Goal: Task Accomplishment & Management: Manage account settings

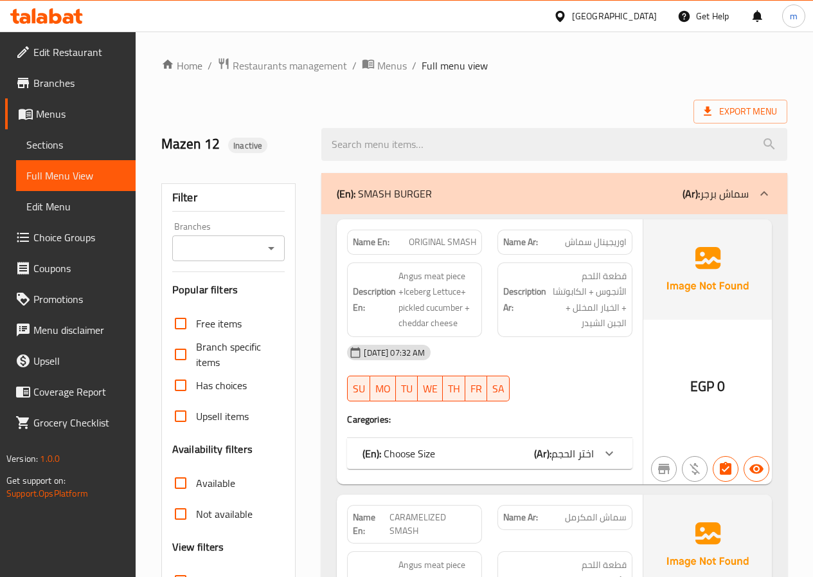
scroll to position [64, 0]
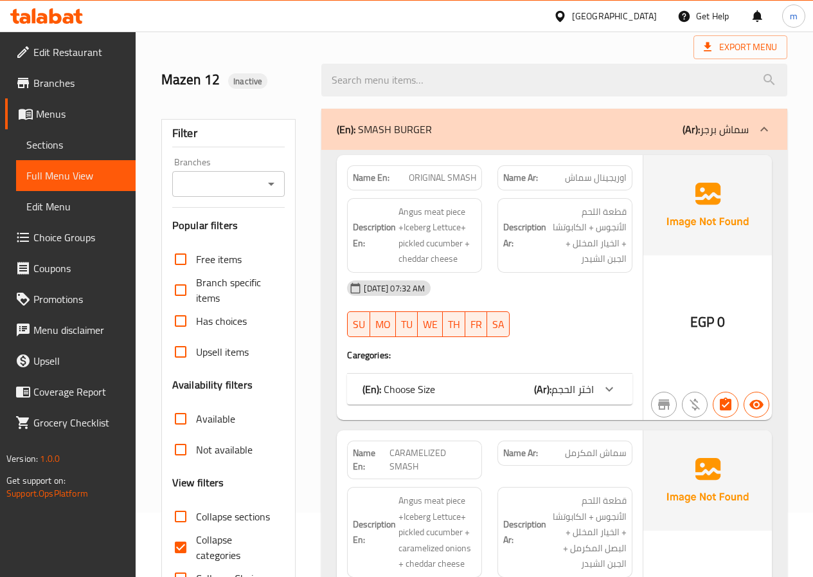
click at [95, 71] on link "Branches" at bounding box center [70, 83] width 131 height 31
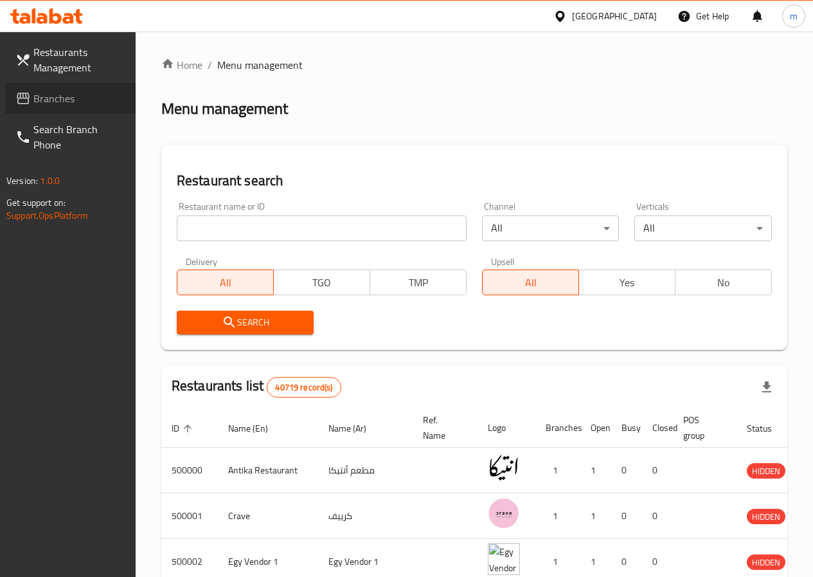
click at [55, 96] on span "Branches" at bounding box center [79, 98] width 92 height 15
click at [51, 104] on span "Branches" at bounding box center [79, 98] width 92 height 15
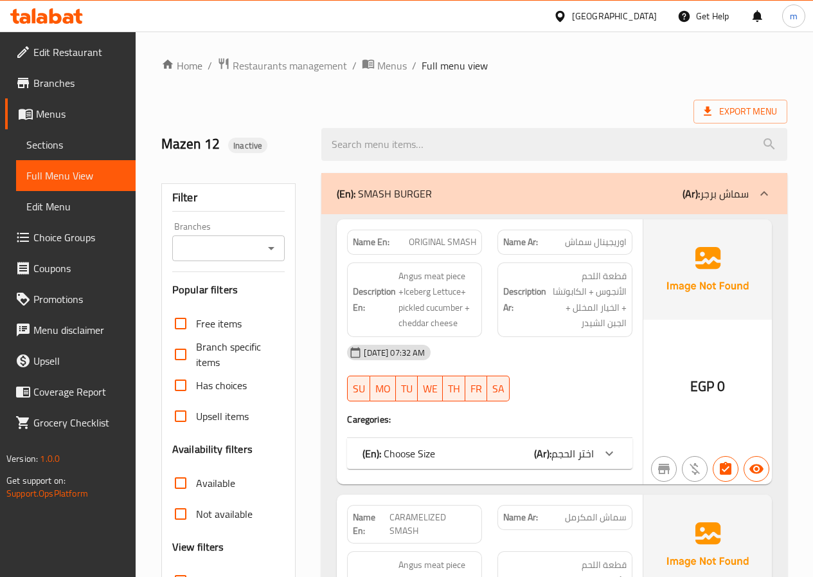
click at [75, 147] on span "Sections" at bounding box center [75, 144] width 99 height 15
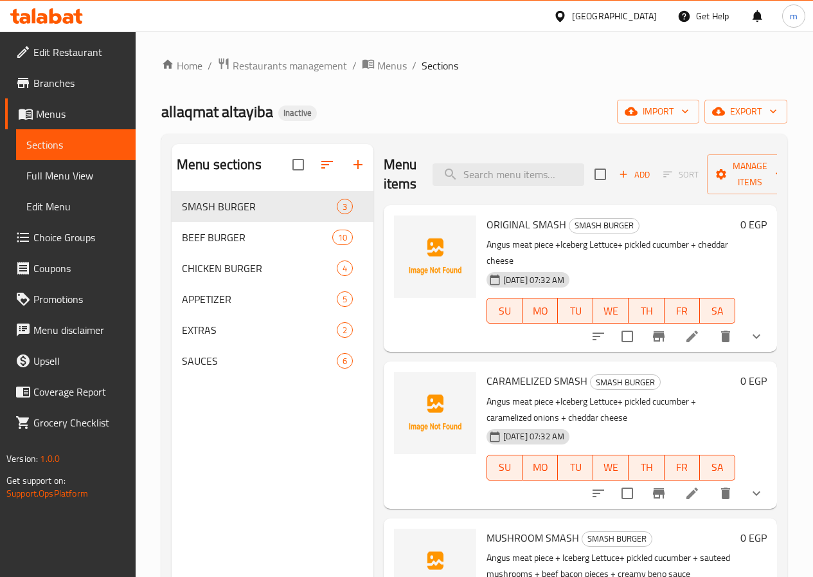
click at [68, 115] on span "Menus" at bounding box center [80, 113] width 89 height 15
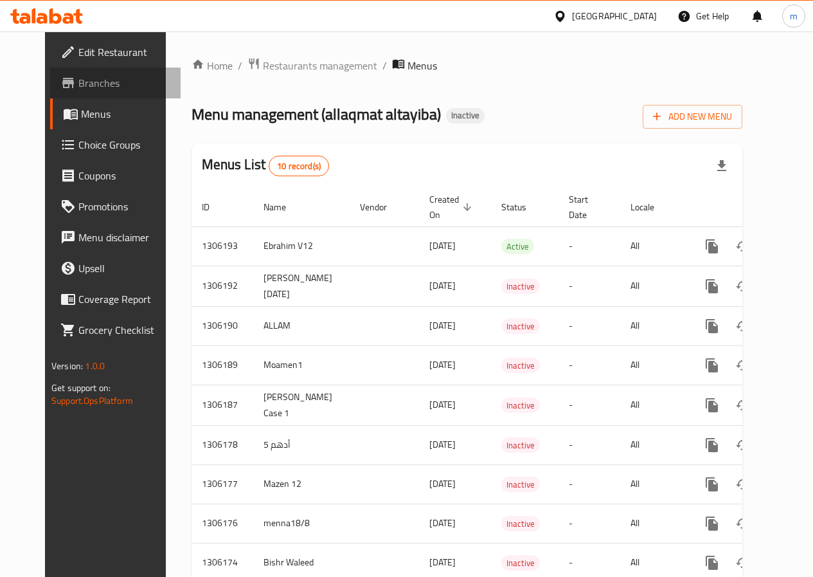
click at [78, 83] on span "Branches" at bounding box center [124, 82] width 92 height 15
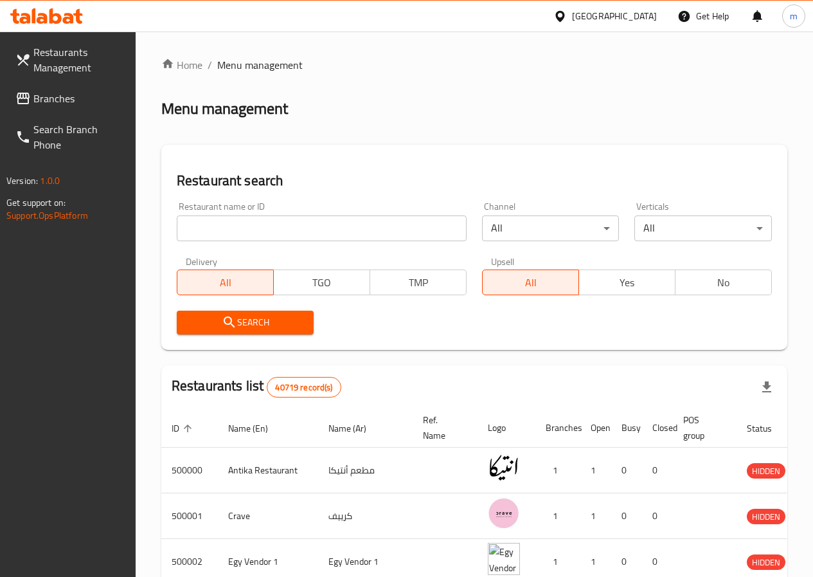
scroll to position [193, 0]
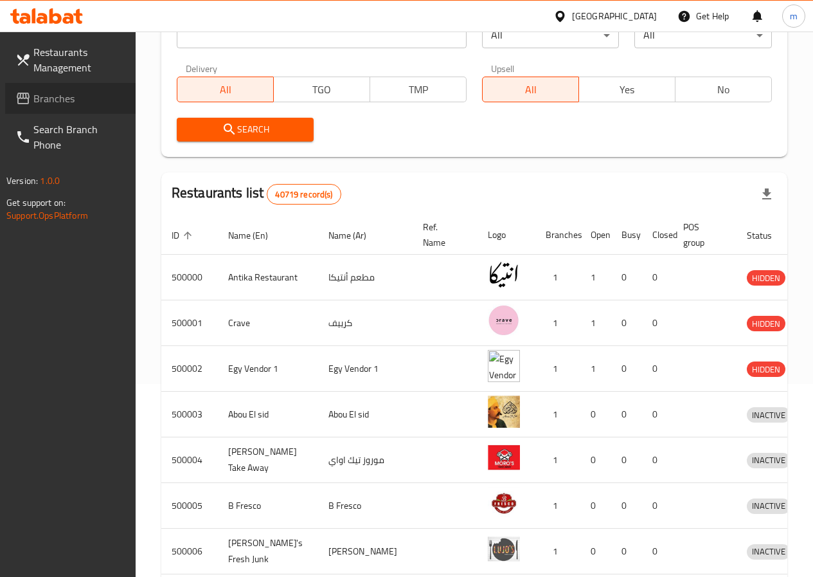
click at [104, 102] on span "Branches" at bounding box center [79, 98] width 92 height 15
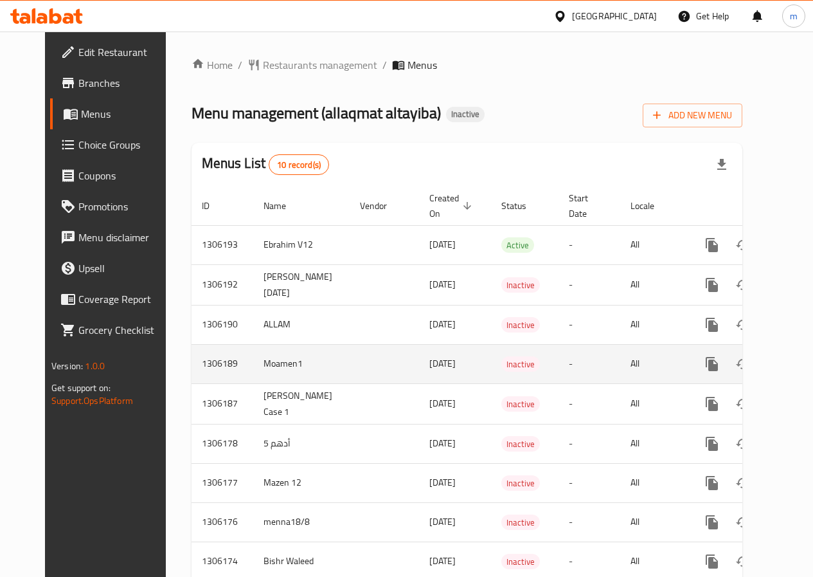
scroll to position [64, 0]
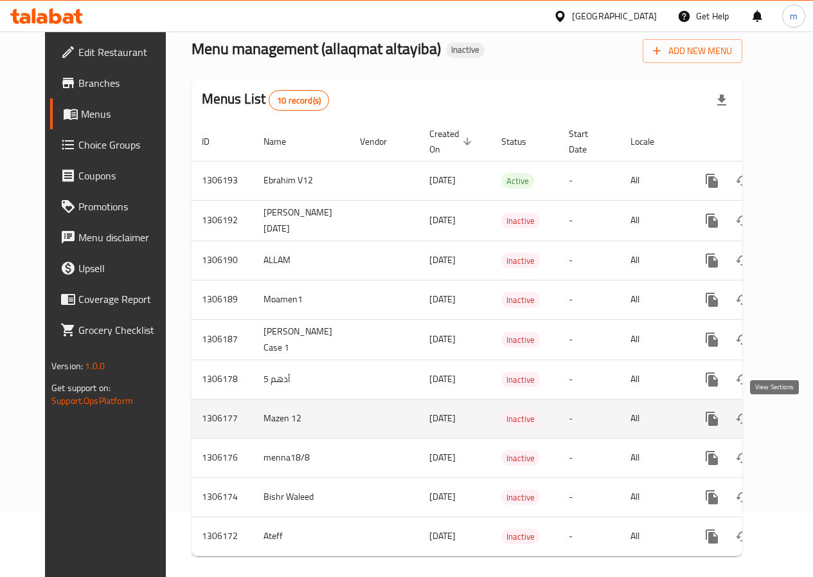
click at [790, 417] on link "enhanced table" at bounding box center [805, 418] width 31 height 31
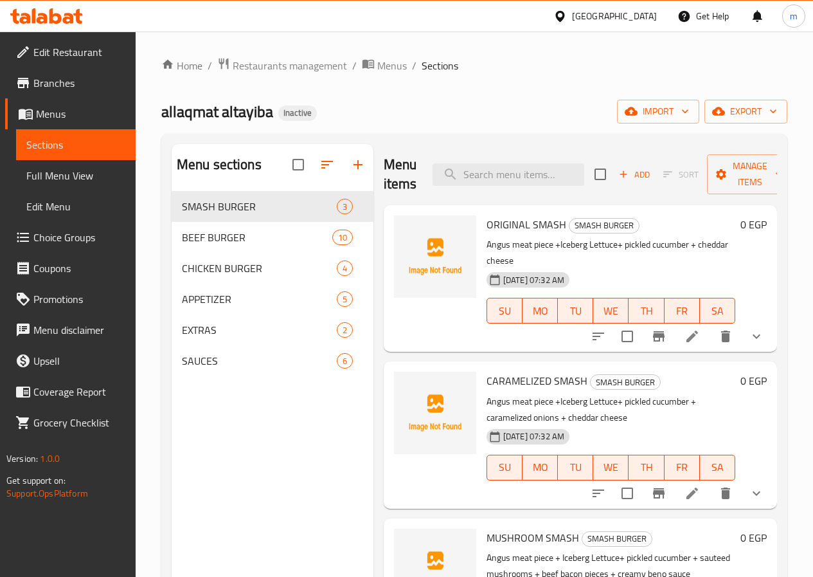
click at [89, 172] on span "Full Menu View" at bounding box center [75, 175] width 99 height 15
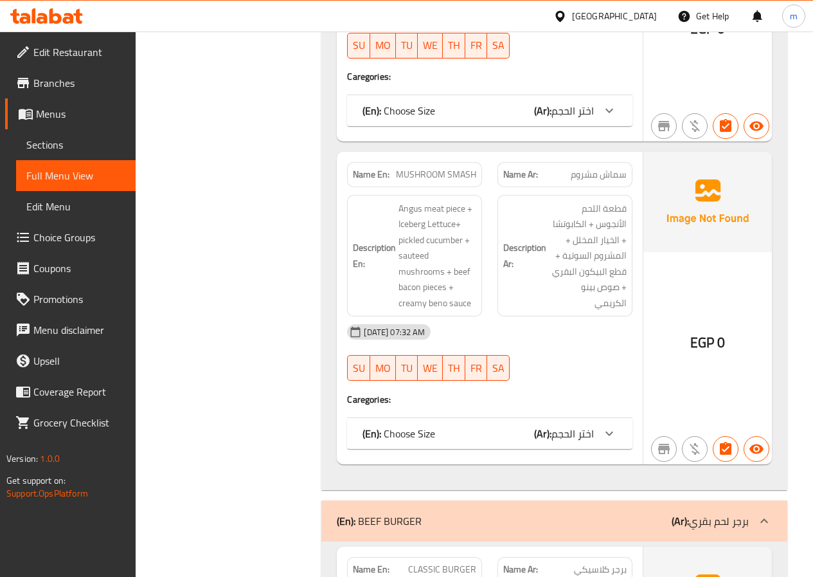
scroll to position [707, 0]
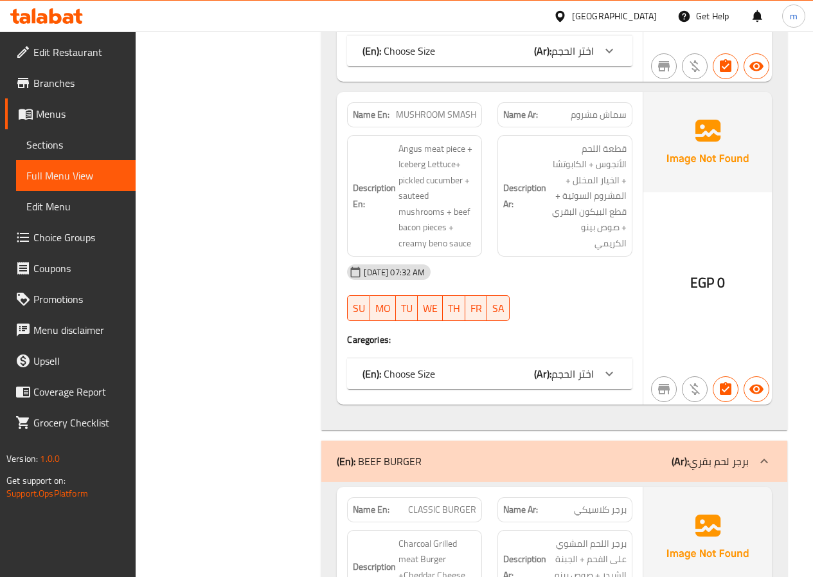
click at [59, 78] on span "Branches" at bounding box center [79, 82] width 92 height 15
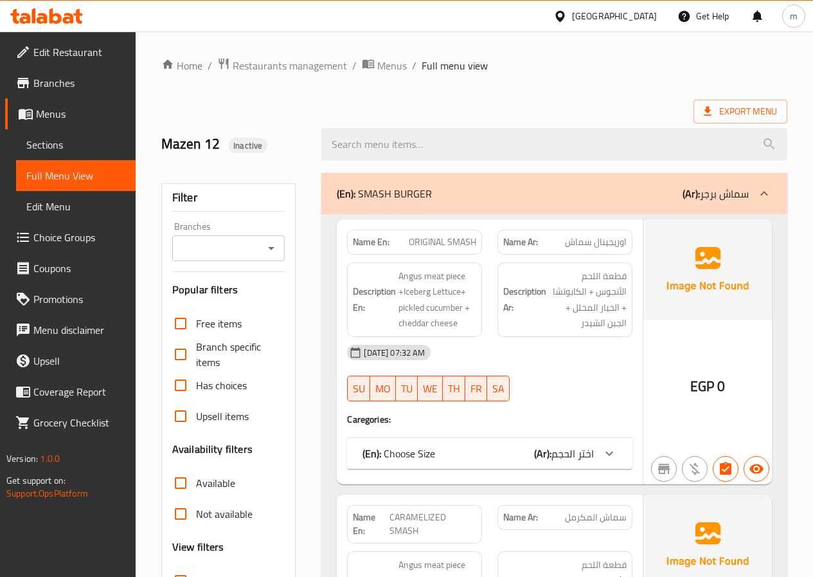
click at [73, 146] on span "Sections" at bounding box center [75, 144] width 99 height 15
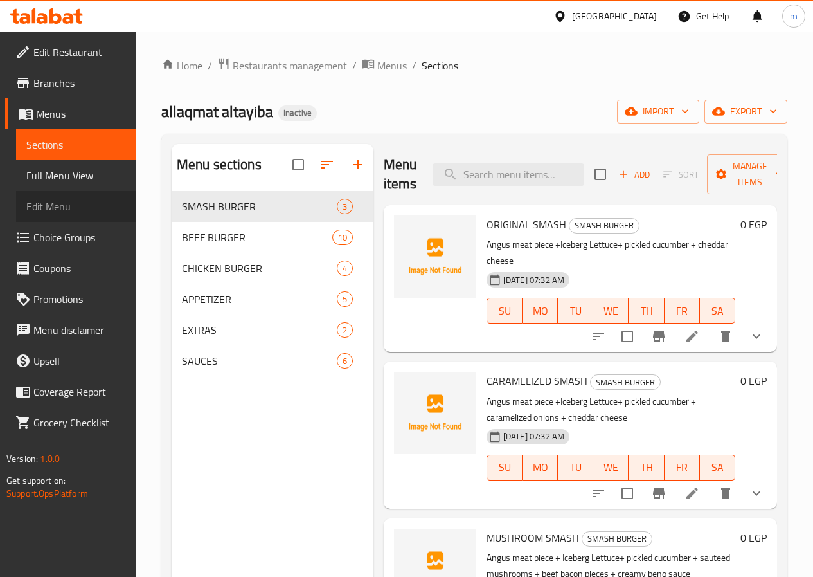
click at [78, 204] on span "Edit Menu" at bounding box center [75, 206] width 99 height 15
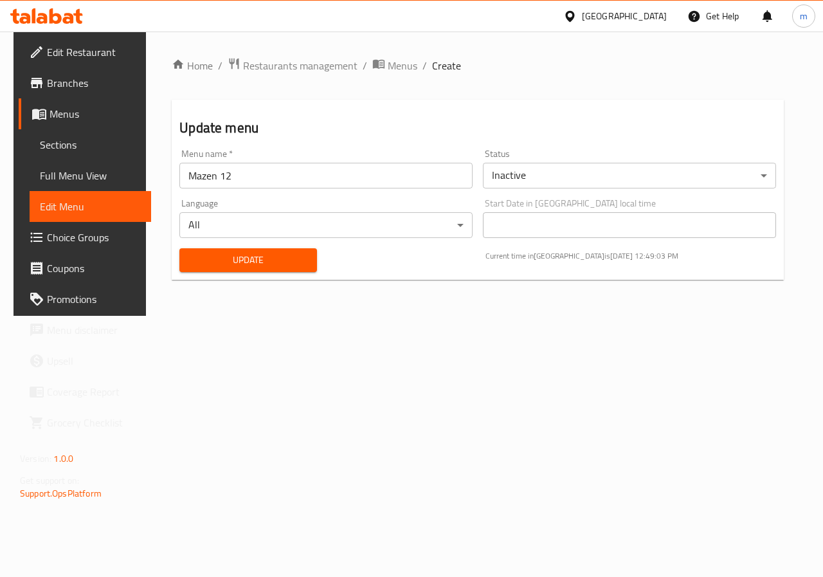
click at [69, 152] on link "Sections" at bounding box center [91, 144] width 122 height 31
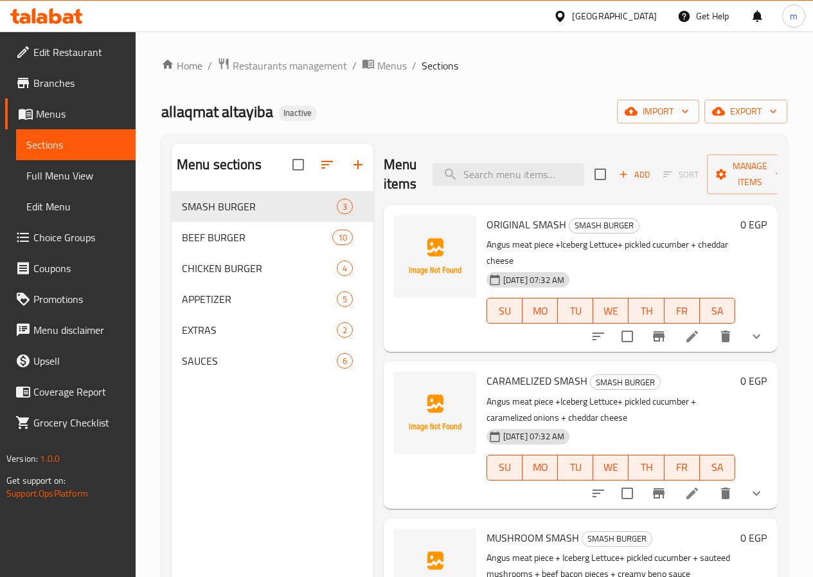
click at [78, 59] on span "Edit Restaurant" at bounding box center [79, 51] width 92 height 15
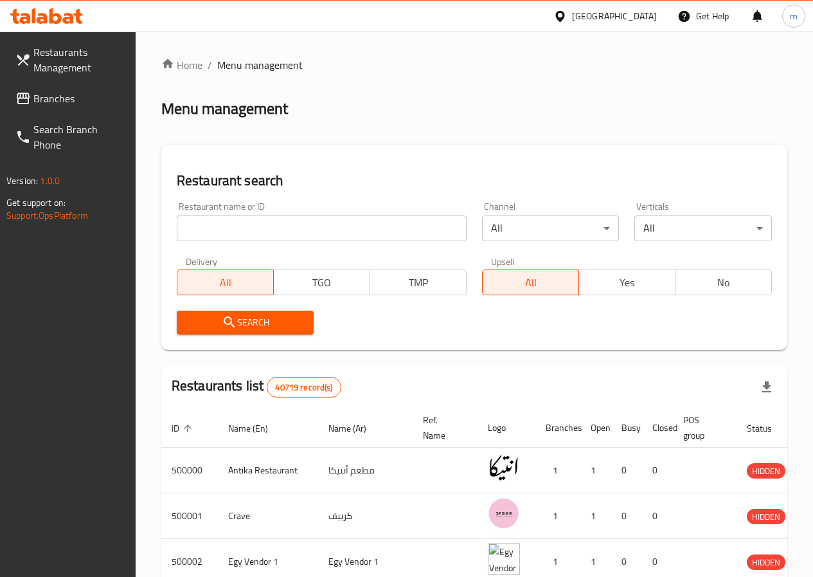
click at [85, 100] on span "Branches" at bounding box center [79, 98] width 92 height 15
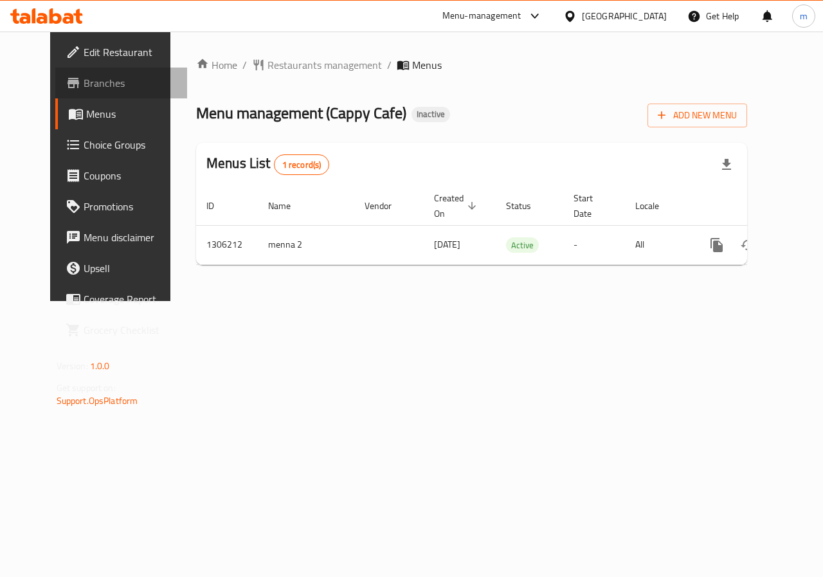
click at [102, 90] on span "Branches" at bounding box center [131, 82] width 94 height 15
click at [737, 109] on span "Add New Menu" at bounding box center [697, 115] width 79 height 16
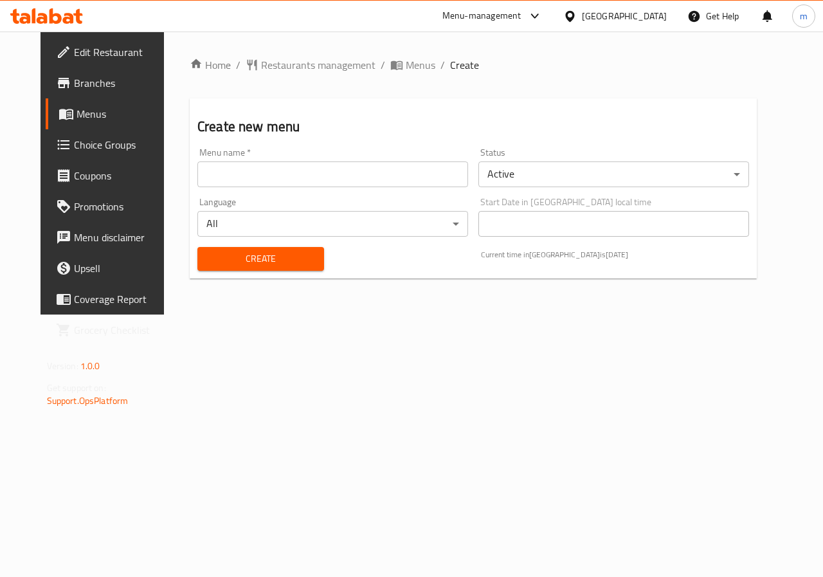
click at [410, 171] on input "text" at bounding box center [332, 174] width 271 height 26
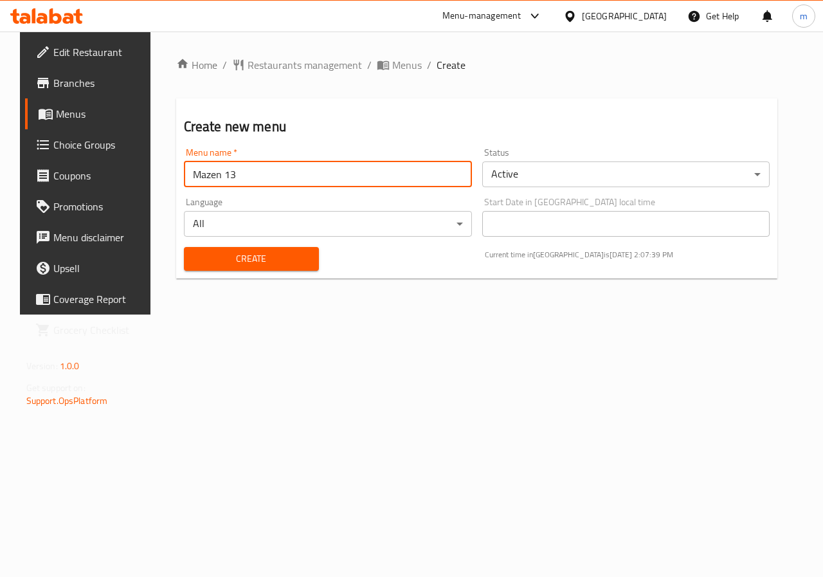
type input "Mazen 13"
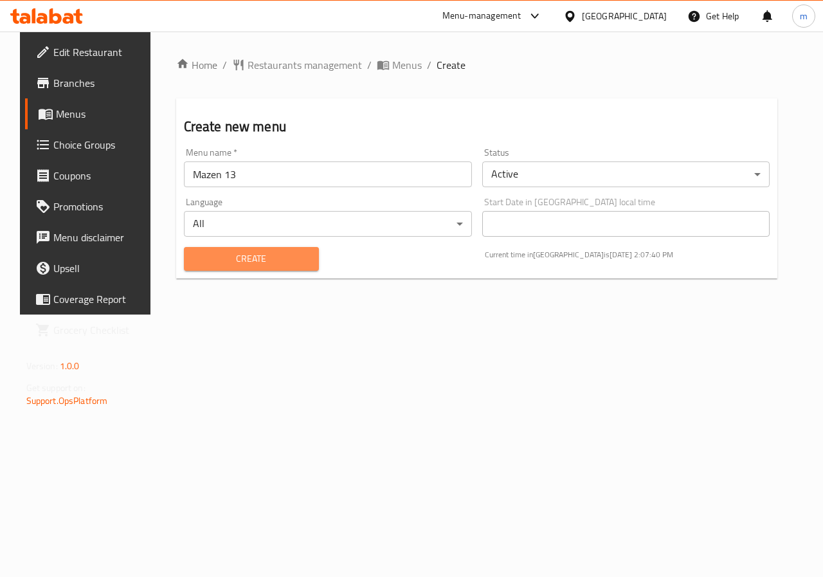
click at [259, 260] on span "Create" at bounding box center [251, 259] width 114 height 16
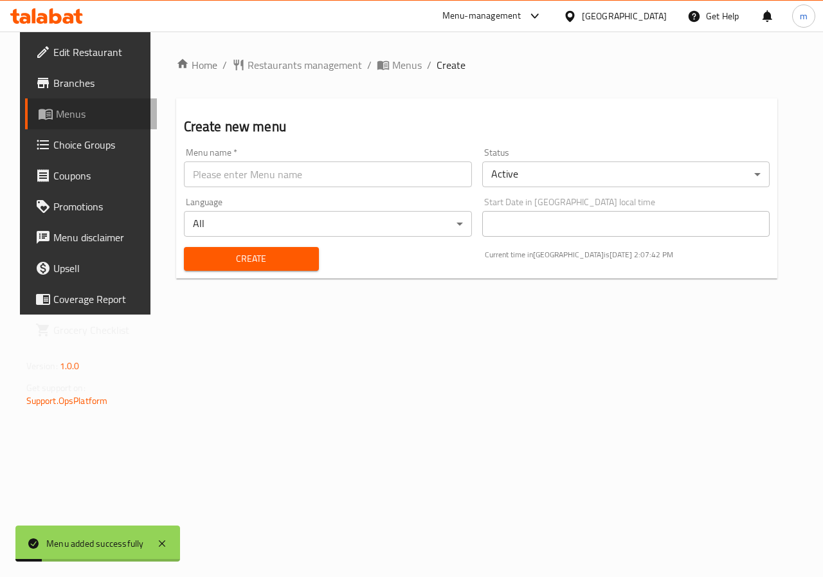
click at [91, 111] on span "Menus" at bounding box center [101, 113] width 91 height 15
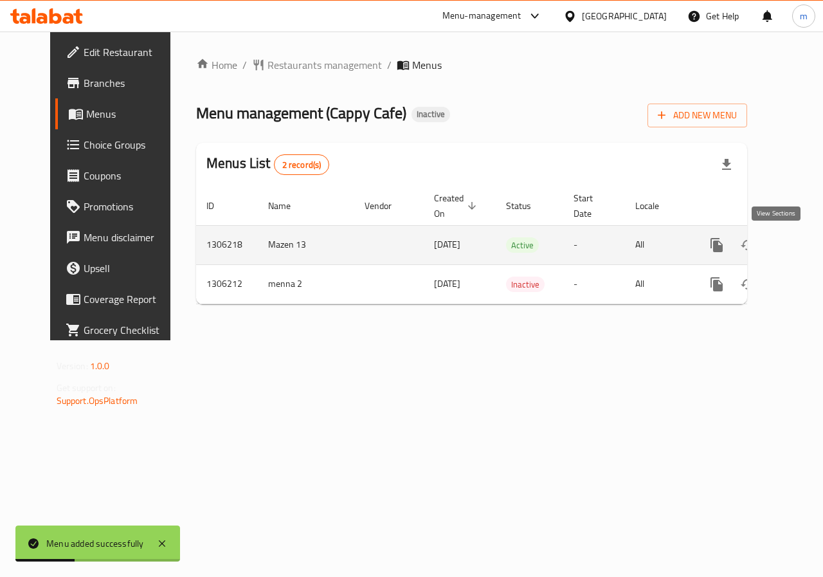
click at [802, 249] on icon "enhanced table" at bounding box center [809, 244] width 15 height 15
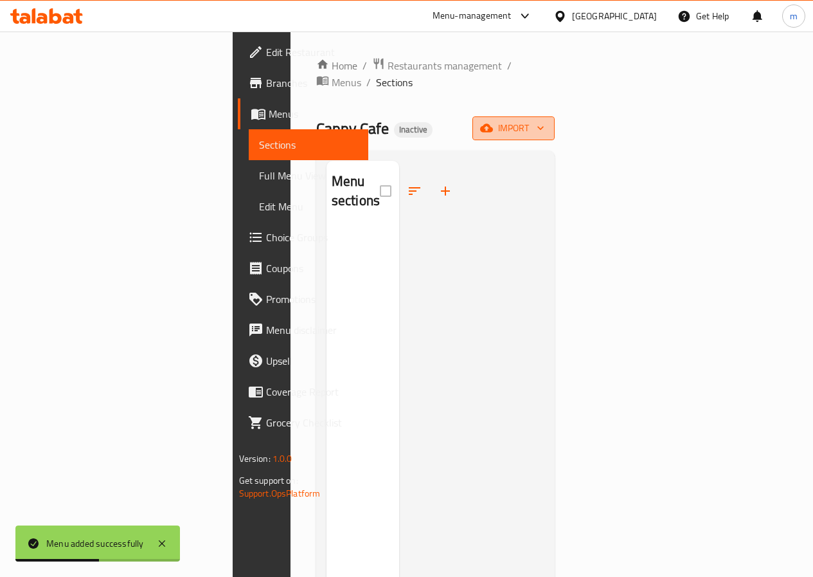
click at [545, 120] on span "import" at bounding box center [514, 128] width 62 height 16
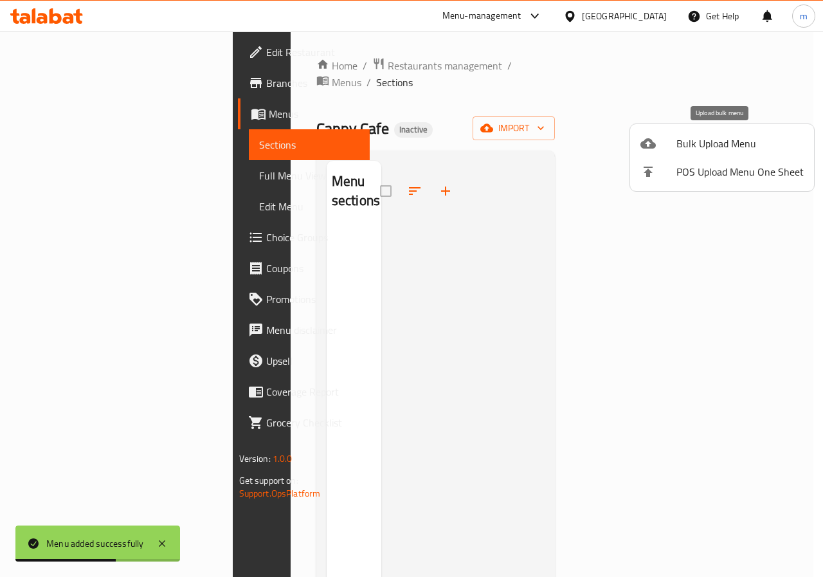
click at [723, 147] on span "Bulk Upload Menu" at bounding box center [739, 143] width 127 height 15
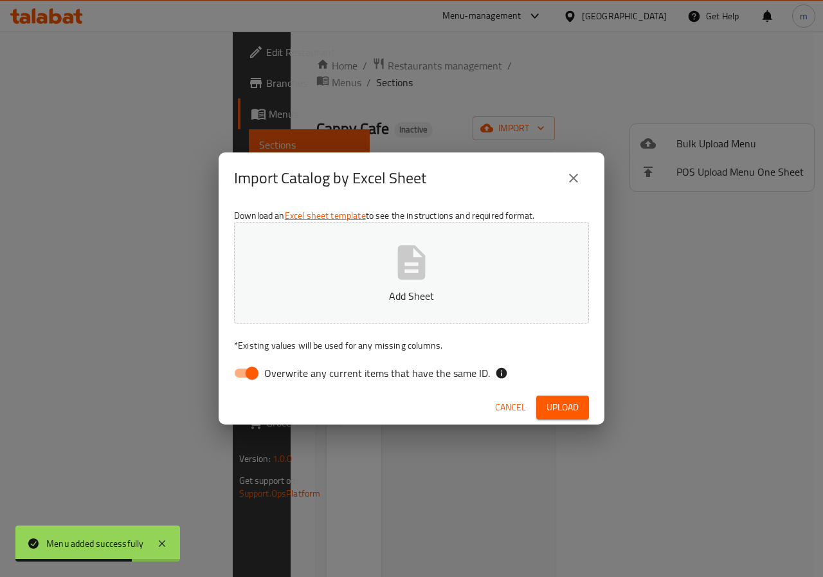
click at [238, 371] on input "Overwrite any current items that have the same ID." at bounding box center [251, 373] width 73 height 24
checkbox input "false"
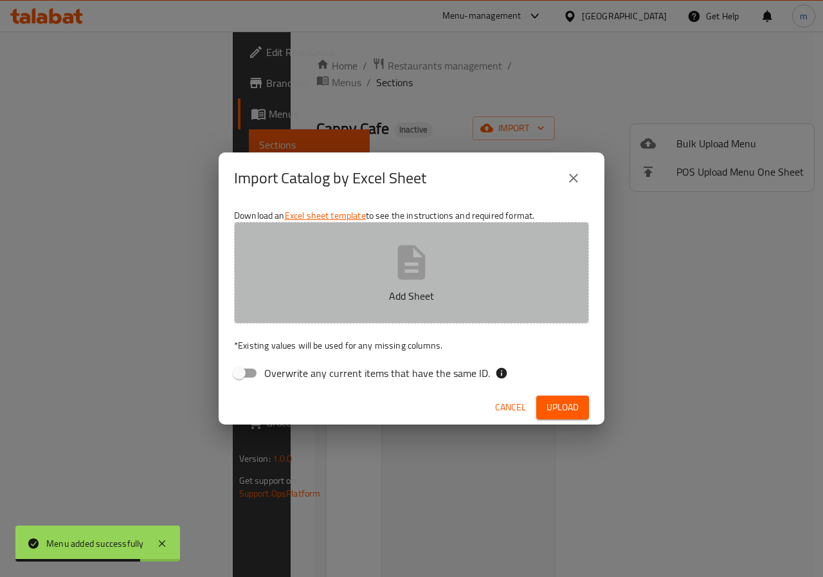
click at [323, 285] on button "Add Sheet" at bounding box center [411, 273] width 355 height 102
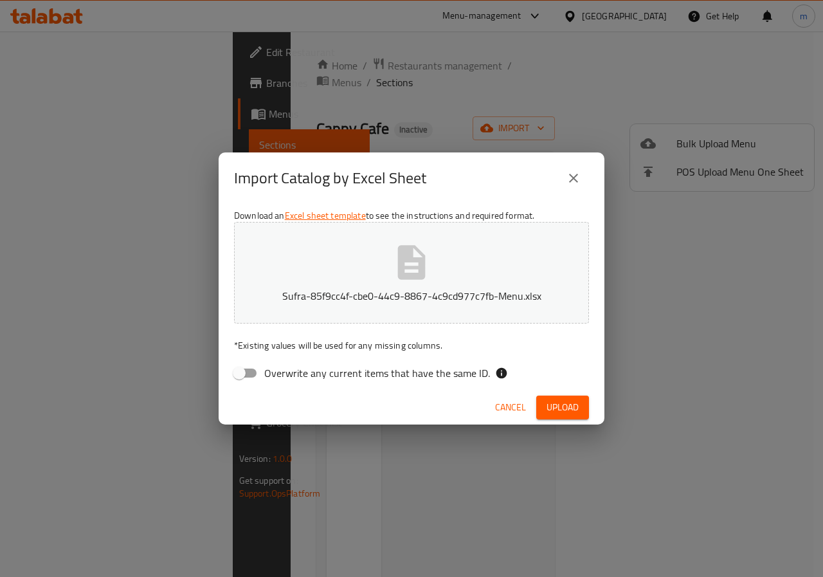
click at [562, 411] on span "Upload" at bounding box center [563, 407] width 32 height 16
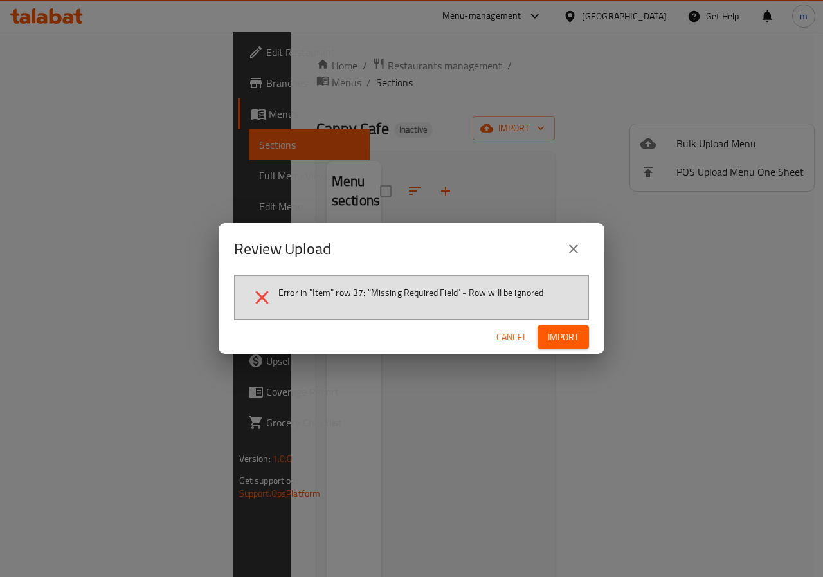
click at [528, 336] on button "Cancel" at bounding box center [511, 337] width 41 height 24
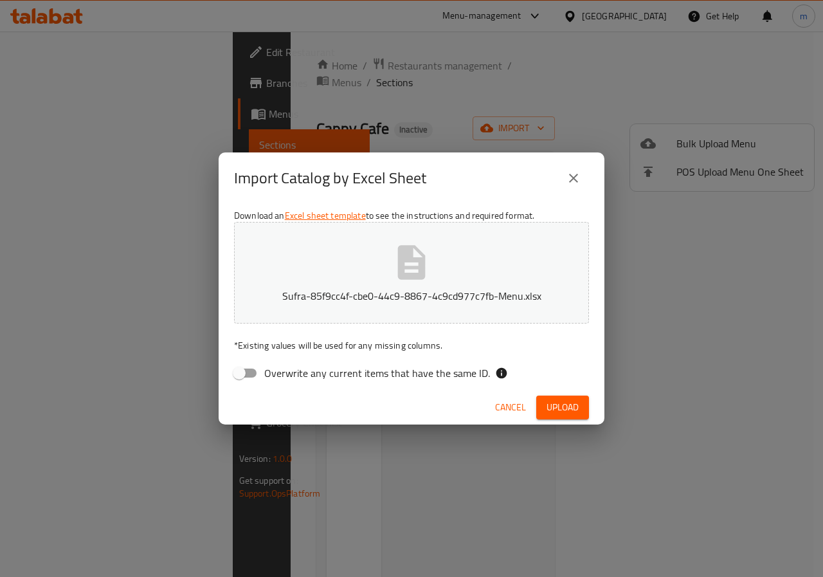
click at [507, 405] on span "Cancel" at bounding box center [510, 407] width 31 height 16
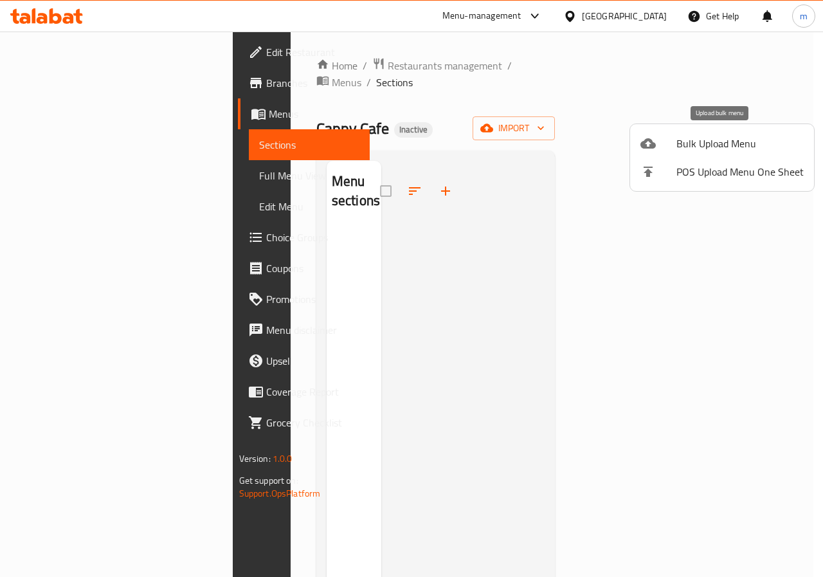
click at [670, 143] on div at bounding box center [658, 143] width 36 height 15
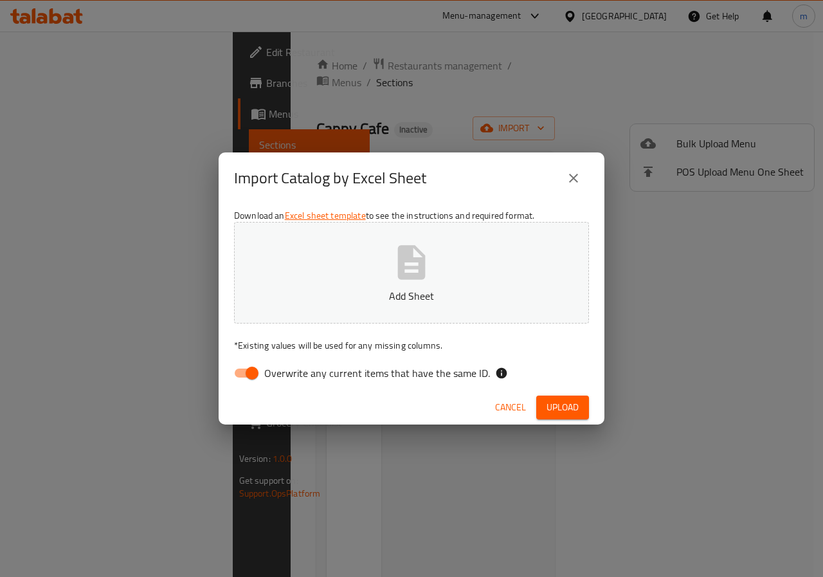
click at [255, 373] on input "Overwrite any current items that have the same ID." at bounding box center [251, 373] width 73 height 24
checkbox input "false"
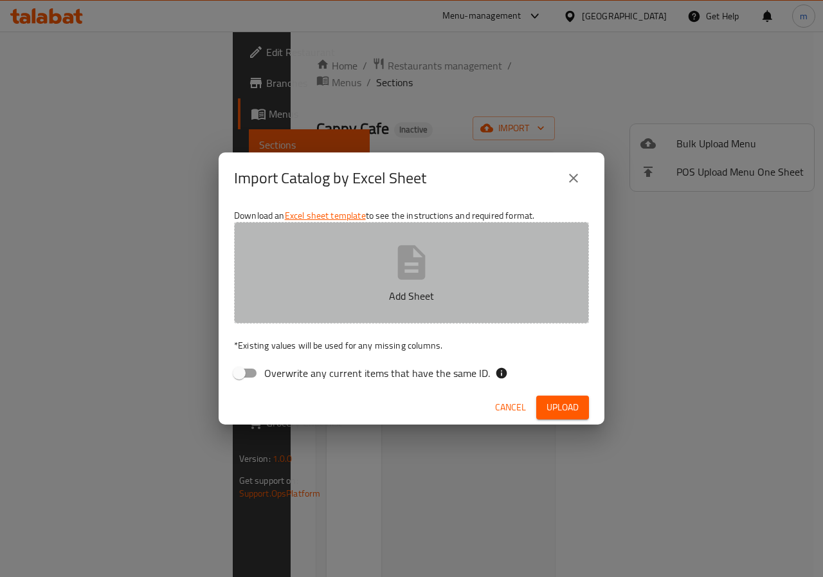
click at [320, 280] on button "Add Sheet" at bounding box center [411, 273] width 355 height 102
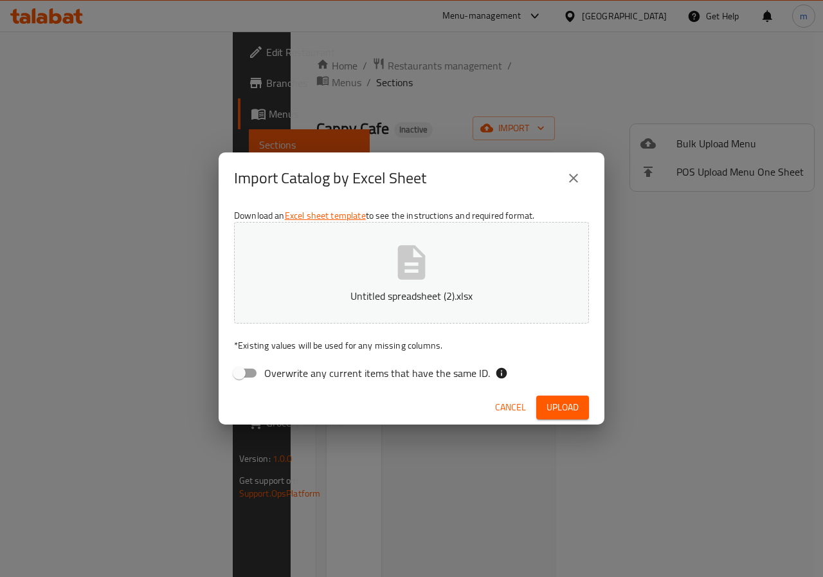
click at [550, 407] on span "Upload" at bounding box center [563, 407] width 32 height 16
click at [501, 405] on span "Cancel" at bounding box center [510, 407] width 31 height 16
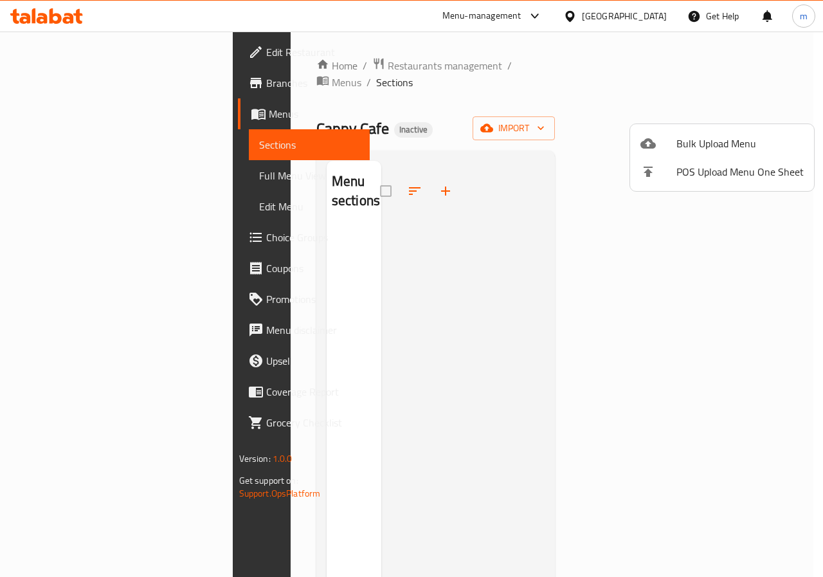
click at [676, 278] on div at bounding box center [411, 288] width 823 height 577
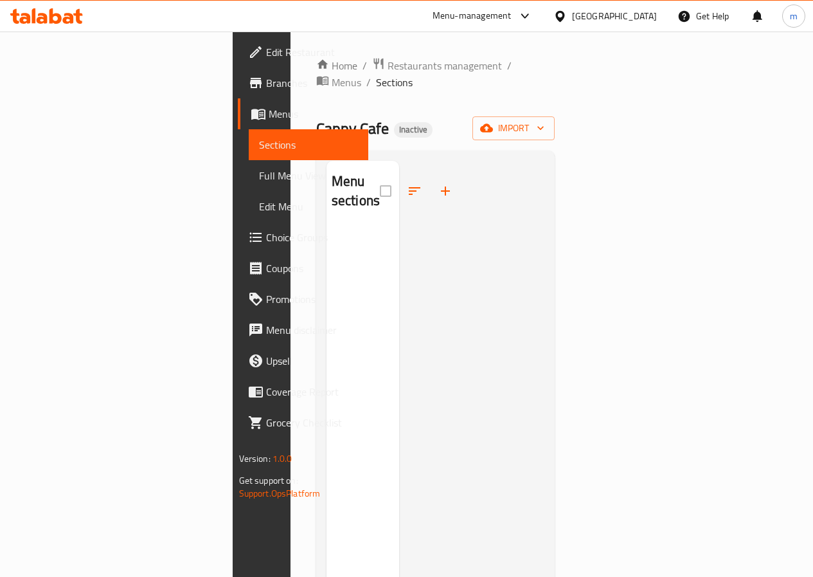
click at [259, 140] on span "Sections" at bounding box center [308, 144] width 99 height 15
click at [269, 117] on span "Menus" at bounding box center [313, 113] width 89 height 15
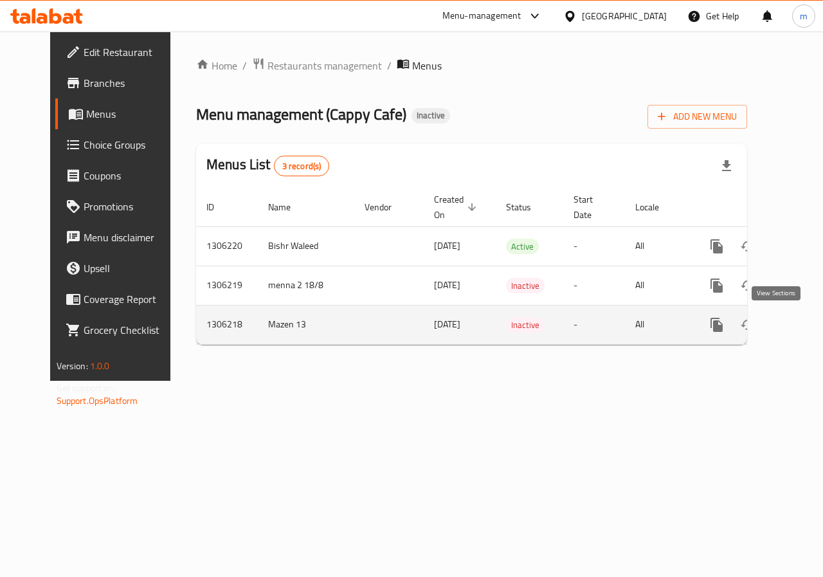
click at [802, 330] on icon "enhanced table" at bounding box center [809, 324] width 15 height 15
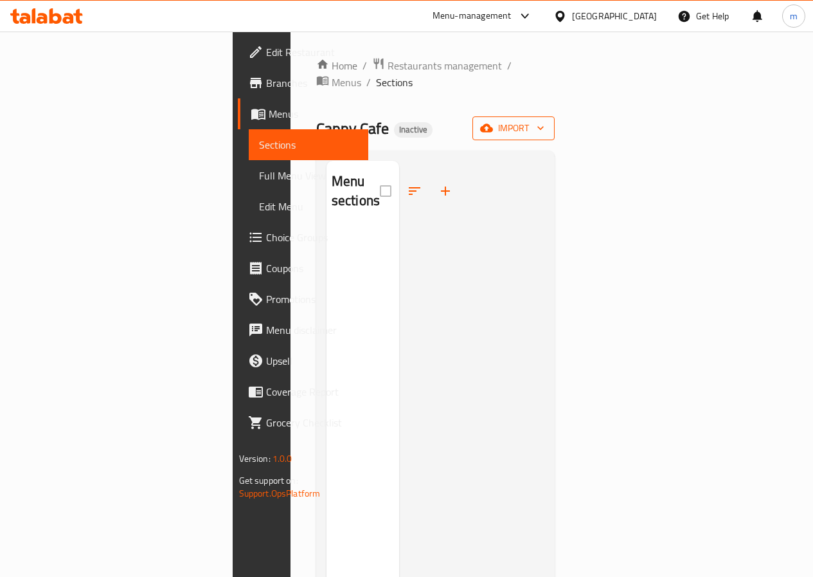
click at [547, 122] on icon "button" at bounding box center [540, 128] width 13 height 13
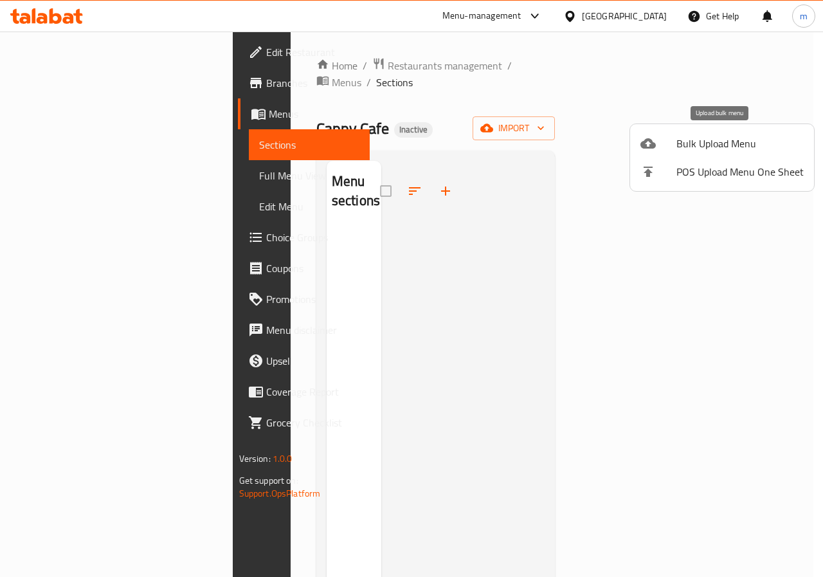
click at [688, 144] on span "Bulk Upload Menu" at bounding box center [739, 143] width 127 height 15
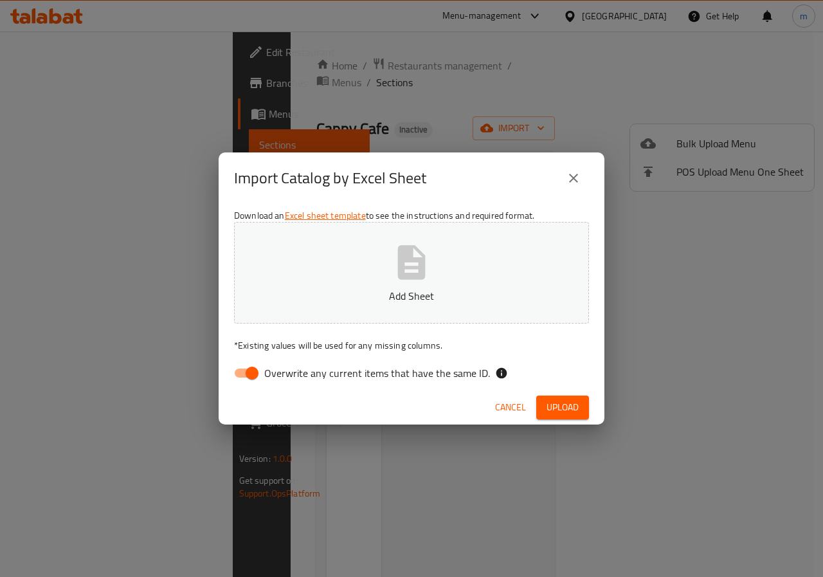
click at [253, 371] on input "Overwrite any current items that have the same ID." at bounding box center [251, 373] width 73 height 24
checkbox input "false"
click at [275, 299] on p "Add Sheet" at bounding box center [411, 295] width 315 height 15
click at [554, 405] on span "Upload" at bounding box center [563, 407] width 32 height 16
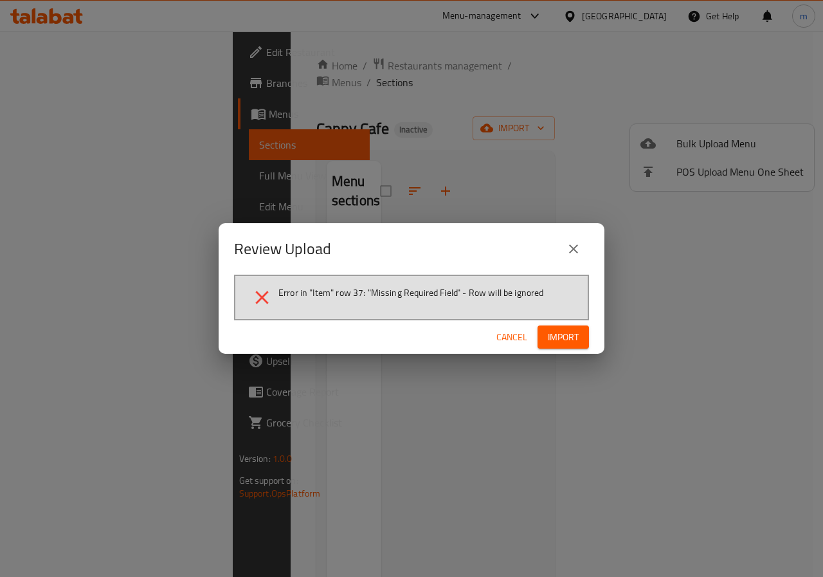
click at [565, 335] on span "Import" at bounding box center [563, 337] width 31 height 16
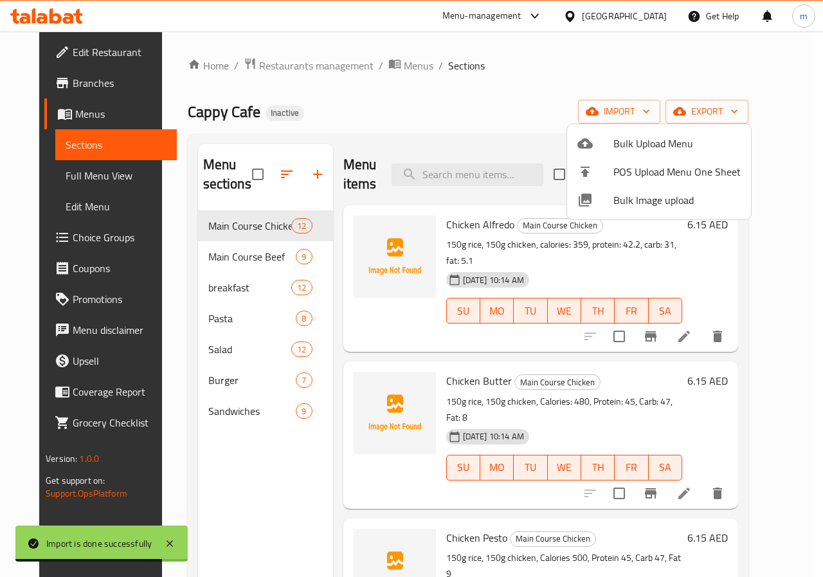
click at [215, 323] on div at bounding box center [411, 288] width 823 height 577
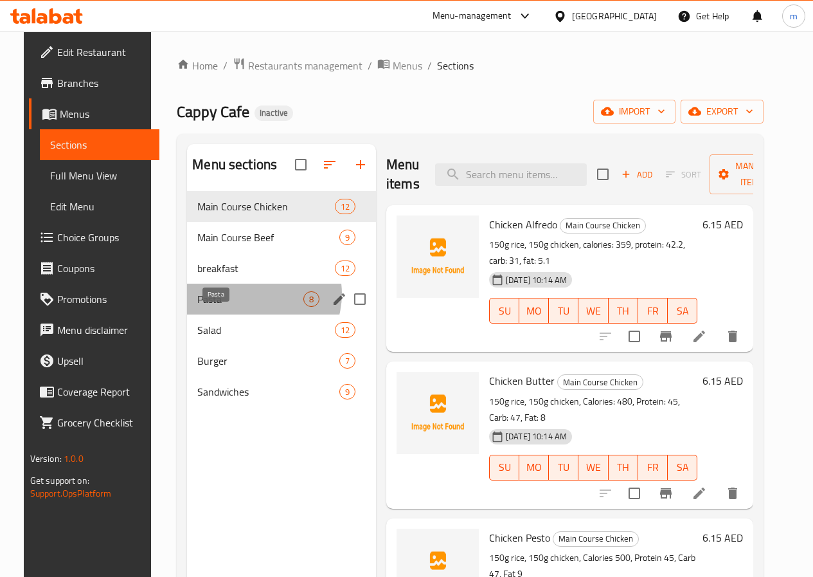
click at [239, 307] on span "Pasta" at bounding box center [250, 298] width 106 height 15
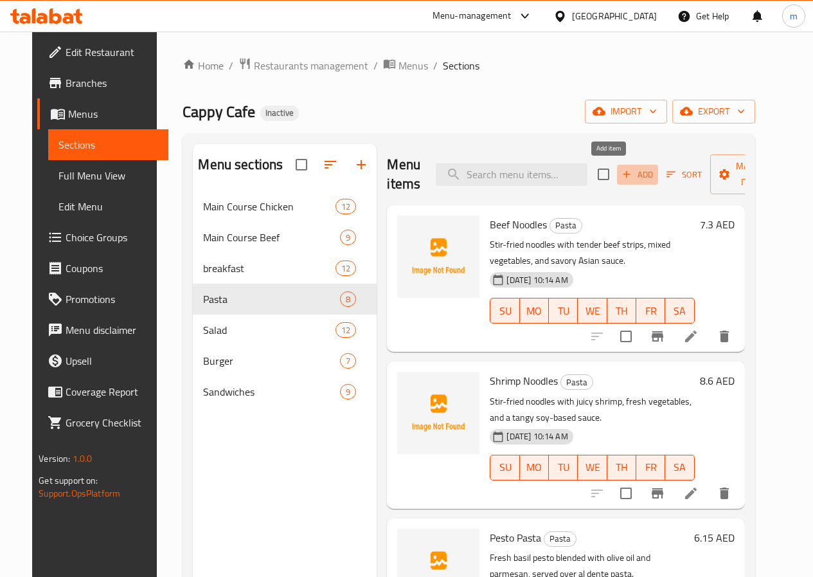
click at [622, 169] on span "Add" at bounding box center [637, 174] width 35 height 15
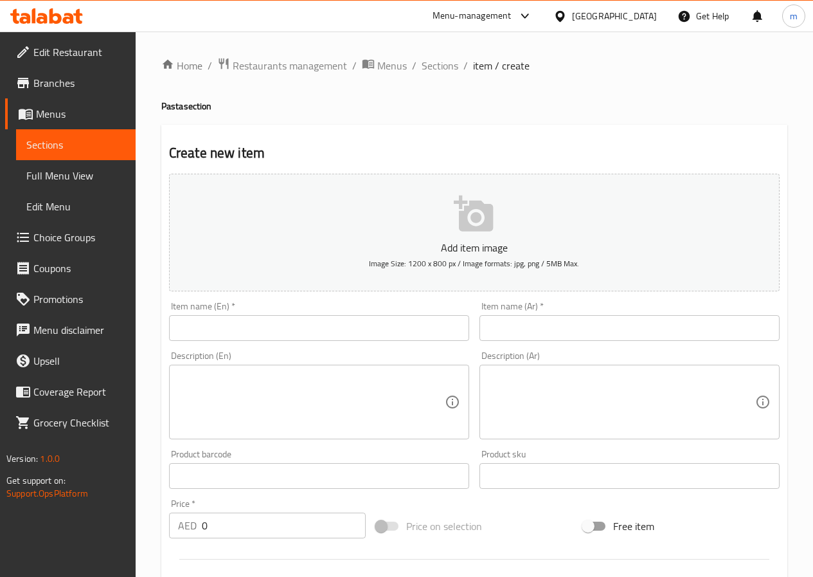
click at [399, 320] on input "text" at bounding box center [319, 328] width 300 height 26
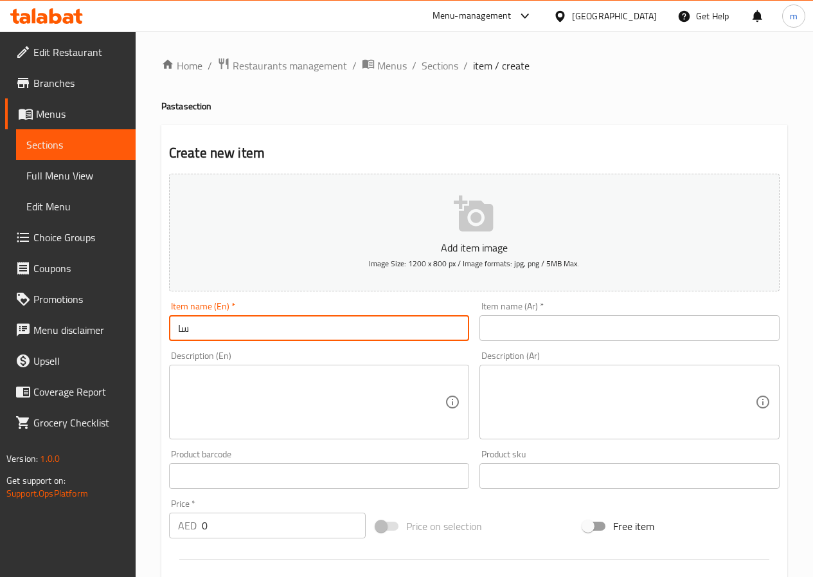
type input "س"
type input "shrimp Rose"
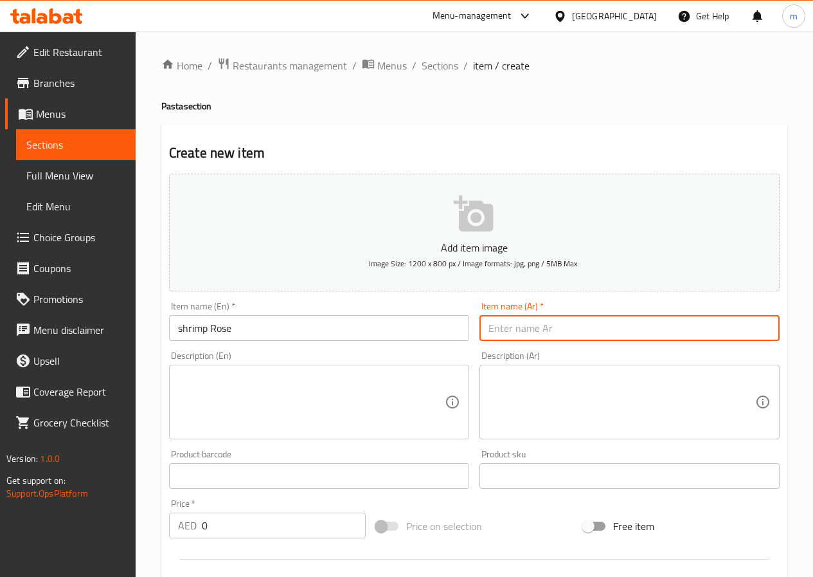
click at [581, 328] on input "text" at bounding box center [630, 328] width 300 height 26
type input "v"
type input "روز روبيان"
click at [264, 397] on textarea at bounding box center [311, 402] width 267 height 61
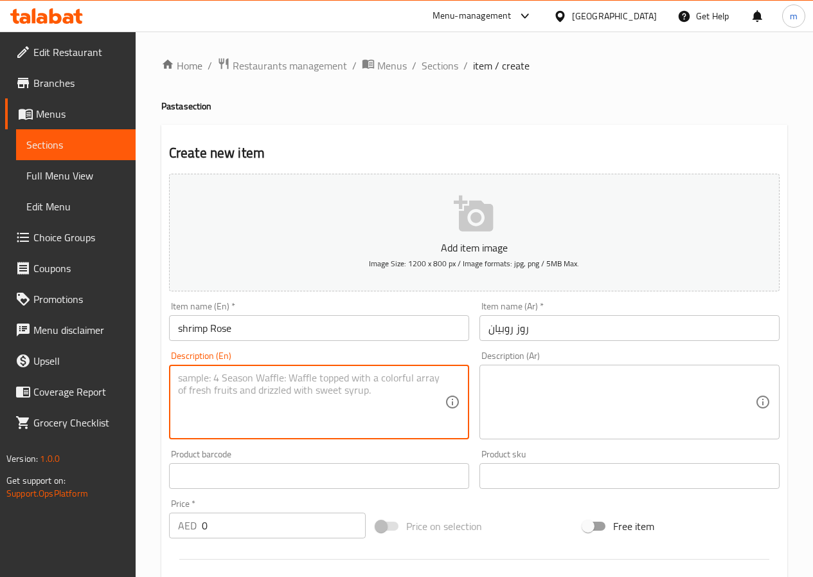
click at [549, 392] on textarea at bounding box center [622, 402] width 267 height 61
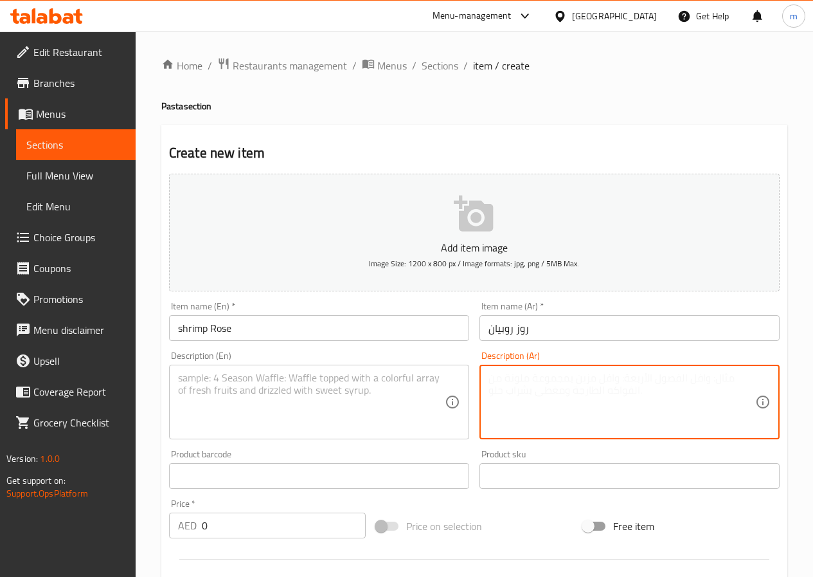
paste textarea "صلصة وردية كريمية ممزوجة بالجمبري والمعكرونة، ومغطاة بالأعشاب والبارميزان."
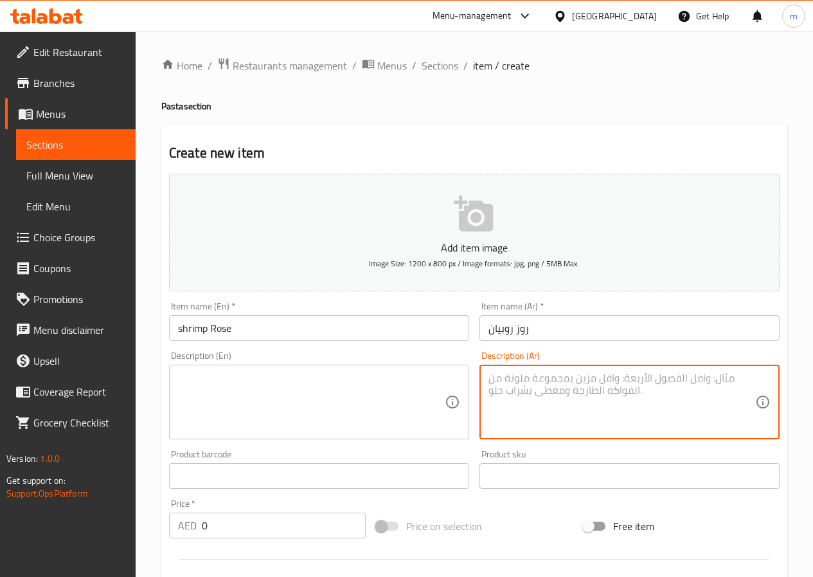
type textarea "صلصة وردية كريمية ممزوجة بالجمبري والمعكرونة، ومغطاة بالأعشاب والبارميزان."
paste textarea "صلصة وردية كريمية ممزوجة بالجمبري والمعكرونة، ومغطاة بالأعشاب والبارميزان."
drag, startPoint x: 746, startPoint y: 376, endPoint x: 728, endPoint y: 378, distance: 18.1
click at [728, 378] on textarea "صلصة وردية كريمية ممزوجة بالجمبري والمعكرونة، ومغطاة بالأعشاب والبارميزان." at bounding box center [622, 402] width 267 height 61
drag, startPoint x: 723, startPoint y: 399, endPoint x: 705, endPoint y: 388, distance: 21.9
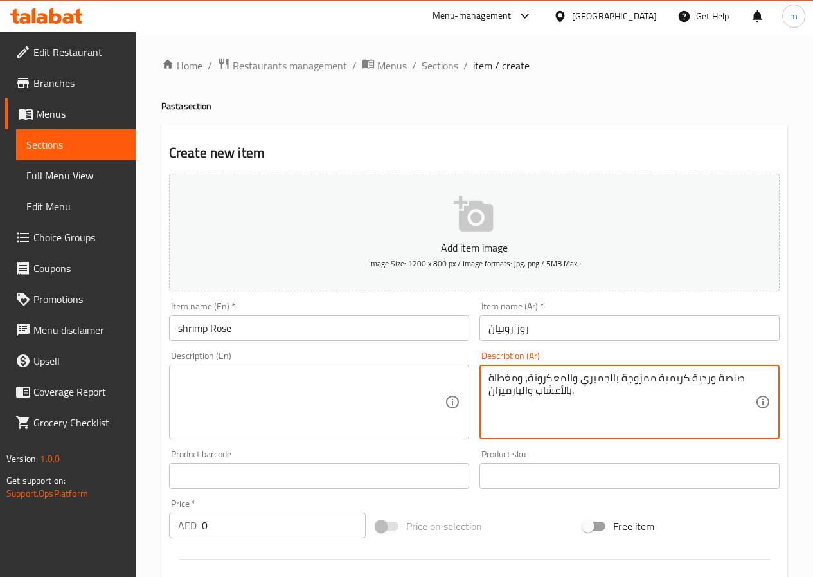
click at [723, 400] on textarea "صلصة وردية كريمية ممزوجة بالجمبري والمعكرونة، ومغطاة بالأعشاب والبارميزان." at bounding box center [622, 402] width 267 height 61
drag, startPoint x: 693, startPoint y: 374, endPoint x: 745, endPoint y: 376, distance: 51.5
click at [745, 376] on textarea "صلصة وردية كريمية ممزوجة بالجمبري والمعكرونة، ومغطاة بالأعشاب والبارميزان." at bounding box center [622, 402] width 267 height 61
click at [701, 427] on textarea "صلصة وردية كريمية ممزوجة بالجمبري والمعكرونة، ومغطاة بالأعشاب والبارميزان." at bounding box center [622, 402] width 267 height 61
type textarea "صلصة وردية كريمية ممزوجة بالجمبري والمعكرونة، ومغطاة بالأعشاب والبارميزان."
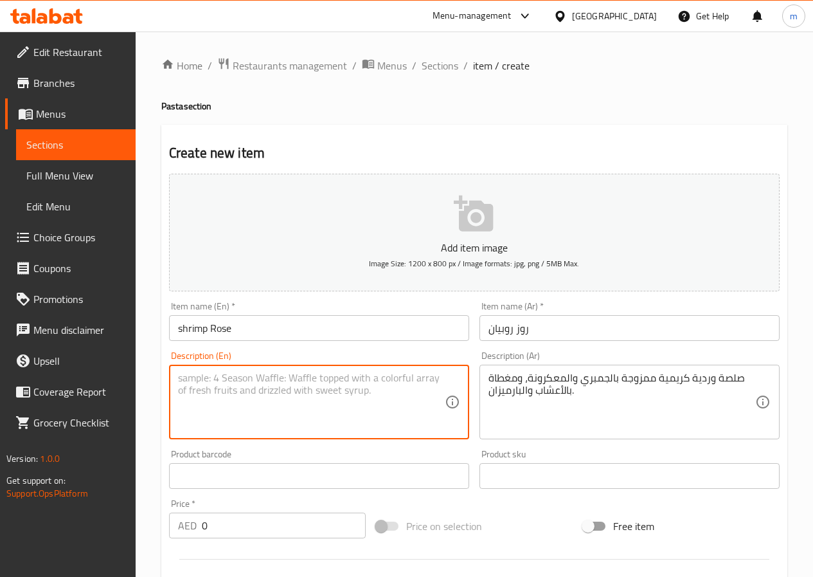
click at [355, 413] on textarea at bounding box center [311, 402] width 267 height 61
paste textarea "Creamy rosé sauce tossed with shrimp and pasta, topped with herbs and parmesan."
click at [230, 378] on textarea "Creamy rosé sauce tossed with shrimp and pasta, topped with herbs and parmesan." at bounding box center [311, 402] width 267 height 61
type textarea "Creamy rose sauce tossed with shrimp and pasta, topped with herbs and parmesan."
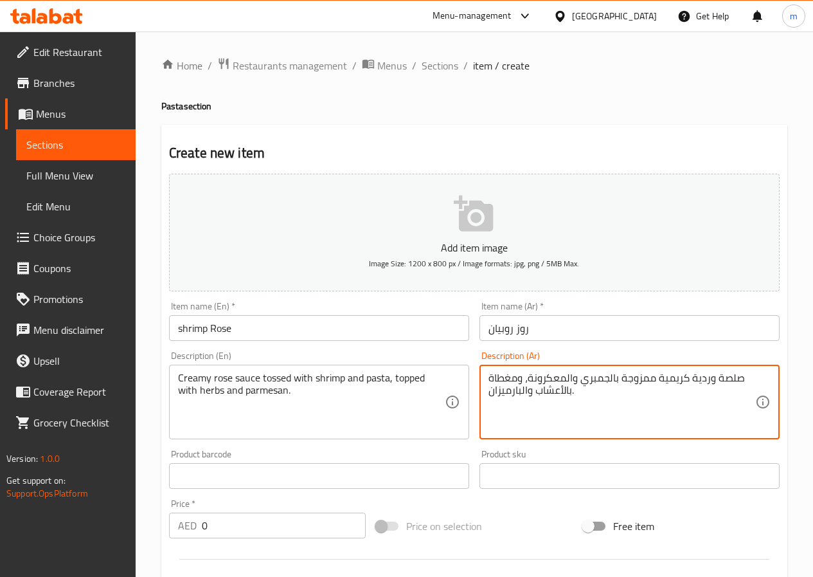
click at [724, 379] on textarea "صلصة وردية كريمية ممزوجة بالجمبري والمعكرونة، ومغطاة بالأعشاب والبارميزان." at bounding box center [622, 402] width 267 height 61
click at [704, 378] on textarea "صوص وردية كريمية ممزوجة بالجمبري والمعكرونة، ومغطاة بالأعشاب والبارميزان." at bounding box center [622, 402] width 267 height 61
click at [658, 381] on textarea "صوص روز كريمية ممزوجة بالجمبري والمعكرونة، ومغطاة بالأعشاب والبارميزان." at bounding box center [622, 402] width 267 height 61
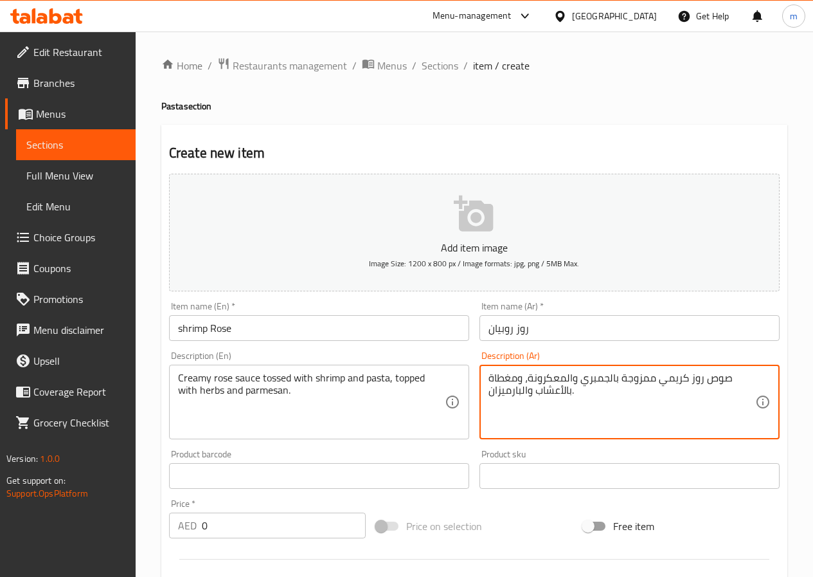
click at [653, 378] on textarea "صوص روز كريمي ممزوجة بالجمبري والمعكرونة، ومغطاة بالأعشاب والبارميزان." at bounding box center [622, 402] width 267 height 61
click at [550, 376] on textarea "صوص روز كريمي مخلوطة مع الجمبري والمعكرونة، ومغطاة بالأعشاب والبارميزان." at bounding box center [622, 402] width 267 height 61
type textarea "صوص روز كريمي مخلوطة مع الجمبري والمكرونة، ومغطاة بالأعشاب والبارميزان."
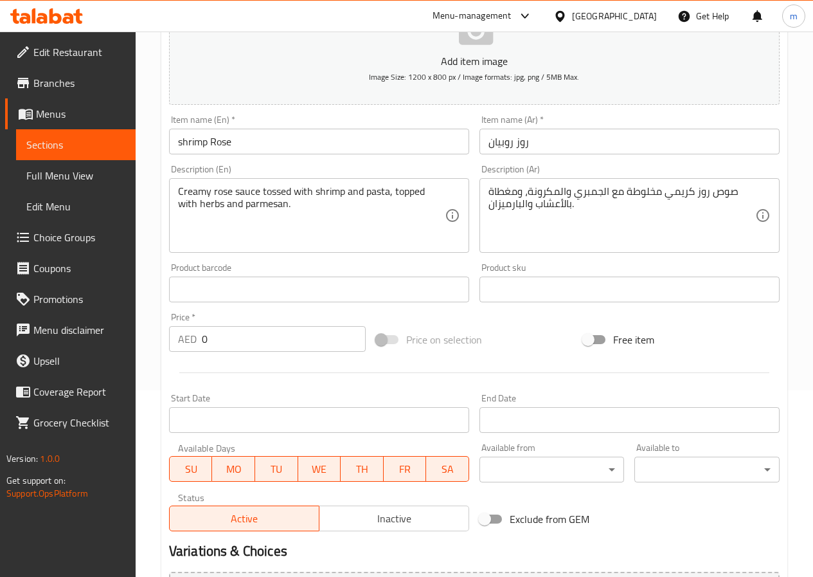
scroll to position [193, 0]
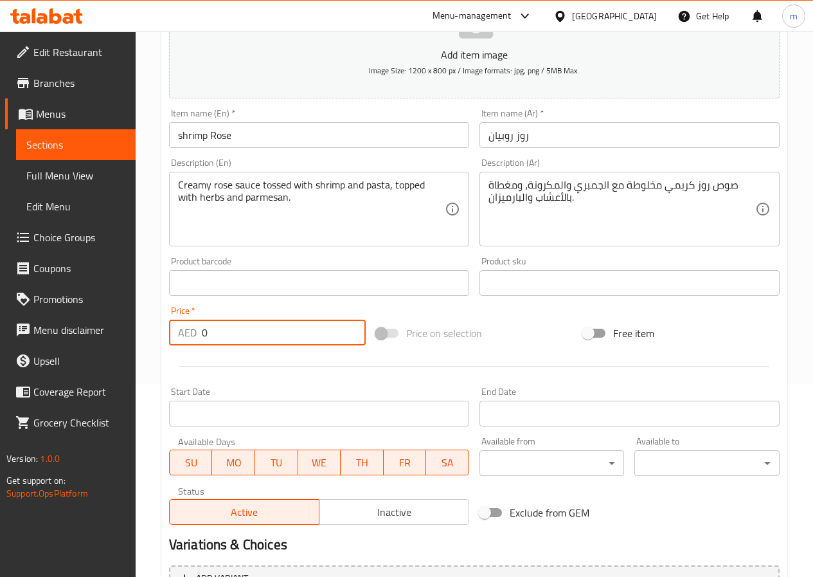
drag, startPoint x: 237, startPoint y: 328, endPoint x: 134, endPoint y: 328, distance: 103.5
click at [134, 328] on div "Edit Restaurant Branches Menus Sections Full Menu View Edit Menu Choice Groups …" at bounding box center [406, 277] width 813 height 877
type input "7.3"
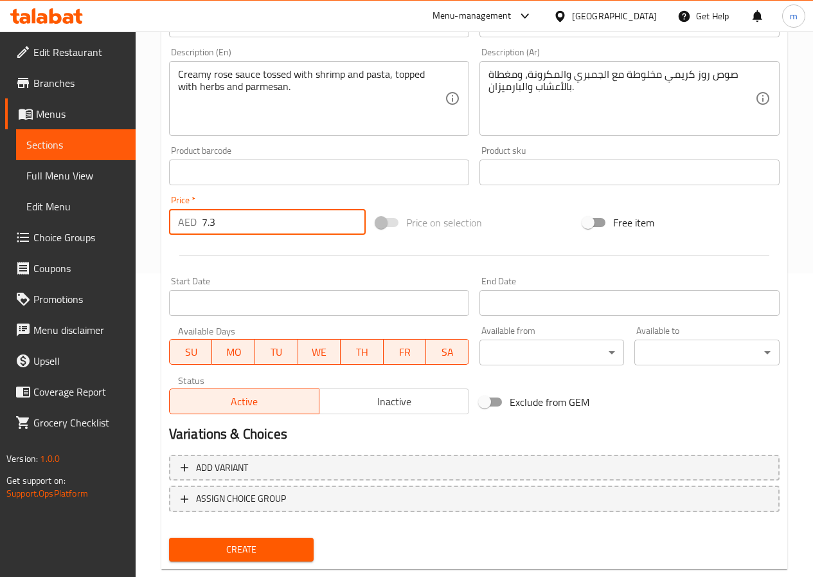
scroll to position [332, 0]
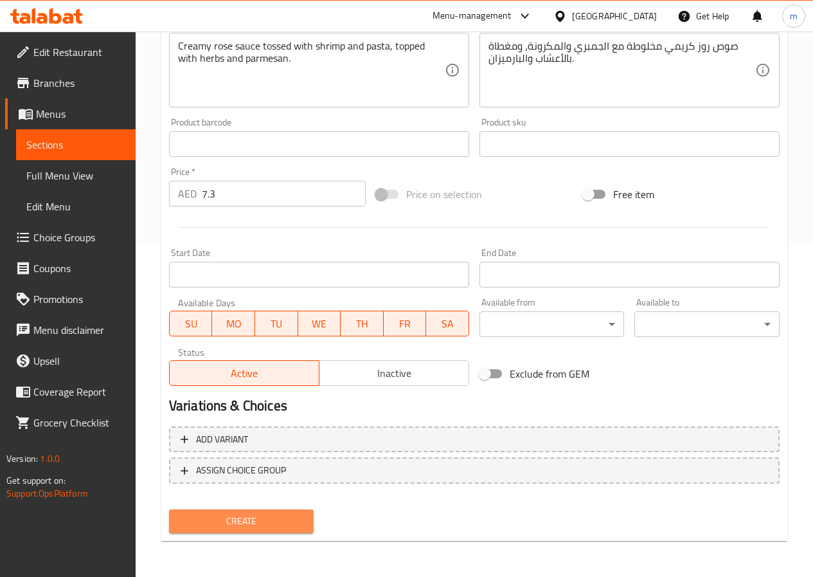
click at [262, 521] on span "Create" at bounding box center [241, 521] width 125 height 16
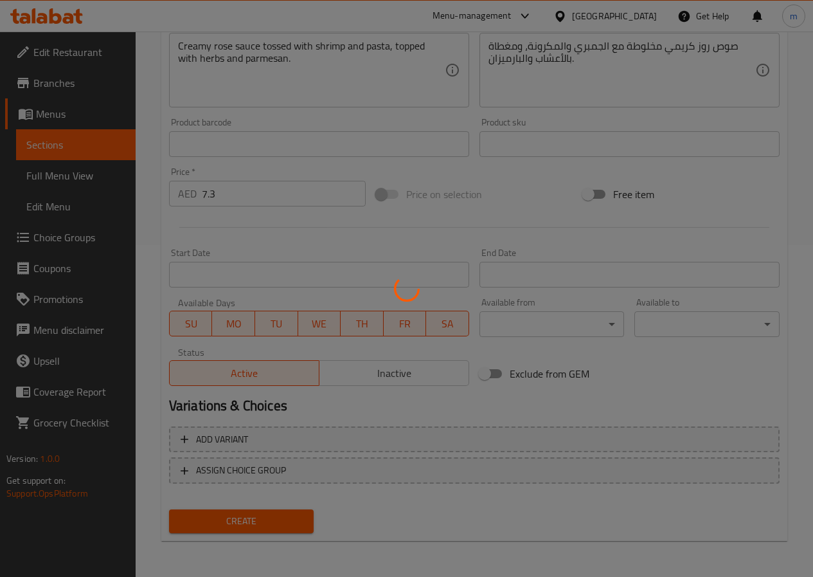
type input "0"
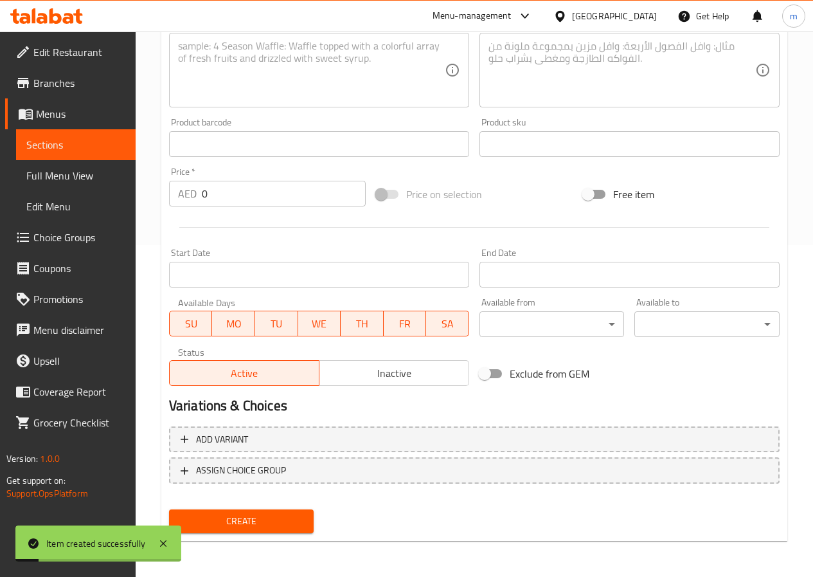
click at [65, 145] on span "Sections" at bounding box center [75, 144] width 99 height 15
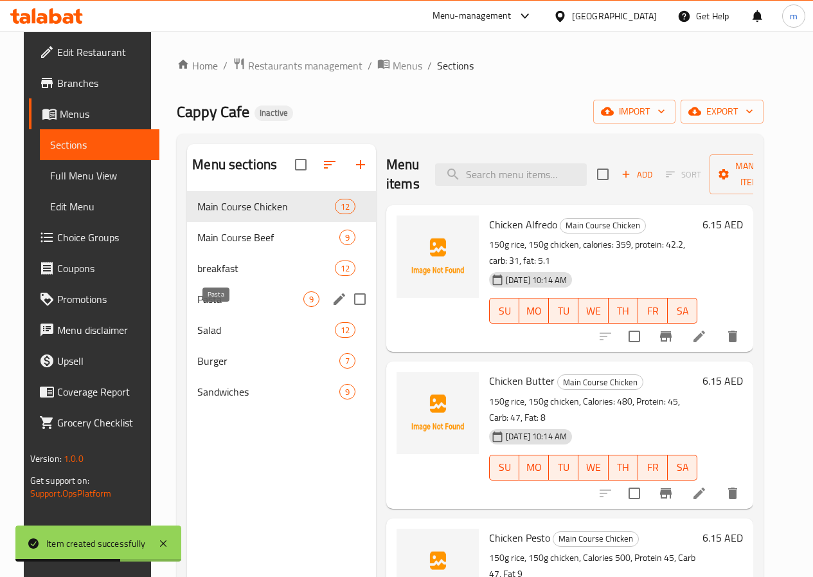
click at [217, 307] on span "Pasta" at bounding box center [250, 298] width 106 height 15
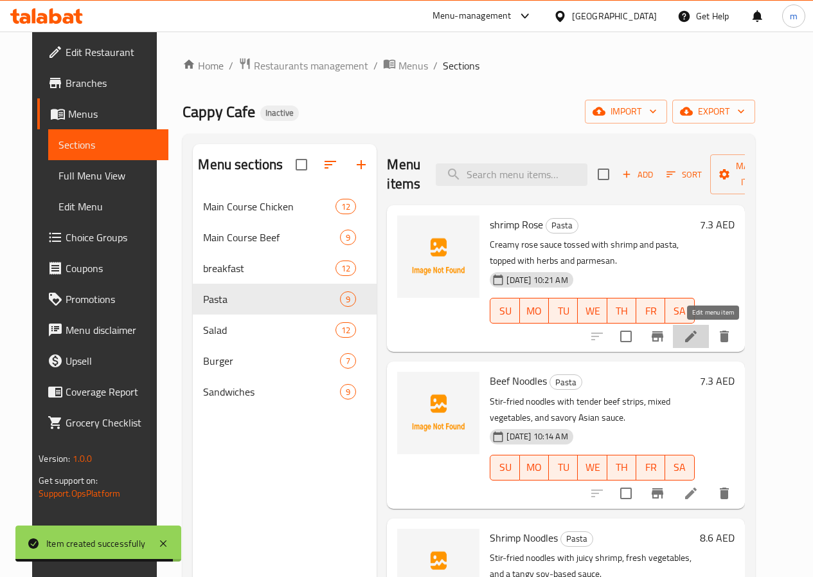
click at [699, 341] on icon at bounding box center [690, 336] width 15 height 15
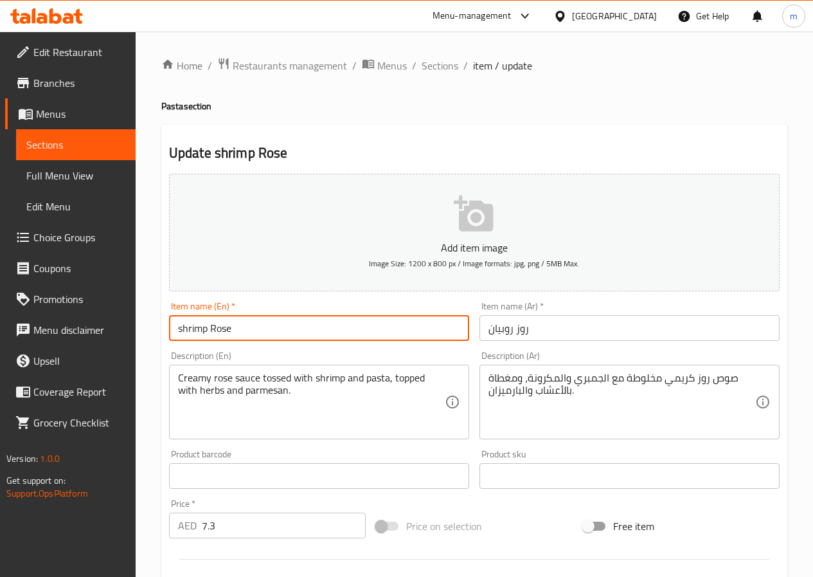
click at [183, 330] on input "shrimp Rose" at bounding box center [319, 328] width 300 height 26
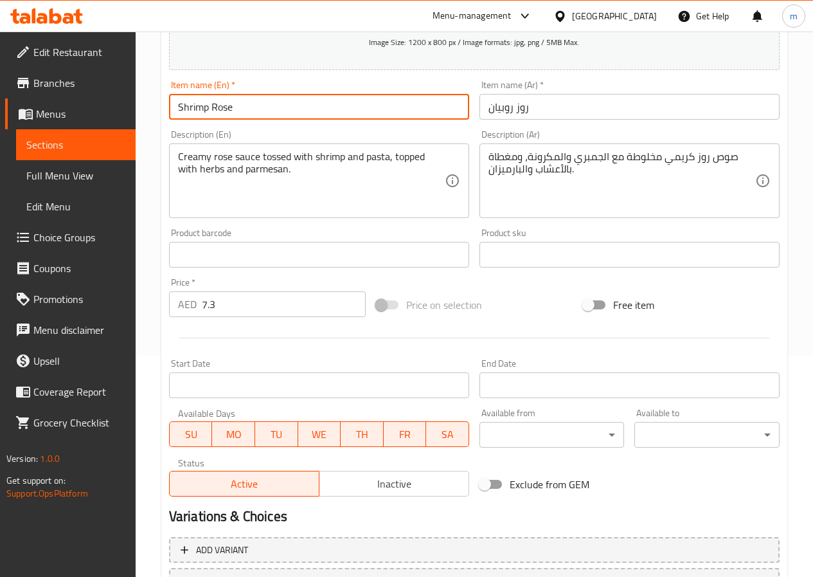
scroll to position [332, 0]
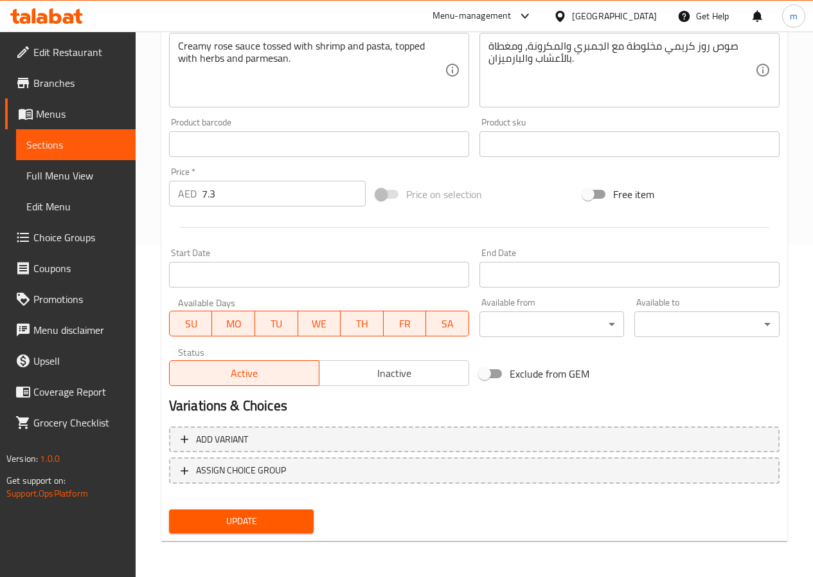
type input "Shrimp Rose"
click at [280, 519] on span "Update" at bounding box center [241, 521] width 125 height 16
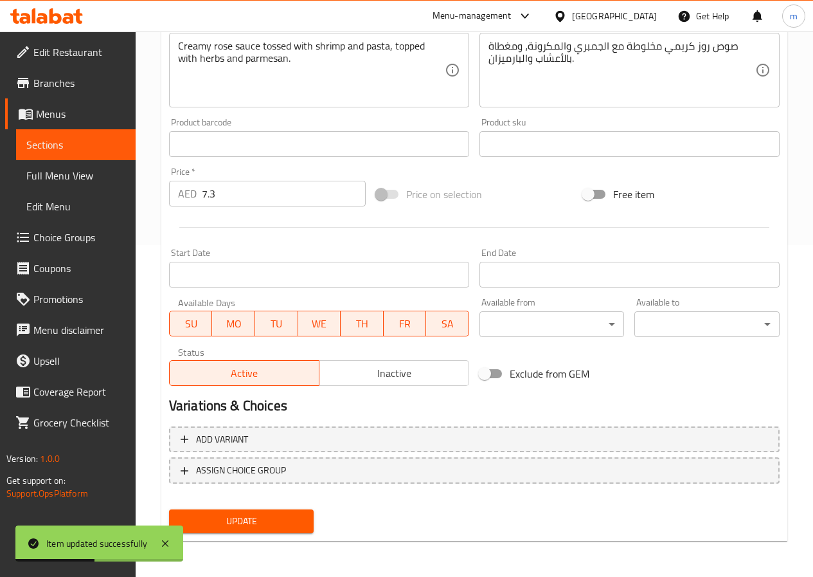
click at [95, 150] on span "Sections" at bounding box center [75, 144] width 99 height 15
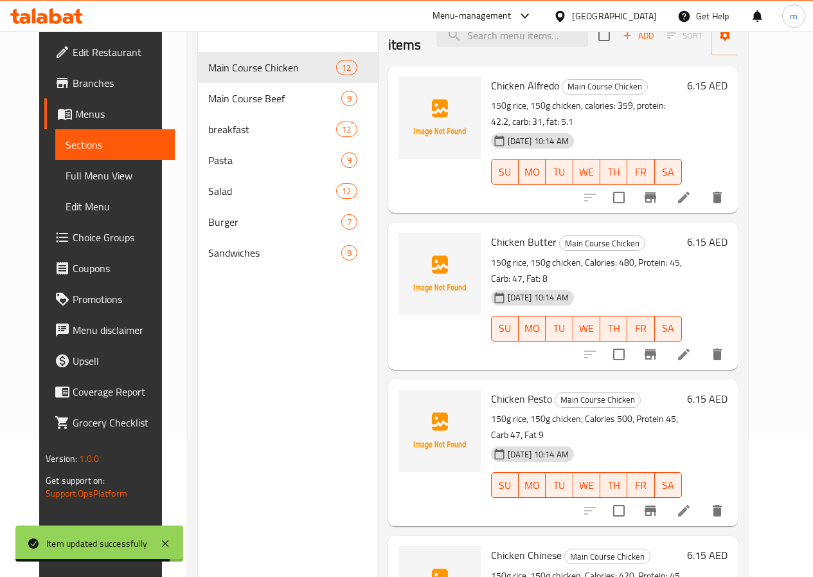
scroll to position [116, 0]
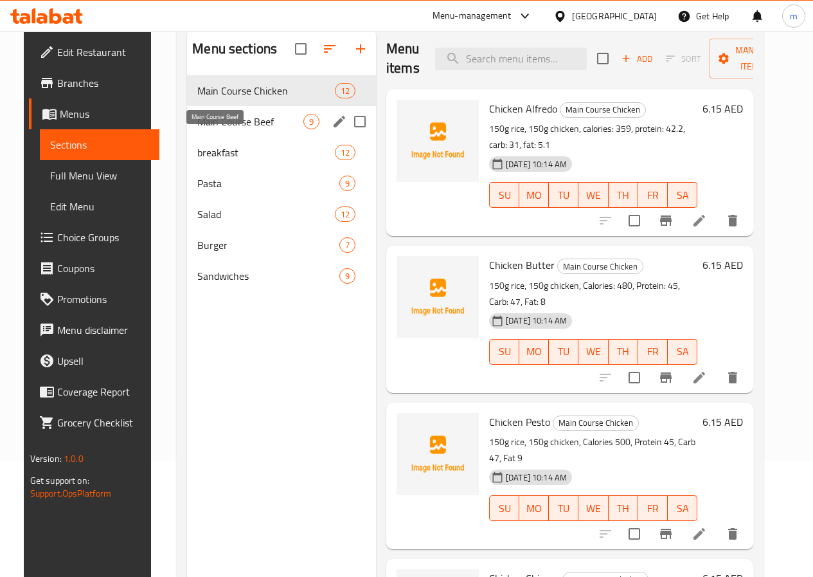
click at [234, 129] on span "Main Course Beef" at bounding box center [250, 121] width 106 height 15
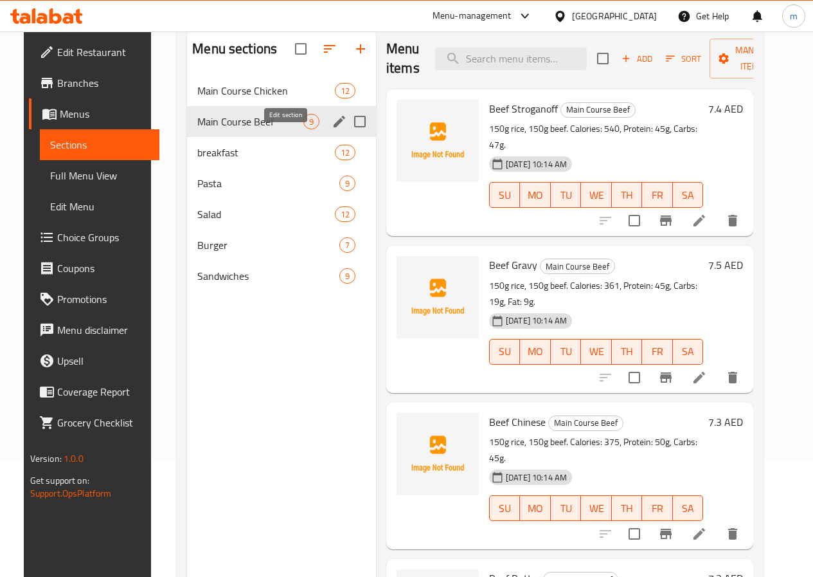
click at [334, 127] on icon "edit" at bounding box center [340, 122] width 12 height 12
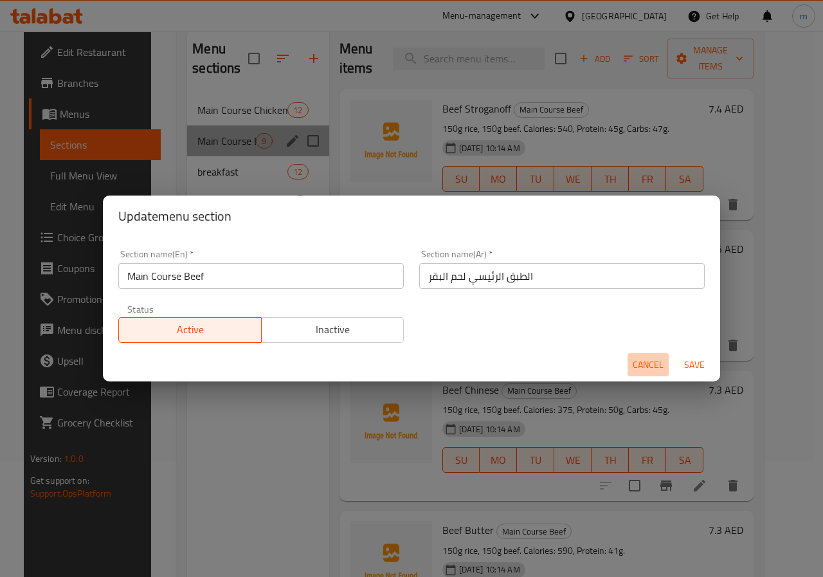
click at [642, 370] on span "Cancel" at bounding box center [648, 365] width 31 height 16
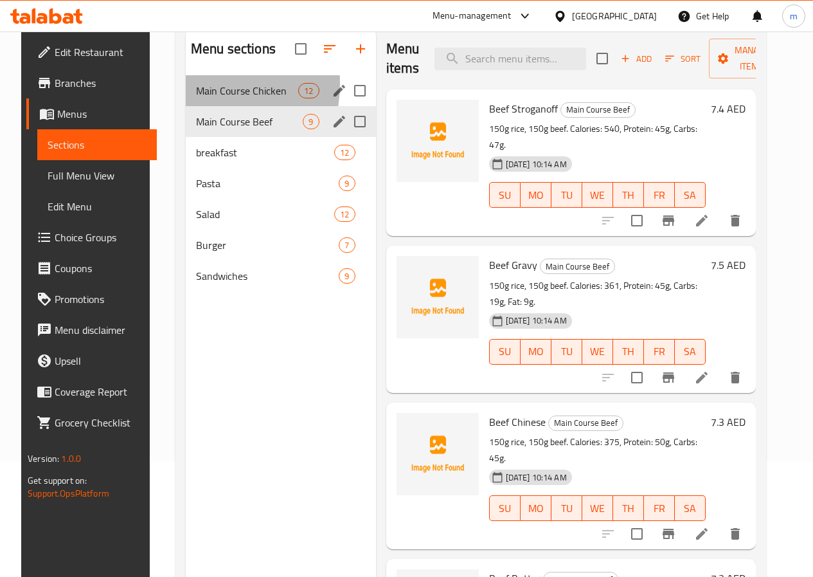
click at [186, 103] on div "Main Course Chicken 12" at bounding box center [281, 90] width 190 height 31
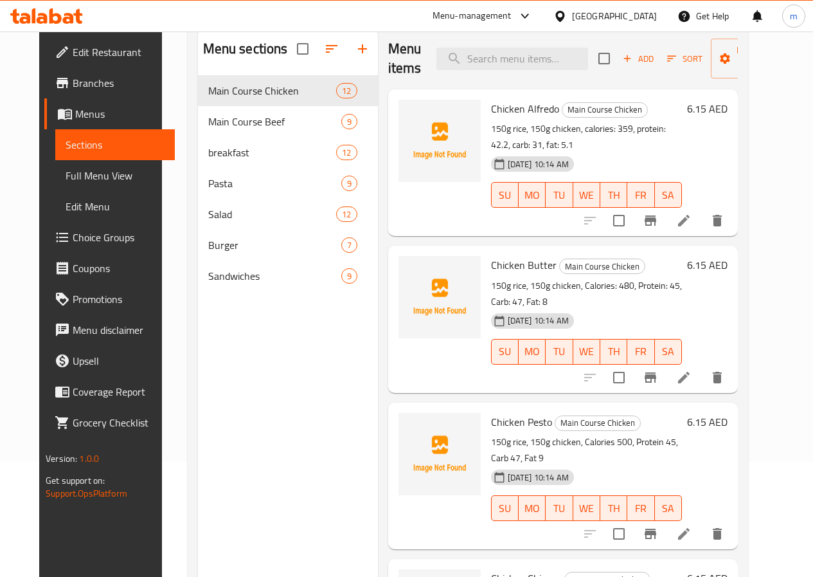
scroll to position [51, 0]
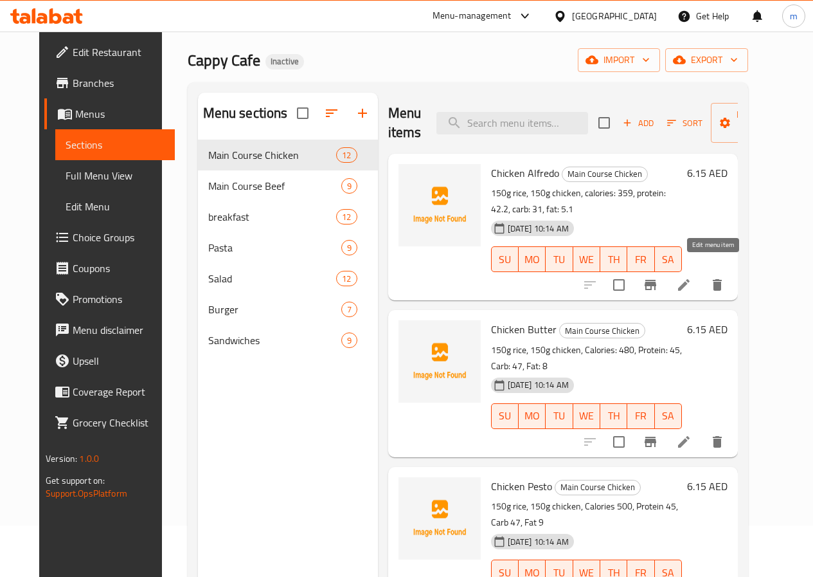
click at [692, 277] on icon at bounding box center [683, 284] width 15 height 15
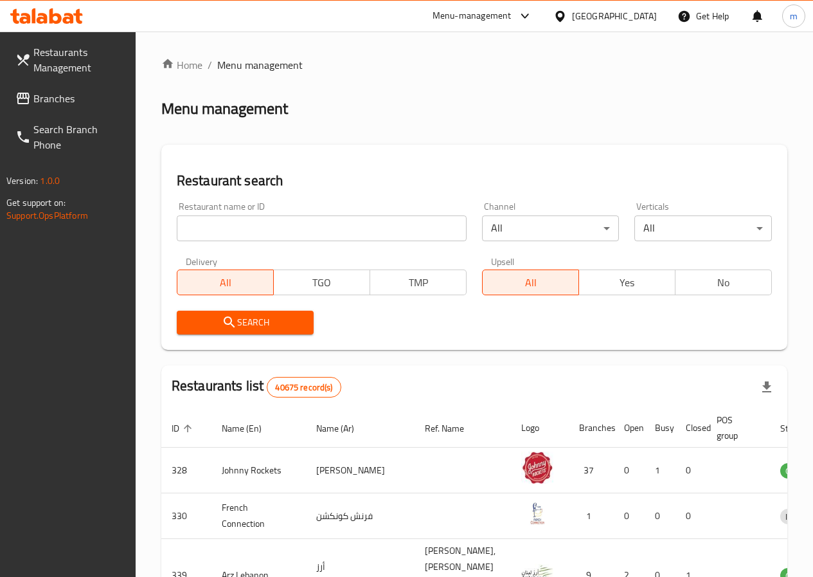
click at [48, 102] on span "Branches" at bounding box center [79, 98] width 92 height 15
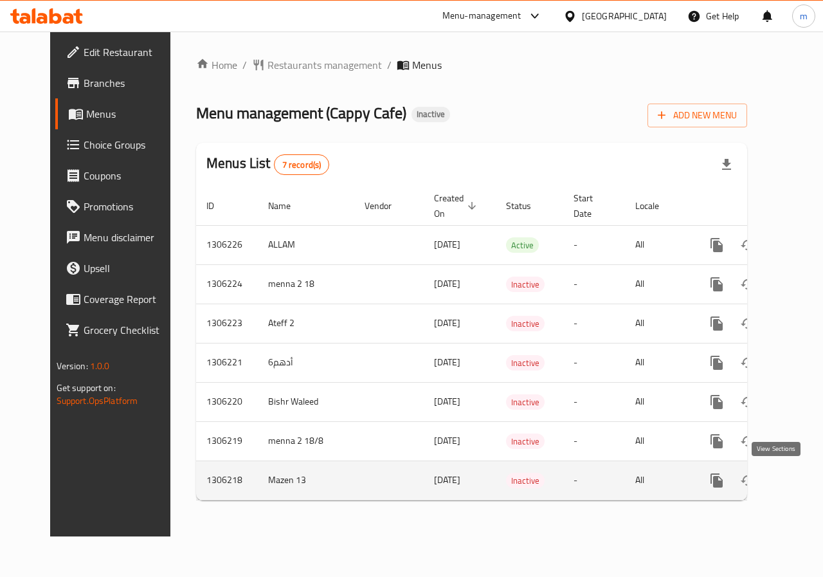
click at [802, 485] on icon "enhanced table" at bounding box center [809, 480] width 15 height 15
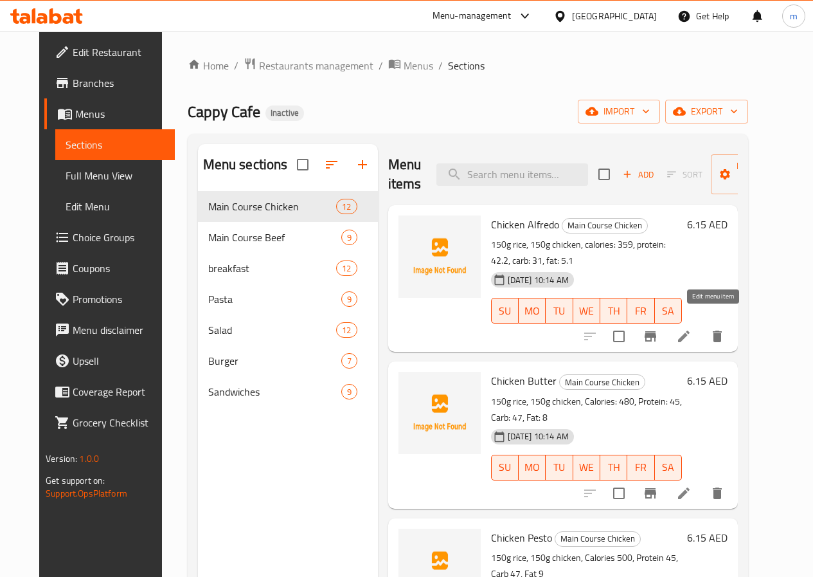
click at [692, 329] on icon at bounding box center [683, 336] width 15 height 15
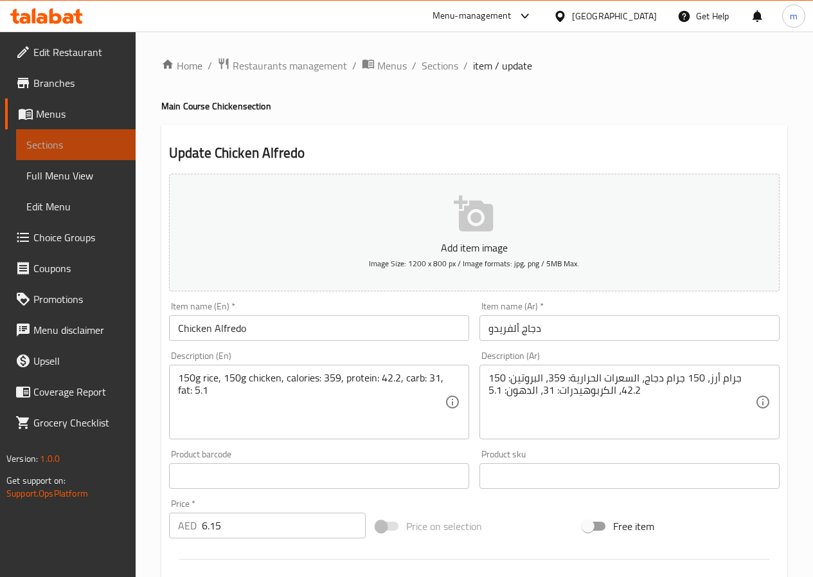
click at [55, 141] on span "Sections" at bounding box center [75, 144] width 99 height 15
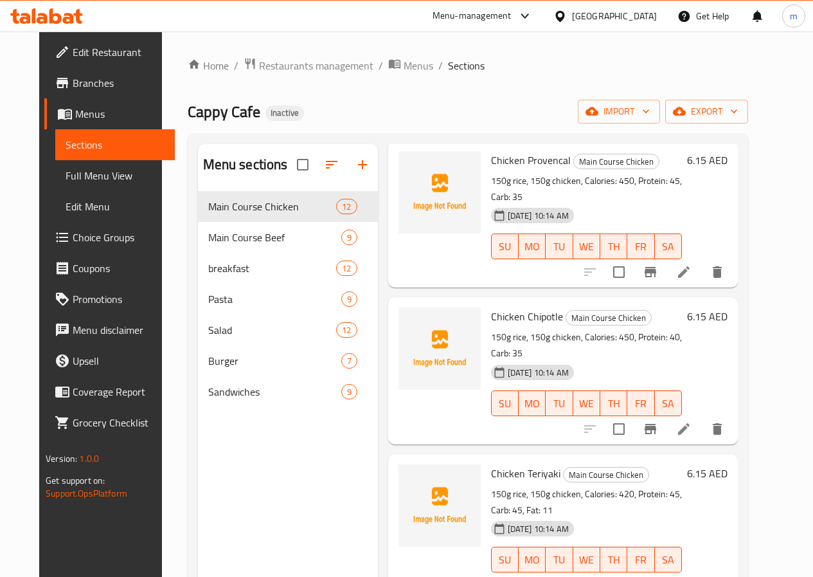
scroll to position [180, 0]
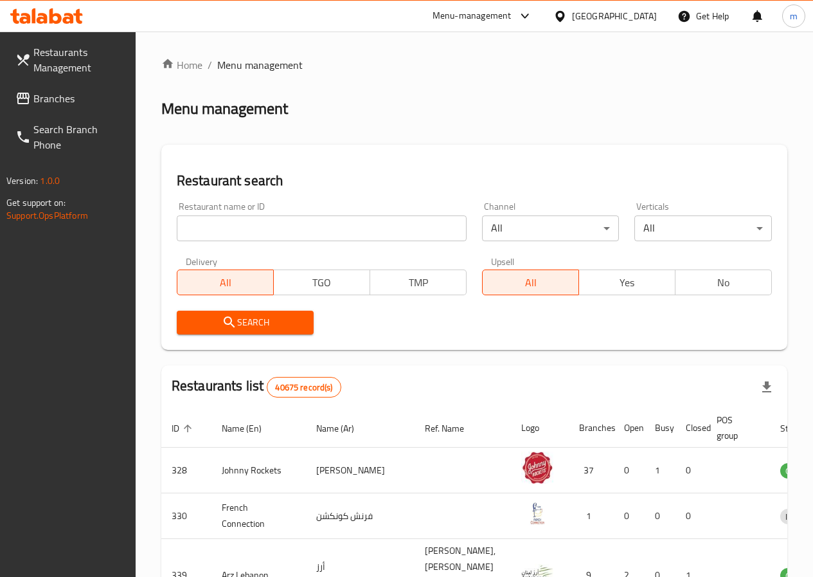
click at [69, 88] on link "Branches" at bounding box center [70, 98] width 131 height 31
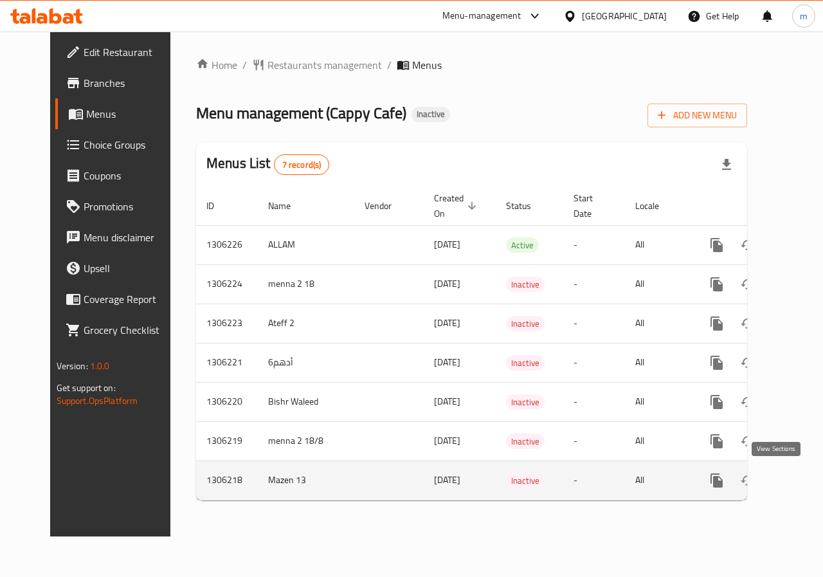
click at [804, 483] on icon "enhanced table" at bounding box center [810, 480] width 12 height 12
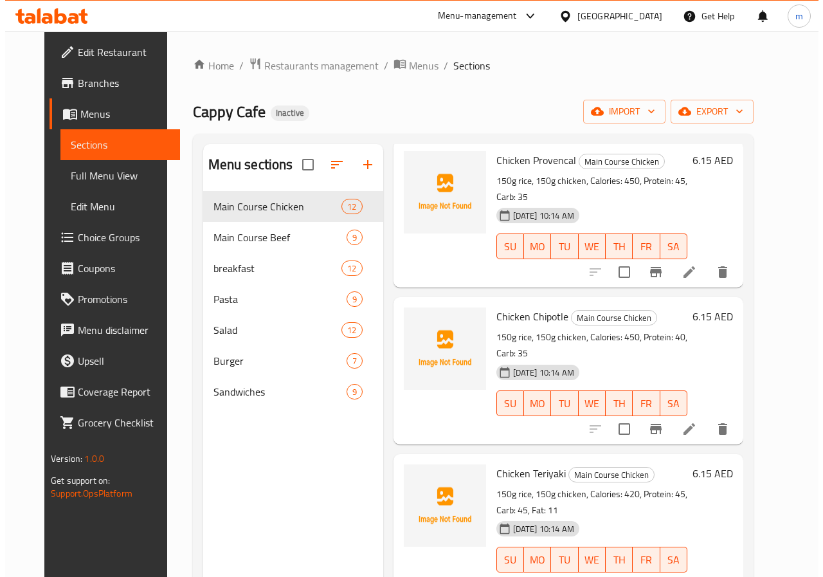
scroll to position [180, 0]
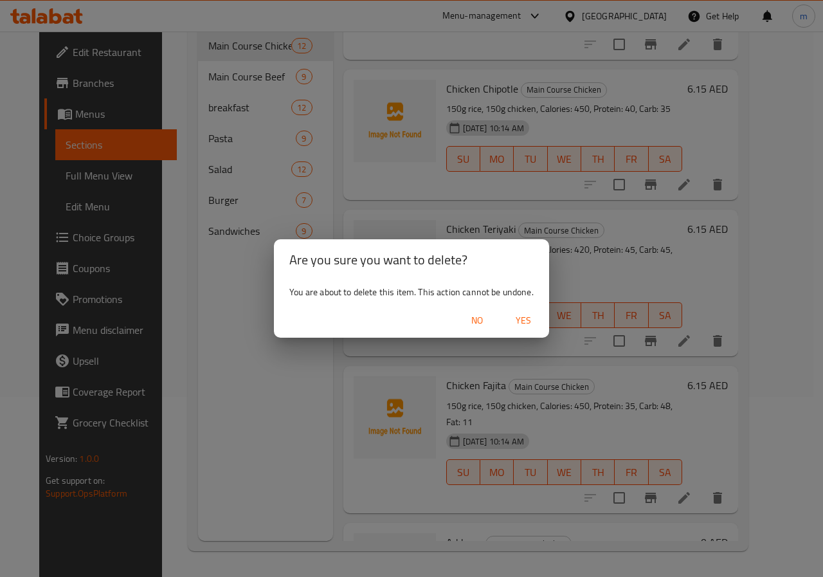
click at [522, 320] on span "Yes" at bounding box center [523, 320] width 31 height 16
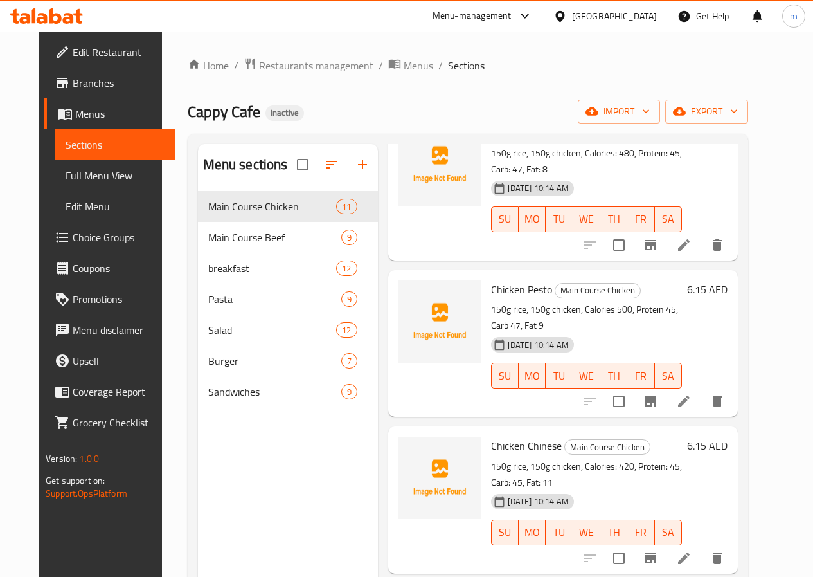
scroll to position [0, 0]
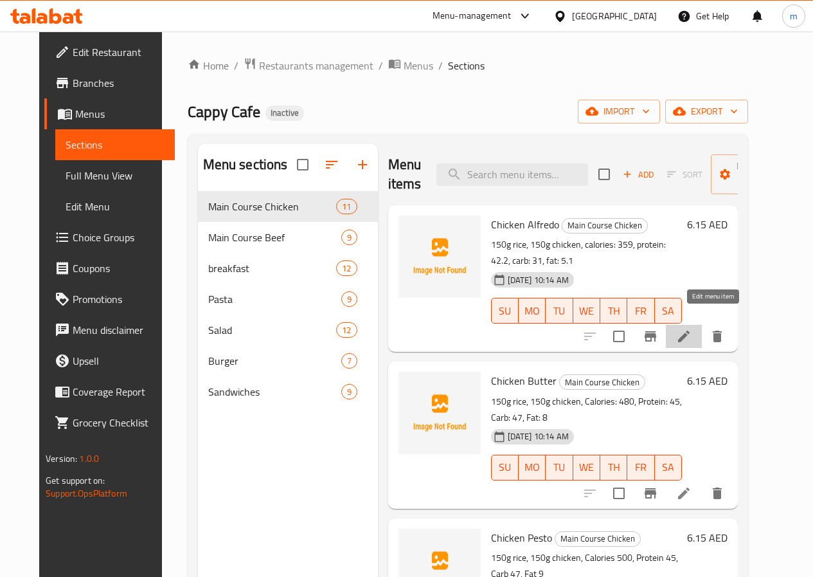
click at [690, 330] on icon at bounding box center [684, 336] width 12 height 12
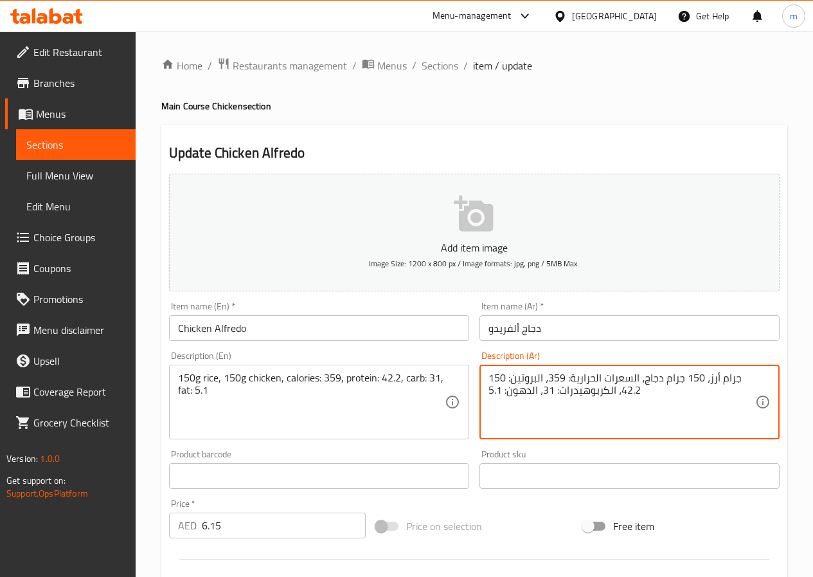
drag, startPoint x: 525, startPoint y: 415, endPoint x: 640, endPoint y: 370, distance: 123.8
click at [676, 423] on textarea "150 جرام أرز، 150 جرام دجاج، السعرات الحرارية: 359، البروتين: 42.2، الكربوهيدرا…" at bounding box center [622, 402] width 267 height 61
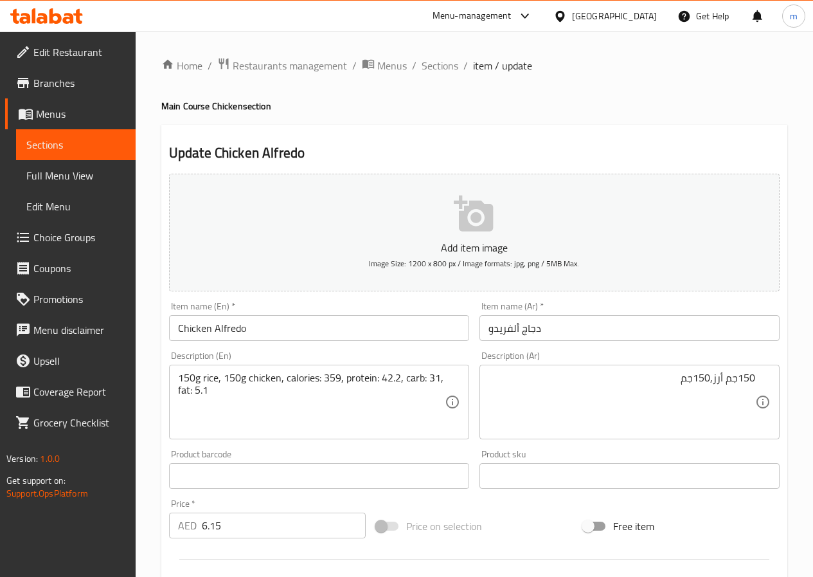
click at [572, 376] on textarea "150جم أرز,150جم" at bounding box center [622, 402] width 267 height 61
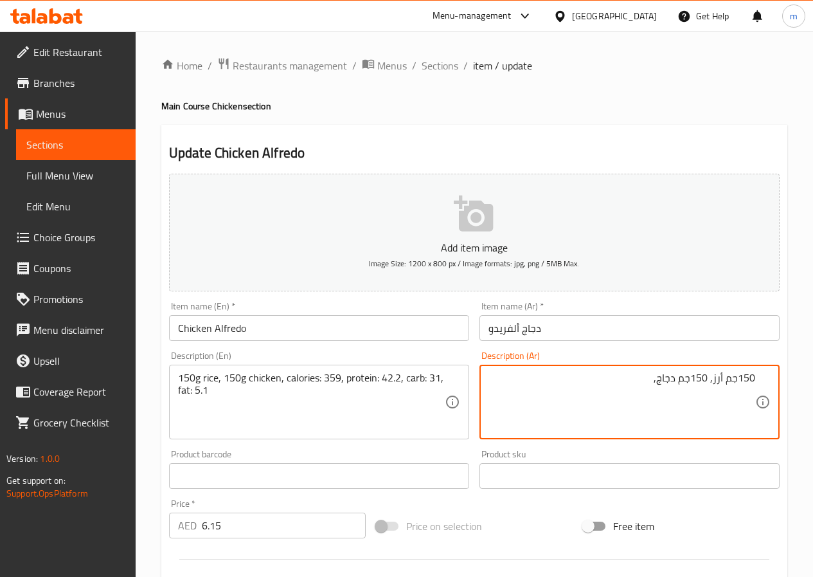
paste textarea "السعرات الحرارية"
type textarea "150جم أرز, 150جم دجاج, السعرات الحرارية : 359, بروتين :42.2, كارب:31, دهن:5.1"
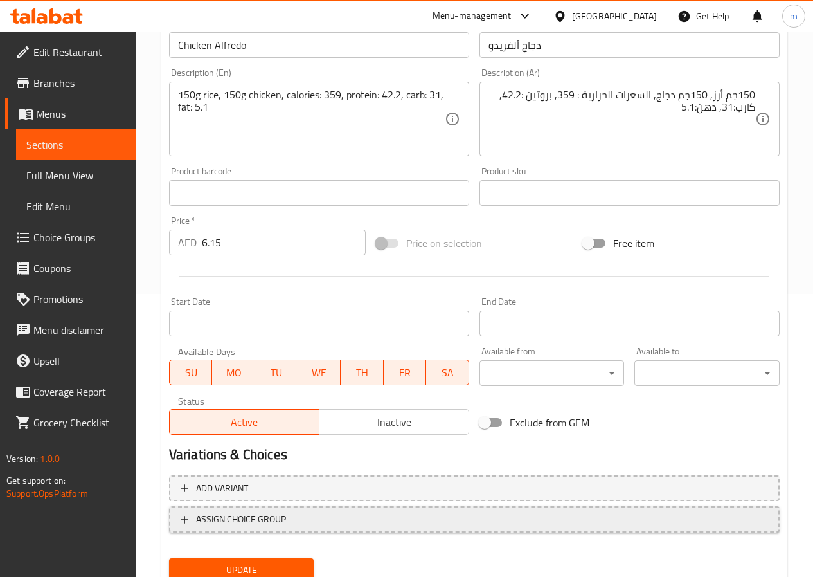
scroll to position [332, 0]
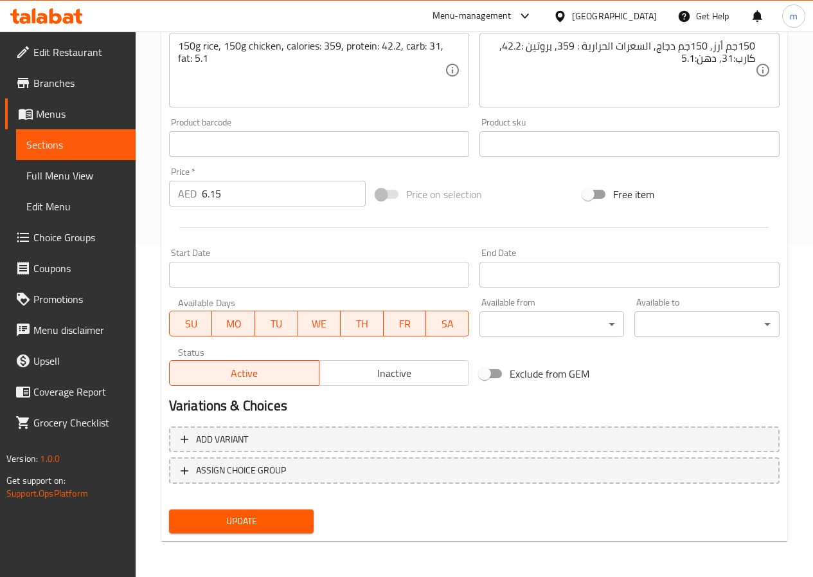
click at [260, 523] on span "Update" at bounding box center [241, 521] width 125 height 16
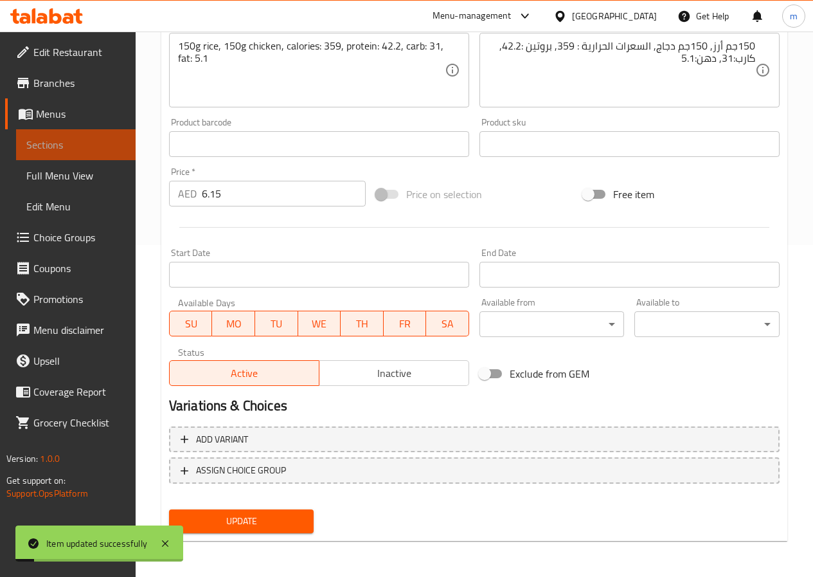
click at [87, 147] on span "Sections" at bounding box center [75, 144] width 99 height 15
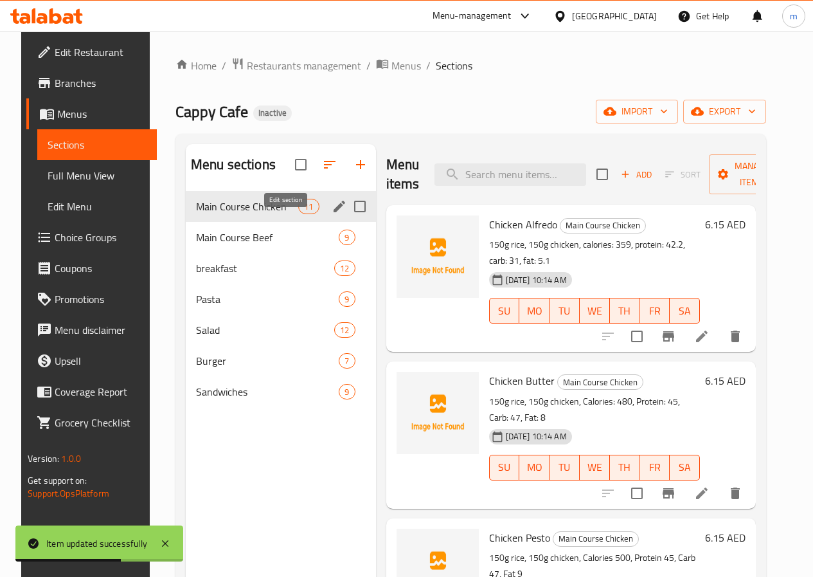
click at [330, 216] on button "edit" at bounding box center [339, 206] width 19 height 19
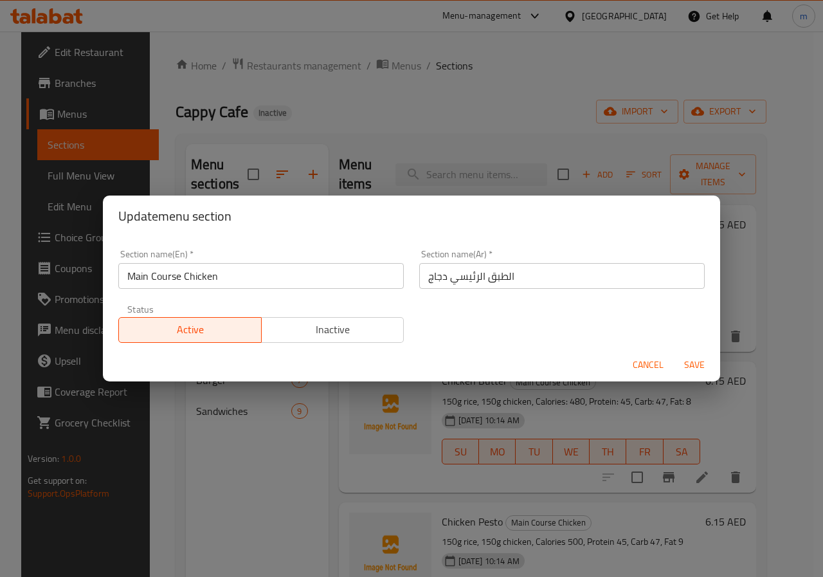
click at [658, 361] on span "Cancel" at bounding box center [648, 365] width 31 height 16
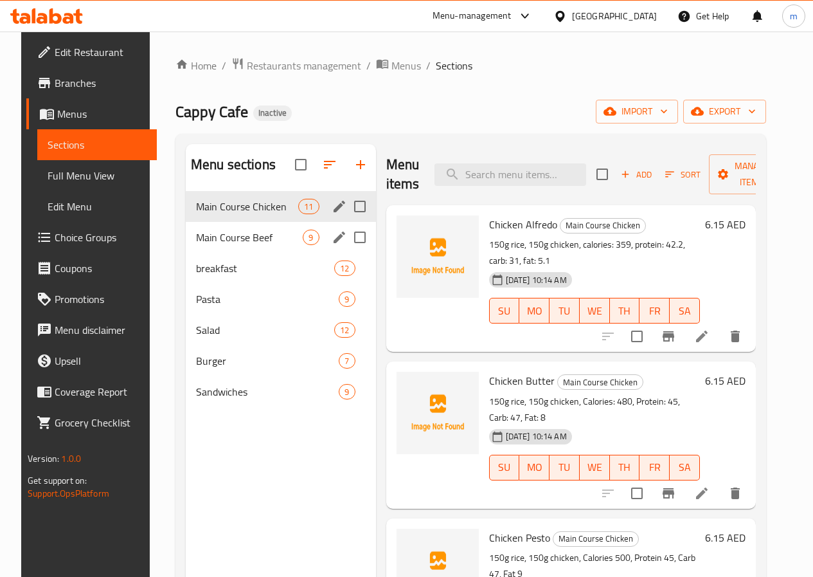
click at [248, 245] on span "Main Course Beef" at bounding box center [249, 237] width 107 height 15
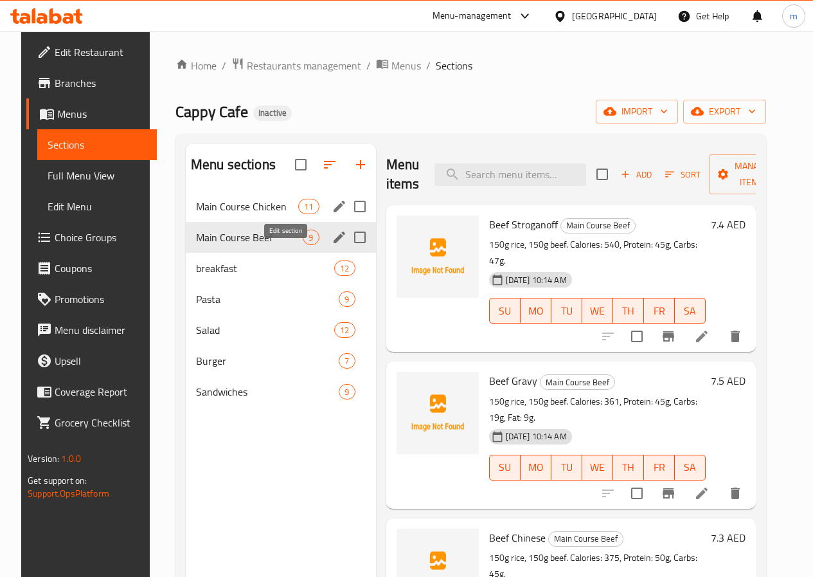
click at [332, 245] on icon "edit" at bounding box center [339, 237] width 15 height 15
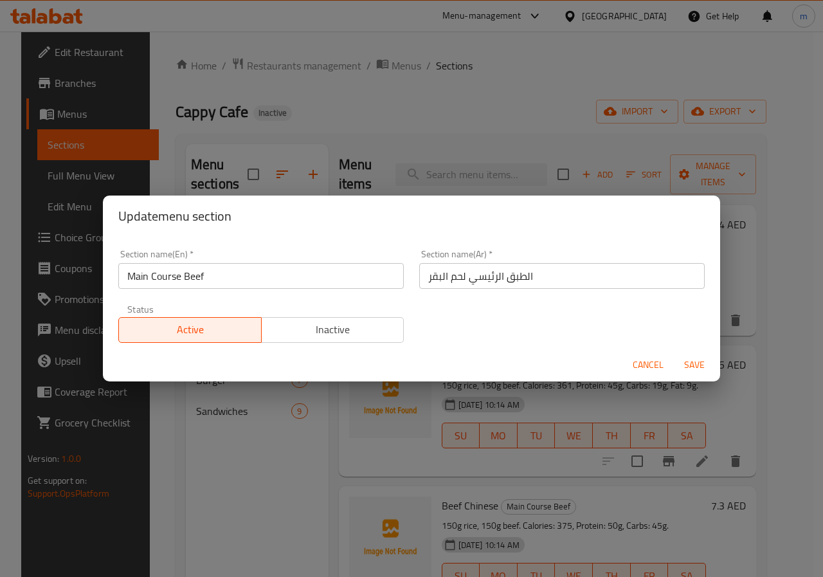
click at [633, 365] on span "Cancel" at bounding box center [648, 365] width 31 height 16
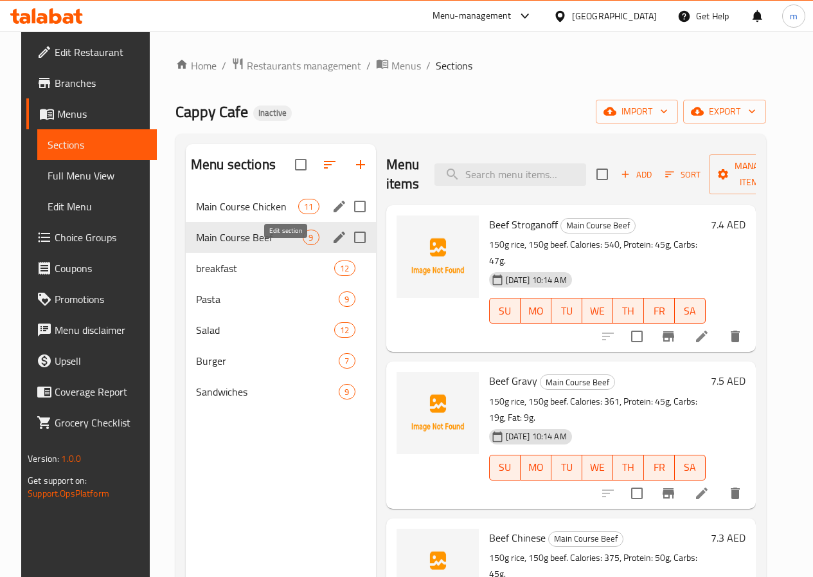
click at [332, 245] on icon "edit" at bounding box center [339, 237] width 15 height 15
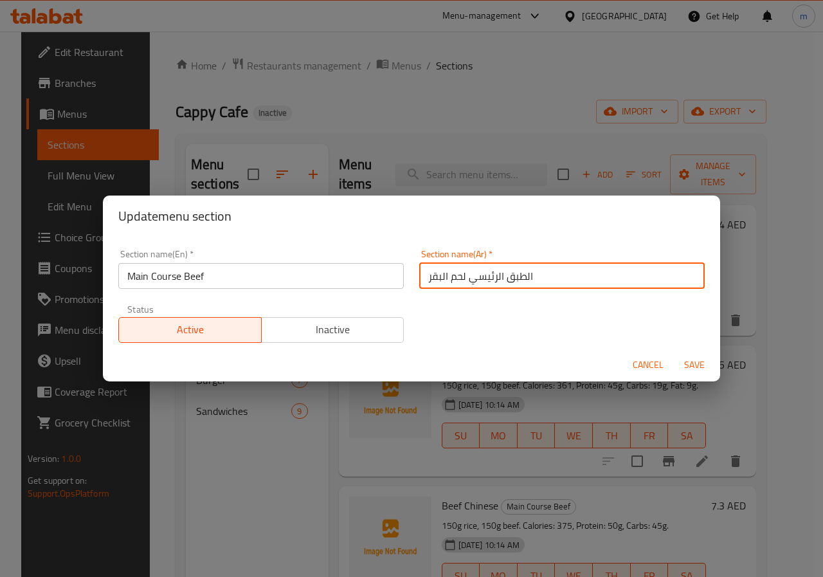
drag, startPoint x: 426, startPoint y: 272, endPoint x: 436, endPoint y: 277, distance: 11.5
click at [436, 277] on input "الطبق الرئيسي لحم البقر" at bounding box center [561, 276] width 285 height 26
click at [576, 269] on input "الطبق الرئيسي لحم ر" at bounding box center [561, 276] width 285 height 26
type input "الطبق الرئيسي لحم بقري"
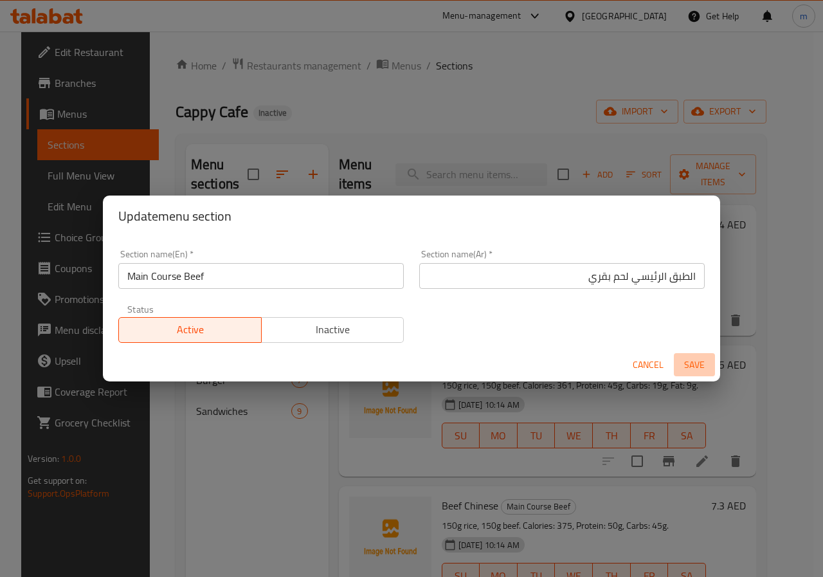
click at [692, 366] on span "Save" at bounding box center [694, 365] width 31 height 16
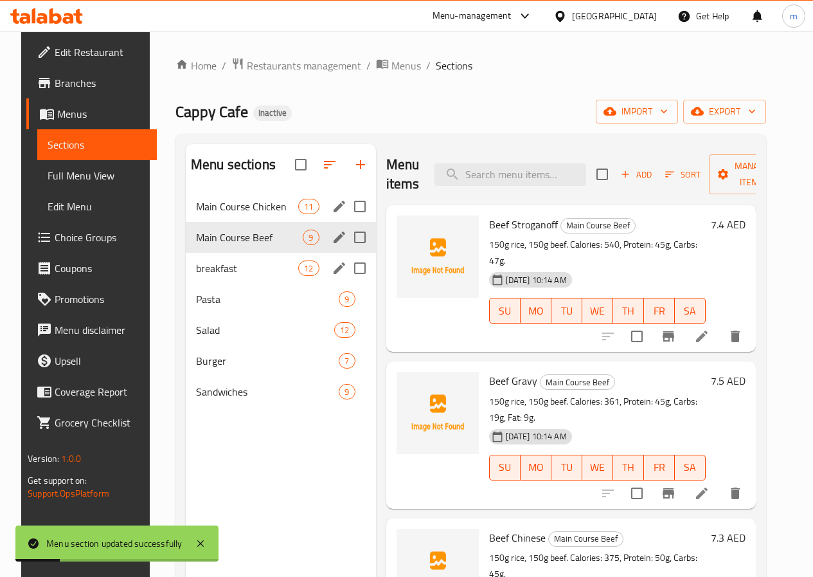
click at [330, 278] on button "edit" at bounding box center [339, 267] width 19 height 19
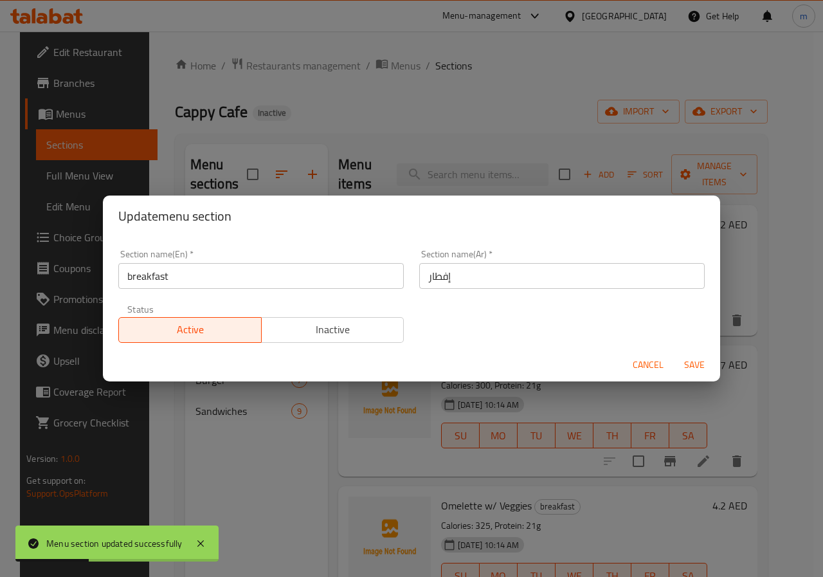
click at [644, 361] on span "Cancel" at bounding box center [648, 365] width 31 height 16
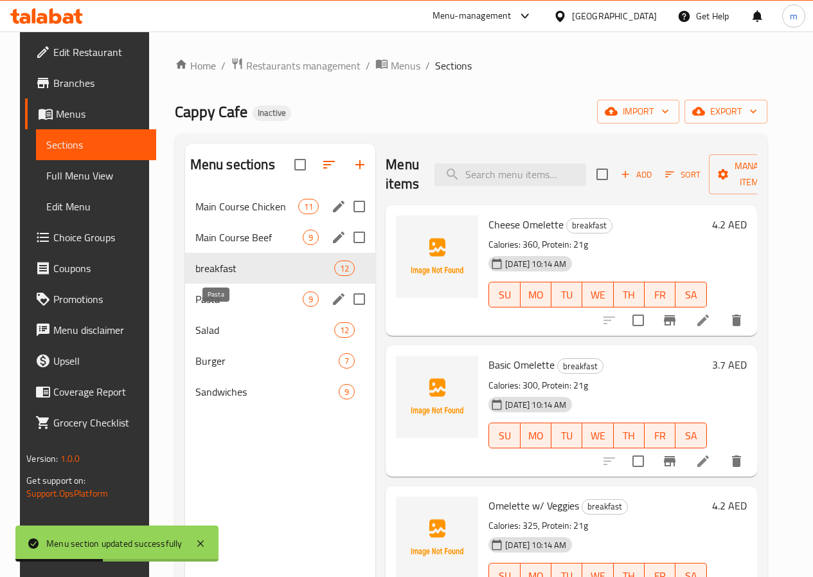
click at [209, 307] on span "Pasta" at bounding box center [248, 298] width 107 height 15
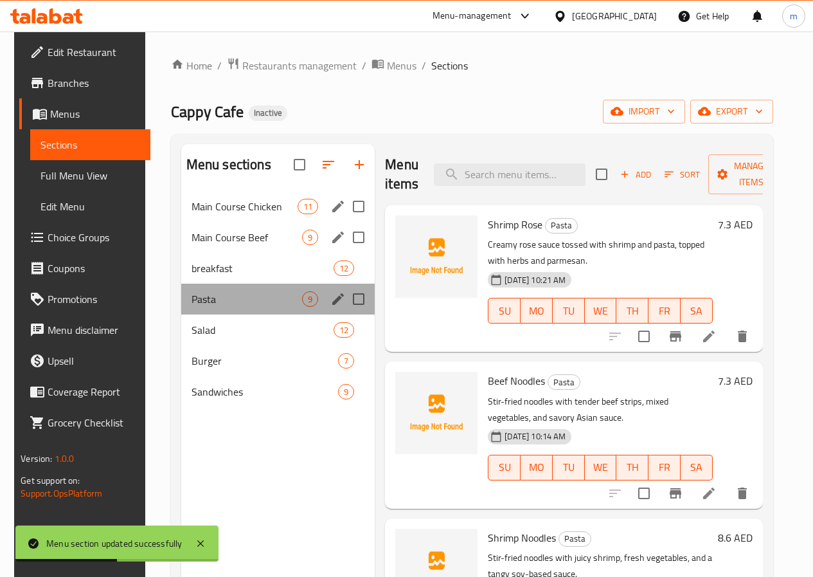
click at [275, 314] on div "Pasta 9" at bounding box center [278, 299] width 194 height 31
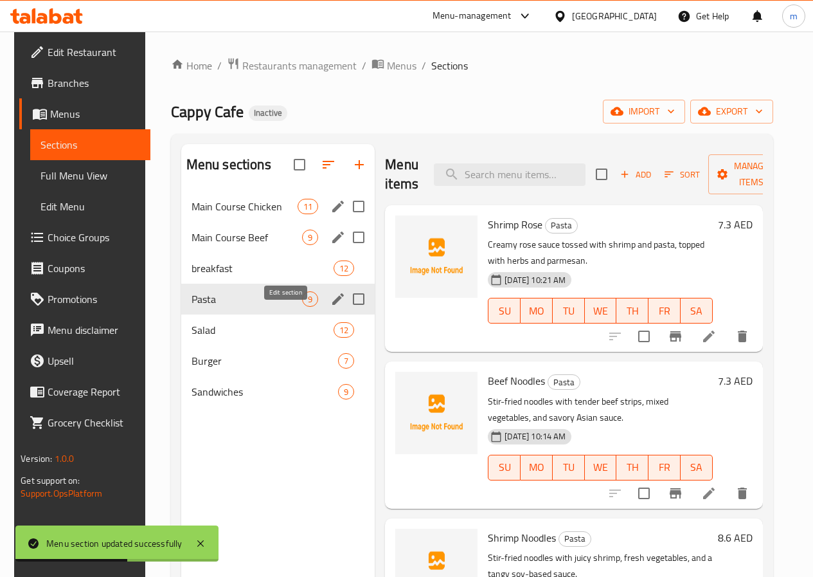
click at [330, 307] on icon "edit" at bounding box center [337, 298] width 15 height 15
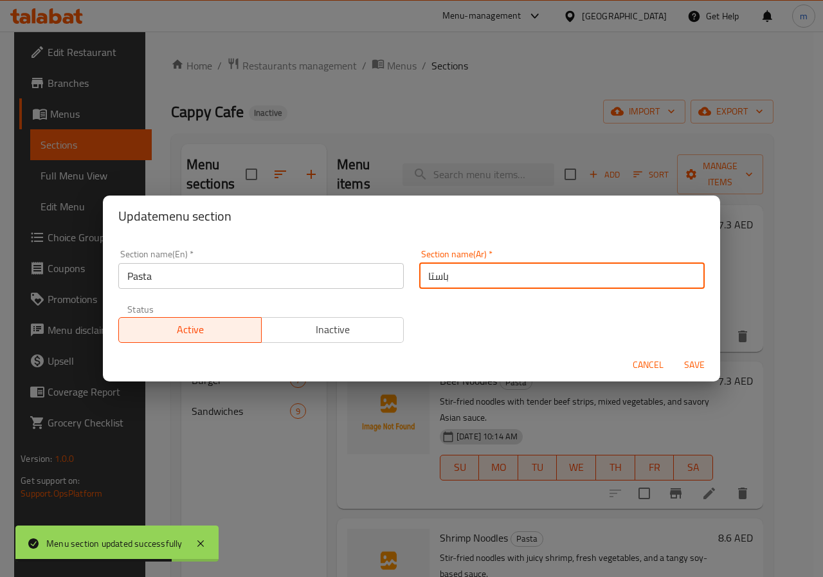
drag, startPoint x: 495, startPoint y: 277, endPoint x: 374, endPoint y: 293, distance: 122.6
click at [374, 293] on div "Section name(En)   * Pasta Section name(En) * Section name(Ar)   * باستا Sectio…" at bounding box center [412, 296] width 602 height 109
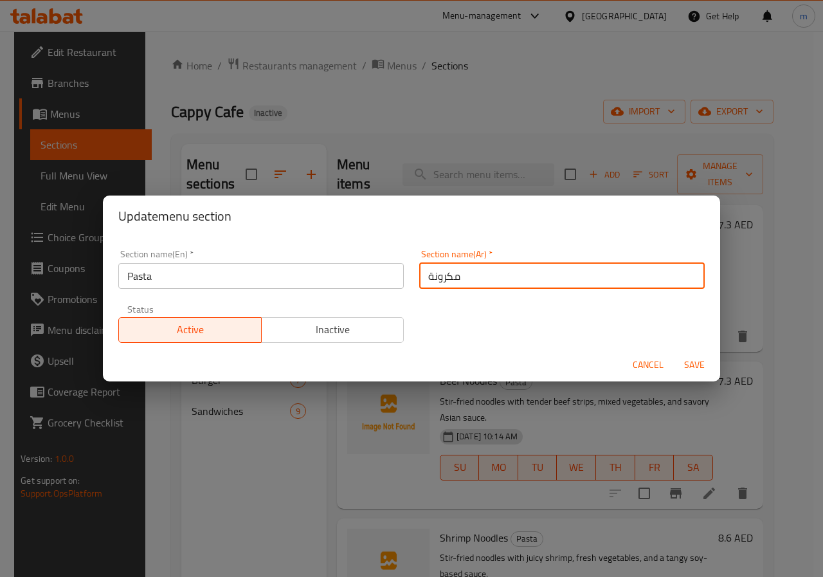
type input "مكرونة"
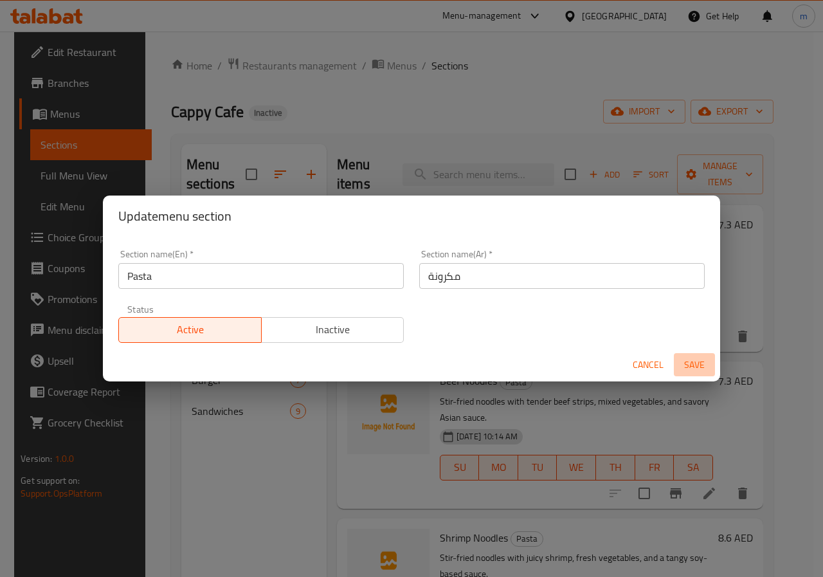
click at [697, 365] on span "Save" at bounding box center [694, 365] width 31 height 16
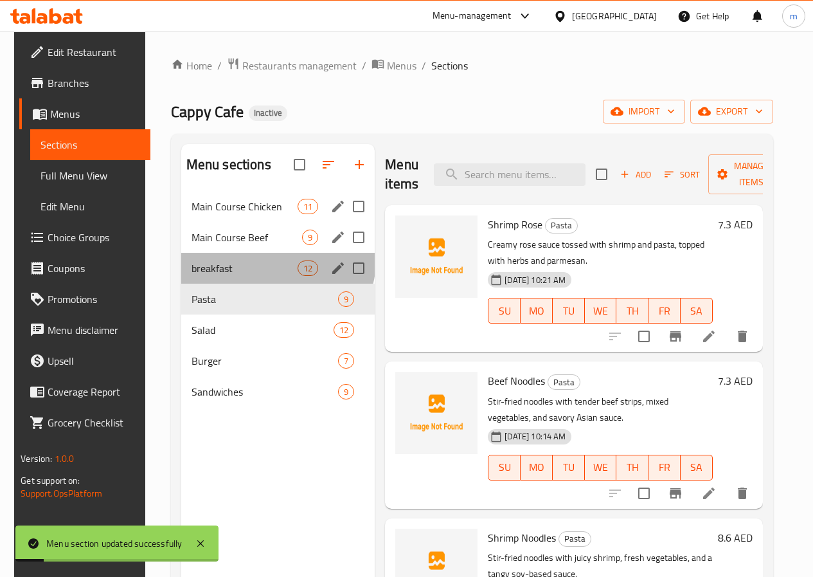
click at [267, 280] on div "breakfast 12" at bounding box center [278, 268] width 194 height 31
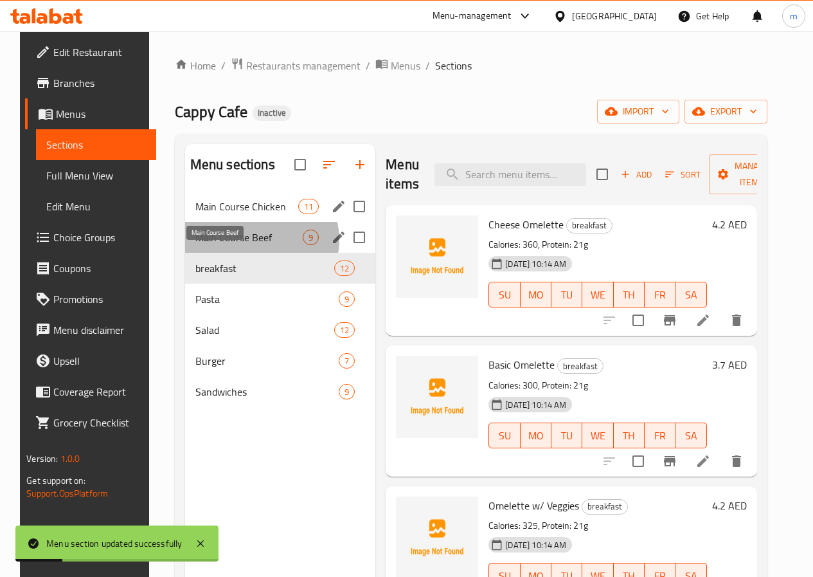
click at [244, 245] on span "Main Course Beef" at bounding box center [248, 237] width 107 height 15
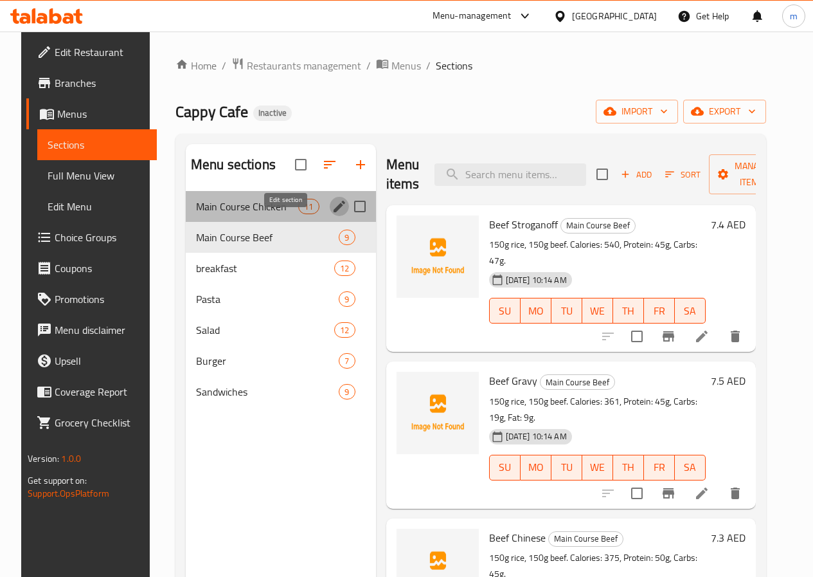
click at [334, 212] on icon "edit" at bounding box center [340, 207] width 12 height 12
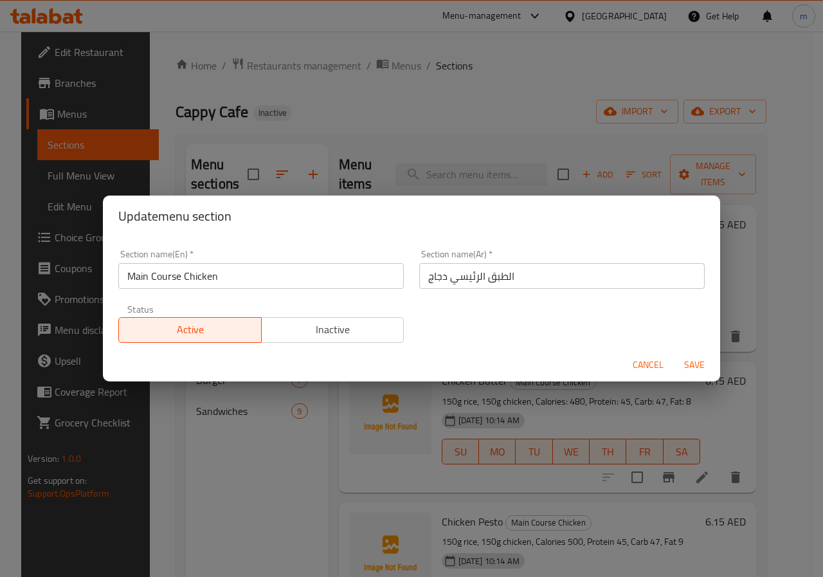
click at [650, 366] on span "Cancel" at bounding box center [648, 365] width 31 height 16
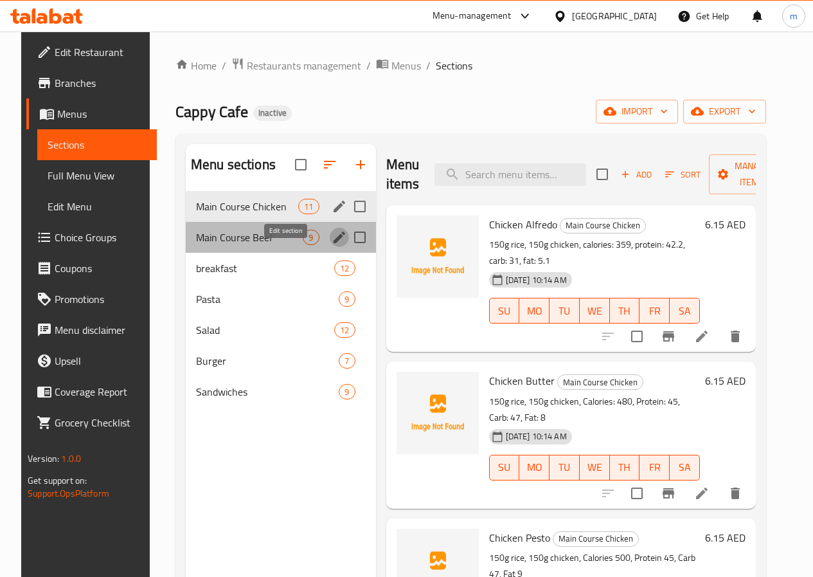
click at [334, 243] on icon "edit" at bounding box center [340, 237] width 12 height 12
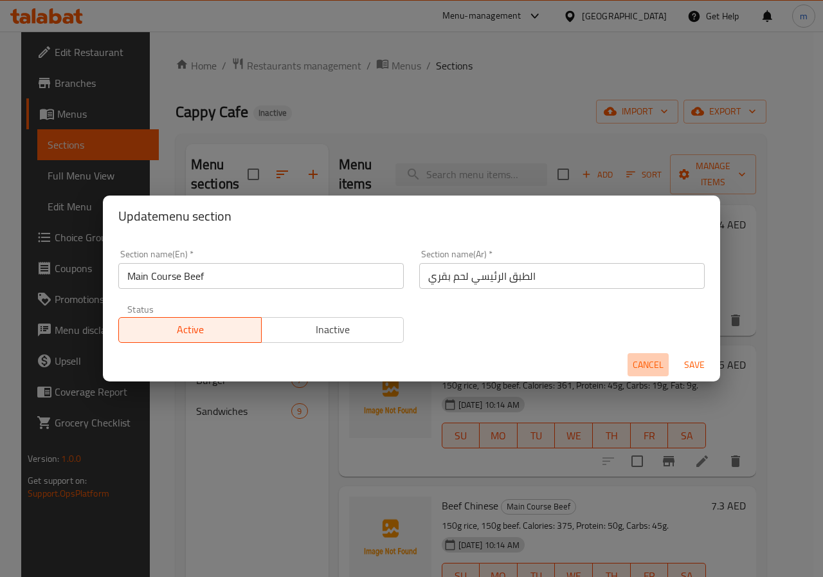
click at [640, 361] on span "Cancel" at bounding box center [648, 365] width 31 height 16
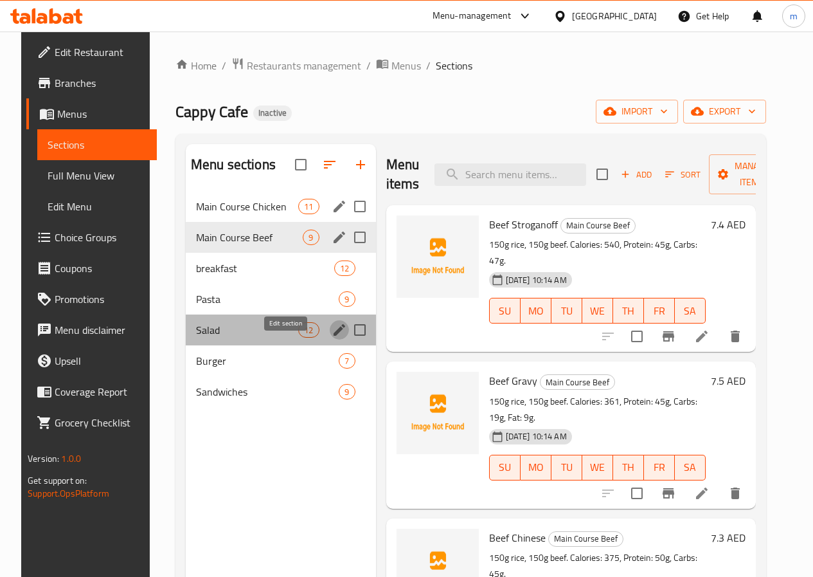
click at [332, 338] on icon "edit" at bounding box center [339, 329] width 15 height 15
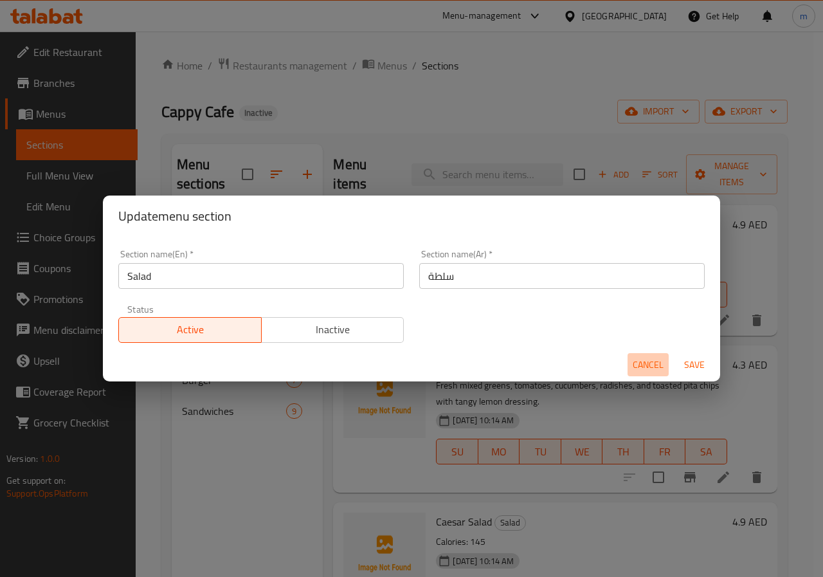
click at [637, 359] on span "Cancel" at bounding box center [648, 365] width 31 height 16
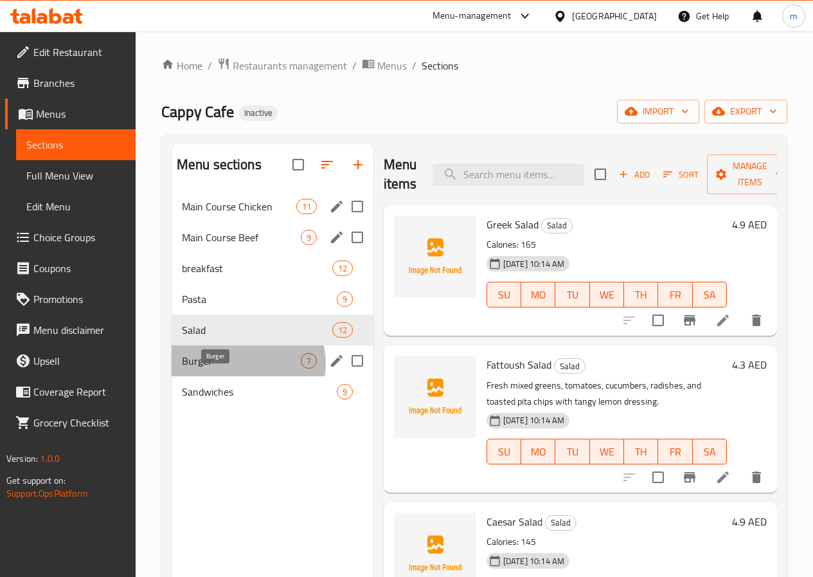
click at [245, 368] on span "Burger" at bounding box center [241, 360] width 119 height 15
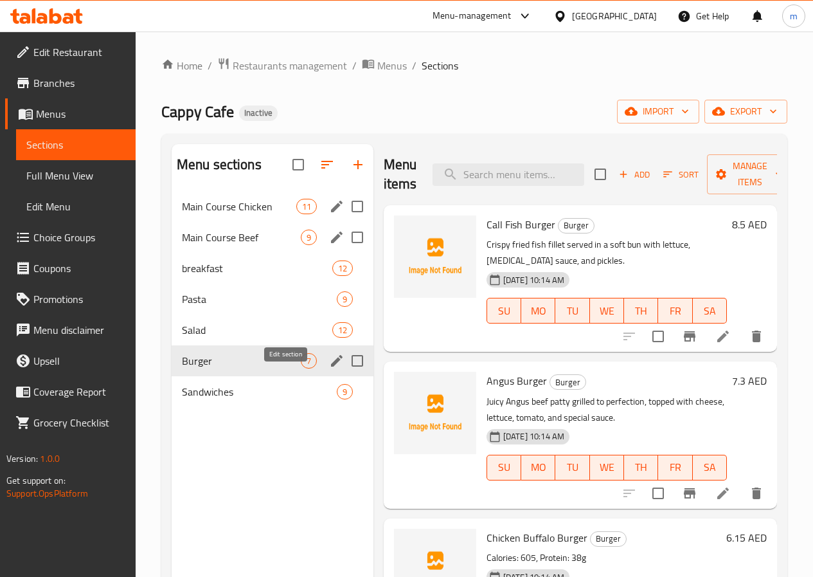
click at [329, 368] on icon "edit" at bounding box center [336, 360] width 15 height 15
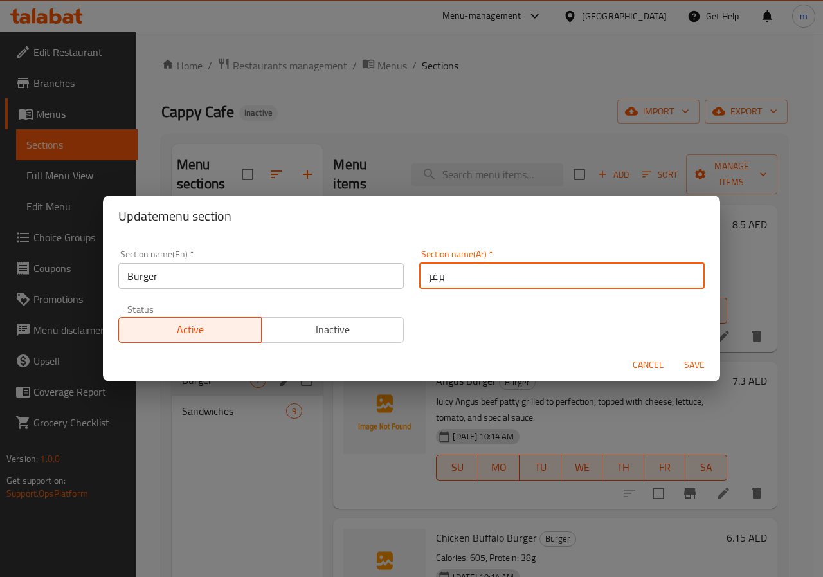
drag, startPoint x: 517, startPoint y: 281, endPoint x: 329, endPoint y: 275, distance: 188.5
click at [329, 275] on div "Section name(En)   * Burger Section name(En) * Section name(Ar)   * برغر Sectio…" at bounding box center [412, 296] width 602 height 109
type input "برجر"
click at [700, 367] on span "Save" at bounding box center [694, 365] width 31 height 16
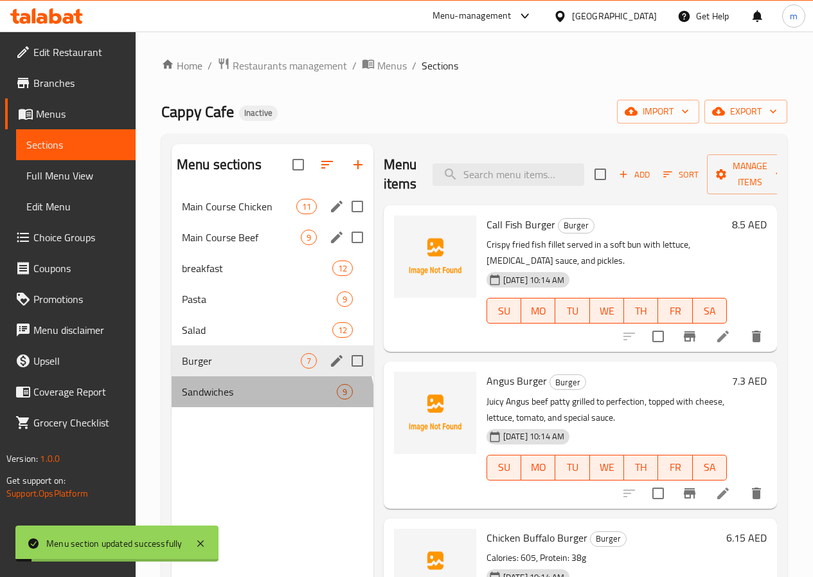
click at [271, 407] on div "Sandwiches 9" at bounding box center [273, 391] width 202 height 31
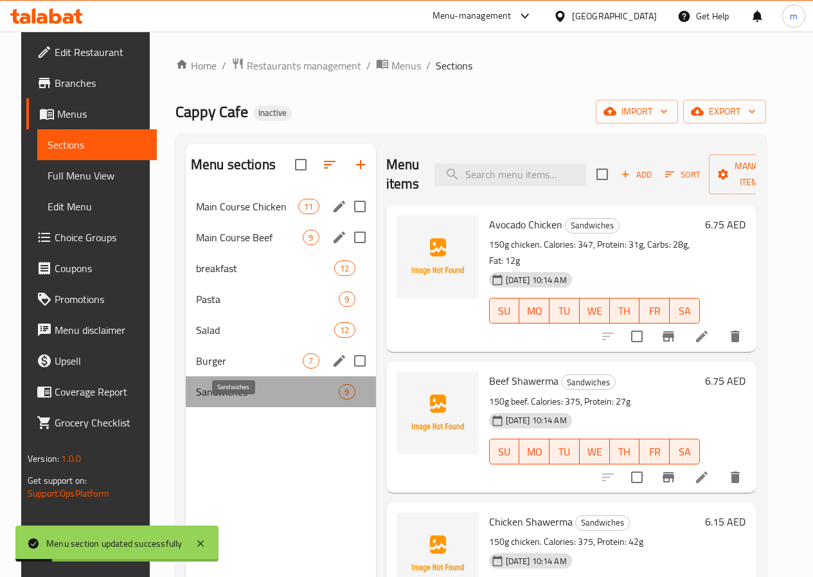
click at [271, 399] on span "Sandwiches" at bounding box center [267, 391] width 143 height 15
click at [225, 399] on span "Sandwiches" at bounding box center [267, 391] width 143 height 15
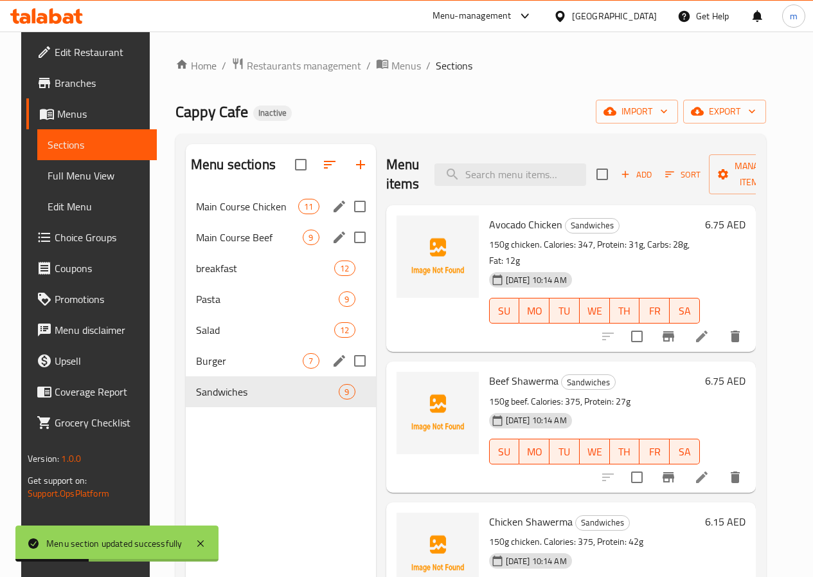
click at [231, 367] on div "Burger 7" at bounding box center [281, 360] width 190 height 31
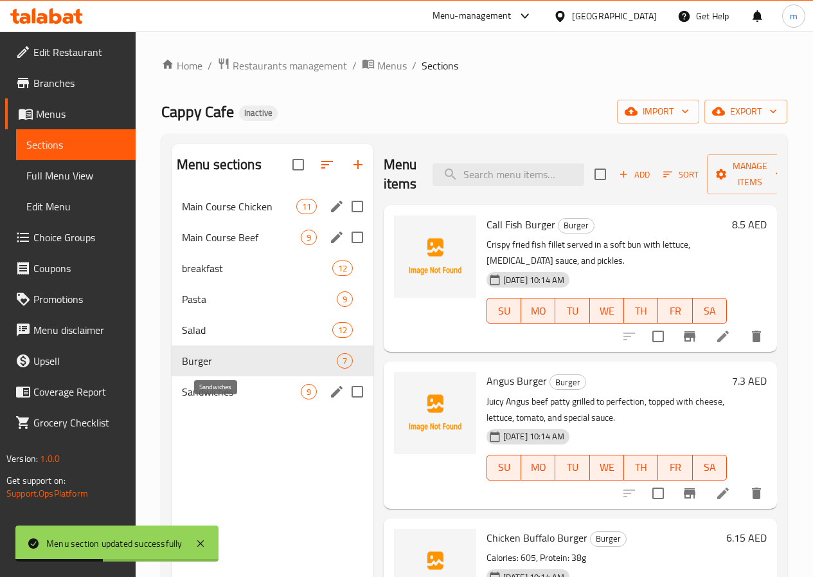
click at [221, 399] on span "Sandwiches" at bounding box center [241, 391] width 119 height 15
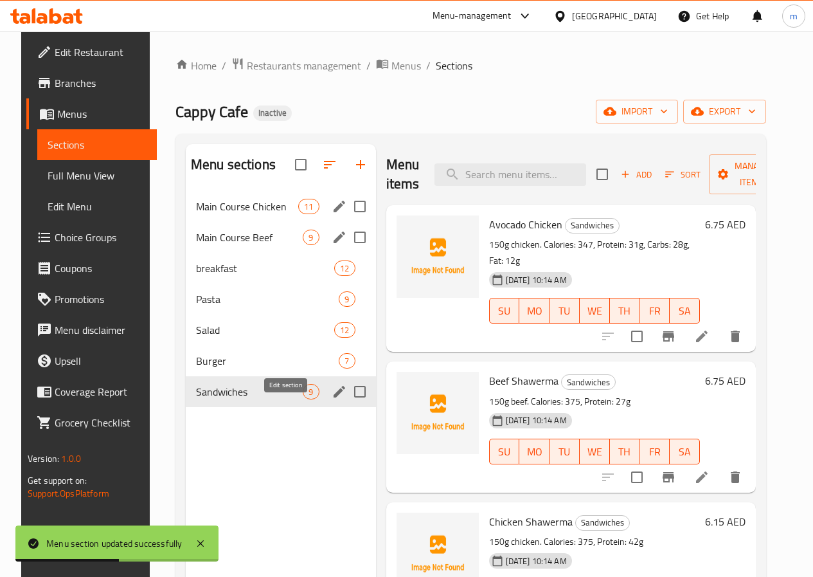
click at [332, 399] on icon "edit" at bounding box center [339, 391] width 15 height 15
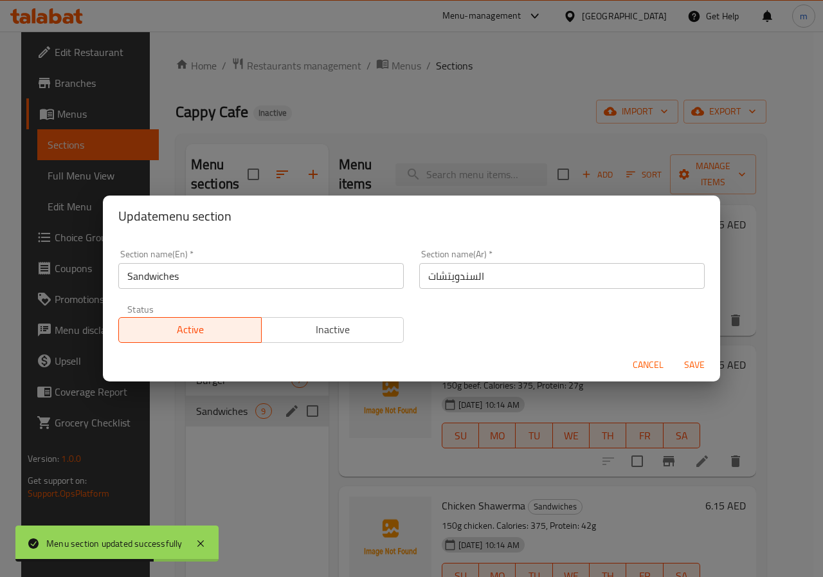
click at [656, 366] on span "Cancel" at bounding box center [648, 365] width 31 height 16
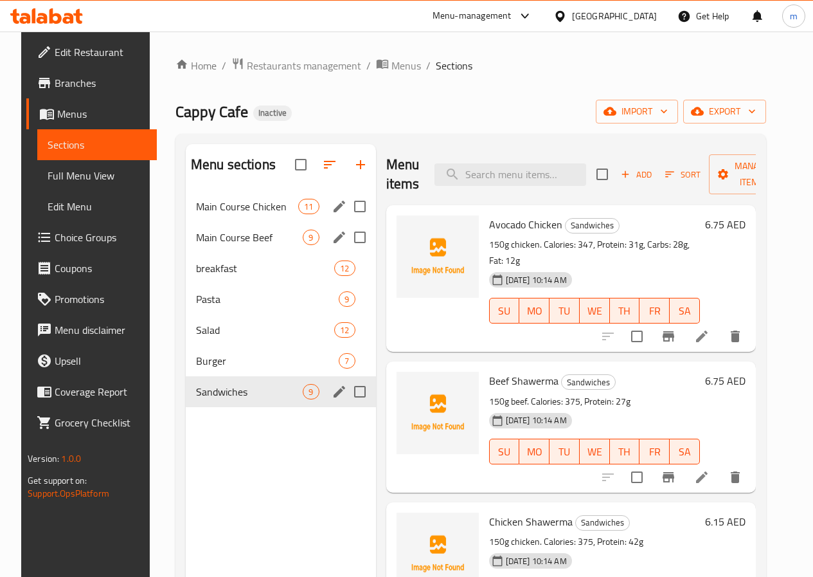
click at [332, 214] on icon "edit" at bounding box center [339, 206] width 15 height 15
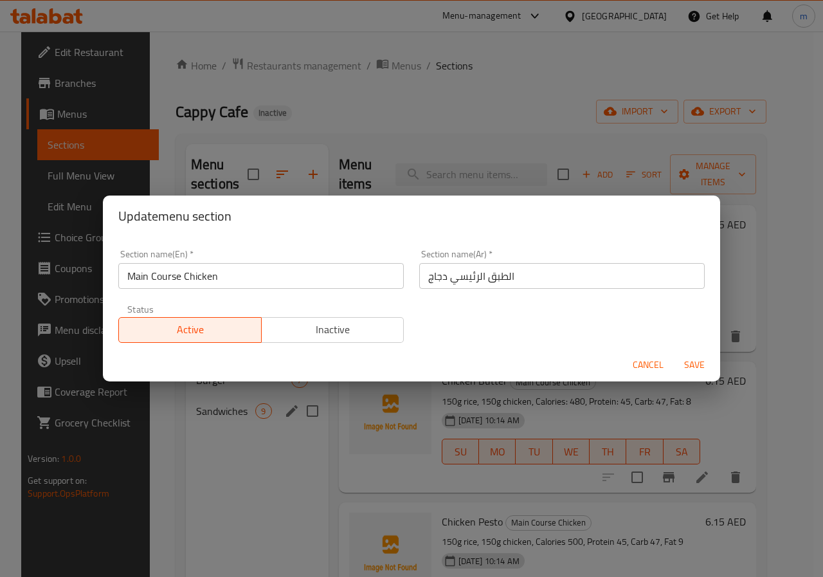
click at [662, 364] on span "Cancel" at bounding box center [648, 365] width 31 height 16
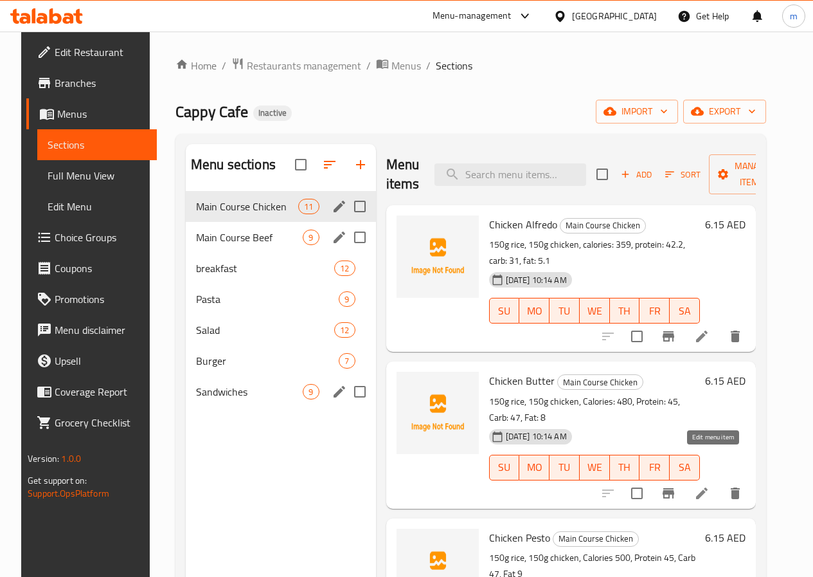
click at [710, 485] on icon at bounding box center [701, 492] width 15 height 15
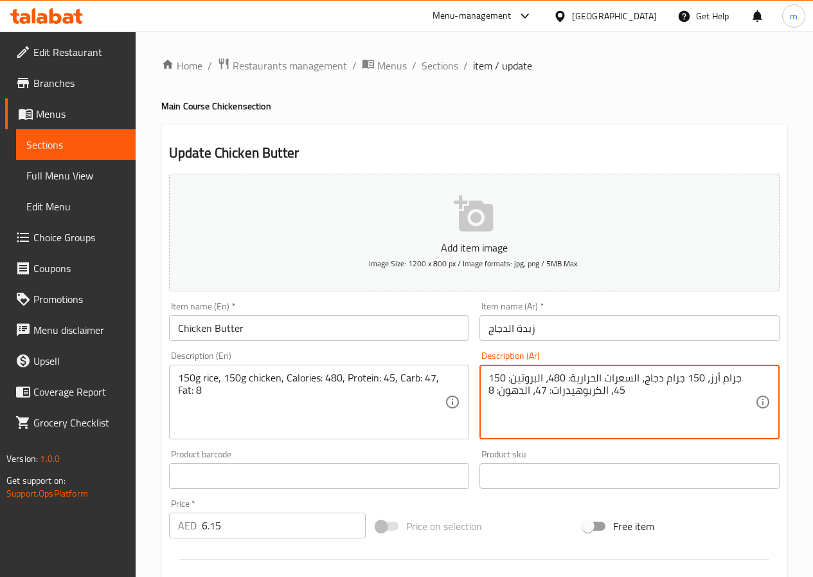
click at [587, 391] on textarea "150 جرام أرز، 150 جرام دجاج، السعرات الحرارية: 480، البروتين: 45، الكربوهيدرات:…" at bounding box center [622, 402] width 267 height 61
click at [516, 391] on textarea "150 جرام أرز، 150 جرام دجاج، السعرات الحرارية: 480، البروتين: 45، كارب: 47، الد…" at bounding box center [622, 402] width 267 height 61
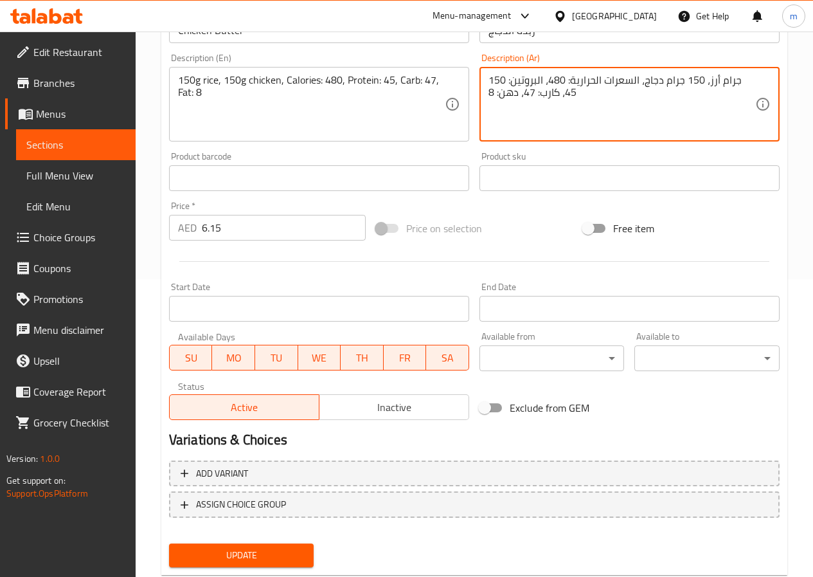
scroll to position [332, 0]
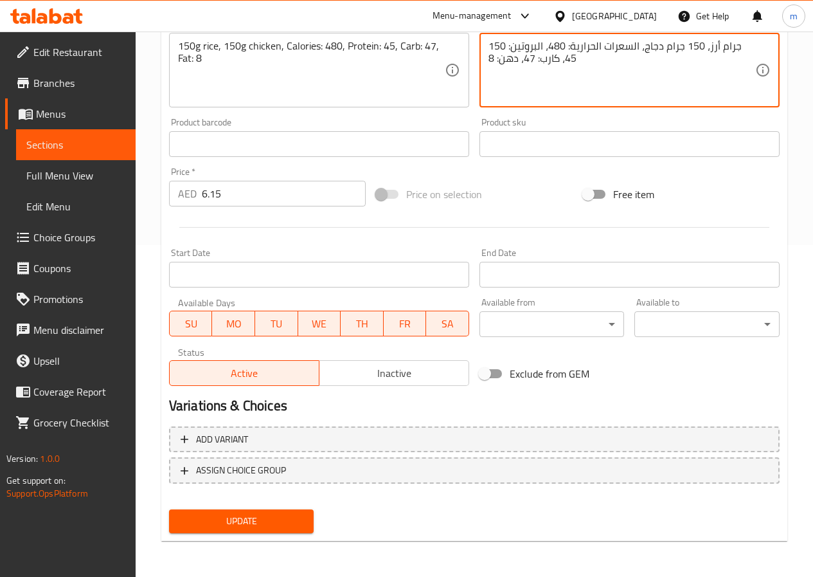
type textarea "150 جرام أرز، 150 جرام دجاج، السعرات الحرارية: 480، البروتين: 45، كارب: 47، دهن…"
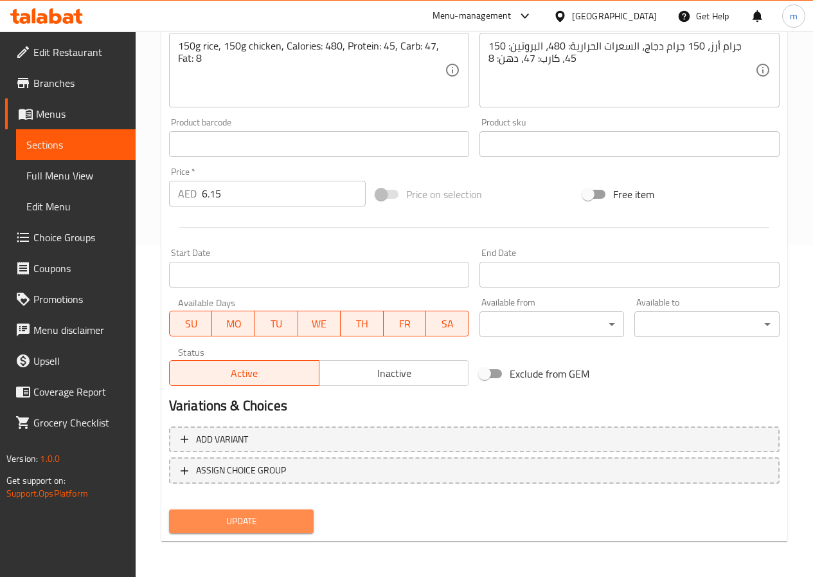
click at [280, 522] on span "Update" at bounding box center [241, 521] width 125 height 16
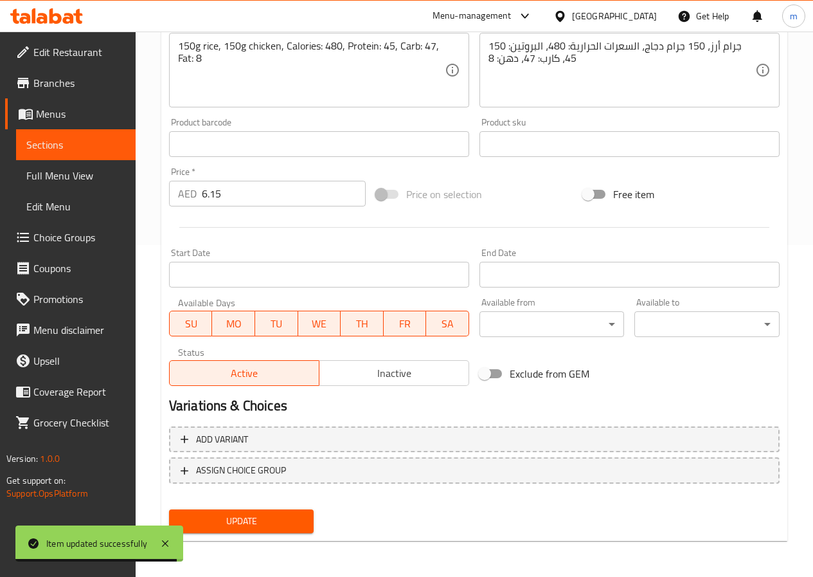
click at [104, 146] on span "Sections" at bounding box center [75, 144] width 99 height 15
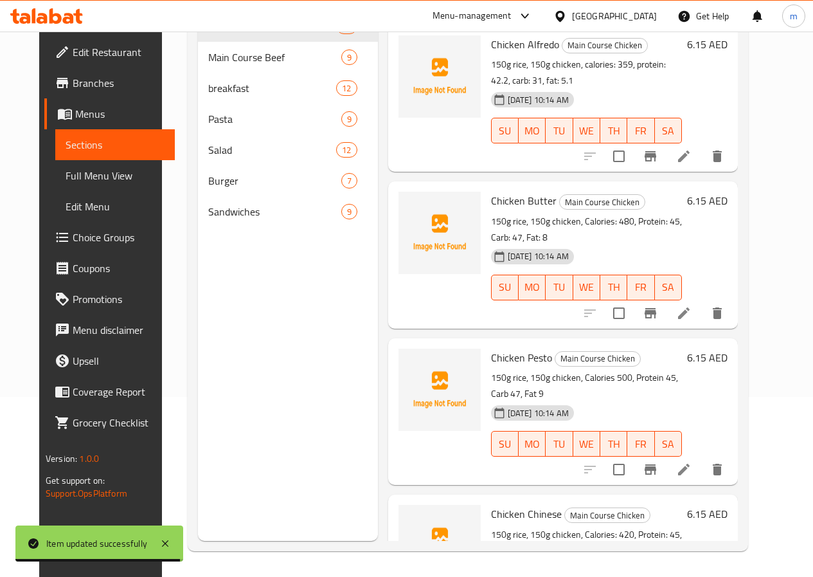
scroll to position [180, 0]
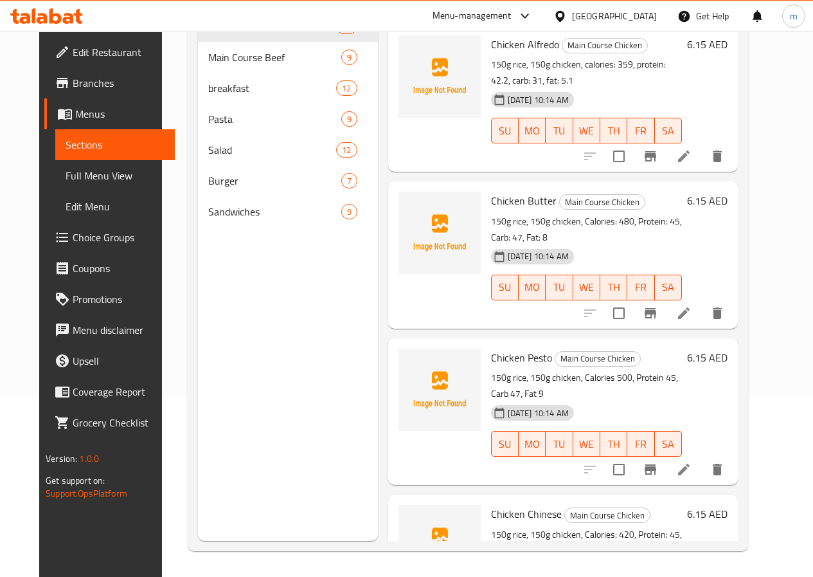
click at [690, 464] on icon at bounding box center [684, 470] width 12 height 12
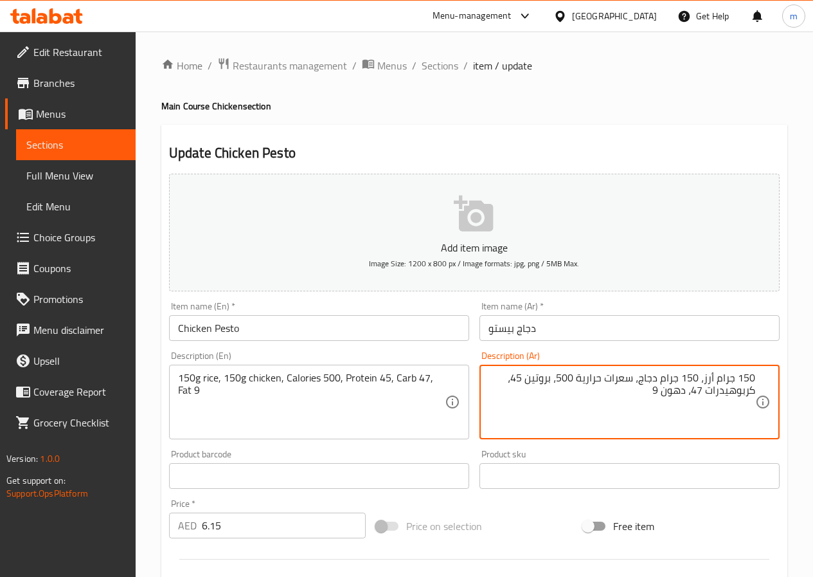
click at [721, 392] on textarea "150 جرام أرز، 150 جرام دجاج، سعرات حرارية 500، بروتين 45، كربوهيدرات 47، دهون 9" at bounding box center [622, 402] width 267 height 61
click at [698, 391] on textarea "150 جرام أرز، 150 جرام دجاج، سعرات حرارية 500، بروتين 45، كارب47، دهون 9" at bounding box center [622, 402] width 267 height 61
click at [666, 394] on textarea "150 جرام أرز، 150 جرام دجاج، سعرات حرارية 500، بروتين 45، كارب47، دهن 9" at bounding box center [622, 402] width 267 height 61
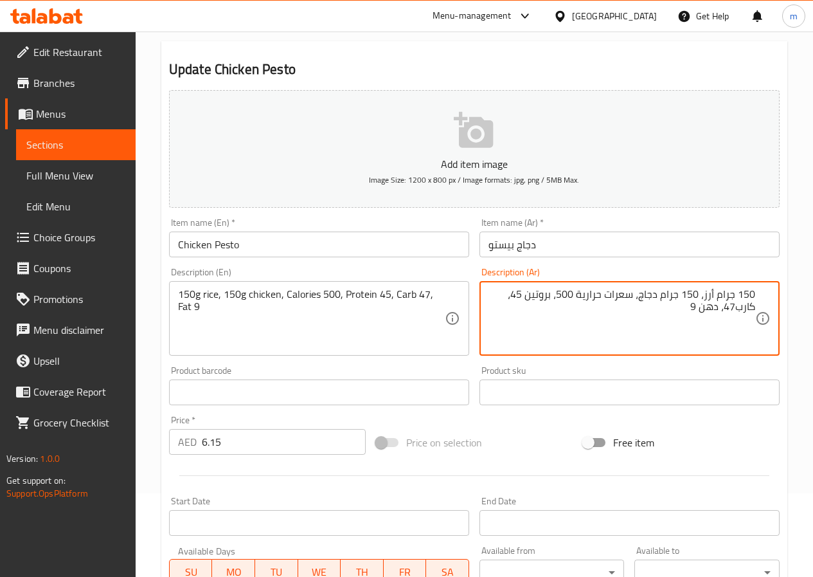
scroll to position [332, 0]
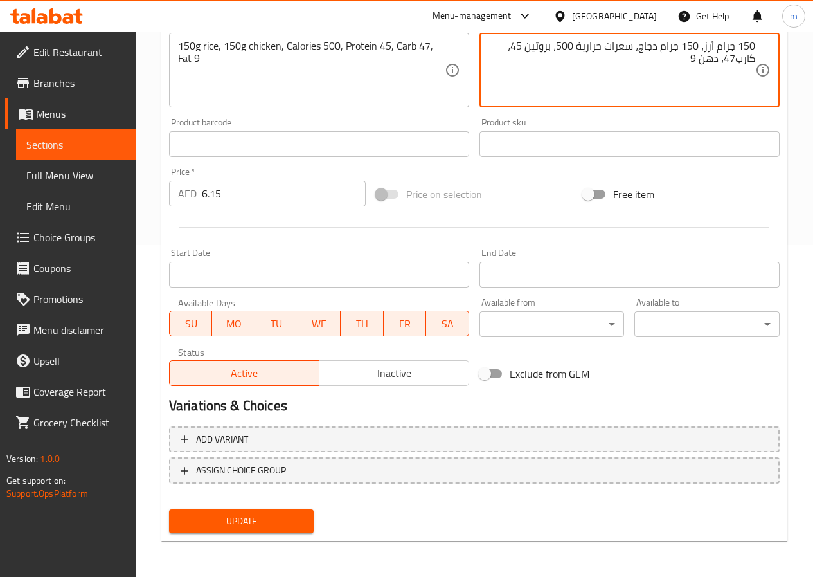
type textarea "150 جرام أرز، 150 جرام دجاج، سعرات حرارية 500، بروتين 45، كارب47، دهن 9"
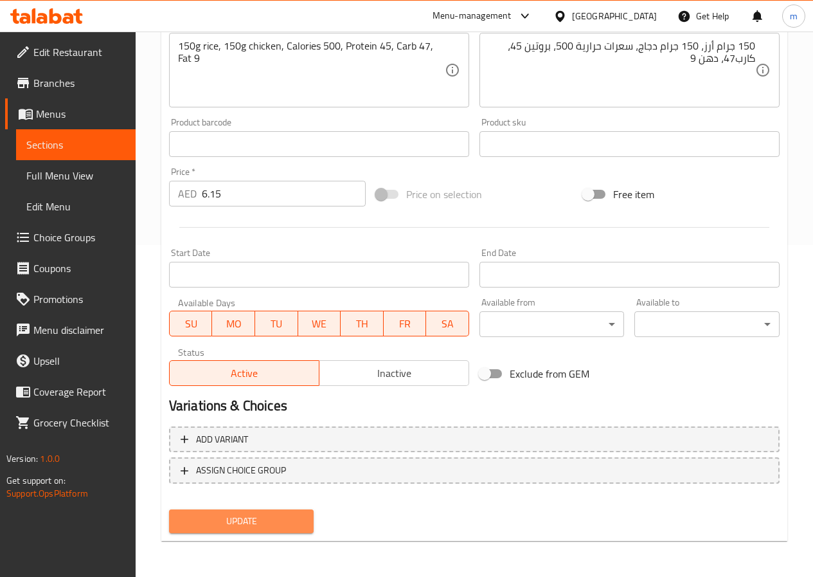
click at [282, 524] on span "Update" at bounding box center [241, 521] width 125 height 16
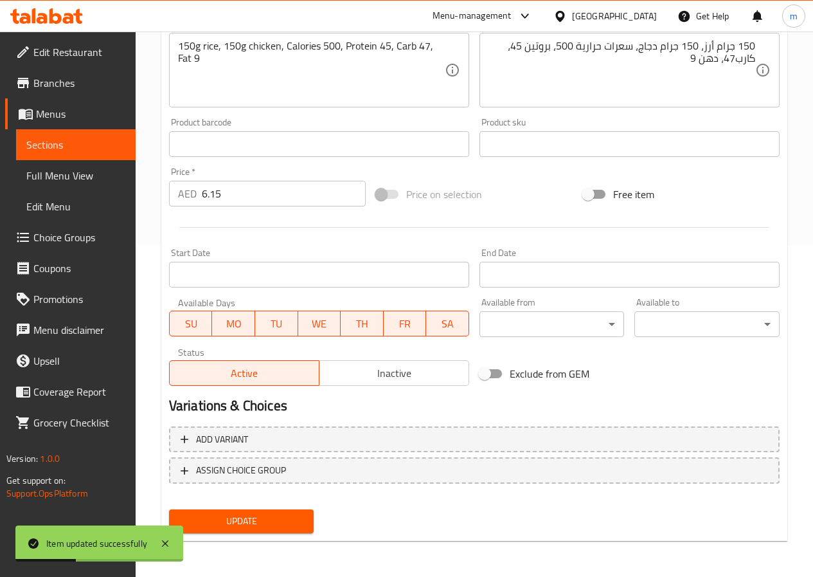
click at [102, 134] on link "Sections" at bounding box center [76, 144] width 120 height 31
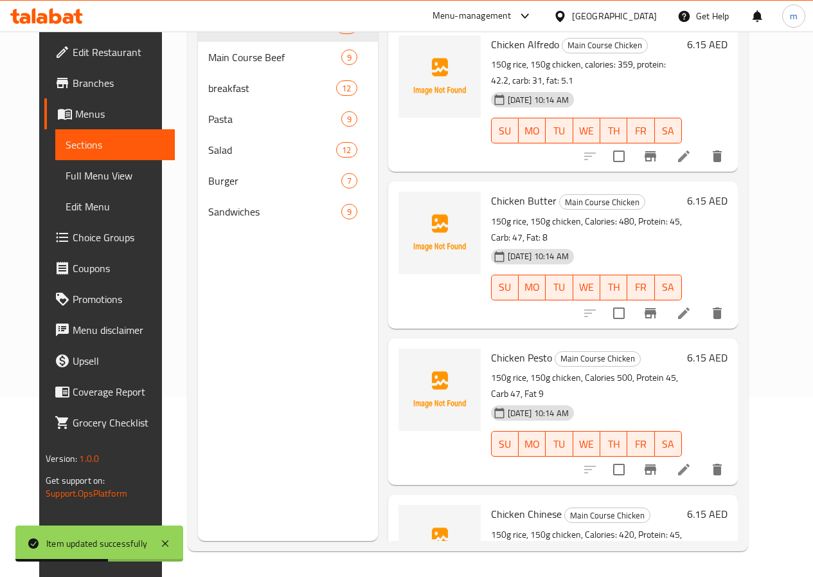
scroll to position [64, 0]
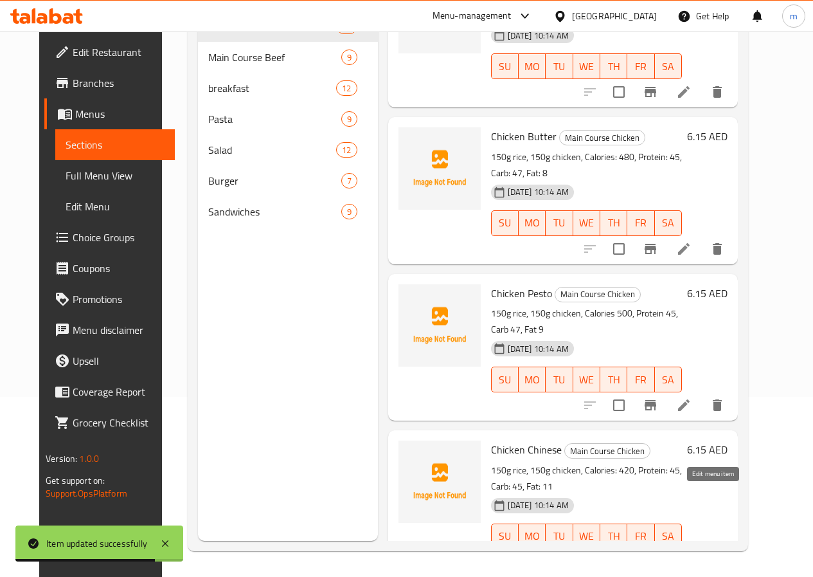
click at [692, 554] on icon at bounding box center [683, 561] width 15 height 15
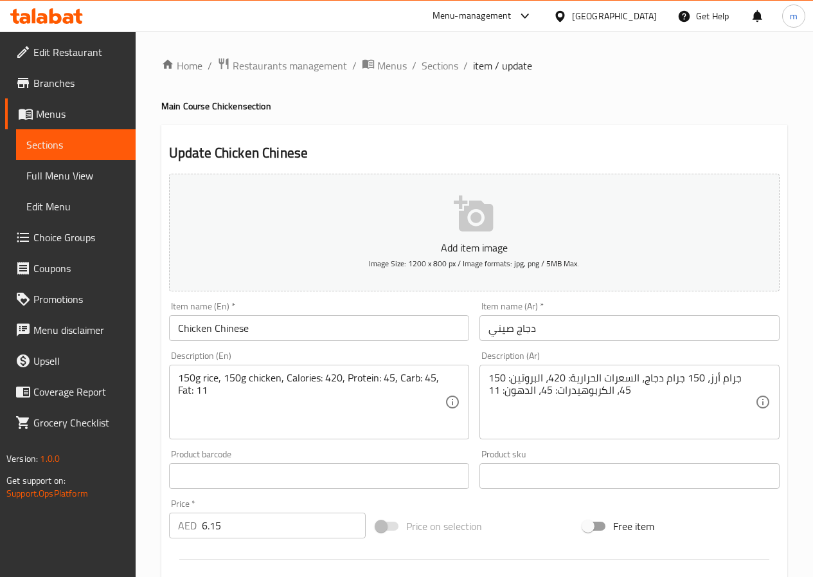
drag, startPoint x: 692, startPoint y: 438, endPoint x: 704, endPoint y: 413, distance: 27.9
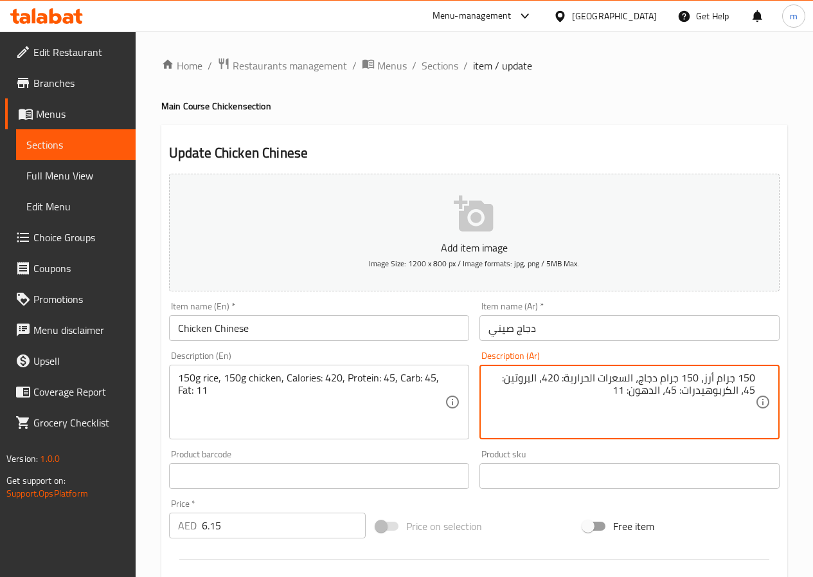
click at [718, 396] on textarea "150 جرام أرز، 150 جرام دجاج، السعرات الحرارية: 420، البروتين: 45، الكربوهيدرات:…" at bounding box center [622, 402] width 267 height 61
click at [718, 410] on textarea "150 جرام أرز، 150 جرام دجاج، السعرات الحرارية: 420، البروتين: 45، الكربوهيدرات:…" at bounding box center [622, 402] width 267 height 61
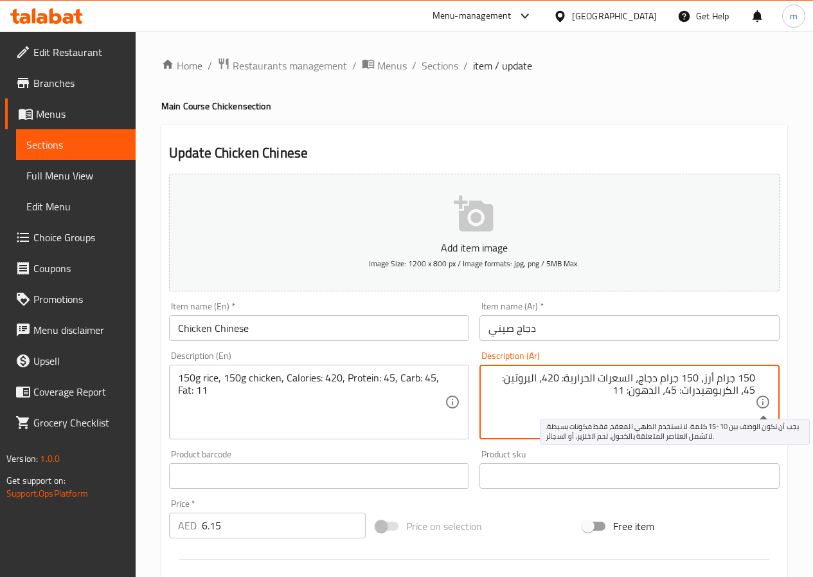
drag, startPoint x: 701, startPoint y: 390, endPoint x: 756, endPoint y: 401, distance: 55.9
click at [756, 401] on div "150 جرام أرز، 150 جرام دجاج، السعرات الحرارية: 420، البروتين: 45، الكربوهيدرات:…" at bounding box center [630, 402] width 300 height 75
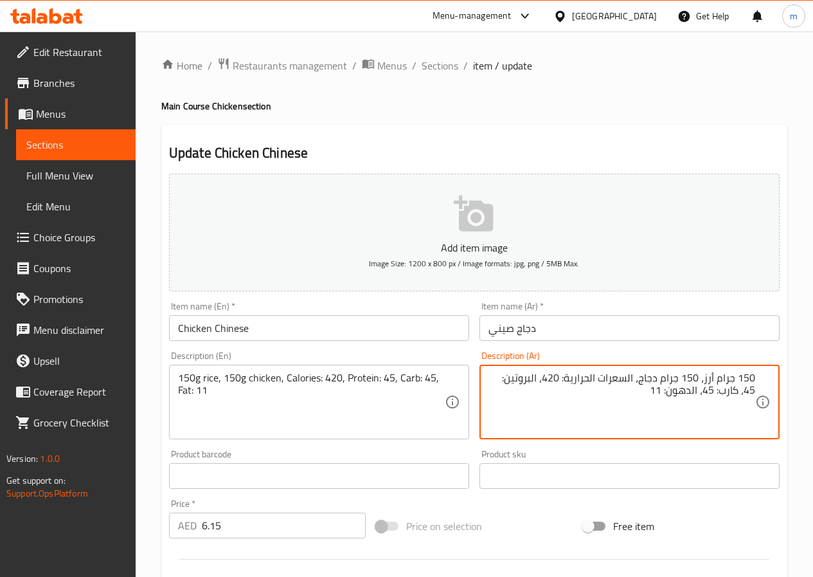
click at [689, 390] on textarea "150 جرام أرز، 150 جرام دجاج، السعرات الحرارية: 420، البروتين: 45، كارب: 45، الد…" at bounding box center [622, 402] width 267 height 61
type textarea "150 جرام أرز، 150 جرام دجاج، السعرات الحرارية: 420، البروتين: 45، كارب: 45، دهن…"
click at [514, 328] on input "دجاج صيني" at bounding box center [630, 328] width 300 height 26
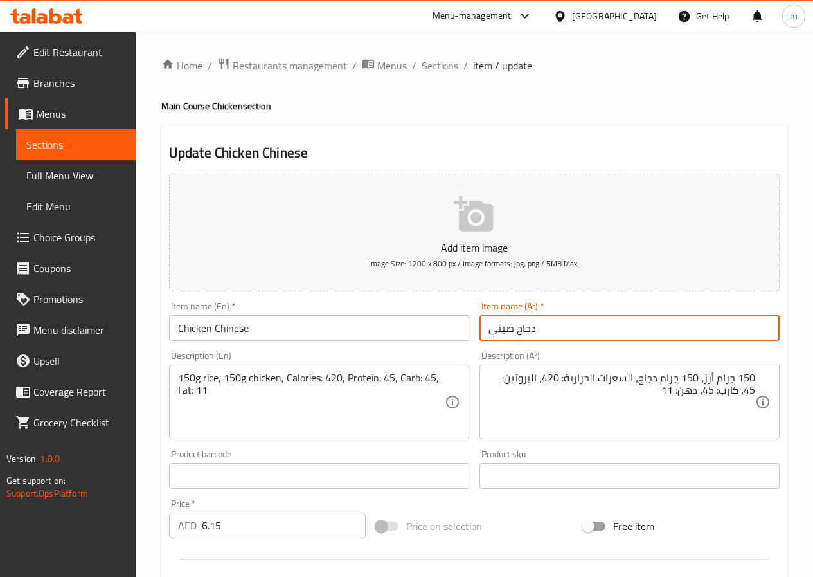
click at [514, 328] on input "دجاج صيني" at bounding box center [630, 328] width 300 height 26
click at [554, 334] on input "دجاج صيني" at bounding box center [630, 328] width 300 height 26
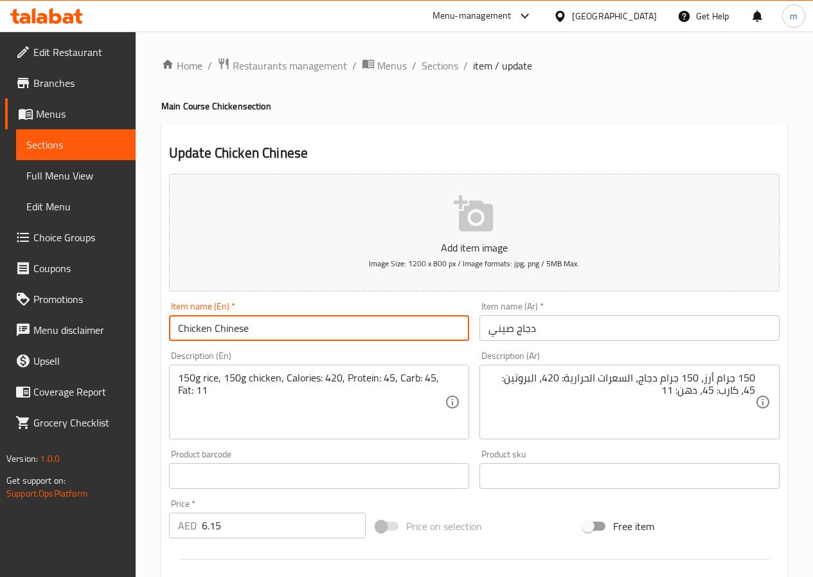
drag, startPoint x: 260, startPoint y: 325, endPoint x: 213, endPoint y: 337, distance: 48.5
click at [213, 337] on input "Chicken Chinese" at bounding box center [319, 328] width 300 height 26
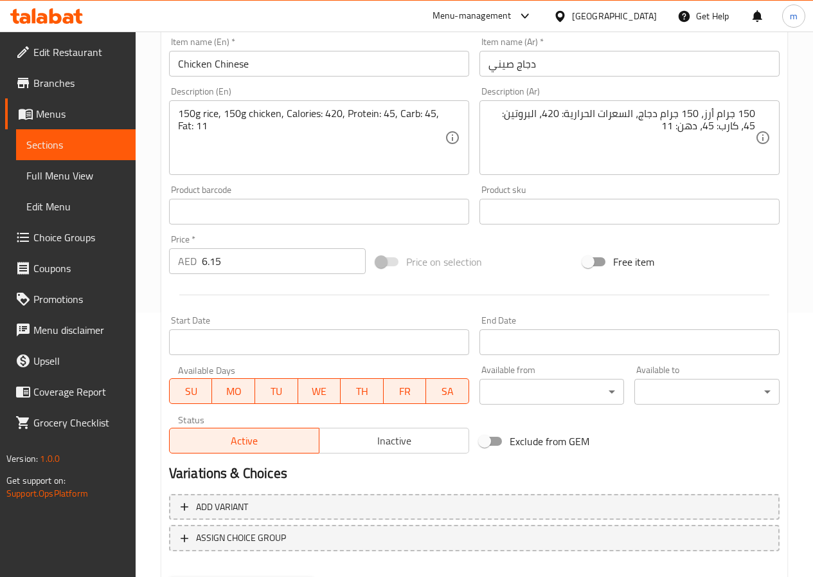
scroll to position [332, 0]
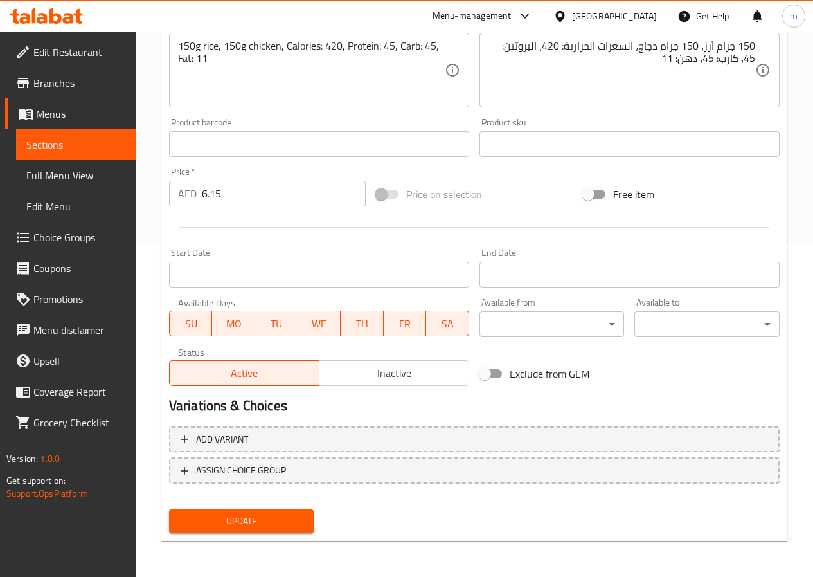
click at [268, 513] on span "Update" at bounding box center [241, 521] width 125 height 16
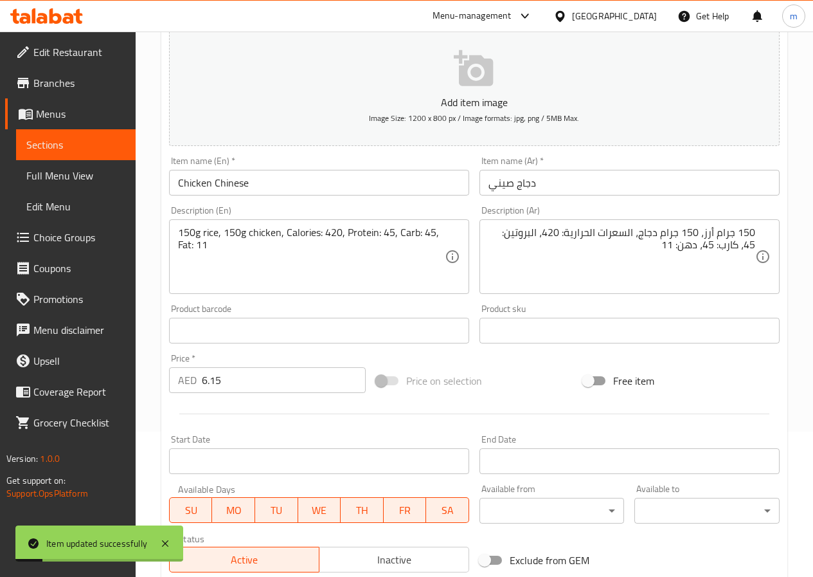
scroll to position [139, 0]
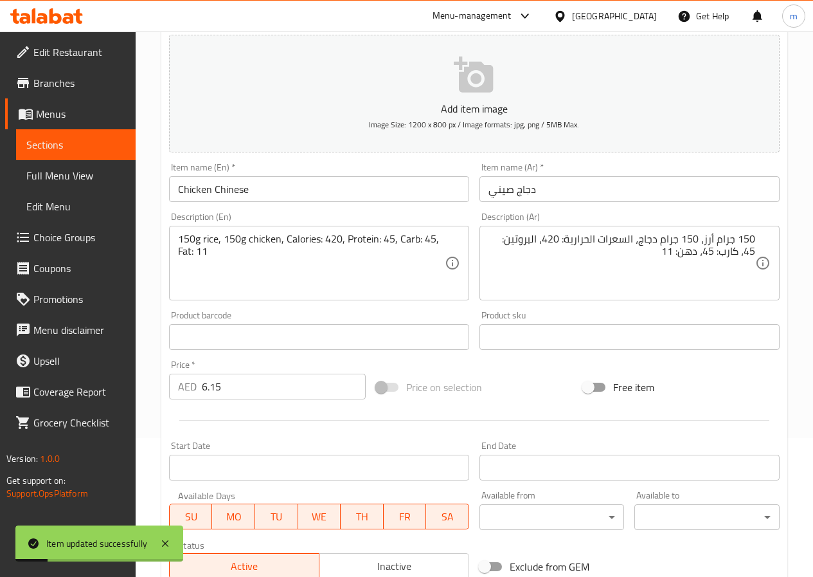
click at [77, 143] on span "Sections" at bounding box center [75, 144] width 99 height 15
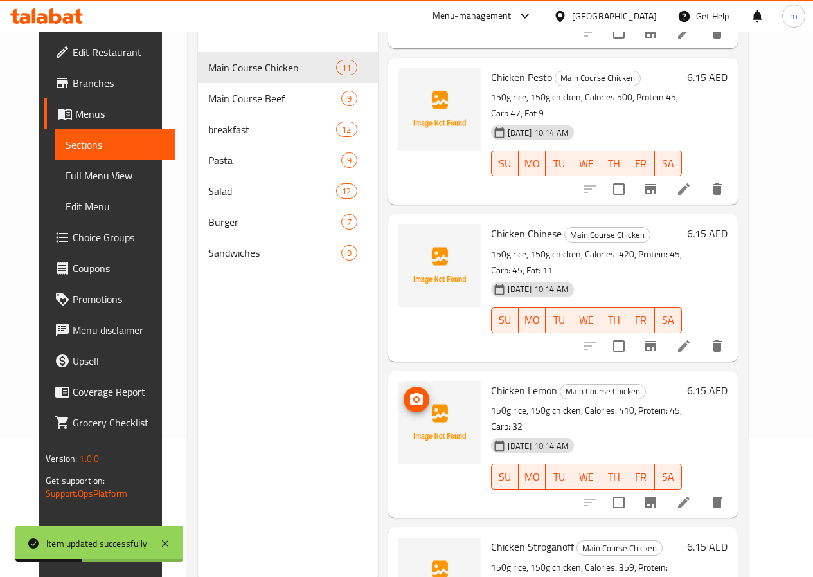
scroll to position [386, 0]
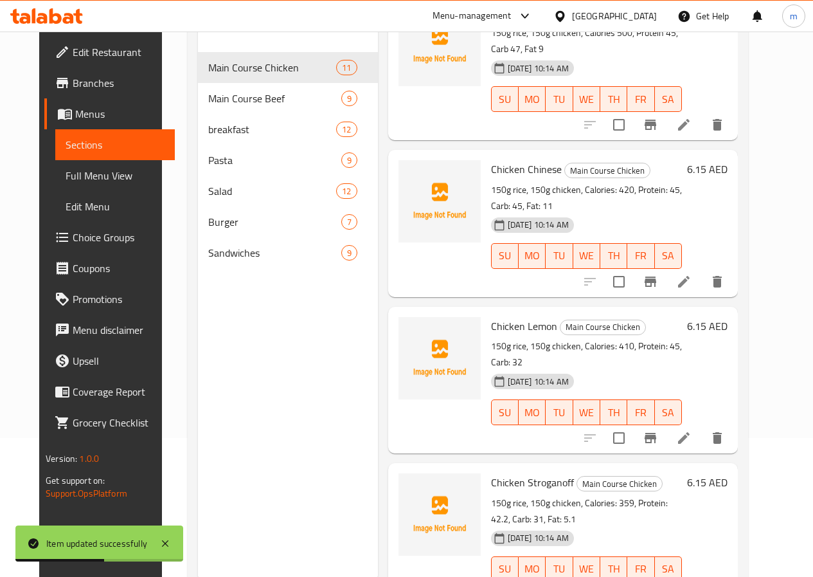
click at [702, 426] on li at bounding box center [684, 437] width 36 height 23
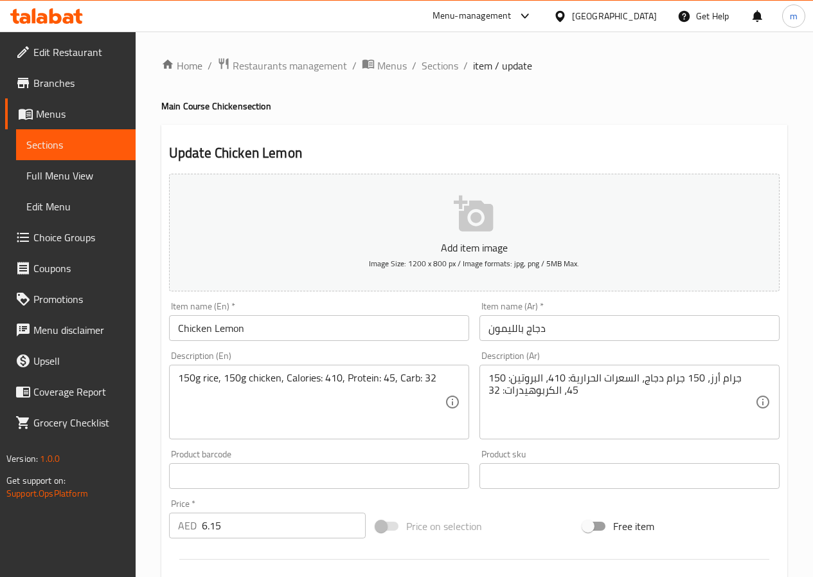
click at [586, 323] on input "دجاج بالليمون" at bounding box center [630, 328] width 300 height 26
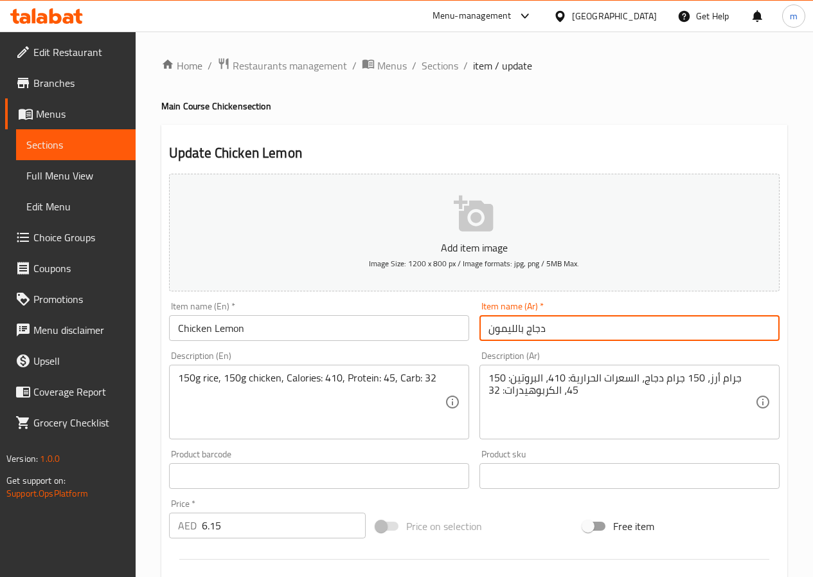
click at [519, 332] on input "دجاج بالليمون" at bounding box center [630, 328] width 300 height 26
type input "دجاج الليمون"
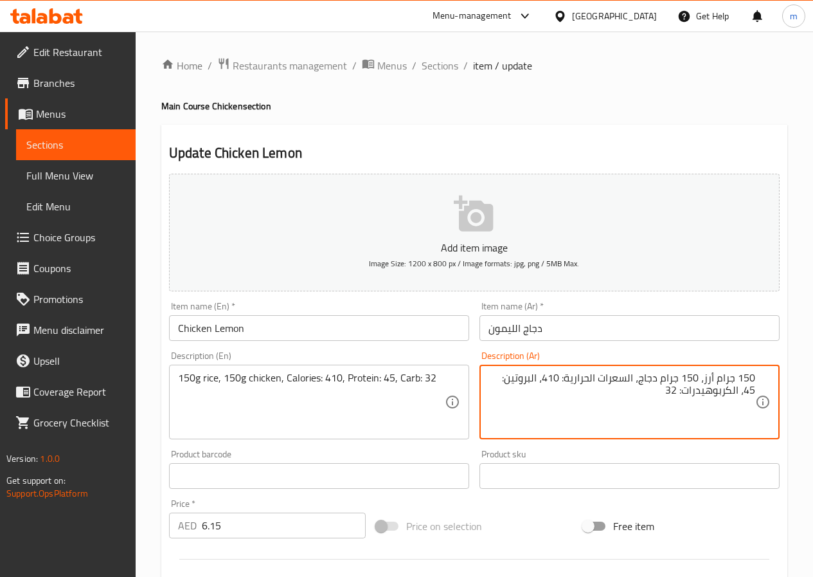
click at [726, 396] on textarea "150 جرام أرز، 150 جرام دجاج، السعرات الحرارية: 410، البروتين: 45، الكربوهيدرات:…" at bounding box center [622, 402] width 267 height 61
click at [599, 413] on textarea "150 جرام أرز، 150 جرام دجاج، السعرات الحرارية: 410، البروتين: 45، كارب: 32" at bounding box center [622, 402] width 267 height 61
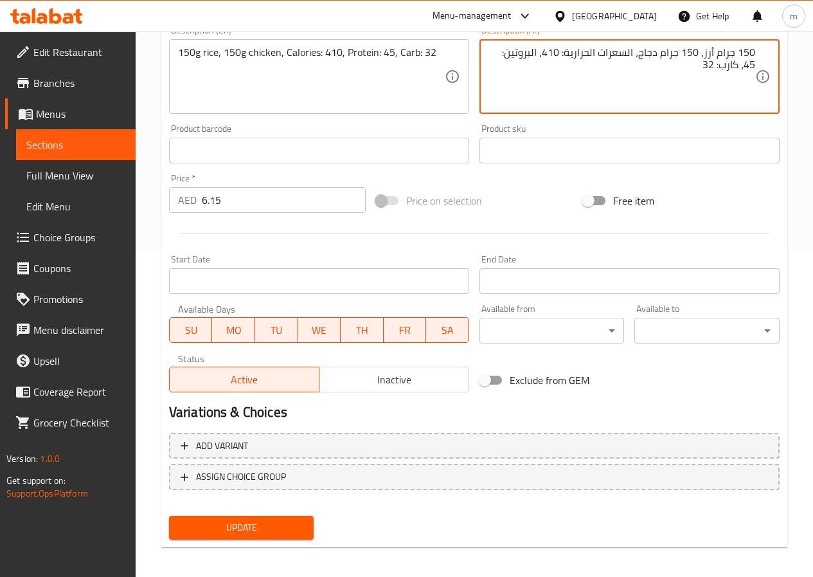
scroll to position [332, 0]
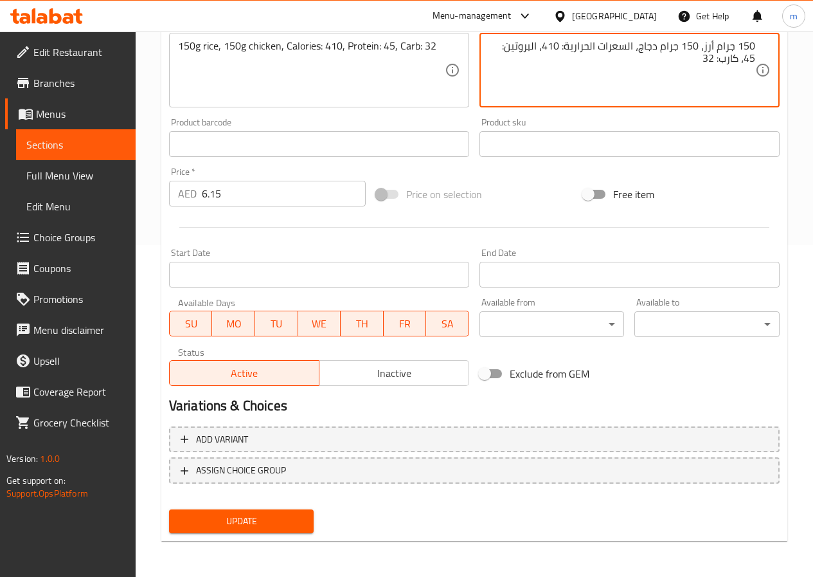
type textarea "150 جرام أرز، 150 جرام دجاج، السعرات الحرارية: 410، البروتين: 45، كارب: 32"
click at [285, 518] on span "Update" at bounding box center [241, 521] width 125 height 16
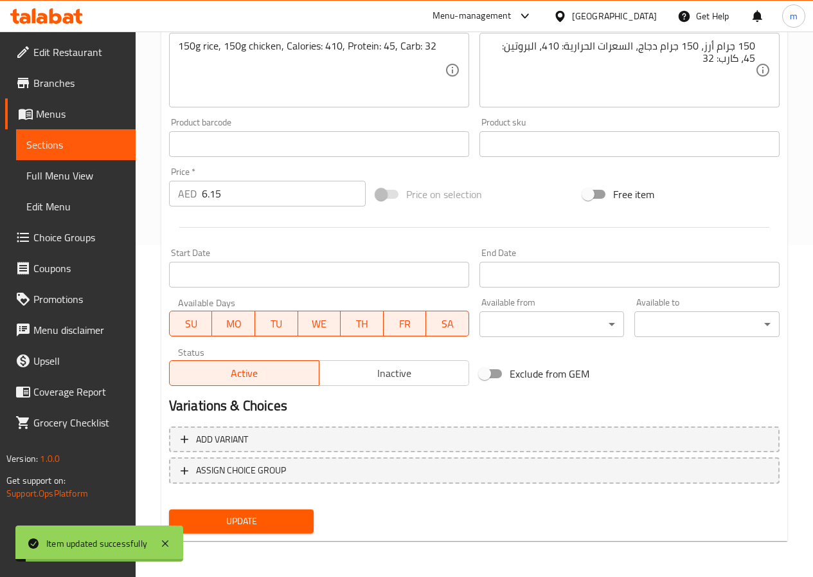
click at [105, 135] on link "Sections" at bounding box center [76, 144] width 120 height 31
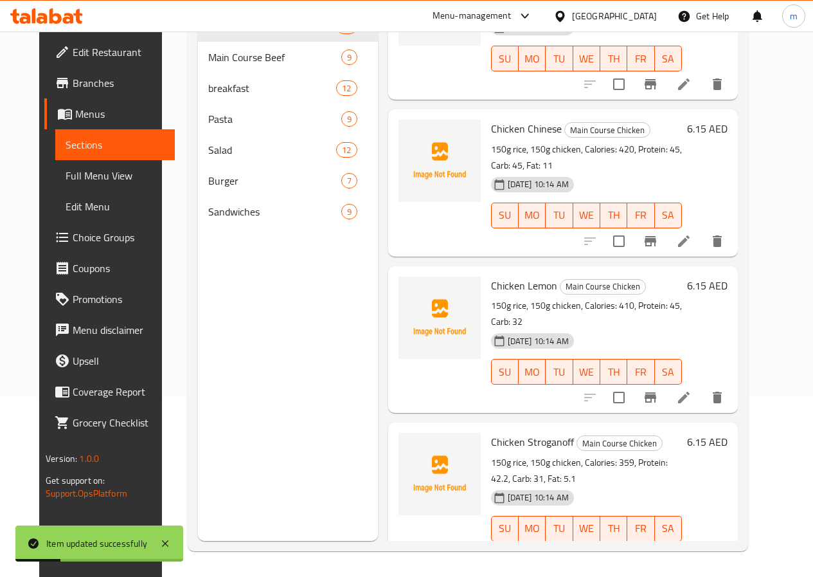
scroll to position [386, 0]
drag, startPoint x: 522, startPoint y: 357, endPoint x: 474, endPoint y: 363, distance: 48.6
click at [491, 432] on h6 "Chicken Stroganoff Main Course Chicken" at bounding box center [586, 441] width 191 height 18
copy h6 "Stroganoff"
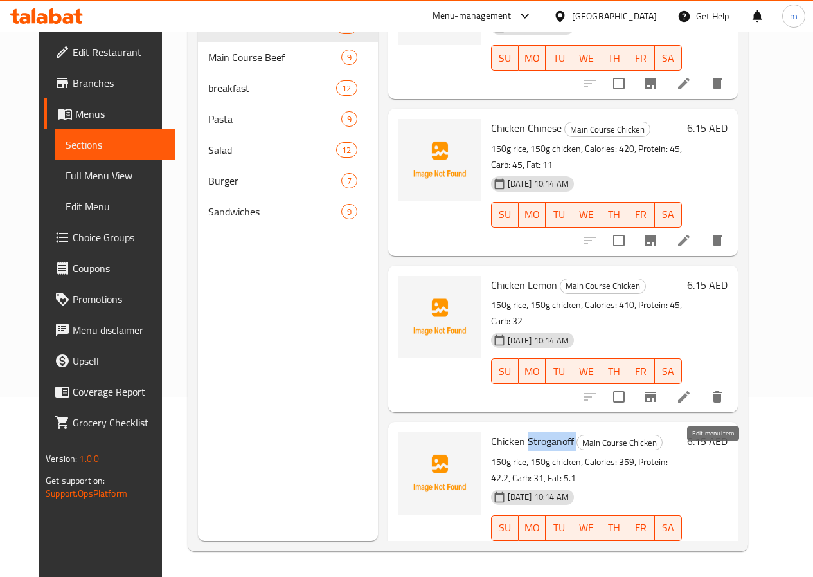
click at [692, 546] on icon at bounding box center [683, 553] width 15 height 15
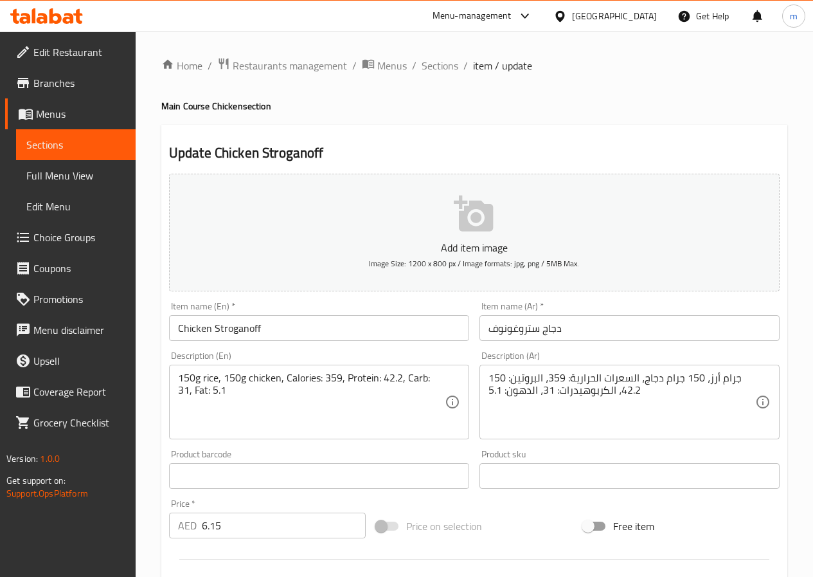
click at [521, 327] on input "دجاج ستروغونوف" at bounding box center [630, 328] width 300 height 26
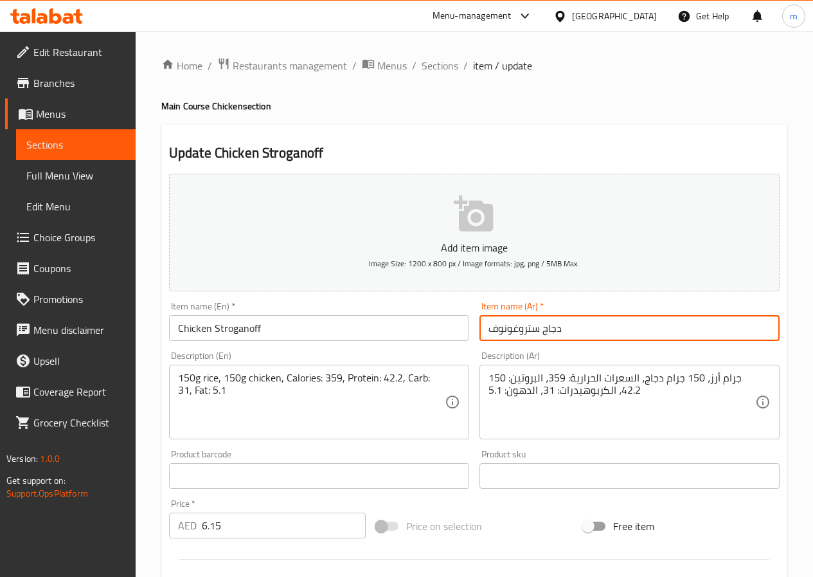
click at [521, 327] on input "دجاج ستروغونوف" at bounding box center [630, 328] width 300 height 26
paste input "ا"
type input "دجاج ستروجانوف"
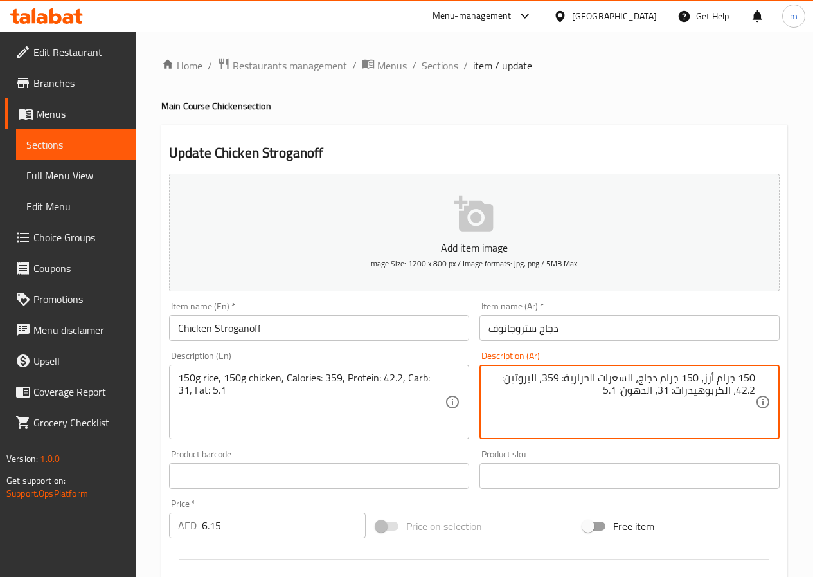
click at [696, 395] on textarea "150 جرام أرز، 150 جرام دجاج، السعرات الحرارية: 359، البروتين: 42.2، الكربوهيدرا…" at bounding box center [622, 402] width 267 height 61
click at [671, 391] on textarea "150 جرام أرز، 150 جرام دجاج، السعرات الحرارية: 359، البروتين: 42.2، كارب: 31، ا…" at bounding box center [622, 402] width 267 height 61
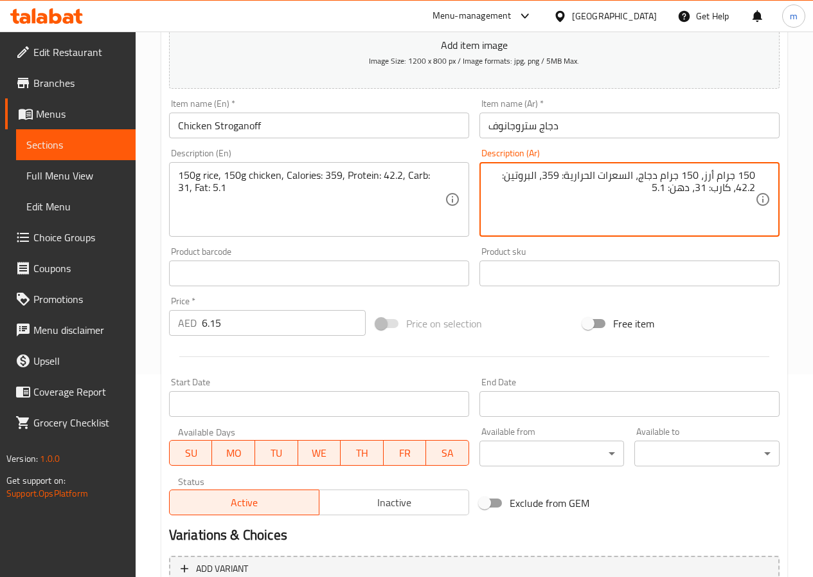
scroll to position [332, 0]
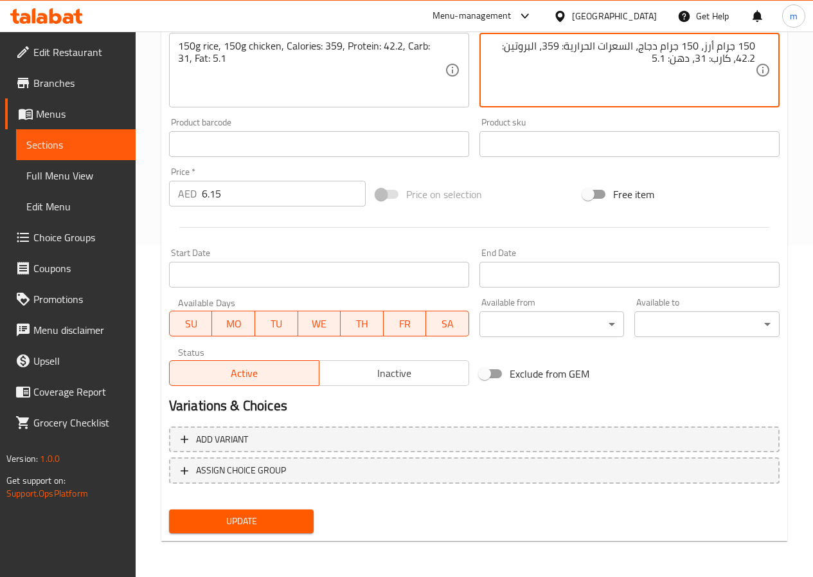
type textarea "150 جرام أرز، 150 جرام دجاج، السعرات الحرارية: 359، البروتين: 42.2، كارب: 31، د…"
click at [268, 521] on span "Update" at bounding box center [241, 521] width 125 height 16
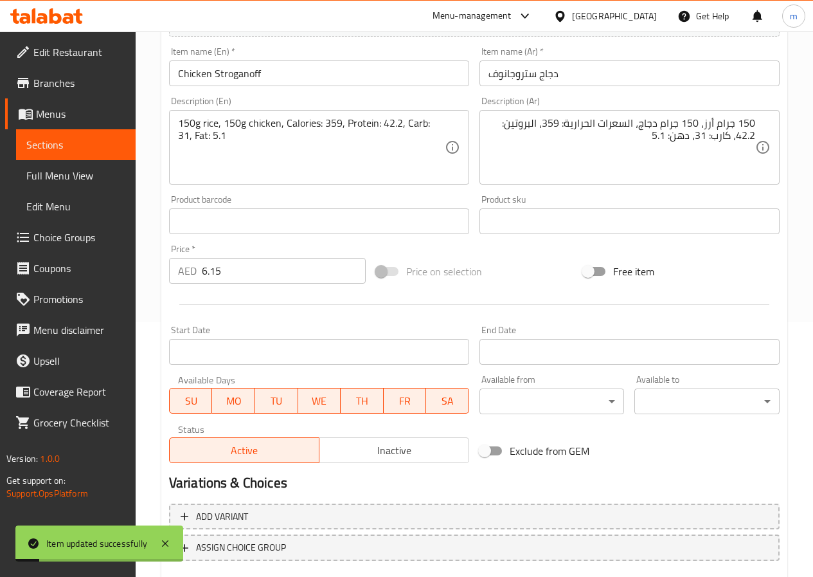
scroll to position [139, 0]
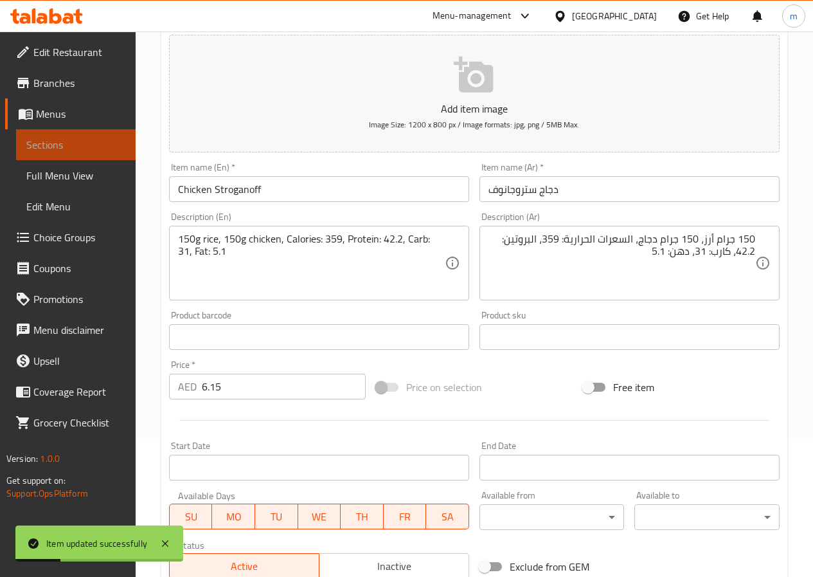
click at [44, 150] on span "Sections" at bounding box center [75, 144] width 99 height 15
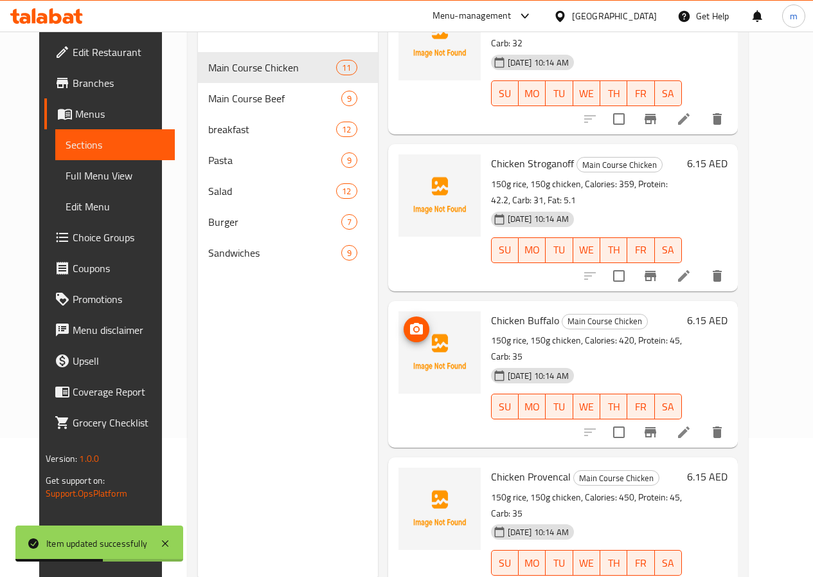
scroll to position [707, 0]
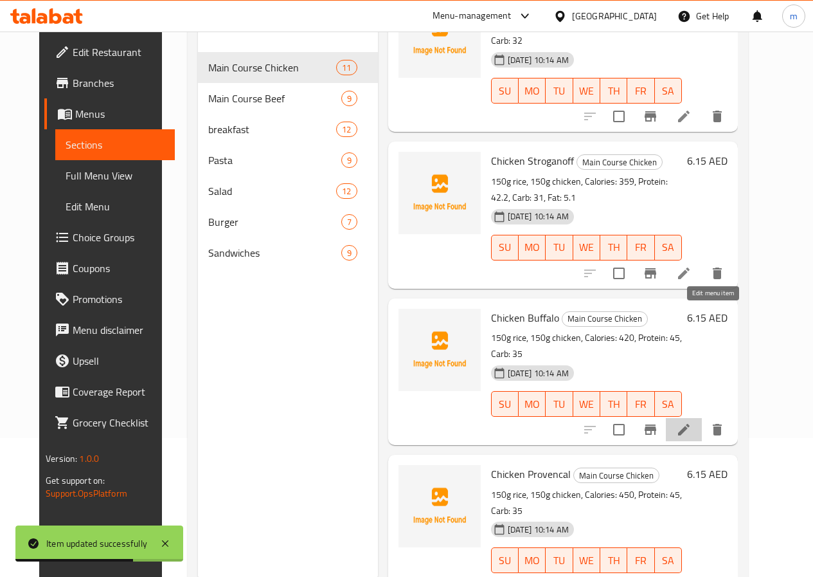
click at [690, 424] on icon at bounding box center [684, 430] width 12 height 12
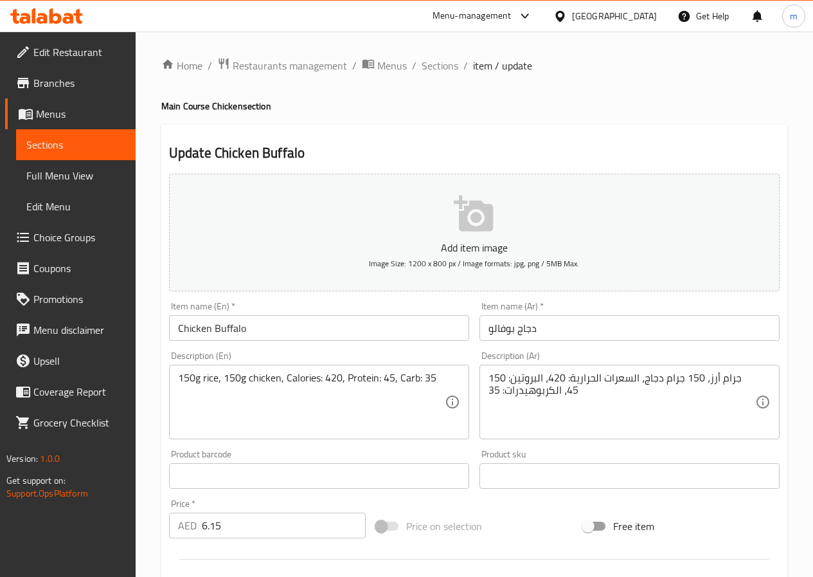
click at [501, 334] on input "دجاج بوفالو" at bounding box center [630, 328] width 300 height 26
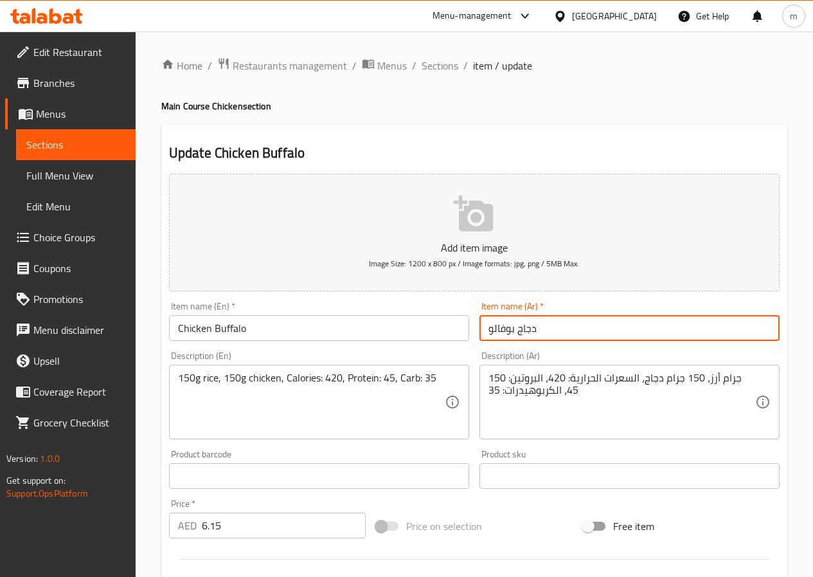
click at [501, 334] on input "دجاج بوفالو" at bounding box center [630, 328] width 300 height 26
type input "دجاج بافلو"
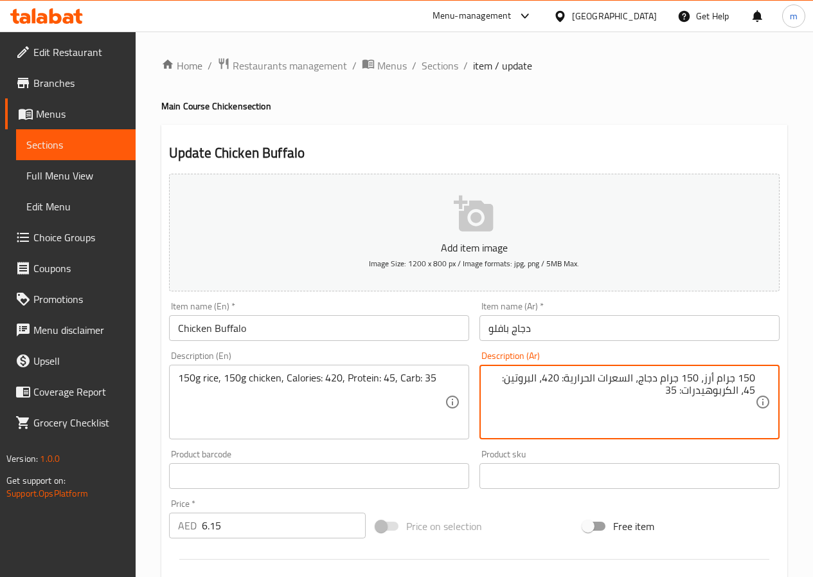
click at [739, 393] on textarea "150 جرام أرز، 150 جرام دجاج، السعرات الحرارية: 420، البروتين: 45، الكربوهيدرات:…" at bounding box center [622, 402] width 267 height 61
click at [629, 401] on textarea "150 جرام أرز، 150 جرام دجاج، السعرات الحرارية: 420، البروتين: 45، كارب: 35" at bounding box center [622, 402] width 267 height 61
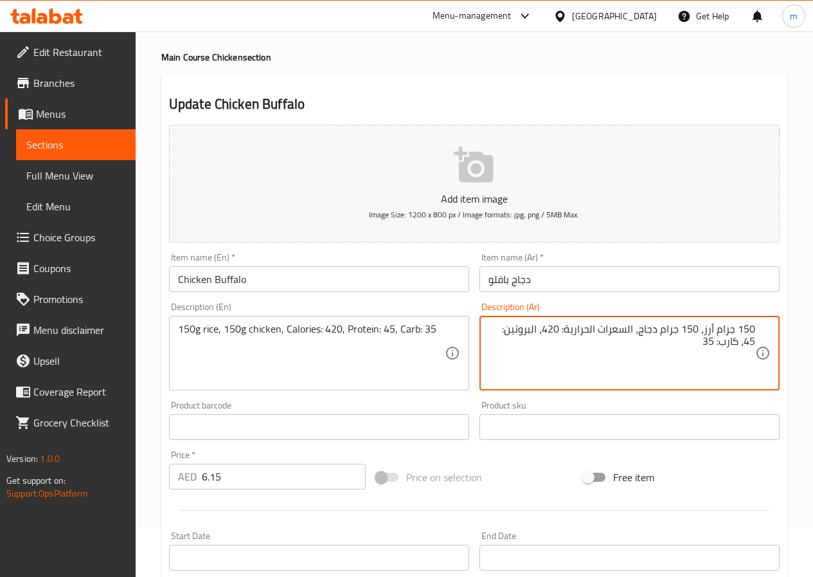
scroll to position [332, 0]
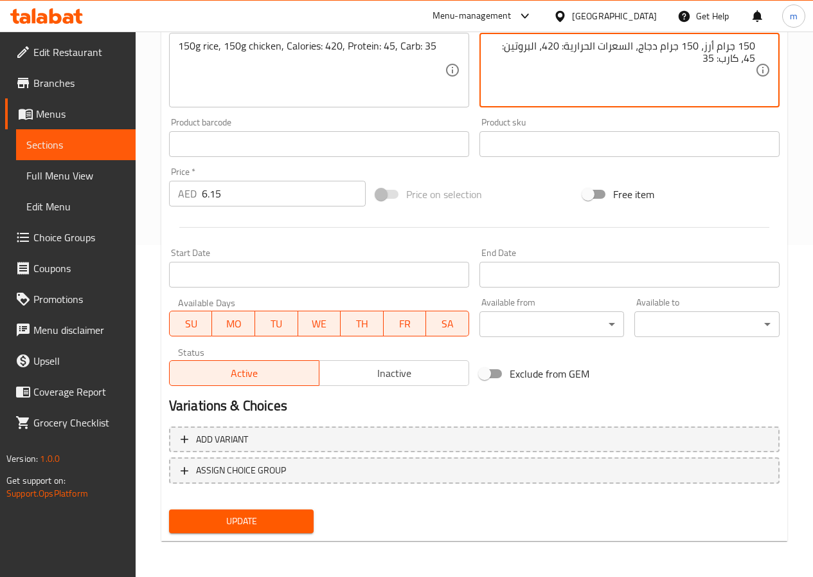
type textarea "150 جرام أرز، 150 جرام دجاج، السعرات الحرارية: 420، البروتين: 45، كارب: 35"
click at [288, 519] on span "Update" at bounding box center [241, 521] width 125 height 16
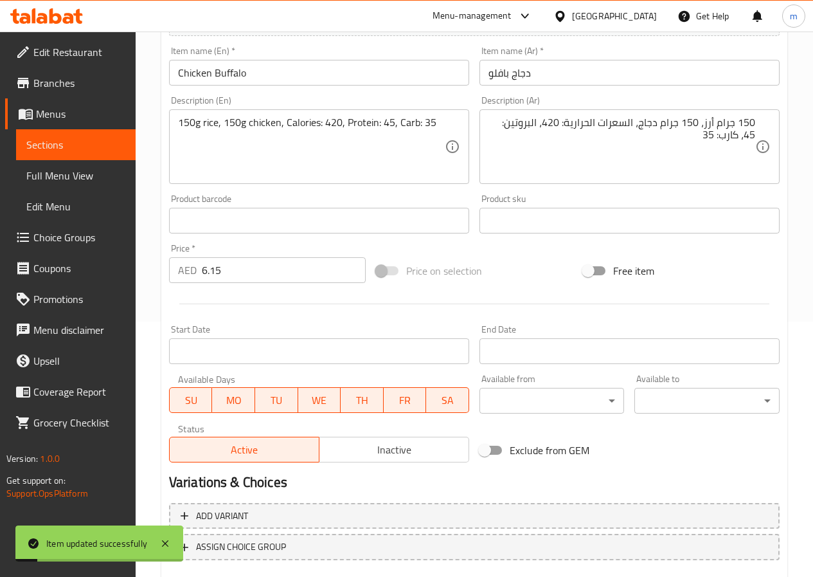
scroll to position [139, 0]
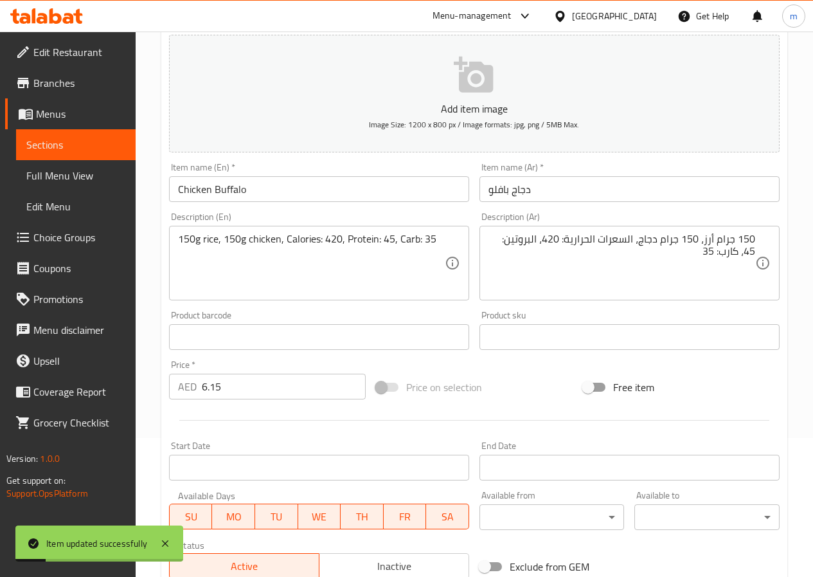
click at [104, 145] on span "Sections" at bounding box center [75, 144] width 99 height 15
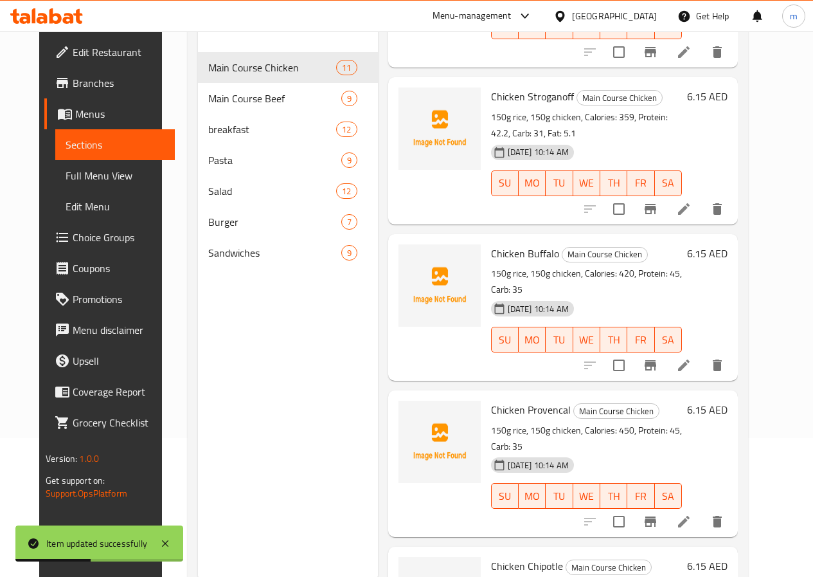
scroll to position [836, 0]
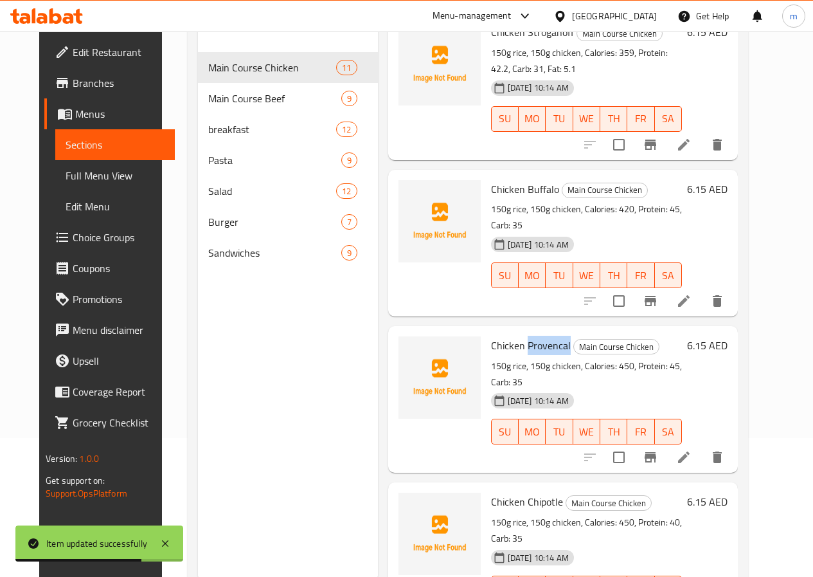
drag, startPoint x: 473, startPoint y: 235, endPoint x: 513, endPoint y: 239, distance: 40.0
click at [513, 336] on span "Chicken Provencal" at bounding box center [531, 345] width 80 height 19
copy span "Provencal"
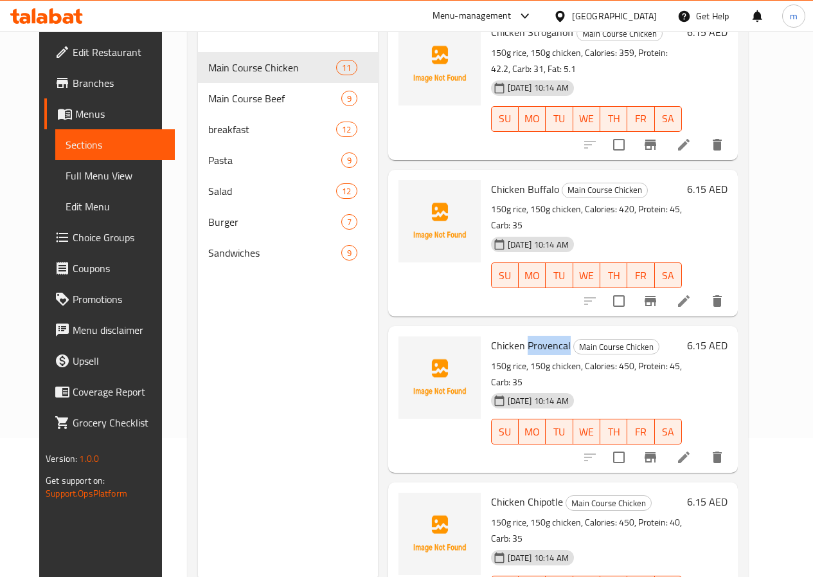
click at [702, 446] on li at bounding box center [684, 457] width 36 height 23
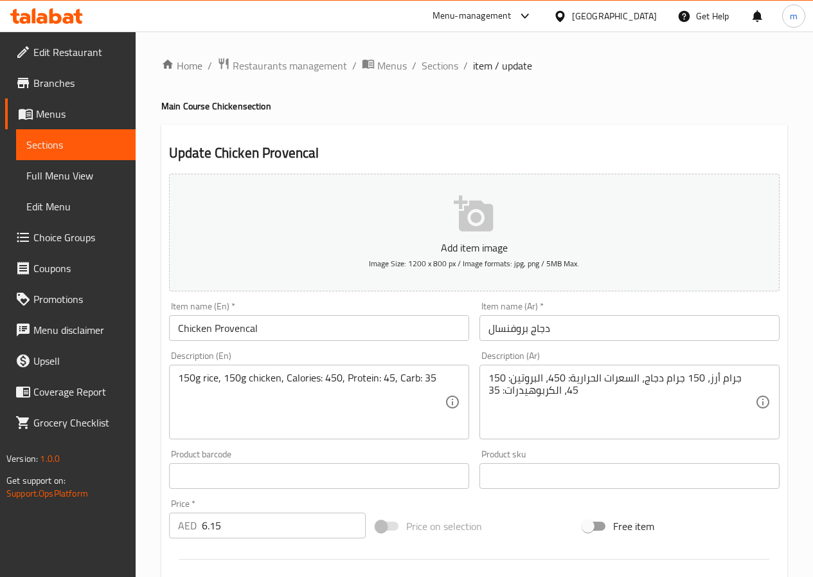
click at [516, 330] on input "دجاج بروفنسال" at bounding box center [630, 328] width 300 height 26
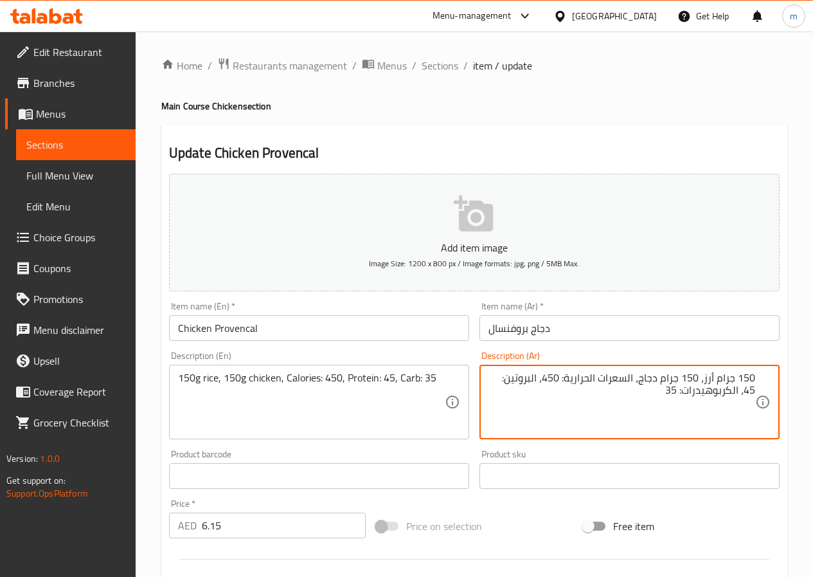
click at [710, 397] on textarea "150 جرام أرز، 150 جرام دجاج، السعرات الحرارية: 450، البروتين: 45، الكربوهيدرات:…" at bounding box center [622, 402] width 267 height 61
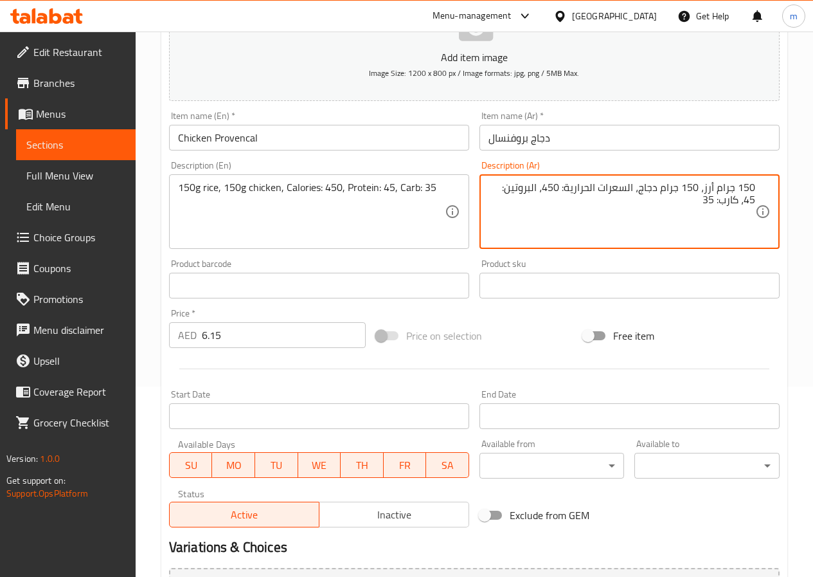
scroll to position [321, 0]
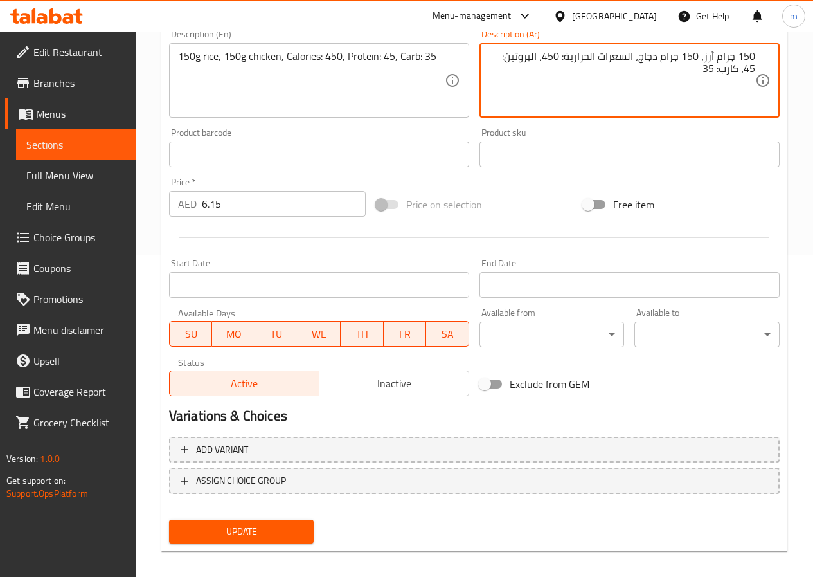
type textarea "150 جرام أرز، 150 جرام دجاج، السعرات الحرارية: 450، البروتين: 45، كارب: 35"
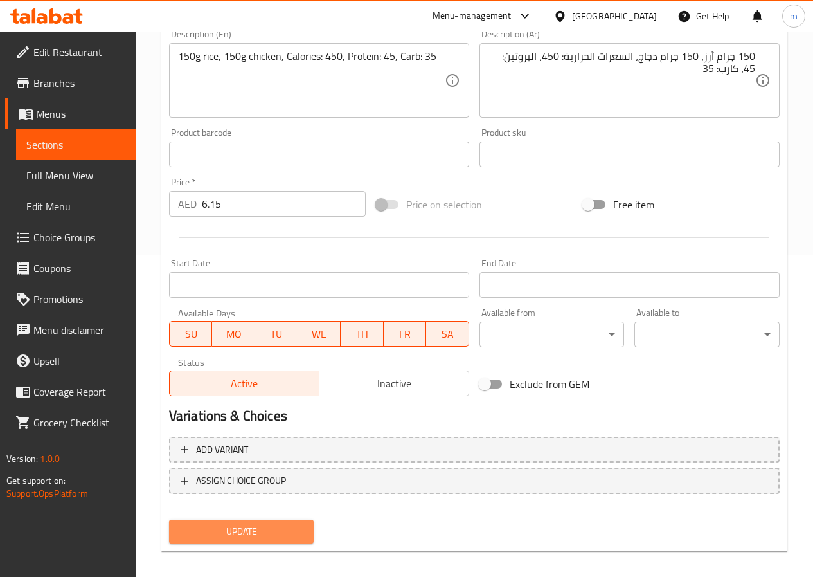
click at [290, 530] on span "Update" at bounding box center [241, 531] width 125 height 16
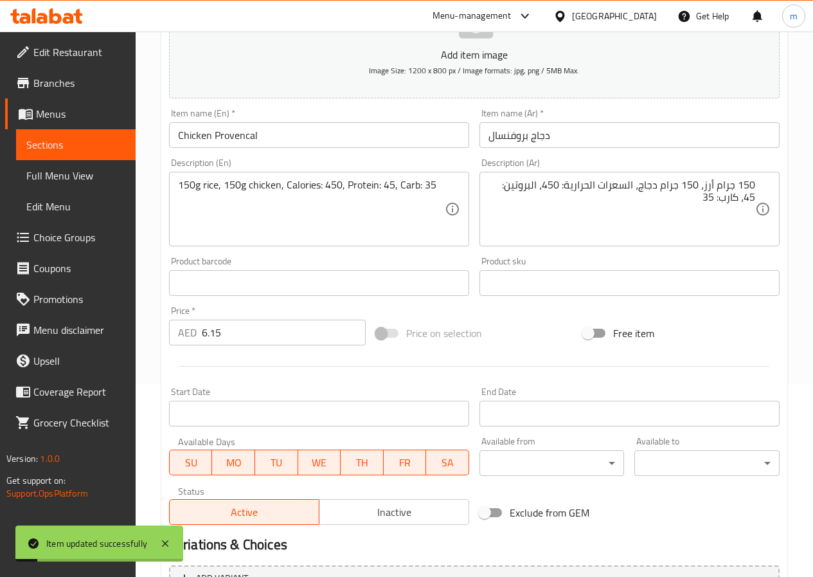
scroll to position [64, 0]
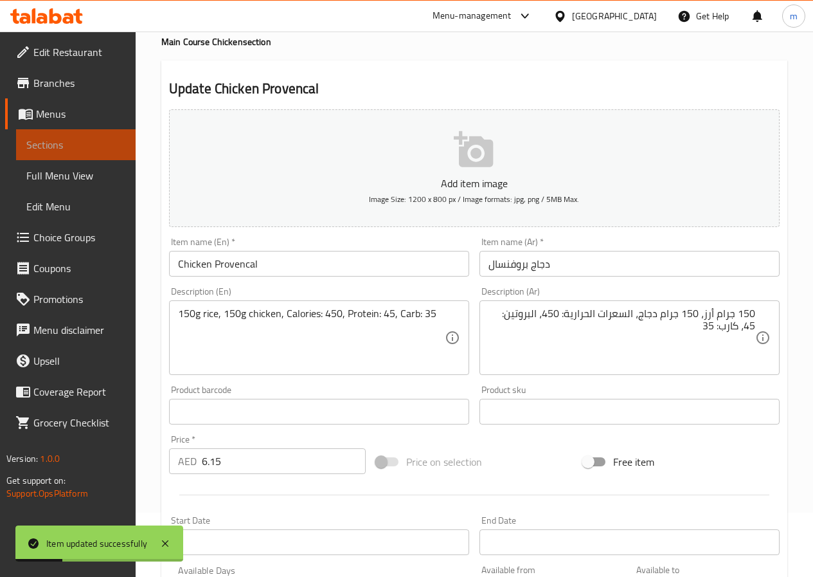
click at [50, 147] on span "Sections" at bounding box center [75, 144] width 99 height 15
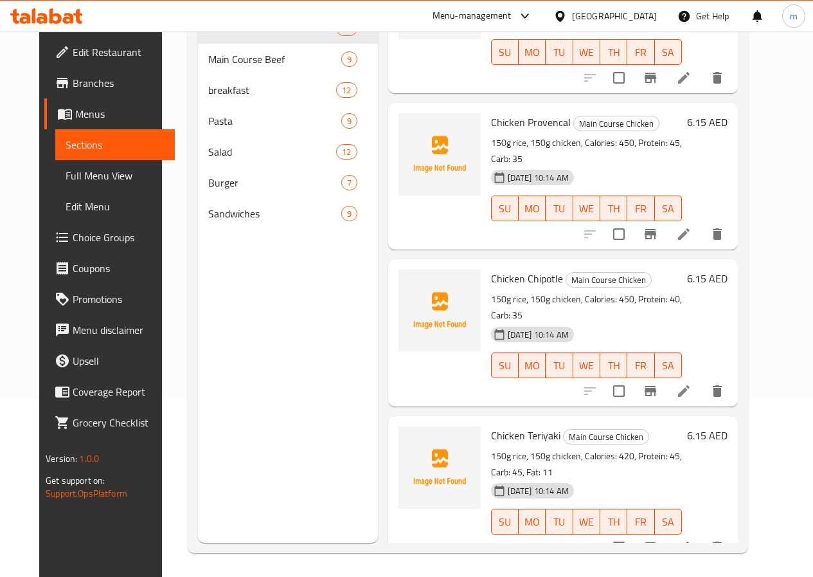
scroll to position [180, 0]
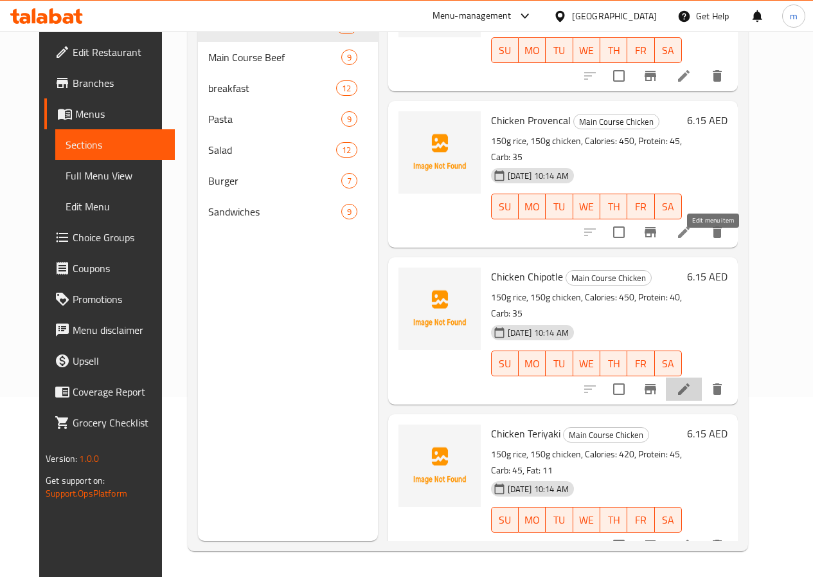
click at [690, 383] on icon at bounding box center [684, 389] width 12 height 12
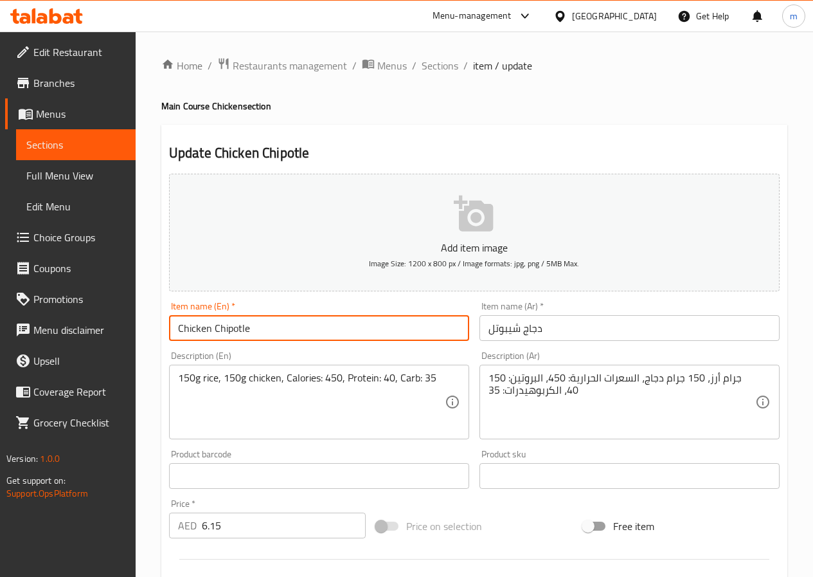
drag, startPoint x: 213, startPoint y: 326, endPoint x: 254, endPoint y: 335, distance: 42.1
click at [254, 335] on input "Chicken Chipotle" at bounding box center [319, 328] width 300 height 26
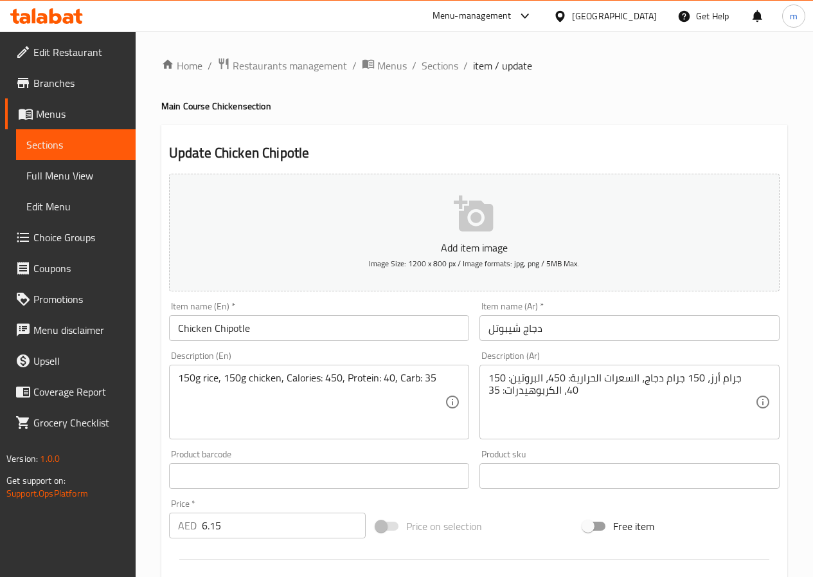
click at [508, 325] on input "دجاج شيبوتل" at bounding box center [630, 328] width 300 height 26
click at [507, 324] on input "دجاج شيبوتل" at bounding box center [630, 328] width 300 height 26
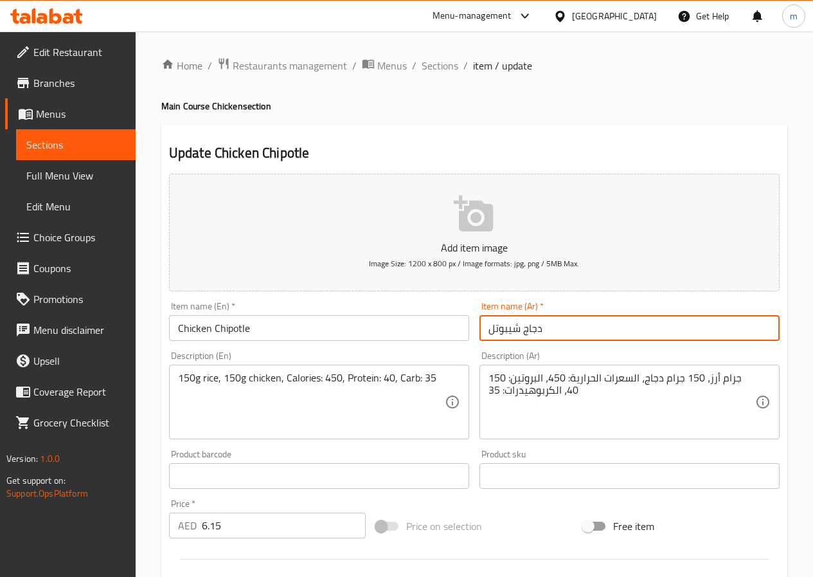
click at [578, 435] on div "150 جرام أرز، 150 جرام دجاج، السعرات الحرارية: 450، البروتين: 40، الكربوهيدرات:…" at bounding box center [630, 402] width 300 height 75
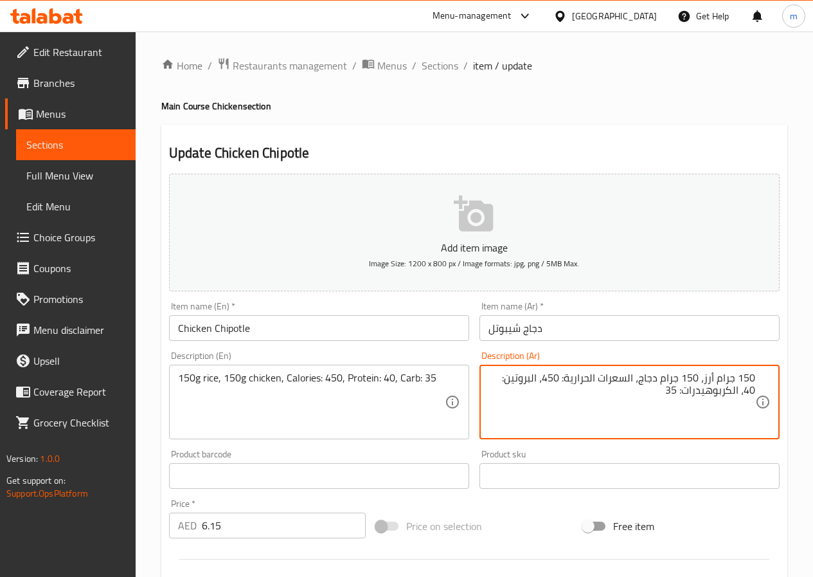
click at [729, 396] on textarea "150 جرام أرز، 150 جرام دجاج، السعرات الحرارية: 450، البروتين: 40، الكربوهيدرات:…" at bounding box center [622, 402] width 267 height 61
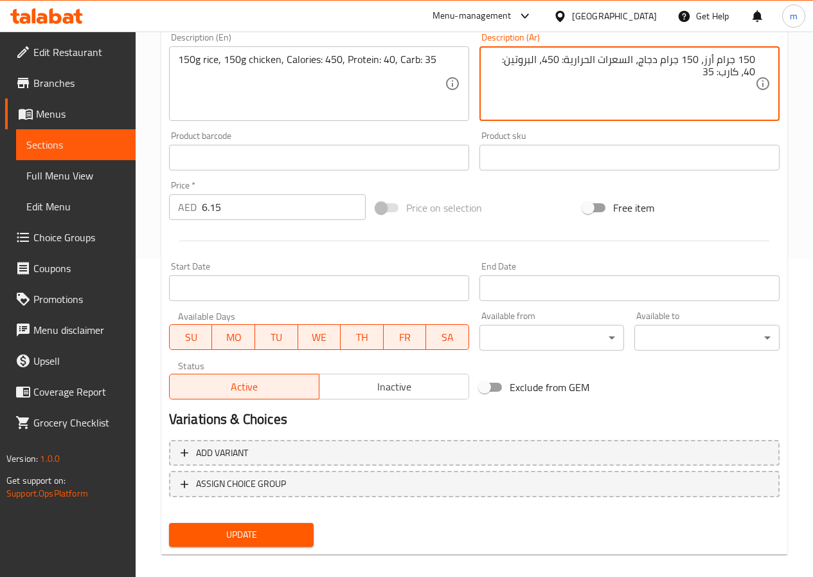
scroll to position [321, 0]
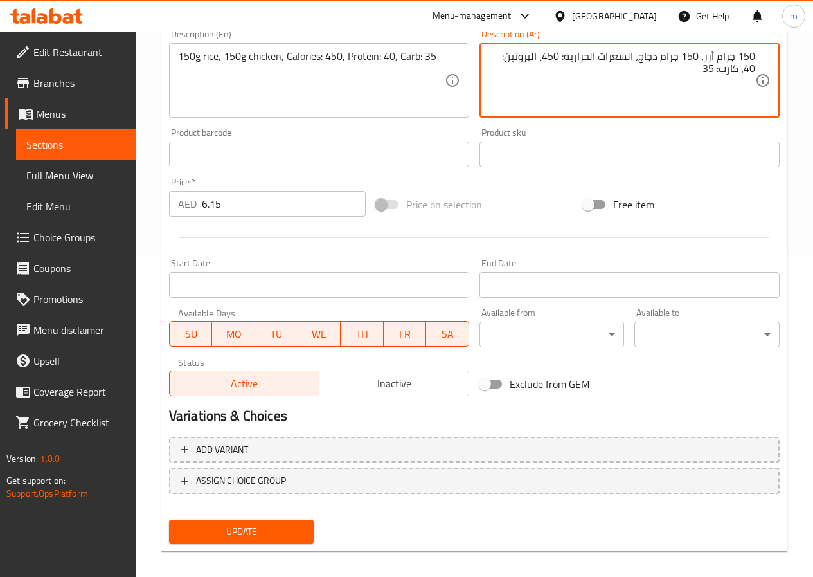
type textarea "150 جرام أرز، 150 جرام دجاج، السعرات الحرارية: 450، البروتين: 40، كارب: 35"
click at [215, 536] on span "Update" at bounding box center [241, 531] width 125 height 16
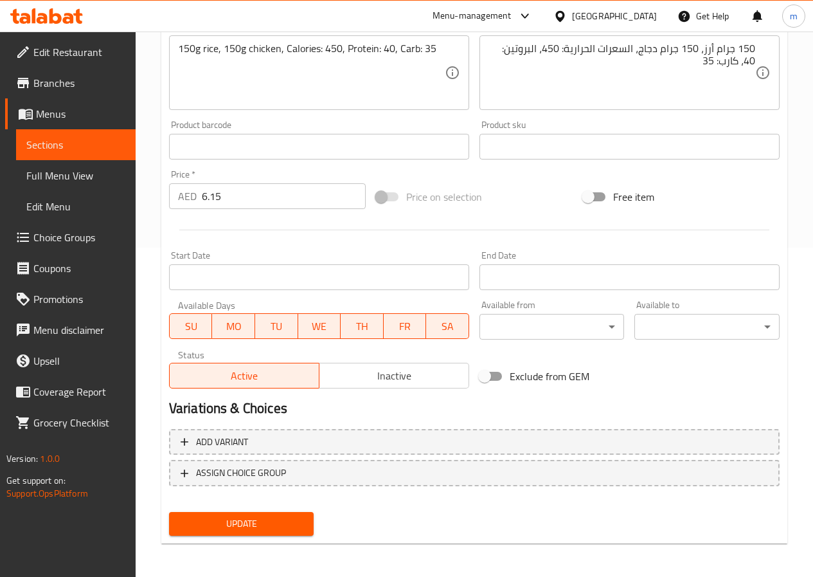
scroll to position [332, 0]
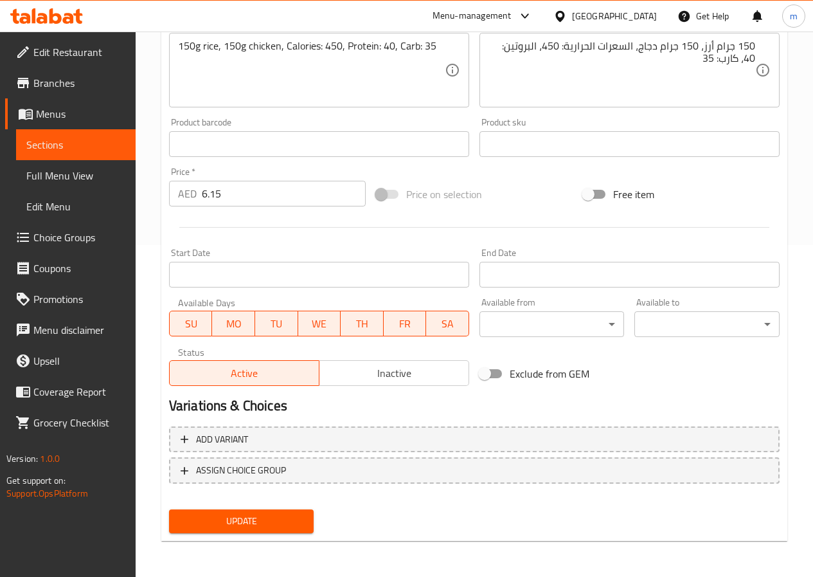
click at [201, 517] on span "Update" at bounding box center [241, 521] width 125 height 16
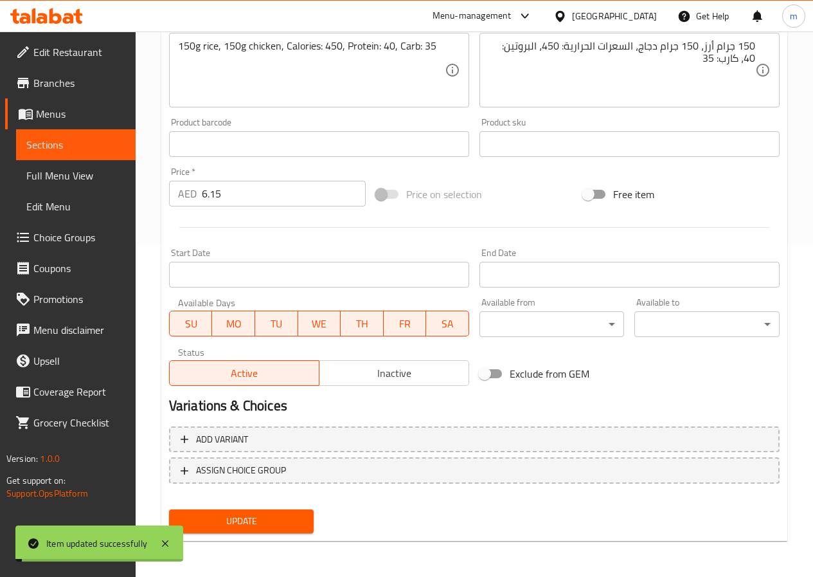
scroll to position [75, 0]
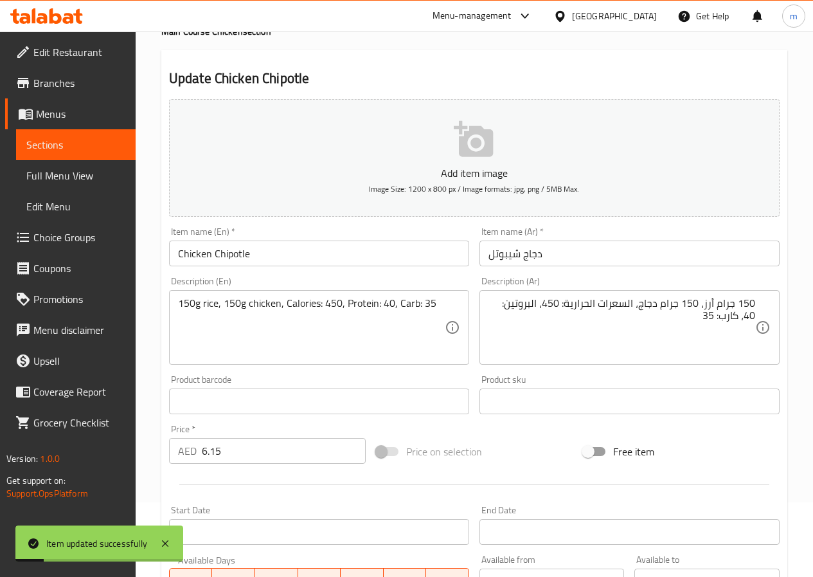
click at [91, 146] on span "Sections" at bounding box center [75, 144] width 99 height 15
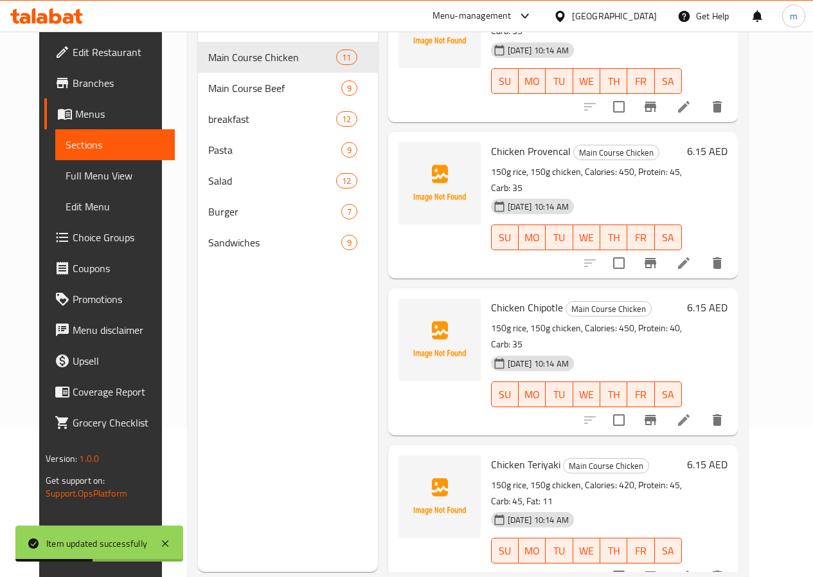
scroll to position [180, 0]
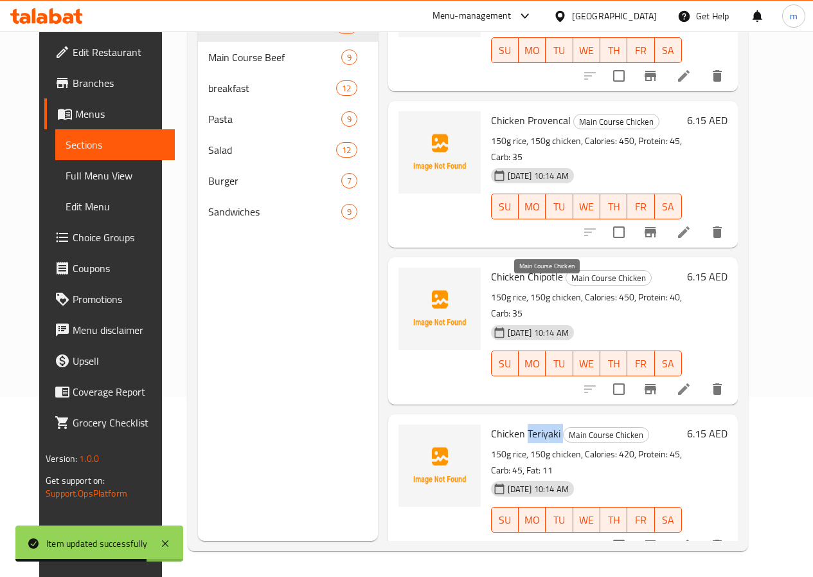
drag, startPoint x: 473, startPoint y: 290, endPoint x: 507, endPoint y: 284, distance: 35.2
click at [507, 424] on h6 "Chicken Teriyaki Main Course Chicken" at bounding box center [586, 433] width 191 height 18
copy h6 "Teriyaki"
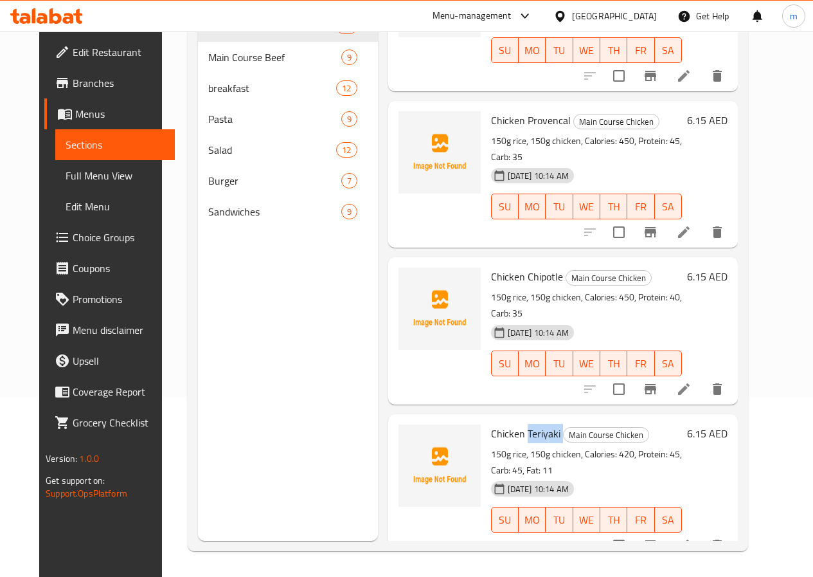
click at [702, 534] on li at bounding box center [684, 545] width 36 height 23
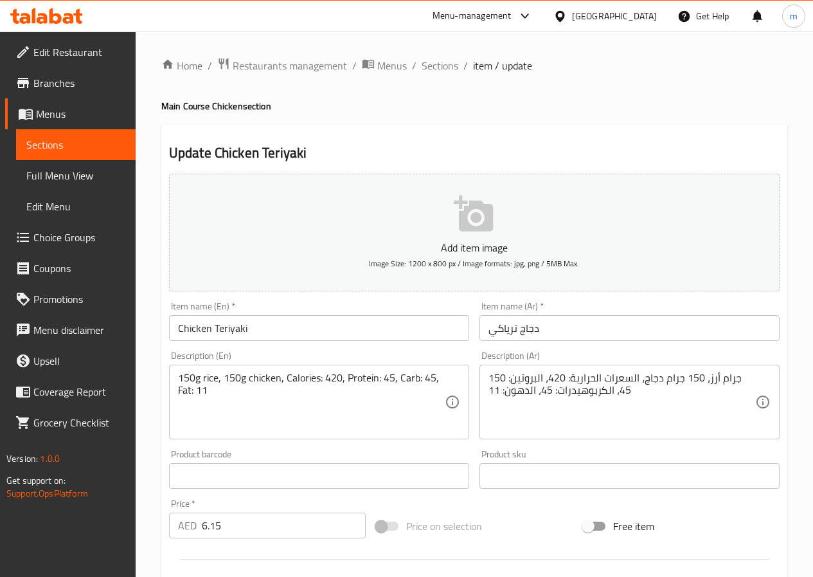
click at [566, 433] on div "150 جرام أرز، 150 جرام دجاج، السعرات الحرارية: 420، البروتين: 45، الكربوهيدرات:…" at bounding box center [630, 402] width 300 height 75
drag, startPoint x: 566, startPoint y: 433, endPoint x: 539, endPoint y: 381, distance: 59.0
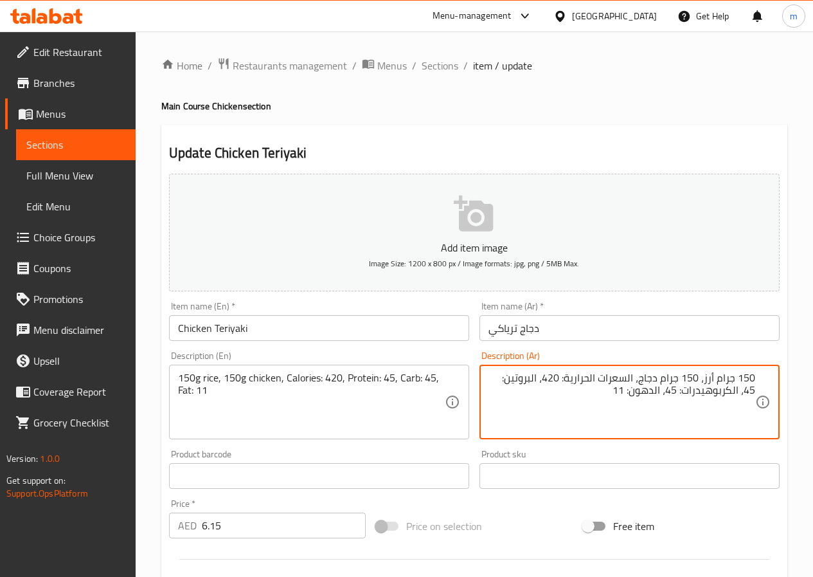
click at [632, 399] on textarea "150 جرام أرز، 150 جرام دجاج، السعرات الحرارية: 420، البروتين: 45، الكربوهيدرات:…" at bounding box center [622, 402] width 267 height 61
click at [741, 395] on textarea "150 جرام أرز، 150 جرام دجاج، السعرات الحرارية: 420، البروتين: 45، الكربوهيدرات:…" at bounding box center [622, 402] width 267 height 61
click at [740, 395] on textarea "150 جرام أرز، 150 جرام دجاج، السعرات الحرارية: 420، البروتين: 45، الكربوهيدرات:…" at bounding box center [622, 402] width 267 height 61
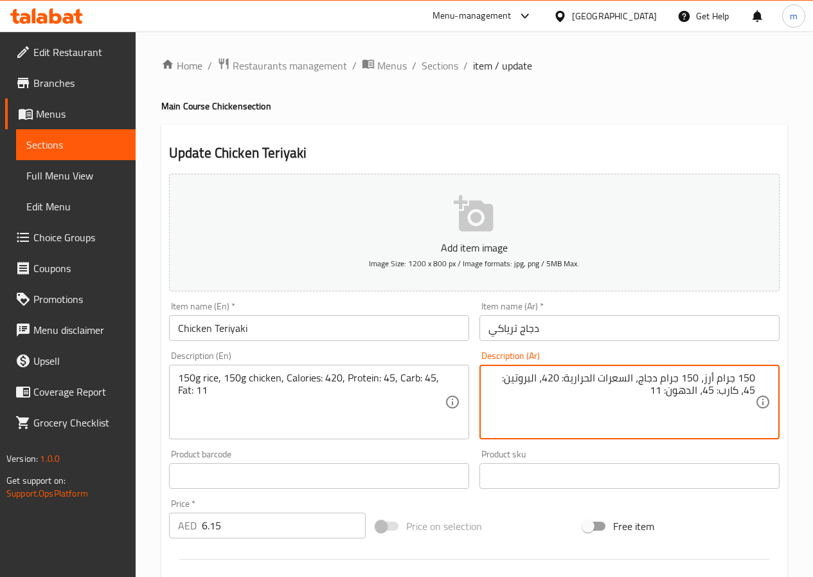
click at [692, 393] on textarea "150 جرام أرز، 150 جرام دجاج، السعرات الحرارية: 420، البروتين: 45، كارب: 45، الد…" at bounding box center [622, 402] width 267 height 61
click at [708, 392] on textarea "150 جرام أرز، 150 جرام دجاج، السعرات الحرارية: 420، البروتين: 45، كارب: 45، الد…" at bounding box center [622, 402] width 267 height 61
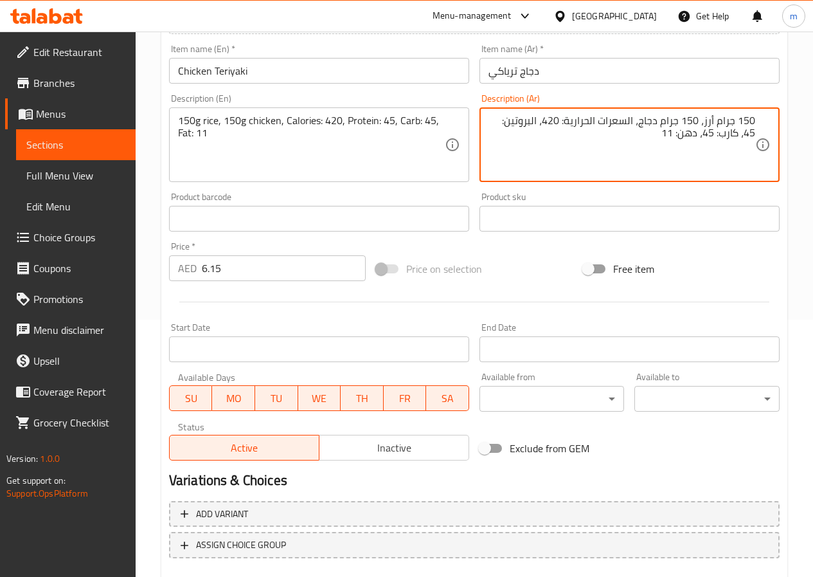
scroll to position [321, 0]
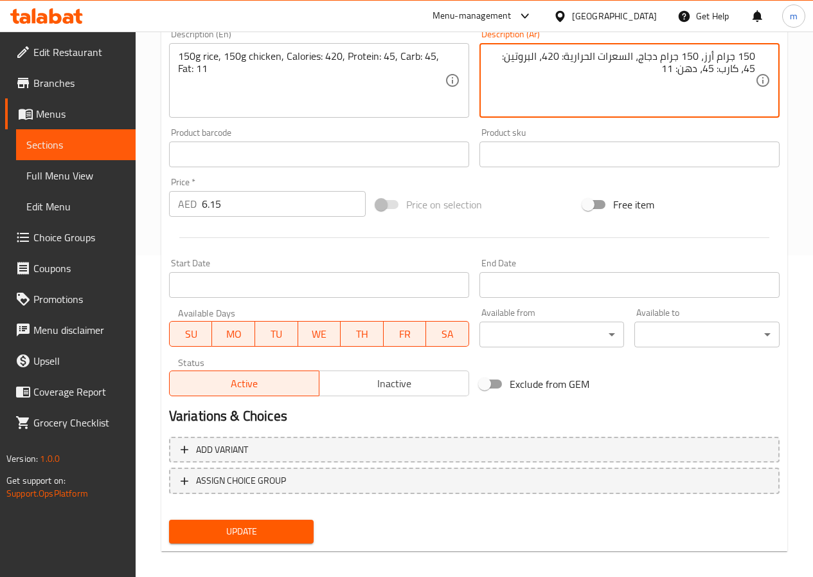
type textarea "150 جرام أرز، 150 جرام دجاج، السعرات الحرارية: 420، البروتين: 45، كارب: 45، دهن…"
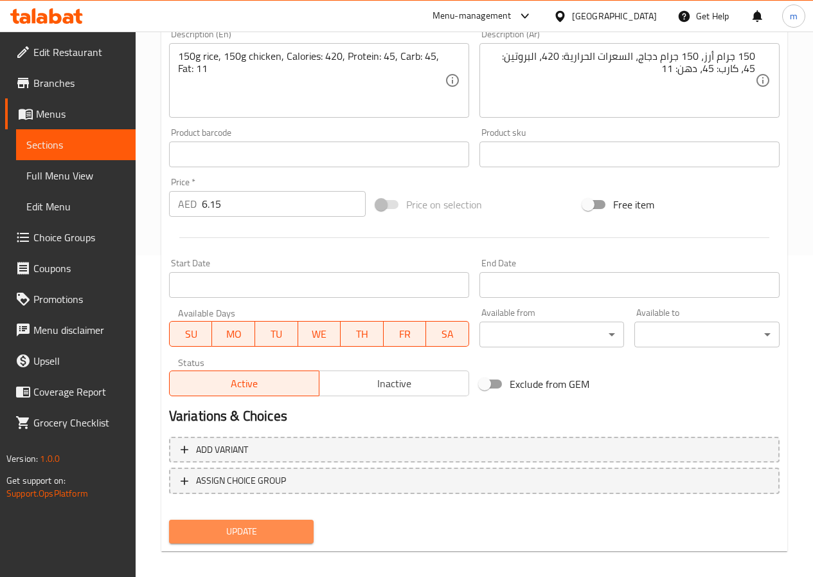
click at [290, 538] on span "Update" at bounding box center [241, 531] width 125 height 16
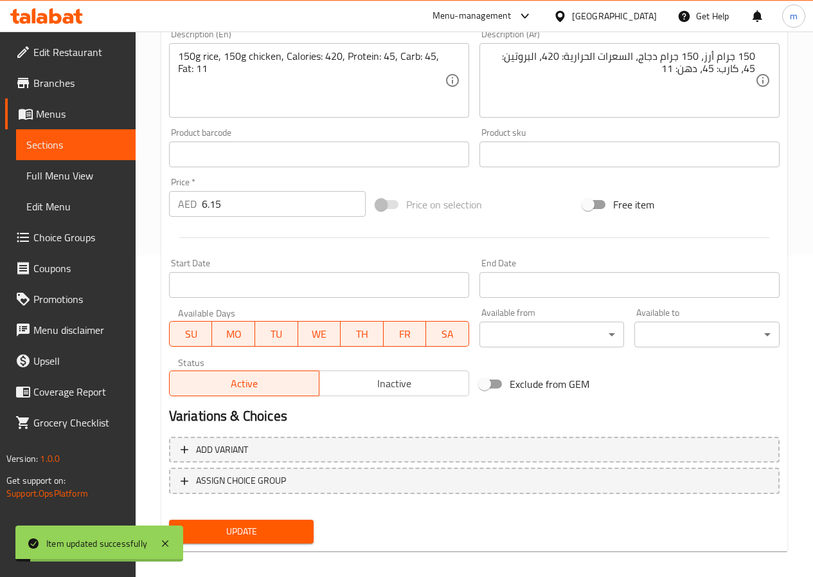
scroll to position [0, 0]
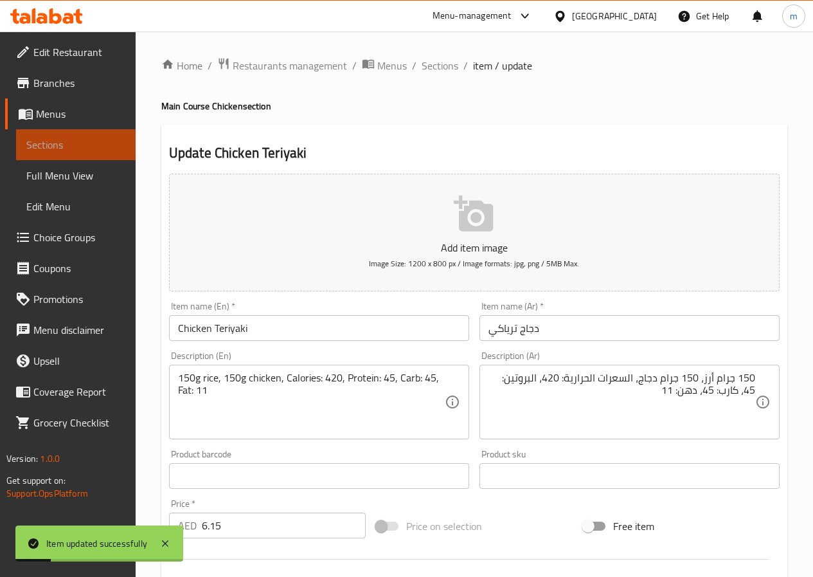
click at [20, 149] on link "Sections" at bounding box center [76, 144] width 120 height 31
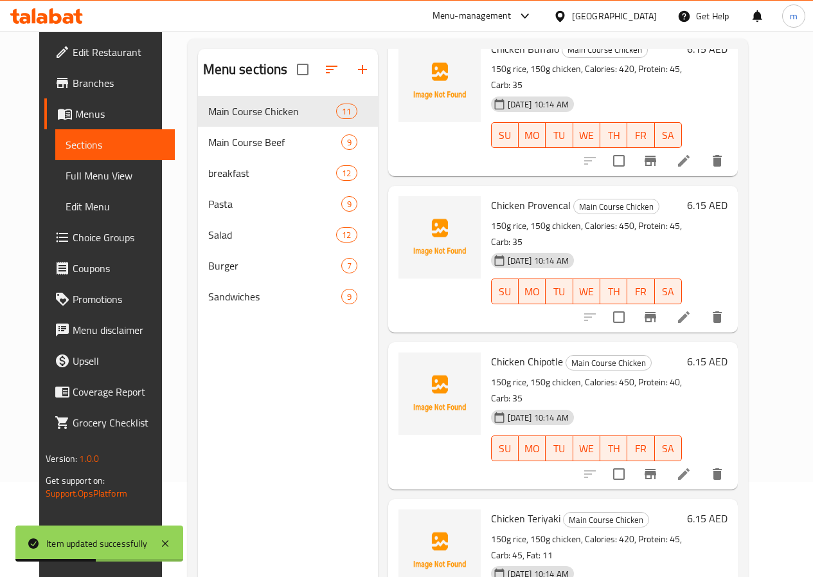
scroll to position [180, 0]
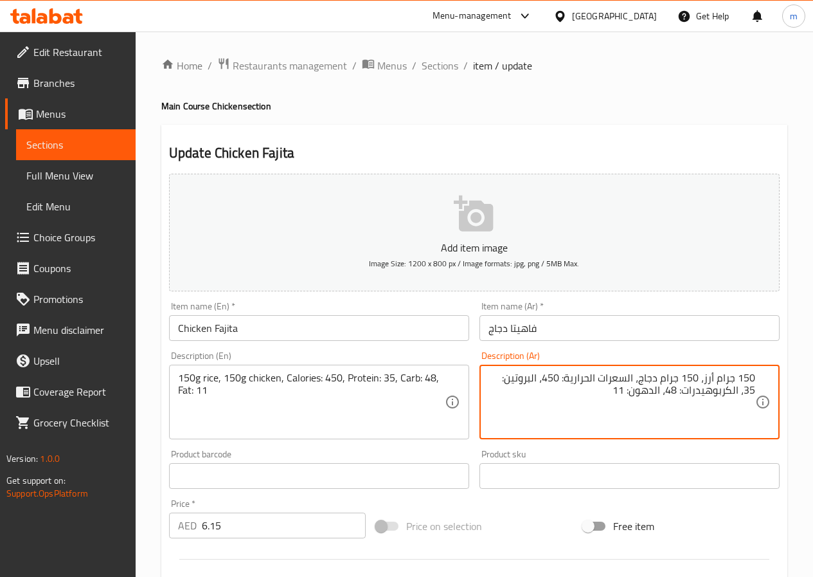
click at [730, 396] on textarea "150 جرام أرز، 150 جرام دجاج، السعرات الحرارية: 450، البروتين: 35، الكربوهيدرات:…" at bounding box center [622, 402] width 267 height 61
click at [700, 395] on textarea "150 جرام أرز، 150 جرام دجاج، السعرات الحرارية: 450، البروتين: 35، كارب: 48، الد…" at bounding box center [622, 402] width 267 height 61
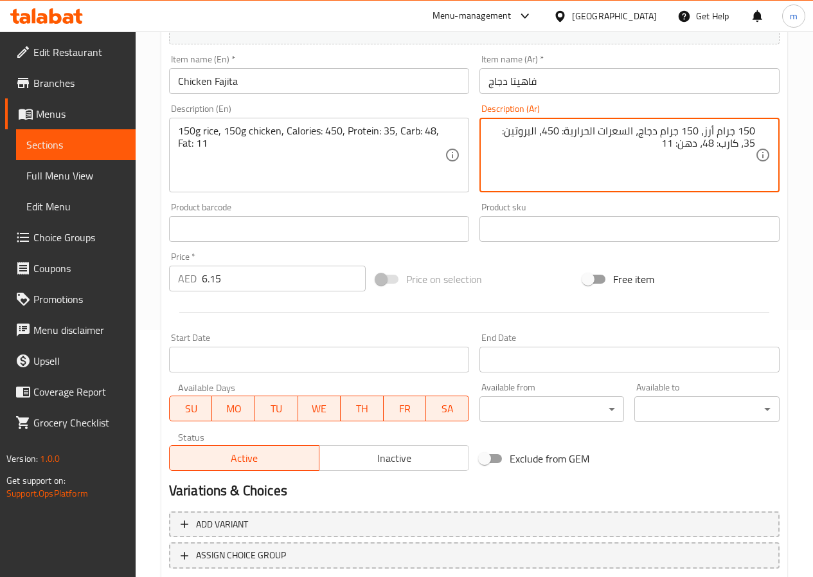
scroll to position [332, 0]
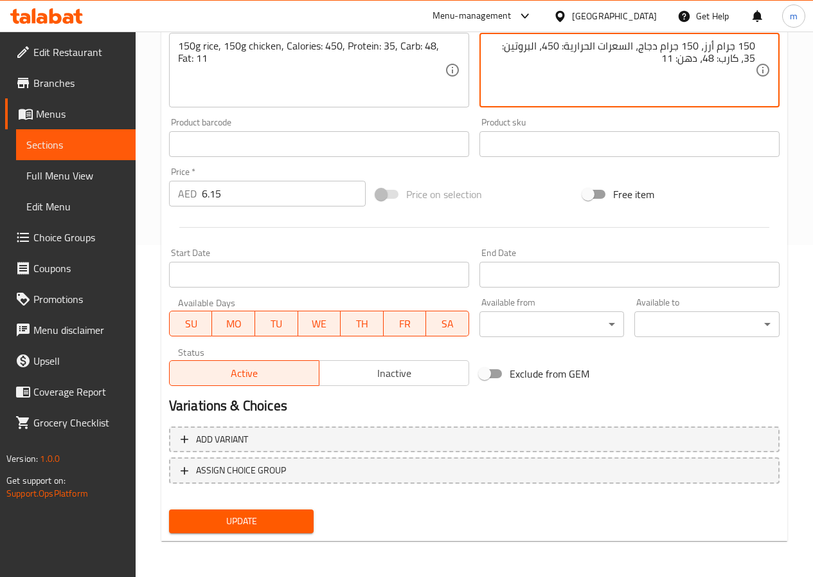
type textarea "150 جرام أرز، 150 جرام دجاج، السعرات الحرارية: 450، البروتين: 35، كارب: 48، دهن…"
click at [237, 528] on span "Update" at bounding box center [241, 521] width 125 height 16
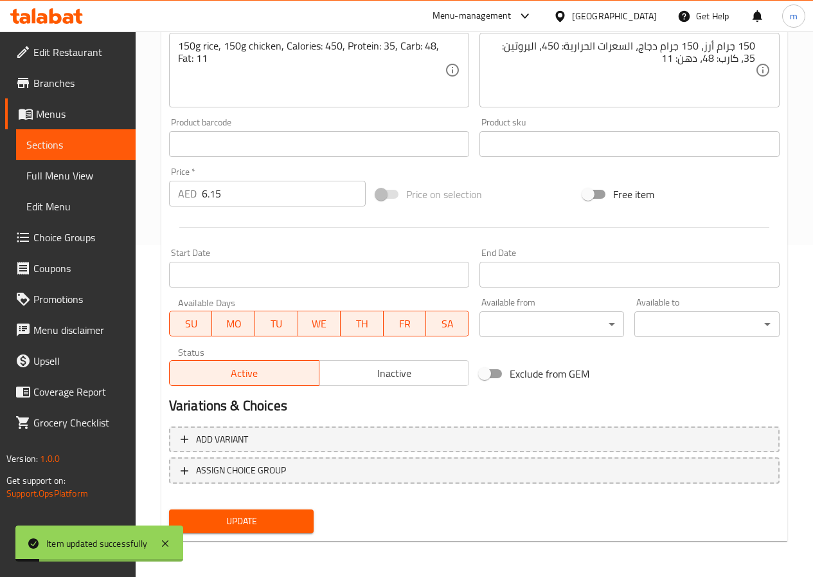
click at [77, 149] on span "Sections" at bounding box center [75, 144] width 99 height 15
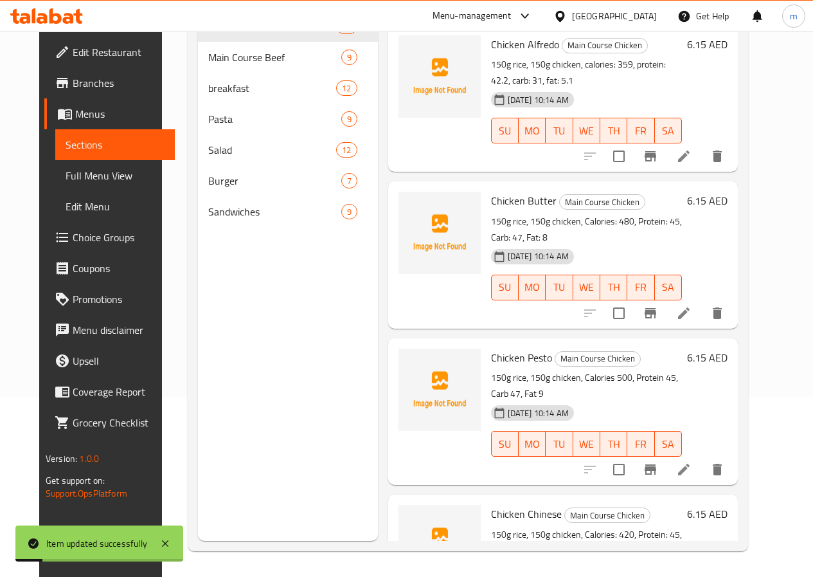
scroll to position [180, 0]
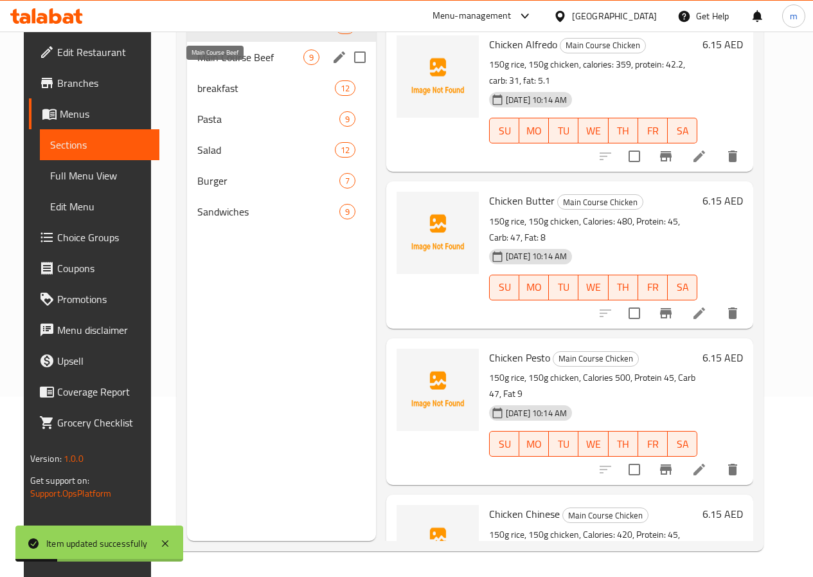
click at [240, 65] on span "Main Course Beef" at bounding box center [250, 57] width 106 height 15
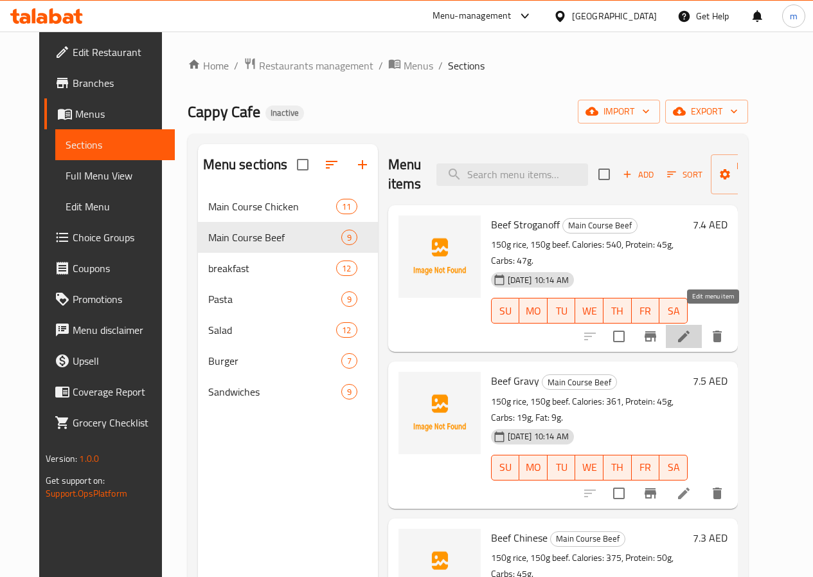
click at [692, 329] on icon at bounding box center [683, 336] width 15 height 15
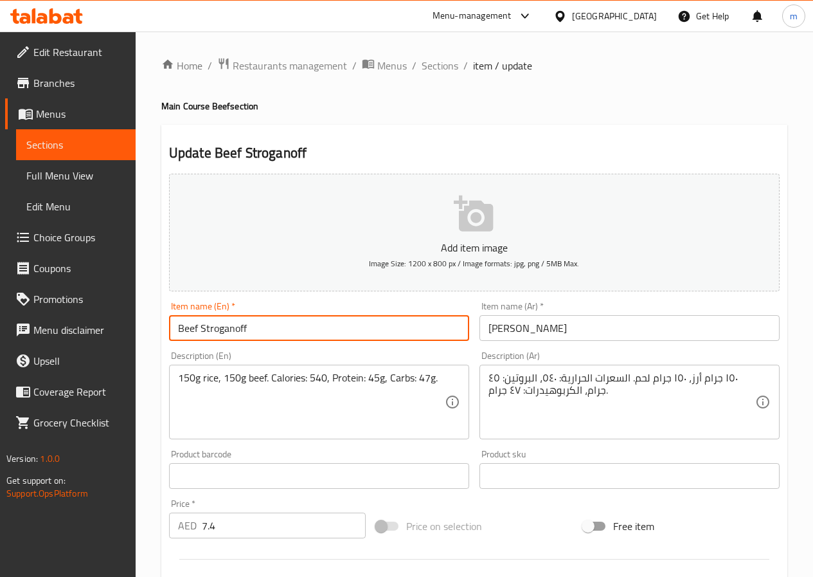
drag, startPoint x: 294, startPoint y: 326, endPoint x: 203, endPoint y: 333, distance: 92.2
click at [203, 333] on input "Beef Stroganoff" at bounding box center [319, 328] width 300 height 26
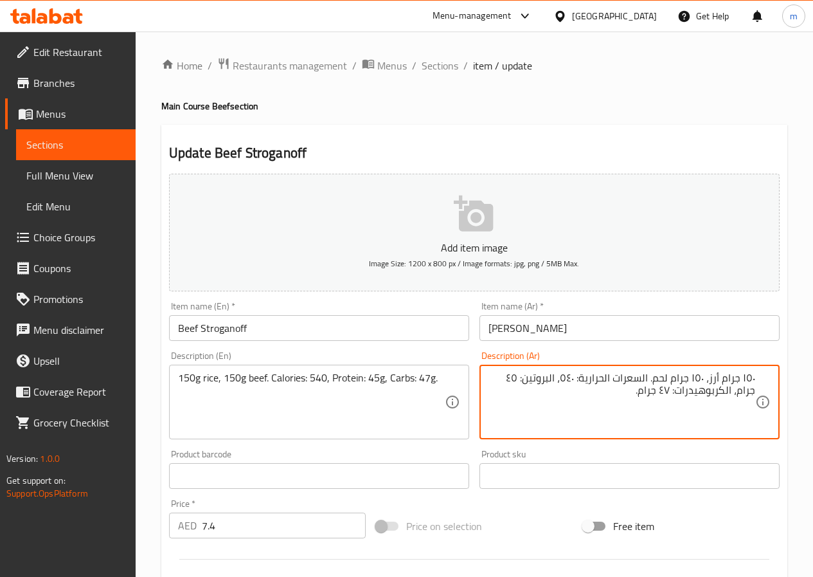
click at [743, 375] on textarea "١٥٠ جرام أرز، ١٥٠ جرام لحم. السعرات الحرارية: ٥٤٠، البروتين: ٤٥ جرام، الكربوهيد…" at bounding box center [622, 402] width 267 height 61
click at [753, 375] on textarea "١٥٠ جرام أرز، ١٥٠ جرام لحم. السعرات الحرارية: ٥٤٠، البروتين: ٤٥ جرام، الكربوهيد…" at bounding box center [622, 402] width 267 height 61
click at [699, 379] on textarea "150جرام أرز، ١٥٠ جرام لحم. السعرات الحرارية: ٥٤٠، البروتين: ٤٥ جرام، الكربوهيدر…" at bounding box center [622, 402] width 267 height 61
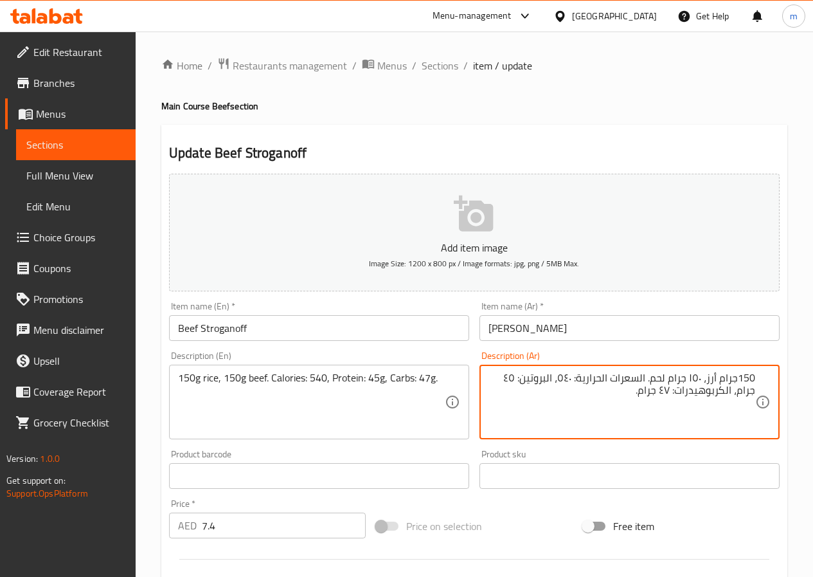
click at [699, 379] on textarea "150جرام أرز، ١٥٠ جرام لحم. السعرات الحرارية: ٥٤٠، البروتين: ٤٥ جرام، الكربوهيدر…" at bounding box center [622, 402] width 267 height 61
click at [649, 382] on textarea "150جرام أرز، 150جرام لحم. السعرات الحرارية: ٥٤٠، البروتين: ٤٥ جرام، الكربوهيدرا…" at bounding box center [622, 402] width 267 height 61
click at [543, 377] on textarea "150جرام أرز، 150جرام لحم بقري. السعرات الحرارية: ٥٤٠، البروتين: ٤٥ جرام، الكربو…" at bounding box center [622, 402] width 267 height 61
click at [687, 394] on textarea "150جرام أرز، 150جرام لحم بقري. السعرات الحرارية: 540، البروتين: ٤٥ جرام، الكربو…" at bounding box center [622, 402] width 267 height 61
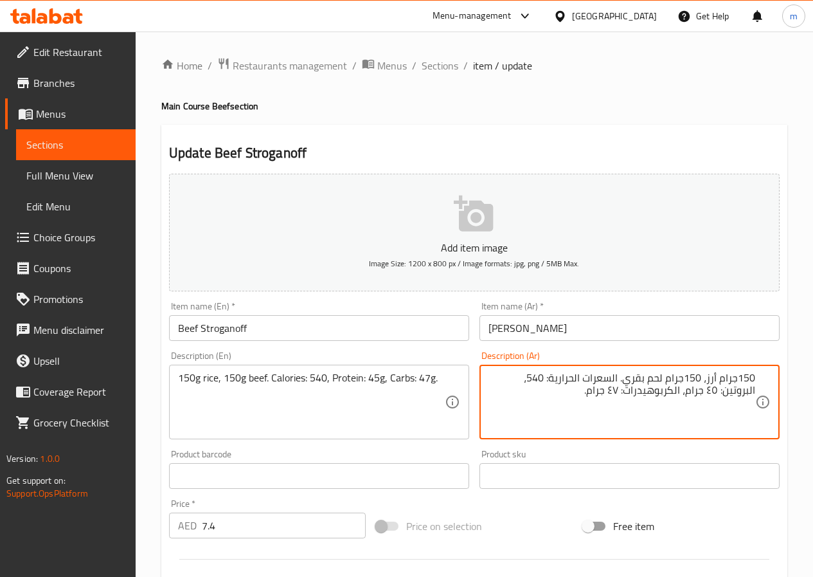
click at [687, 394] on textarea "150جرام أرز، 150جرام لحم بقري. السعرات الحرارية: 540، البروتين: ٤٥ جرام، الكربو…" at bounding box center [622, 402] width 267 height 61
click at [689, 391] on textarea "150جرام أرز، 150جرام لحم بقري. السعرات الحرارية: 540، البروتين: ٤٥ جرام، كارب: …" at bounding box center [622, 402] width 267 height 61
click at [752, 395] on textarea "150جرام أرز، 150جرام لحم بقري. السعرات الحرارية: 540، البروتين: ٤٥ جرام، كارب: …" at bounding box center [622, 402] width 267 height 61
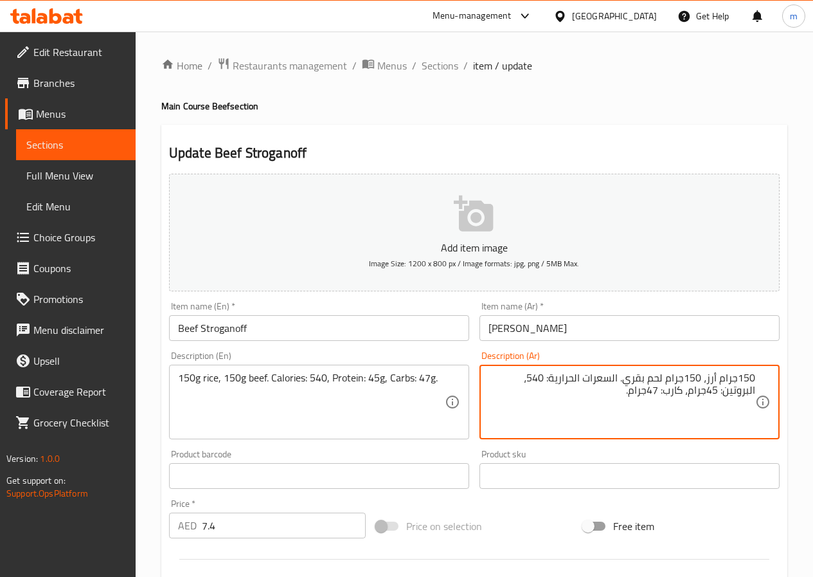
click at [663, 395] on textarea "150جرام أرز، 150جرام لحم بقري. السعرات الحرارية: 540، البروتين: 45جرام، كارب: 4…" at bounding box center [622, 402] width 267 height 61
click at [675, 380] on textarea "150جرام أرز، 150جرام لحم بقري. السعرات الحرارية: 540، البروتين: 45جرام، كارب: 4…" at bounding box center [622, 402] width 267 height 61
click at [608, 387] on textarea "150جرام أرز، 150جرام لحم بقري. السعرات الحرارية: 540، البروتين: 45جرام، كارب: 4…" at bounding box center [622, 402] width 267 height 61
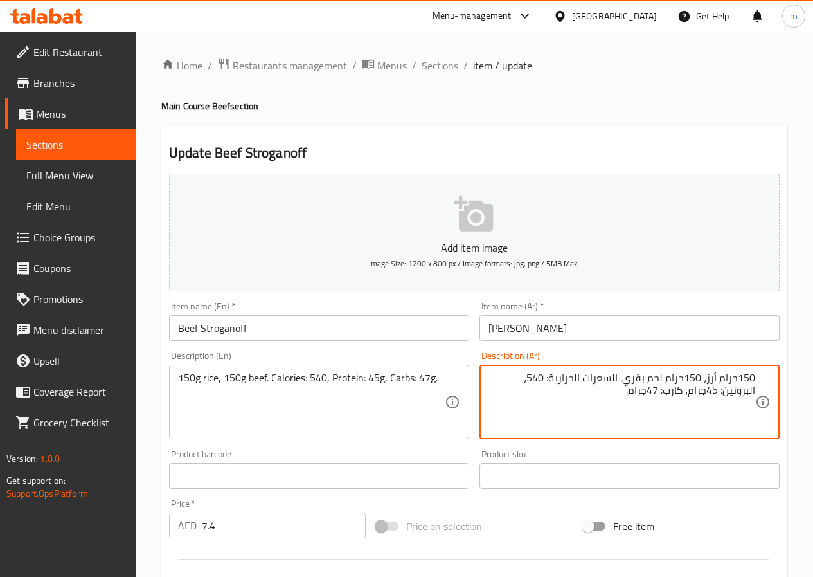
type textarea "150جرام أرز، 150جرام لحم بقري. السعرات الحرارية: 540، البروتين: 45جرام، كارب: 4…"
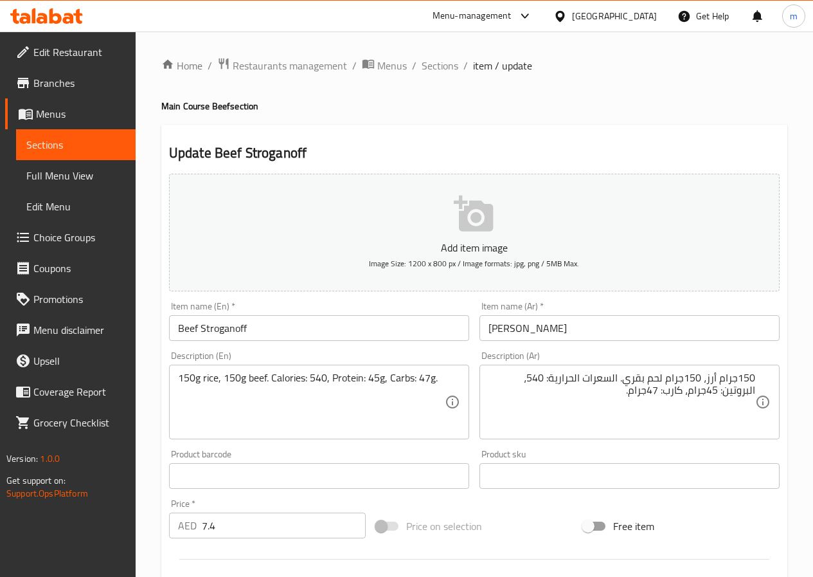
click at [552, 332] on input "بيف ستروجانوف" at bounding box center [630, 328] width 300 height 26
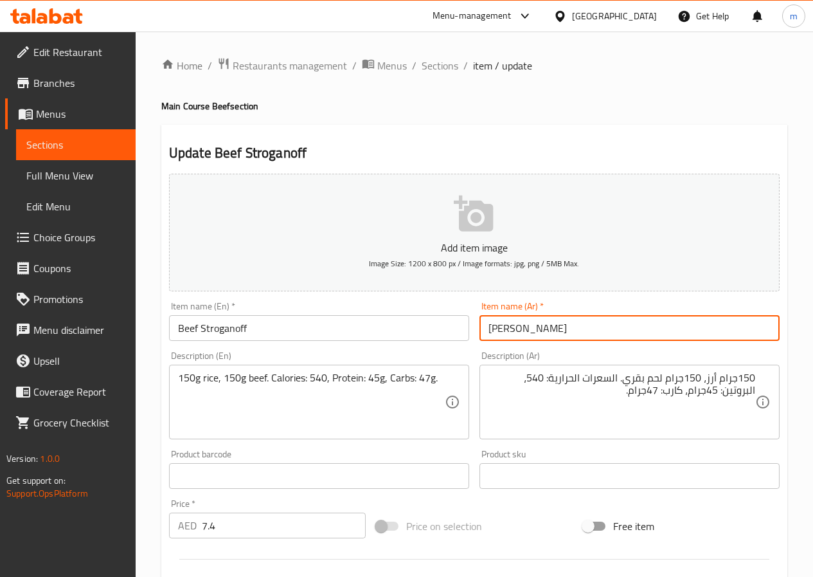
click at [552, 332] on input "بيف ستروجانوف" at bounding box center [630, 328] width 300 height 26
type input "لحم بقري ستروجانوف"
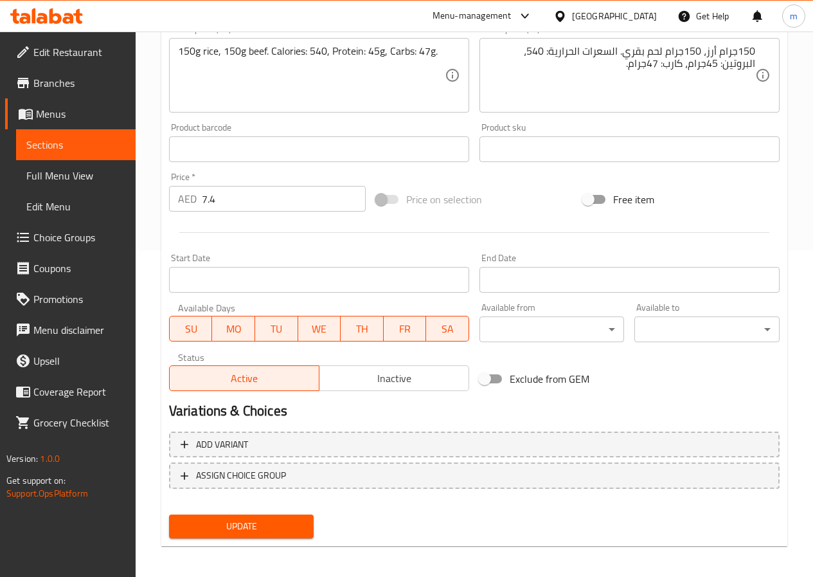
scroll to position [332, 0]
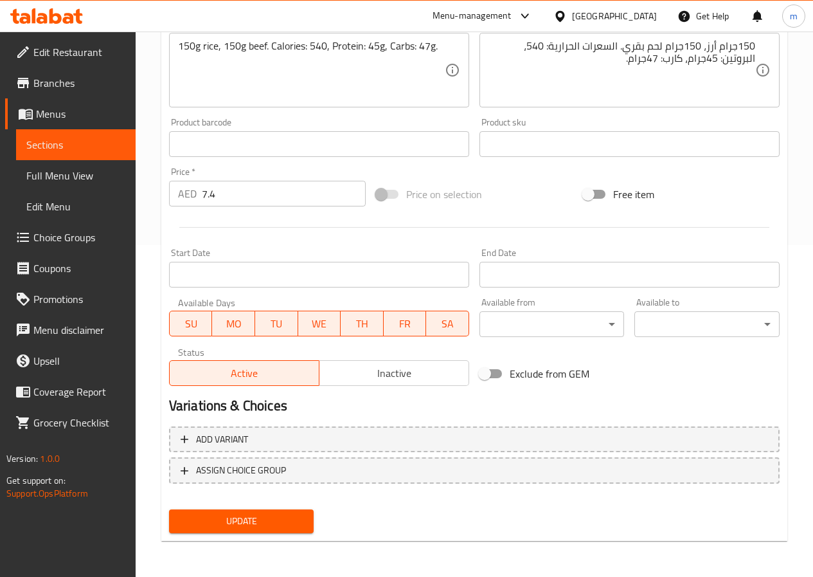
click at [239, 524] on span "Update" at bounding box center [241, 521] width 125 height 16
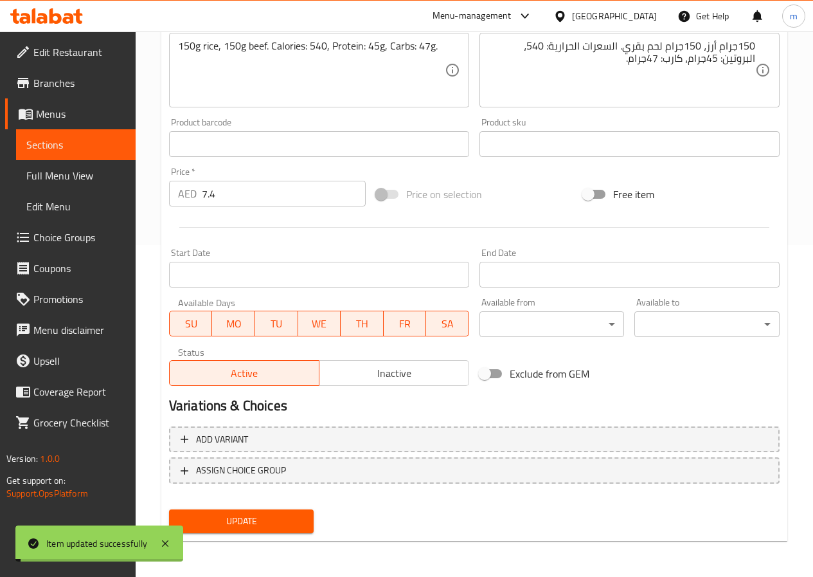
click at [78, 147] on span "Sections" at bounding box center [75, 144] width 99 height 15
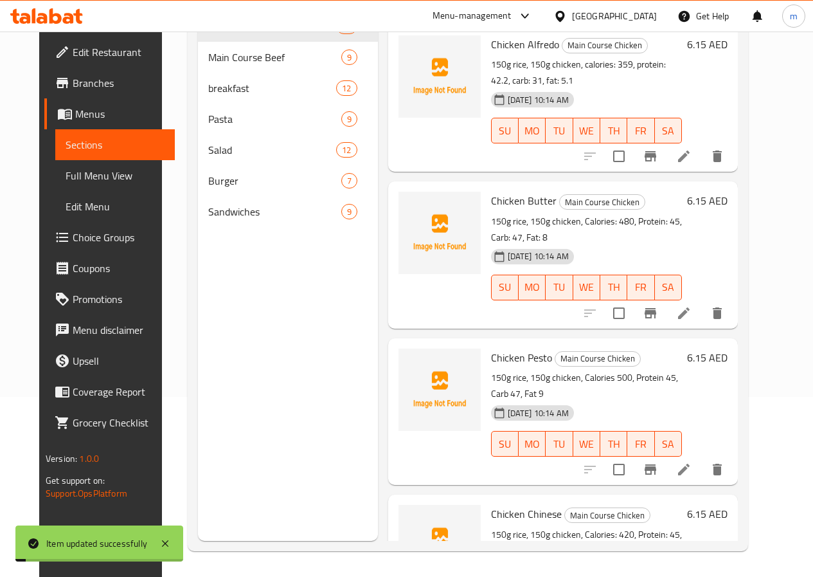
scroll to position [180, 0]
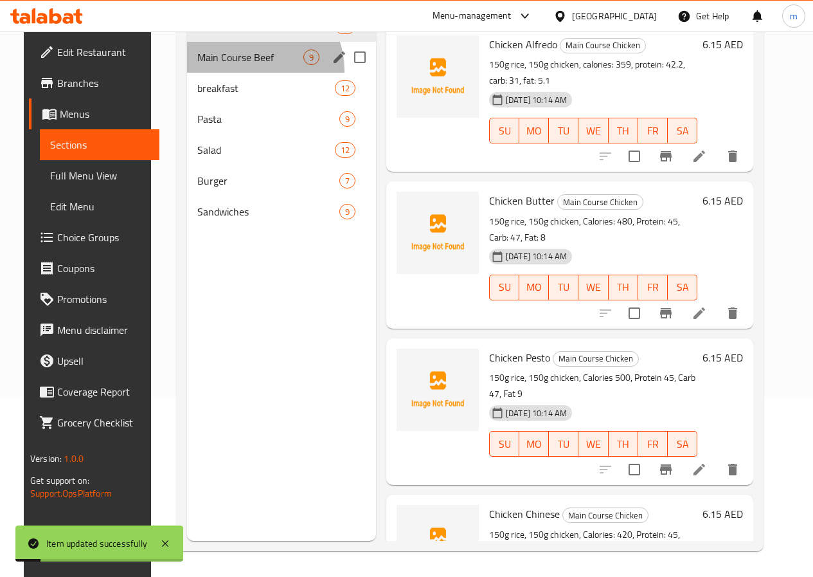
click at [236, 73] on div "Main Course Beef 9" at bounding box center [281, 57] width 189 height 31
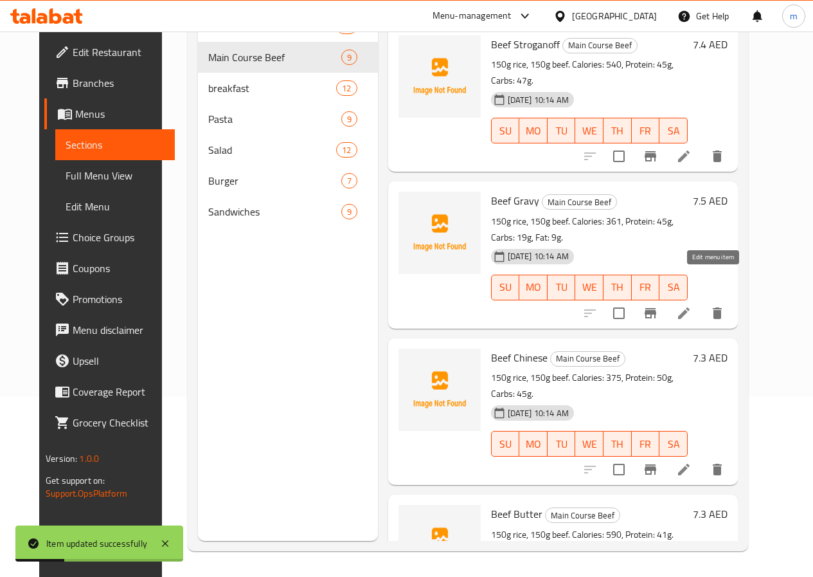
click at [692, 305] on icon at bounding box center [683, 312] width 15 height 15
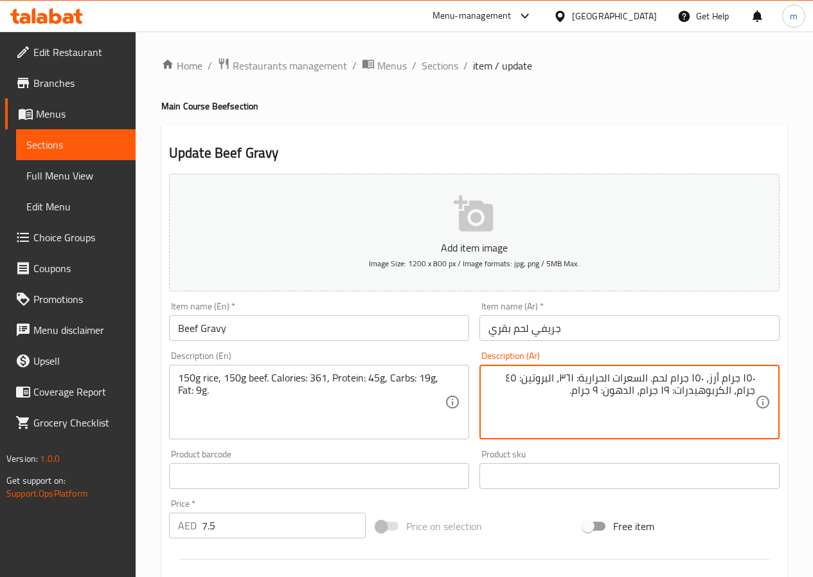
click at [757, 382] on div "١٥٠ جرام أرز، ١٥٠ جرام لحم. السعرات الحرارية: ٣٦١، البروتين: ٤٥ جرام، الكربوهيد…" at bounding box center [630, 402] width 300 height 75
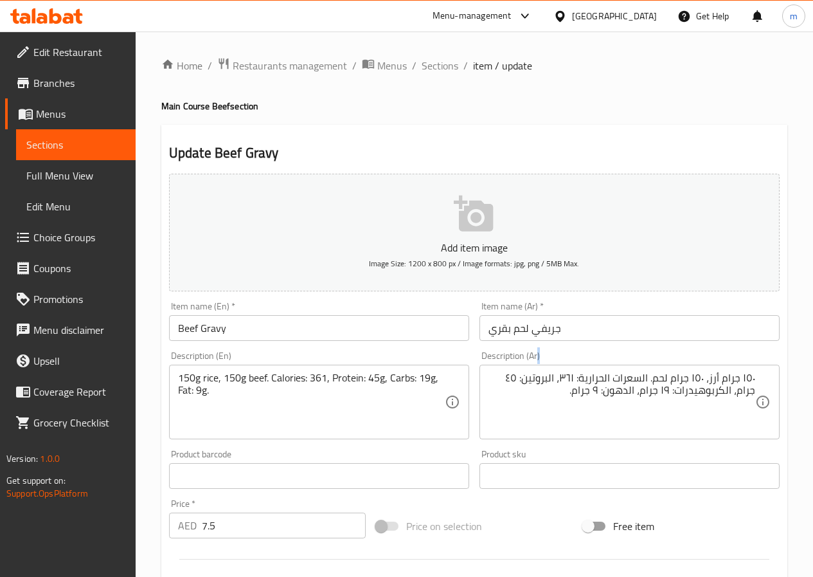
click at [757, 382] on div "١٥٠ جرام أرز، ١٥٠ جرام لحم. السعرات الحرارية: ٣٦١، البروتين: ٤٥ جرام، الكربوهيد…" at bounding box center [630, 402] width 300 height 75
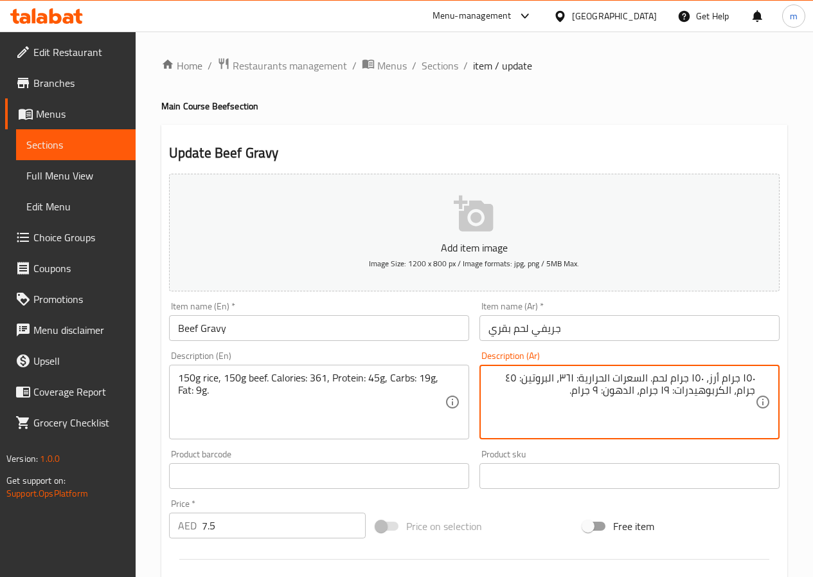
click at [748, 382] on textarea "١٥٠ جرام أرز، ١٥٠ جرام لحم. السعرات الحرارية: ٣٦١، البروتين: ٤٥ جرام، الكربوهيد…" at bounding box center [622, 402] width 267 height 61
click at [696, 378] on textarea "150جرام أرز، ١٥٠ جرام لحم. السعرات الحرارية: ٣٦١، البروتين: ٤٥ جرام، الكربوهيدر…" at bounding box center [622, 402] width 267 height 61
click at [649, 380] on textarea "150جرام أرز، 150جرام لحم. السعرات الحرارية: ٣٦١، البروتين: ٤٥ جرام، الكربوهيدرا…" at bounding box center [622, 402] width 267 height 61
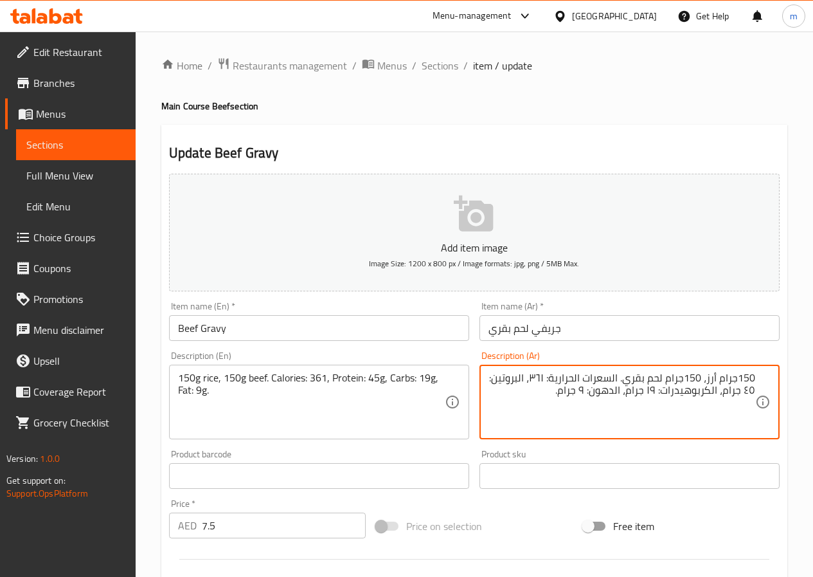
click at [540, 375] on textarea "150جرام أرز، 150جرام لحم بقري. السعرات الحرارية: ٣٦١، البروتين: ٤٥ جرام، الكربو…" at bounding box center [622, 402] width 267 height 61
click at [746, 388] on textarea "150جرام أرز، 150جرام لحم بقري. السعرات الحرارية: 361، البروتين: ٤٥ جرام، الكربو…" at bounding box center [622, 402] width 267 height 61
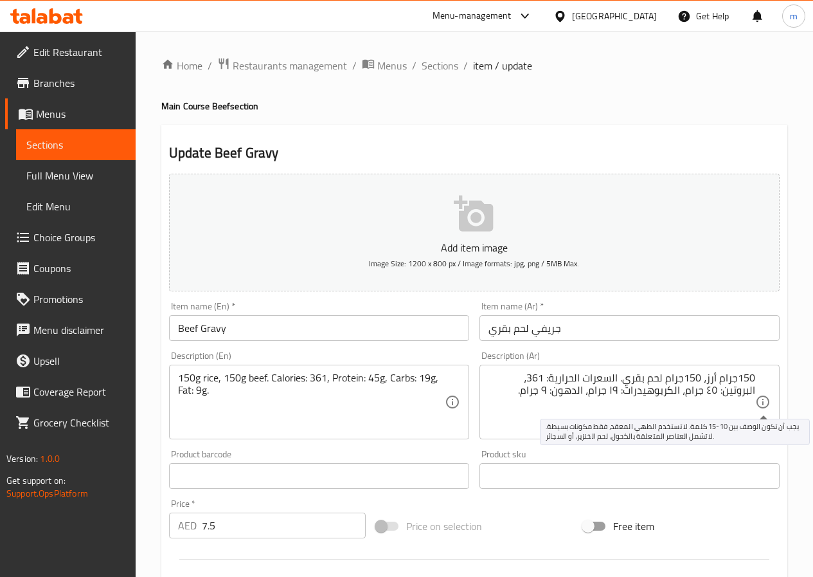
click at [755, 399] on icon at bounding box center [762, 401] width 15 height 15
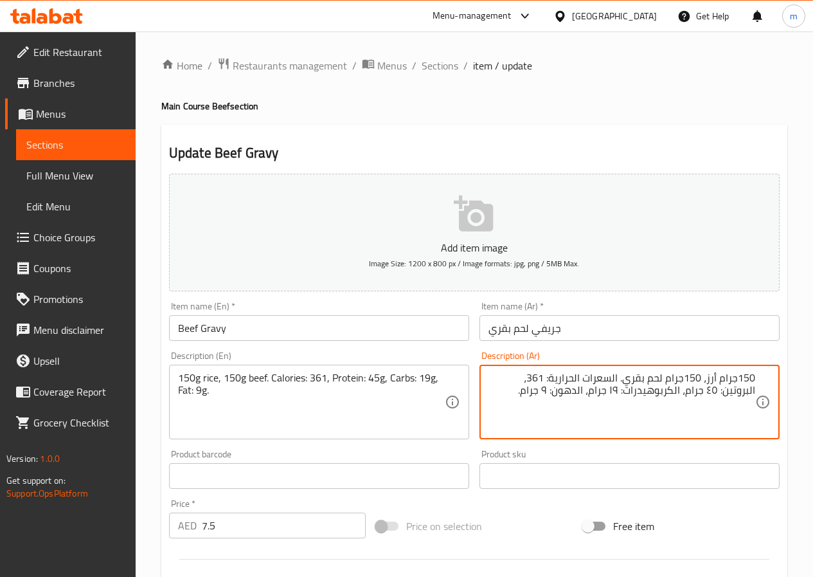
click at [748, 388] on textarea "150جرام أرز، 150جرام لحم بقري. السعرات الحرارية: 361، البروتين: ٤٥ جرام، الكربو…" at bounding box center [622, 402] width 267 height 61
click at [655, 390] on textarea "150جرام أرز، 150جرام لحم بقري. السعرات الحرارية: 361، البروتين: 45جرام، الكربوه…" at bounding box center [622, 402] width 267 height 61
click at [610, 393] on textarea "150جرام أرز، 150جرام لحم بقري. السعرات الحرارية: 361، البروتين: 45جرام، الكربوه…" at bounding box center [622, 402] width 267 height 61
click at [588, 388] on textarea "150جرام أرز، 150جرام لحم بقري. السعرات الحرارية: 361، البروتين: 45جرام، الكربوه…" at bounding box center [622, 402] width 267 height 61
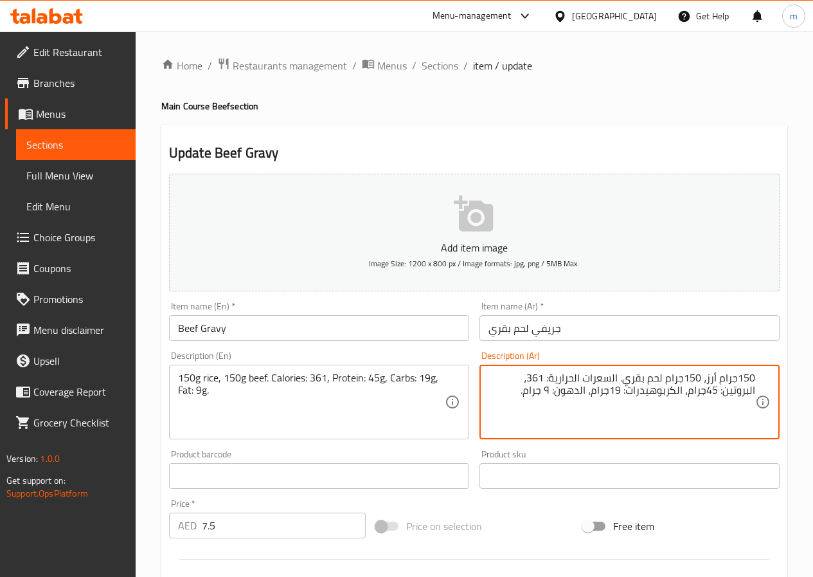
click at [588, 388] on textarea "150جرام أرز، 150جرام لحم بقري. السعرات الحرارية: 361، البروتين: 45جرام، الكربوه…" at bounding box center [622, 402] width 267 height 61
click at [608, 394] on textarea "150جرام أرز، 150جرام لحم بقري. السعرات الحرارية: 361، البروتين: 45جرام، الكربوه…" at bounding box center [622, 402] width 267 height 61
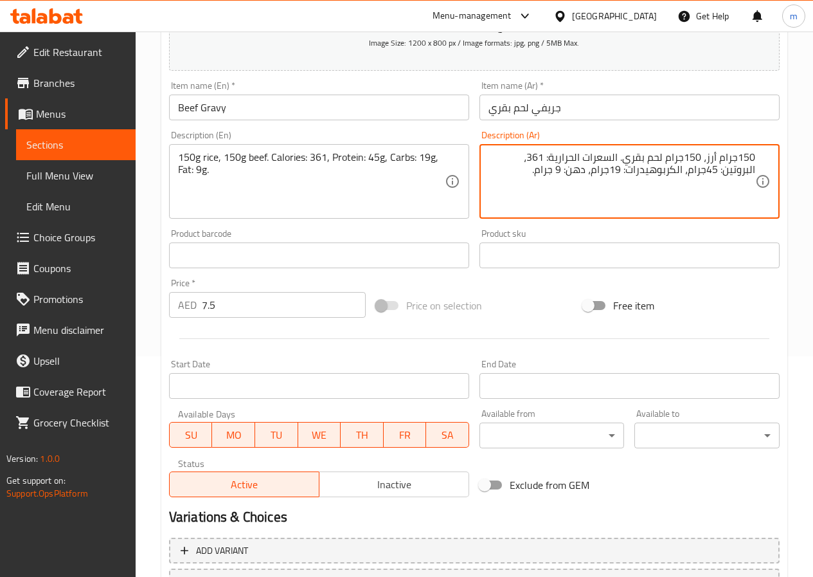
scroll to position [321, 0]
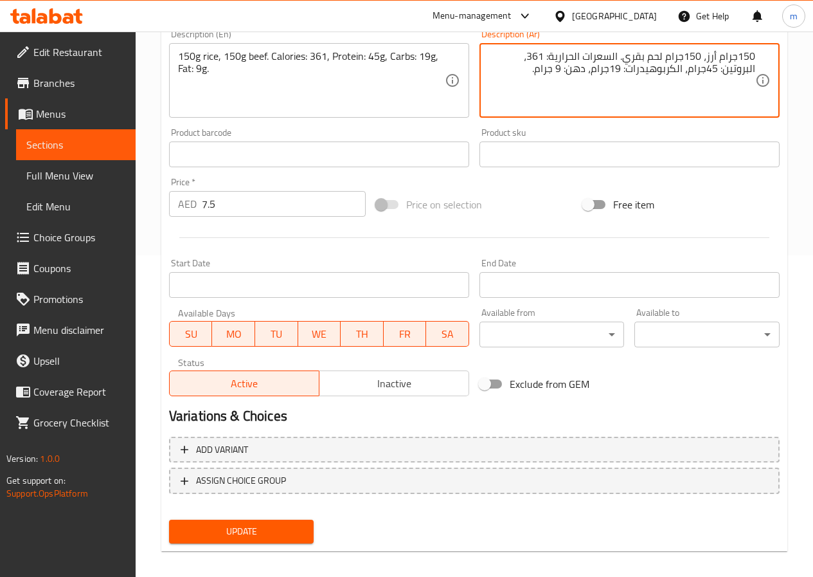
type textarea "150جرام أرز، 150جرام لحم بقري. السعرات الحرارية: 361، البروتين: 45جرام، الكربوه…"
click at [233, 529] on span "Update" at bounding box center [241, 531] width 125 height 16
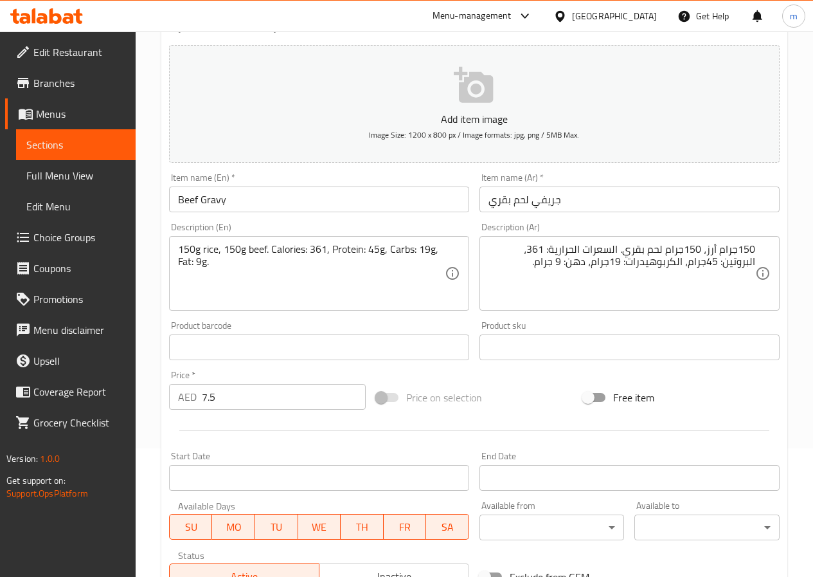
scroll to position [332, 0]
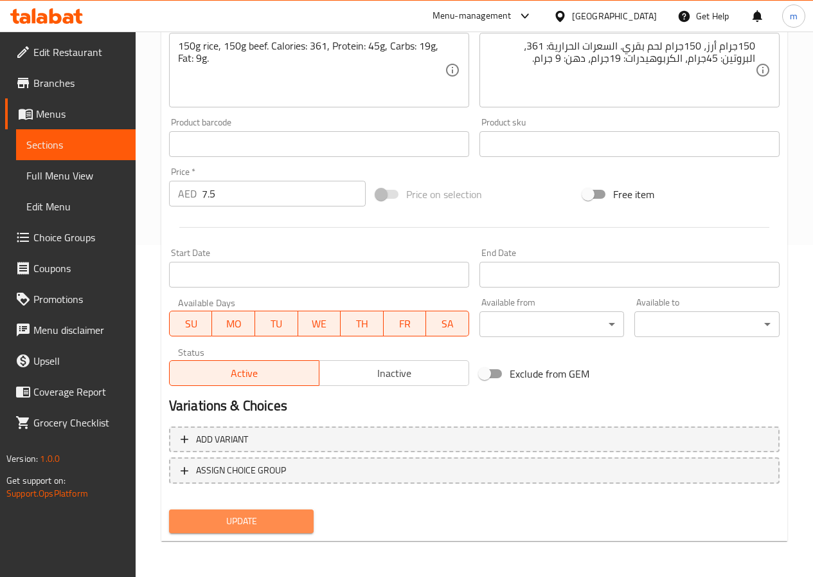
click at [266, 514] on span "Update" at bounding box center [241, 521] width 125 height 16
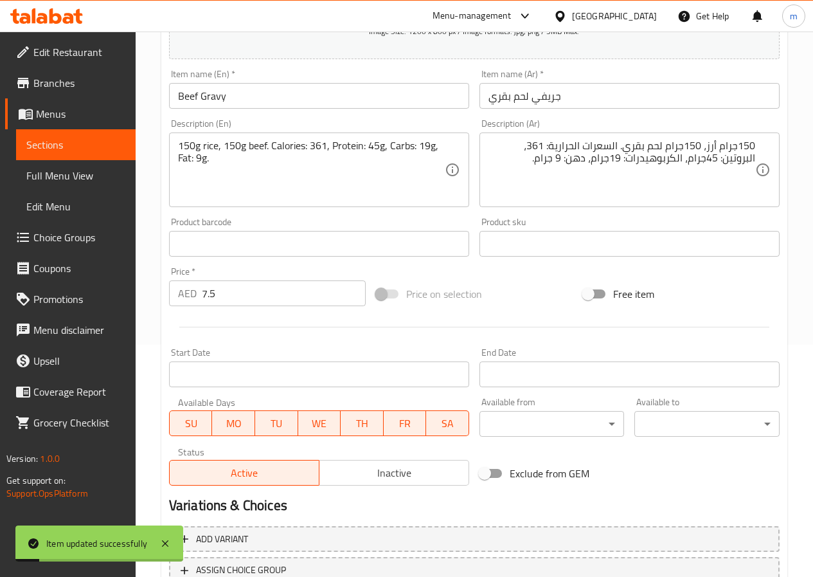
scroll to position [139, 0]
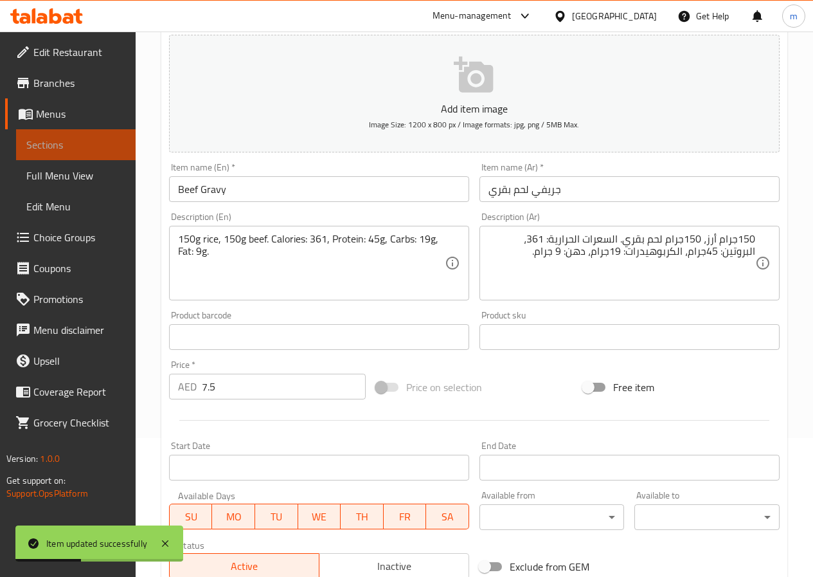
click at [59, 146] on span "Sections" at bounding box center [75, 144] width 99 height 15
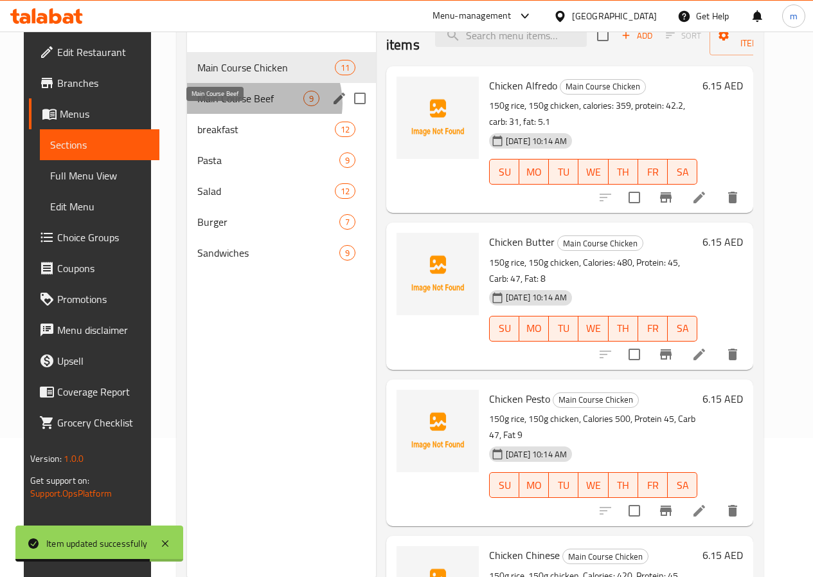
click at [246, 106] on span "Main Course Beef" at bounding box center [250, 98] width 106 height 15
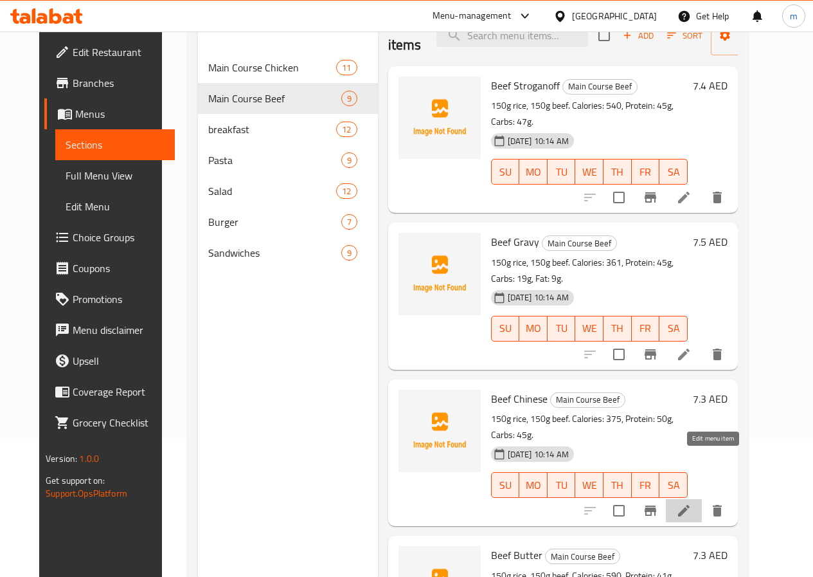
click at [690, 505] on icon at bounding box center [684, 511] width 12 height 12
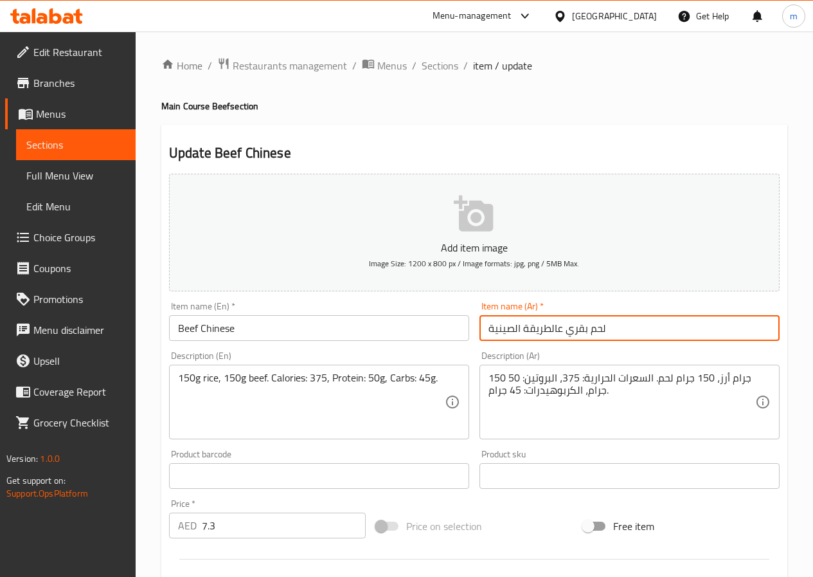
drag, startPoint x: 656, startPoint y: 330, endPoint x: 384, endPoint y: 329, distance: 271.3
click at [384, 329] on div "Add item image Image Size: 1200 x 800 px / Image formats: jpg, png / 5MB Max. I…" at bounding box center [474, 445] width 621 height 554
click at [521, 328] on input "لحم بقري عالطريقة الصينية" at bounding box center [630, 328] width 300 height 26
drag, startPoint x: 521, startPoint y: 328, endPoint x: 534, endPoint y: 330, distance: 13.7
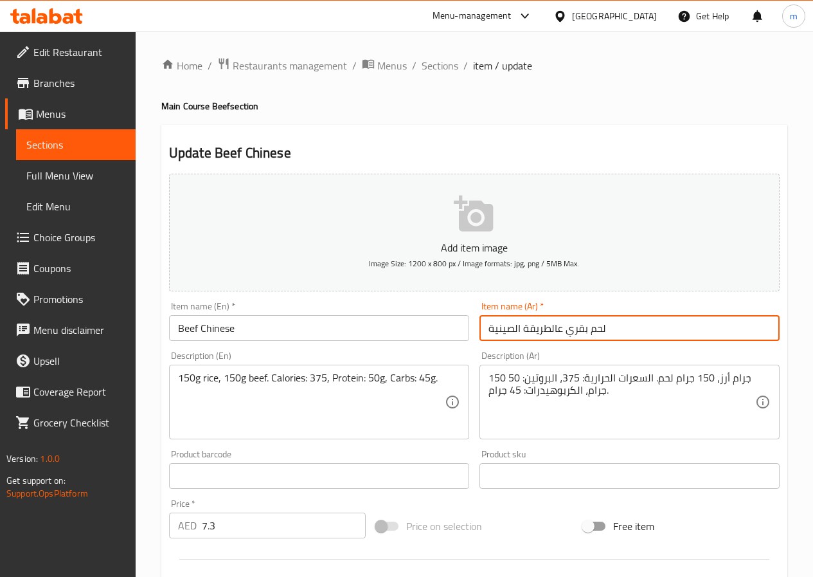
click at [534, 330] on input "لحم بقري عالطريقة الصينية" at bounding box center [630, 328] width 300 height 26
click at [540, 333] on input "لحم بقري عالطريقة الصينية" at bounding box center [630, 328] width 300 height 26
drag, startPoint x: 560, startPoint y: 329, endPoint x: 454, endPoint y: 332, distance: 106.1
click at [454, 332] on div "Add item image Image Size: 1200 x 800 px / Image formats: jpg, png / 5MB Max. I…" at bounding box center [474, 445] width 621 height 554
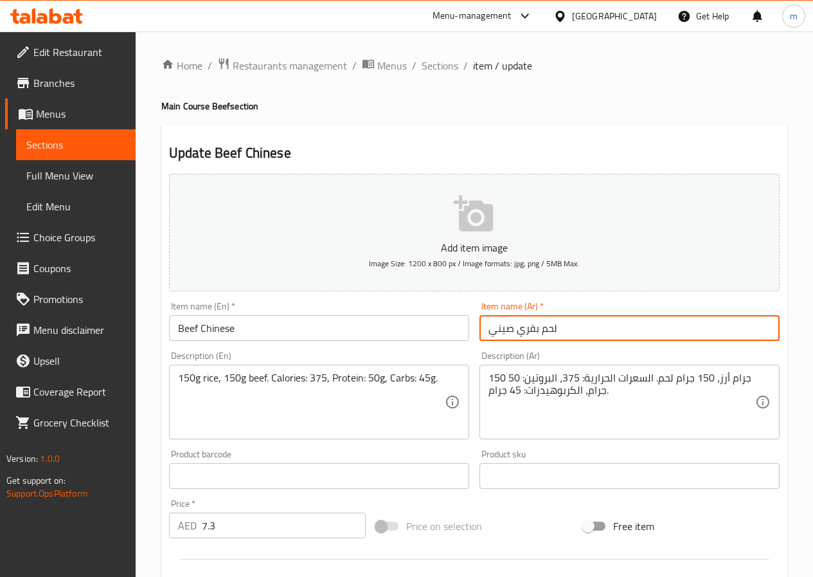
type input "لحم بقري صيني"
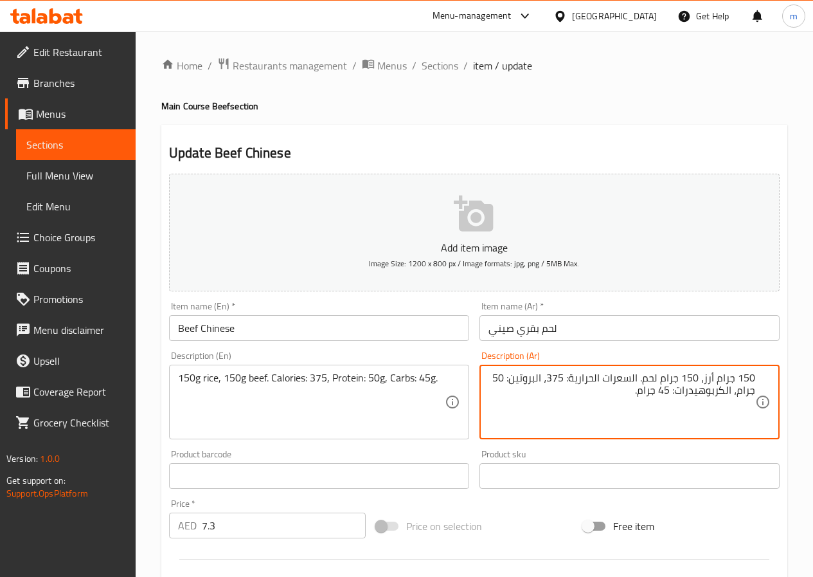
click at [646, 377] on textarea "150 جرام أرز، 150 جرام لحم. السعرات الحرارية: 375، البروتين: 50 جرام، الكربوهيد…" at bounding box center [622, 402] width 267 height 61
click at [659, 399] on textarea "150 جرام أرز، 150 جرام لحم بقري. السعرات الحرارية: 375، البروتين: 50 جرام، الكر…" at bounding box center [622, 402] width 267 height 61
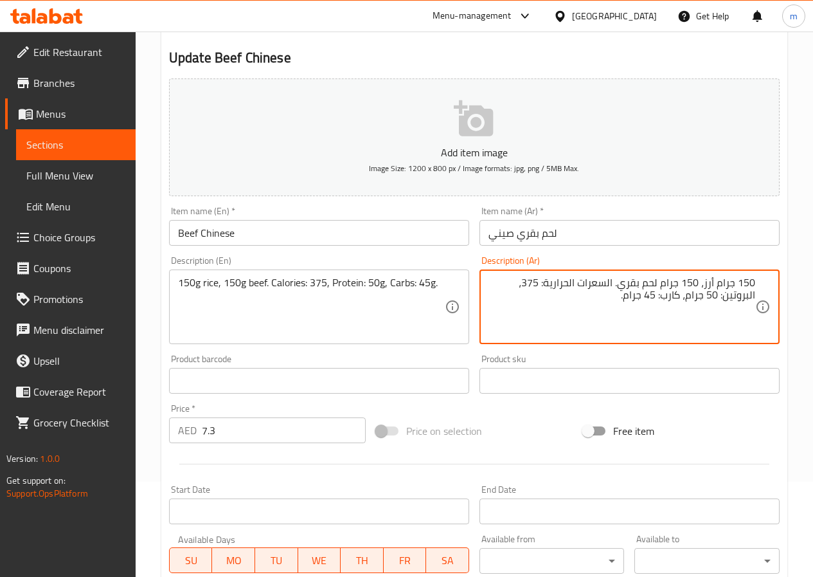
scroll to position [321, 0]
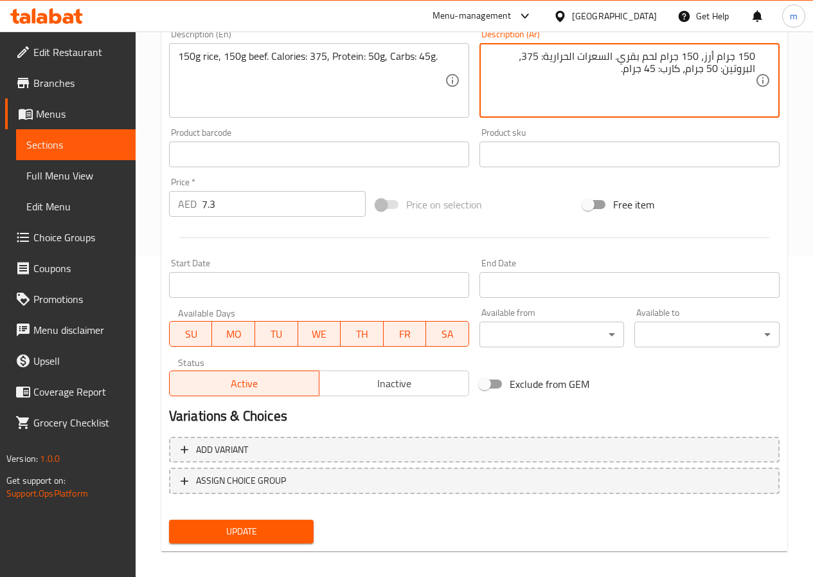
type textarea "150 جرام أرز، 150 جرام لحم بقري. السعرات الحرارية: 375، البروتين: 50 جرام، كارب…"
click at [270, 521] on button "Update" at bounding box center [241, 531] width 145 height 24
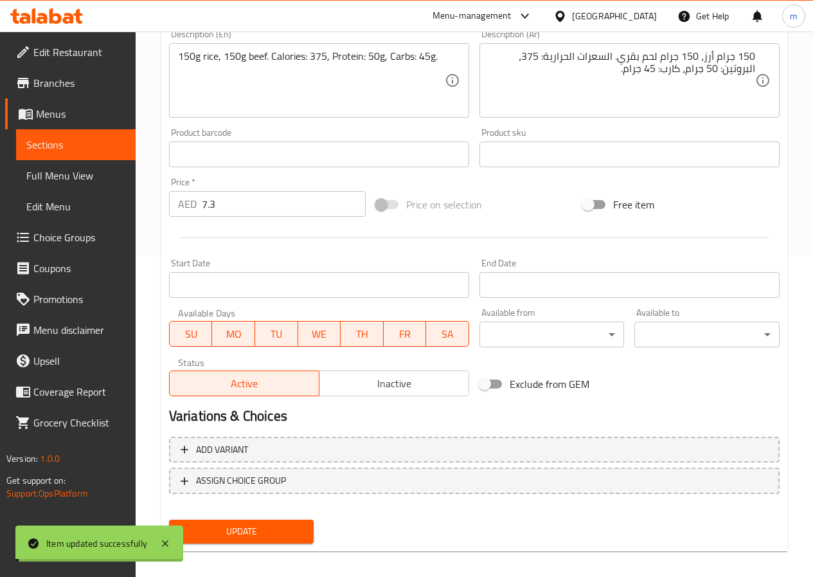
click at [80, 138] on span "Sections" at bounding box center [75, 144] width 99 height 15
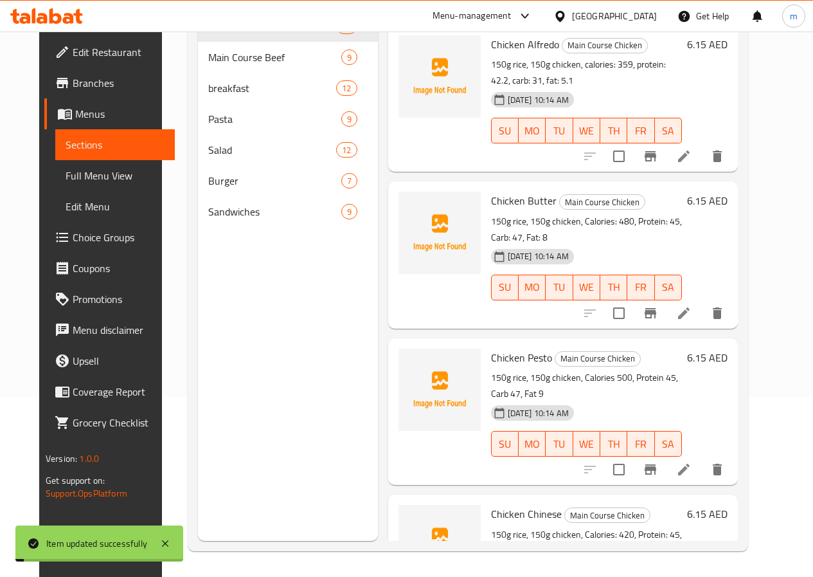
scroll to position [180, 0]
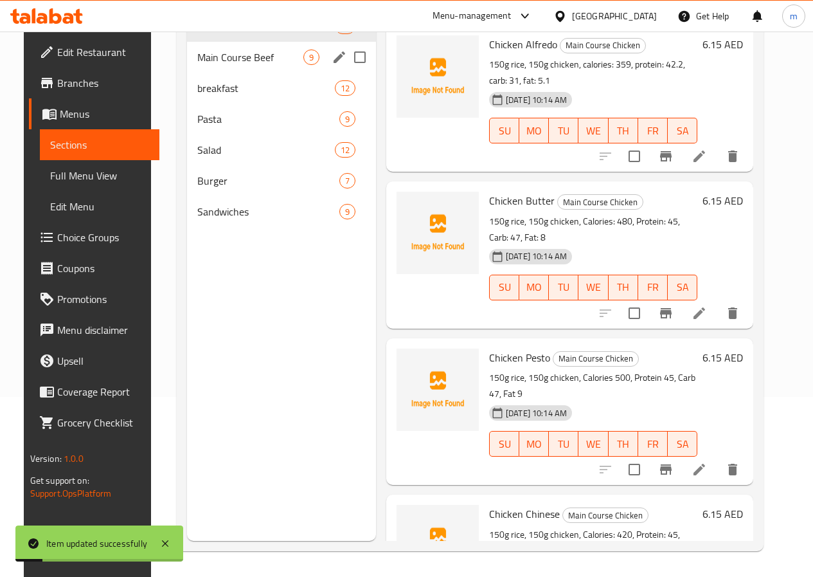
click at [228, 73] on div "Main Course Beef 9" at bounding box center [281, 57] width 189 height 31
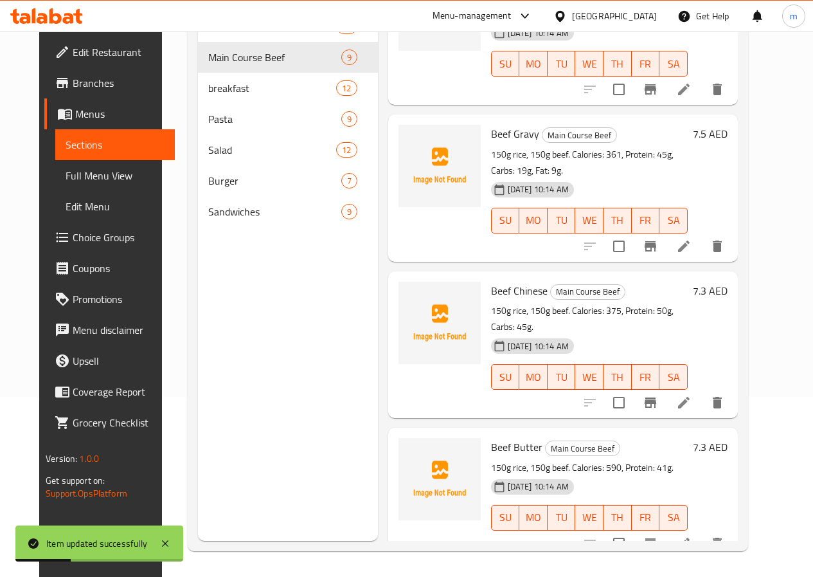
scroll to position [129, 0]
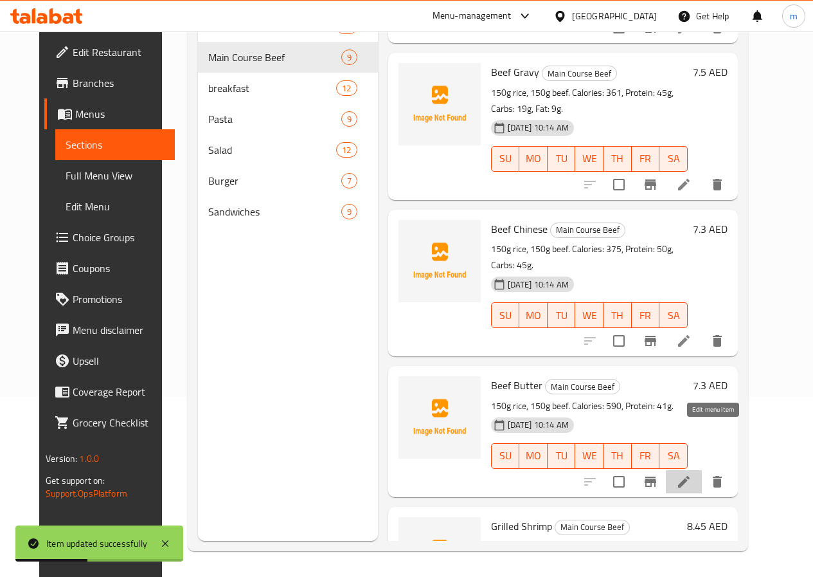
click at [692, 474] on icon at bounding box center [683, 481] width 15 height 15
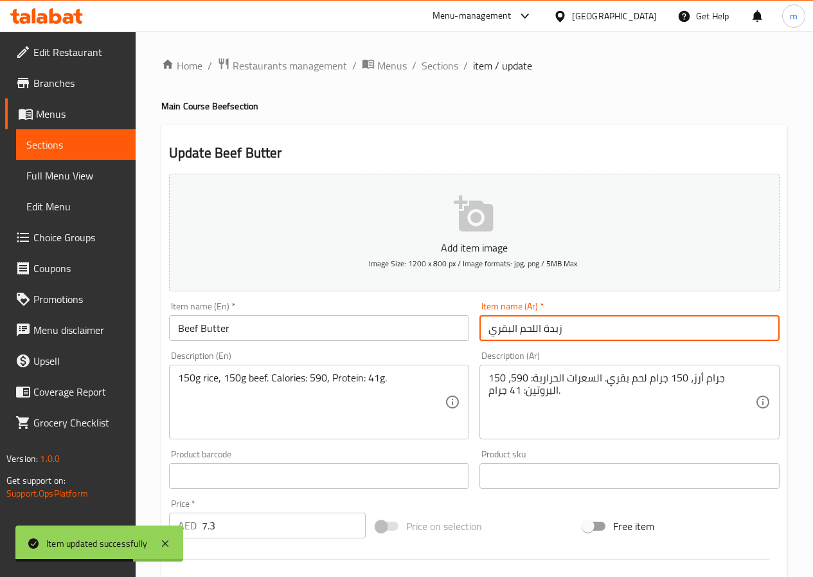
click at [540, 329] on input "زبدة اللحم البقري" at bounding box center [630, 328] width 300 height 26
drag, startPoint x: 540, startPoint y: 329, endPoint x: 444, endPoint y: 337, distance: 96.2
click at [444, 337] on div "Add item image Image Size: 1200 x 800 px / Image formats: jpg, png / 5MB Max. I…" at bounding box center [474, 445] width 621 height 554
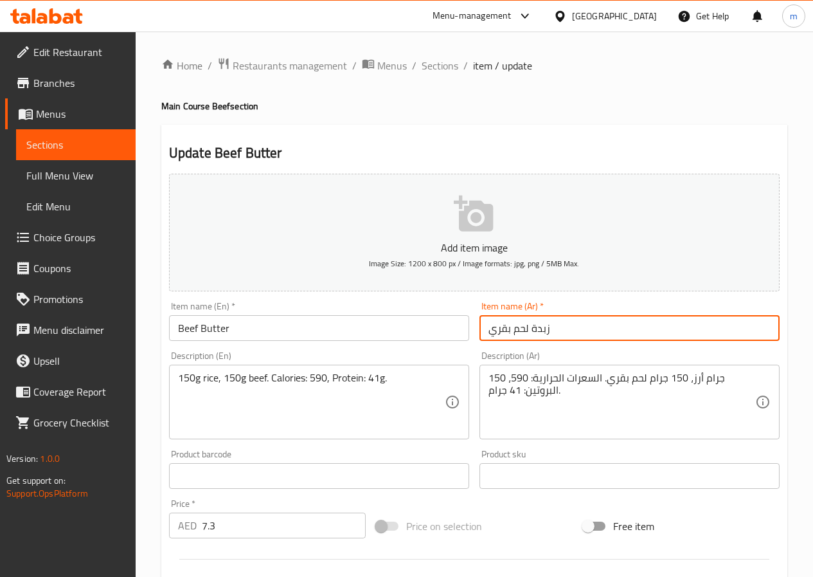
type input "زبدة لحم بقري"
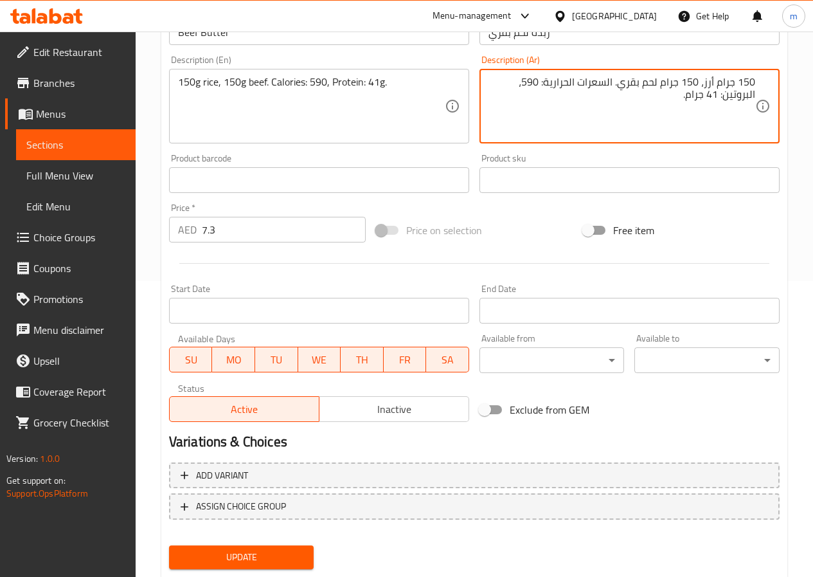
scroll to position [332, 0]
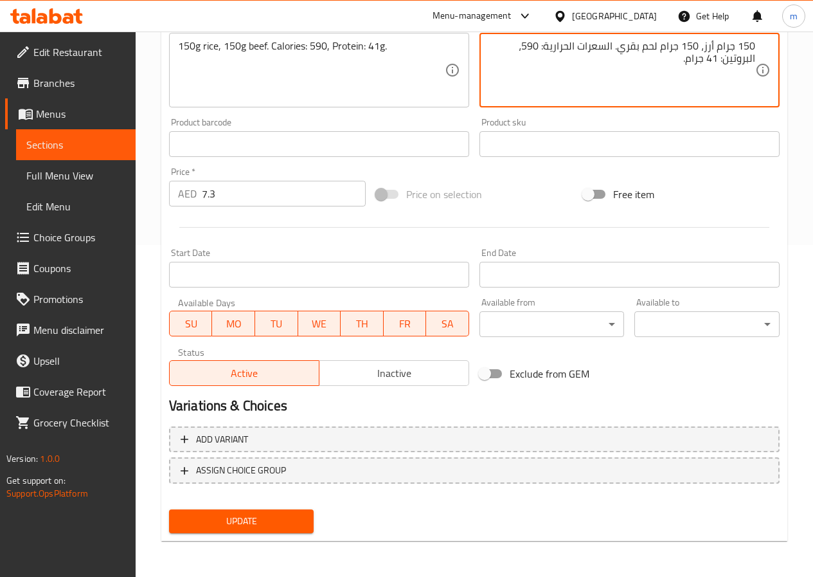
click at [230, 529] on span "Update" at bounding box center [241, 521] width 125 height 16
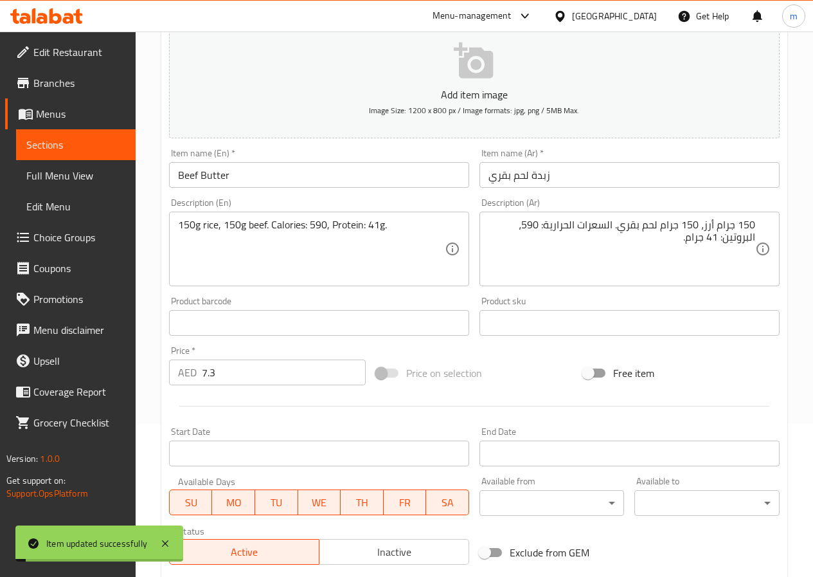
scroll to position [0, 0]
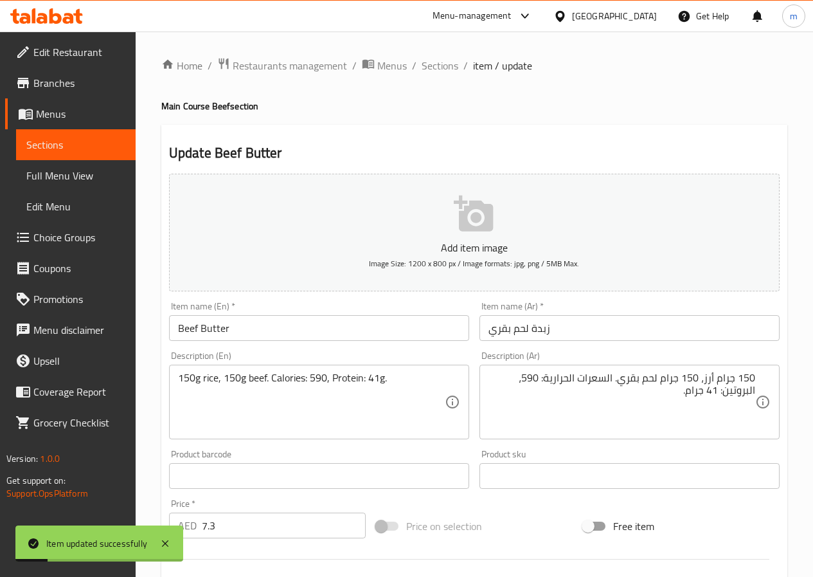
click at [70, 145] on span "Sections" at bounding box center [75, 144] width 99 height 15
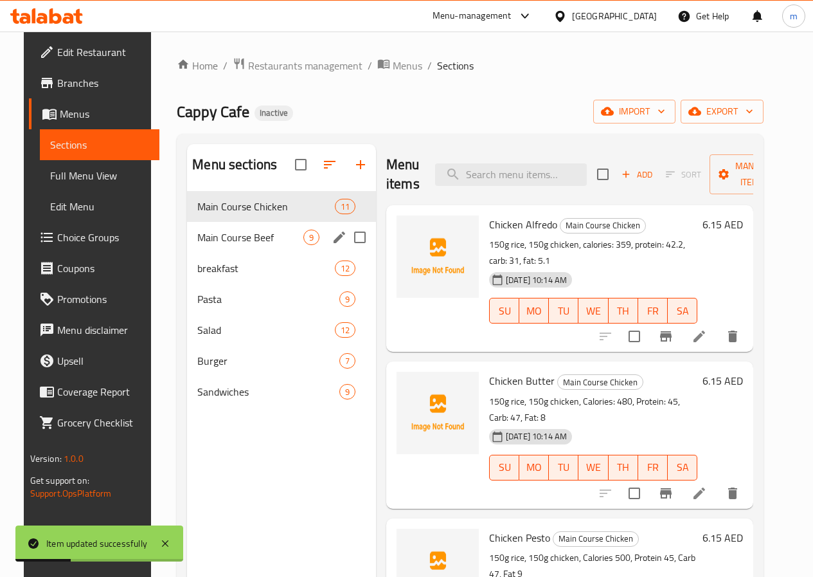
click at [246, 245] on span "Main Course Beef" at bounding box center [250, 237] width 106 height 15
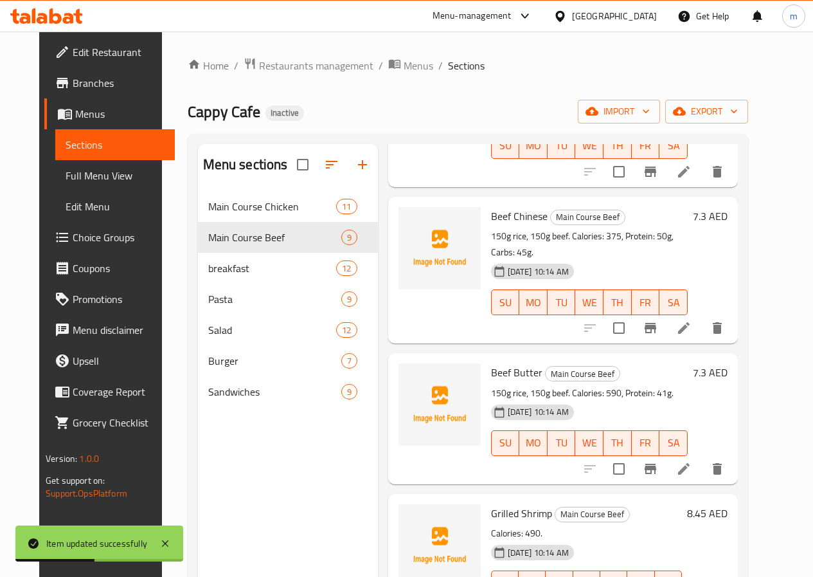
scroll to position [450, 0]
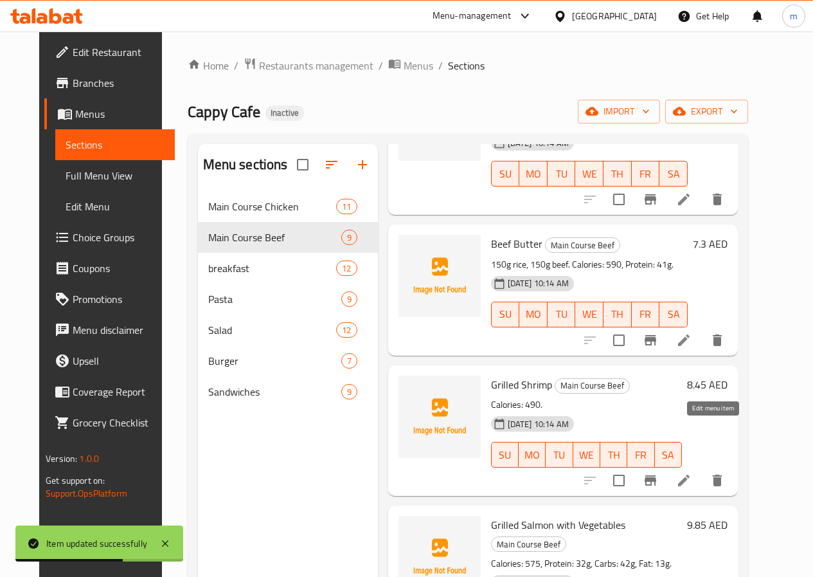
click at [692, 473] on icon at bounding box center [683, 480] width 15 height 15
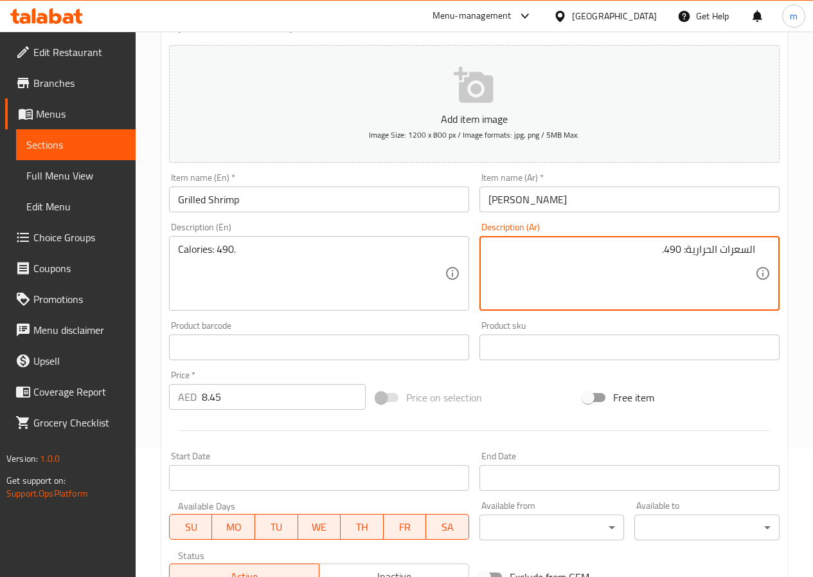
scroll to position [332, 0]
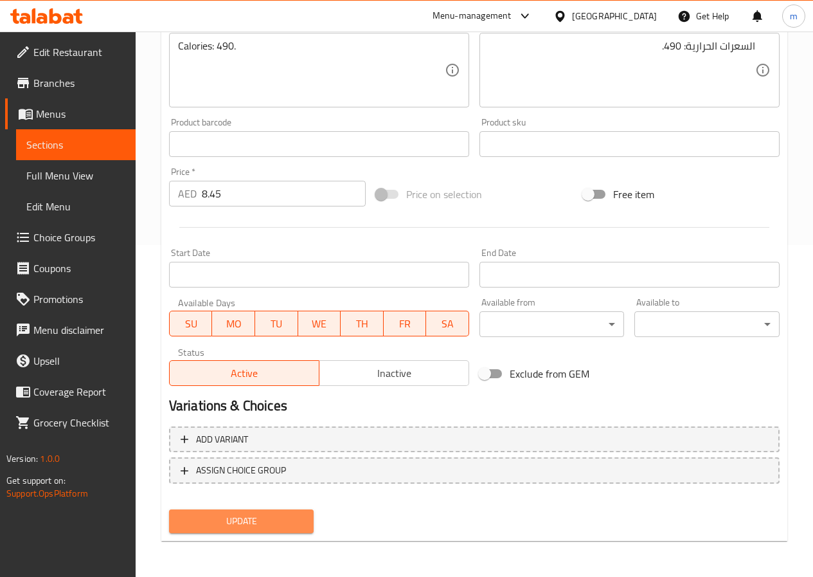
click at [267, 524] on span "Update" at bounding box center [241, 521] width 125 height 16
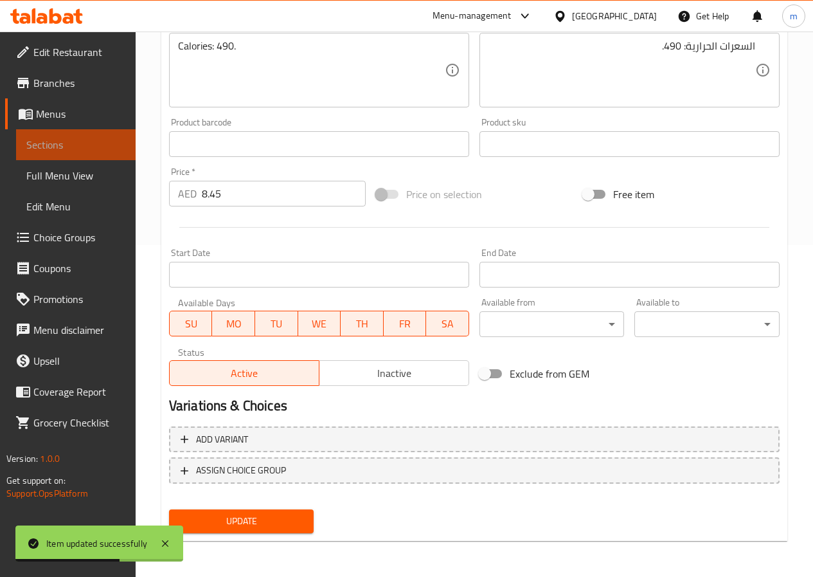
click at [56, 146] on span "Sections" at bounding box center [75, 144] width 99 height 15
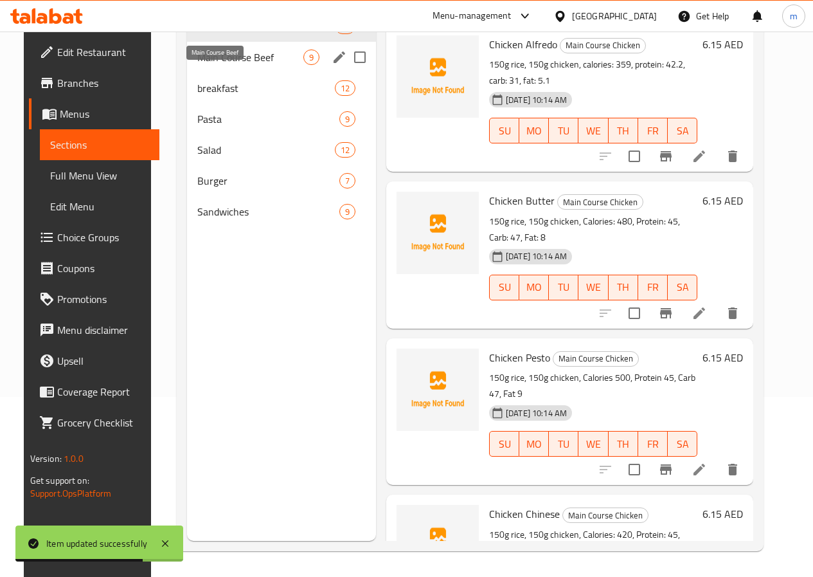
click at [248, 65] on span "Main Course Beef" at bounding box center [250, 57] width 106 height 15
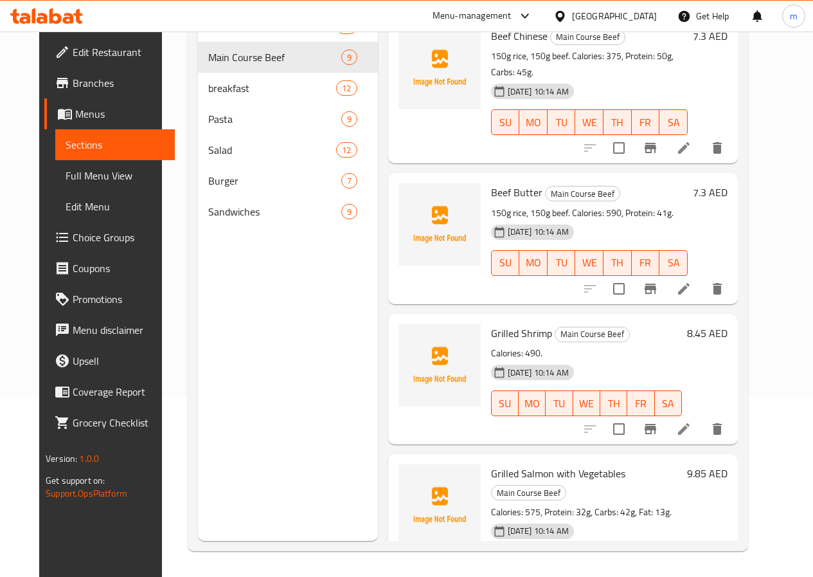
scroll to position [386, 0]
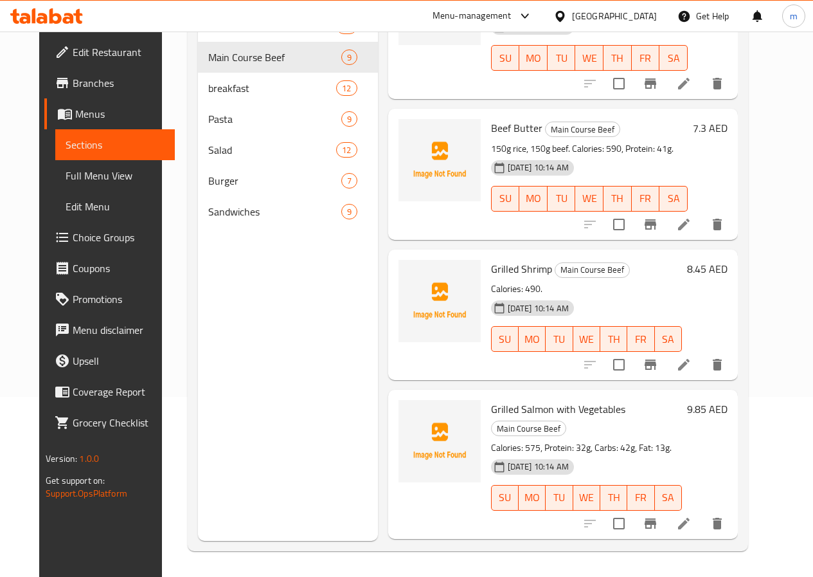
click at [692, 516] on icon at bounding box center [683, 523] width 15 height 15
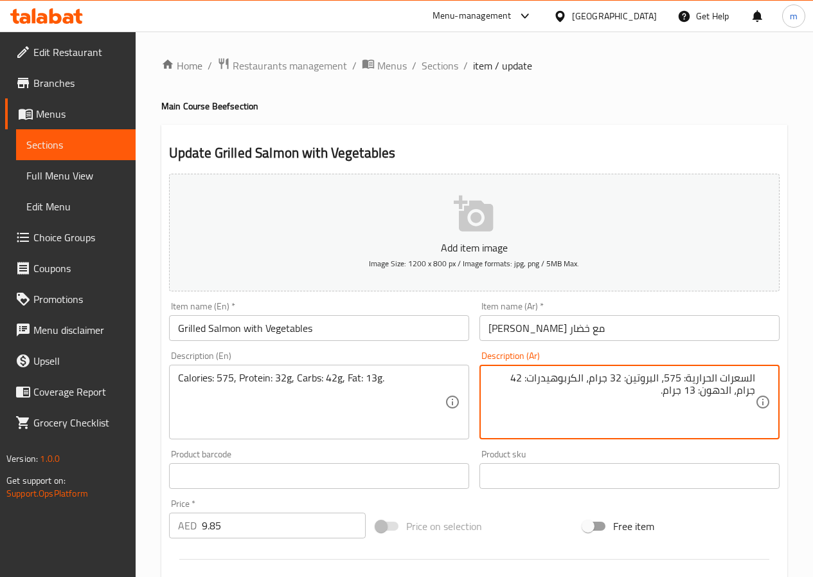
click at [562, 375] on textarea "السعرات الحرارية: 575، البروتين: 32 جرام، الكربوهيدرات: 42 جرام، الدهون: 13 جرا…" at bounding box center [622, 402] width 267 height 61
click at [501, 378] on textarea "السعرات الحرارية: 575، البروتين: 32 جرام، كارب: 42 جرام، الدهون: 13 جرام." at bounding box center [622, 402] width 267 height 61
click at [648, 422] on textarea "السعرات الحرارية: 575، البروتين: 32 جرام، كارب: 42 جرام، دهن: 13 جرام." at bounding box center [622, 402] width 267 height 61
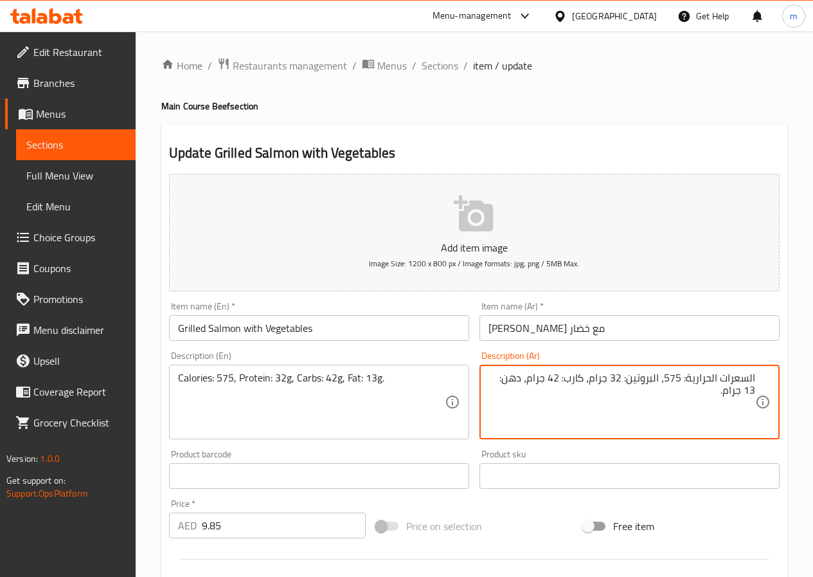
type textarea "السعرات الحرارية: 575، البروتين: 32 جرام، كارب: 42 جرام، دهن: 13 جرام."
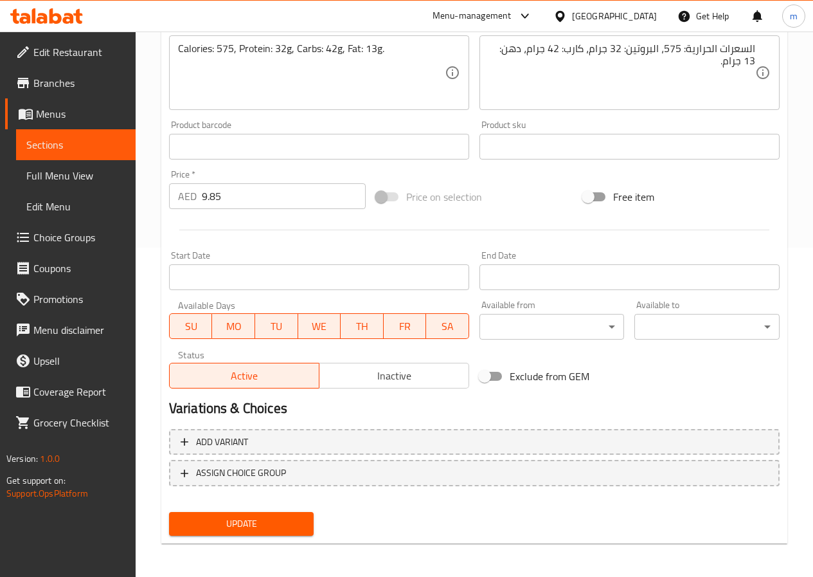
scroll to position [332, 0]
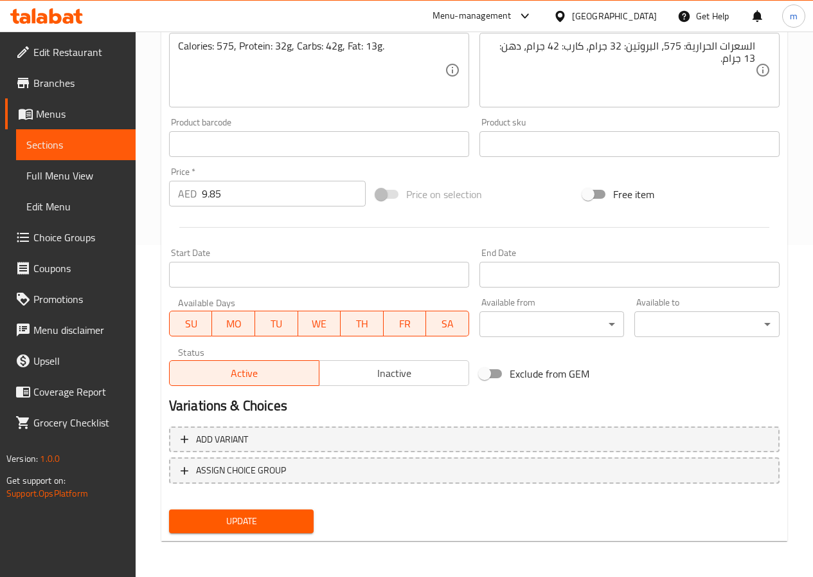
click at [265, 510] on button "Update" at bounding box center [241, 521] width 145 height 24
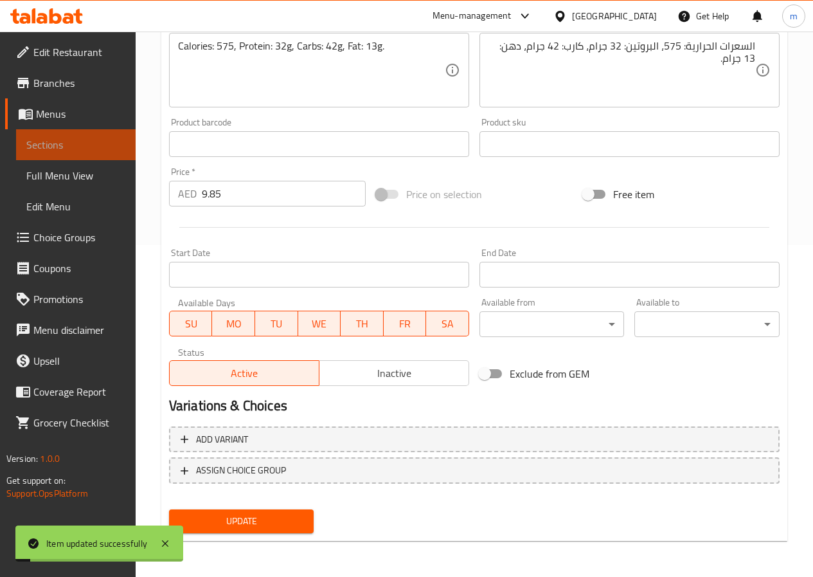
click at [87, 146] on span "Sections" at bounding box center [75, 144] width 99 height 15
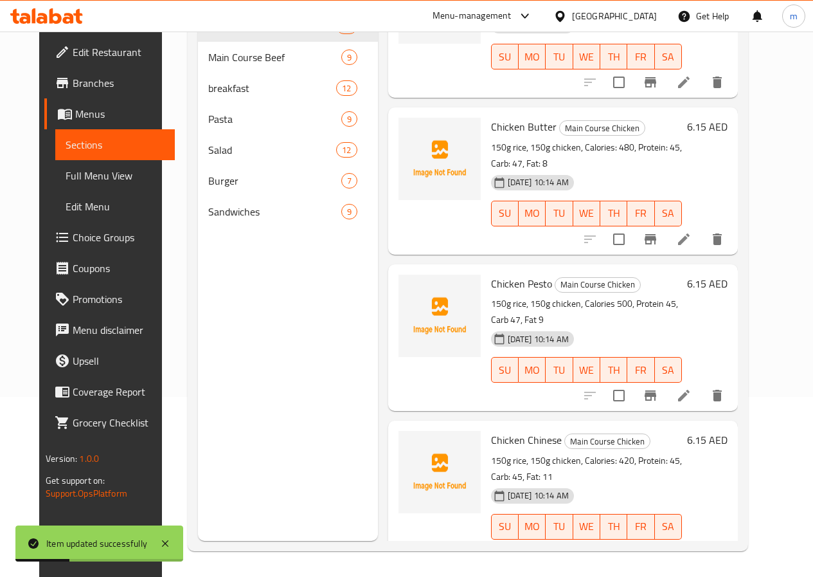
scroll to position [193, 0]
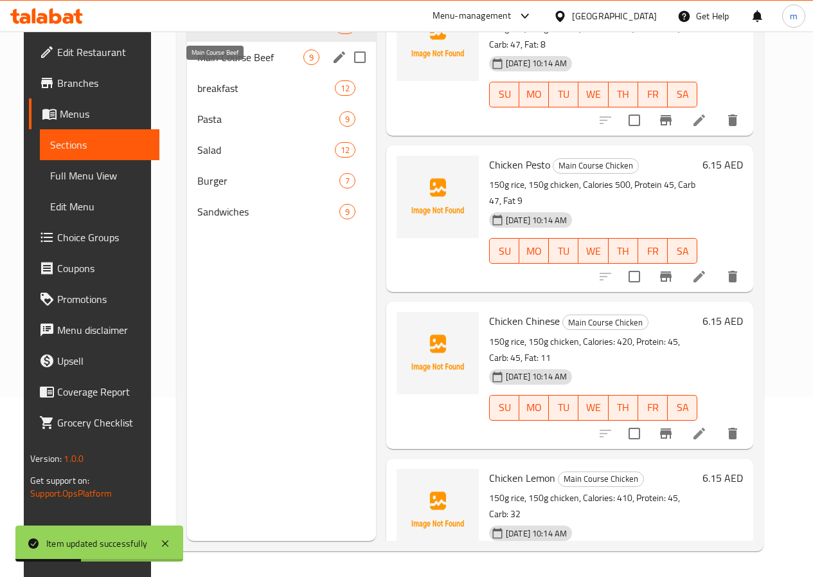
click at [235, 65] on span "Main Course Beef" at bounding box center [250, 57] width 106 height 15
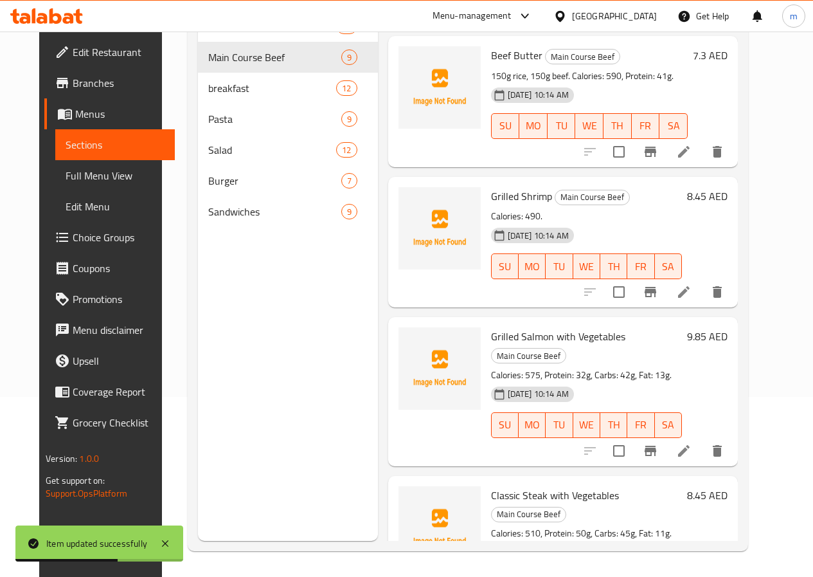
scroll to position [579, 0]
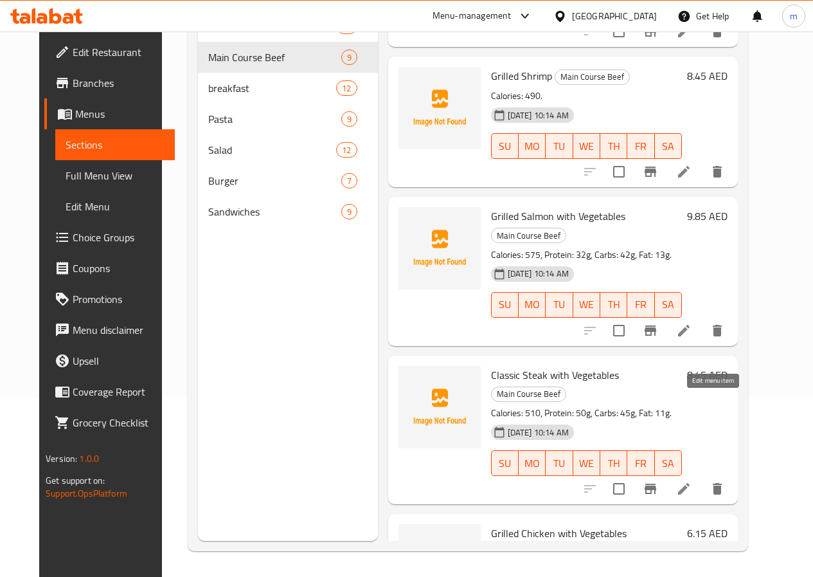
click at [690, 483] on icon at bounding box center [684, 489] width 12 height 12
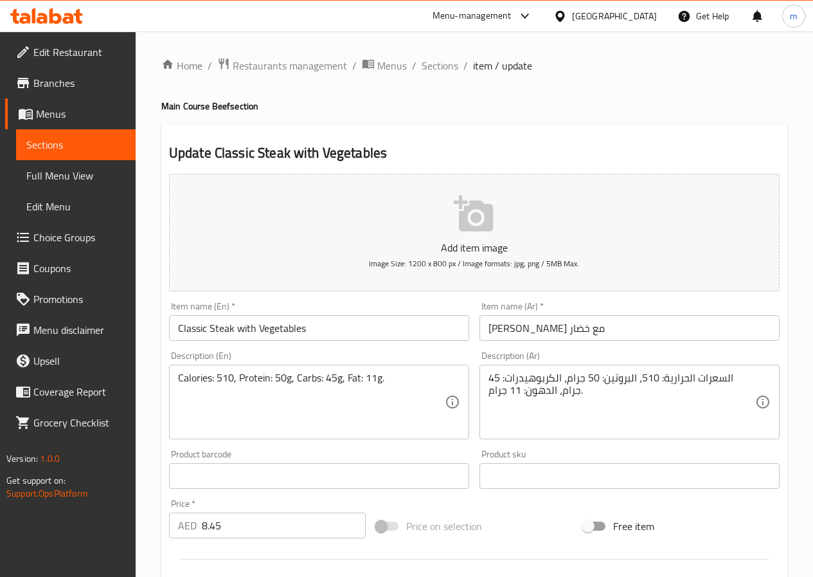
click at [222, 327] on input "Classic Steak with Vegetables" at bounding box center [319, 328] width 300 height 26
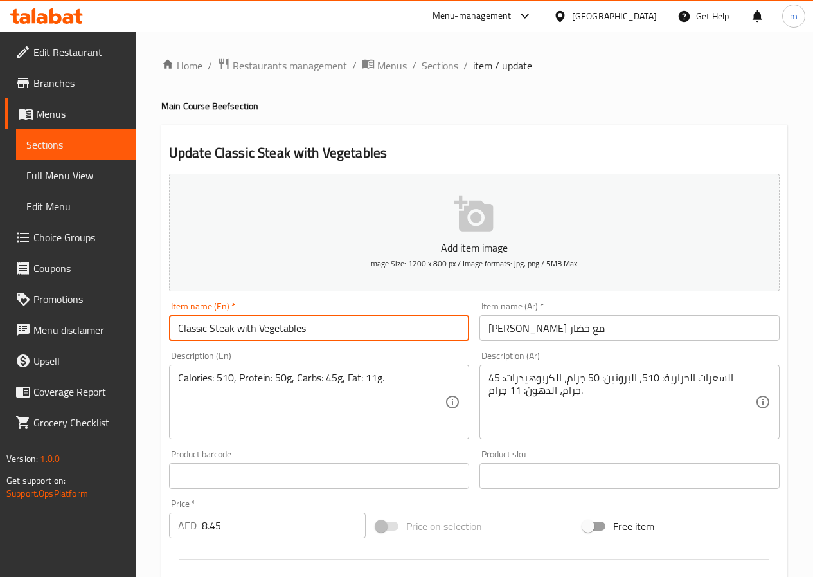
click at [222, 327] on input "Classic Steak with Vegetables" at bounding box center [319, 328] width 300 height 26
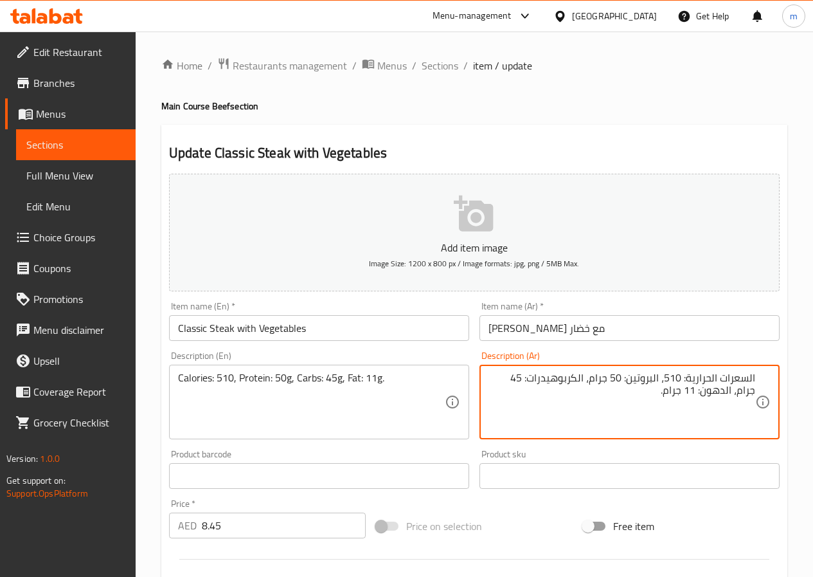
click at [565, 380] on textarea "السعرات الحرارية: 510، البروتين: 50 جرام، الكربوهيدرات: 45 جرام، الدهون: 11 جرا…" at bounding box center [622, 402] width 267 height 61
click at [514, 383] on textarea "السعرات الحرارية: 510، البروتين: 50 جرام، كارب: 45 جرام، الدهون: 11 جرام." at bounding box center [622, 402] width 267 height 61
click at [514, 385] on textarea "السعرات الحرارية: 510، البروتين: 50 جرام، كارب: 45 جرام، دهن: 11 جرام." at bounding box center [622, 402] width 267 height 61
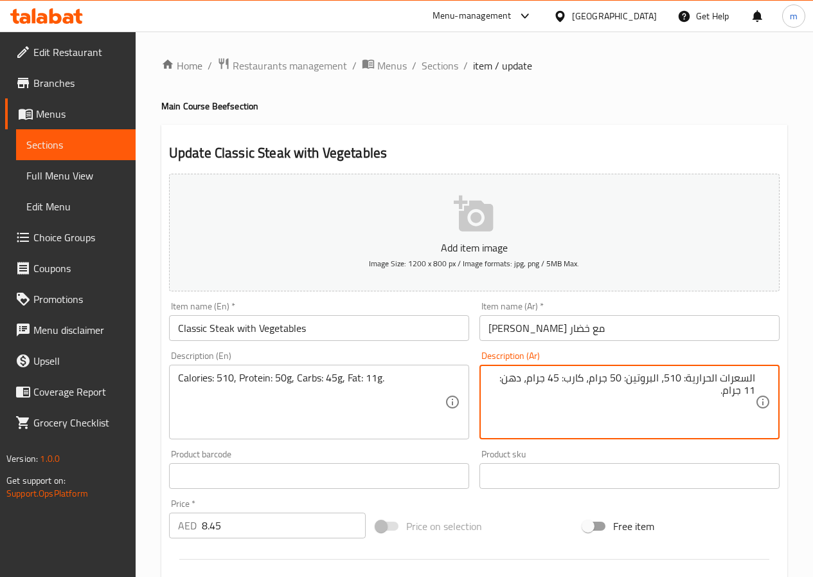
click at [541, 398] on textarea "السعرات الحرارية: 510، البروتين: 50 جرام، كارب: 45 جرام، دهن: 11 جرام." at bounding box center [622, 402] width 267 height 61
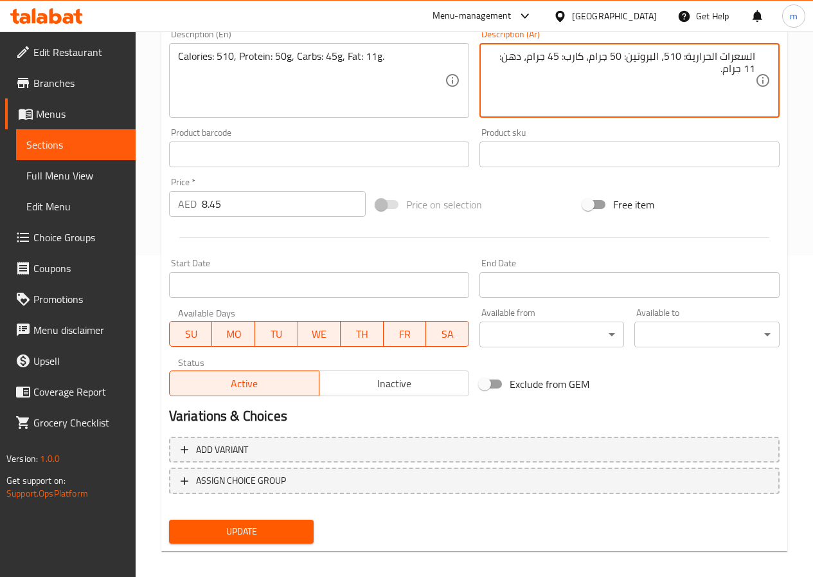
type textarea "السعرات الحرارية: 510، البروتين: 50 جرام، كارب: 45 جرام، دهن: 11 جرام."
click at [268, 538] on span "Update" at bounding box center [241, 531] width 125 height 16
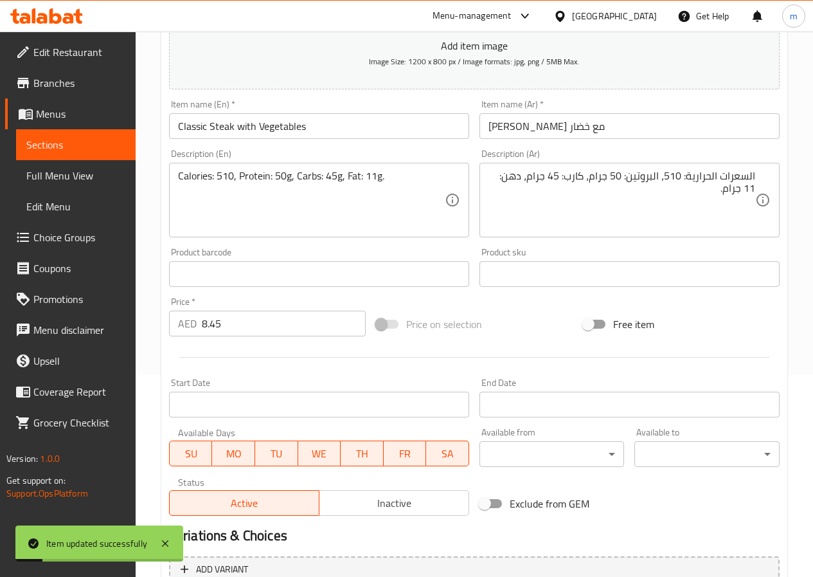
scroll to position [129, 0]
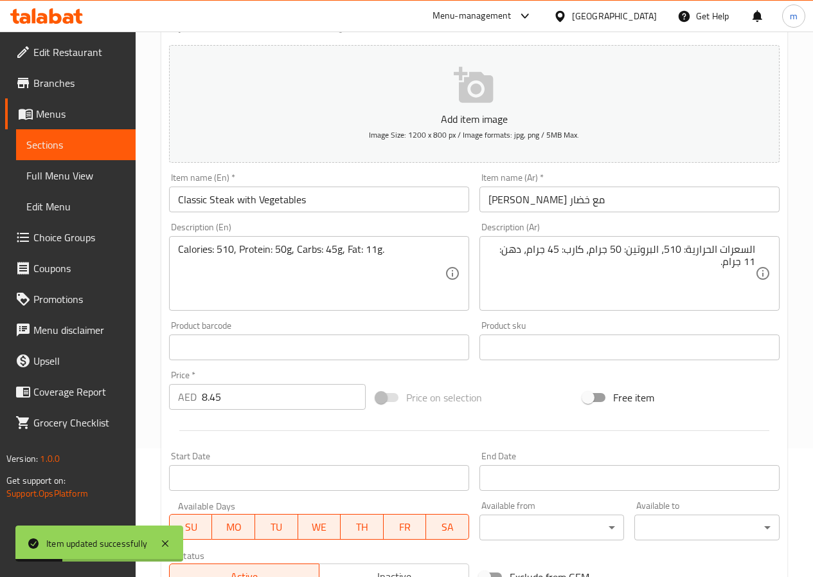
click at [80, 145] on span "Sections" at bounding box center [75, 144] width 99 height 15
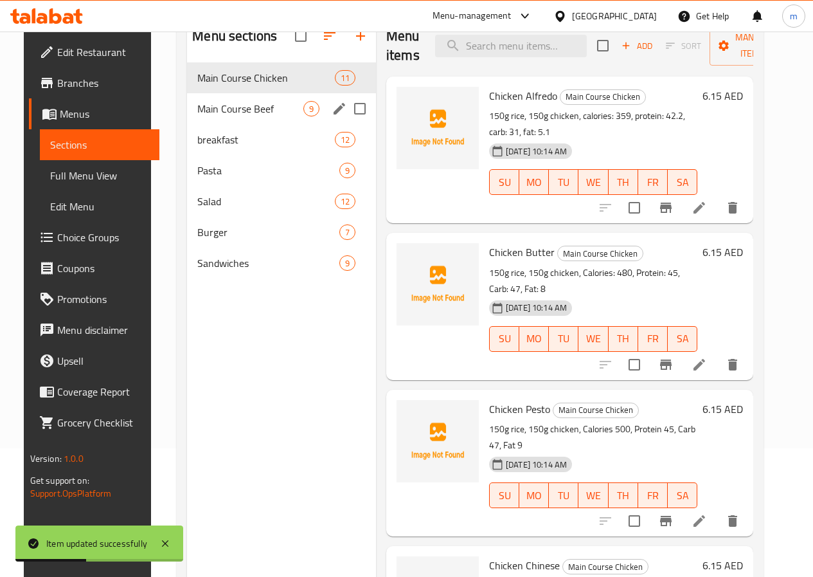
click at [255, 124] on div "Main Course Beef 9" at bounding box center [281, 108] width 189 height 31
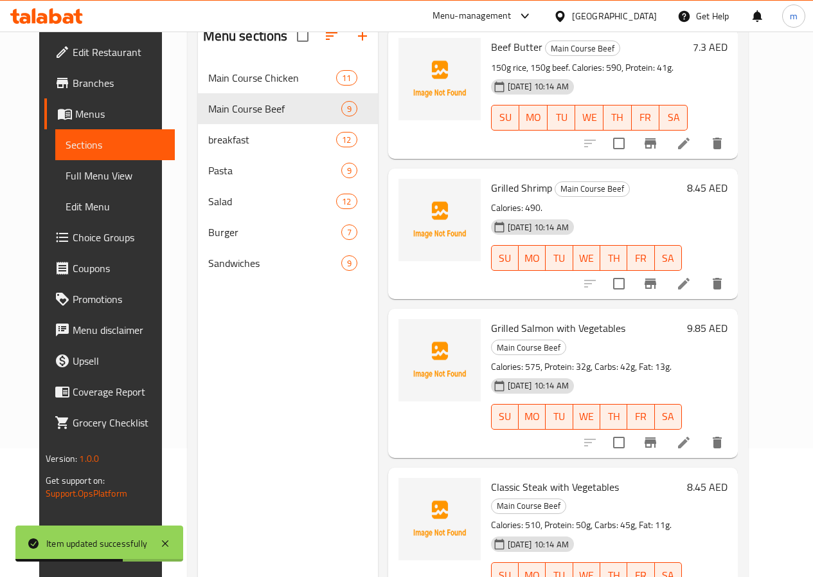
scroll to position [643, 0]
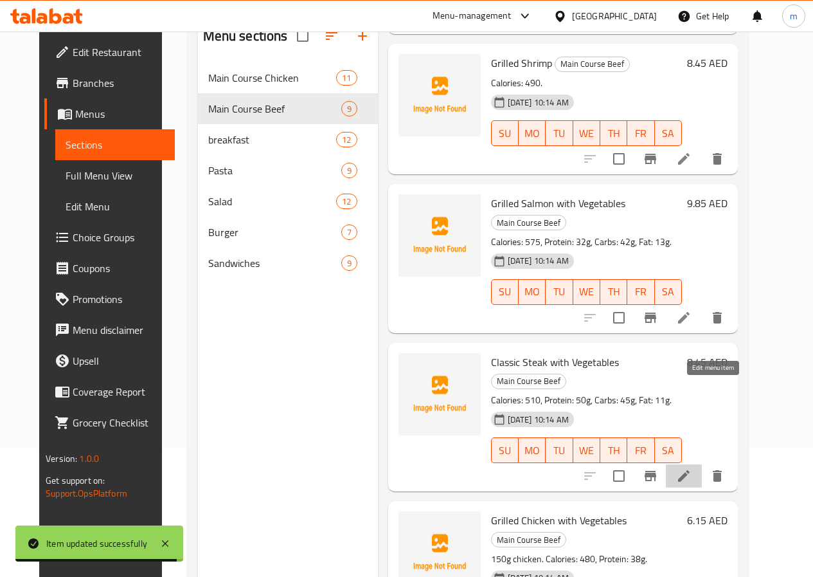
click at [692, 468] on icon at bounding box center [683, 475] width 15 height 15
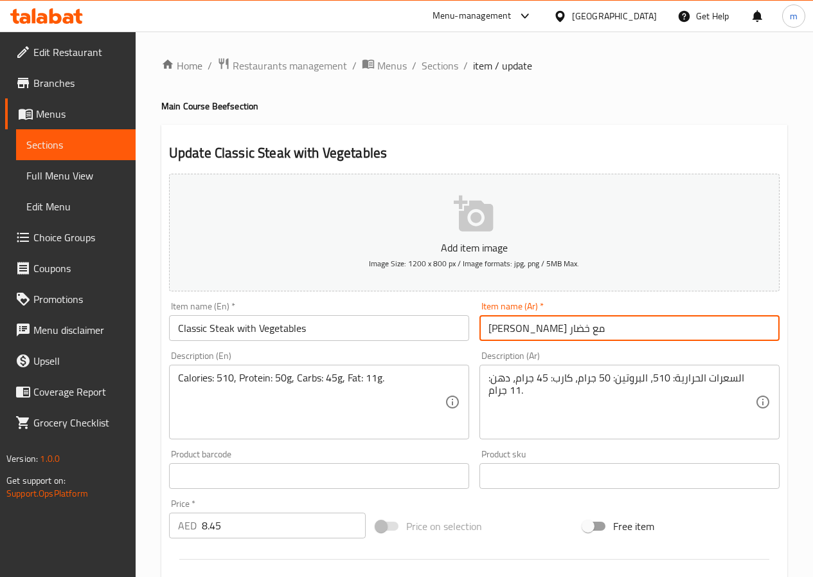
click at [564, 330] on input "ستيك كلاسيكي مع خضار" at bounding box center [630, 328] width 300 height 26
click at [575, 330] on input "ستيك كلاسيكي مع خضار" at bounding box center [630, 328] width 300 height 26
click at [615, 329] on input "ستيك كلاسيكي مع خضار" at bounding box center [630, 328] width 300 height 26
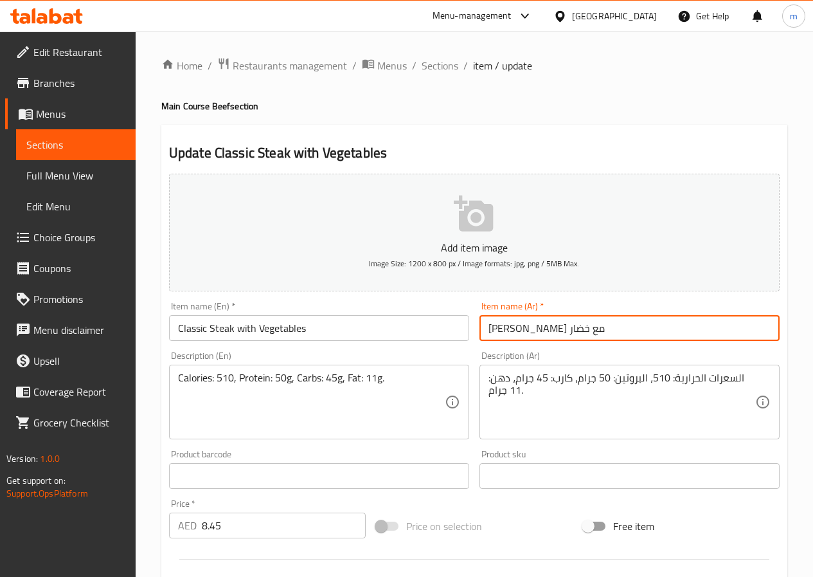
drag, startPoint x: 615, startPoint y: 329, endPoint x: 522, endPoint y: 334, distance: 93.3
click at [522, 334] on input "ستيك كلاسيكي مع خضار" at bounding box center [630, 328] width 300 height 26
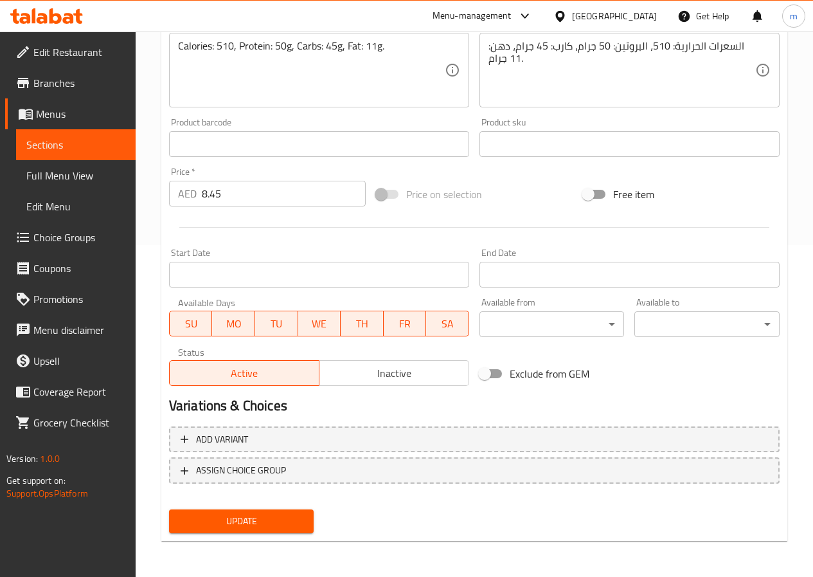
type input "كلاسيك ستيك مع خضار"
click at [211, 512] on button "Update" at bounding box center [241, 521] width 145 height 24
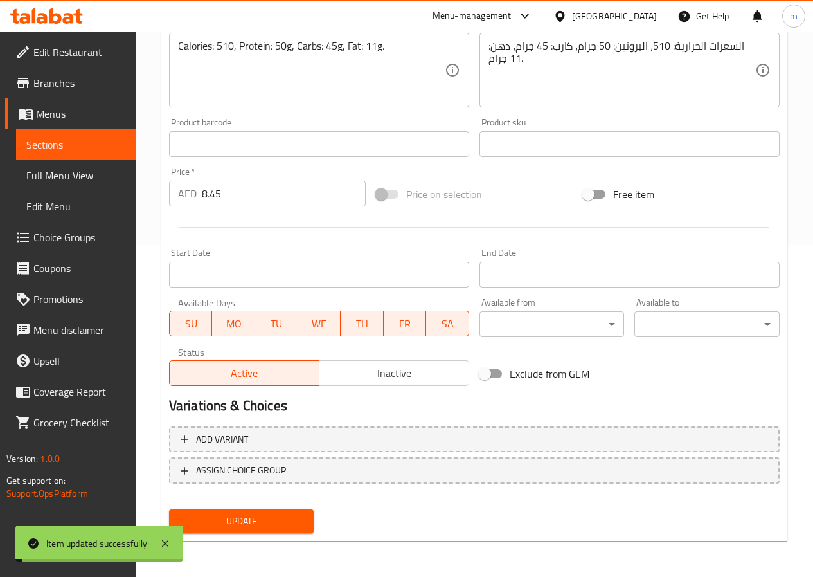
click at [81, 135] on link "Sections" at bounding box center [76, 144] width 120 height 31
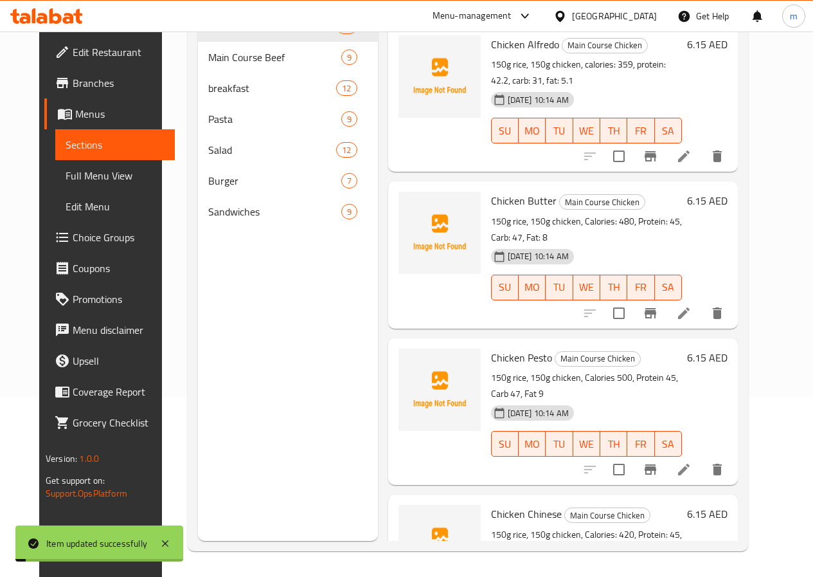
scroll to position [180, 0]
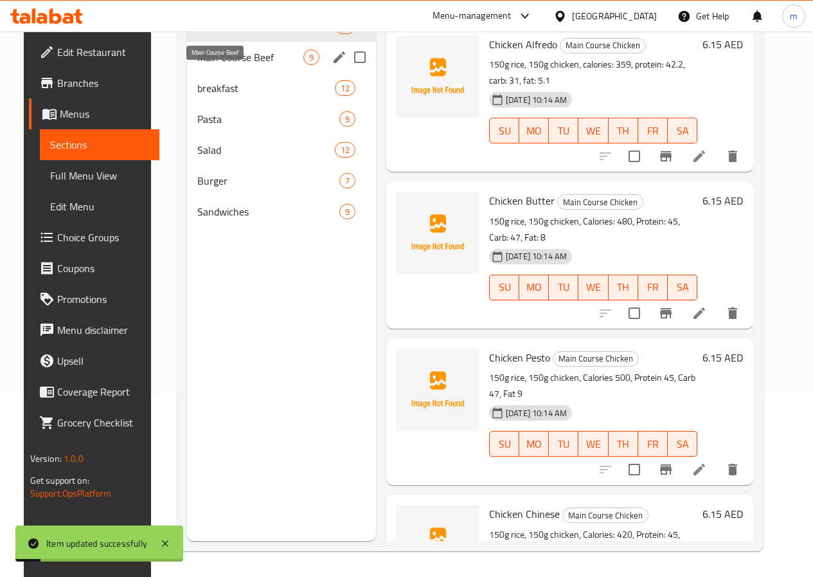
click at [210, 65] on span "Main Course Beef" at bounding box center [250, 57] width 106 height 15
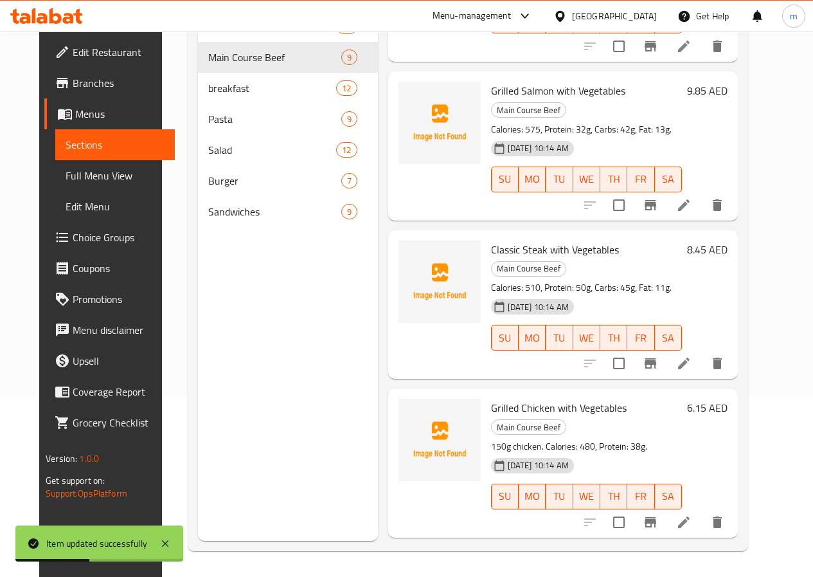
scroll to position [707, 0]
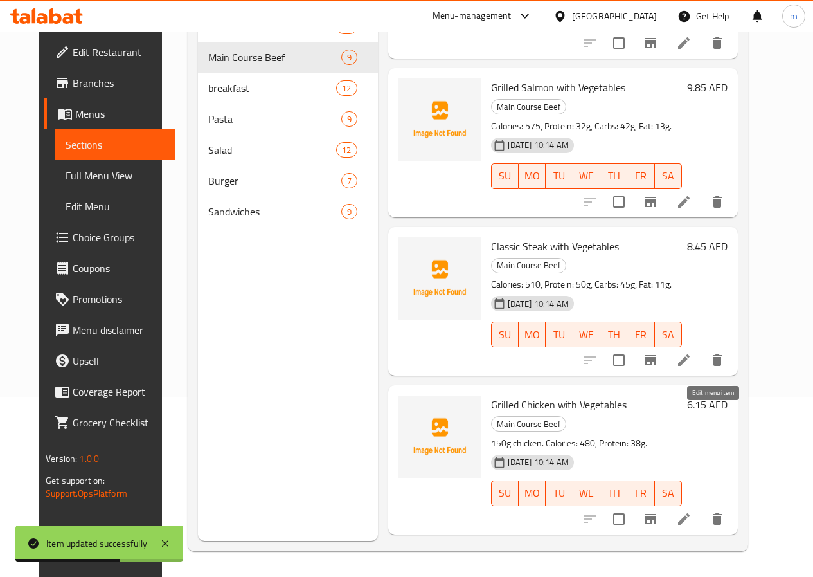
click at [692, 511] on icon at bounding box center [683, 518] width 15 height 15
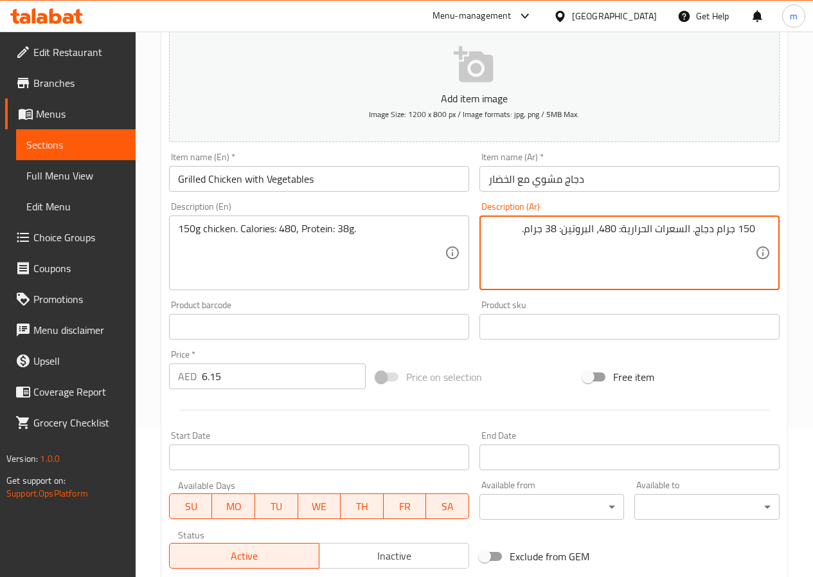
scroll to position [321, 0]
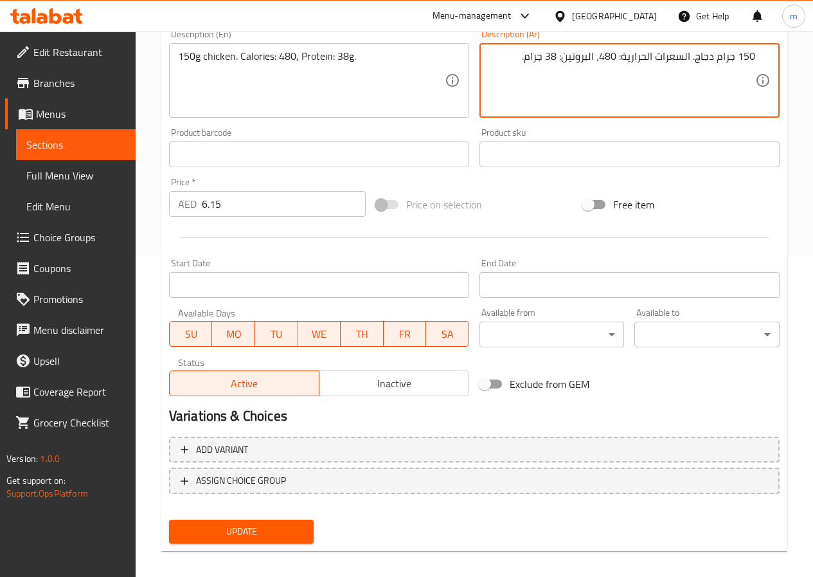
click at [294, 530] on span "Update" at bounding box center [241, 531] width 125 height 16
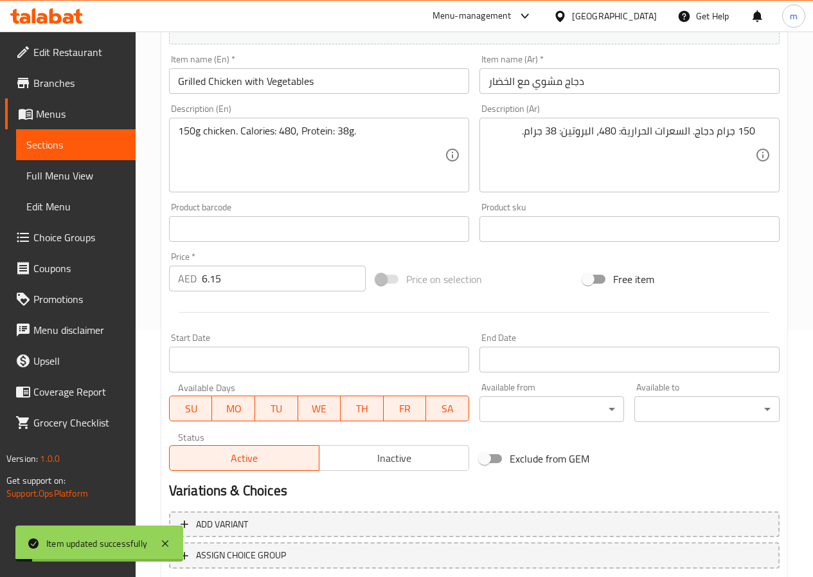
scroll to position [129, 0]
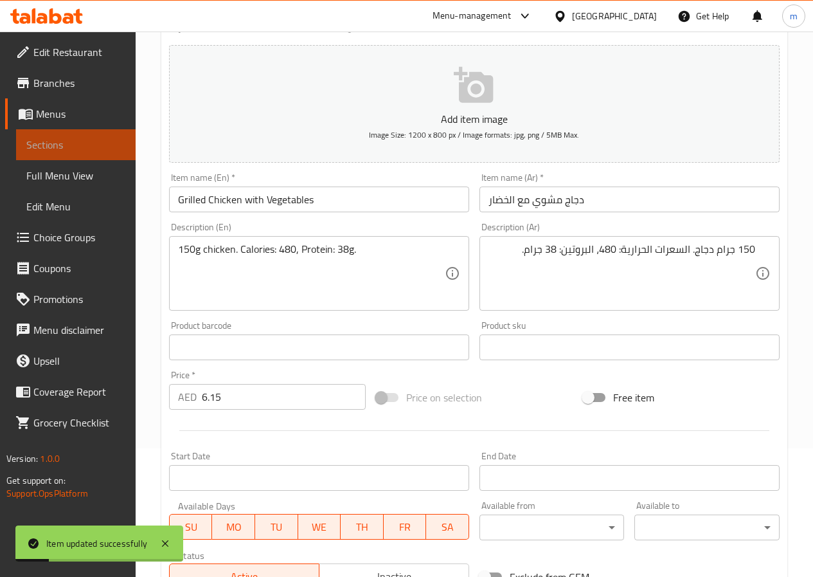
click at [82, 140] on span "Sections" at bounding box center [75, 144] width 99 height 15
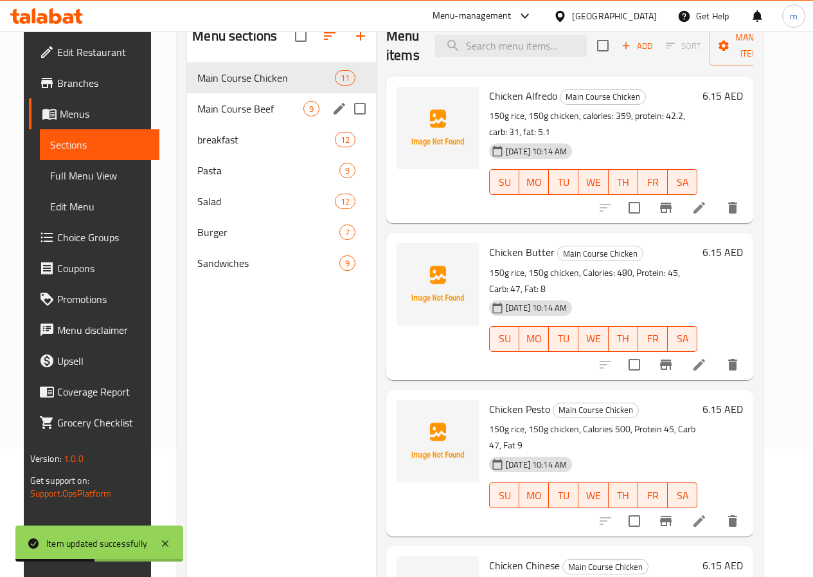
click at [242, 116] on span "Main Course Beef" at bounding box center [250, 108] width 106 height 15
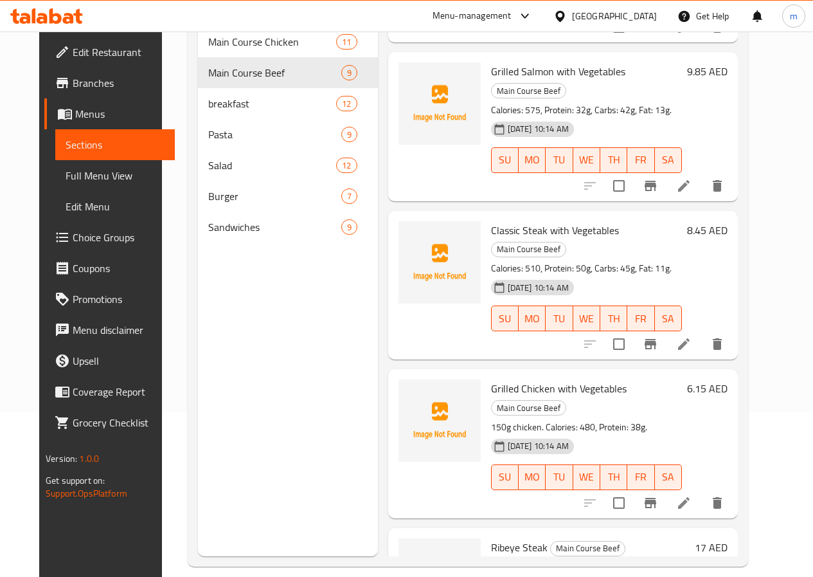
scroll to position [180, 0]
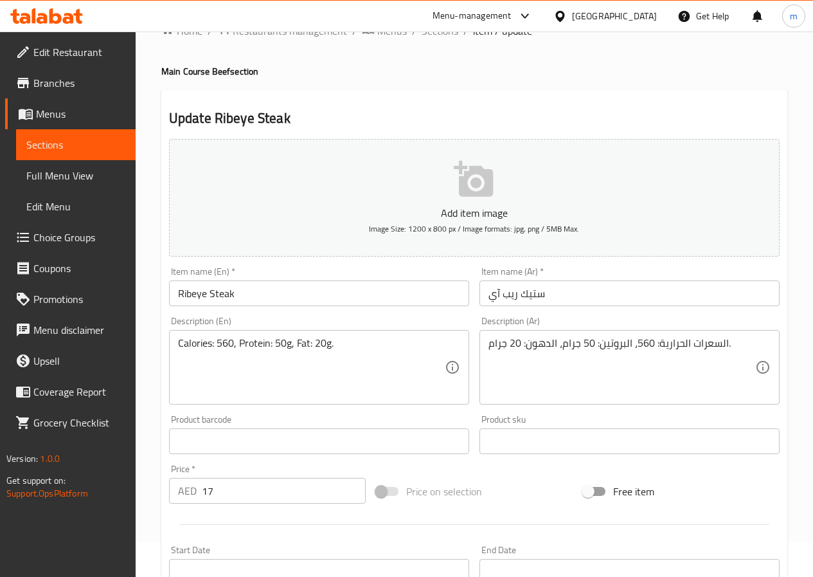
scroll to position [64, 0]
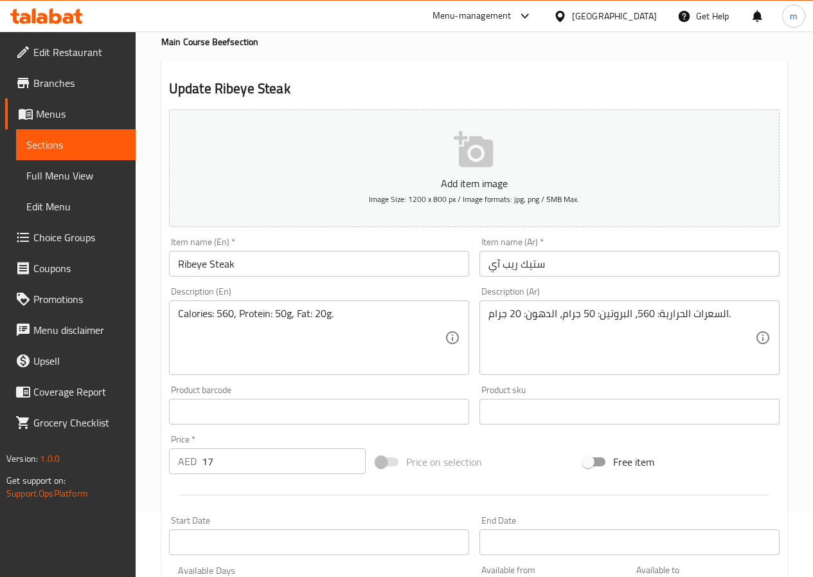
click at [98, 133] on link "Sections" at bounding box center [76, 144] width 120 height 31
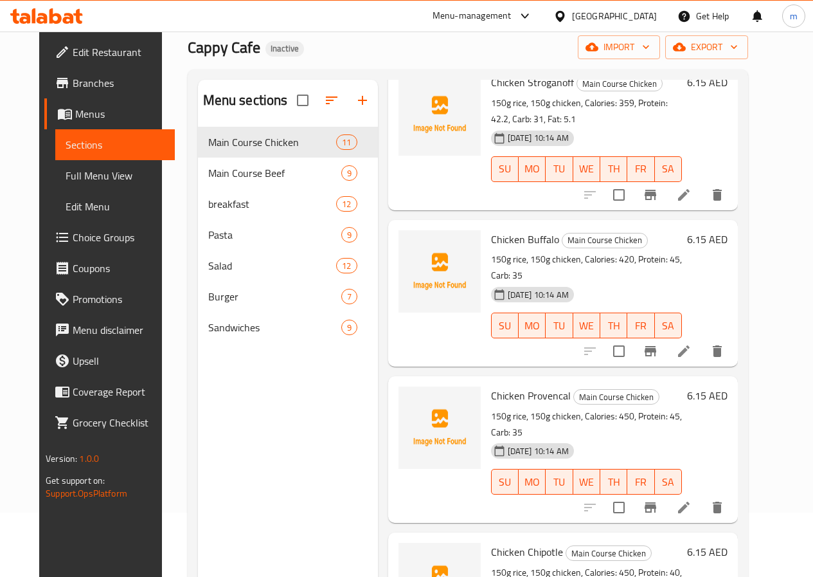
scroll to position [964, 0]
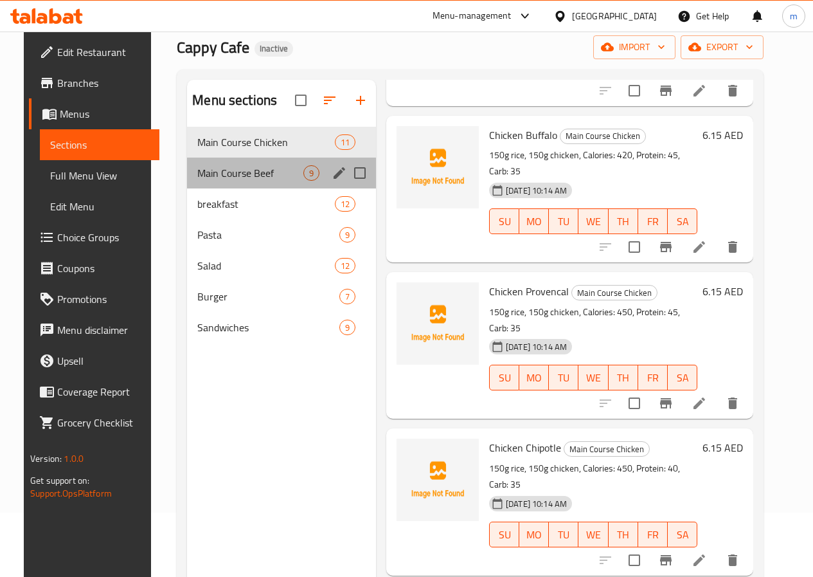
click at [270, 188] on div "Main Course Beef 9" at bounding box center [281, 173] width 189 height 31
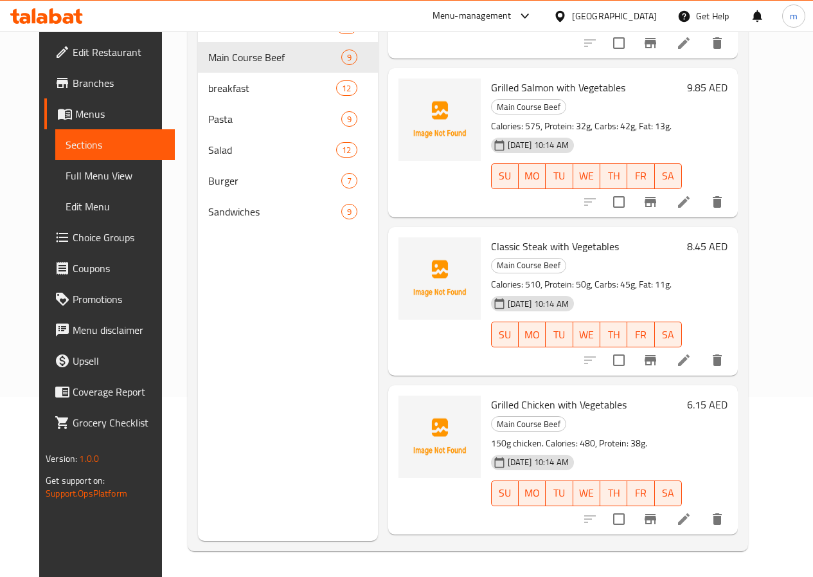
scroll to position [739, 0]
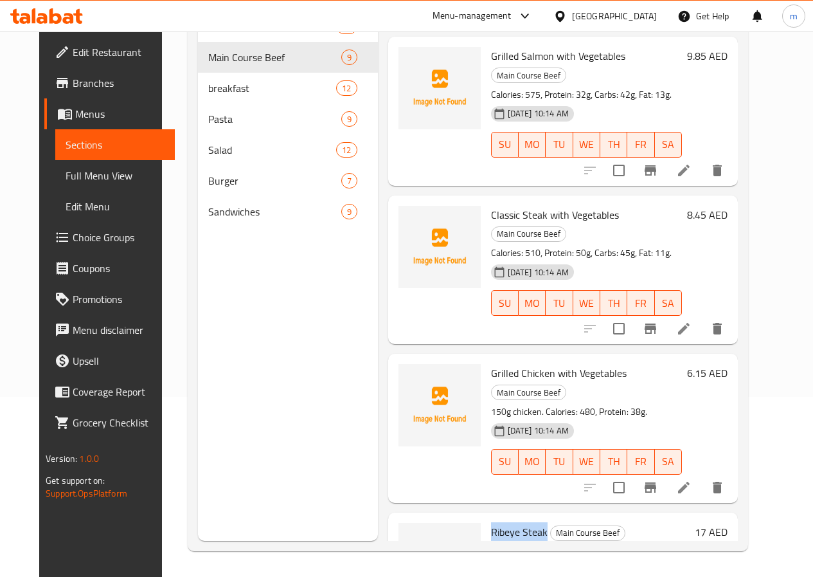
drag, startPoint x: 435, startPoint y: 428, endPoint x: 492, endPoint y: 431, distance: 57.3
click at [492, 518] on div "Ribeye Steak Main Course Beef Calories: 560, Protein: 50g, Fat: 20g. 18-08-2025…" at bounding box center [590, 578] width 209 height 120
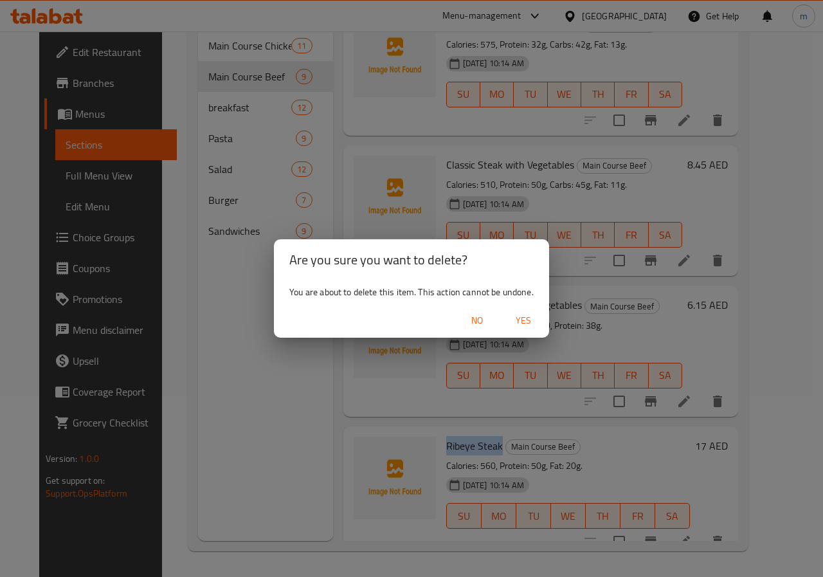
click at [521, 321] on span "Yes" at bounding box center [523, 320] width 31 height 16
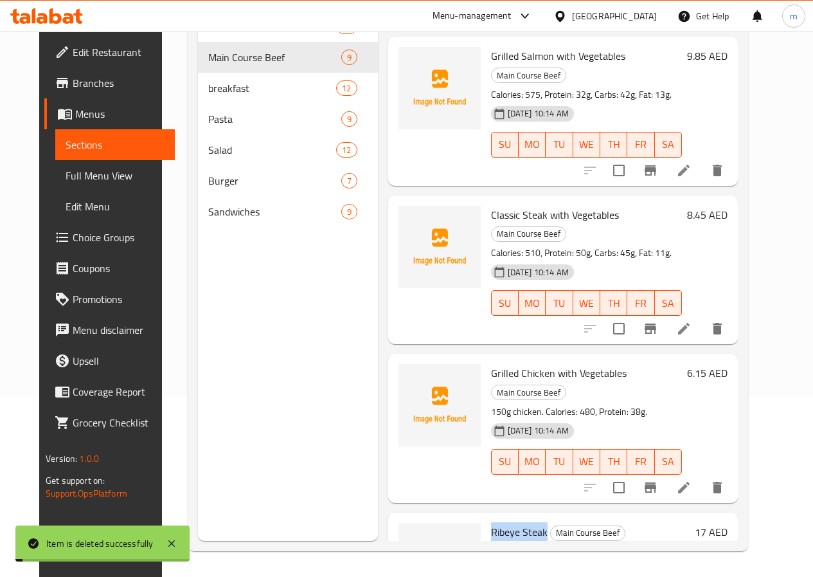
scroll to position [599, 0]
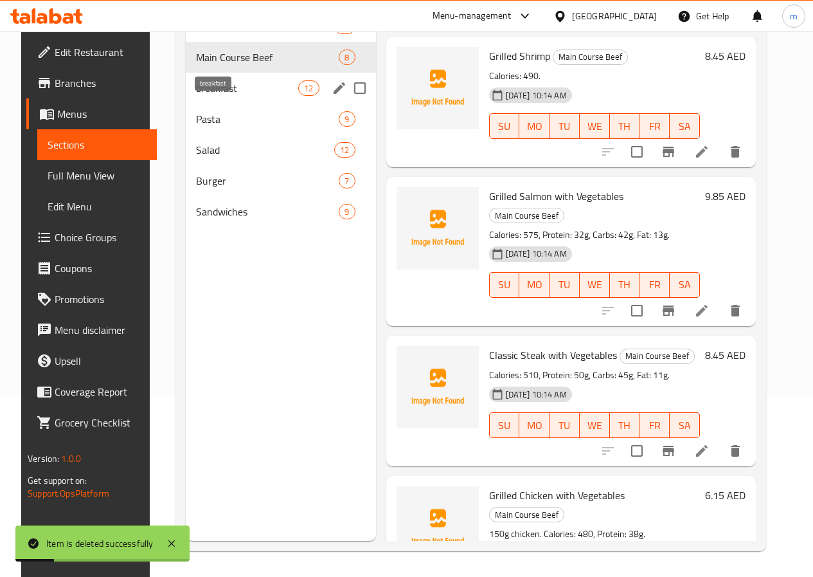
click at [242, 96] on span "breakfast" at bounding box center [247, 87] width 102 height 15
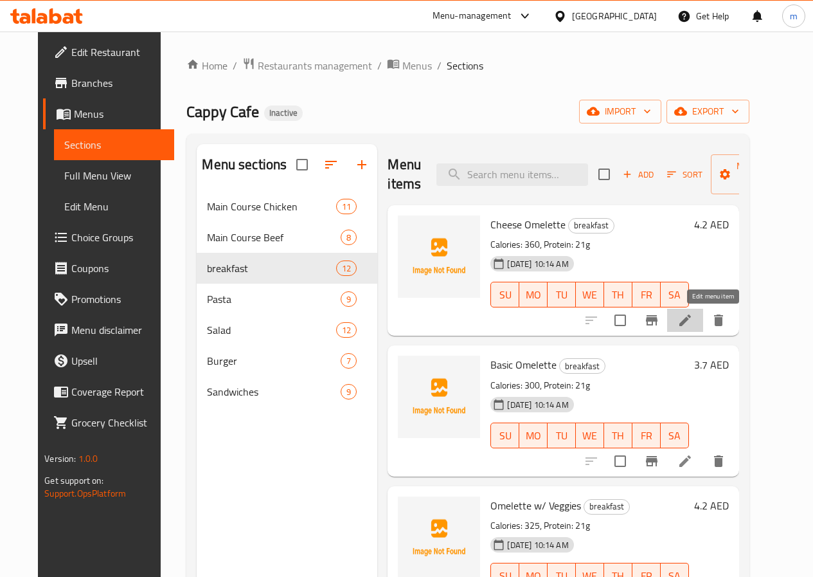
click at [693, 319] on icon at bounding box center [685, 319] width 15 height 15
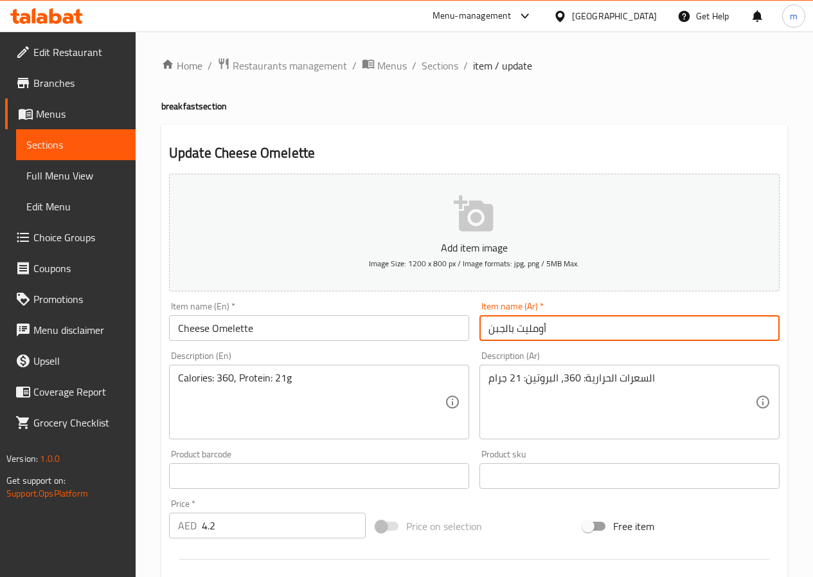
click at [498, 327] on input "أومليت بالجبن" at bounding box center [630, 328] width 300 height 26
click at [501, 329] on input "أومليت بالجبن" at bounding box center [630, 328] width 300 height 26
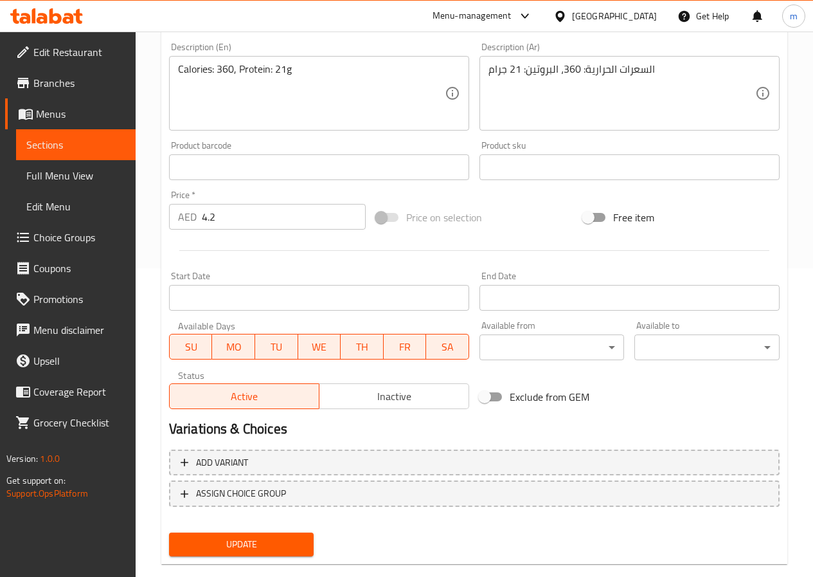
scroll to position [332, 0]
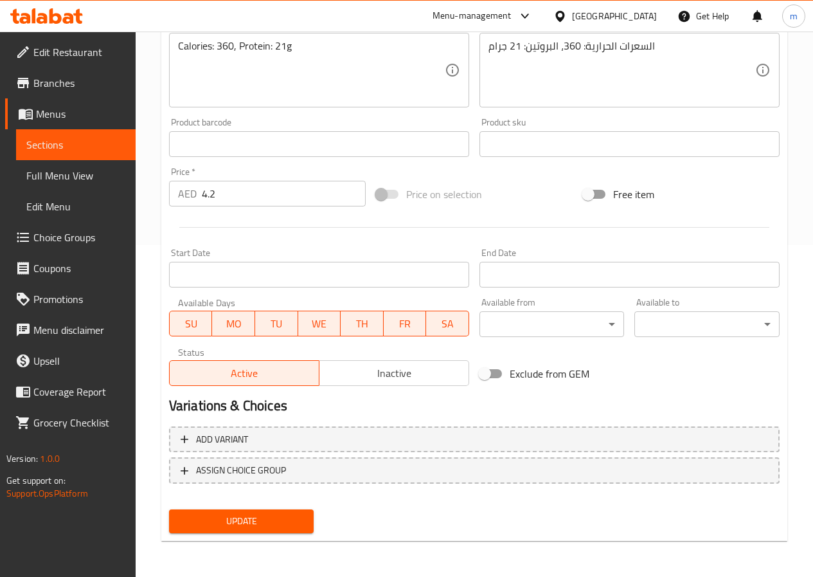
type input "أومليت جبنة"
click at [281, 520] on span "Update" at bounding box center [241, 521] width 125 height 16
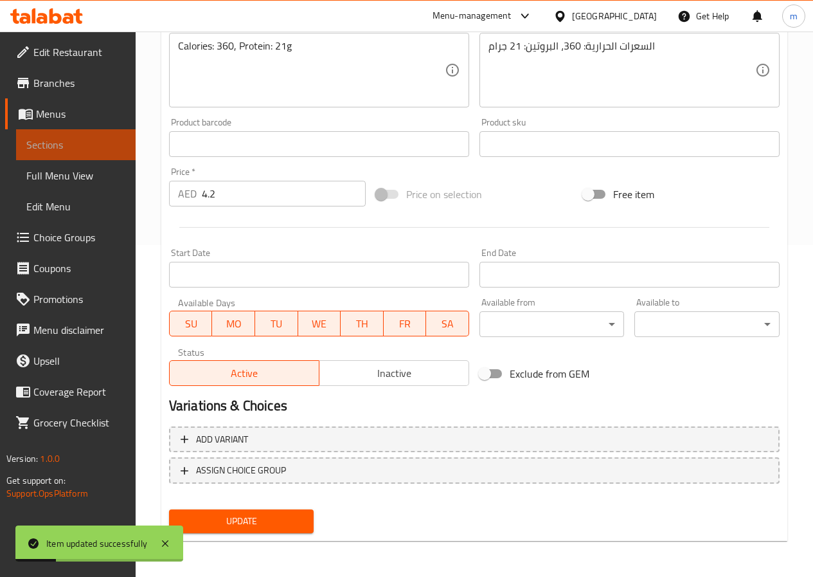
click at [105, 155] on link "Sections" at bounding box center [76, 144] width 120 height 31
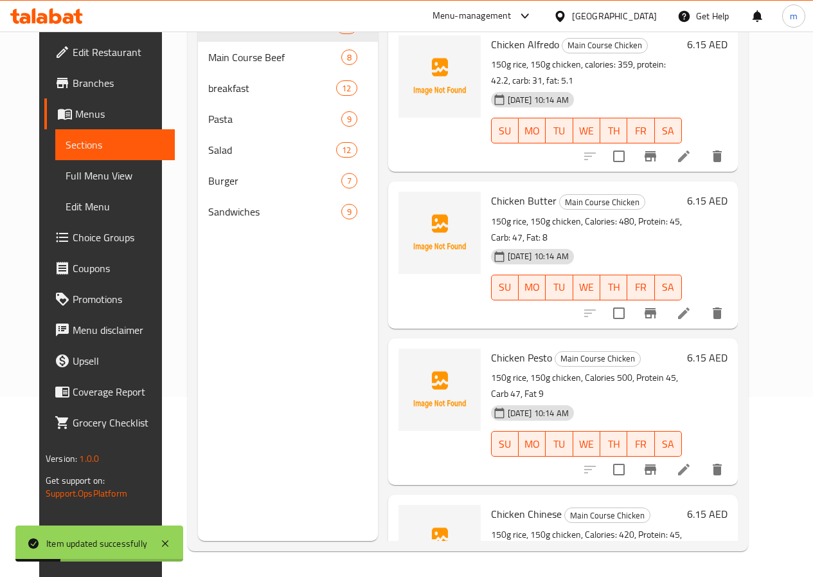
scroll to position [180, 0]
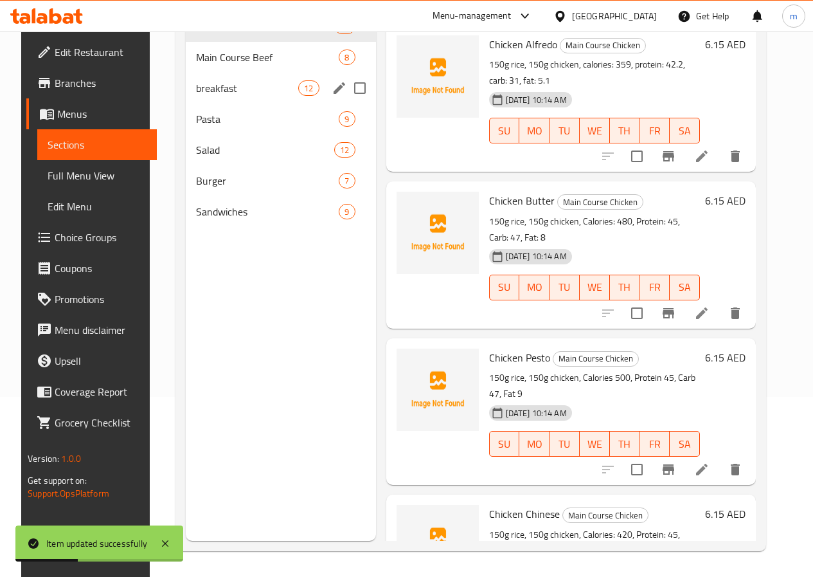
click at [240, 96] on span "breakfast" at bounding box center [247, 87] width 102 height 15
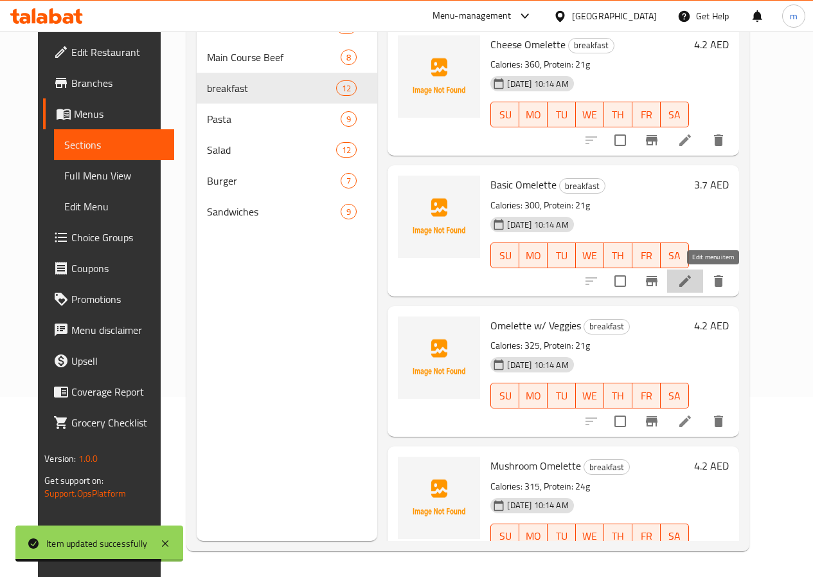
click at [693, 284] on icon at bounding box center [685, 280] width 15 height 15
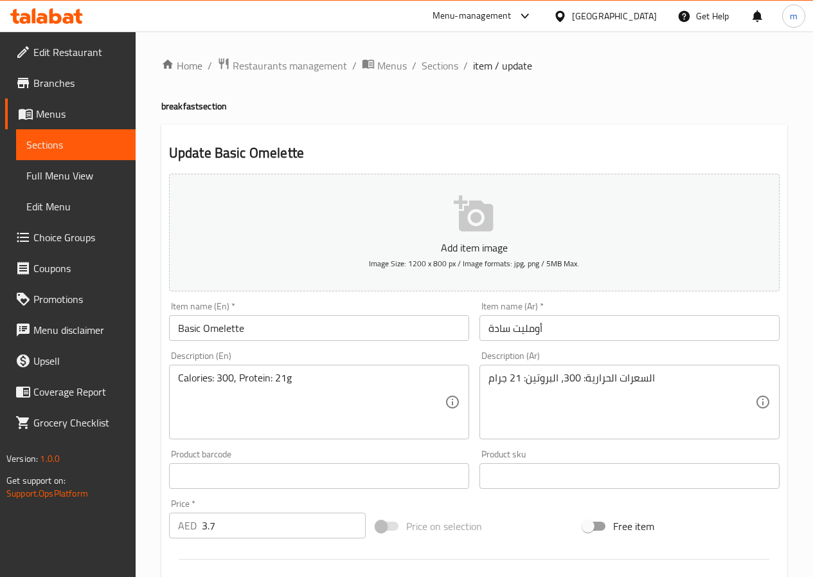
click at [497, 330] on input "أومليت سادة" at bounding box center [630, 328] width 300 height 26
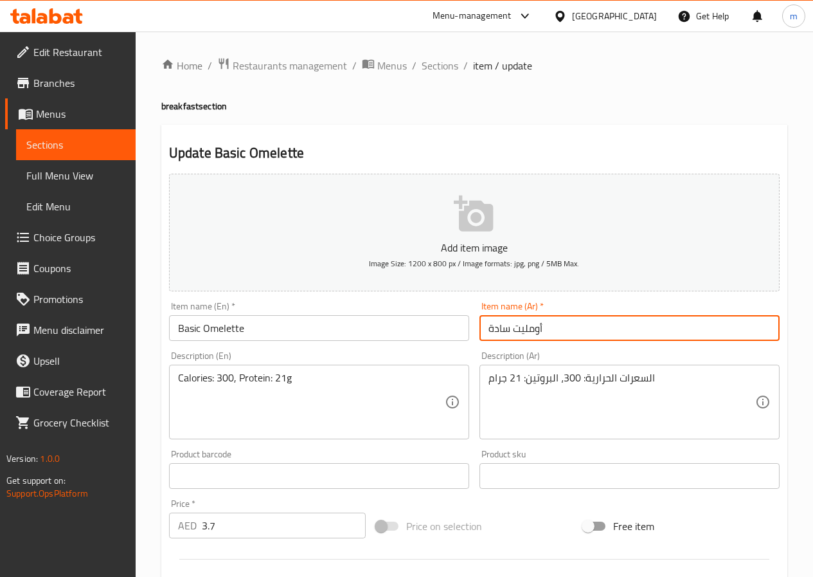
click at [497, 330] on input "أومليت سادة" at bounding box center [630, 328] width 300 height 26
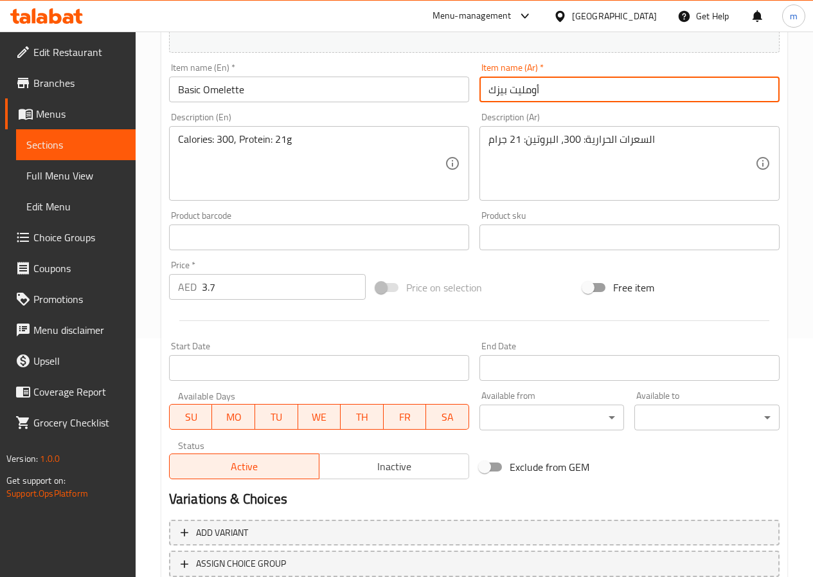
scroll to position [321, 0]
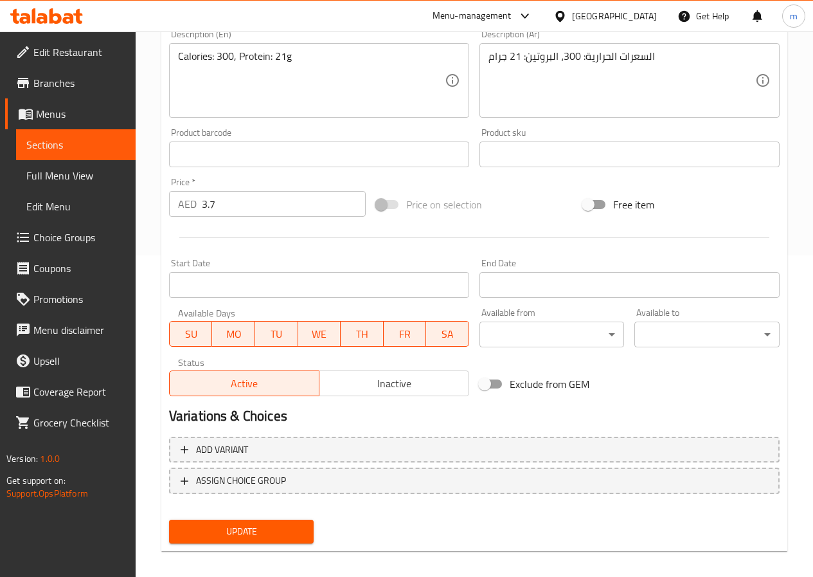
type input "أومليت بيزك"
click at [267, 533] on span "Update" at bounding box center [241, 531] width 125 height 16
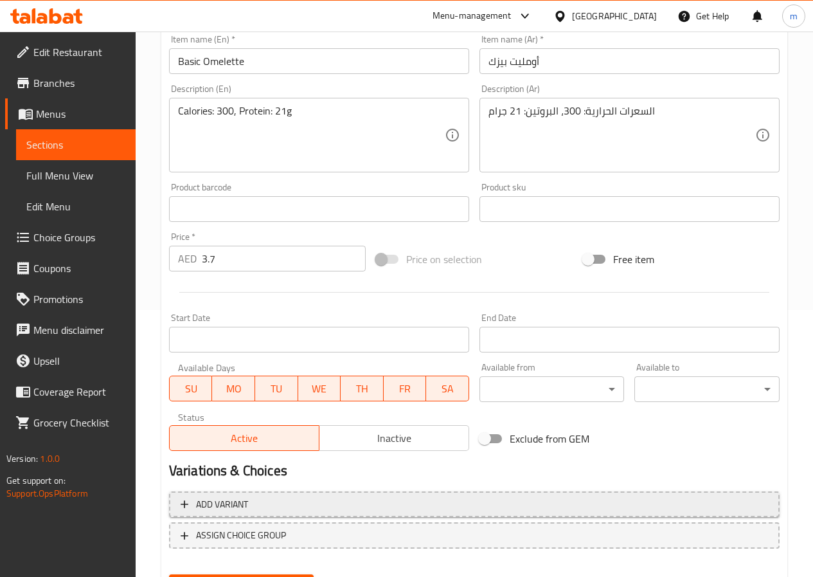
scroll to position [332, 0]
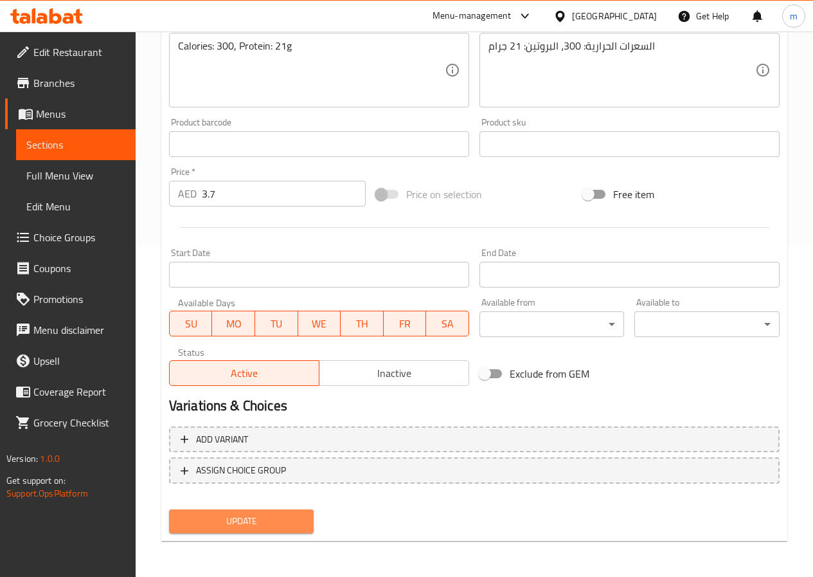
click at [242, 513] on span "Update" at bounding box center [241, 521] width 125 height 16
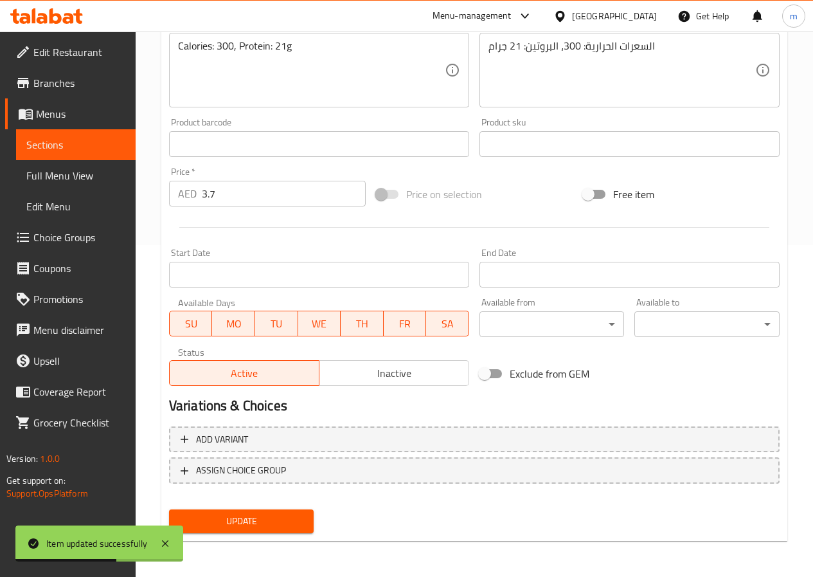
click at [107, 157] on link "Sections" at bounding box center [76, 144] width 120 height 31
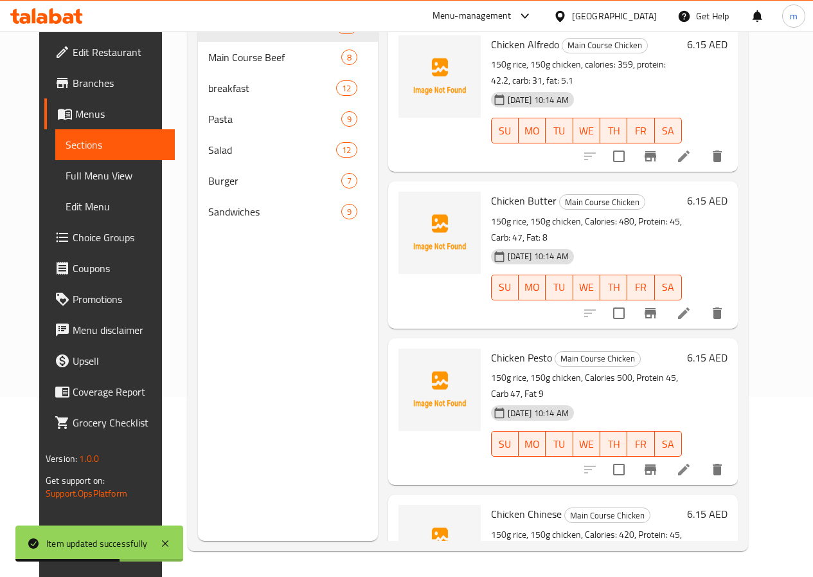
scroll to position [180, 0]
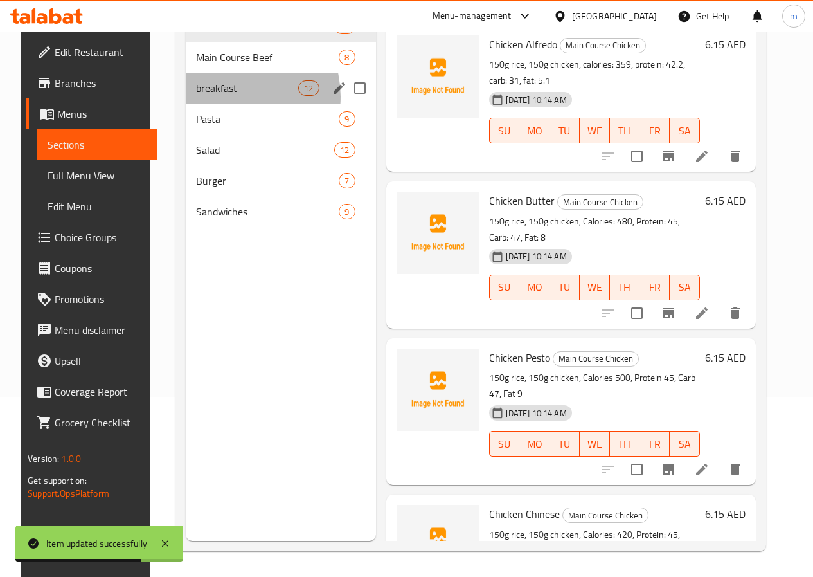
click at [217, 104] on div "breakfast 12" at bounding box center [281, 88] width 190 height 31
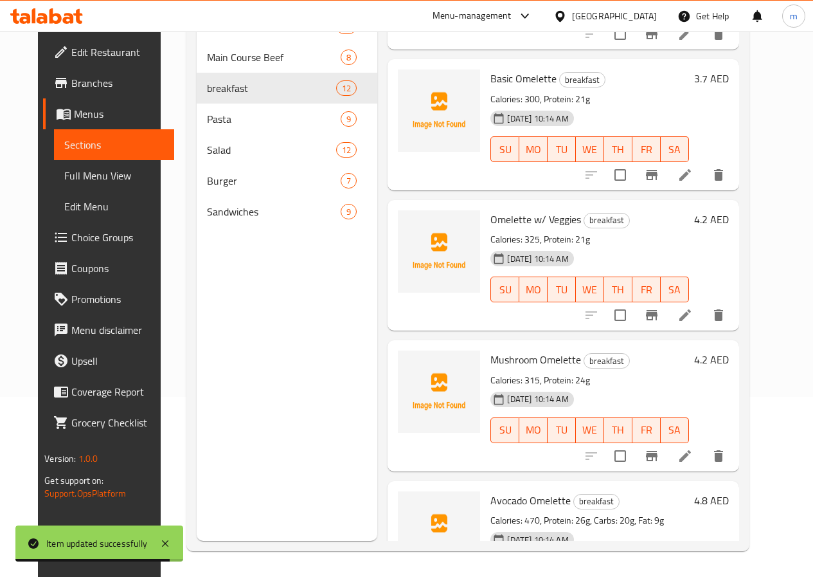
scroll to position [129, 0]
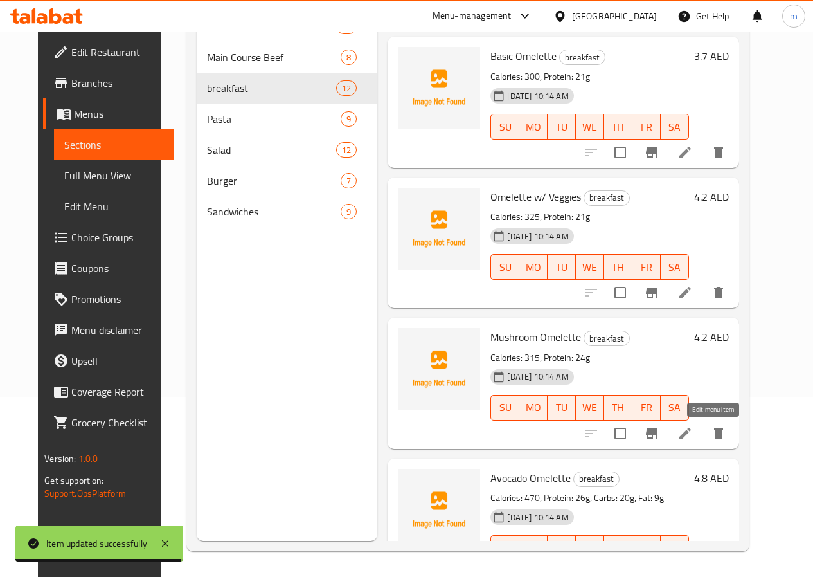
click at [691, 431] on icon at bounding box center [686, 434] width 12 height 12
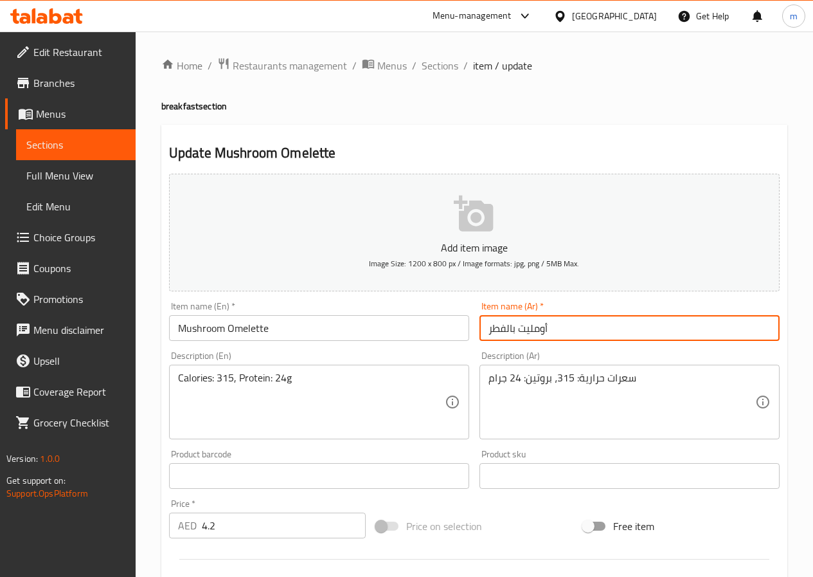
click at [506, 328] on input "أومليت بالفطر" at bounding box center [630, 328] width 300 height 26
type input "أومليت مشروم"
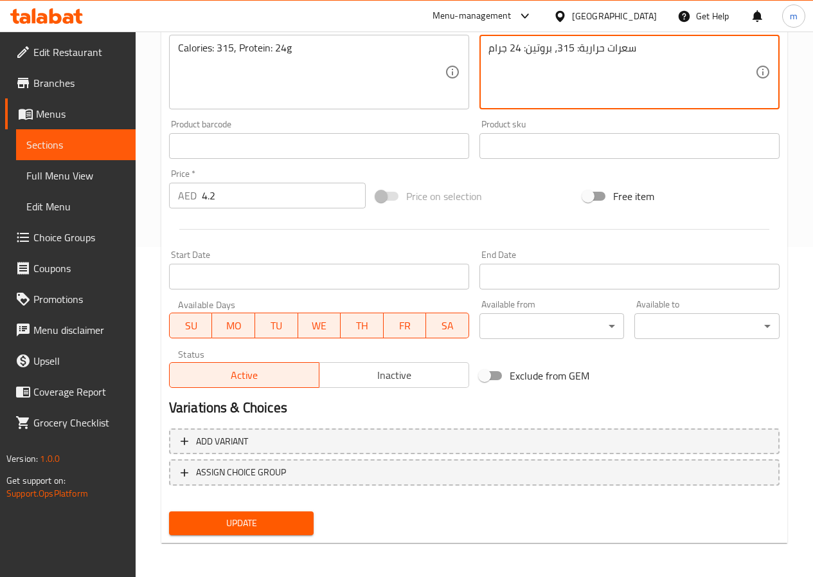
scroll to position [332, 0]
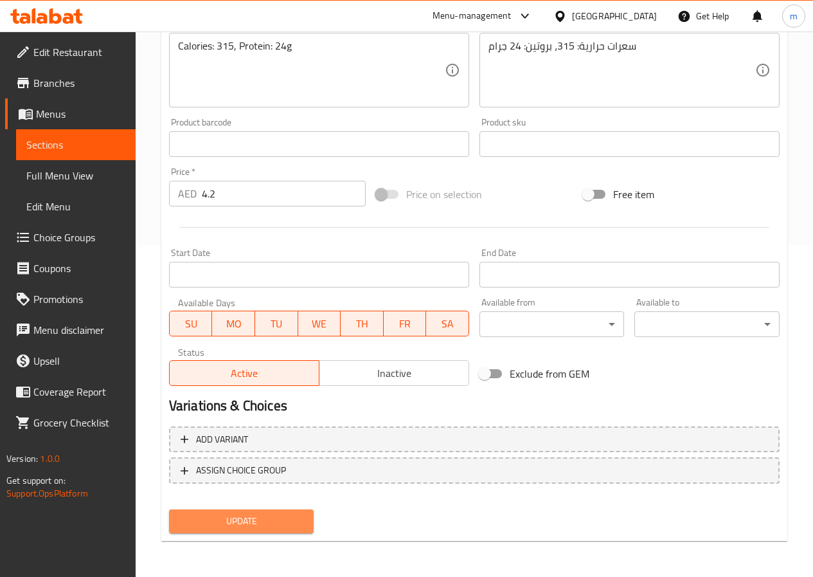
click at [282, 509] on button "Update" at bounding box center [241, 521] width 145 height 24
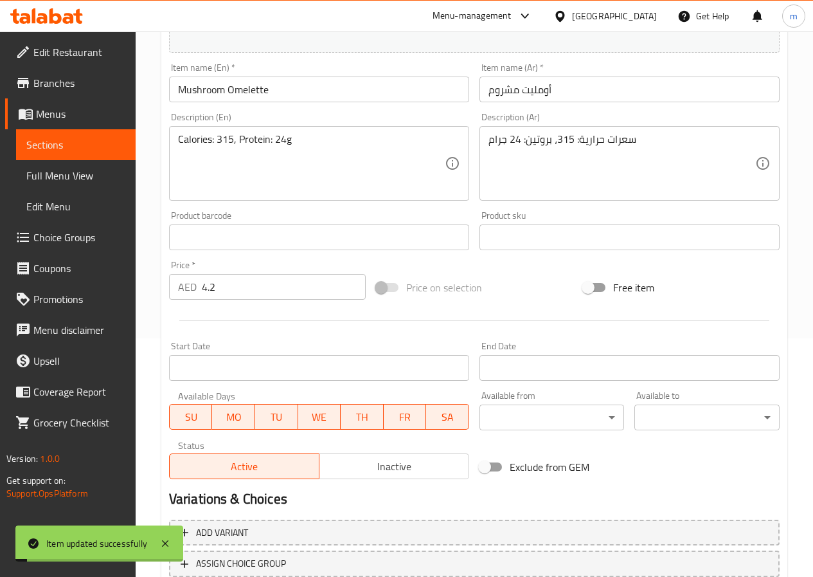
scroll to position [75, 0]
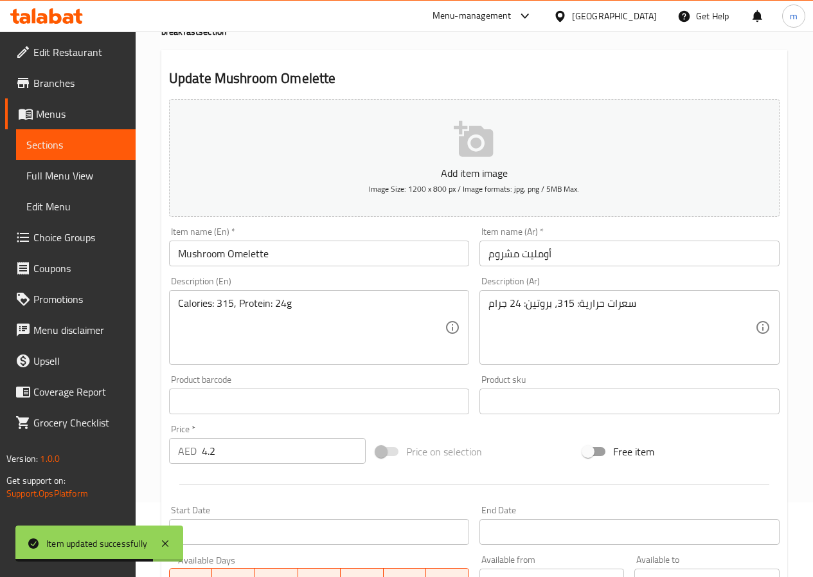
click at [61, 143] on span "Sections" at bounding box center [75, 144] width 99 height 15
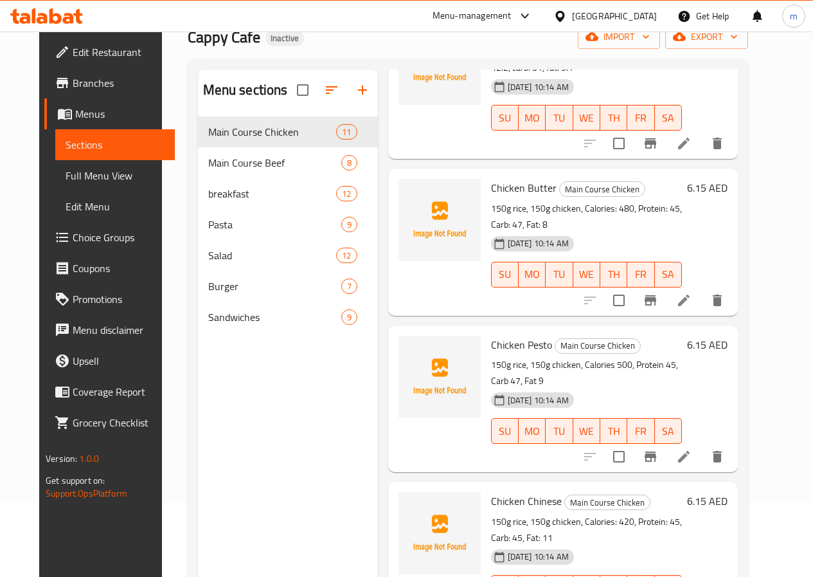
scroll to position [257, 0]
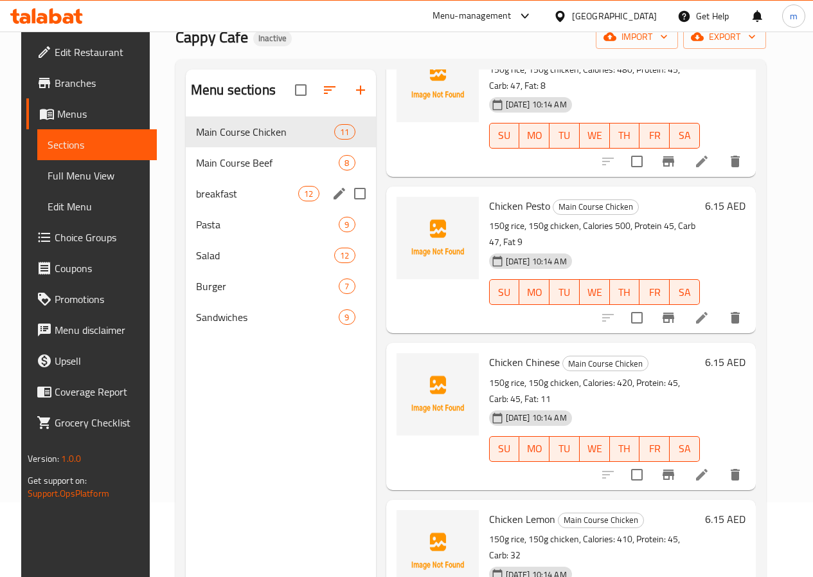
click at [216, 209] on div "breakfast 12" at bounding box center [281, 193] width 190 height 31
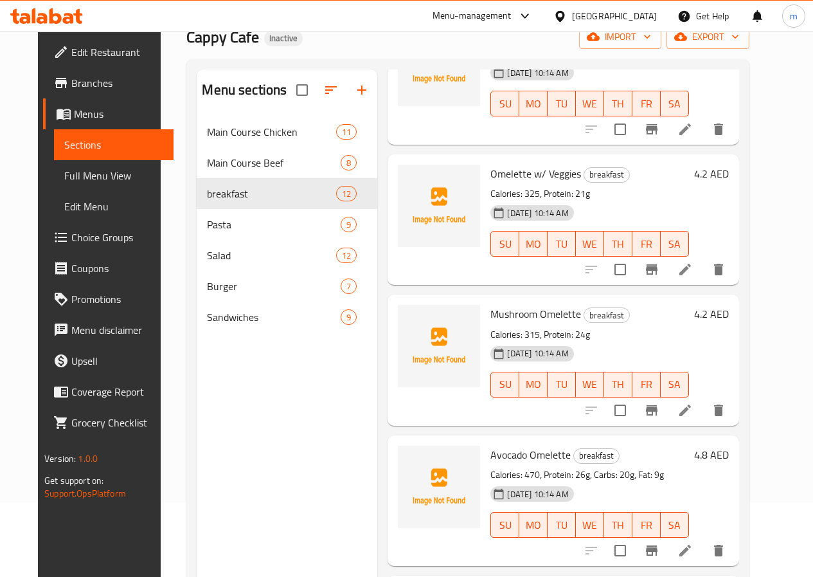
scroll to position [386, 0]
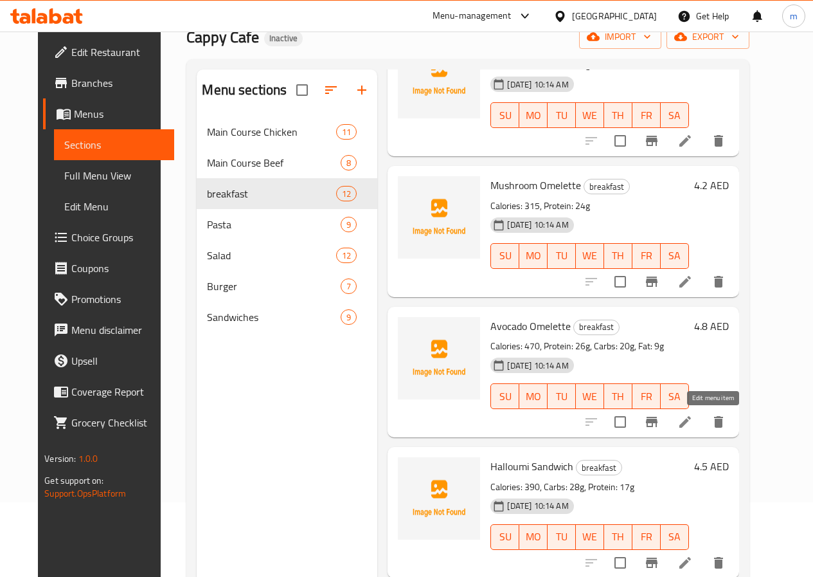
click at [693, 429] on icon at bounding box center [685, 421] width 15 height 15
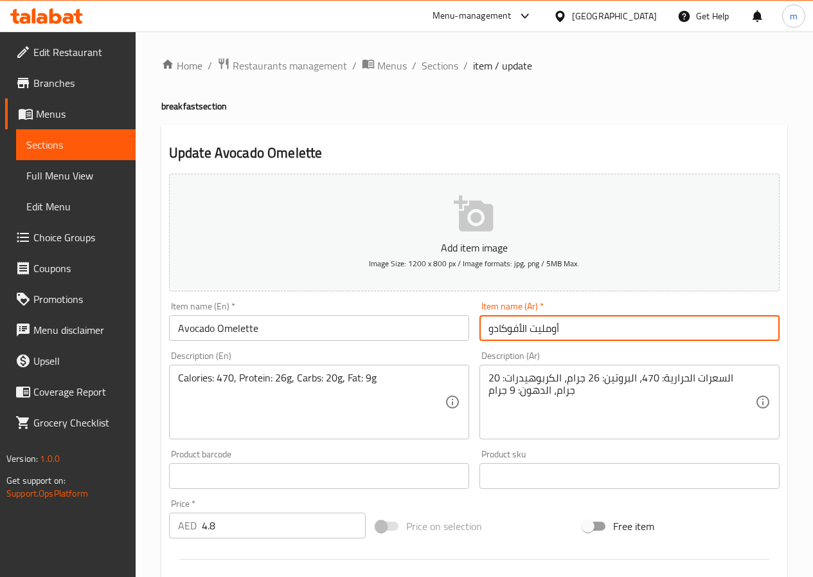
click at [517, 323] on input "أومليت الأفوكادو" at bounding box center [630, 328] width 300 height 26
type input "أومليت أفوكادو"
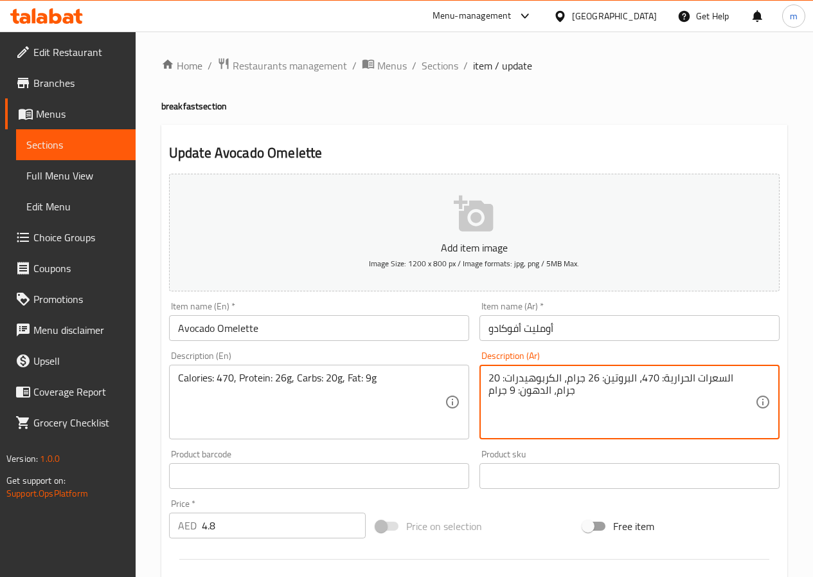
click at [559, 378] on textarea "السعرات الحرارية: 470، البروتين: 26 جرام، الكربوهيدرات: 20 جرام، الدهون: 9 جرام" at bounding box center [622, 402] width 267 height 61
click at [502, 376] on textarea "السعرات الحرارية: 470، البروتين: 26 جرام، كارب: 20 جرام، الدهون: 9 جرام" at bounding box center [622, 402] width 267 height 61
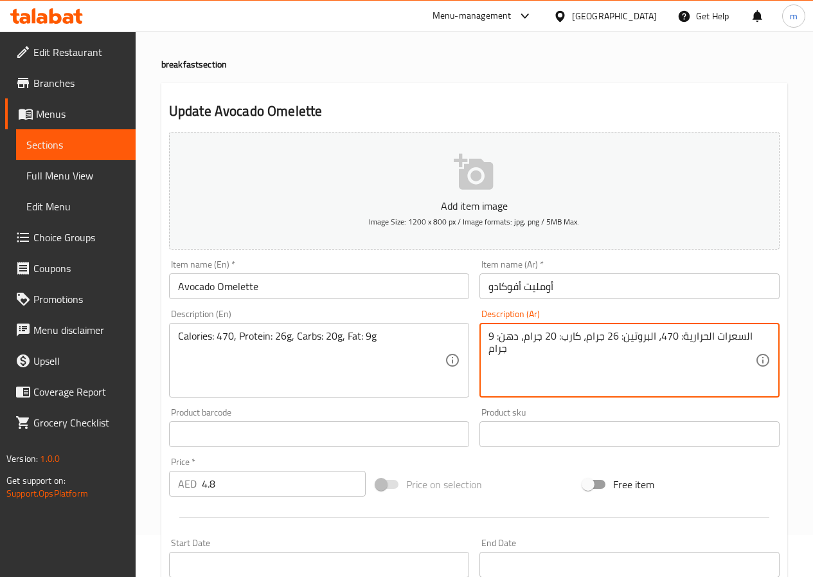
scroll to position [64, 0]
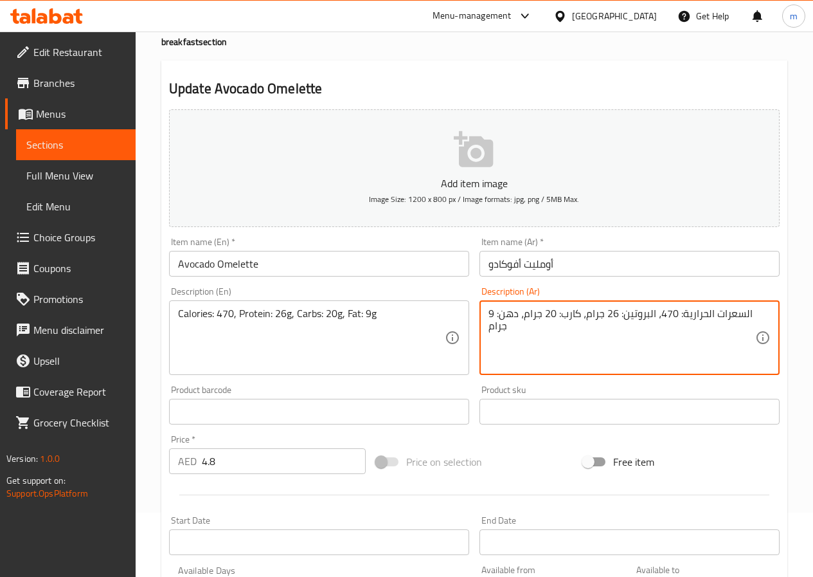
type textarea "السعرات الحرارية: 470، البروتين: 26 جرام، كارب: 20 جرام، دهن: 9 جرام"
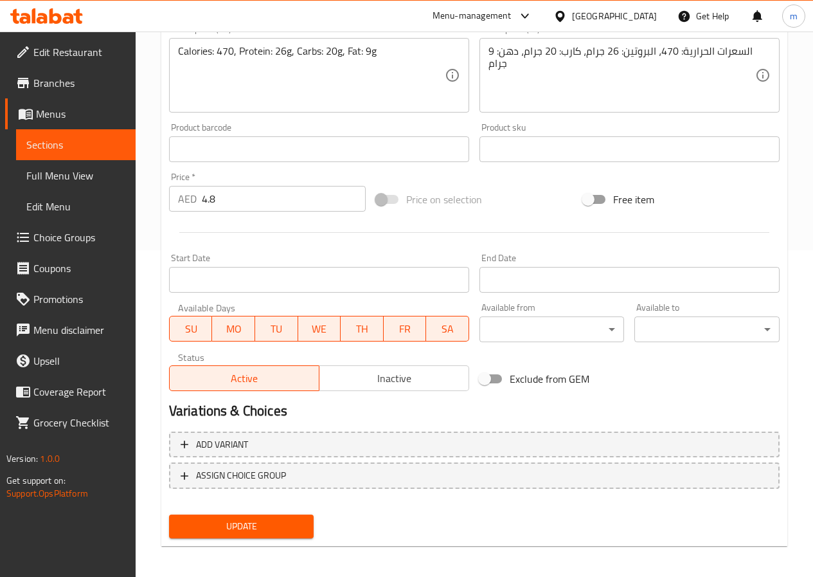
scroll to position [332, 0]
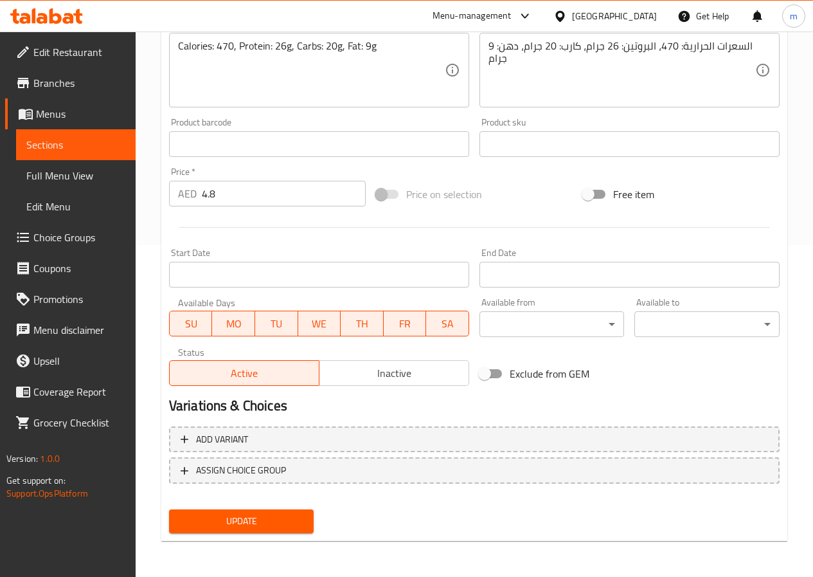
click at [230, 525] on span "Update" at bounding box center [241, 521] width 125 height 16
click at [258, 516] on span "Update" at bounding box center [241, 521] width 125 height 16
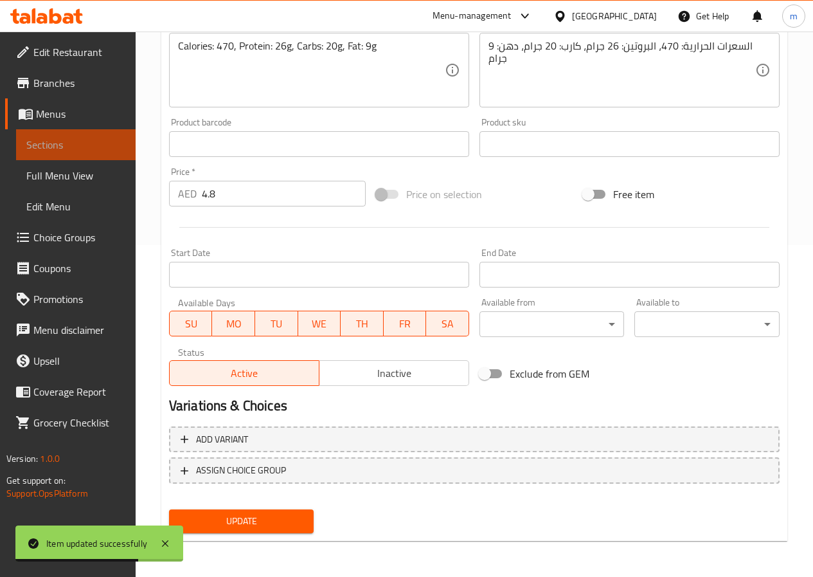
click at [89, 142] on span "Sections" at bounding box center [75, 144] width 99 height 15
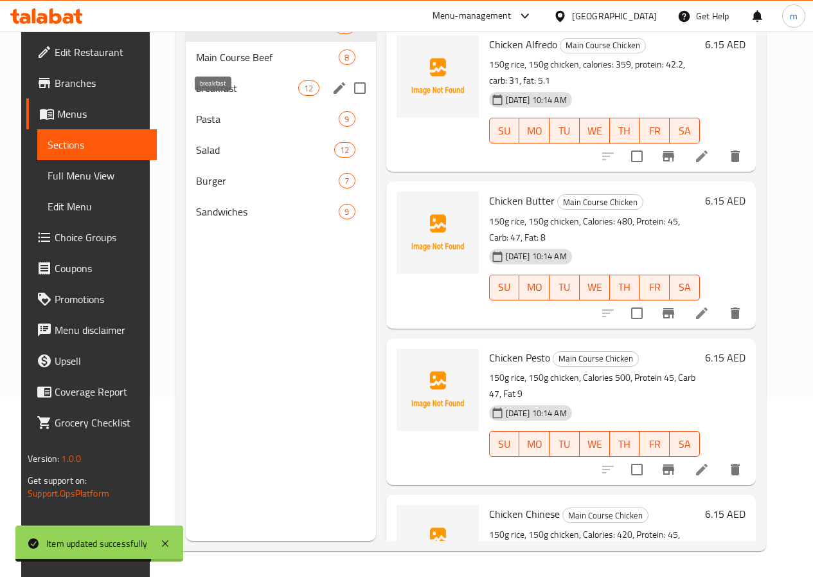
click at [219, 96] on span "breakfast" at bounding box center [247, 87] width 102 height 15
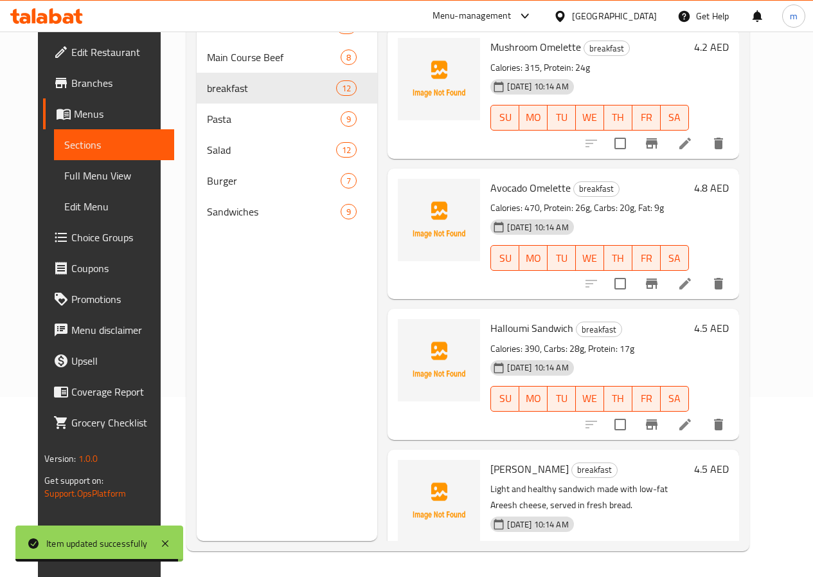
scroll to position [450, 0]
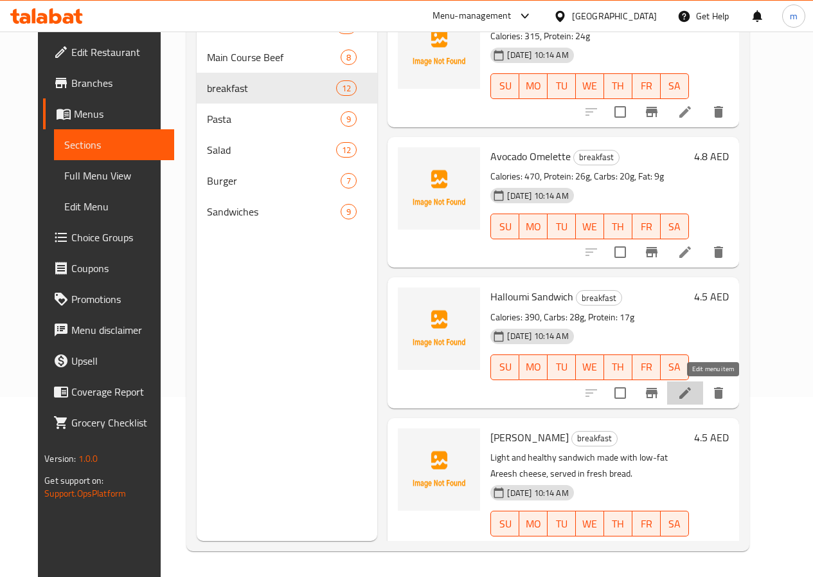
click at [693, 397] on icon at bounding box center [685, 392] width 15 height 15
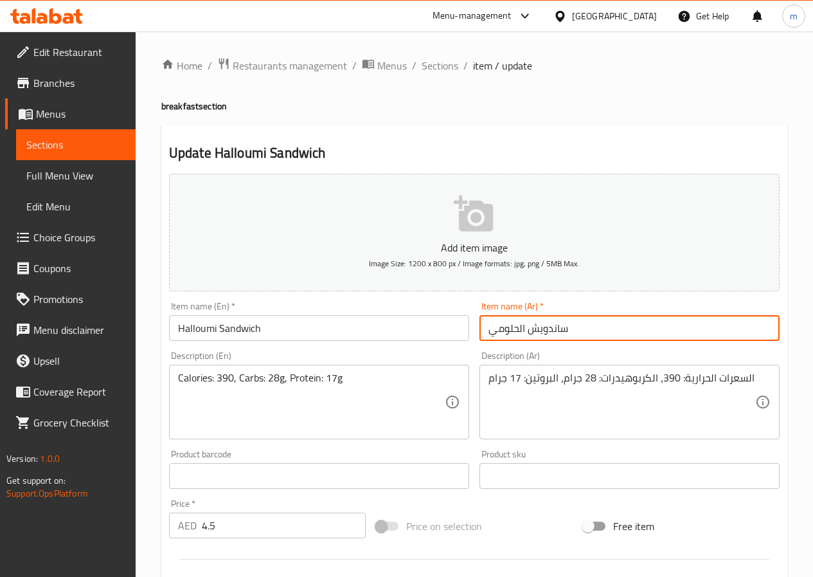
click at [506, 335] on input "ساندويش الحلومي" at bounding box center [630, 328] width 300 height 26
type input "ساندويش حلومي"
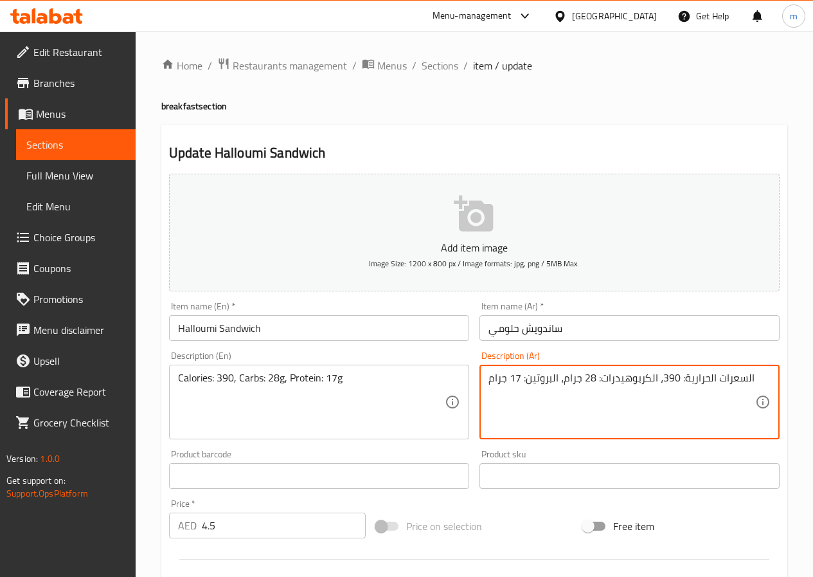
click at [630, 372] on textarea "السعرات الحرارية: 390، الكربوهيدرات: 28 جرام، البروتين: 17 جرام" at bounding box center [622, 402] width 267 height 61
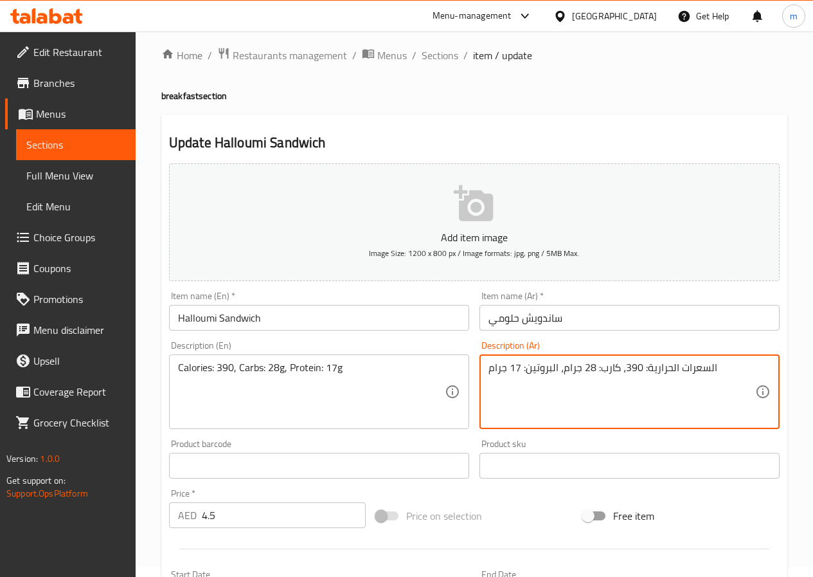
scroll to position [321, 0]
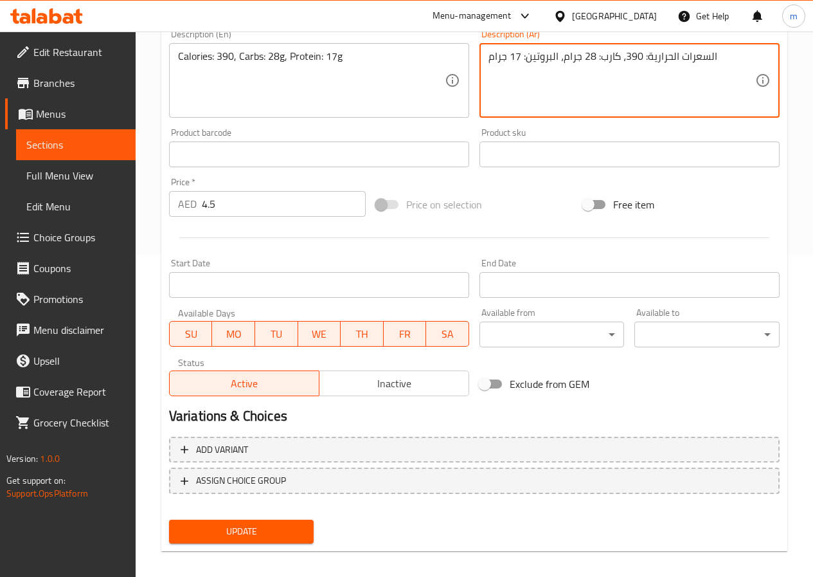
type textarea "السعرات الحرارية: 390، كارب: 28 جرام، البروتين: 17 جرام"
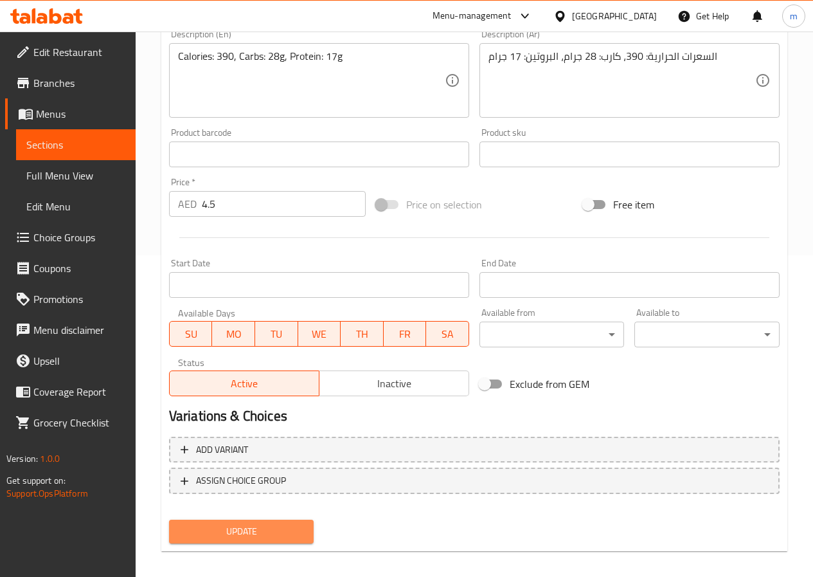
click at [296, 527] on span "Update" at bounding box center [241, 531] width 125 height 16
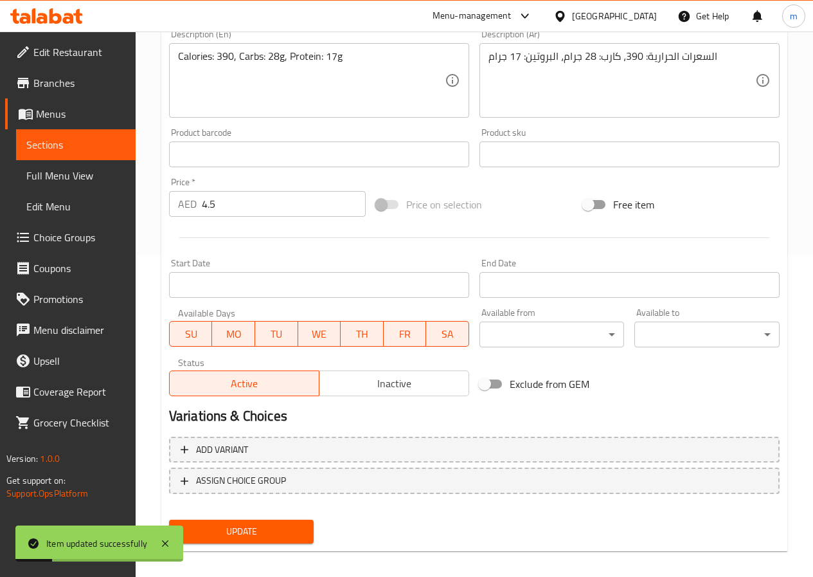
click at [69, 152] on span "Sections" at bounding box center [75, 144] width 99 height 15
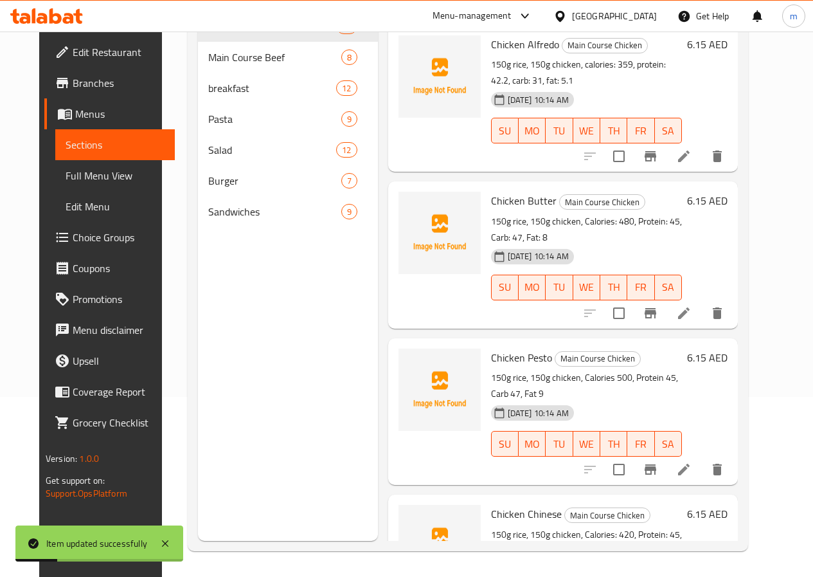
scroll to position [180, 0]
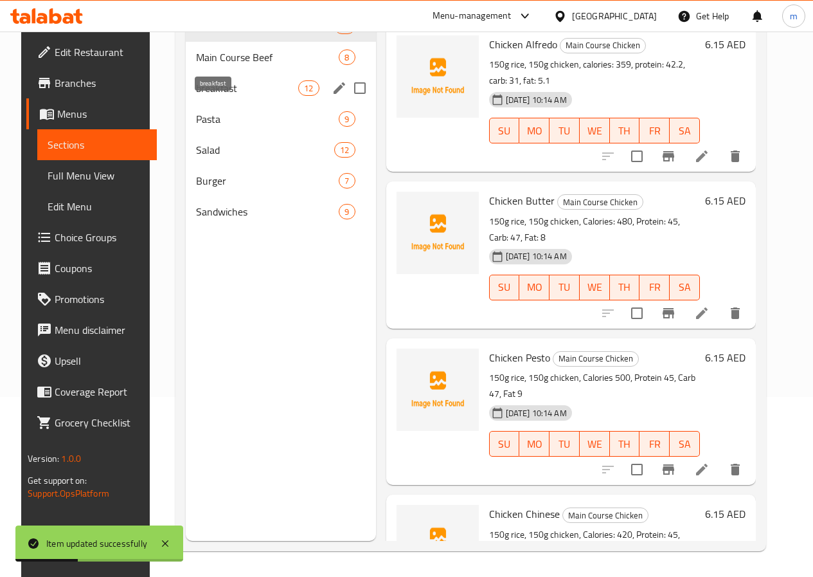
click at [219, 96] on span "breakfast" at bounding box center [247, 87] width 102 height 15
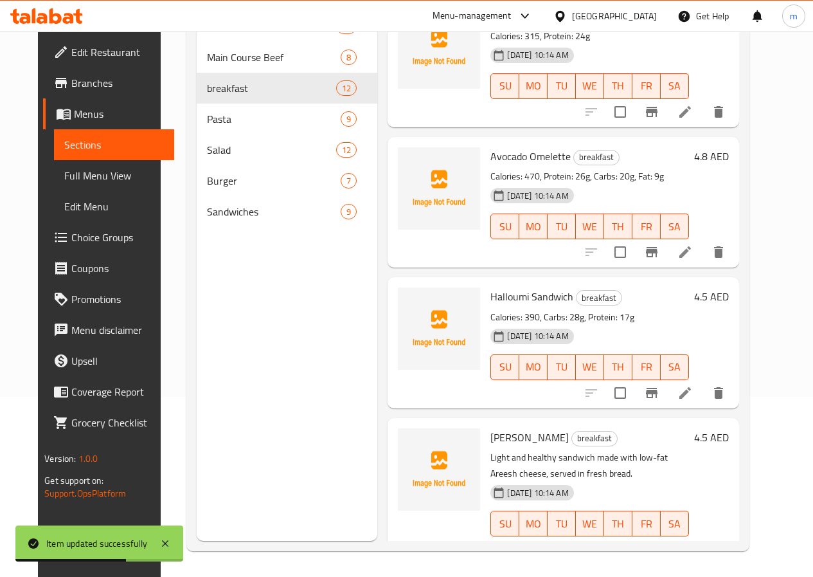
scroll to position [514, 0]
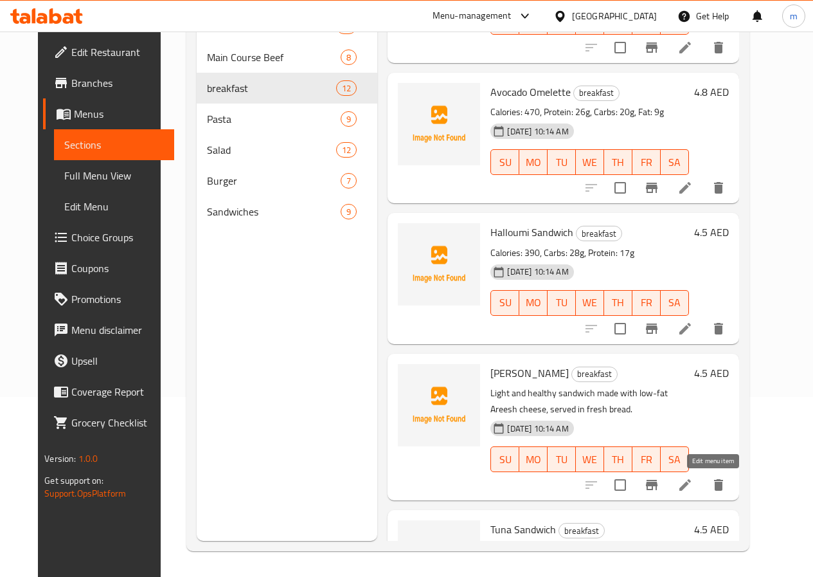
click at [693, 490] on icon at bounding box center [685, 484] width 15 height 15
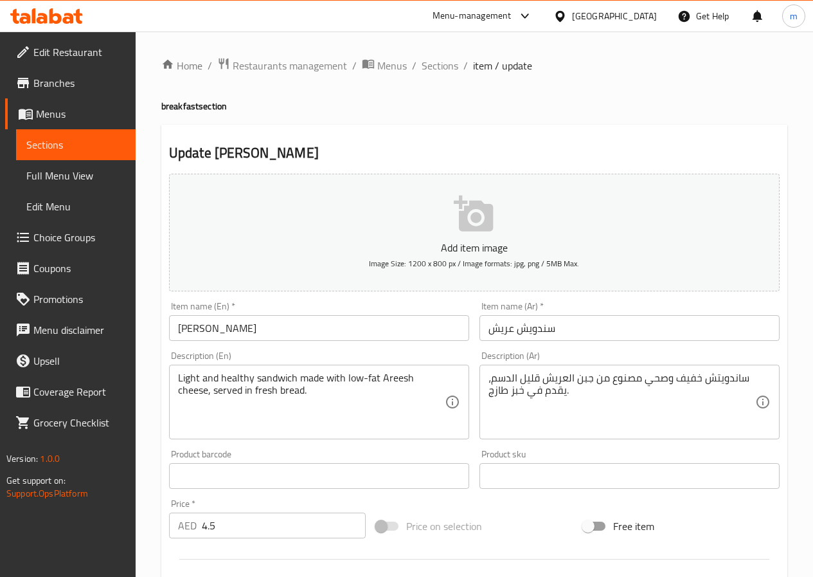
drag, startPoint x: 513, startPoint y: 329, endPoint x: 510, endPoint y: 335, distance: 6.6
click at [510, 331] on input "سندويش عريش" at bounding box center [630, 328] width 300 height 26
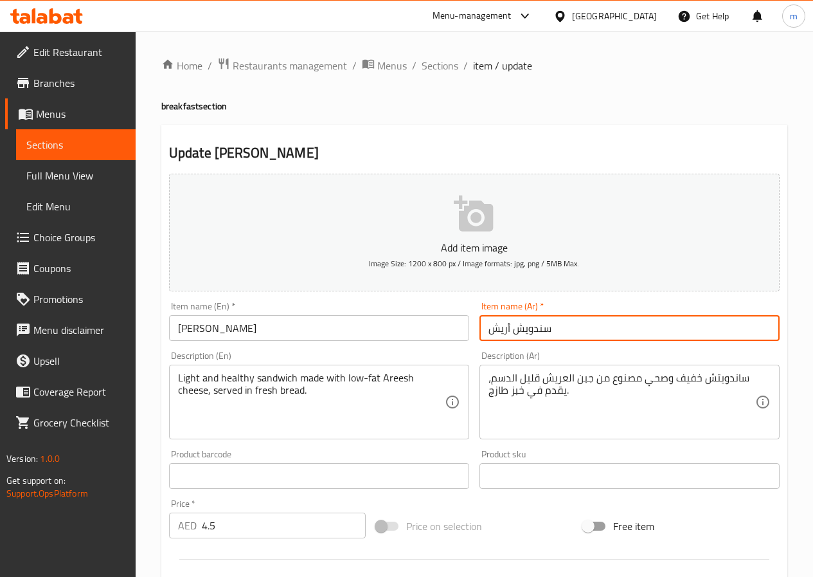
type input "سندويش أريش"
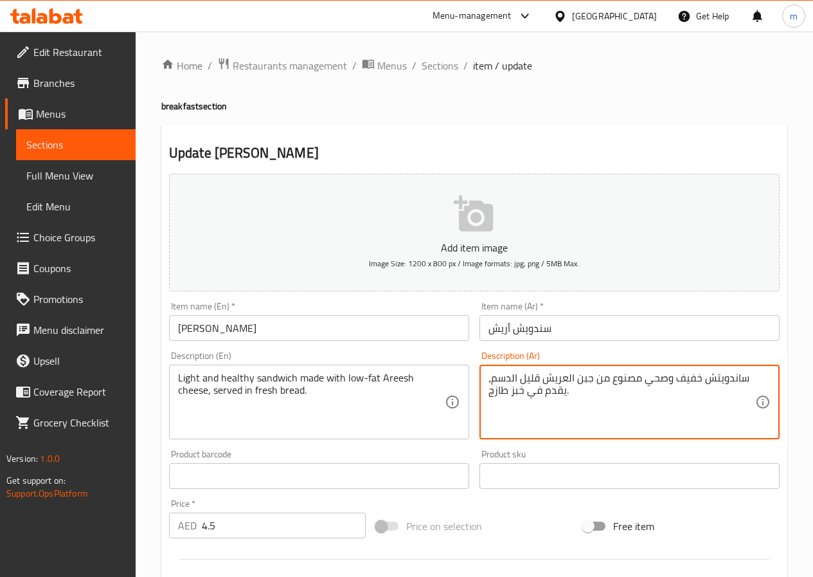
click at [565, 375] on textarea "ساندويتش خفيف وصحي مصنوع من جبن العريش قليل الدسم، يقدم في خبز طازج." at bounding box center [622, 402] width 267 height 61
drag, startPoint x: 588, startPoint y: 408, endPoint x: 574, endPoint y: 394, distance: 19.6
click at [588, 406] on textarea "ساندويتش خفيف وصحي مصنوع من جبن العريش قليل الدسم، يقدم في خبز طازج." at bounding box center [622, 402] width 267 height 61
drag, startPoint x: 565, startPoint y: 388, endPoint x: 577, endPoint y: 393, distance: 14.1
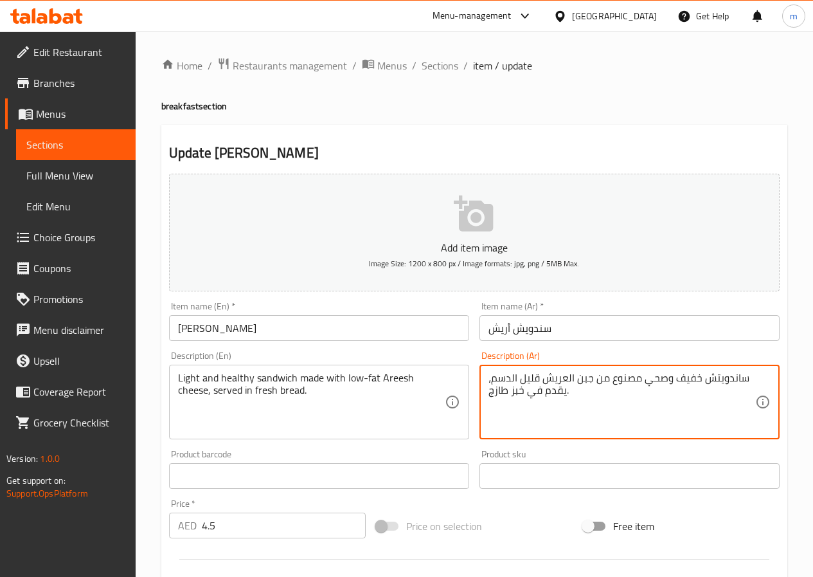
click at [566, 387] on textarea "ساندويتش خفيف وصحي مصنوع من جبن العريش قليل الدسم، يقدم في خبز طازج." at bounding box center [622, 402] width 267 height 61
click at [594, 404] on textarea "ساندويتش خفيف وصحي مصنوع من جبن العريش قليل الدسم، يقدم في خبز طازج." at bounding box center [622, 402] width 267 height 61
click at [571, 375] on textarea "ساندويتش خفيف وصحي مصنوع من جبن العريش قليل الدسم، يقدم في خبز طازج." at bounding box center [622, 402] width 267 height 61
click at [599, 392] on textarea "ساندويتش خفيف وصحي مصنوع من جبن الأريش قليل الدسم، يقدم في خبز طازج." at bounding box center [622, 402] width 267 height 61
type textarea "ساندويتش خفيف وصحي مصنوع من جبن الأريش قليل الدسم، يقدم في خبز طازج."
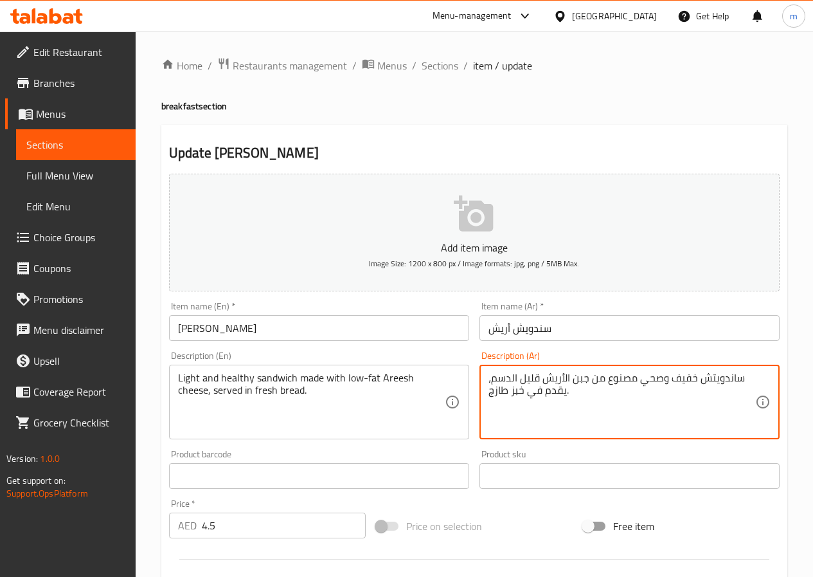
click at [266, 390] on textarea "Light and healthy sandwich made with low-fat Areesh cheese, served in fresh bre…" at bounding box center [311, 402] width 267 height 61
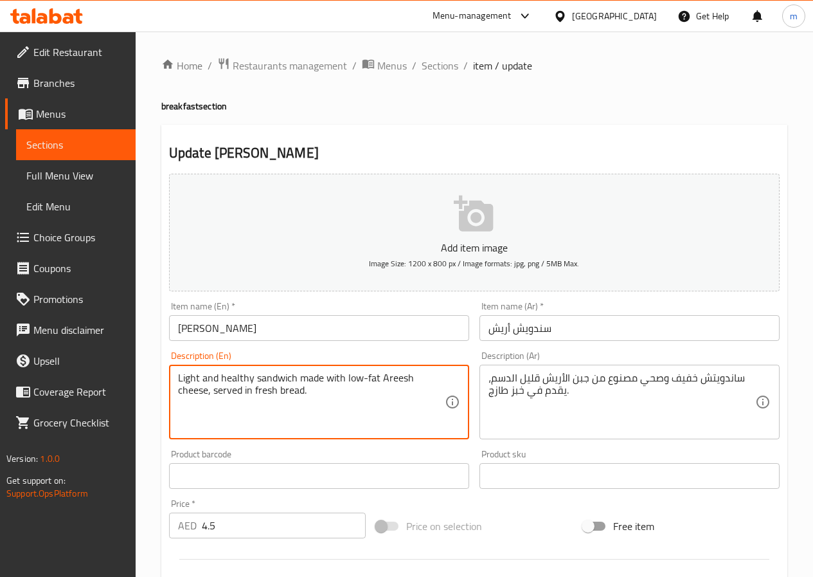
click at [311, 413] on textarea "Light and healthy sandwich made with low-fat Areesh cheese, served in fresh bre…" at bounding box center [311, 402] width 267 height 61
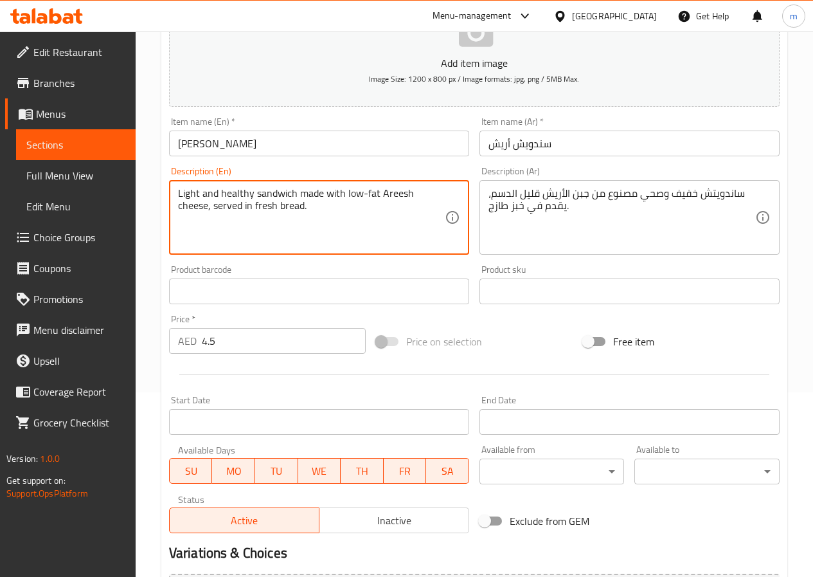
scroll to position [332, 0]
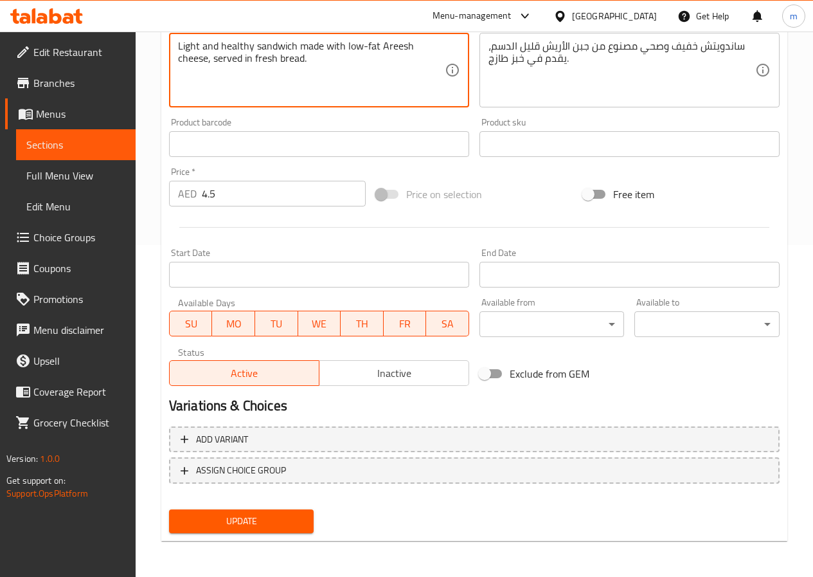
click at [248, 522] on span "Update" at bounding box center [241, 521] width 125 height 16
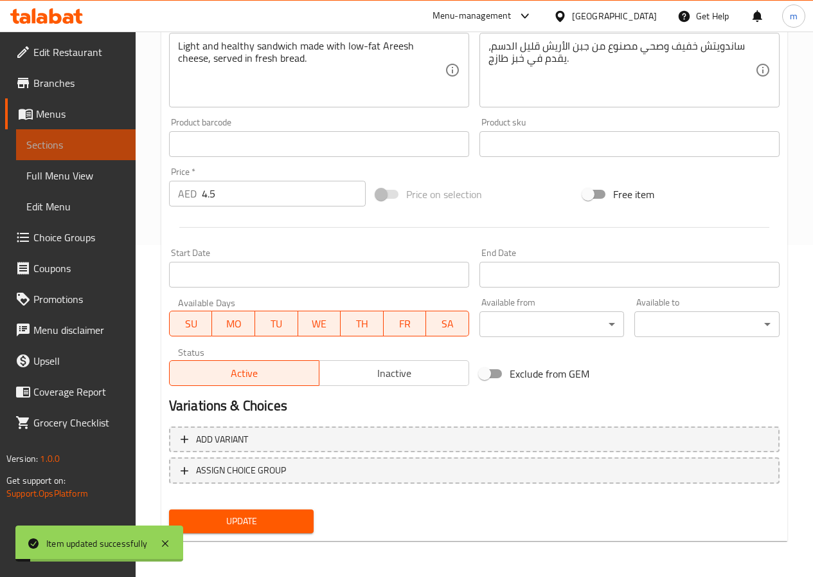
click at [113, 137] on span "Sections" at bounding box center [75, 144] width 99 height 15
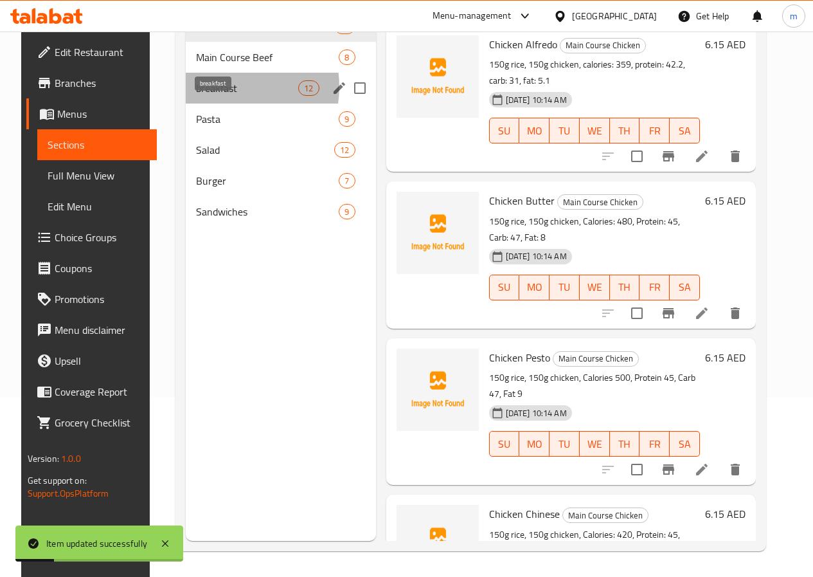
click at [212, 96] on span "breakfast" at bounding box center [247, 87] width 102 height 15
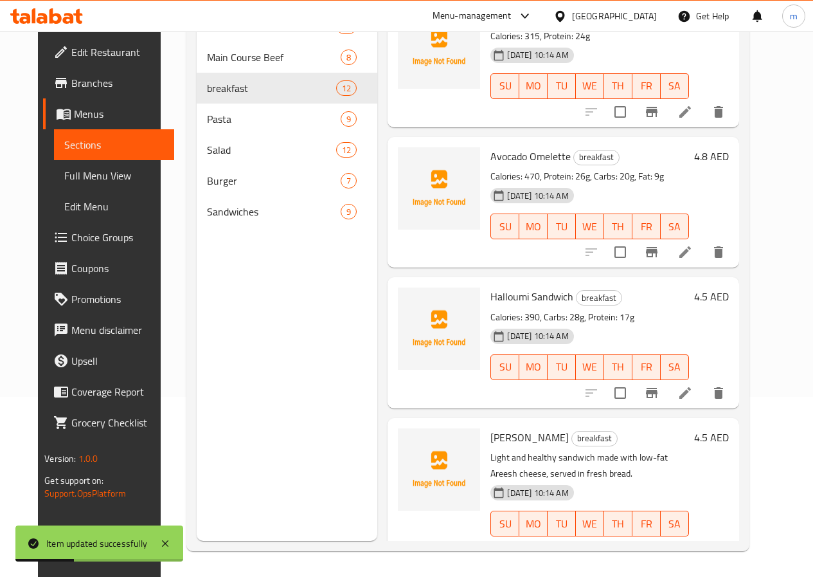
scroll to position [707, 0]
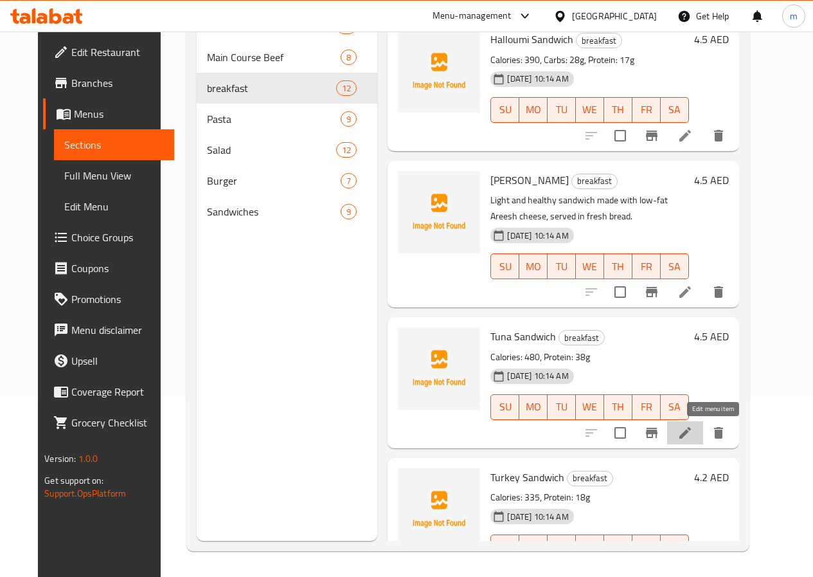
click at [693, 431] on icon at bounding box center [685, 432] width 15 height 15
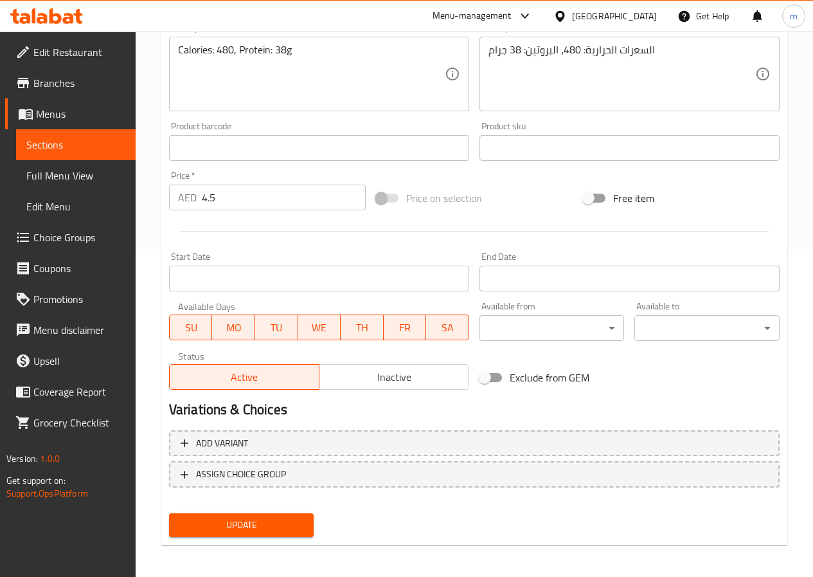
scroll to position [332, 0]
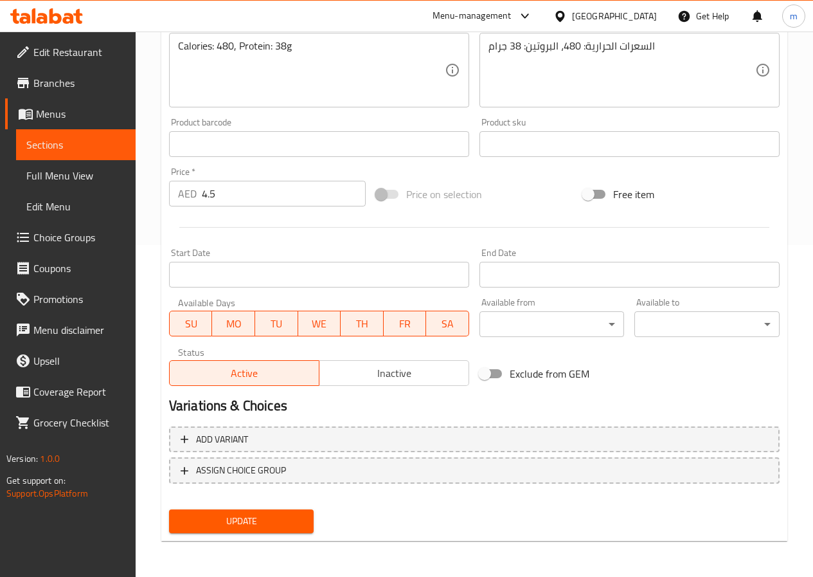
click at [274, 510] on button "Update" at bounding box center [241, 521] width 145 height 24
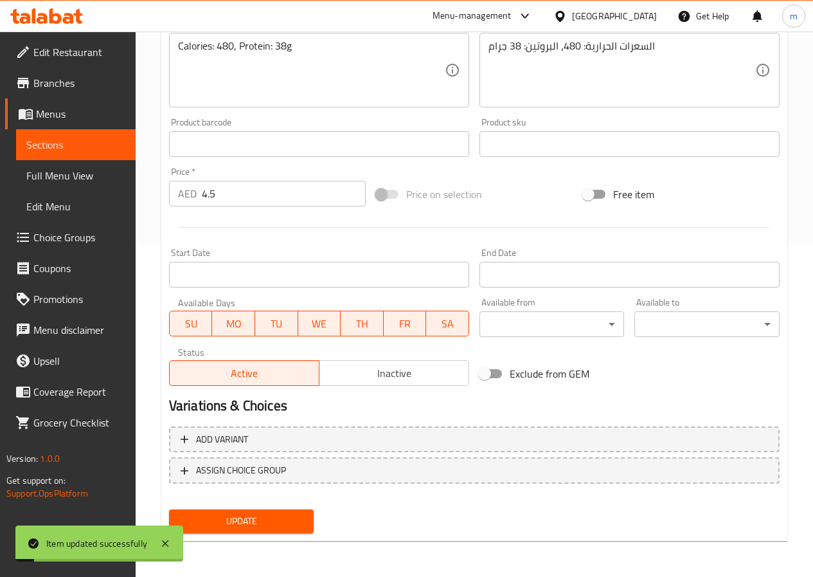
click at [105, 156] on link "Sections" at bounding box center [76, 144] width 120 height 31
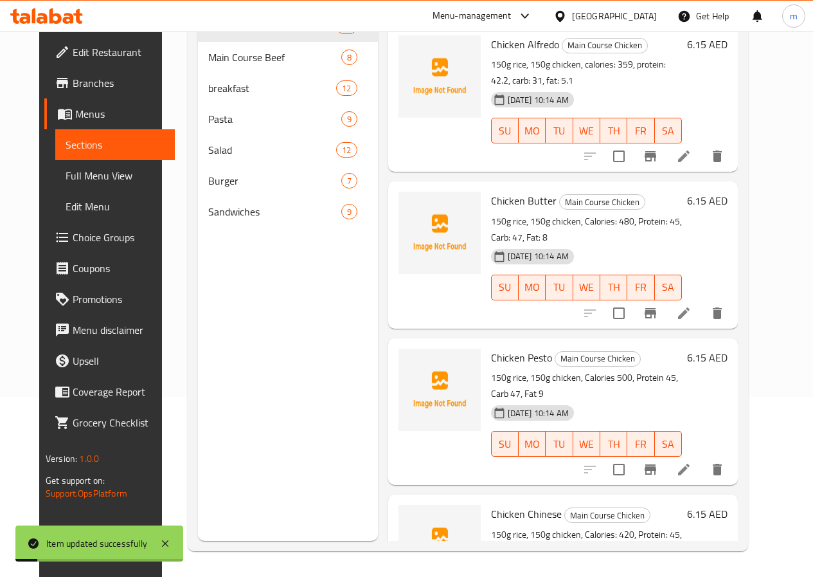
scroll to position [180, 0]
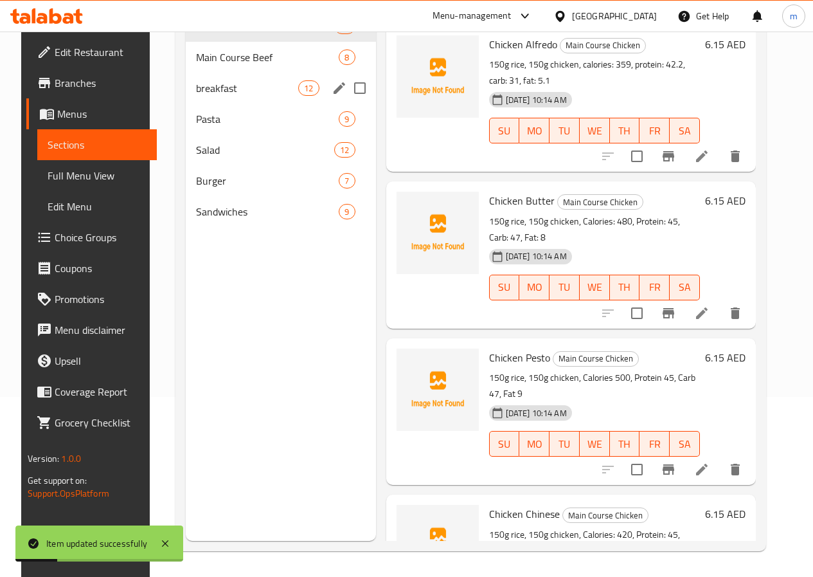
click at [212, 104] on div "breakfast 12" at bounding box center [281, 88] width 190 height 31
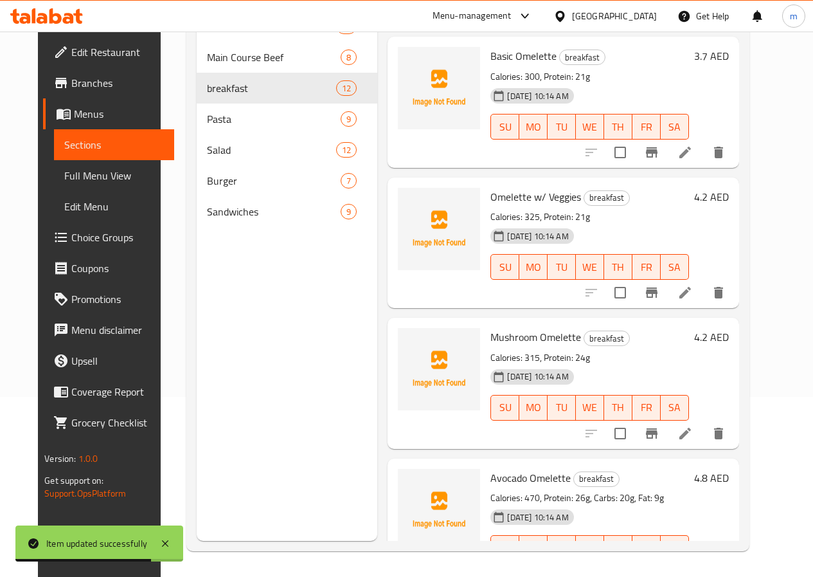
scroll to position [193, 0]
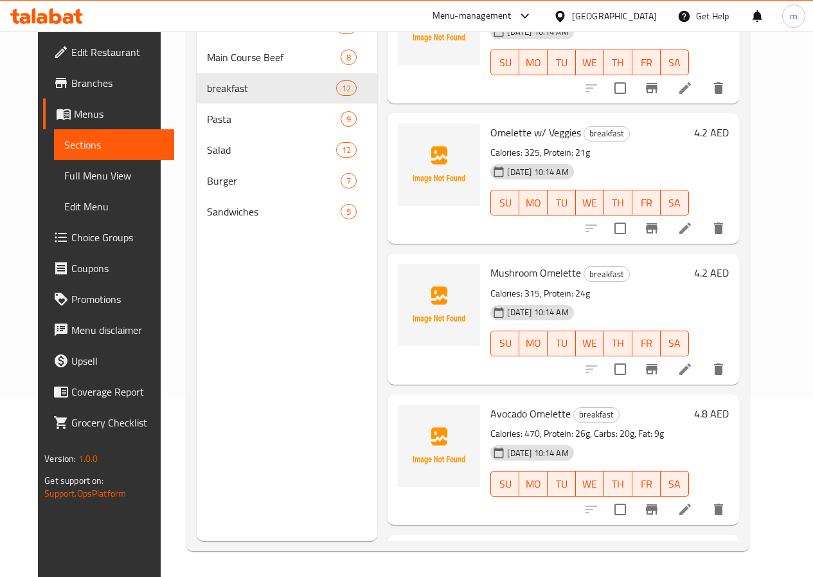
click at [693, 235] on icon at bounding box center [685, 228] width 15 height 15
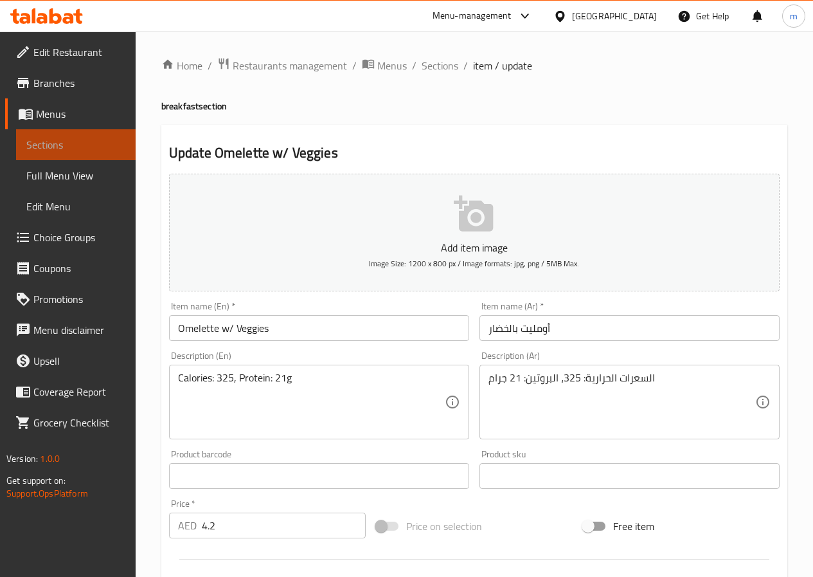
click at [71, 146] on span "Sections" at bounding box center [75, 144] width 99 height 15
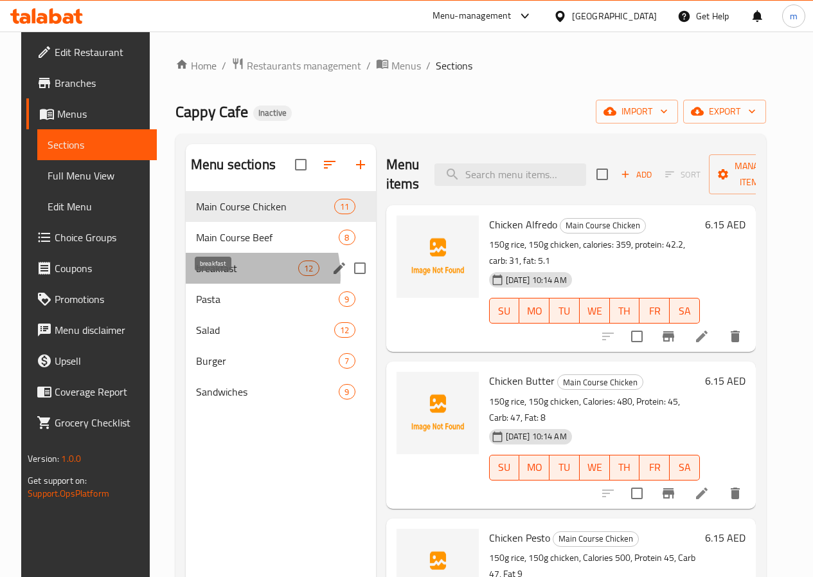
click at [225, 276] on span "breakfast" at bounding box center [247, 267] width 102 height 15
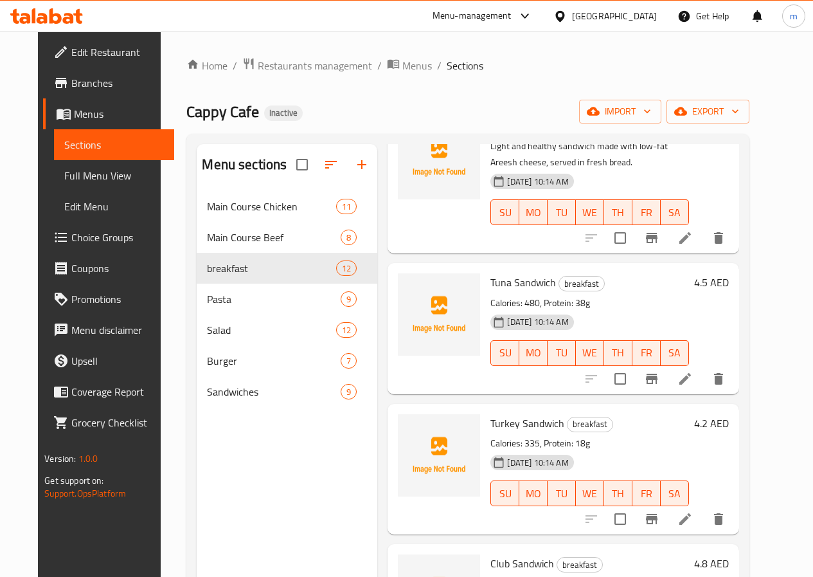
scroll to position [964, 0]
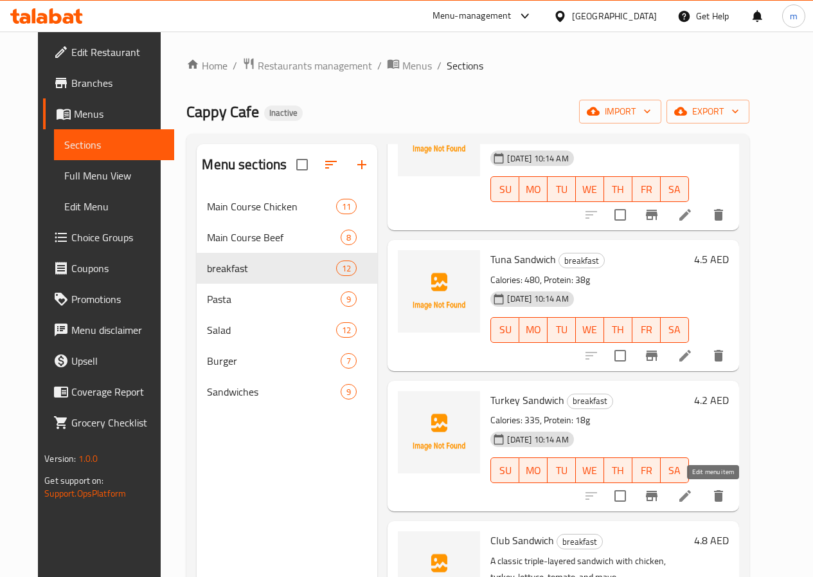
click at [693, 497] on icon at bounding box center [685, 495] width 15 height 15
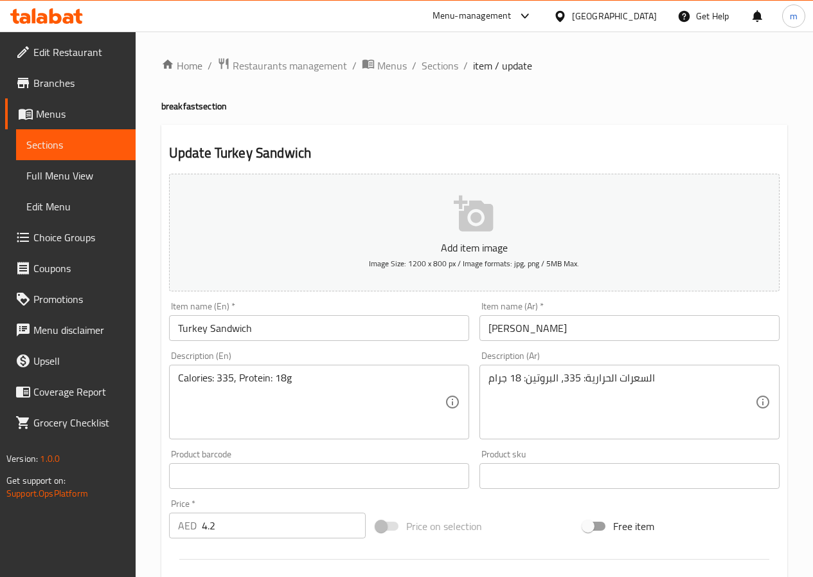
click at [523, 329] on input "ساندويش ديك رومي" at bounding box center [630, 328] width 300 height 26
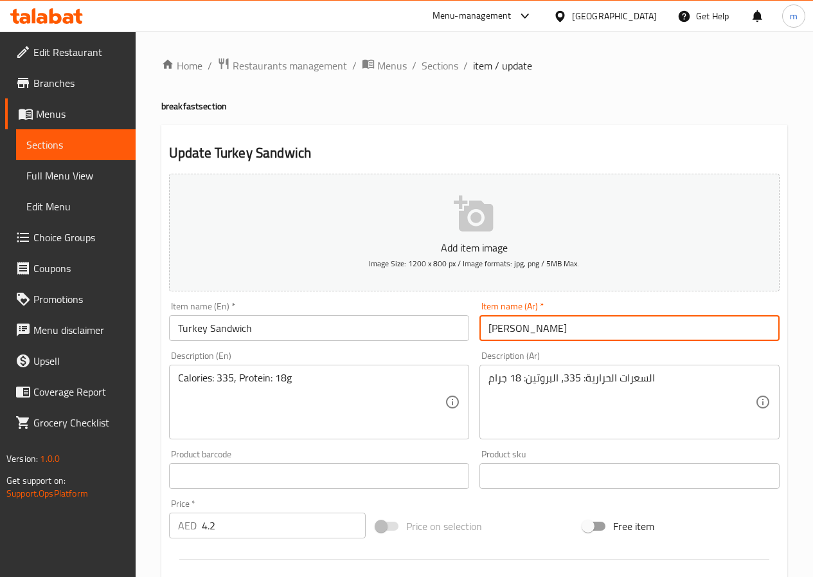
click at [518, 326] on input "ساندويش ديك رومي" at bounding box center [630, 328] width 300 height 26
click at [508, 327] on input "ساندويش ديك رومي" at bounding box center [630, 328] width 300 height 26
click at [518, 333] on input "ساندويش ديك رومي" at bounding box center [630, 328] width 300 height 26
click at [516, 316] on input "ساندويش ديك رومي" at bounding box center [630, 328] width 300 height 26
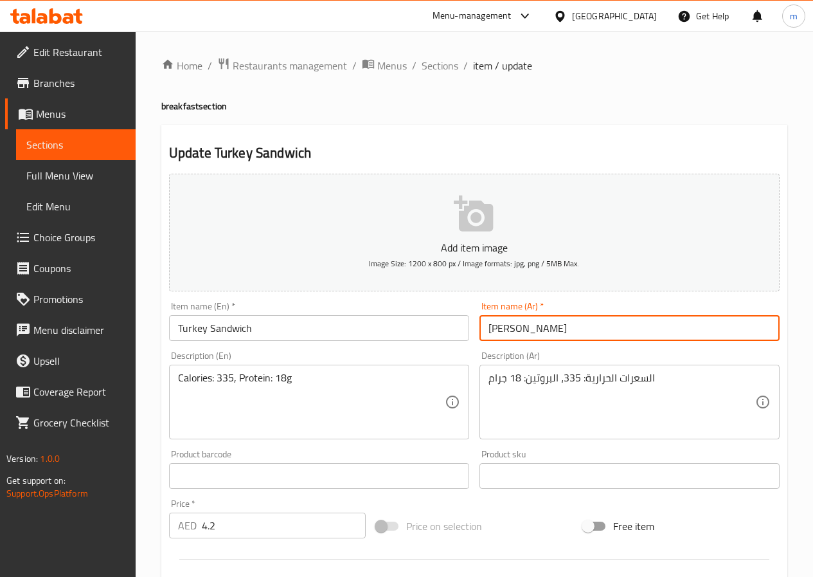
click at [516, 316] on input "ساندويش ديك رومي" at bounding box center [630, 328] width 300 height 26
drag, startPoint x: 530, startPoint y: 328, endPoint x: 411, endPoint y: 329, distance: 118.9
click at [411, 329] on div "Add item image Image Size: 1200 x 800 px / Image formats: jpg, png / 5MB Max. I…" at bounding box center [474, 445] width 621 height 554
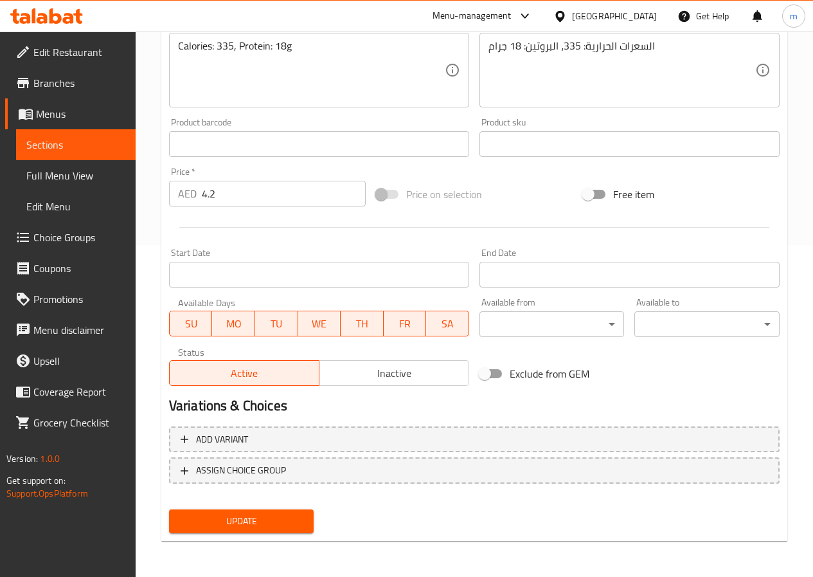
type input "ساندويش تركي"
click at [273, 530] on button "Update" at bounding box center [241, 521] width 145 height 24
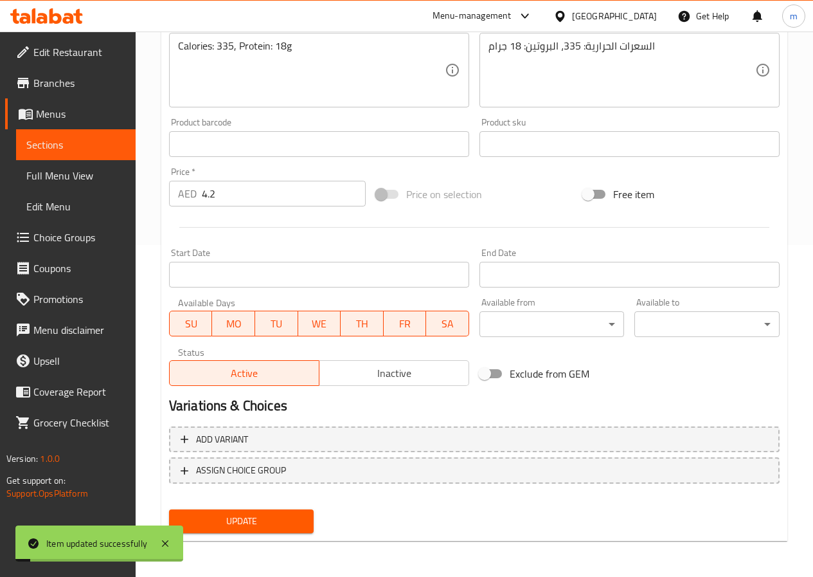
click at [53, 146] on span "Sections" at bounding box center [75, 144] width 99 height 15
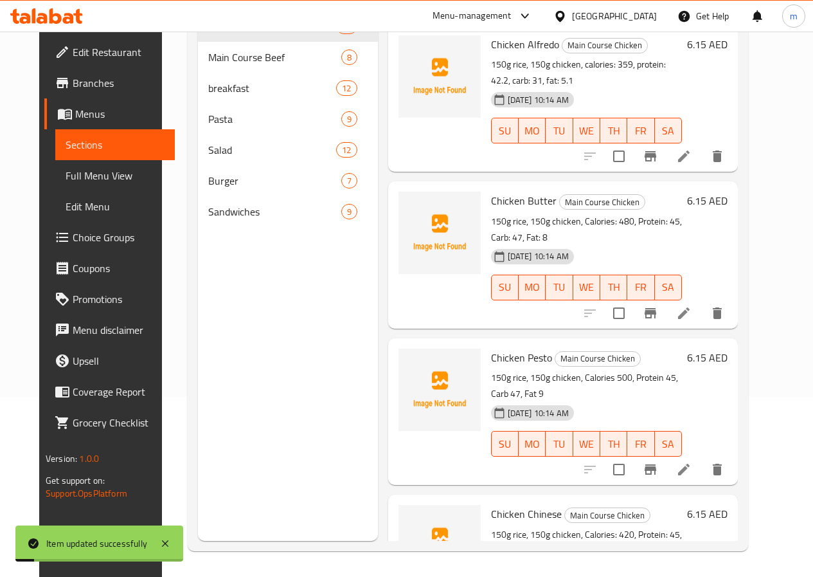
scroll to position [180, 0]
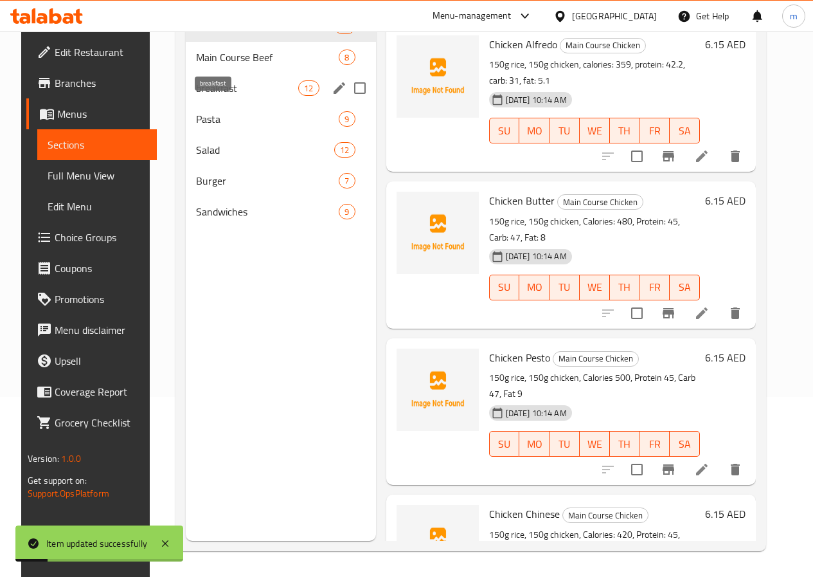
click at [214, 96] on span "breakfast" at bounding box center [247, 87] width 102 height 15
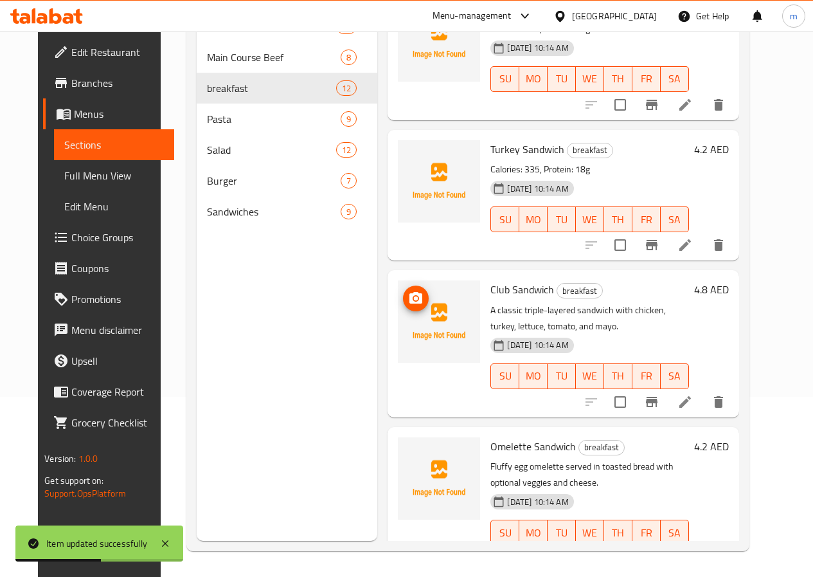
scroll to position [1093, 0]
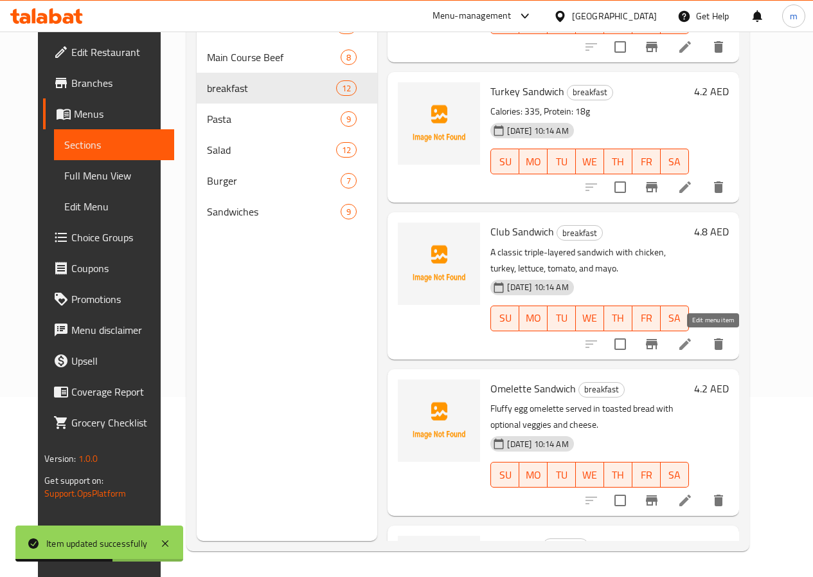
click at [693, 345] on icon at bounding box center [685, 343] width 15 height 15
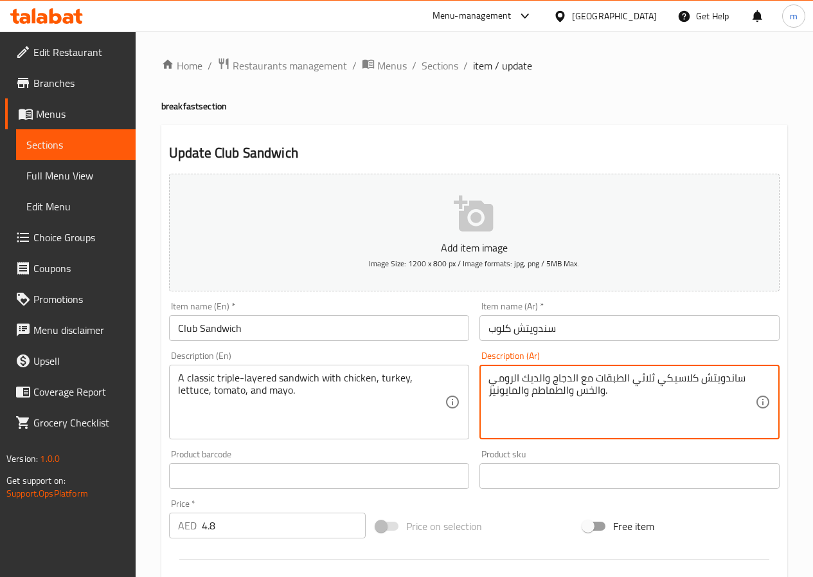
click at [529, 372] on textarea "ساندويتش كلاسيكي ثلاثي الطبقات مع الدجاج والديك الرومي والخس والطماطم والمايوني…" at bounding box center [622, 402] width 267 height 61
click at [513, 381] on textarea "ساندويتش كلاسيكي ثلاثي الطبقات مع الدجاج والديك الرومي والخس والطماطم والمايوني…" at bounding box center [622, 402] width 267 height 61
click at [522, 381] on textarea "ساندويتش كلاسيكي ثلاثي الطبقات مع الدجاج والديك الرومي والخس والطماطم والمايوني…" at bounding box center [622, 402] width 267 height 61
drag, startPoint x: 544, startPoint y: 377, endPoint x: 487, endPoint y: 377, distance: 57.2
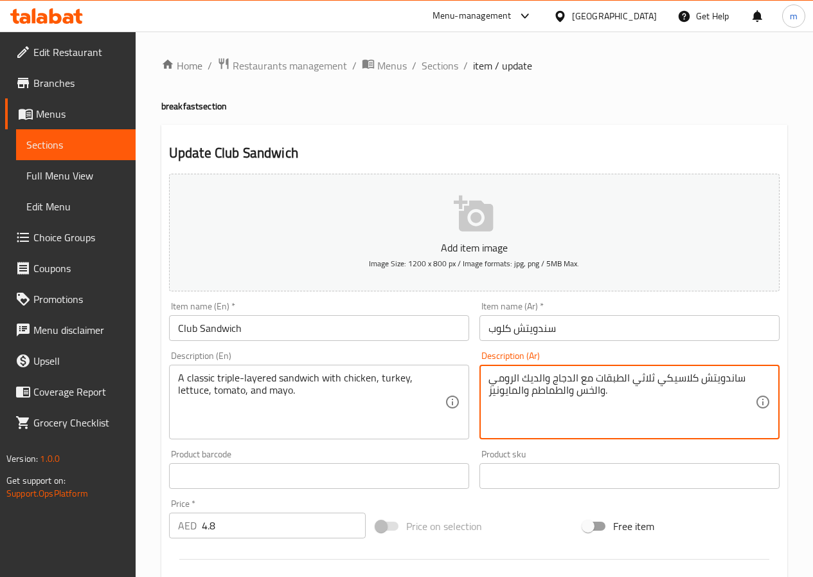
click at [487, 377] on div "ساندويتش كلاسيكي ثلاثي الطبقات مع الدجاج والديك الرومي والخس والطماطم والمايوني…" at bounding box center [630, 402] width 300 height 75
click at [547, 379] on textarea "ساندويتش كلاسيكي ثلاثي الطبقات مع الدجاج والتركي والخس والطماطم والمايونيز." at bounding box center [622, 402] width 267 height 61
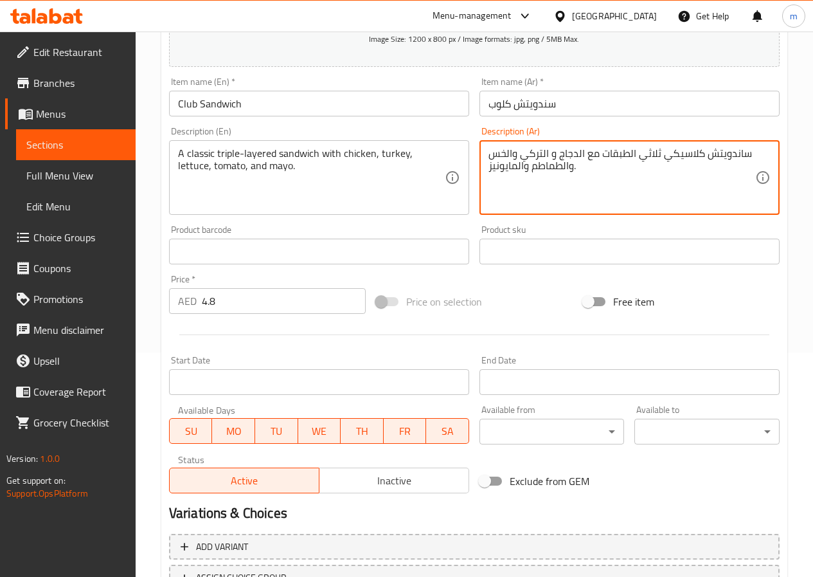
scroll to position [332, 0]
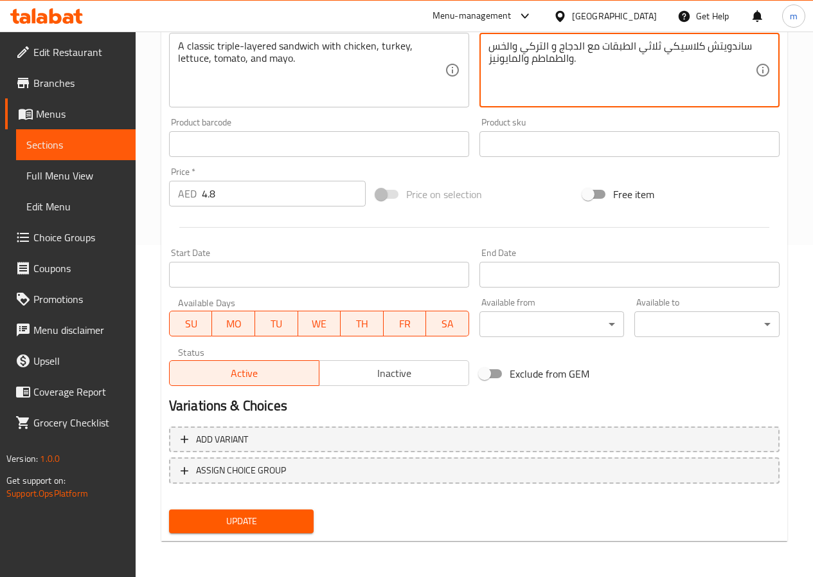
type textarea "ساندويتش كلاسيكي ثلاثي الطبقات مع الدجاج و التركي والخس والطماطم والمايونيز."
click at [287, 530] on button "Update" at bounding box center [241, 521] width 145 height 24
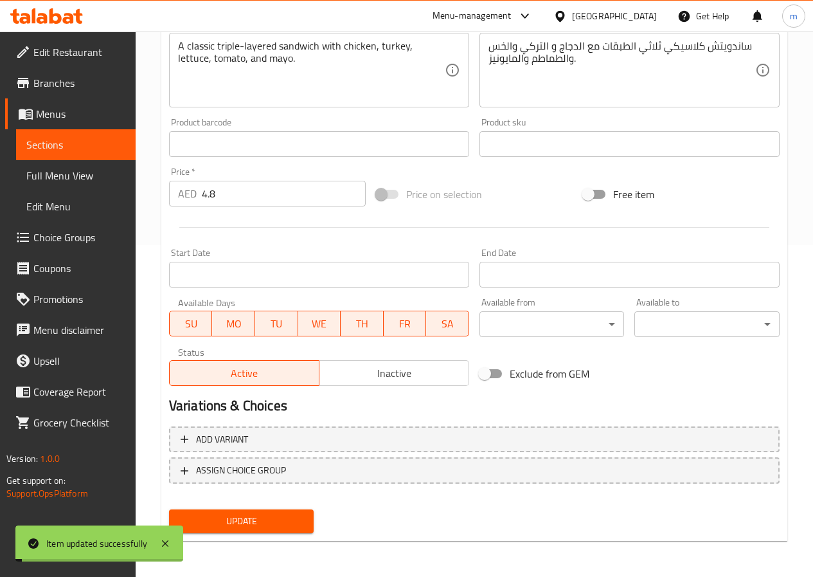
click at [102, 147] on span "Sections" at bounding box center [75, 144] width 99 height 15
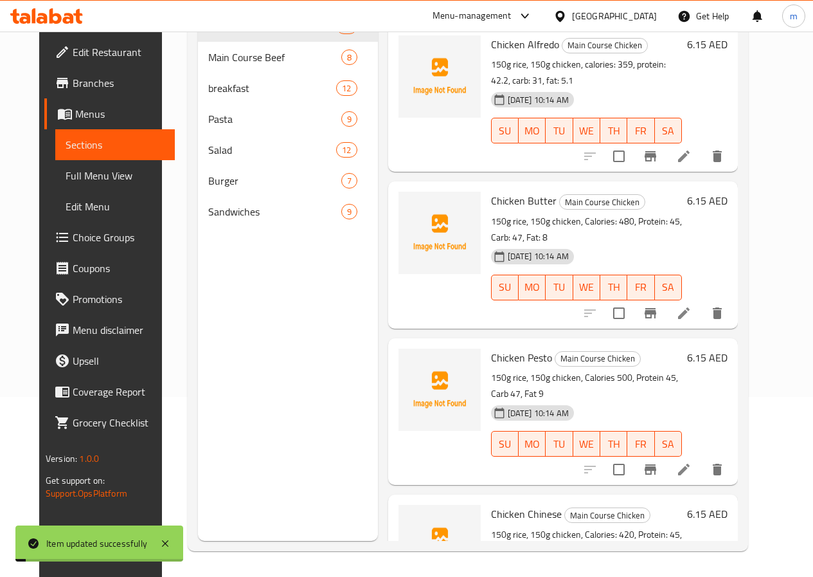
scroll to position [180, 0]
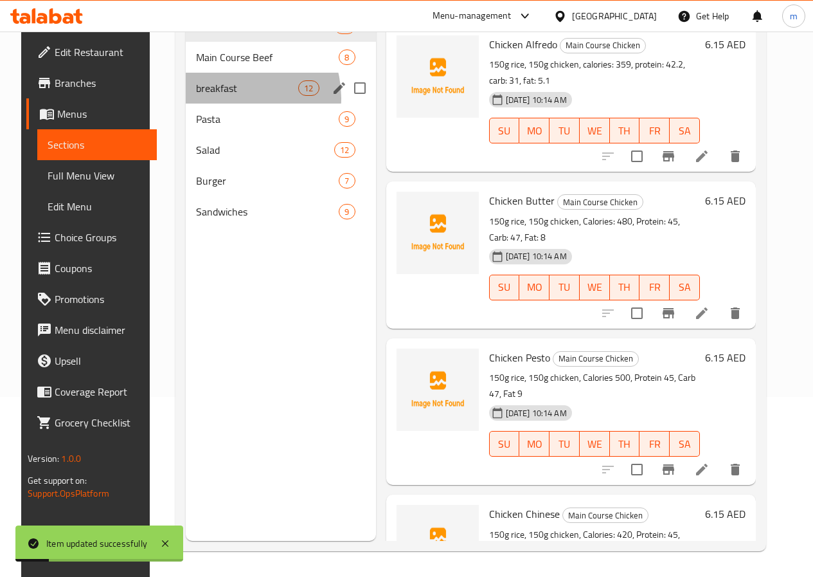
click at [220, 104] on div "breakfast 12" at bounding box center [281, 88] width 190 height 31
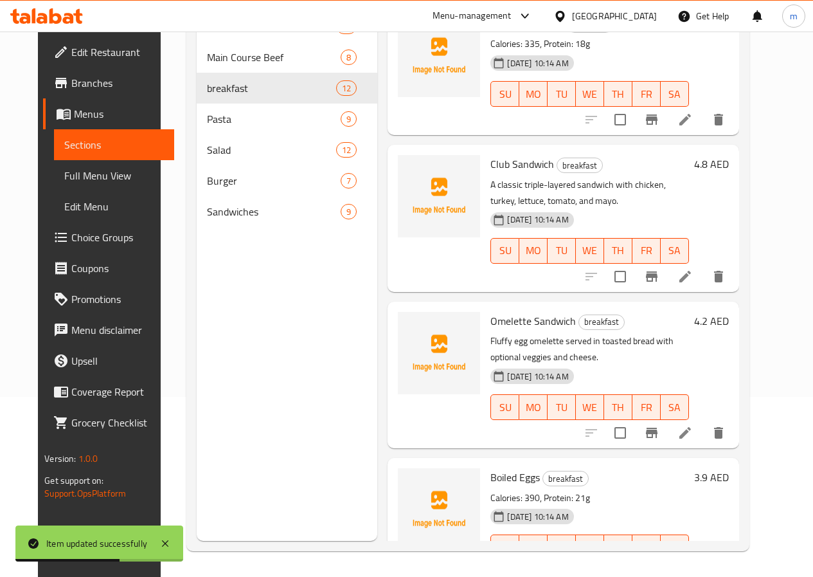
scroll to position [1208, 0]
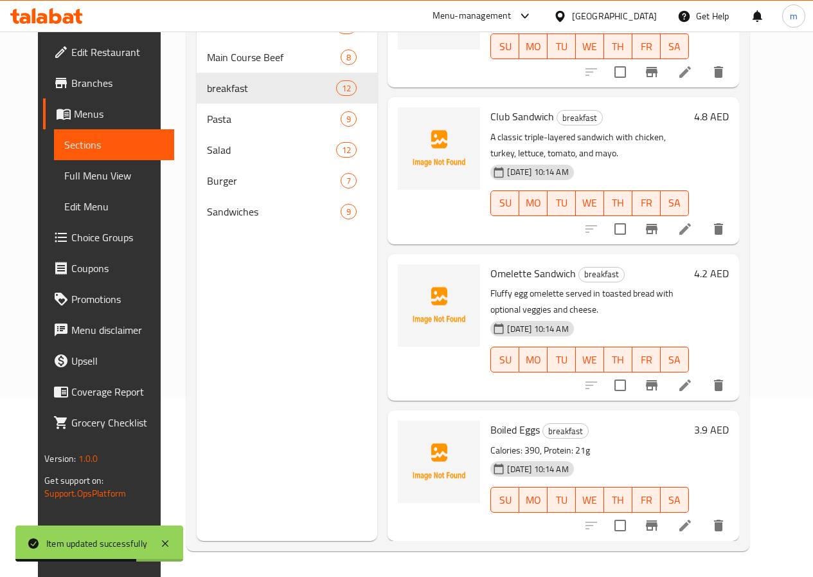
click at [693, 381] on icon at bounding box center [685, 384] width 15 height 15
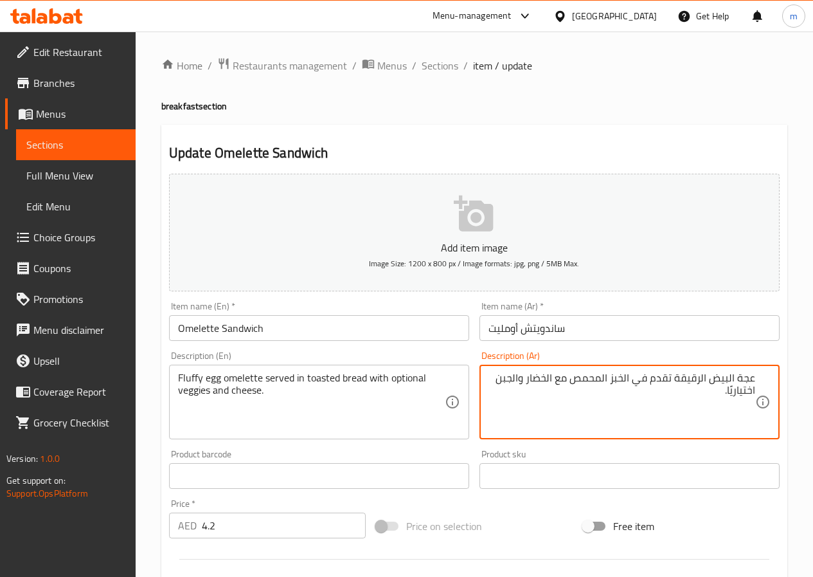
click at [639, 424] on textarea "عجة البيض الرقيقة تقدم في الخبز المحمص مع الخضار والجبن اختياريًا." at bounding box center [622, 402] width 267 height 61
click at [686, 395] on textarea "عجة البيض الرقيقة تقدم في الخبز المحمص مع الخضار والجبن اختياريًا." at bounding box center [622, 402] width 267 height 61
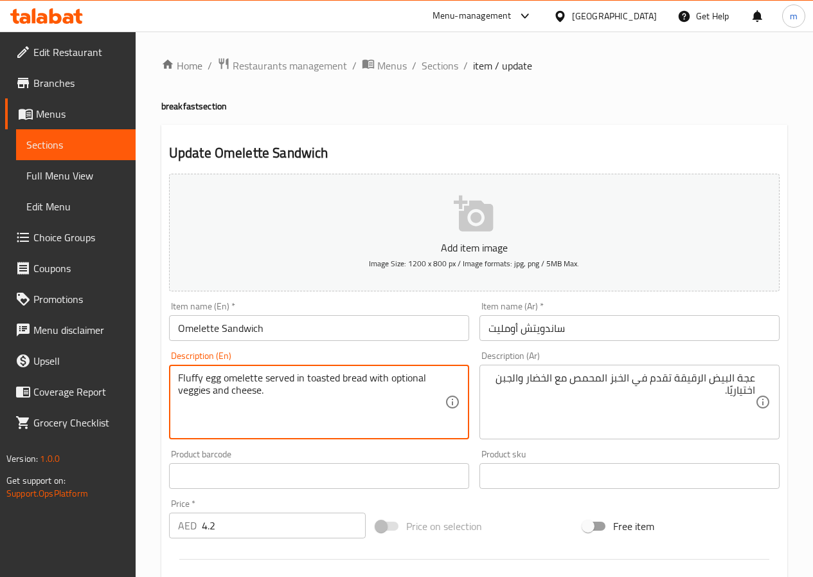
drag, startPoint x: 177, startPoint y: 372, endPoint x: 261, endPoint y: 383, distance: 84.3
click at [286, 402] on textarea "Fluffy egg omelette served in toasted bread with optional veggies and cheese." at bounding box center [311, 402] width 267 height 61
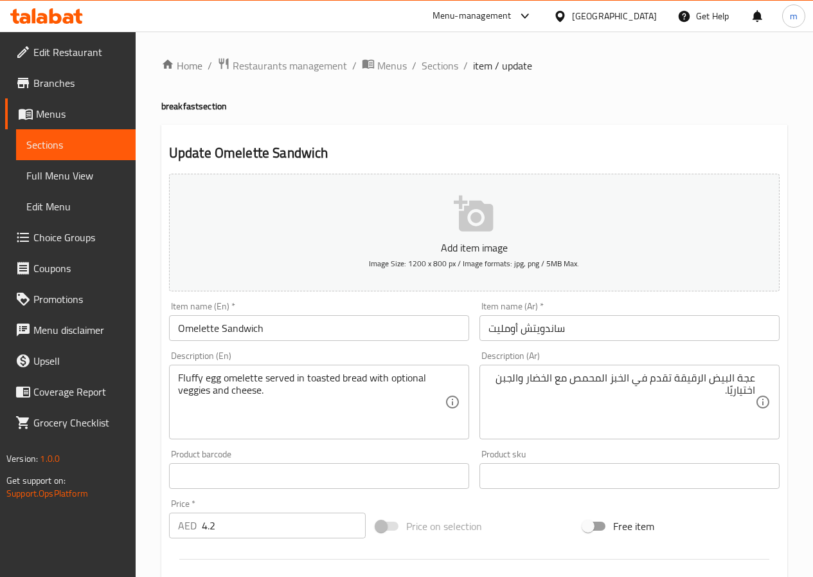
drag, startPoint x: 758, startPoint y: 377, endPoint x: 703, endPoint y: 377, distance: 54.7
click at [703, 377] on div "عجة البيض الرقيقة تقدم في الخبز المحمص مع الخضار والجبن اختياريًا. Description …" at bounding box center [630, 402] width 300 height 75
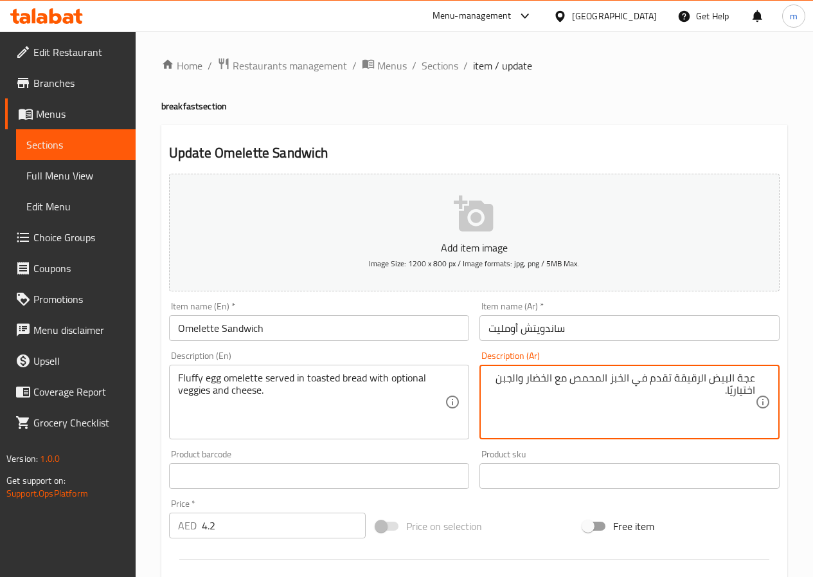
click at [682, 413] on textarea "عجة البيض الرقيقة تقدم في الخبز المحمص مع الخضار والجبن اختياريًا." at bounding box center [622, 402] width 267 height 61
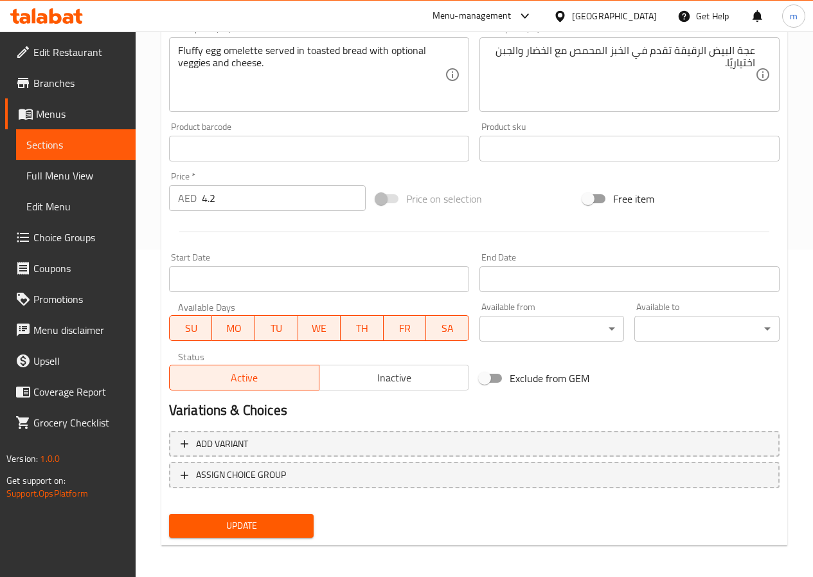
scroll to position [332, 0]
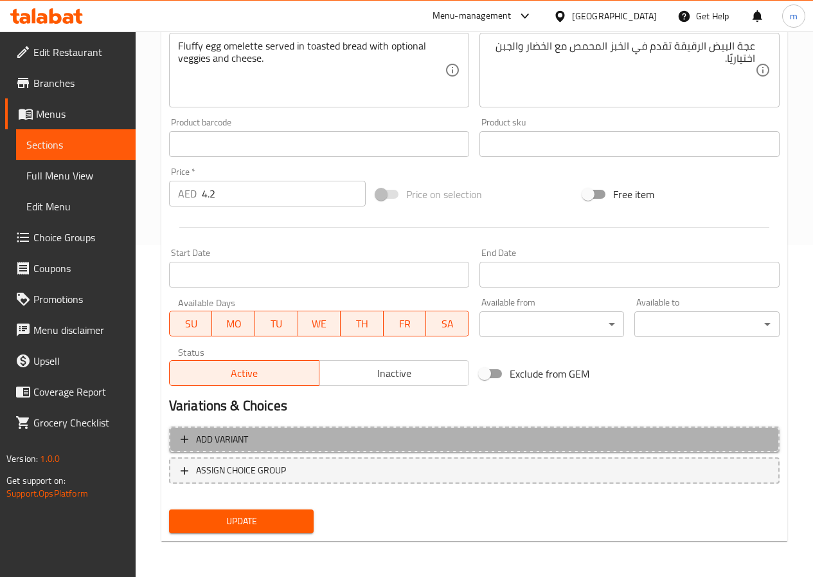
click at [348, 443] on span "Add variant" at bounding box center [475, 439] width 588 height 16
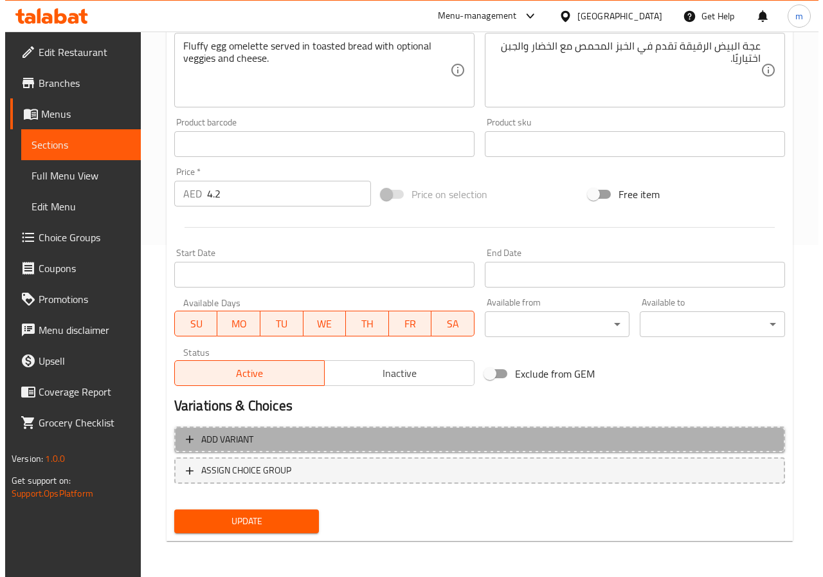
scroll to position [323, 0]
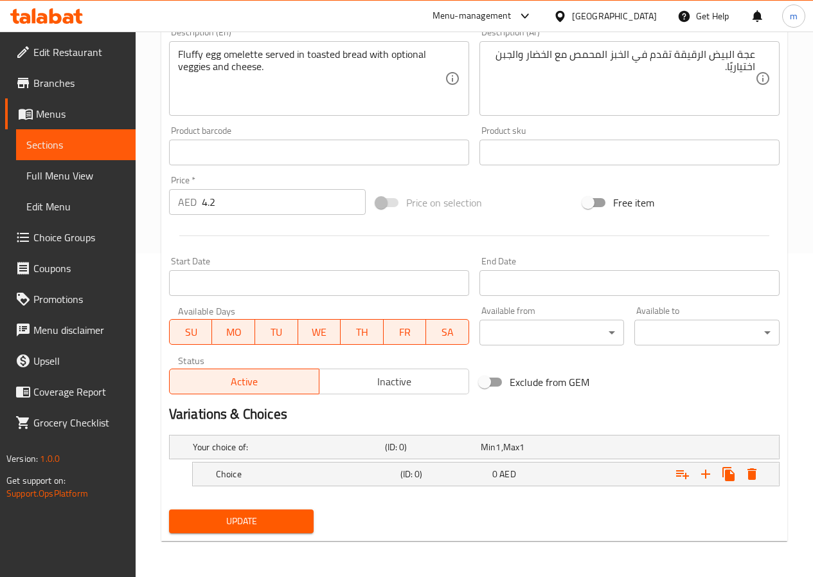
click at [348, 443] on h5 "Your choice of:" at bounding box center [286, 446] width 187 height 13
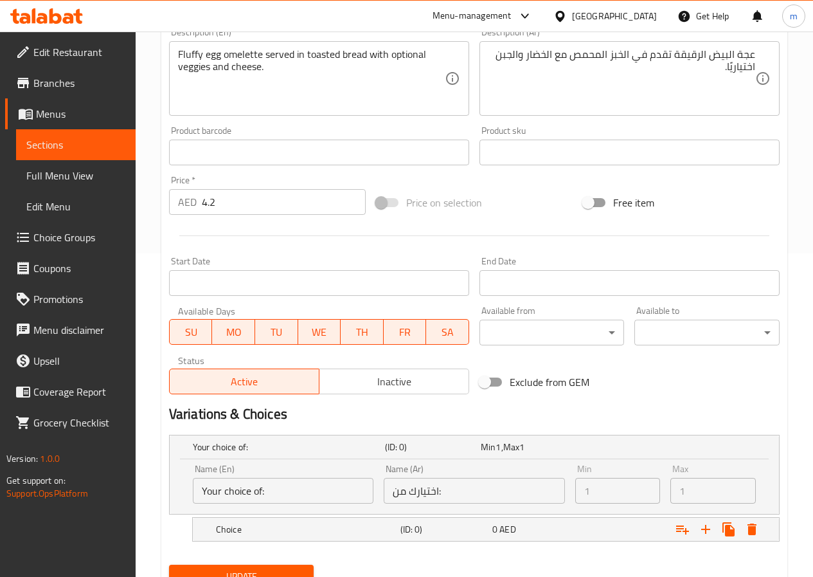
click at [348, 443] on h5 "Your choice of:" at bounding box center [286, 446] width 187 height 13
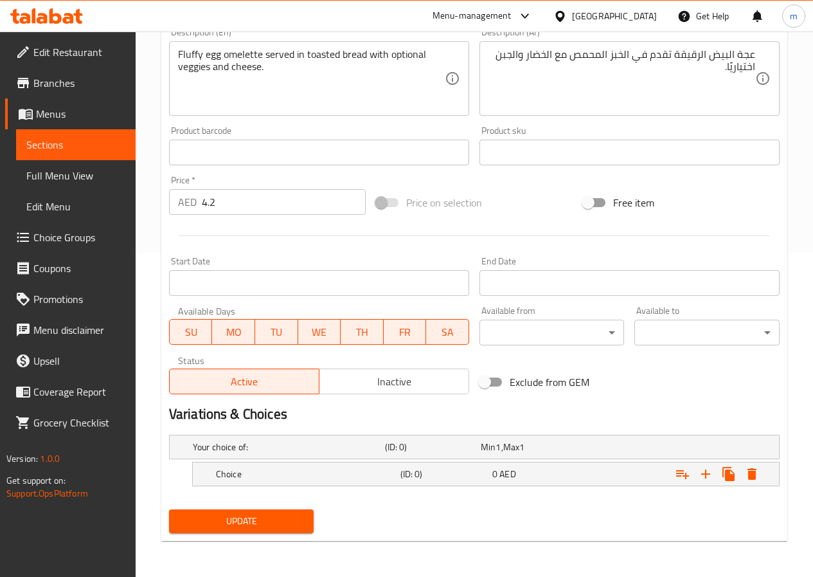
click at [372, 494] on nav at bounding box center [474, 494] width 611 height 10
click at [759, 477] on icon "Expand" at bounding box center [752, 473] width 15 height 15
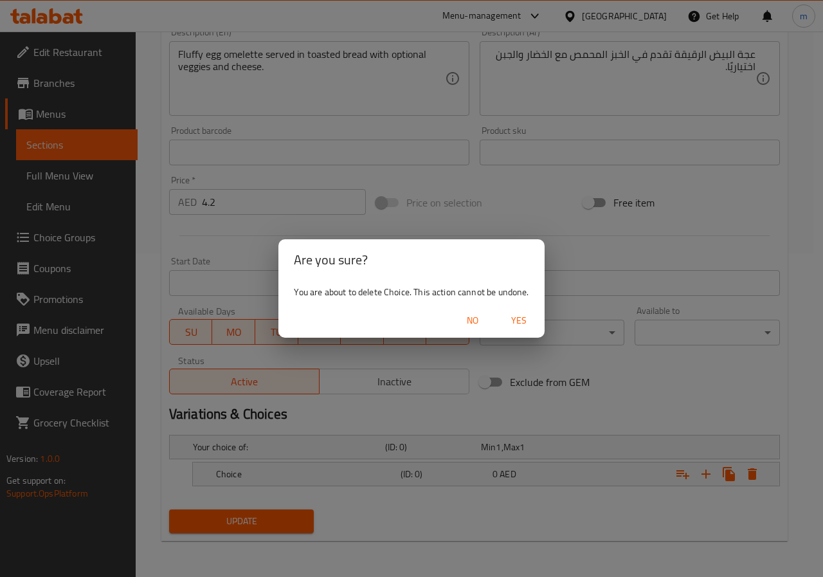
click at [510, 326] on span "Yes" at bounding box center [518, 320] width 31 height 16
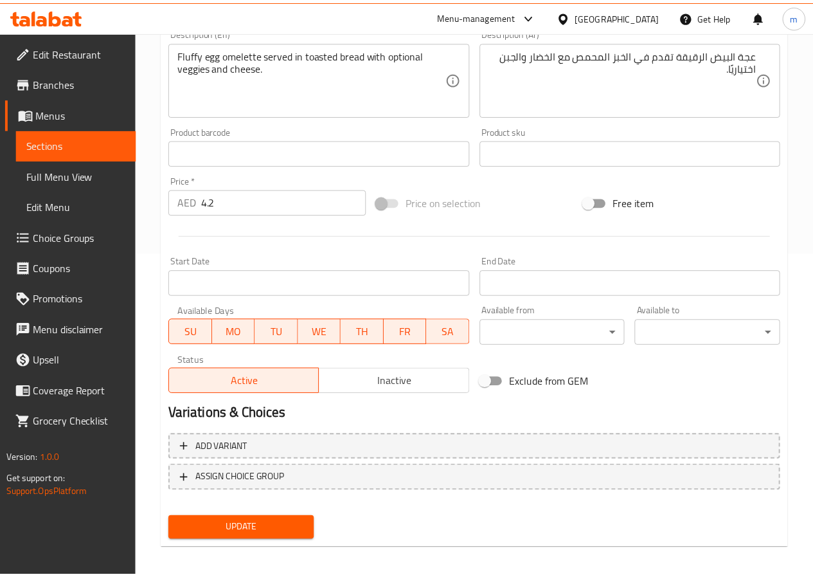
scroll to position [319, 0]
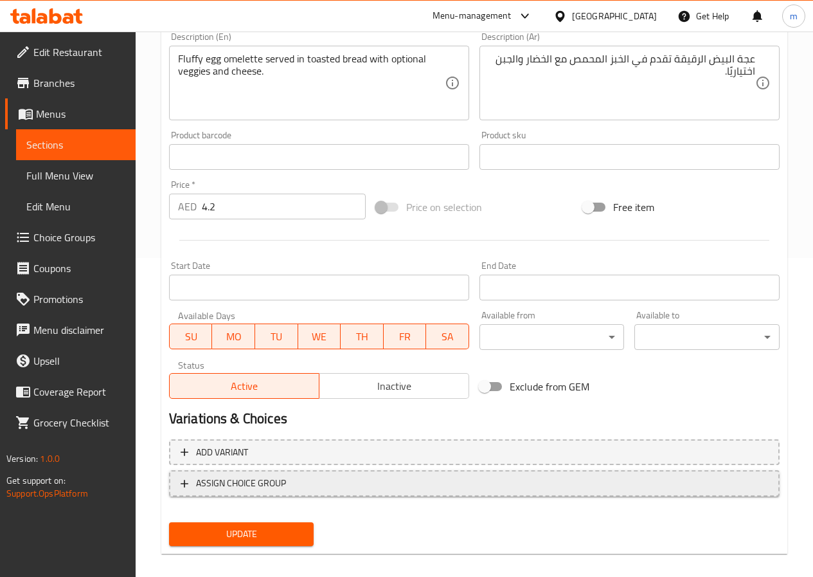
click at [268, 481] on span "ASSIGN CHOICE GROUP" at bounding box center [241, 483] width 90 height 16
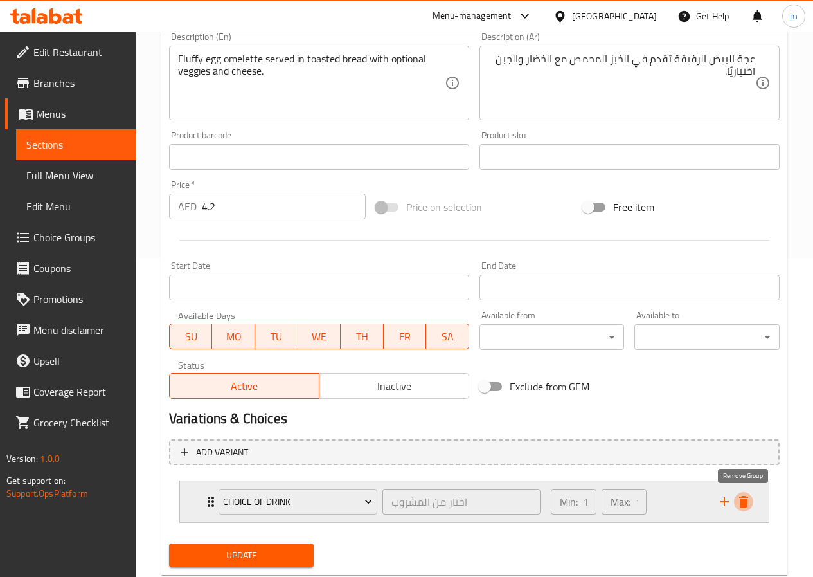
click at [745, 501] on icon "delete" at bounding box center [743, 502] width 9 height 12
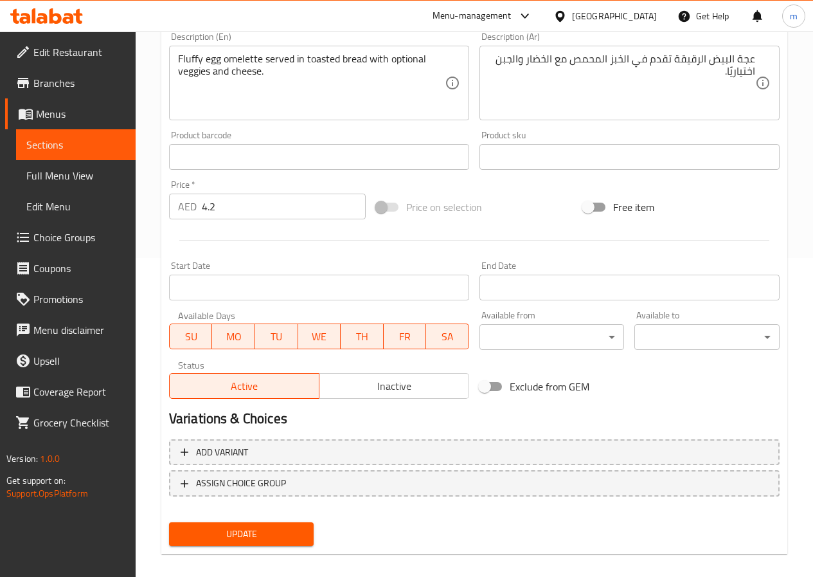
click at [62, 233] on span "Choice Groups" at bounding box center [79, 237] width 92 height 15
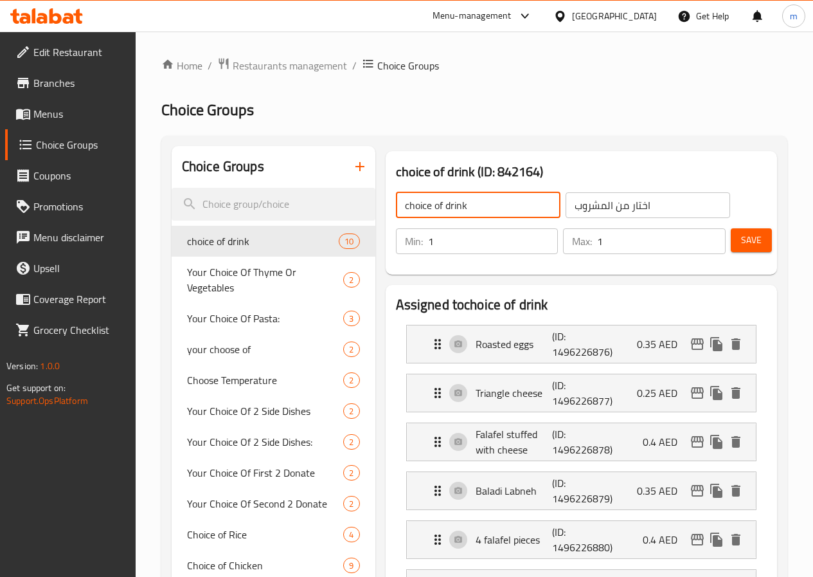
drag, startPoint x: 468, startPoint y: 201, endPoint x: 339, endPoint y: 212, distance: 129.7
click at [388, 212] on div "choice of drink ​ اختار من المشروب ​" at bounding box center [563, 205] width 350 height 41
type input "YOUR CHOICE :"
drag, startPoint x: 633, startPoint y: 204, endPoint x: 521, endPoint y: 203, distance: 111.2
click at [521, 203] on div "YOUR CHOICE : ​ اختار من المشروب ​" at bounding box center [563, 205] width 350 height 41
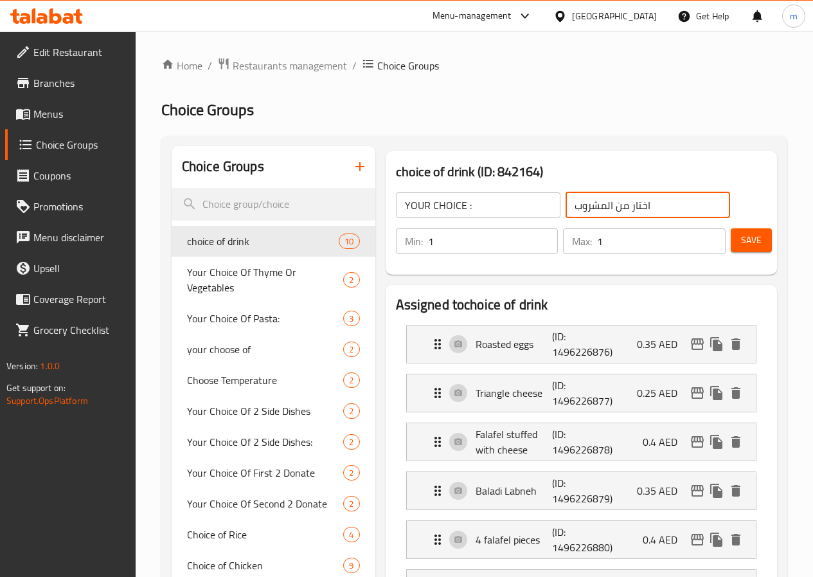
type input "h"
click at [352, 164] on icon "button" at bounding box center [359, 166] width 15 height 15
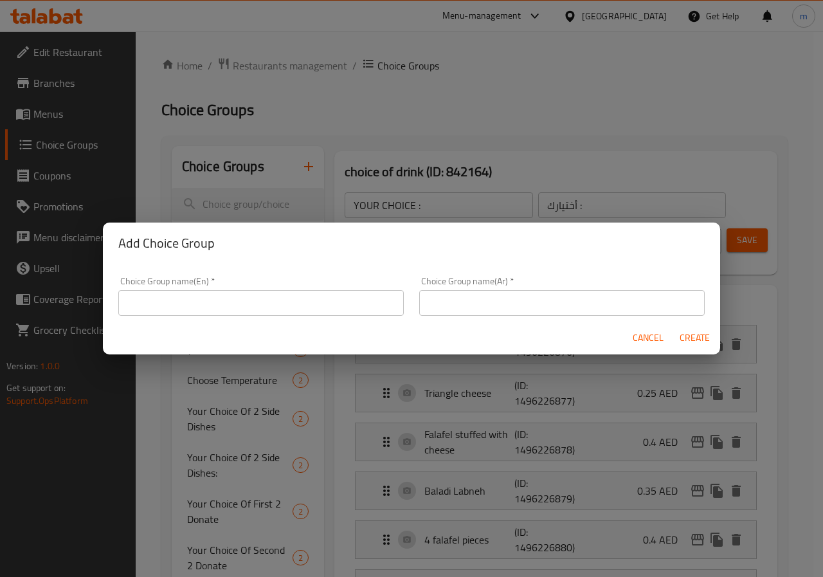
click at [644, 337] on span "Cancel" at bounding box center [648, 338] width 31 height 16
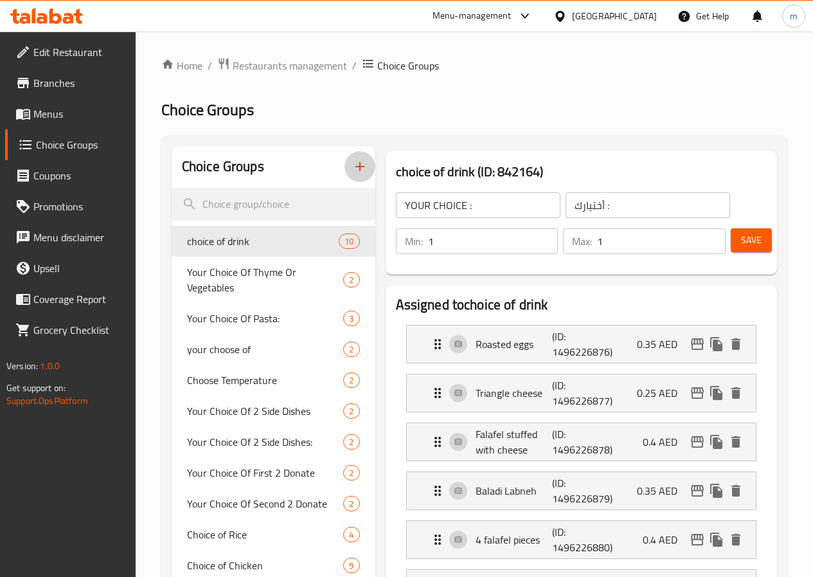
click at [352, 166] on icon "button" at bounding box center [359, 166] width 15 height 15
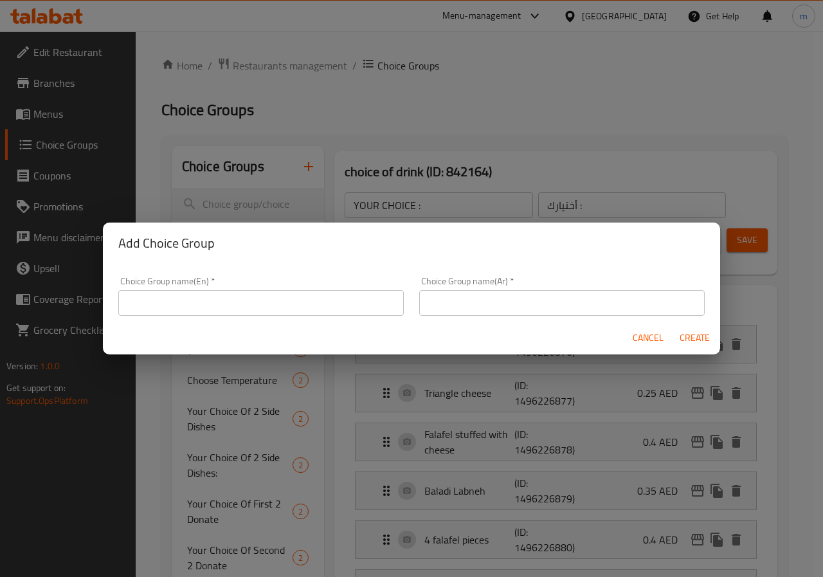
click at [296, 298] on input "text" at bounding box center [260, 303] width 285 height 26
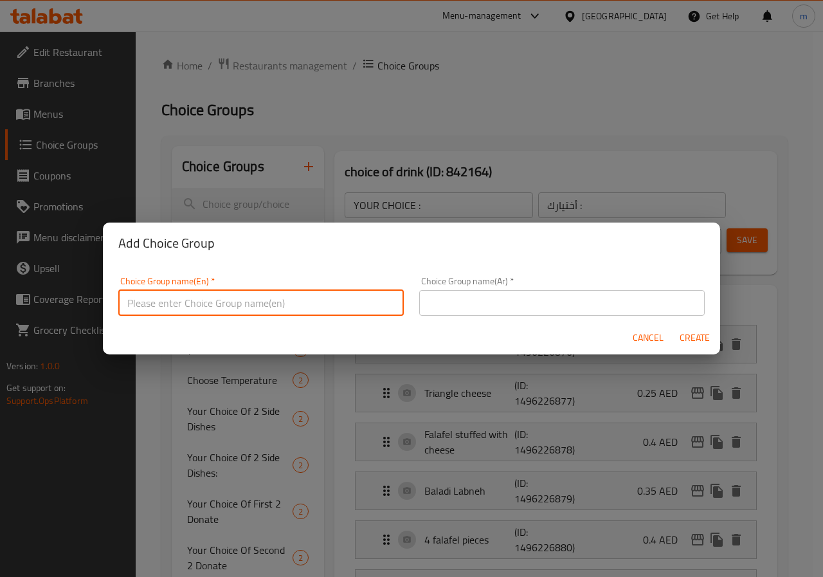
click at [377, 138] on div "Add Choice Group Choice Group name(En)   * Choice Group name(En) * Choice Group…" at bounding box center [411, 288] width 823 height 577
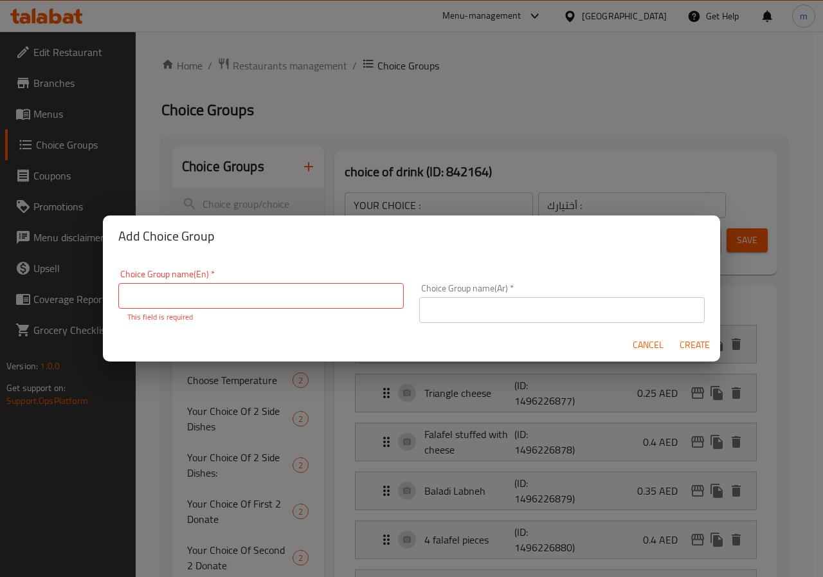
click at [638, 339] on span "Cancel" at bounding box center [648, 345] width 31 height 16
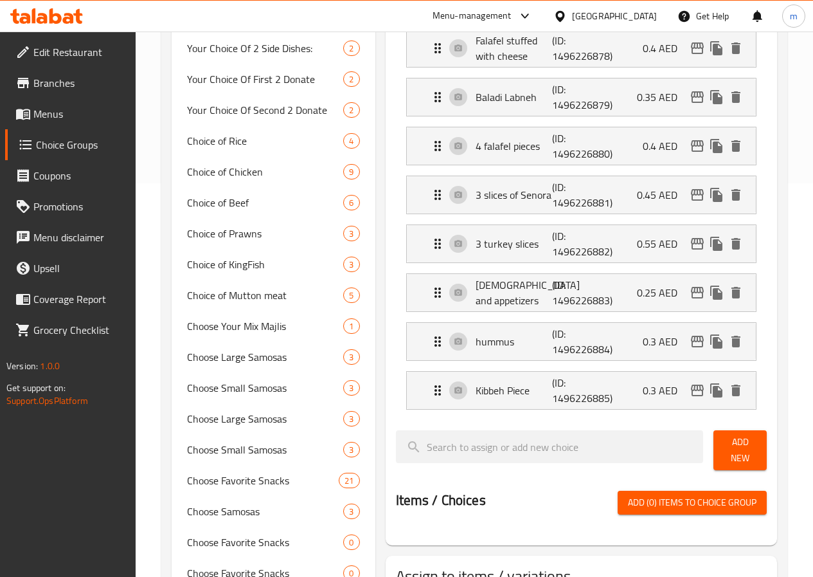
scroll to position [450, 0]
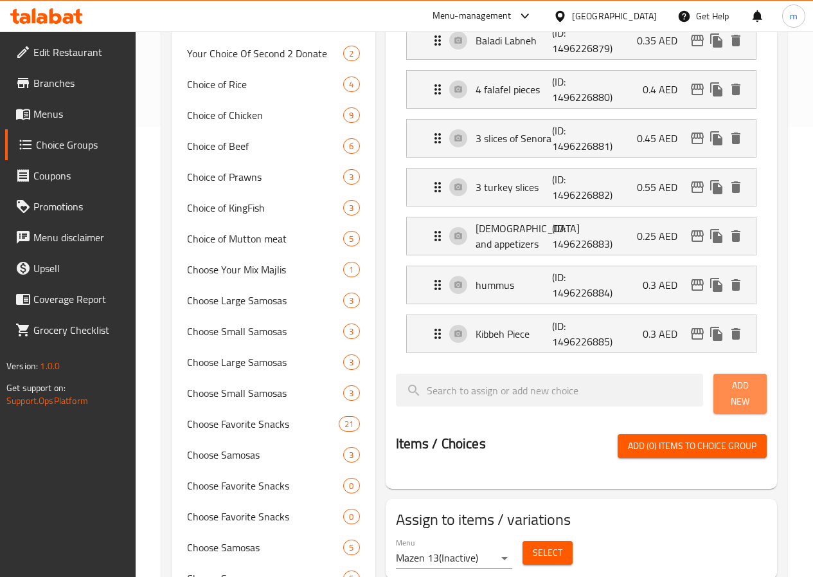
click at [728, 390] on span "Add New" at bounding box center [740, 393] width 33 height 32
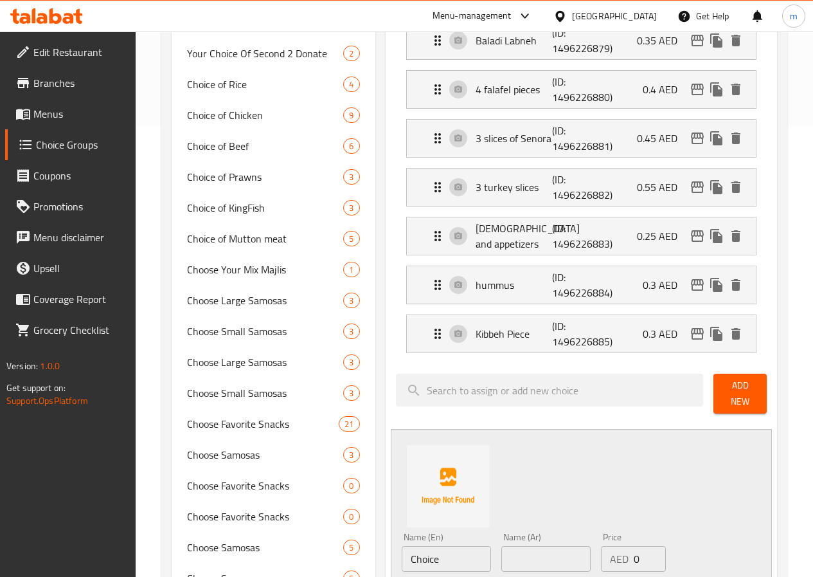
scroll to position [579, 0]
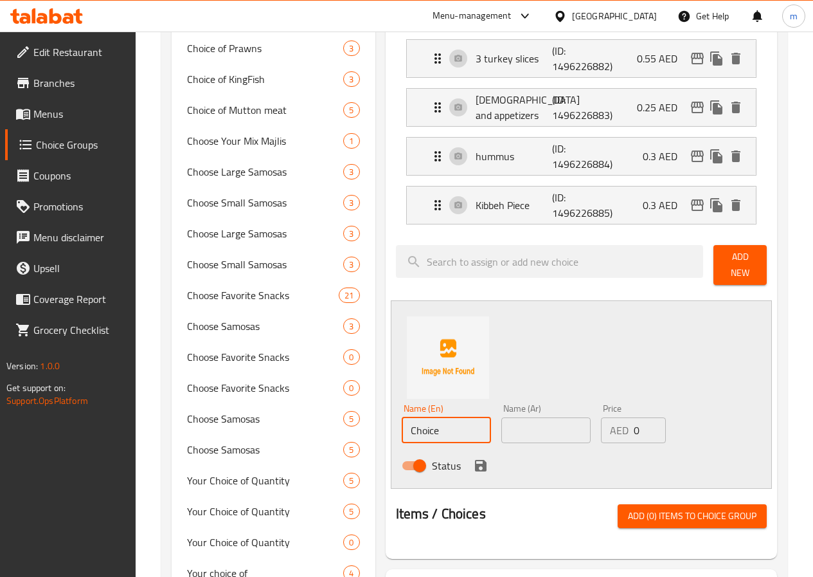
click at [402, 424] on input "Choice" at bounding box center [446, 430] width 89 height 26
drag, startPoint x: 426, startPoint y: 424, endPoint x: 345, endPoint y: 424, distance: 81.0
click at [391, 424] on div "Name (En) Choice Name (En) Name (Ar) Name (Ar) Price AED 0 Price Status" at bounding box center [581, 394] width 381 height 188
click at [527, 318] on div "Name (En) Choice Name (En) Name (Ar) Name (Ar) Price AED 0 Price Status" at bounding box center [581, 394] width 381 height 188
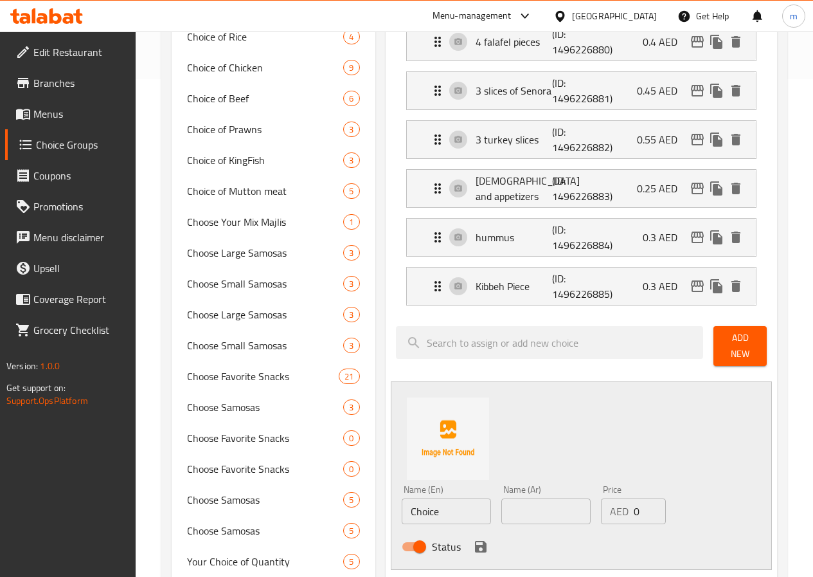
scroll to position [386, 0]
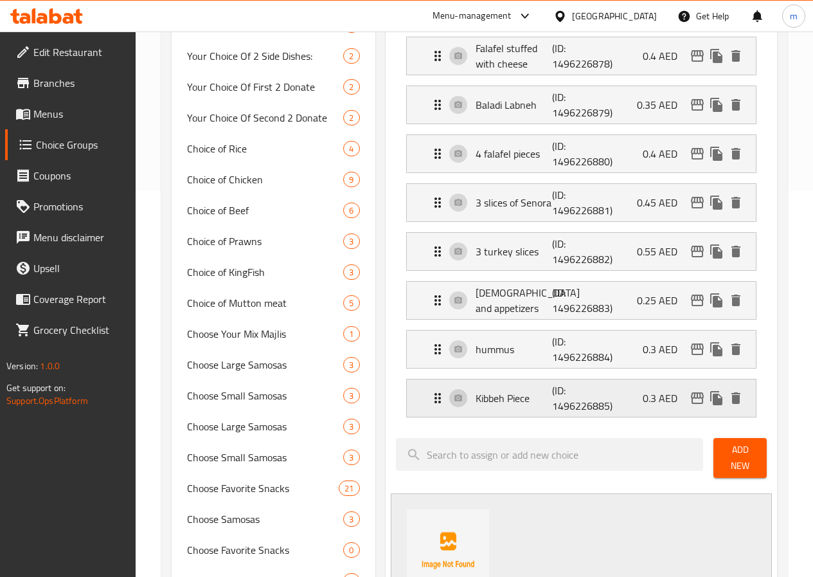
click at [739, 392] on icon "delete" at bounding box center [735, 397] width 15 height 15
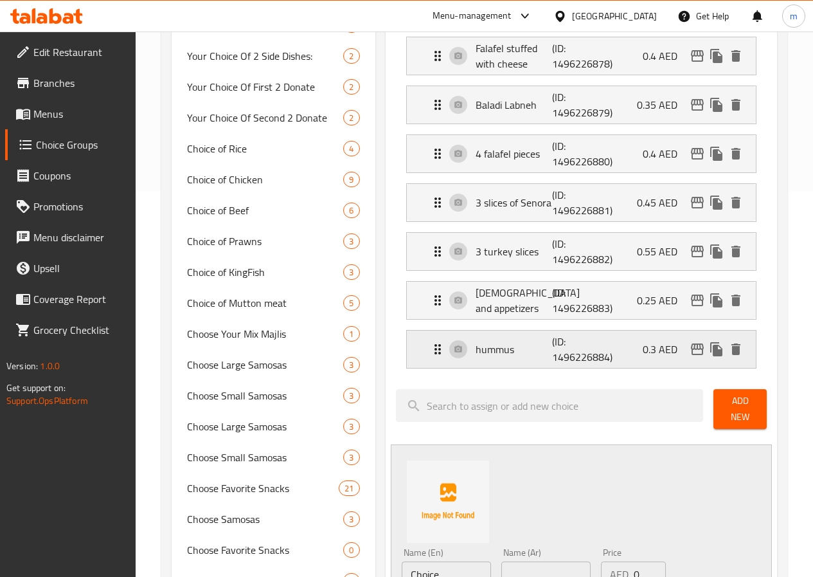
click at [736, 359] on div "hummus (ID: 1496226884) 0.3 AED" at bounding box center [585, 348] width 311 height 37
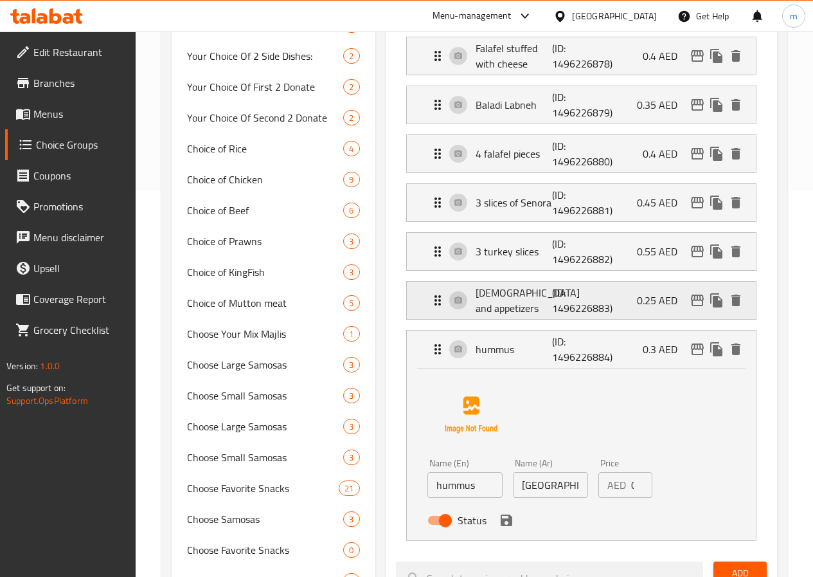
click at [734, 313] on div "Salads and appetizers (ID: 1496226883) 0.25 AED" at bounding box center [585, 300] width 311 height 37
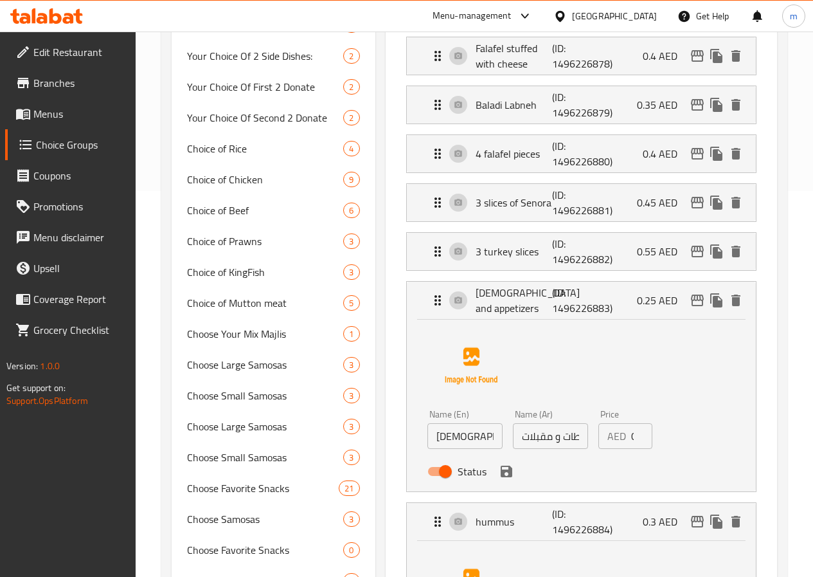
scroll to position [643, 0]
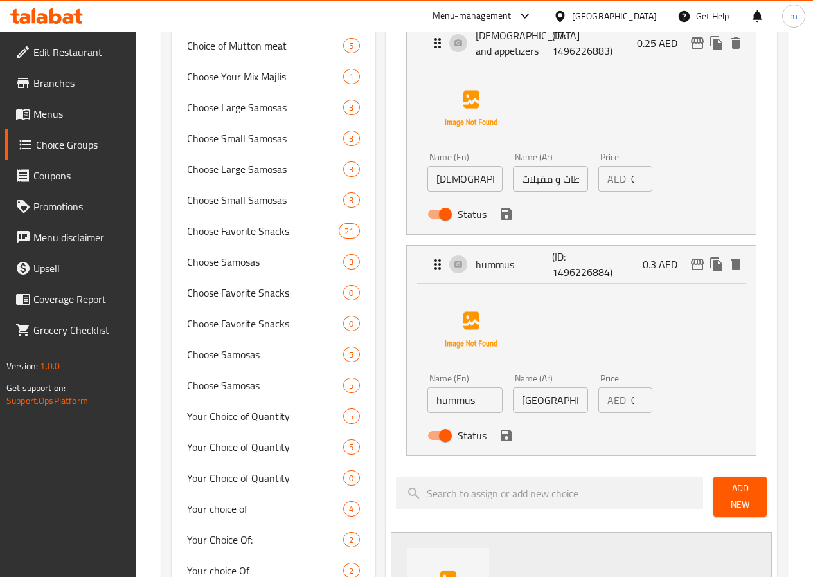
click at [689, 368] on div "Name (En) hummus Name (En) Name (Ar) حمص Name (Ar) Price AED 0.3 Price Status" at bounding box center [582, 366] width 308 height 161
click at [676, 156] on div "Name (En) Salads and appetizers Name (En) Name (Ar) سلطات و مقبلات Name (Ar) Pr…" at bounding box center [582, 145] width 308 height 161
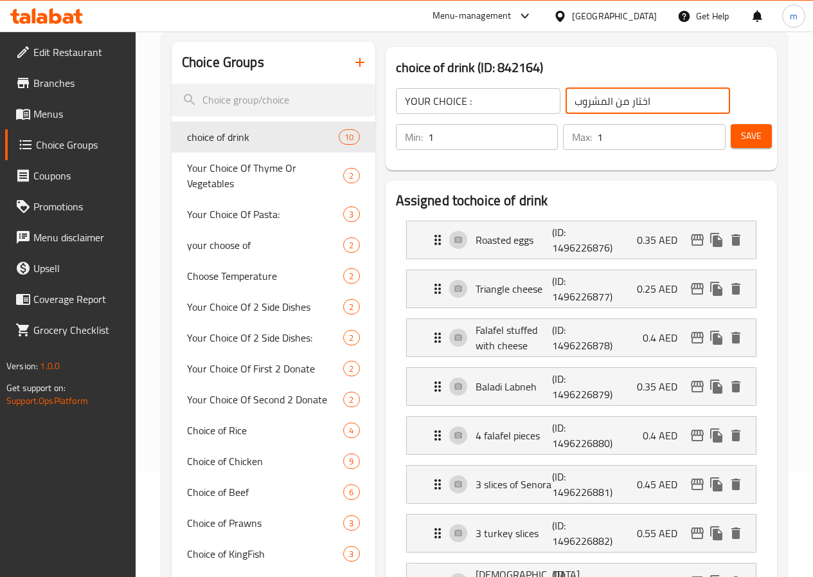
scroll to position [0, 0]
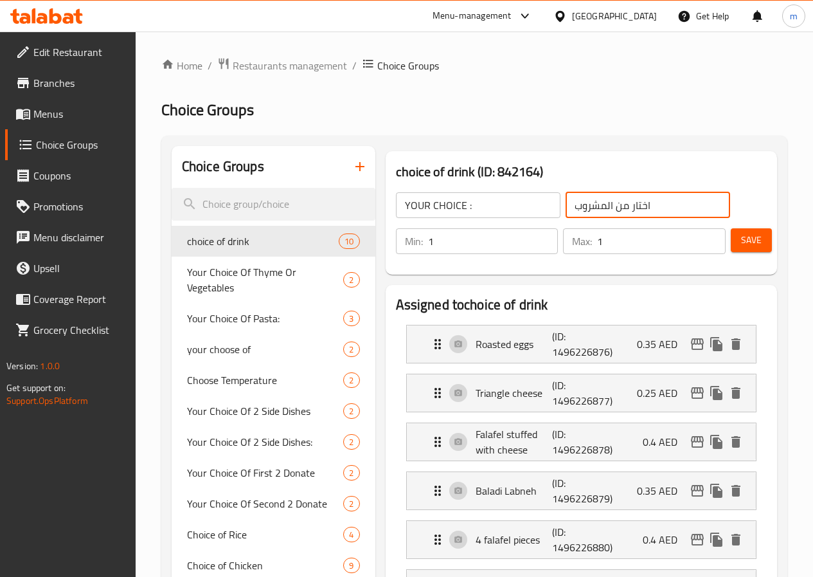
type input "اختار من المشروب"
click at [610, 188] on div "YOUR CHOICE : ​ اختار من المشروب ​" at bounding box center [563, 205] width 350 height 41
click at [345, 168] on button "button" at bounding box center [360, 166] width 31 height 31
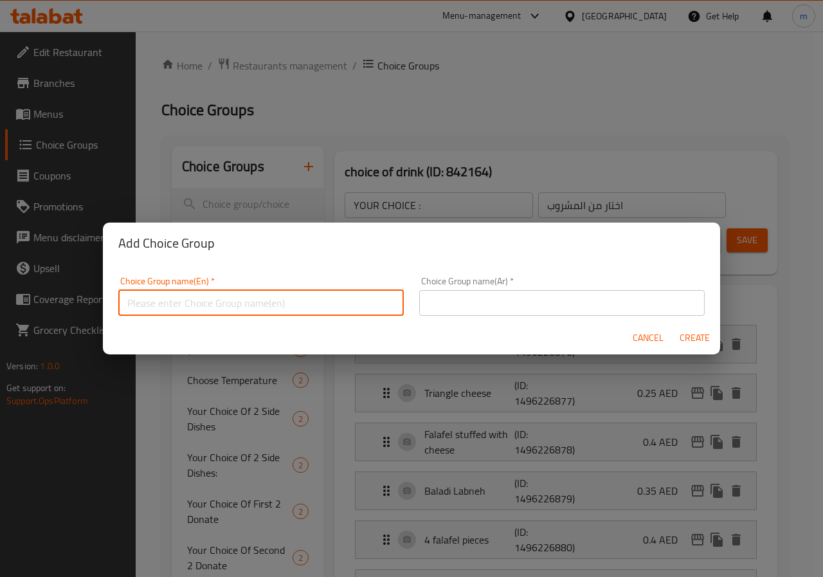
click at [312, 309] on input "text" at bounding box center [260, 303] width 285 height 26
type input "y"
type input "YOUR CHOICE :"
click at [432, 303] on input "text" at bounding box center [561, 303] width 285 height 26
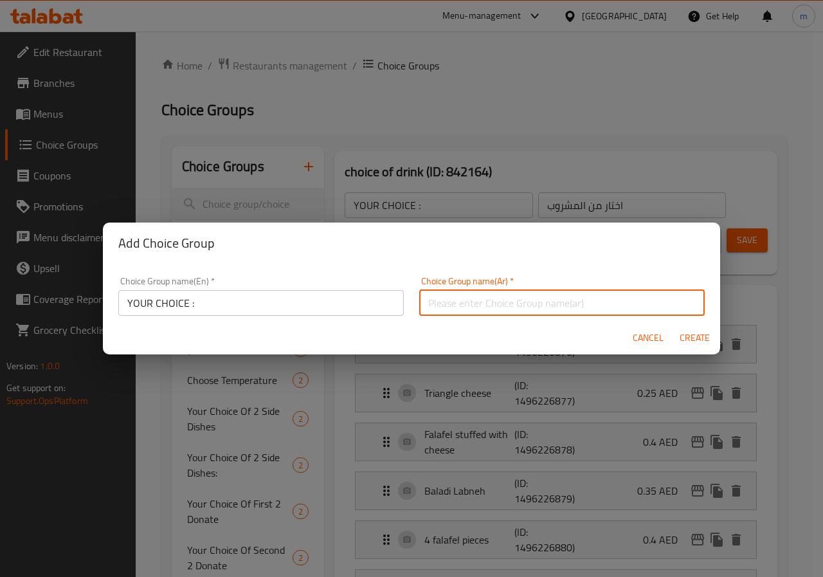
type input "h"
type input "أختيارك :"
click at [692, 339] on span "Create" at bounding box center [694, 338] width 31 height 16
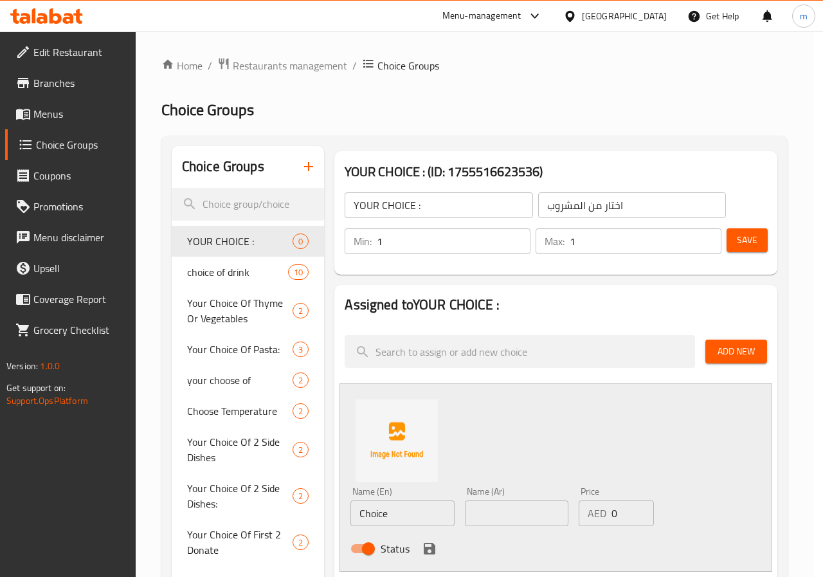
type input "أختيارك :"
type input "0"
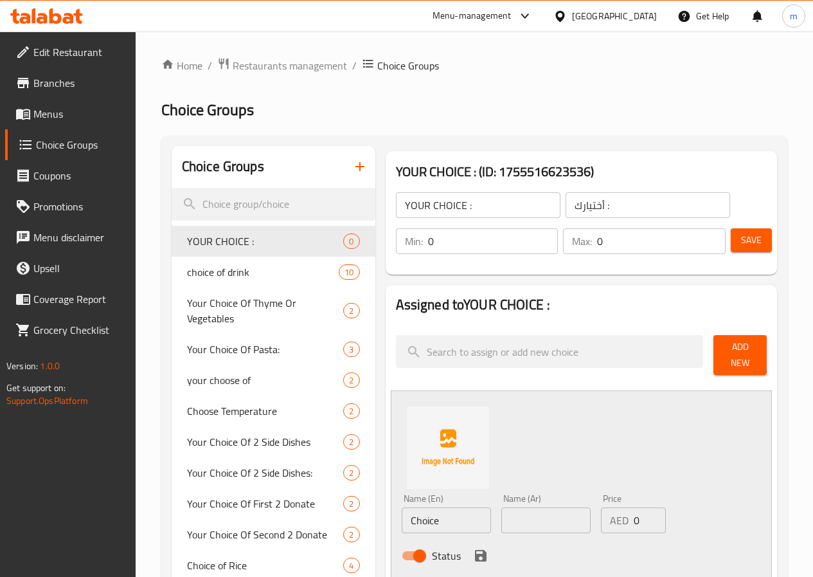
click at [746, 352] on span "Add New" at bounding box center [740, 355] width 33 height 32
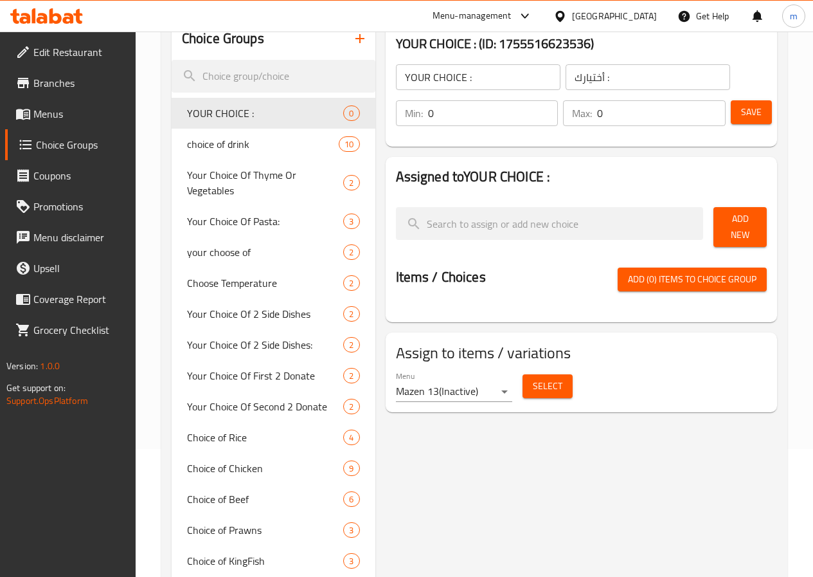
scroll to position [129, 0]
click at [698, 271] on span "Add (0) items to choice group" at bounding box center [692, 279] width 129 height 16
click at [685, 274] on span "Add (0) items to choice group" at bounding box center [692, 279] width 129 height 16
click at [724, 220] on span "Add New" at bounding box center [740, 226] width 33 height 32
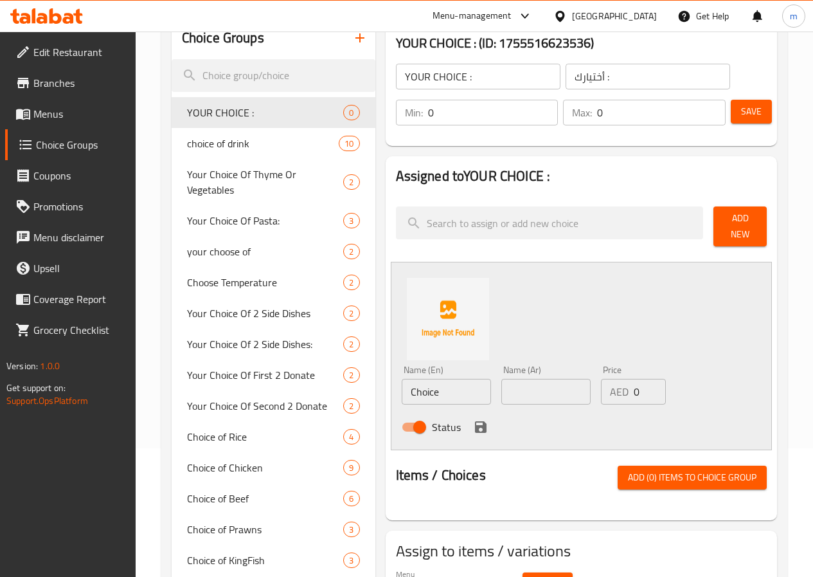
scroll to position [193, 0]
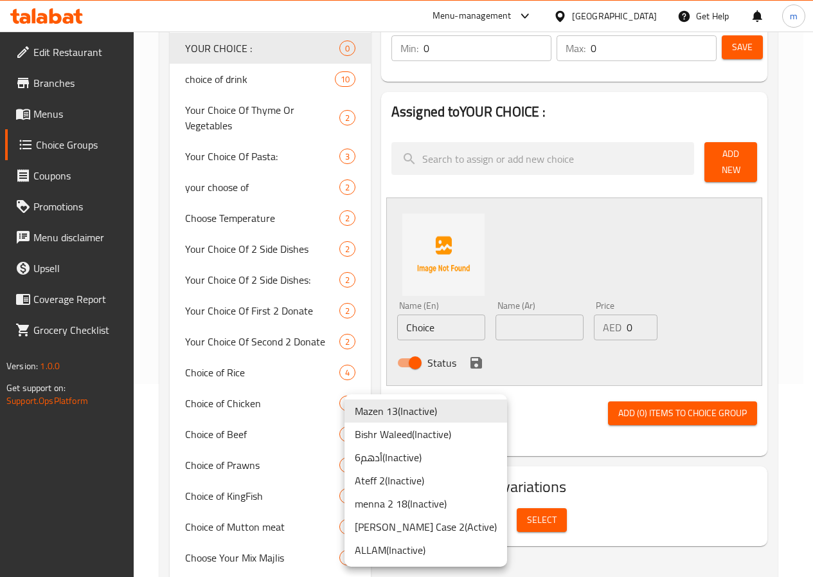
click at [446, 384] on body "​ Menu-management United Arab Emirates Get Help m Edit Restaurant Branches Menu…" at bounding box center [406, 111] width 813 height 545
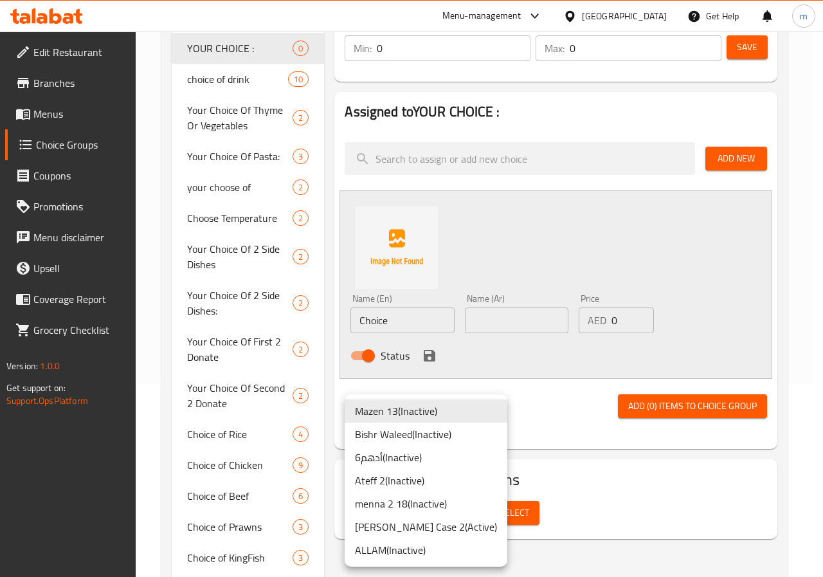
click at [588, 478] on div at bounding box center [411, 288] width 823 height 577
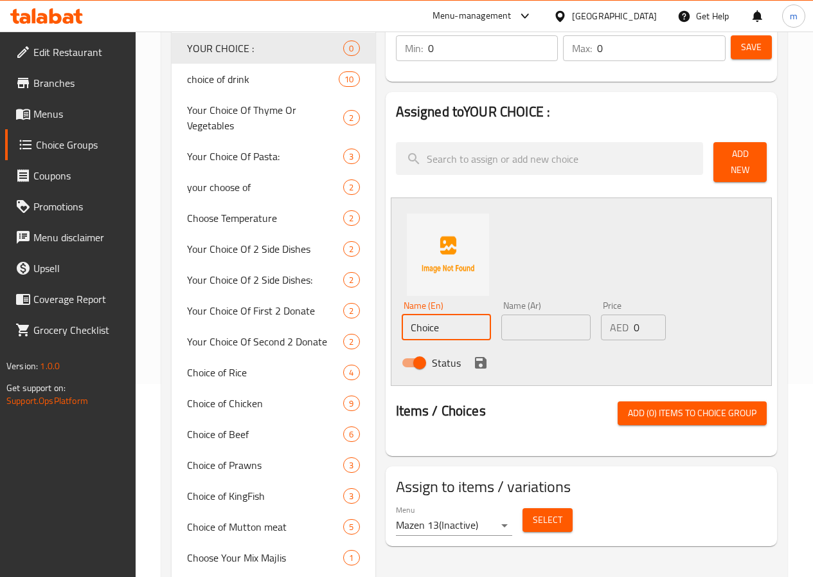
drag, startPoint x: 439, startPoint y: 319, endPoint x: 343, endPoint y: 319, distance: 95.8
click at [391, 319] on div "Name (En) Choice Name (En) Name (Ar) Name (Ar) Price AED 0 Price Status" at bounding box center [581, 291] width 381 height 188
type input "جبنة"
click at [501, 321] on input "text" at bounding box center [545, 327] width 89 height 26
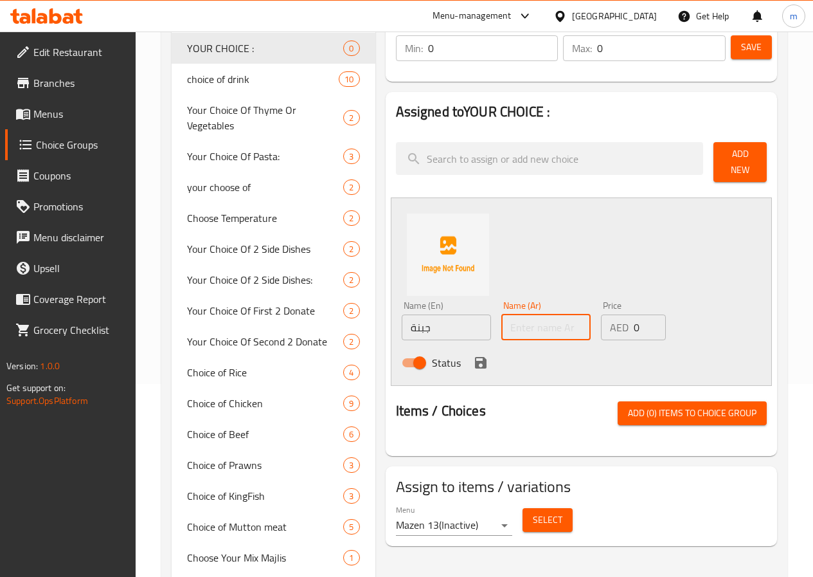
click at [501, 321] on input "text" at bounding box center [545, 327] width 89 height 26
paste input "جبنة"
type input "جبنة"
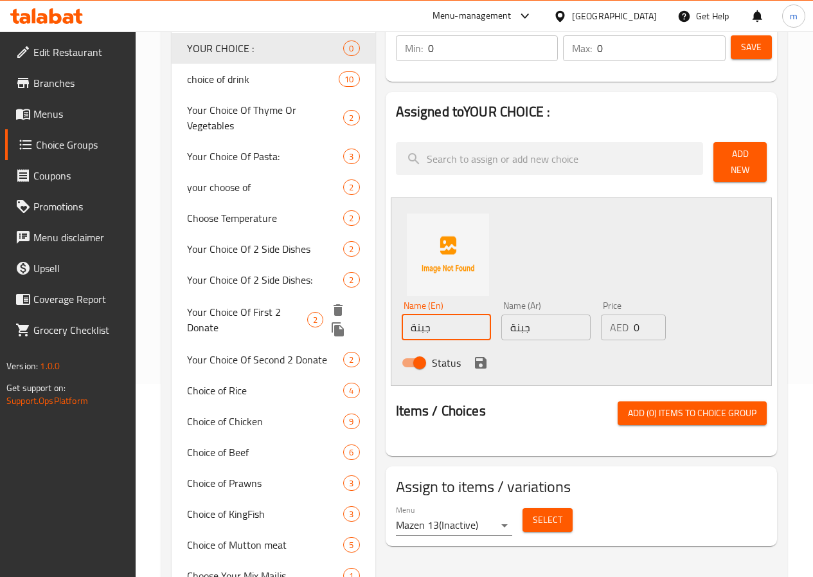
type input "c"
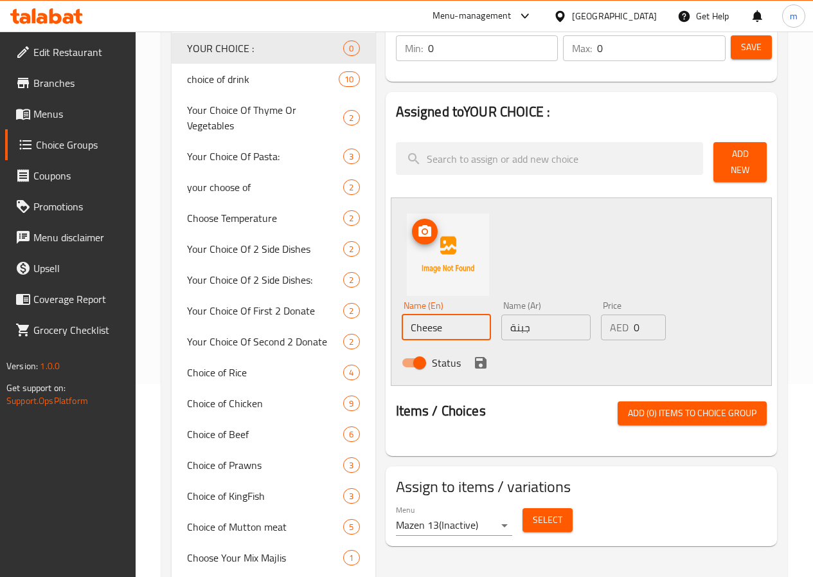
type input "Cheese"
click at [493, 264] on div "Name (En) Cheese Name (En) Name (Ar) جبنة Name (Ar) Price AED 0 Price Status" at bounding box center [581, 291] width 381 height 188
click at [475, 360] on icon "save" at bounding box center [481, 363] width 12 height 12
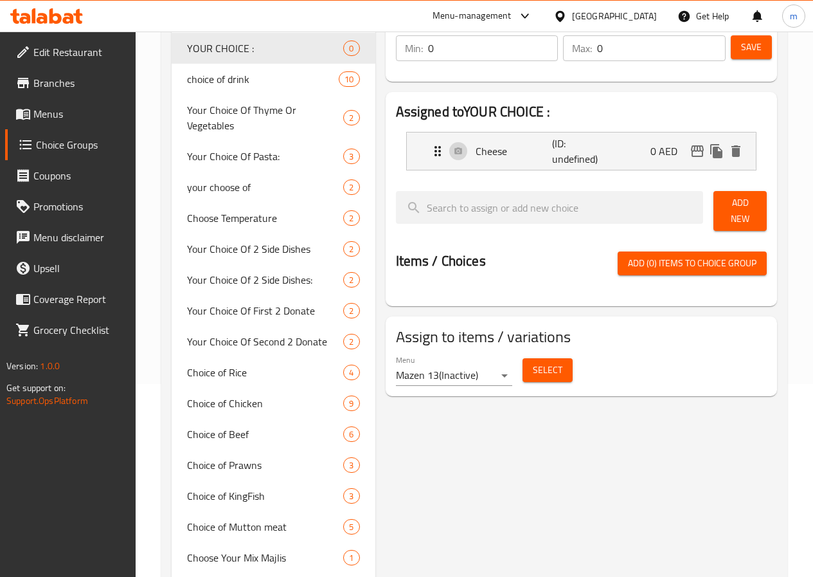
click at [724, 213] on span "Add New" at bounding box center [740, 211] width 33 height 32
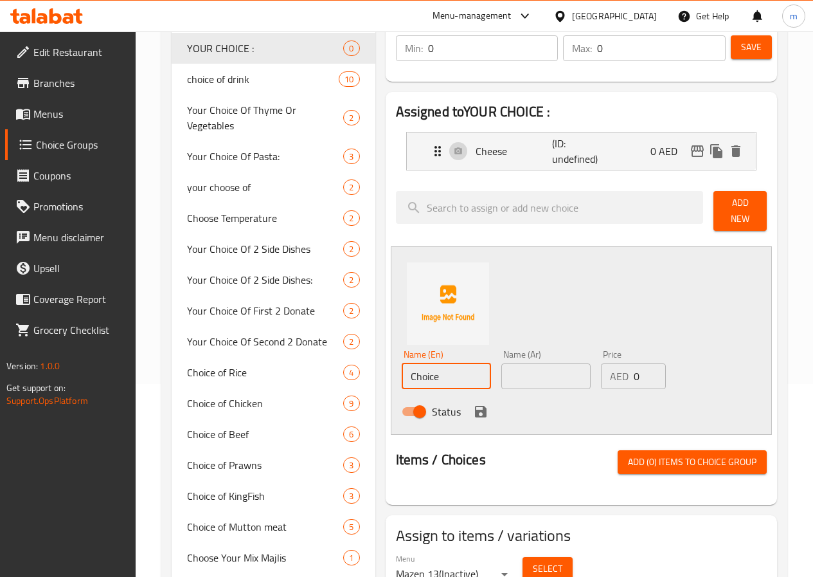
drag, startPoint x: 426, startPoint y: 372, endPoint x: 353, endPoint y: 375, distance: 73.4
click at [402, 375] on input "Choice" at bounding box center [446, 376] width 89 height 26
type input "veggies"
click at [501, 363] on input "text" at bounding box center [545, 376] width 89 height 26
type input "o"
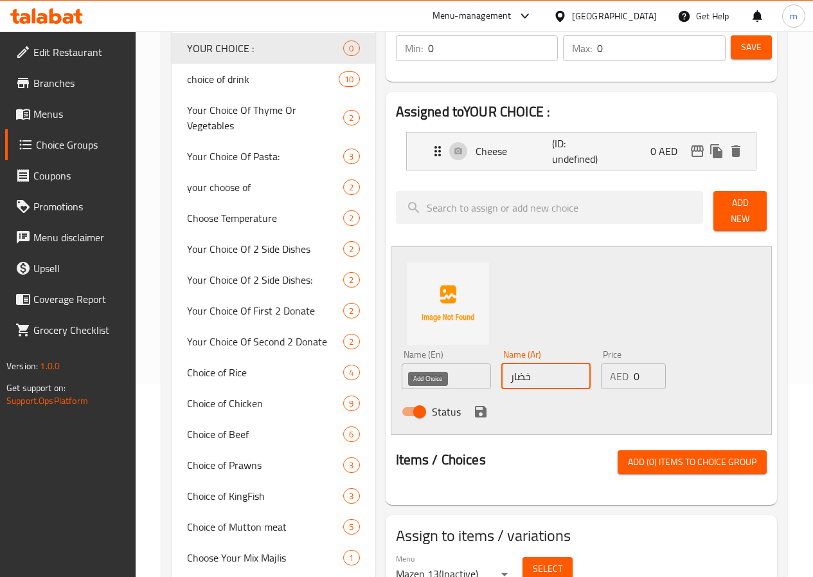
type input "خضار"
click at [475, 406] on icon "save" at bounding box center [481, 412] width 12 height 12
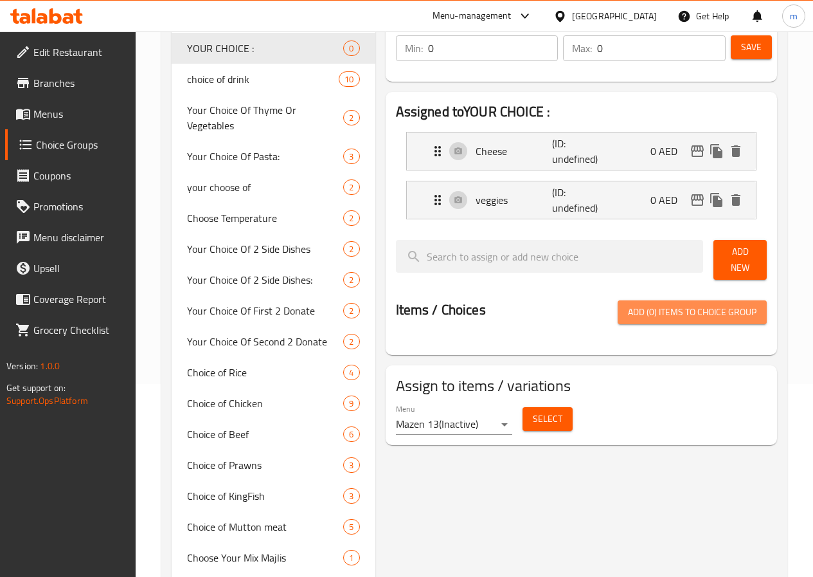
click at [672, 311] on span "Add (0) items to choice group" at bounding box center [692, 312] width 129 height 16
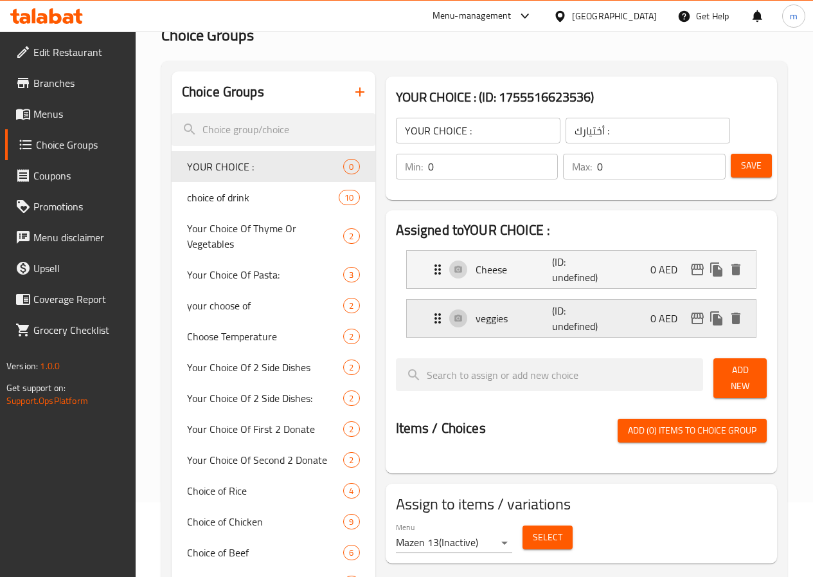
scroll to position [64, 0]
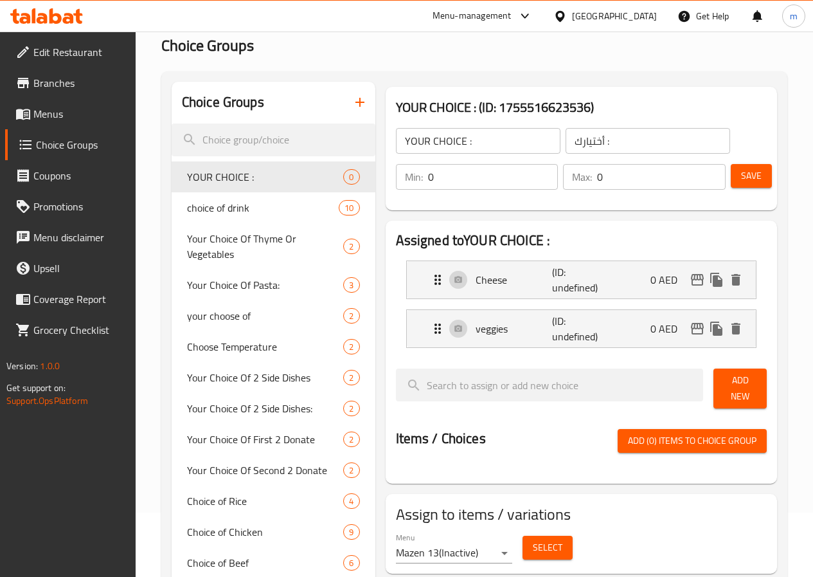
click at [601, 179] on input "0" at bounding box center [661, 177] width 129 height 26
type input "1"
click at [477, 190] on div "Min: 0 ​" at bounding box center [477, 176] width 168 height 31
click at [478, 174] on input "0" at bounding box center [493, 177] width 131 height 26
type input "1"
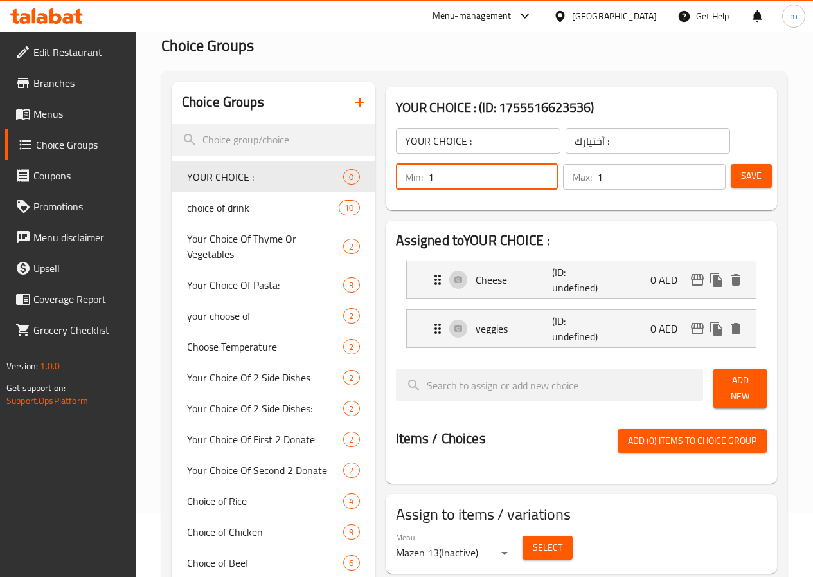
click at [742, 180] on span "Save" at bounding box center [751, 176] width 21 height 16
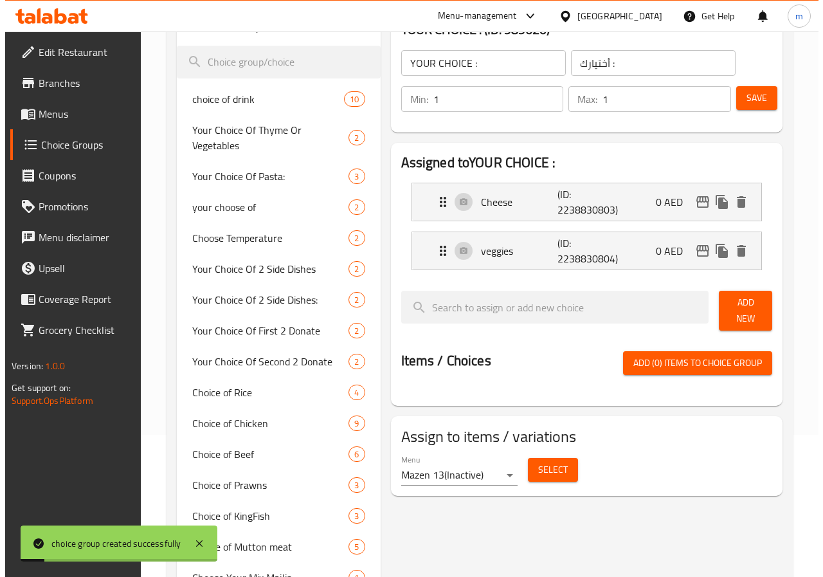
scroll to position [257, 0]
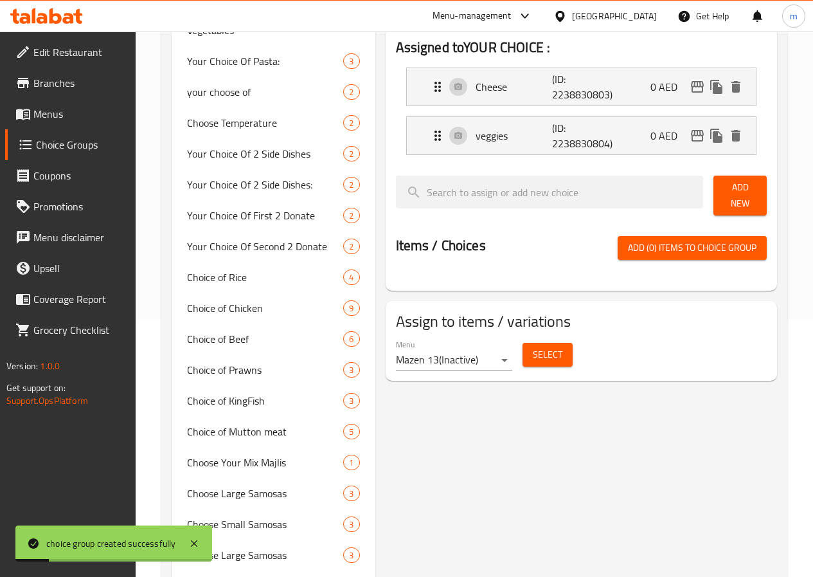
click at [533, 347] on span "Select" at bounding box center [548, 355] width 30 height 16
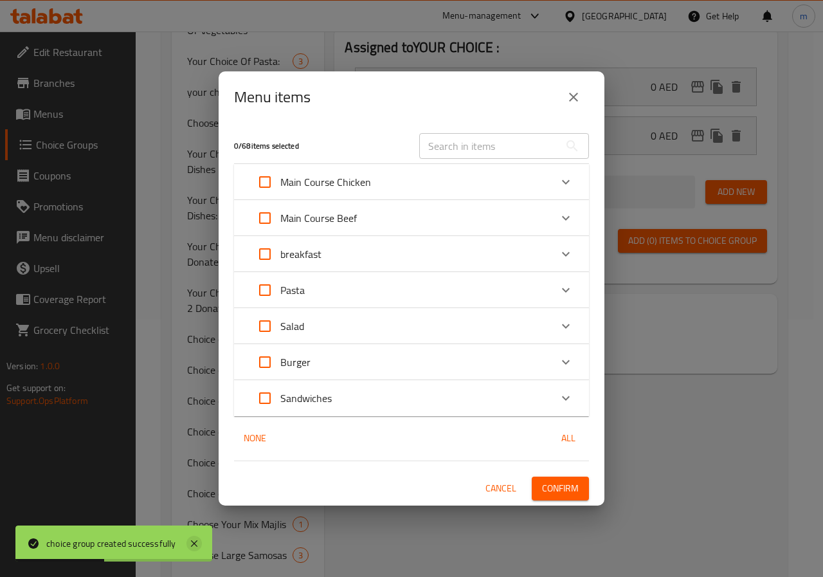
click at [186, 545] on icon at bounding box center [193, 543] width 15 height 15
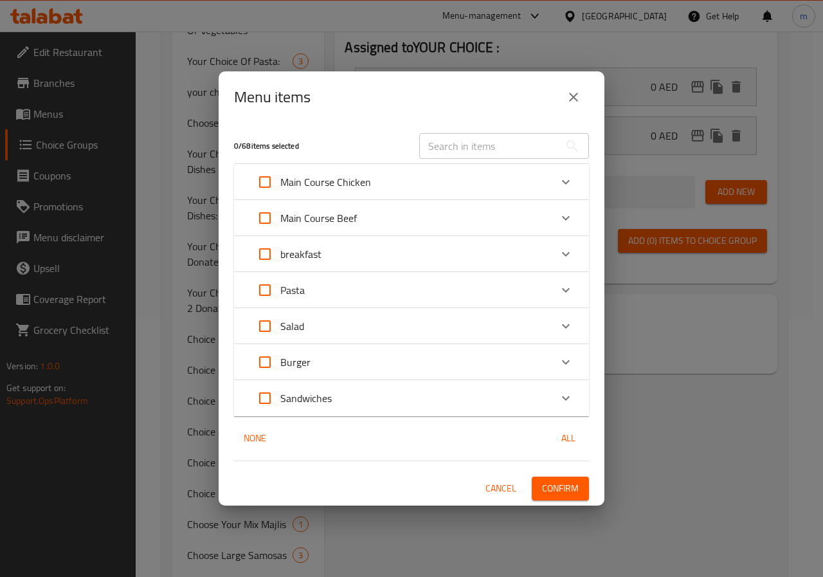
click at [554, 250] on div "Expand" at bounding box center [565, 254] width 31 height 31
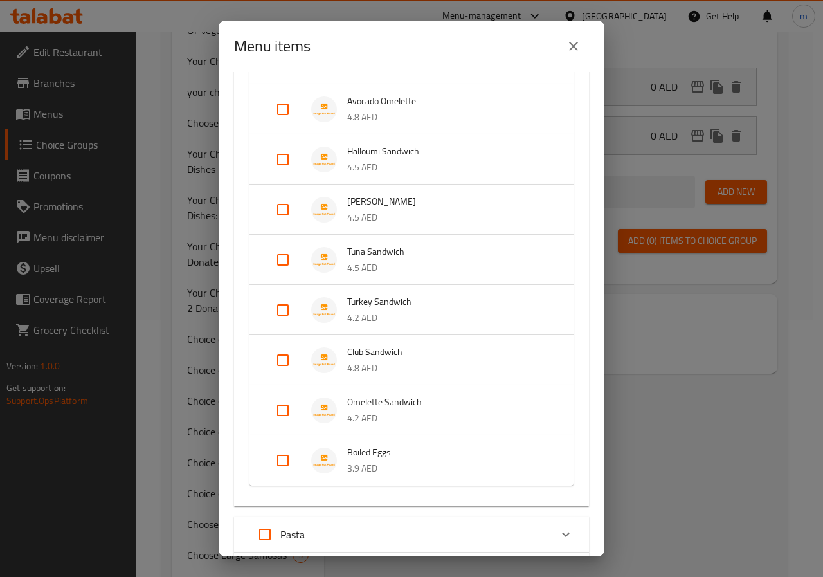
scroll to position [386, 0]
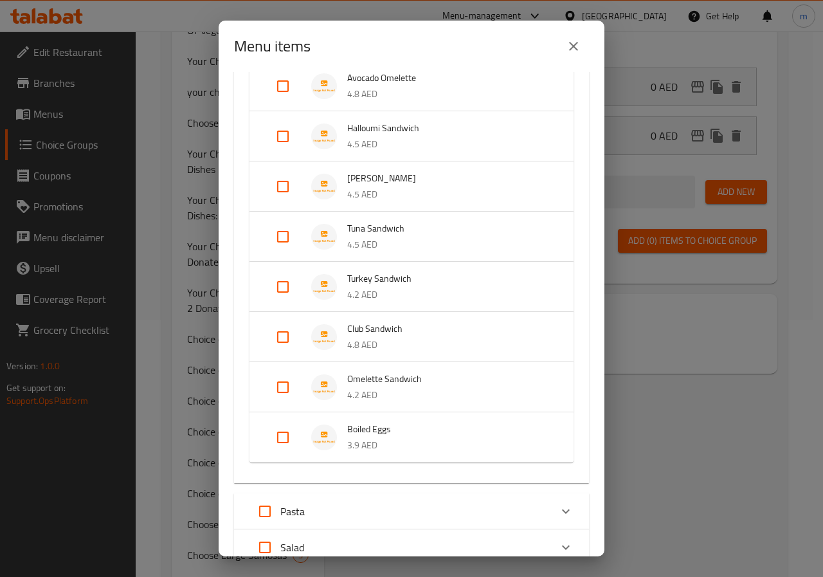
click at [289, 386] on input "Expand" at bounding box center [282, 387] width 31 height 31
checkbox input "true"
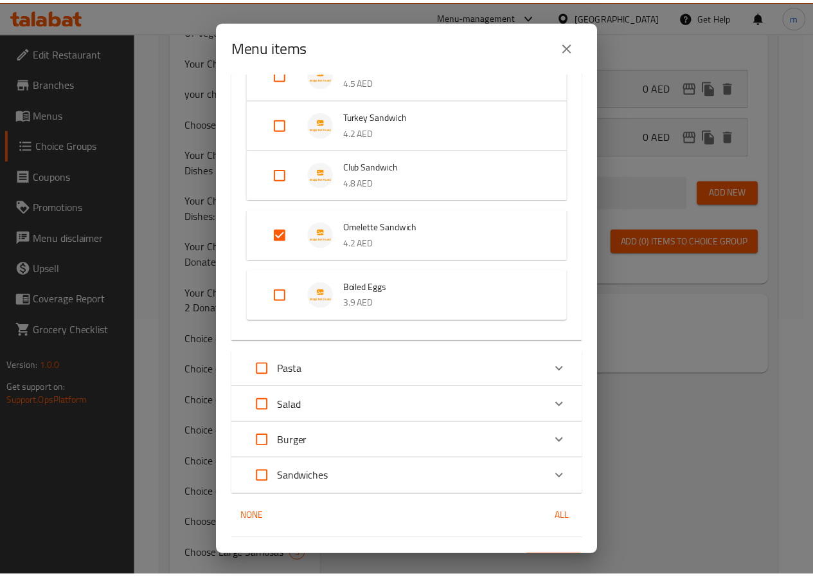
scroll to position [577, 0]
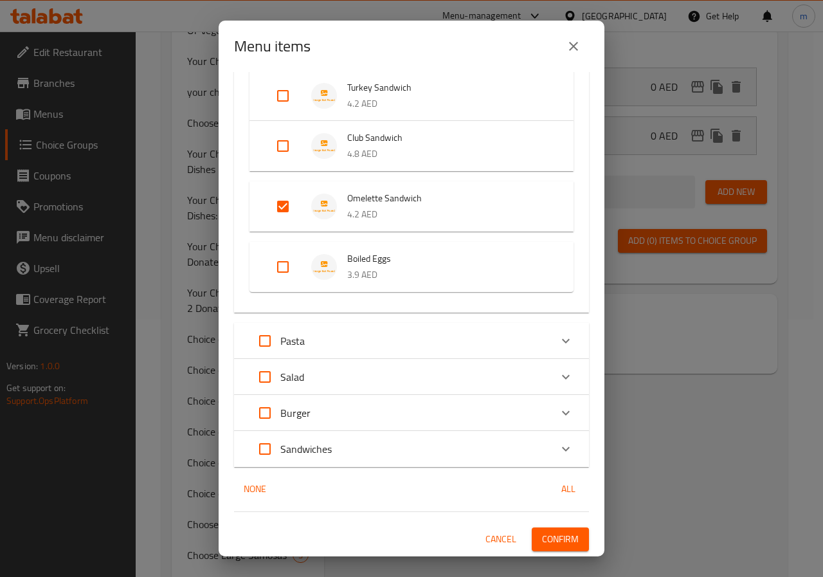
click at [549, 535] on span "Confirm" at bounding box center [560, 539] width 37 height 16
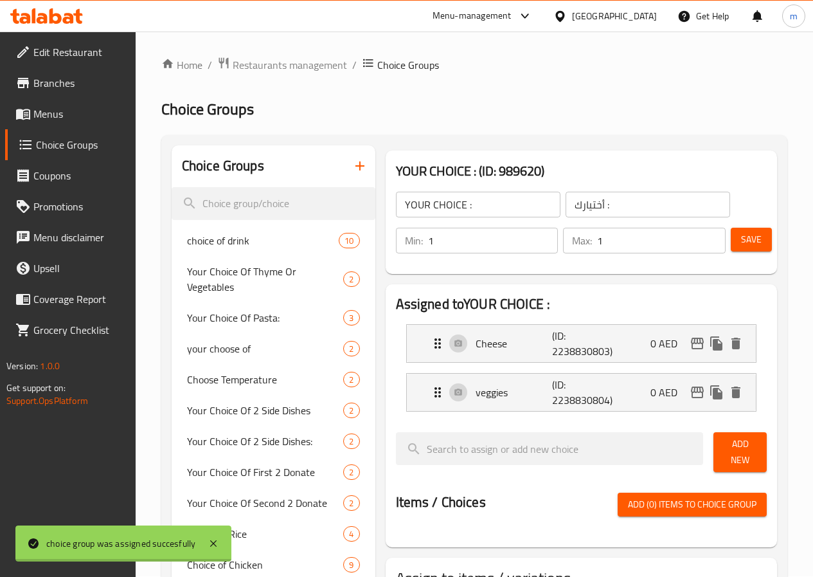
scroll to position [0, 0]
click at [744, 243] on span "Save" at bounding box center [751, 240] width 21 height 16
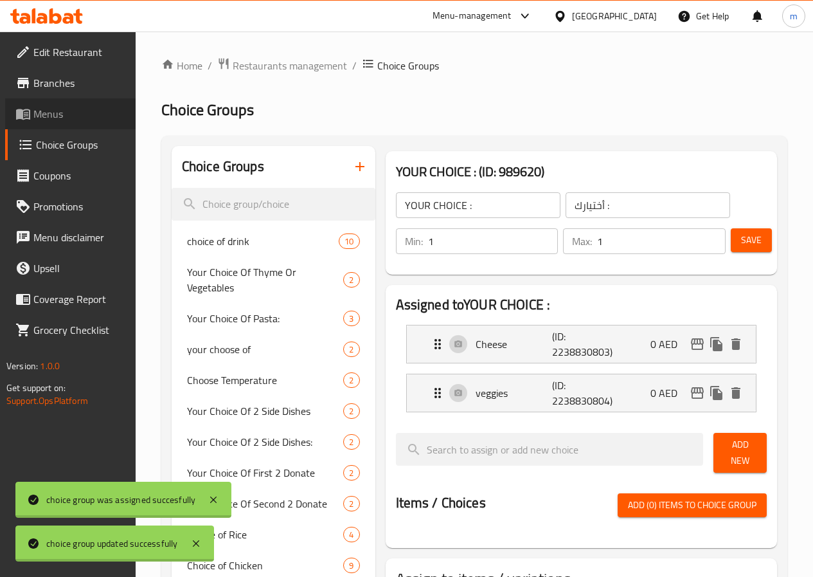
click at [62, 121] on span "Menus" at bounding box center [79, 113] width 92 height 15
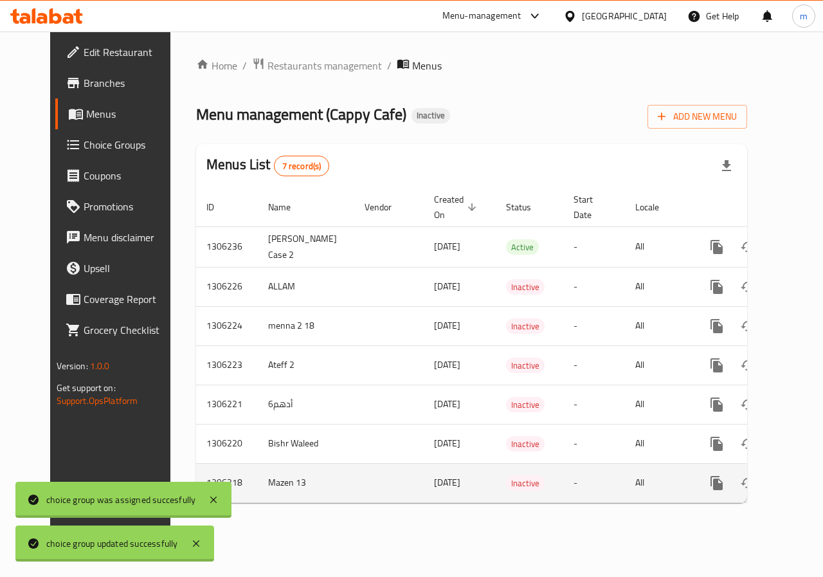
click at [794, 485] on link "enhanced table" at bounding box center [809, 482] width 31 height 31
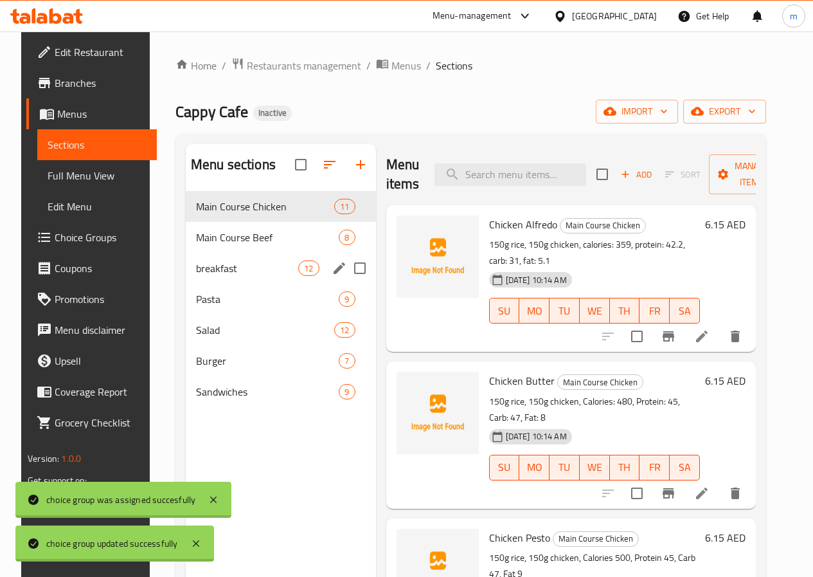
click at [228, 276] on span "breakfast" at bounding box center [247, 267] width 102 height 15
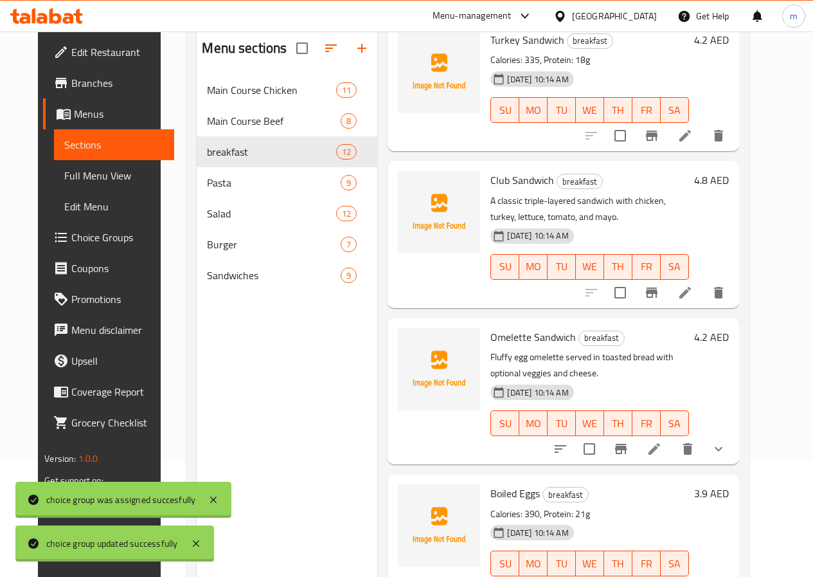
scroll to position [180, 0]
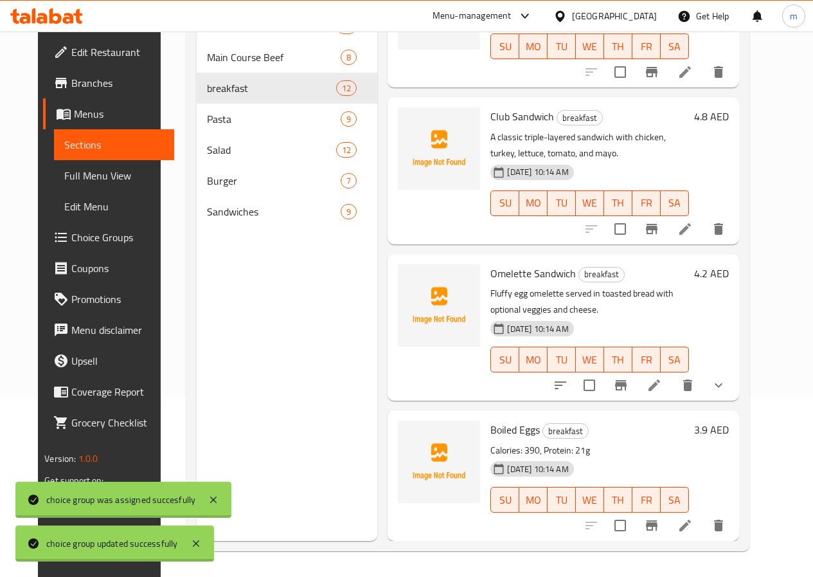
click at [662, 379] on icon at bounding box center [654, 384] width 15 height 15
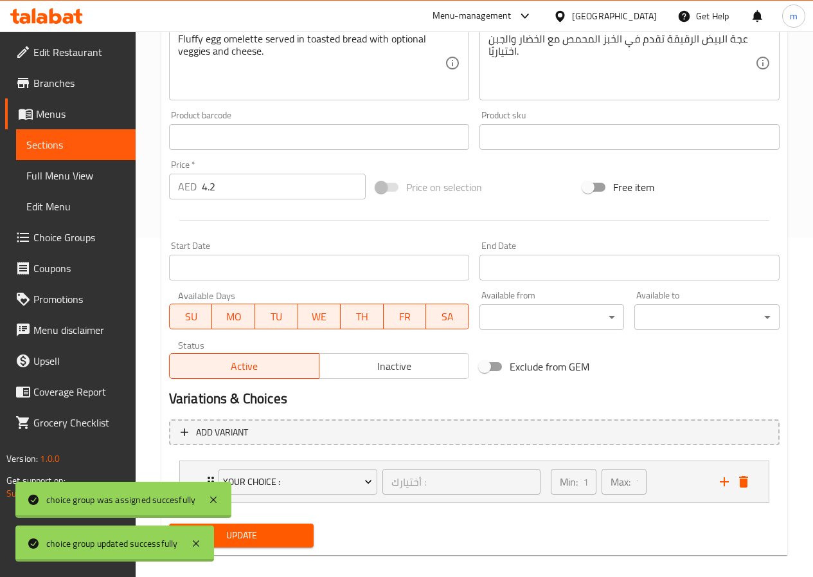
scroll to position [353, 0]
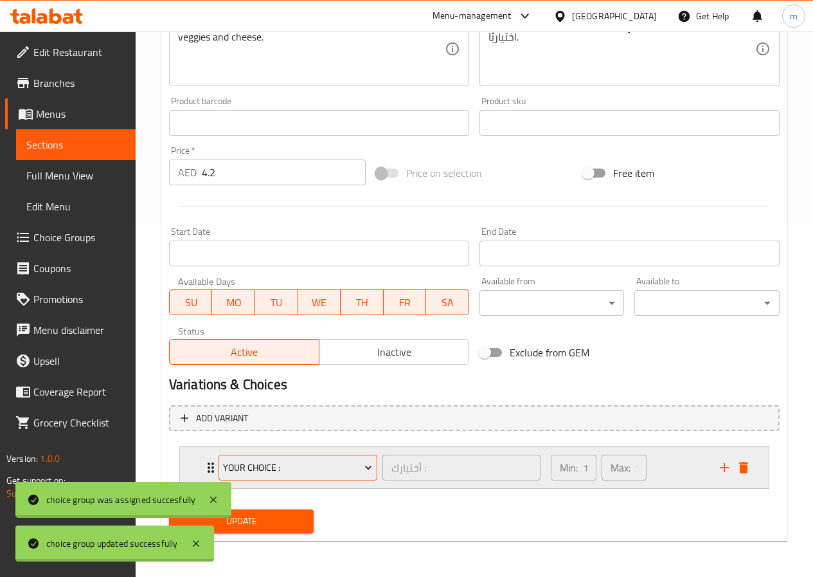
click at [354, 463] on span "YOUR CHOICE :" at bounding box center [297, 468] width 149 height 16
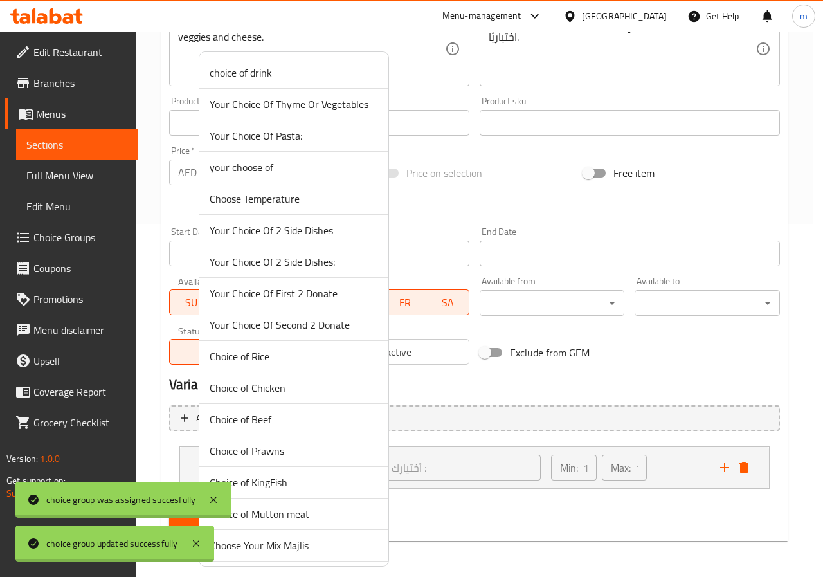
click at [508, 447] on div at bounding box center [411, 288] width 823 height 577
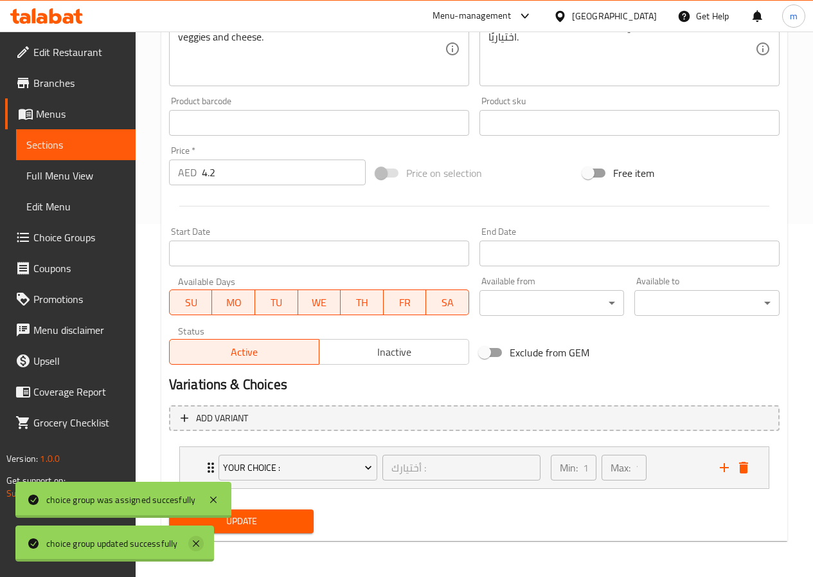
click at [198, 540] on icon at bounding box center [195, 543] width 15 height 15
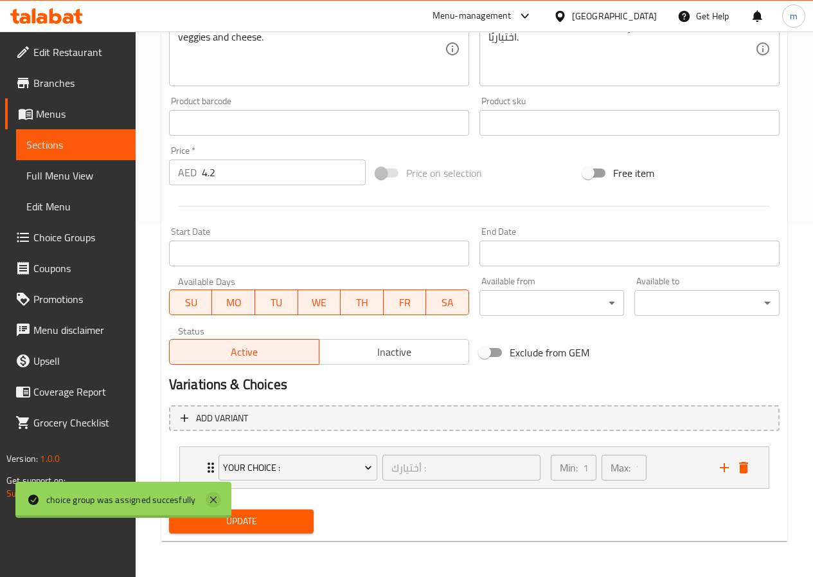
click at [210, 502] on div "Add variant YOUR CHOICE : أختيارك : ​ Min: 1 ​ Max: 1 ​ Cheese (ID: 2238830803)…" at bounding box center [474, 452] width 621 height 105
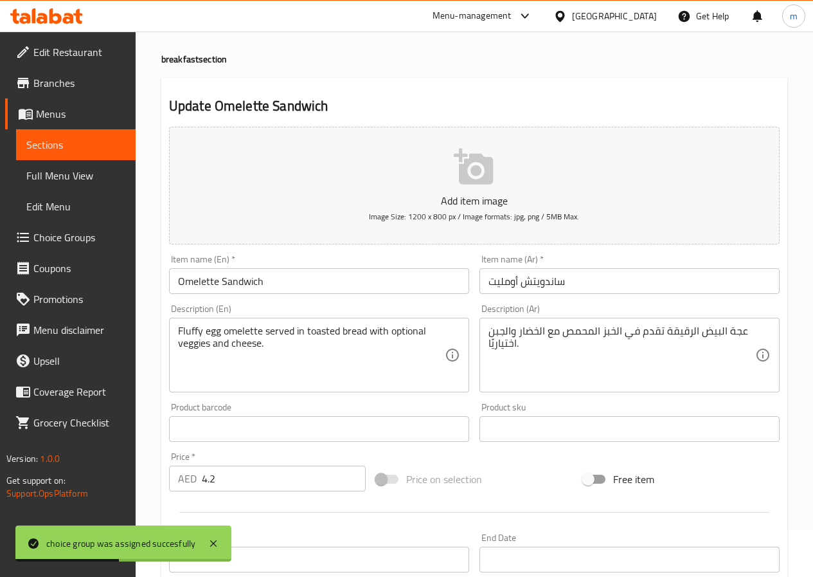
scroll to position [0, 0]
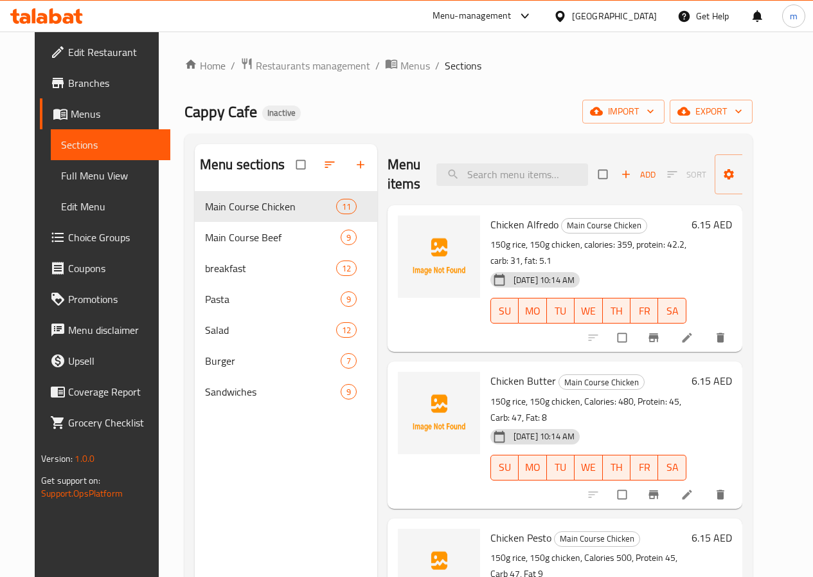
click at [91, 178] on span "Full Menu View" at bounding box center [110, 175] width 99 height 15
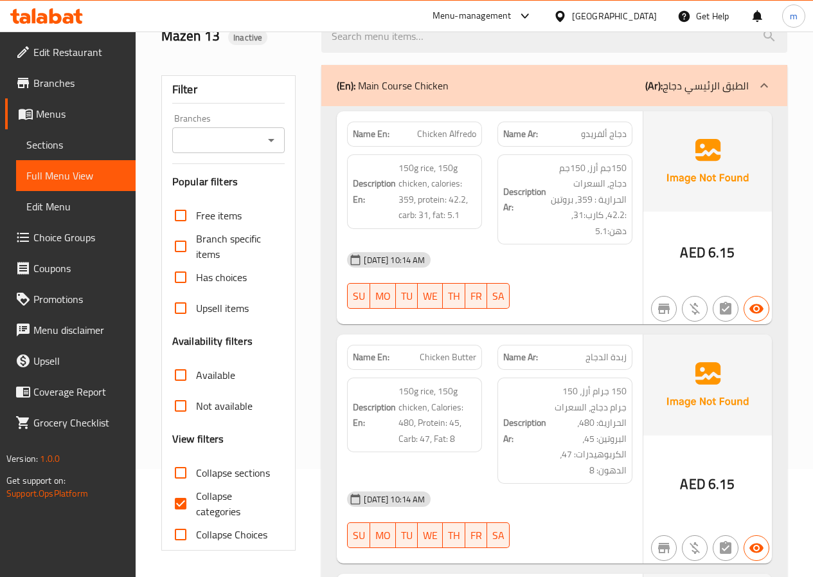
scroll to position [129, 0]
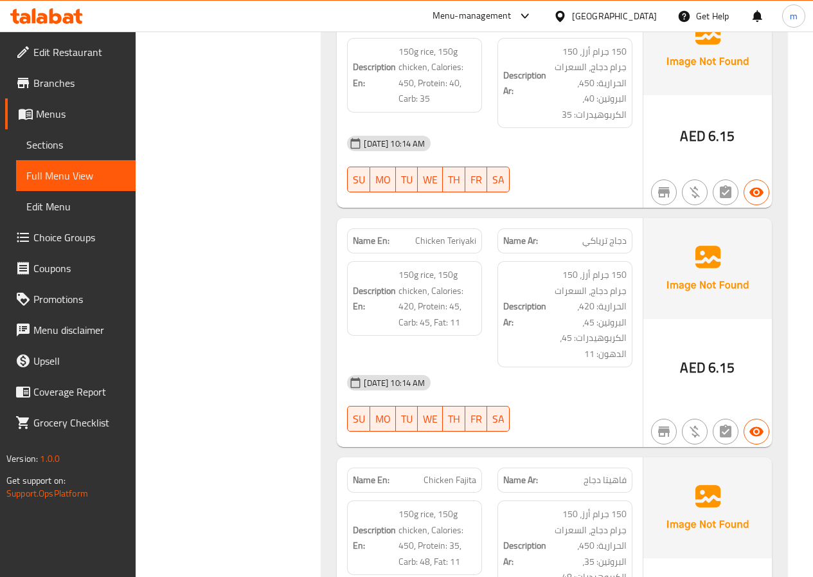
scroll to position [2057, 0]
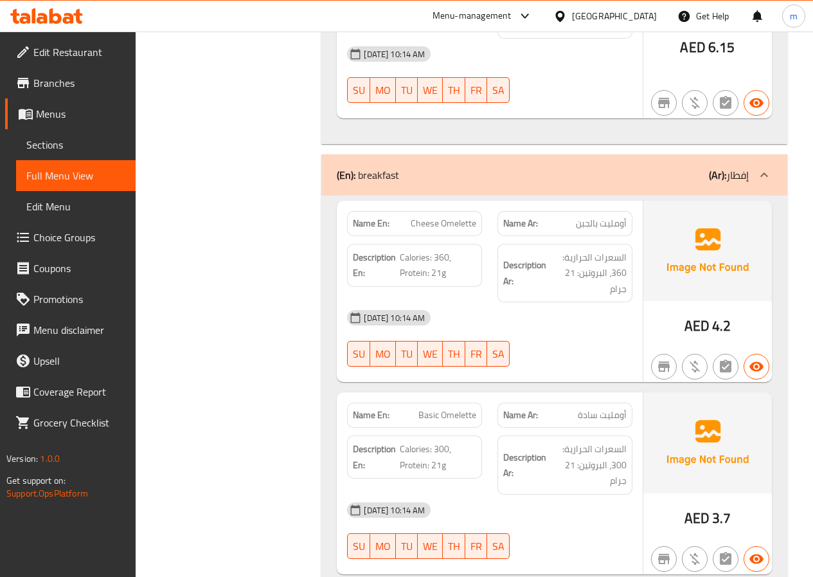
scroll to position [4436, 0]
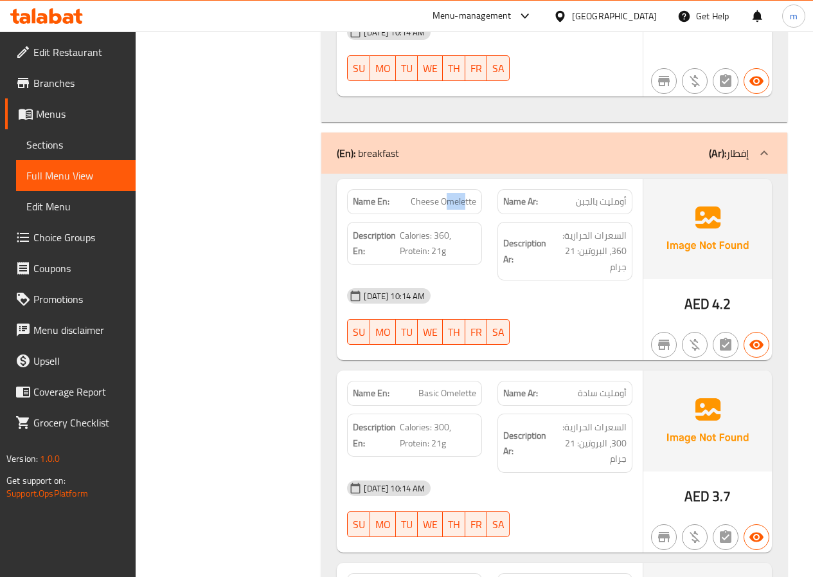
drag, startPoint x: 445, startPoint y: 138, endPoint x: 467, endPoint y: 148, distance: 23.9
drag, startPoint x: 442, startPoint y: 140, endPoint x: 477, endPoint y: 147, distance: 36.1
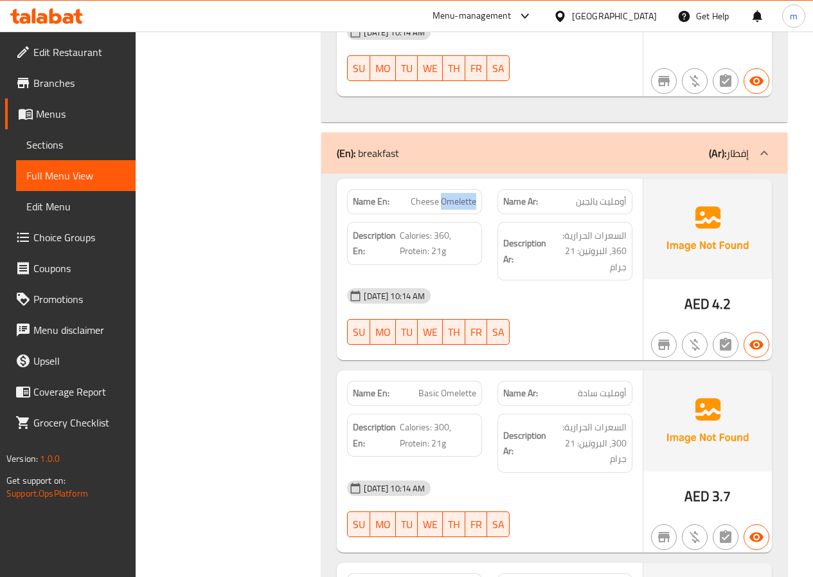
copy span "Omelette"
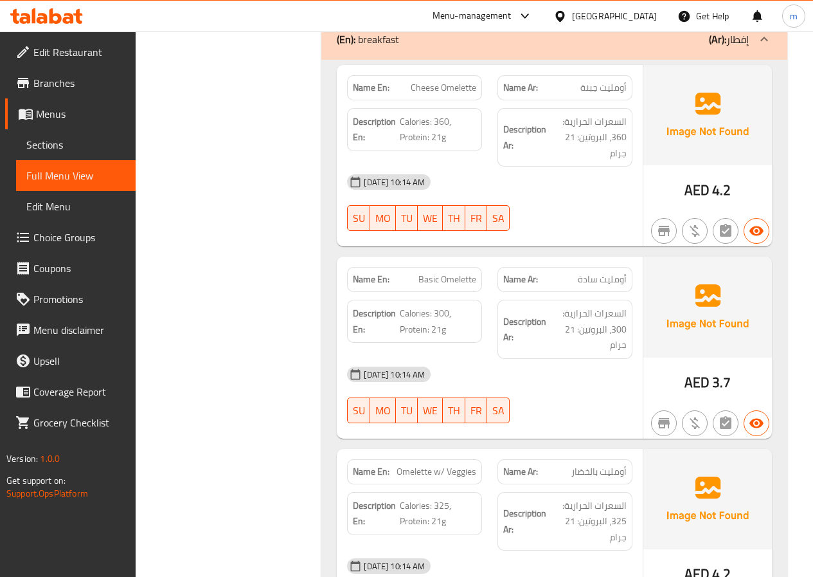
scroll to position [4565, 0]
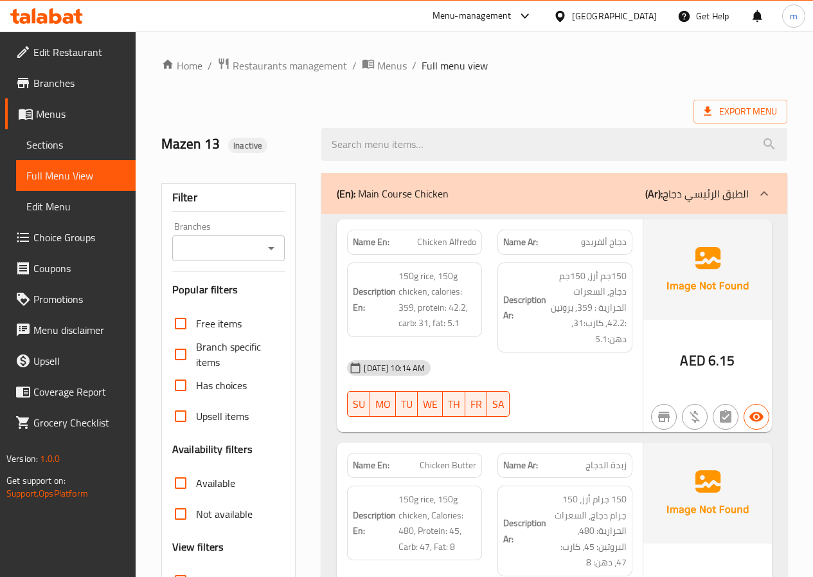
click at [764, 200] on icon at bounding box center [764, 193] width 15 height 15
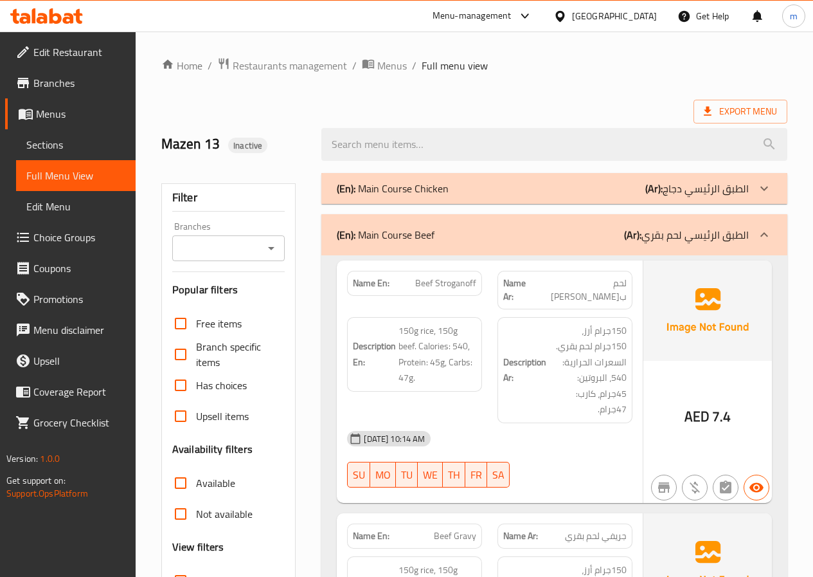
click at [761, 243] on div at bounding box center [764, 234] width 31 height 31
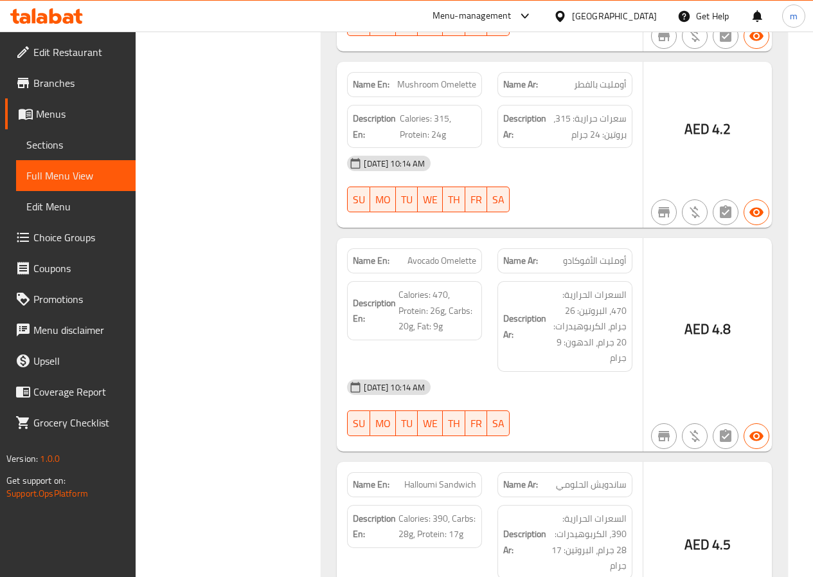
scroll to position [836, 0]
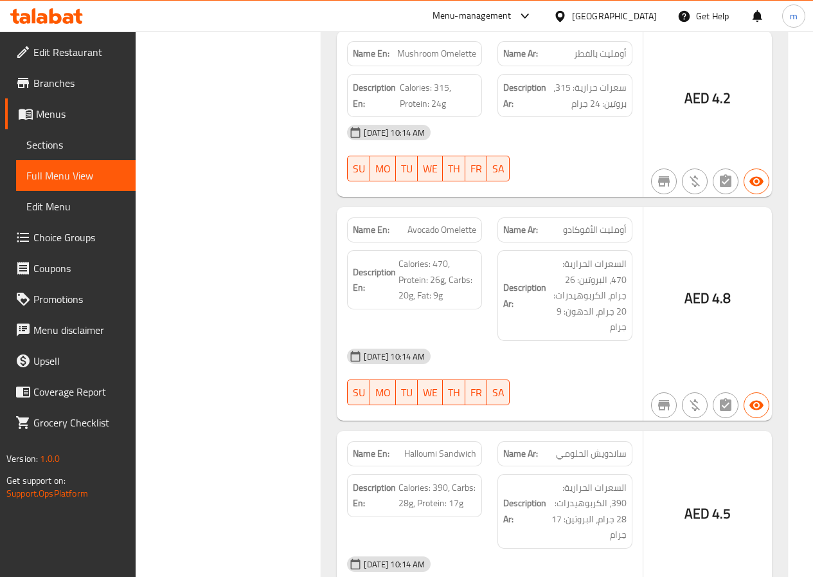
click at [404, 453] on p "Name En: [PERSON_NAME]" at bounding box center [414, 454] width 123 height 14
drag, startPoint x: 406, startPoint y: 453, endPoint x: 438, endPoint y: 456, distance: 32.3
click at [438, 456] on span "Halloumi Sandwich" at bounding box center [440, 454] width 72 height 14
copy span "Halloumi"
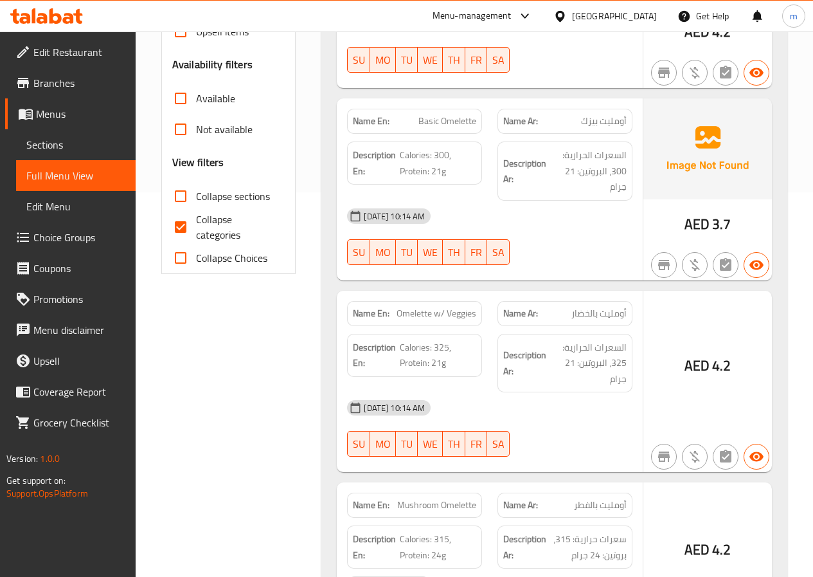
scroll to position [257, 0]
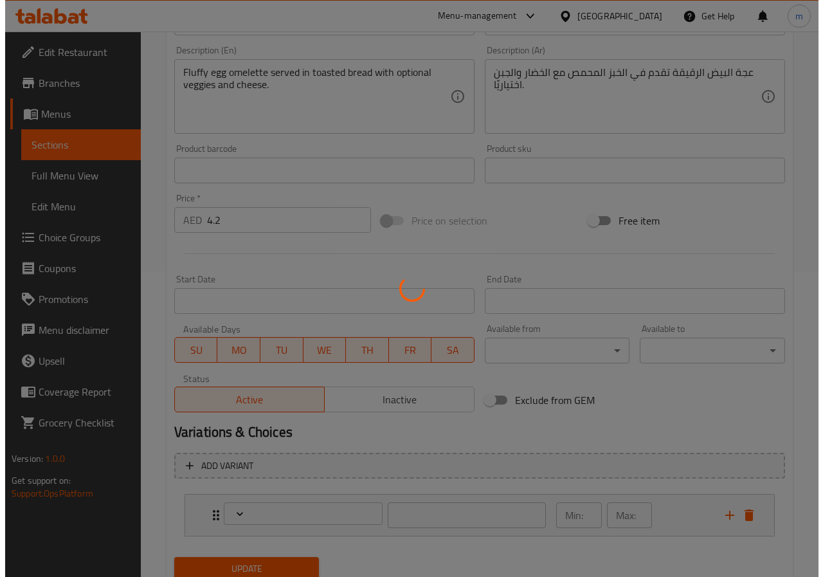
scroll to position [353, 0]
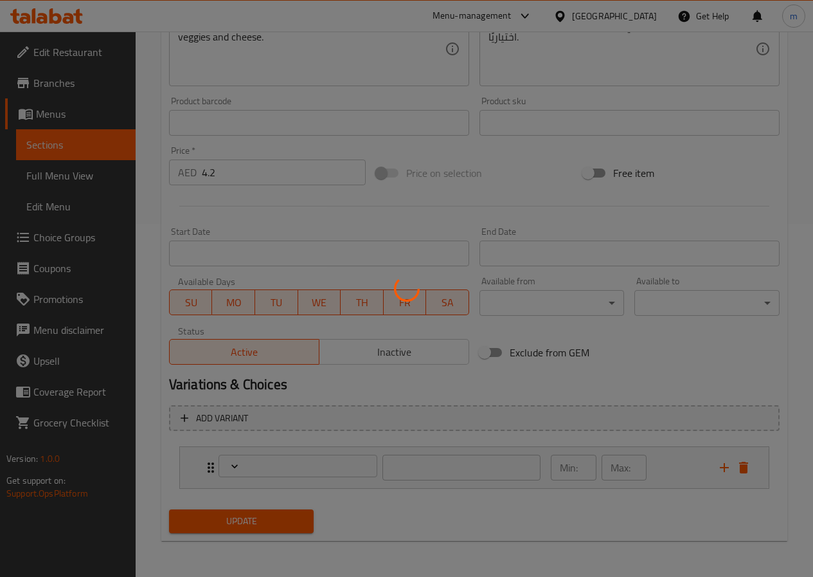
type input "أختيارك :"
type input "1"
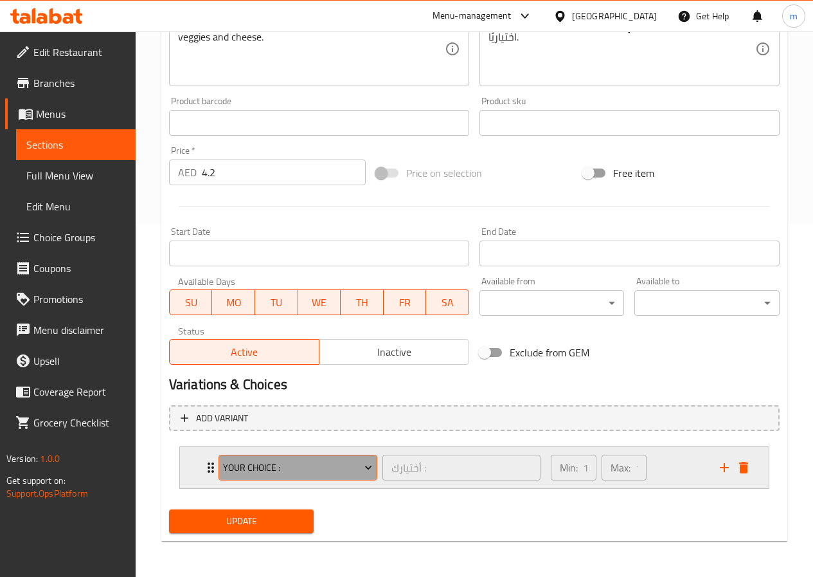
click at [366, 473] on icon "Expand" at bounding box center [368, 467] width 13 height 13
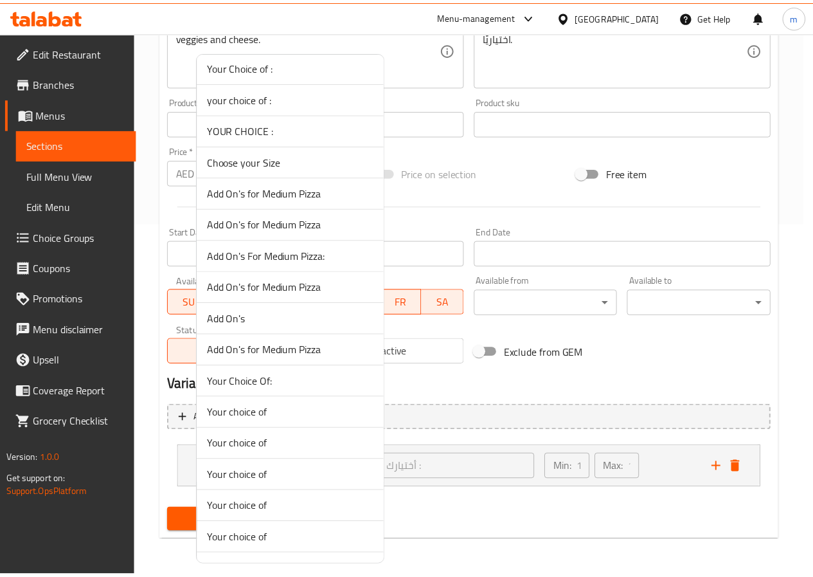
scroll to position [2727, 0]
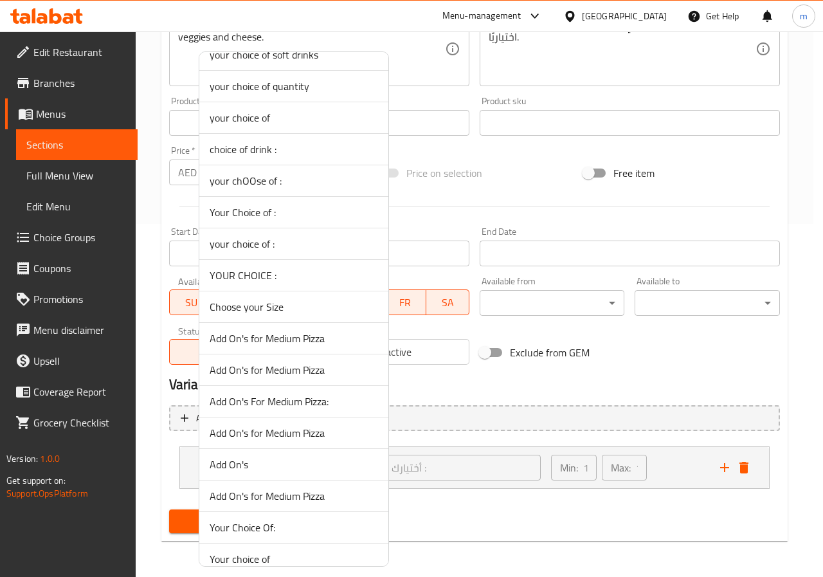
click at [302, 278] on span "YOUR CHOICE :" at bounding box center [294, 274] width 168 height 15
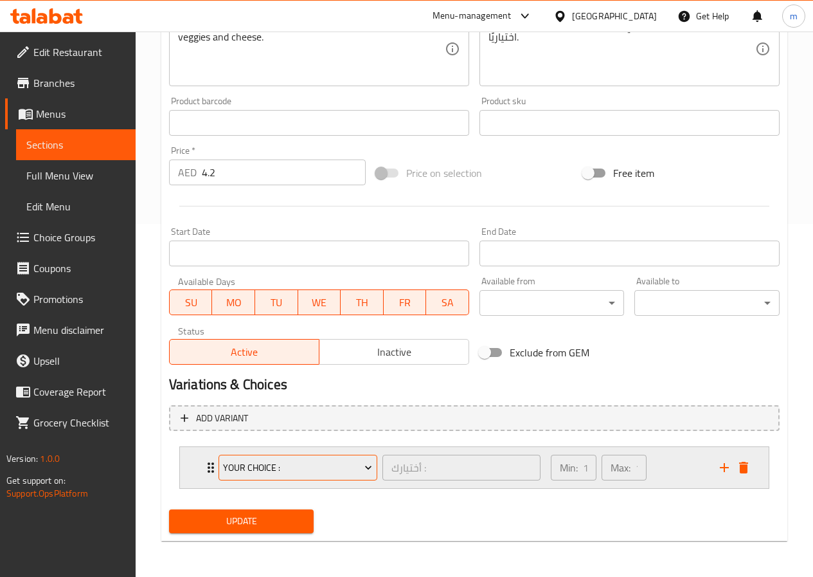
click at [372, 464] on icon "Expand" at bounding box center [368, 467] width 13 height 13
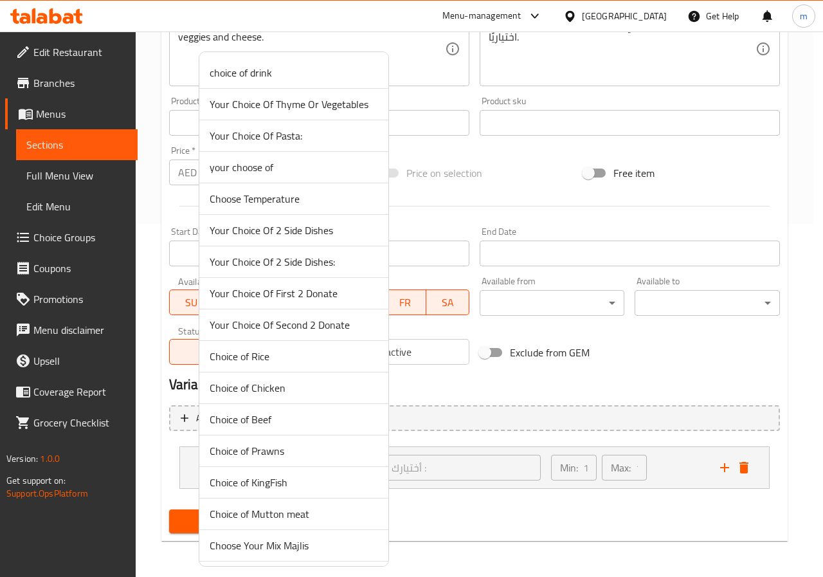
click at [473, 453] on div at bounding box center [411, 288] width 823 height 577
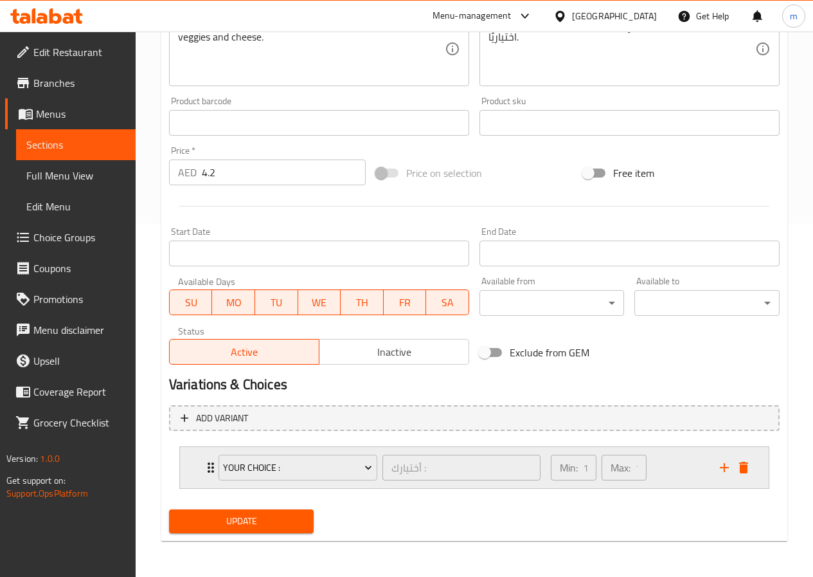
click at [753, 470] on button "delete" at bounding box center [743, 467] width 19 height 19
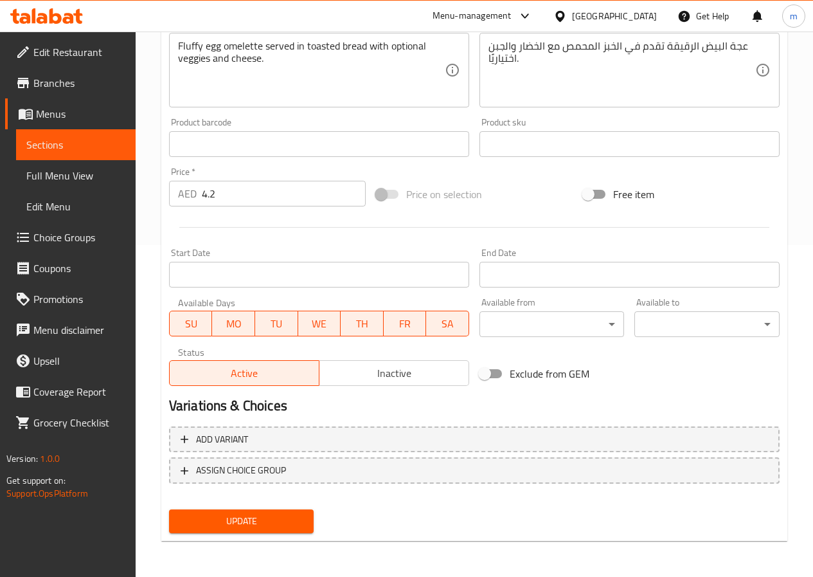
scroll to position [332, 0]
click at [61, 237] on span "Choice Groups" at bounding box center [79, 237] width 92 height 15
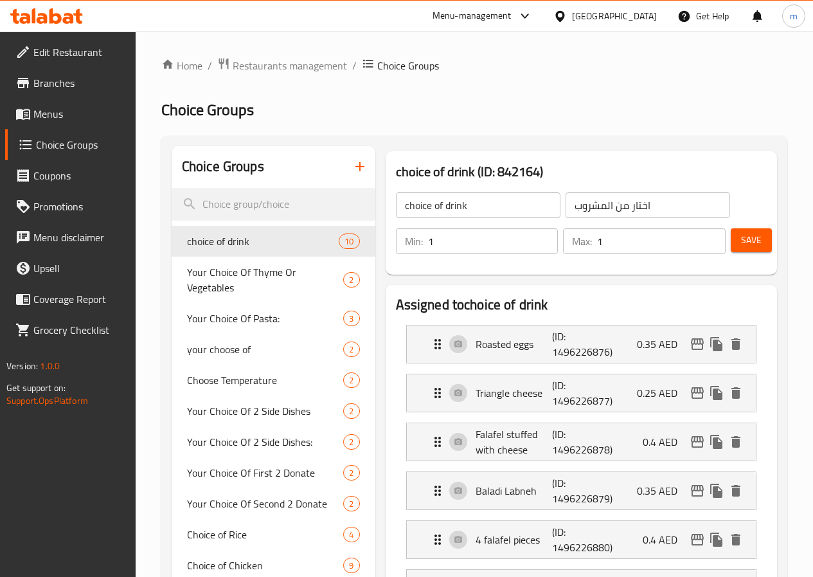
click at [352, 171] on icon "button" at bounding box center [359, 166] width 15 height 15
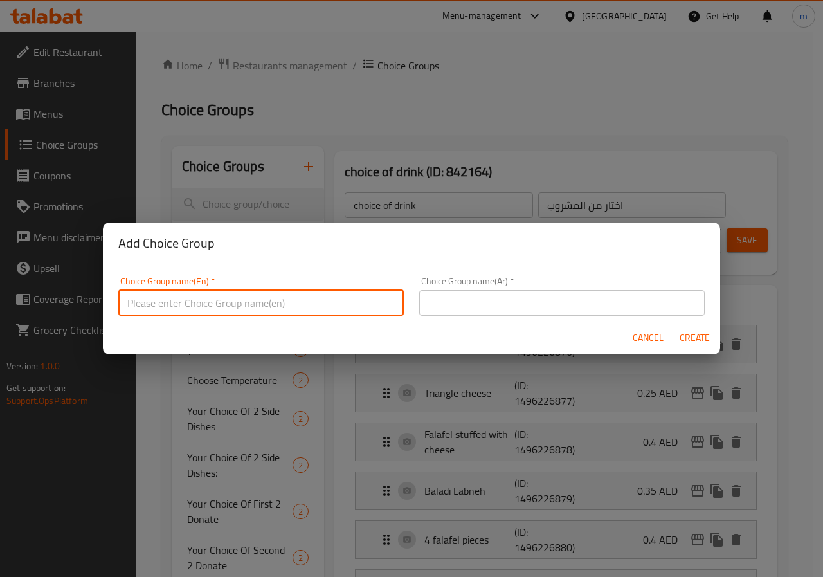
click at [289, 298] on input "text" at bounding box center [260, 303] width 285 height 26
type input "YOUR CHOICE :"
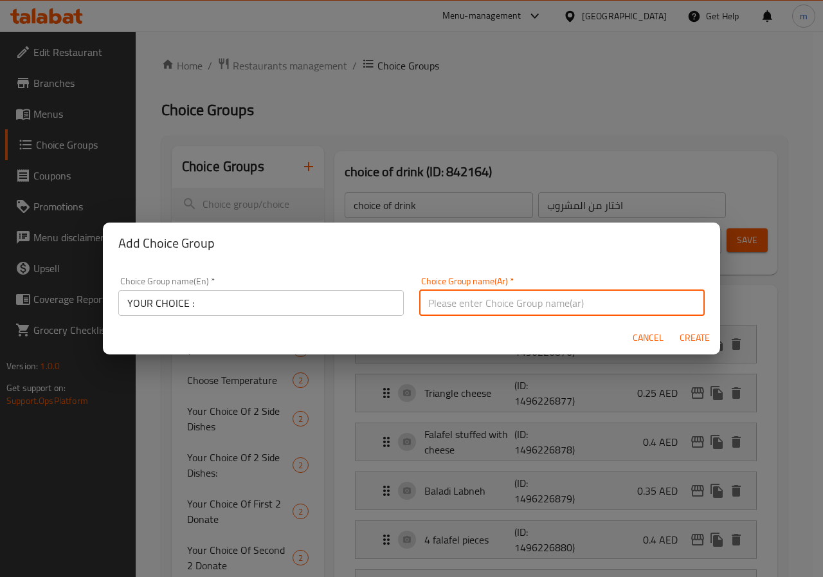
click at [540, 305] on input "text" at bounding box center [561, 303] width 285 height 26
type input "أختيارك :"
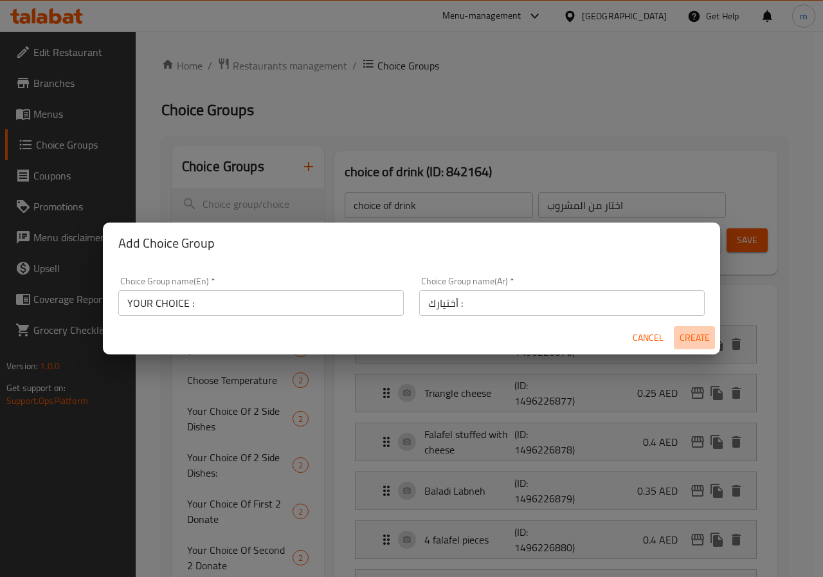
click at [689, 340] on span "Create" at bounding box center [694, 338] width 31 height 16
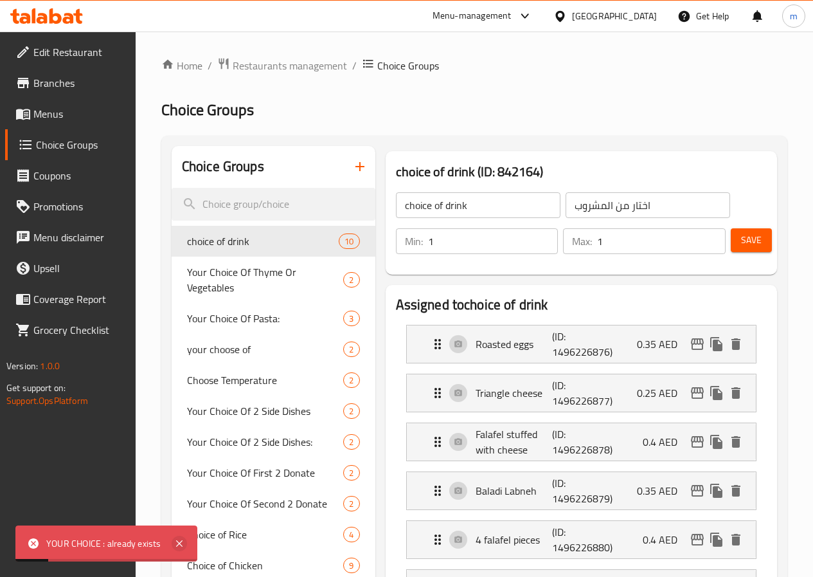
click at [179, 547] on icon at bounding box center [179, 543] width 15 height 15
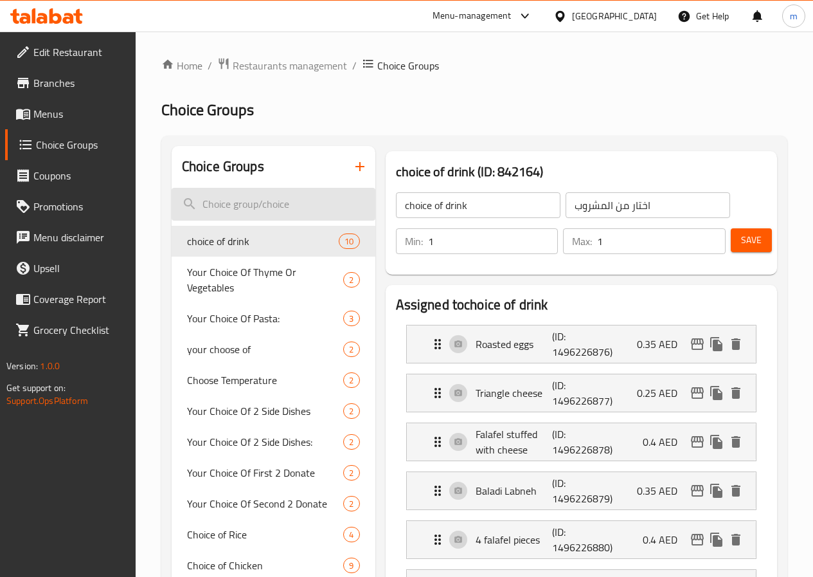
click at [277, 206] on input "search" at bounding box center [274, 204] width 204 height 33
click at [237, 203] on input "search" at bounding box center [274, 204] width 204 height 33
click at [229, 210] on input "search" at bounding box center [274, 204] width 204 height 33
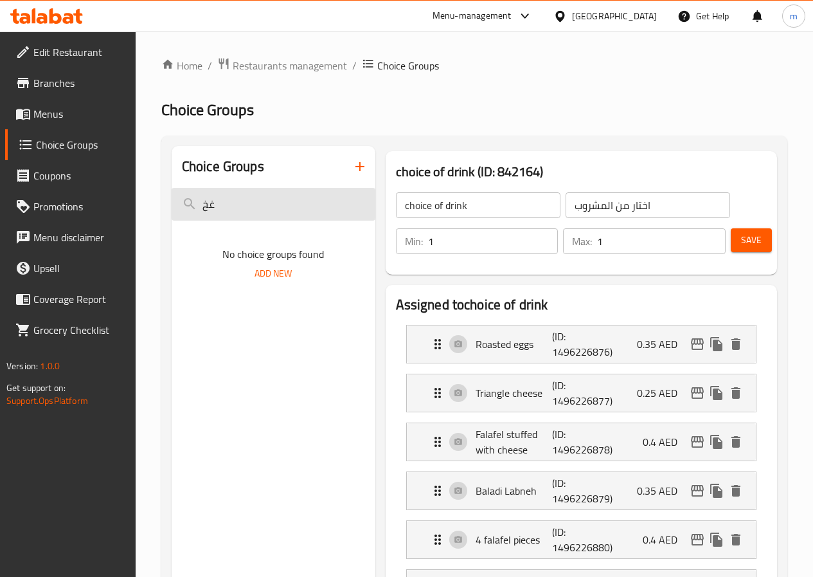
type input "غ"
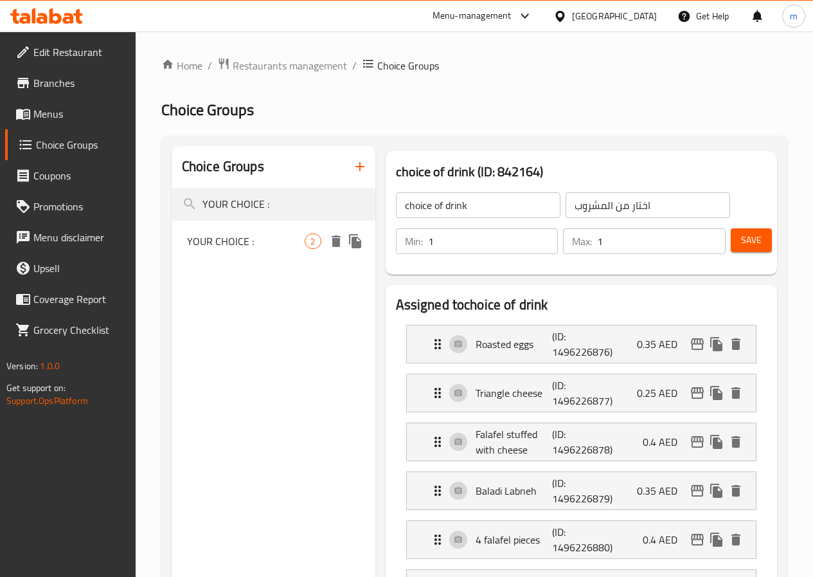
type input "YOUR CHOICE :"
click at [235, 239] on span "YOUR CHOICE :" at bounding box center [246, 240] width 118 height 15
type input "YOUR CHOICE :"
type input "أختيارك :"
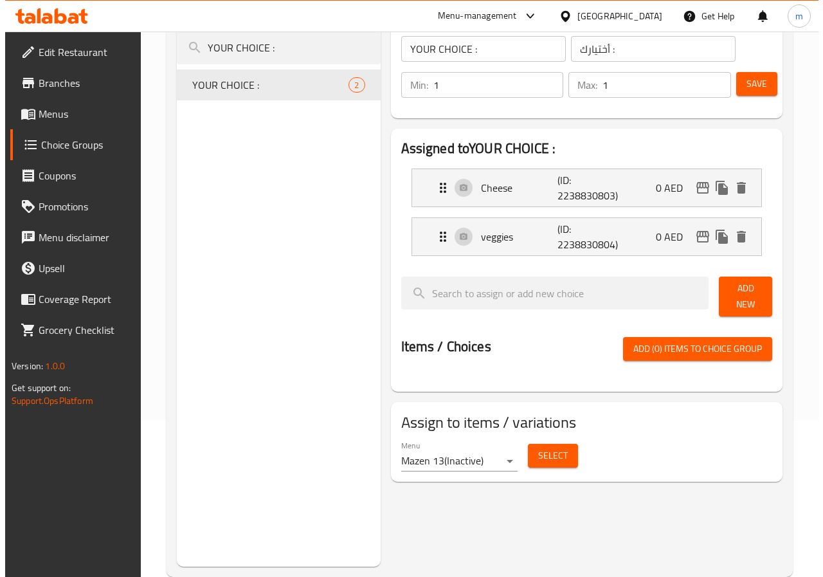
scroll to position [182, 0]
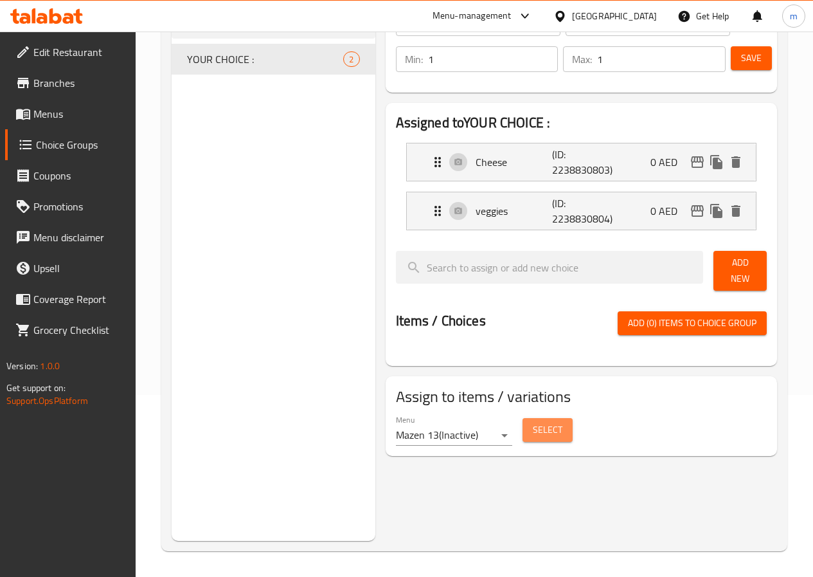
click at [533, 425] on span "Select" at bounding box center [548, 430] width 30 height 16
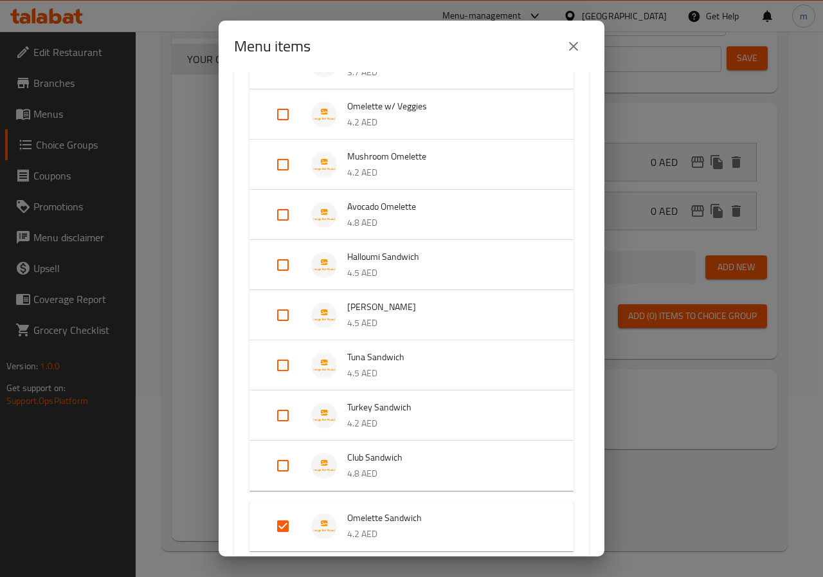
scroll to position [450, 0]
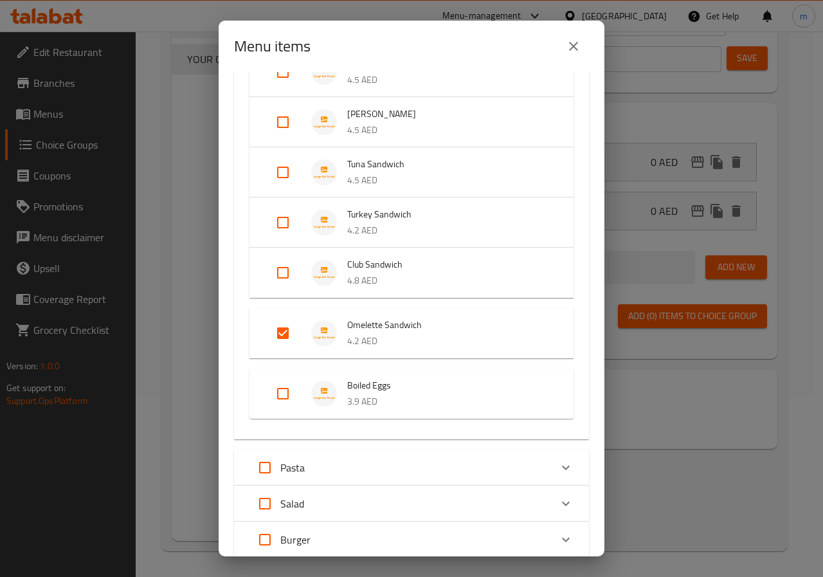
click at [407, 325] on span "Omelette Sandwich" at bounding box center [447, 325] width 201 height 16
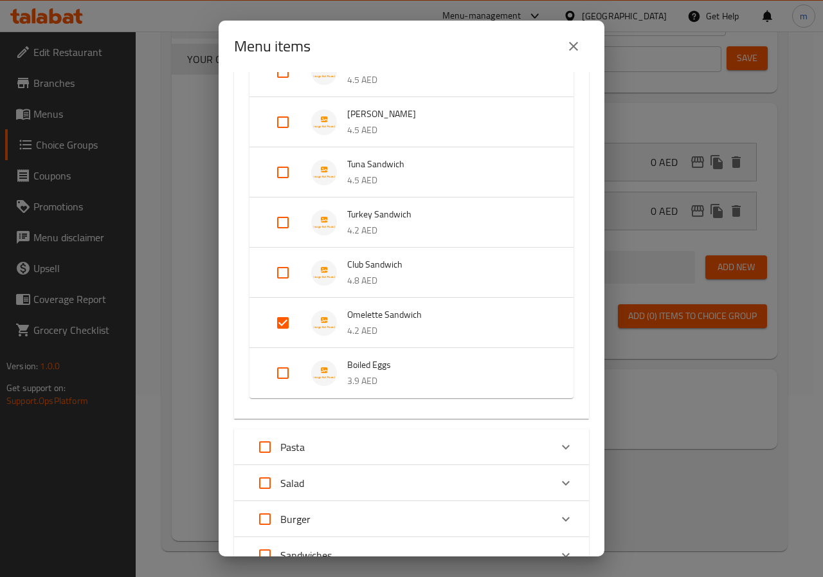
click at [407, 325] on p "4.2 AED" at bounding box center [447, 331] width 201 height 16
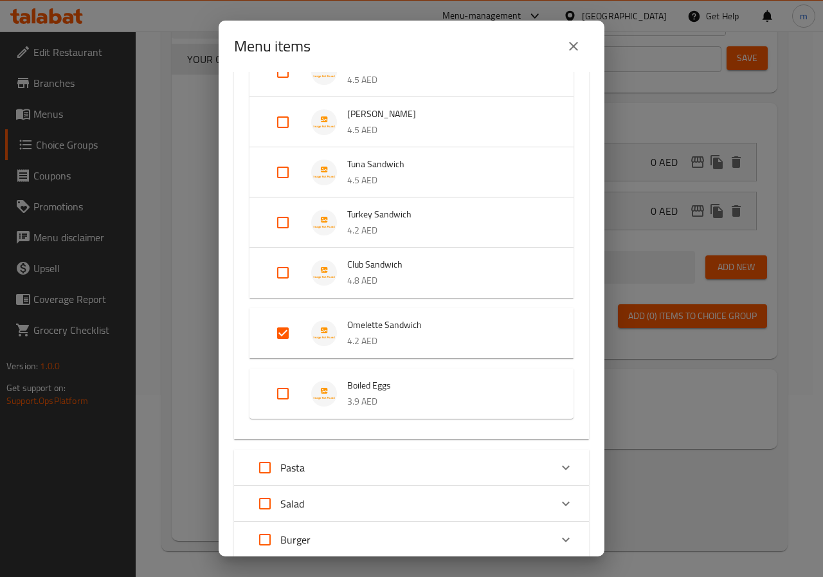
click at [287, 332] on input "Expand" at bounding box center [282, 333] width 31 height 31
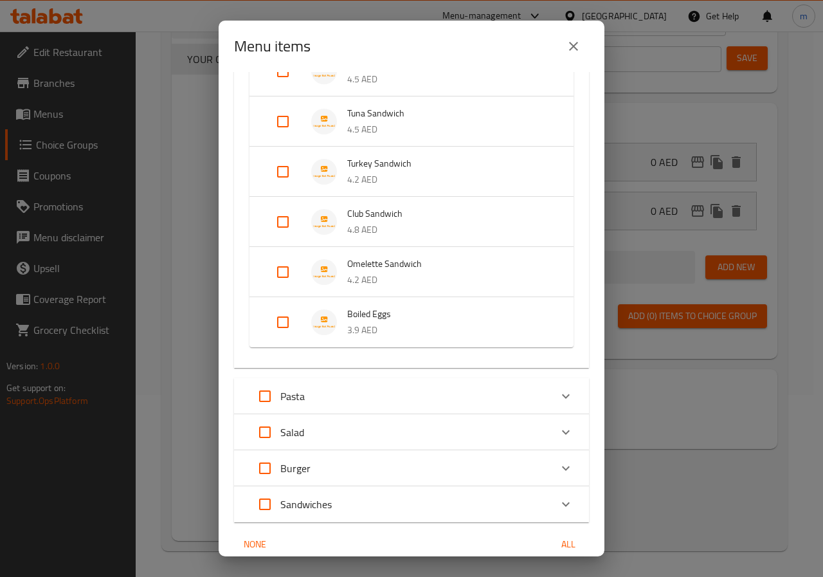
scroll to position [556, 0]
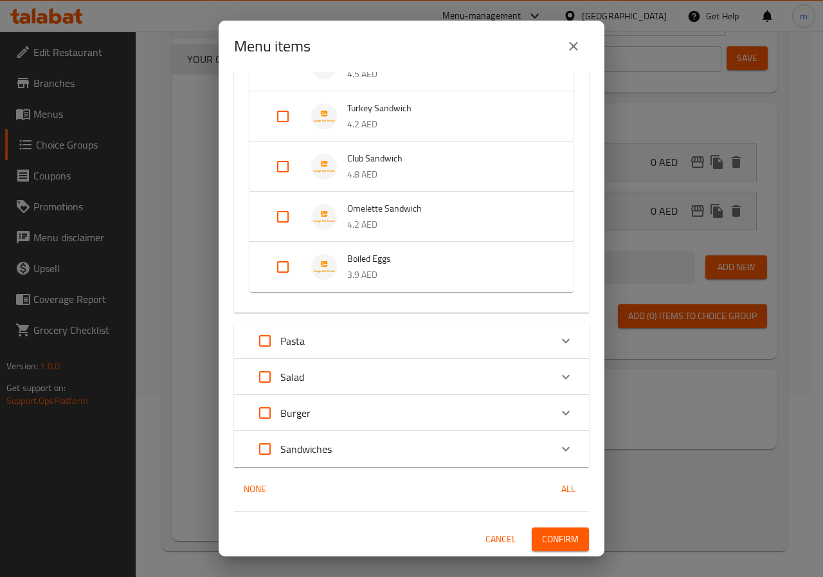
click at [287, 222] on input "Expand" at bounding box center [282, 216] width 31 height 31
checkbox input "true"
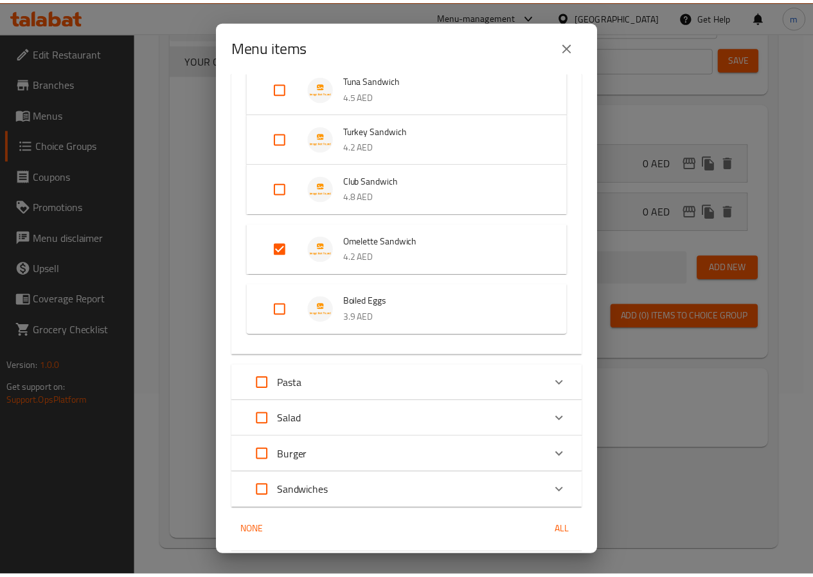
scroll to position [577, 0]
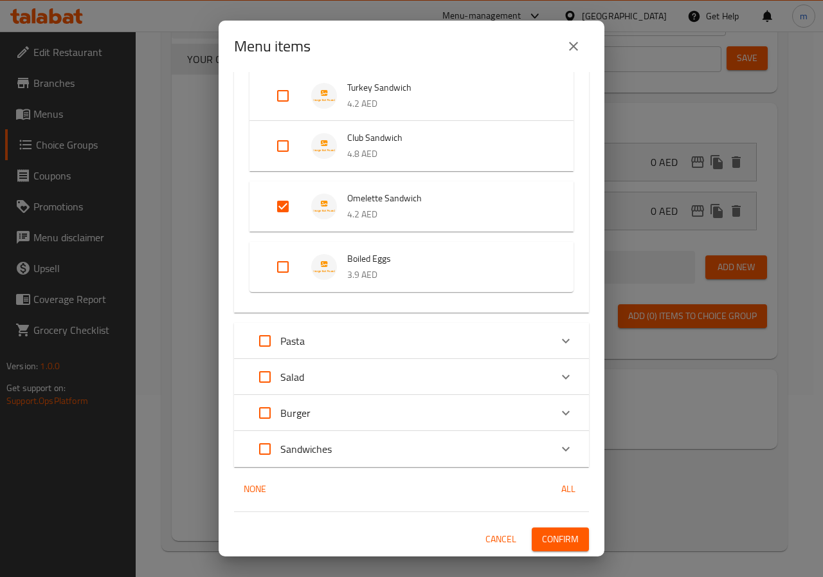
click at [559, 535] on span "Confirm" at bounding box center [560, 539] width 37 height 16
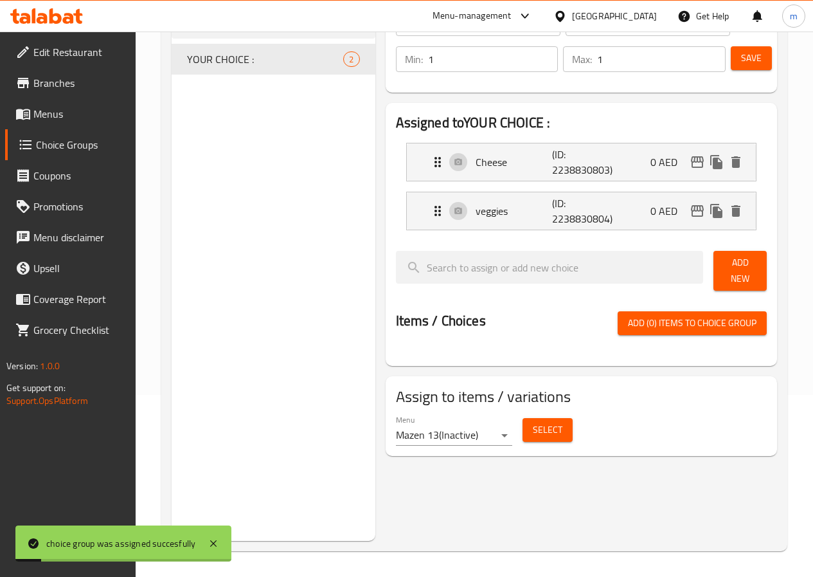
scroll to position [0, 0]
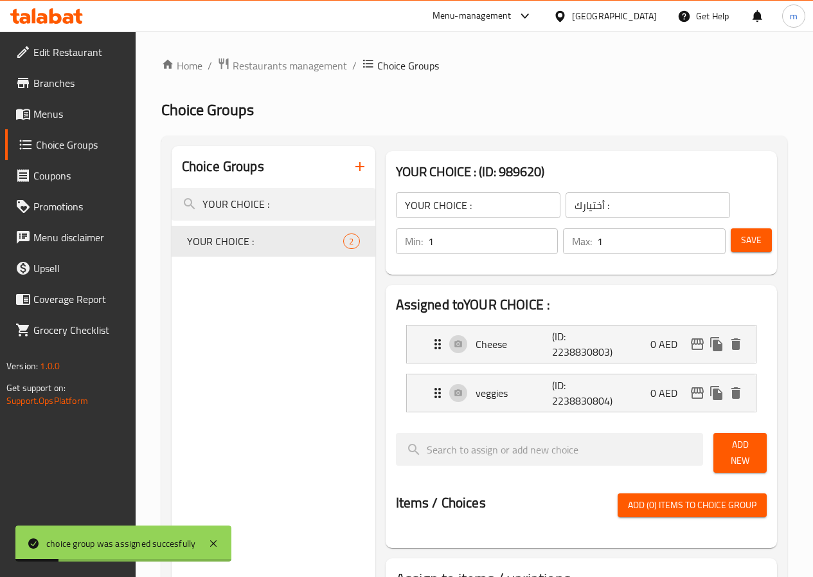
click at [741, 240] on span "Save" at bounding box center [751, 240] width 21 height 16
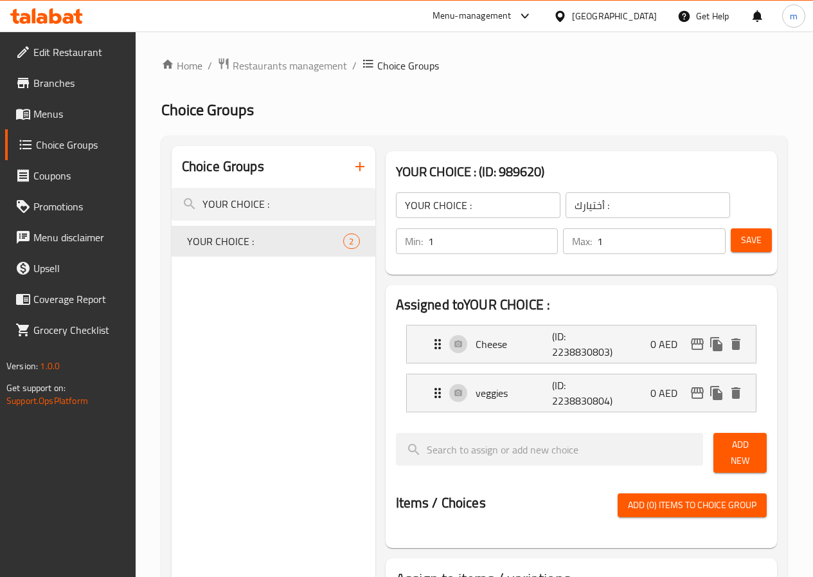
click at [45, 113] on span "Menus" at bounding box center [79, 113] width 92 height 15
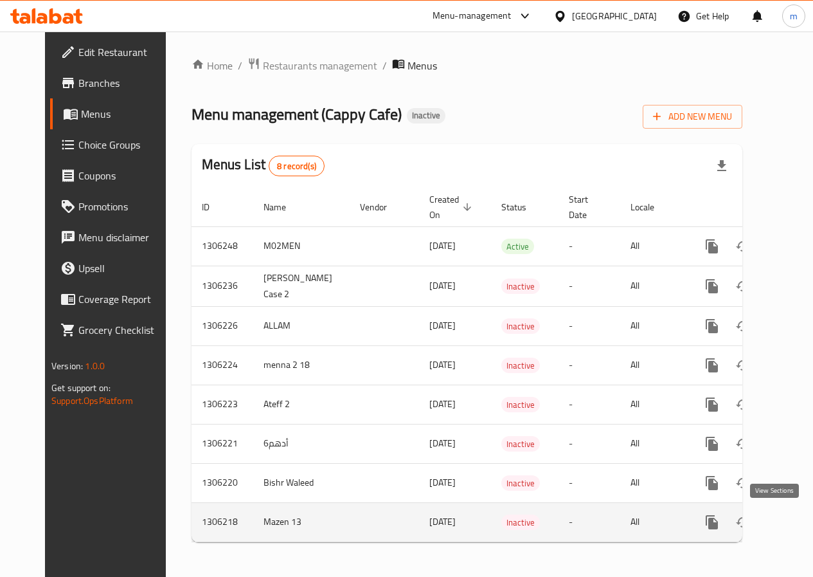
click at [790, 528] on link "enhanced table" at bounding box center [805, 522] width 31 height 31
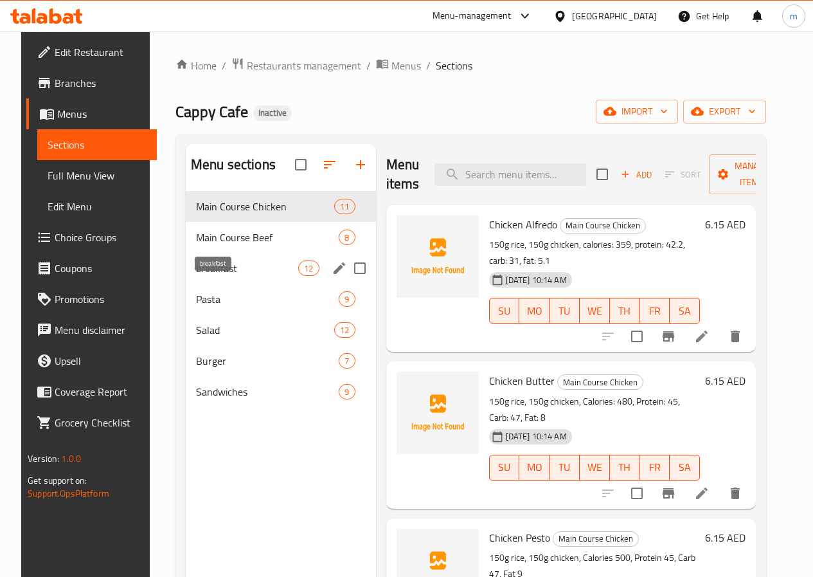
click at [229, 276] on span "breakfast" at bounding box center [247, 267] width 102 height 15
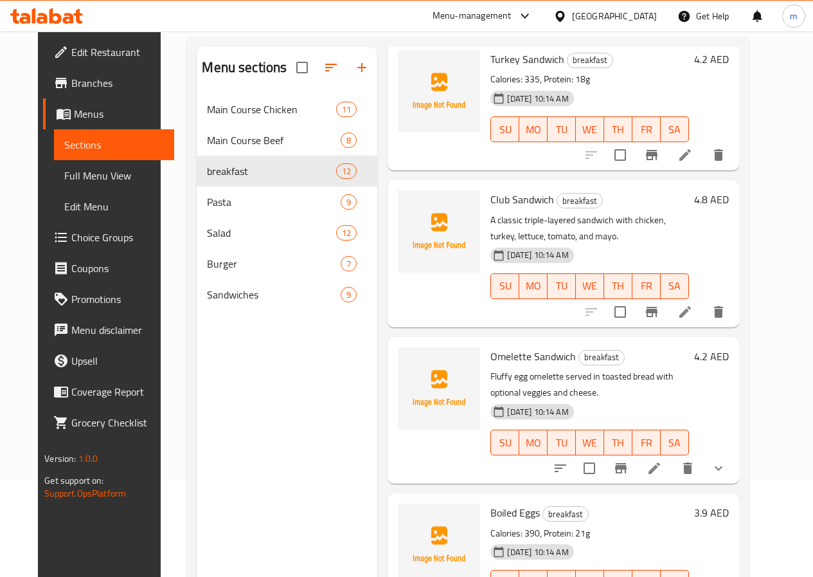
scroll to position [180, 0]
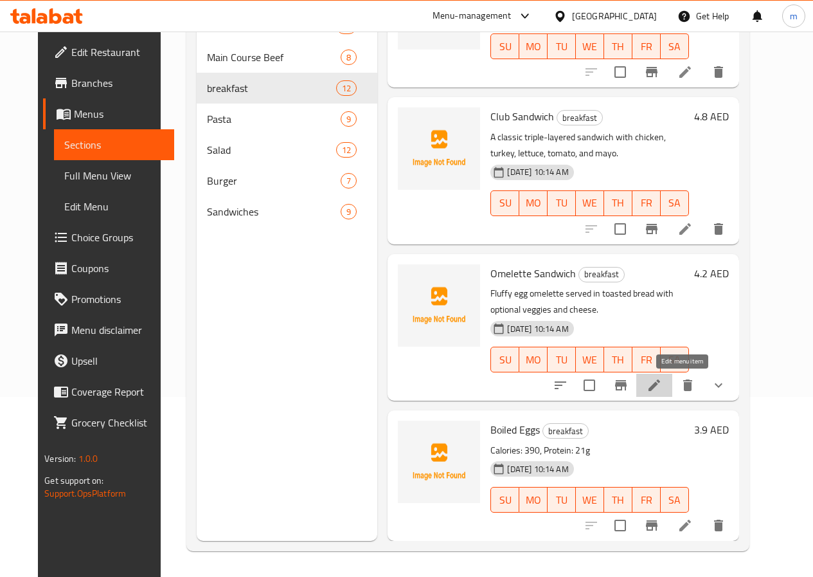
click at [662, 383] on icon at bounding box center [654, 384] width 15 height 15
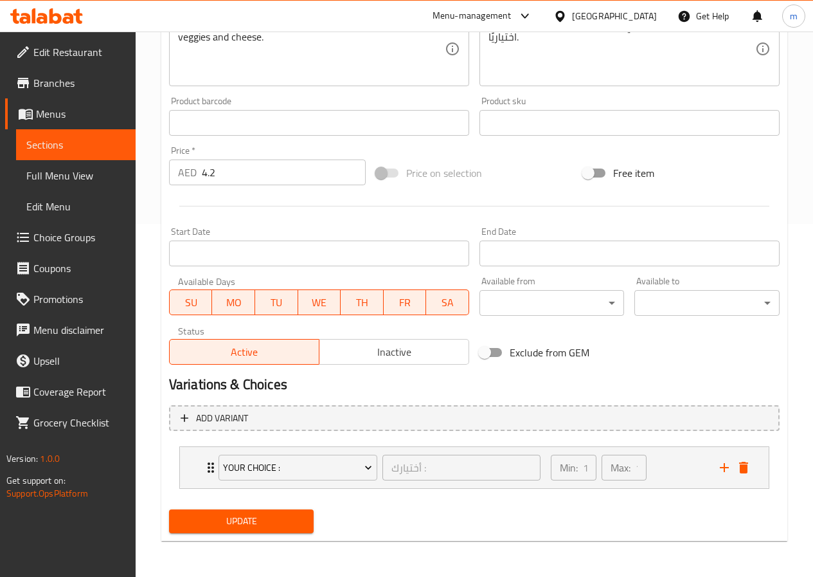
scroll to position [96, 0]
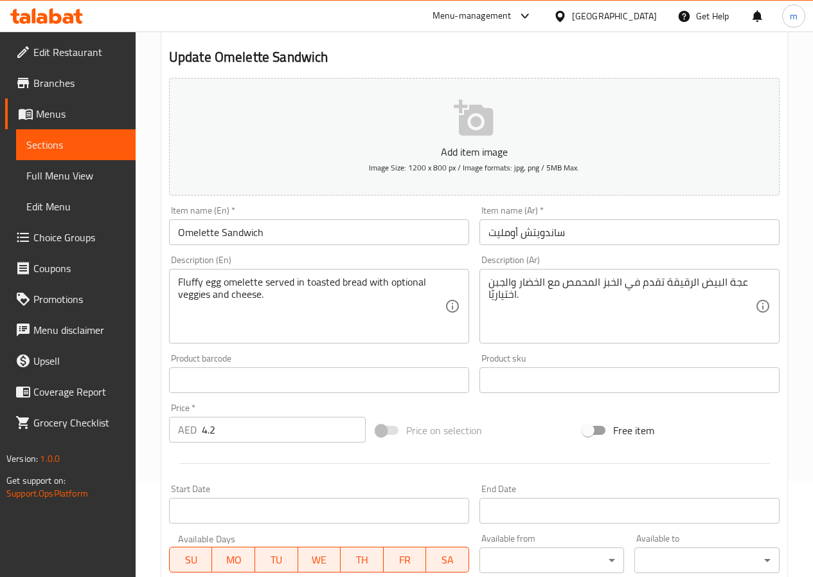
click at [104, 150] on span "Sections" at bounding box center [75, 144] width 99 height 15
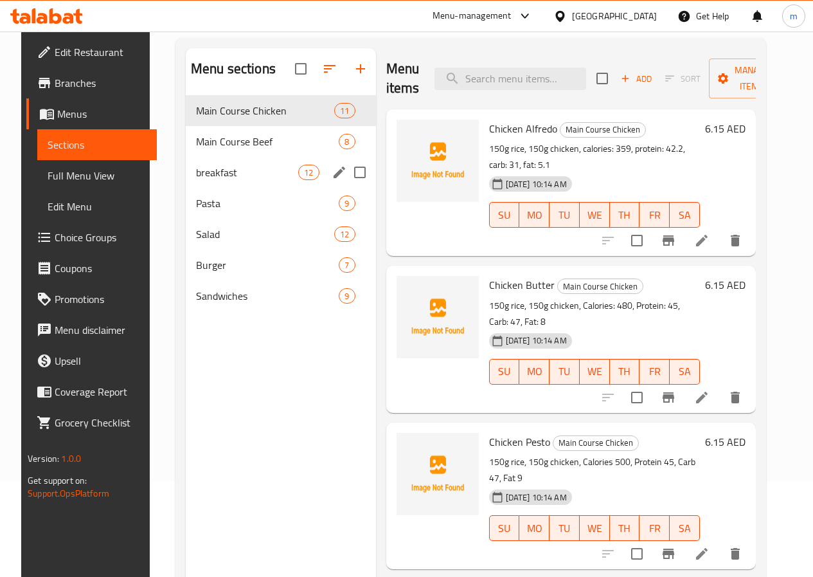
click at [223, 188] on div "breakfast 12" at bounding box center [281, 172] width 190 height 31
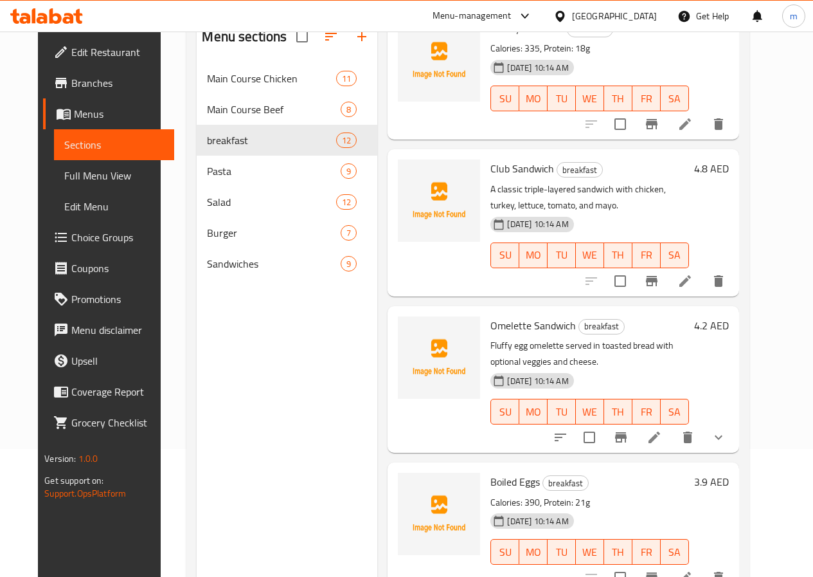
scroll to position [180, 0]
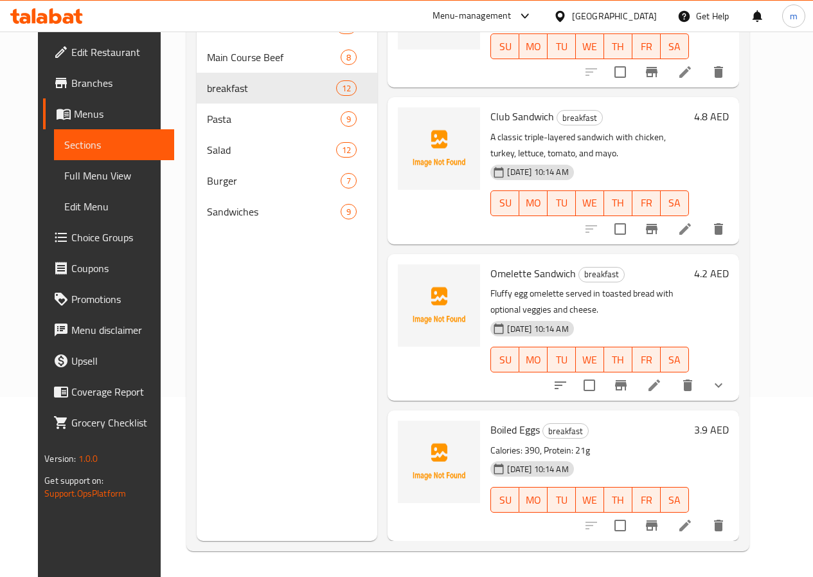
click at [727, 390] on icon "show more" at bounding box center [718, 384] width 15 height 15
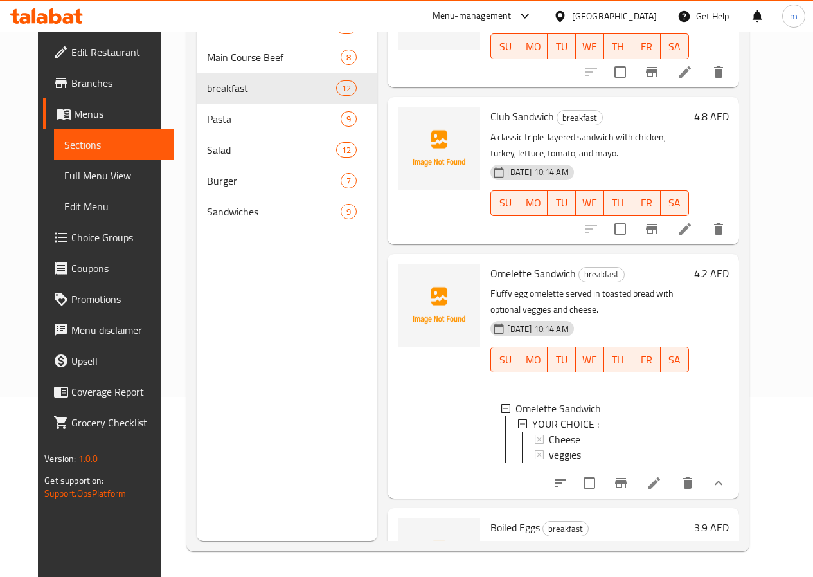
click at [673, 481] on li at bounding box center [655, 482] width 36 height 23
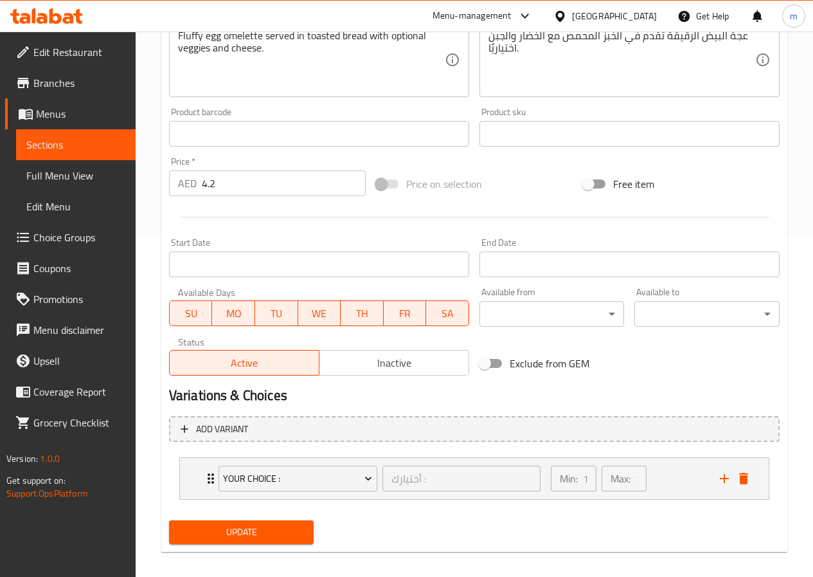
scroll to position [353, 0]
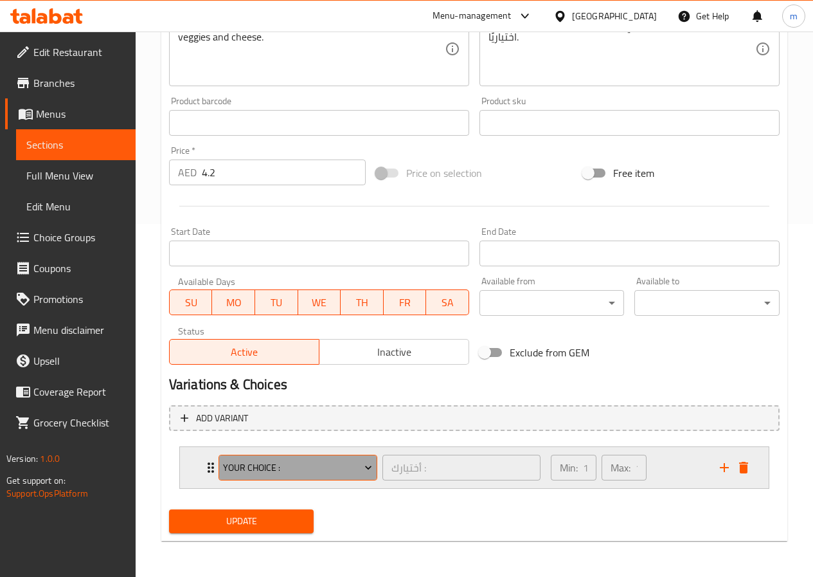
click at [362, 465] on icon "Expand" at bounding box center [368, 467] width 13 height 13
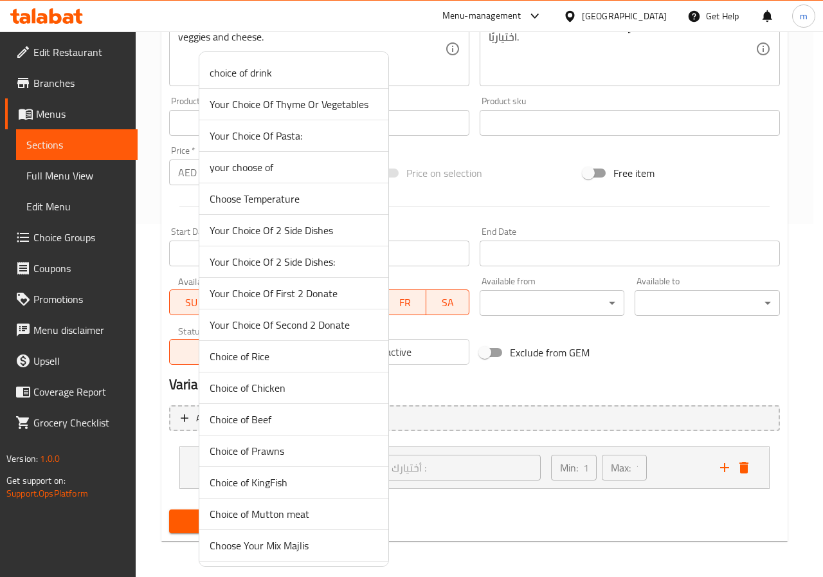
click at [483, 529] on div at bounding box center [411, 288] width 823 height 577
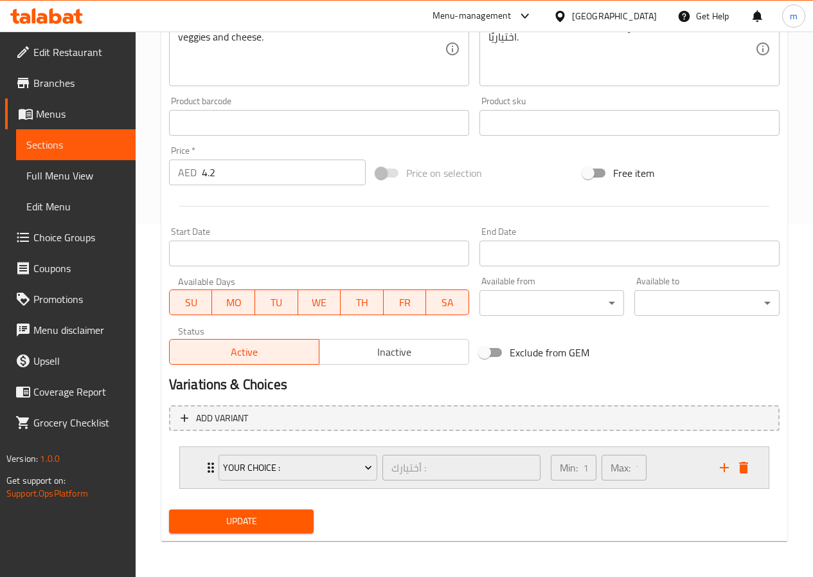
click at [213, 466] on div "YOUR CHOICE : أختيارك : ​" at bounding box center [380, 467] width 338 height 41
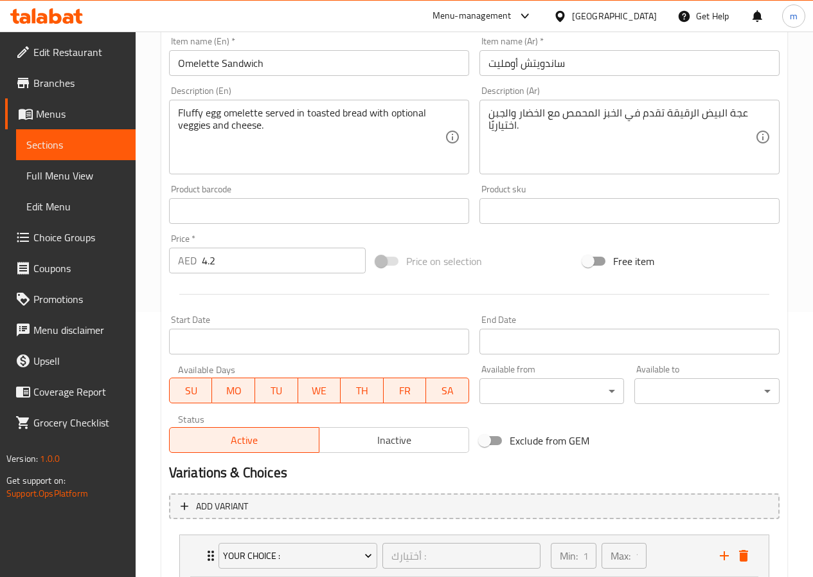
scroll to position [210, 0]
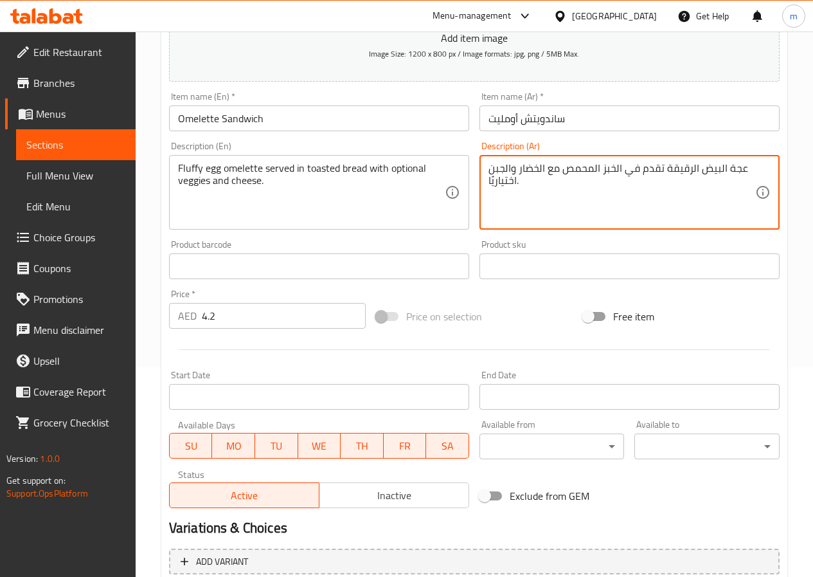
drag, startPoint x: 663, startPoint y: 206, endPoint x: 741, endPoint y: 151, distance: 95.4
type textarea "ع"
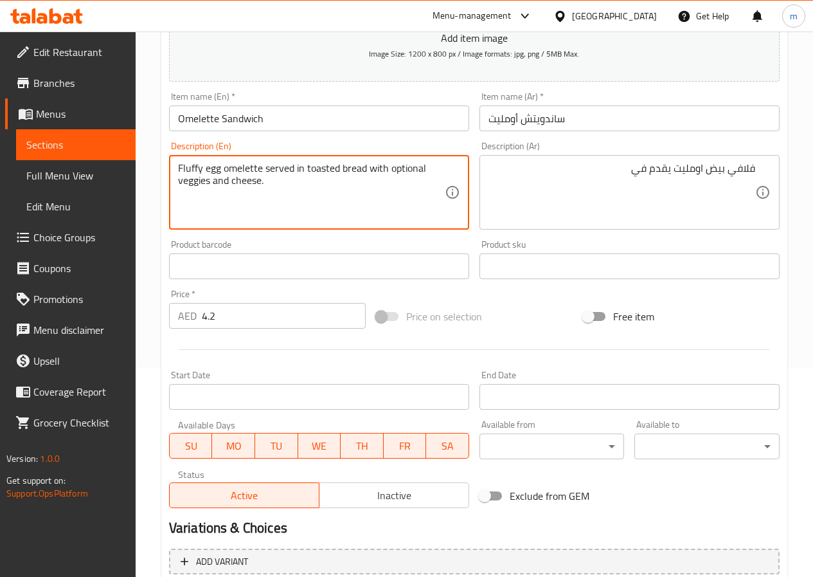
drag, startPoint x: 305, startPoint y: 169, endPoint x: 368, endPoint y: 176, distance: 64.0
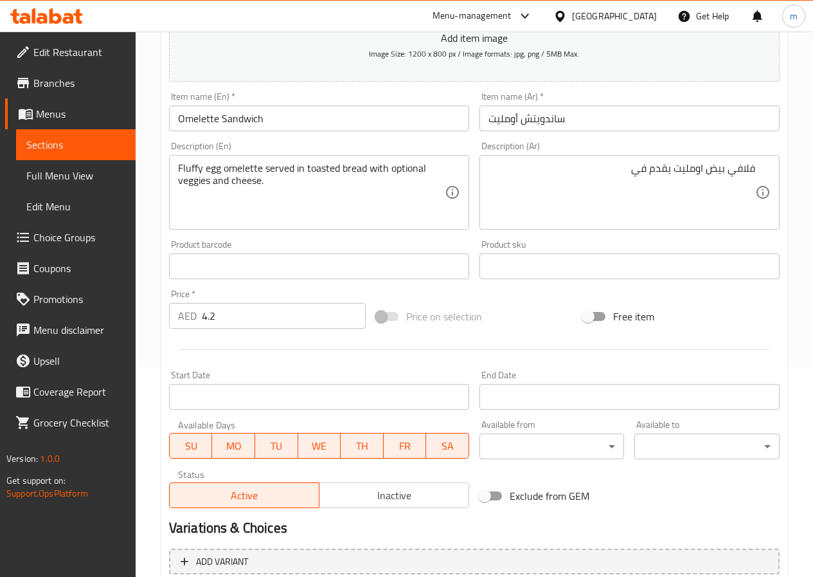
click at [590, 156] on div "فلافي بيض اومليت يقدم في Description (Ar)" at bounding box center [630, 192] width 300 height 75
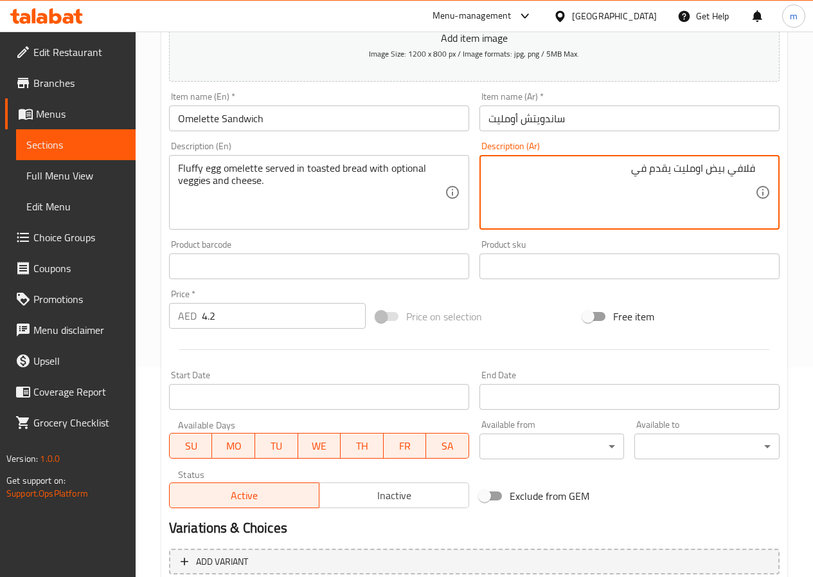
paste textarea "خبز محمص"
type textarea "فلافي بيض اومليت يقدم في خبز محمص مع جبن و خضار اختيارياً"
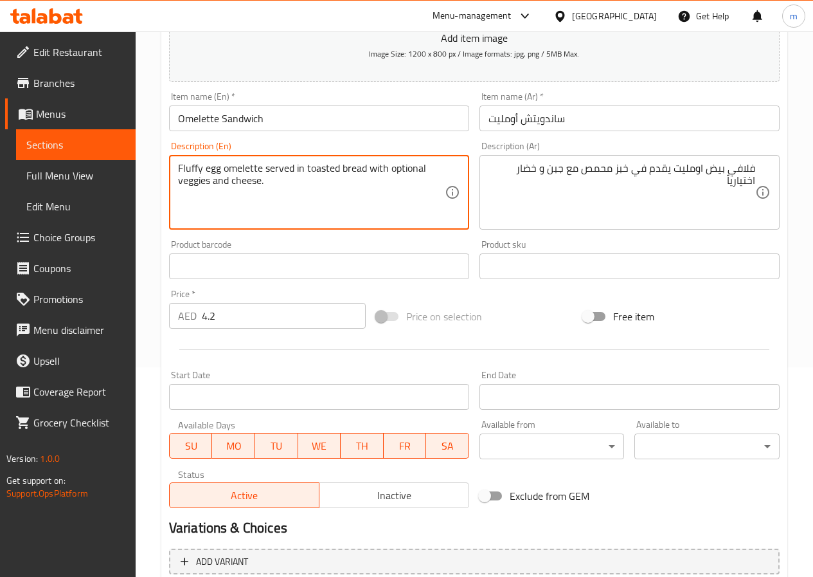
drag, startPoint x: 284, startPoint y: 192, endPoint x: 161, endPoint y: 127, distance: 139.2
click at [71, 235] on span "Choice Groups" at bounding box center [79, 237] width 92 height 15
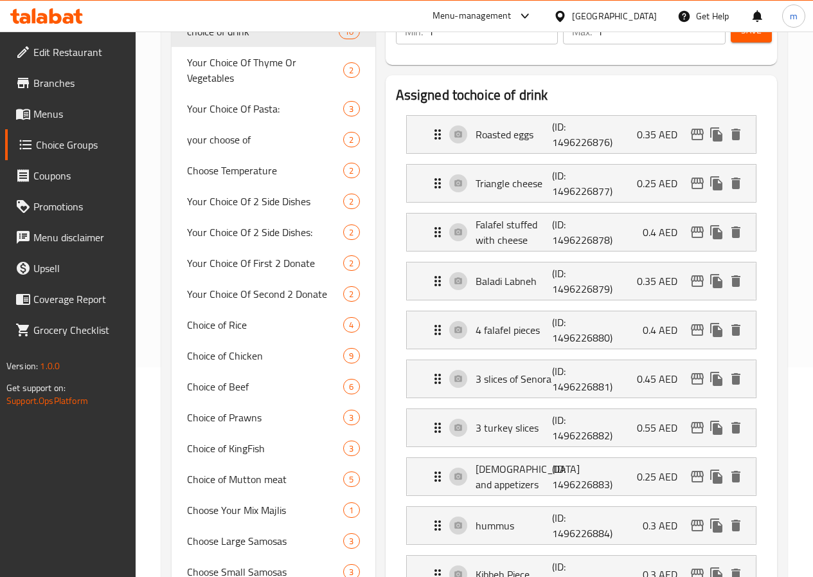
scroll to position [182, 0]
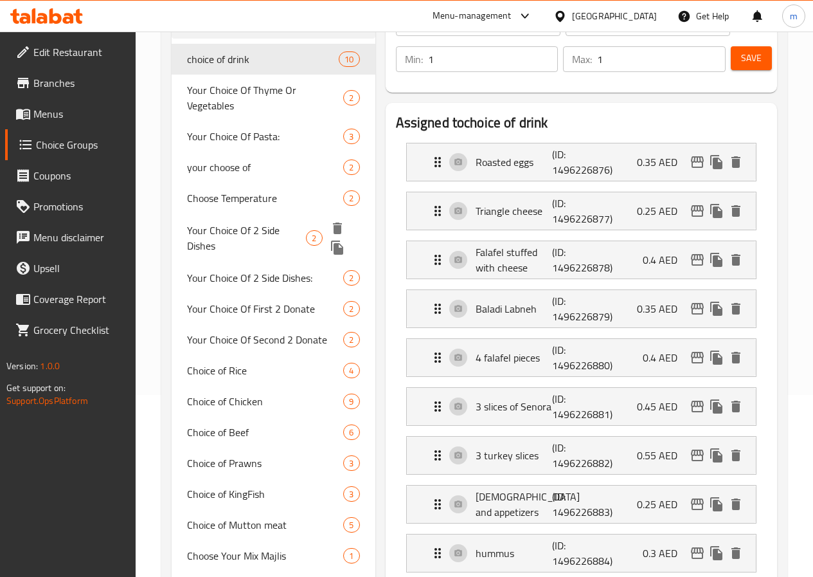
type input "Your Choice Of :"
type input "اختيارك :"
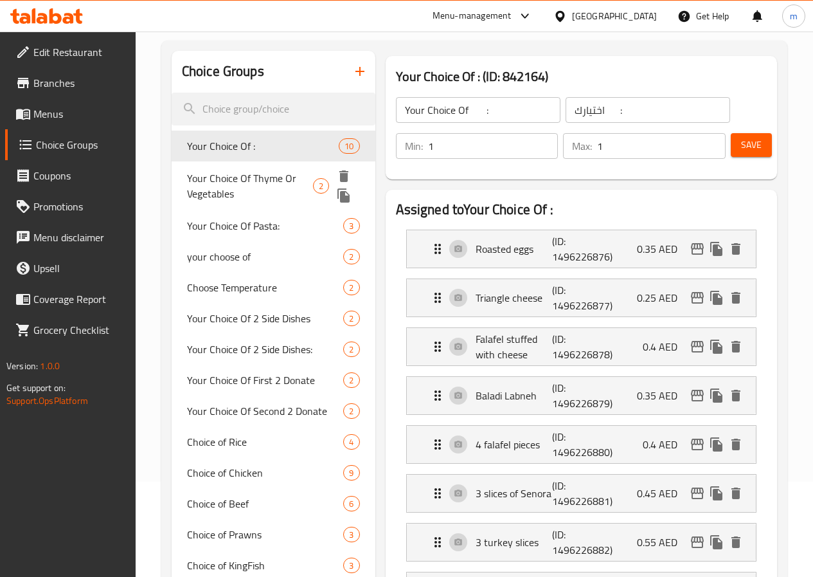
scroll to position [0, 0]
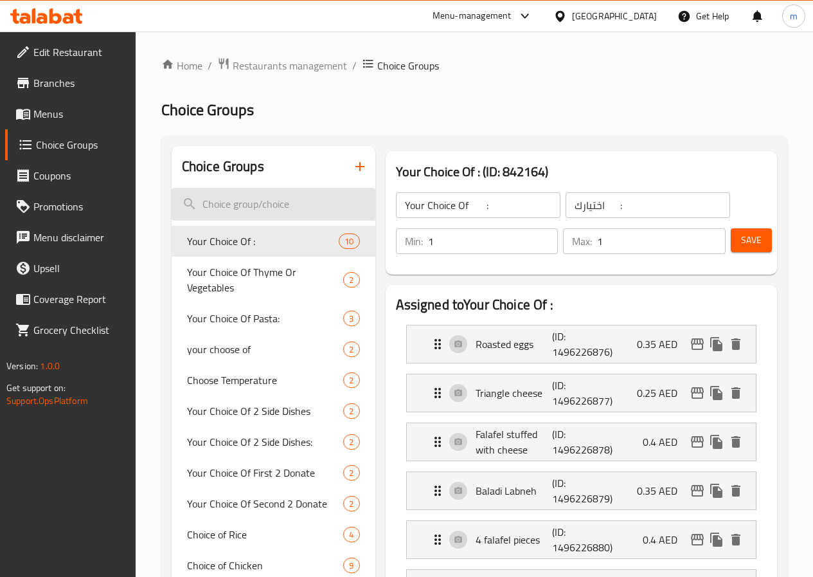
click at [244, 203] on input "search" at bounding box center [274, 204] width 204 height 33
type input "y"
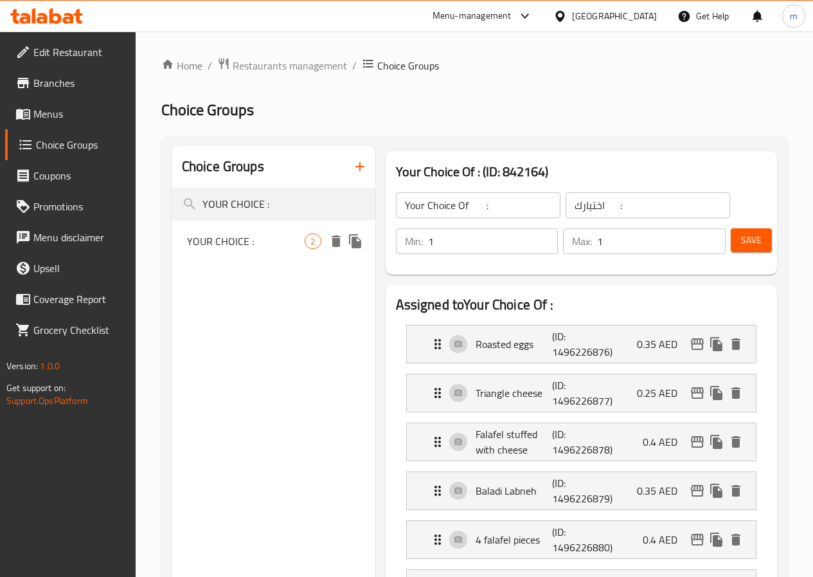
type input "YOUR CHOICE :"
click at [250, 238] on span "YOUR CHOICE :" at bounding box center [246, 240] width 118 height 15
type input "YOUR CHOICE :"
type input "أختيارك :"
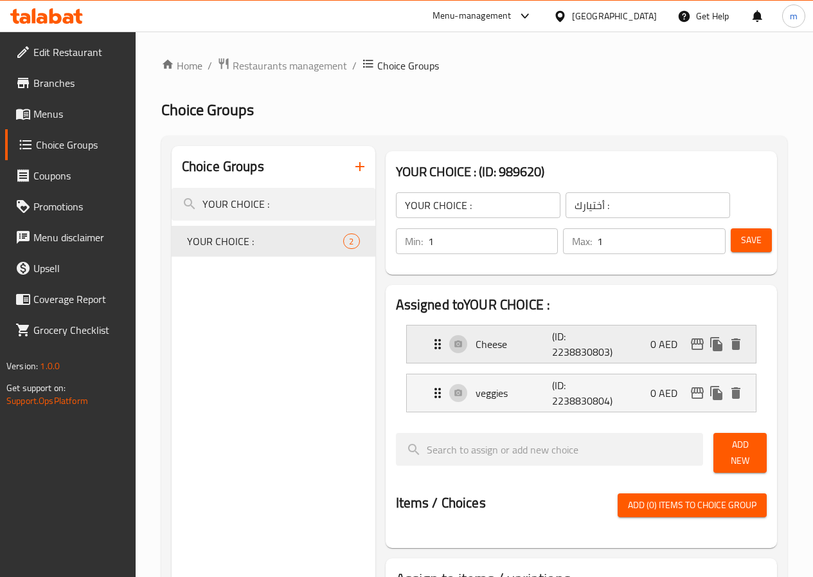
click at [498, 341] on p "Cheese" at bounding box center [514, 343] width 77 height 15
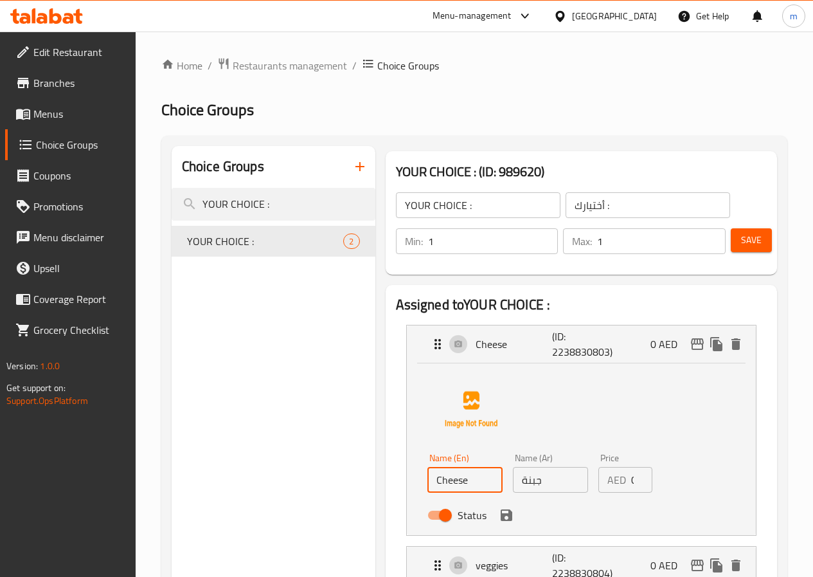
click at [456, 480] on input "Cheese" at bounding box center [465, 480] width 75 height 26
type input "Cheese and veggies"
click at [520, 480] on input "جبنة" at bounding box center [550, 480] width 75 height 26
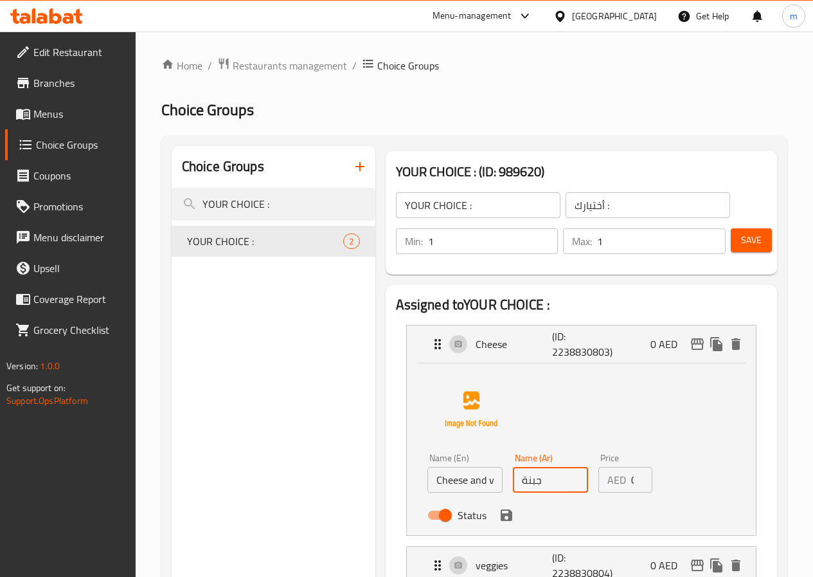
drag, startPoint x: 520, startPoint y: 480, endPoint x: 474, endPoint y: 483, distance: 46.4
click at [508, 483] on div "Name (Ar) جبنة Name (Ar)" at bounding box center [551, 473] width 86 height 50
click at [513, 486] on input "جبنة" at bounding box center [550, 480] width 75 height 26
type input "جبنة و الخضار"
click at [428, 479] on input "Cheese and veggies" at bounding box center [465, 480] width 75 height 26
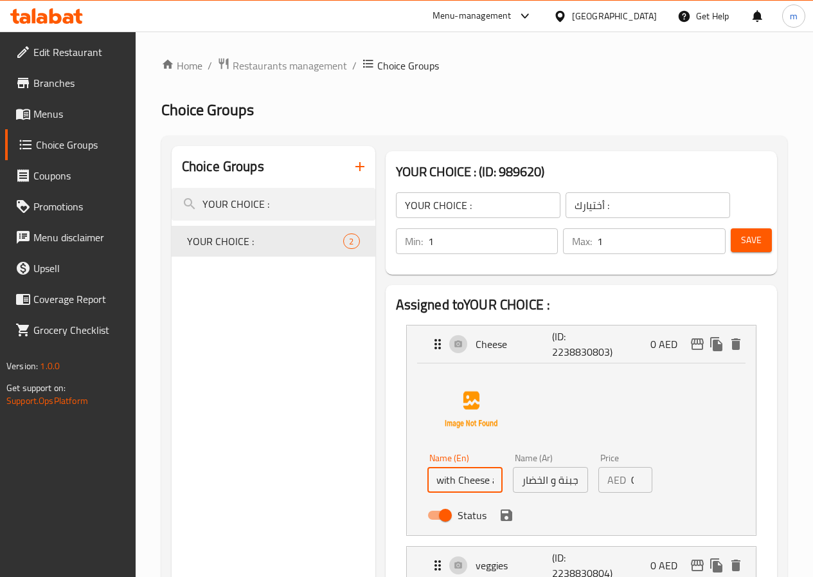
type input "with Cheese and veggies"
click at [548, 491] on input "جبنة و الخضار" at bounding box center [550, 480] width 75 height 26
click at [539, 487] on input "جبنة و الخضار" at bounding box center [550, 480] width 75 height 26
click at [560, 485] on input "جبنة و الخضار" at bounding box center [550, 480] width 75 height 26
click at [501, 510] on icon "save" at bounding box center [507, 515] width 12 height 12
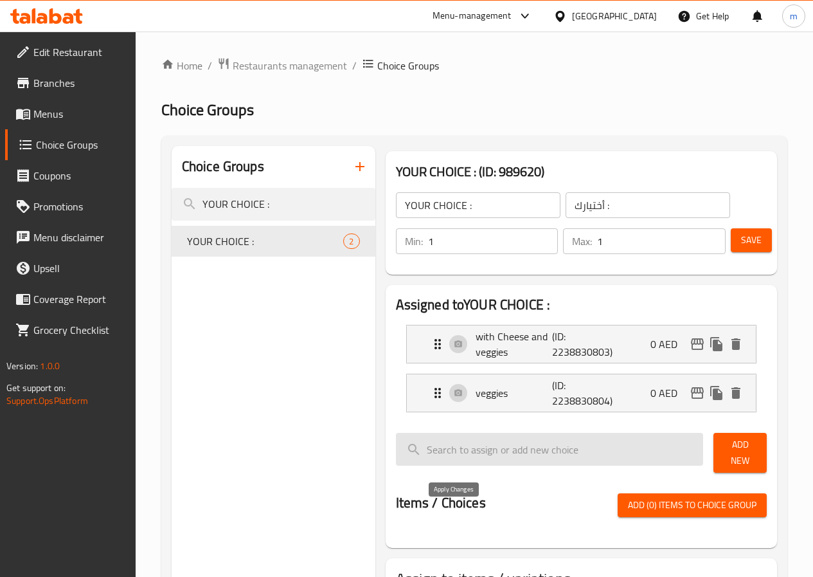
type input "مع جبنة و الخضار"
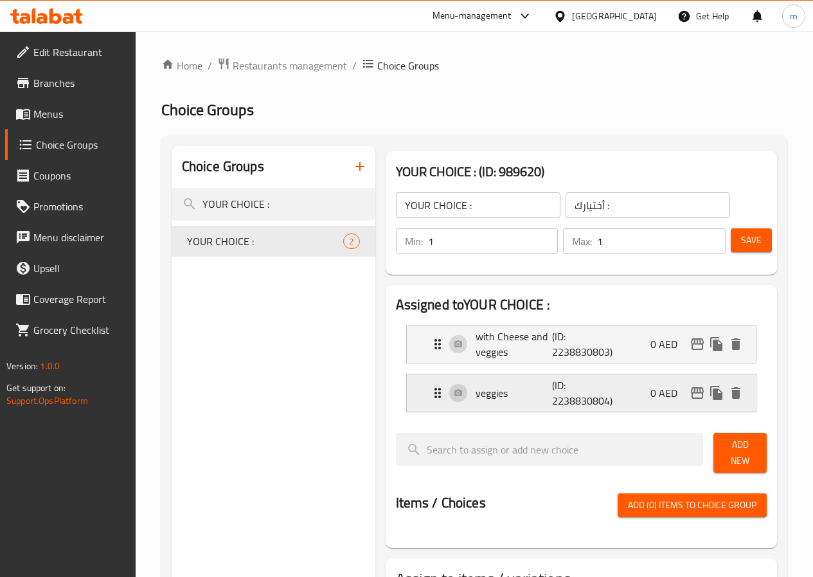
click at [476, 392] on p "veggies" at bounding box center [514, 392] width 77 height 15
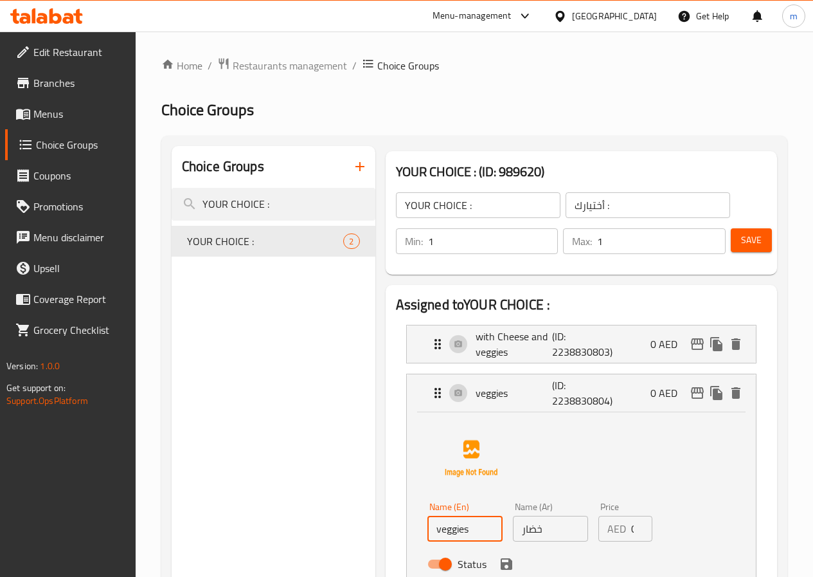
drag, startPoint x: 449, startPoint y: 524, endPoint x: 364, endPoint y: 526, distance: 85.5
click at [407, 526] on div "Name (En) veggies Name (En) Name (Ar) خضار Name (Ar) Price AED 0 Price Status" at bounding box center [581, 498] width 349 height 172
click at [524, 525] on input "خضار" at bounding box center [550, 529] width 75 height 26
type input "بدون"
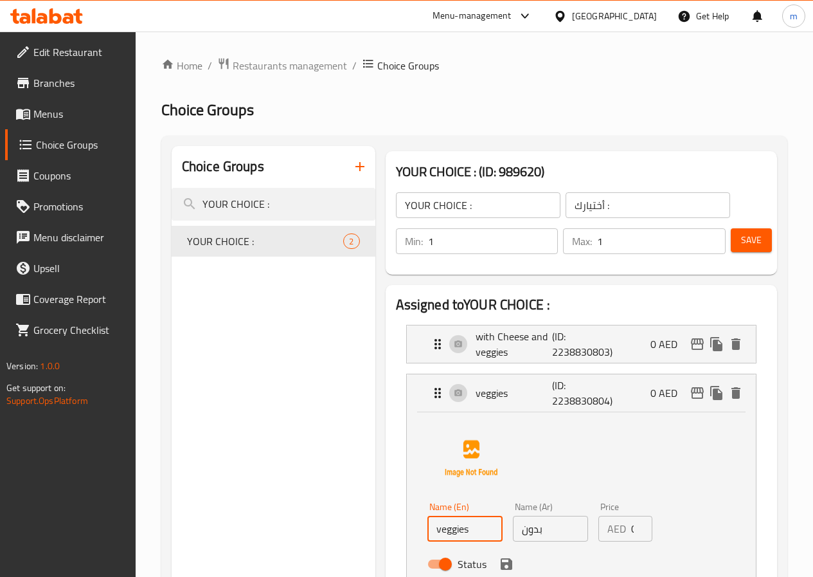
drag, startPoint x: 461, startPoint y: 535, endPoint x: 370, endPoint y: 534, distance: 90.7
click at [407, 534] on div "Name (En) veggies Name (En) Name (Ar) بدون Name (Ar) Price AED 0 Price Status" at bounding box center [581, 498] width 349 height 172
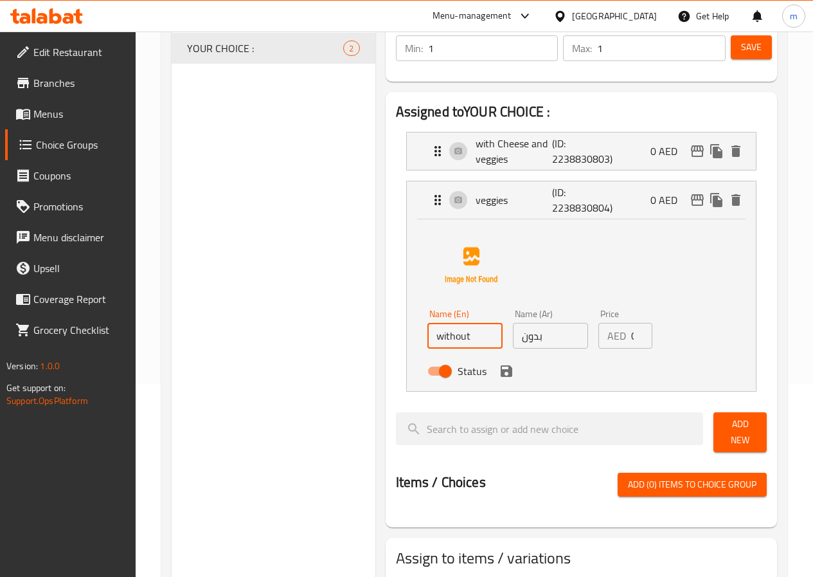
click at [501, 370] on icon "save" at bounding box center [507, 371] width 12 height 12
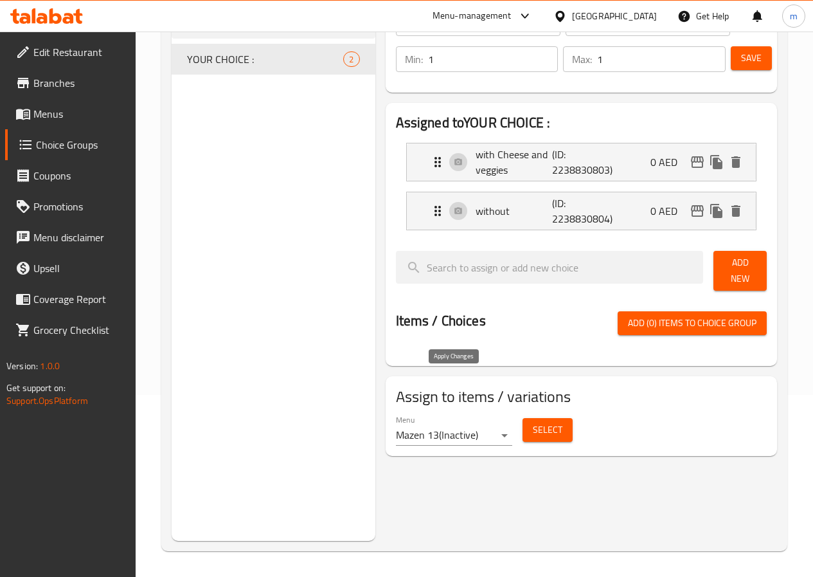
scroll to position [182, 0]
type input "without"
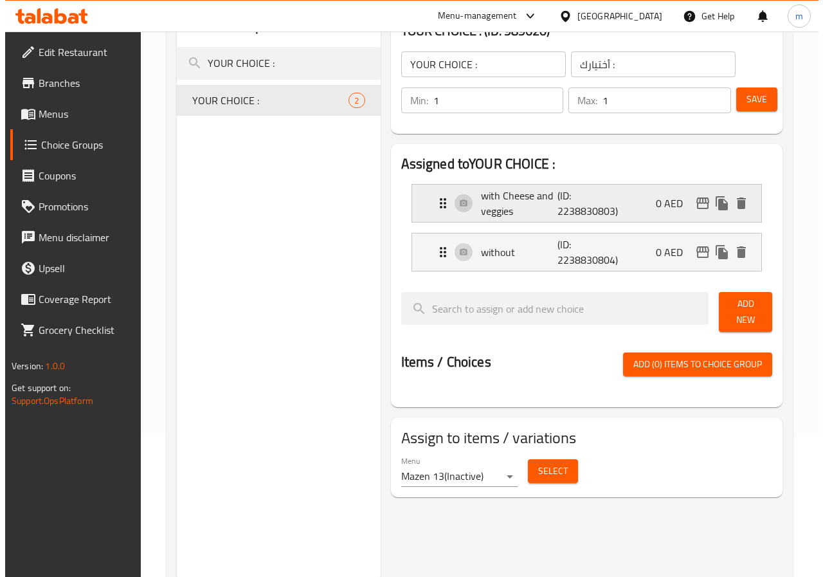
scroll to position [118, 0]
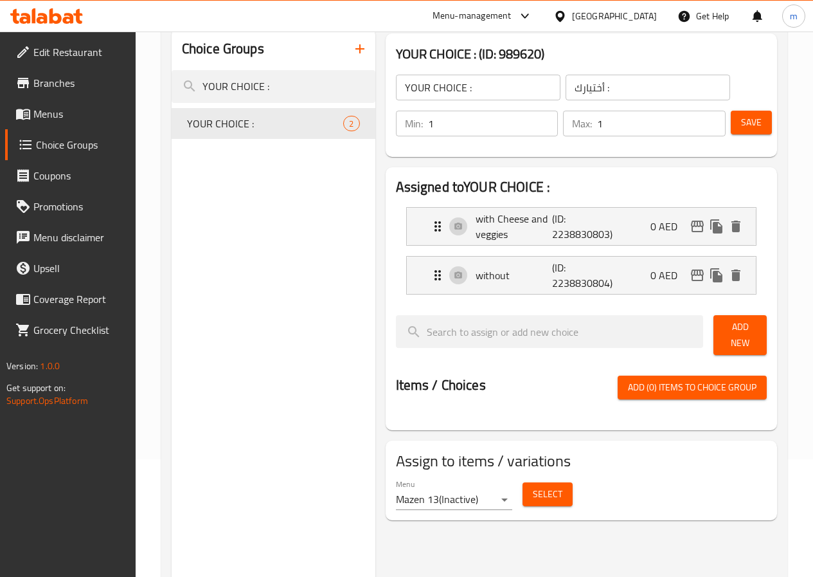
click at [763, 125] on button "Save" at bounding box center [751, 123] width 41 height 24
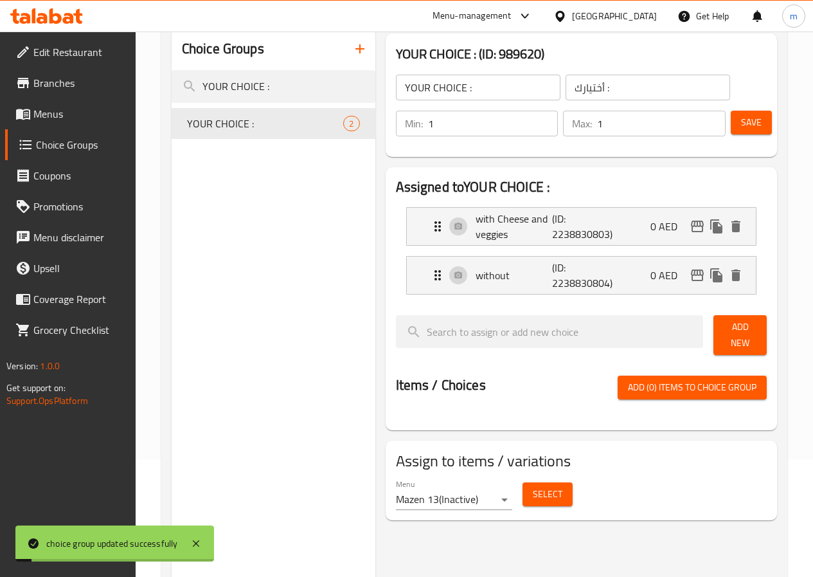
click at [533, 487] on span "Select" at bounding box center [548, 494] width 30 height 16
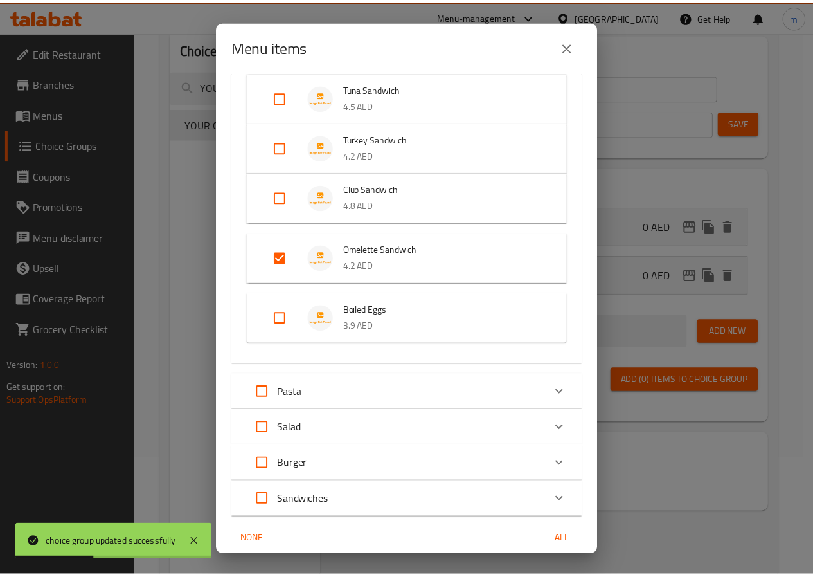
scroll to position [577, 0]
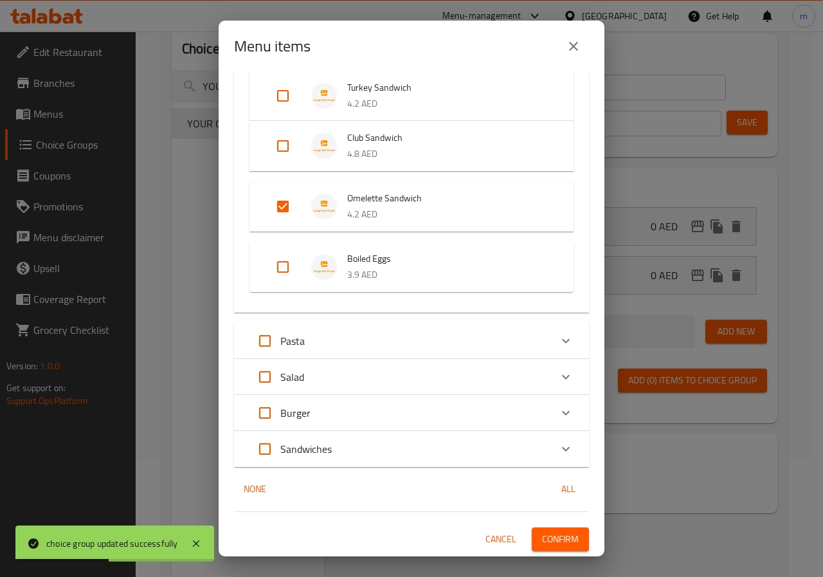
click at [565, 543] on span "Confirm" at bounding box center [560, 539] width 37 height 16
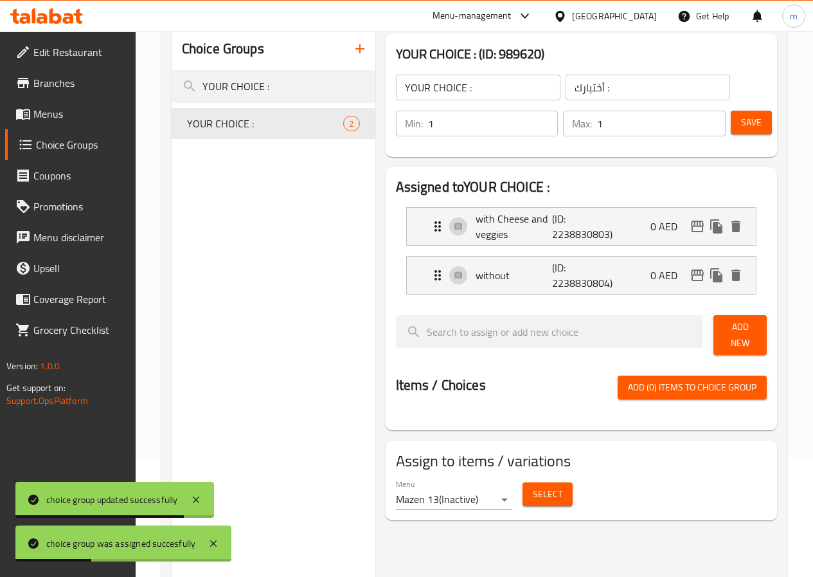
click at [72, 122] on link "Menus" at bounding box center [70, 113] width 131 height 31
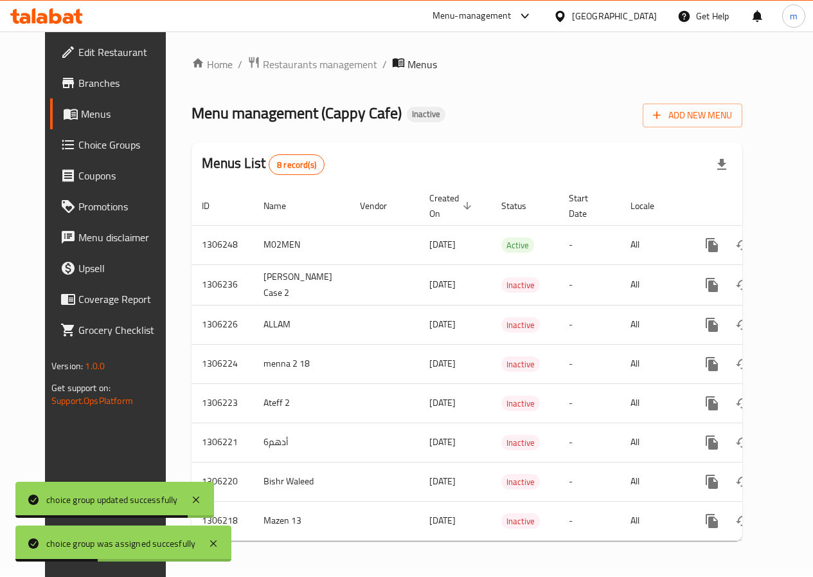
scroll to position [11, 0]
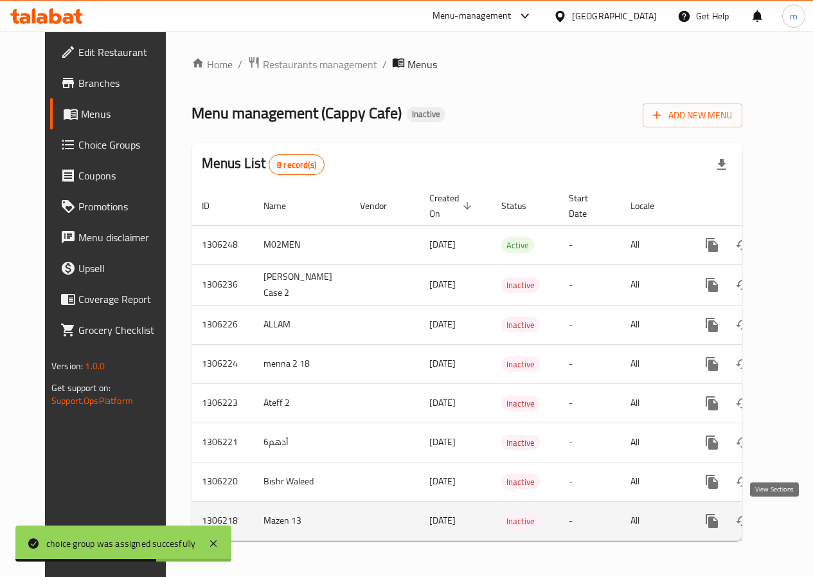
click at [799, 515] on icon "enhanced table" at bounding box center [805, 521] width 12 height 12
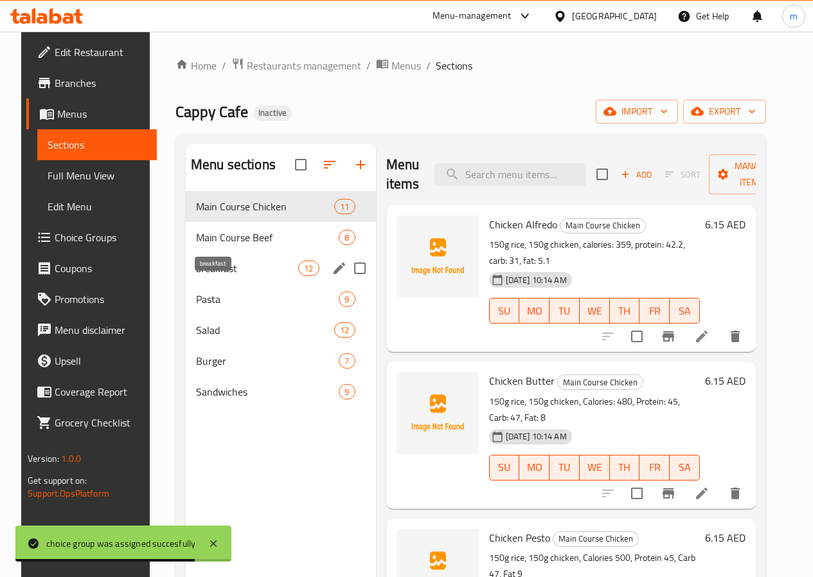
click at [211, 276] on span "breakfast" at bounding box center [247, 267] width 102 height 15
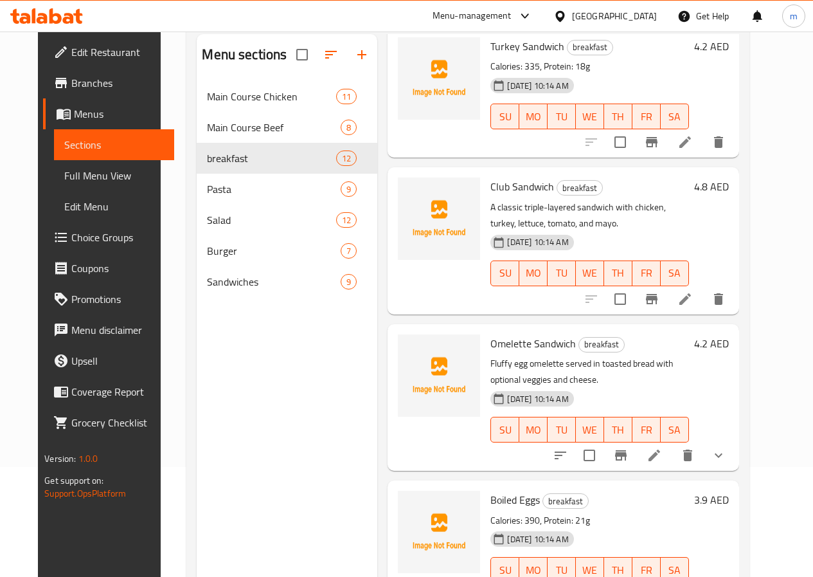
scroll to position [180, 0]
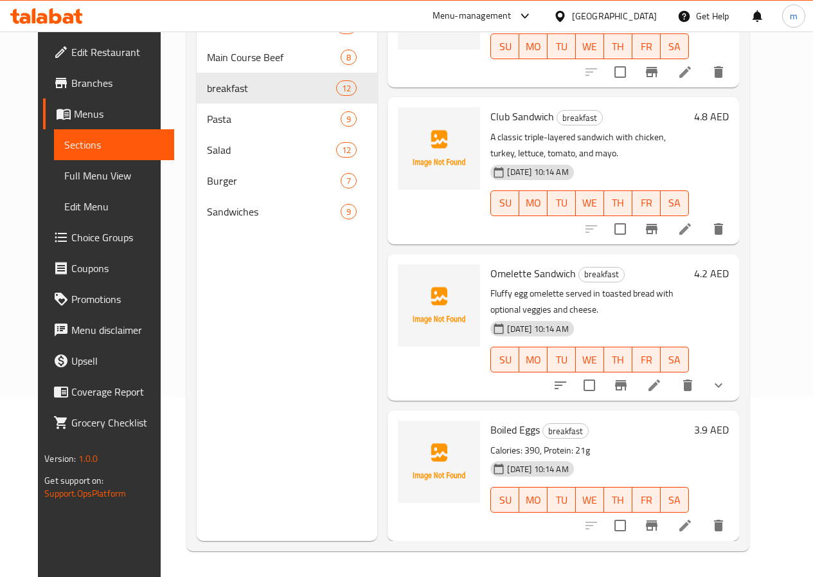
click at [673, 384] on li at bounding box center [655, 385] width 36 height 23
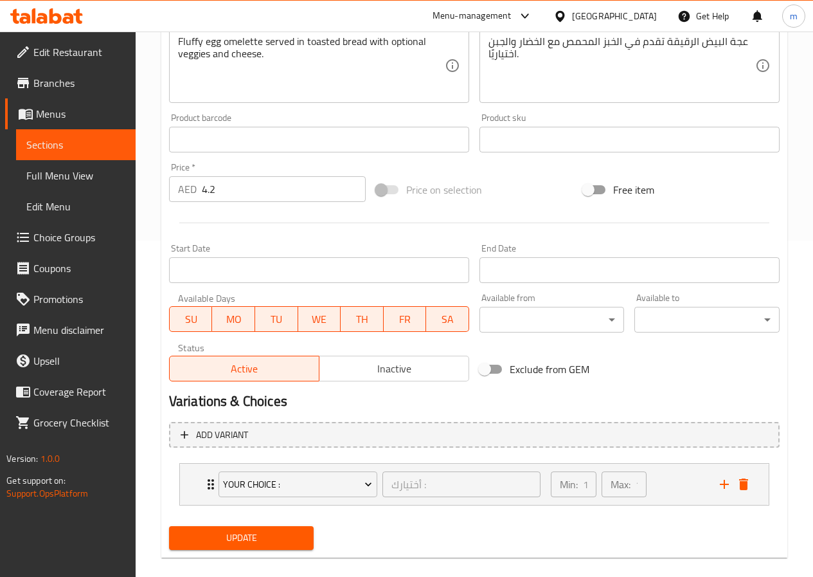
scroll to position [353, 0]
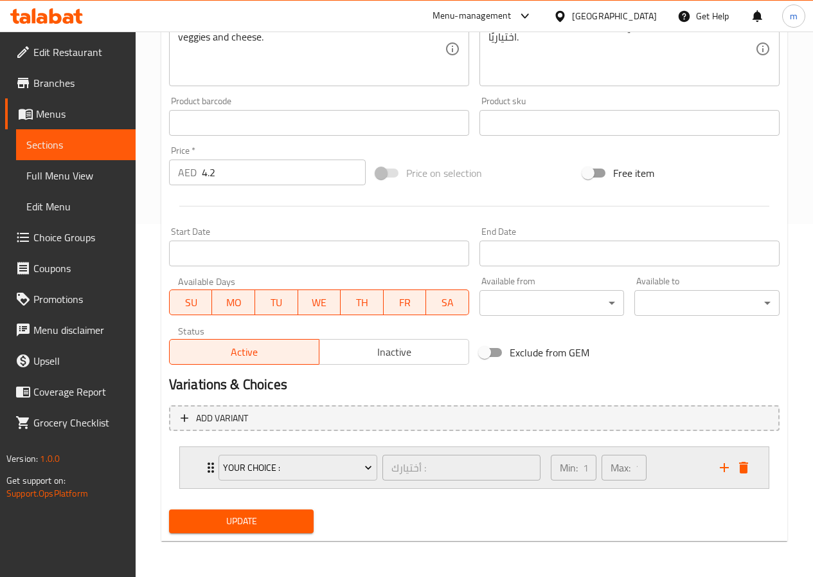
click at [213, 467] on div "YOUR CHOICE : أختيارك : ​" at bounding box center [380, 467] width 338 height 41
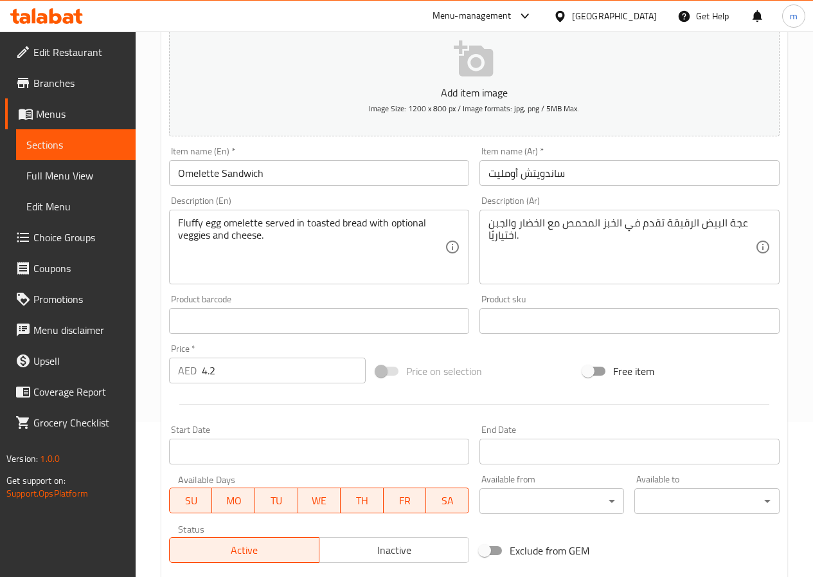
scroll to position [145, 0]
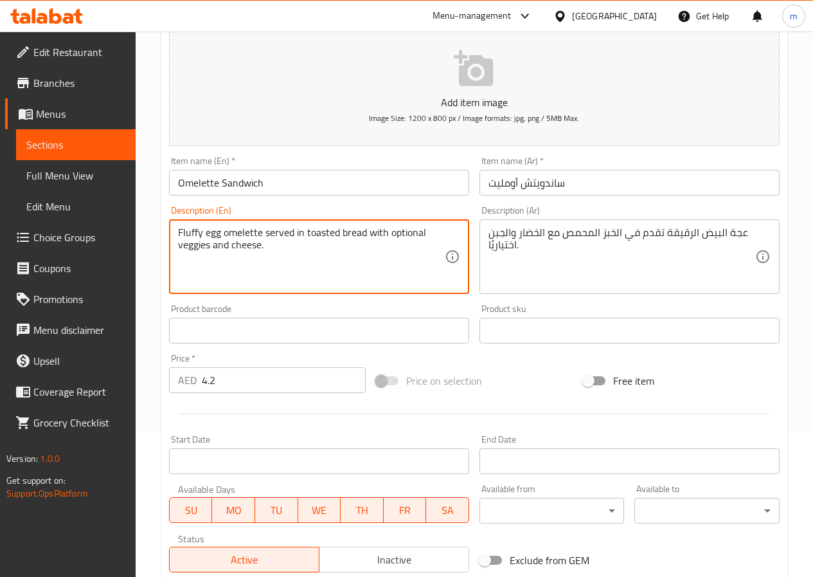
drag, startPoint x: 293, startPoint y: 245, endPoint x: 163, endPoint y: 217, distance: 132.9
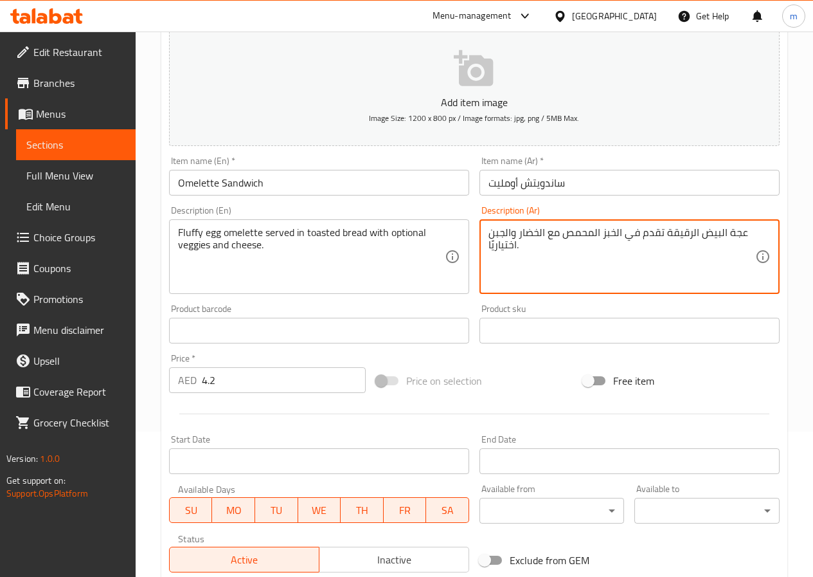
drag, startPoint x: 629, startPoint y: 248, endPoint x: 768, endPoint y: 220, distance: 141.6
click at [768, 220] on div "عجة البيض الرقيقة تقدم في الخبز المحمص مع الخضار والجبن اختياريًا. Description …" at bounding box center [630, 256] width 300 height 75
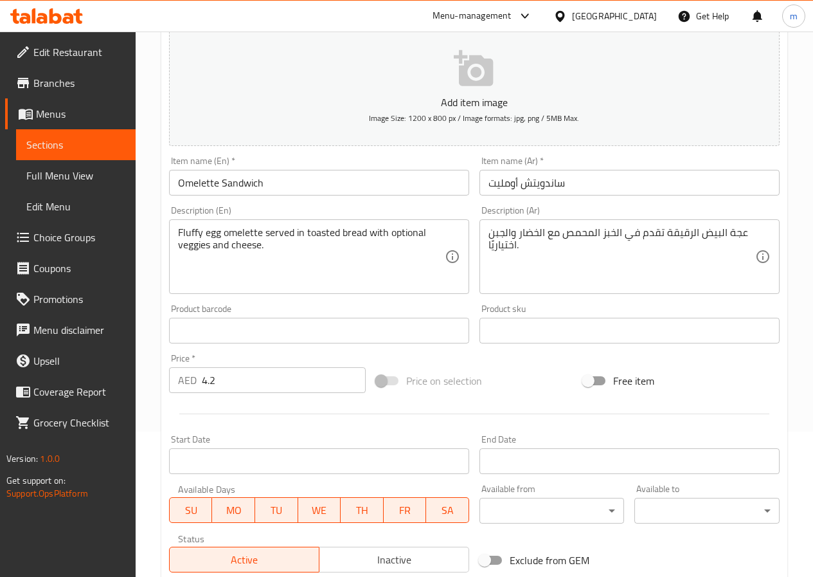
drag, startPoint x: 755, startPoint y: 225, endPoint x: 741, endPoint y: 230, distance: 14.2
click at [741, 230] on div "عجة البيض الرقيقة تقدم في الخبز المحمص مع الخضار والجبن اختياريًا. Description …" at bounding box center [630, 256] width 300 height 75
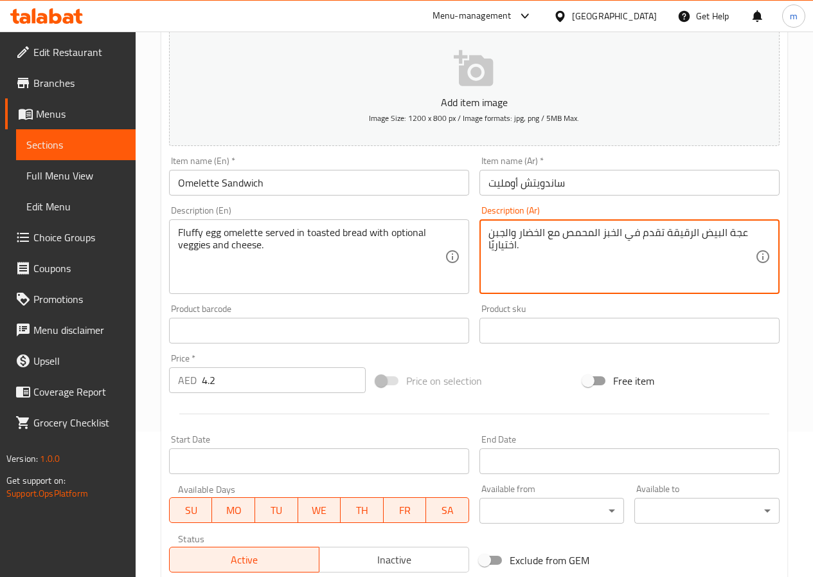
click at [704, 261] on textarea "عجة البيض الرقيقة تقدم في الخبز المحمص مع الخضار والجبن اختياريًا." at bounding box center [622, 256] width 267 height 61
type textarea "فلافي بيض اومليت يقدم في عيش محمص مع خضار و جبن اختياري"
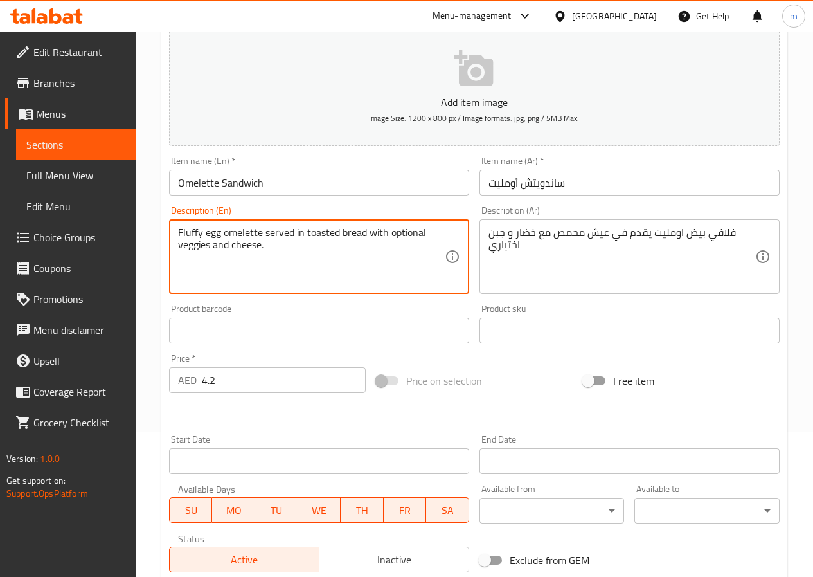
drag, startPoint x: 420, startPoint y: 235, endPoint x: 265, endPoint y: 254, distance: 156.7
click at [320, 267] on textarea "Fluffy egg omelette served in toasted bread with optional veggies and cheese." at bounding box center [311, 256] width 267 height 61
click at [323, 260] on textarea "Fluffy egg omelette served in toasted bread with optional veggies and cheese." at bounding box center [311, 256] width 267 height 61
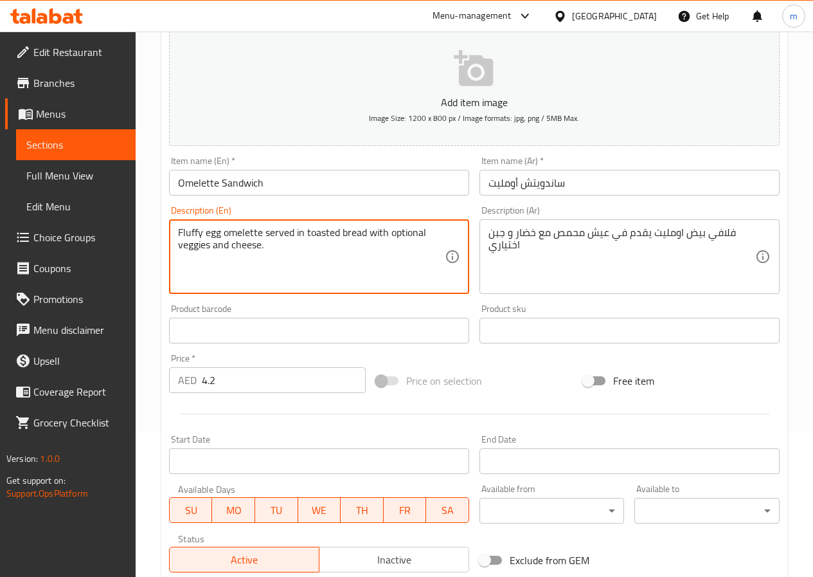
click at [323, 260] on textarea "Fluffy egg omelette served in toasted bread with optional veggies and cheese." at bounding box center [311, 256] width 267 height 61
click at [399, 267] on textarea "Fluffy egg omelette served in toasted bread with optional veggies and cheese." at bounding box center [311, 256] width 267 height 61
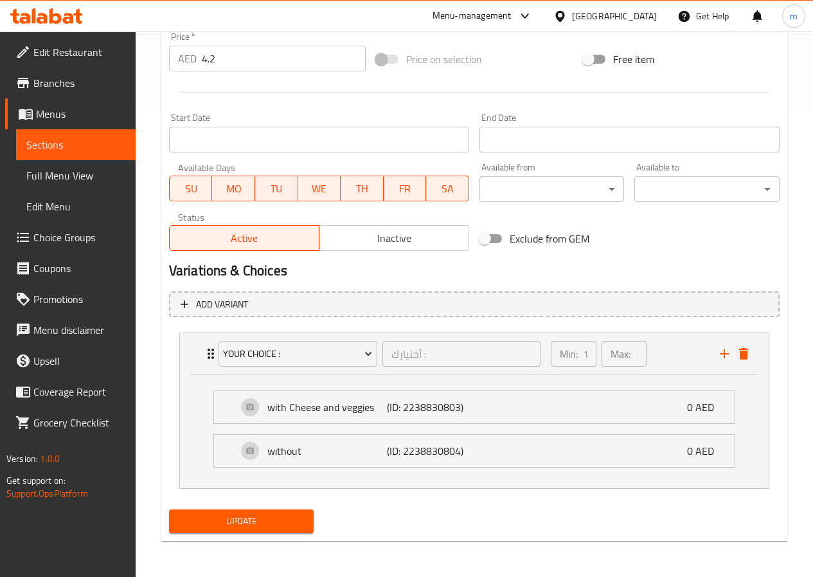
click at [257, 518] on span "Update" at bounding box center [241, 521] width 125 height 16
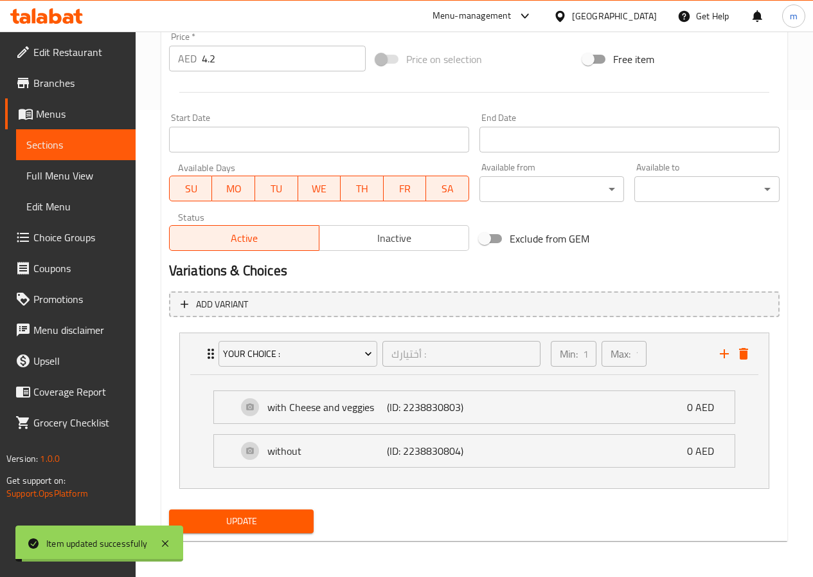
click at [95, 132] on link "Sections" at bounding box center [76, 144] width 120 height 31
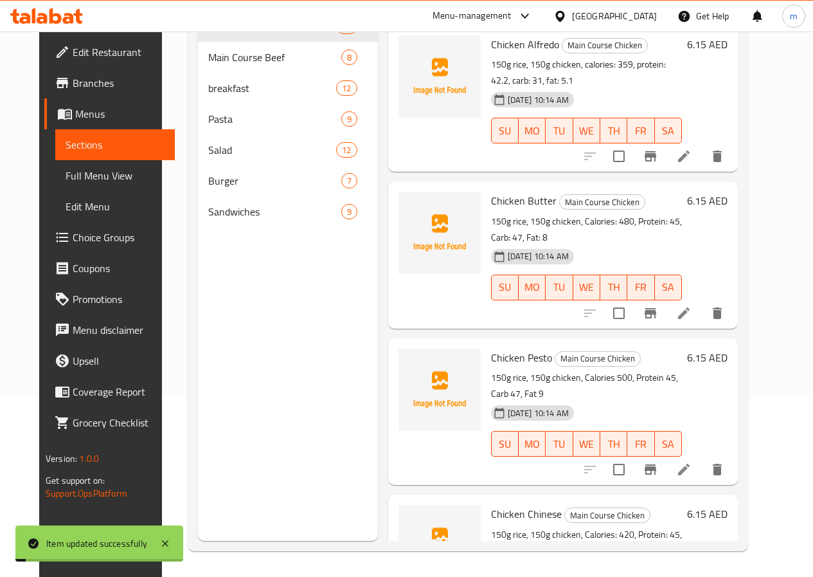
scroll to position [180, 0]
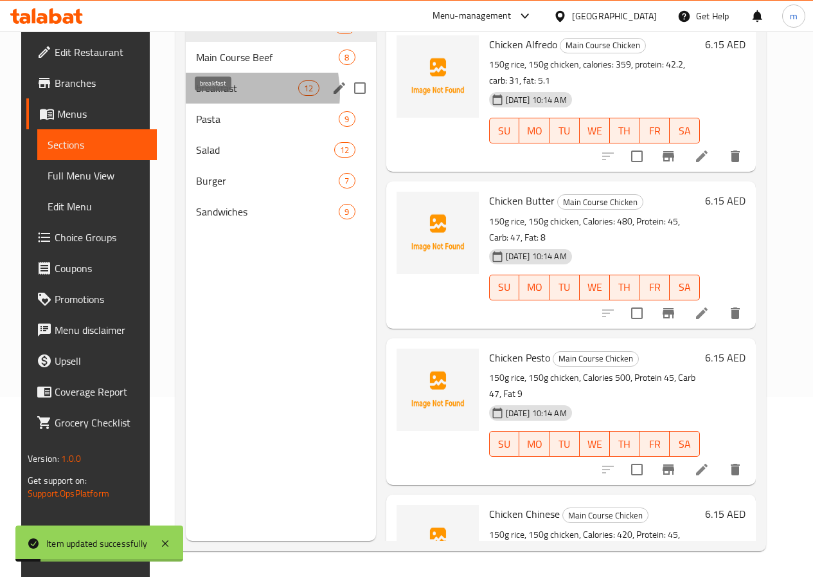
click at [212, 96] on span "breakfast" at bounding box center [247, 87] width 102 height 15
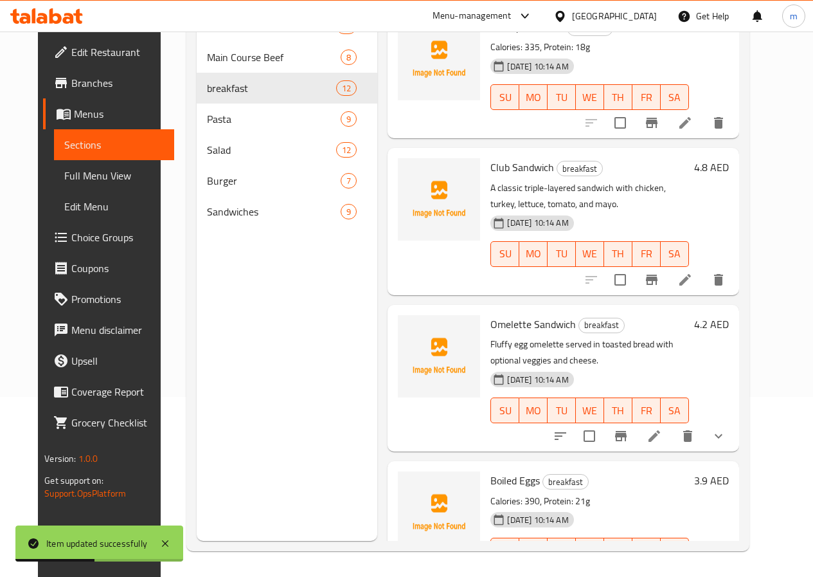
scroll to position [1208, 0]
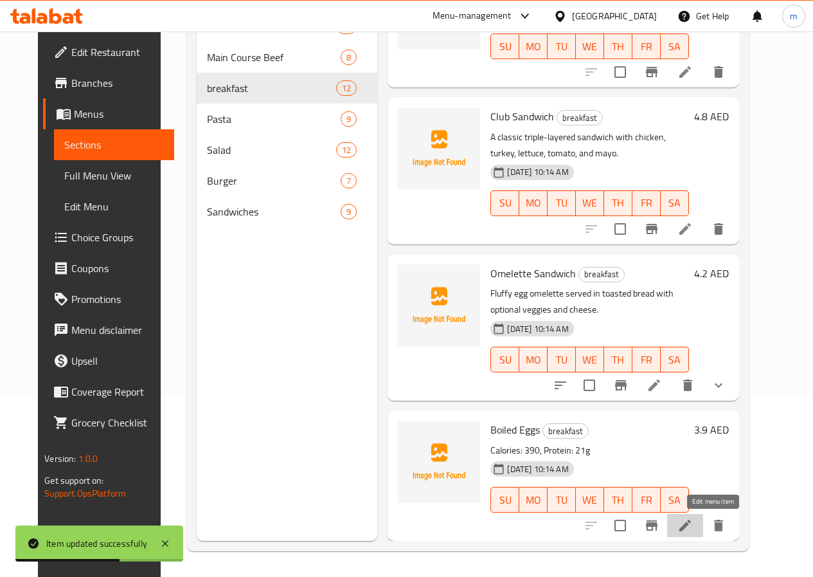
click at [693, 532] on icon at bounding box center [685, 525] width 15 height 15
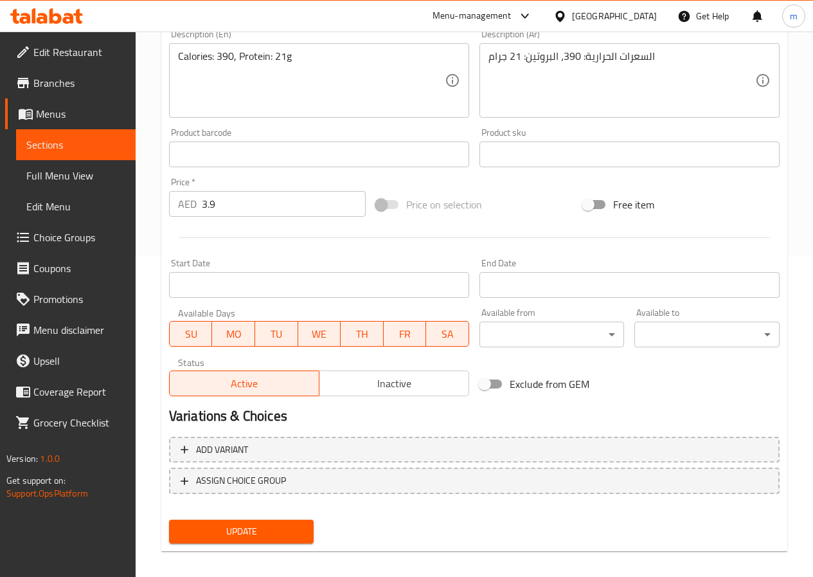
scroll to position [332, 0]
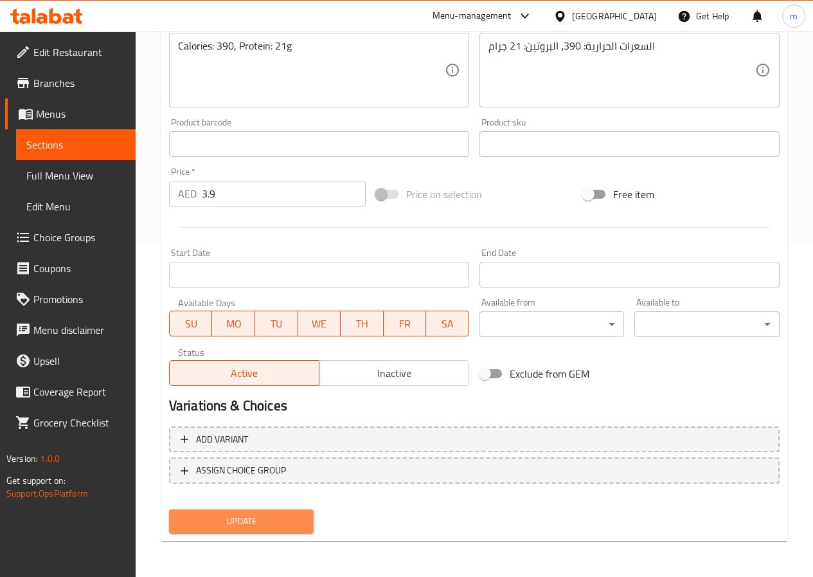
click at [285, 523] on span "Update" at bounding box center [241, 521] width 125 height 16
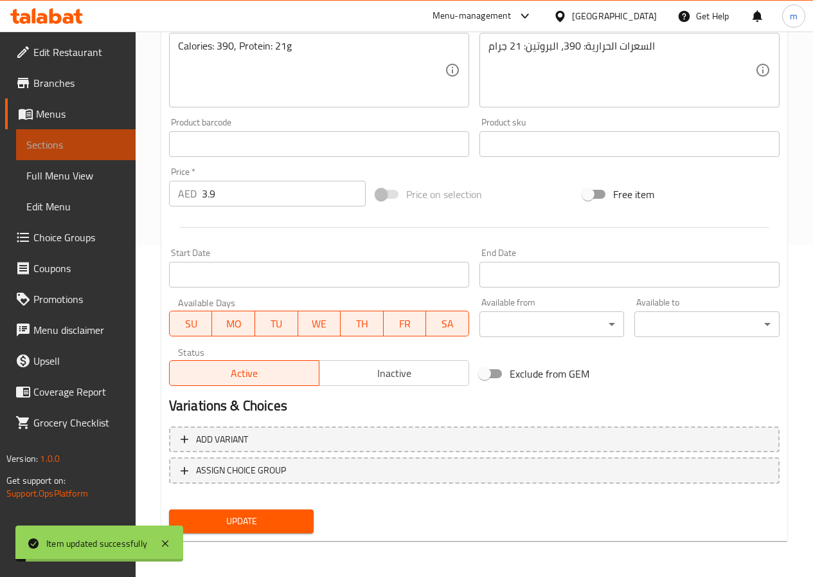
click at [55, 138] on span "Sections" at bounding box center [75, 144] width 99 height 15
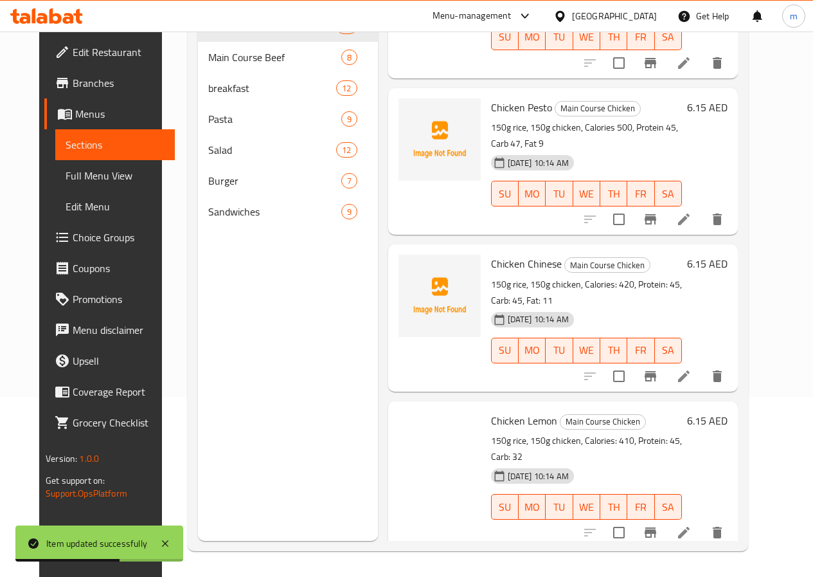
scroll to position [386, 0]
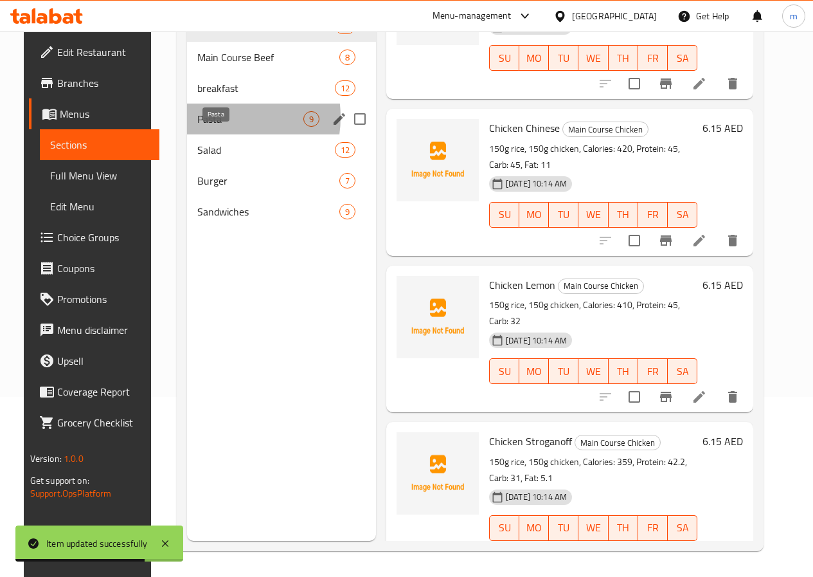
click at [202, 127] on span "Pasta" at bounding box center [250, 118] width 106 height 15
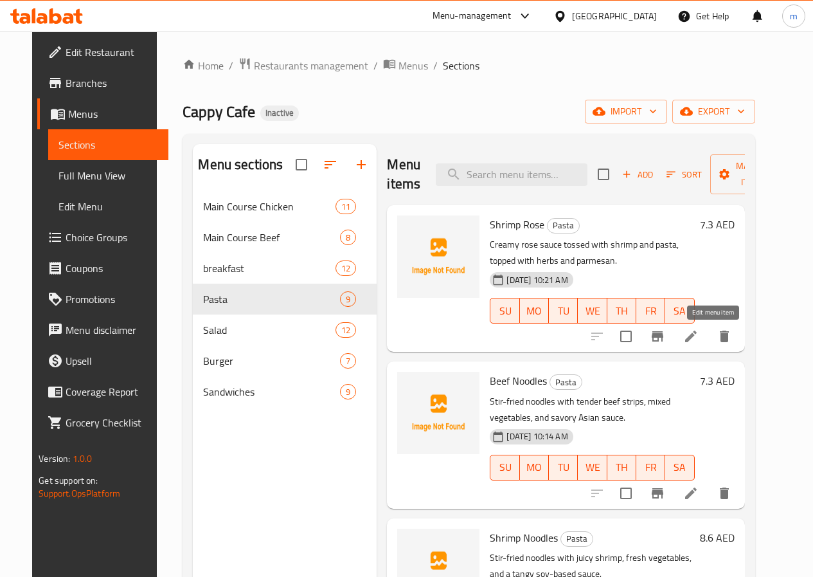
click at [699, 336] on icon at bounding box center [690, 336] width 15 height 15
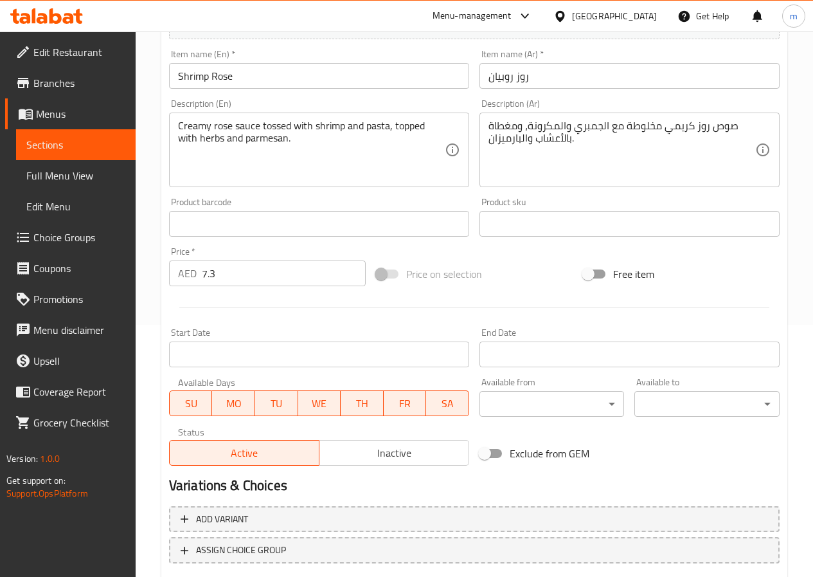
scroll to position [332, 0]
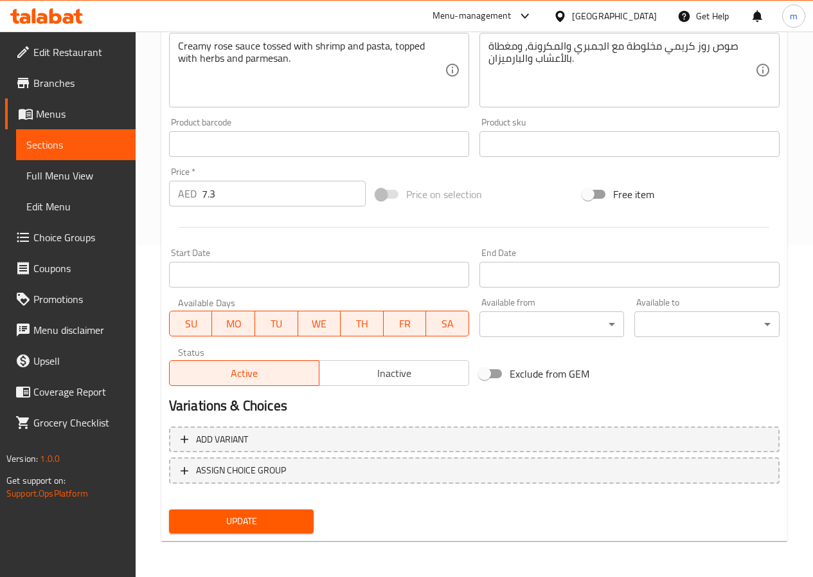
click at [273, 522] on span "Update" at bounding box center [241, 521] width 125 height 16
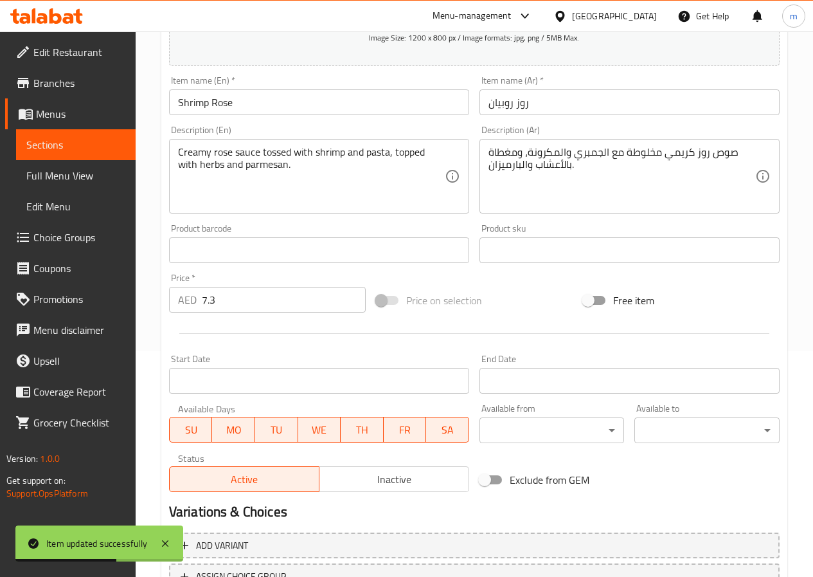
scroll to position [139, 0]
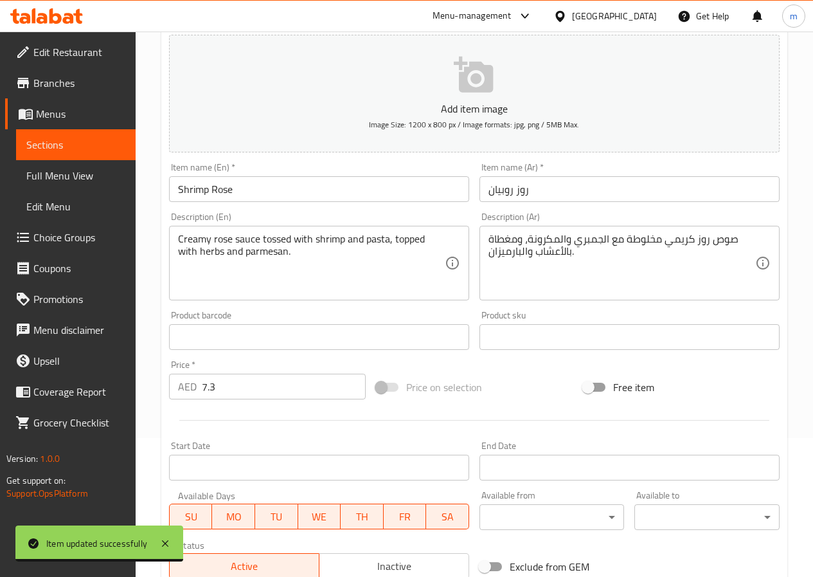
click at [100, 138] on span "Sections" at bounding box center [75, 144] width 99 height 15
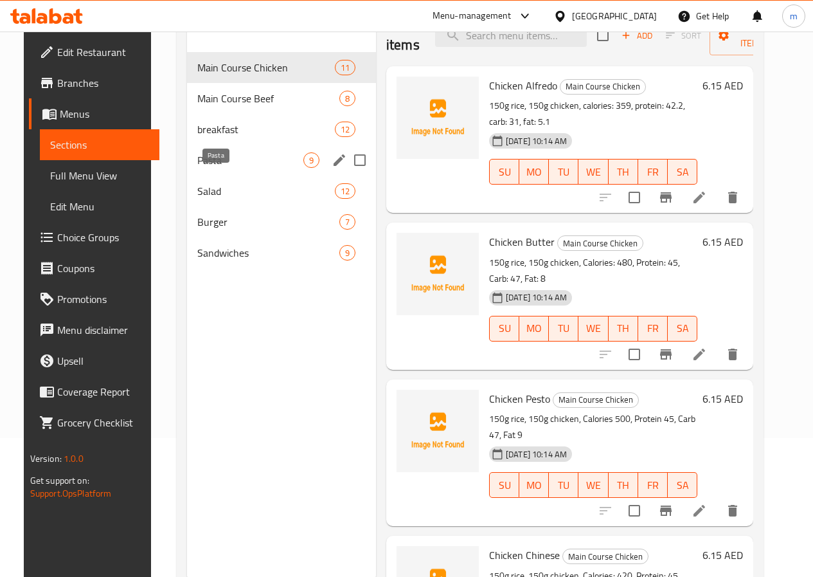
click at [216, 168] on span "Pasta" at bounding box center [250, 159] width 106 height 15
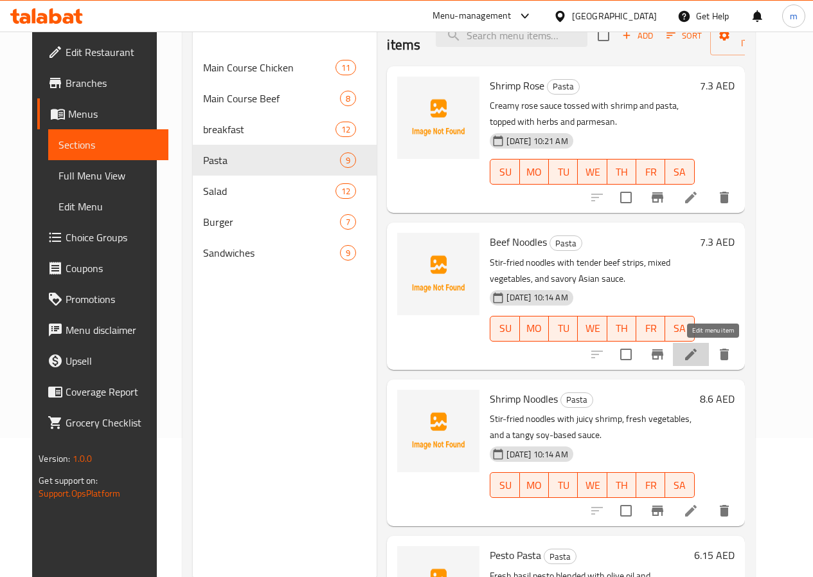
click at [699, 356] on icon at bounding box center [690, 354] width 15 height 15
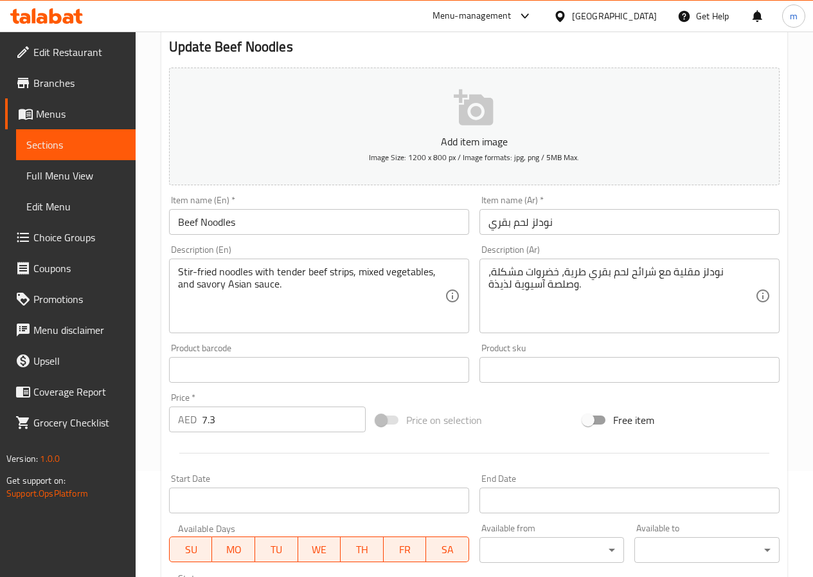
scroll to position [64, 0]
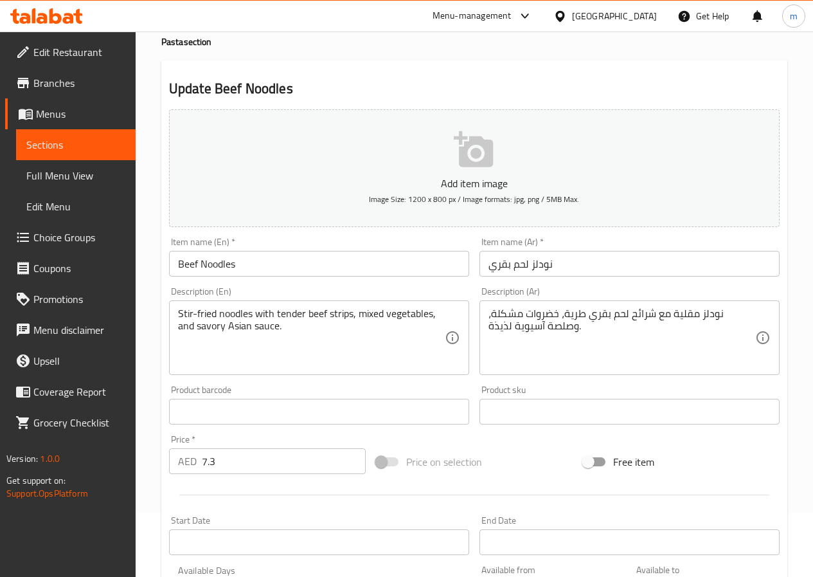
click at [503, 330] on textarea "نودلز مقلية مع شرائح لحم بقري طرية، خضروات مشكلة، وصلصة آسيوية لذيذة." at bounding box center [622, 337] width 267 height 61
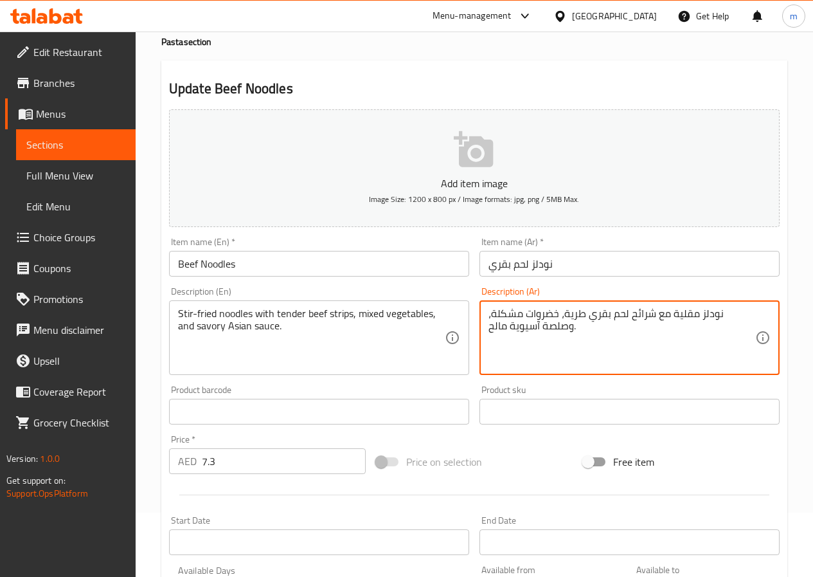
click at [663, 350] on textarea "نودلز مقلية مع شرائح لحم بقري طرية، خضروات مشكلة، وصلصة آسيوية مالح." at bounding box center [622, 337] width 267 height 61
click at [694, 336] on textarea "نودلز مقلية مع شرائح لحم بقري طرية، خضروات مشكلة، وصلصة آسيوية مالح." at bounding box center [622, 337] width 267 height 61
click at [340, 312] on textarea "Stir-fried noodles with tender beef strips, mixed vegetables, and savory Asian …" at bounding box center [311, 337] width 267 height 61
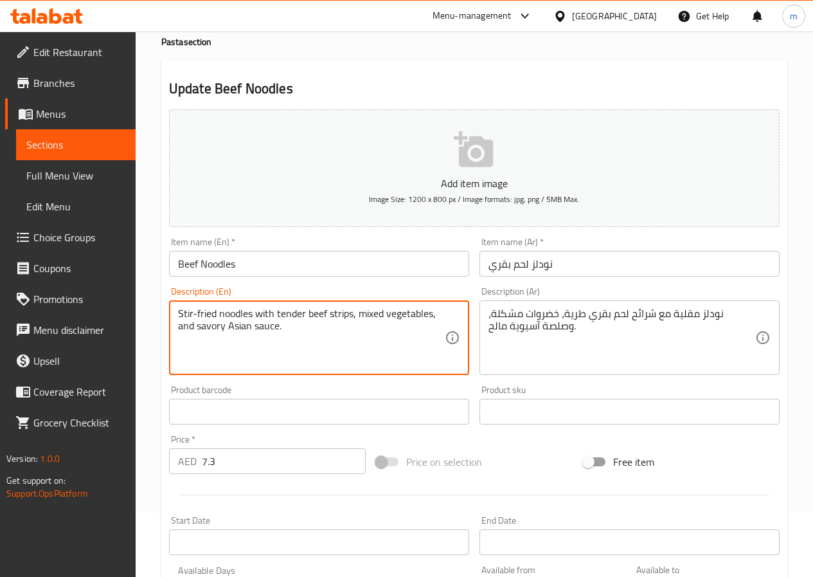
click at [394, 335] on textarea "Stir-fried noodles with tender beef strips, mixed vegetables, and savory Asian …" at bounding box center [311, 337] width 267 height 61
click at [498, 325] on textarea "نودلز مقلية مع شرائح لحم بقري طرية، خضروات مشكلة، وصلصة آسيوية مالح." at bounding box center [622, 337] width 267 height 61
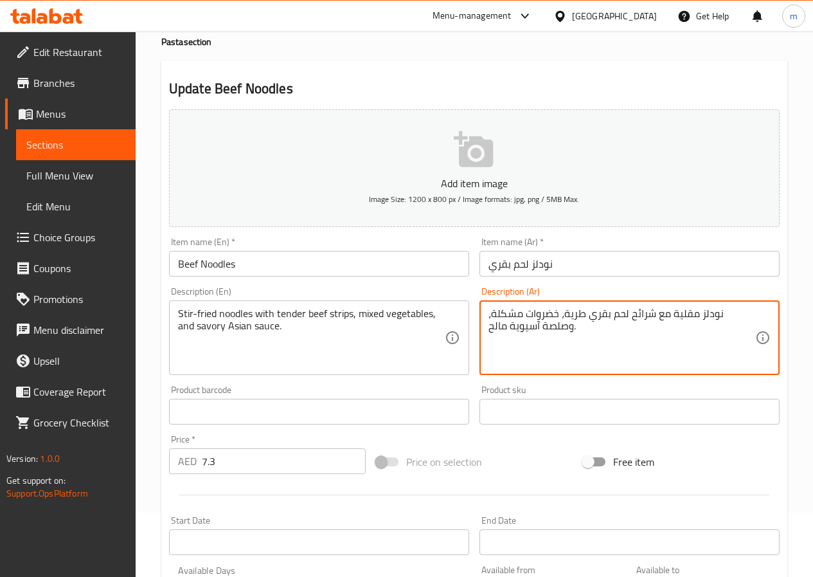
click at [507, 343] on textarea "نودلز مقلية مع شرائح لحم بقري طرية، خضروات مشكلة، وصلصة آسيوية مالح." at bounding box center [622, 337] width 267 height 61
click at [550, 350] on textarea "نودلز مقلية مع شرائح لحم بقري طرية، خضروات مشكلة، وصلصة آسيوية مالح." at bounding box center [622, 337] width 267 height 61
drag, startPoint x: 545, startPoint y: 331, endPoint x: 521, endPoint y: 316, distance: 28.9
click at [521, 316] on textarea "نودلز مقلية مع شرائح لحم بقري طرية، خضروات مشكلة، وصلصة آسيوية مالح." at bounding box center [622, 337] width 267 height 61
click at [509, 319] on textarea "نودلز مقلية مع شرائح لحم بقري طرية، خضروات مشكلة،" at bounding box center [622, 337] width 267 height 61
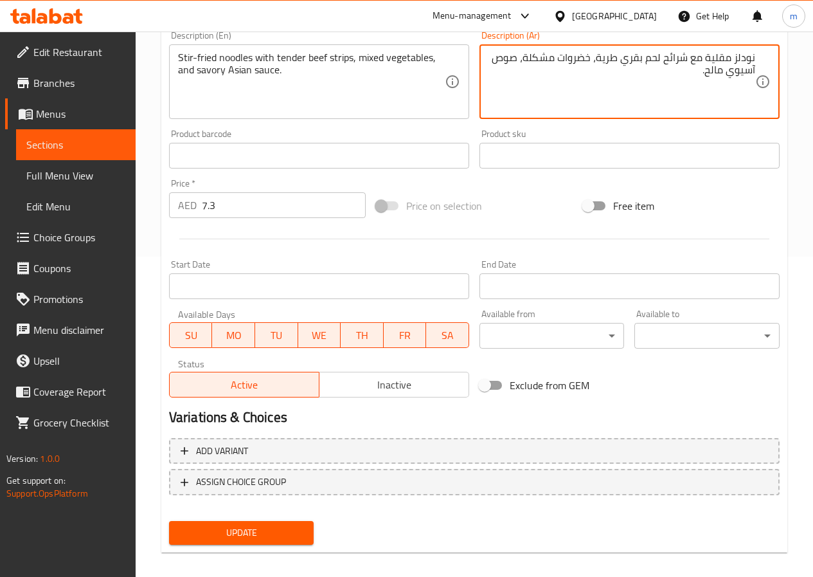
scroll to position [332, 0]
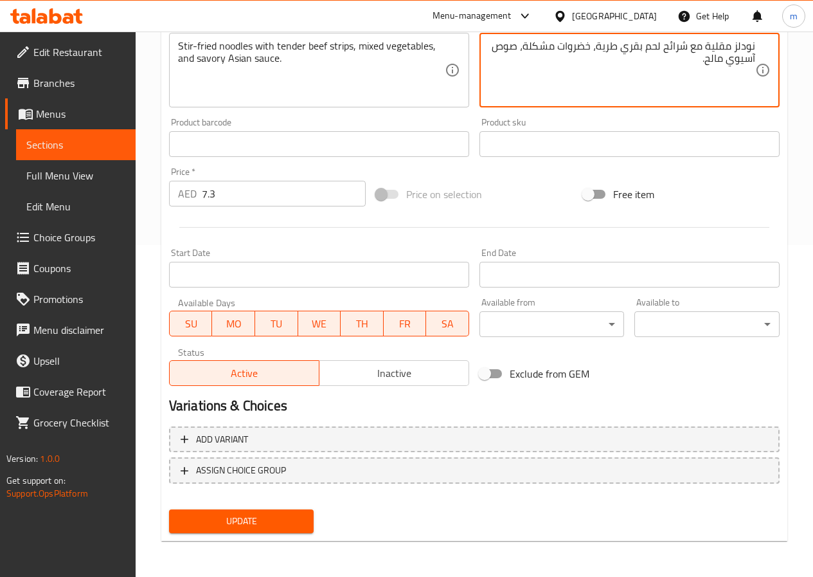
type textarea "نودلز مقلية مع شرائح لحم بقري طرية، خضروات مشكلة، صوص آسيوي مالح."
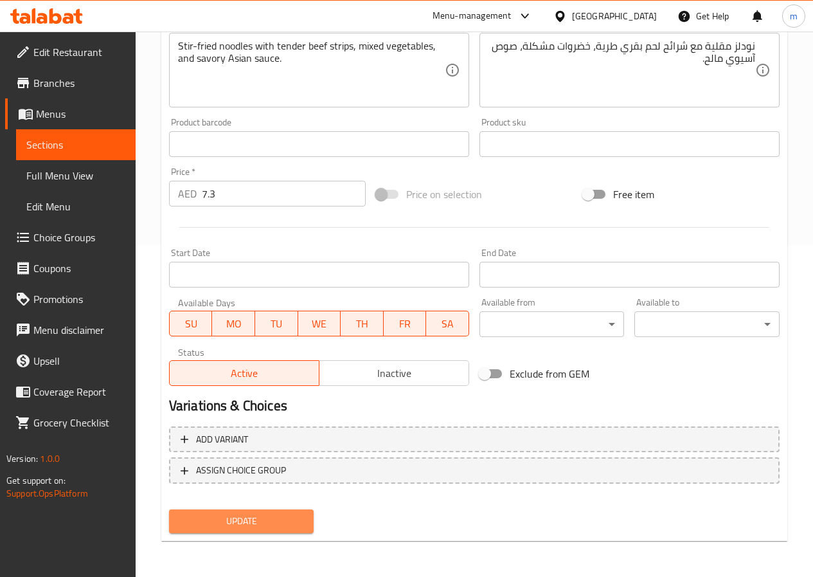
click at [271, 514] on span "Update" at bounding box center [241, 521] width 125 height 16
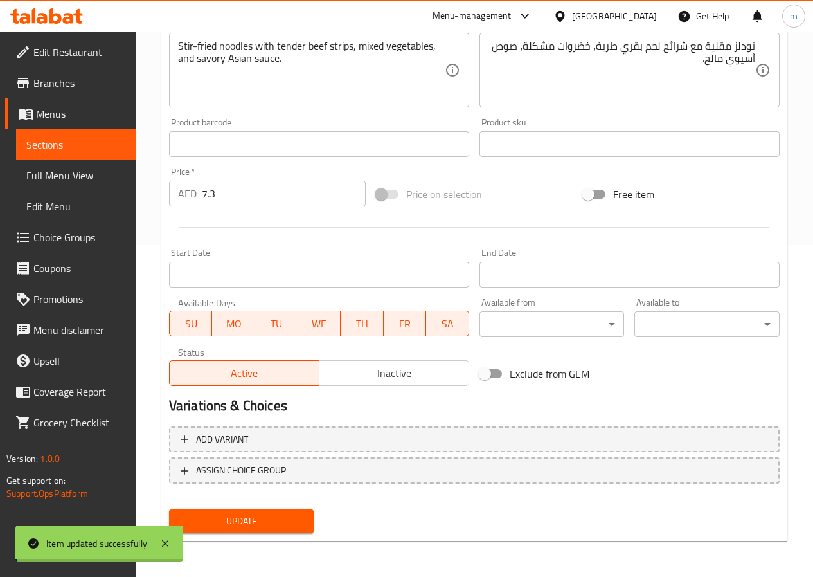
click at [107, 146] on span "Sections" at bounding box center [75, 144] width 99 height 15
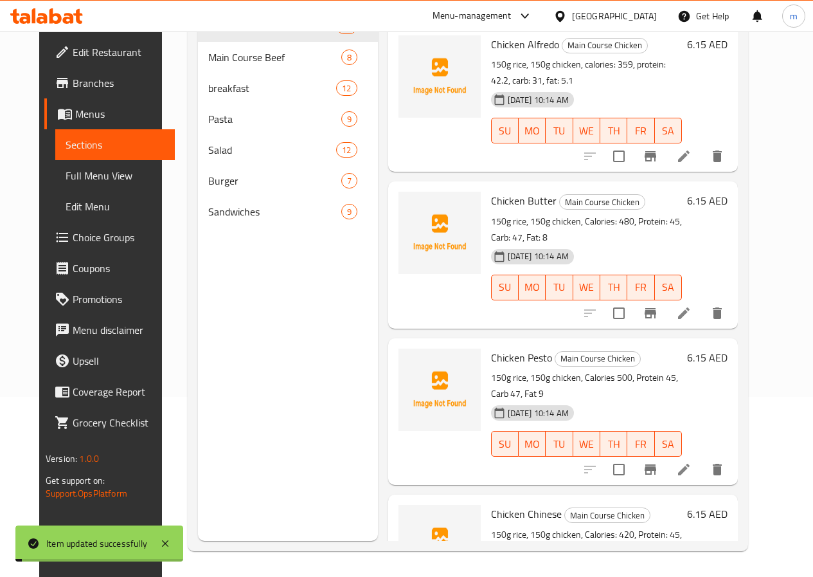
scroll to position [180, 0]
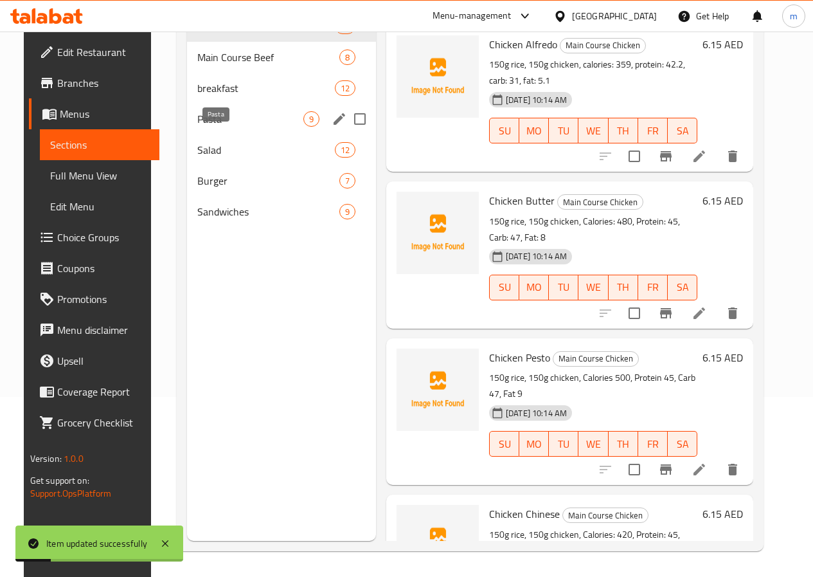
click at [202, 127] on span "Pasta" at bounding box center [250, 118] width 106 height 15
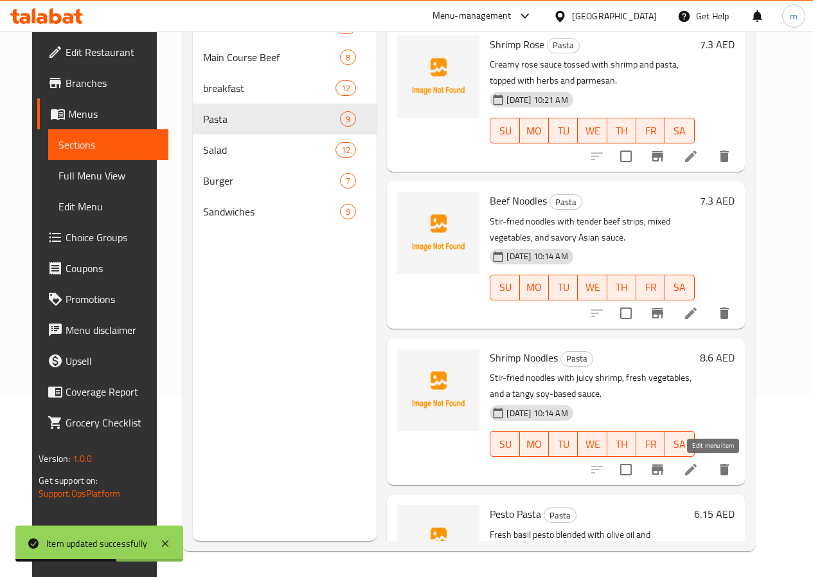
click at [697, 473] on icon at bounding box center [691, 470] width 12 height 12
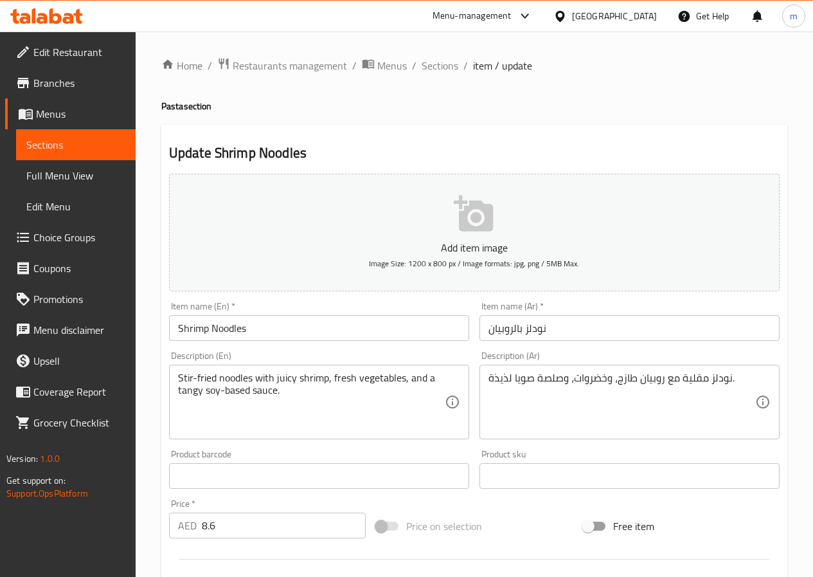
click at [514, 327] on input "نودلز بالروبيان" at bounding box center [630, 328] width 300 height 26
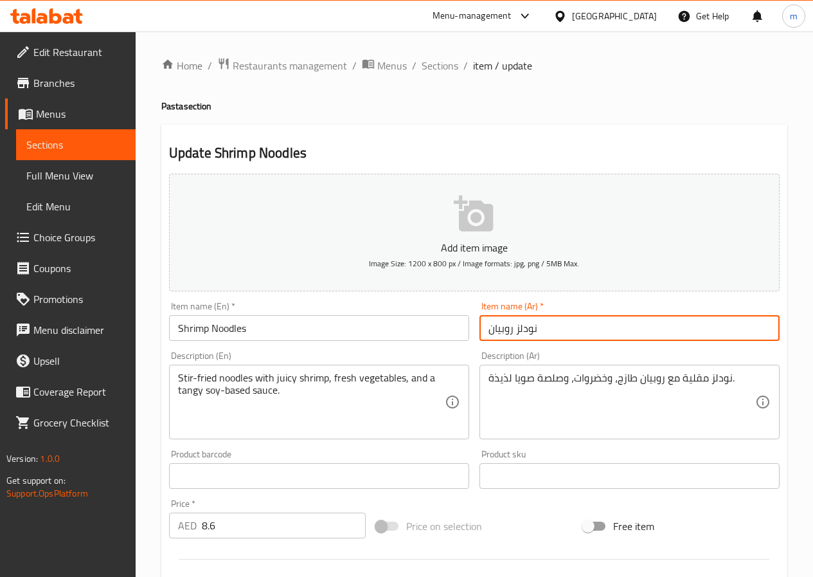
type input "نودلز روبيان"
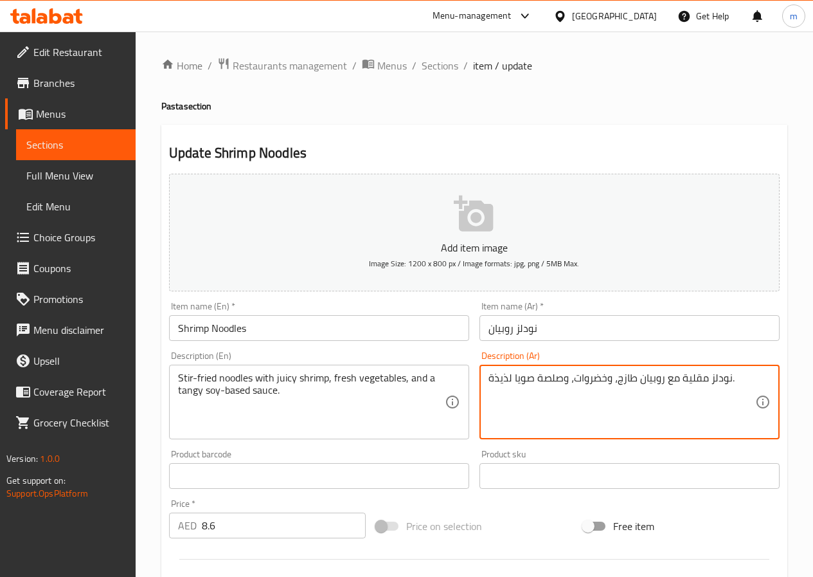
click at [630, 378] on textarea "نودلز مقلية مع روبيان طازج، وخضروات، وصلصة صويا لذيذة." at bounding box center [622, 402] width 267 height 61
drag, startPoint x: 501, startPoint y: 375, endPoint x: 583, endPoint y: 410, distance: 89.1
click at [583, 410] on textarea "نودلز مقلية مع روبيان جوسي، وخضروات، وصلصة صويا لذيذة." at bounding box center [622, 402] width 267 height 61
type textarea "نودلز مقلية مع [PERSON_NAME]، وخضروات، و قاعدة صويا صوص منعش"
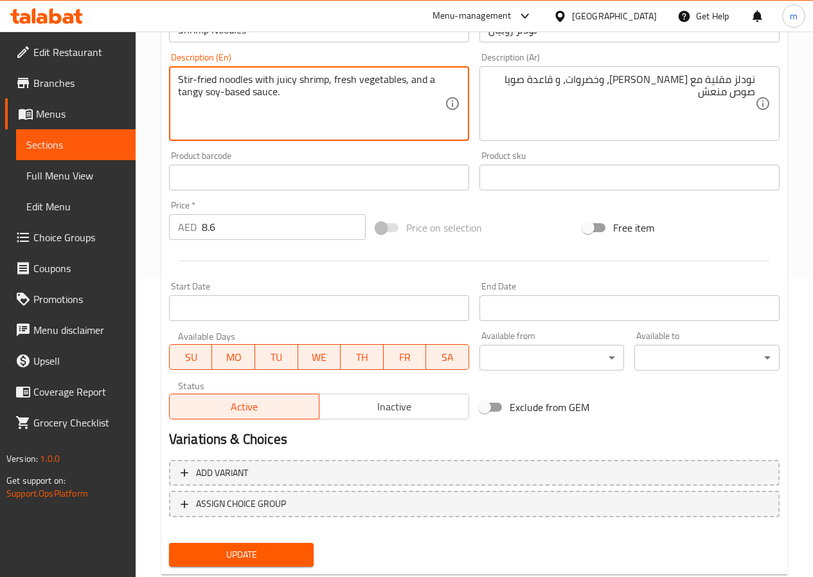
scroll to position [332, 0]
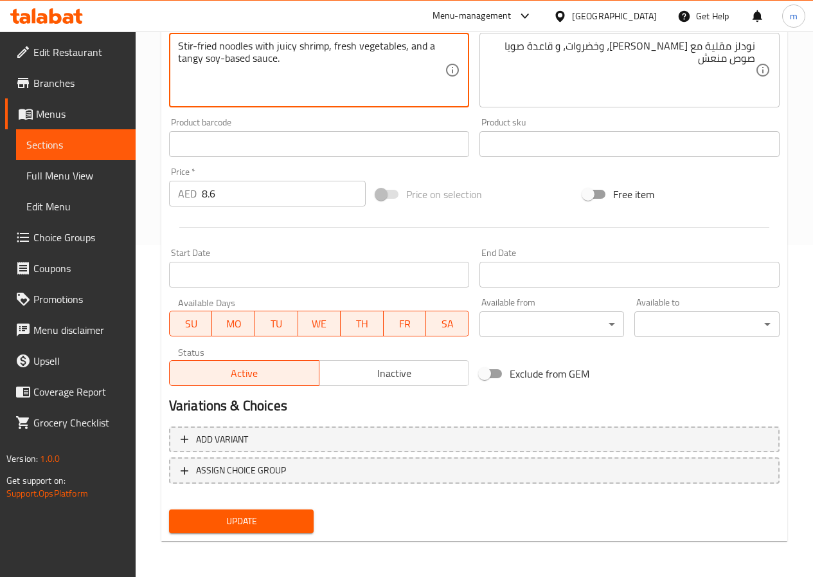
click at [261, 520] on span "Update" at bounding box center [241, 521] width 125 height 16
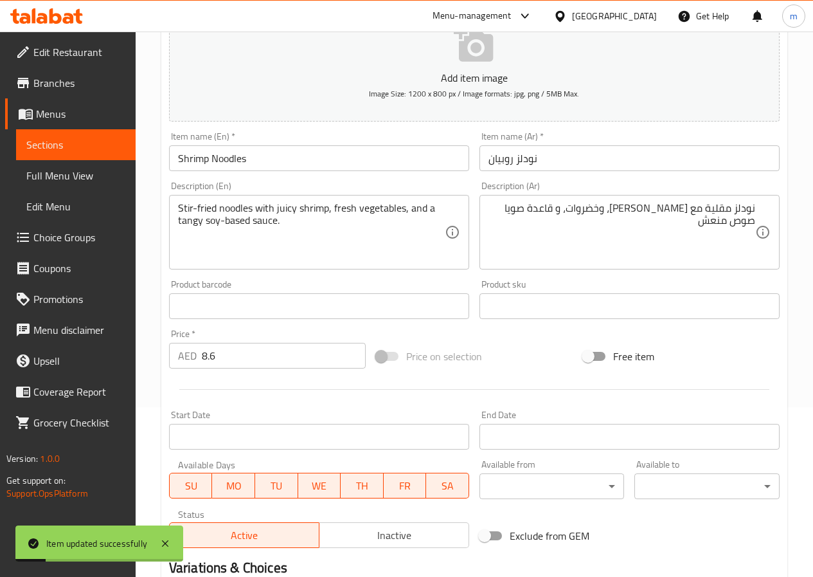
scroll to position [10, 0]
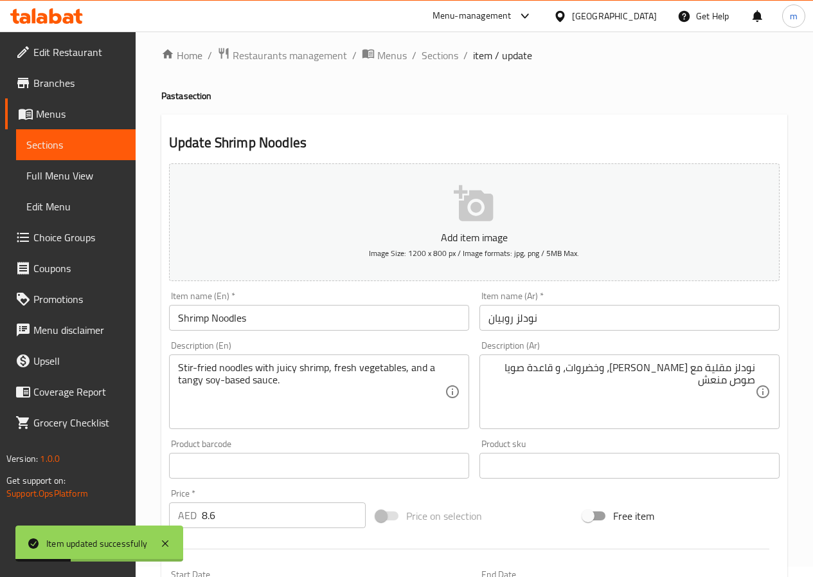
click at [115, 150] on span "Sections" at bounding box center [75, 144] width 99 height 15
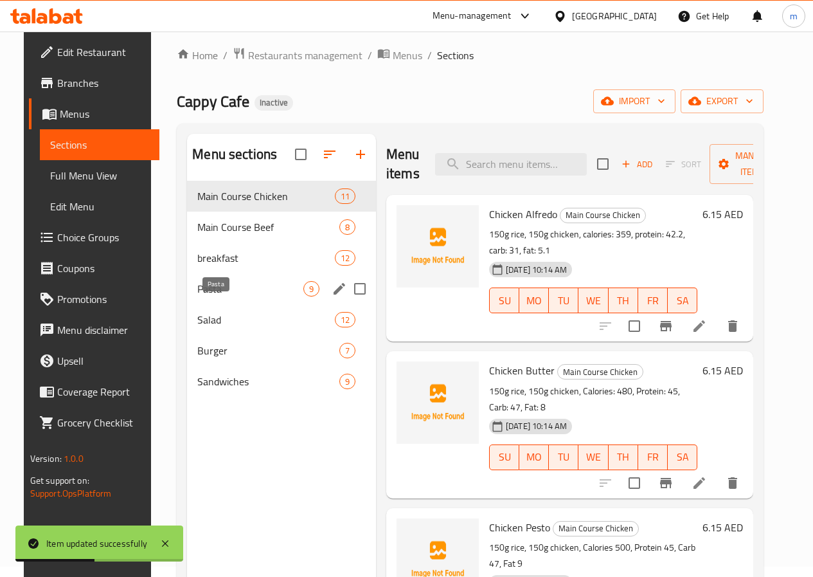
click at [201, 296] on span "Pasta" at bounding box center [250, 288] width 106 height 15
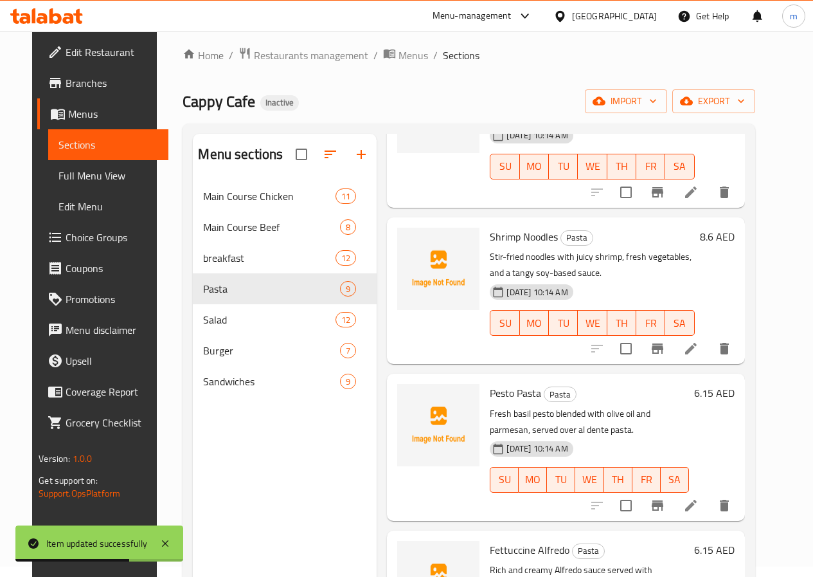
scroll to position [321, 0]
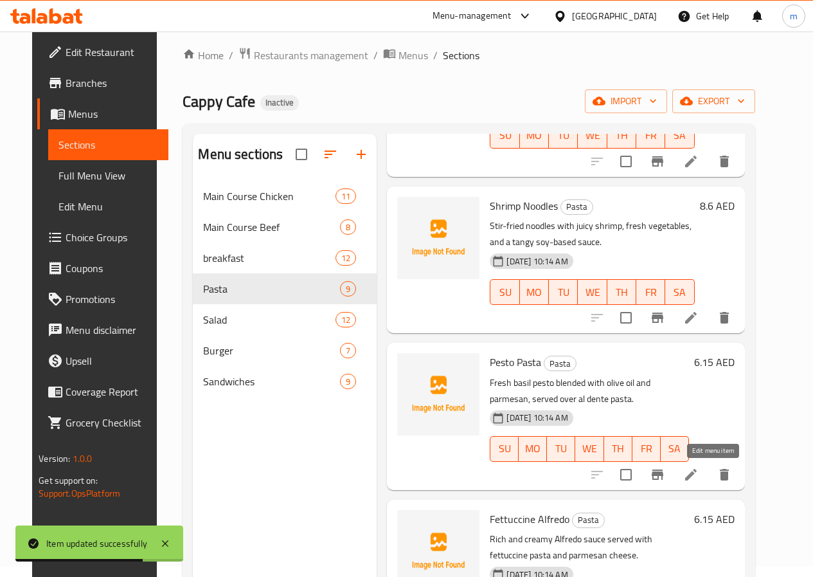
click at [699, 474] on icon at bounding box center [690, 474] width 15 height 15
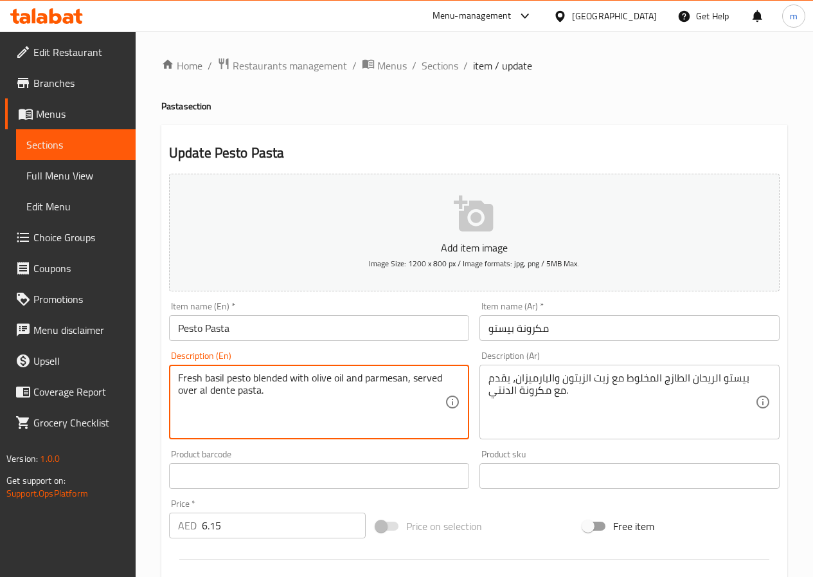
click at [215, 379] on textarea "Fresh basil pesto blended with olive oil and parmesan, served over al dente pas…" at bounding box center [311, 402] width 267 height 61
click at [361, 413] on textarea "Fresh basil pesto blended with olive oil and parmesan, served over al dente pas…" at bounding box center [311, 402] width 267 height 61
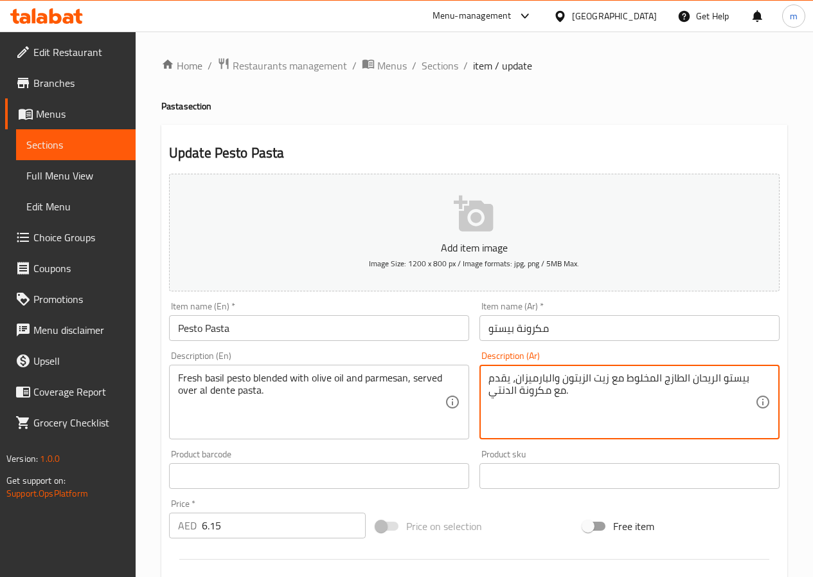
click at [560, 399] on textarea "بيستو الريحان الطازج المخلوط مع زيت الزيتون والبارميزان، يقدم مع مكرونة الدنتي." at bounding box center [622, 402] width 267 height 61
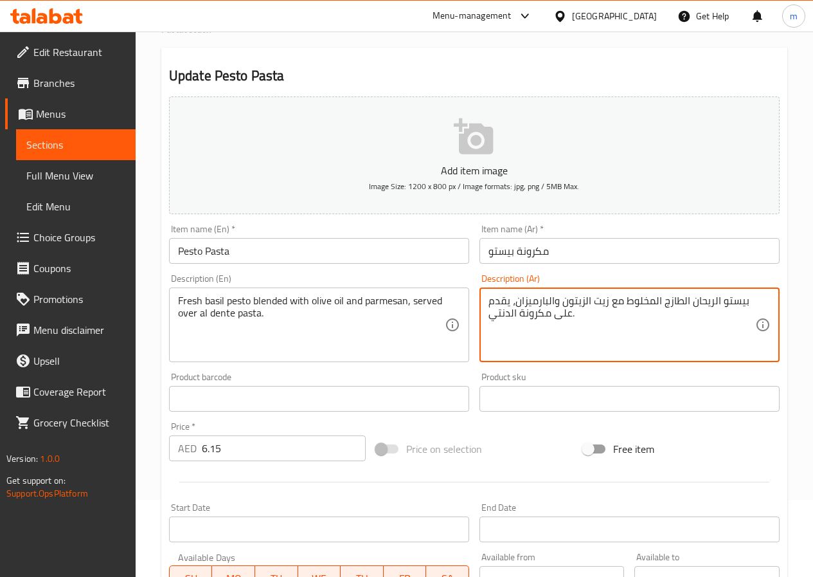
scroll to position [193, 0]
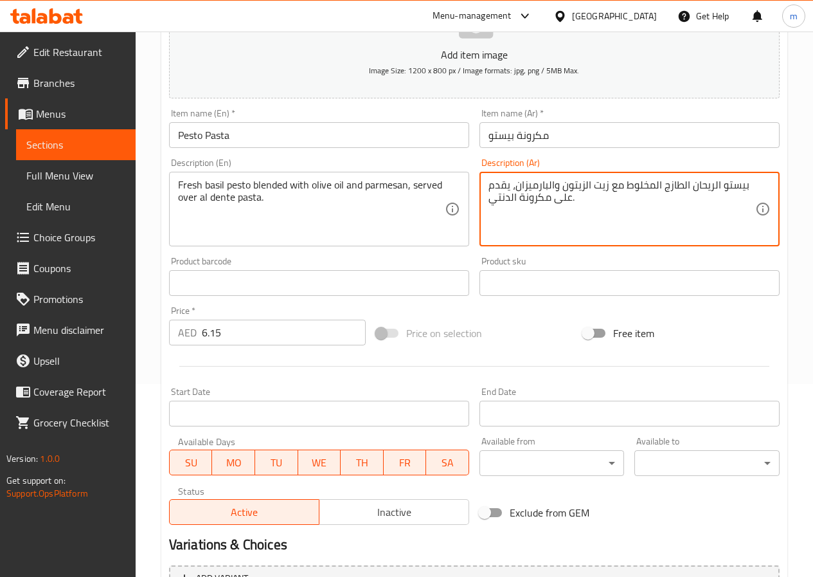
click at [638, 226] on textarea "بيستو الريحان الطازج المخلوط مع زيت الزيتون والبارميزان، يقدم على مكرونة الدنتي." at bounding box center [622, 209] width 267 height 61
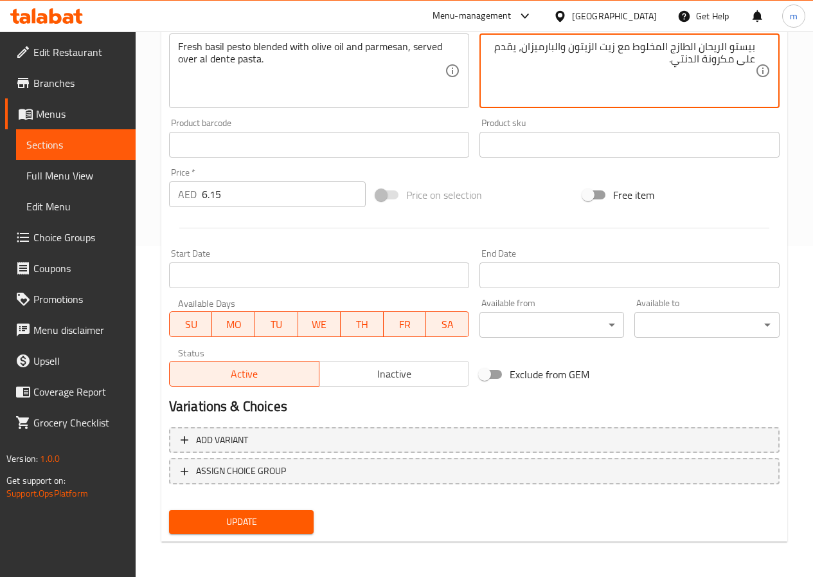
scroll to position [332, 0]
type textarea "بيستو الريحان الطازج المخلوط مع زيت الزيتون والبارميزان، يقدم على مكرونة الدنتي."
click at [276, 517] on span "Update" at bounding box center [241, 521] width 125 height 16
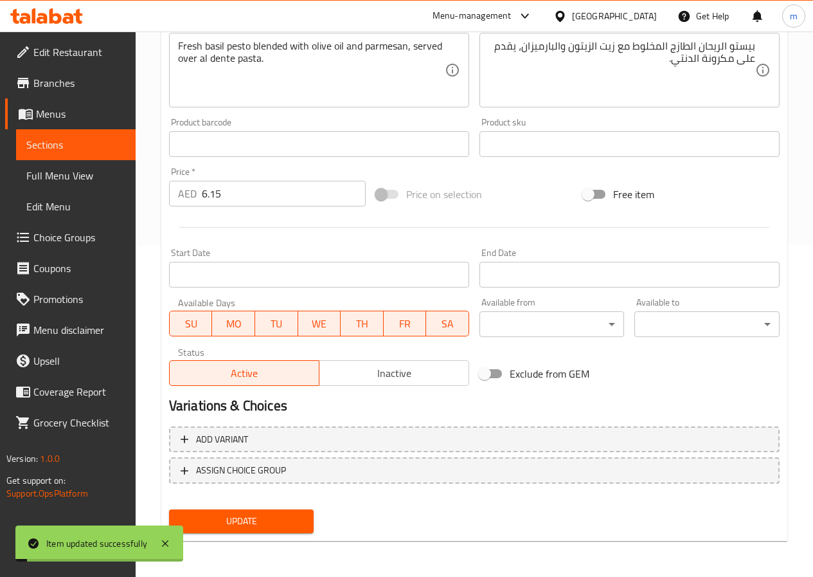
click at [125, 140] on span "Sections" at bounding box center [75, 144] width 99 height 15
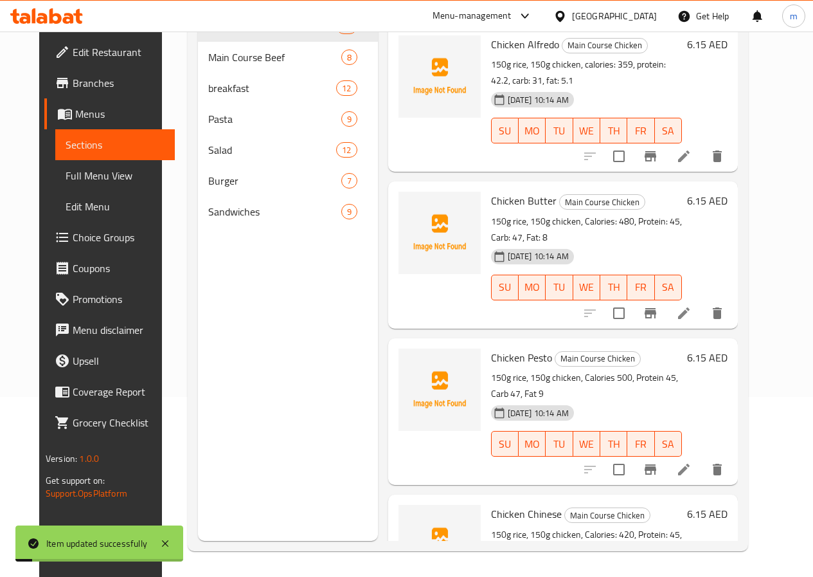
scroll to position [180, 0]
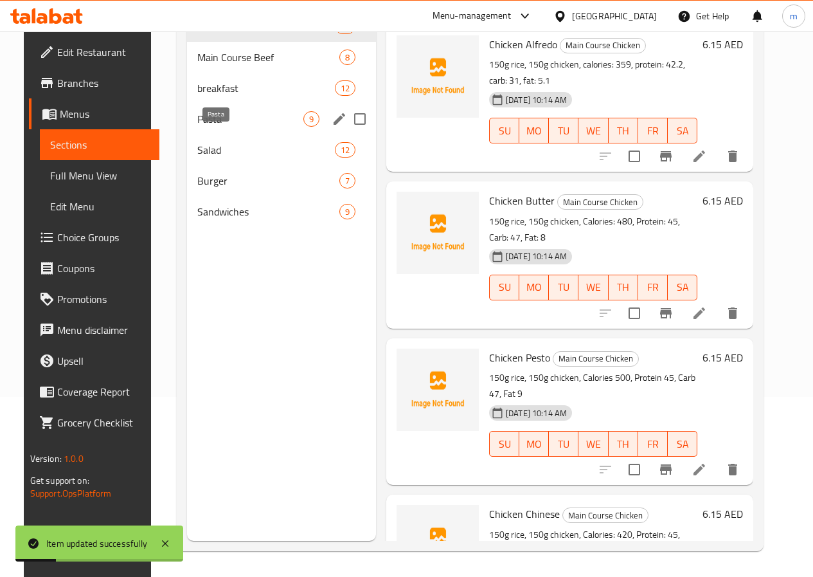
click at [229, 127] on span "Pasta" at bounding box center [250, 118] width 106 height 15
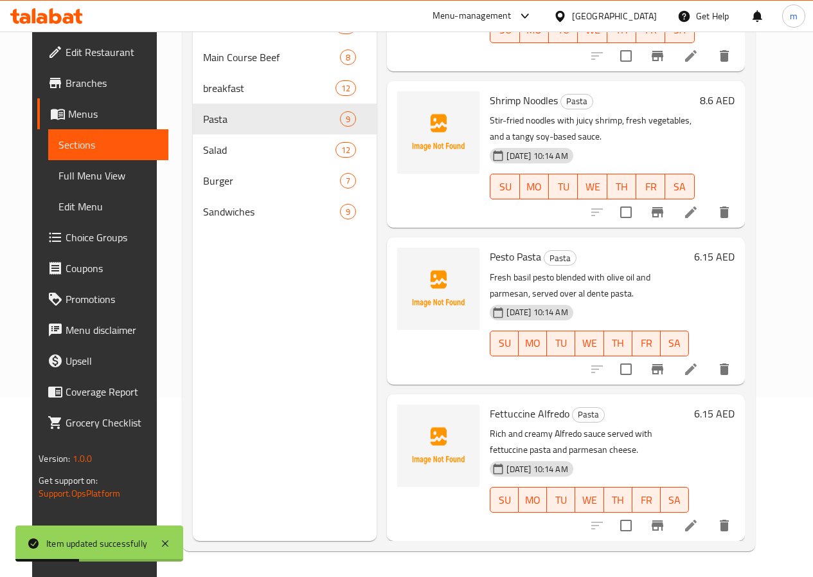
scroll to position [321, 0]
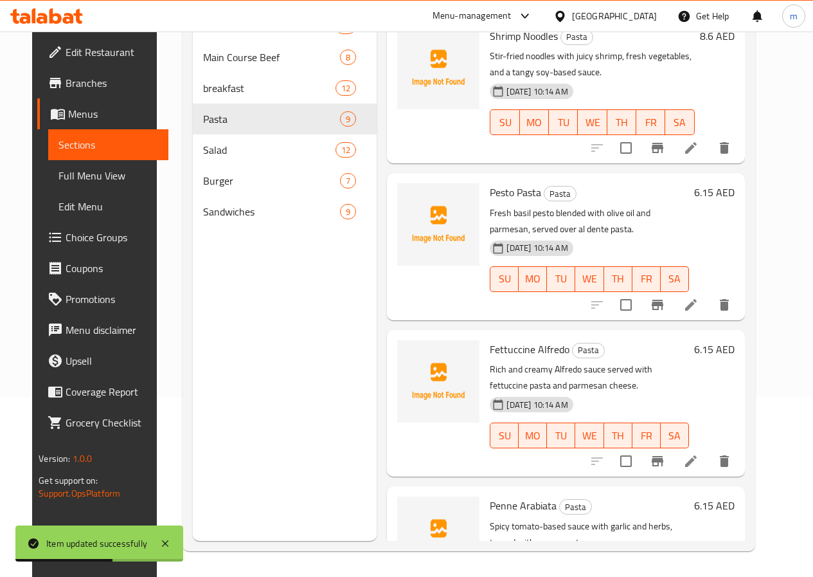
click at [707, 453] on li at bounding box center [691, 460] width 36 height 23
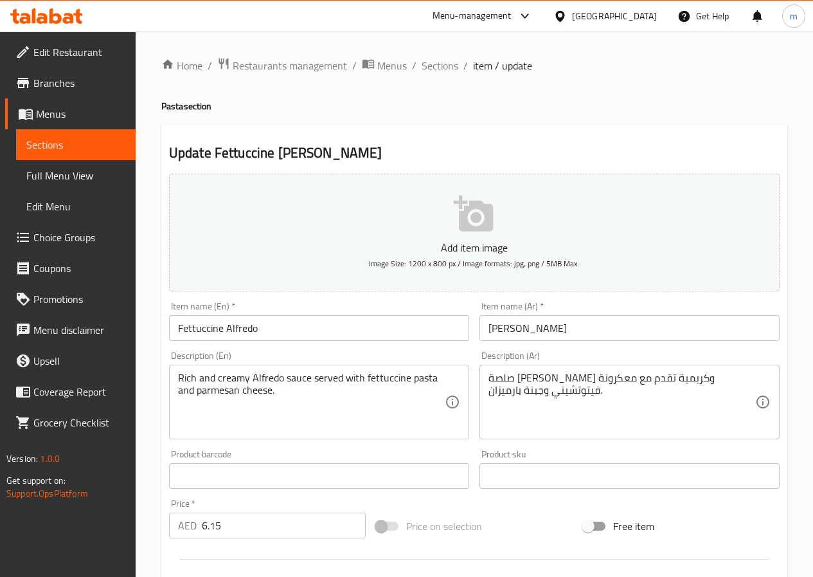
click at [218, 329] on input "Fettuccine Alfredo" at bounding box center [319, 328] width 300 height 26
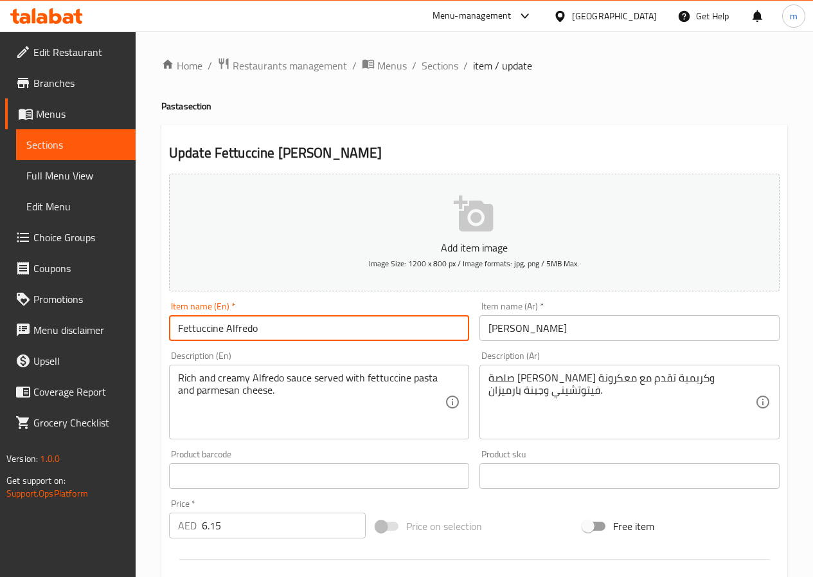
click at [218, 329] on input "Fettuccine Alfredo" at bounding box center [319, 328] width 300 height 26
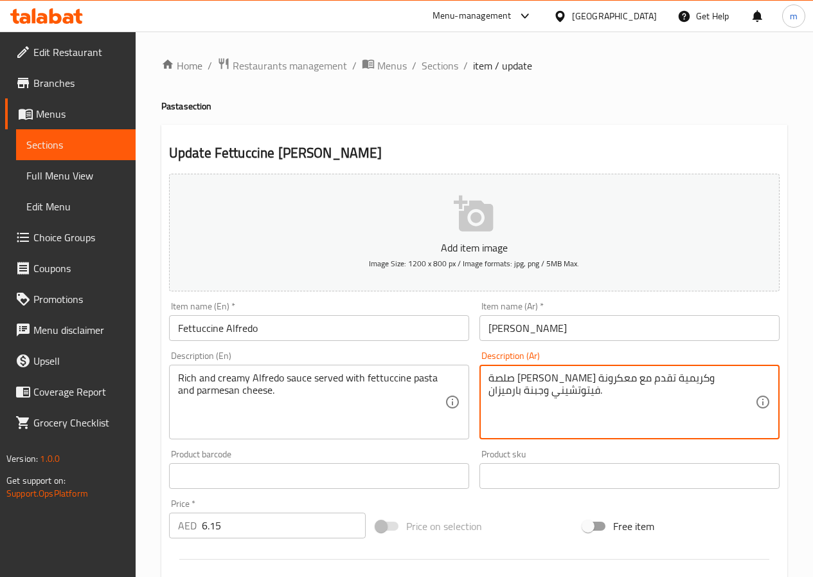
click at [718, 381] on textarea "صلصة ألفريدو غنية وكريمية تقدم مع معكرونة فيتوتشيني وجبنة بارميزان." at bounding box center [622, 402] width 267 height 61
click at [747, 377] on textarea "صلصة ألفريدو غنية وكريمية تقدم مع معكرونة فيتوتشيني وجبنة بارميزان." at bounding box center [622, 402] width 267 height 61
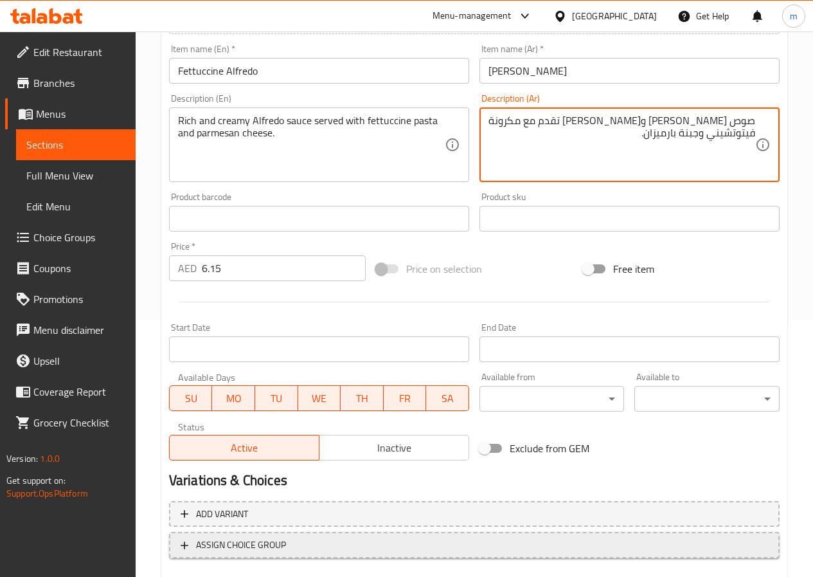
scroll to position [332, 0]
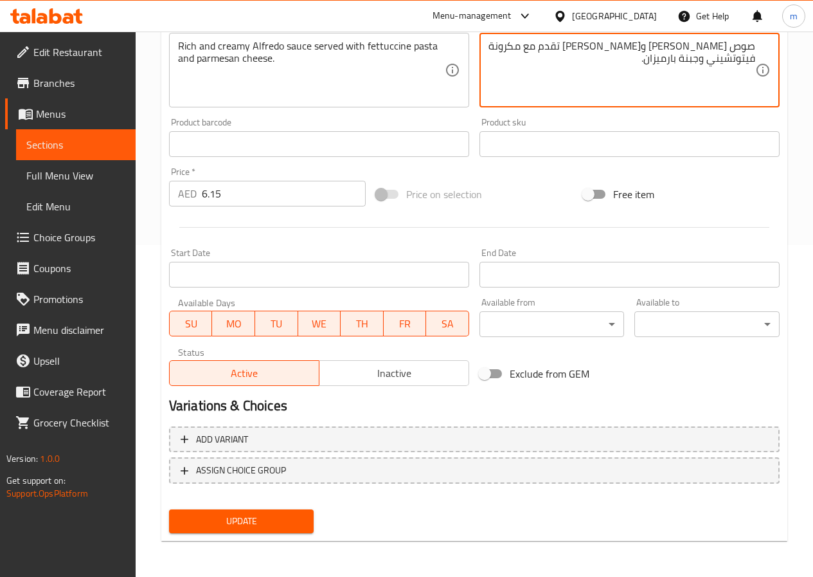
type textarea "صوص [PERSON_NAME] و[PERSON_NAME] تقدم مع مكرونة فيتوتشيني وجبنة بارميزان."
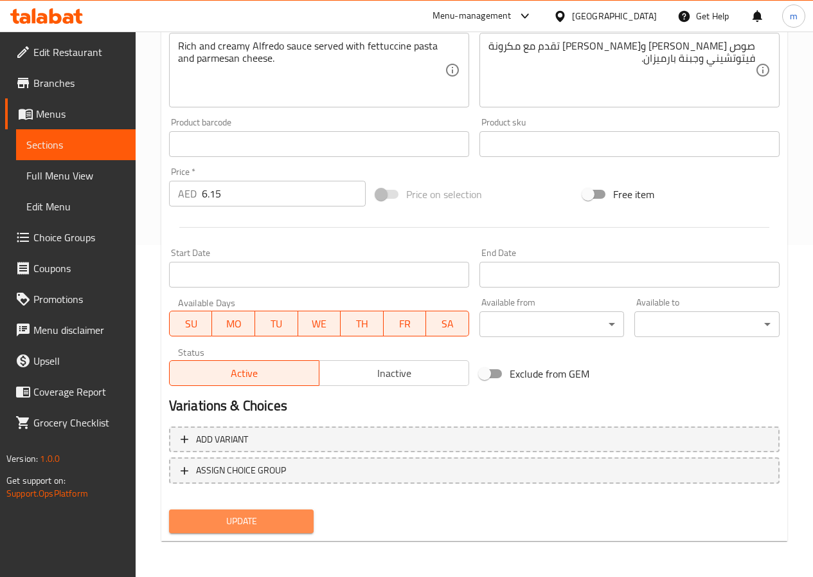
click at [222, 522] on span "Update" at bounding box center [241, 521] width 125 height 16
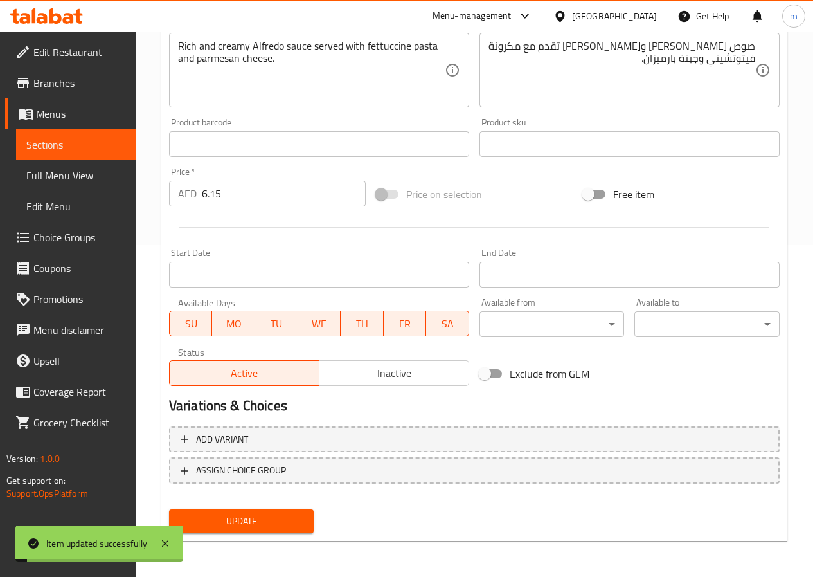
scroll to position [10, 0]
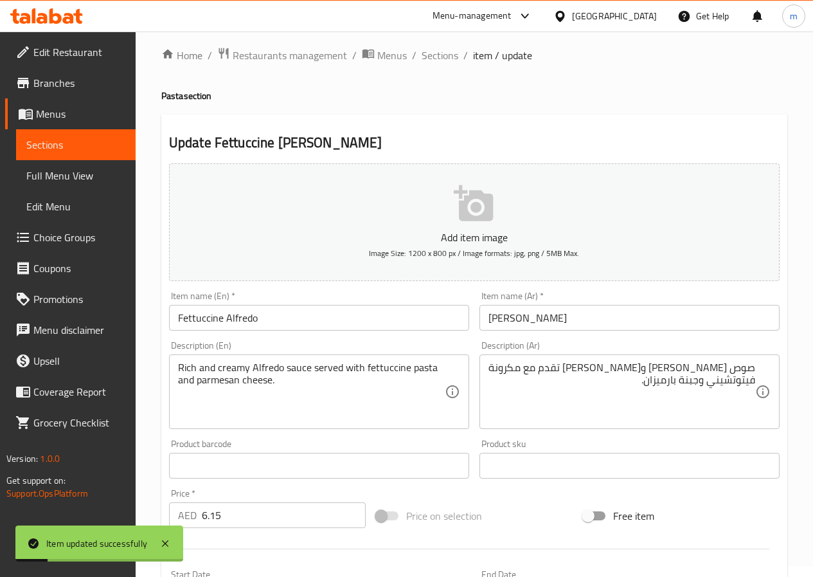
click at [79, 143] on span "Sections" at bounding box center [75, 144] width 99 height 15
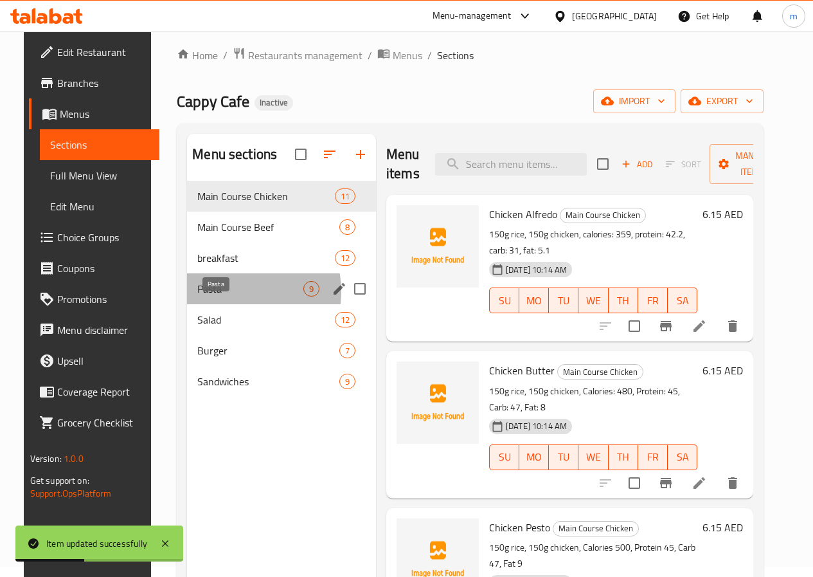
click at [208, 296] on span "Pasta" at bounding box center [250, 288] width 106 height 15
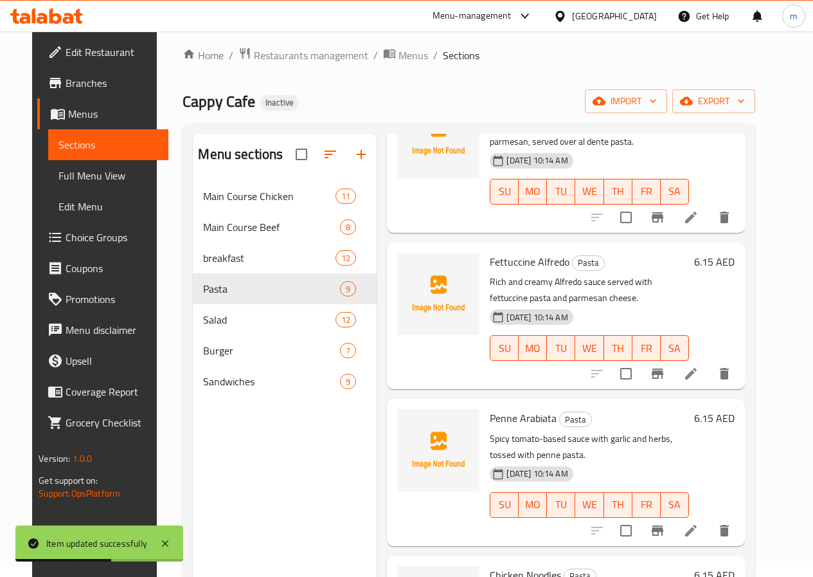
scroll to position [707, 0]
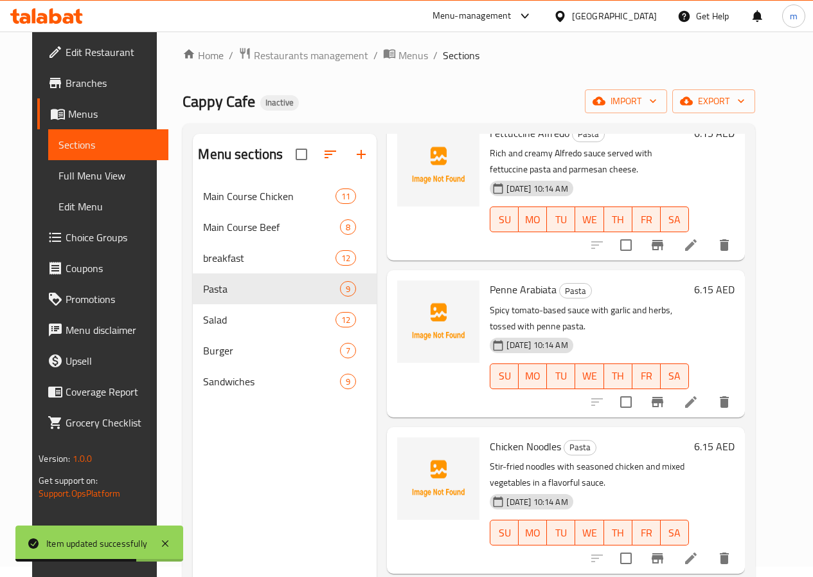
click at [699, 408] on icon at bounding box center [690, 401] width 15 height 15
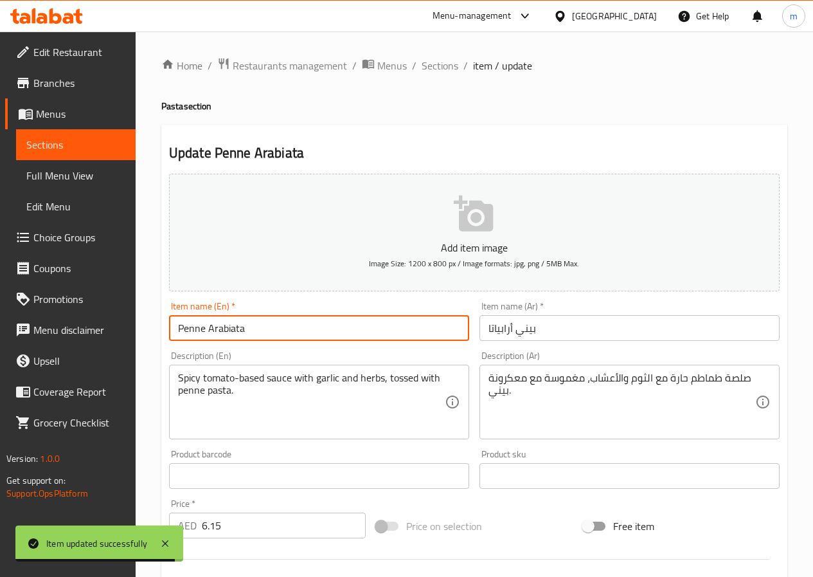
click at [192, 330] on input "Penne Arabiata" at bounding box center [319, 328] width 300 height 26
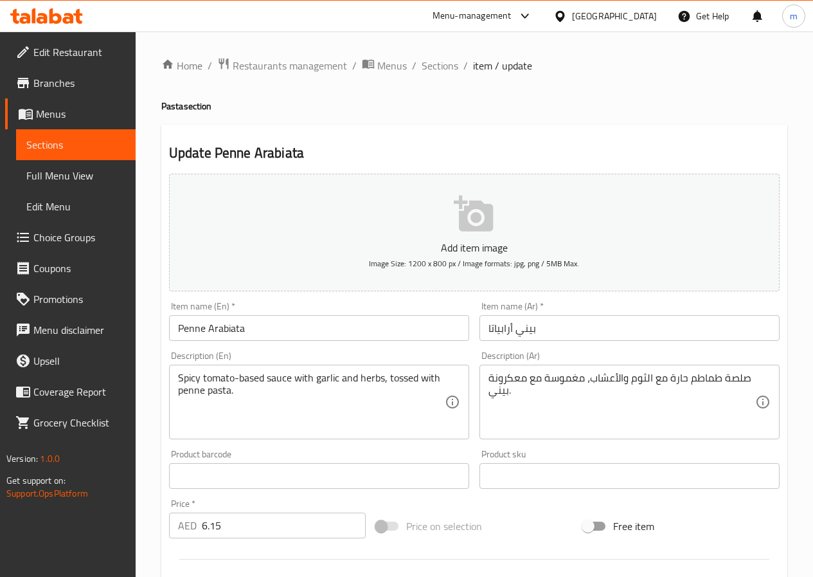
click at [228, 332] on input "Penne Arabiata" at bounding box center [319, 328] width 300 height 26
drag, startPoint x: 305, startPoint y: 420, endPoint x: 354, endPoint y: 357, distance: 79.6
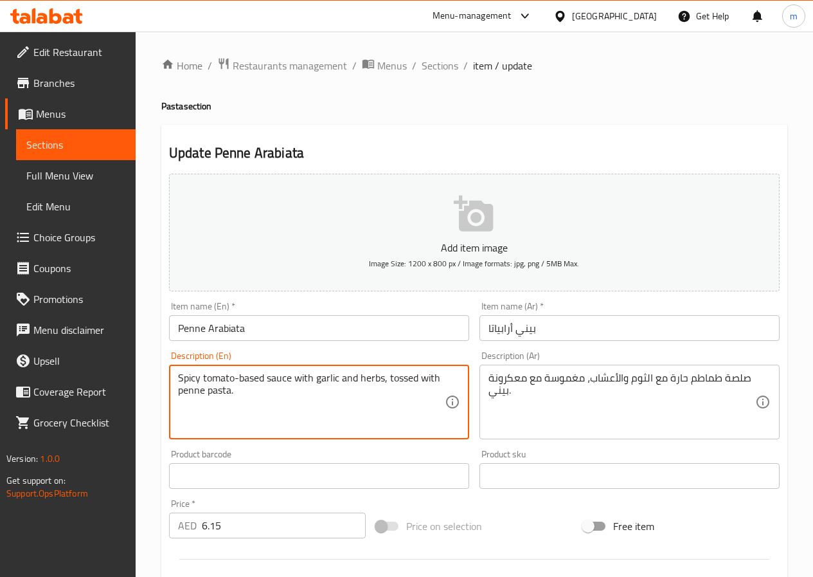
click at [581, 322] on input "بيني أرابياتا" at bounding box center [630, 328] width 300 height 26
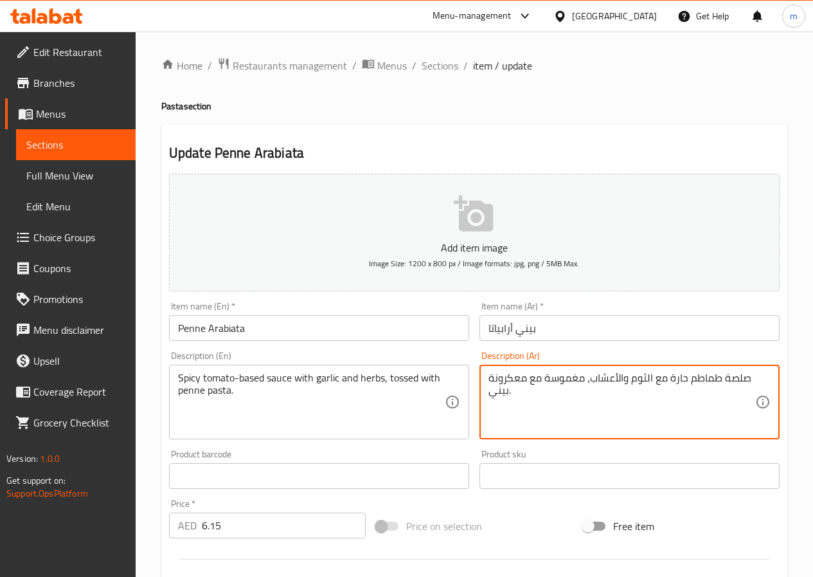
click at [512, 379] on textarea "صلصة طماطم حارة مع الثوم والأعشاب، مغموسة مع معكرونة بيني." at bounding box center [622, 402] width 267 height 61
click at [737, 379] on textarea "صلصة طماطم حارة مع الثوم والأعشاب، مغموسة مع مكرونة بيني." at bounding box center [622, 402] width 267 height 61
drag, startPoint x: 730, startPoint y: 378, endPoint x: 769, endPoint y: 390, distance: 41.1
click at [769, 390] on div "صوص طماطم حارة مع الثوم والأعشاب، مغموسة مع مكرونة بيني. Description (Ar)" at bounding box center [630, 402] width 300 height 75
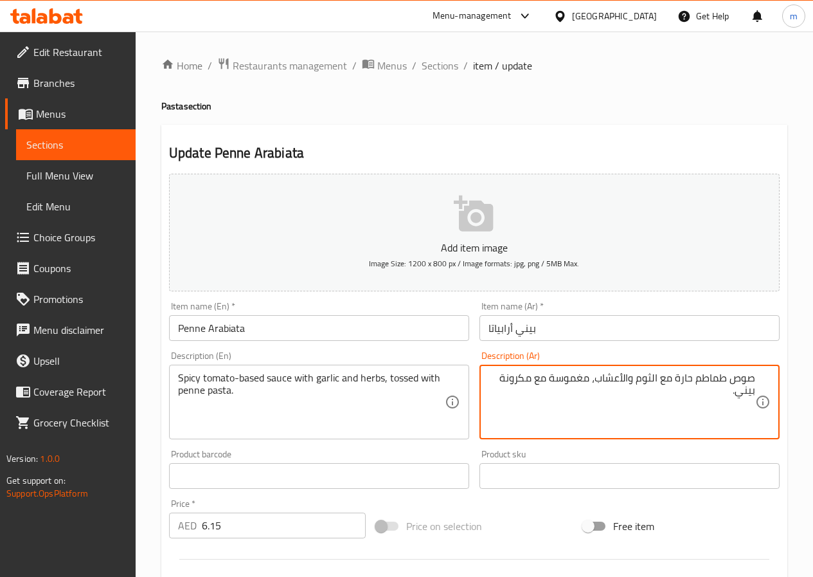
click at [685, 402] on textarea "صوص طماطم حارة مع الثوم والأعشاب، مغموسة مع مكرونة بيني." at bounding box center [622, 402] width 267 height 61
drag, startPoint x: 731, startPoint y: 379, endPoint x: 757, endPoint y: 375, distance: 26.6
click at [757, 375] on div "صوص طماطم حارة مع الثوم والأعشاب، مغموسة مع مكرونة بيني. Description (Ar)" at bounding box center [630, 402] width 300 height 75
click at [705, 379] on textarea "طماطم حارة مع الثوم والأعشاب، مغموسة مع مكرونة بيني." at bounding box center [622, 402] width 267 height 61
click at [701, 377] on textarea "طماطم حارة مع الثوم والأعشاب، مغموسة مع مكرونة بيني." at bounding box center [622, 402] width 267 height 61
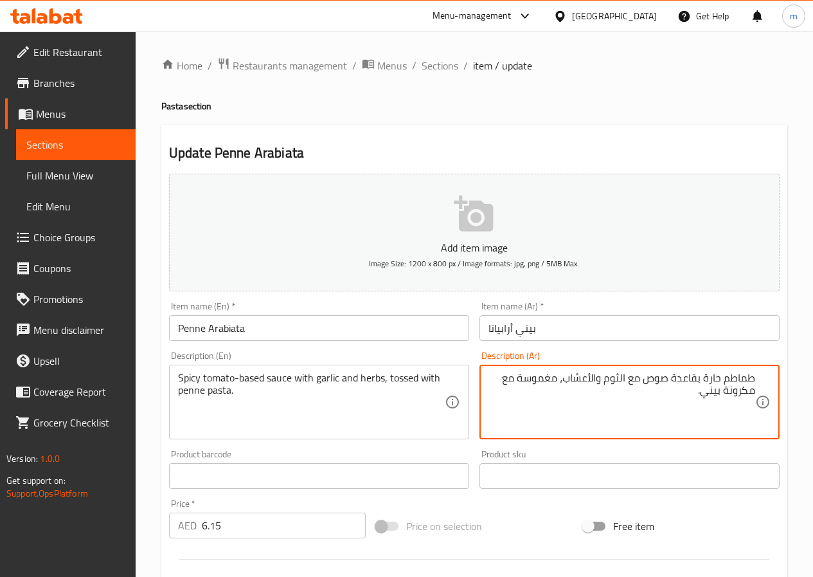
type textarea "طماطم حارة بقاعدة صوص مع الثوم والأعشاب، مغموسة مع مكرونة بيني."
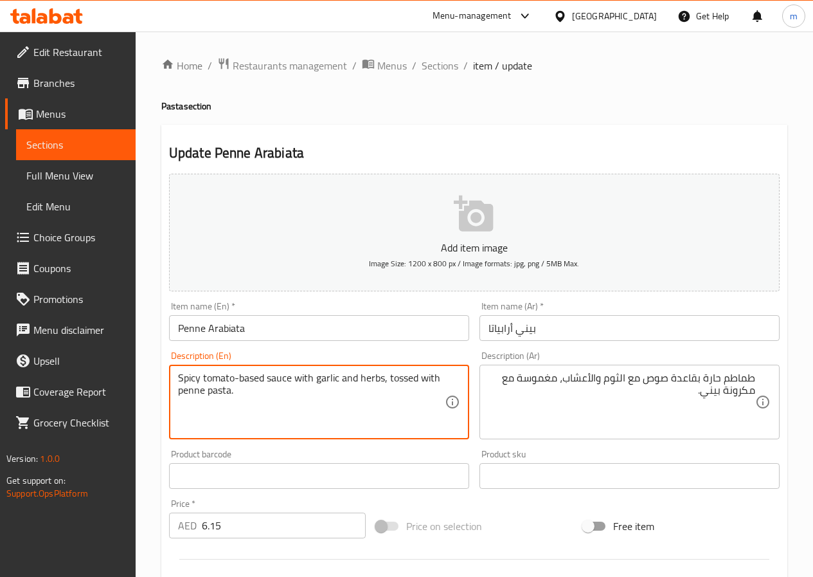
drag, startPoint x: 264, startPoint y: 375, endPoint x: 180, endPoint y: 365, distance: 84.2
click at [420, 406] on textarea "Spicy tomato-based sauce with garlic and herbs, tossed with penne pasta." at bounding box center [311, 402] width 267 height 61
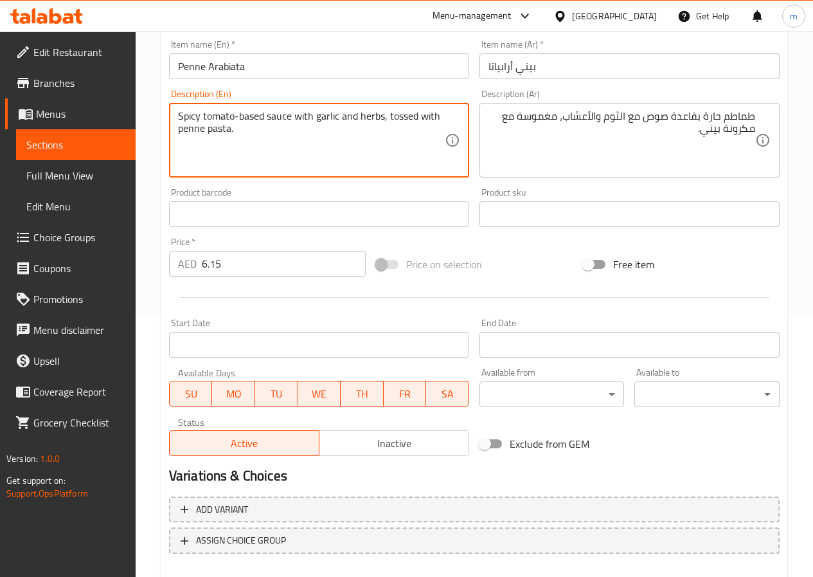
scroll to position [332, 0]
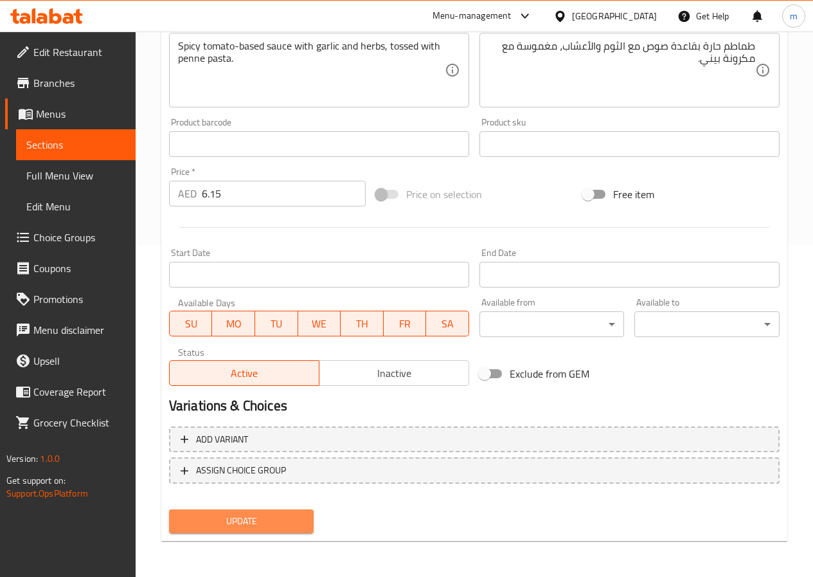
click at [253, 520] on span "Update" at bounding box center [241, 521] width 125 height 16
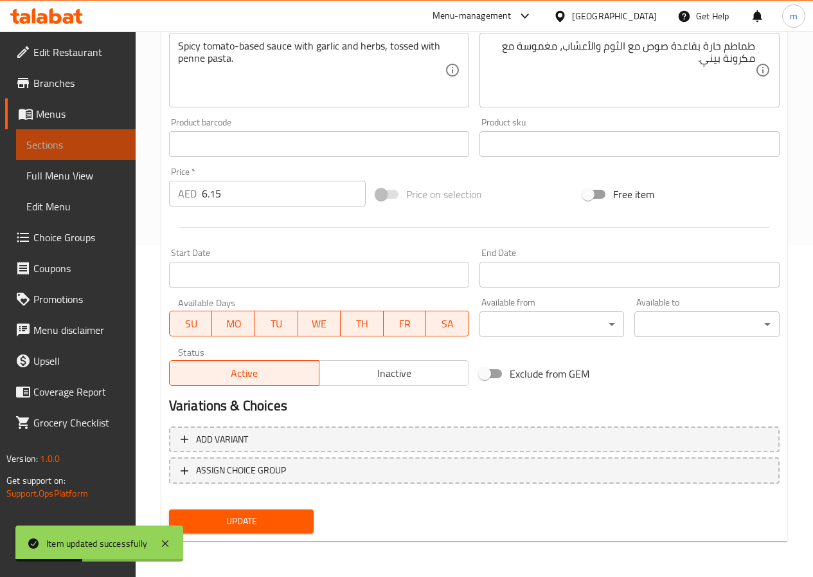
click at [60, 147] on span "Sections" at bounding box center [75, 144] width 99 height 15
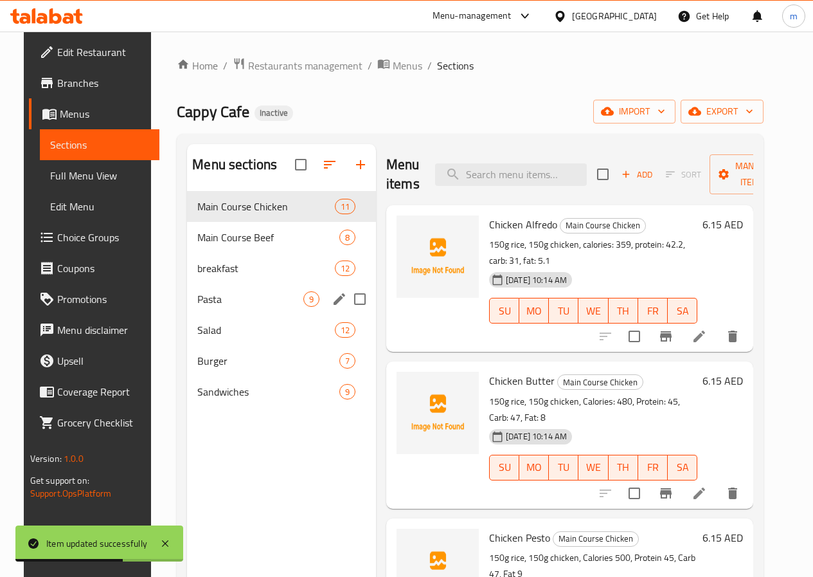
click at [226, 314] on div "Pasta 9" at bounding box center [281, 299] width 189 height 31
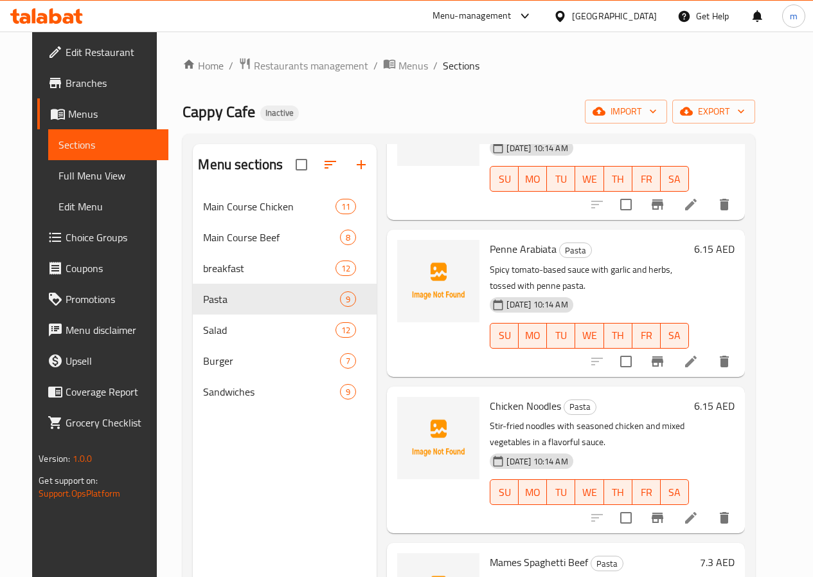
scroll to position [772, 0]
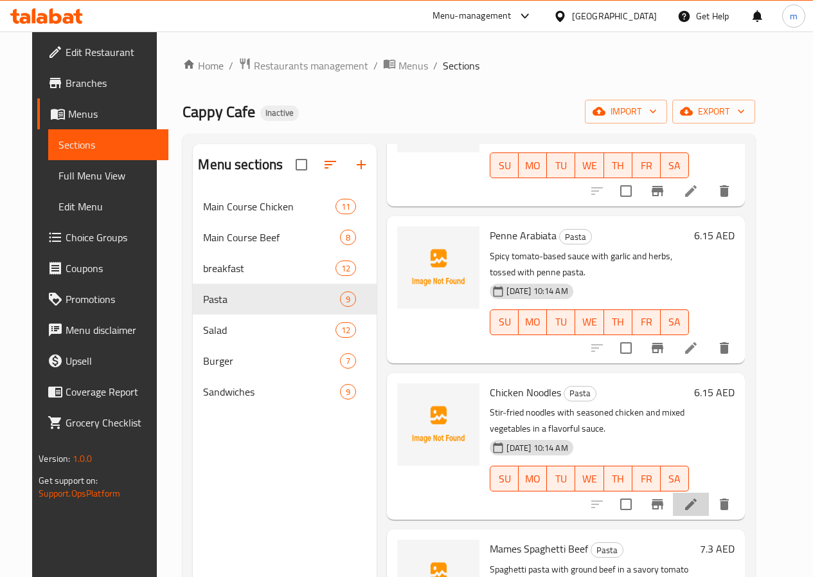
click at [705, 502] on li at bounding box center [691, 503] width 36 height 23
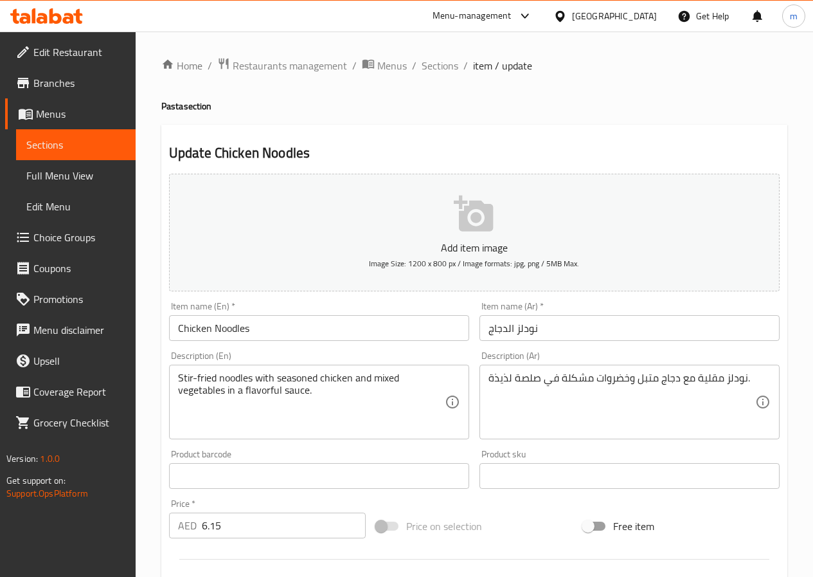
click at [530, 379] on textarea "نودلز مقلية مع دجاج متبل وخضروات مشكلة في صلصة لذيذة." at bounding box center [622, 402] width 267 height 61
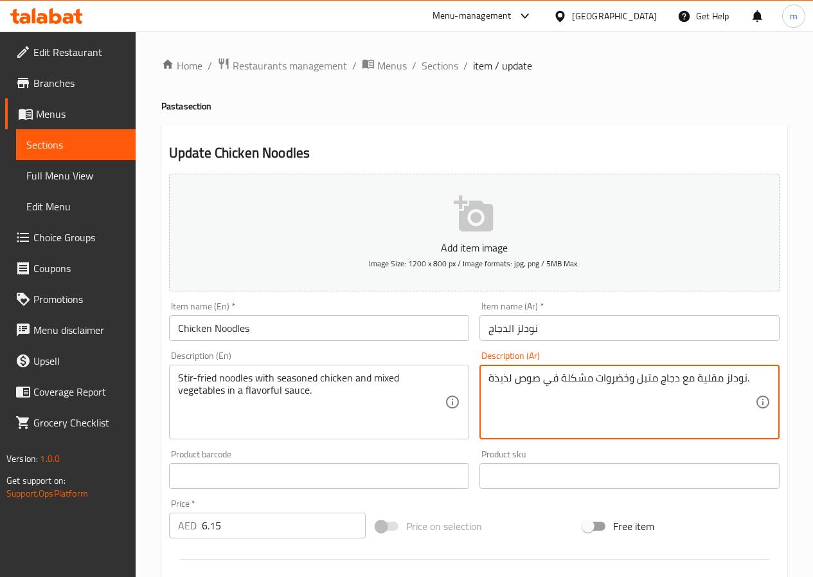
click at [500, 376] on textarea "نودلز مقلية مع دجاج متبل وخضروات مشكلة في صوص لذيذة." at bounding box center [622, 402] width 267 height 61
click at [547, 413] on textarea "نودلز مقلية مع دجاج متبل وخضروات مشكلة في صوص لذيذة." at bounding box center [622, 402] width 267 height 61
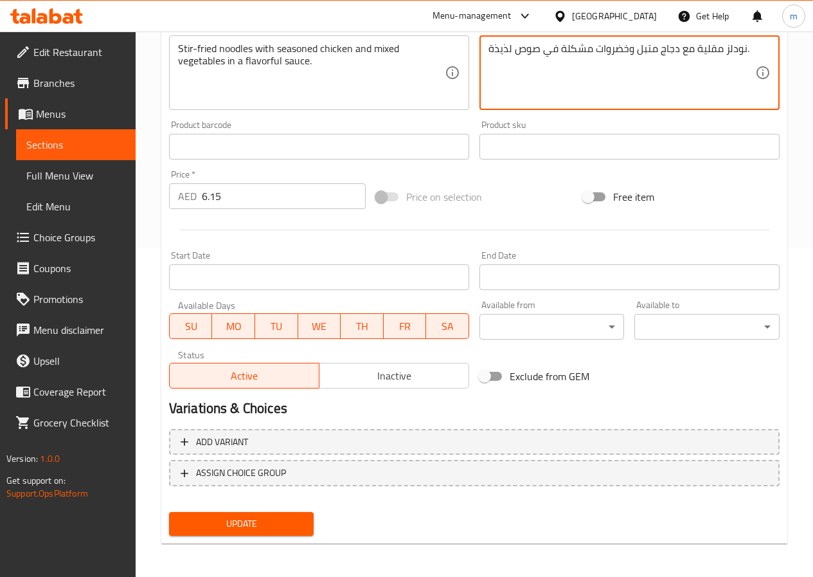
scroll to position [332, 0]
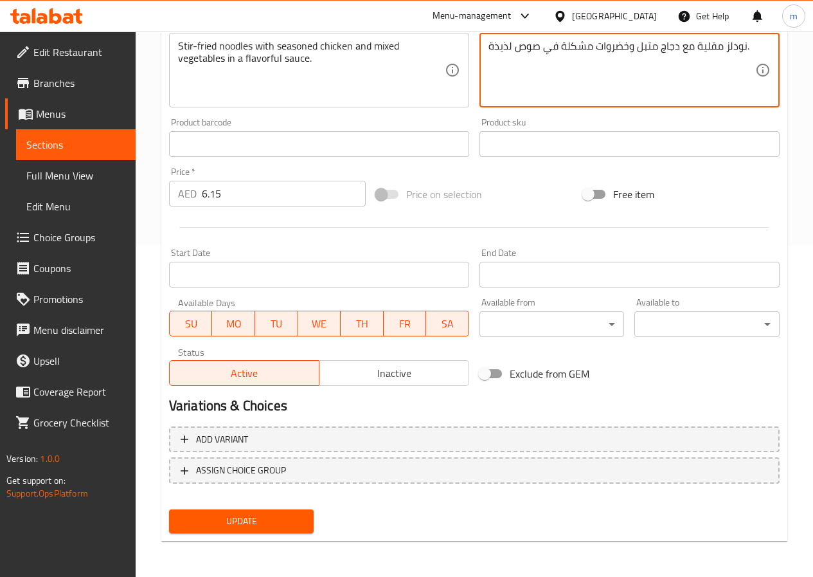
click at [267, 517] on span "Update" at bounding box center [241, 521] width 125 height 16
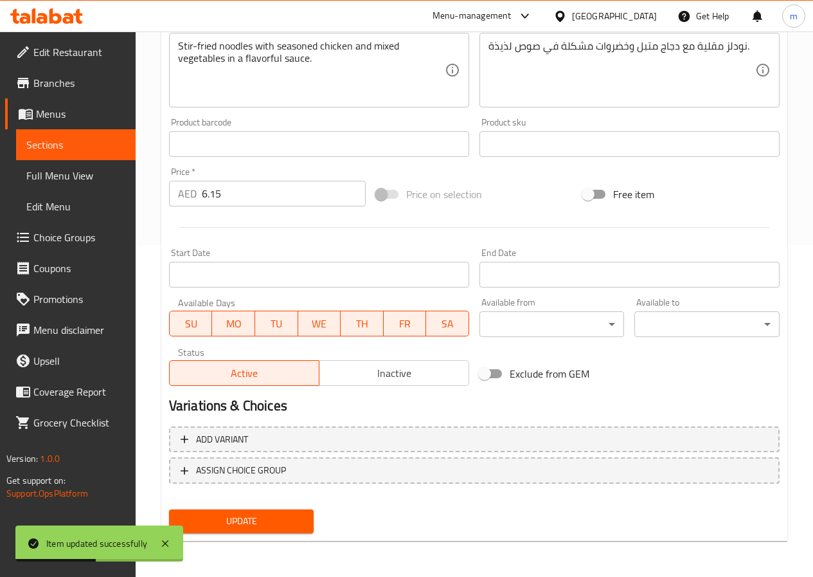
click at [485, 48] on div "نودلز مقلية مع دجاج متبل وخضروات مشكلة في صوص لذيذة. Description (Ar)" at bounding box center [630, 70] width 300 height 75
click at [487, 45] on div "نودلز مقلية مع دجاج متبل وخضروات مشكلة في صوص لذيذة. Description (Ar)" at bounding box center [630, 70] width 300 height 75
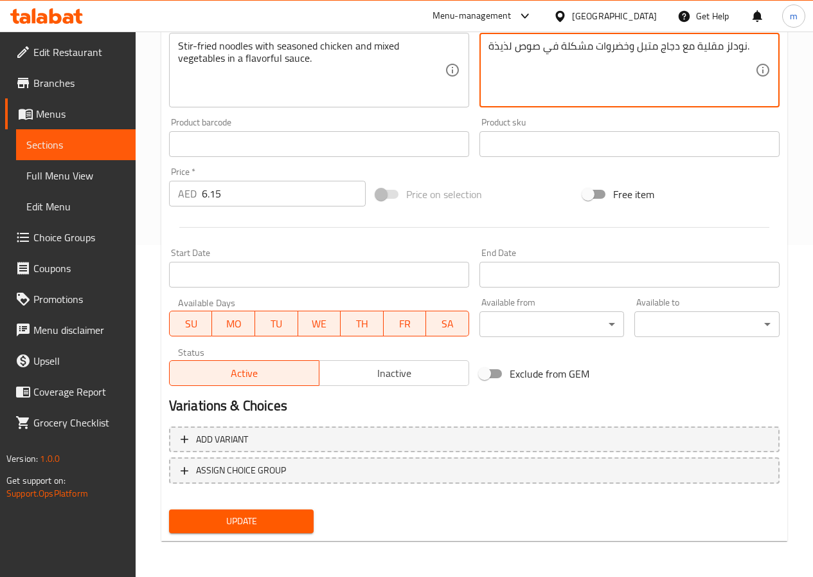
click at [492, 44] on textarea "نودلز مقلية مع دجاج متبل وخضروات مشكلة في صوص لذيذة." at bounding box center [622, 70] width 267 height 61
click at [490, 44] on textarea "نودلز مقلية مع دجاج متبل وخضروات مشكلة في صوص لذيذة." at bounding box center [622, 70] width 267 height 61
click at [489, 48] on textarea "نودلز مقلية مع دجاج متبل وخضروات مشكلة في صوص لذيذة." at bounding box center [622, 70] width 267 height 61
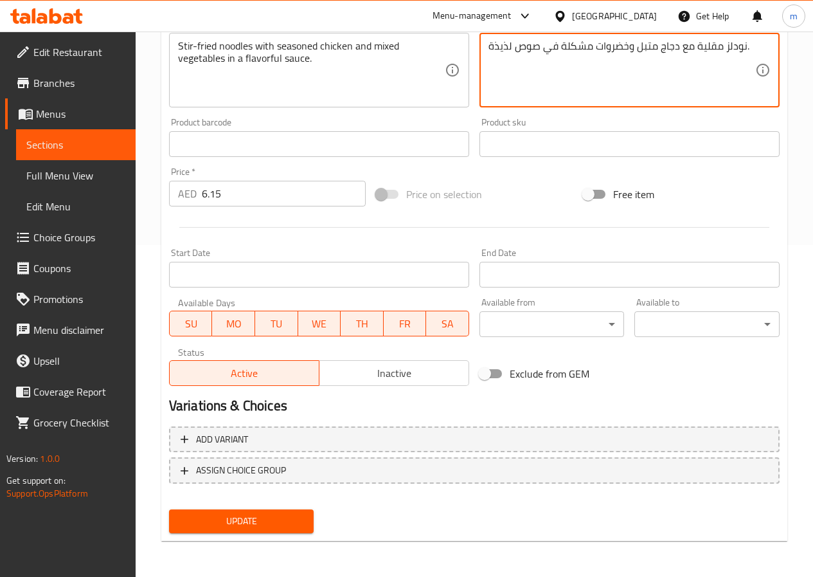
click at [489, 48] on textarea "نودلز مقلية مع دجاج متبل وخضروات مشكلة في صوص لذيذة." at bounding box center [622, 70] width 267 height 61
click at [500, 60] on textarea "نودلز مقلية مع دجاج متبل وخضروات مشكلة في صوص لذيذة." at bounding box center [622, 70] width 267 height 61
click at [491, 43] on textarea "نودلز مقلية مع دجاج متبل وخضروات مشكلة في صوص لذيذة." at bounding box center [622, 70] width 267 height 61
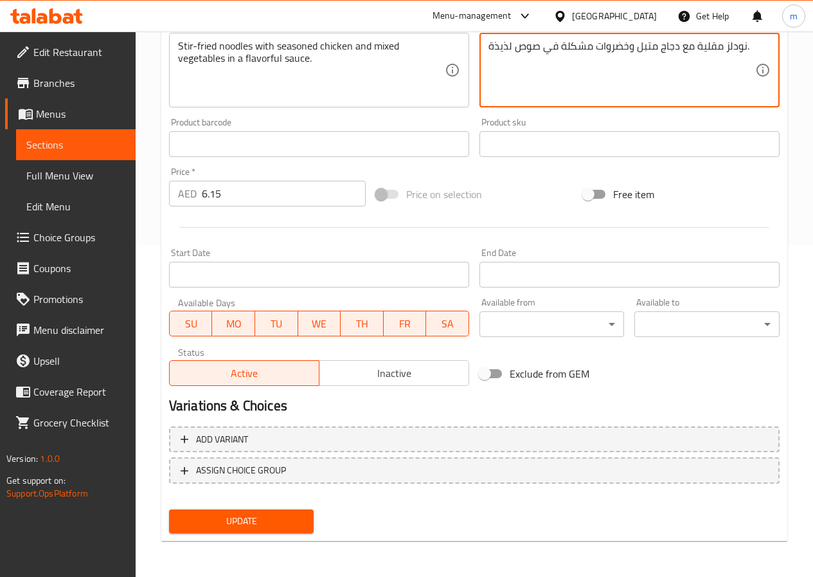
click at [491, 43] on textarea "نودلز مقلية مع دجاج متبل وخضروات مشكلة في صوص لذيذة." at bounding box center [622, 70] width 267 height 61
click at [504, 77] on textarea "نودلز مقلية مع دجاج متبل وخضروات مشكلة في صوص لذيذة." at bounding box center [622, 70] width 267 height 61
click at [489, 51] on textarea "نودلز مقلية مع دجاج متبل وخضروات مشكلة في صوص لذيذة." at bounding box center [622, 70] width 267 height 61
type textarea "نودلز مقلية مع دجاج متبل وخضروات مشكلة في صوص لذيذ."
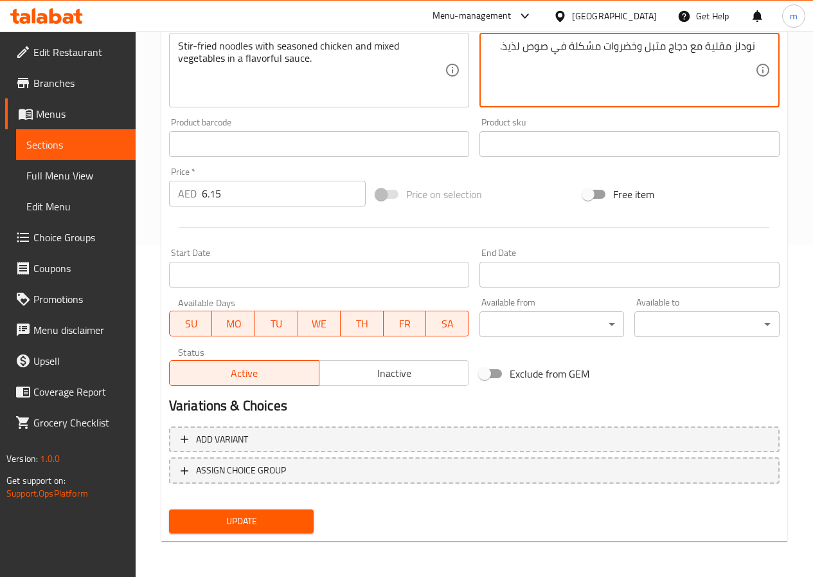
click at [281, 519] on span "Update" at bounding box center [241, 521] width 125 height 16
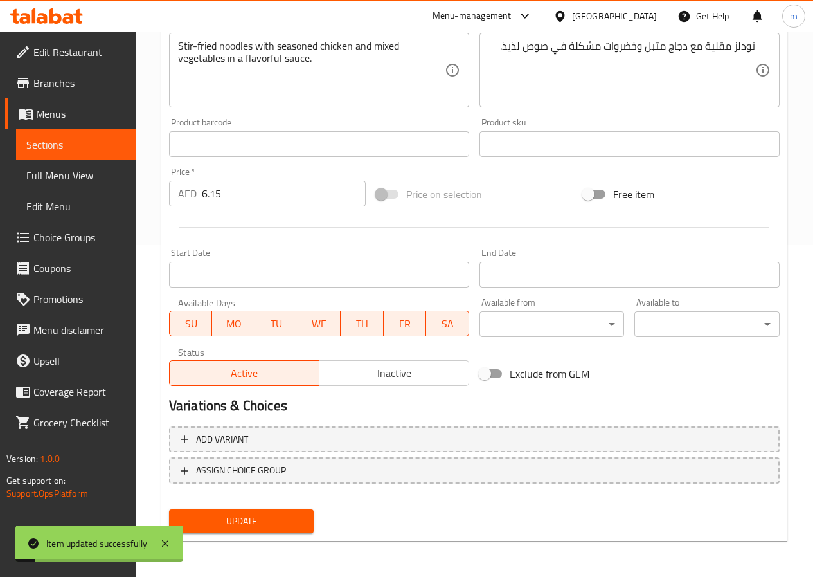
click at [115, 149] on span "Sections" at bounding box center [75, 144] width 99 height 15
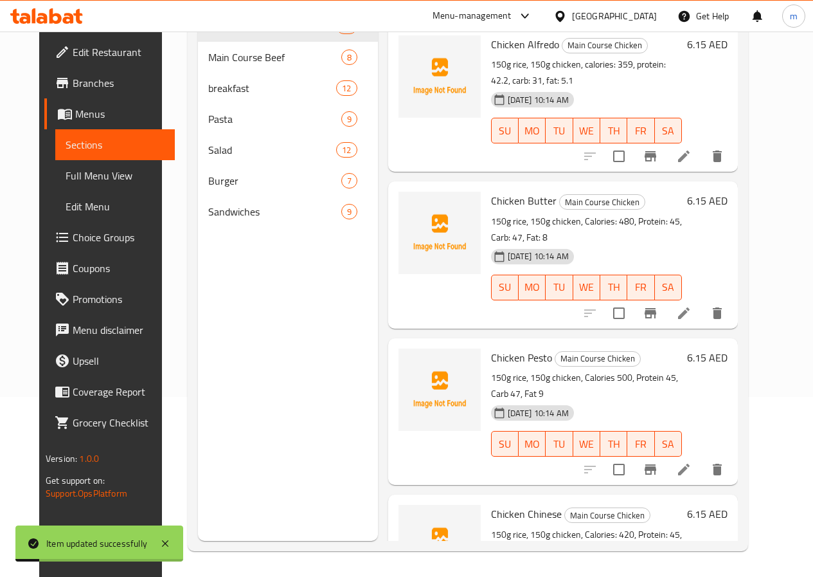
scroll to position [180, 0]
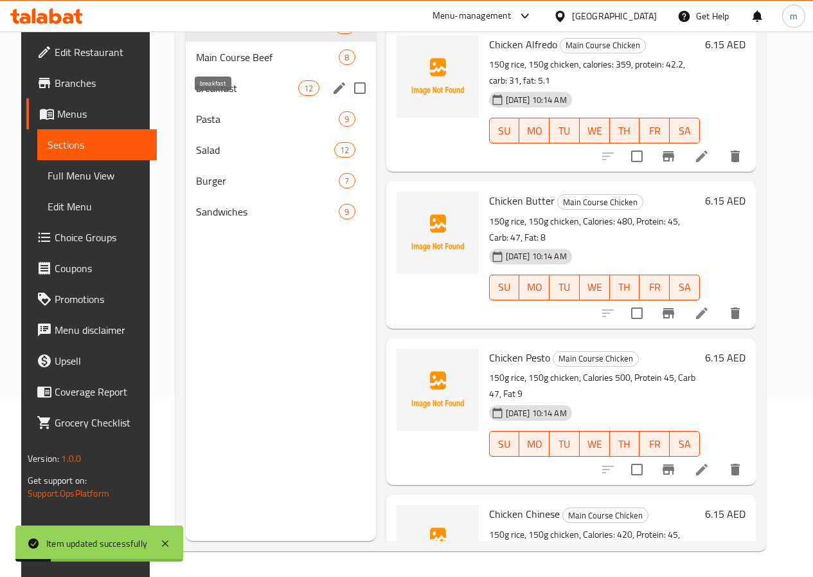
click at [214, 96] on span "breakfast" at bounding box center [247, 87] width 102 height 15
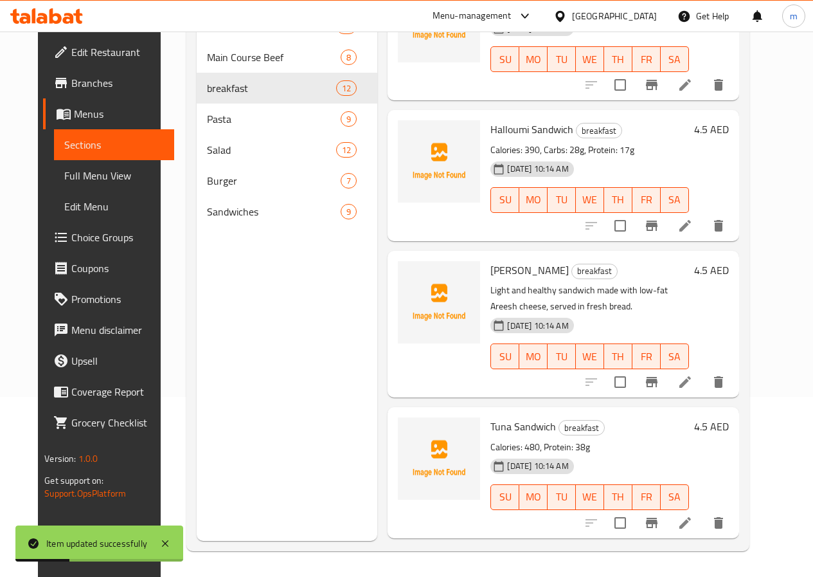
scroll to position [772, 0]
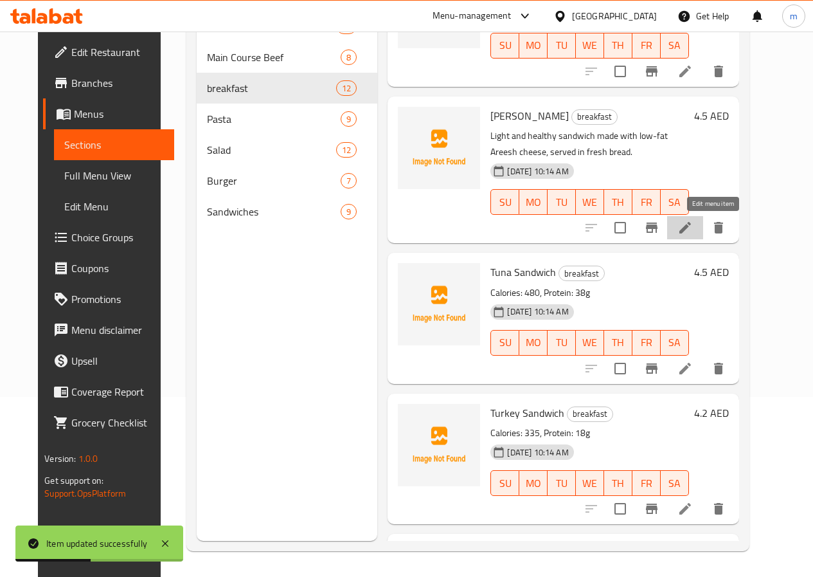
click at [691, 224] on icon at bounding box center [686, 228] width 12 height 12
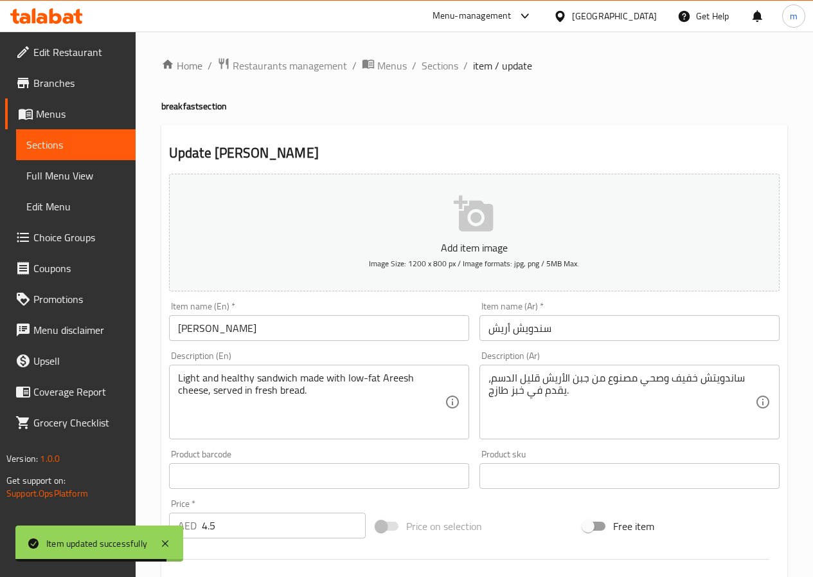
click at [61, 140] on span "Sections" at bounding box center [75, 144] width 99 height 15
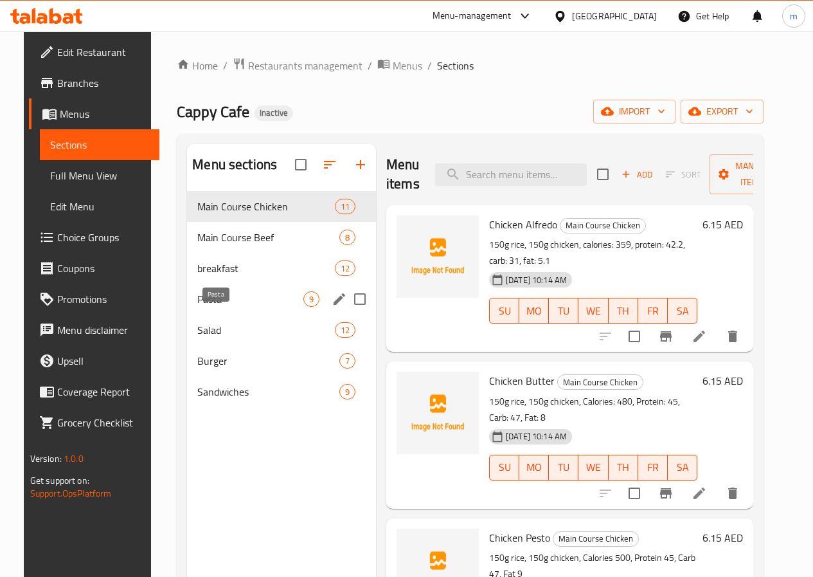
click at [217, 307] on span "Pasta" at bounding box center [250, 298] width 106 height 15
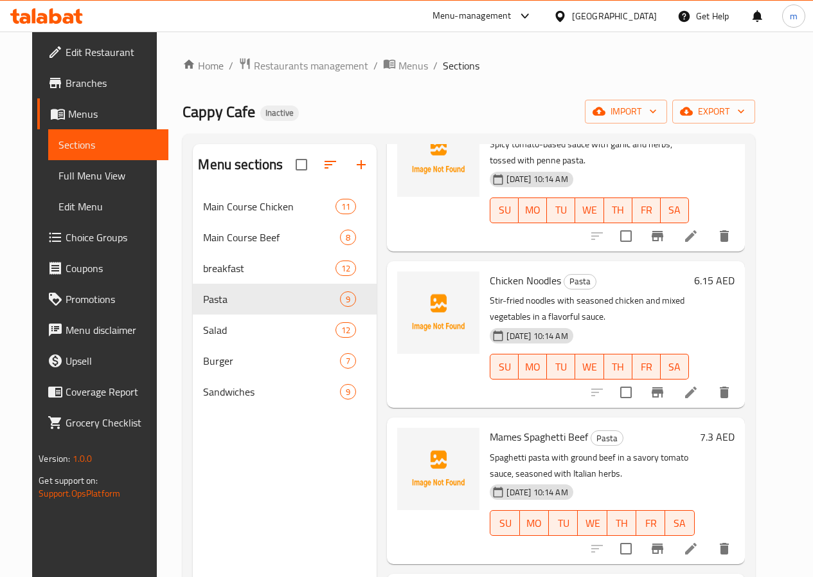
scroll to position [180, 0]
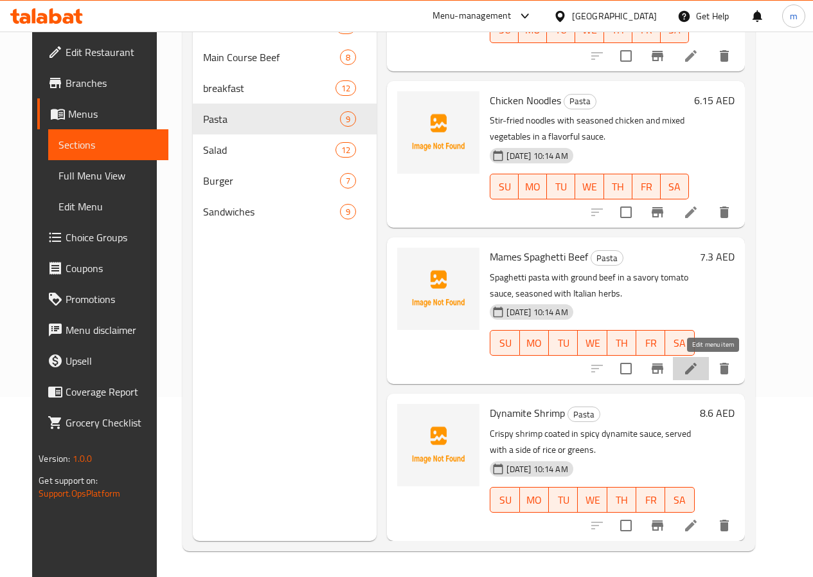
click at [699, 373] on icon at bounding box center [690, 368] width 15 height 15
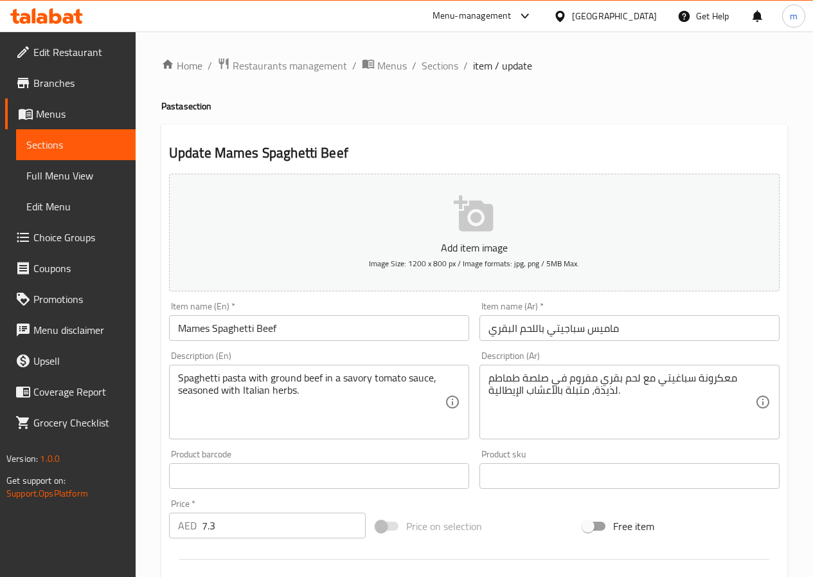
click at [498, 327] on input "ماميس سباجيتي باللحم البقري" at bounding box center [630, 328] width 300 height 26
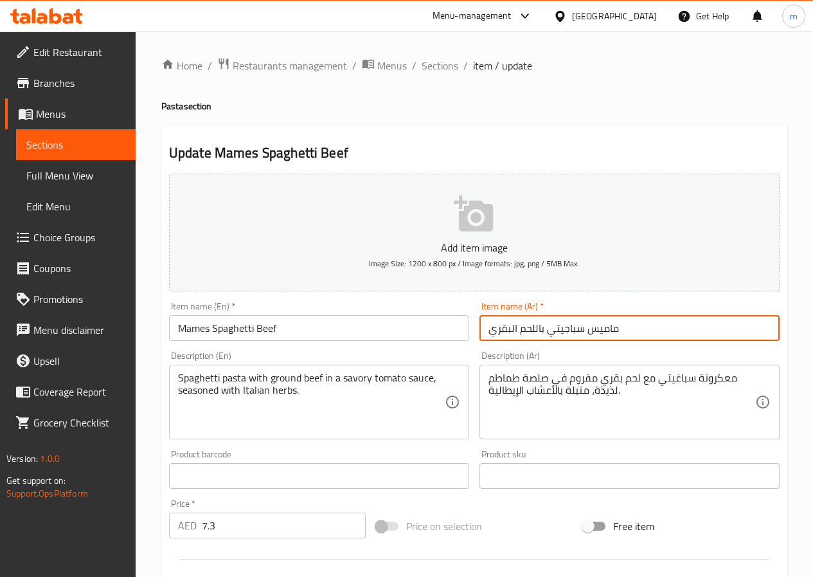
click at [498, 327] on input "ماميس سباجيتي باللحم البقري" at bounding box center [630, 328] width 300 height 26
click at [542, 329] on input "ماميس سباجيتي باللحم البقري" at bounding box center [630, 328] width 300 height 26
drag, startPoint x: 487, startPoint y: 329, endPoint x: 546, endPoint y: 347, distance: 61.8
click at [546, 347] on div "Add item image Image Size: 1200 x 800 px / Image formats: jpg, png / 5MB Max. I…" at bounding box center [474, 445] width 621 height 554
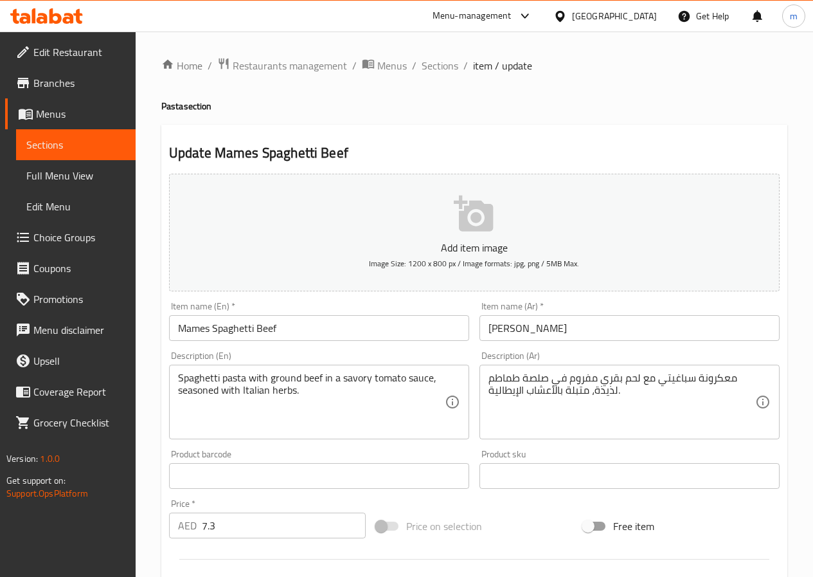
click at [224, 327] on input "Mames Spaghetti Beef" at bounding box center [319, 328] width 300 height 26
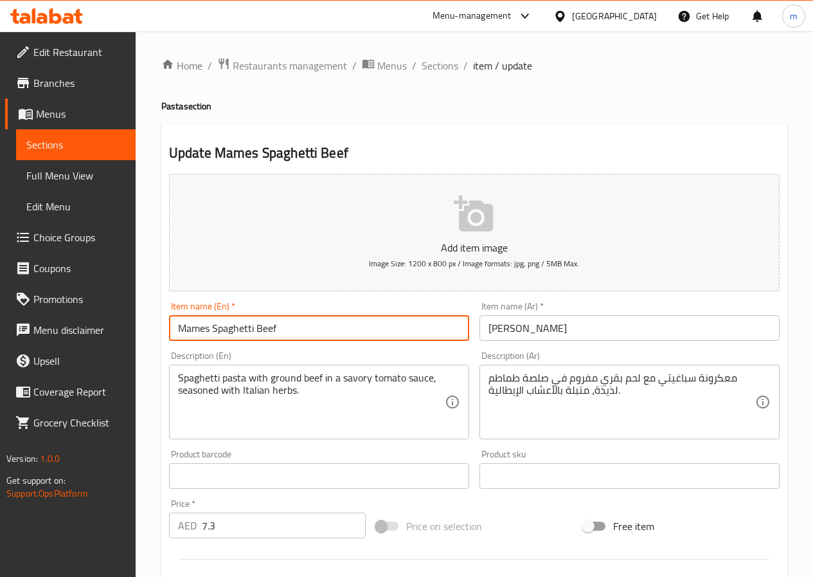
click at [224, 327] on input "Mames Spaghetti Beef" at bounding box center [319, 328] width 300 height 26
click at [394, 321] on input "Mames Spaghetti Beef" at bounding box center [319, 328] width 300 height 26
click at [512, 321] on input "ماميس سباجيتي" at bounding box center [630, 328] width 300 height 26
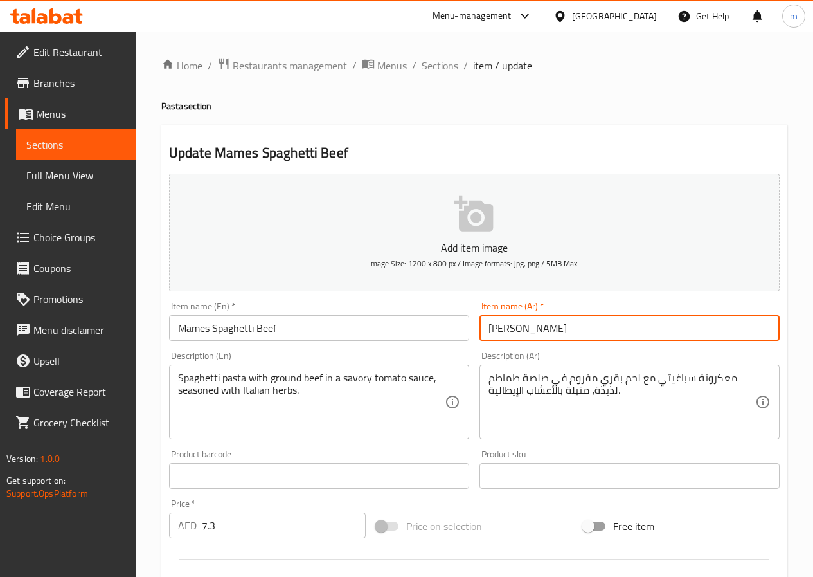
click at [491, 328] on input "ماميس سباجيتي" at bounding box center [630, 328] width 300 height 26
drag, startPoint x: 586, startPoint y: 329, endPoint x: 759, endPoint y: 319, distance: 173.9
click at [751, 329] on input "ماميس سباجيتي" at bounding box center [630, 328] width 300 height 26
click at [724, 327] on input "ماميس سباجيتي" at bounding box center [630, 328] width 300 height 26
click at [676, 330] on input "ماميس سباجيتي" at bounding box center [630, 328] width 300 height 26
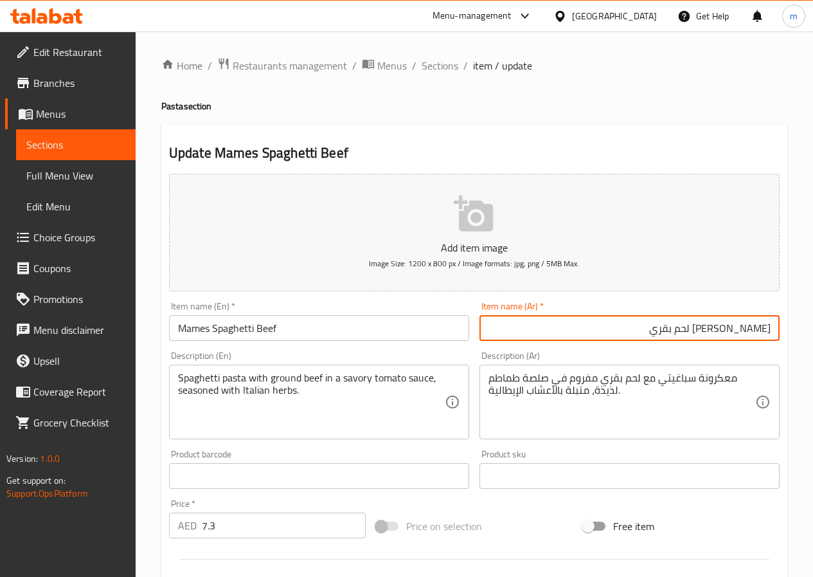
type input "[PERSON_NAME] لحم بقري"
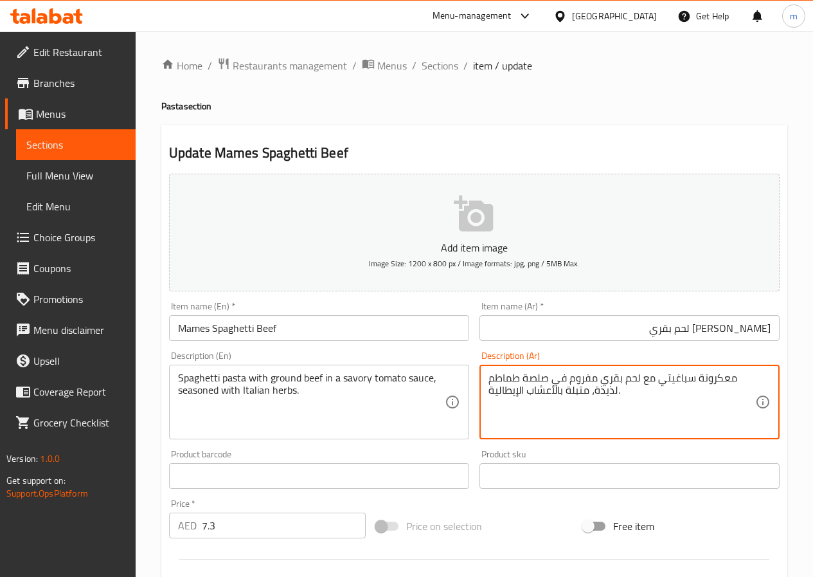
click at [725, 380] on textarea "معكرونة سباغيتي مع لحم بقري مفروم في صلصة طماطم لذيذة، متبلة بالأعشاب الإيطالية." at bounding box center [622, 402] width 267 height 61
click at [583, 377] on textarea "مكرونة سباغيتي مع لحم بقري مفروم في صلصة طماطم لذيذة، متبلة بالأعشاب الإيطالية." at bounding box center [622, 402] width 267 height 61
click at [530, 381] on textarea "مكرونة سباغيتي مع لحم بقري مطحون في صلصة طماطم لذيذة، متبلة بالأعشاب الإيطالية." at bounding box center [622, 402] width 267 height 61
click at [741, 393] on textarea "مكرونة سباغيتي مع لحم بقري مطحون في صوص طماطم لذيذة، متبلة بالأعشاب الإيطالية." at bounding box center [622, 402] width 267 height 61
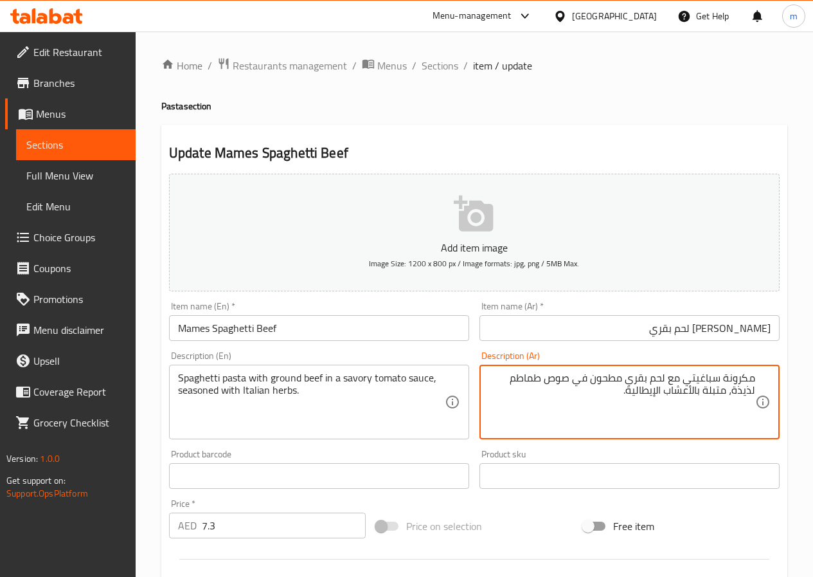
click at [741, 393] on textarea "مكرونة سباغيتي مع لحم بقري مطحون في صوص طماطم لذيذة، متبلة بالأعشاب الإيطالية." at bounding box center [622, 402] width 267 height 61
click at [599, 390] on textarea "مكرونة سباغيتي مع لحم بقري مطحون في صوص طماطم مالج، متبلة بالأعشاب الإيطالية." at bounding box center [622, 402] width 267 height 61
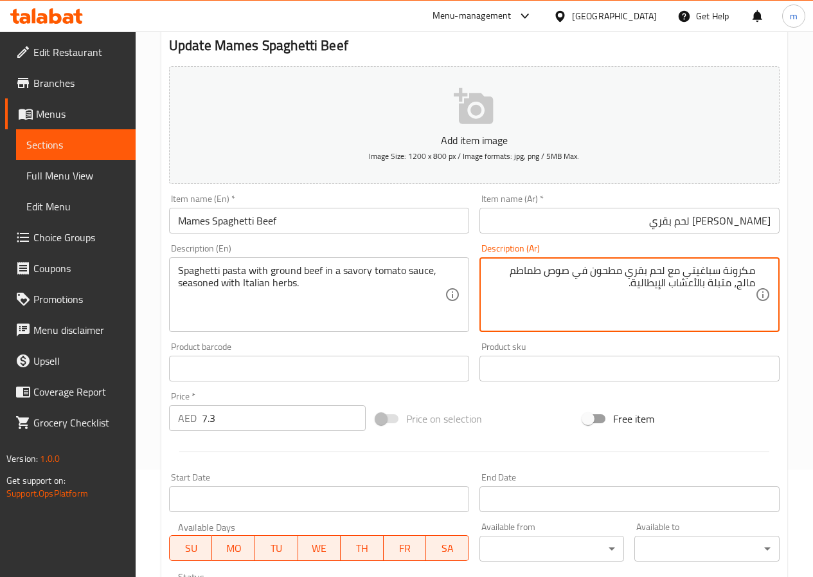
scroll to position [332, 0]
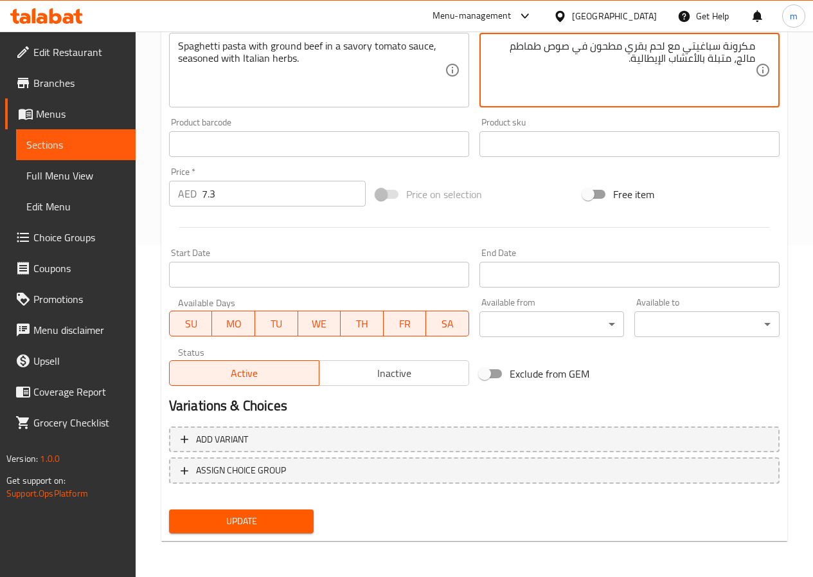
type textarea "مكرونة سباغيتي مع لحم بقري مطحون في صوص طماطم مالج، متبلة بالأعشاب الإيطالية."
click at [286, 517] on span "Update" at bounding box center [241, 521] width 125 height 16
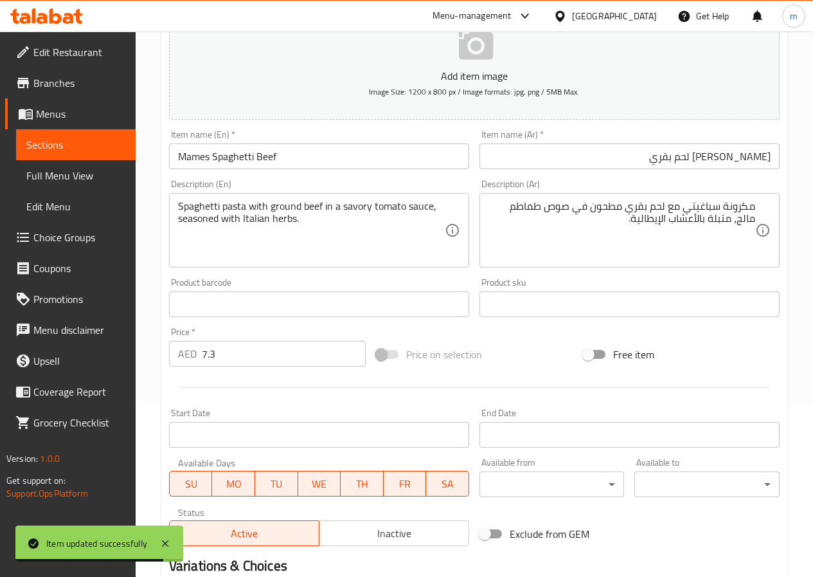
scroll to position [75, 0]
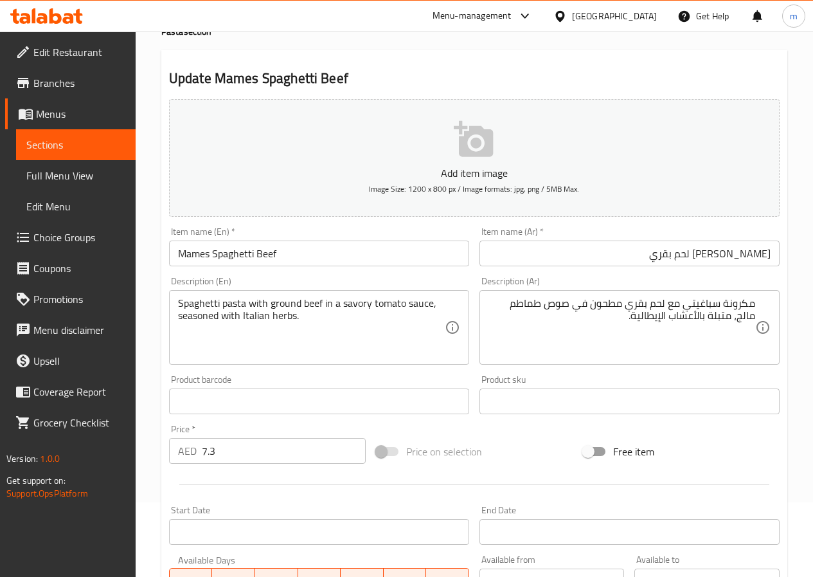
click at [87, 156] on link "Sections" at bounding box center [76, 144] width 120 height 31
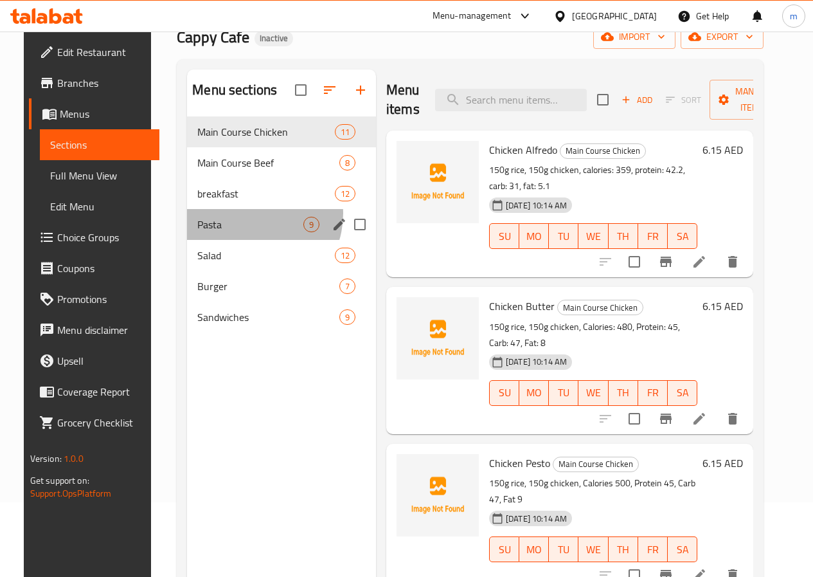
click at [234, 233] on div "Pasta 9" at bounding box center [281, 224] width 189 height 31
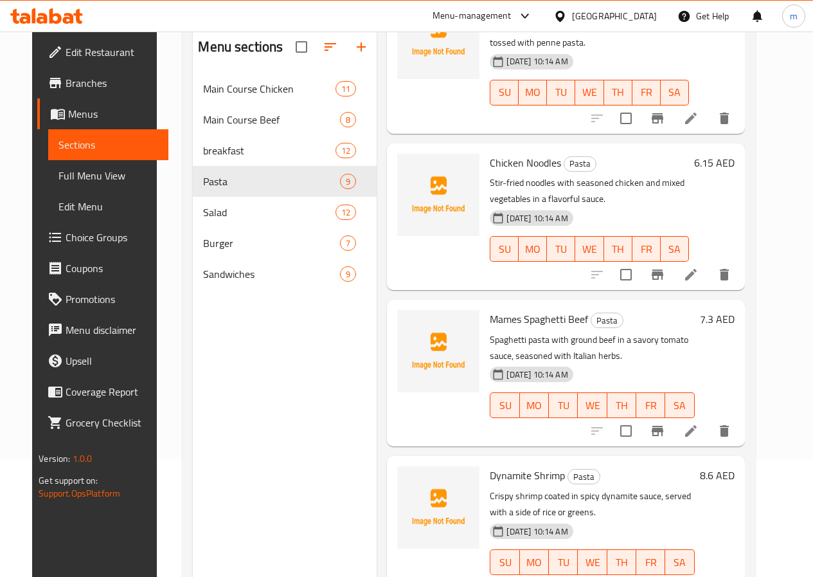
scroll to position [180, 0]
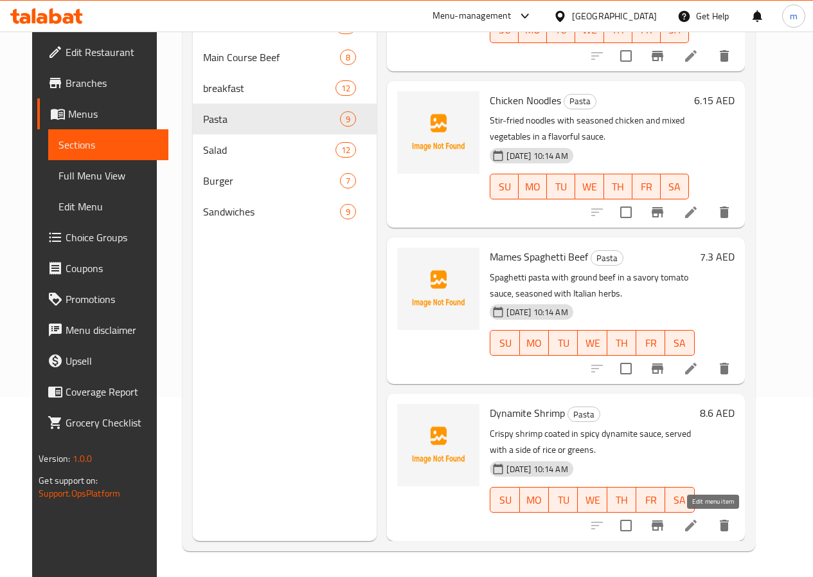
click at [699, 523] on icon at bounding box center [690, 525] width 15 height 15
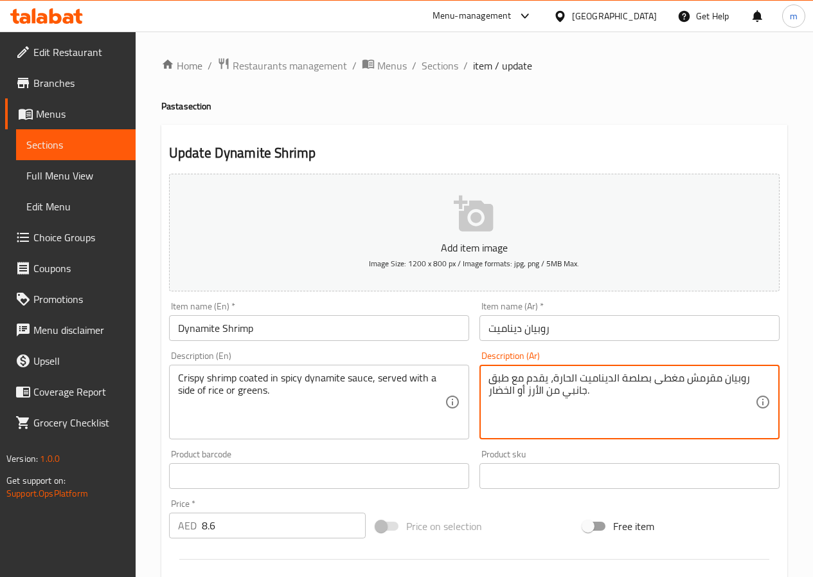
click at [637, 380] on textarea "روبيان مقرمش مغطى بصلصة الديناميت الحارة، يقدم مع طبق جانبي من الأرز أو الخضار." at bounding box center [622, 402] width 267 height 61
click at [560, 375] on textarea "روبيان مقرمش مغطى بصوص الديناميت الحارة، يقدم مع طبق جانبي من الأرز أو الخضار." at bounding box center [622, 402] width 267 height 61
click at [603, 417] on textarea "روبيان مقرمش مغطى بصوص الديناميت الحار، يقدم مع طبق جانبي من الأرز أو الخضار." at bounding box center [622, 402] width 267 height 61
type textarea "روبيان مقرمش مغطى بصوص الديناميت الحار، يقدم مع طبق جانبي من الأرز أو الخضار."
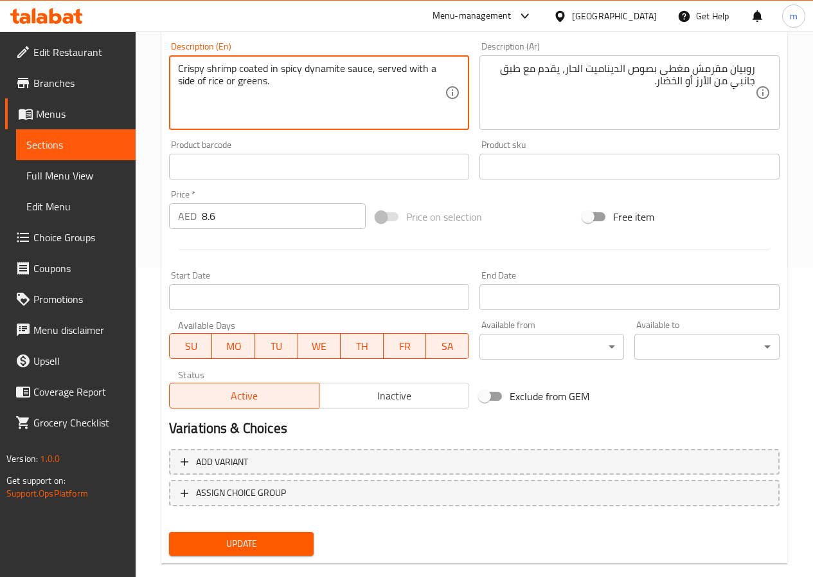
scroll to position [332, 0]
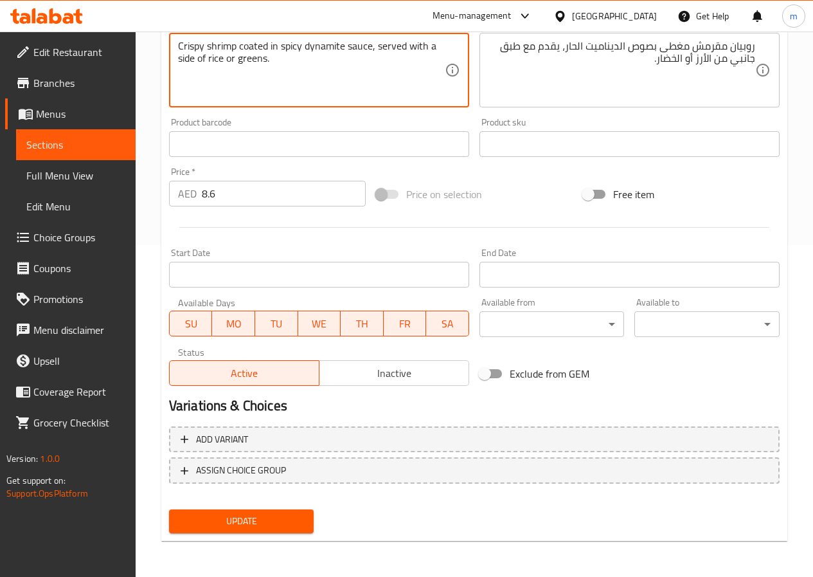
click at [246, 519] on span "Update" at bounding box center [241, 521] width 125 height 16
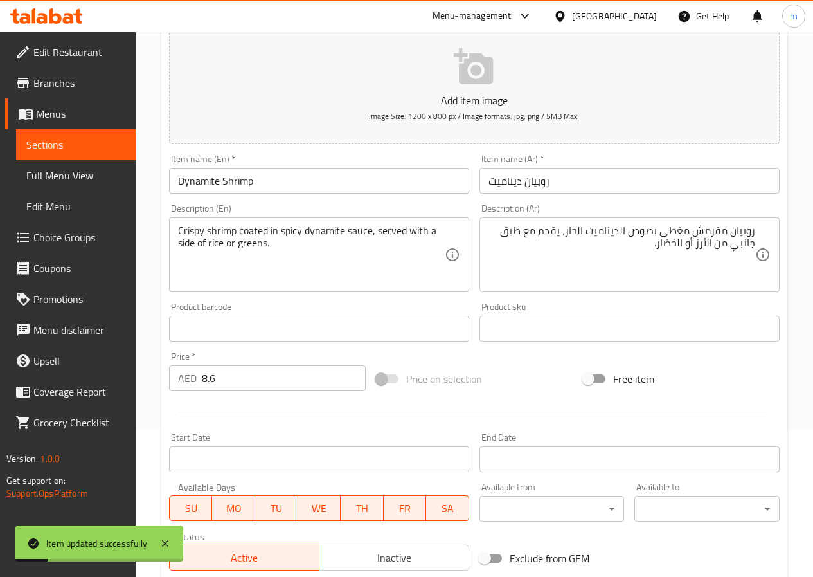
scroll to position [139, 0]
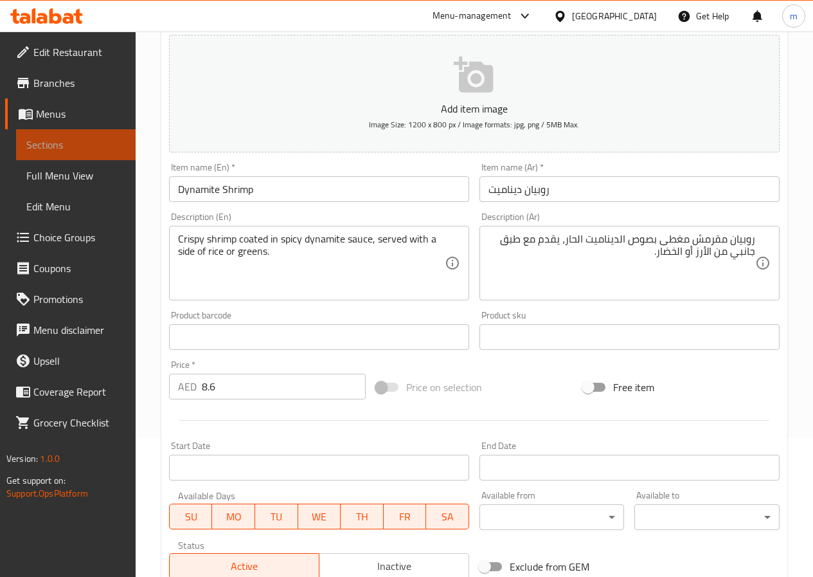
click at [45, 147] on span "Sections" at bounding box center [75, 144] width 99 height 15
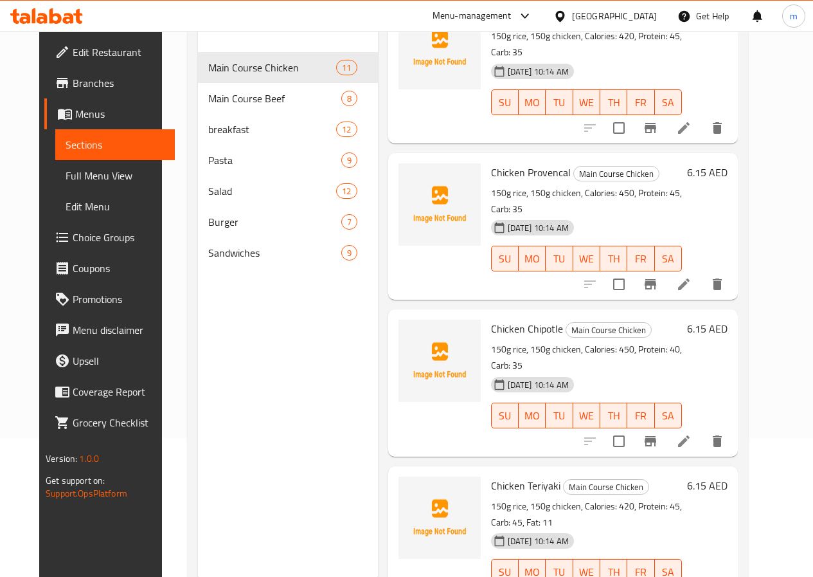
scroll to position [1020, 0]
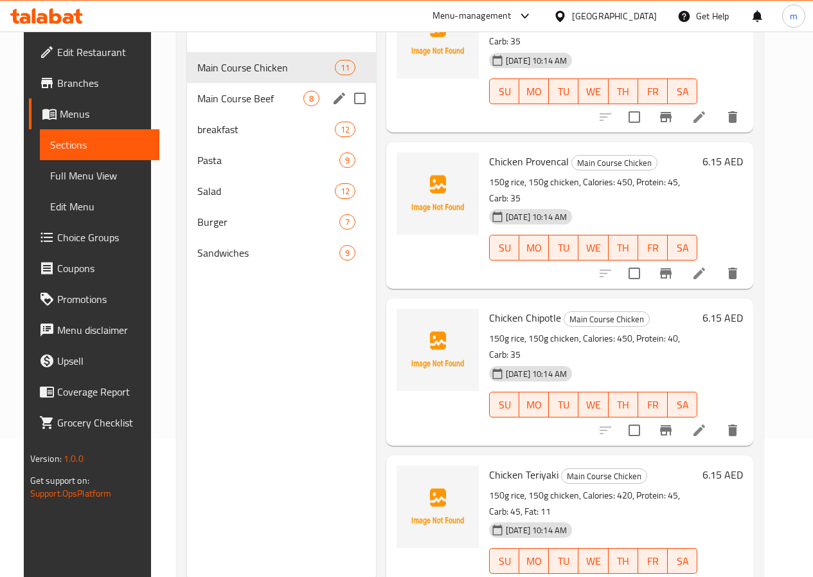
click at [215, 106] on span "Main Course Beef" at bounding box center [250, 98] width 106 height 15
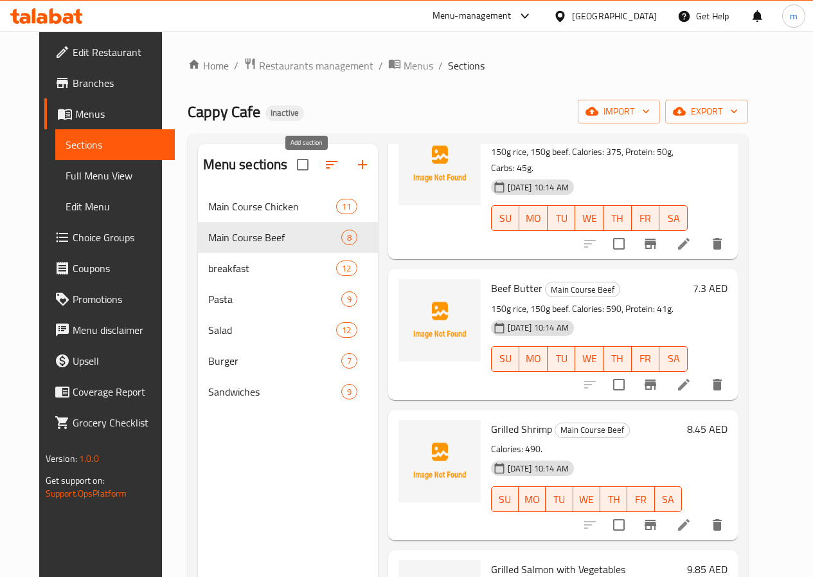
click at [355, 167] on icon "button" at bounding box center [362, 164] width 15 height 15
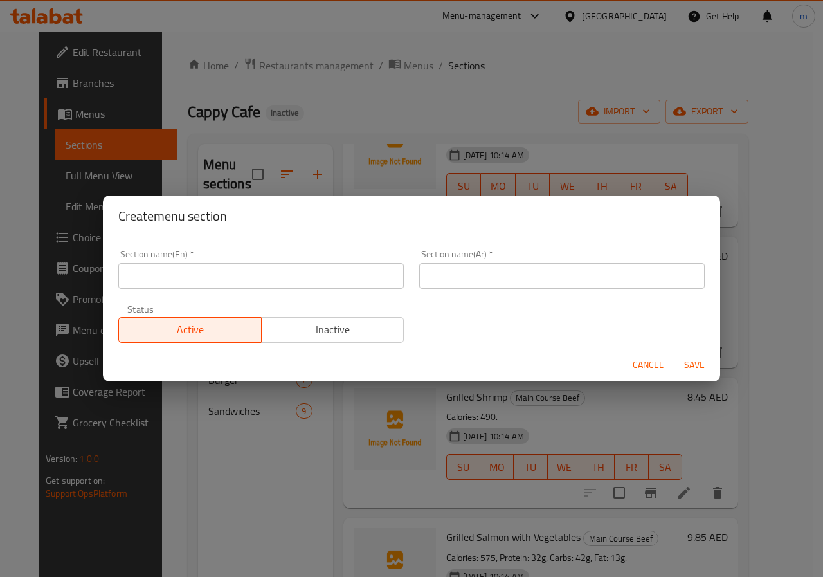
click at [280, 271] on input "text" at bounding box center [260, 276] width 285 height 26
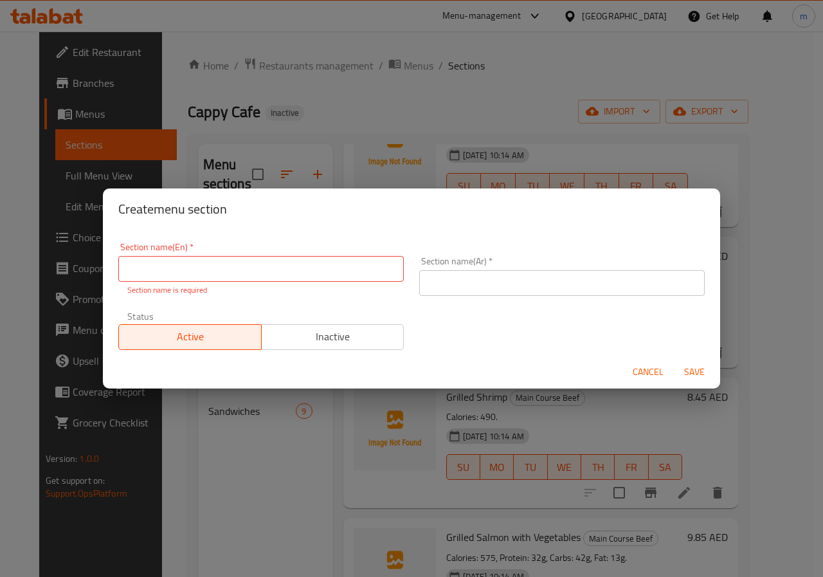
click at [287, 497] on div "Create menu section Section name(En)   * Section name(En) * Section name is req…" at bounding box center [411, 288] width 823 height 577
click at [647, 374] on span "Cancel" at bounding box center [648, 372] width 31 height 16
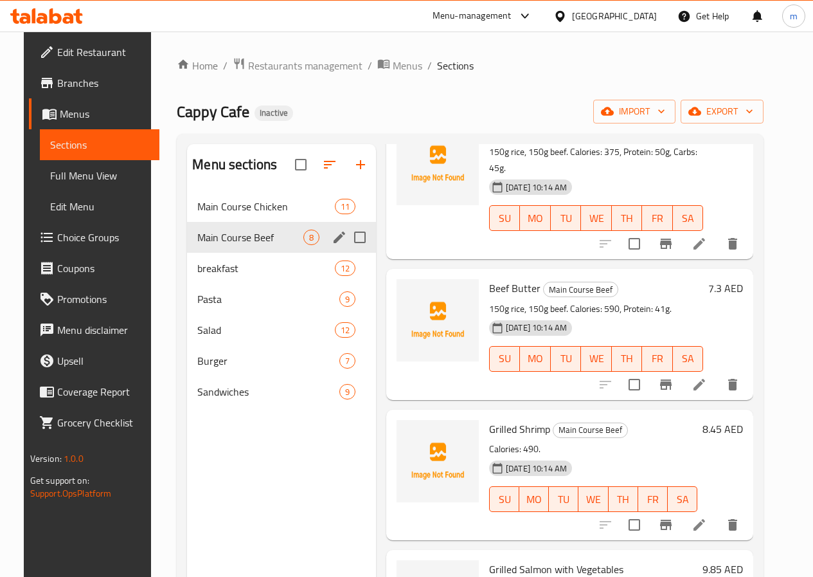
click at [330, 247] on div "Menu sections" at bounding box center [339, 237] width 19 height 19
click at [334, 243] on icon "edit" at bounding box center [340, 237] width 12 height 12
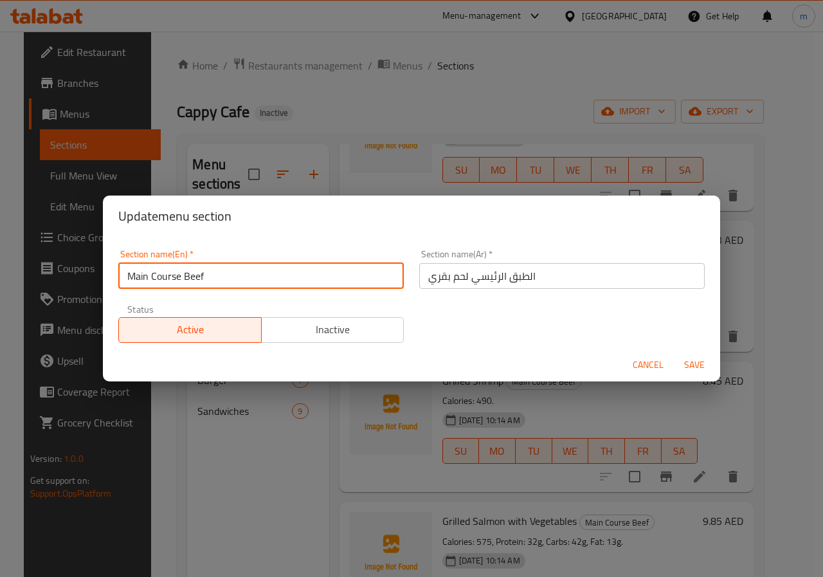
click at [171, 272] on input "Main Course Beef" at bounding box center [260, 276] width 285 height 26
click at [135, 279] on input "Main Course Beef" at bounding box center [260, 276] width 285 height 26
drag, startPoint x: 125, startPoint y: 276, endPoint x: 180, endPoint y: 282, distance: 55.0
click at [180, 282] on input "Main Course Beef" at bounding box center [260, 276] width 285 height 26
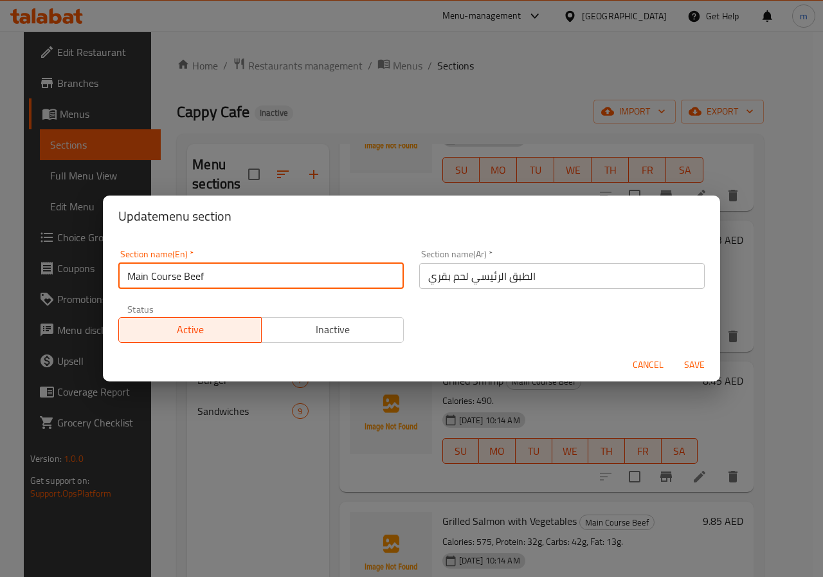
click at [637, 368] on span "Cancel" at bounding box center [648, 365] width 31 height 16
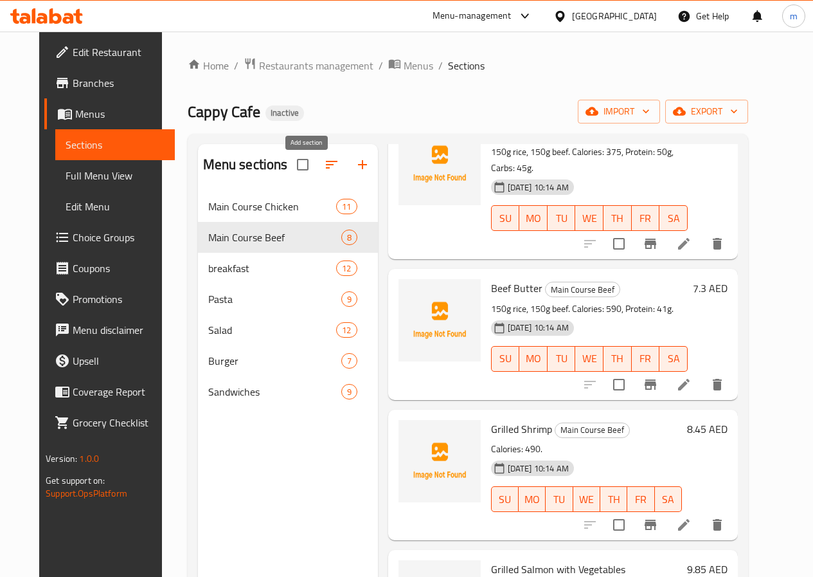
click at [355, 172] on icon "button" at bounding box center [362, 164] width 15 height 15
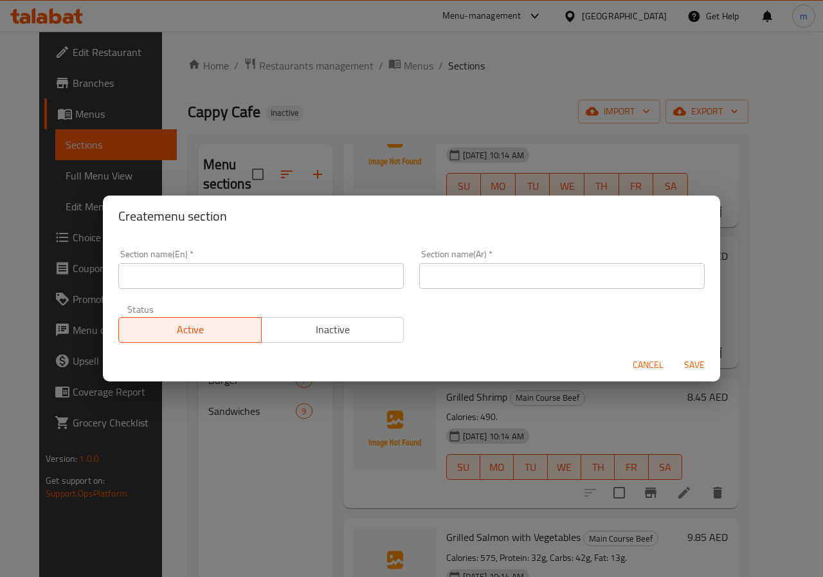
click at [279, 279] on input "text" at bounding box center [260, 276] width 285 height 26
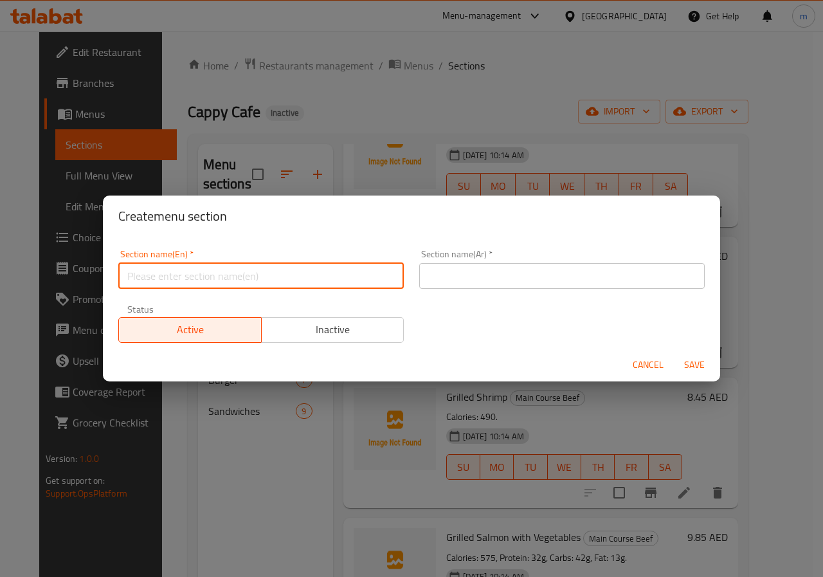
paste input "Main Course"
type input "Main Course sea food"
click at [426, 273] on input "text" at bounding box center [561, 276] width 285 height 26
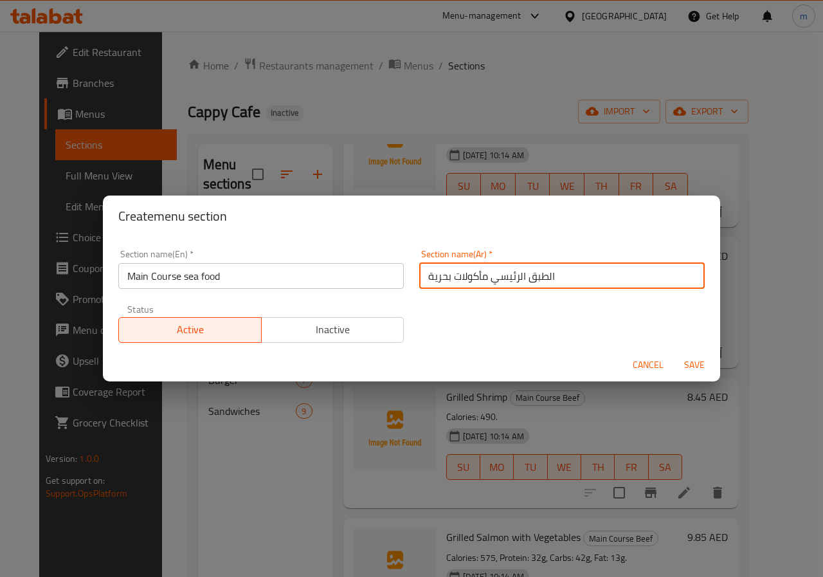
type input "الطبق الرئيسي مأكولات بحرية"
click at [699, 368] on span "Save" at bounding box center [694, 365] width 31 height 16
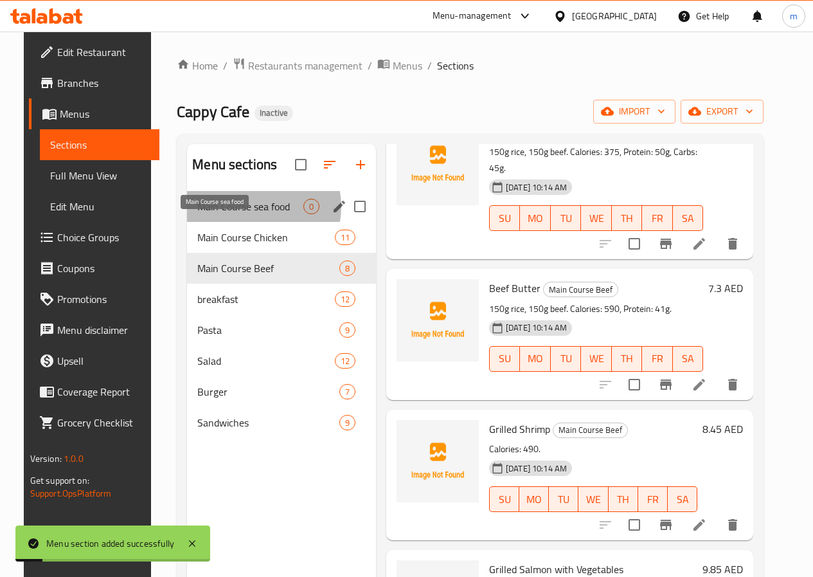
click at [237, 214] on span "Main Course sea food" at bounding box center [250, 206] width 106 height 15
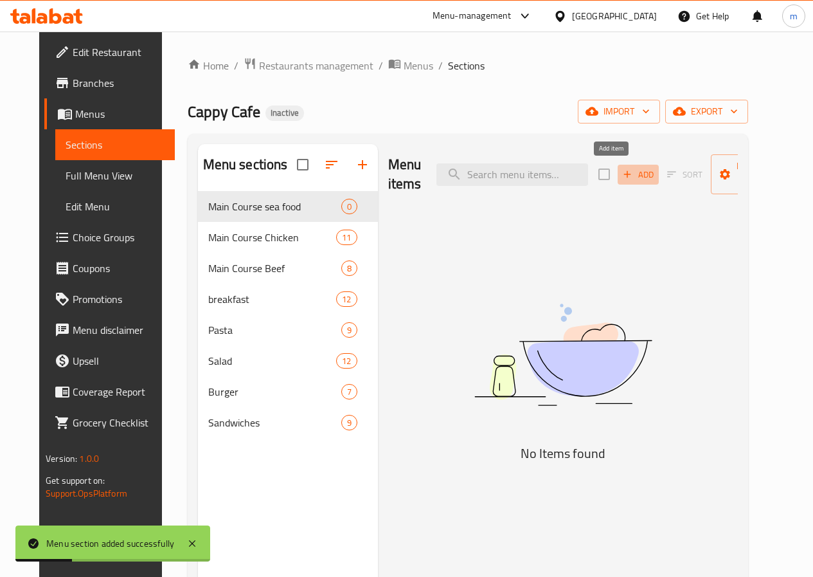
click at [621, 180] on span "Add" at bounding box center [638, 174] width 35 height 15
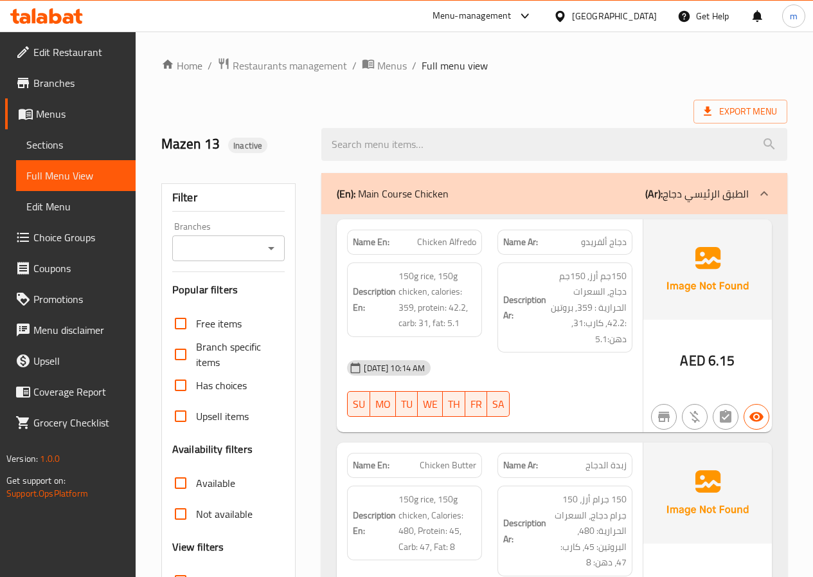
click at [767, 185] on div at bounding box center [764, 193] width 31 height 31
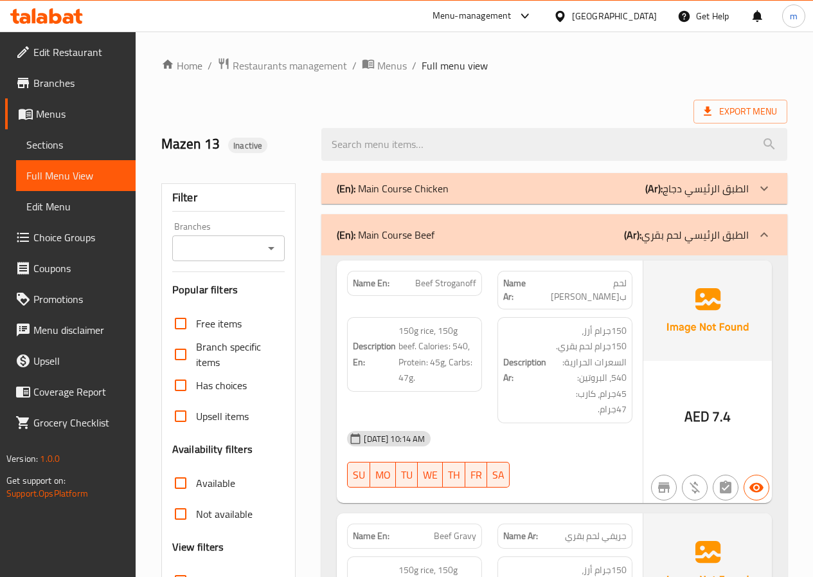
click at [759, 235] on icon at bounding box center [764, 234] width 15 height 15
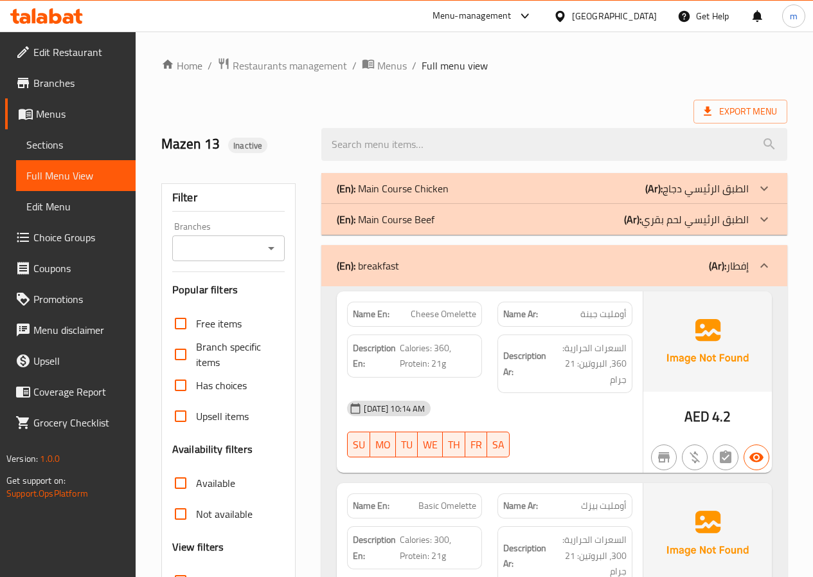
click at [751, 267] on div at bounding box center [764, 265] width 31 height 31
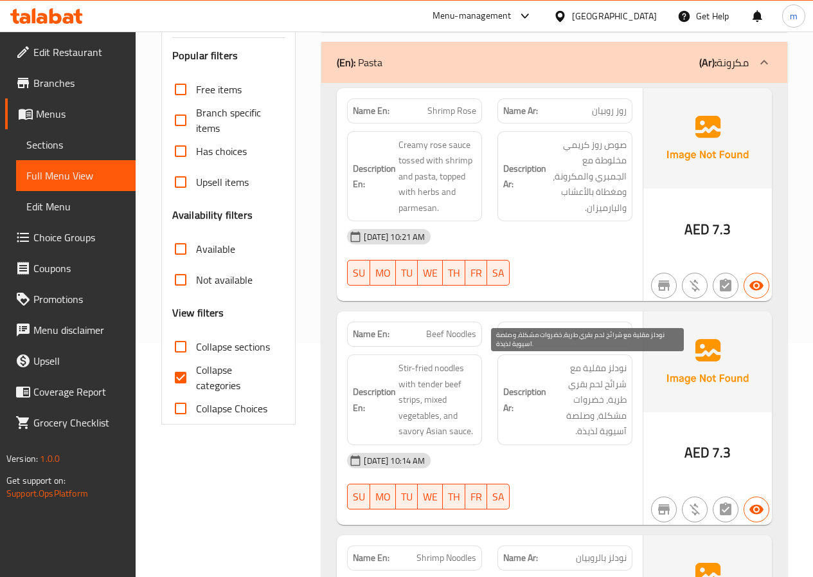
scroll to position [257, 0]
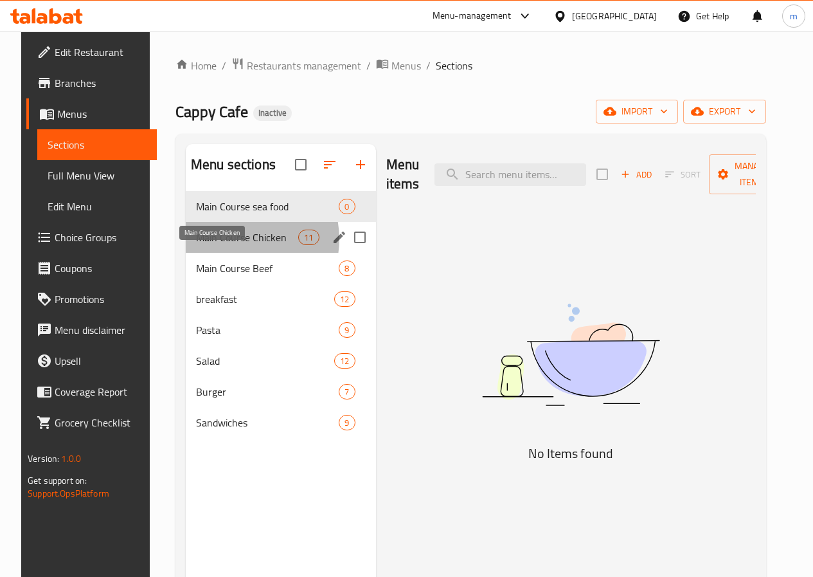
click at [225, 245] on span "Main Course Chicken" at bounding box center [247, 237] width 102 height 15
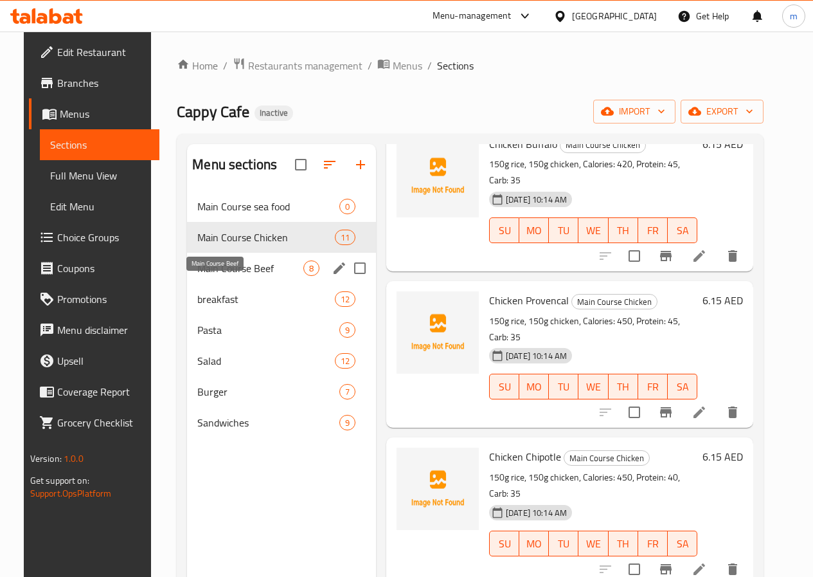
click at [214, 276] on span "Main Course Beef" at bounding box center [250, 267] width 106 height 15
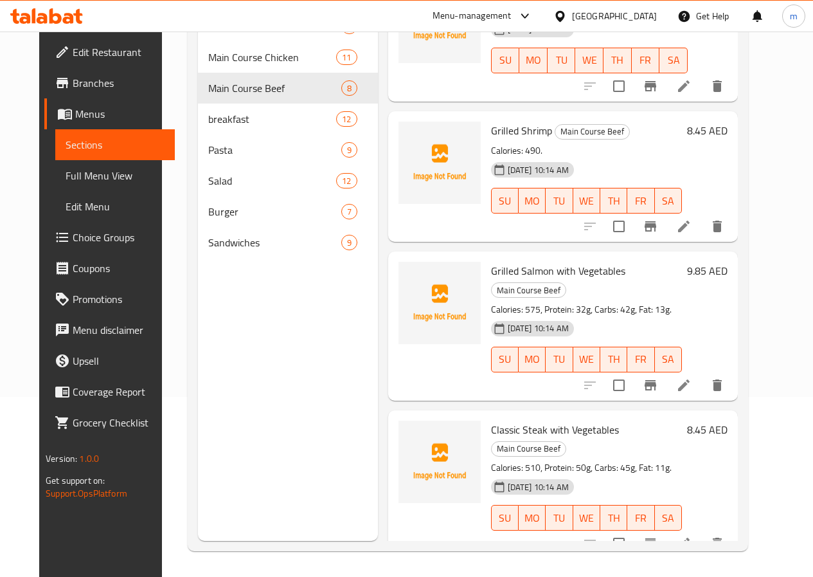
scroll to position [406, 0]
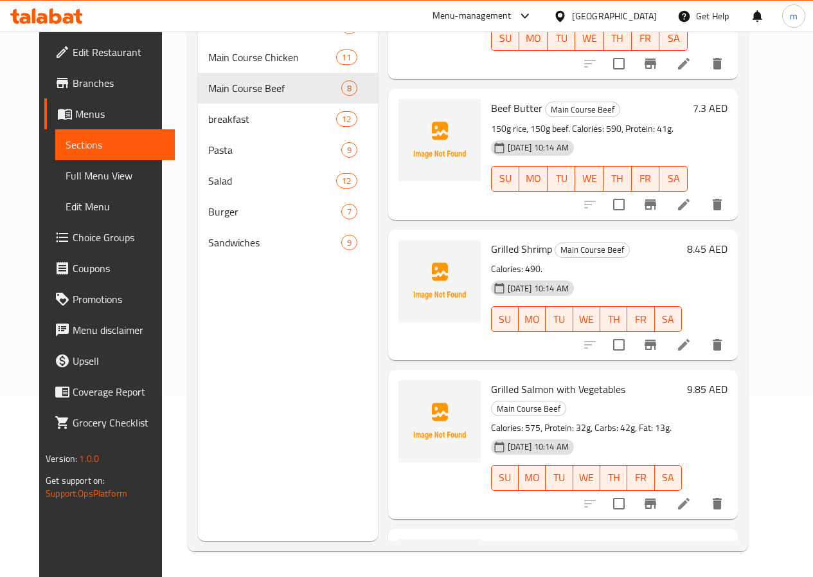
click at [702, 492] on li at bounding box center [684, 503] width 36 height 23
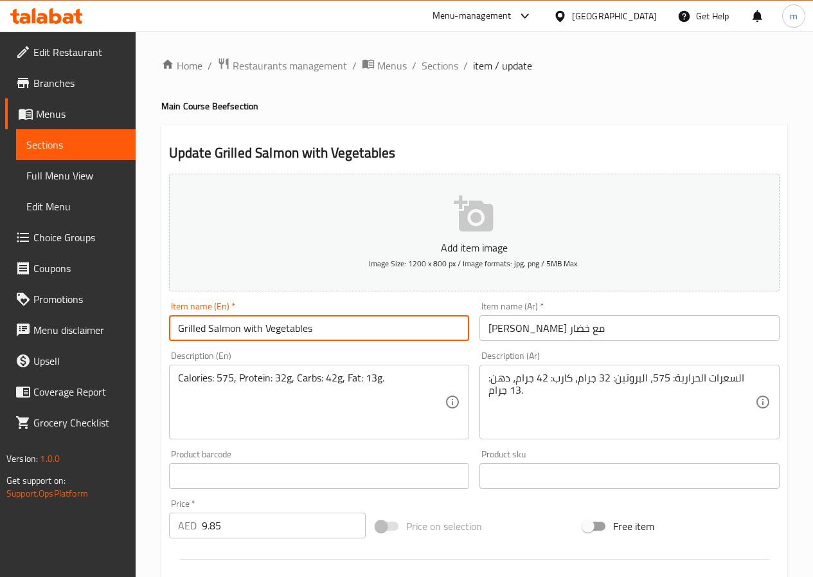
drag, startPoint x: 304, startPoint y: 331, endPoint x: 152, endPoint y: 324, distance: 151.9
click at [152, 324] on div "Home / Restaurants management / Menus / Sections / item / update Main Course Be…" at bounding box center [475, 470] width 678 height 877
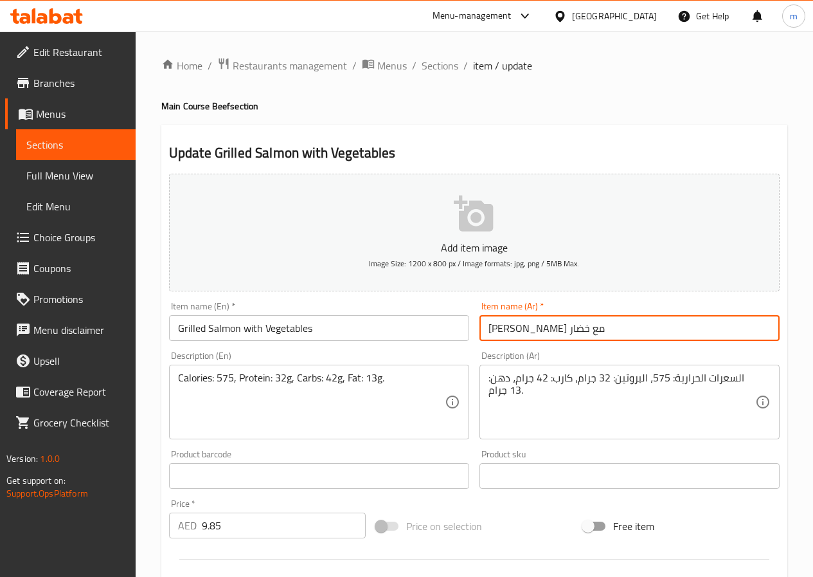
drag, startPoint x: 596, startPoint y: 330, endPoint x: 471, endPoint y: 325, distance: 125.5
click at [471, 325] on div "Add item image Image Size: 1200 x 800 px / Image formats: jpg, png / 5MB Max. I…" at bounding box center [474, 445] width 621 height 554
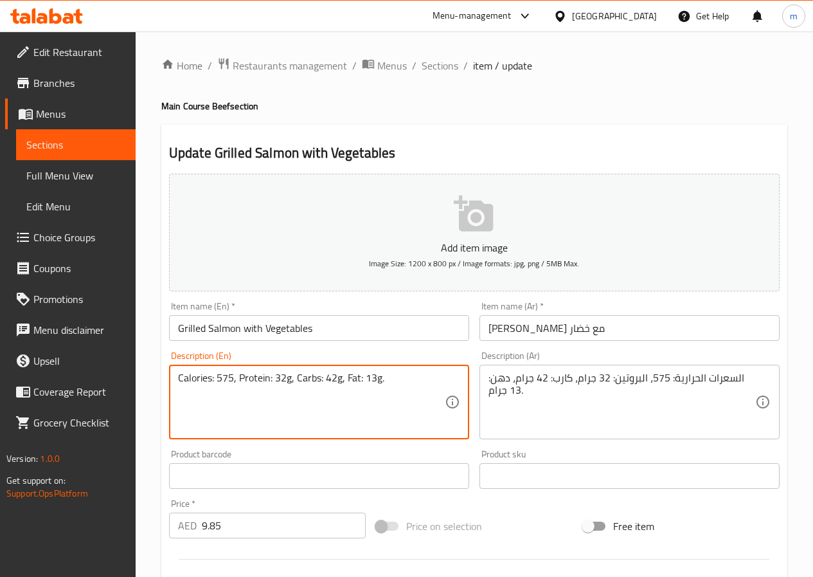
drag, startPoint x: 377, startPoint y: 377, endPoint x: 127, endPoint y: 374, distance: 249.5
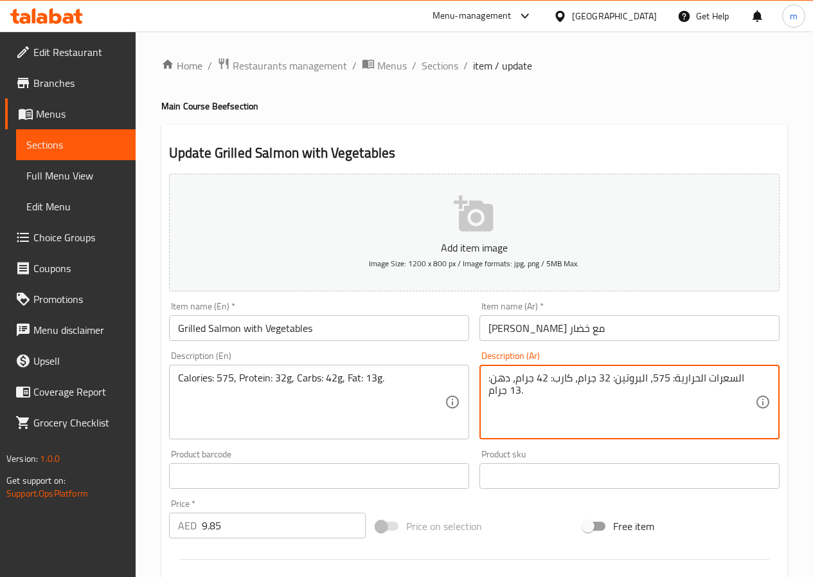
drag, startPoint x: 701, startPoint y: 422, endPoint x: 561, endPoint y: 427, distance: 140.2
click at [566, 426] on textarea "السعرات الحرارية: 575، البروتين: 32 جرام، كارب: 42 جرام، دهن: 13 جرام." at bounding box center [622, 402] width 267 height 61
click at [565, 390] on textarea "السعرات الحرارية: 575، البروتين: 32 جرام، كارب: 42 جرام، دهن: 13 جرام." at bounding box center [622, 402] width 267 height 61
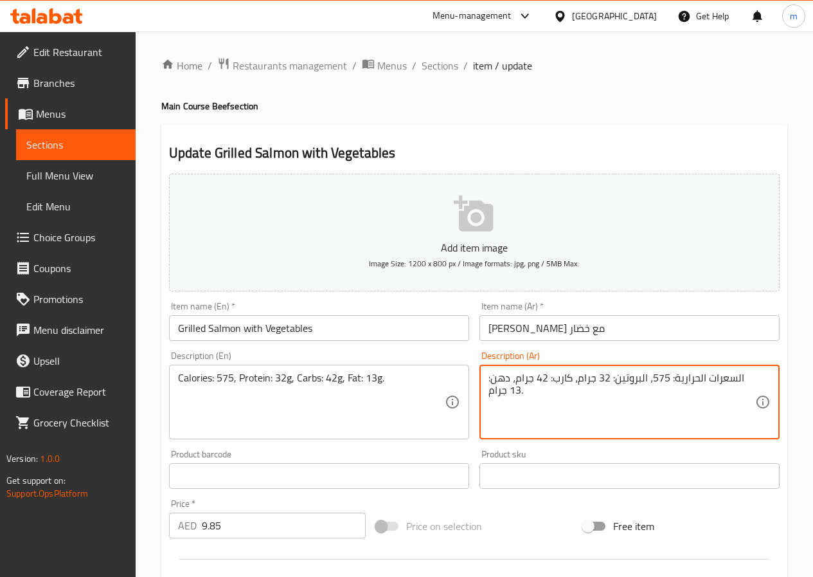
click at [565, 390] on textarea "السعرات الحرارية: 575، البروتين: 32 جرام، كارب: 42 جرام، دهن: 13 جرام." at bounding box center [622, 402] width 267 height 61
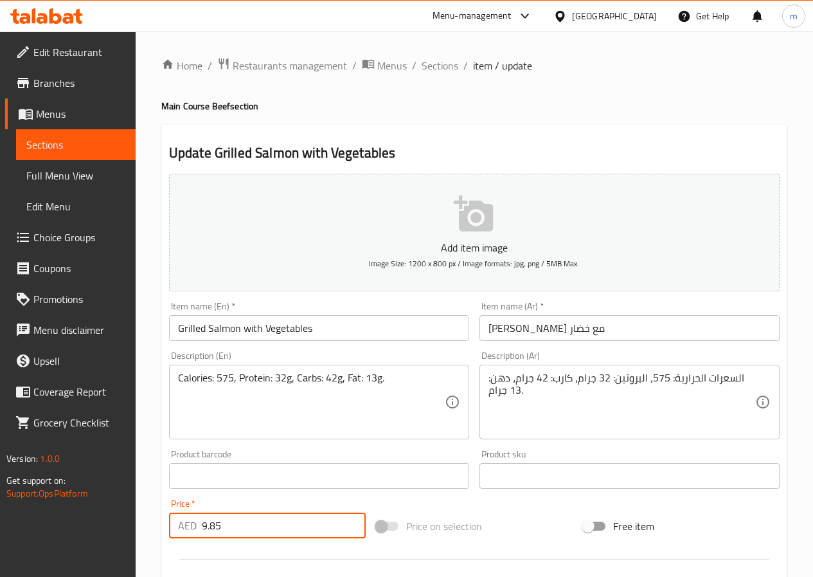
drag, startPoint x: 257, startPoint y: 530, endPoint x: 166, endPoint y: 530, distance: 90.7
click at [166, 530] on div "Price   * AED 9.85 Price *" at bounding box center [267, 519] width 207 height 50
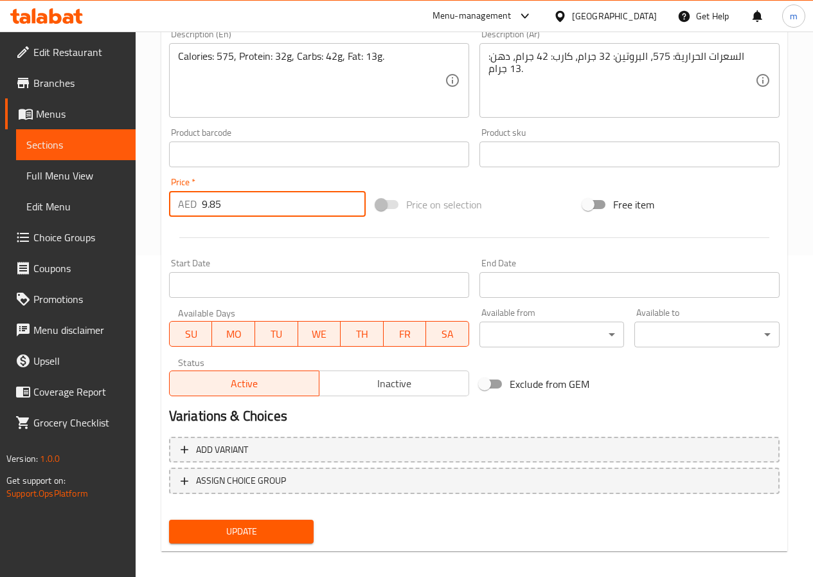
scroll to position [332, 0]
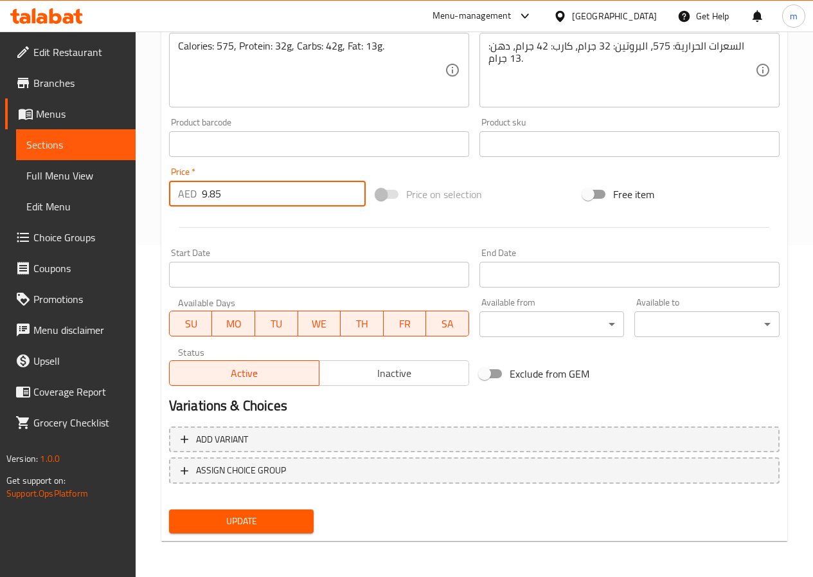
click at [87, 133] on link "Sections" at bounding box center [76, 144] width 120 height 31
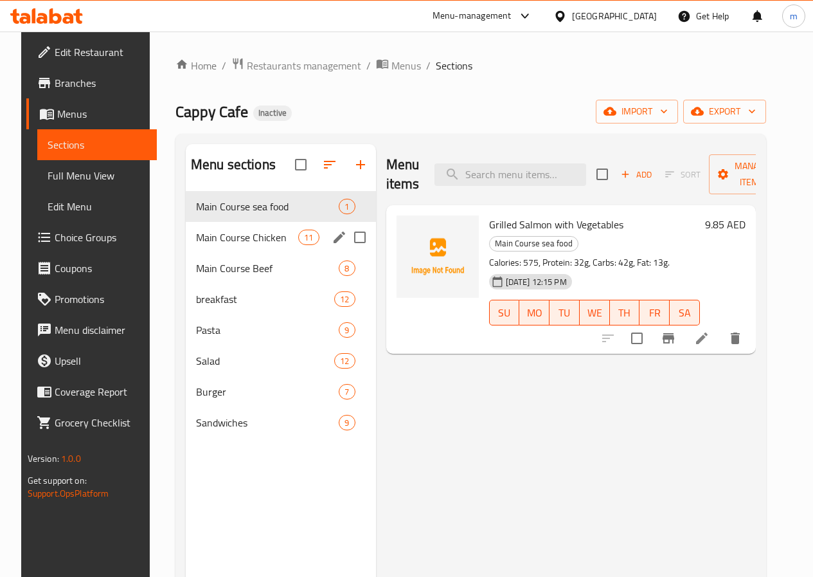
click at [242, 253] on div "Main Course Chicken 11" at bounding box center [281, 237] width 190 height 31
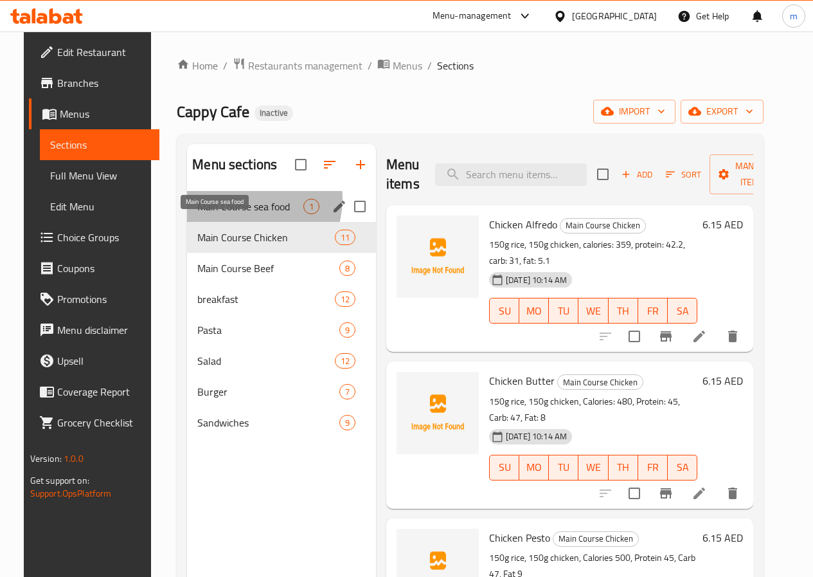
click at [233, 214] on span "Main Course sea food" at bounding box center [250, 206] width 106 height 15
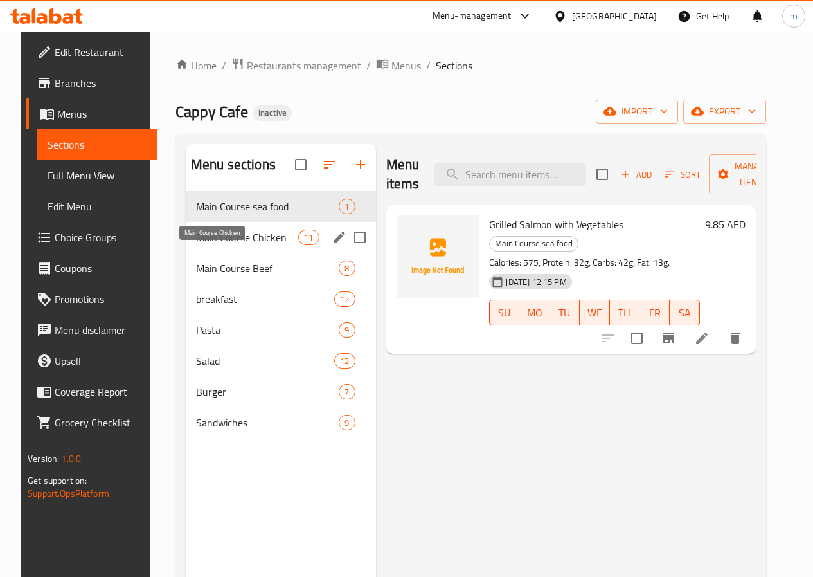
click at [216, 245] on span "Main Course Chicken" at bounding box center [247, 237] width 102 height 15
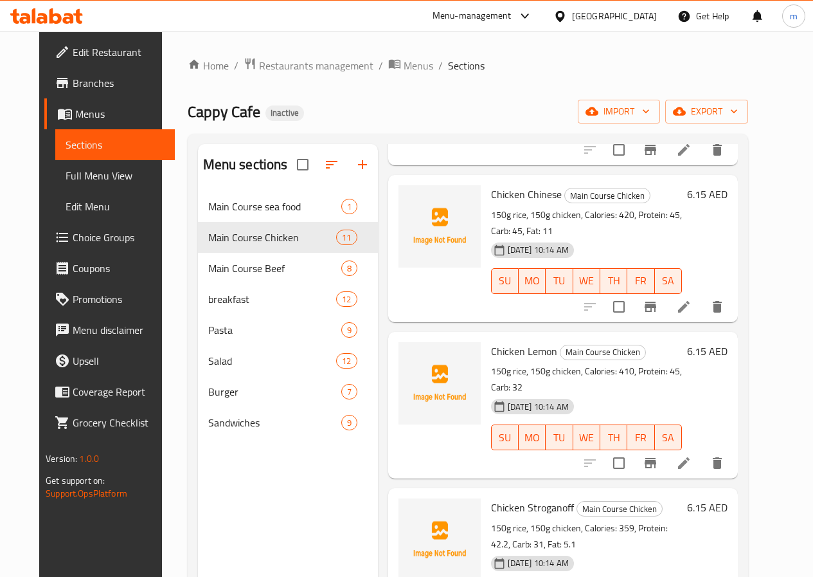
scroll to position [643, 0]
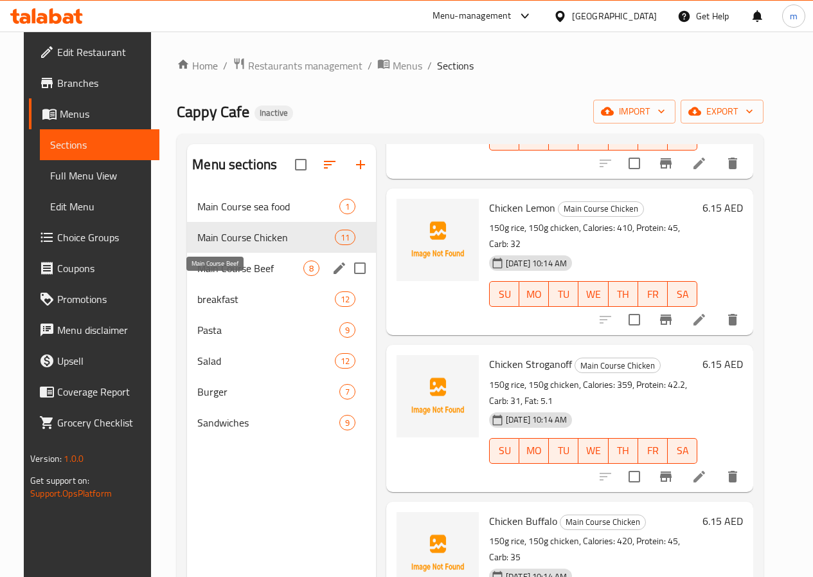
click at [226, 276] on span "Main Course Beef" at bounding box center [250, 267] width 106 height 15
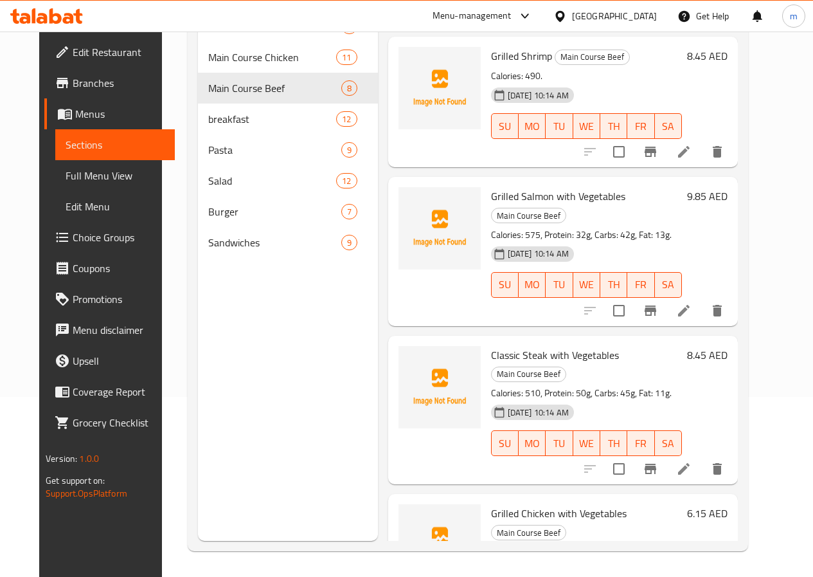
scroll to position [470, 0]
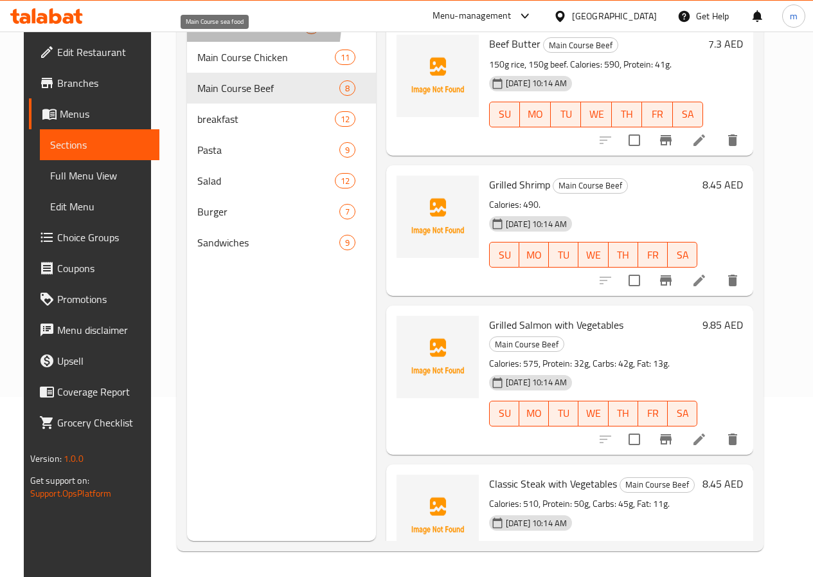
click at [225, 34] on span "Main Course sea food" at bounding box center [250, 26] width 106 height 15
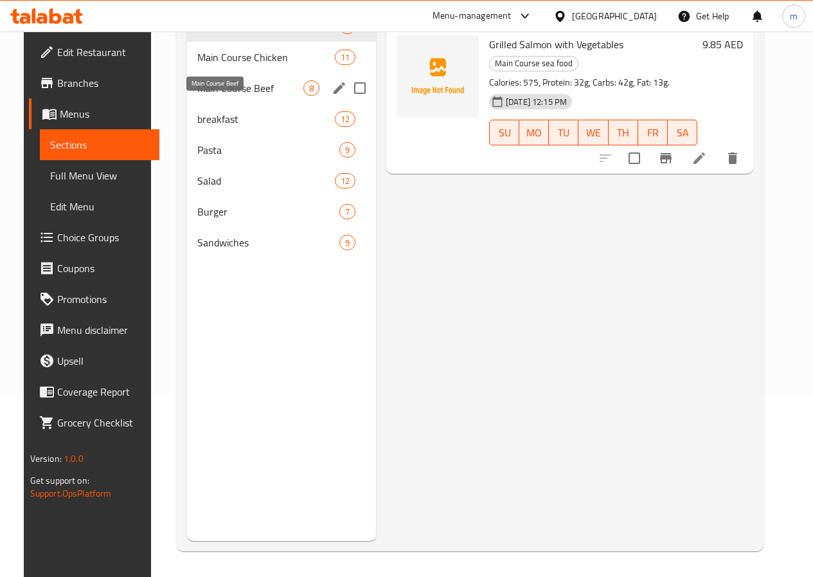
click at [224, 96] on span "Main Course Beef" at bounding box center [250, 87] width 106 height 15
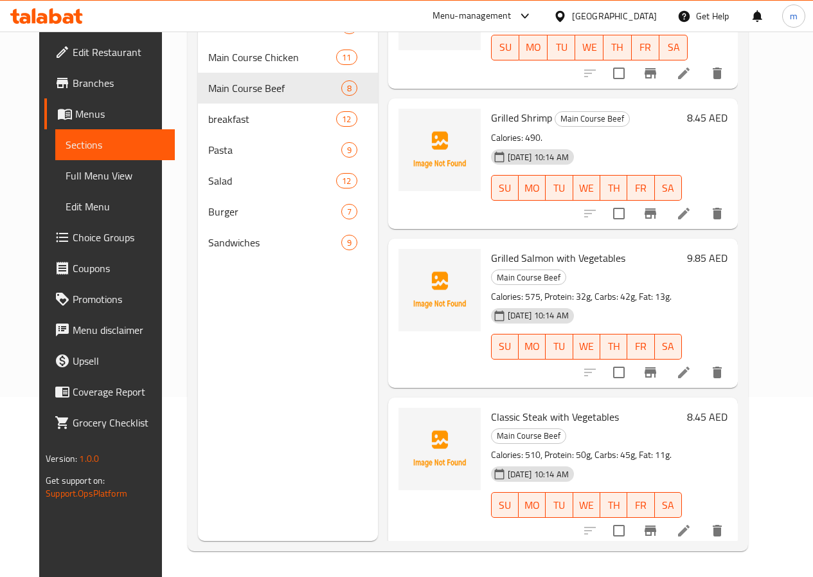
scroll to position [599, 0]
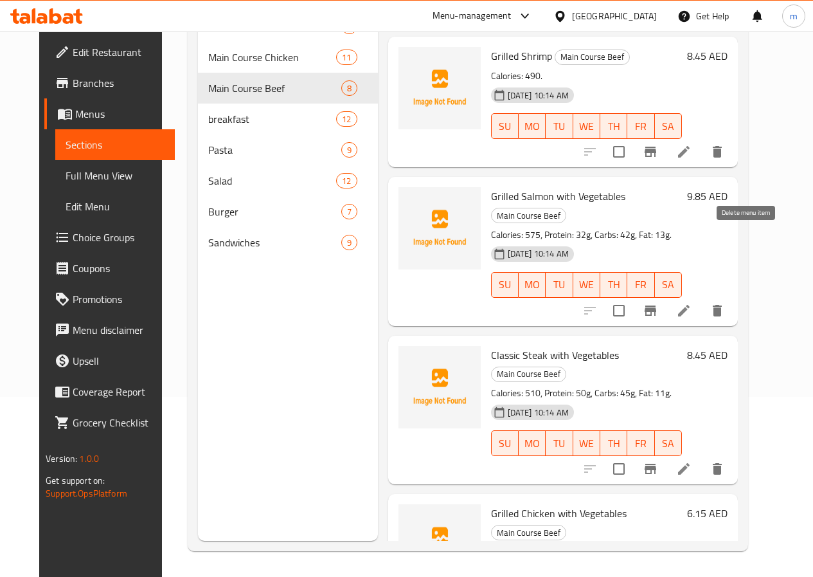
click at [733, 295] on button "delete" at bounding box center [717, 310] width 31 height 31
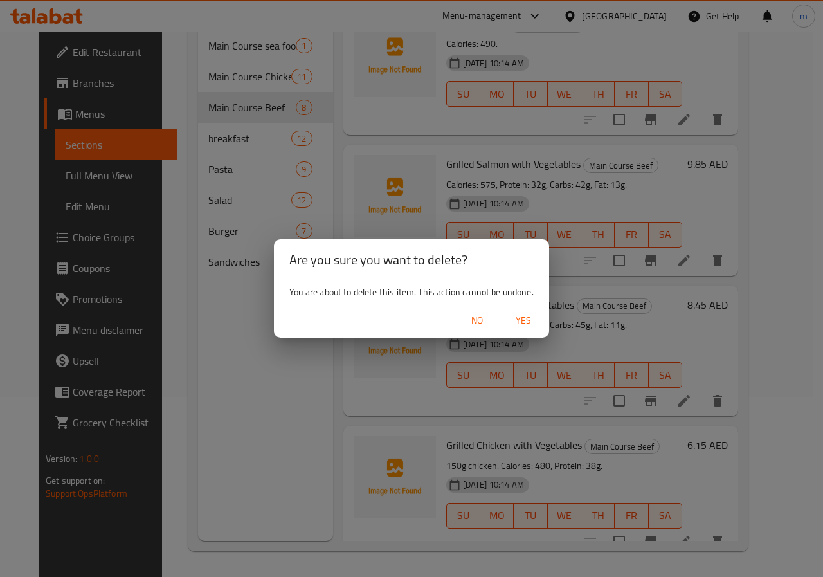
click at [519, 320] on span "Yes" at bounding box center [523, 320] width 31 height 16
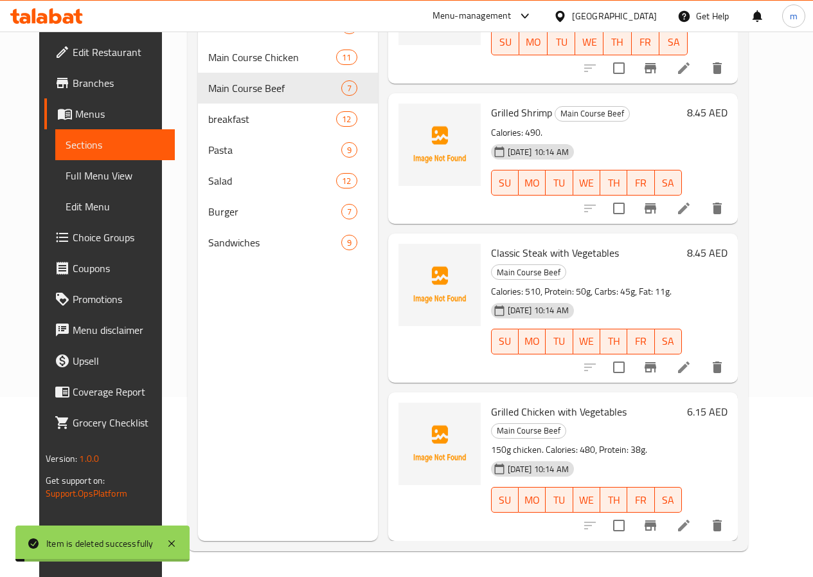
scroll to position [458, 0]
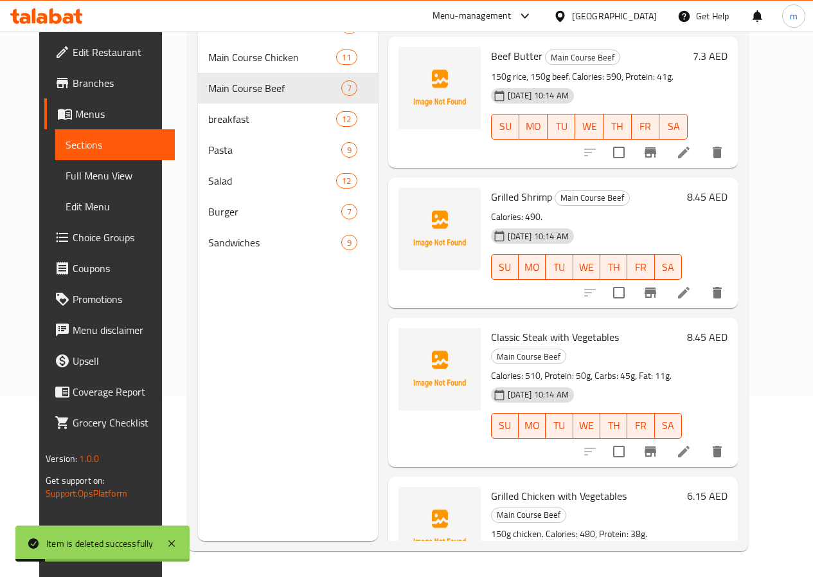
click at [701, 281] on li at bounding box center [684, 292] width 36 height 23
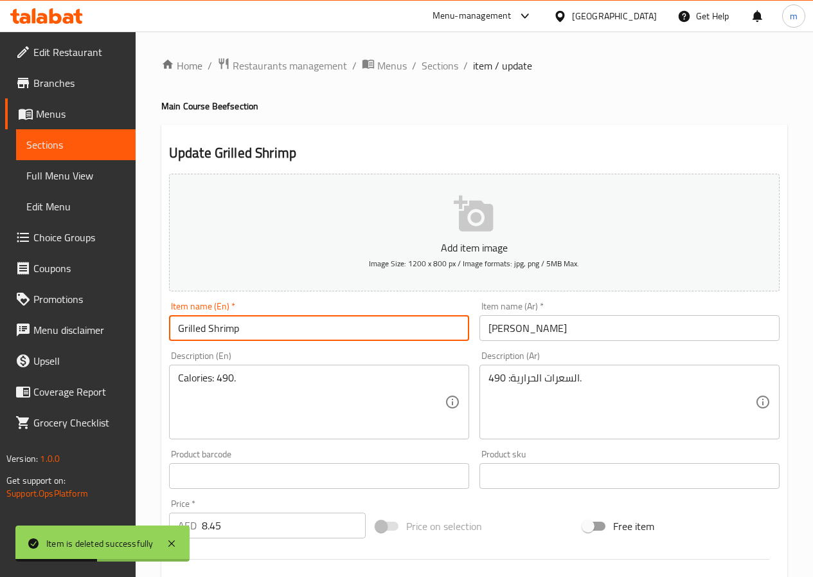
drag, startPoint x: 218, startPoint y: 334, endPoint x: 149, endPoint y: 329, distance: 69.7
click at [149, 329] on div "Home / Restaurants management / Menus / Sections / item / update Main Course Be…" at bounding box center [475, 470] width 678 height 877
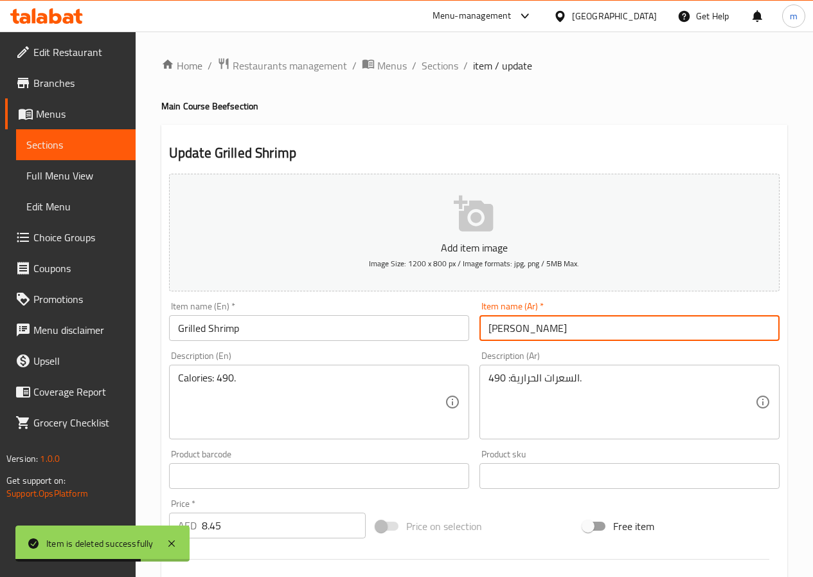
drag, startPoint x: 512, startPoint y: 323, endPoint x: 407, endPoint y: 310, distance: 106.3
click at [407, 310] on div "Add item image Image Size: 1200 x 800 px / Image formats: jpg, png / 5MB Max. I…" at bounding box center [474, 445] width 621 height 554
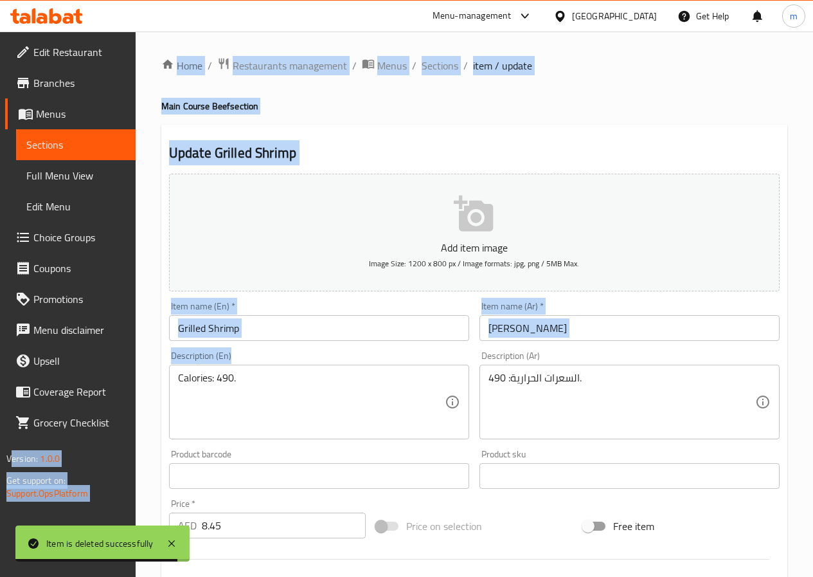
drag, startPoint x: 242, startPoint y: 368, endPoint x: 39, endPoint y: 367, distance: 203.8
click at [39, 367] on div "Edit Restaurant Branches Menus Sections Full Menu View Edit Menu Choice Groups …" at bounding box center [406, 470] width 813 height 877
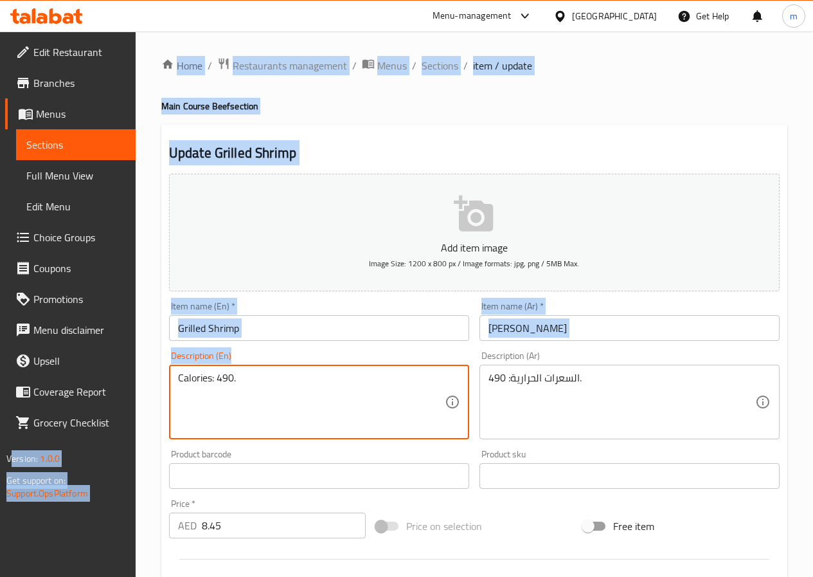
click at [289, 377] on textarea "Calories: 490." at bounding box center [311, 402] width 267 height 61
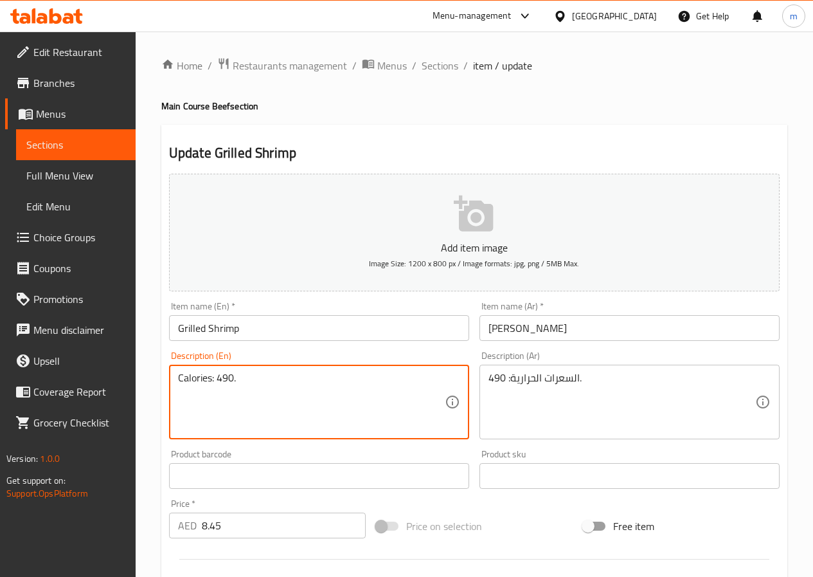
drag, startPoint x: 274, startPoint y: 378, endPoint x: 170, endPoint y: 370, distance: 103.8
click at [170, 370] on div "Calories: 490. Description (En)" at bounding box center [319, 402] width 300 height 75
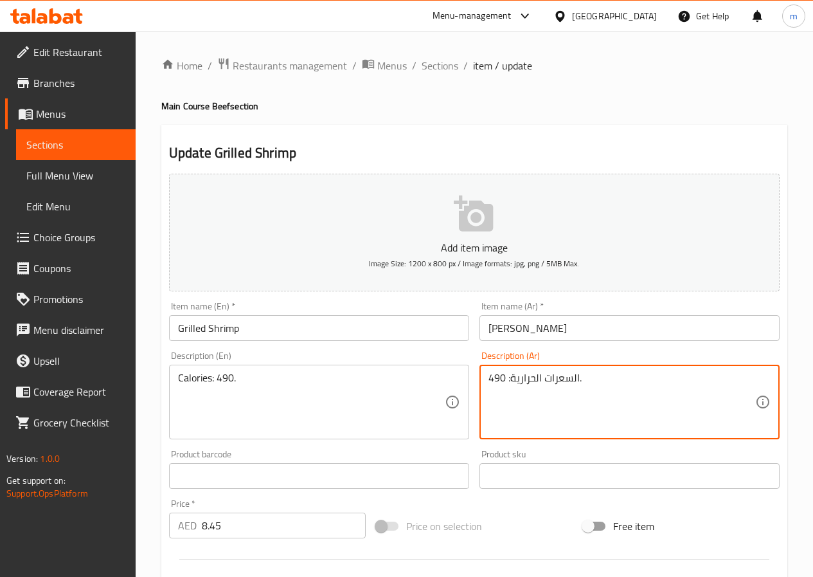
drag, startPoint x: 543, startPoint y: 380, endPoint x: 460, endPoint y: 375, distance: 83.7
click at [565, 399] on textarea "السعرات الحرارية: 490." at bounding box center [622, 402] width 267 height 61
drag, startPoint x: 624, startPoint y: 377, endPoint x: 490, endPoint y: 389, distance: 134.2
click at [490, 389] on textarea "السعرات الحرارية: 490." at bounding box center [622, 402] width 267 height 61
click at [621, 425] on textarea "السعرات الحرارية: 490." at bounding box center [622, 402] width 267 height 61
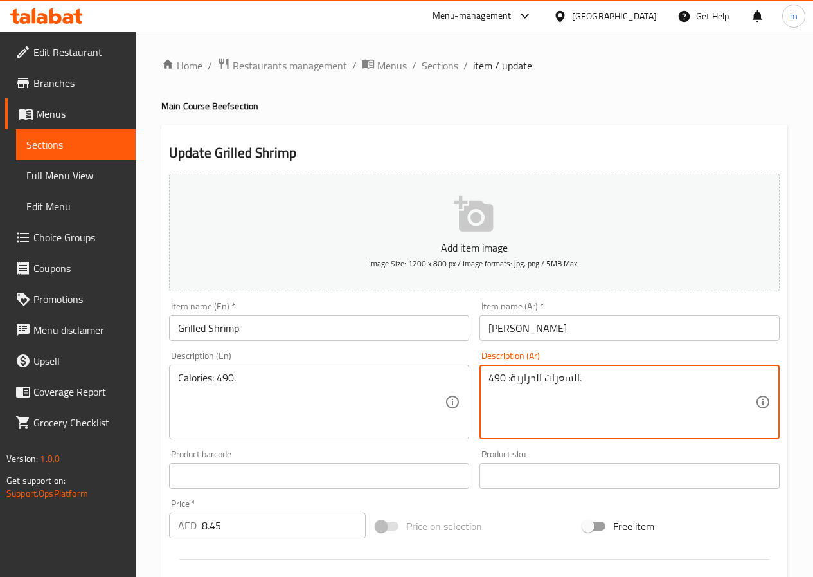
click at [602, 373] on textarea "السعرات الحرارية: 490." at bounding box center [622, 402] width 267 height 61
click at [598, 377] on textarea "السعرات الحرارية: 490." at bounding box center [622, 402] width 267 height 61
drag, startPoint x: 598, startPoint y: 377, endPoint x: 575, endPoint y: 395, distance: 29.3
click at [565, 384] on textarea "السعرات الحرارية: 490." at bounding box center [622, 402] width 267 height 61
click at [586, 378] on textarea "السعرات الحرارية: 490." at bounding box center [622, 402] width 267 height 61
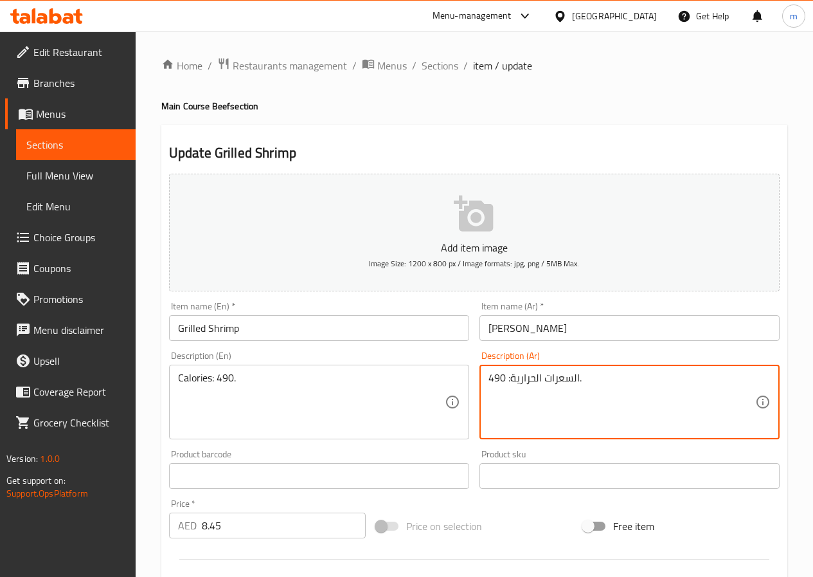
drag, startPoint x: 593, startPoint y: 429, endPoint x: 584, endPoint y: 390, distance: 40.2
click at [593, 424] on textarea "السعرات الحرارية: 490." at bounding box center [622, 402] width 267 height 61
click at [547, 377] on textarea "السعرات الحرارية: 490." at bounding box center [622, 402] width 267 height 61
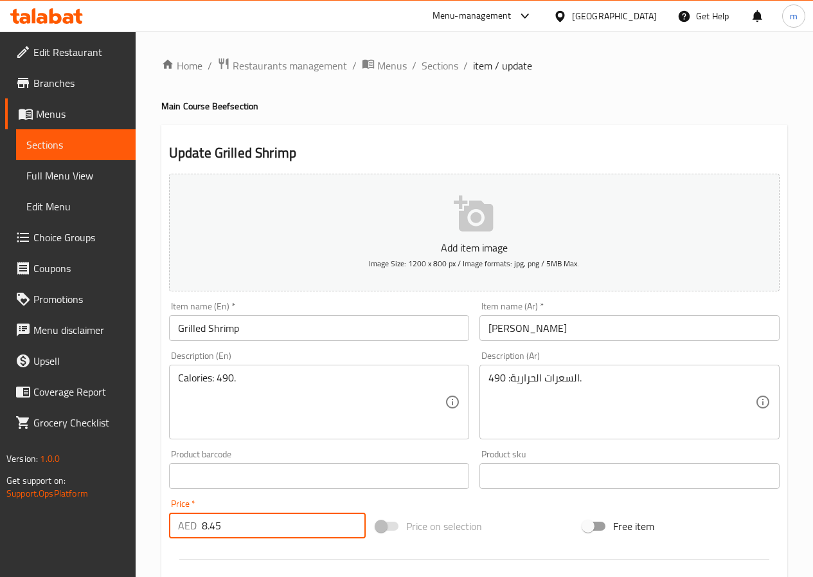
drag, startPoint x: 280, startPoint y: 528, endPoint x: 155, endPoint y: 527, distance: 124.7
click at [155, 527] on div "Home / Restaurants management / Menus / Sections / item / update Main Course Be…" at bounding box center [475, 470] width 678 height 877
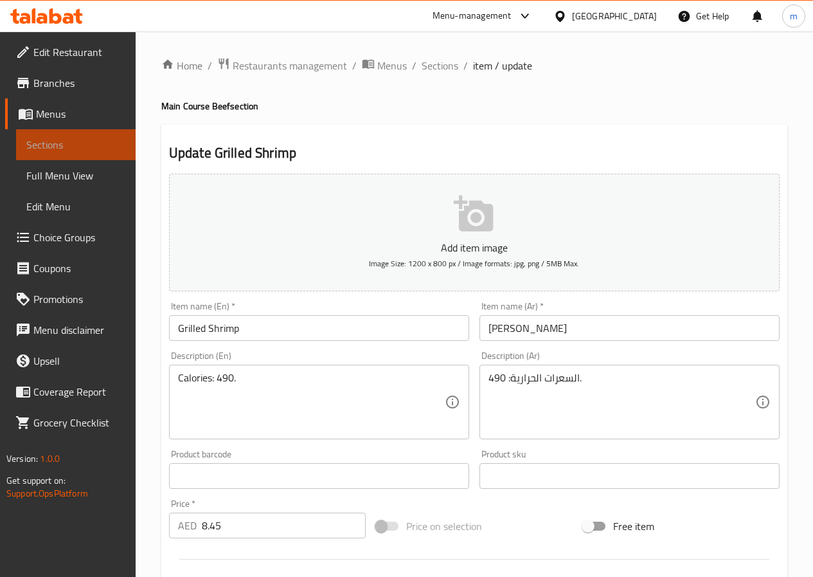
click at [88, 141] on span "Sections" at bounding box center [75, 144] width 99 height 15
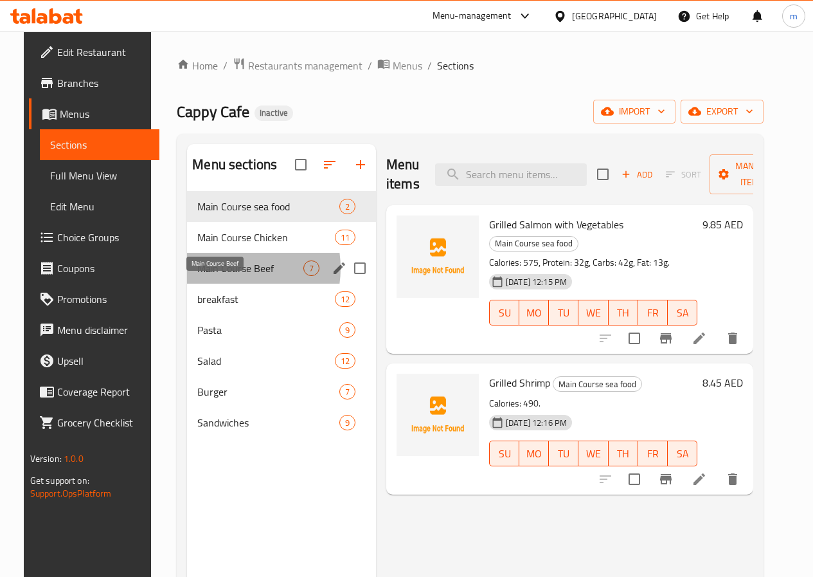
click at [213, 276] on span "Main Course Beef" at bounding box center [250, 267] width 106 height 15
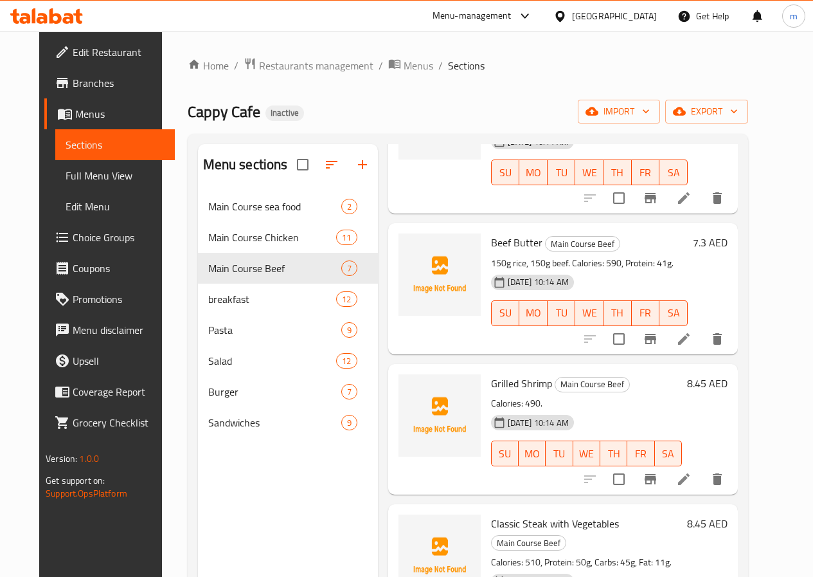
scroll to position [458, 0]
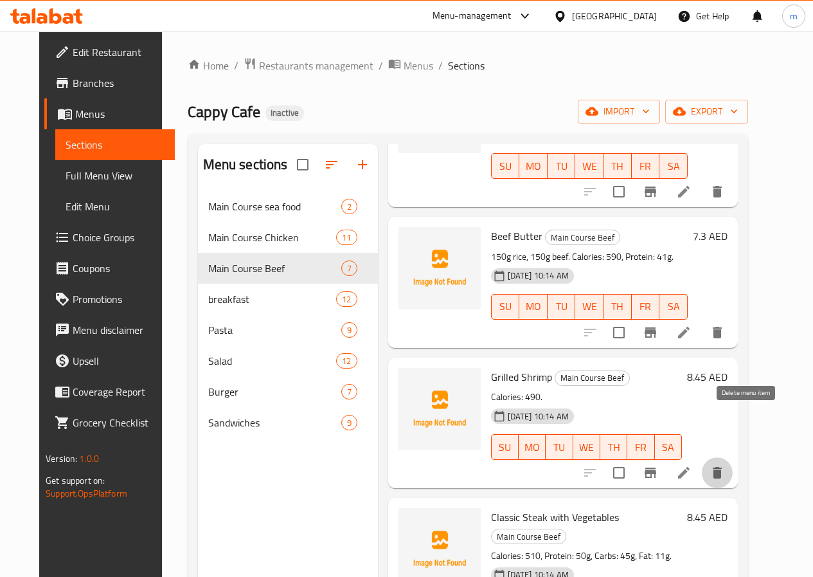
click at [725, 465] on icon "delete" at bounding box center [717, 472] width 15 height 15
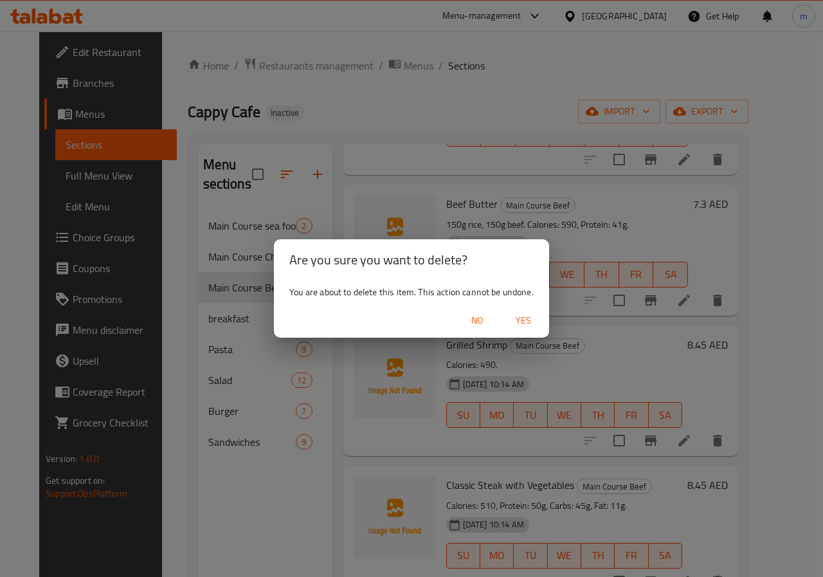
click at [530, 313] on span "Yes" at bounding box center [523, 320] width 31 height 16
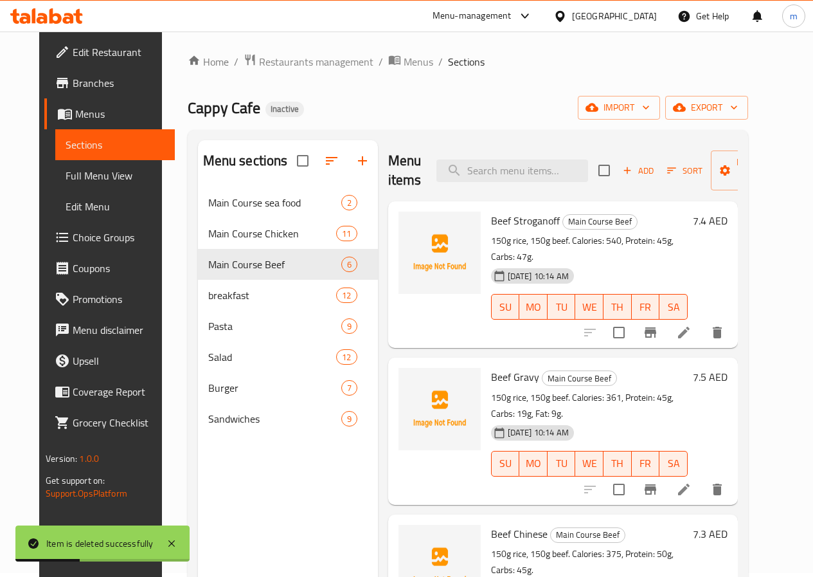
scroll to position [0, 0]
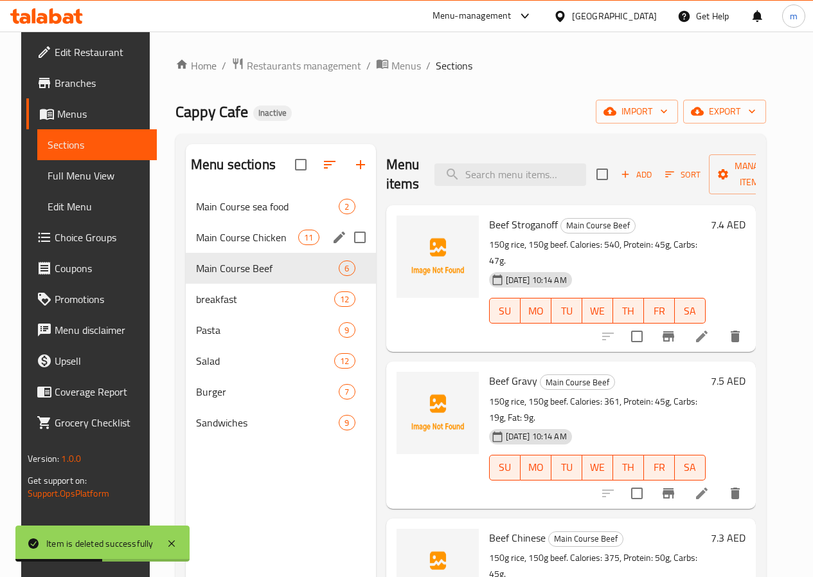
click at [230, 253] on div "Main Course Chicken 11" at bounding box center [281, 237] width 190 height 31
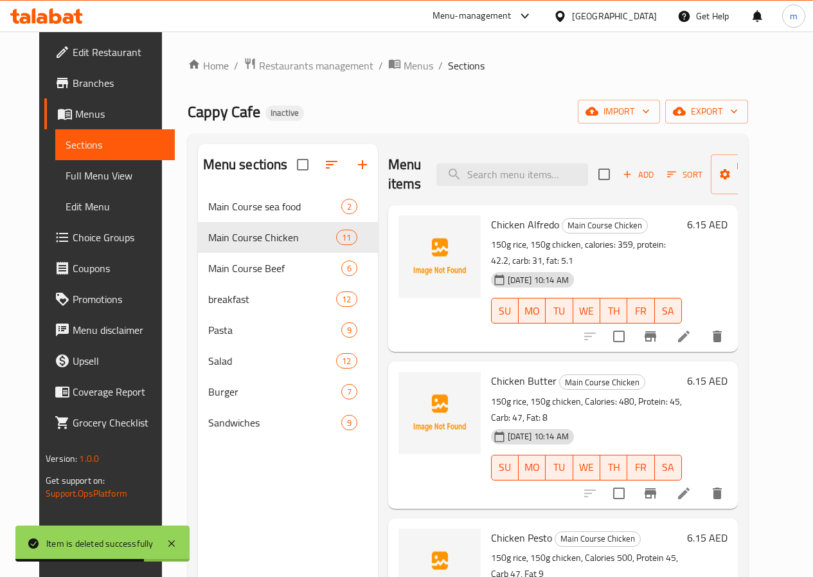
click at [702, 329] on li at bounding box center [684, 336] width 36 height 23
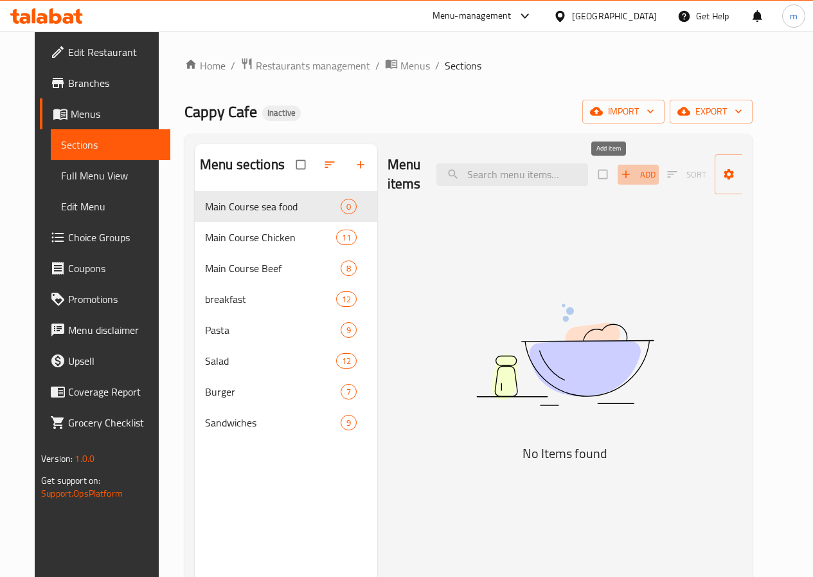
click at [621, 171] on span "Add" at bounding box center [638, 174] width 35 height 15
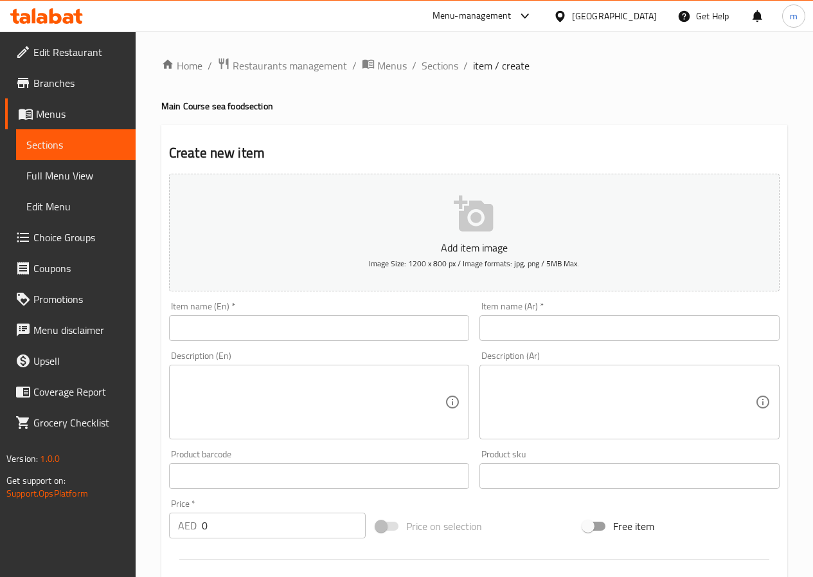
click at [269, 331] on input "text" at bounding box center [319, 328] width 300 height 26
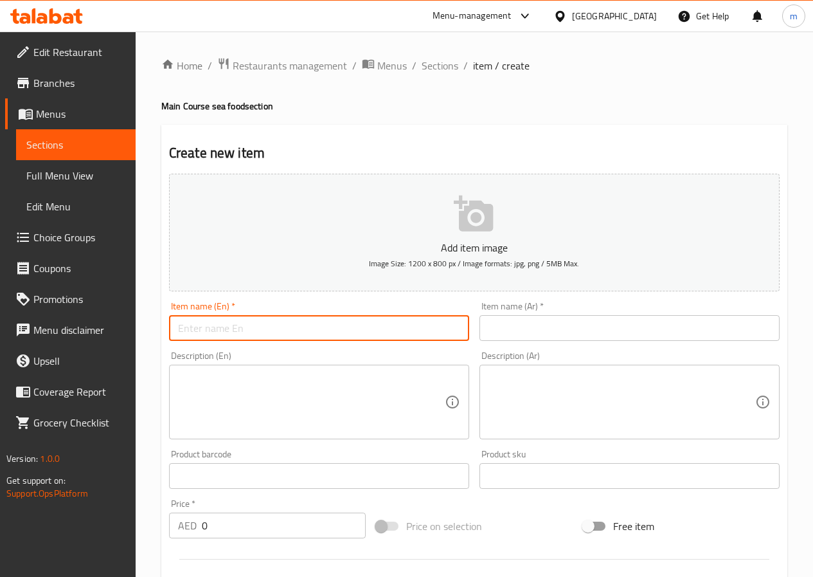
paste input "Grilled Salmon with Vegetables"
type input "Grilled Salmon with Vegetables"
click at [511, 332] on input "text" at bounding box center [630, 328] width 300 height 26
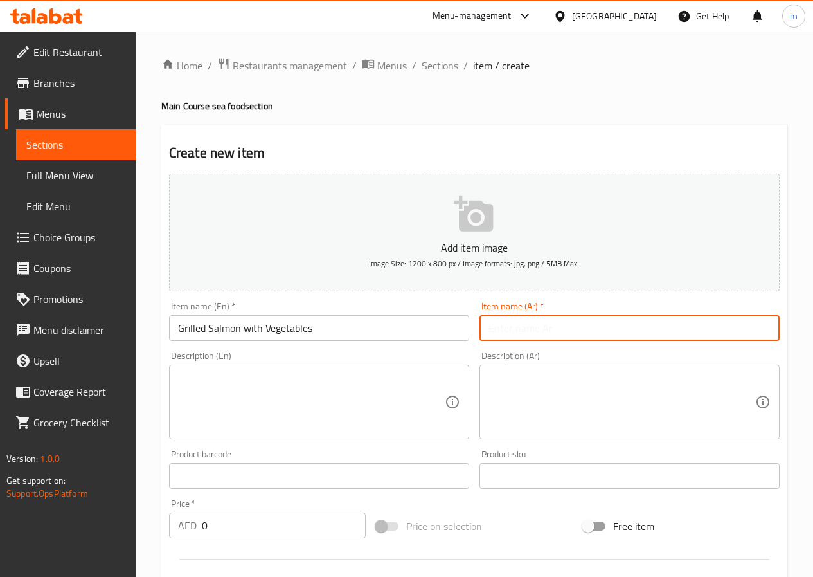
paste input "[PERSON_NAME] مع خضار"
type input "[PERSON_NAME] مع خضار"
click at [351, 413] on textarea at bounding box center [311, 402] width 267 height 61
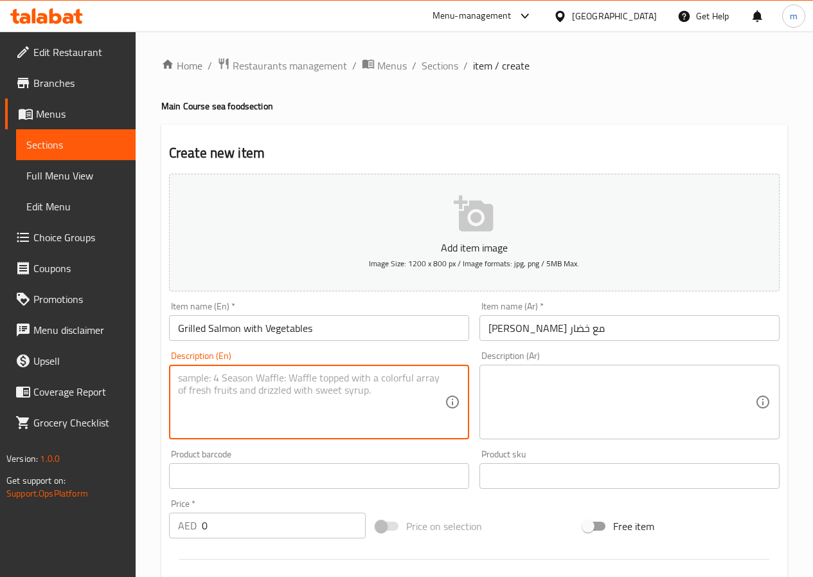
click at [242, 388] on textarea at bounding box center [311, 402] width 267 height 61
paste textarea "Calories: 575, Protein: 32g, Carbs: 42g, Fat: 13g."
type textarea "Calories: 575, Protein: 32g, Carbs: 42g, Fat: 13g."
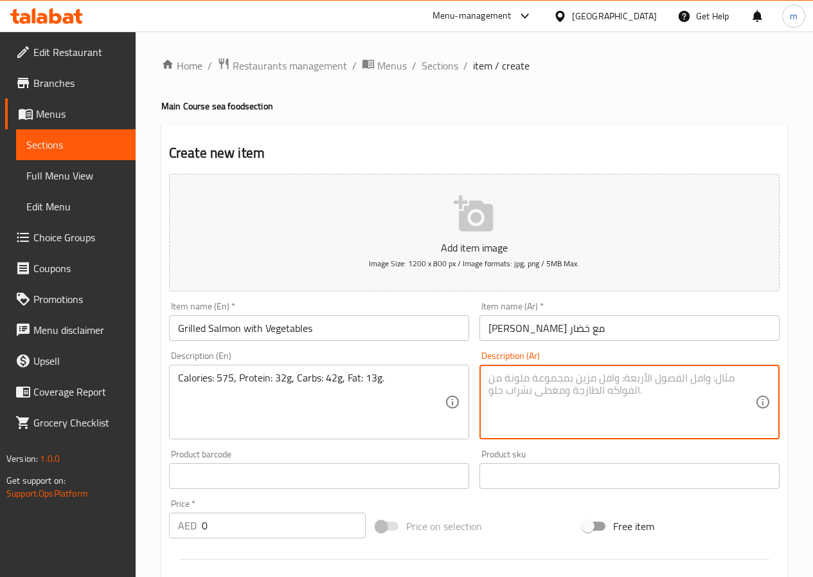
click at [533, 393] on textarea at bounding box center [622, 402] width 267 height 61
click at [514, 399] on textarea at bounding box center [622, 402] width 267 height 61
paste textarea "السعرات الحرارية: 575، البروتين: 32 جرام، كارب: 42 جرام، دهن: 13 جرام."
type textarea "السعرات الحرارية: 575، البروتين: 32 جرام، كارب: 42 جرام، دهن: 13 جرام."
click at [306, 538] on input "0" at bounding box center [284, 525] width 164 height 26
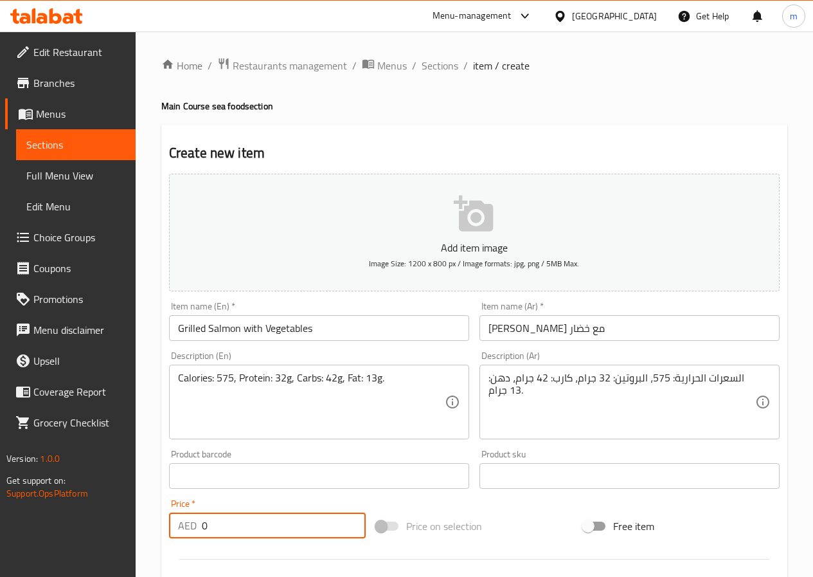
click at [306, 538] on input "0" at bounding box center [284, 525] width 164 height 26
drag, startPoint x: 306, startPoint y: 538, endPoint x: 297, endPoint y: 534, distance: 9.8
click at [299, 535] on input "0" at bounding box center [284, 525] width 164 height 26
paste input "9.85"
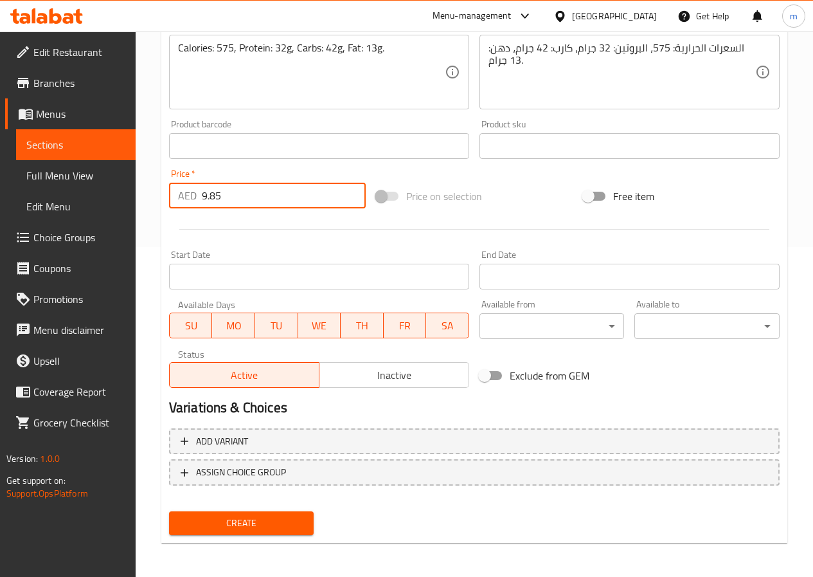
scroll to position [332, 0]
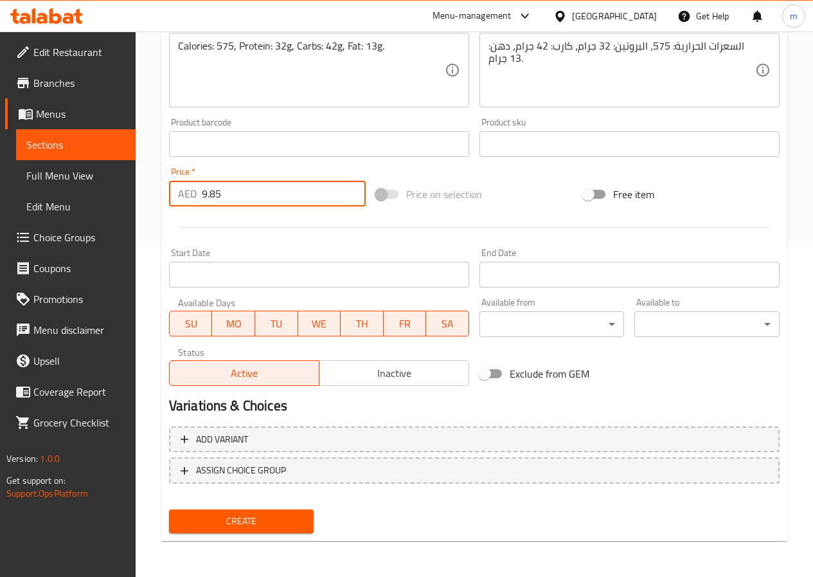
type input "9.85"
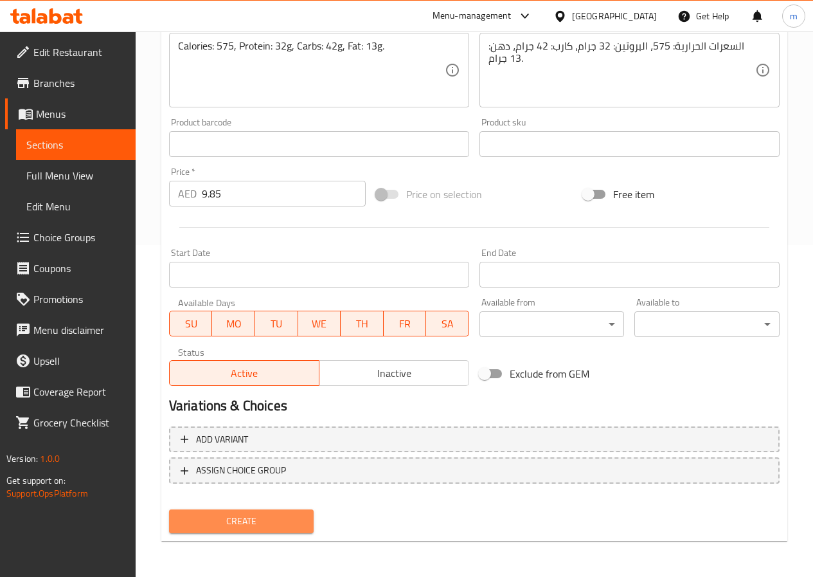
click at [221, 525] on span "Create" at bounding box center [241, 521] width 125 height 16
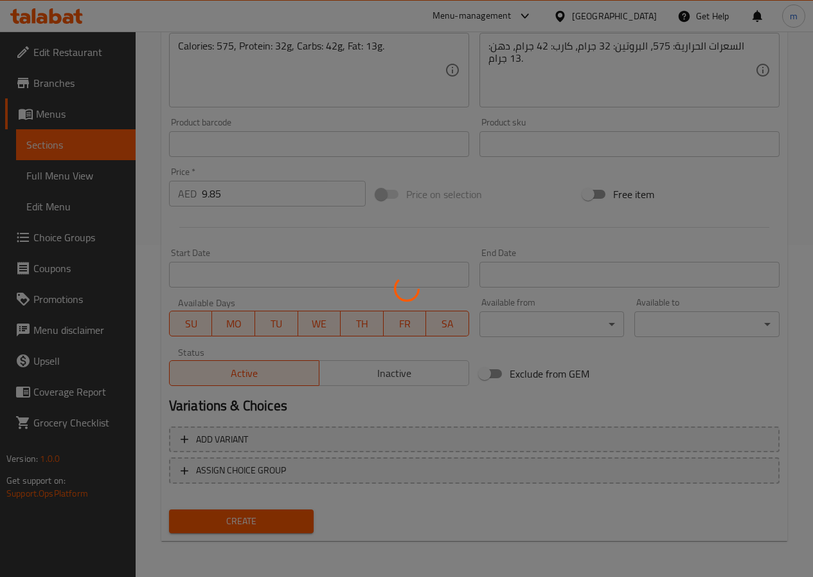
type input "0"
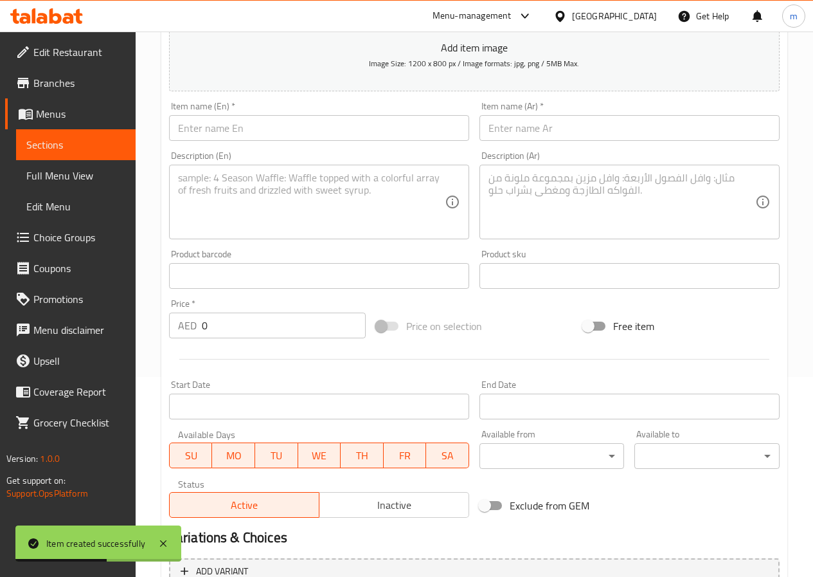
scroll to position [10, 0]
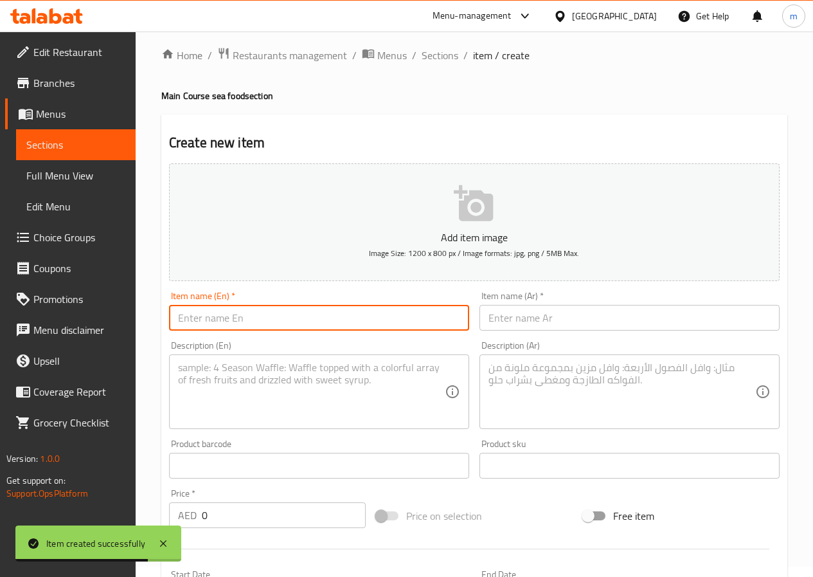
click at [253, 325] on input "text" at bounding box center [319, 318] width 300 height 26
click at [280, 305] on input "text" at bounding box center [319, 318] width 300 height 26
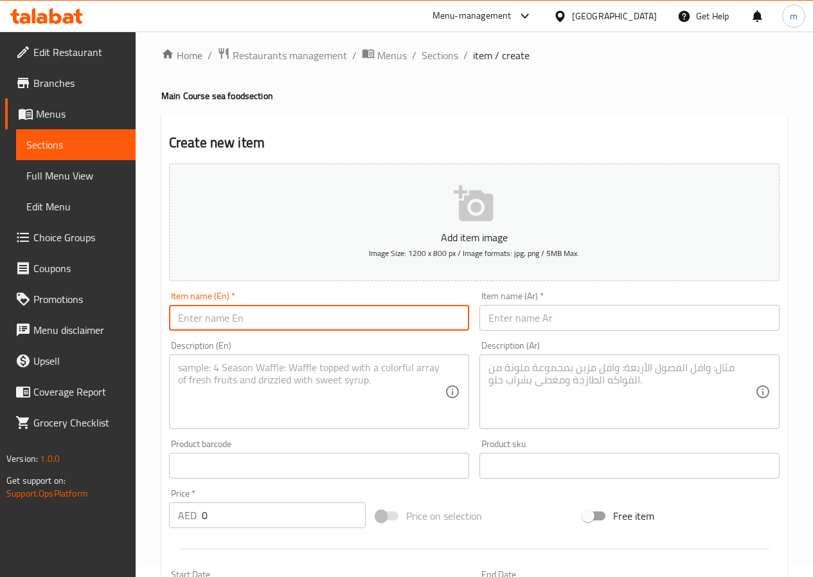
paste input "Grilled Shrimp"
type input "Grilled Shrimp"
drag, startPoint x: 509, startPoint y: 319, endPoint x: 403, endPoint y: 133, distance: 213.6
click at [509, 319] on input "text" at bounding box center [630, 318] width 300 height 26
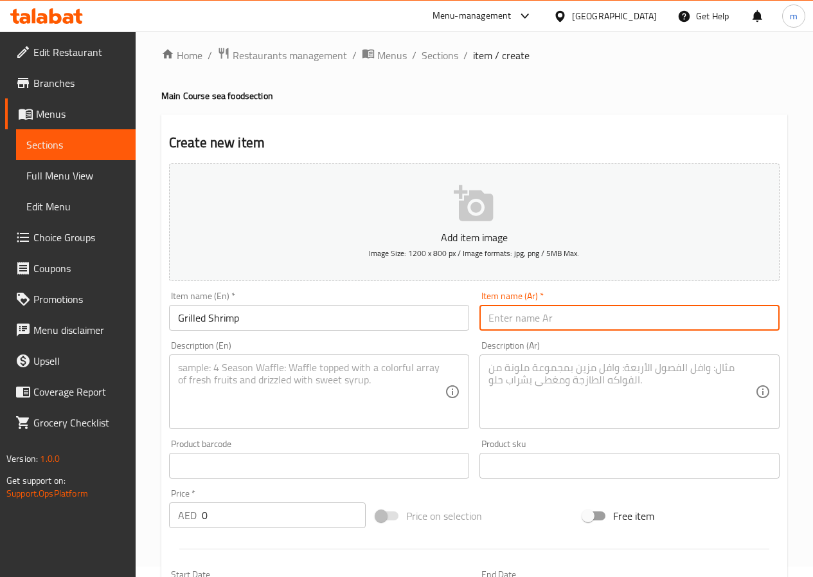
click at [529, 321] on input "text" at bounding box center [630, 318] width 300 height 26
paste input "[PERSON_NAME]"
type input "[PERSON_NAME]"
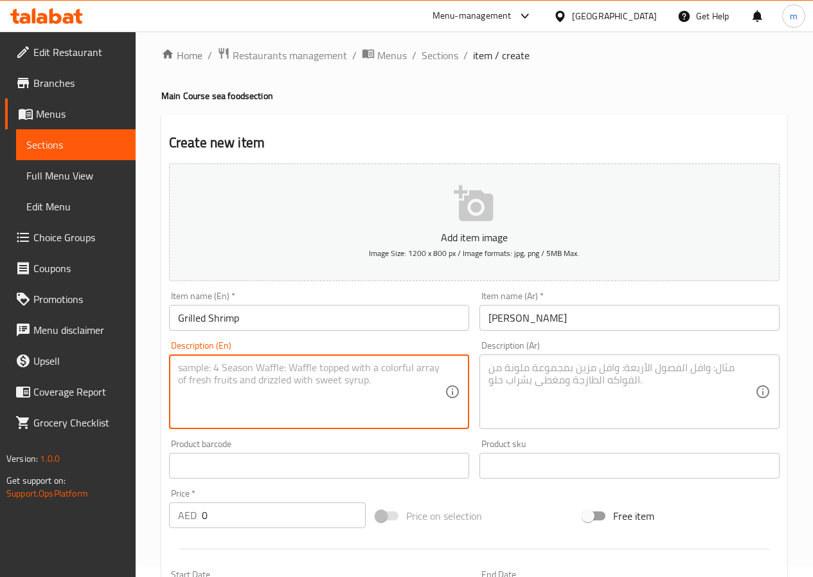
drag, startPoint x: 295, startPoint y: 377, endPoint x: 284, endPoint y: 359, distance: 21.9
click at [293, 377] on textarea at bounding box center [311, 391] width 267 height 61
click at [330, 378] on textarea at bounding box center [311, 391] width 267 height 61
paste textarea "Calories: 490."
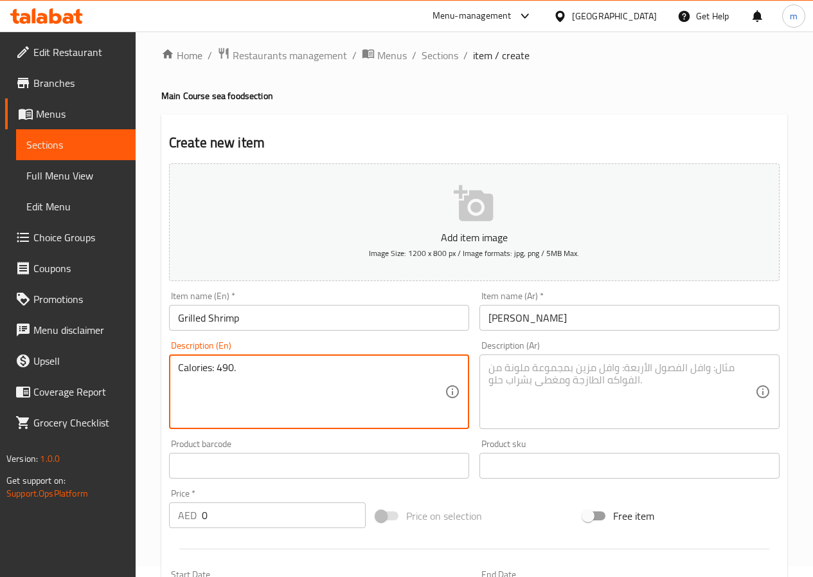
type textarea "Calories: 490."
click at [552, 408] on textarea at bounding box center [622, 391] width 267 height 61
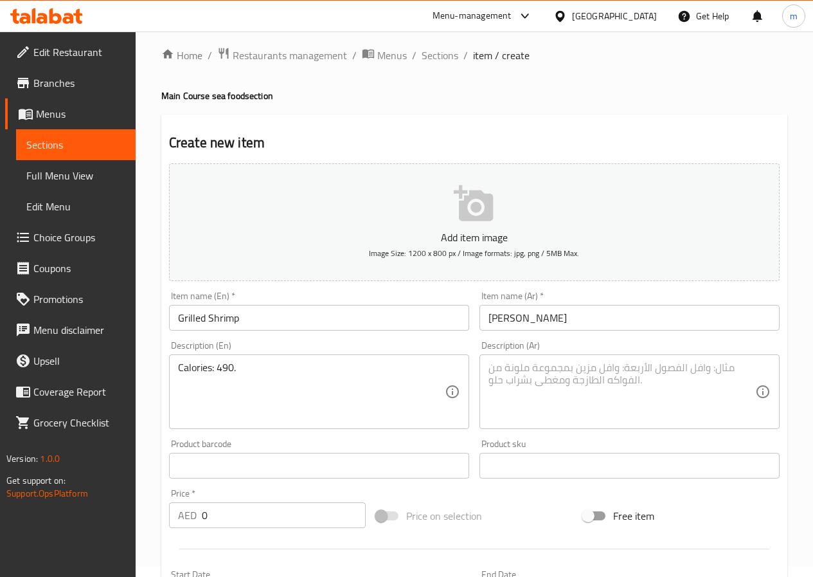
click at [578, 448] on div "Product sku Product sku" at bounding box center [630, 458] width 300 height 39
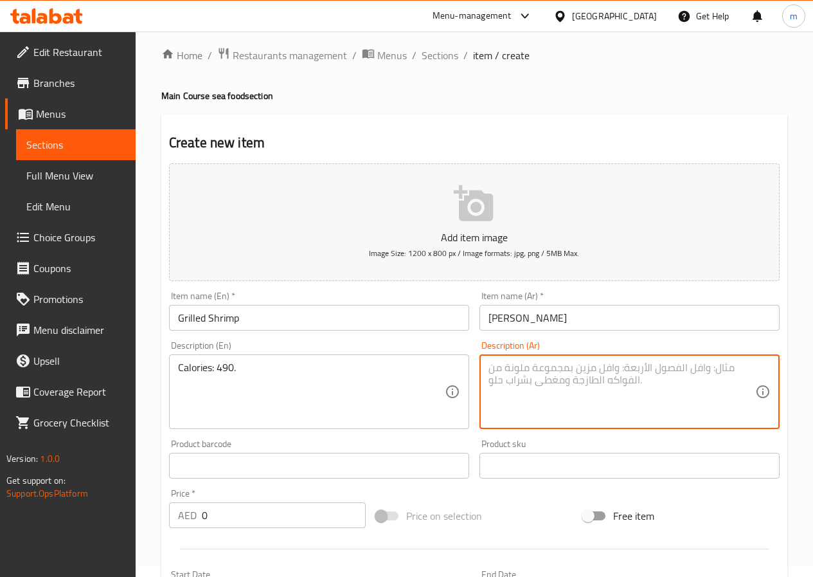
click at [574, 401] on textarea at bounding box center [622, 391] width 267 height 61
paste textarea "السعرات الحرارية: 490."
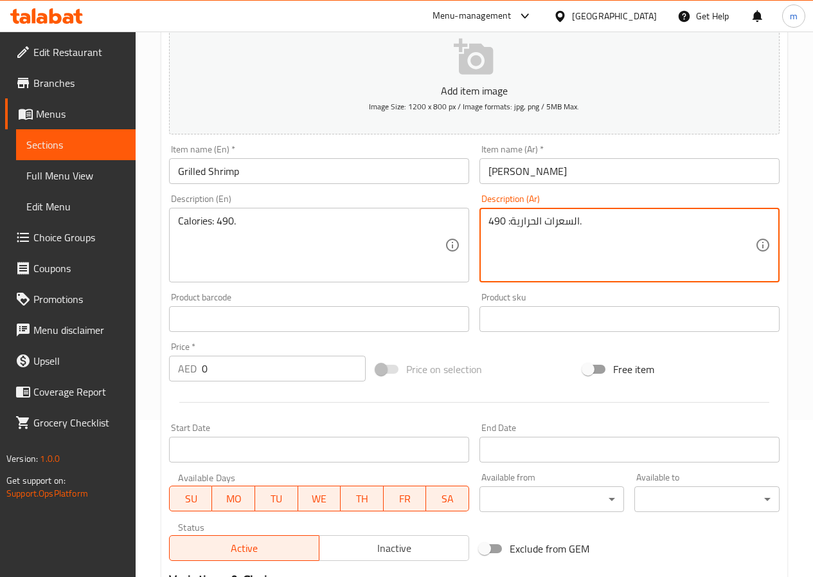
scroll to position [267, 0]
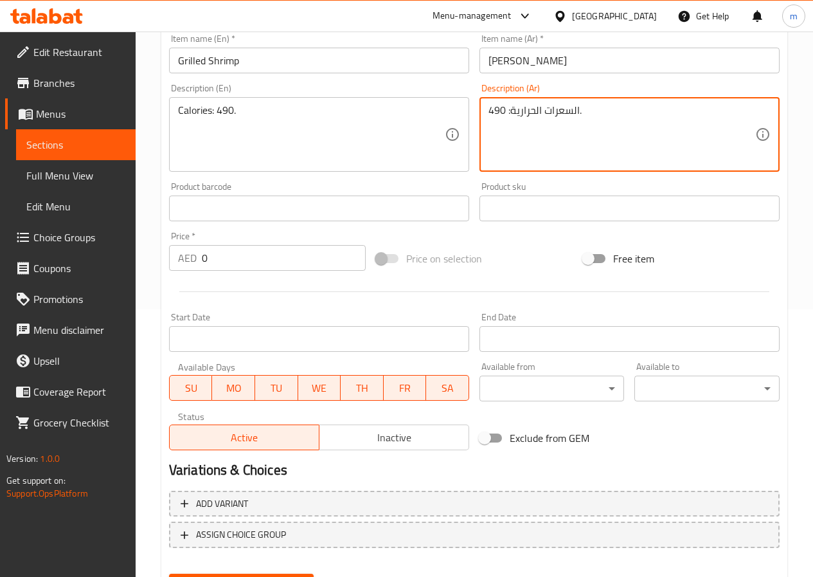
type textarea "السعرات الحرارية: 490."
drag, startPoint x: 314, startPoint y: 246, endPoint x: 169, endPoint y: 261, distance: 145.4
click at [169, 261] on div "AED 0 Price *" at bounding box center [267, 258] width 197 height 26
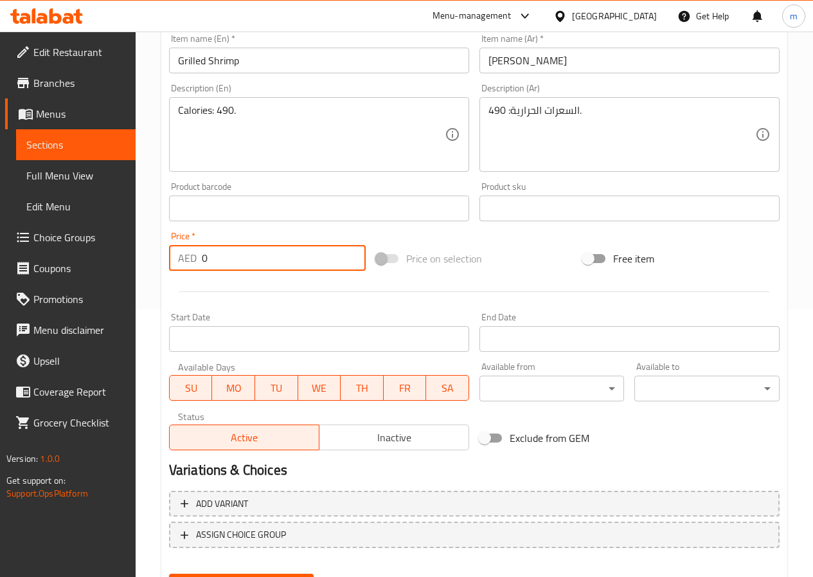
paste input "8.45"
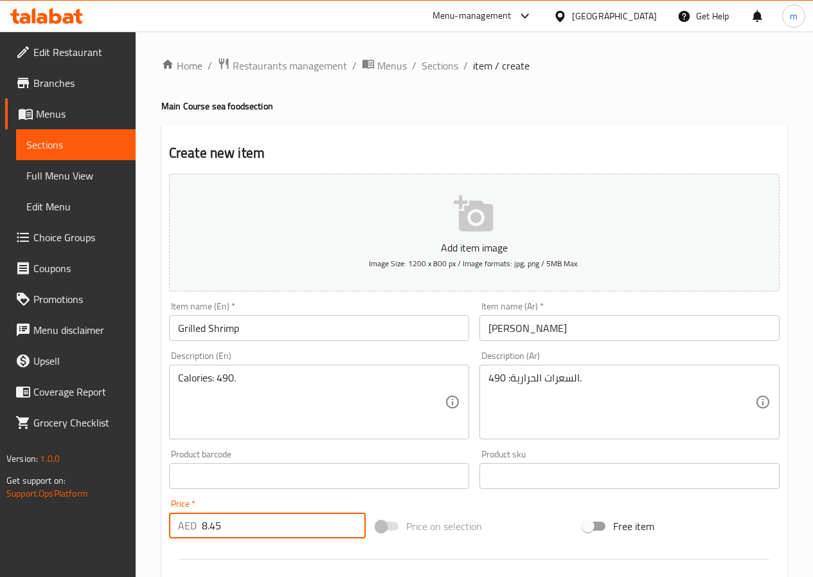
type input "8.45"
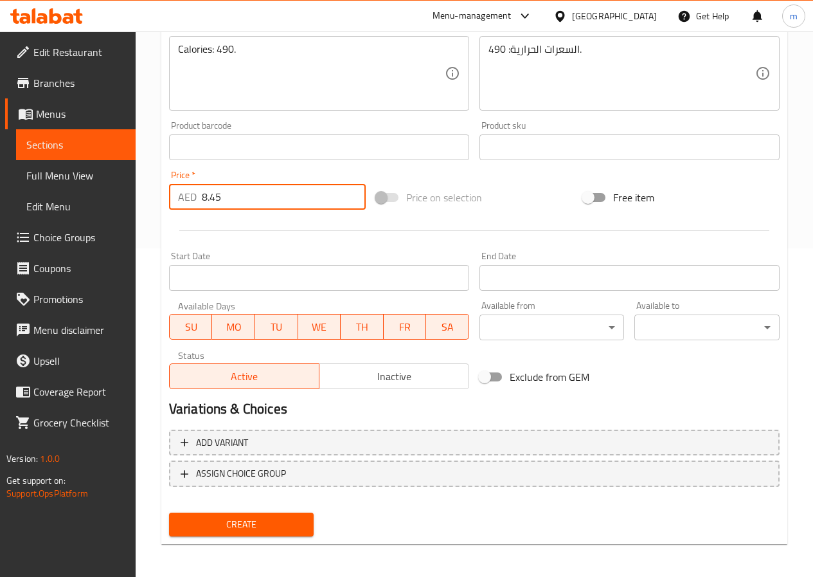
scroll to position [332, 0]
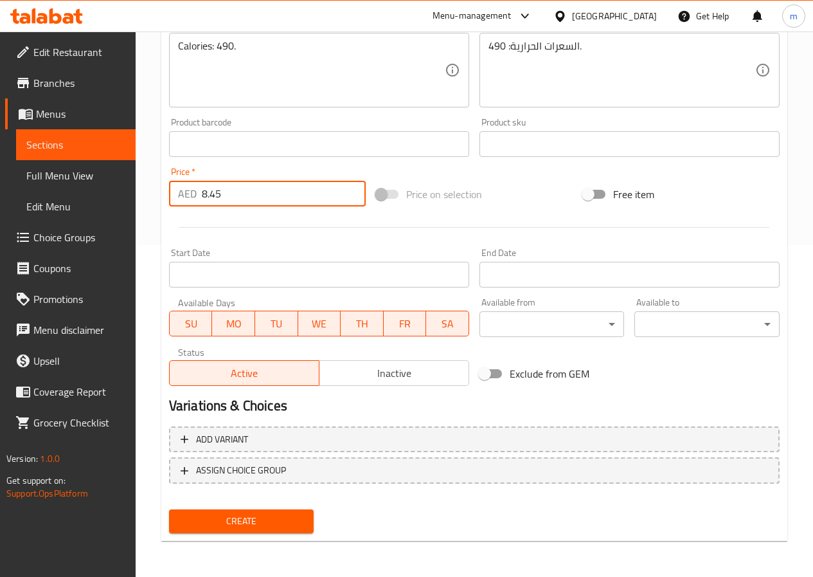
click at [264, 525] on span "Create" at bounding box center [241, 521] width 125 height 16
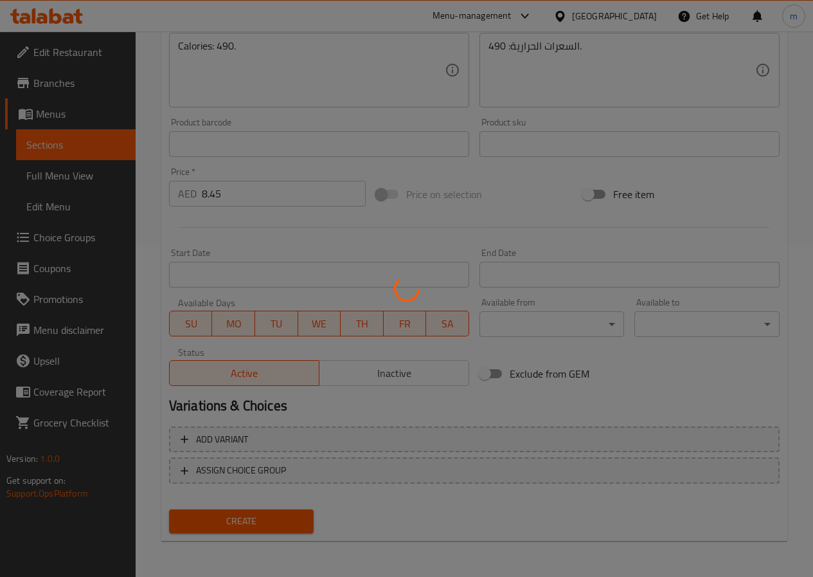
type input "0"
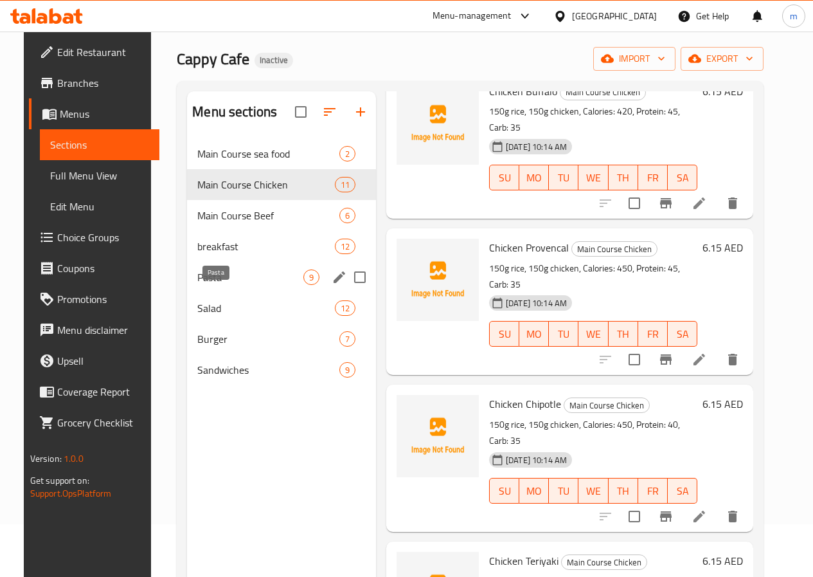
scroll to position [51, 0]
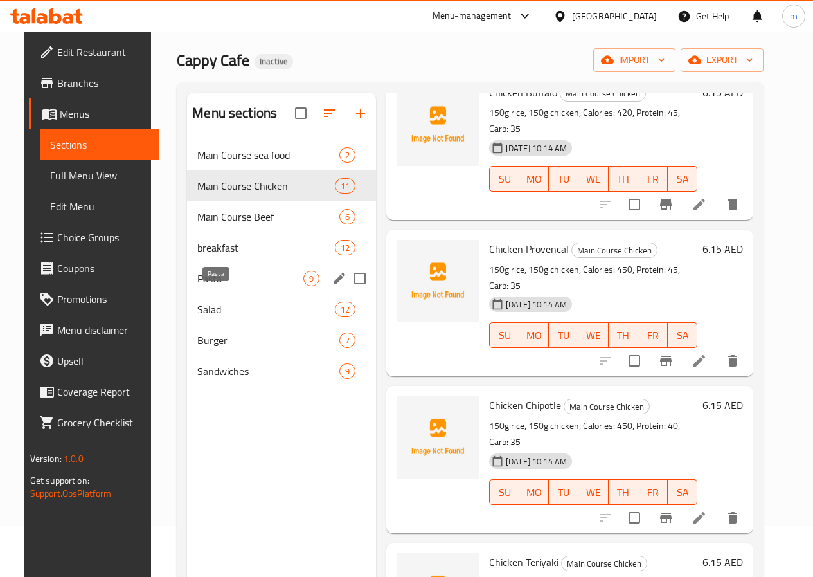
click at [221, 286] on span "Pasta" at bounding box center [250, 278] width 106 height 15
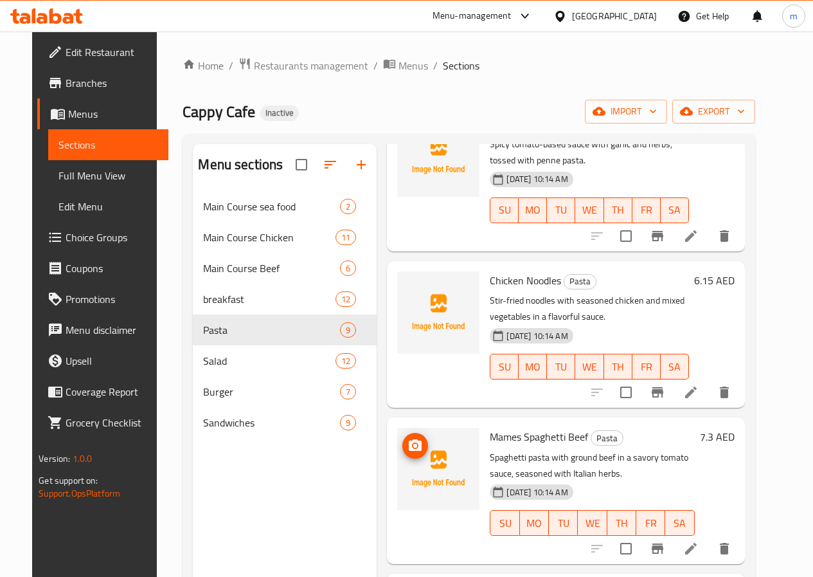
scroll to position [180, 0]
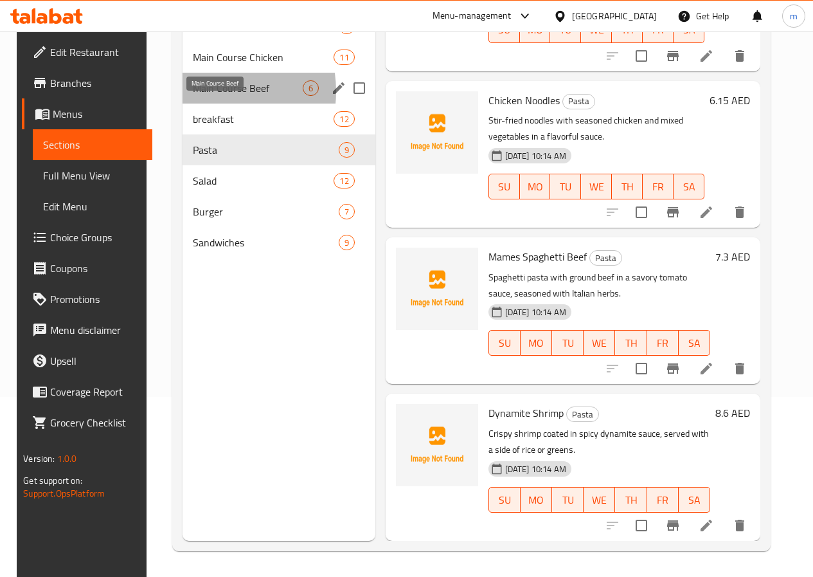
click at [193, 96] on span "Main Course Beef" at bounding box center [247, 87] width 109 height 15
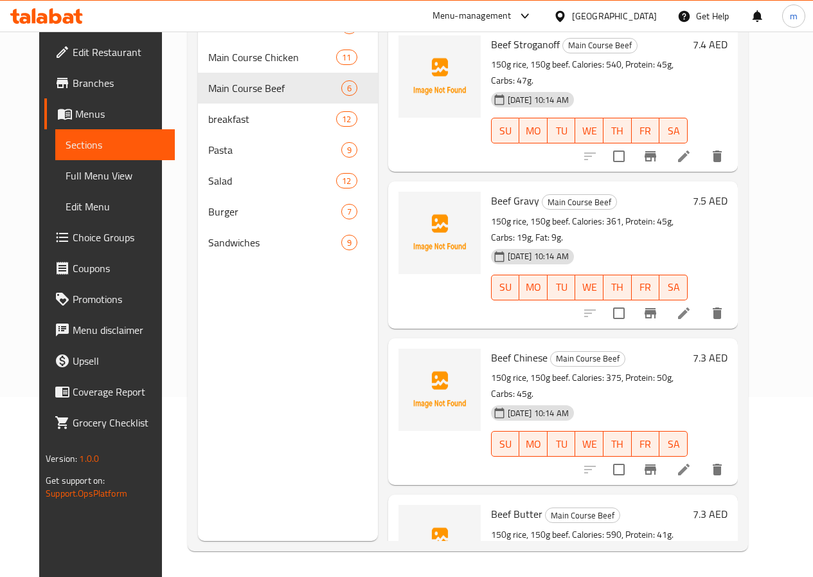
scroll to position [318, 0]
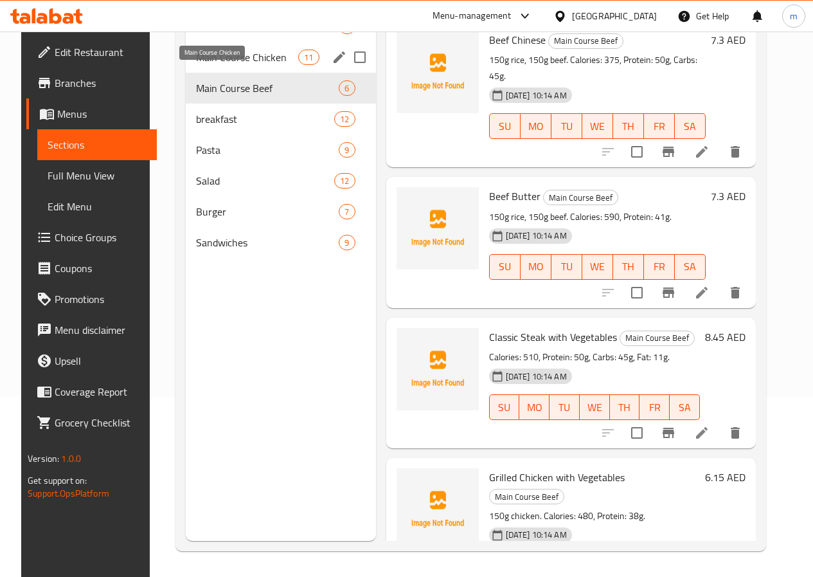
click at [235, 65] on span "Main Course Chicken" at bounding box center [247, 57] width 102 height 15
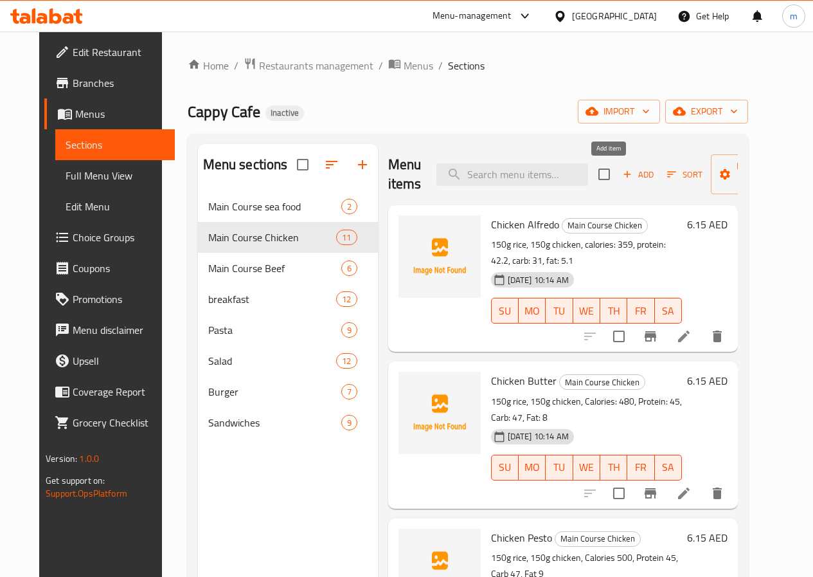
click at [621, 173] on span "Add" at bounding box center [638, 174] width 35 height 15
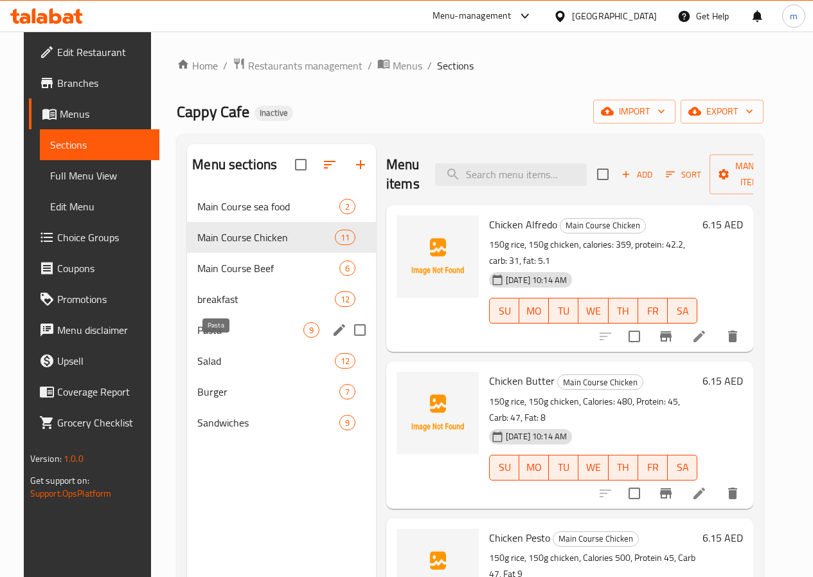
click at [228, 338] on span "Pasta" at bounding box center [250, 329] width 106 height 15
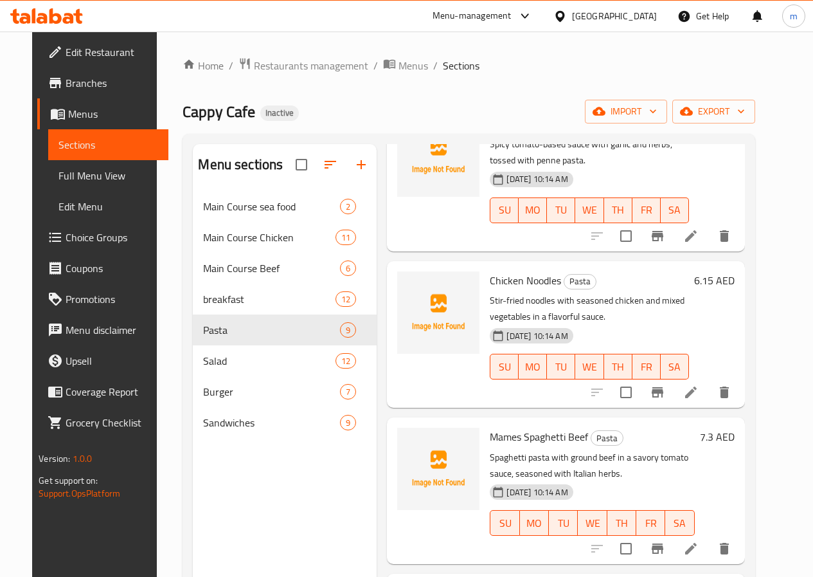
scroll to position [626, 0]
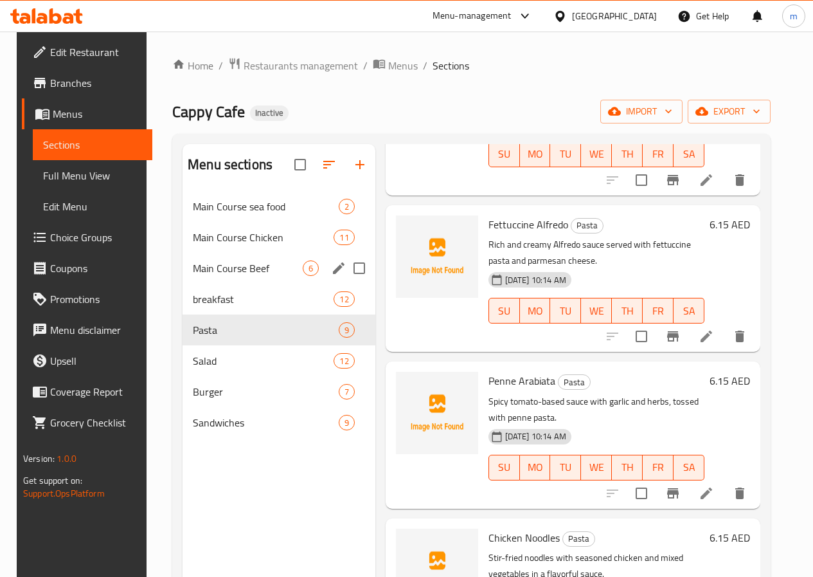
click at [234, 276] on span "Main Course Beef" at bounding box center [247, 267] width 109 height 15
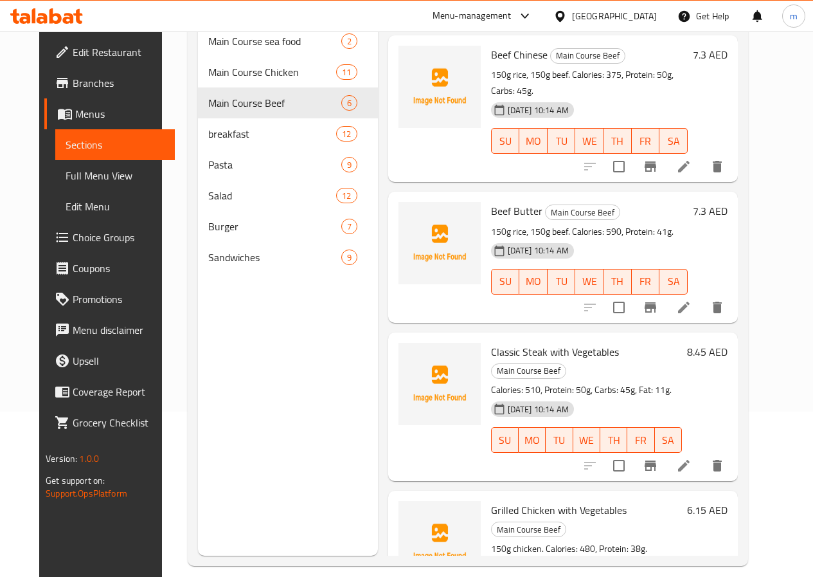
scroll to position [180, 0]
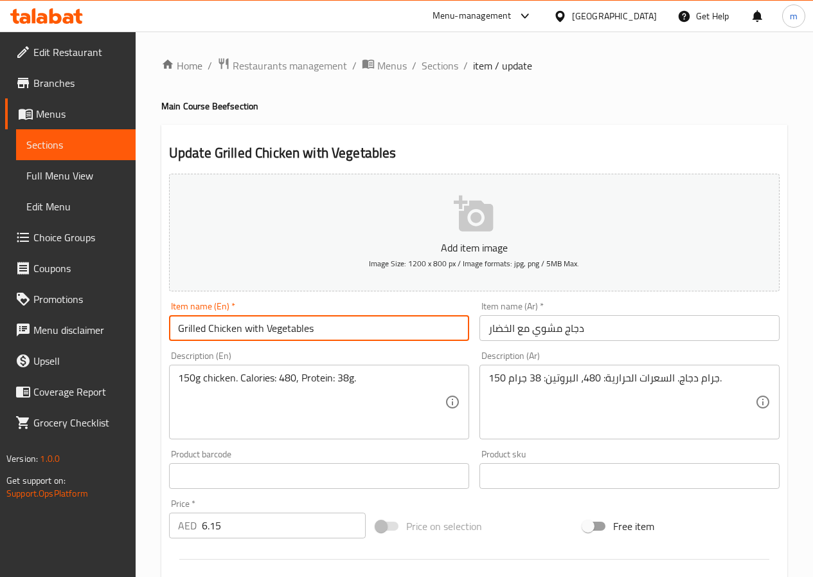
drag, startPoint x: 368, startPoint y: 332, endPoint x: 201, endPoint y: 330, distance: 167.8
click at [201, 330] on input "Grilled Chicken with Vegetables" at bounding box center [319, 328] width 300 height 26
click at [346, 316] on input "Grilled Chicken with Vegetables" at bounding box center [319, 328] width 300 height 26
click at [346, 335] on input "Grilled Chicken with Vegetables" at bounding box center [319, 328] width 300 height 26
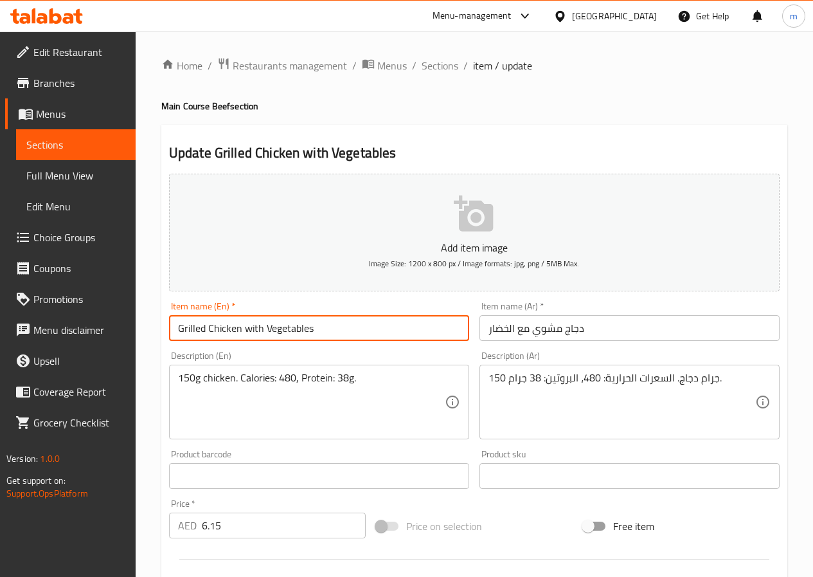
click at [346, 335] on input "Grilled Chicken with Vegetables" at bounding box center [319, 328] width 300 height 26
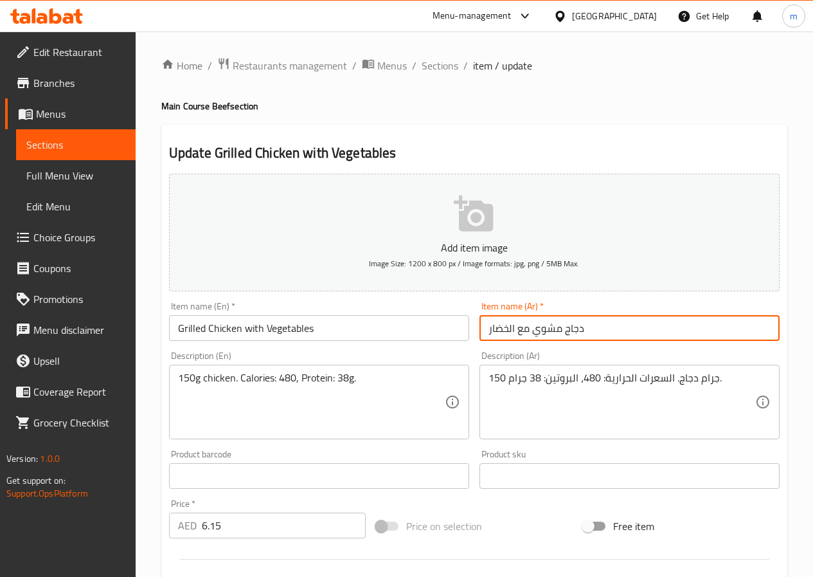
drag, startPoint x: 604, startPoint y: 325, endPoint x: 474, endPoint y: 330, distance: 130.0
click at [474, 330] on div "Item name (Ar)   * دجاج مشوي مع الخضار Item name (Ar) *" at bounding box center [629, 321] width 311 height 50
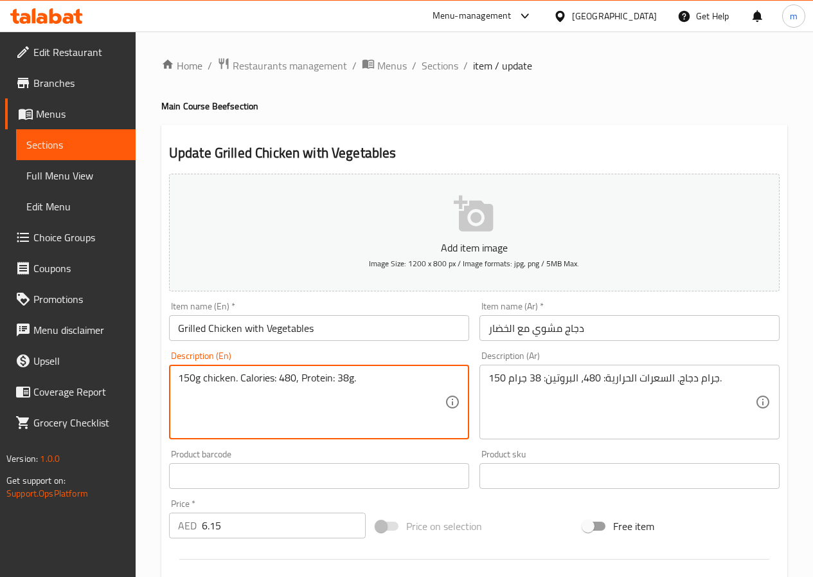
drag, startPoint x: 377, startPoint y: 382, endPoint x: 163, endPoint y: 374, distance: 214.2
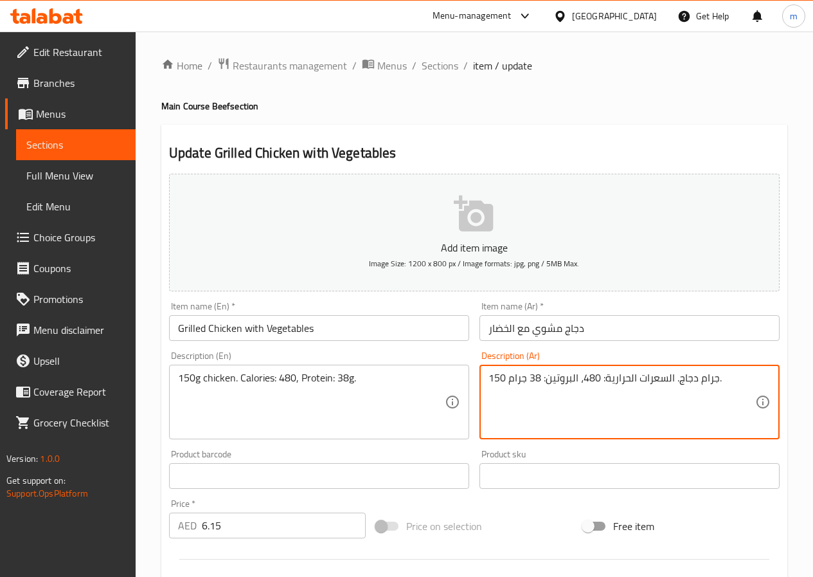
drag, startPoint x: 516, startPoint y: 384, endPoint x: 483, endPoint y: 387, distance: 32.9
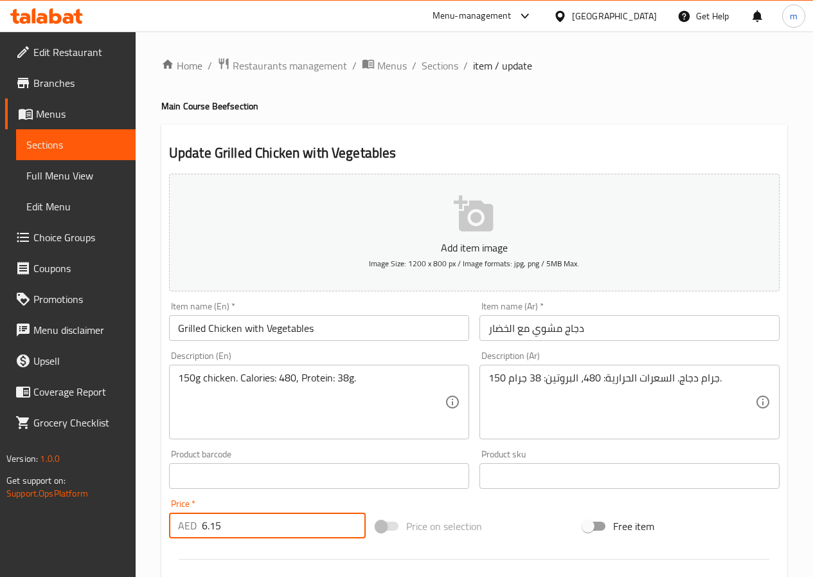
drag, startPoint x: 303, startPoint y: 521, endPoint x: 178, endPoint y: 523, distance: 124.7
click at [178, 523] on div "AED 6.15 Price *" at bounding box center [267, 525] width 197 height 26
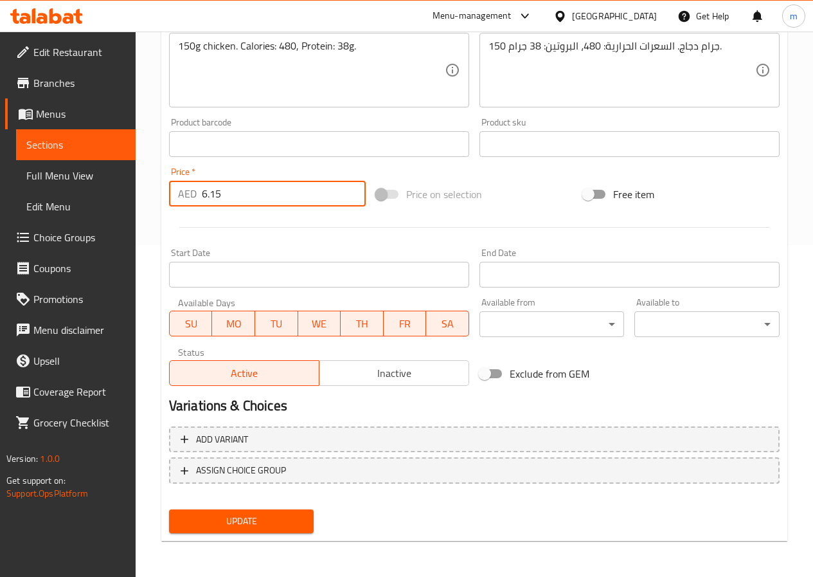
click at [61, 145] on span "Sections" at bounding box center [75, 144] width 99 height 15
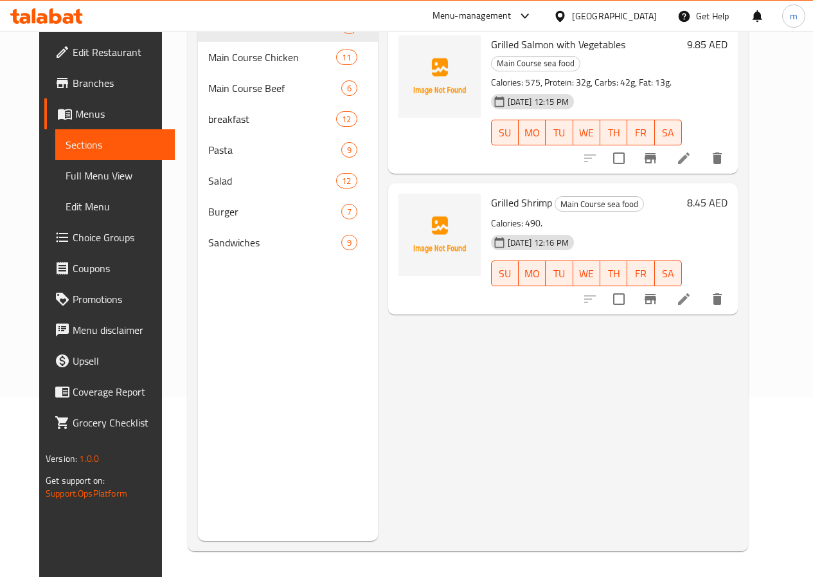
scroll to position [180, 0]
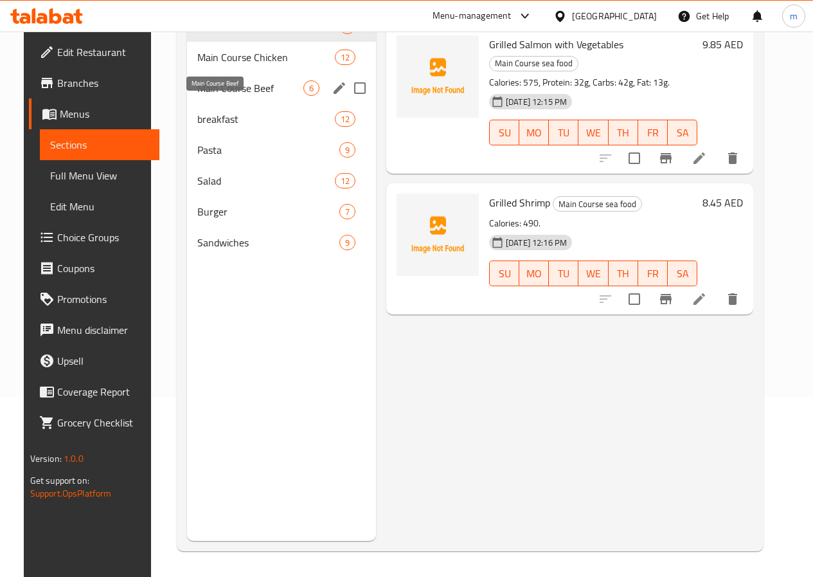
click at [228, 96] on span "Main Course Beef" at bounding box center [250, 87] width 106 height 15
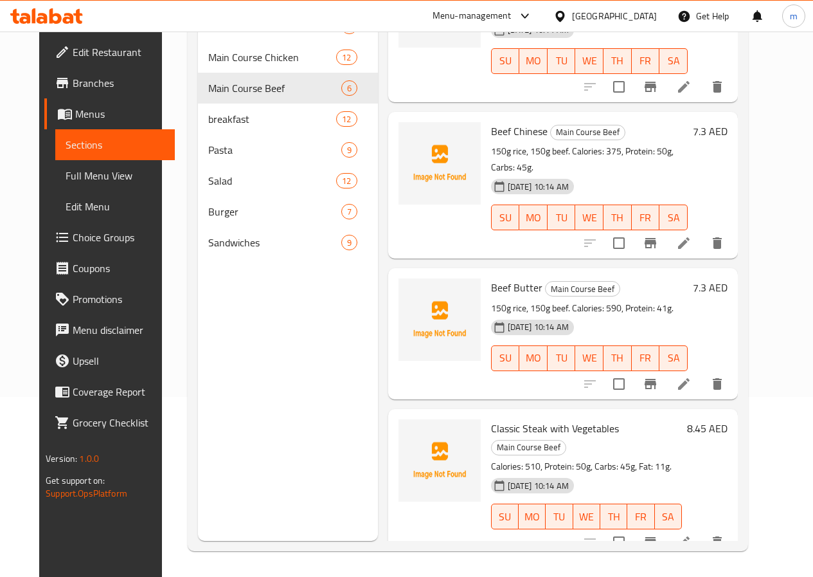
scroll to position [318, 0]
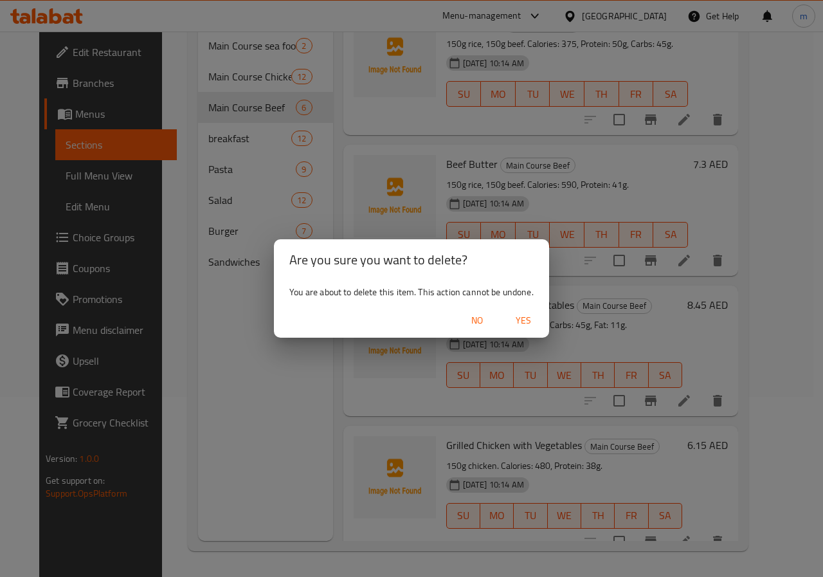
click at [531, 319] on span "Yes" at bounding box center [523, 320] width 31 height 16
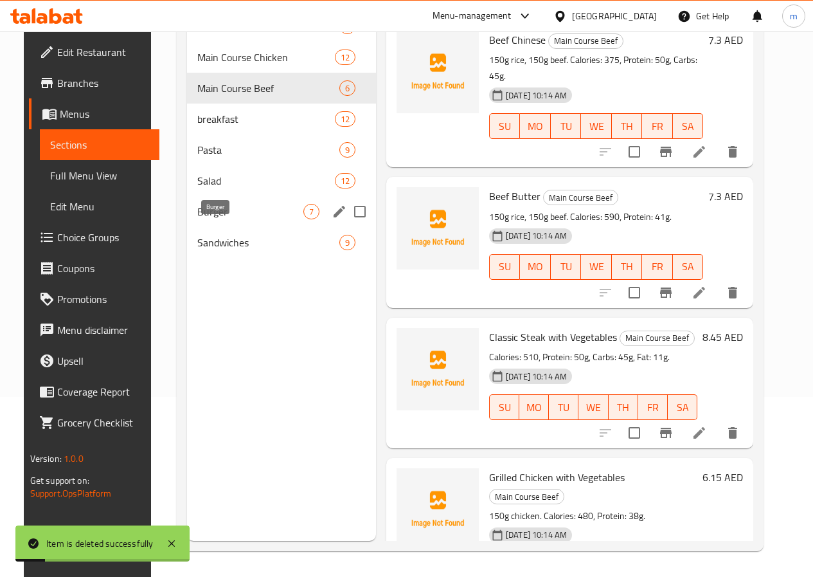
click at [203, 219] on span "Burger" at bounding box center [250, 211] width 106 height 15
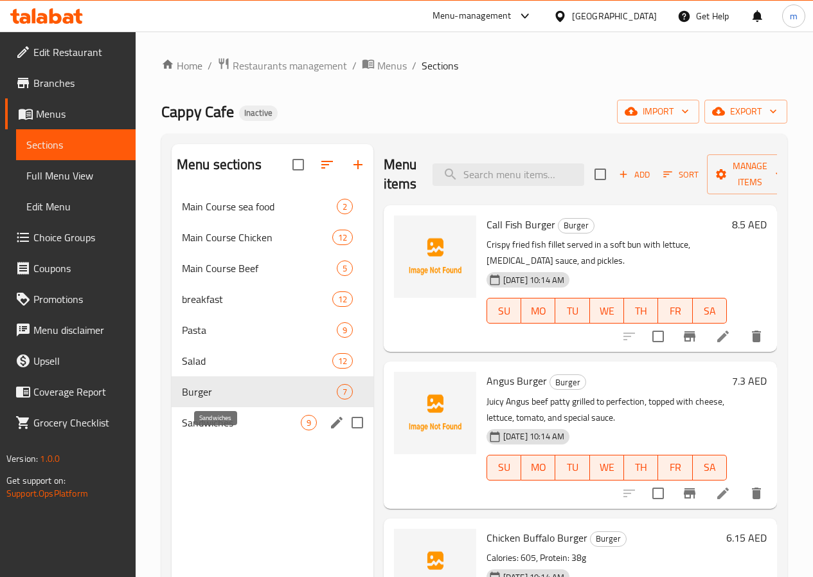
click at [231, 430] on span "Sandwiches" at bounding box center [241, 422] width 119 height 15
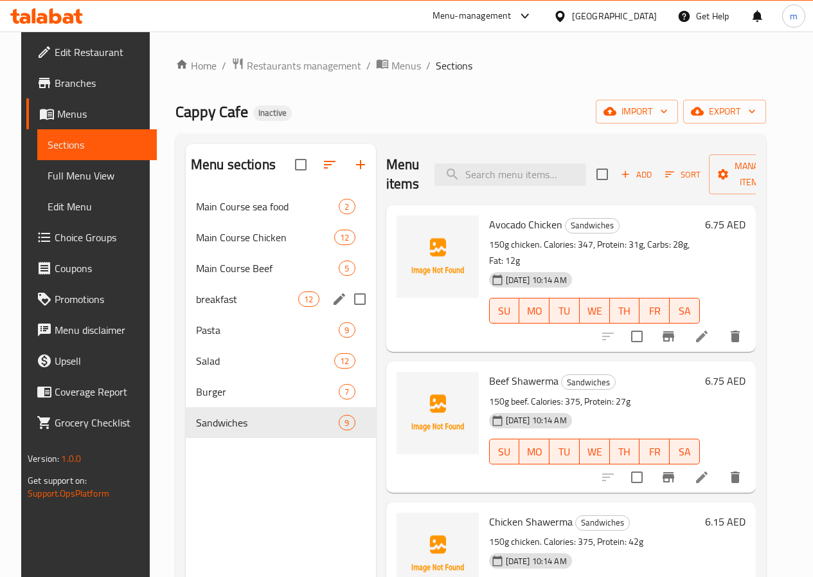
click at [211, 314] on div "breakfast 12" at bounding box center [281, 299] width 190 height 31
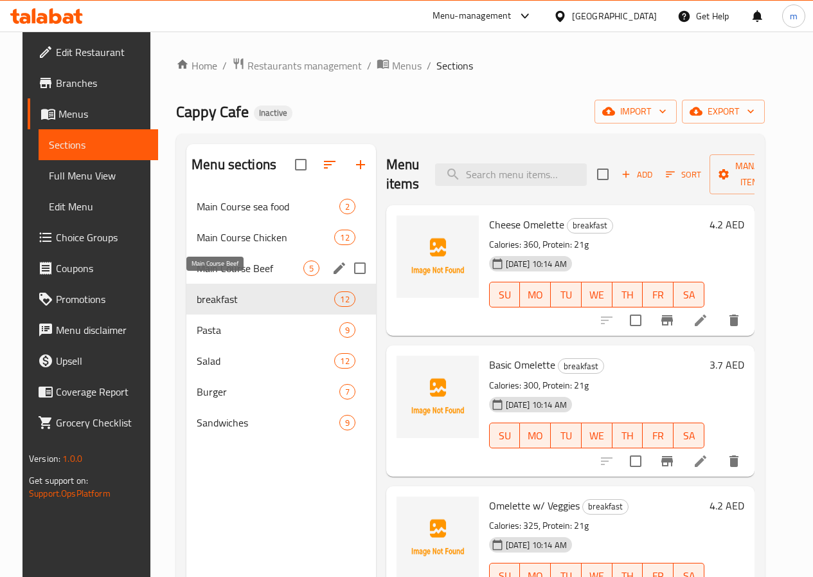
click at [230, 276] on span "Main Course Beef" at bounding box center [250, 267] width 106 height 15
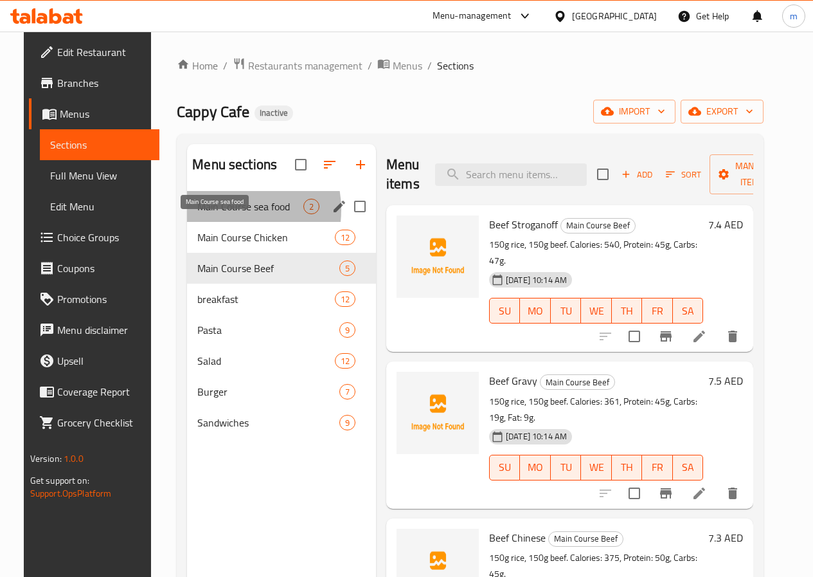
click at [216, 214] on span "Main Course sea food" at bounding box center [250, 206] width 106 height 15
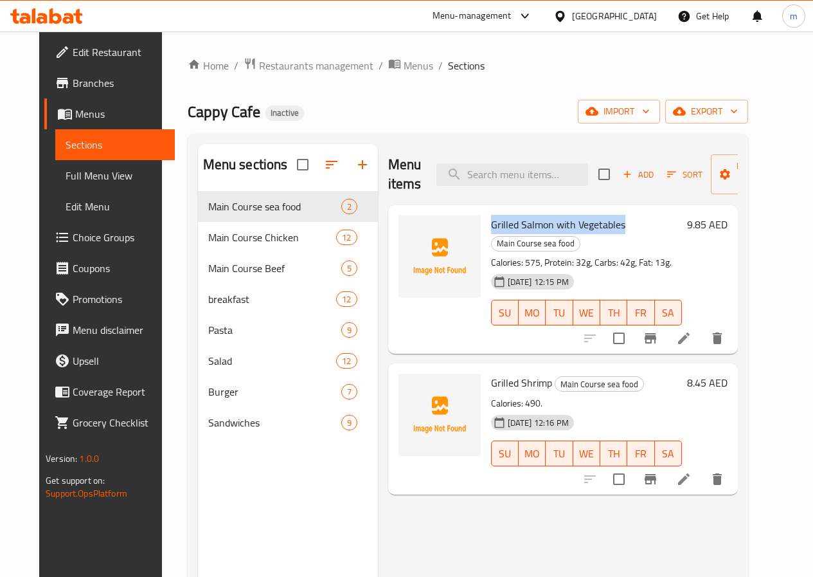
drag, startPoint x: 570, startPoint y: 224, endPoint x: 437, endPoint y: 231, distance: 134.0
click at [491, 231] on h6 "Grilled Salmon with Vegetables Main Course sea food" at bounding box center [586, 233] width 191 height 36
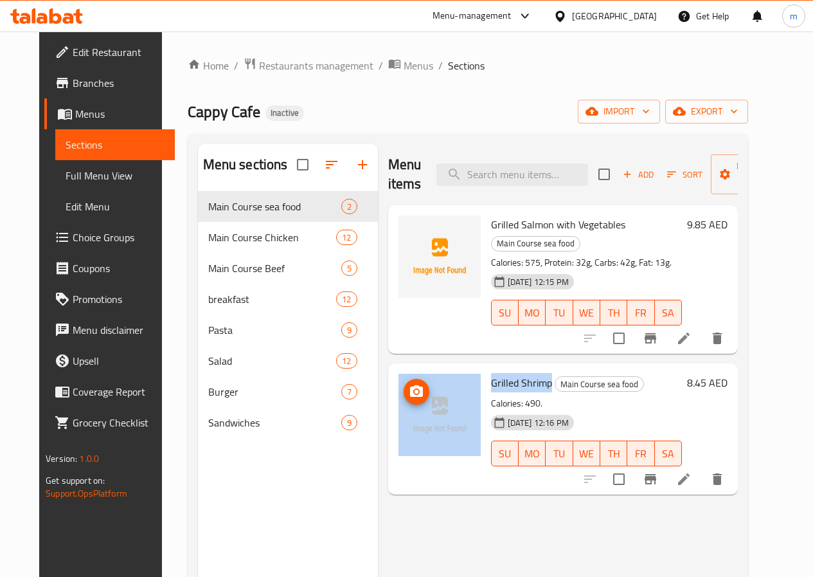
drag, startPoint x: 498, startPoint y: 365, endPoint x: 420, endPoint y: 368, distance: 77.9
click at [420, 368] on div "Grilled Shrimp Main Course sea food Calories: 490. [DATE] 12:16 PM SU MO TU WE …" at bounding box center [562, 428] width 339 height 120
copy div "Grilled Shrimp"
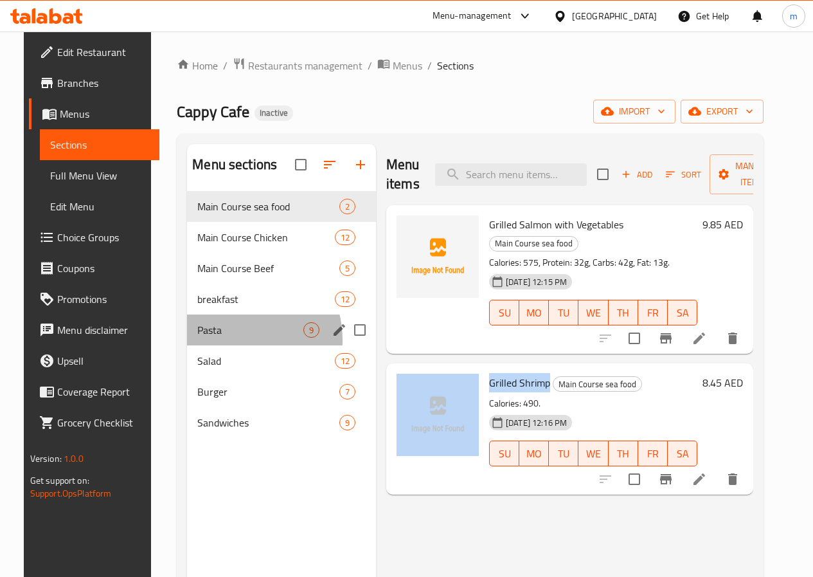
click at [220, 345] on div "Pasta 9" at bounding box center [281, 329] width 189 height 31
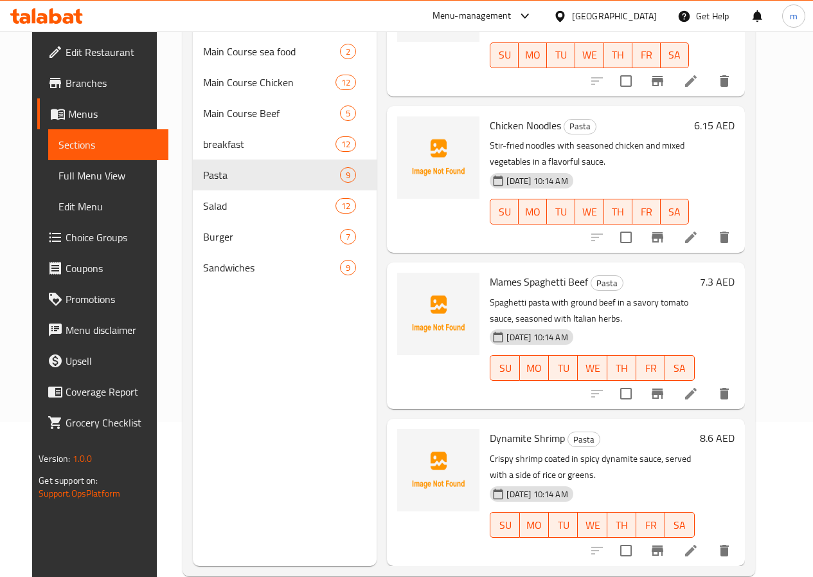
scroll to position [180, 0]
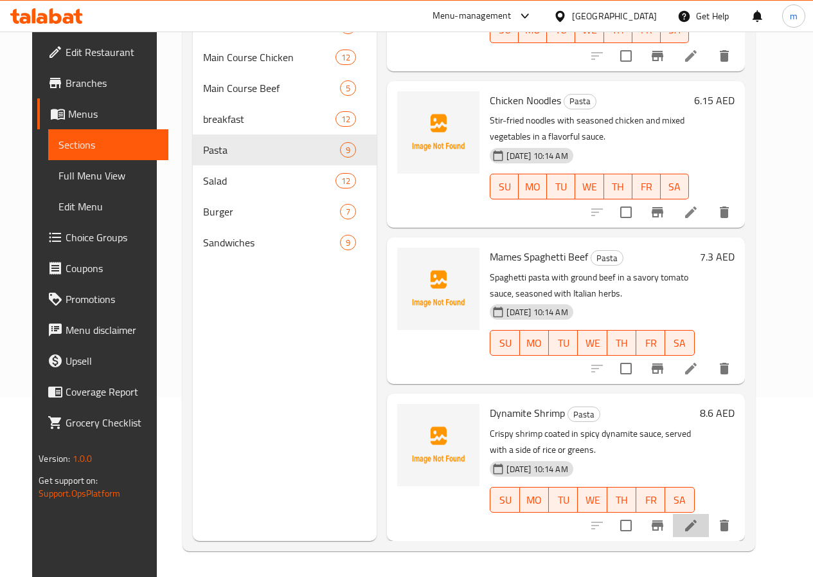
click at [709, 534] on li at bounding box center [691, 525] width 36 height 23
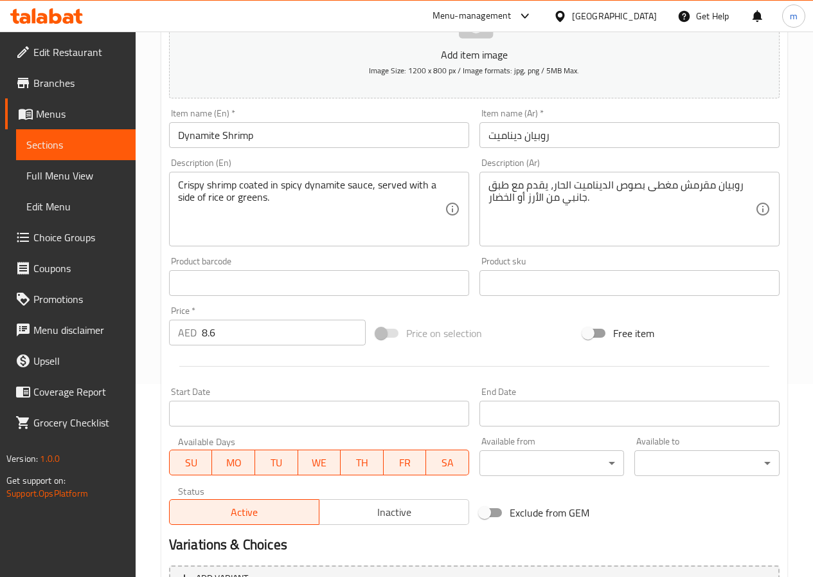
scroll to position [332, 0]
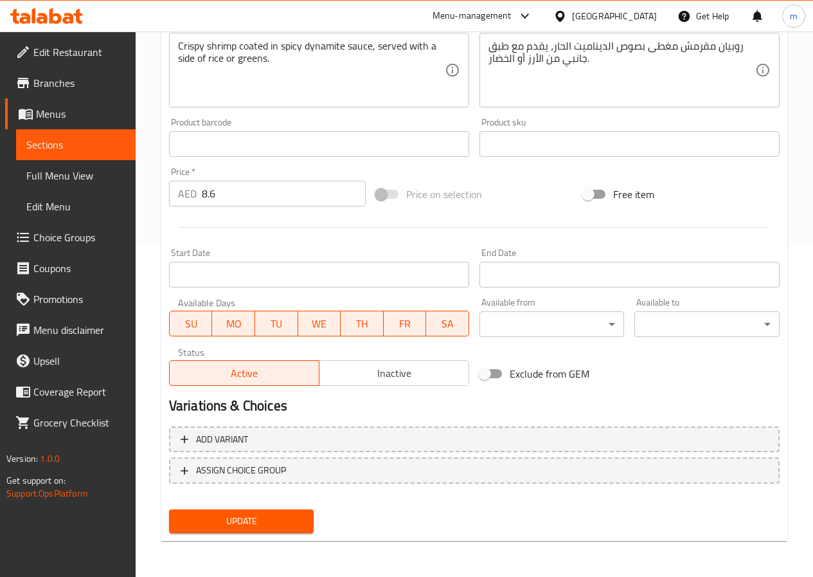
click at [109, 138] on span "Sections" at bounding box center [75, 144] width 99 height 15
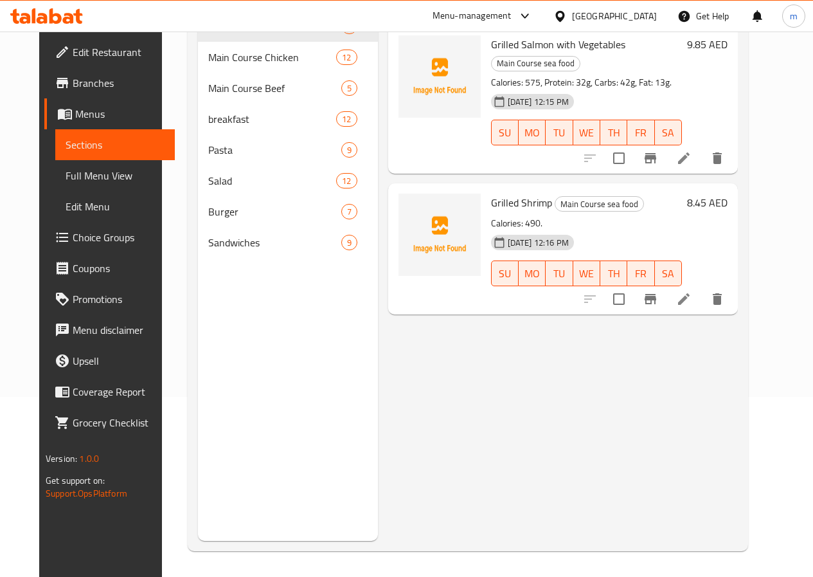
scroll to position [180, 0]
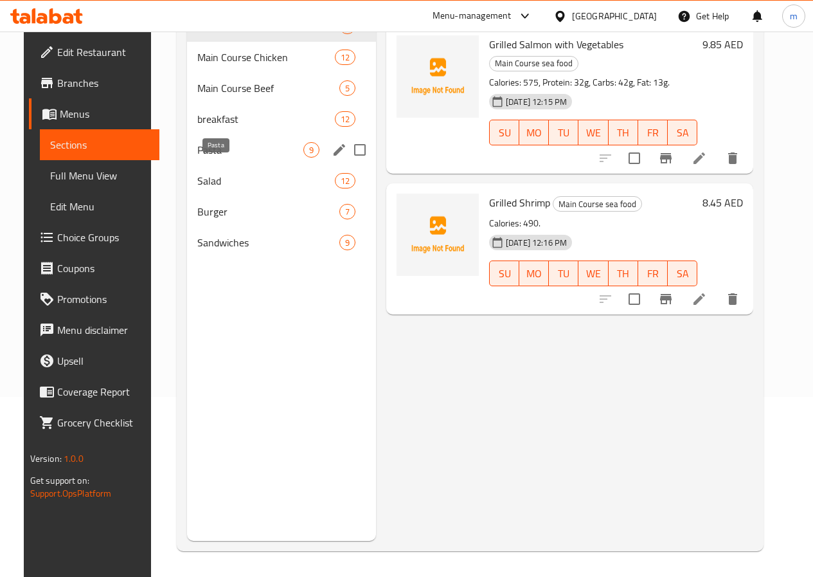
click at [224, 158] on span "Pasta" at bounding box center [250, 149] width 106 height 15
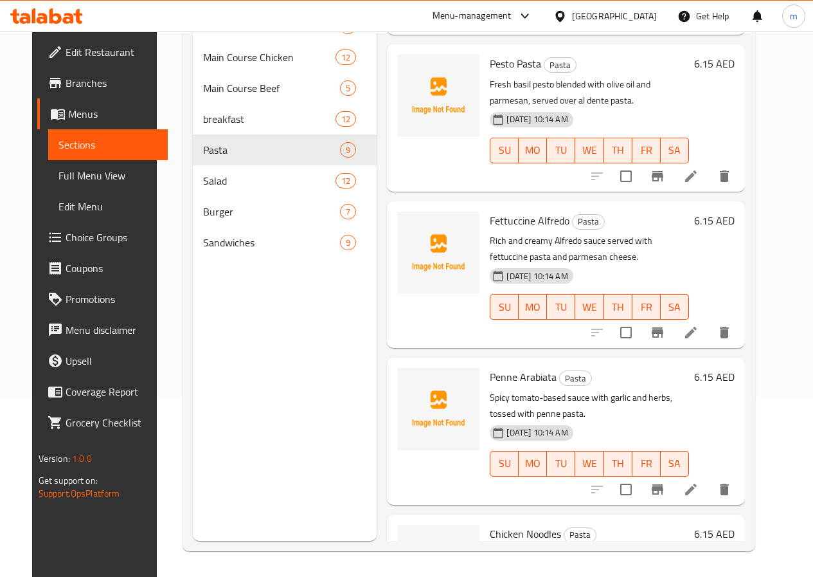
scroll to position [883, 0]
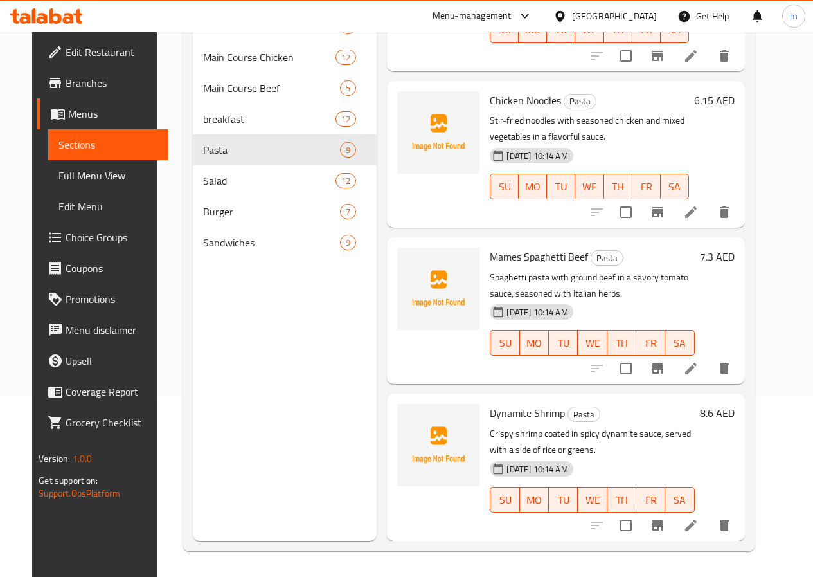
click at [73, 240] on span "Choice Groups" at bounding box center [112, 237] width 92 height 15
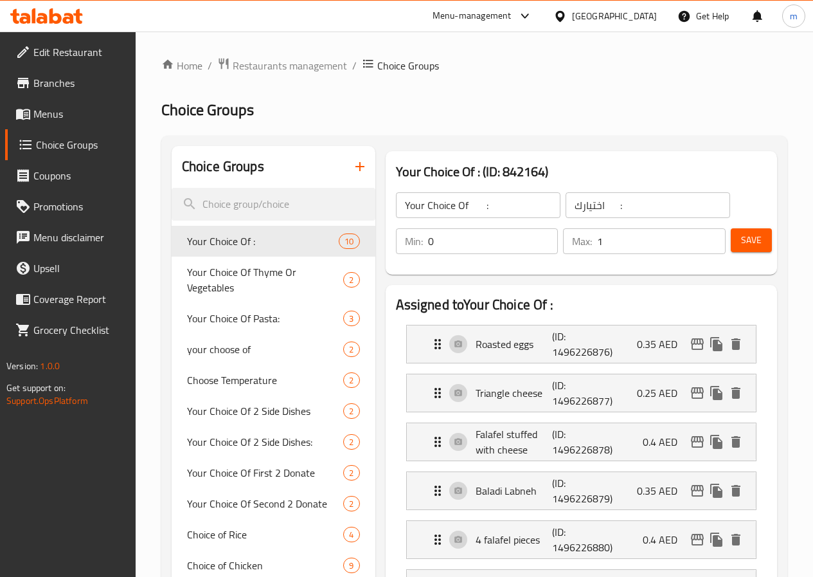
click at [352, 165] on icon "button" at bounding box center [359, 166] width 15 height 15
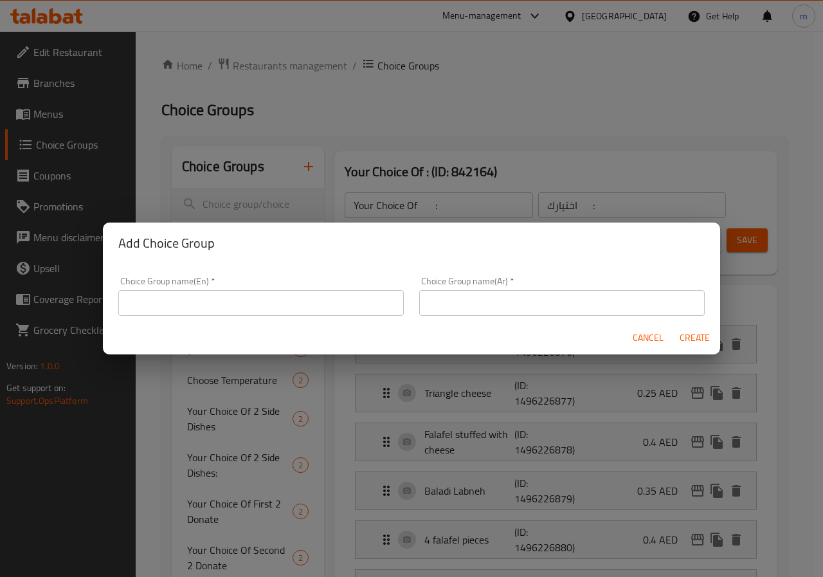
click at [336, 292] on input "text" at bounding box center [260, 303] width 285 height 26
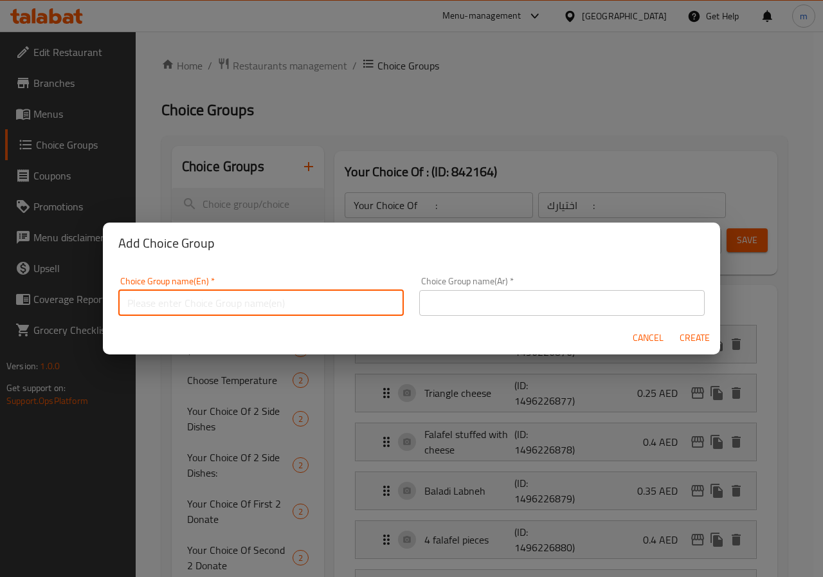
type input "YOUR CHOICE :"
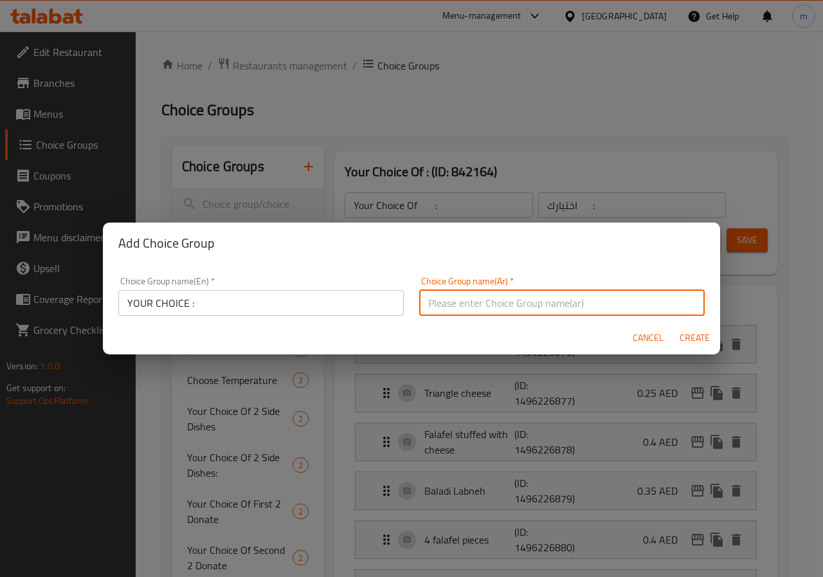
click at [491, 308] on input "text" at bounding box center [561, 303] width 285 height 26
click at [424, 300] on input "أختيارك :" at bounding box center [561, 303] width 285 height 26
click at [465, 304] on input "أختيارك :" at bounding box center [561, 303] width 285 height 26
click at [657, 303] on input "أختيارك :" at bounding box center [561, 303] width 285 height 26
type input "أختيارك من الطبق الجانبي :"
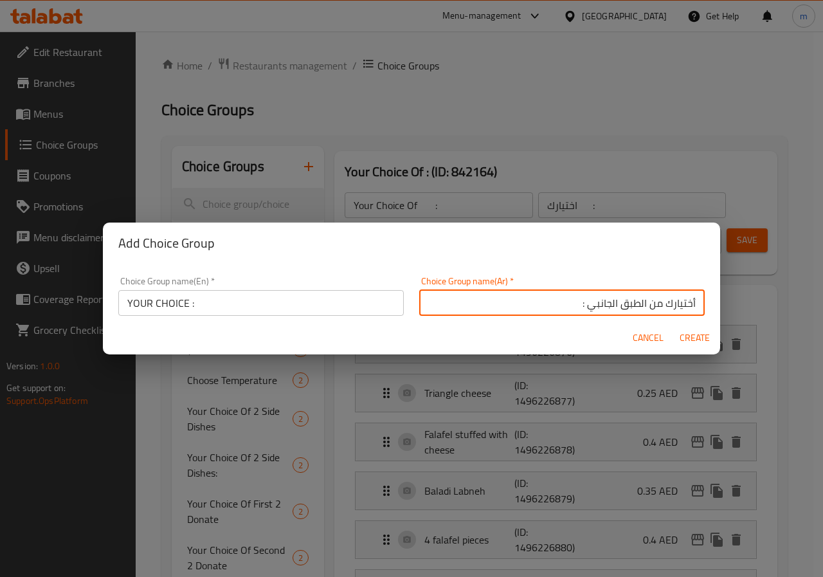
drag, startPoint x: 245, startPoint y: 305, endPoint x: 210, endPoint y: 311, distance: 35.2
click at [244, 305] on input "YOUR CHOICE :" at bounding box center [260, 303] width 285 height 26
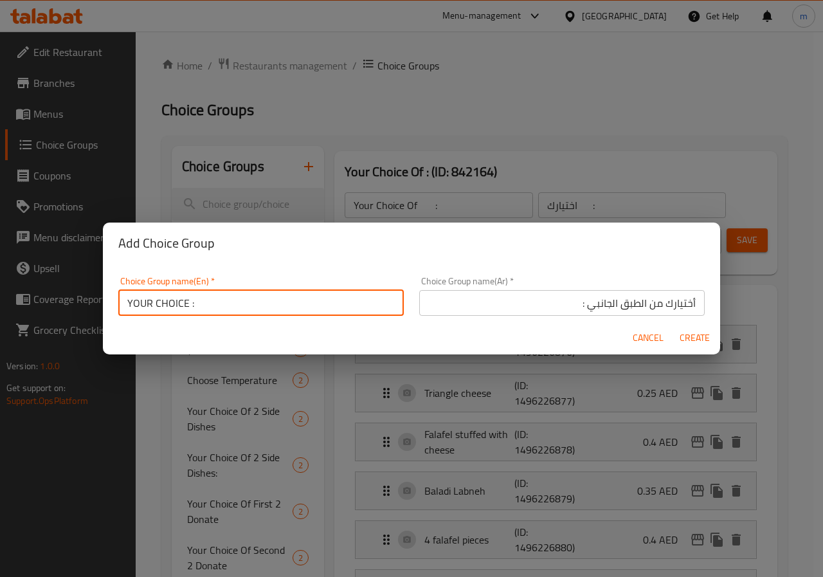
click at [187, 308] on input "YOUR CHOICE :" at bounding box center [260, 303] width 285 height 26
type input "YOUR CHOICE OF SIDE :"
click at [687, 335] on span "Create" at bounding box center [694, 338] width 31 height 16
type input "YOUR CHOICE OF SIDE :"
type input "أختيارك من الطبق الجانبي :"
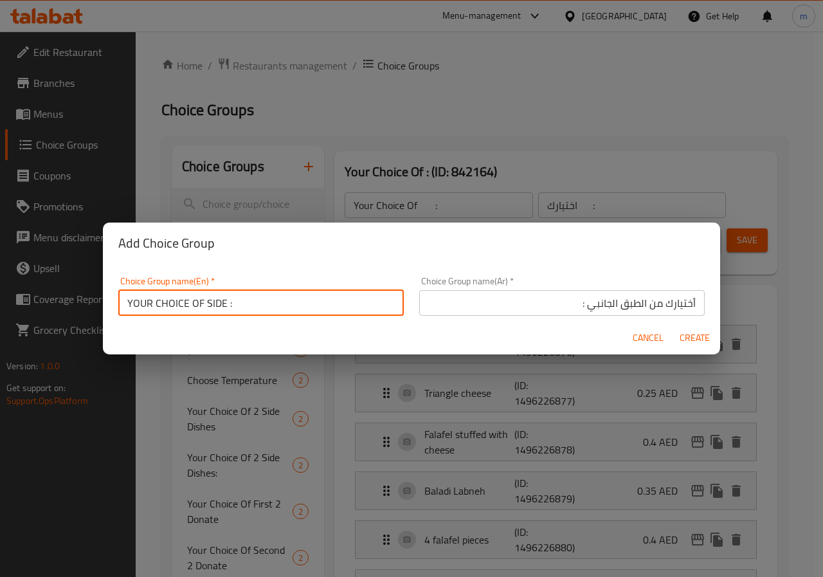
type input "0"
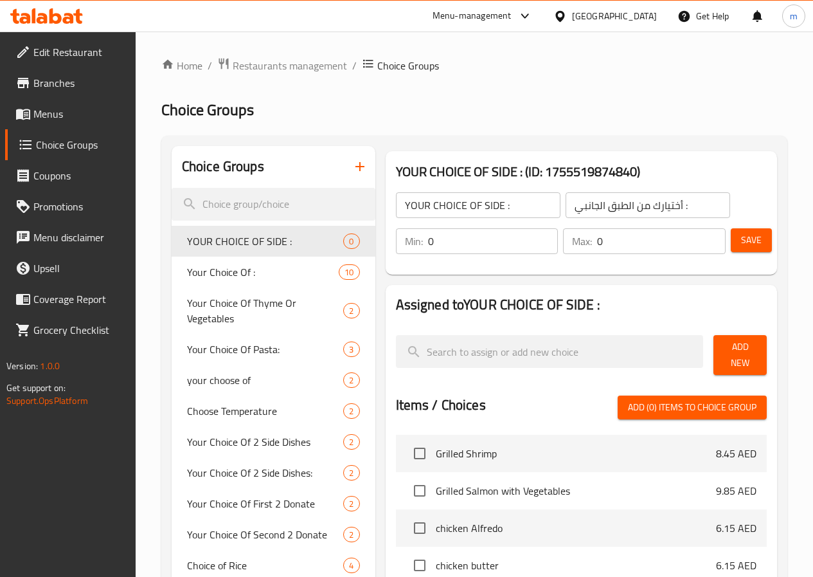
click at [608, 242] on input "0" at bounding box center [661, 241] width 129 height 26
type input "1"
click at [491, 239] on input "0" at bounding box center [493, 241] width 131 height 26
type input "1"
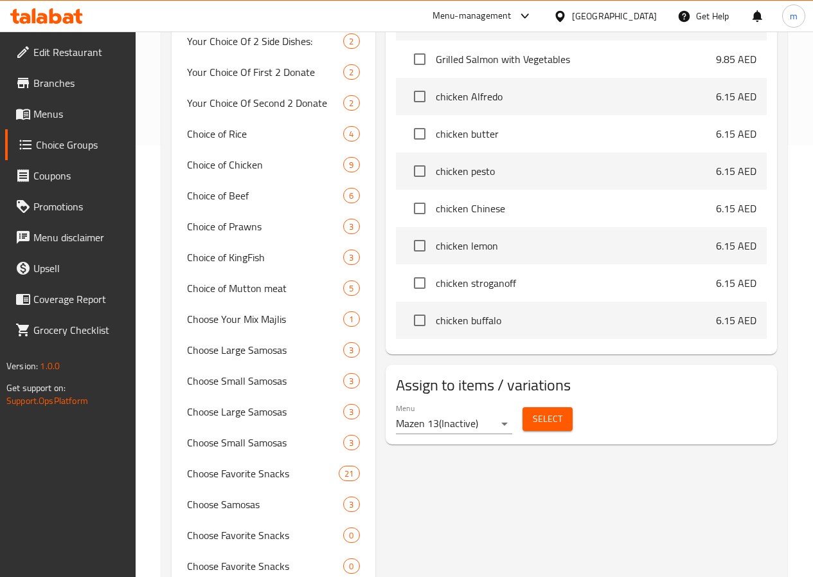
scroll to position [579, 0]
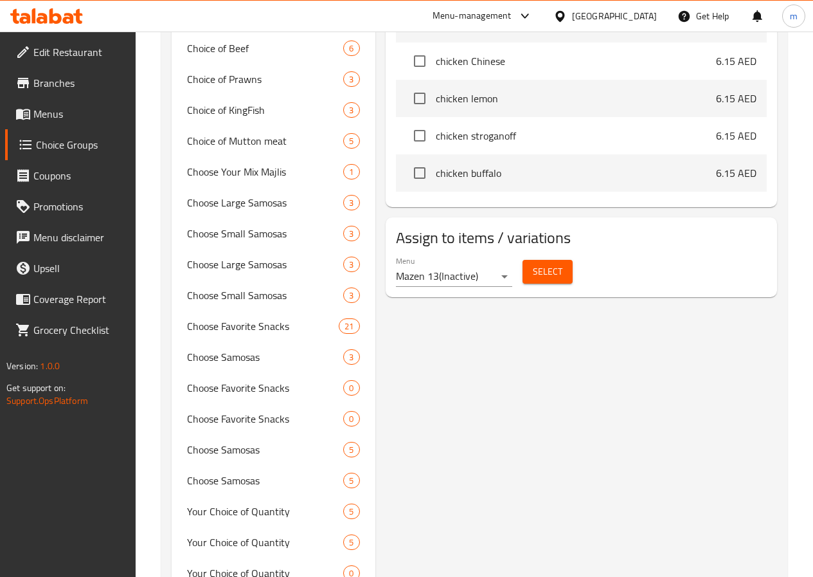
click at [533, 264] on span "Select" at bounding box center [548, 272] width 30 height 16
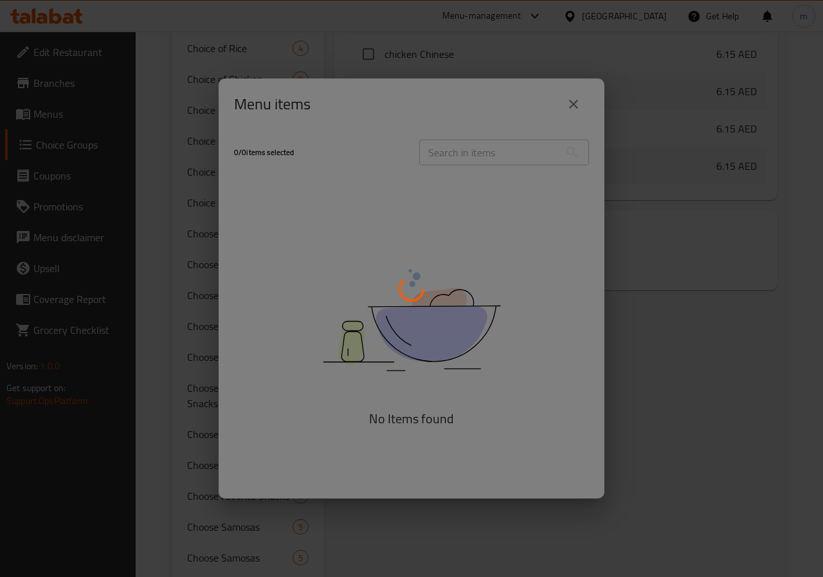
click at [685, 380] on div at bounding box center [411, 288] width 823 height 577
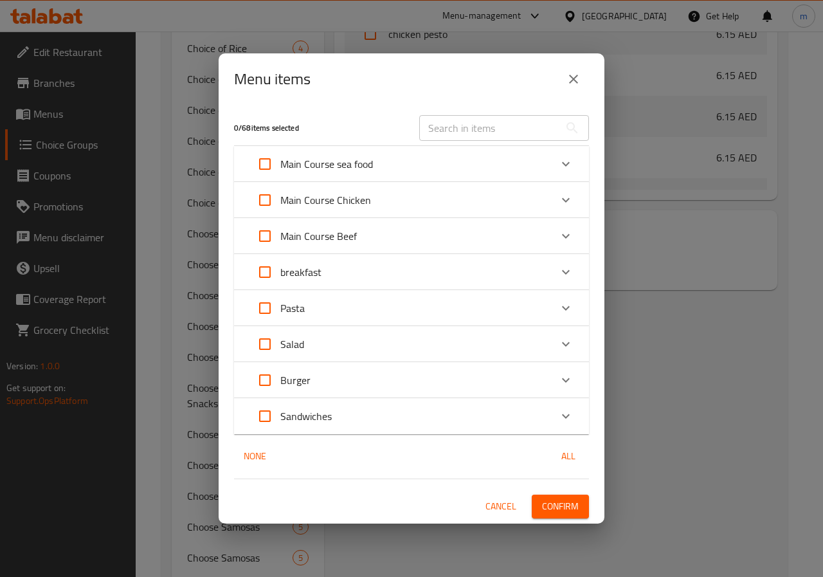
click at [572, 101] on div "Menu items 0 / 68 items selected ​ Main Course sea food Grilled Salmon with Veg…" at bounding box center [412, 287] width 386 height 469
click at [572, 77] on icon "close" at bounding box center [573, 79] width 9 height 9
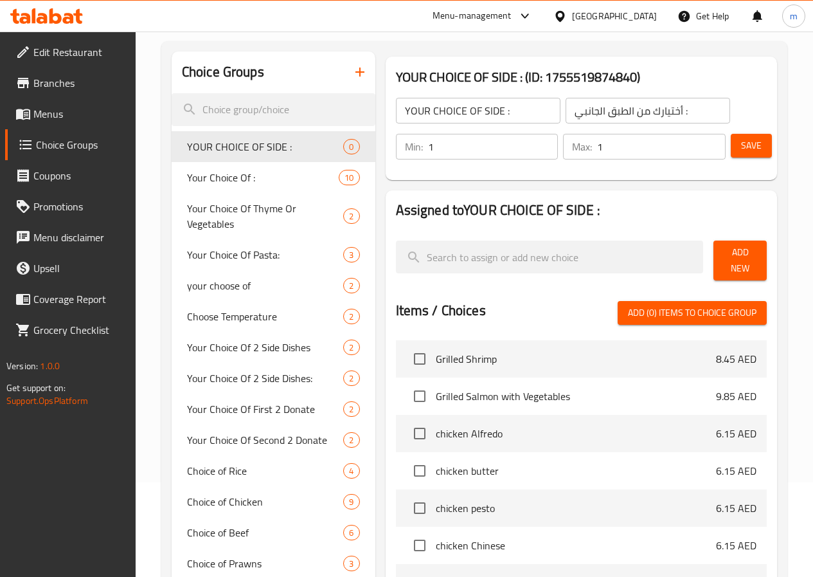
scroll to position [0, 0]
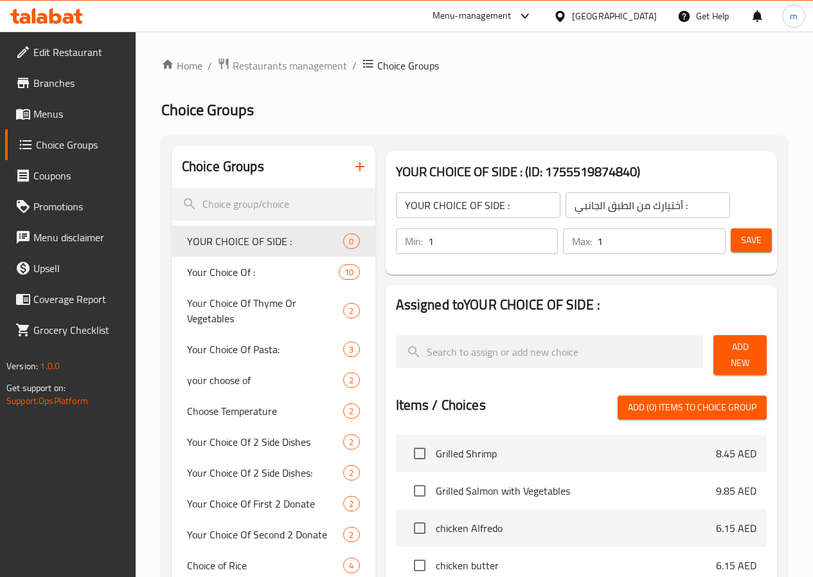
click at [719, 360] on button "Add New" at bounding box center [740, 355] width 53 height 40
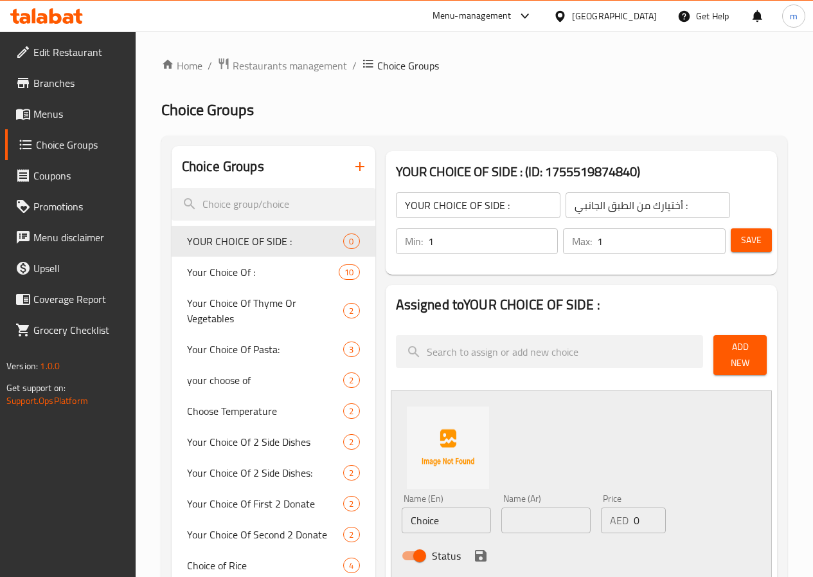
scroll to position [193, 0]
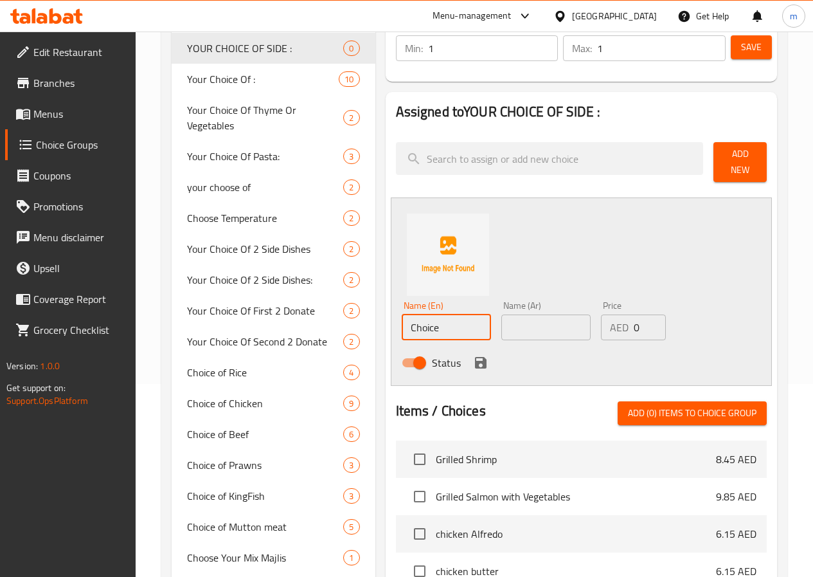
drag, startPoint x: 420, startPoint y: 315, endPoint x: 344, endPoint y: 314, distance: 76.5
click at [391, 314] on div "Name (En) Choice Name (En) Name (Ar) Name (Ar) Price AED 0 Price Status" at bounding box center [581, 291] width 381 height 188
type input "Rice"
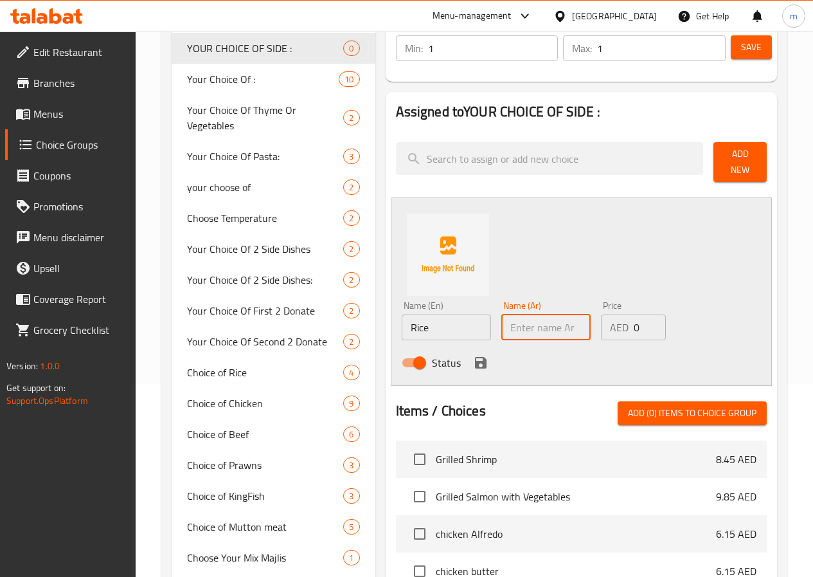
click at [501, 317] on input "text" at bounding box center [545, 327] width 89 height 26
type input "أرز"
click at [579, 269] on div "Name (En) Rice Name (En) Name (Ar) أرز Name (Ar) Price AED 0 Price Status" at bounding box center [581, 291] width 381 height 188
click at [475, 357] on icon "save" at bounding box center [481, 363] width 12 height 12
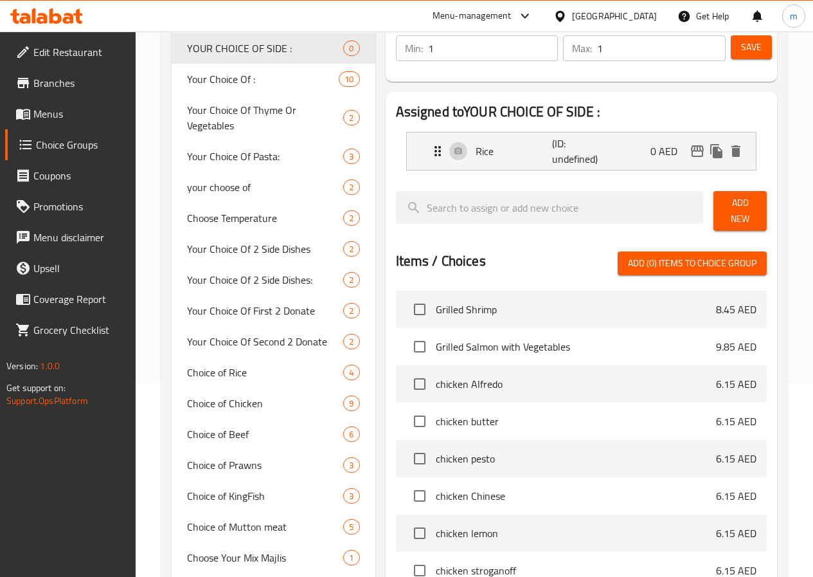
click at [734, 207] on span "Add New" at bounding box center [740, 211] width 33 height 32
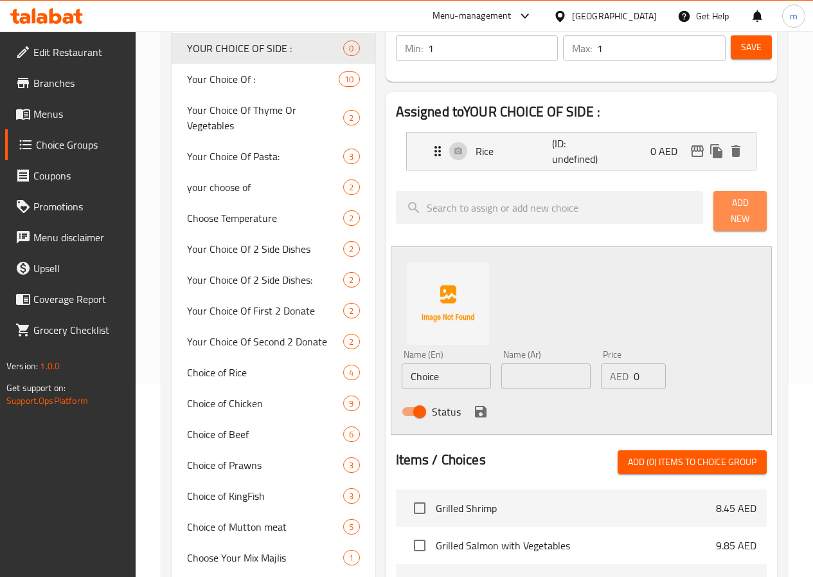
click at [731, 208] on span "Add New" at bounding box center [740, 211] width 33 height 32
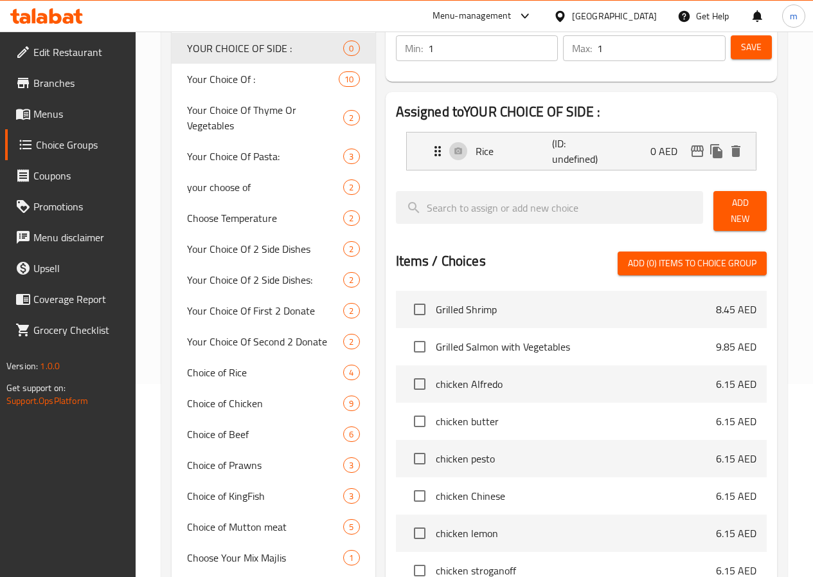
click at [724, 203] on span "Add New" at bounding box center [740, 211] width 33 height 32
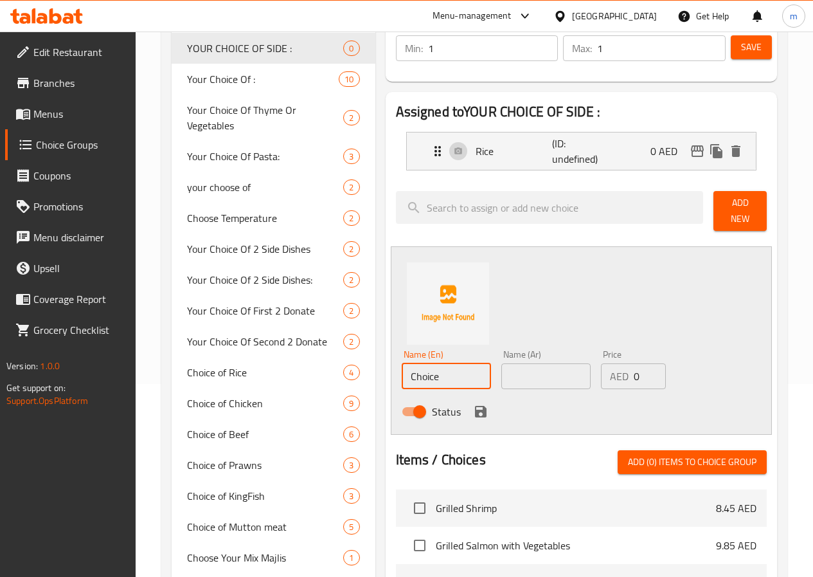
drag, startPoint x: 402, startPoint y: 373, endPoint x: 329, endPoint y: 375, distance: 74.0
paste input "greens."
type input "greens"
click at [501, 379] on input "text" at bounding box center [545, 376] width 89 height 26
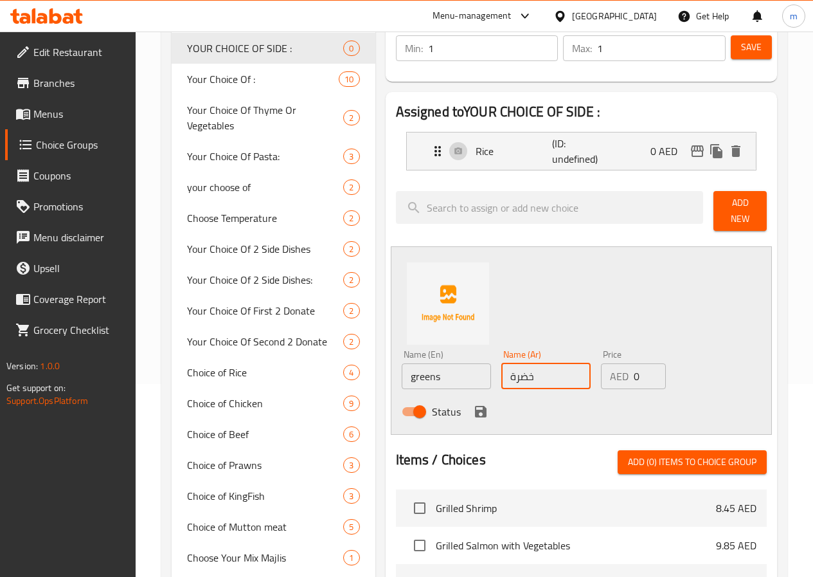
type input "خضرة"
click at [475, 408] on icon "save" at bounding box center [481, 412] width 12 height 12
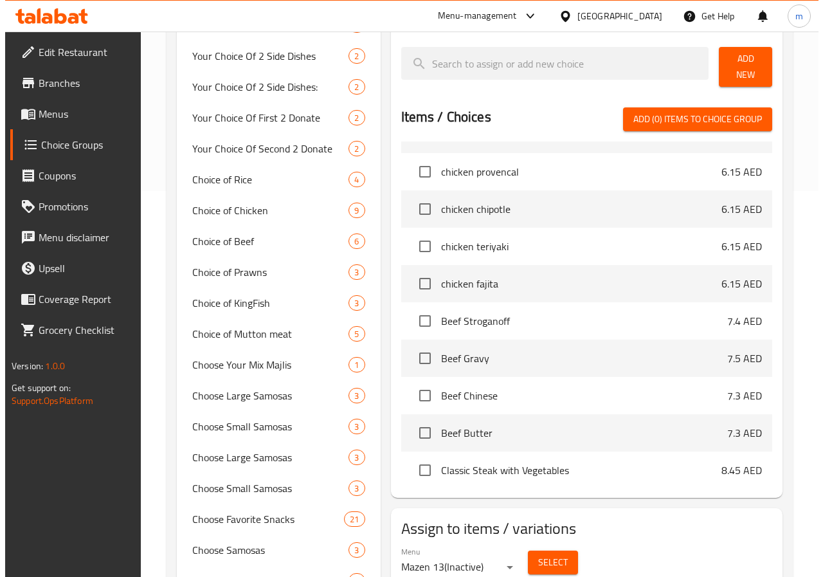
scroll to position [386, 0]
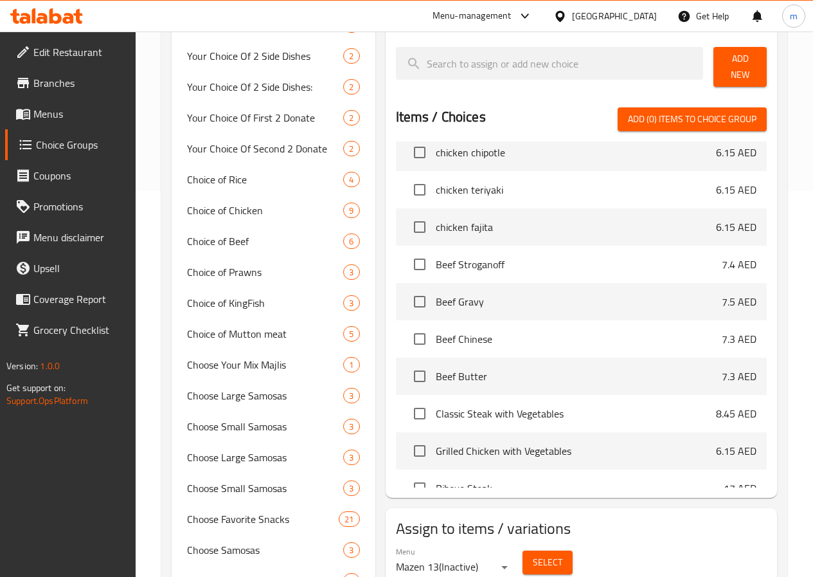
click at [533, 555] on span "Select" at bounding box center [548, 562] width 30 height 16
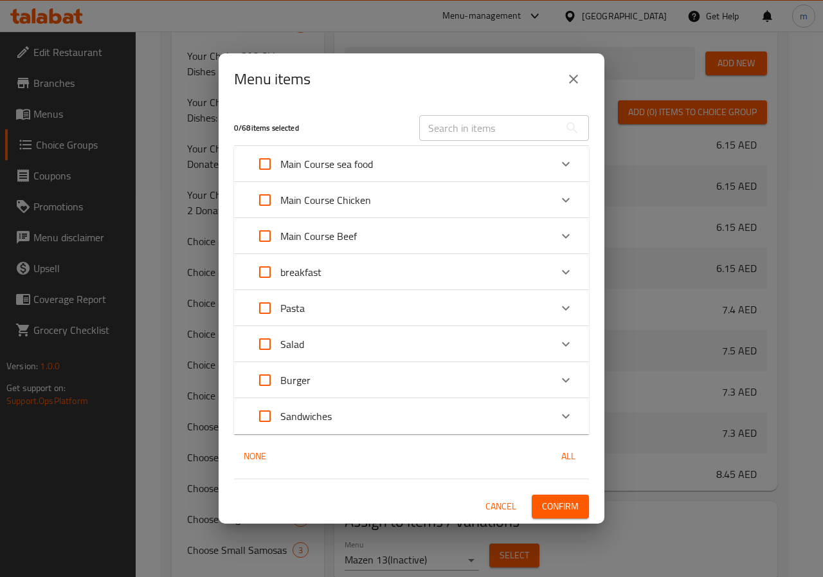
click at [568, 310] on icon "Expand" at bounding box center [565, 307] width 15 height 15
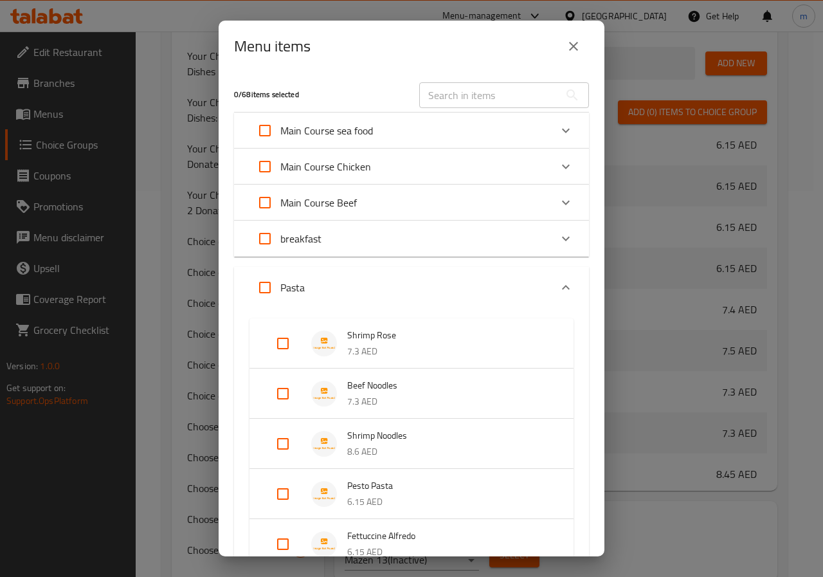
scroll to position [442, 0]
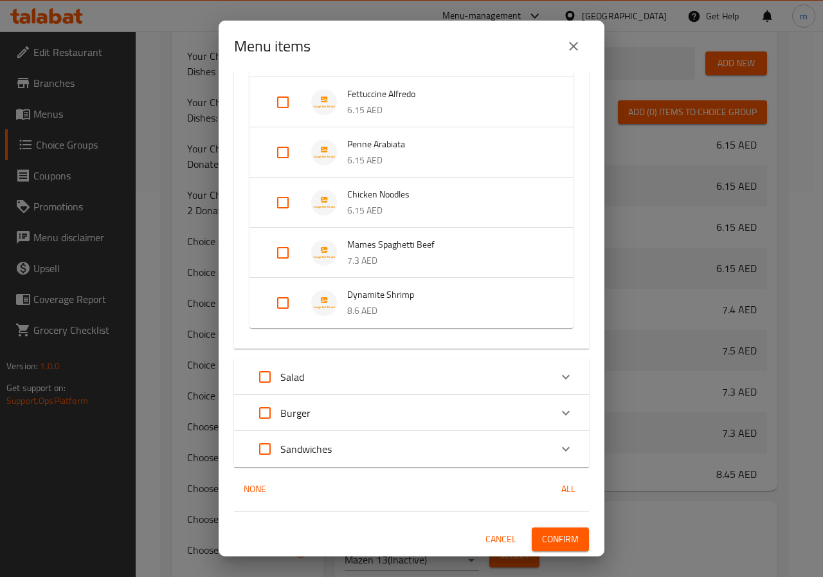
click at [287, 295] on input "Expand" at bounding box center [282, 302] width 31 height 31
checkbox input "true"
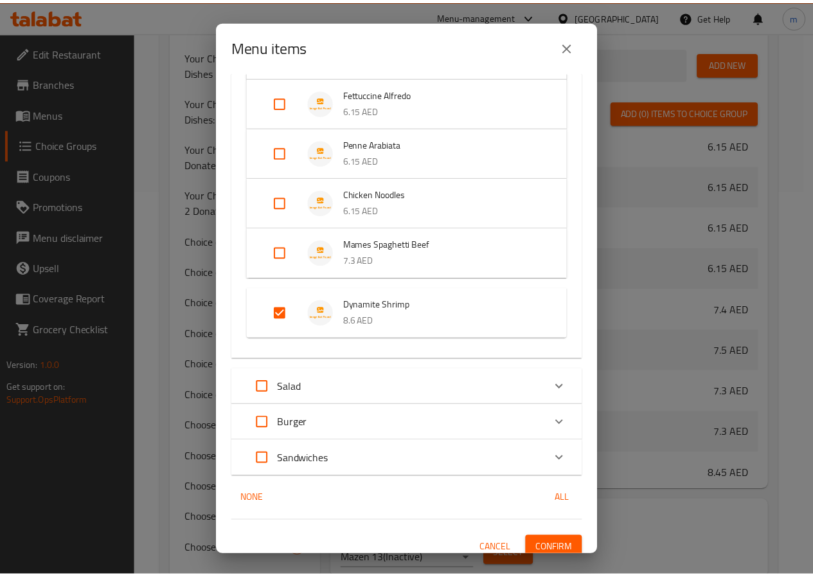
scroll to position [452, 0]
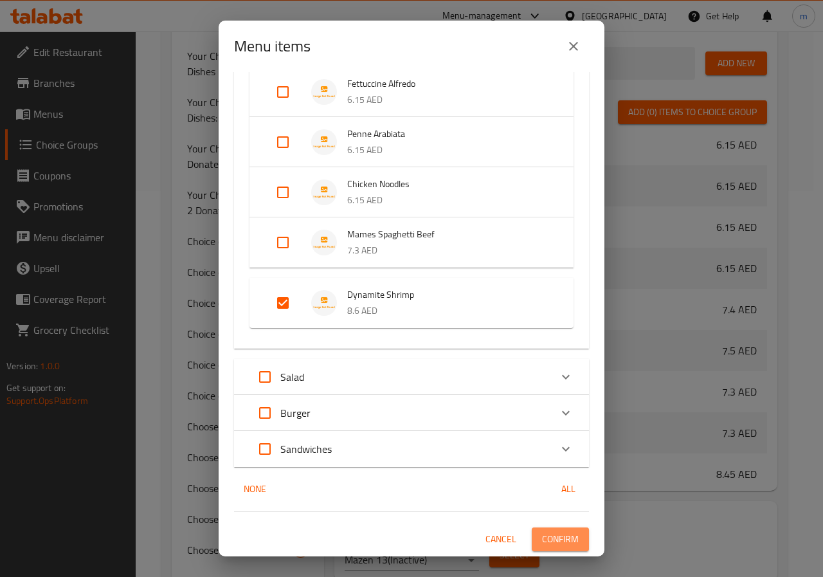
click at [559, 535] on span "Confirm" at bounding box center [560, 539] width 37 height 16
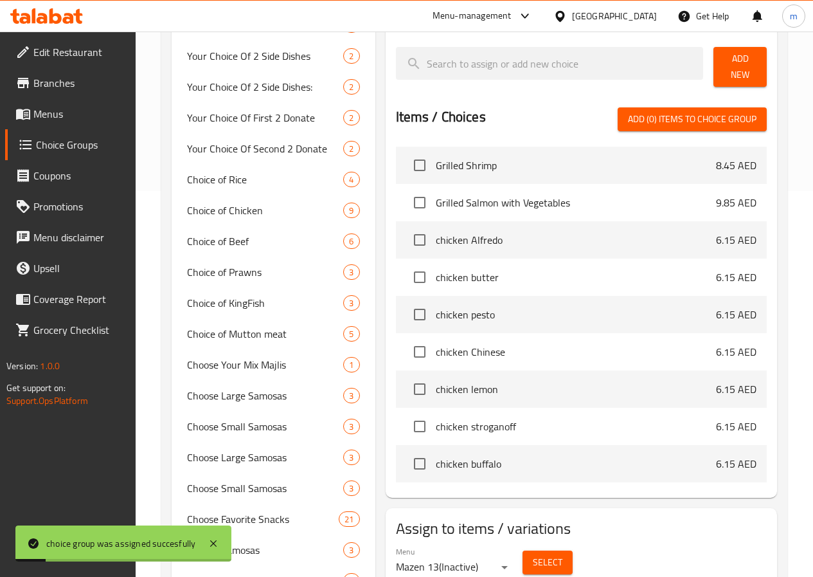
scroll to position [129, 0]
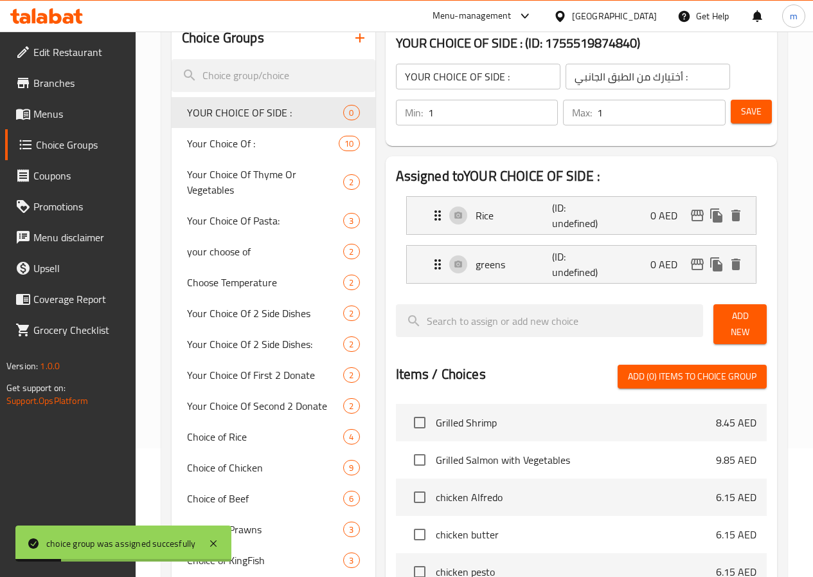
click at [750, 111] on span "Save" at bounding box center [751, 112] width 21 height 16
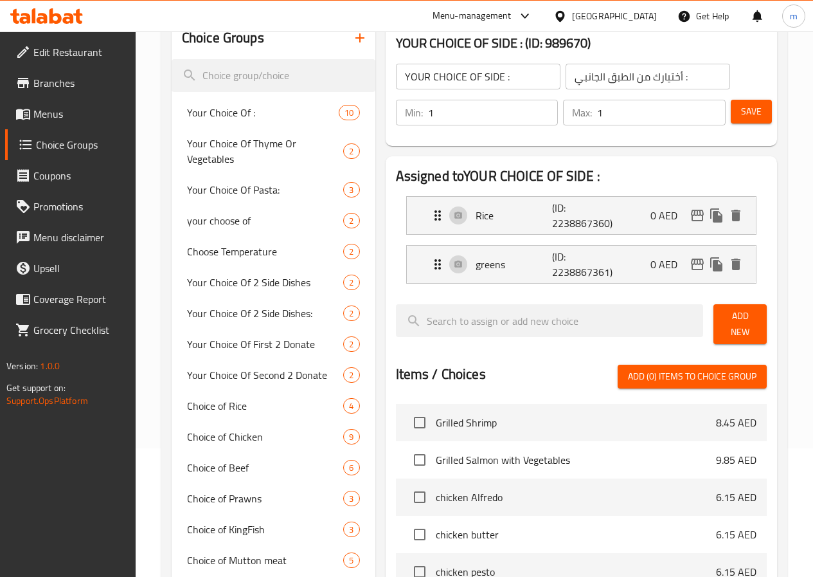
click at [63, 111] on span "Menus" at bounding box center [79, 113] width 92 height 15
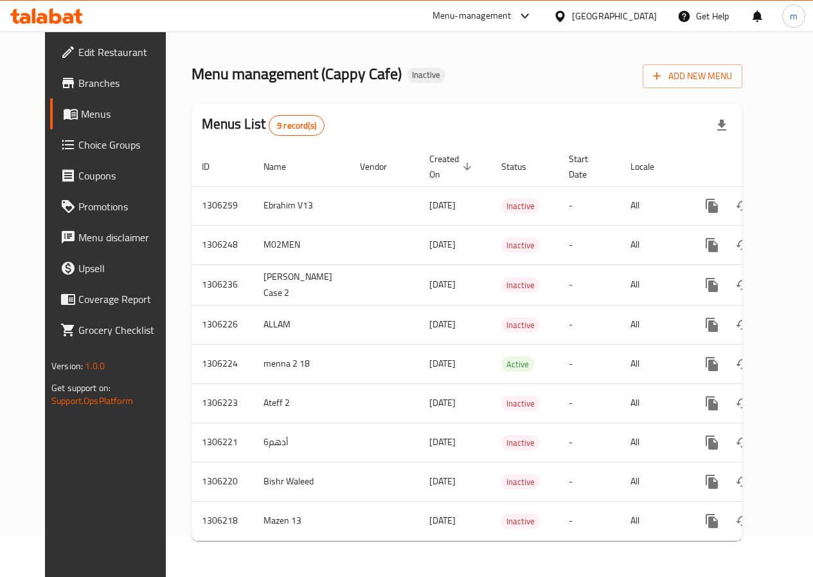
scroll to position [50, 0]
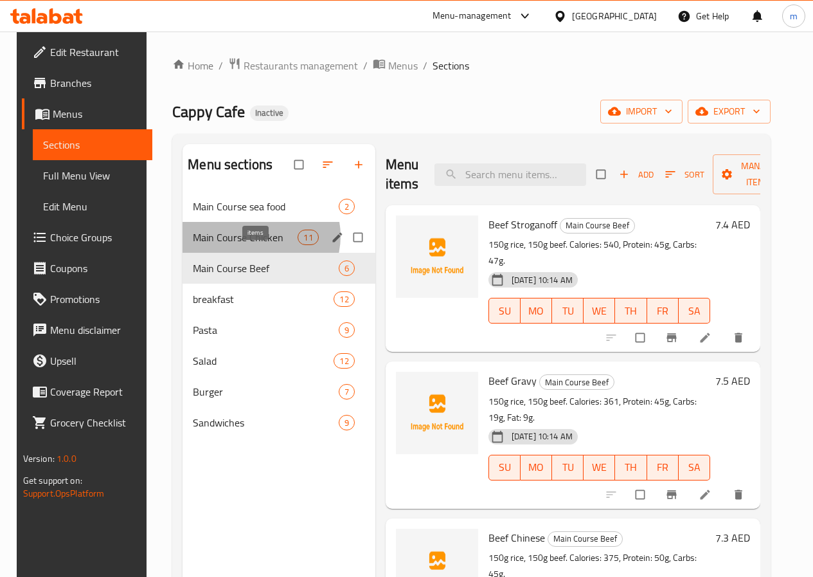
click at [298, 244] on span "11" at bounding box center [307, 237] width 19 height 12
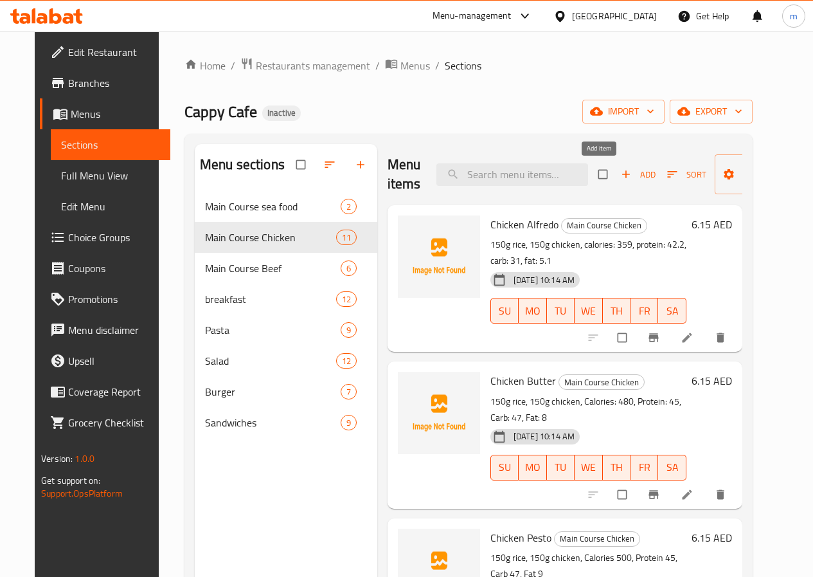
click at [618, 169] on button "Add" at bounding box center [638, 175] width 41 height 20
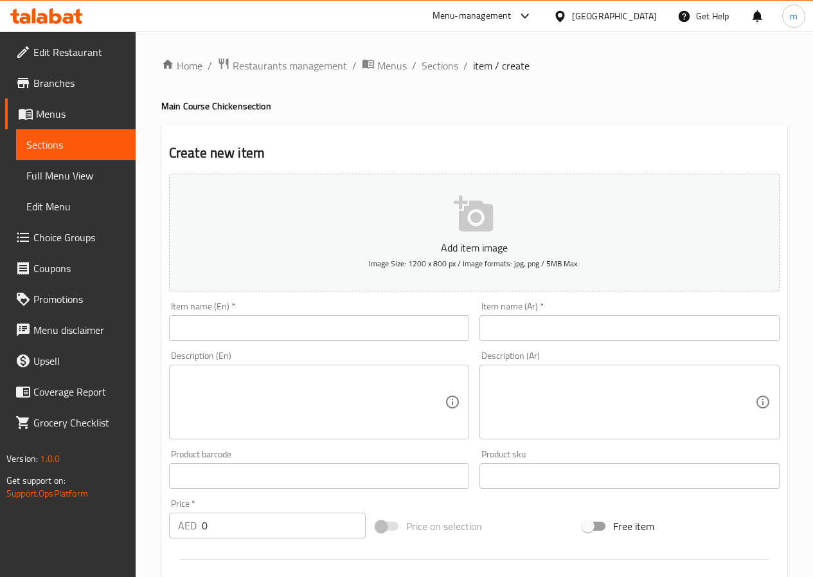
click at [302, 327] on input "text" at bounding box center [319, 328] width 300 height 26
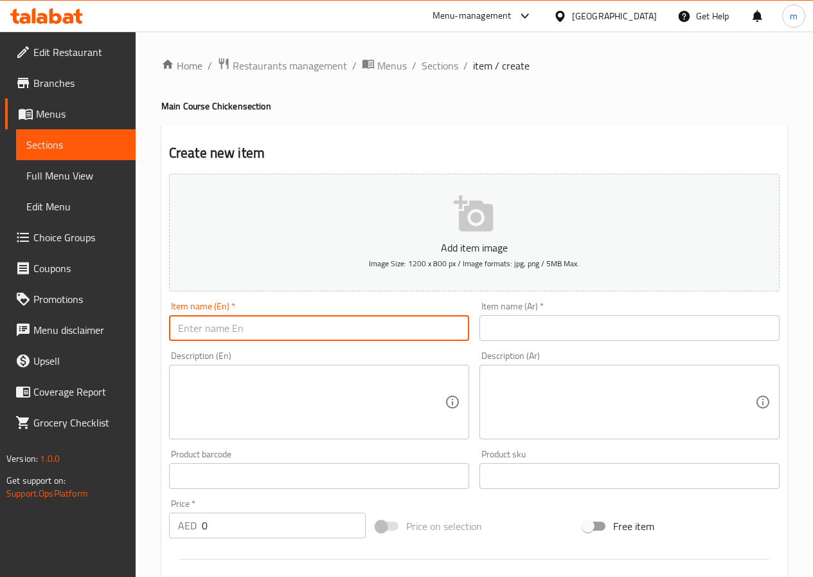
paste input "Grilled Chicken with Vegetables"
type input "Grilled Chicken with Vegetables"
click at [590, 332] on input "text" at bounding box center [630, 328] width 300 height 26
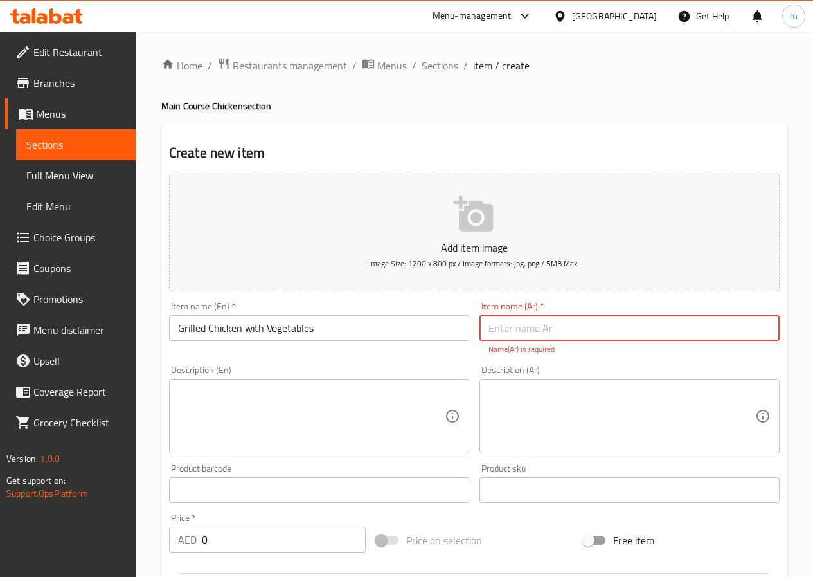
paste input "دجاج مشوي مع الخضار"
type input "دجاج مشوي مع الخضار"
click at [316, 444] on div "Add item image Image Size: 1200 x 800 px / Image formats: jpg, png / 5MB Max. I…" at bounding box center [474, 452] width 621 height 568
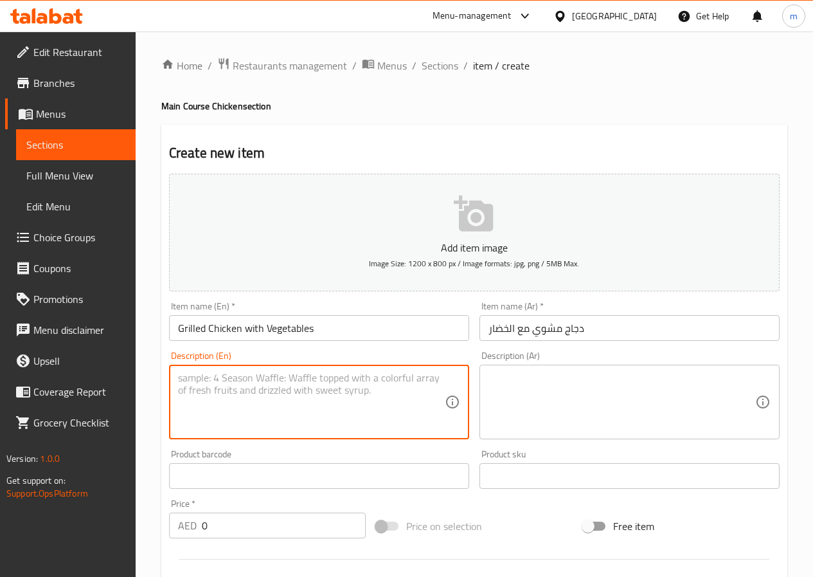
click at [347, 390] on textarea at bounding box center [311, 402] width 267 height 61
paste textarea "150g chicken. Calories: 480, Protein: 38g."
type textarea "150g chicken. Calories: 480, Protein: 38g."
click at [510, 415] on textarea at bounding box center [622, 402] width 267 height 61
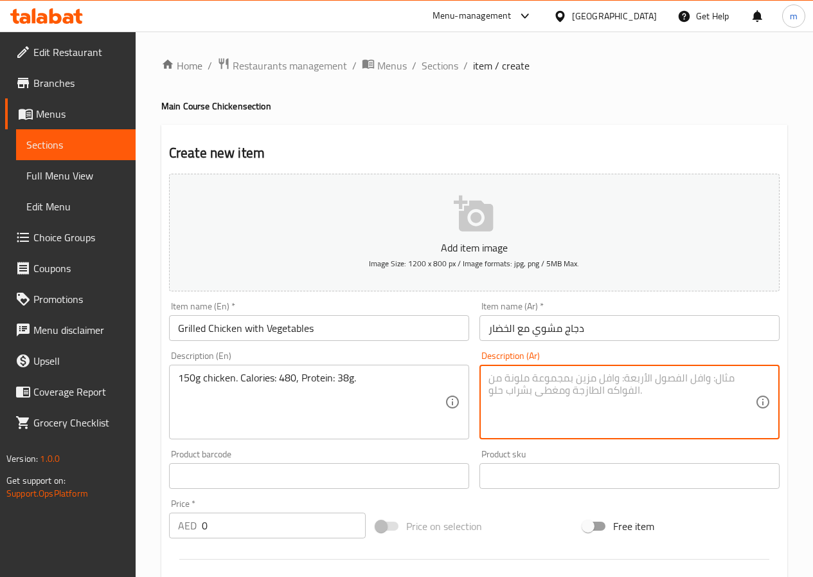
click at [614, 406] on textarea at bounding box center [622, 402] width 267 height 61
paste textarea "150 جرام دجاج. السعرات الحرارية: 480، البروتين: 38 جرام."
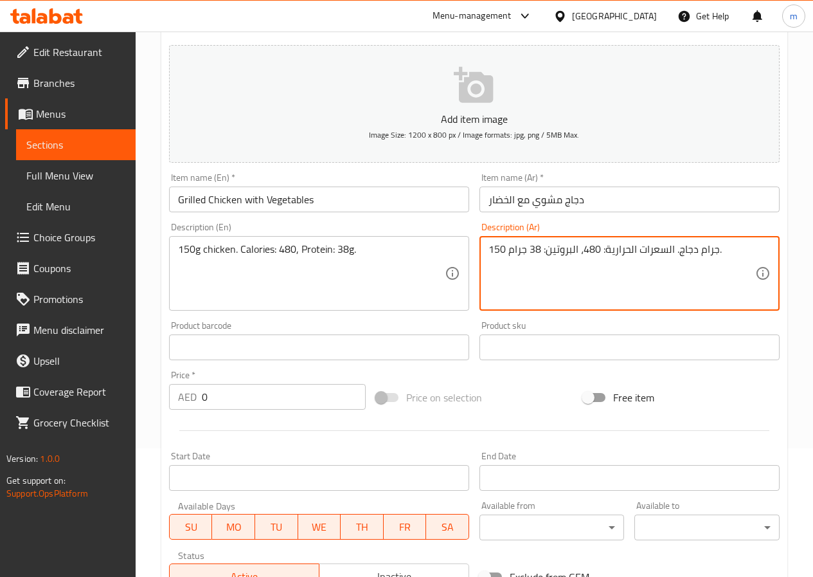
type textarea "150 جرام دجاج. السعرات الحرارية: 480، البروتين: 38 جرام."
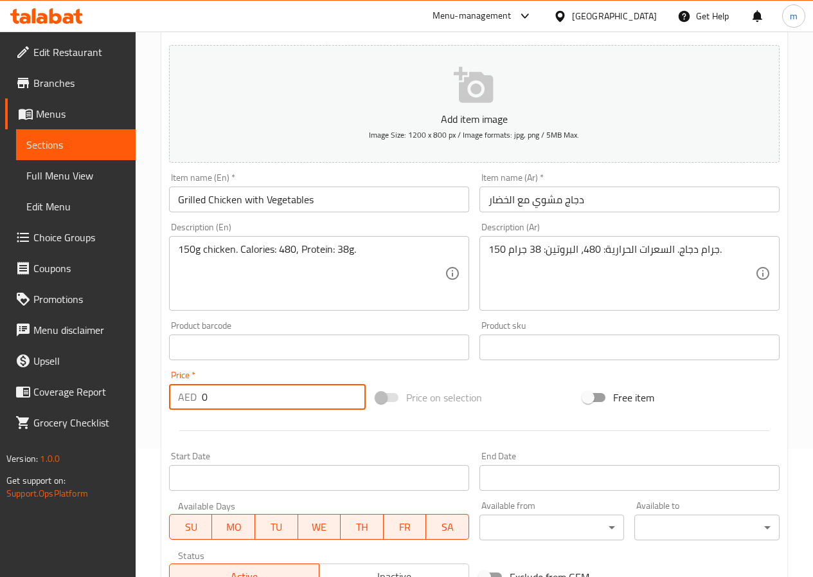
drag, startPoint x: 234, startPoint y: 398, endPoint x: 166, endPoint y: 396, distance: 68.2
click at [166, 396] on div "Price   * AED 0 Price *" at bounding box center [267, 390] width 207 height 50
paste input "6.15"
type input "6.15"
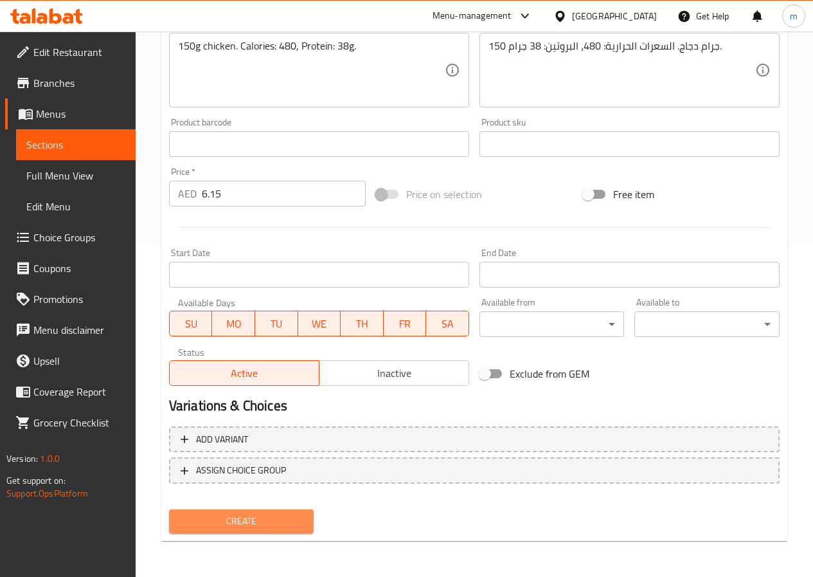
click at [271, 517] on span "Create" at bounding box center [241, 521] width 125 height 16
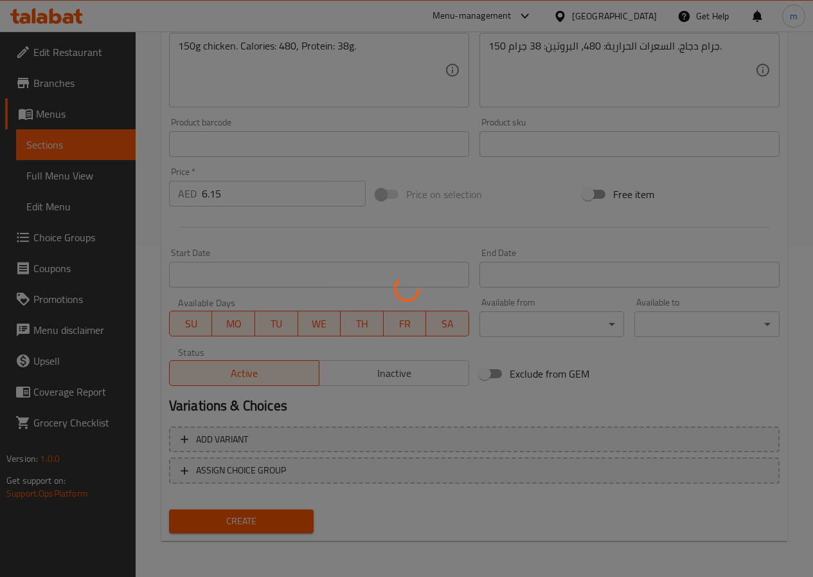
type input "0"
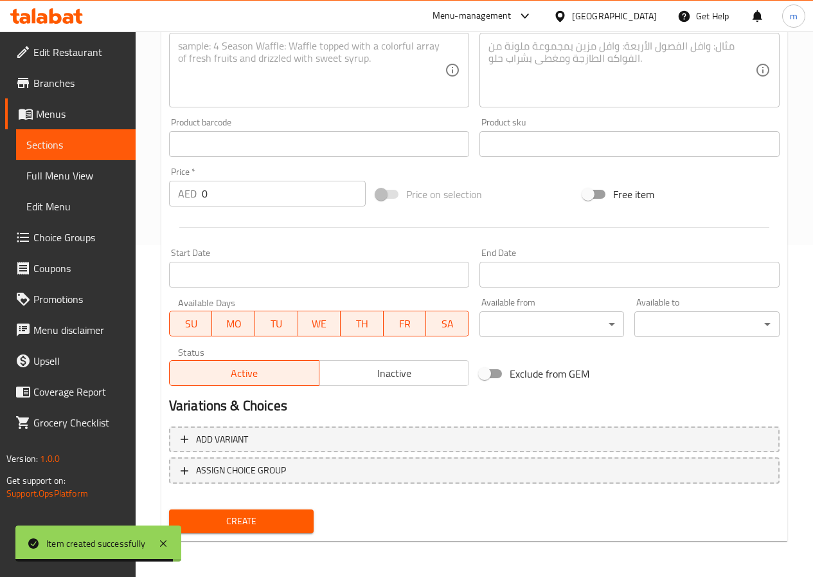
click at [95, 138] on span "Sections" at bounding box center [75, 144] width 99 height 15
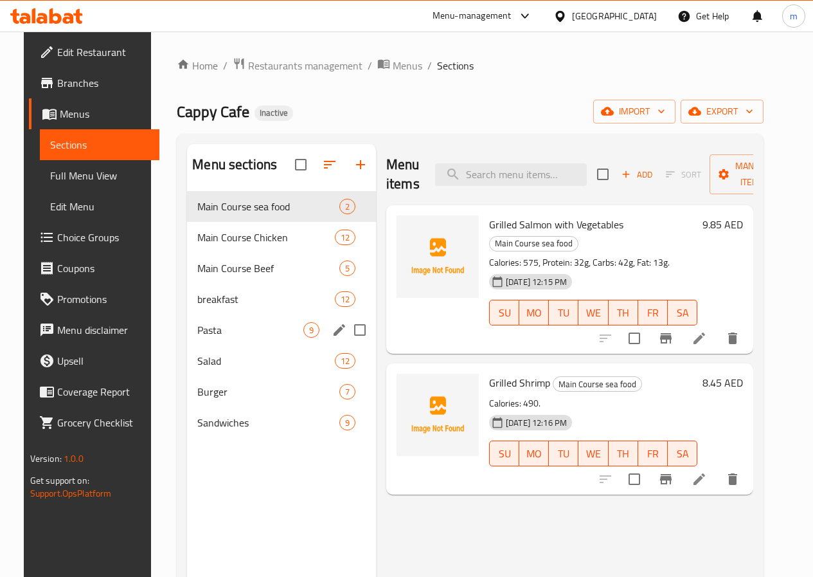
click at [228, 338] on span "Pasta" at bounding box center [250, 329] width 106 height 15
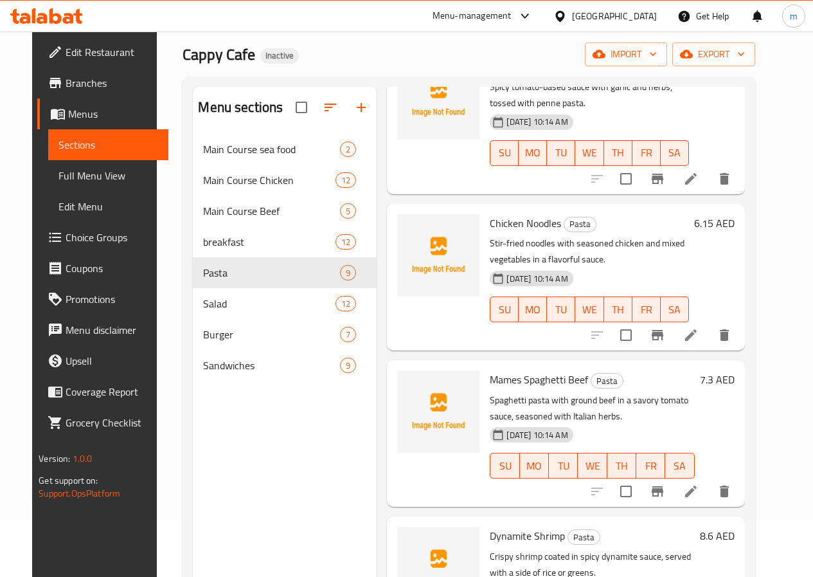
scroll to position [180, 0]
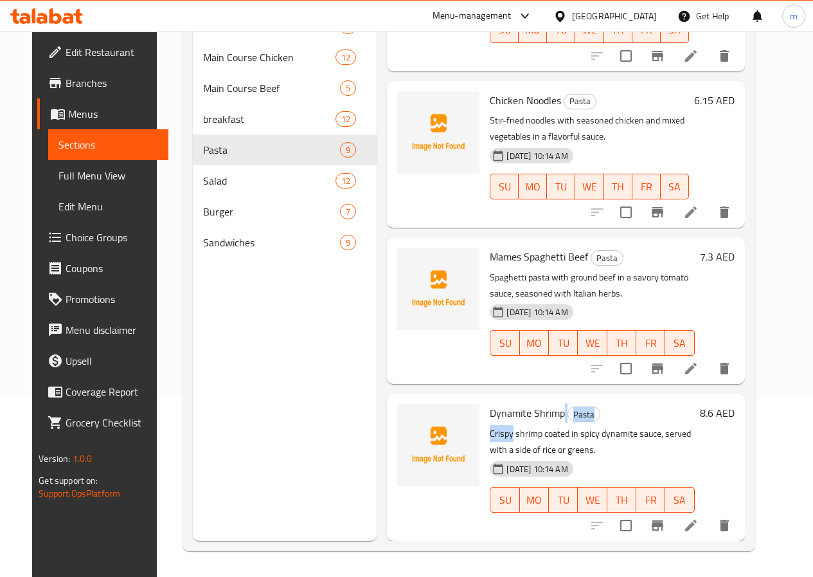
drag, startPoint x: 510, startPoint y: 415, endPoint x: 457, endPoint y: 423, distance: 54.0
click at [485, 423] on div "Dynamite Shrimp Pasta Crispy shrimp coated in spicy dynamite sauce, served with…" at bounding box center [592, 467] width 215 height 136
click at [697, 528] on icon at bounding box center [691, 525] width 12 height 12
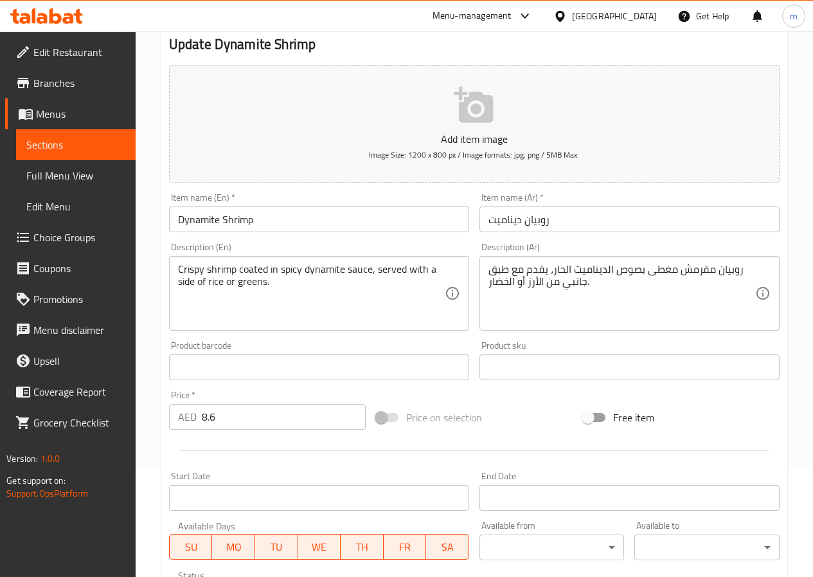
scroll to position [193, 0]
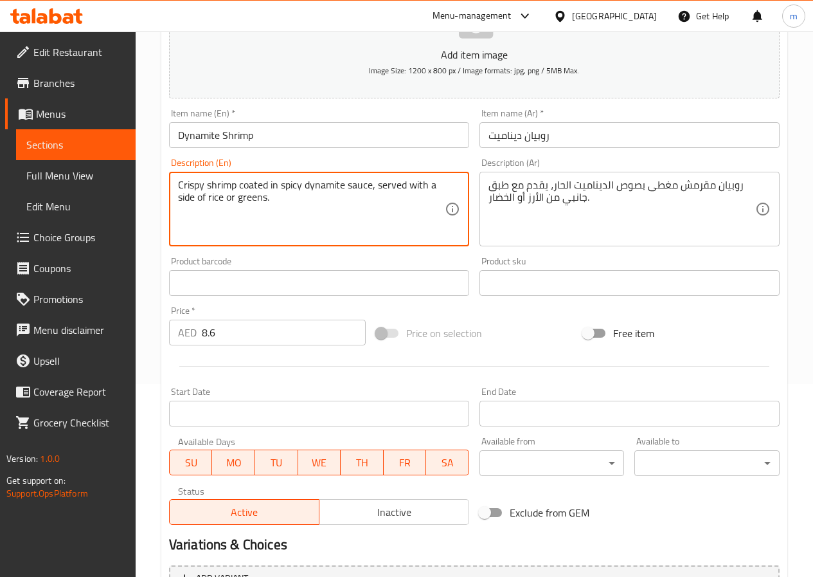
drag, startPoint x: 264, startPoint y: 199, endPoint x: 239, endPoint y: 208, distance: 27.2
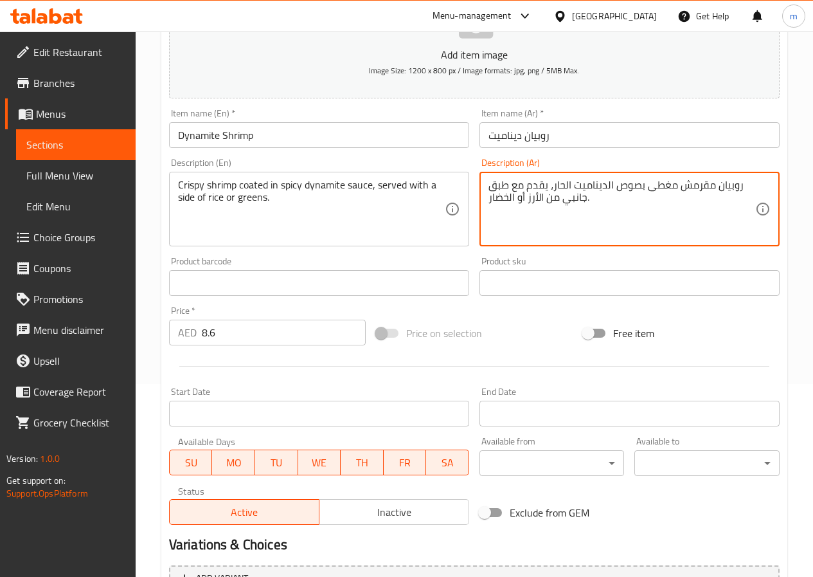
click at [504, 199] on textarea "روبيان مقرمش مغطى بصوص الديناميت الحار، يقدم مع طبق جانبي من الأرز أو الخضار." at bounding box center [622, 209] width 267 height 61
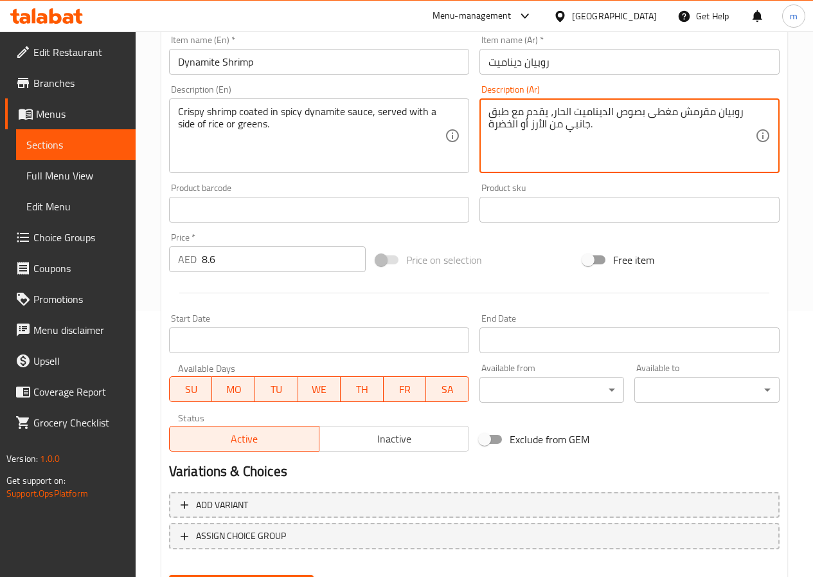
scroll to position [332, 0]
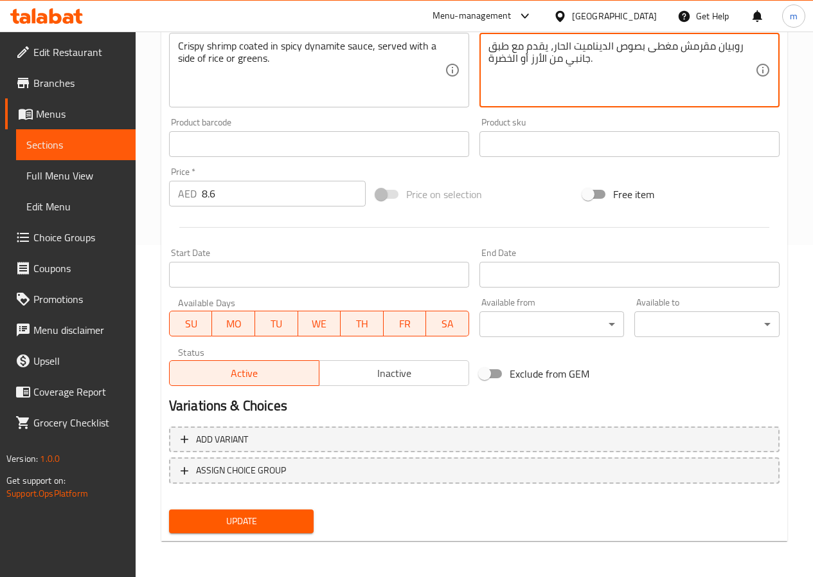
type textarea "روبيان مقرمش مغطى بصوص الديناميت الحار، يقدم مع طبق جانبي من الأرز أو الخضرة."
click at [254, 523] on span "Update" at bounding box center [241, 521] width 125 height 16
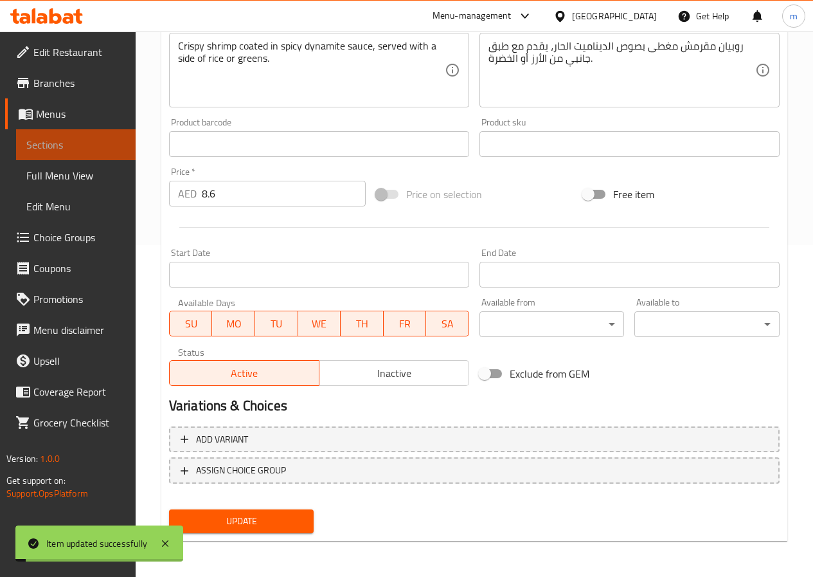
click at [83, 144] on span "Sections" at bounding box center [75, 144] width 99 height 15
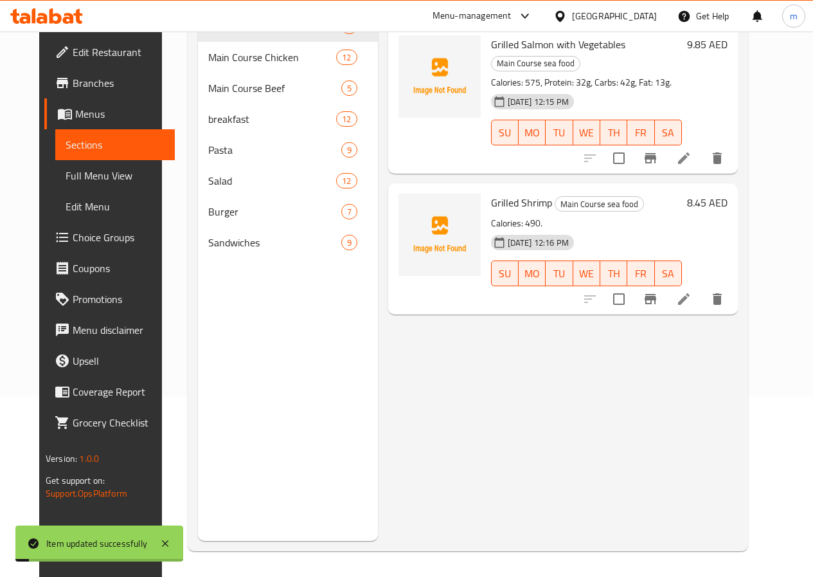
scroll to position [180, 0]
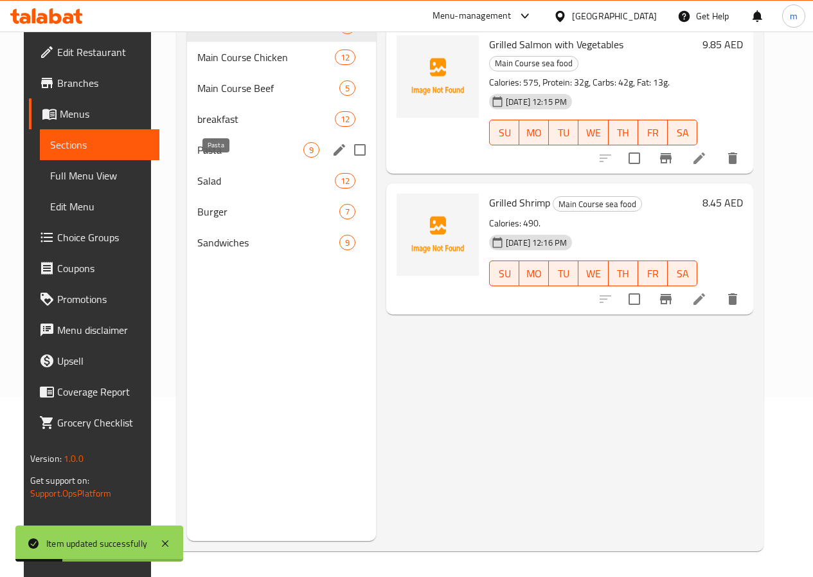
click at [219, 158] on span "Pasta" at bounding box center [250, 149] width 106 height 15
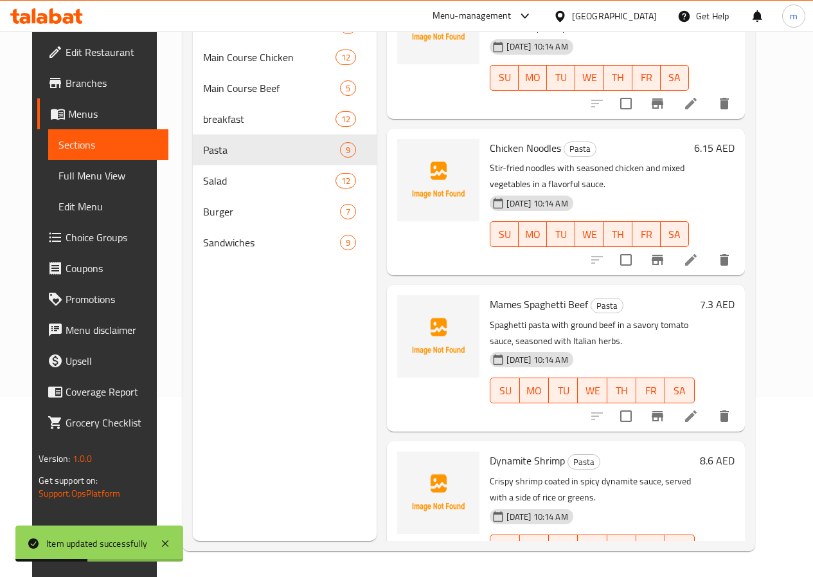
scroll to position [883, 0]
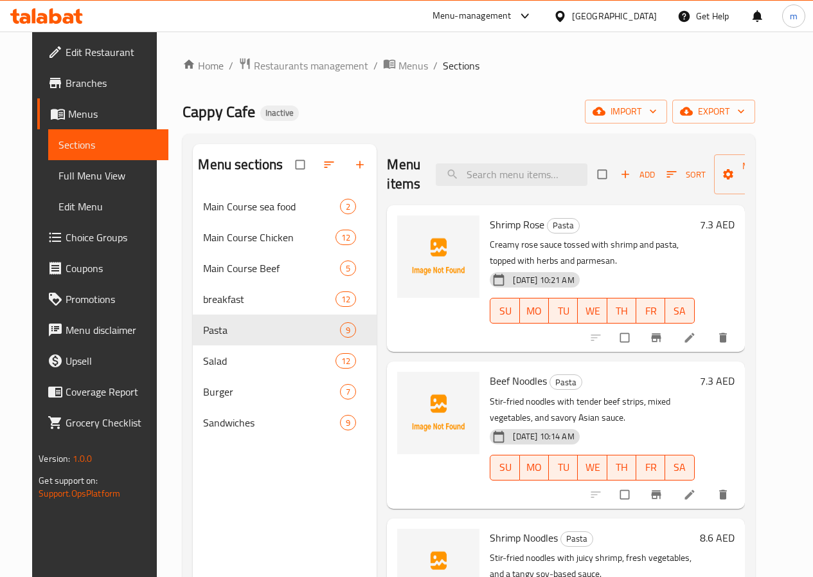
click at [100, 144] on span "Sections" at bounding box center [108, 144] width 99 height 15
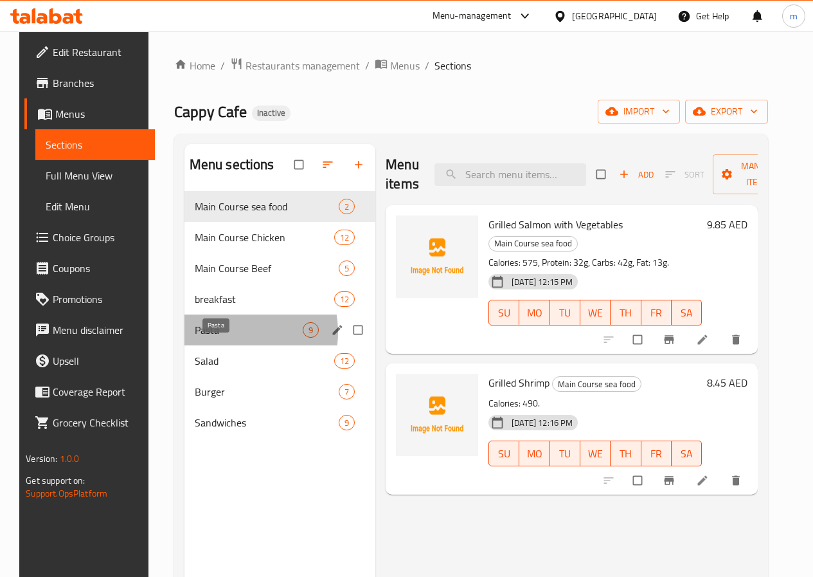
click at [218, 338] on span "Pasta" at bounding box center [249, 329] width 108 height 15
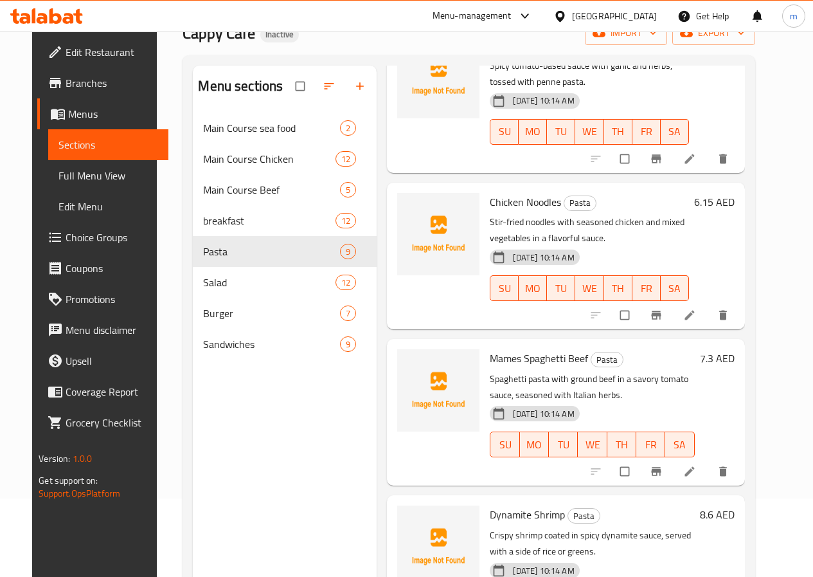
scroll to position [180, 0]
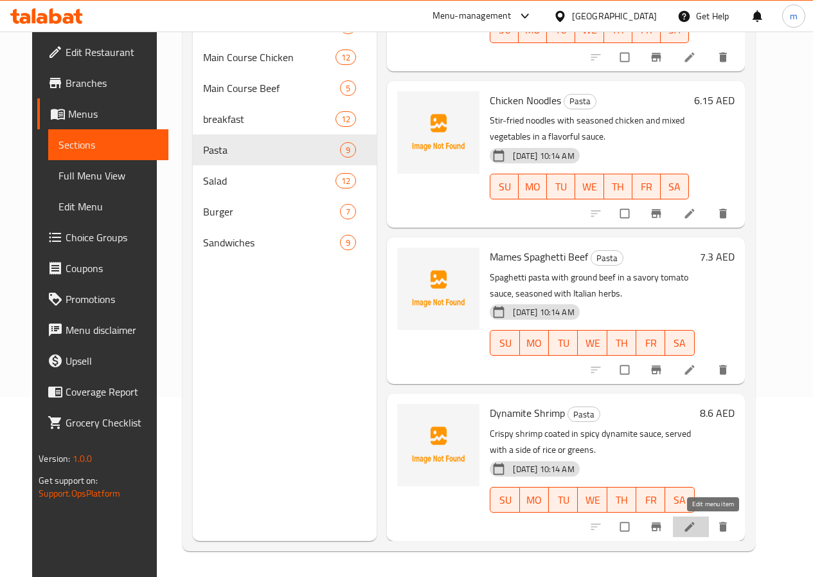
click at [696, 529] on icon at bounding box center [689, 526] width 13 height 13
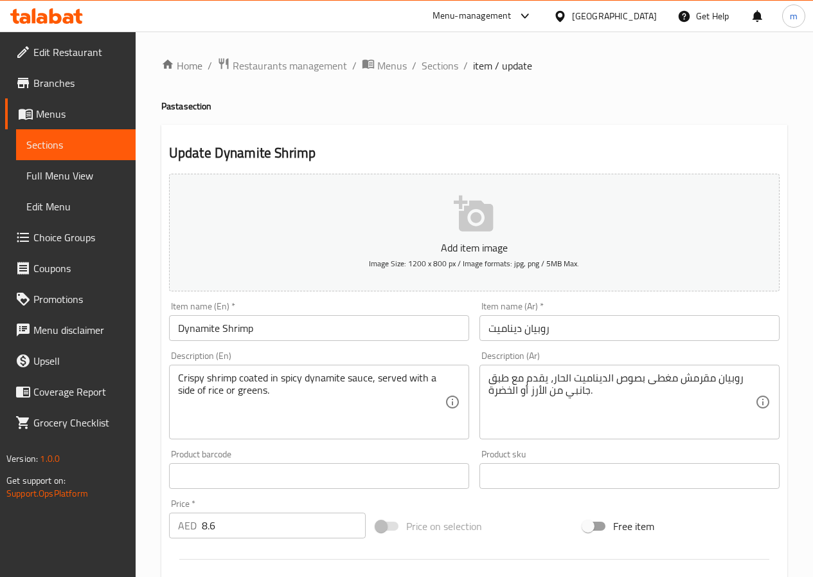
click at [93, 151] on span "Sections" at bounding box center [75, 144] width 99 height 15
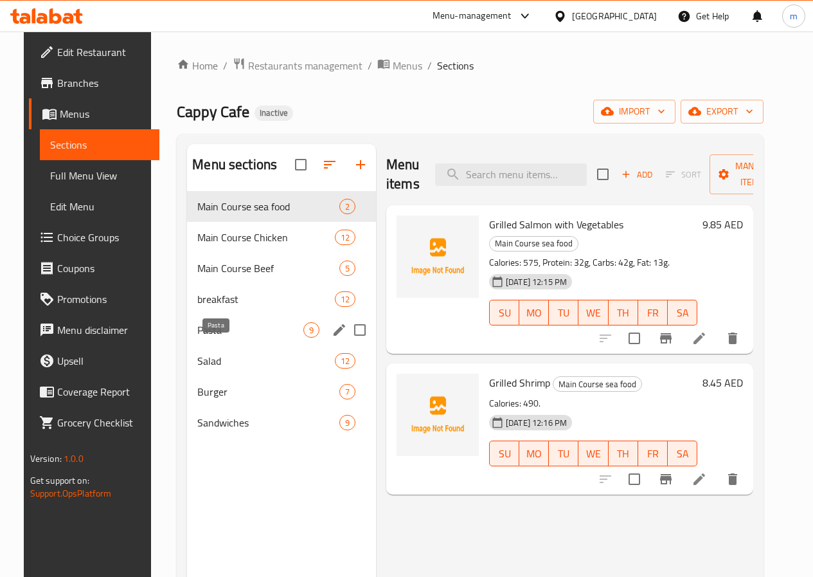
click at [226, 338] on span "Pasta" at bounding box center [250, 329] width 106 height 15
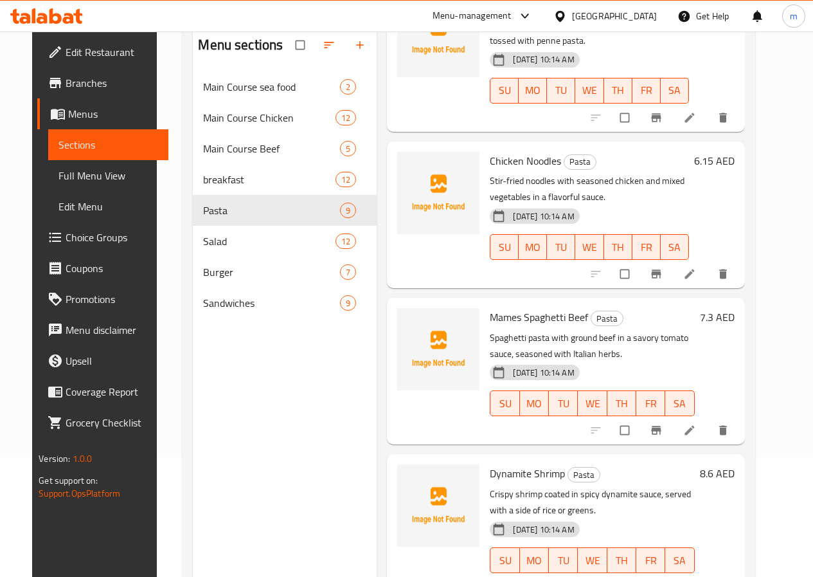
scroll to position [180, 0]
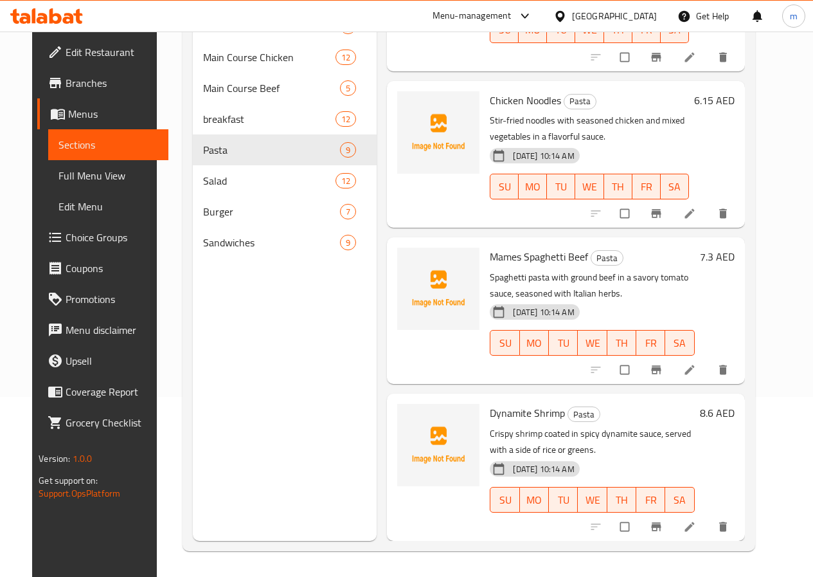
click at [696, 529] on icon at bounding box center [689, 526] width 13 height 13
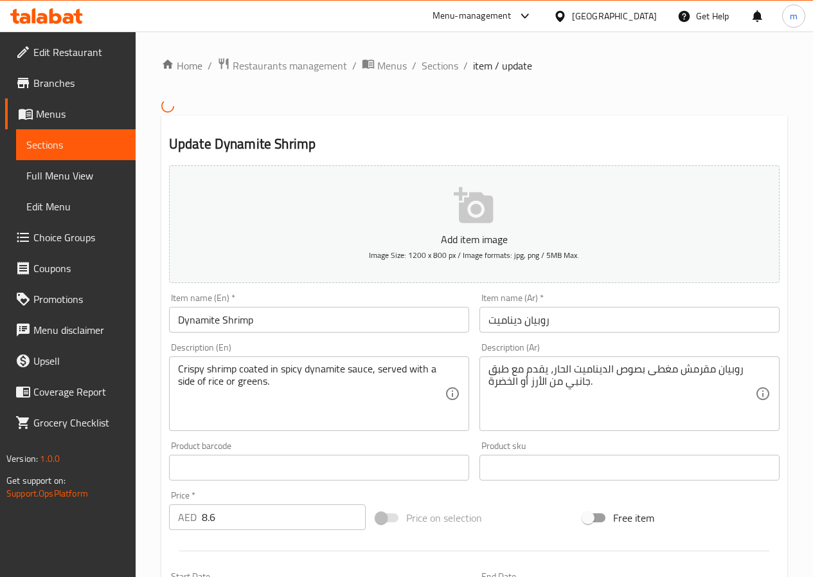
click at [73, 149] on span "Sections" at bounding box center [75, 144] width 99 height 15
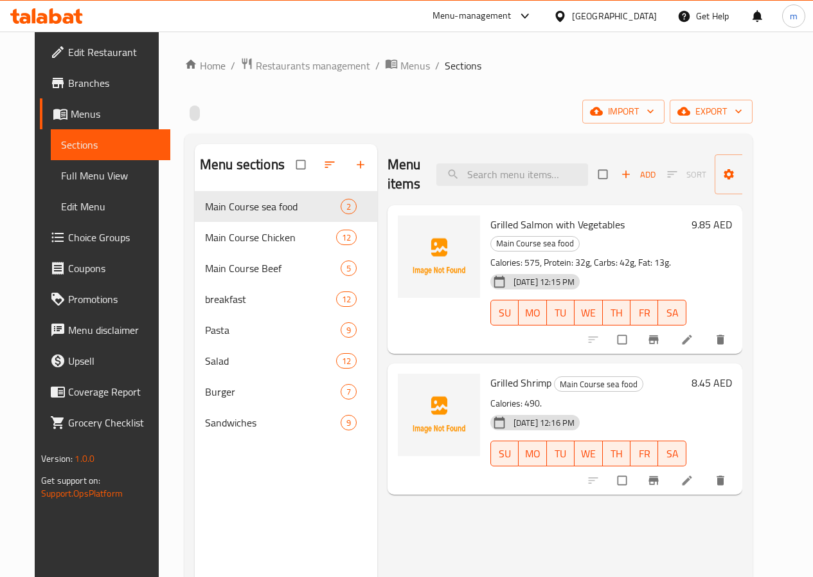
click at [73, 233] on span "Choice Groups" at bounding box center [114, 237] width 92 height 15
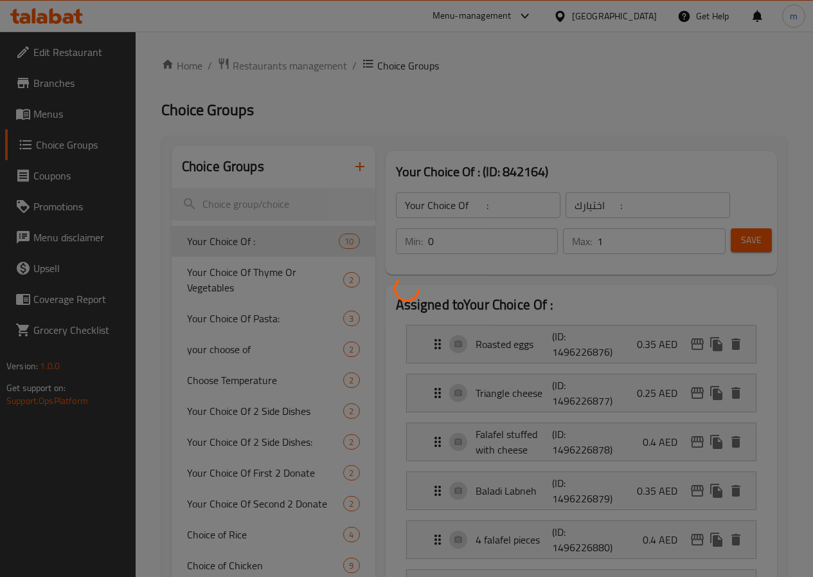
click at [245, 208] on div at bounding box center [406, 288] width 813 height 577
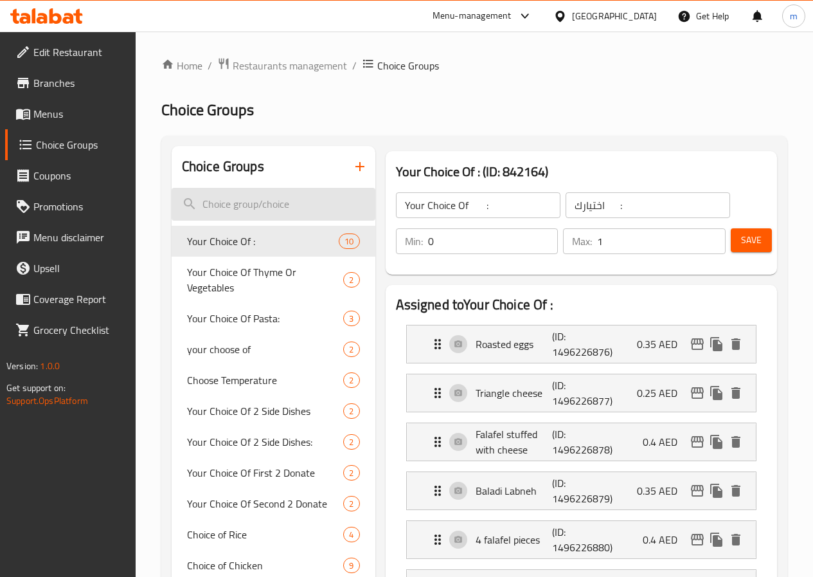
click at [297, 215] on input "search" at bounding box center [274, 204] width 204 height 33
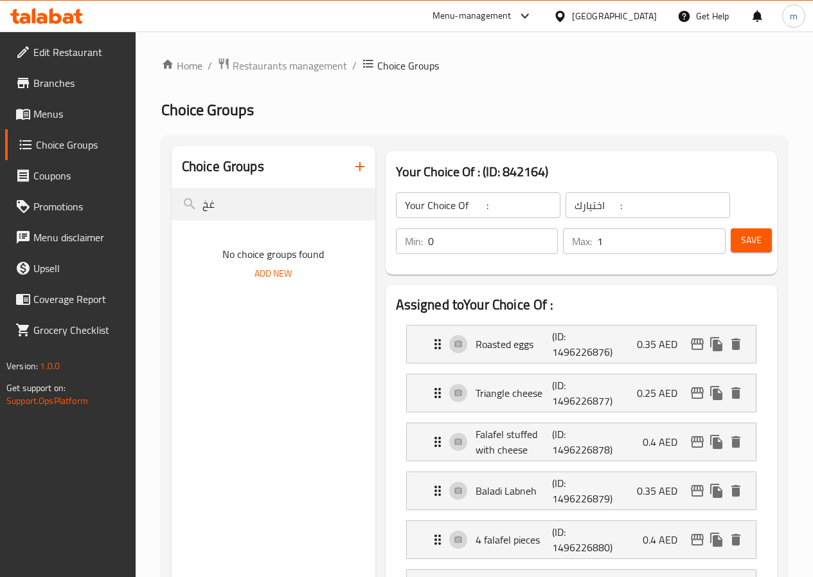
type input "غ"
type input "your choice of side"
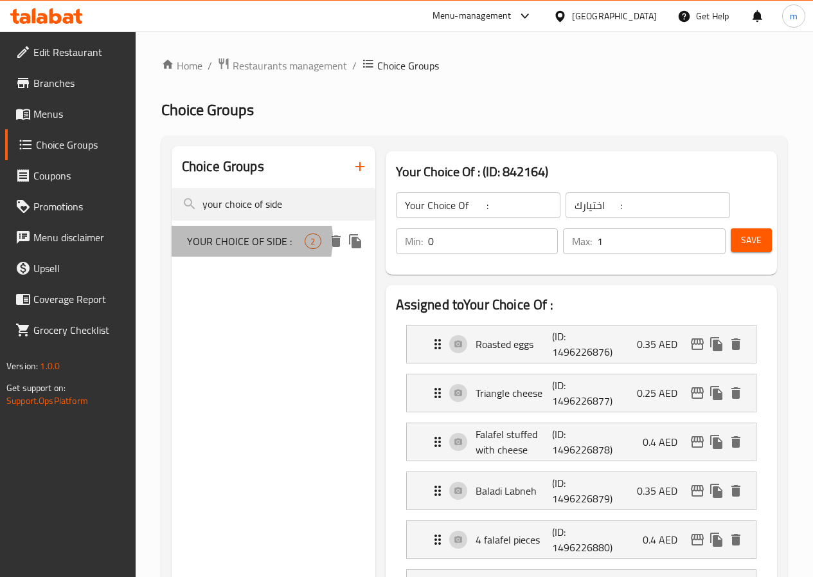
click at [245, 239] on span "YOUR CHOICE OF SIDE :" at bounding box center [246, 240] width 118 height 15
type input "YOUR CHOICE OF SIDE :"
type input "أختيارك من الطبق الجانبي :"
type input "1"
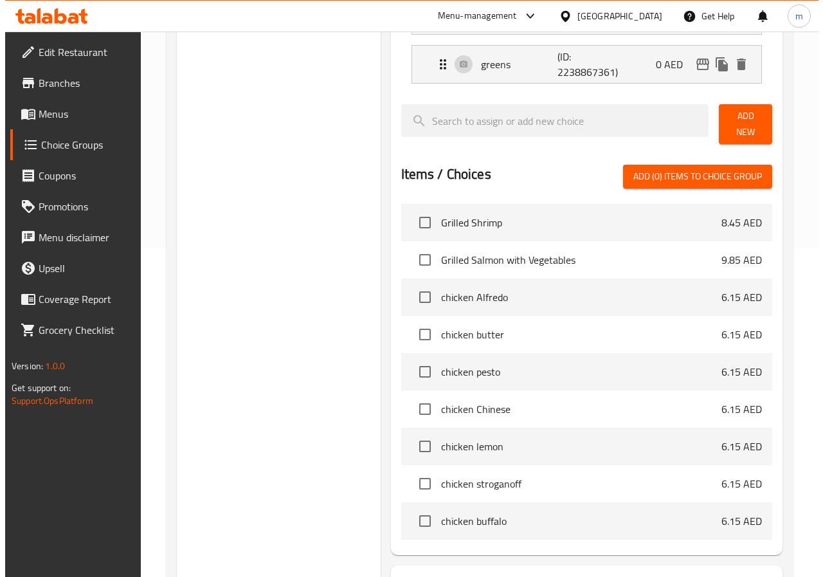
scroll to position [431, 0]
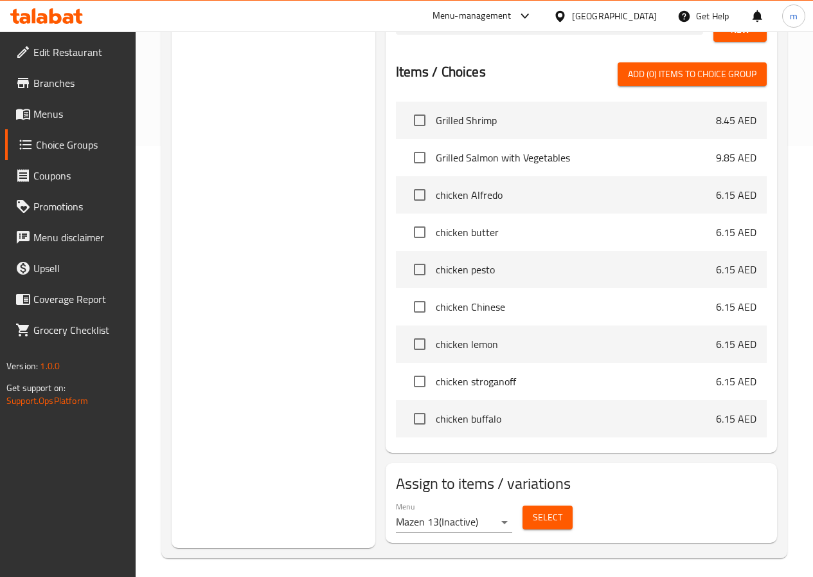
click at [532, 505] on button "Select" at bounding box center [548, 517] width 50 height 24
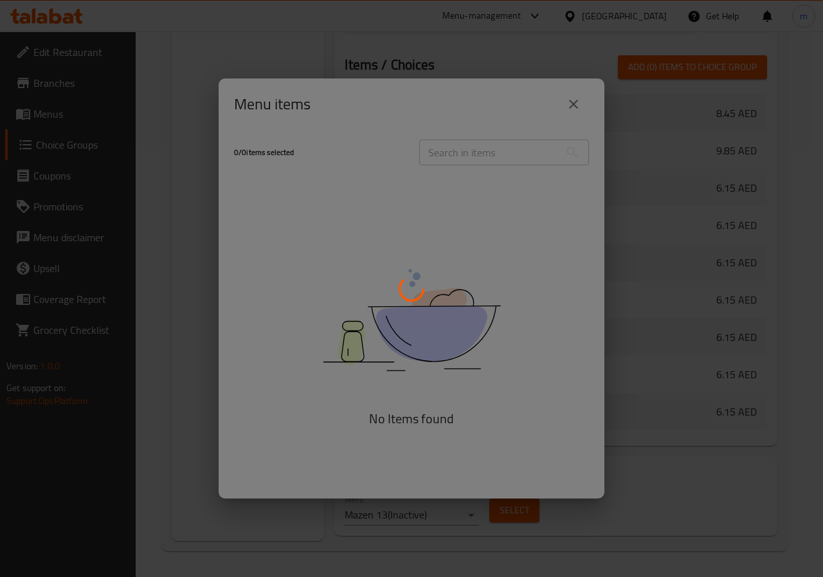
click at [571, 102] on div at bounding box center [411, 288] width 823 height 577
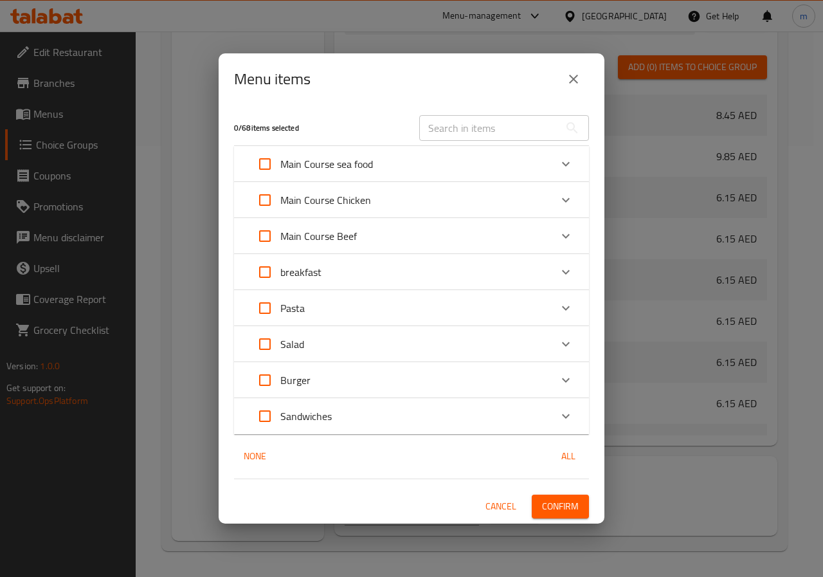
click at [571, 102] on div "Menu items" at bounding box center [412, 78] width 386 height 51
click at [566, 307] on icon "Expand" at bounding box center [565, 307] width 15 height 15
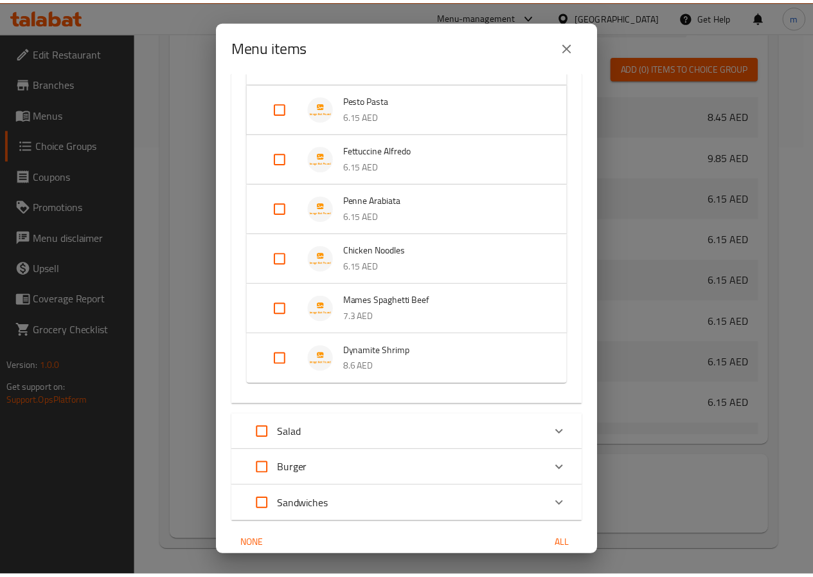
scroll to position [442, 0]
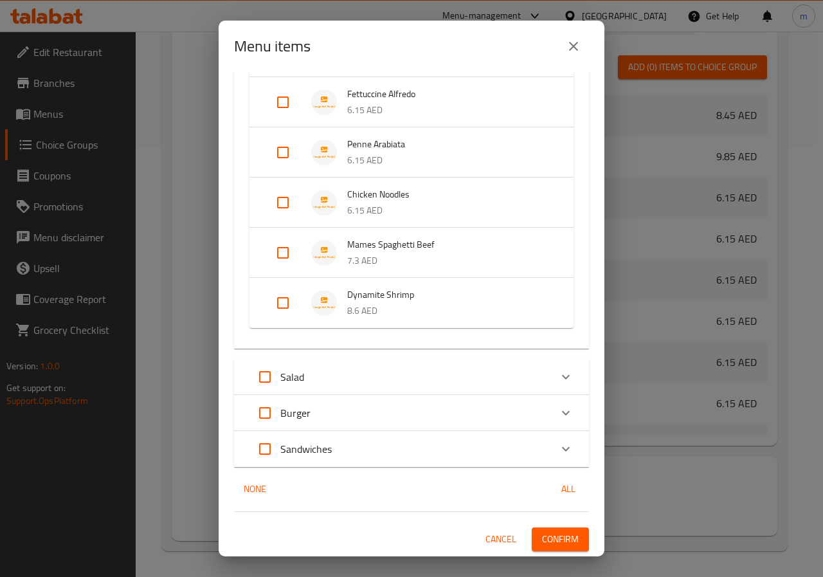
click at [289, 302] on input "Expand" at bounding box center [282, 302] width 31 height 31
checkbox input "true"
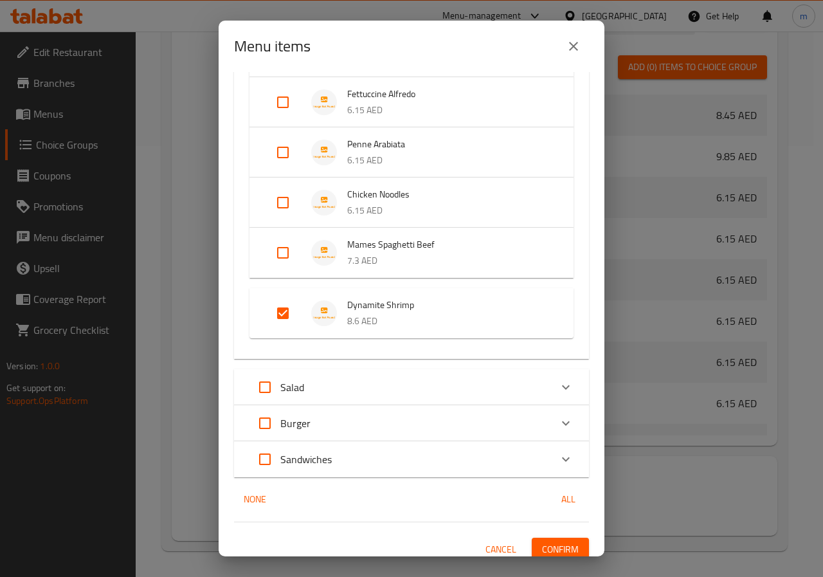
click at [557, 548] on span "Confirm" at bounding box center [560, 549] width 37 height 16
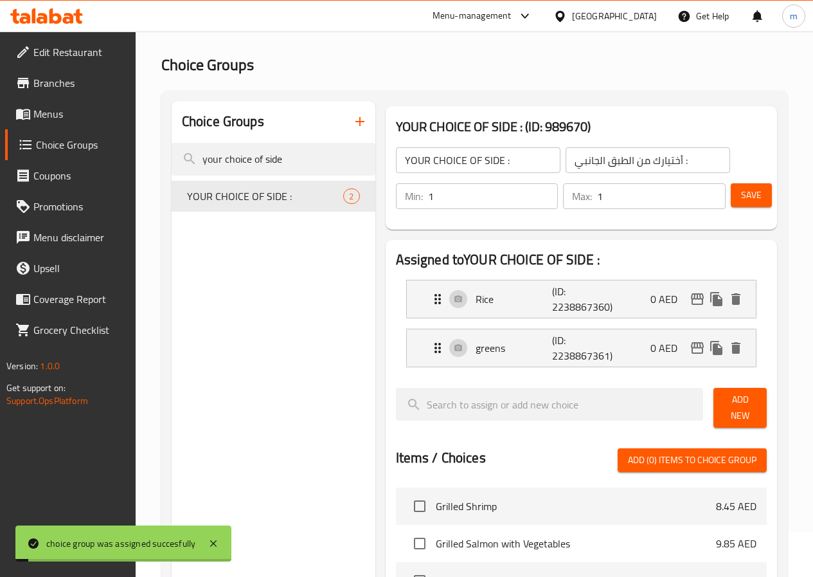
scroll to position [0, 0]
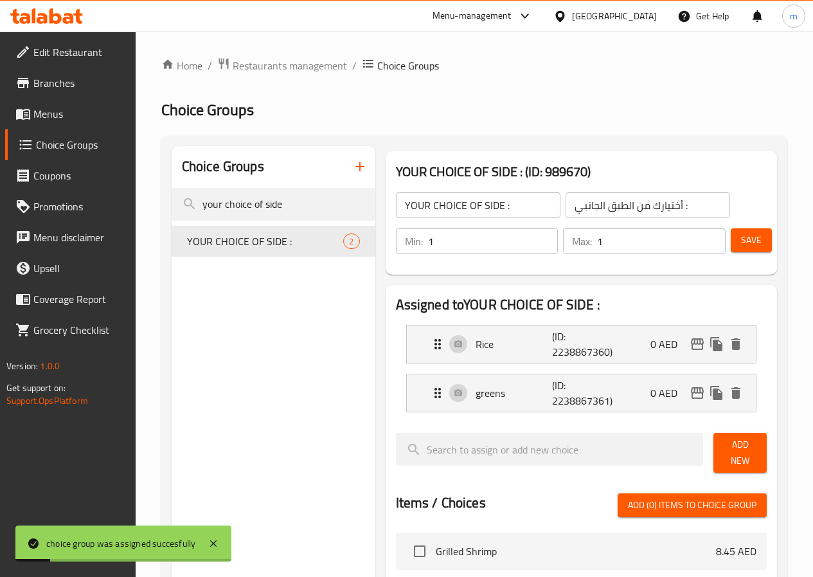
click at [750, 235] on span "Save" at bounding box center [751, 240] width 21 height 16
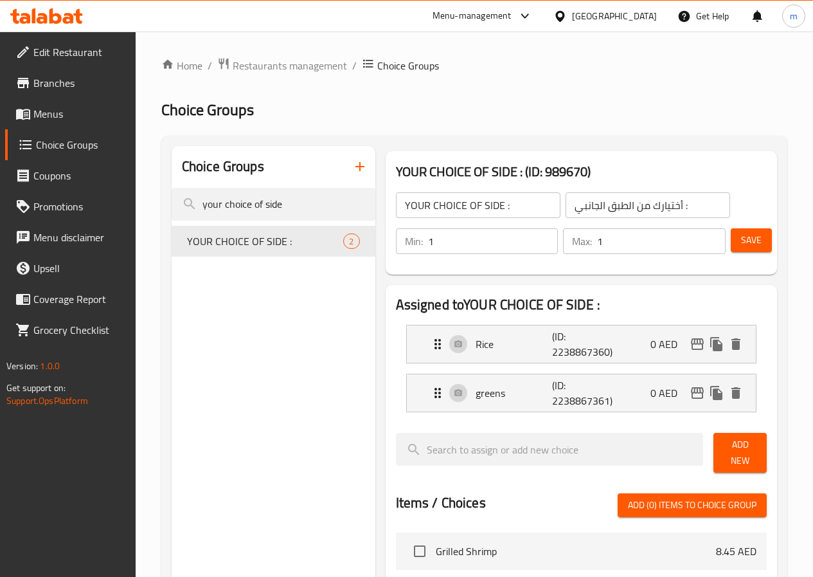
click at [79, 123] on link "Menus" at bounding box center [70, 113] width 131 height 31
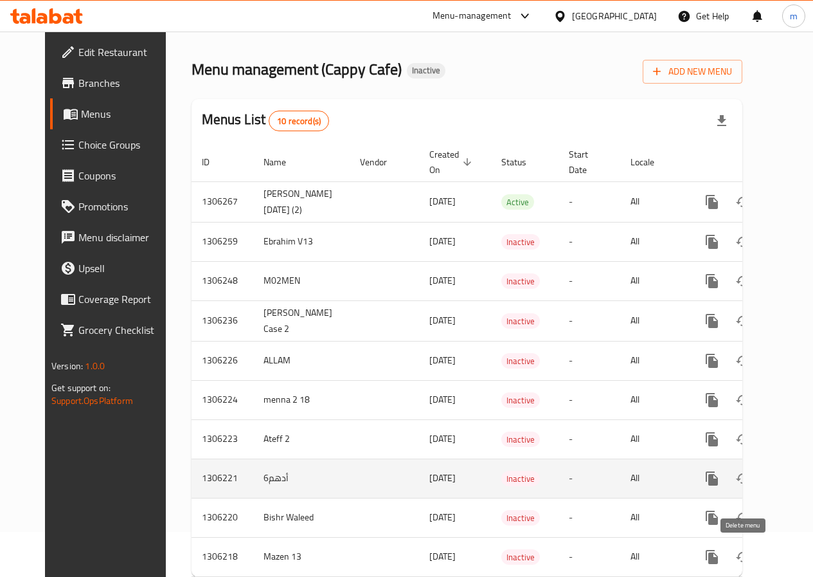
scroll to position [91, 0]
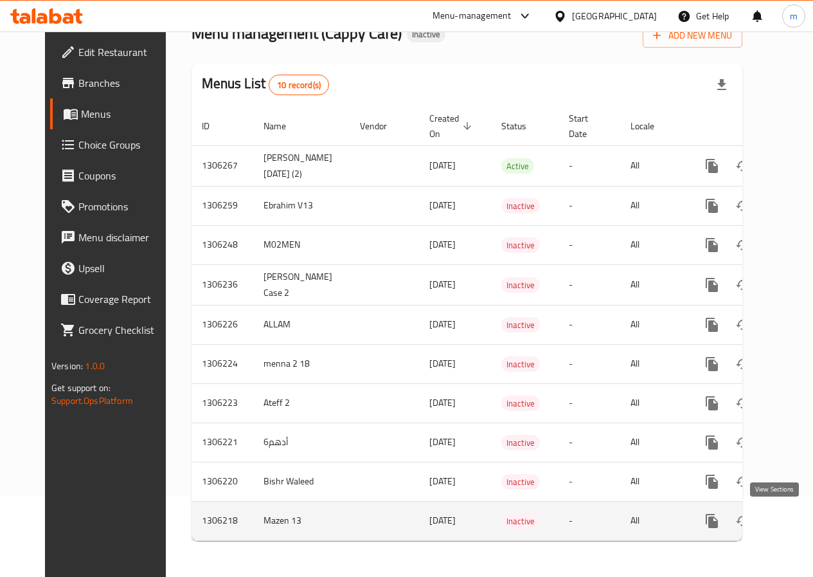
click at [799, 515] on icon "enhanced table" at bounding box center [805, 521] width 12 height 12
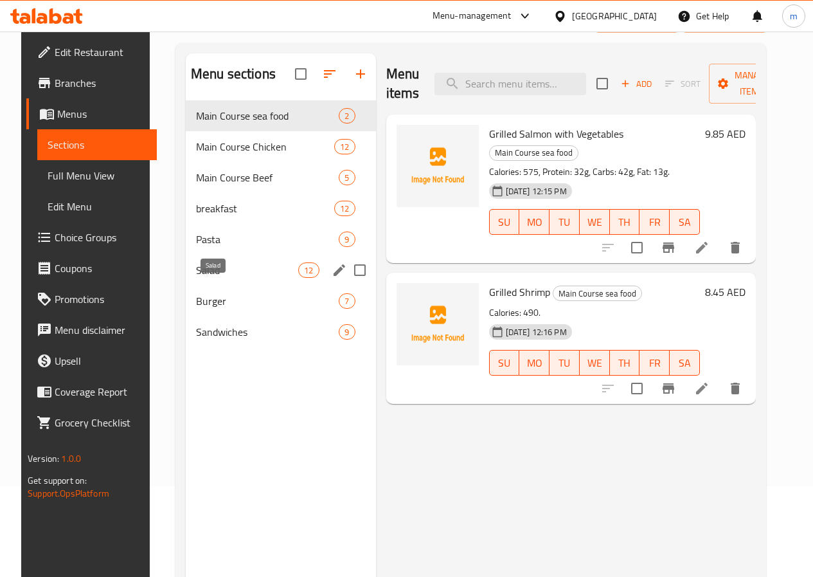
click at [213, 278] on span "Salad" at bounding box center [247, 269] width 102 height 15
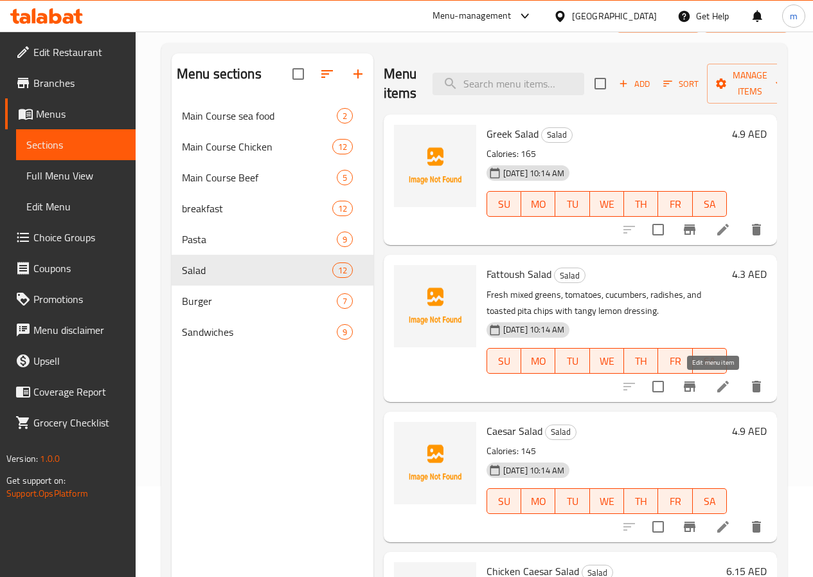
click at [718, 386] on icon at bounding box center [723, 386] width 15 height 15
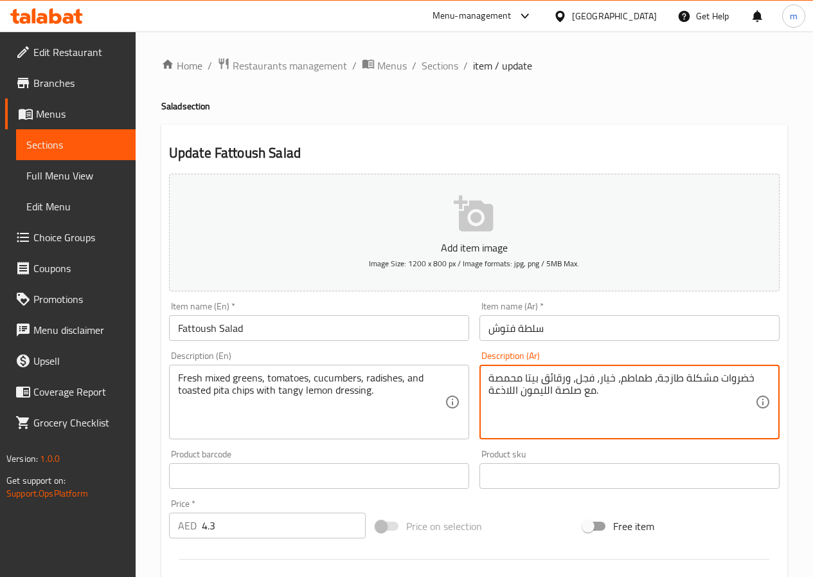
click at [738, 375] on textarea "خضروات مشكلة طازجة، طماطم، خيار، فجل، ورقائق بيتا محمصة مع صلصة الليمون اللاذعة." at bounding box center [622, 402] width 267 height 61
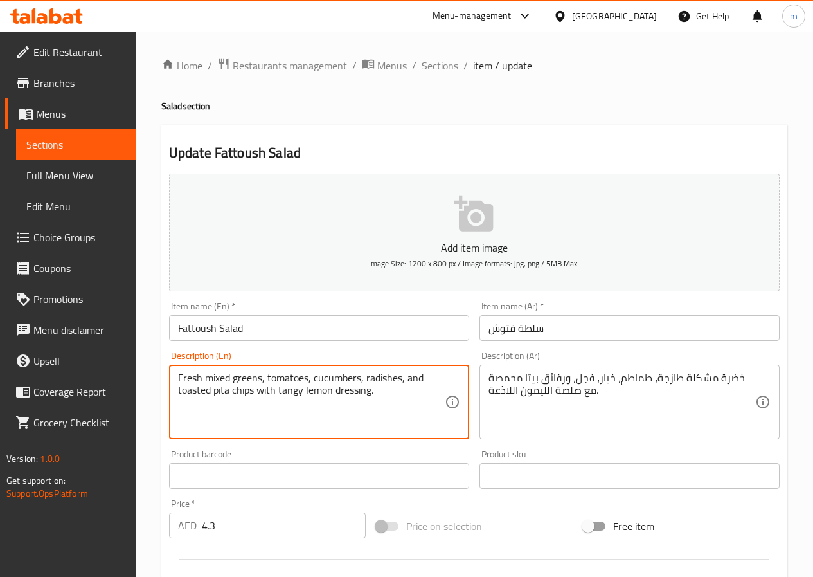
click at [390, 380] on textarea "Fresh mixed greens, tomatoes, cucumbers, radishes, and toasted pita chips with …" at bounding box center [311, 402] width 267 height 61
click at [435, 399] on textarea "Fresh mixed greens, tomatoes, cucumbers, radishes, and toasted pita chips with …" at bounding box center [311, 402] width 267 height 61
click at [288, 394] on textarea "Fresh mixed greens, tomatoes, cucumbers, radishes, and toasted pita chips with …" at bounding box center [311, 402] width 267 height 61
click at [297, 428] on textarea "Fresh mixed greens, tomatoes, cucumbers, radishes, and toasted pita chips with …" at bounding box center [311, 402] width 267 height 61
click at [565, 391] on textarea "خضرة مشكلة طازجة، طماطم، خيار، فجل، ورقائق بيتا محمصة مع صلصة الليمون اللاذعة." at bounding box center [622, 402] width 267 height 61
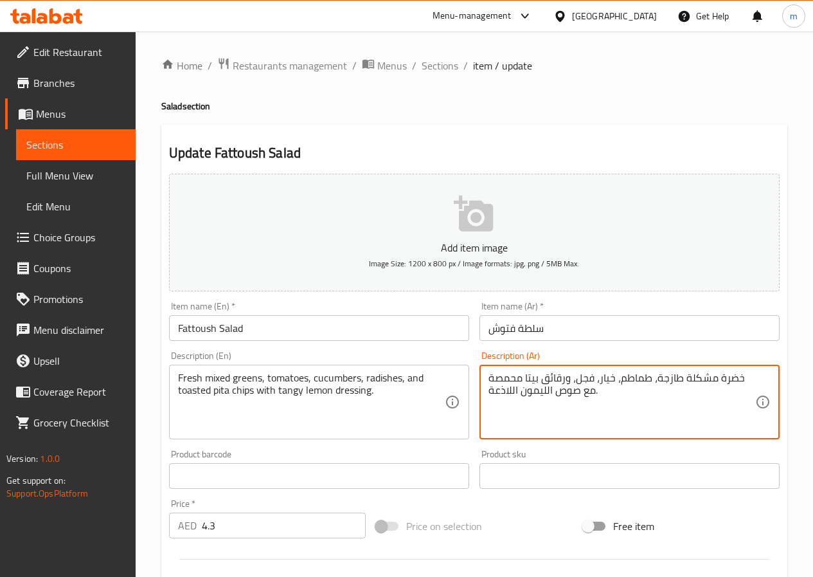
click at [518, 395] on textarea "خضرة مشكلة طازجة، طماطم، خيار، فجل، ورقائق بيتا محمصة مع صوص الليمون اللاذعة." at bounding box center [622, 402] width 267 height 61
click at [634, 399] on textarea "خضرة مشكلة طازجة، طماطم، خيار، فجل، ورقائق بيتا محمصة مع صوص الليمون المنعش." at bounding box center [622, 402] width 267 height 61
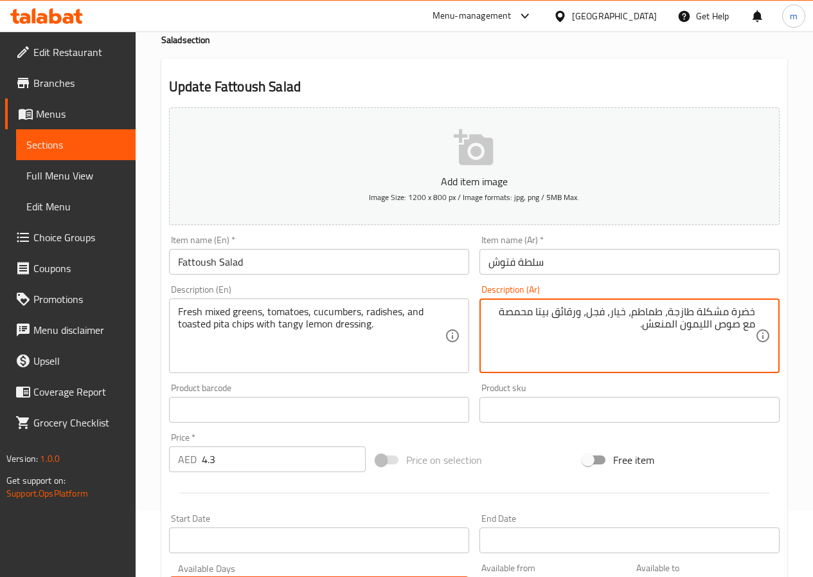
scroll to position [193, 0]
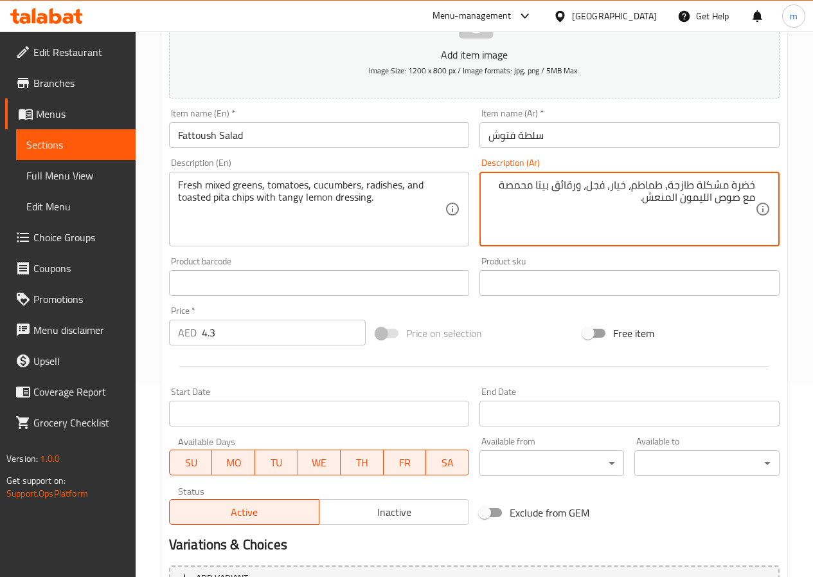
click at [545, 188] on textarea "خضرة مشكلة طازجة، طماطم، خيار، فجل، ورقائق بيتا محمصة مع صوص الليمون المنعش." at bounding box center [622, 209] width 267 height 61
click at [552, 186] on textarea "خضرة مشكلة طازجة، طماطم، خيار، فجل، ورقائق بيتا محمصة مع صوص الليمون المنعش." at bounding box center [622, 209] width 267 height 61
click at [554, 197] on textarea "خضرة مشكلة طازجة، طماطم، خيار، فجل، ورقائق بيتا محمصة مع صوص الليمون المنعش." at bounding box center [622, 209] width 267 height 61
click at [560, 184] on textarea "خضرة مشكلة طازجة، طماطم، خيار، فجل، ورقائق بيتا محمصة مع صوص الليمون المنعش." at bounding box center [622, 209] width 267 height 61
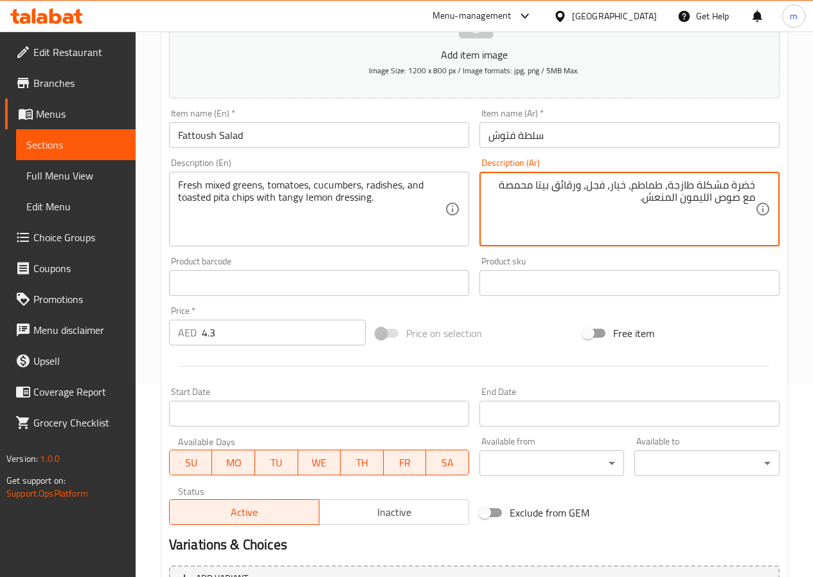
click at [547, 187] on textarea "خضرة مشكلة طازجة، طماطم، خيار، فجل، ورقائق بيتا محمصة مع صوص الليمون المنعش." at bounding box center [622, 209] width 267 height 61
click at [556, 189] on textarea "خضرة مشكلة طازجة، طماطم، خيار، فجل، ورقائق بيتا محمصة مع صوص الليمون المنعش." at bounding box center [622, 209] width 267 height 61
click at [534, 220] on textarea "خضرة مشكلة طازجة، طماطم، خيار، فجل، ورقائق البطاطا بيتا محمصة مع صوص الليمون ال…" at bounding box center [622, 209] width 267 height 61
type textarea "خضرة مشكلة طازجة، طماطم، خيار، فجل، ورقائق البطاطا بيتا محمصة مع صوص الليمون ال…"
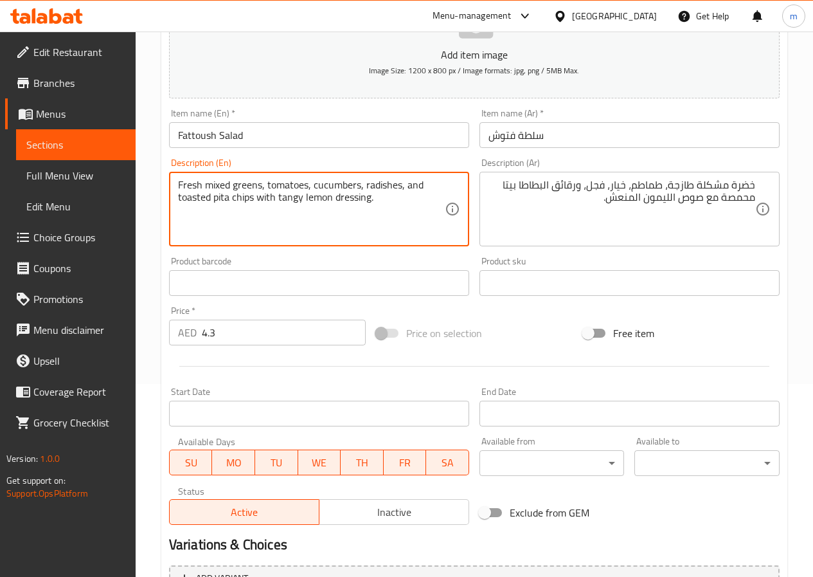
drag, startPoint x: 251, startPoint y: 199, endPoint x: 174, endPoint y: 199, distance: 77.2
click at [215, 228] on textarea "Fresh mixed greens, tomatoes, cucumbers, radishes, and toasted pita chips with …" at bounding box center [311, 209] width 267 height 61
drag, startPoint x: 253, startPoint y: 198, endPoint x: 233, endPoint y: 209, distance: 22.7
click at [233, 209] on textarea "Fresh mixed greens, tomatoes, cucumbers, radishes, and toasted pita chips with …" at bounding box center [311, 209] width 267 height 61
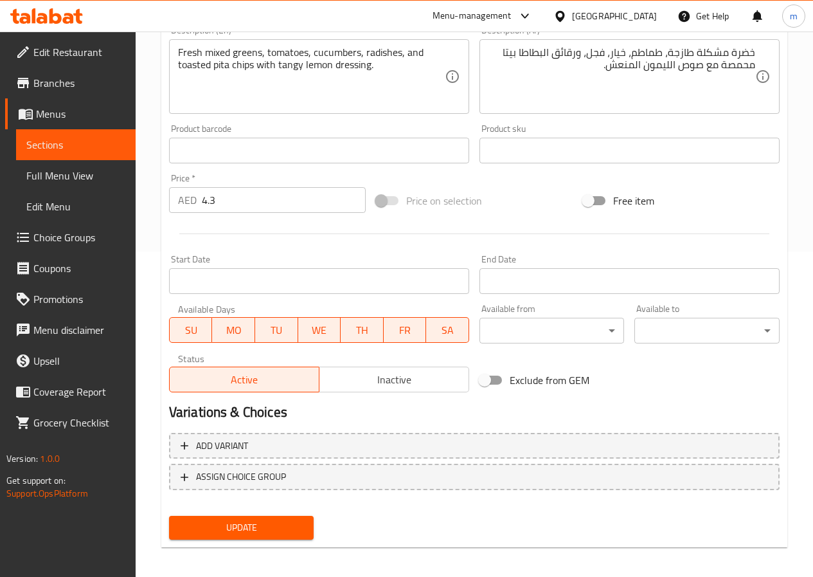
scroll to position [332, 0]
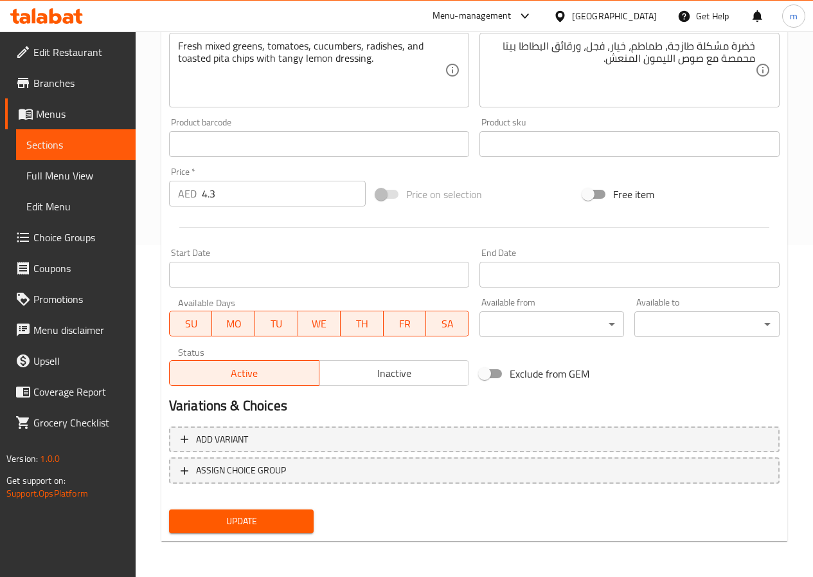
click at [251, 514] on span "Update" at bounding box center [241, 521] width 125 height 16
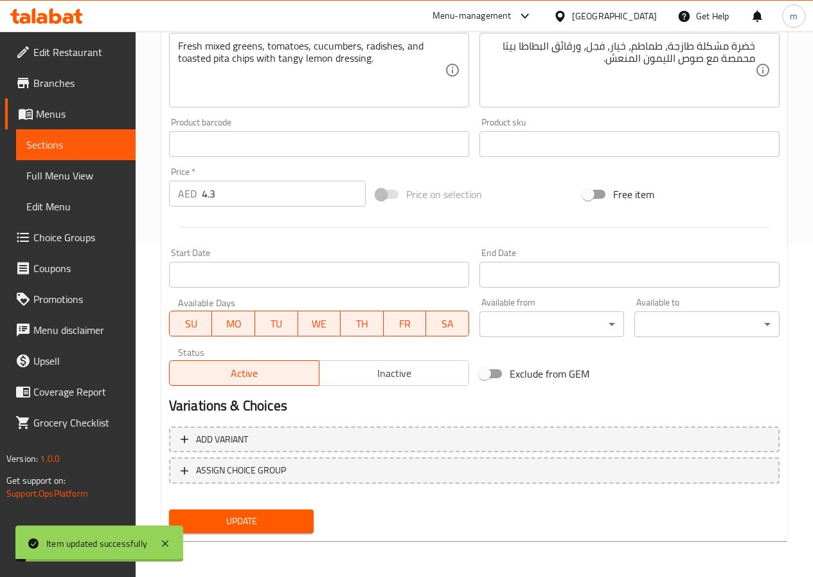
click at [78, 143] on span "Sections" at bounding box center [75, 144] width 99 height 15
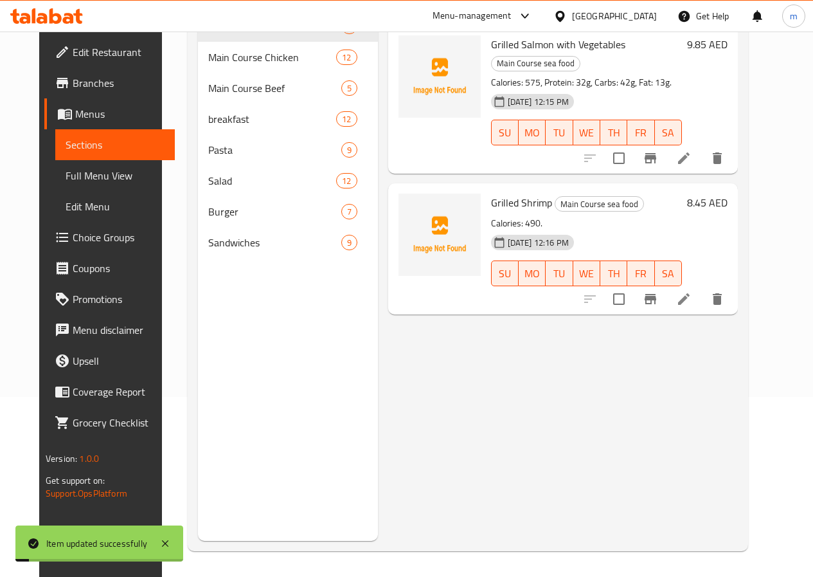
scroll to position [180, 0]
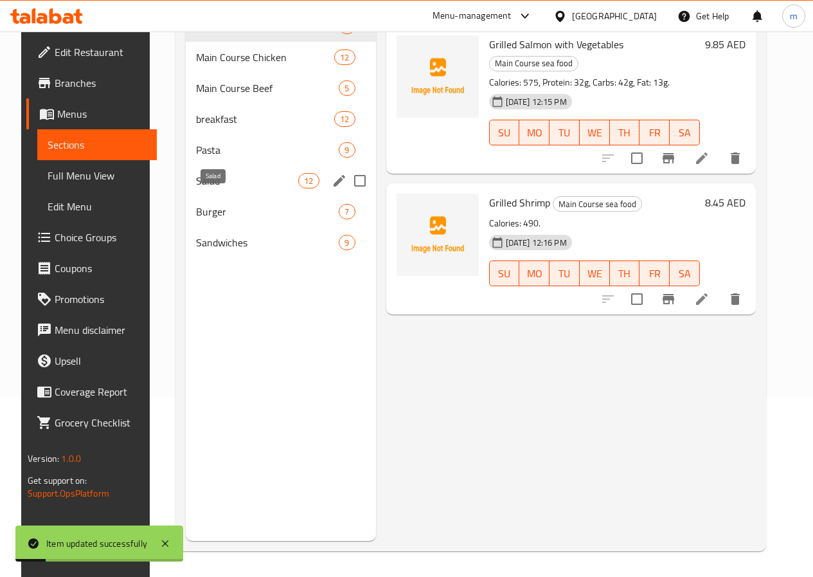
click at [199, 188] on span "Salad" at bounding box center [247, 180] width 102 height 15
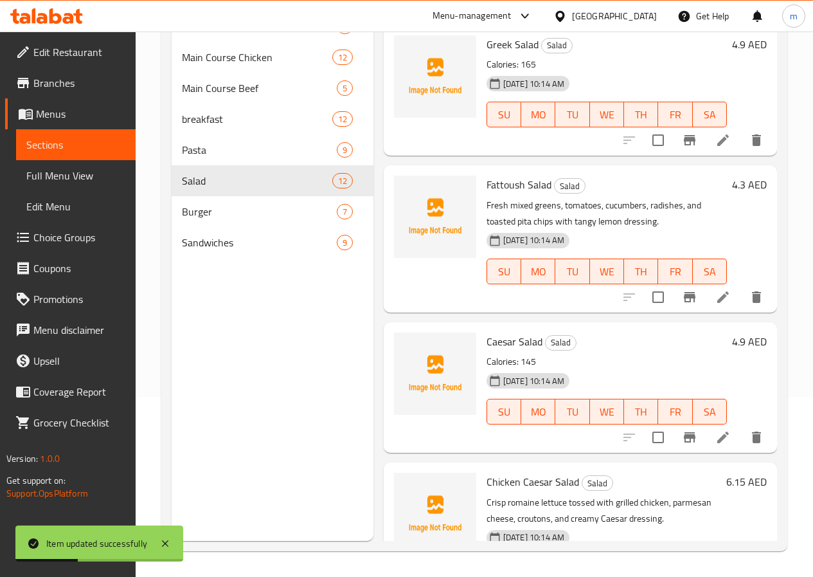
scroll to position [64, 0]
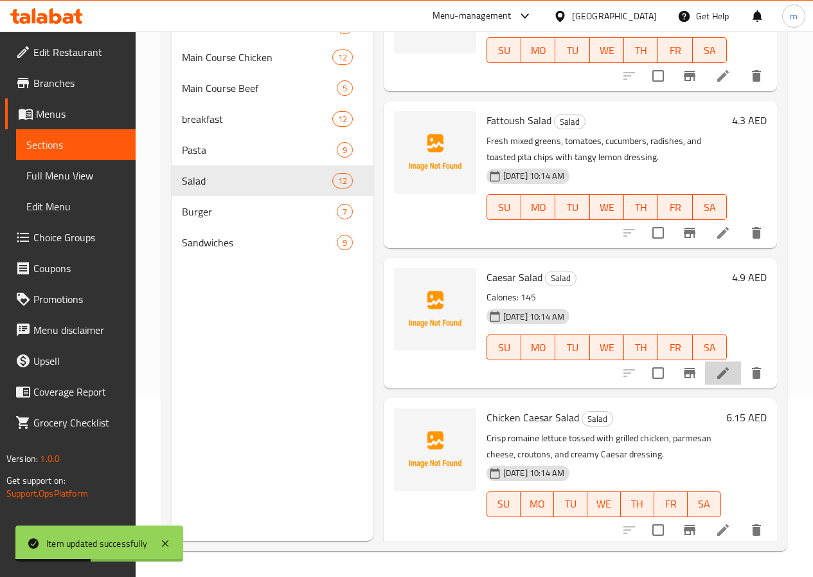
click at [716, 364] on li at bounding box center [723, 372] width 36 height 23
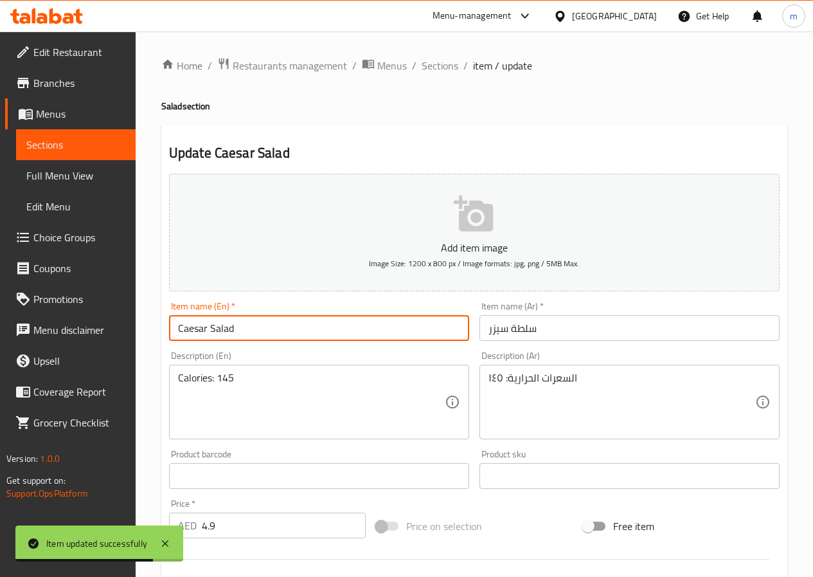
drag, startPoint x: 280, startPoint y: 321, endPoint x: 143, endPoint y: 336, distance: 137.7
click at [143, 336] on div "Home / Restaurants management / Menus / Sections / item / update Salad section …" at bounding box center [475, 470] width 678 height 877
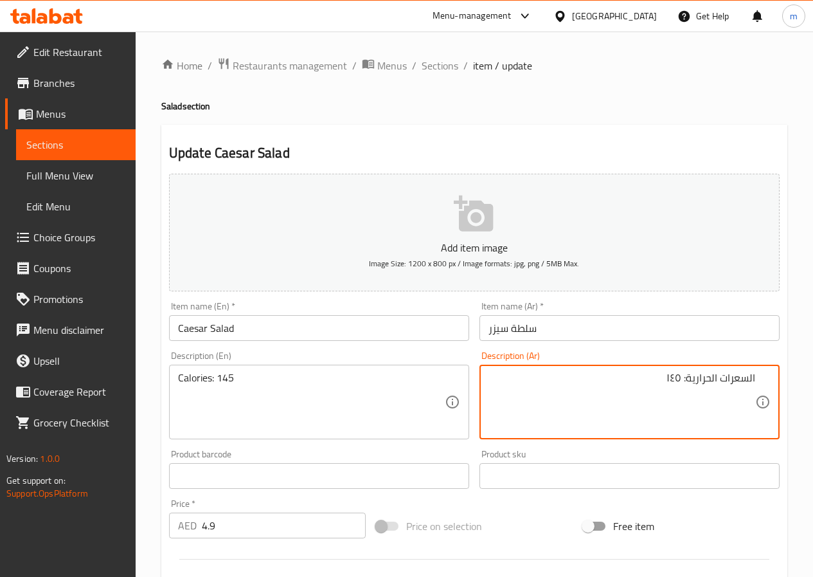
click at [620, 395] on textarea "السعرات الحرارية: ١٤٥" at bounding box center [622, 402] width 267 height 61
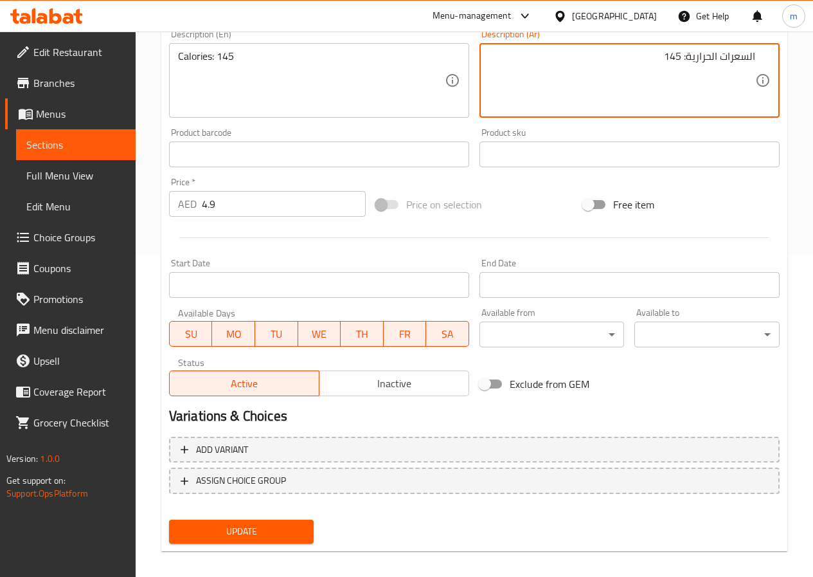
type textarea "السعرات الحرارية: 145"
click at [222, 531] on span "Update" at bounding box center [241, 531] width 125 height 16
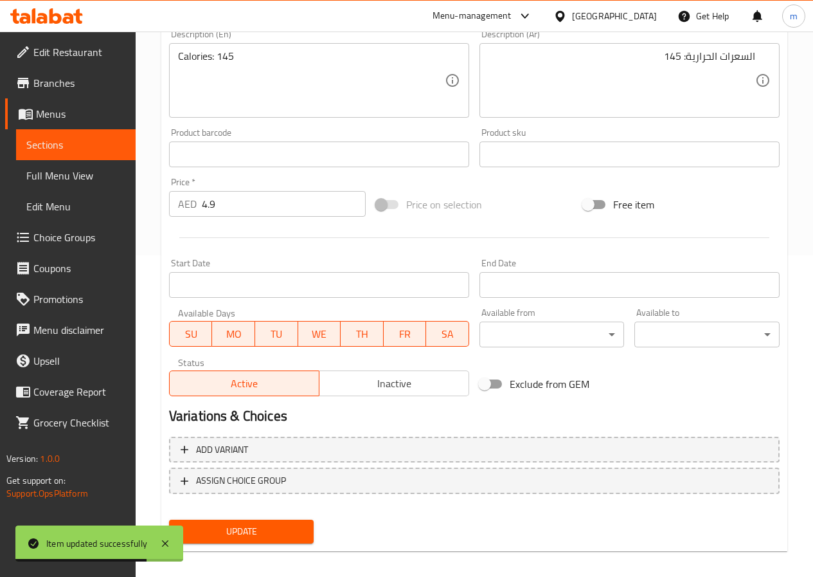
click at [92, 153] on link "Sections" at bounding box center [76, 144] width 120 height 31
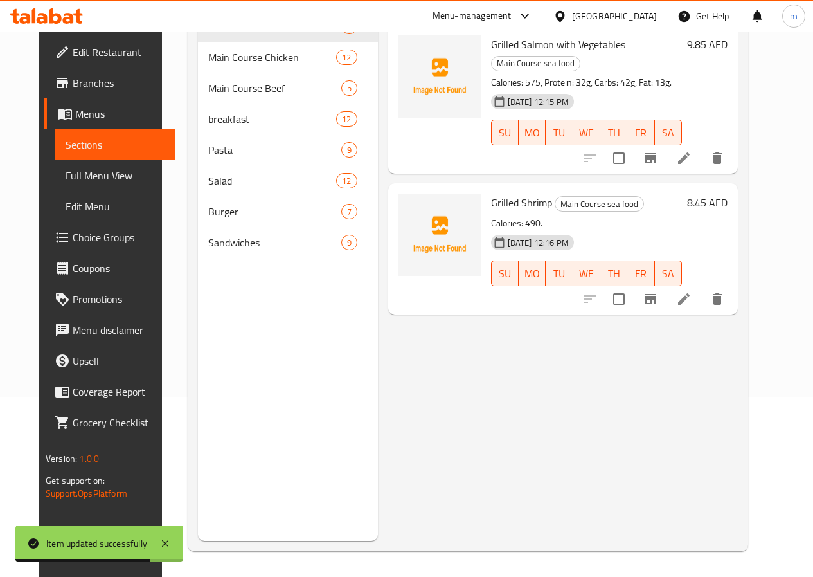
scroll to position [180, 0]
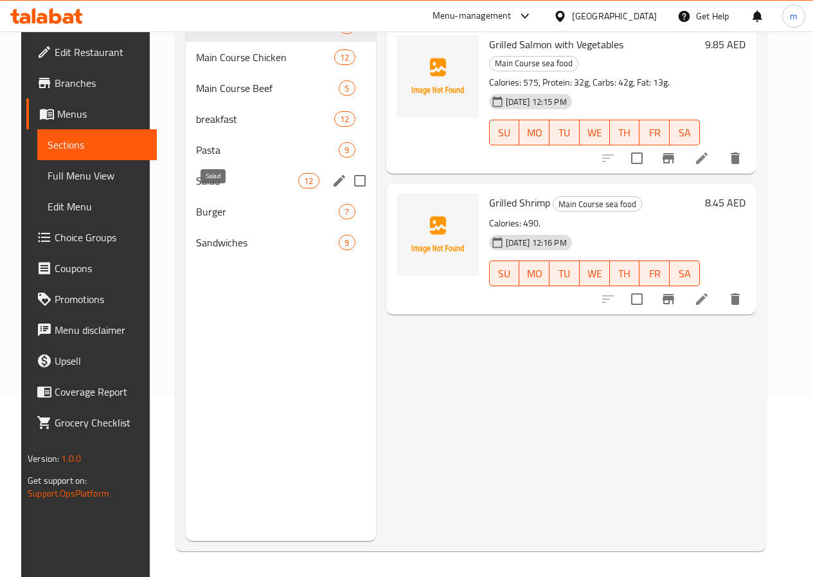
click at [221, 188] on span "Salad" at bounding box center [247, 180] width 102 height 15
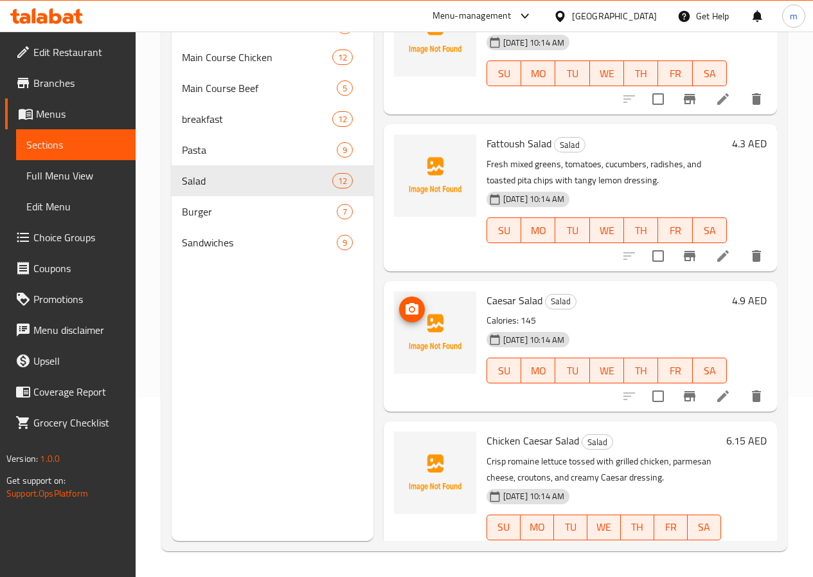
scroll to position [64, 0]
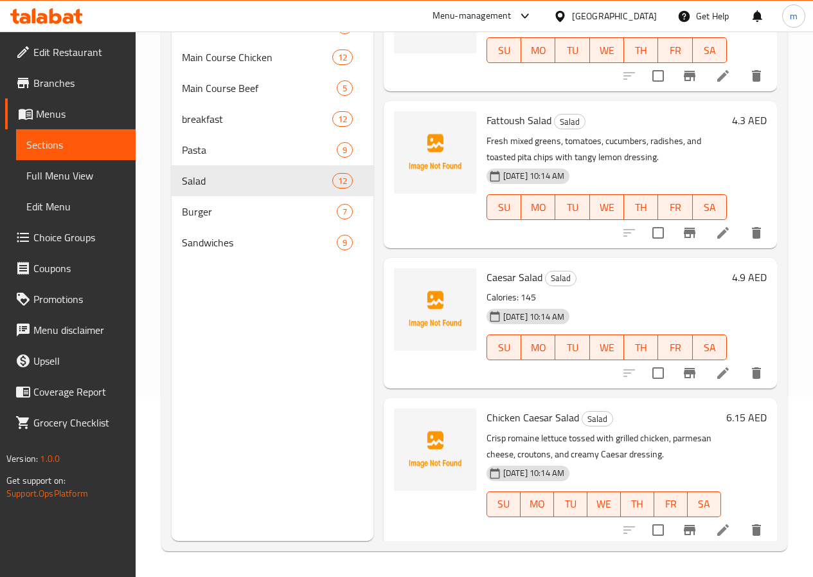
click at [50, 102] on link "Menus" at bounding box center [70, 113] width 131 height 31
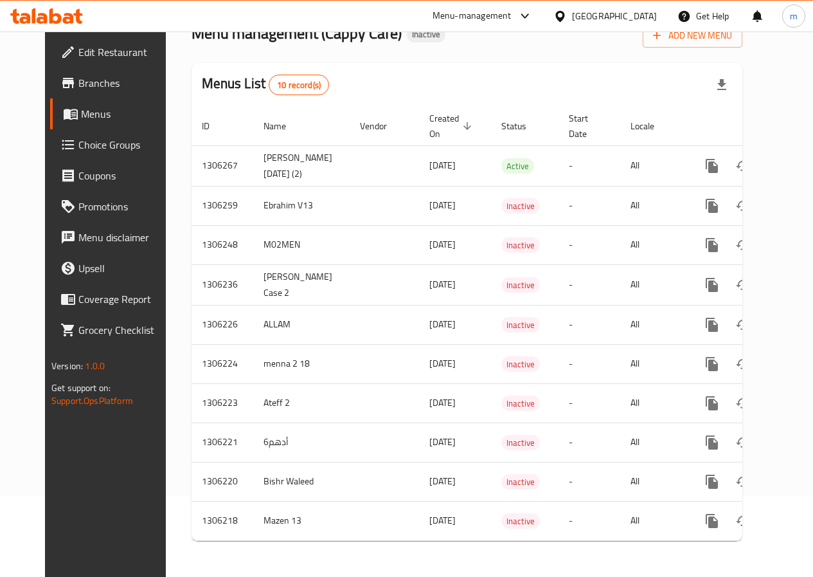
scroll to position [91, 0]
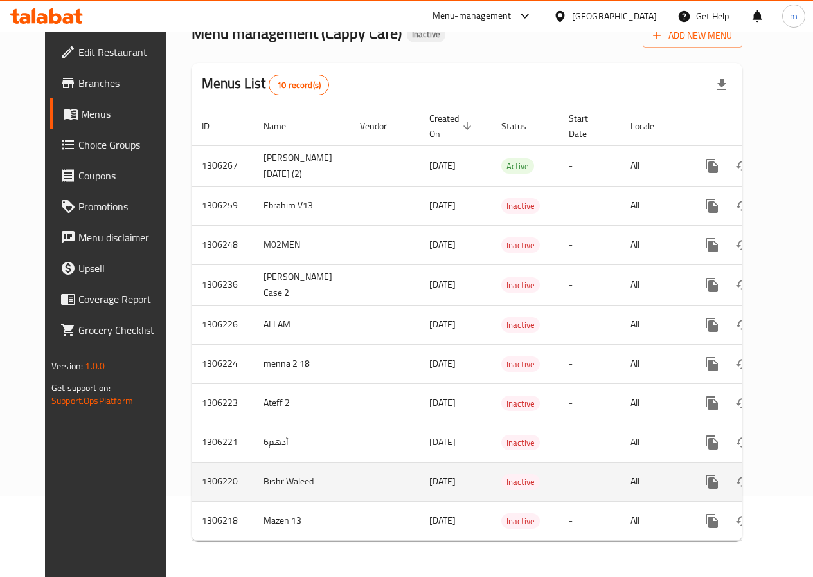
click at [797, 474] on icon "enhanced table" at bounding box center [804, 481] width 15 height 15
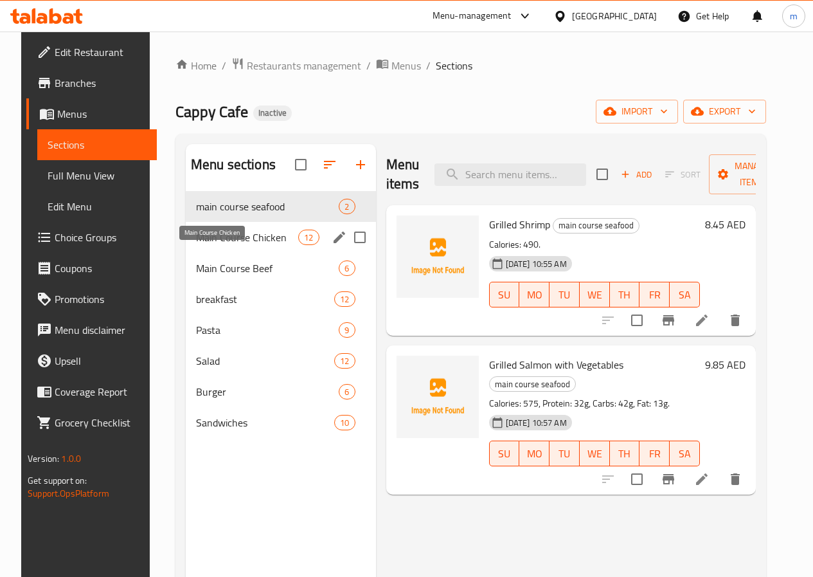
click at [220, 245] on span "Main Course Chicken" at bounding box center [247, 237] width 102 height 15
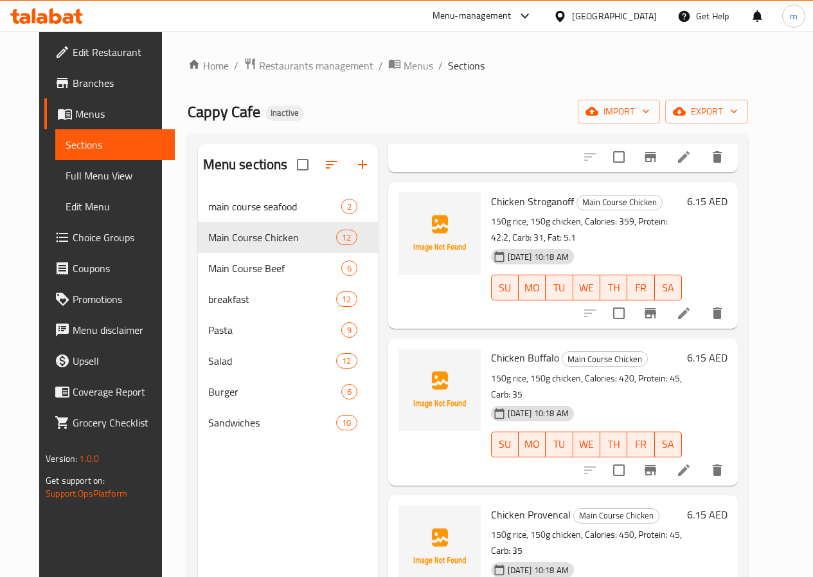
scroll to position [1160, 0]
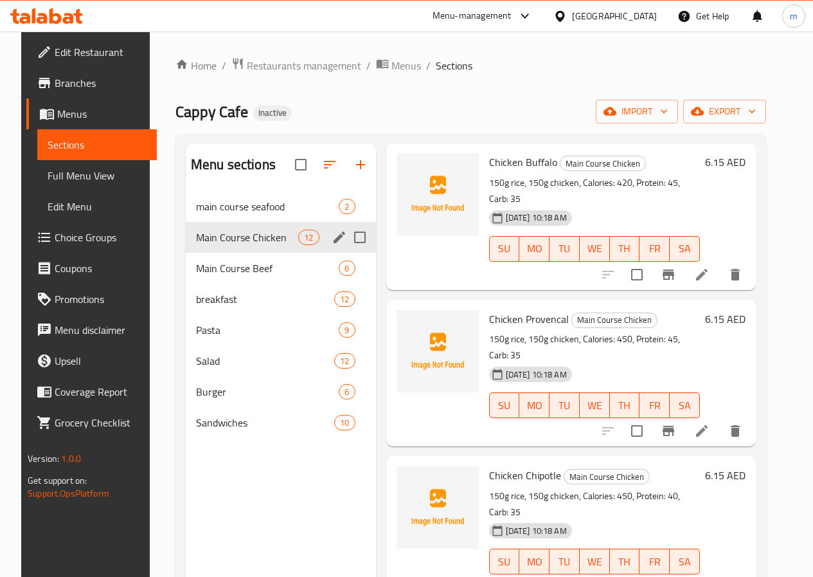
click at [215, 273] on div "Main Course Beef 6" at bounding box center [281, 268] width 190 height 31
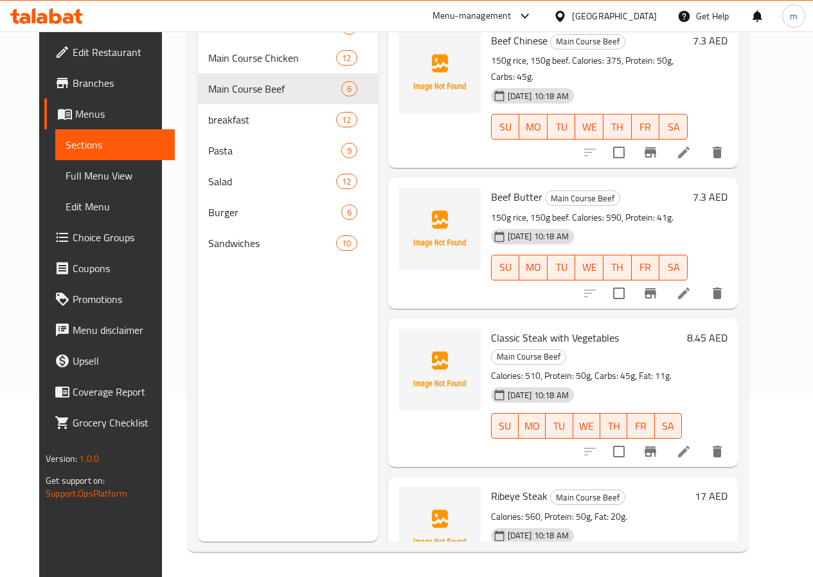
scroll to position [180, 0]
drag, startPoint x: 757, startPoint y: 428, endPoint x: 720, endPoint y: 429, distance: 37.3
click at [720, 481] on div "Ribeye Steak Main Course Beef Calories: 560, Protein: 50g, Fat: 20g. 18-08-2025…" at bounding box center [609, 541] width 247 height 120
click at [695, 522] on div "18-08-2025 10:18 AM SU MO TU WE TH FR SA" at bounding box center [590, 556] width 209 height 69
drag, startPoint x: 753, startPoint y: 437, endPoint x: 777, endPoint y: 442, distance: 24.3
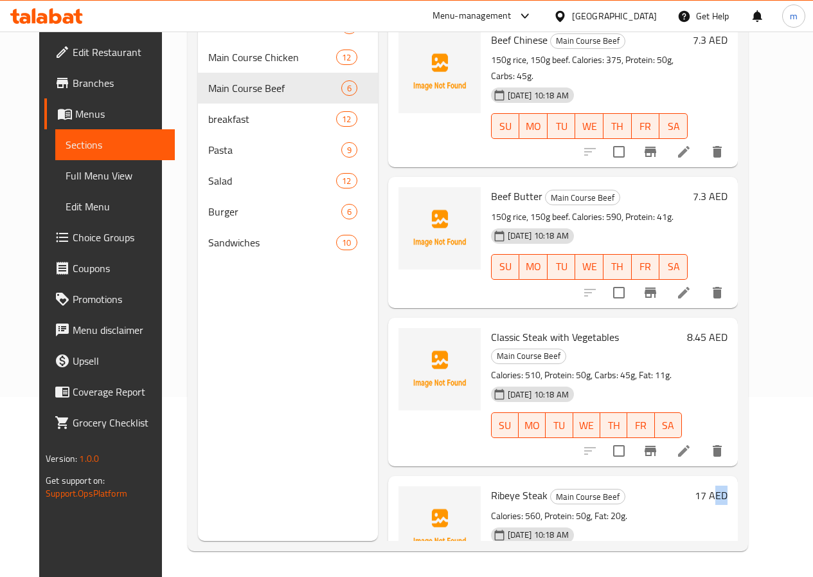
click at [738, 442] on div "Menu items Add Sort Manage items Beef Stroganoff Main Course Beef 150g rice, 15…" at bounding box center [558, 252] width 360 height 577
click at [695, 522] on div "18-08-2025 10:18 AM SU MO TU WE TH FR SA" at bounding box center [590, 556] width 209 height 69
drag, startPoint x: 725, startPoint y: 424, endPoint x: 758, endPoint y: 442, distance: 37.7
click at [733, 481] on div "Ribeye Steak Main Course Beef Calories: 560, Protein: 50g, Fat: 20g. 18-08-2025…" at bounding box center [609, 541] width 247 height 120
click at [728, 486] on div "17 AED" at bounding box center [709, 541] width 38 height 110
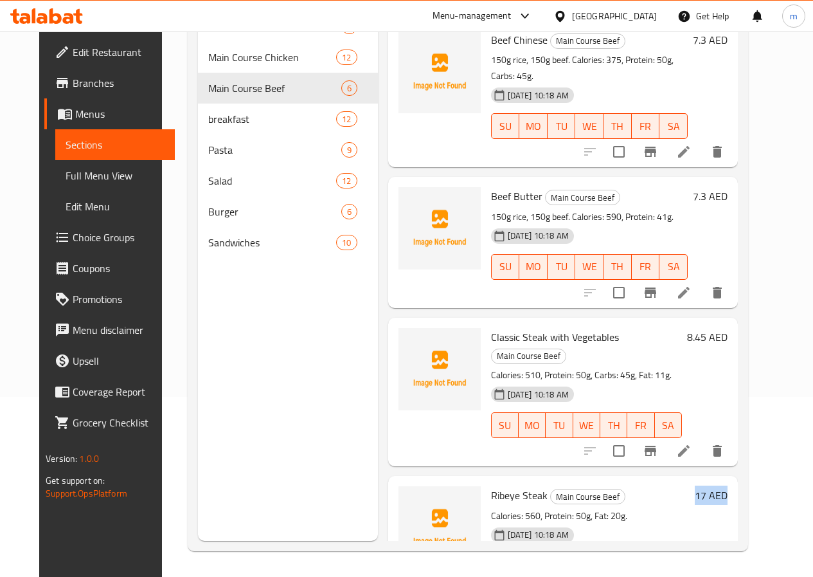
click at [728, 486] on h6 "17 AED" at bounding box center [711, 495] width 33 height 18
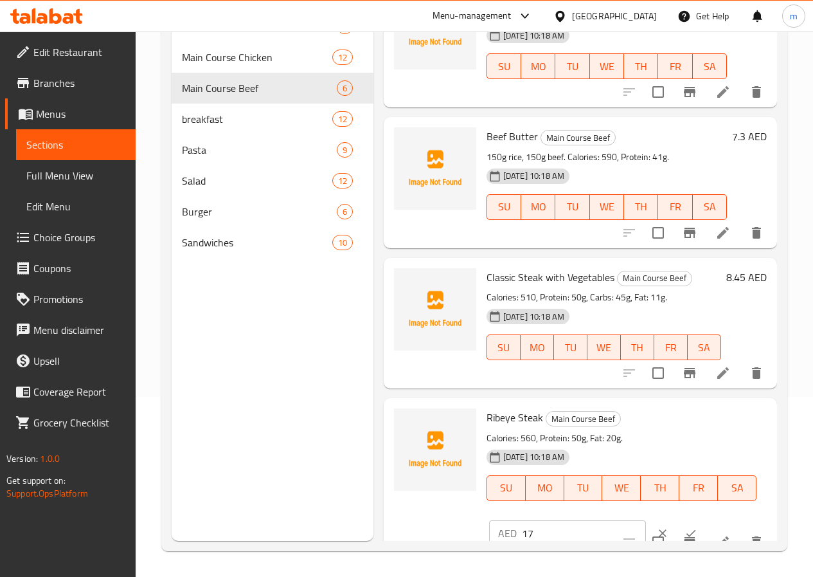
scroll to position [346, 0]
click at [728, 429] on p "Calories: 560, Protein: 50g, Fat: 20g." at bounding box center [622, 437] width 270 height 16
click at [649, 518] on button "clear" at bounding box center [663, 532] width 28 height 28
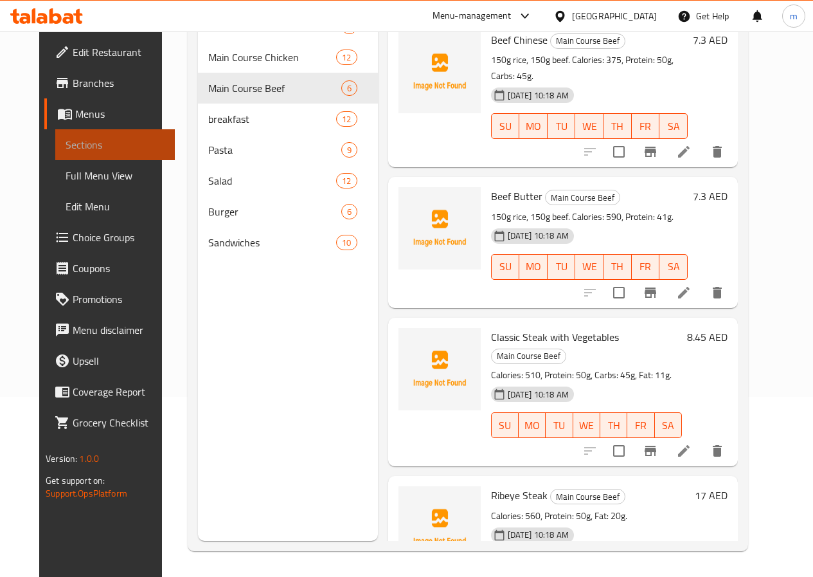
click at [79, 143] on span "Sections" at bounding box center [115, 144] width 99 height 15
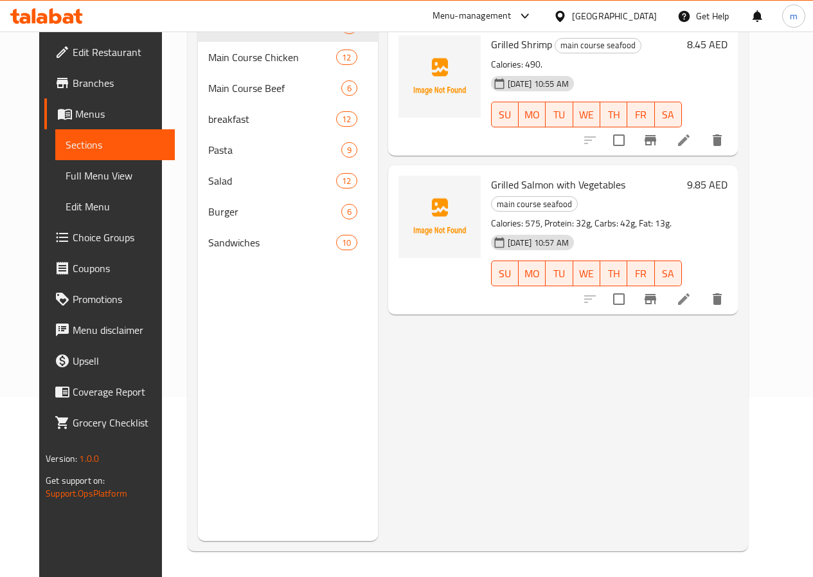
click at [75, 107] on span "Menus" at bounding box center [119, 113] width 89 height 15
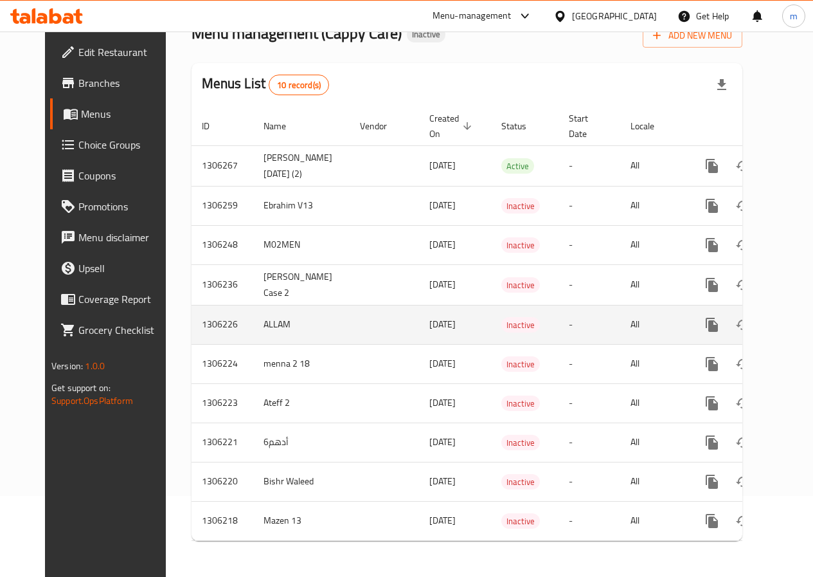
scroll to position [91, 0]
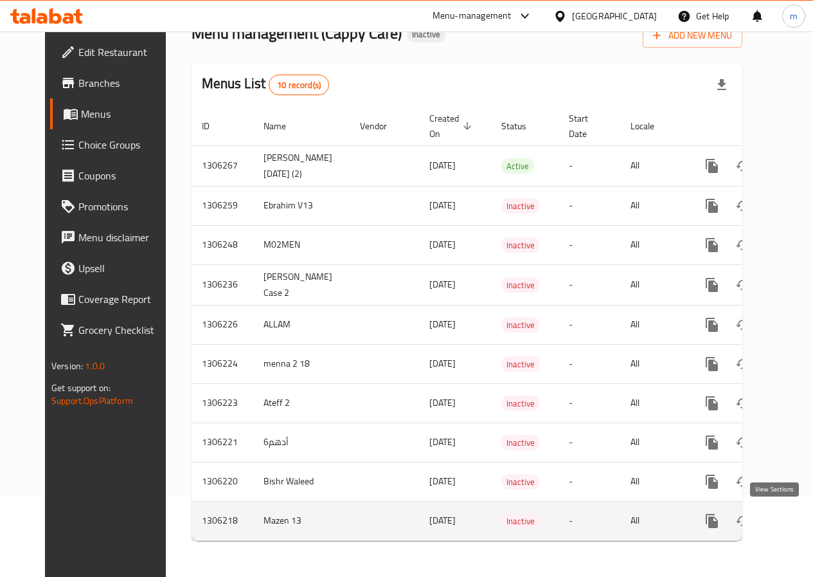
click at [790, 519] on link "enhanced table" at bounding box center [805, 520] width 31 height 31
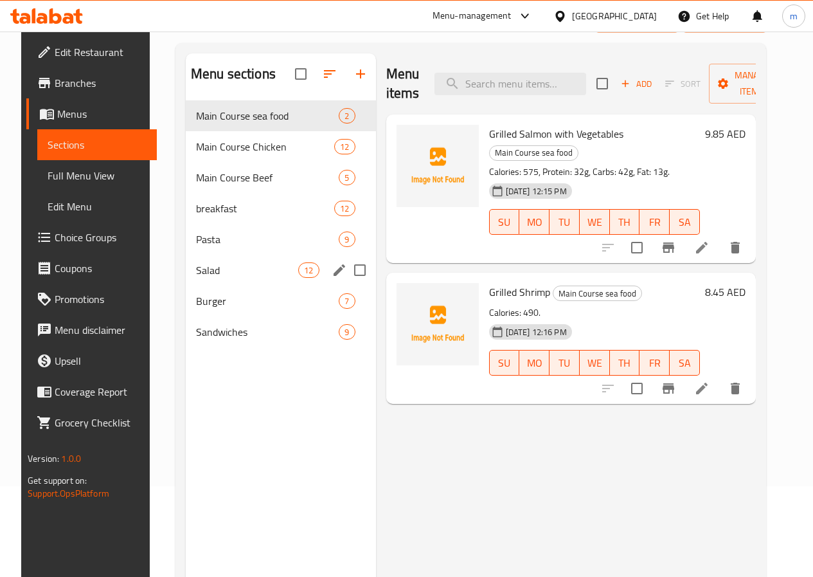
click at [208, 280] on div "Salad 12" at bounding box center [281, 270] width 190 height 31
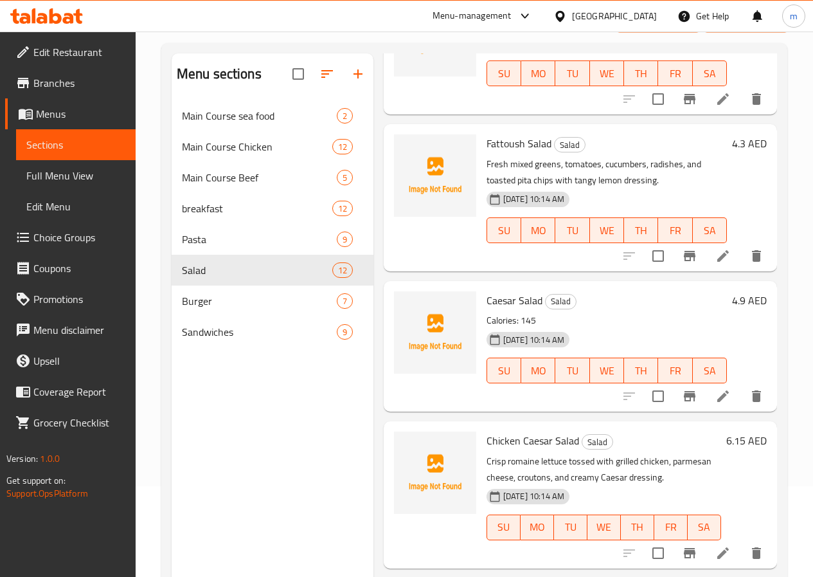
scroll to position [193, 0]
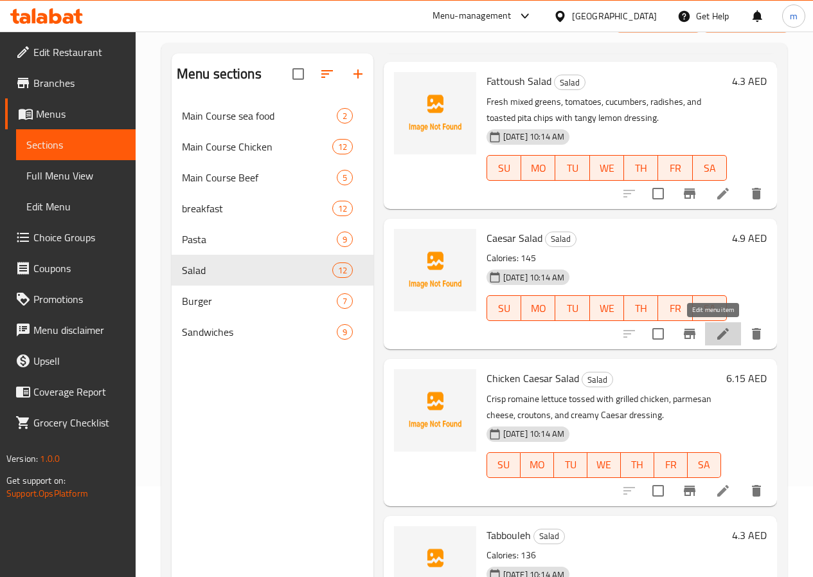
click at [718, 338] on icon at bounding box center [724, 334] width 12 height 12
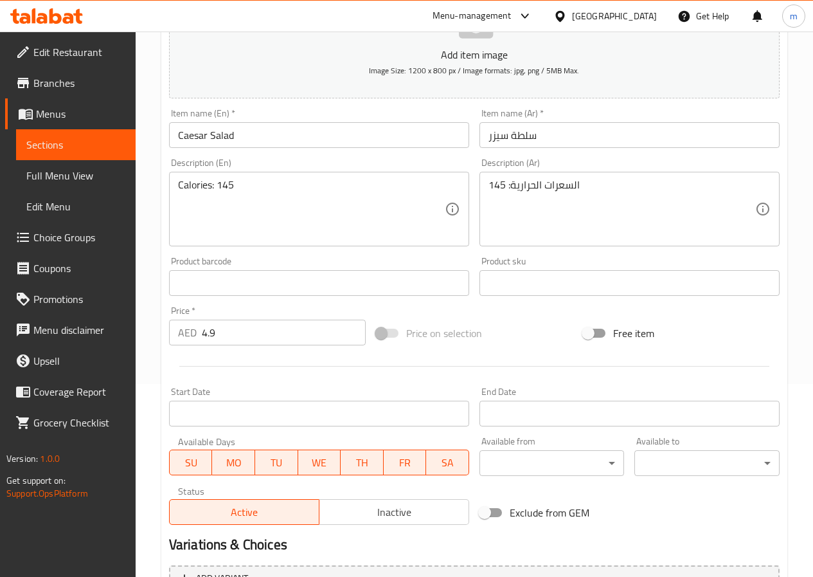
scroll to position [332, 0]
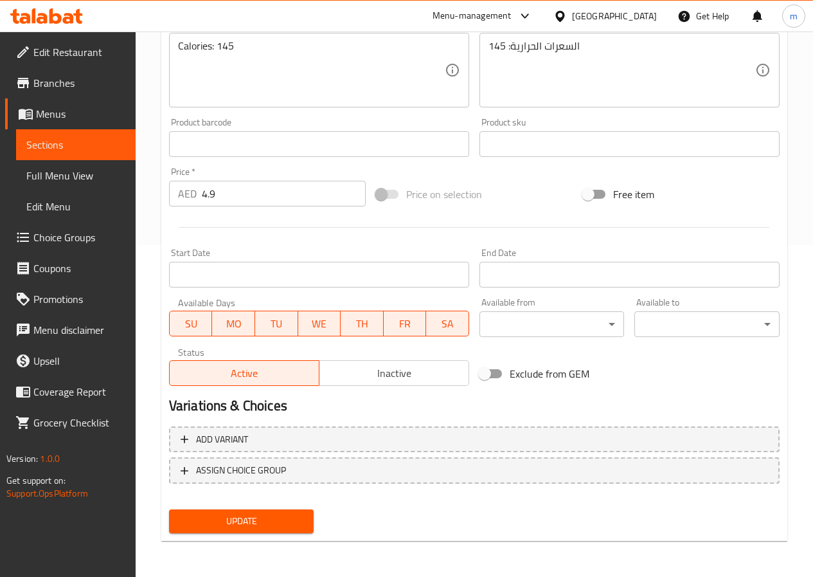
click at [93, 139] on span "Sections" at bounding box center [75, 144] width 99 height 15
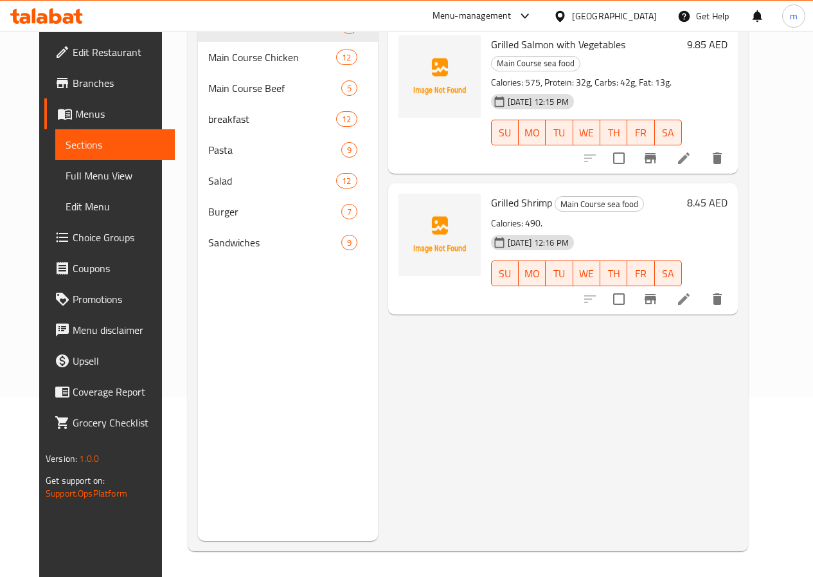
scroll to position [180, 0]
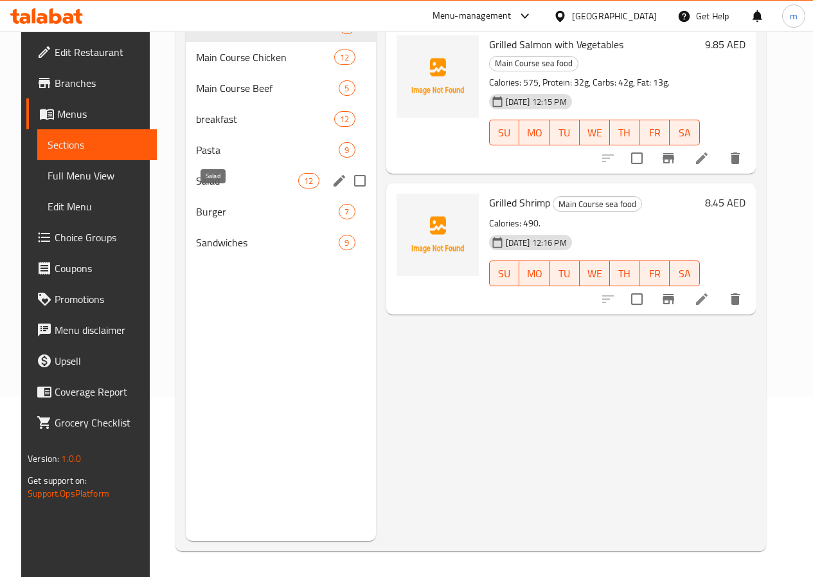
click at [221, 188] on span "Salad" at bounding box center [247, 180] width 102 height 15
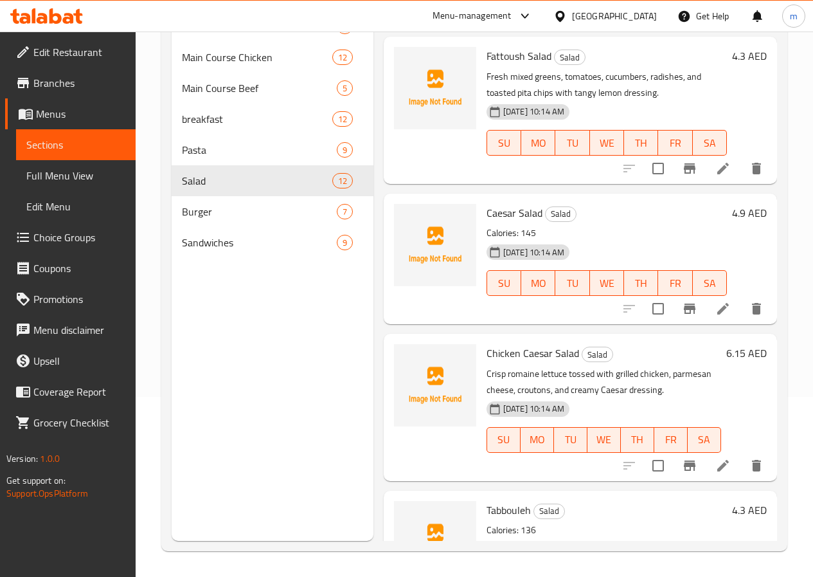
scroll to position [193, 0]
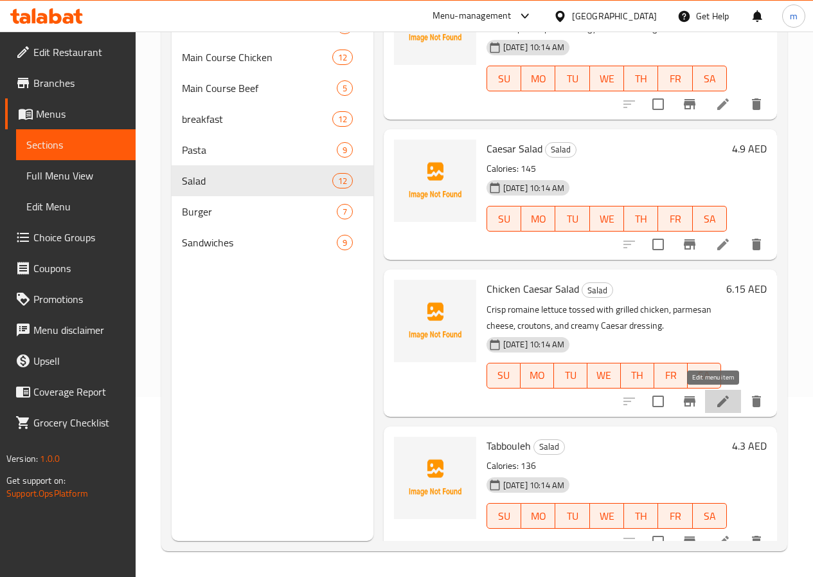
click at [718, 403] on icon at bounding box center [724, 401] width 12 height 12
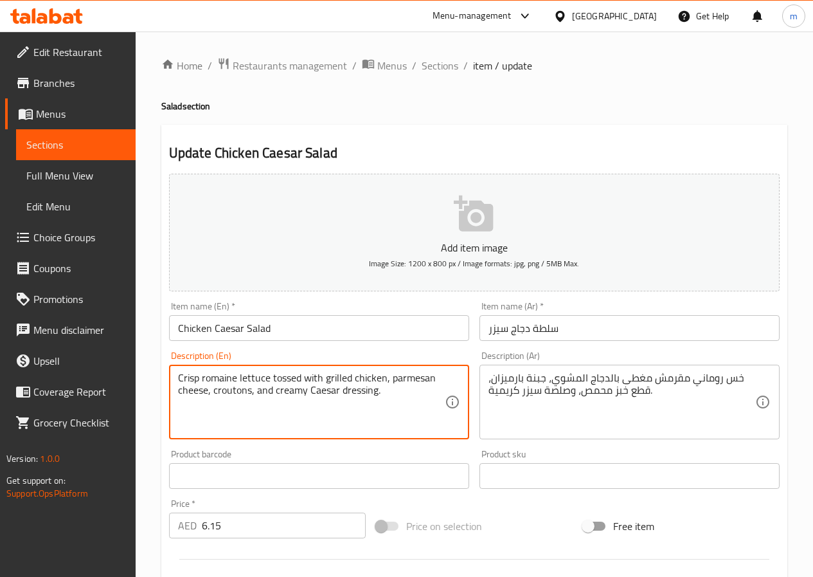
drag, startPoint x: 214, startPoint y: 392, endPoint x: 249, endPoint y: 399, distance: 35.6
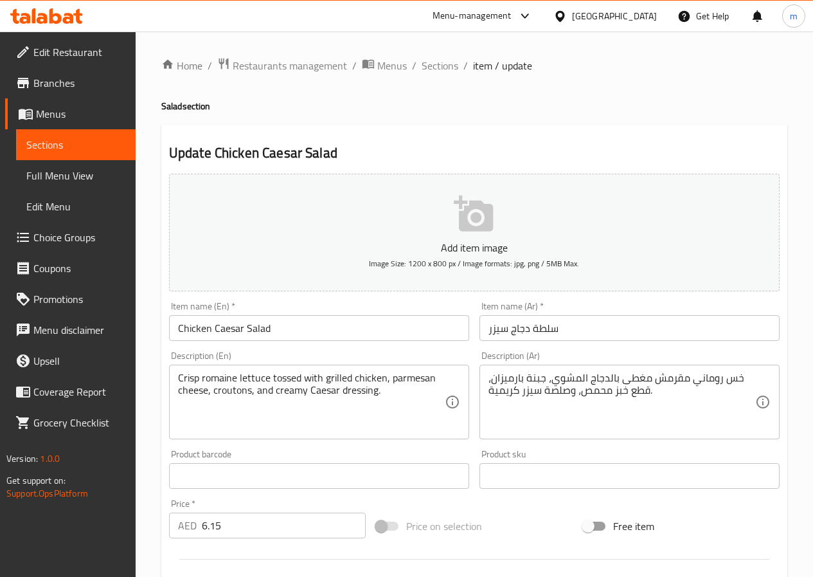
click at [642, 392] on textarea "خس روماني مقرمش مغطى بالدجاج المشوي، جبنة بارميزان، قطع خبز محمص، وصلصة سيزر كر…" at bounding box center [622, 402] width 267 height 61
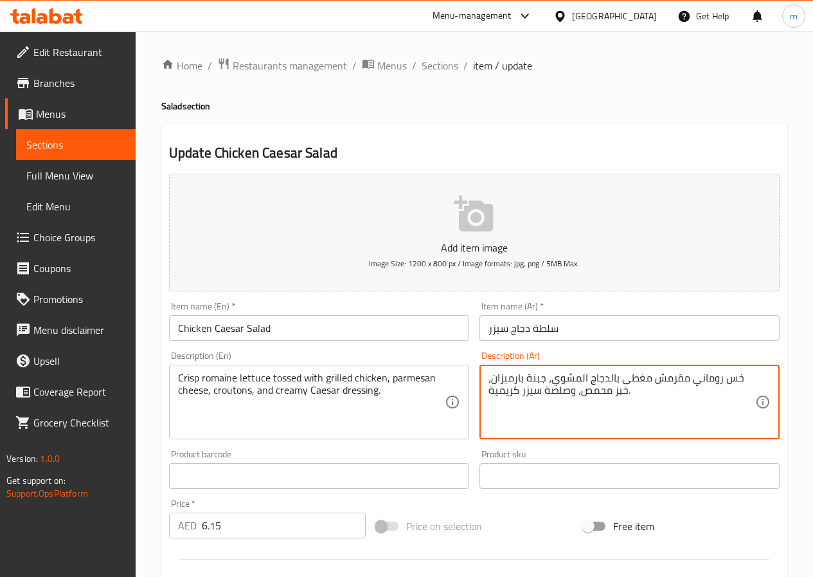
click at [550, 393] on textarea "خس روماني مقرمش مغطى بالدجاج المشوي، جبنة بارميزان، خبز محمص، وصلصة سيزر كريمية." at bounding box center [622, 402] width 267 height 61
click at [614, 401] on textarea "خس روماني مقرمش مغطى بالدجاج المشوي، جبنة بارميزان، خبز محمص، صوص سيزر كريمية." at bounding box center [622, 402] width 267 height 61
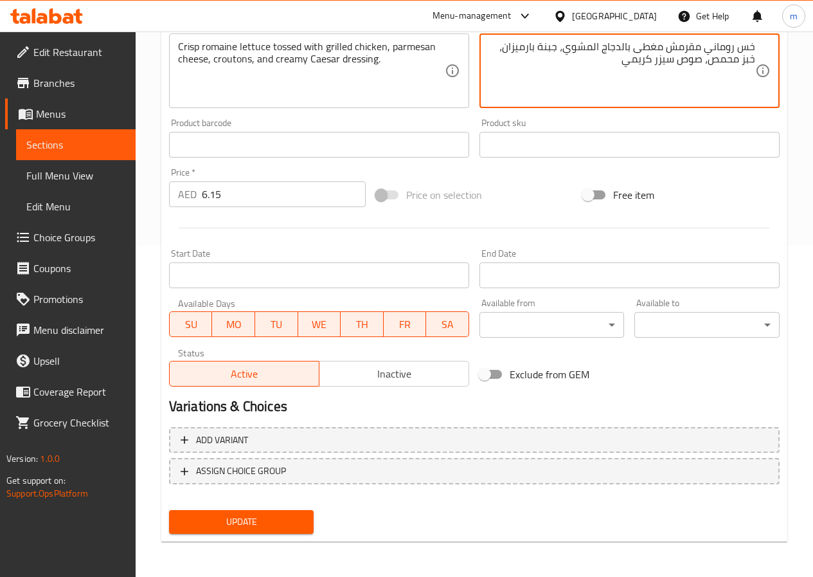
scroll to position [332, 0]
type textarea "خس روماني مقرمش مغطى بالدجاج المشوي، جبنة بارميزان، خبز محمص، صوص سيزر كريمي"
click at [260, 515] on span "Update" at bounding box center [241, 521] width 125 height 16
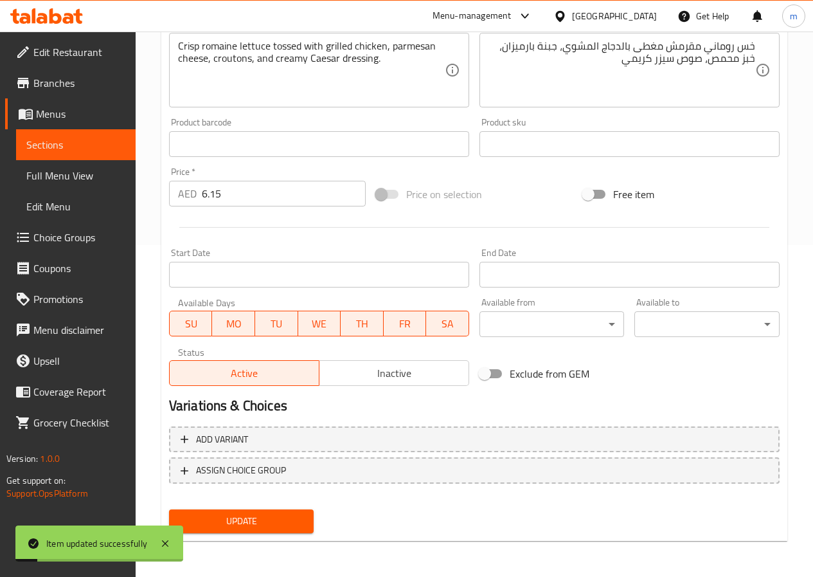
click at [86, 134] on link "Sections" at bounding box center [76, 144] width 120 height 31
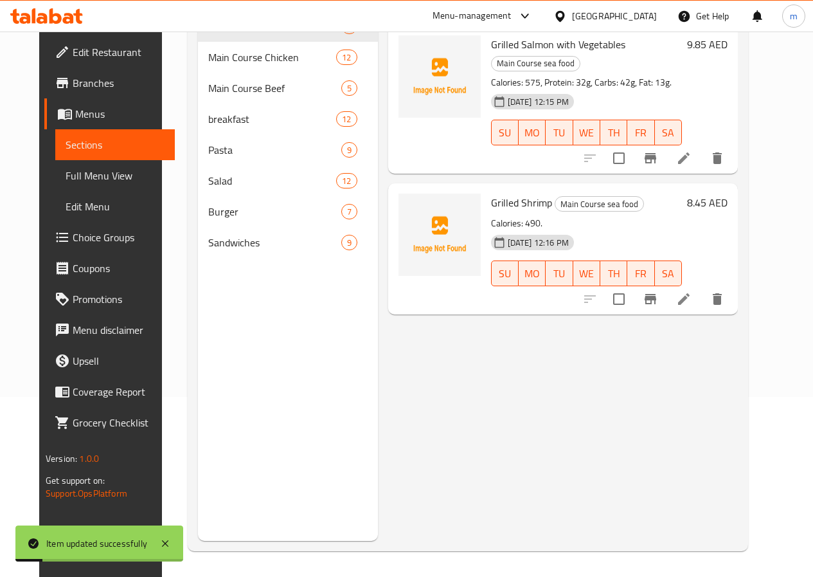
scroll to position [180, 0]
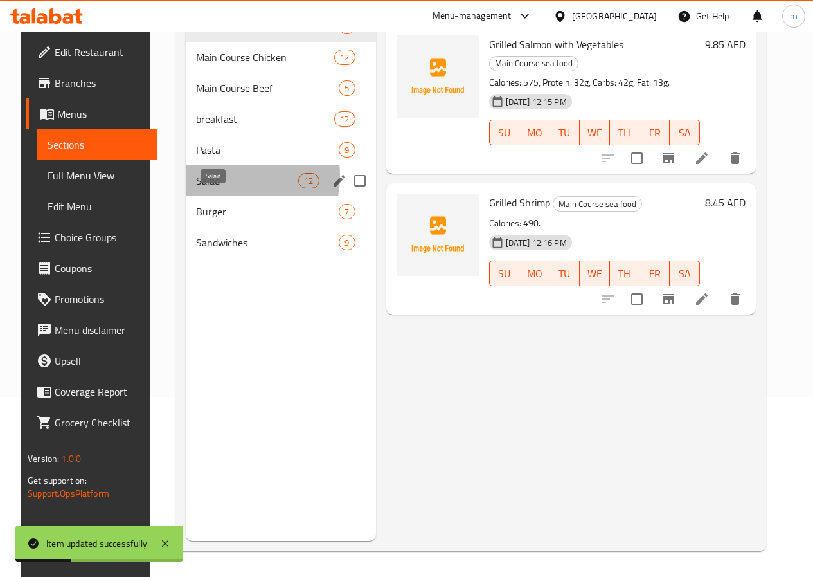
click at [212, 188] on span "Salad" at bounding box center [247, 180] width 102 height 15
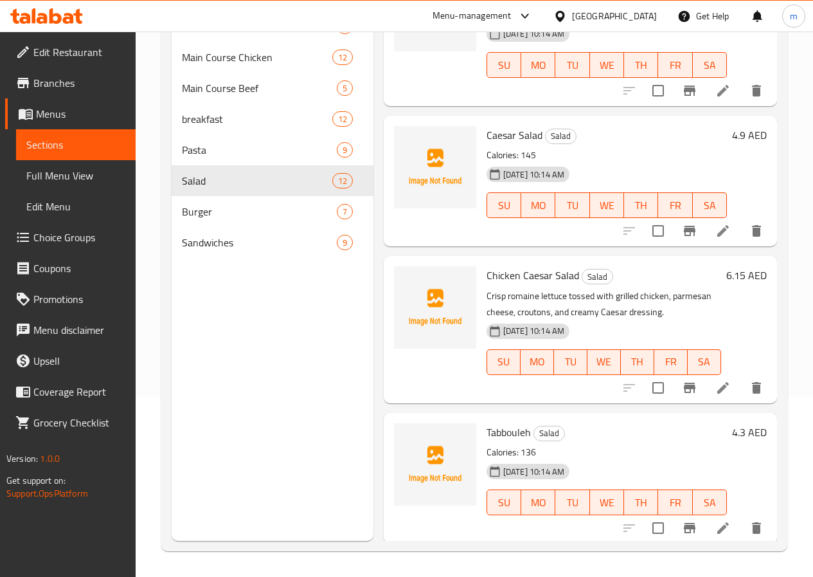
scroll to position [321, 0]
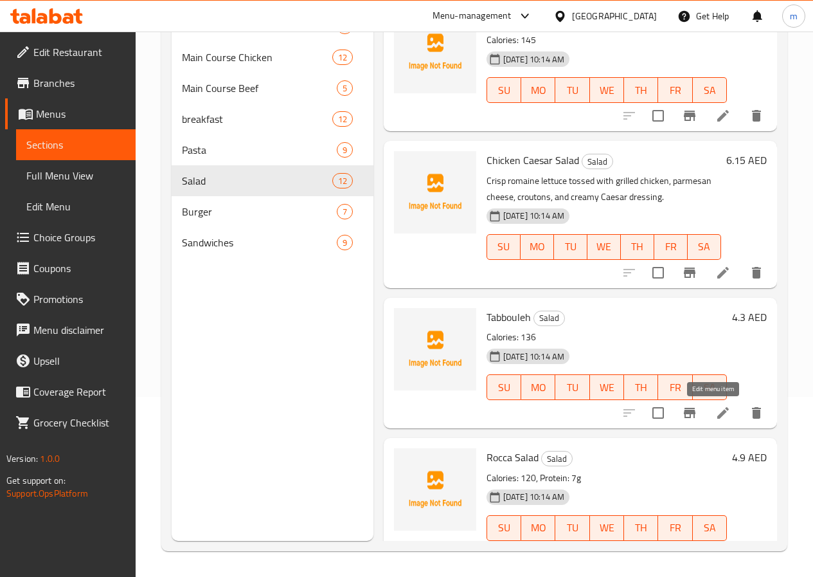
click at [718, 419] on icon at bounding box center [724, 413] width 12 height 12
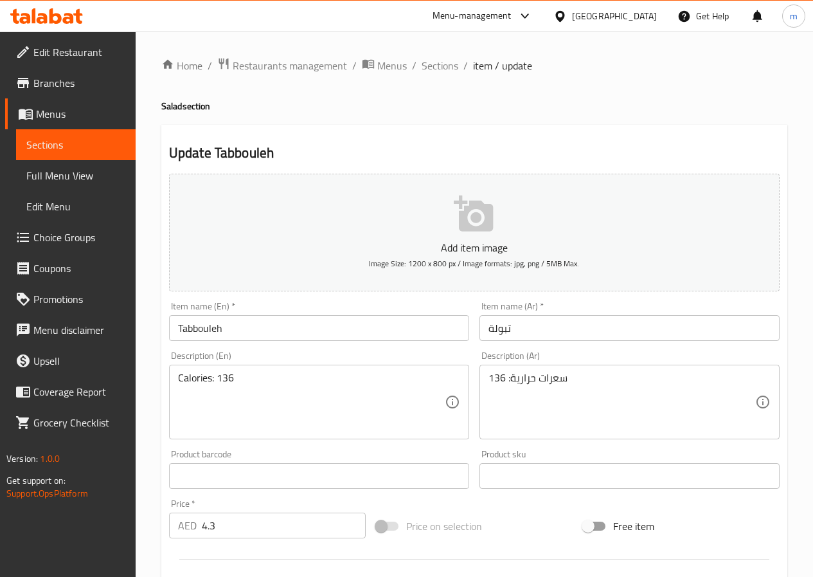
click at [286, 321] on input "Tabbouleh" at bounding box center [319, 328] width 300 height 26
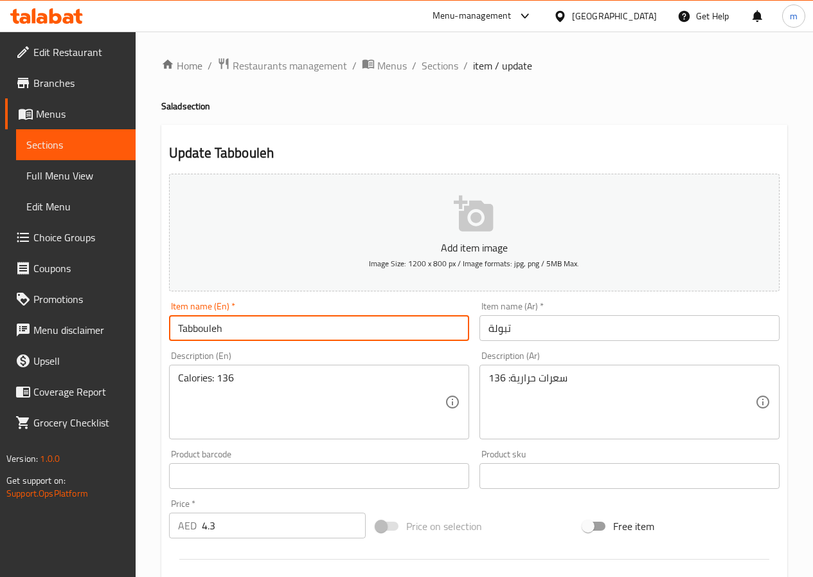
click at [286, 321] on input "Tabbouleh" at bounding box center [319, 328] width 300 height 26
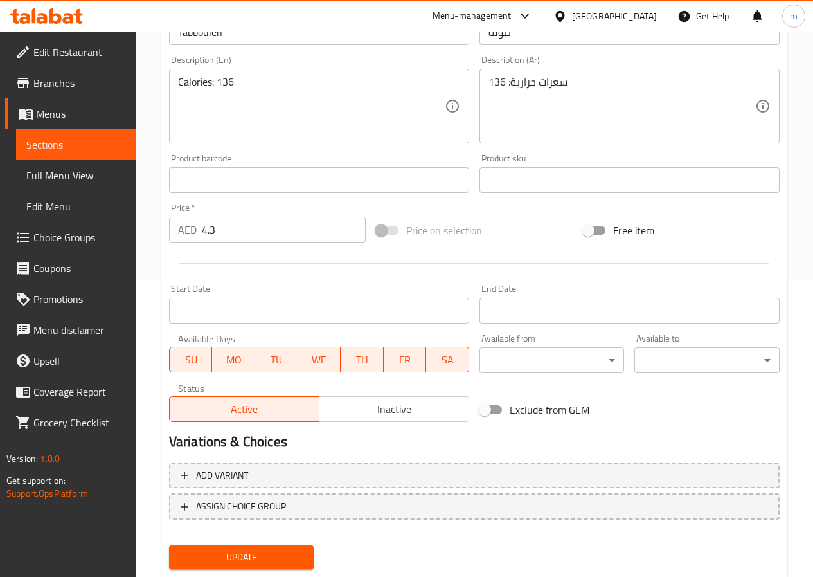
scroll to position [332, 0]
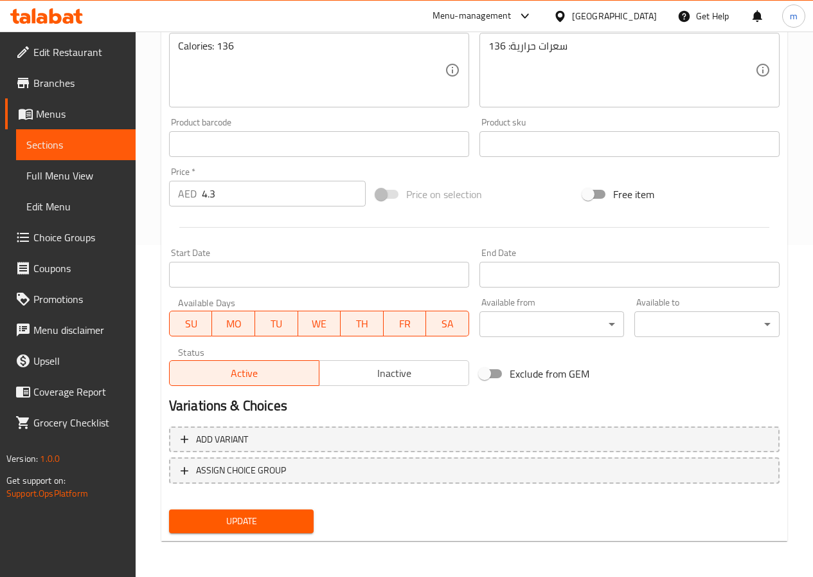
click at [243, 518] on span "Update" at bounding box center [241, 521] width 125 height 16
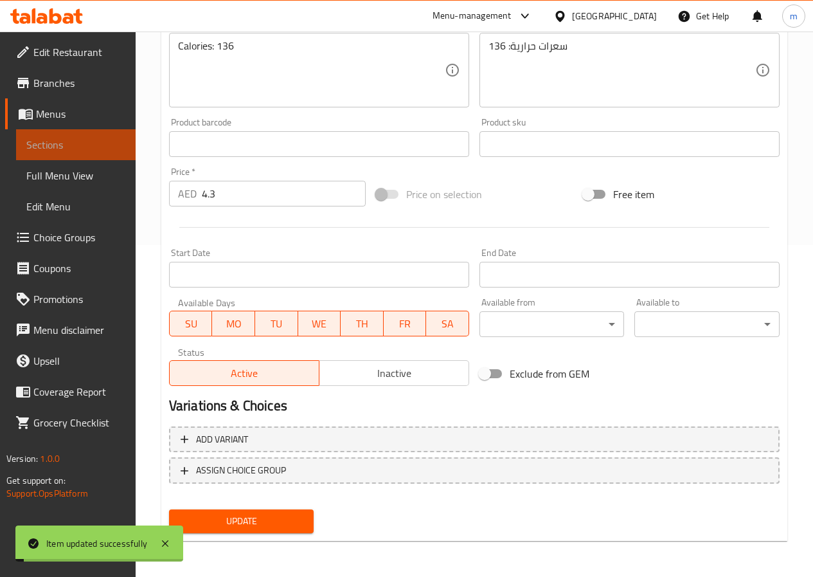
click at [102, 151] on span "Sections" at bounding box center [75, 144] width 99 height 15
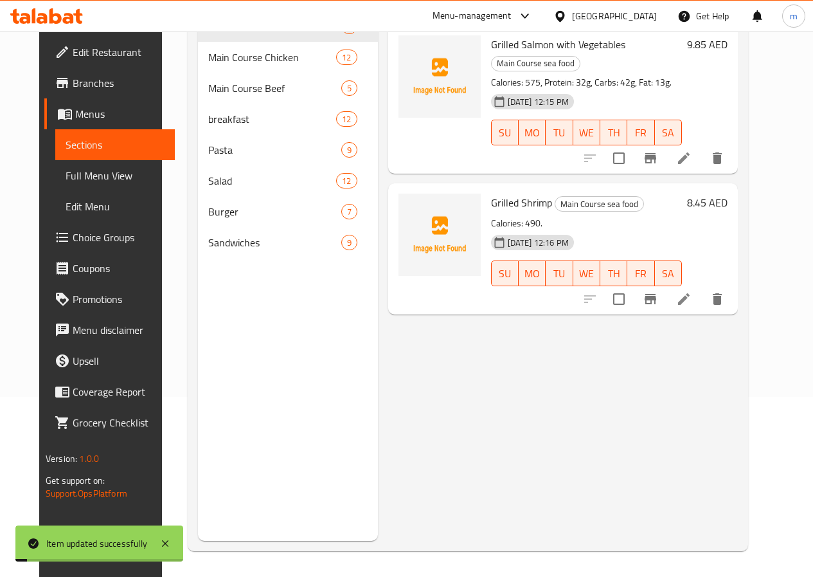
scroll to position [180, 0]
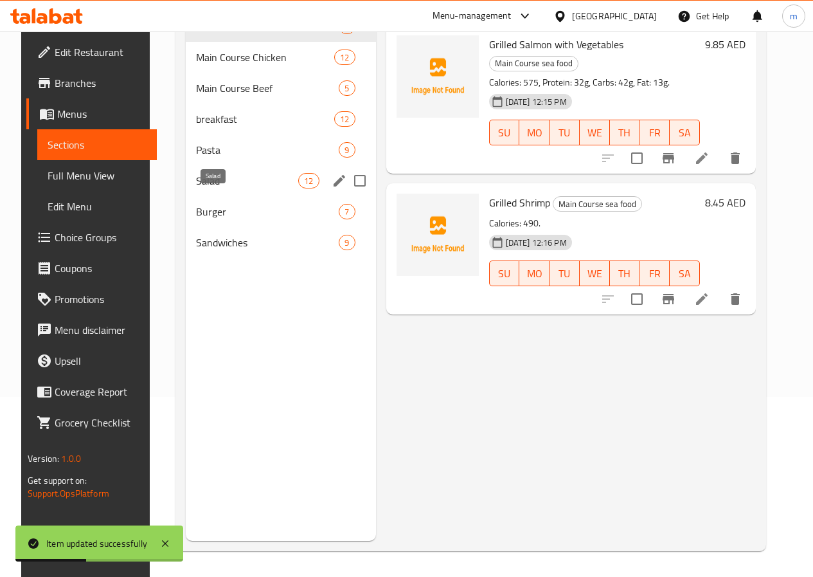
click at [215, 188] on span "Salad" at bounding box center [247, 180] width 102 height 15
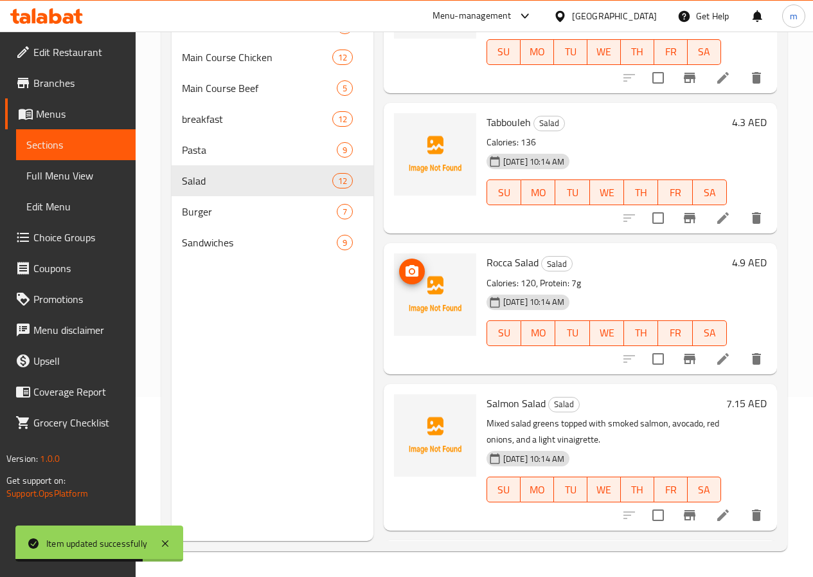
scroll to position [579, 0]
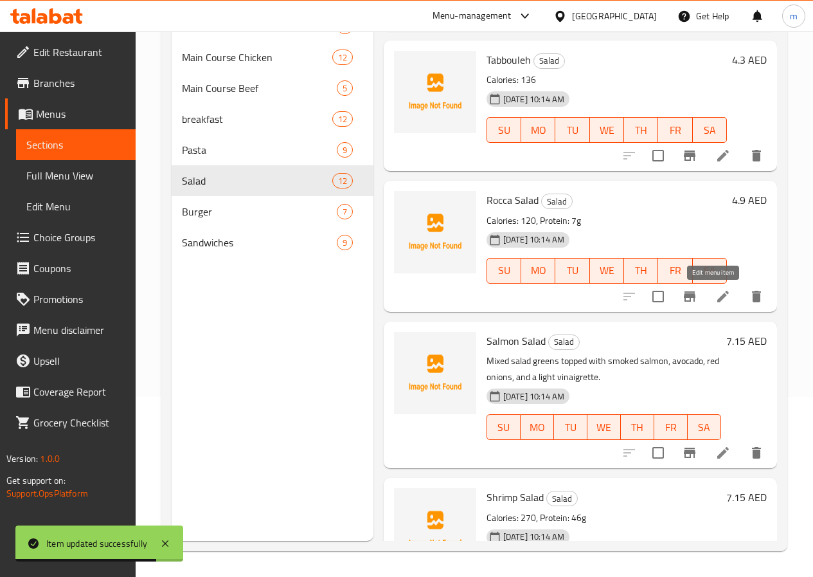
click at [718, 300] on icon at bounding box center [723, 296] width 15 height 15
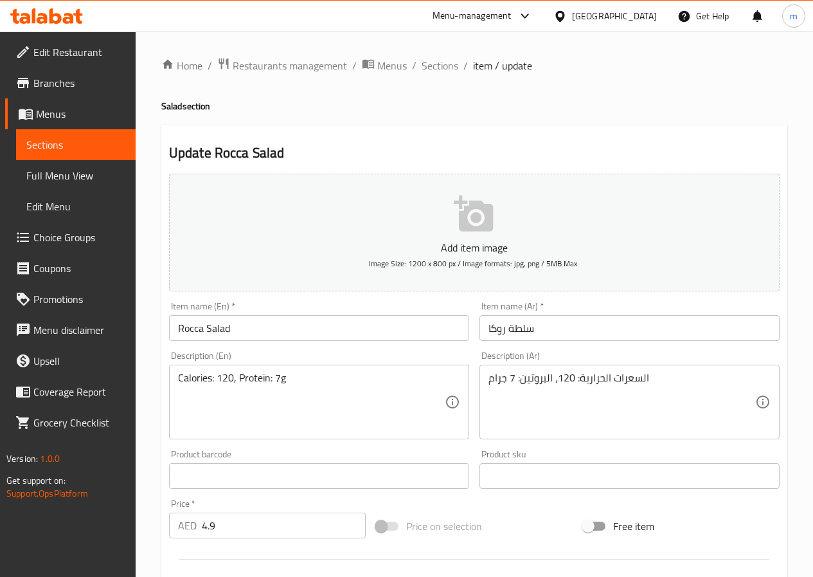
click at [199, 328] on input "Rocca Salad" at bounding box center [319, 328] width 300 height 26
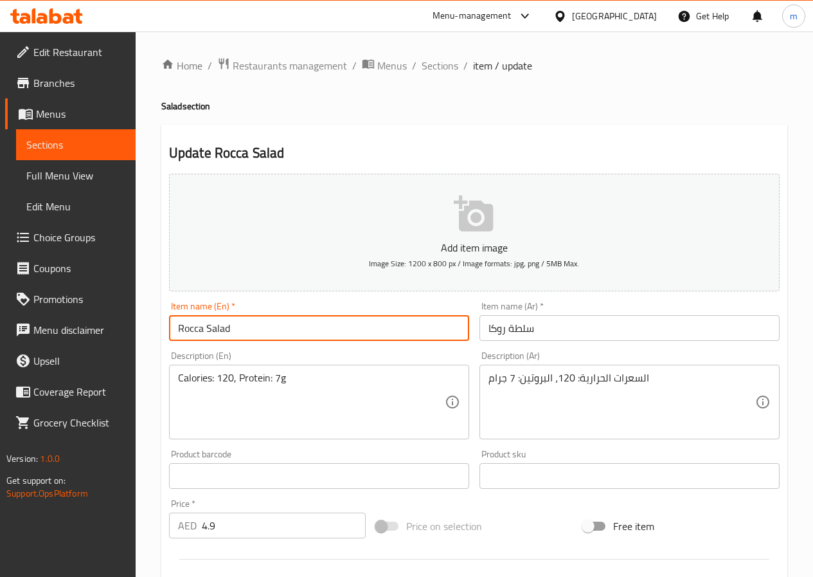
click at [199, 328] on input "Rocca Salad" at bounding box center [319, 328] width 300 height 26
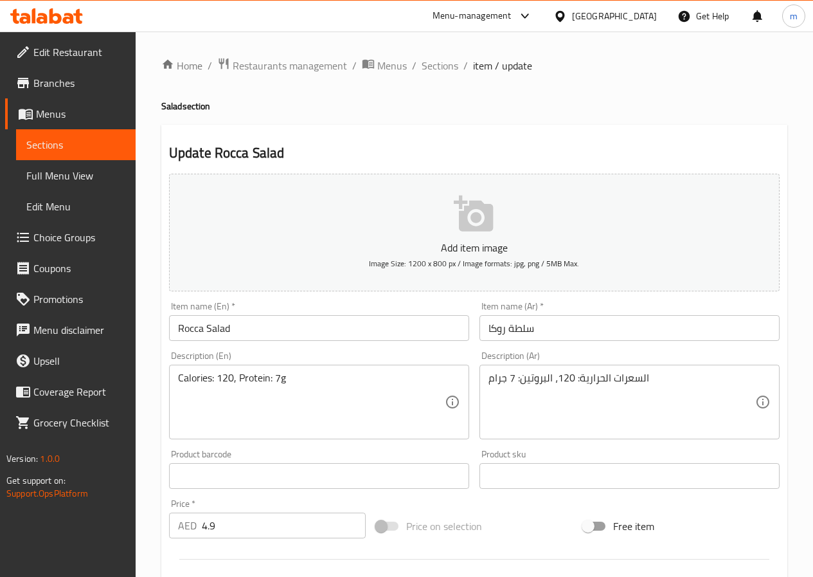
click at [578, 320] on input "سلطة روكا" at bounding box center [630, 328] width 300 height 26
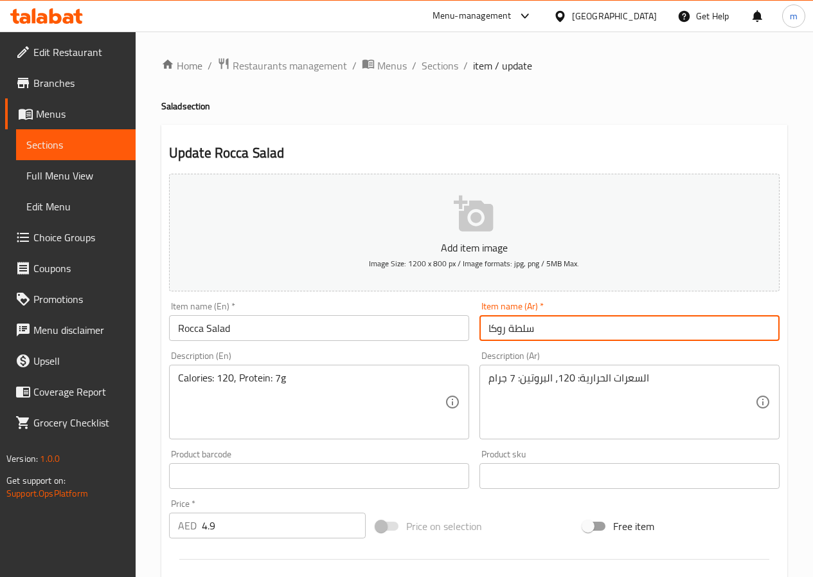
click at [578, 320] on input "سلطة روكا" at bounding box center [630, 328] width 300 height 26
click at [522, 323] on input "سلطة روكا" at bounding box center [630, 328] width 300 height 26
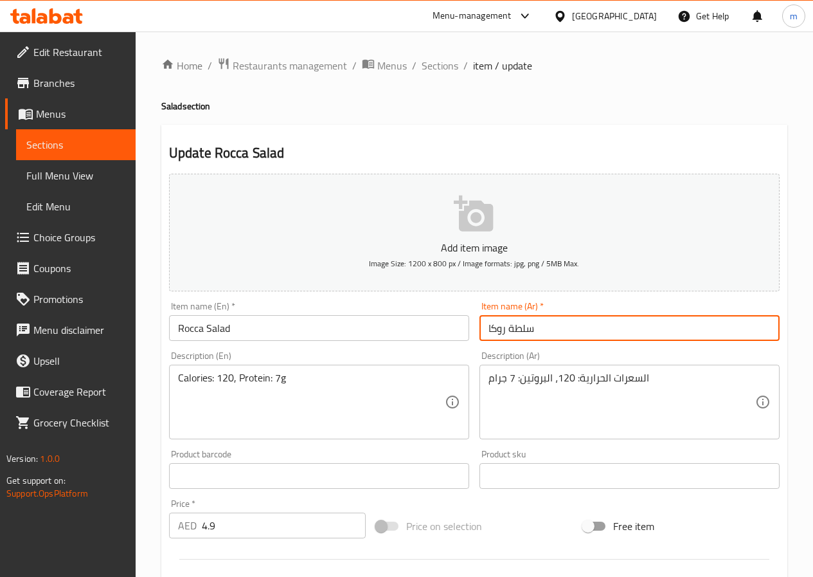
click at [511, 329] on input "سلطة روكا" at bounding box center [630, 328] width 300 height 26
paste input "رجير"
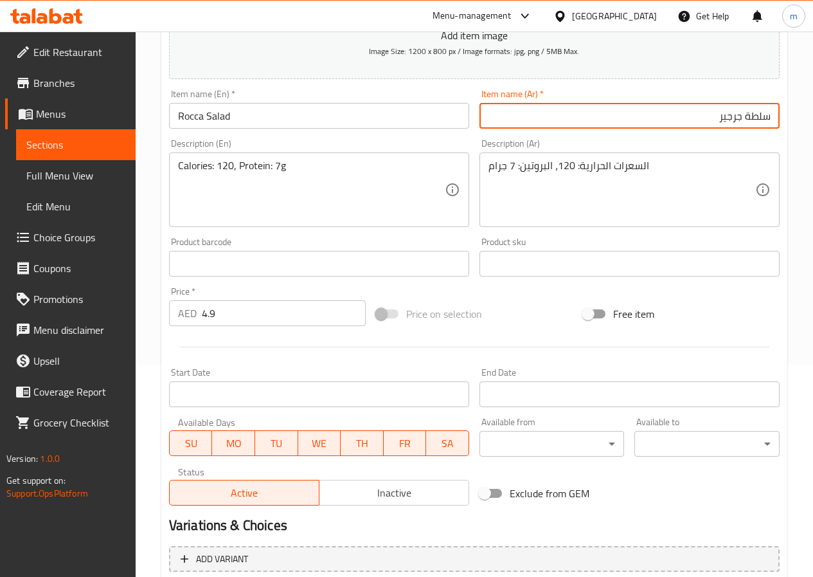
scroll to position [332, 0]
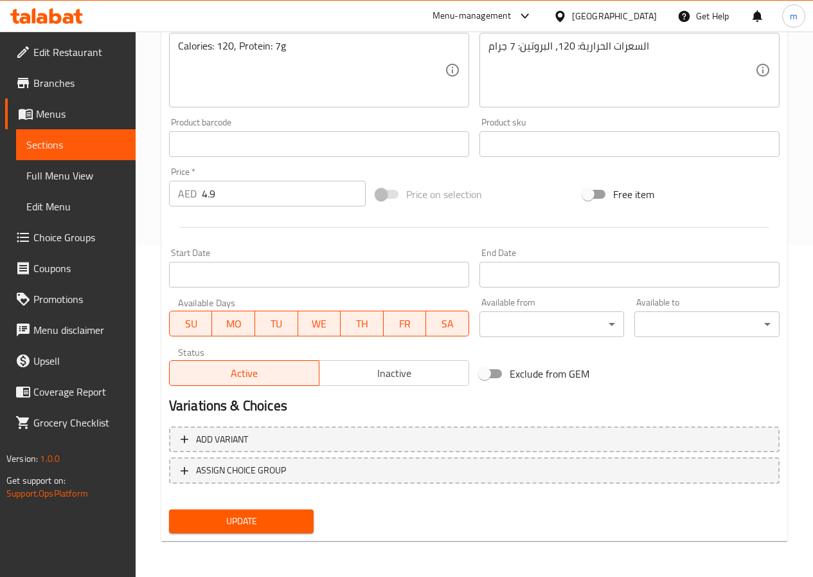
type input "سلطة جرجير"
click at [271, 514] on span "Update" at bounding box center [241, 521] width 125 height 16
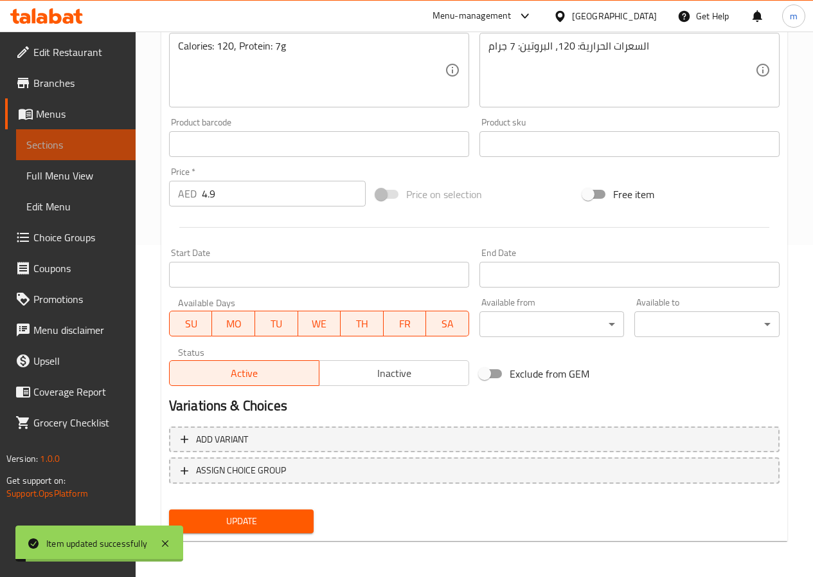
click at [82, 149] on span "Sections" at bounding box center [75, 144] width 99 height 15
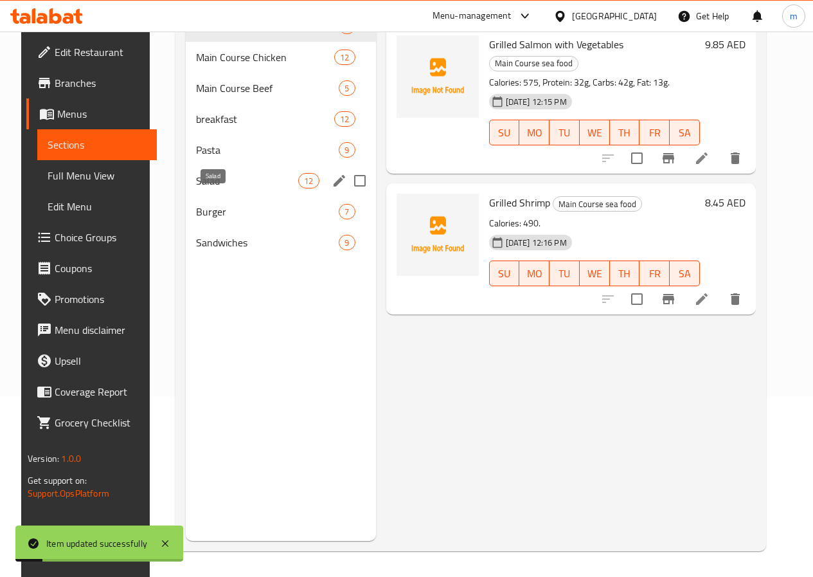
click at [196, 188] on span "Salad" at bounding box center [247, 180] width 102 height 15
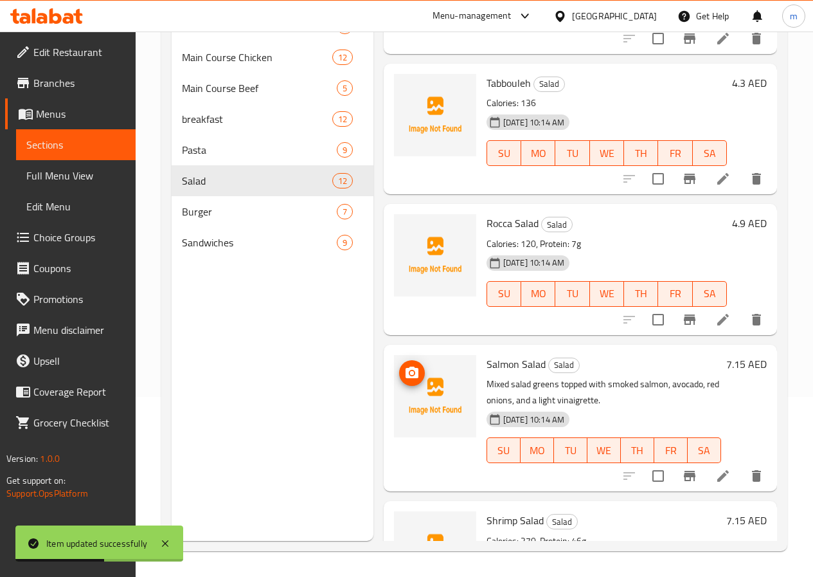
scroll to position [579, 0]
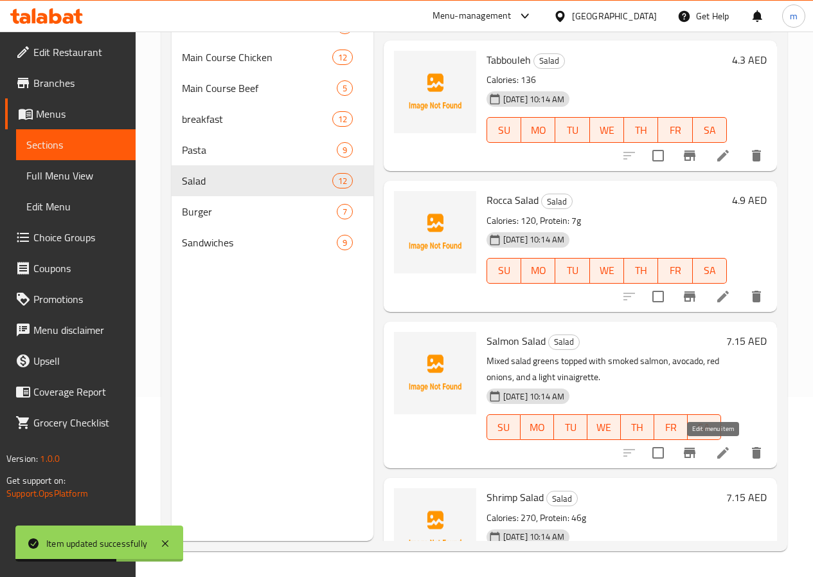
click at [718, 455] on icon at bounding box center [724, 453] width 12 height 12
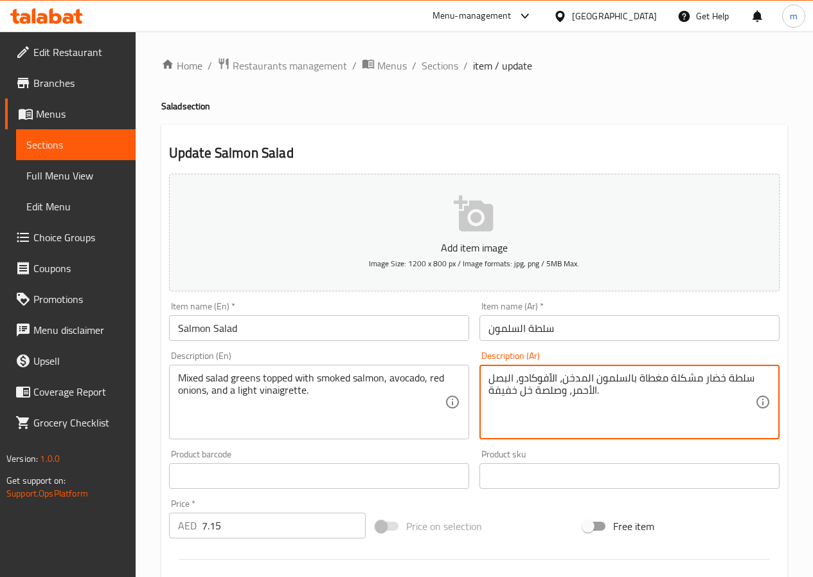
click at [717, 380] on textarea "سلطة خضار مشكلة مغطاة بالسلمون المدخن، الأفوكادو، البصل الأحمر، وصلصة خل خفيفة." at bounding box center [622, 402] width 267 height 61
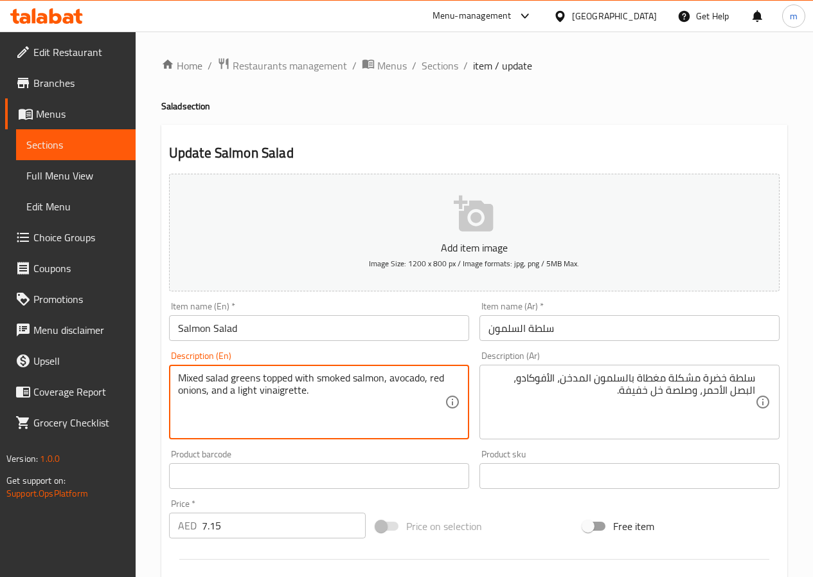
drag, startPoint x: 306, startPoint y: 392, endPoint x: 259, endPoint y: 405, distance: 48.8
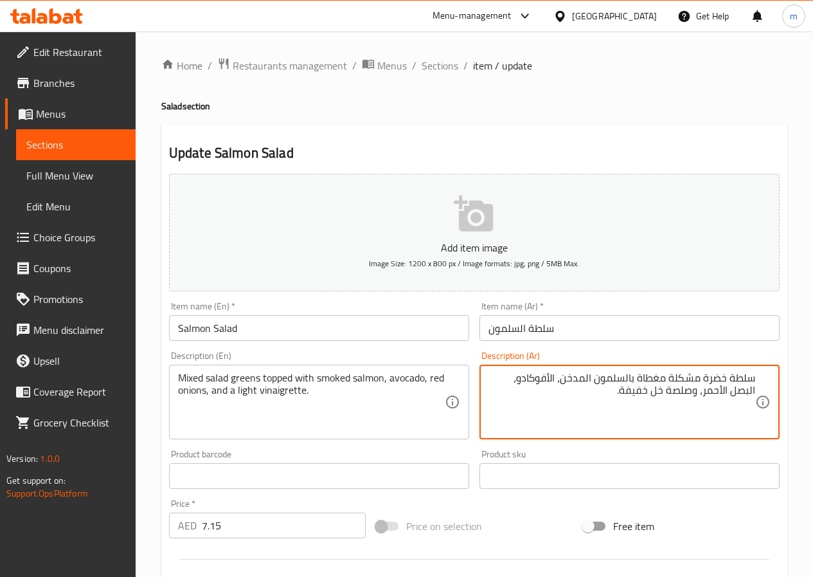
click at [683, 388] on textarea "سلطة خضرة مشكلة مغطاة بالسلمون المدخن، الأفوكادو، البصل الأحمر، وصلصة خل خفيفة." at bounding box center [622, 402] width 267 height 61
click at [619, 393] on textarea "سلطة خضرة مشكلة مغطاة بالسلمون المدخن، الأفوكادو، البصل الأحمر، صوص خل خفيفة." at bounding box center [622, 402] width 267 height 61
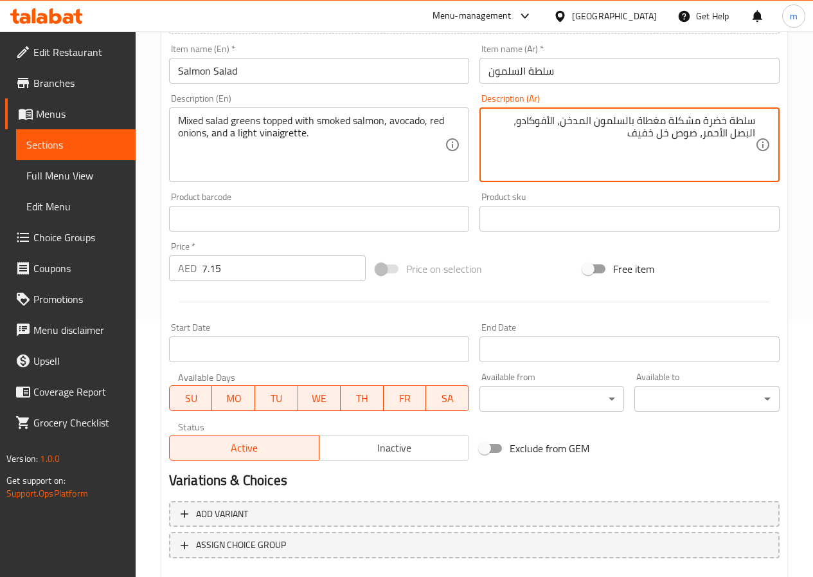
type textarea "سلطة خضرة مشكلة مغطاة بالسلمون المدخن، الأفوكادو، البصل الأحمر، صوص خل خفيف"
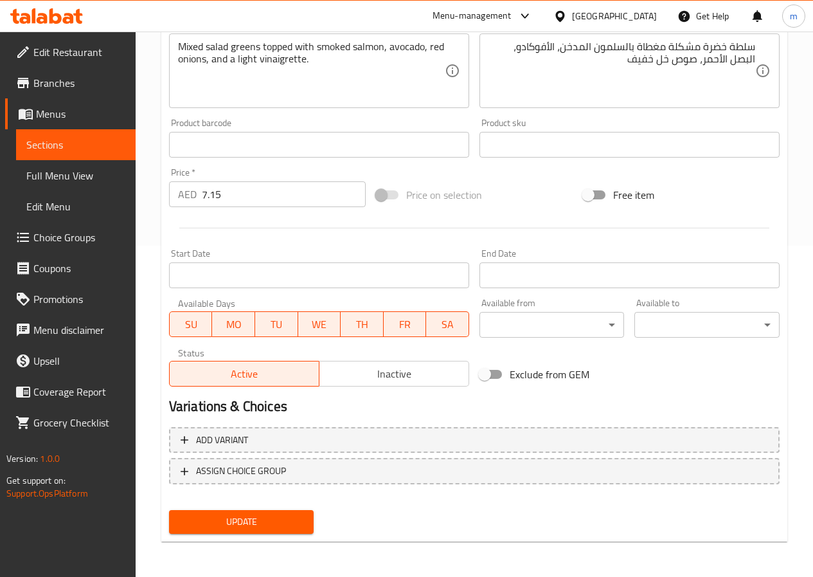
scroll to position [332, 0]
click at [251, 525] on span "Update" at bounding box center [241, 521] width 125 height 16
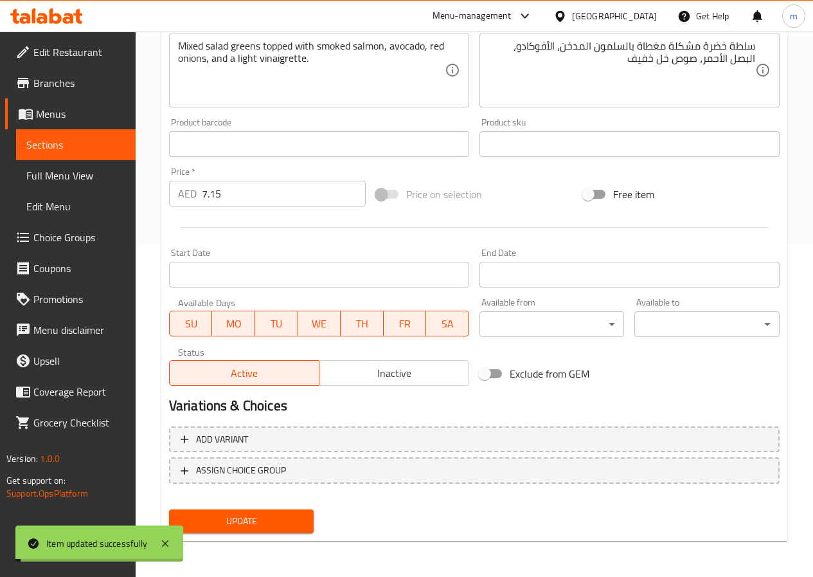
click at [76, 150] on span "Sections" at bounding box center [75, 144] width 99 height 15
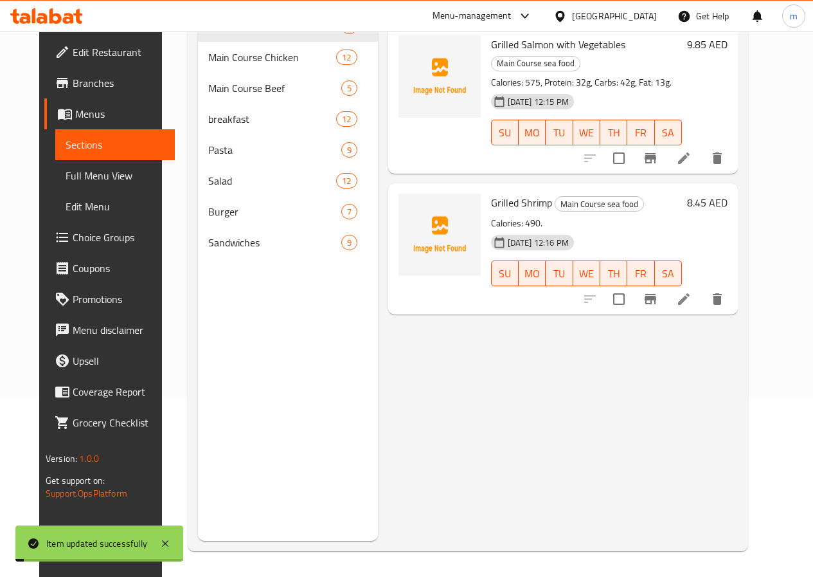
scroll to position [180, 0]
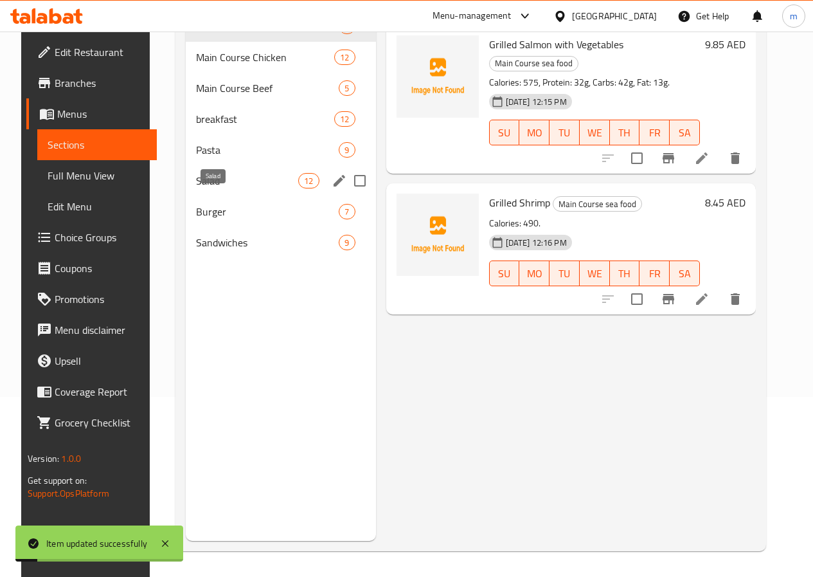
click at [213, 188] on span "Salad" at bounding box center [247, 180] width 102 height 15
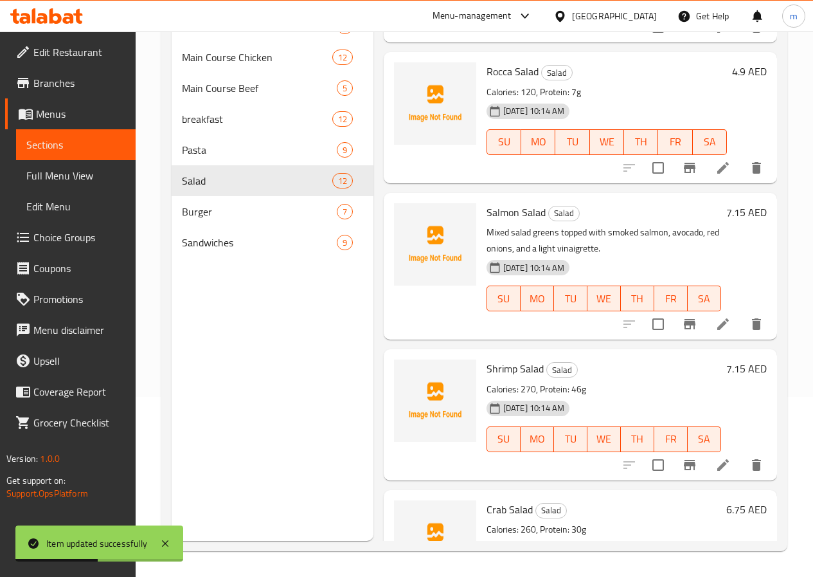
scroll to position [836, 0]
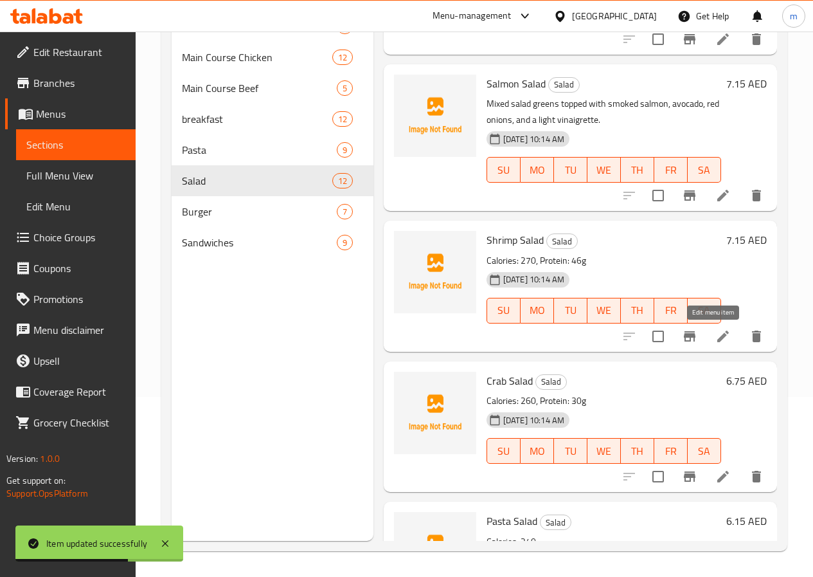
click at [716, 334] on icon at bounding box center [723, 336] width 15 height 15
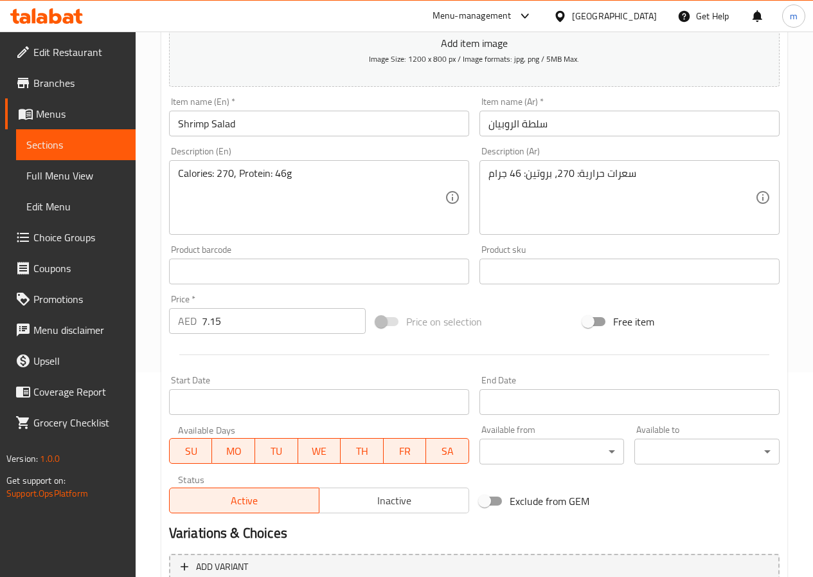
scroll to position [321, 0]
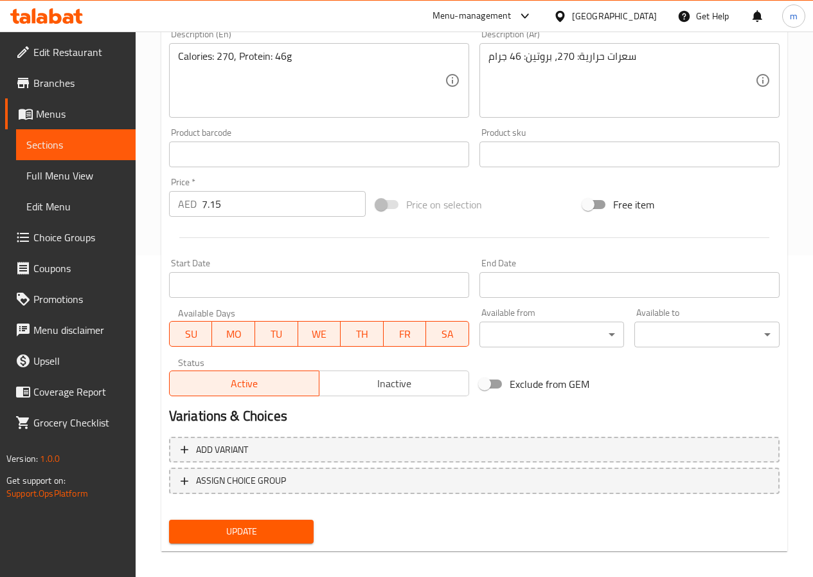
click at [96, 144] on span "Sections" at bounding box center [75, 144] width 99 height 15
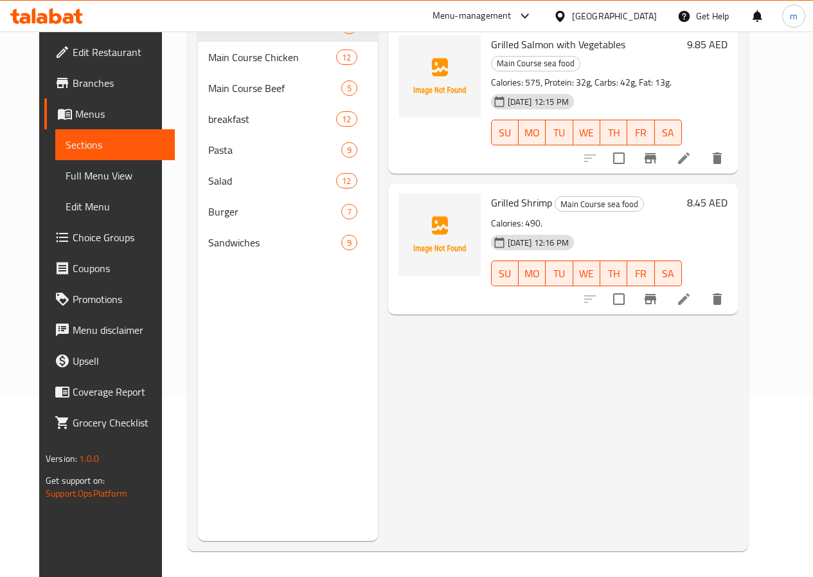
scroll to position [180, 0]
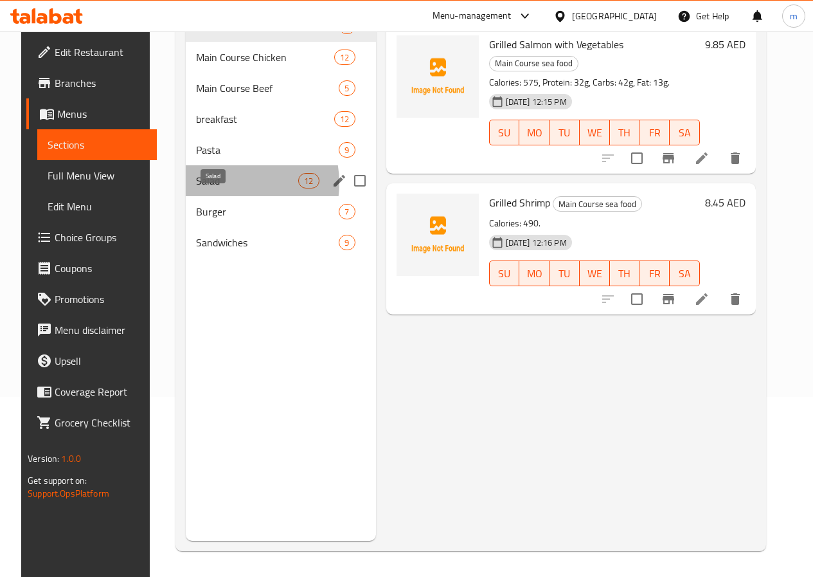
click at [216, 188] on span "Salad" at bounding box center [247, 180] width 102 height 15
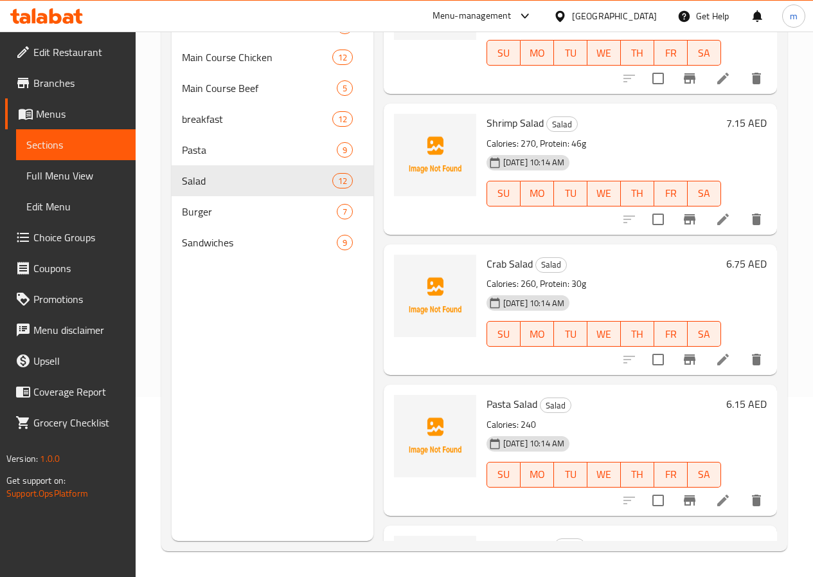
scroll to position [964, 0]
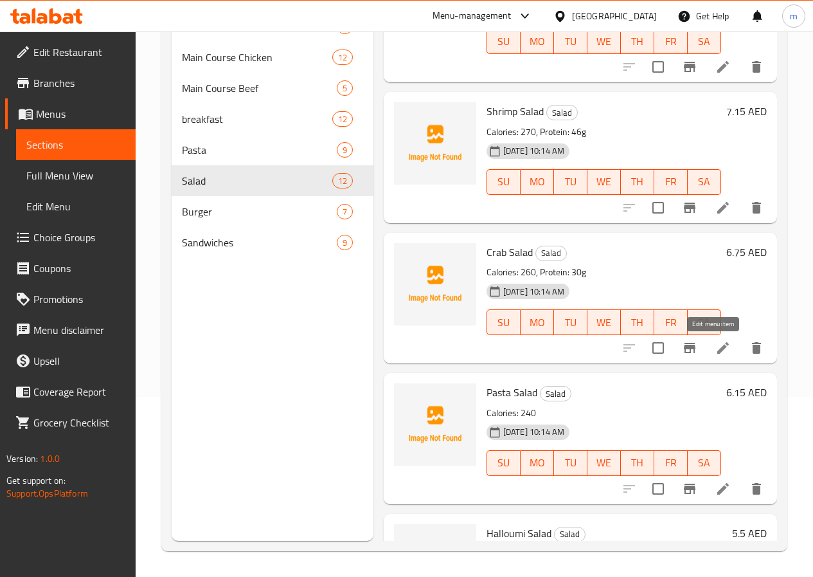
click at [718, 354] on icon at bounding box center [723, 347] width 15 height 15
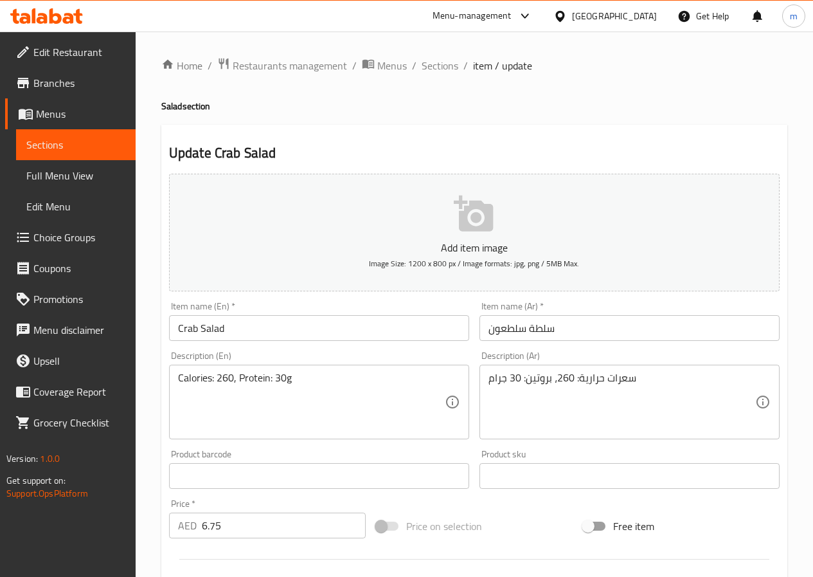
click at [190, 334] on input "Crab Salad" at bounding box center [319, 328] width 300 height 26
click at [82, 145] on span "Sections" at bounding box center [75, 144] width 99 height 15
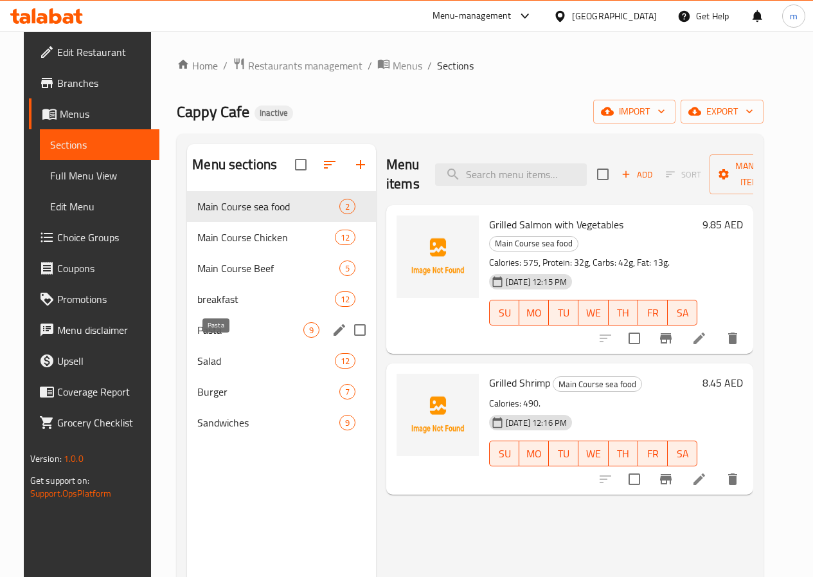
click at [230, 338] on span "Pasta" at bounding box center [250, 329] width 106 height 15
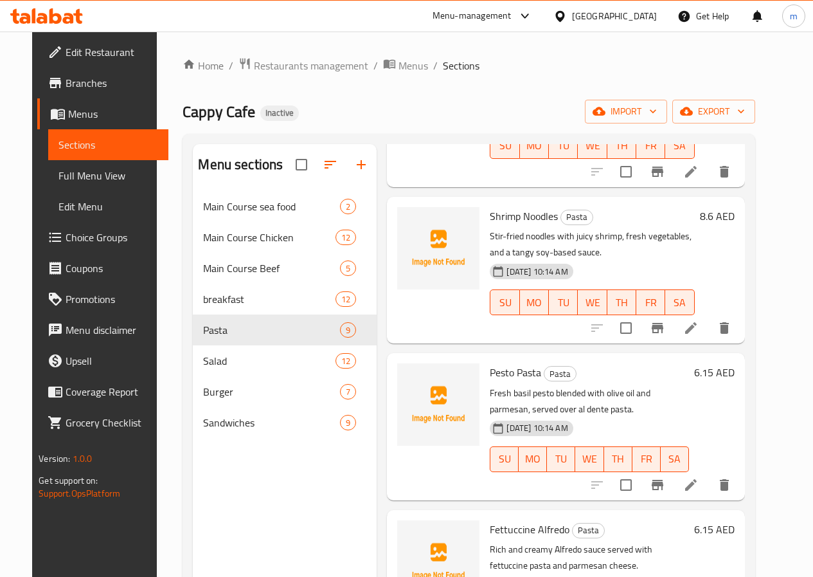
scroll to position [514, 0]
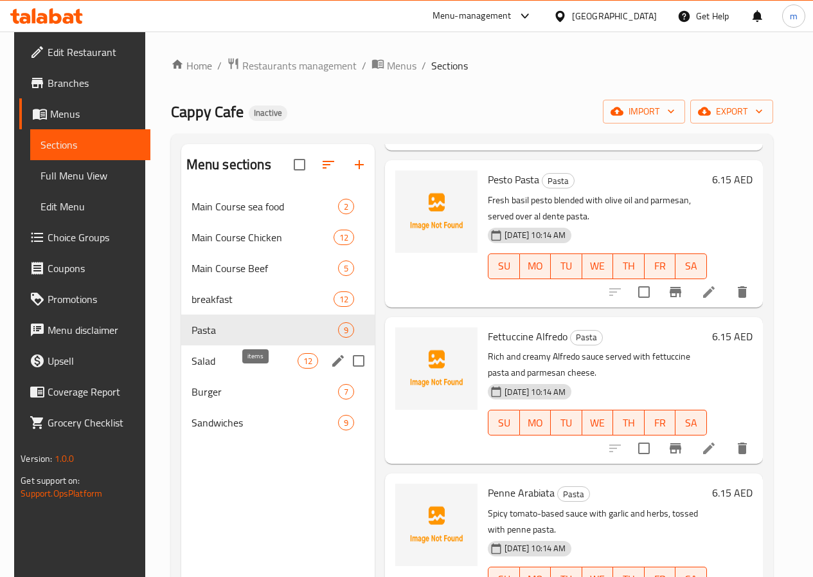
click at [244, 368] on span "Salad" at bounding box center [245, 360] width 106 height 15
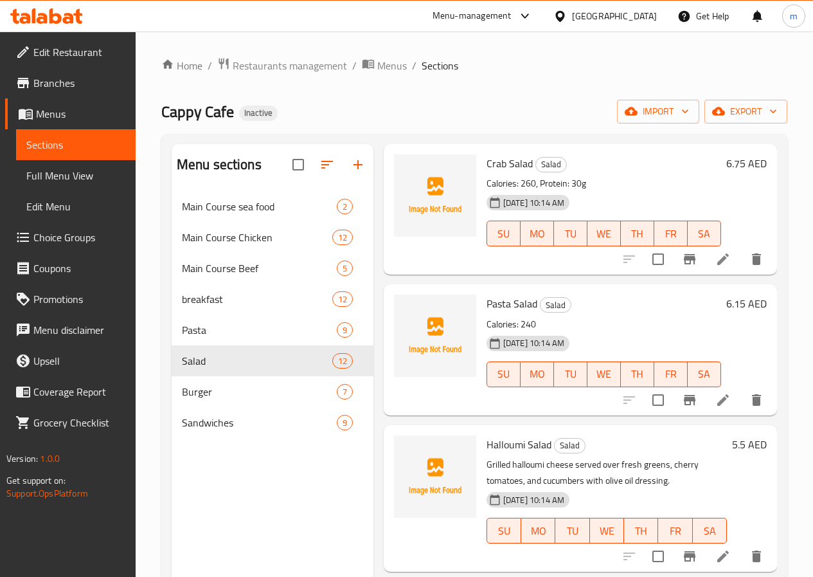
scroll to position [1240, 0]
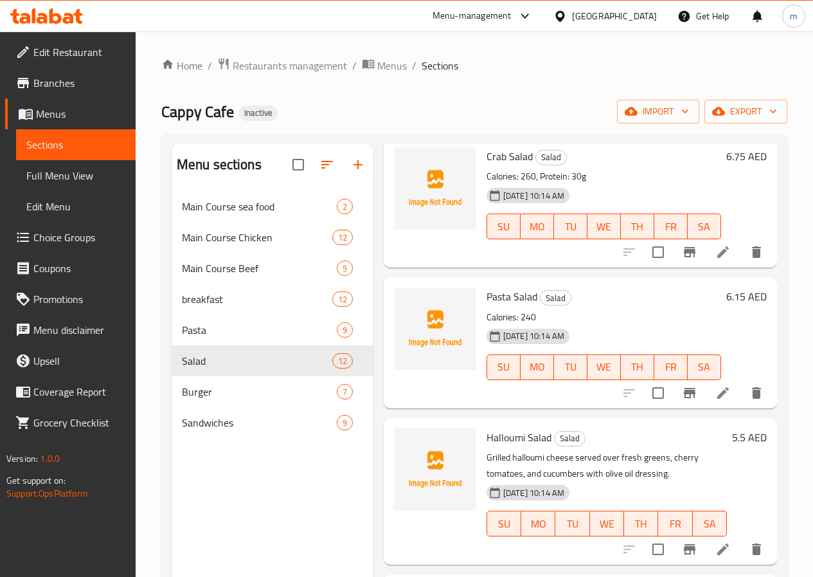
click at [719, 391] on icon at bounding box center [723, 392] width 15 height 15
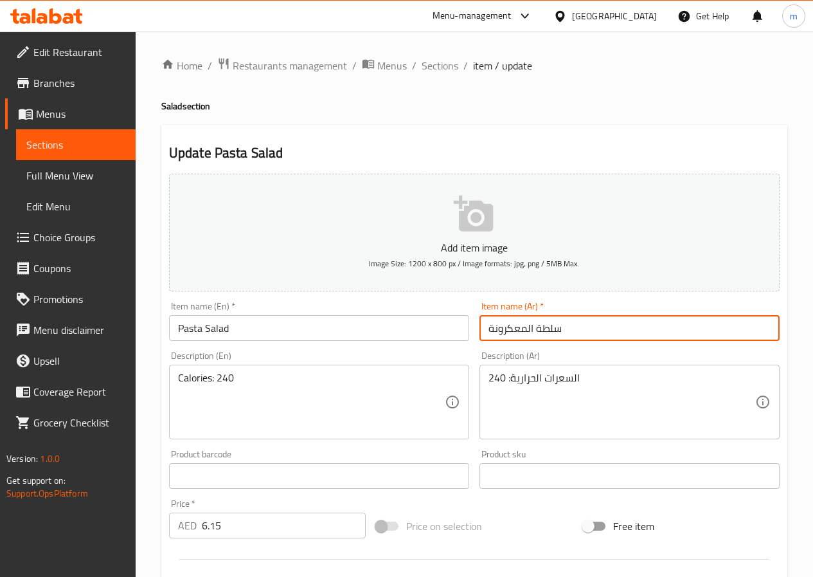
click at [518, 325] on input "سلطة المعكرونة" at bounding box center [630, 328] width 300 height 26
click at [516, 331] on input "سلطة المعكرونة" at bounding box center [630, 328] width 300 height 26
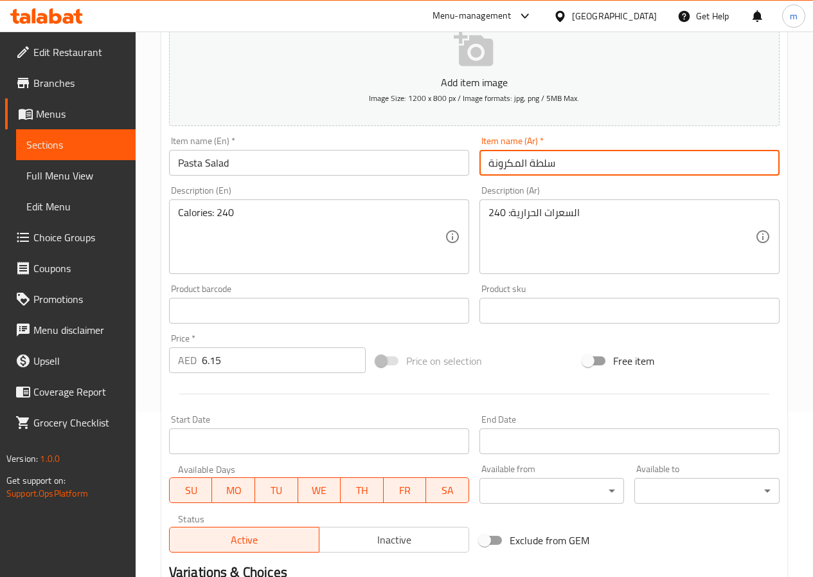
scroll to position [321, 0]
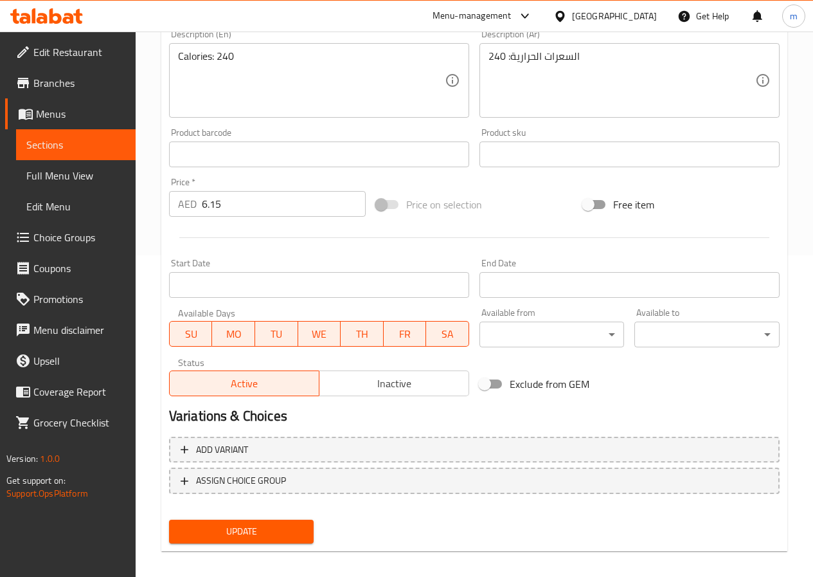
type input "سلطة المكرونة"
click at [260, 532] on span "Update" at bounding box center [241, 531] width 125 height 16
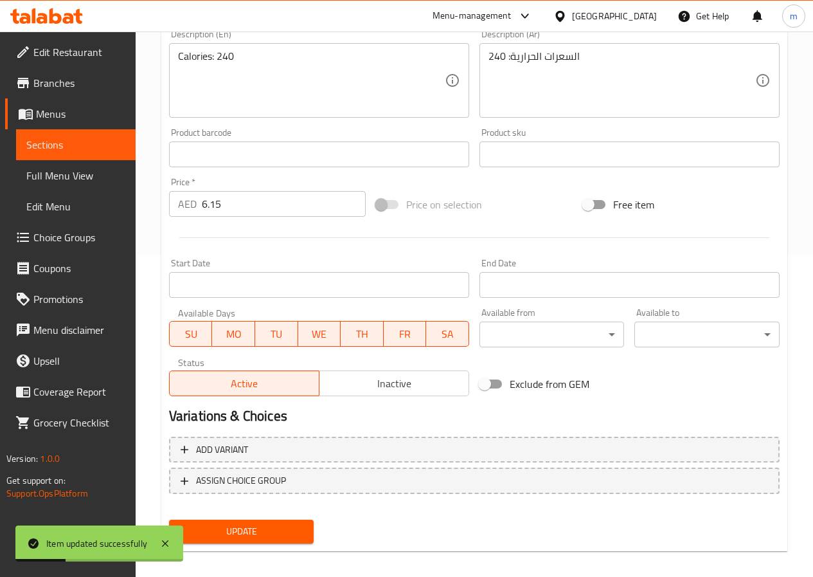
click at [46, 149] on span "Sections" at bounding box center [75, 144] width 99 height 15
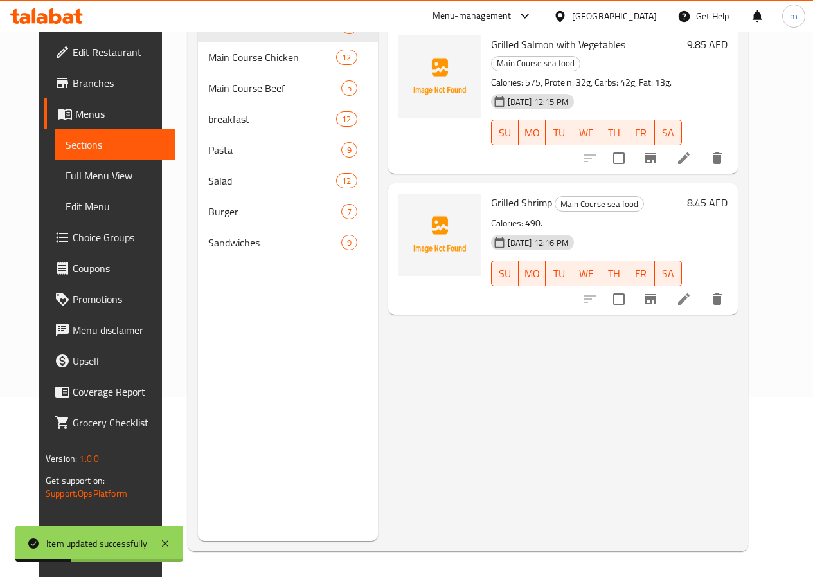
scroll to position [180, 0]
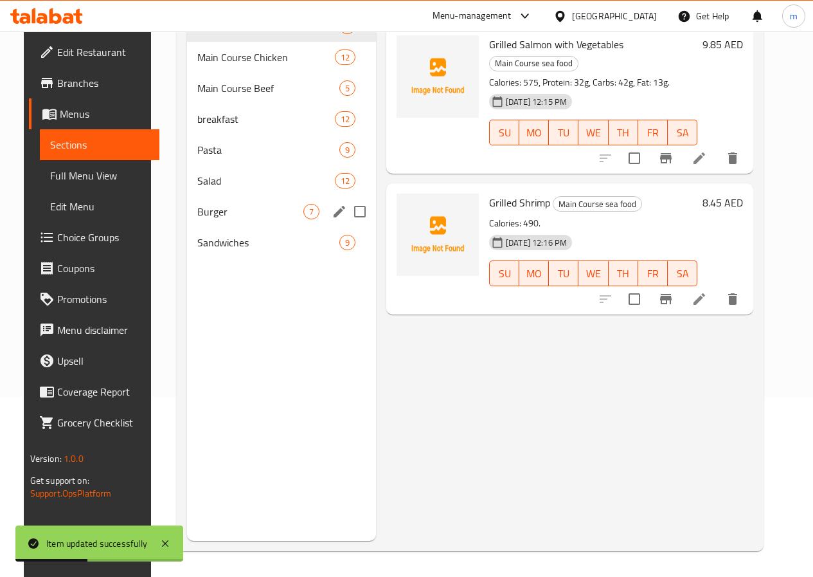
click at [230, 188] on span "Salad" at bounding box center [265, 180] width 137 height 15
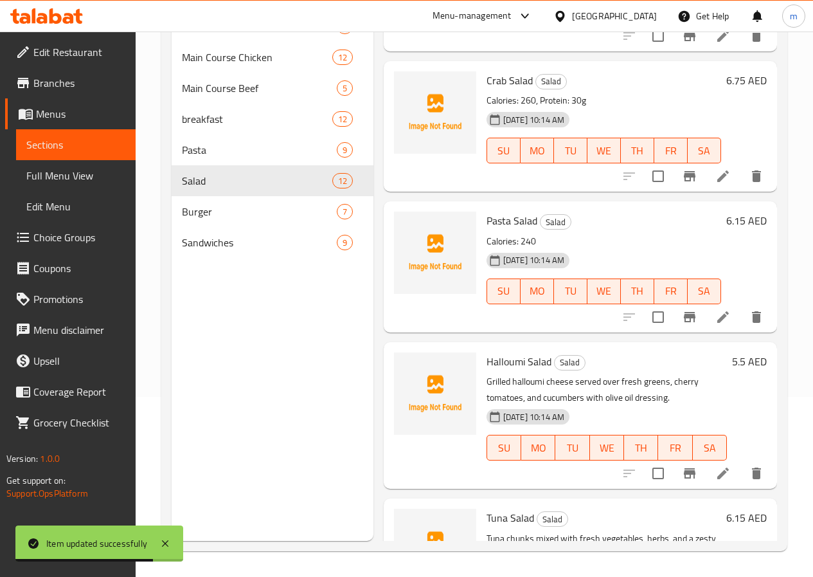
scroll to position [1157, 0]
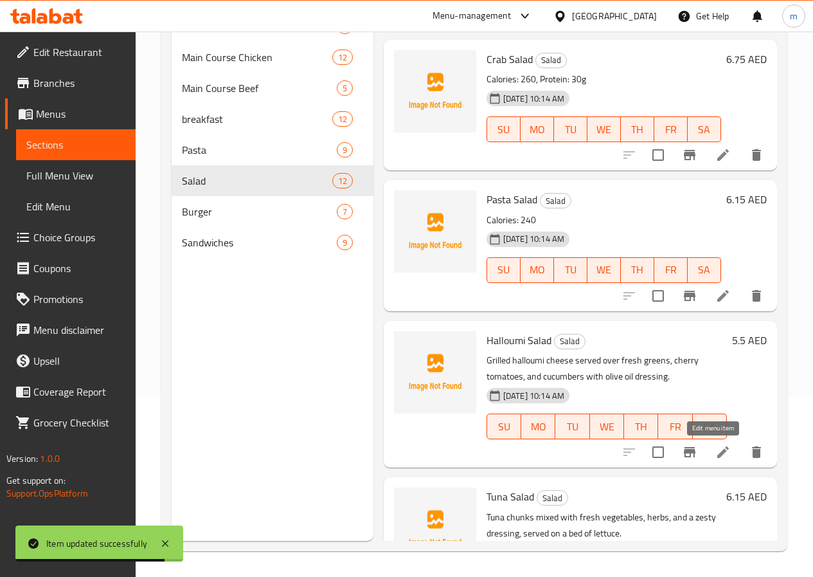
click at [716, 453] on icon at bounding box center [723, 451] width 15 height 15
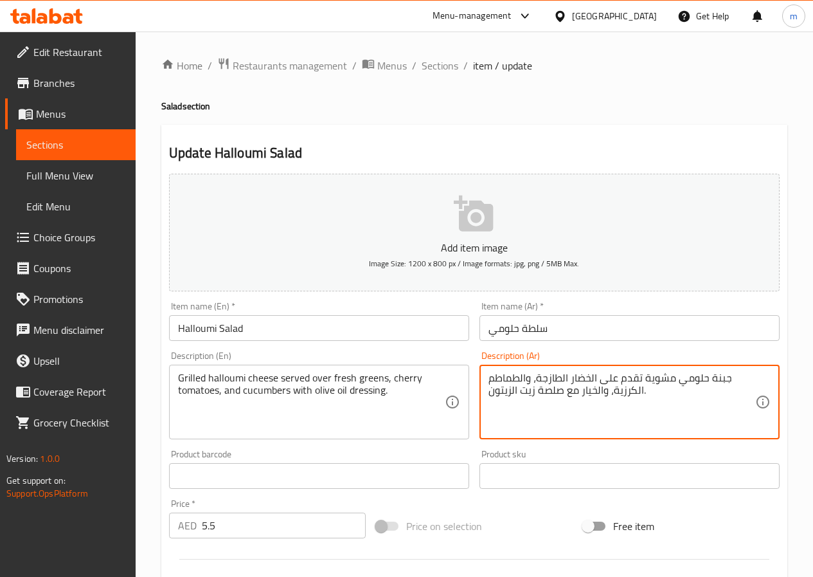
click at [584, 375] on textarea "جبنة حلومي مشوية تقدم على الخضار الطازجة، والطماطم الكرزية، والخيار مع صلصة زيت…" at bounding box center [622, 402] width 267 height 61
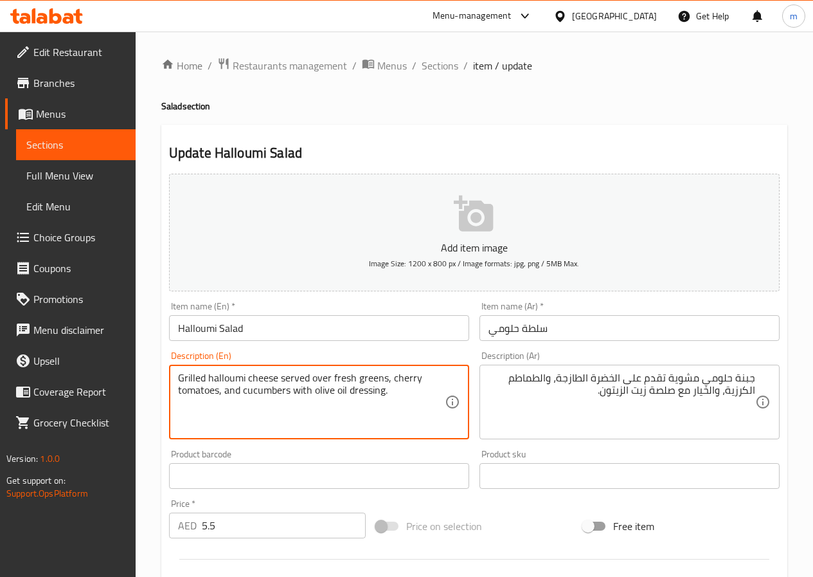
click at [410, 373] on textarea "Grilled halloumi cheese served over fresh greens, cherry tomatoes, and cucumber…" at bounding box center [311, 402] width 267 height 61
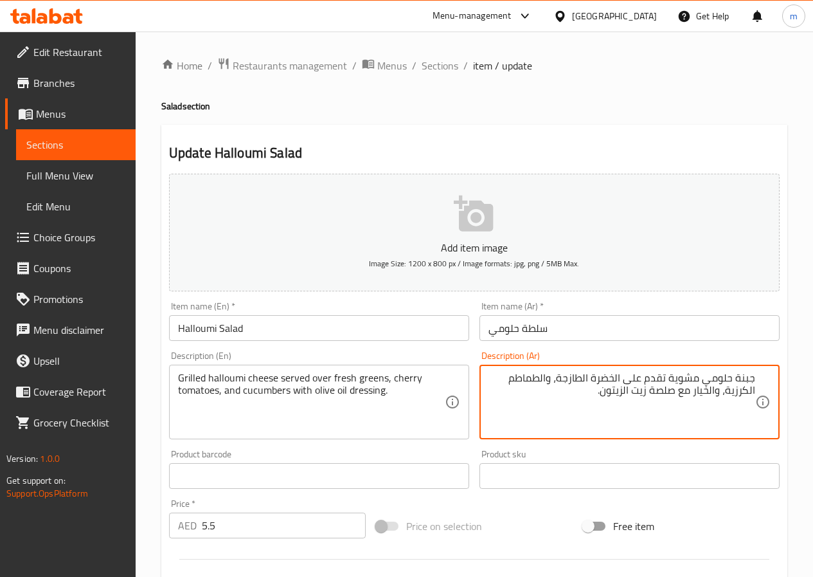
click at [736, 393] on textarea "جبنة حلومي مشوية تقدم على الخضرة الطازجة، والطماطم الكرزية، والخيار مع صلصة زيت…" at bounding box center [622, 402] width 267 height 61
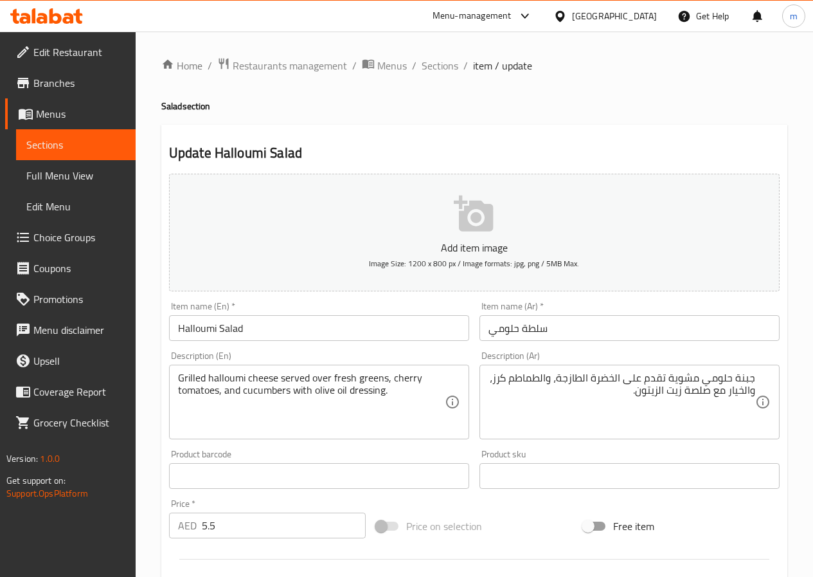
click at [543, 381] on textarea "جبنة حلومي مشوية تقدم على الخضرة الطازجة، والطماطم كرز، والخيار مع صلصة زيت الز…" at bounding box center [622, 402] width 267 height 61
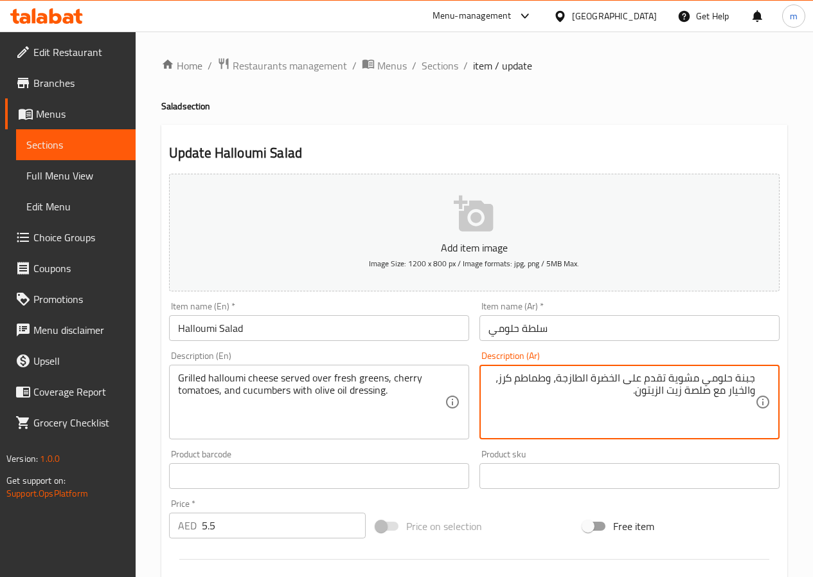
click at [698, 393] on textarea "جبنة حلومي مشوية تقدم على الخضرة الطازجة، وطماطم كرز، والخيار مع صلصة زيت الزيت…" at bounding box center [622, 402] width 267 height 61
click at [589, 405] on textarea "جبنة حلومي مشوية تقدم على الخضرة الطازجة، وطماطم كرز، والخيار مع صوص زيت الزيتو…" at bounding box center [622, 402] width 267 height 61
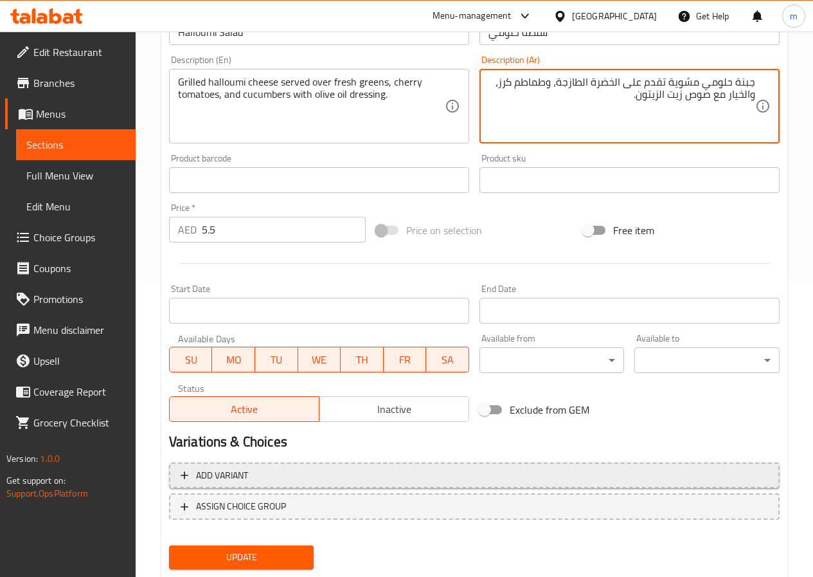
scroll to position [332, 0]
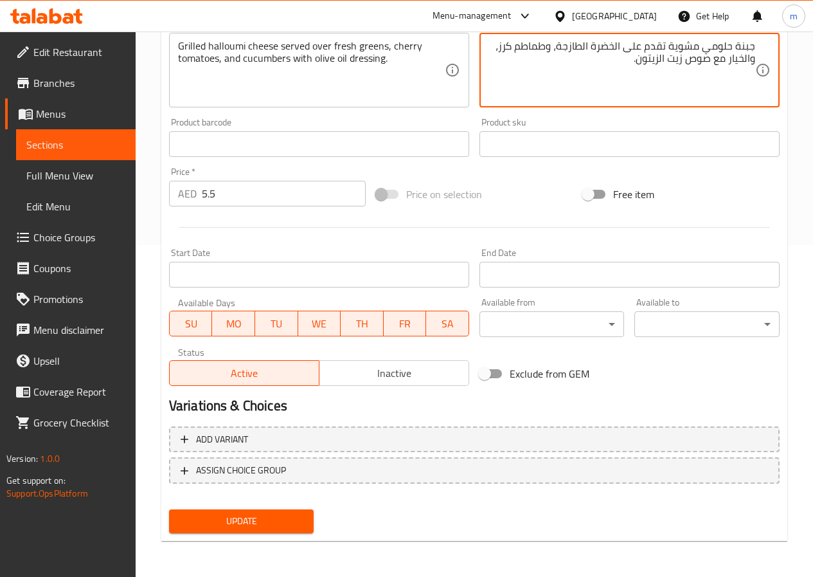
type textarea "جبنة حلومي مشوية تقدم على الخضرة الطازجة، وطماطم كرز، والخيار مع صوص زيت الزيتو…"
click at [254, 517] on span "Update" at bounding box center [241, 521] width 125 height 16
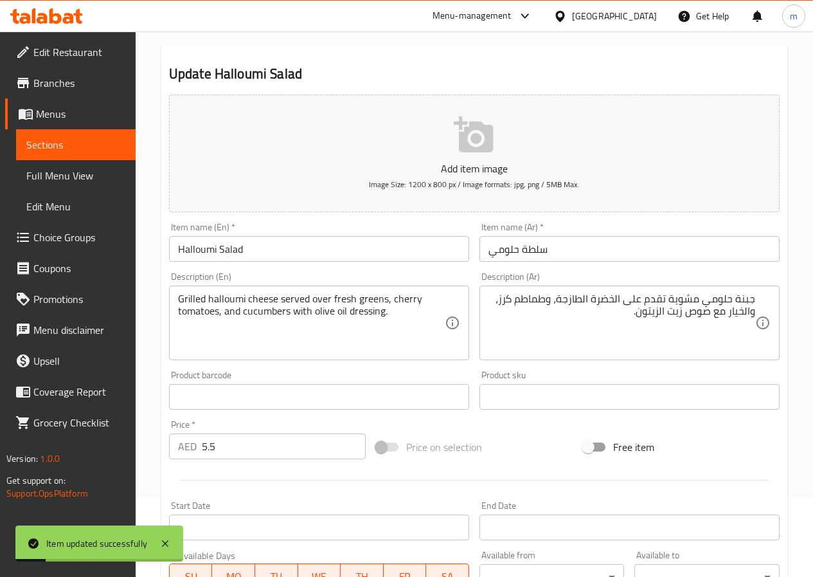
scroll to position [75, 0]
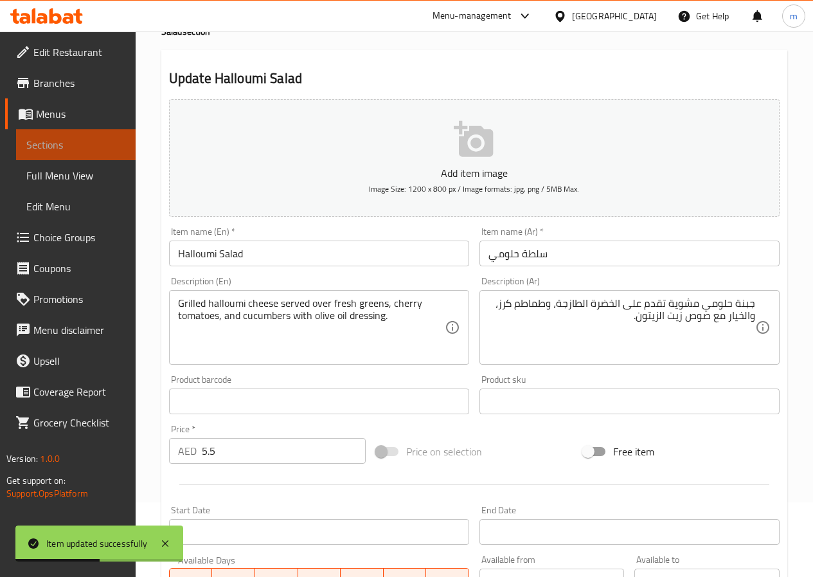
click at [57, 140] on span "Sections" at bounding box center [75, 144] width 99 height 15
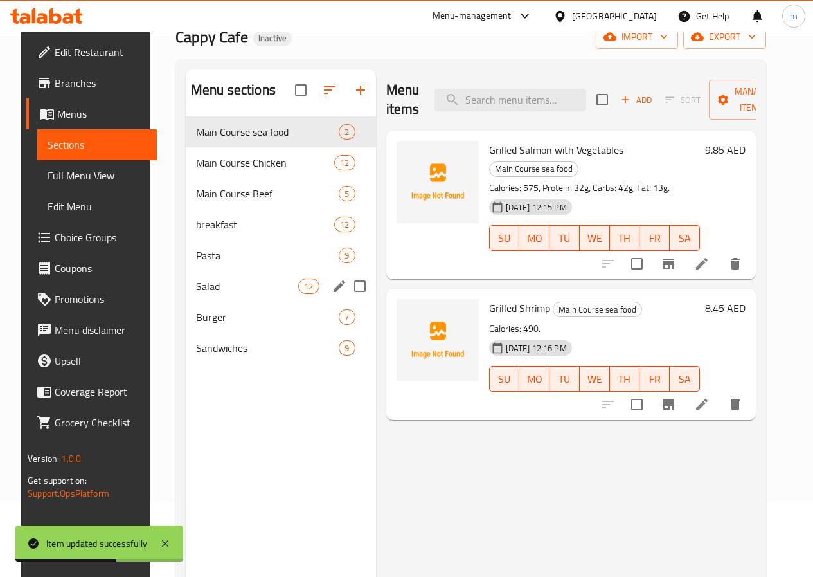
click at [217, 296] on div "Salad 12" at bounding box center [281, 286] width 190 height 31
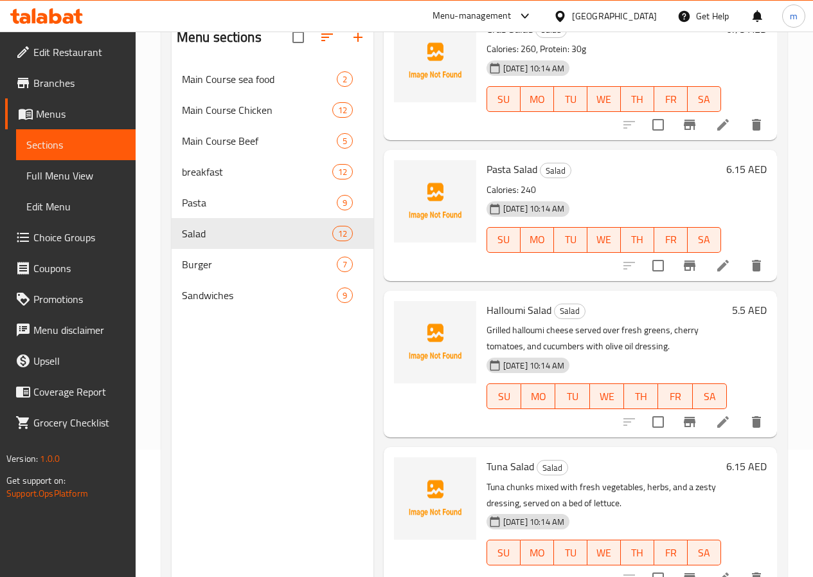
scroll to position [180, 0]
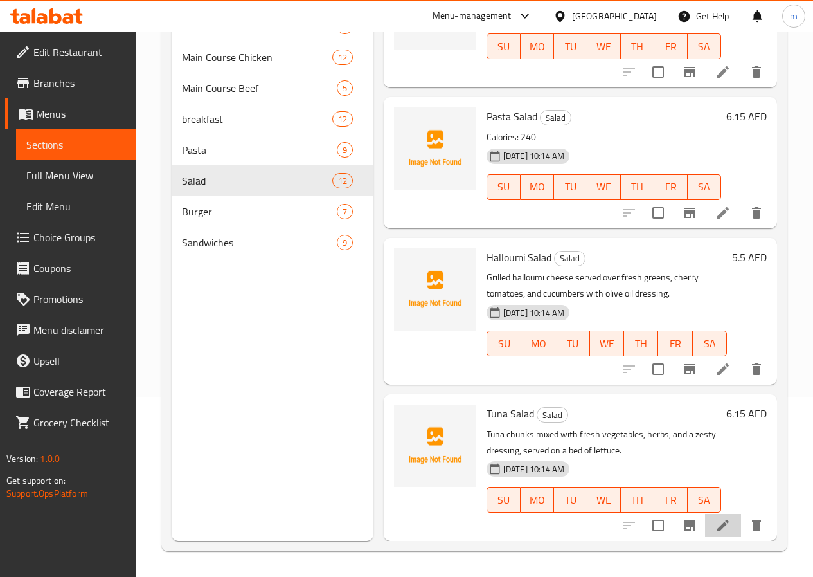
click at [724, 534] on li at bounding box center [723, 525] width 36 height 23
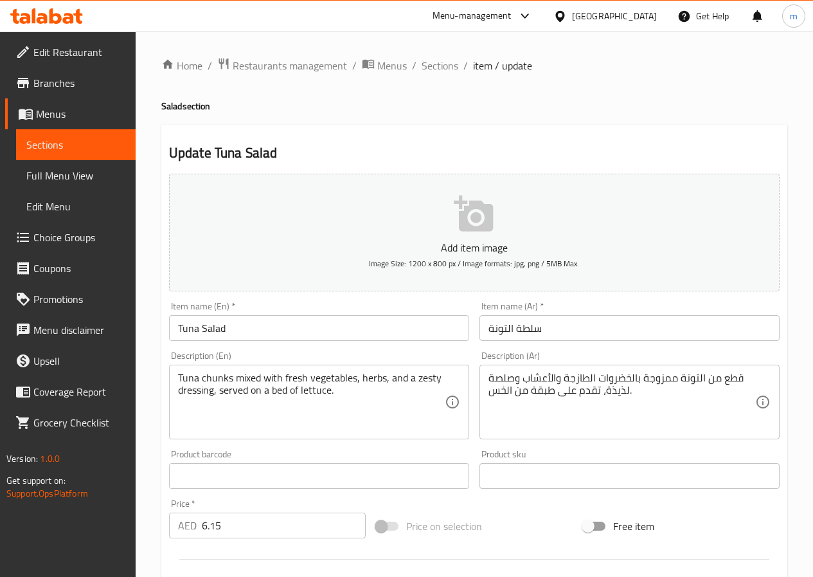
click at [507, 326] on input "سلطة التونة" at bounding box center [630, 328] width 300 height 26
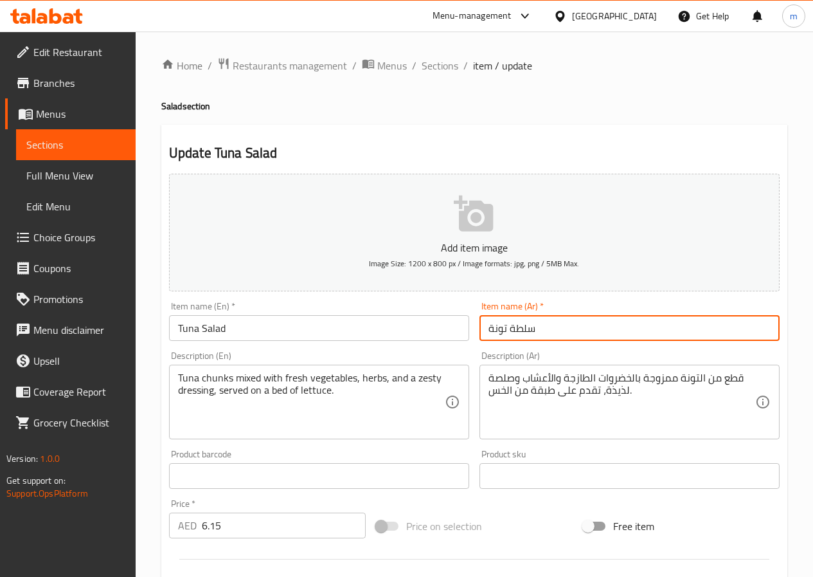
type input "سلطة تونة"
click at [612, 391] on textarea "قطع من التونة ممزوجة بالخضروات الطازجة والأعشاب وصلصة لذيذة، تقدم على طبقة من ا…" at bounding box center [622, 402] width 267 height 61
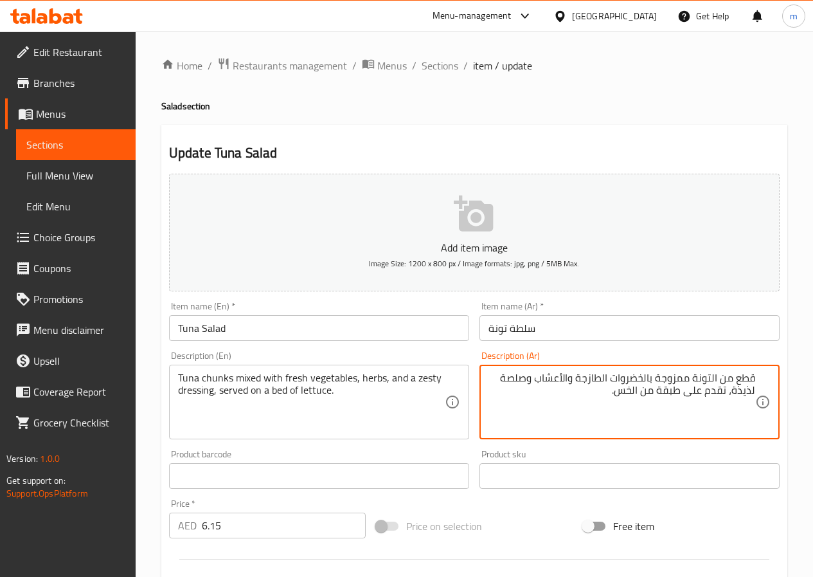
click at [498, 379] on textarea "قطع من التونة ممزوجة بالخضروات الطازجة والأعشاب وصلصة لذيذة، تقدم على طبقة من ا…" at bounding box center [622, 402] width 267 height 61
click at [727, 390] on textarea "قطع من التونة ممزوجة بالخضروات الطازجة والأعشاب وصلصة لذيذة، تقدم على طبقة من ا…" at bounding box center [622, 402] width 267 height 61
click at [733, 395] on textarea "قطع من التونة ممزوجة بالخضروات الطازجة والأعشاب وصلصة لذيذة، تقدم على طبقة من ا…" at bounding box center [622, 402] width 267 height 61
click at [647, 386] on textarea "قطع من التونة ممزوجة بالخضروات الطازجة والأعشاب و زيستي صوص ، تقدم على طبقة من …" at bounding box center [622, 402] width 267 height 61
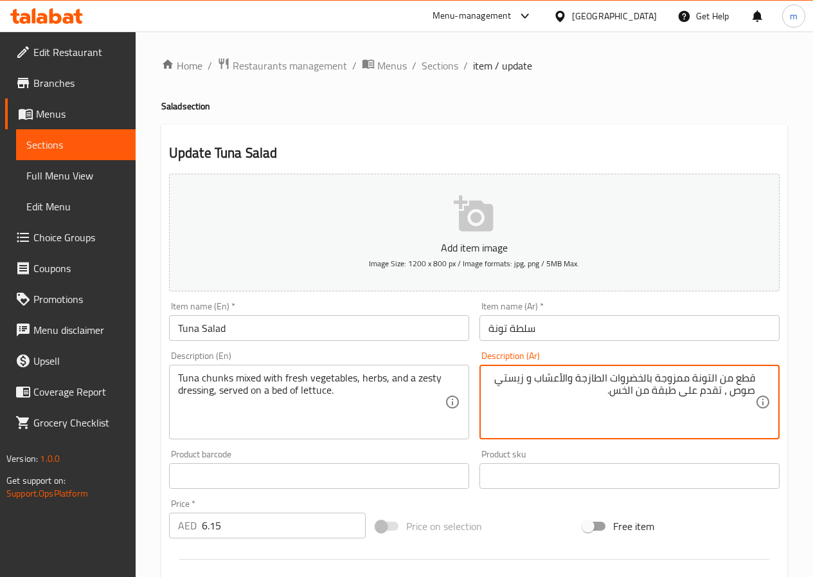
click at [647, 418] on textarea "قطع من التونة ممزوجة بالخضروات الطازجة والأعشاب و زيستي صوص ، تقدم على طبقة من …" at bounding box center [622, 402] width 267 height 61
click at [647, 390] on textarea "قطع من التونة ممزوجة بالخضروات الطازجة والأعشاب و زيستي صوص ، تقدم على طبقة من …" at bounding box center [622, 402] width 267 height 61
click at [632, 390] on textarea "قطع من التونة ممزوجة بالخضروات الطازجة والأعشاب و زيستي صوص ، تقدم على طبقة بيد…" at bounding box center [622, 402] width 267 height 61
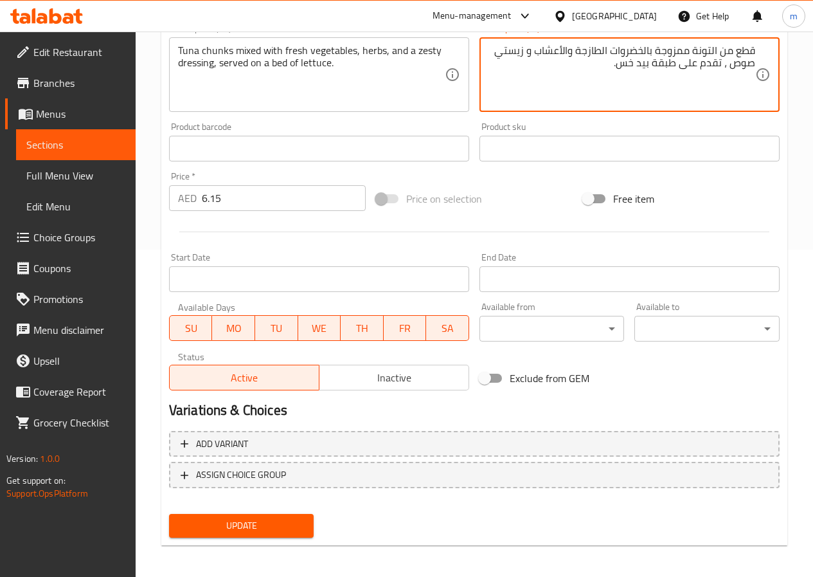
scroll to position [332, 0]
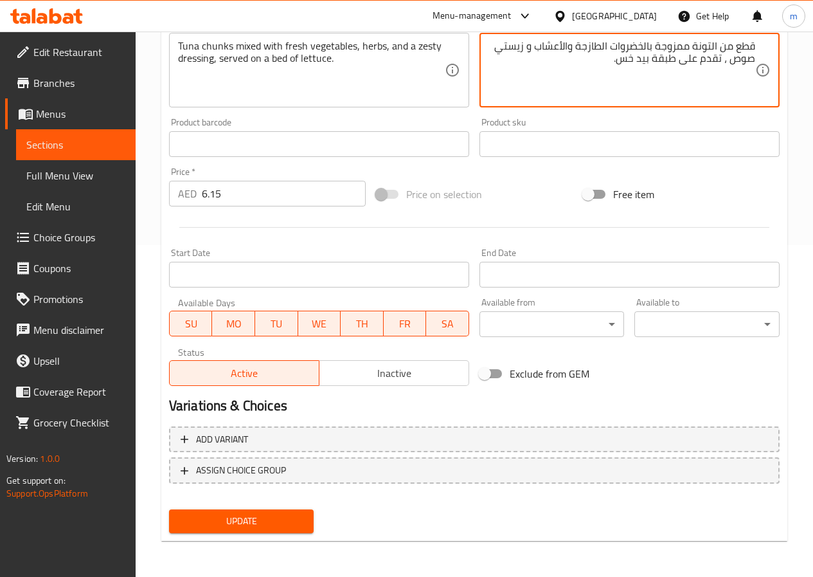
type textarea "قطع من التونة ممزوجة بالخضروات الطازجة والأعشاب و زيستي صوص ، تقدم على طبقة بيد…"
click at [243, 516] on span "Update" at bounding box center [241, 521] width 125 height 16
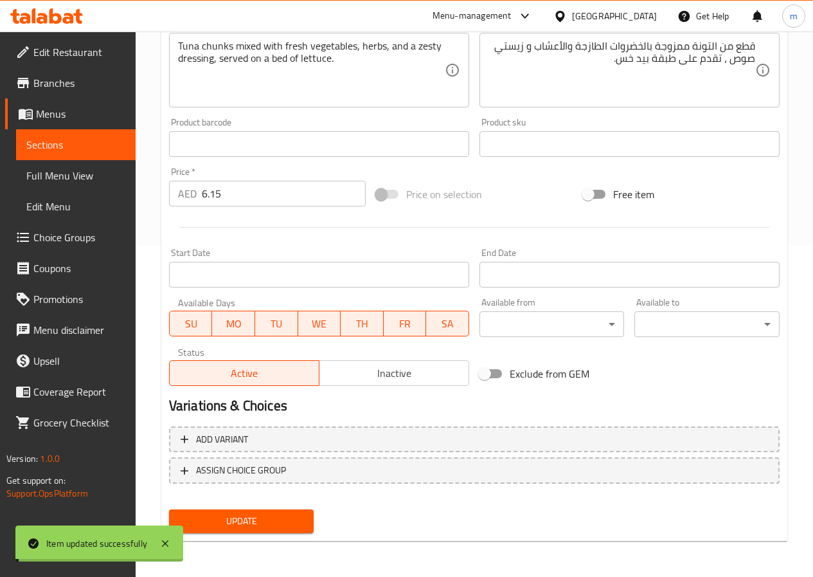
click at [73, 149] on span "Sections" at bounding box center [75, 144] width 99 height 15
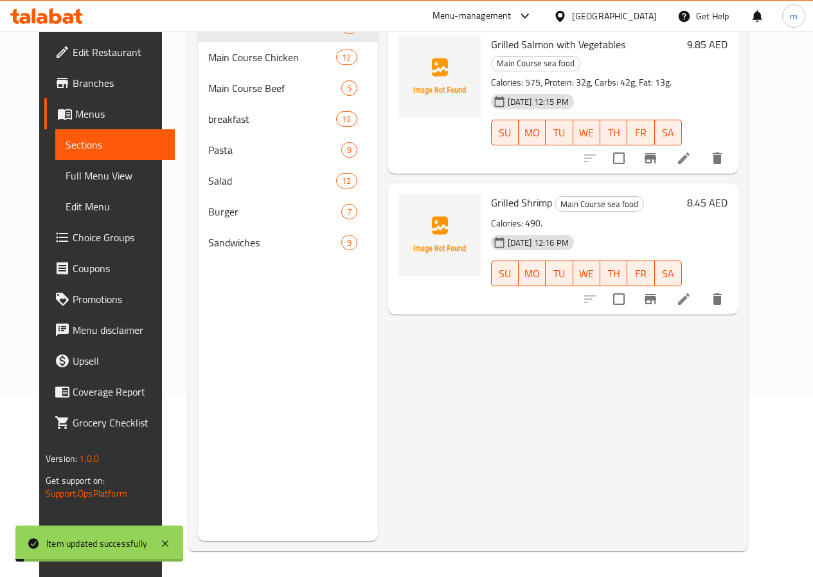
scroll to position [180, 0]
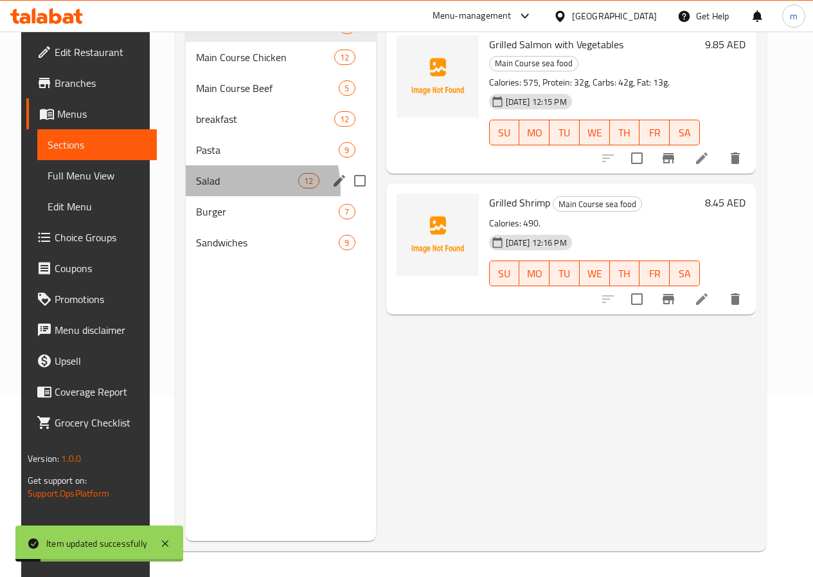
click at [223, 196] on div "Salad 12" at bounding box center [281, 180] width 190 height 31
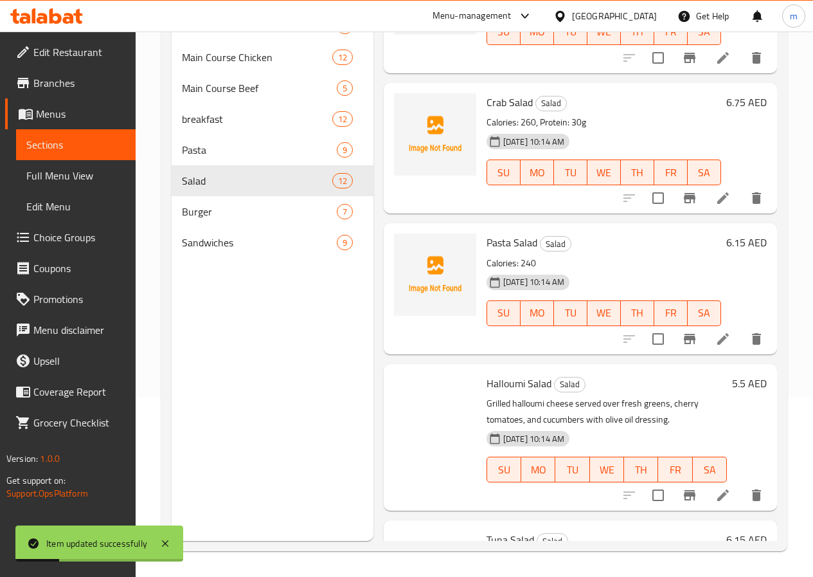
scroll to position [1240, 0]
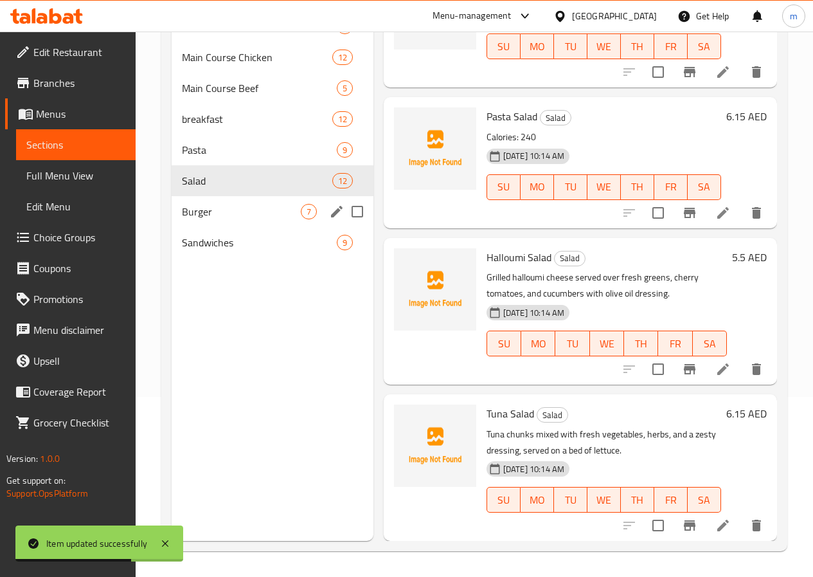
click at [207, 219] on span "Burger" at bounding box center [241, 211] width 119 height 15
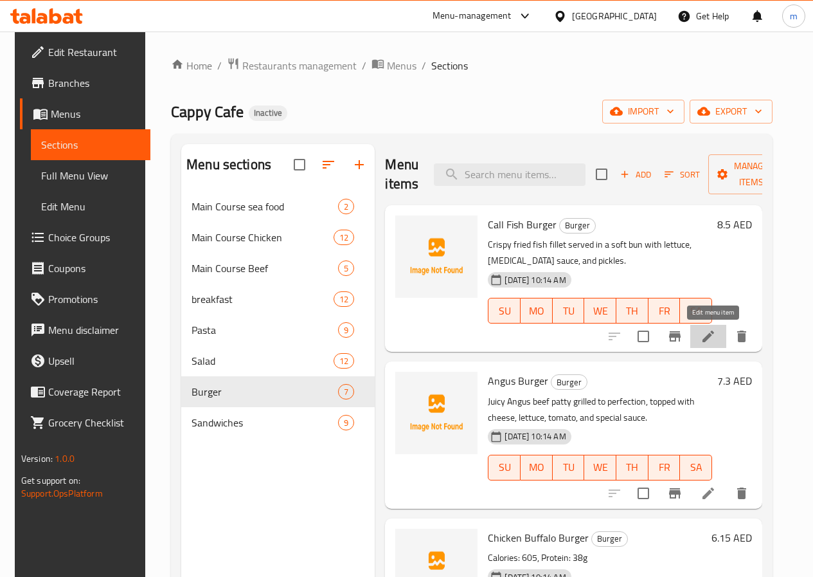
click at [707, 341] on icon at bounding box center [708, 336] width 15 height 15
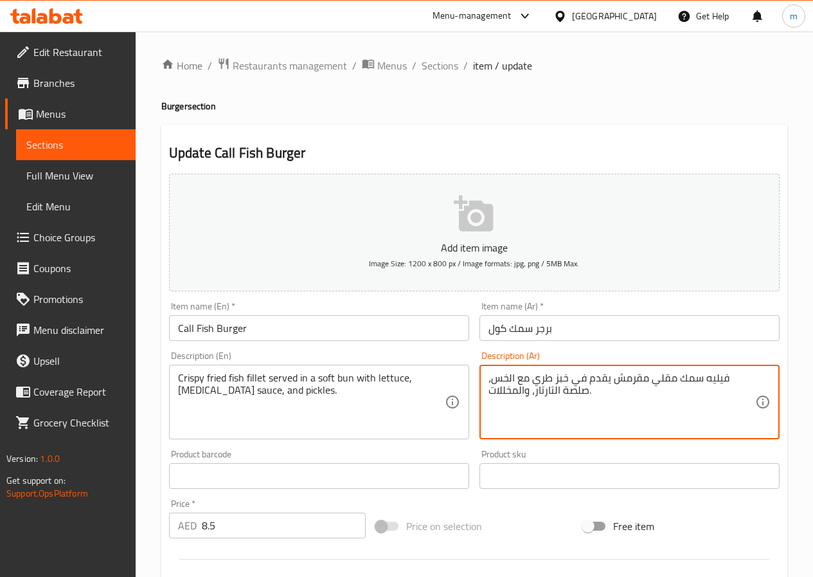
click at [563, 379] on textarea "فيليه سمك مقلي مقرمش يقدم في خبز طري مع الخس، صلصة التارتار، والمخللات." at bounding box center [622, 402] width 267 height 61
click at [548, 375] on textarea "فيليه سمك مقلي مقرمش يقدم في كيزر طري مع الخس، صلصة التارتار، والمخللات." at bounding box center [622, 402] width 267 height 61
click at [576, 391] on textarea "فيليه سمك مقلي مقرمش يقدم في كيزر ناعم مع الخس، صلصة التارتار، والمخللات." at bounding box center [622, 402] width 267 height 61
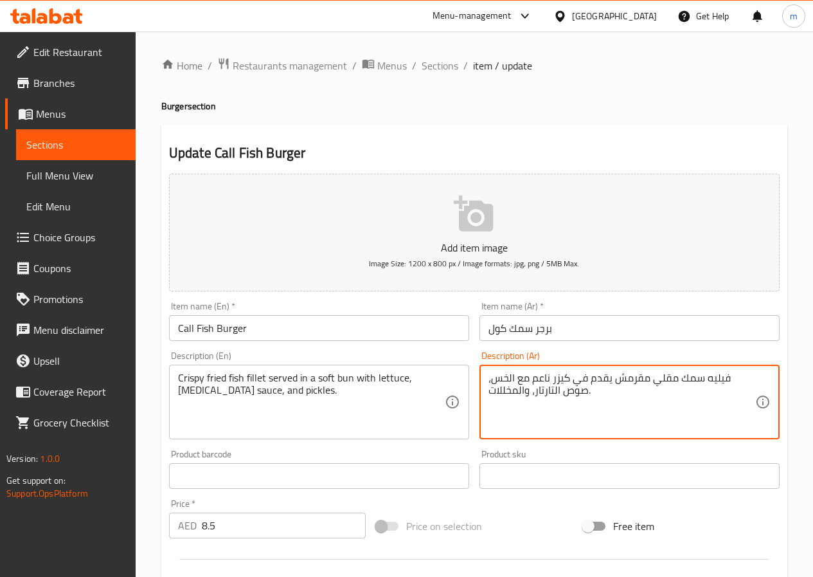
click at [495, 390] on textarea "فيليه سمك مقلي مقرمش يقدم في كيزر ناعم مع الخس، صوص التارتار، والمخللات." at bounding box center [622, 402] width 267 height 61
type textarea "فيليه سمك مقلي مقرمش يقدم في كيزر ناعم مع الخس، صوص التارتار، و المخلل."
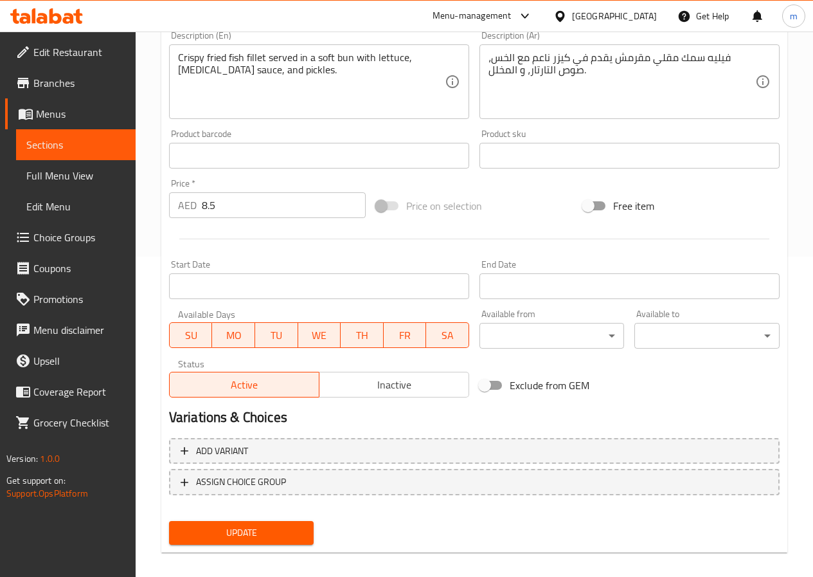
scroll to position [321, 0]
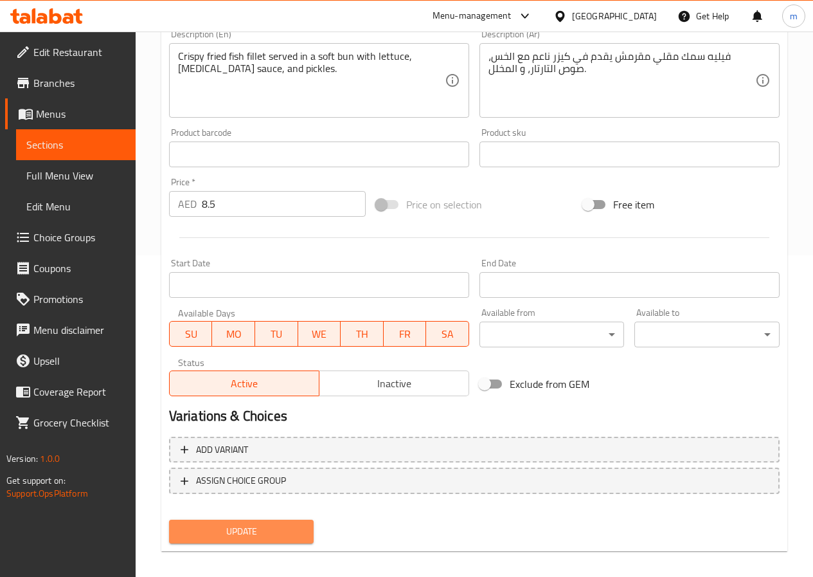
click at [260, 534] on span "Update" at bounding box center [241, 531] width 125 height 16
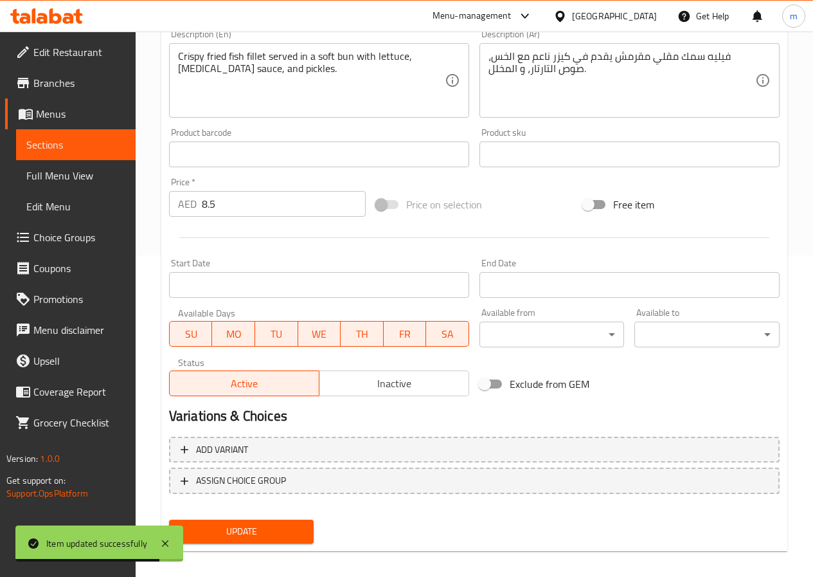
click at [86, 143] on span "Sections" at bounding box center [75, 144] width 99 height 15
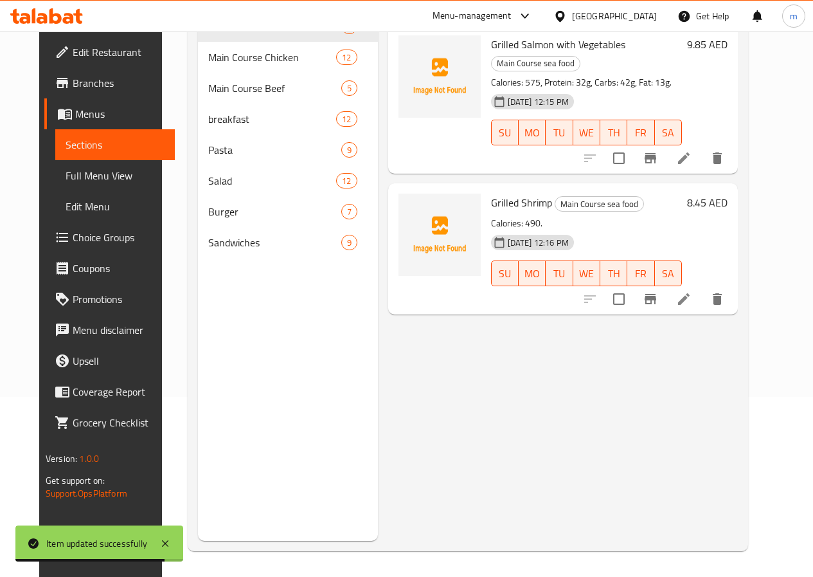
scroll to position [180, 0]
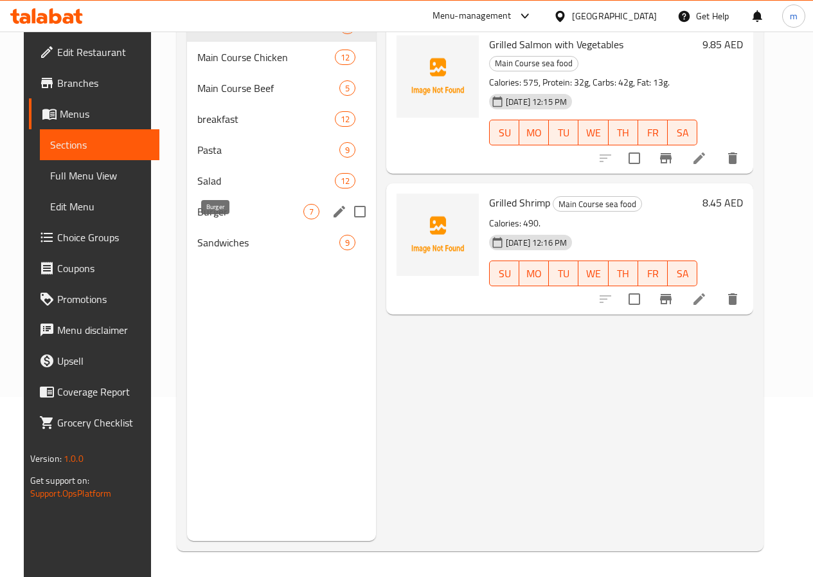
click at [203, 219] on span "Burger" at bounding box center [250, 211] width 106 height 15
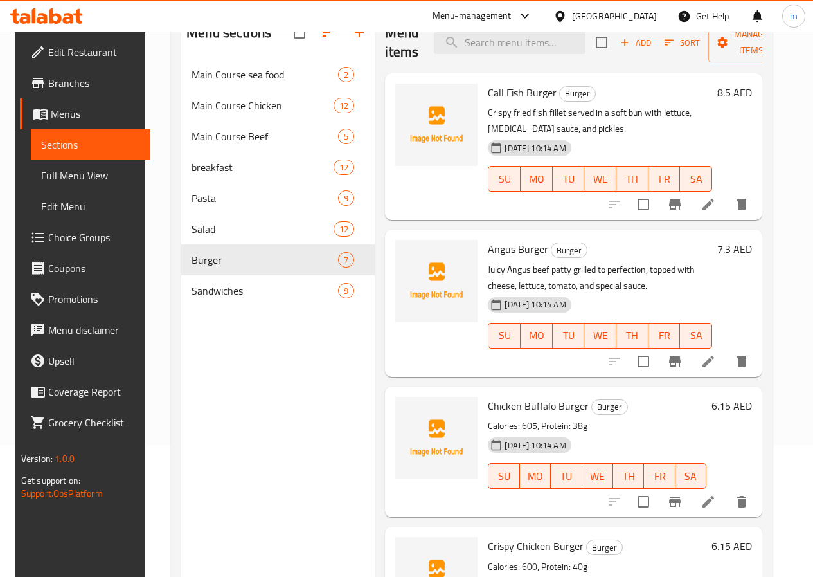
scroll to position [51, 0]
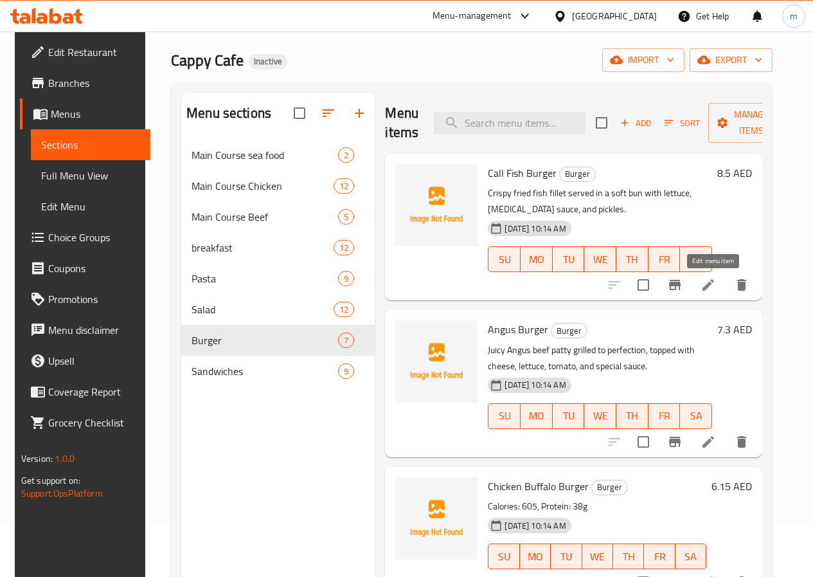
click at [712, 285] on icon at bounding box center [709, 285] width 12 height 12
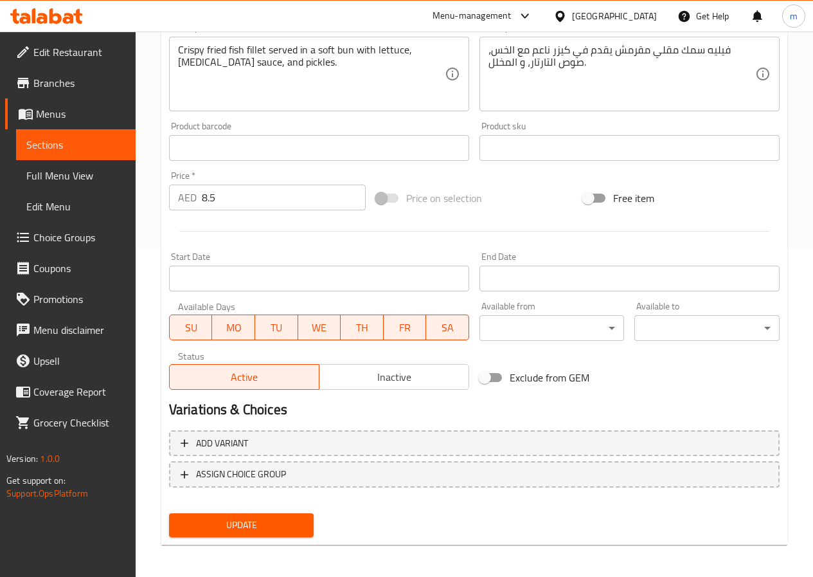
scroll to position [332, 0]
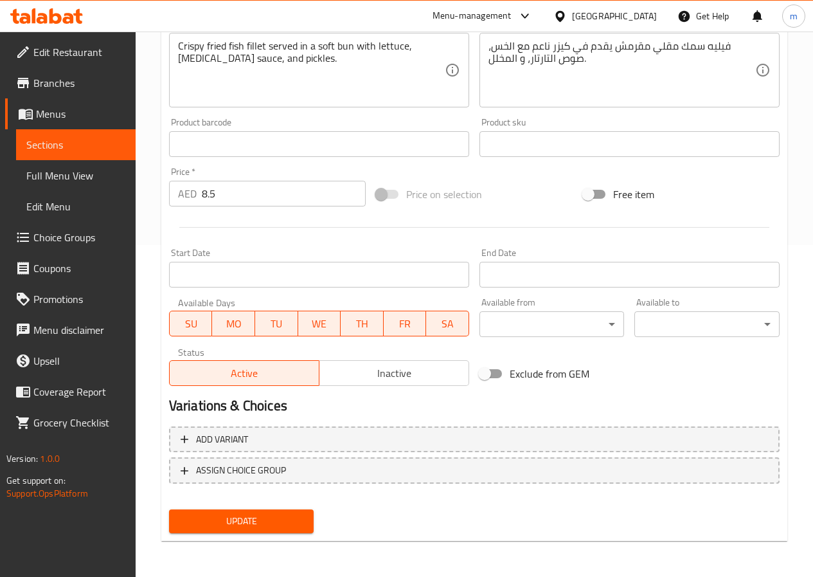
click at [250, 516] on span "Update" at bounding box center [241, 521] width 125 height 16
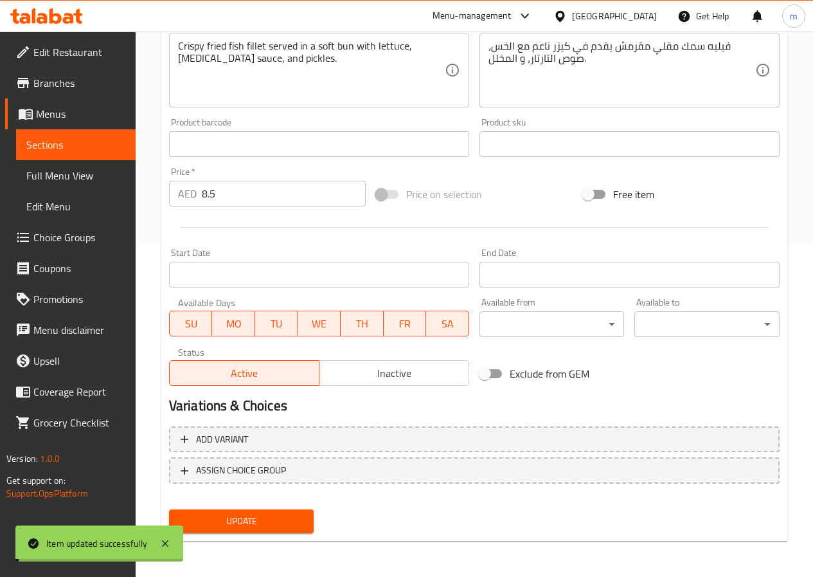
click at [91, 143] on span "Sections" at bounding box center [75, 144] width 99 height 15
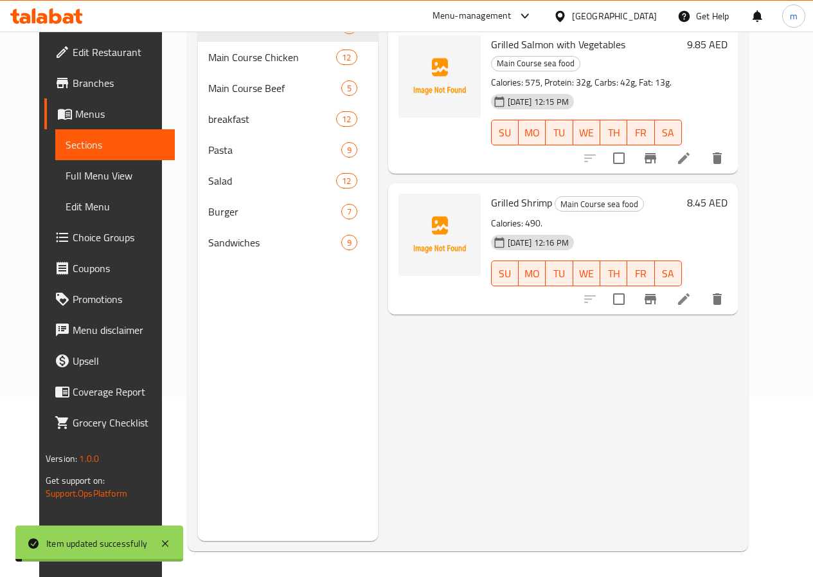
scroll to position [180, 0]
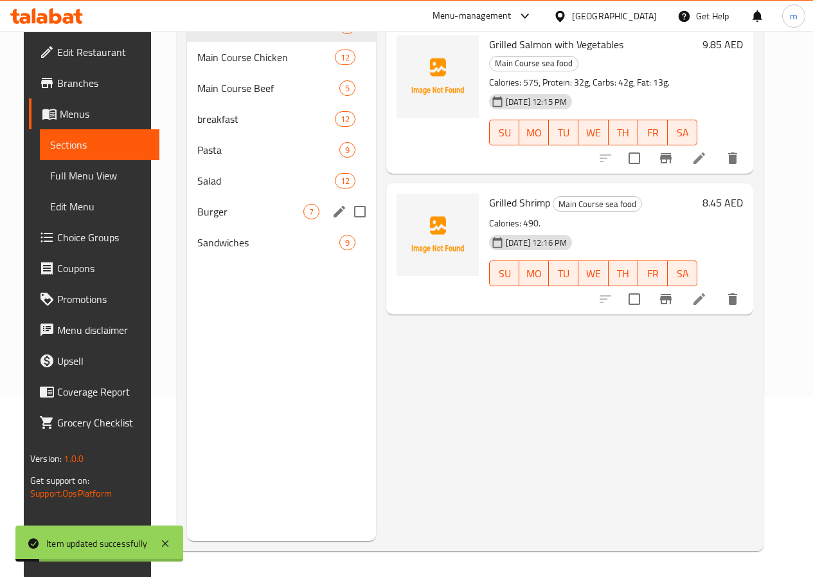
click at [237, 222] on div "Burger 7" at bounding box center [281, 211] width 189 height 31
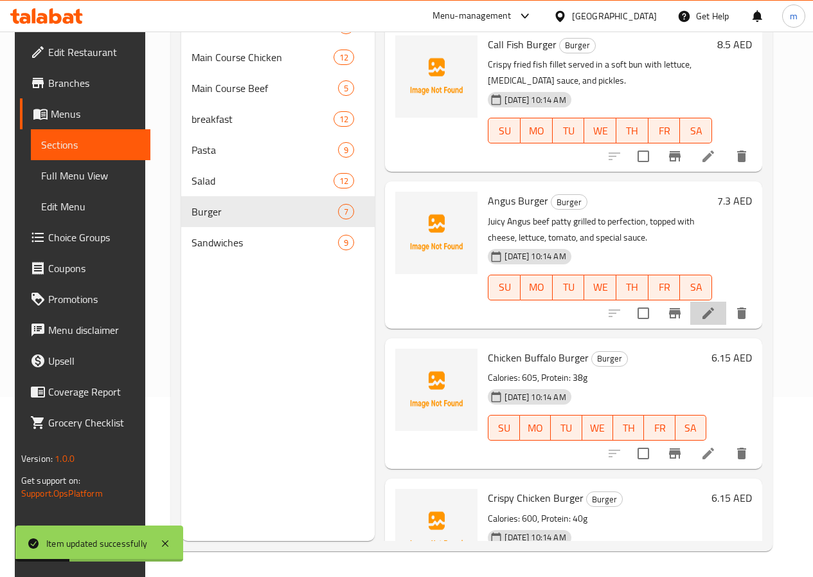
click at [721, 314] on li at bounding box center [709, 313] width 36 height 23
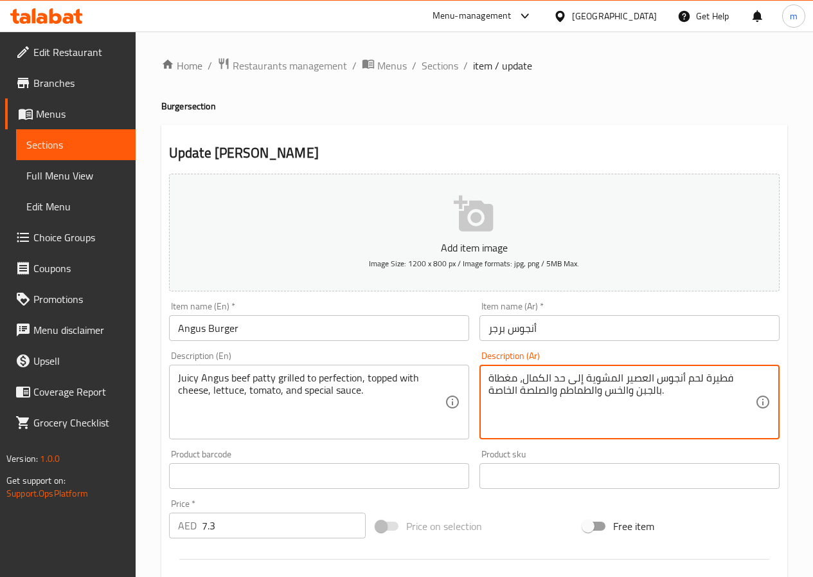
click at [725, 379] on textarea "فطيرة لحم أنجوس العصير المشوية إلى حد الكمال، مغطاة بالجبن والخس والطماطم والصل…" at bounding box center [622, 402] width 267 height 61
click at [672, 381] on textarea "شريحة لحم أنجوس العصير المشوية إلى حد الكمال، مغطاة بالجبن والخس والطماطم والصل…" at bounding box center [622, 402] width 267 height 61
type textarea "شريحة لحم أنجوس جوسي المشوية إلى حد الكمال، مغطاة بالجبن والخس والطماطم والصلصة…"
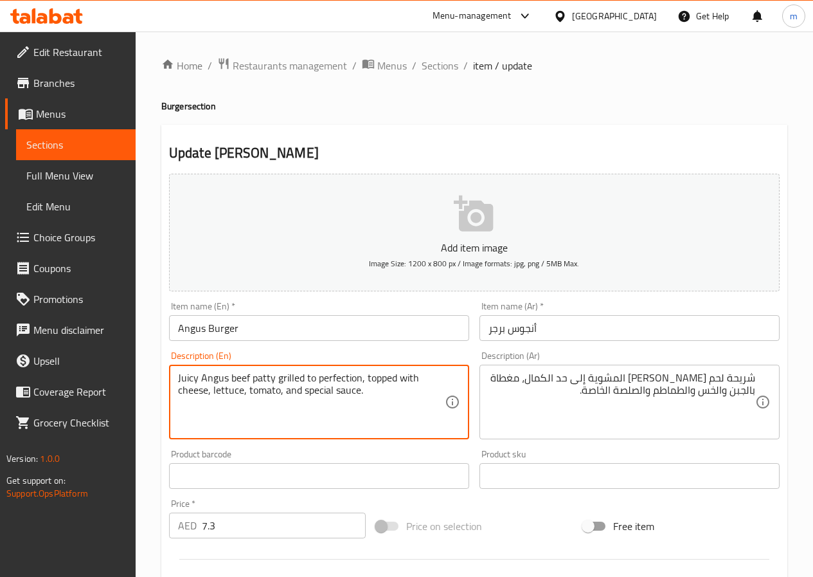
click at [329, 378] on textarea "Juicy Angus beef patty grilled to perfection, topped with cheese, lettuce, toma…" at bounding box center [311, 402] width 267 height 61
click at [408, 393] on textarea "Juicy Angus beef patty grilled to perfection, topped with cheese, lettuce, toma…" at bounding box center [311, 402] width 267 height 61
drag, startPoint x: 361, startPoint y: 379, endPoint x: 276, endPoint y: 381, distance: 84.3
click at [276, 381] on textarea "Juicy Angus beef patty grilled to perfection, topped with cheese, lettuce, toma…" at bounding box center [311, 402] width 267 height 61
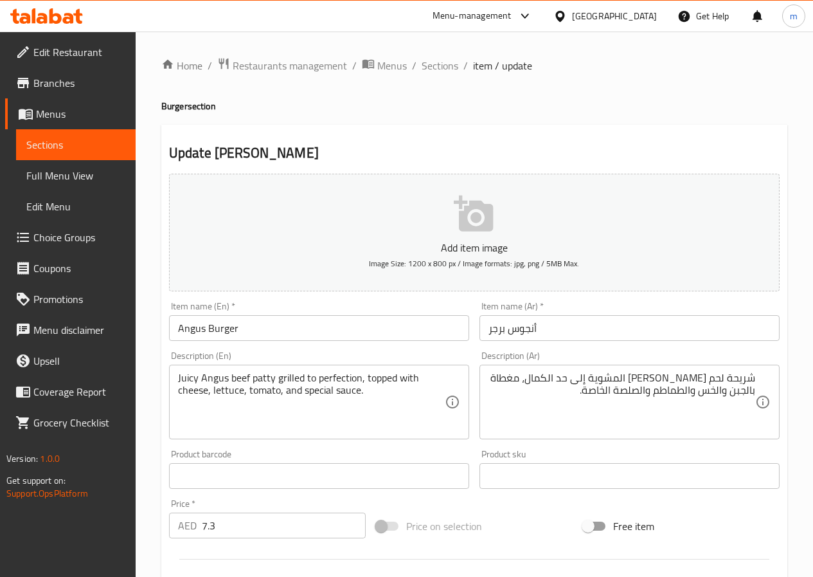
click at [302, 377] on textarea "Juicy Angus beef patty grilled to perfection, topped with cheese, lettuce, toma…" at bounding box center [311, 402] width 267 height 61
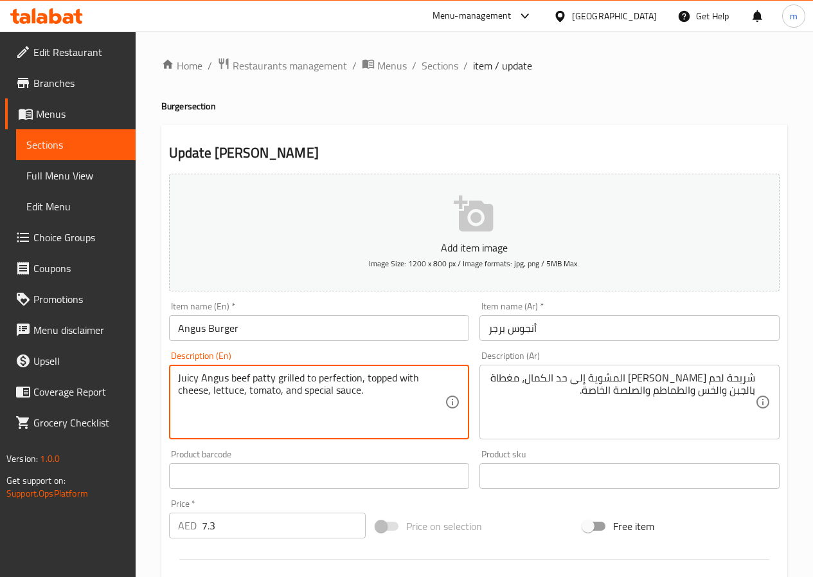
click at [319, 374] on textarea "Juicy Angus beef patty grilled to perfection, topped with cheese, lettuce, toma…" at bounding box center [311, 402] width 267 height 61
drag, startPoint x: 303, startPoint y: 377, endPoint x: 359, endPoint y: 374, distance: 56.7
click at [359, 374] on textarea "Juicy Angus beef patty grilled to perfection, topped with cheese, lettuce, toma…" at bounding box center [311, 402] width 267 height 61
type textarea "Juicy Angus beef patty grilled, topped with cheese, lettuce, tomato, and specia…"
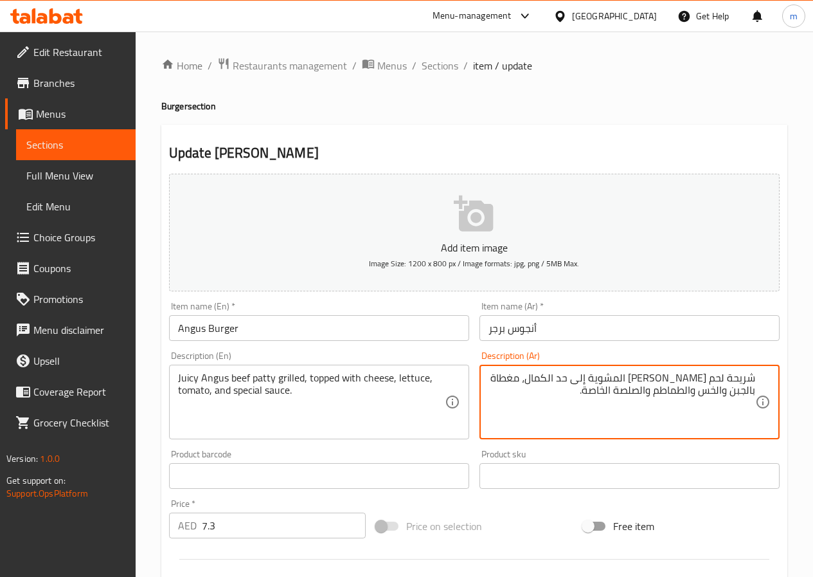
drag, startPoint x: 547, startPoint y: 382, endPoint x: 601, endPoint y: 383, distance: 54.7
click at [709, 383] on textarea "شريحة لحم أنجوس جوسي المشوية ، مغطاة بالجبن والخس والطماطم والصلصة الخاصة." at bounding box center [622, 402] width 267 height 61
drag, startPoint x: 590, startPoint y: 388, endPoint x: 674, endPoint y: 410, distance: 86.4
click at [674, 410] on textarea "شريحة لحم بقري أنجوس جوسي المشوية ، مغطاة بالجبن والخس والطماطم والصلصة الخاصة." at bounding box center [622, 402] width 267 height 61
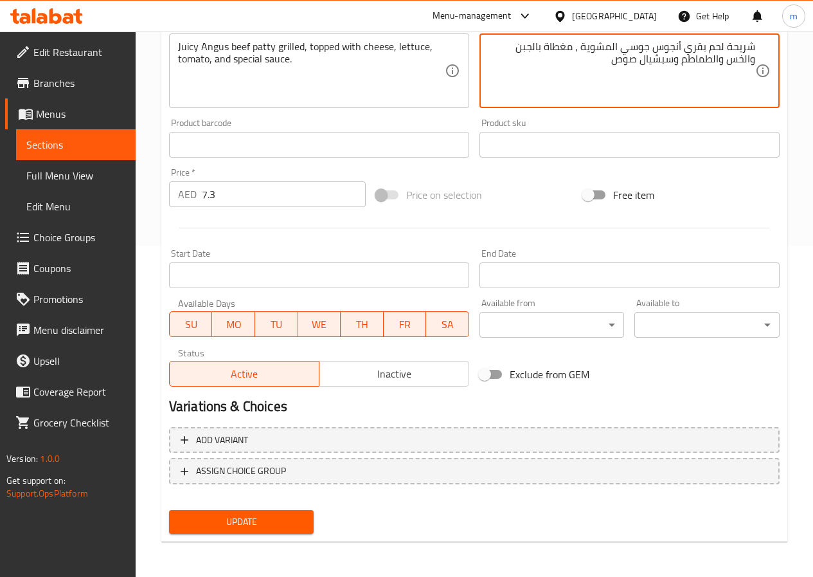
scroll to position [332, 0]
type textarea "شريحة لحم بقري أنجوس جوسي المشوية ، مغطاة بالجبن والخس والطماطم وسبشيال صوص"
click at [231, 520] on span "Update" at bounding box center [241, 521] width 125 height 16
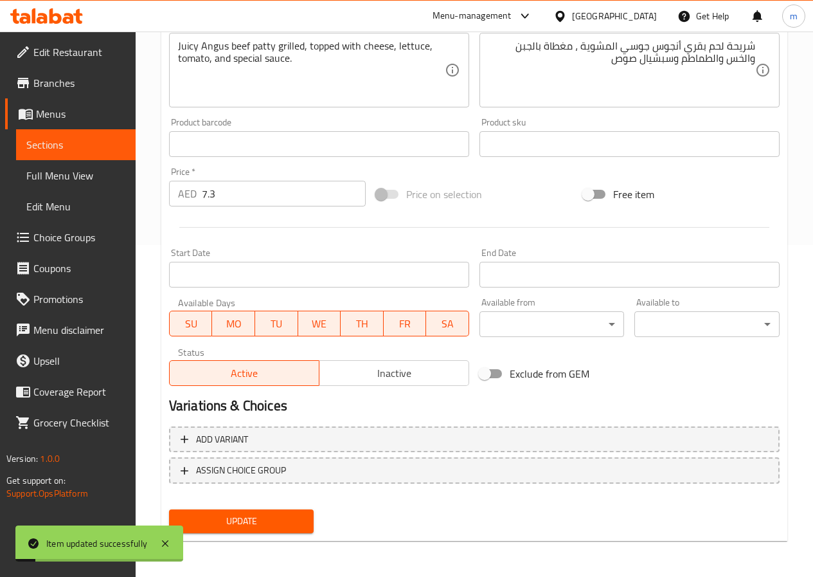
click at [71, 149] on span "Sections" at bounding box center [75, 144] width 99 height 15
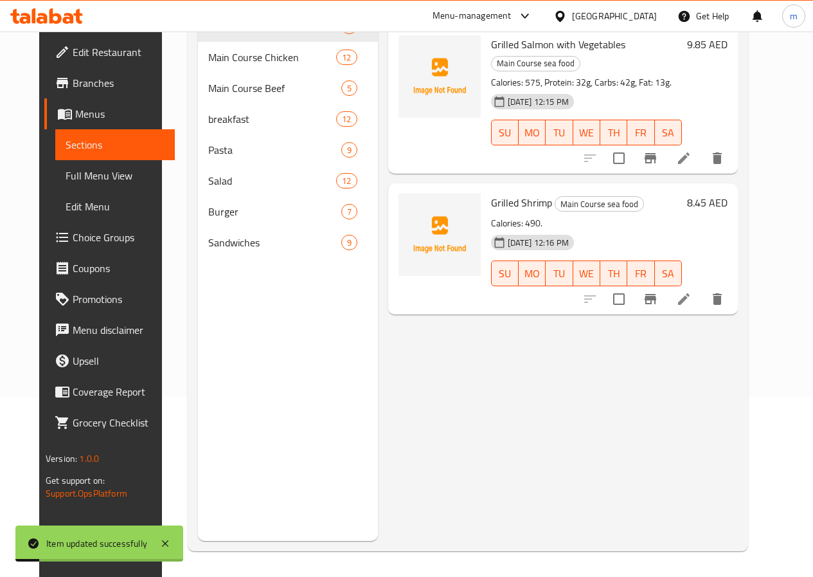
scroll to position [180, 0]
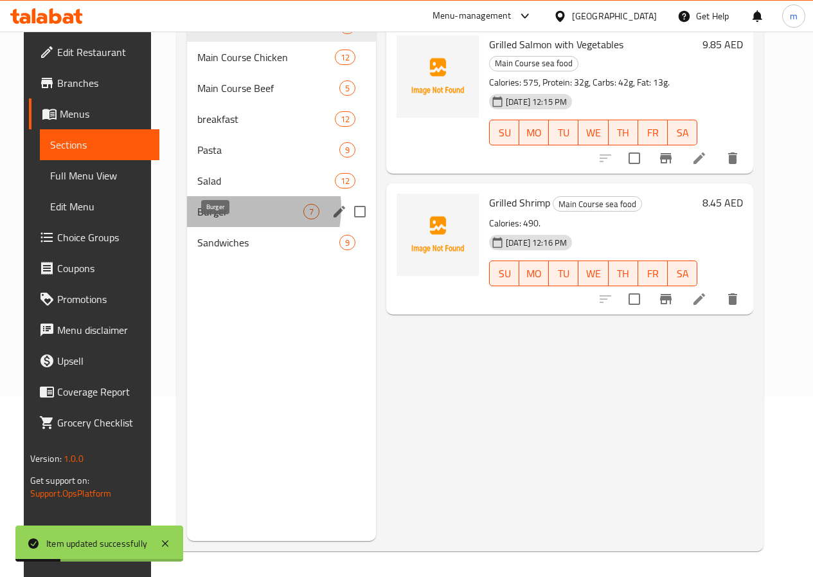
click at [214, 219] on span "Burger" at bounding box center [250, 211] width 106 height 15
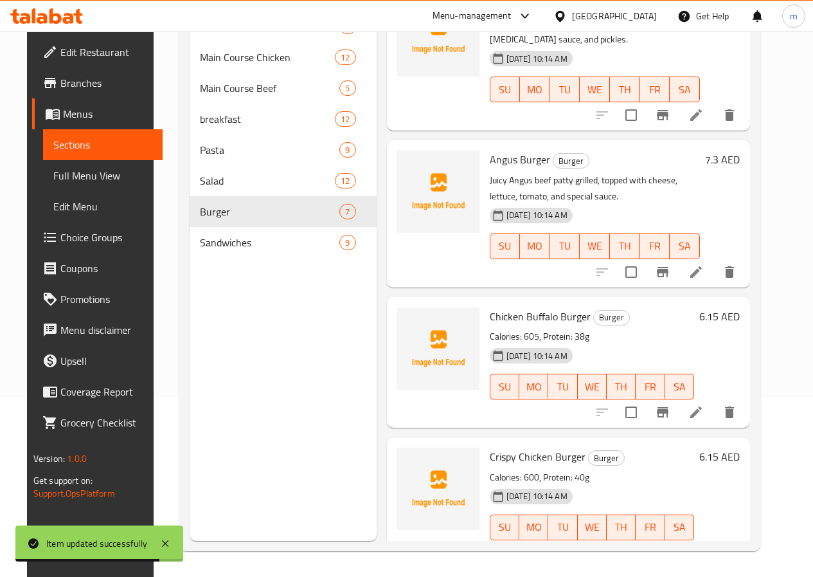
scroll to position [64, 0]
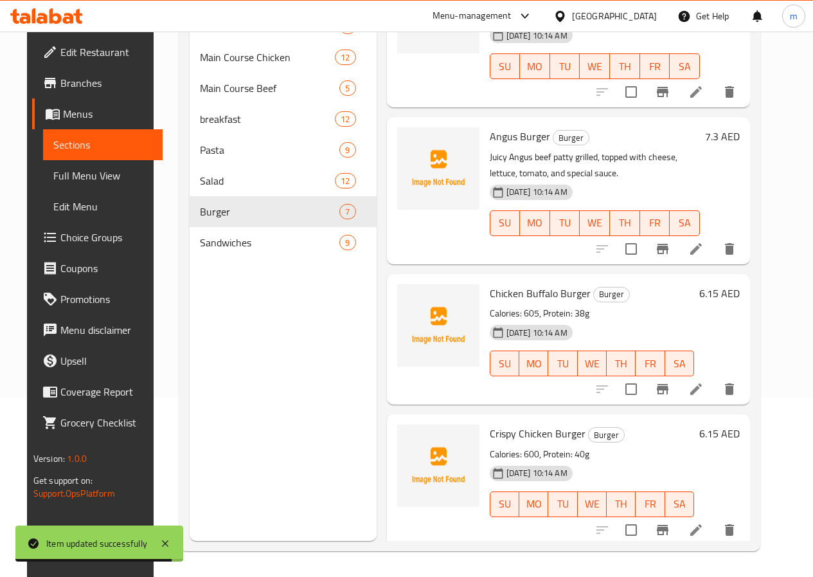
click at [711, 398] on li at bounding box center [696, 388] width 36 height 23
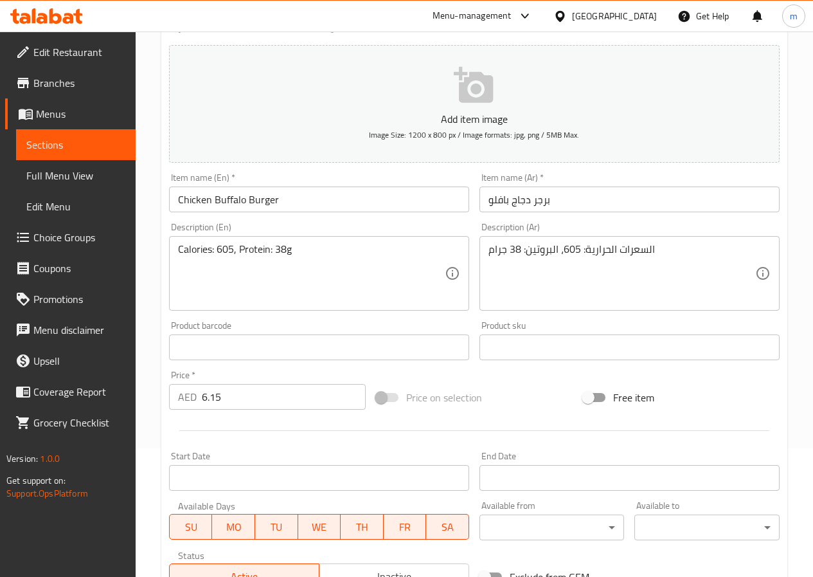
scroll to position [332, 0]
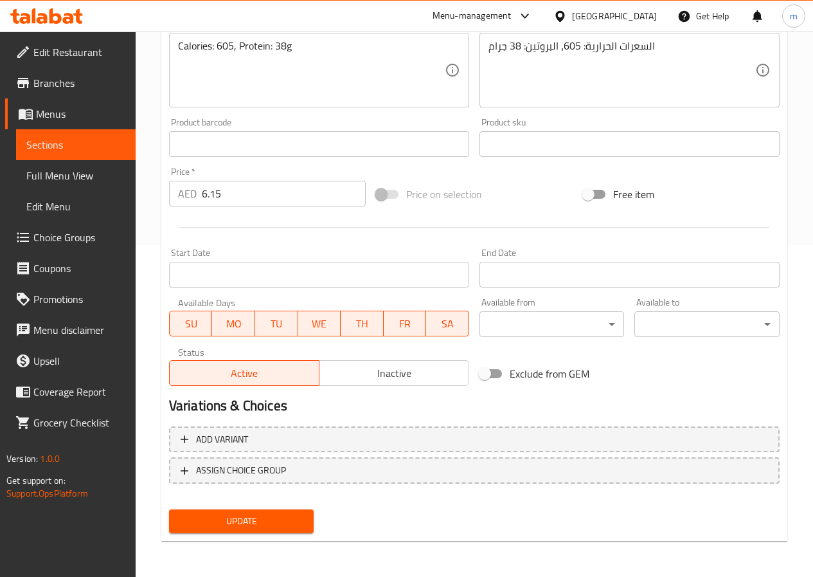
click at [73, 144] on span "Sections" at bounding box center [75, 144] width 99 height 15
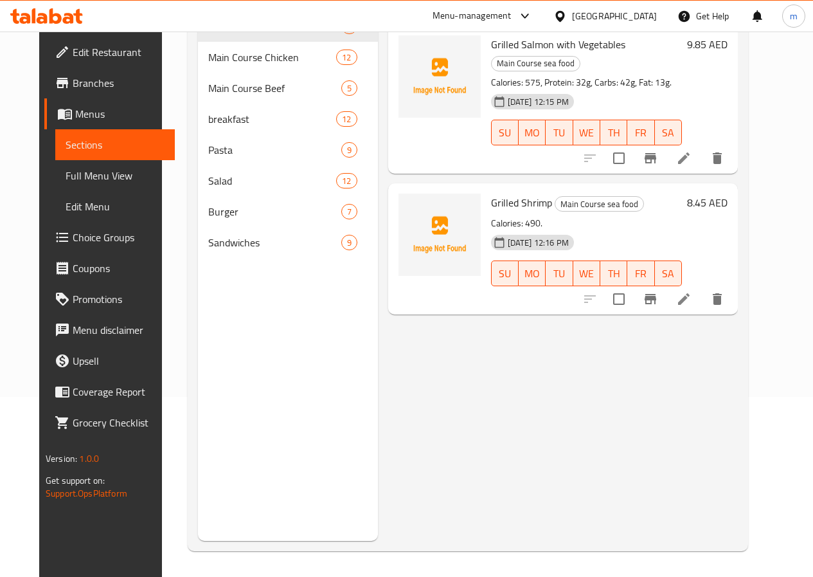
scroll to position [180, 0]
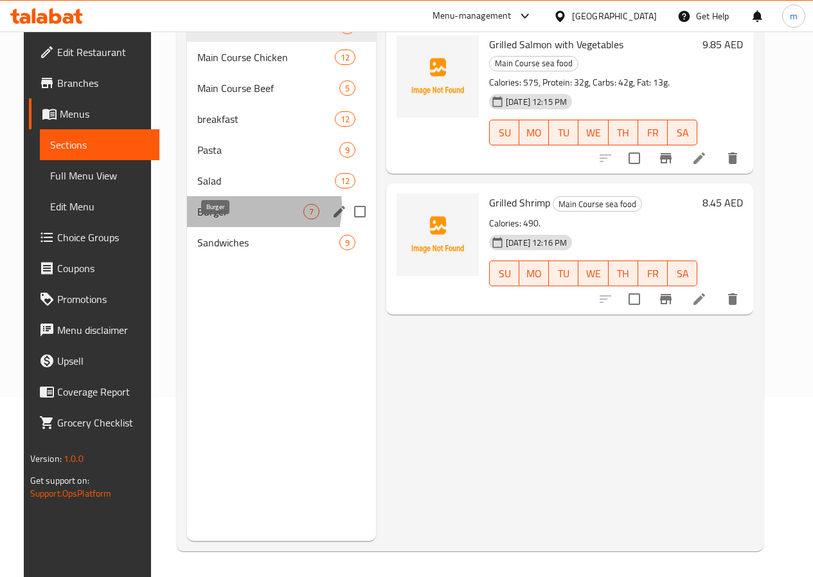
click at [219, 219] on span "Burger" at bounding box center [250, 211] width 106 height 15
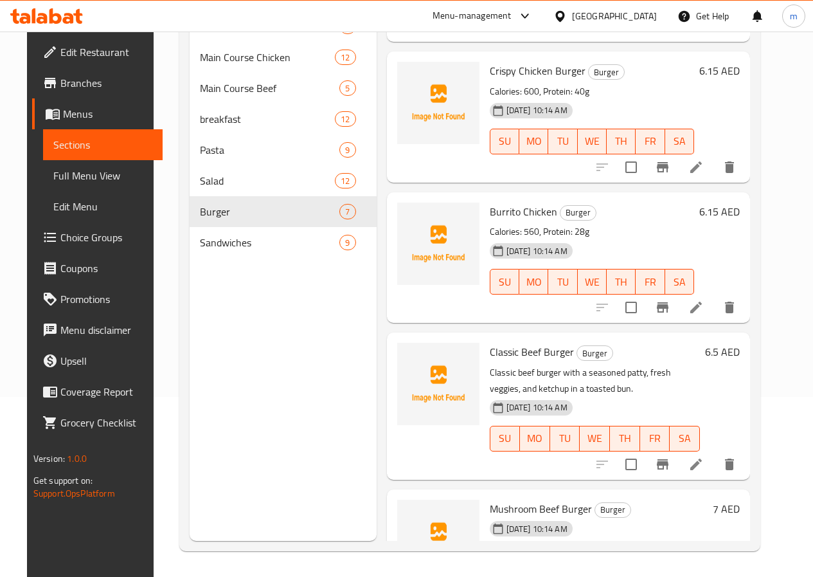
scroll to position [450, 0]
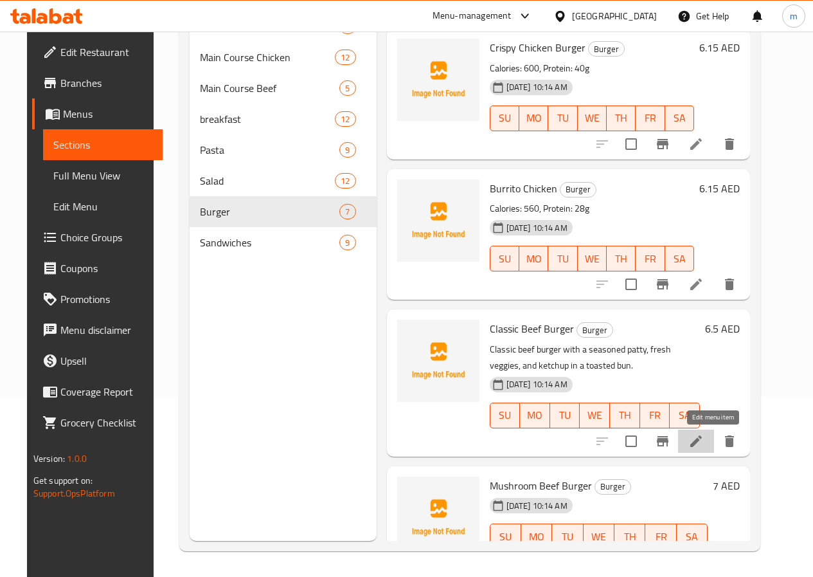
click at [704, 447] on icon at bounding box center [696, 440] width 15 height 15
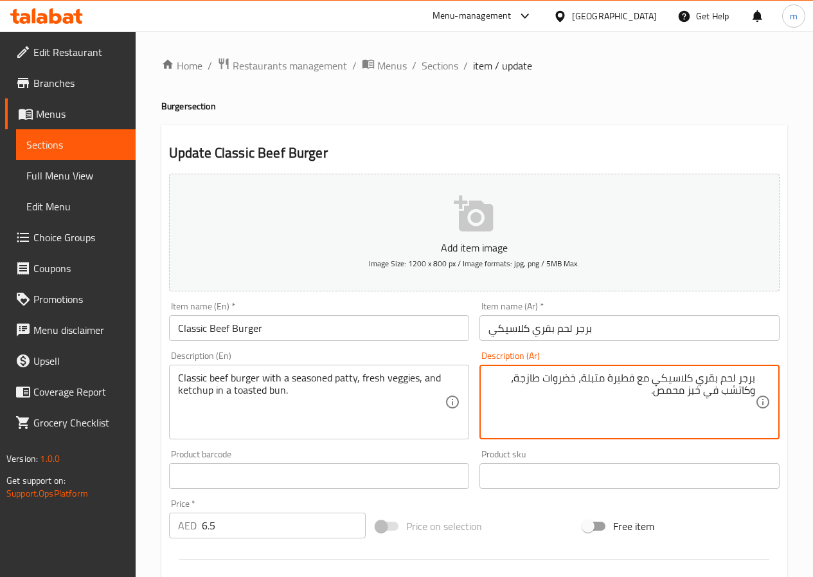
click at [652, 381] on textarea "برجر لحم بقري كلاسيكي مع فطيرة متبلة، خضروات طازجة، وكاتشب في خبز محمص." at bounding box center [622, 402] width 267 height 61
click at [627, 376] on textarea "برجر لحم بقري كلاسيك مع فطيرة متبلة، خضروات طازجة، وكاتشب في خبز محمص." at bounding box center [622, 402] width 267 height 61
click at [693, 390] on textarea "برجر لحم بقري كلاسيك مع شريحة متبلة، خضروات طازجة، وكاتشب في خبز محمص." at bounding box center [622, 402] width 267 height 61
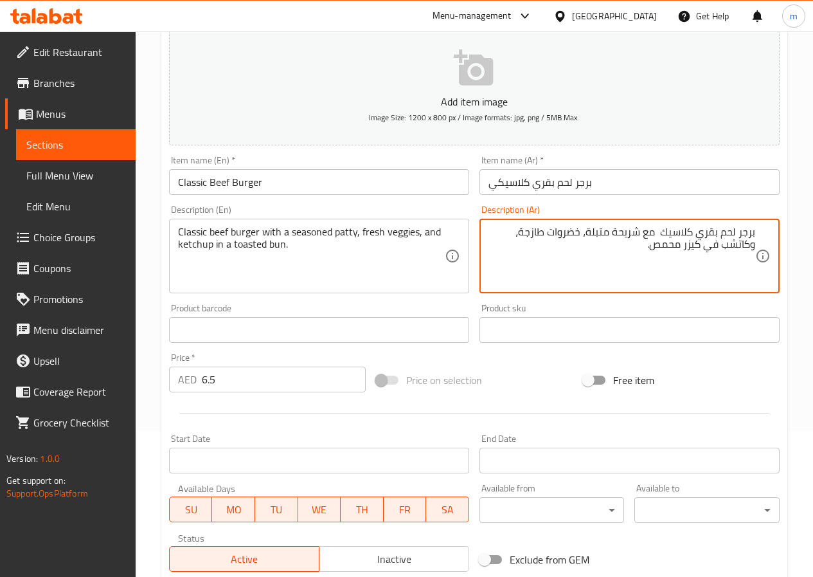
scroll to position [321, 0]
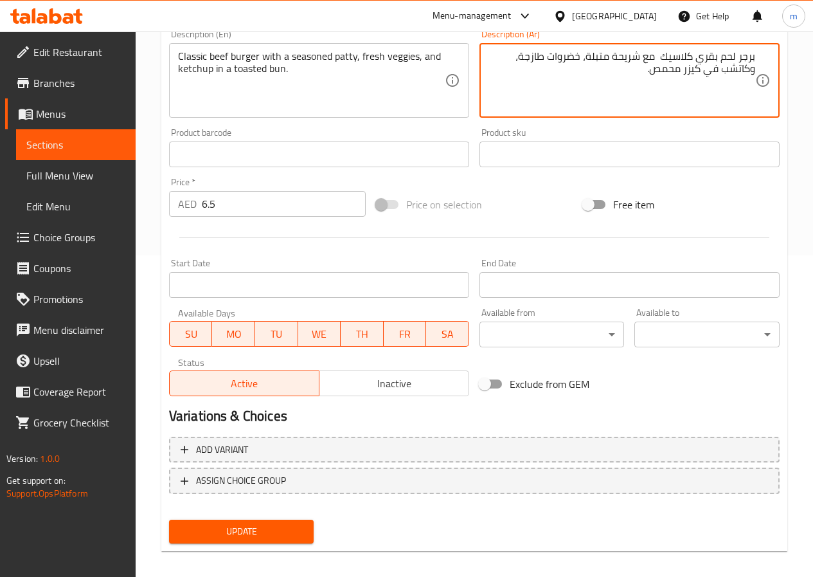
type textarea "برجر لحم بقري كلاسيك مع شريحة متبلة، خضروات طازجة، وكاتشب في كيزر محمص."
click at [271, 527] on span "Update" at bounding box center [241, 531] width 125 height 16
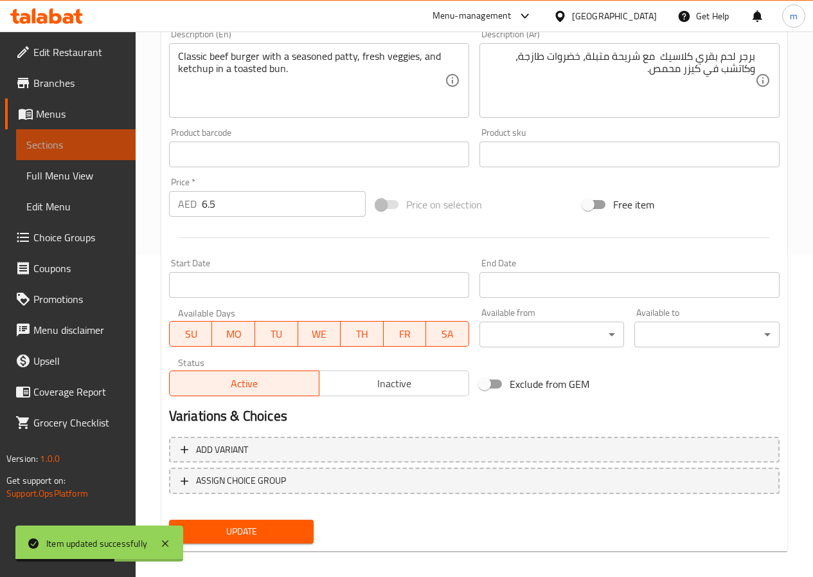
click at [65, 150] on span "Sections" at bounding box center [75, 144] width 99 height 15
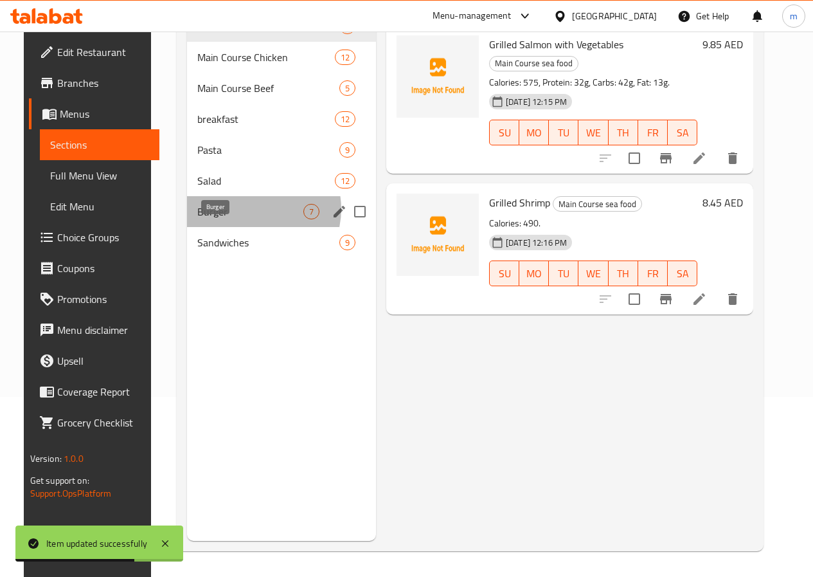
click at [239, 219] on span "Burger" at bounding box center [250, 211] width 106 height 15
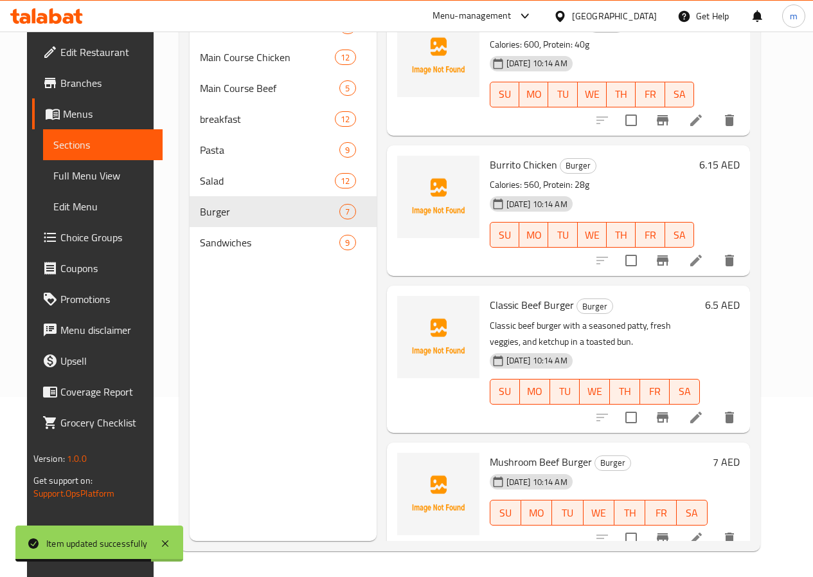
scroll to position [487, 0]
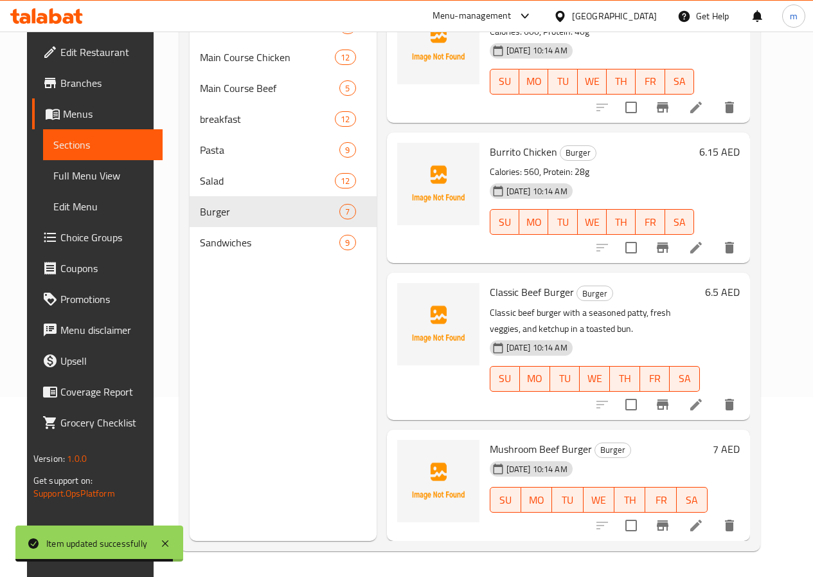
click at [704, 520] on li at bounding box center [696, 525] width 36 height 23
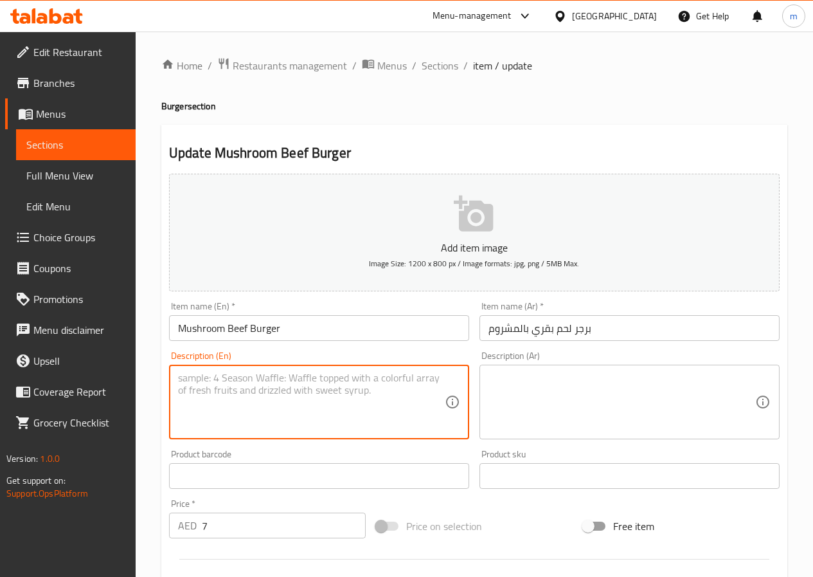
click at [370, 395] on textarea at bounding box center [311, 402] width 267 height 61
paste textarea "Beef burger topped with sautéed mushrooms and melted cheese, served on a toaste…"
click at [310, 377] on textarea "Beef burger topped with sautéed mushrooms and melted cheese, served on a toaste…" at bounding box center [311, 402] width 267 height 61
click at [336, 406] on textarea "Beef burger topped with sauteed mushrooms and melted cheese, served on a toaste…" at bounding box center [311, 402] width 267 height 61
type textarea "Beef burger topped with sauteed mushrooms and melted cheese, served on a toaste…"
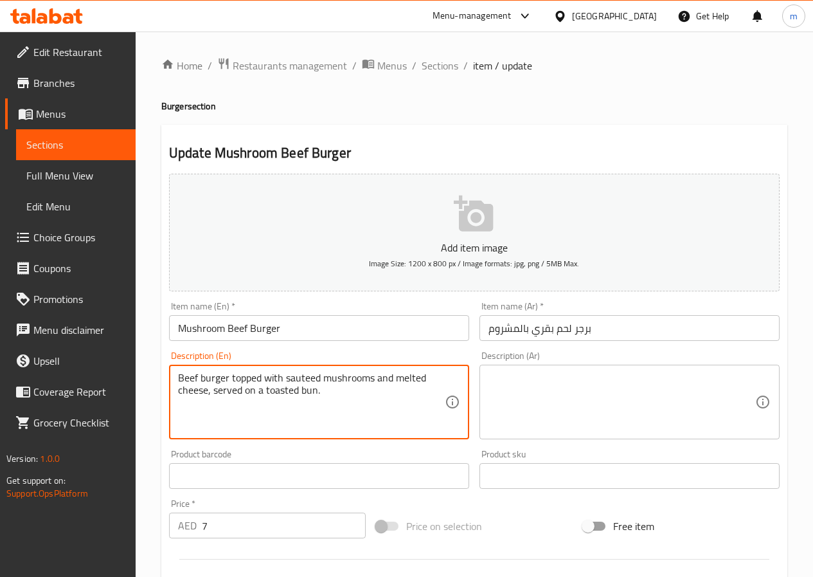
click at [584, 399] on textarea at bounding box center [622, 402] width 267 height 61
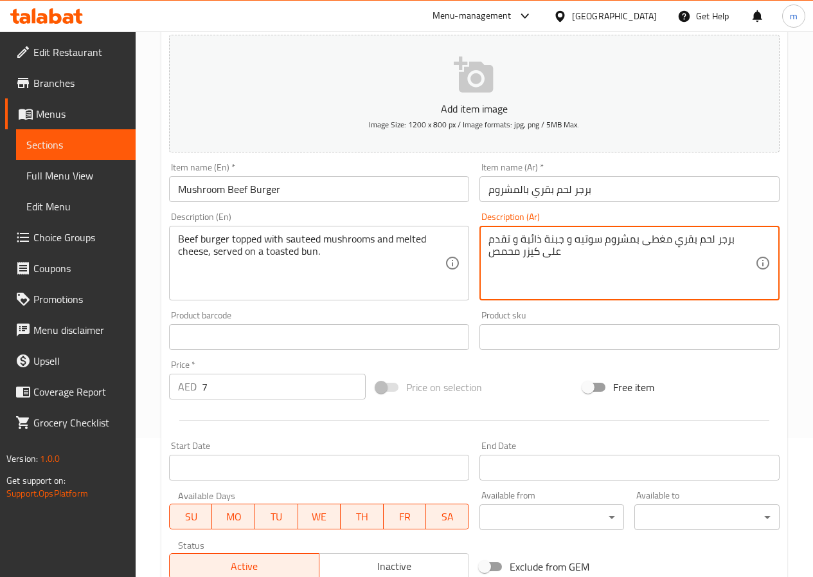
scroll to position [332, 0]
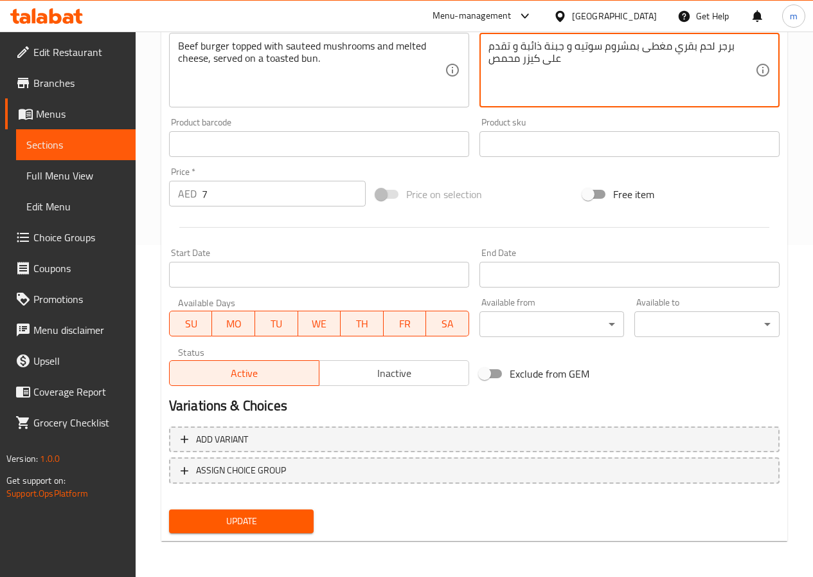
type textarea "برجر لحم بقري مغطى بمشروم سوتيه و جبنة ذائبة و تقدم على كيزر محمص"
click at [258, 520] on span "Update" at bounding box center [241, 521] width 125 height 16
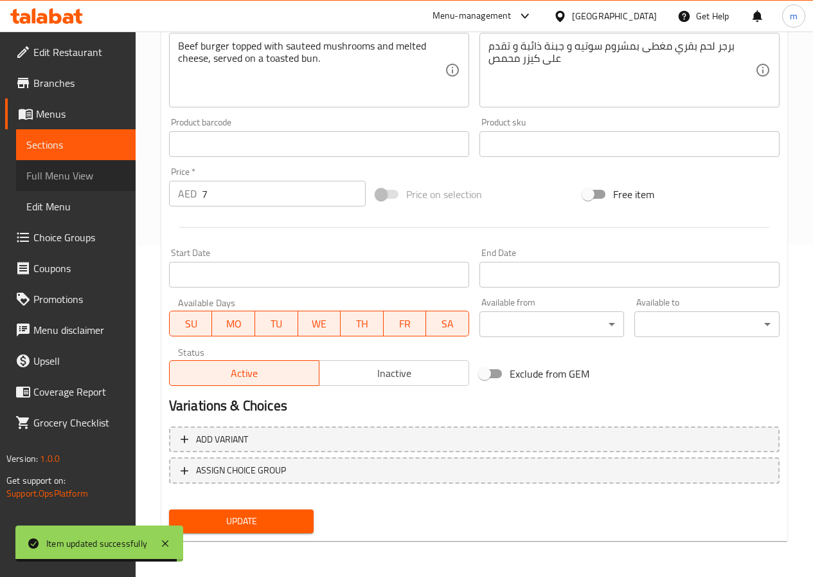
click at [60, 176] on span "Full Menu View" at bounding box center [75, 175] width 99 height 15
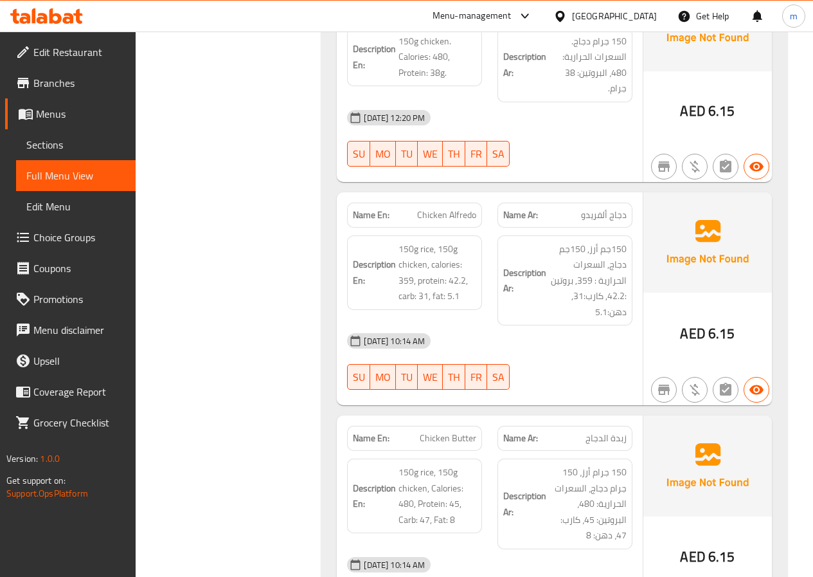
scroll to position [525, 0]
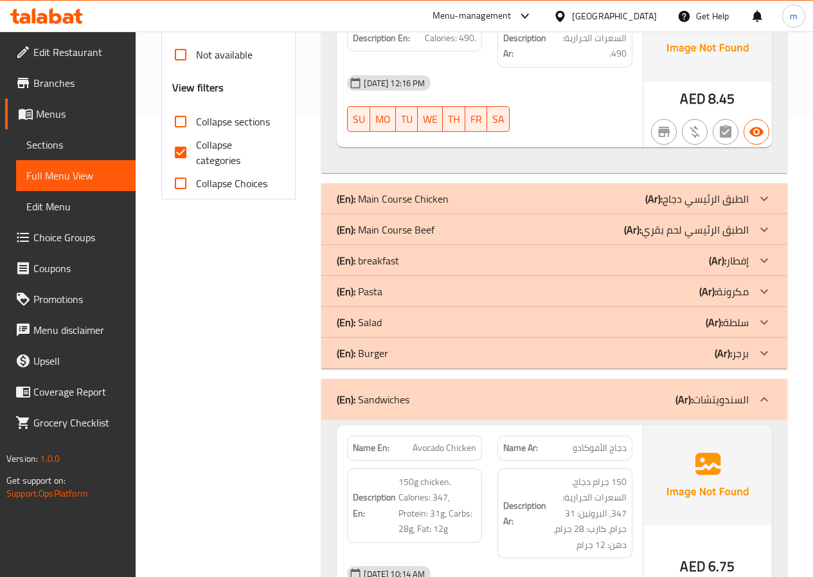
scroll to position [450, 0]
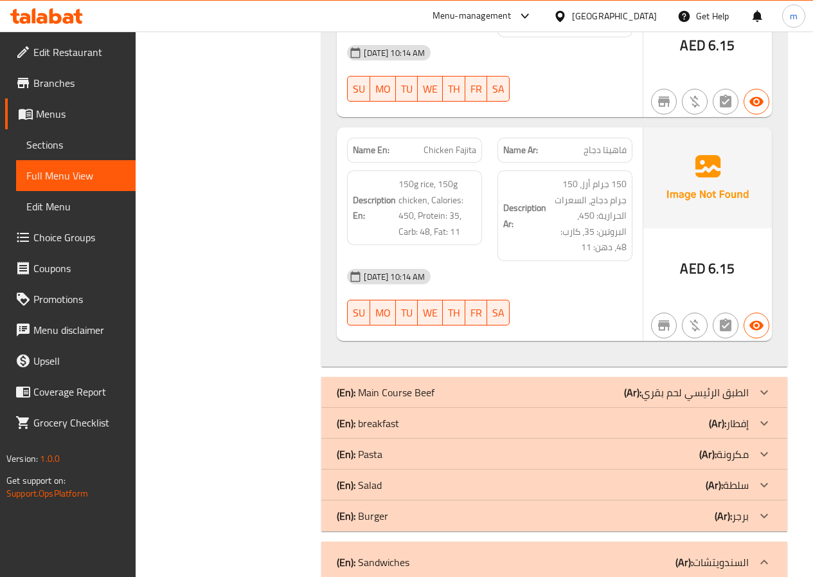
scroll to position [3022, 0]
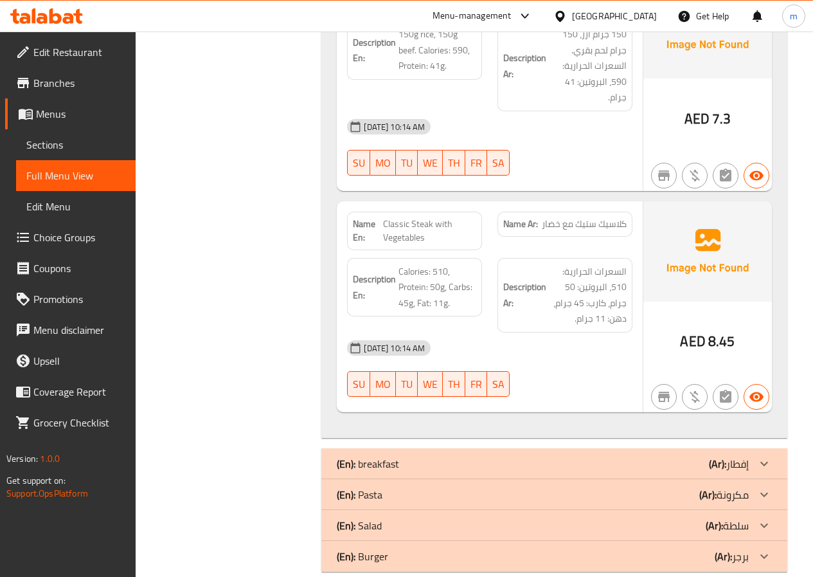
scroll to position [4243, 0]
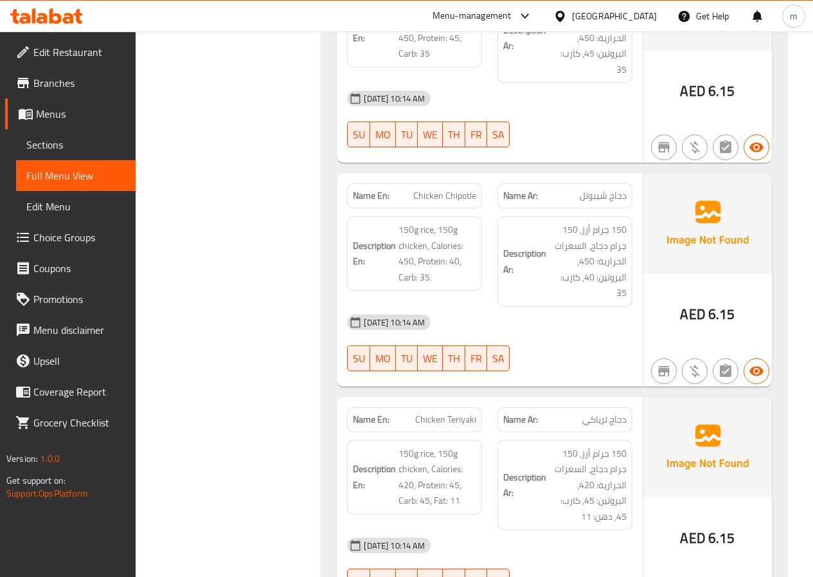
scroll to position [2507, 0]
click at [98, 178] on span "Full Menu View" at bounding box center [75, 175] width 99 height 15
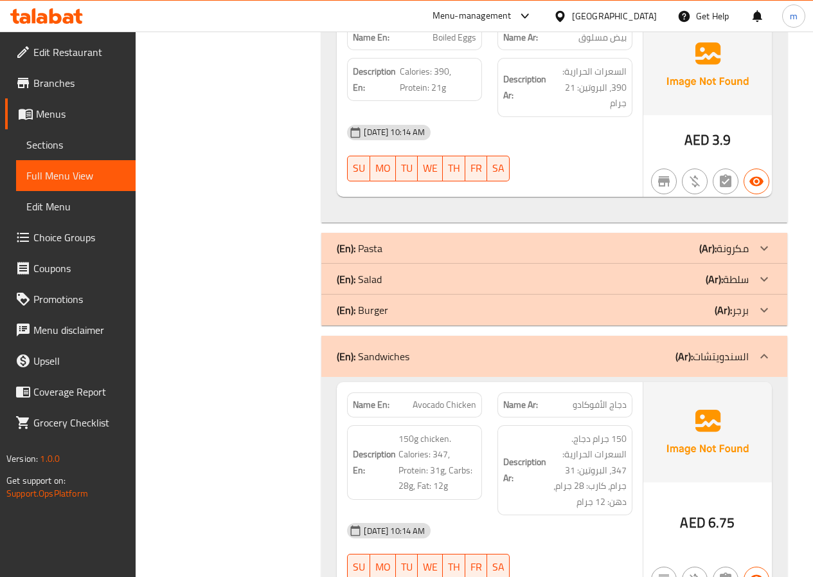
scroll to position [6944, 0]
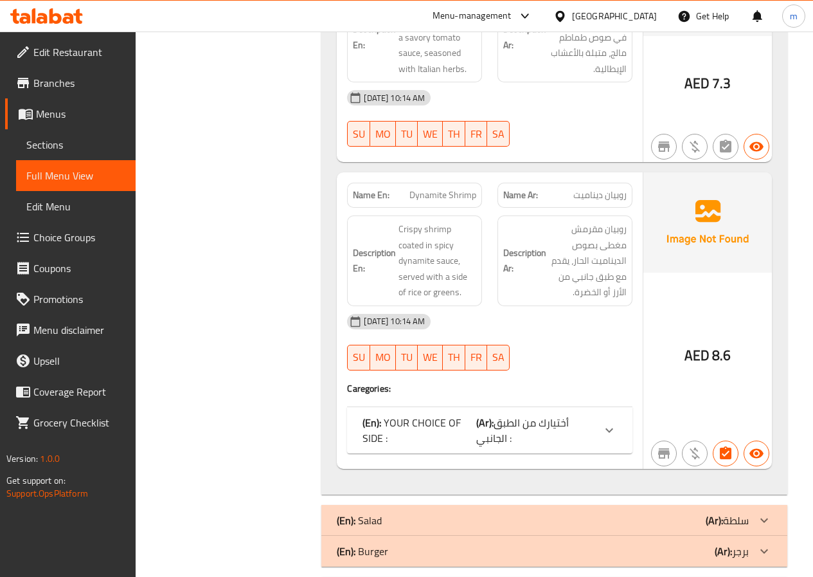
scroll to position [8808, 0]
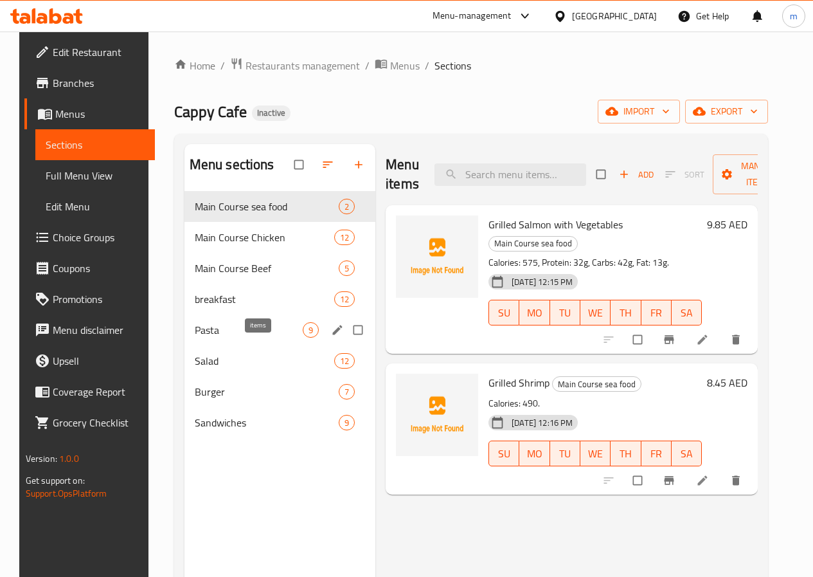
click at [303, 336] on span "9" at bounding box center [310, 330] width 15 height 12
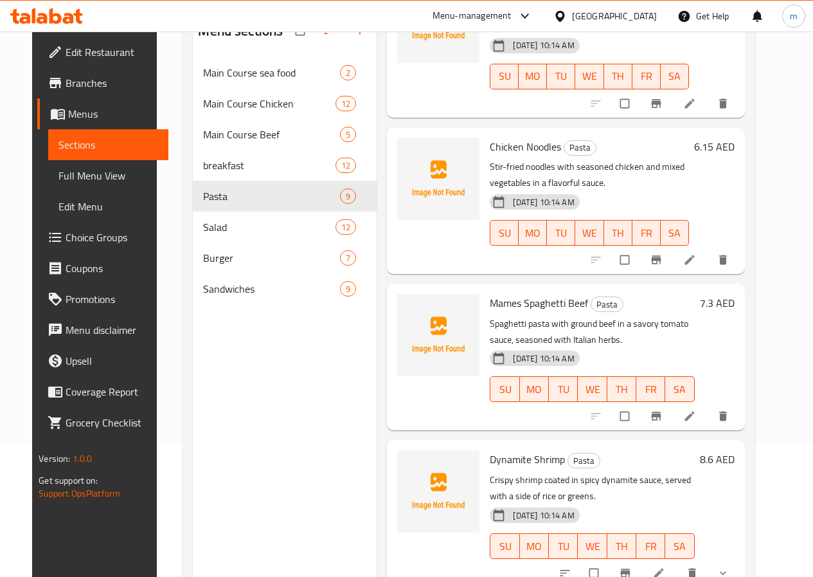
scroll to position [180, 0]
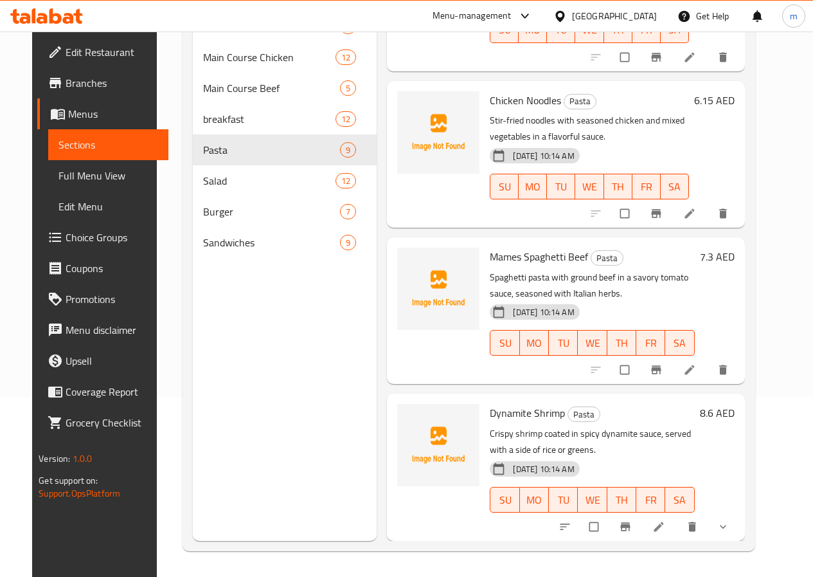
click at [740, 534] on button "show more" at bounding box center [724, 526] width 31 height 28
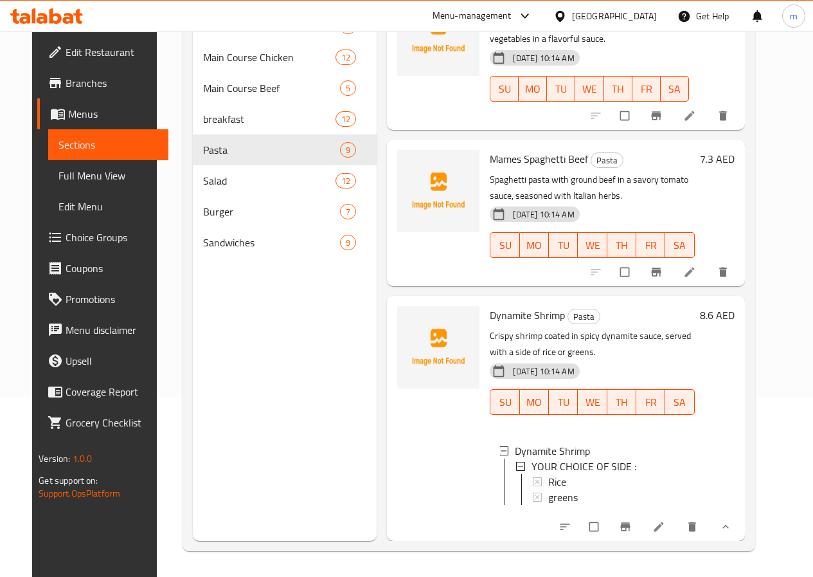
scroll to position [2, 0]
click at [729, 527] on icon "show more" at bounding box center [726, 527] width 6 height 4
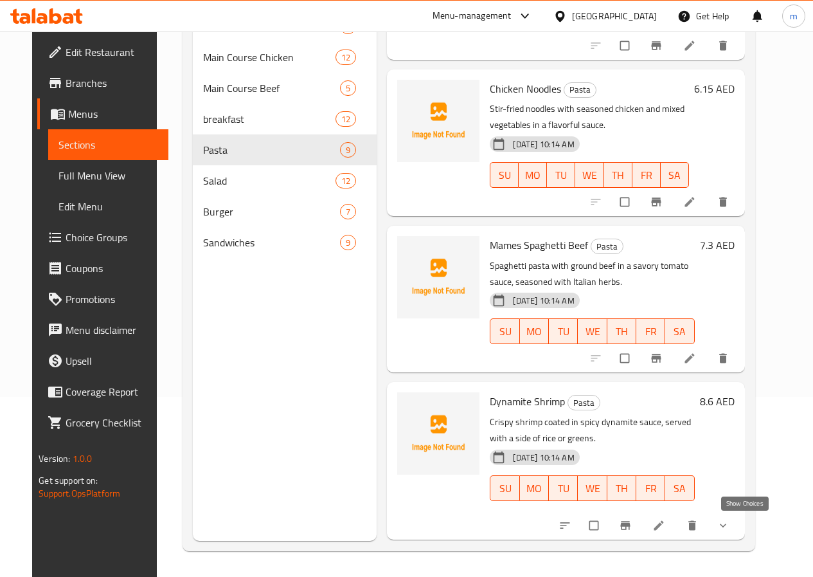
scroll to position [883, 0]
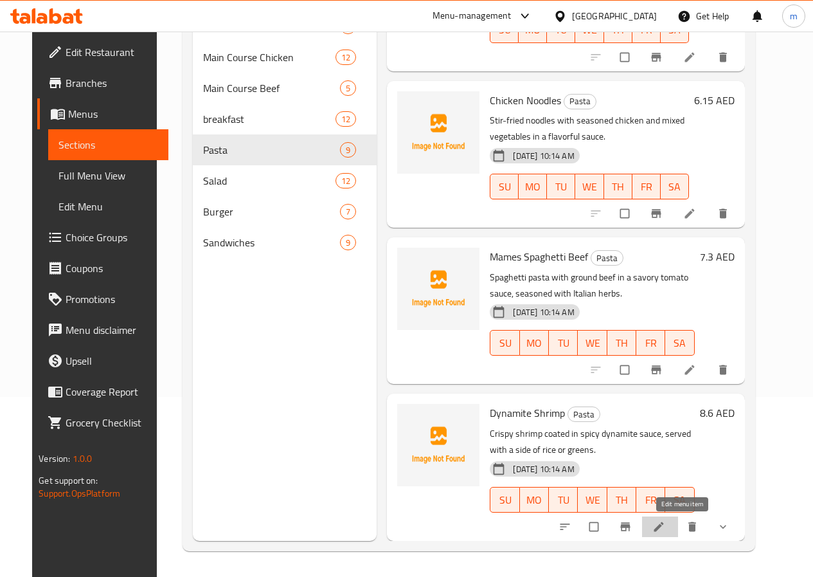
click at [664, 526] on icon at bounding box center [659, 526] width 10 height 10
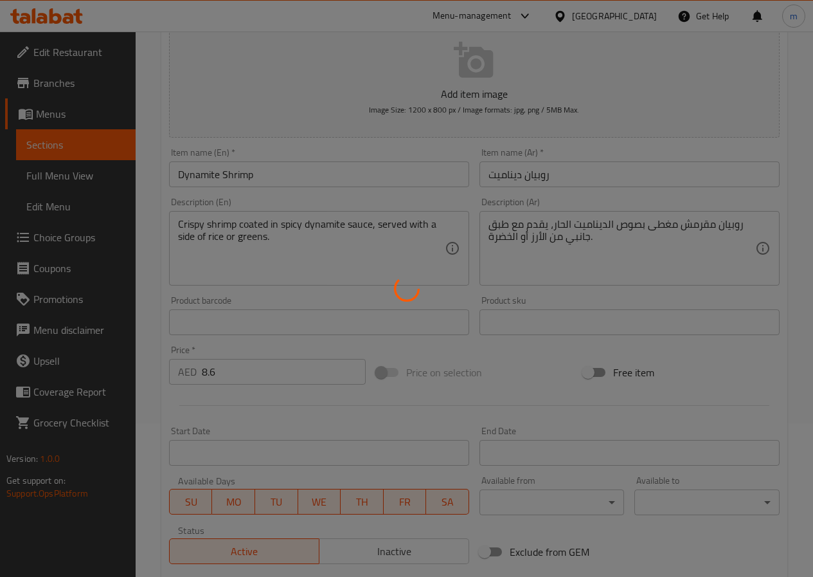
type input "أختيارك من الطبق الجانبي :"
type input "1"
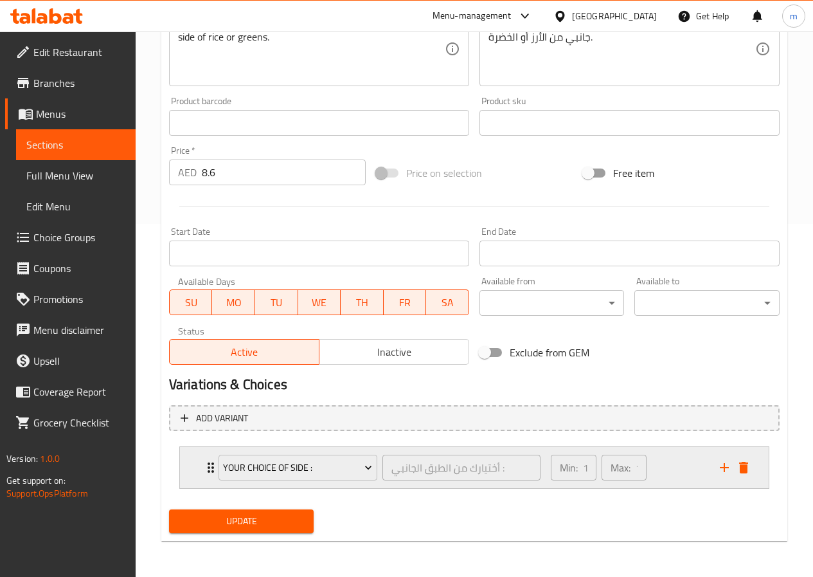
click at [212, 466] on div "YOUR CHOICE OF SIDE : أختيارك من الطبق الجانبي : ​" at bounding box center [380, 467] width 338 height 41
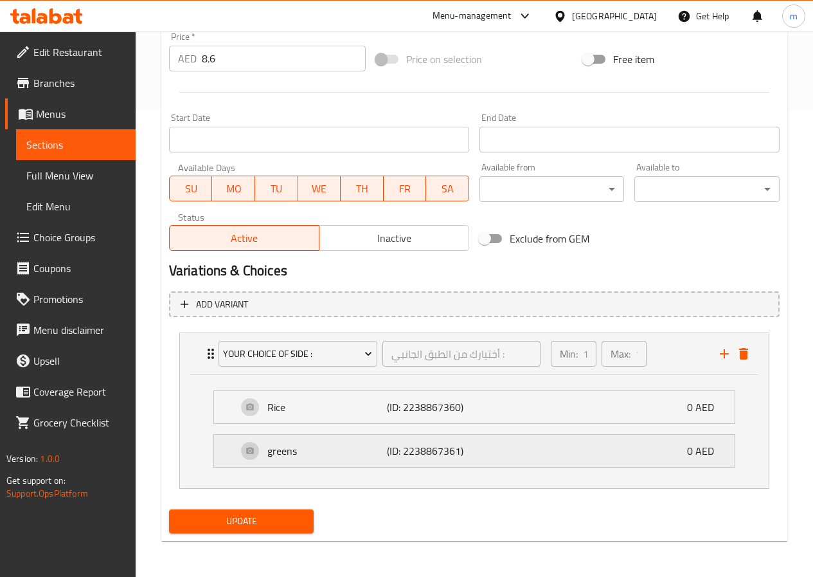
scroll to position [0, 0]
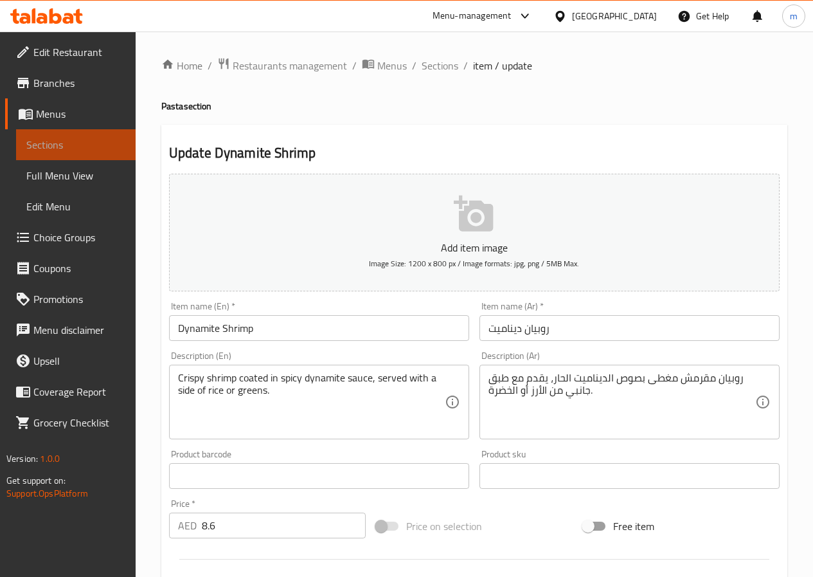
click at [80, 135] on link "Sections" at bounding box center [76, 144] width 120 height 31
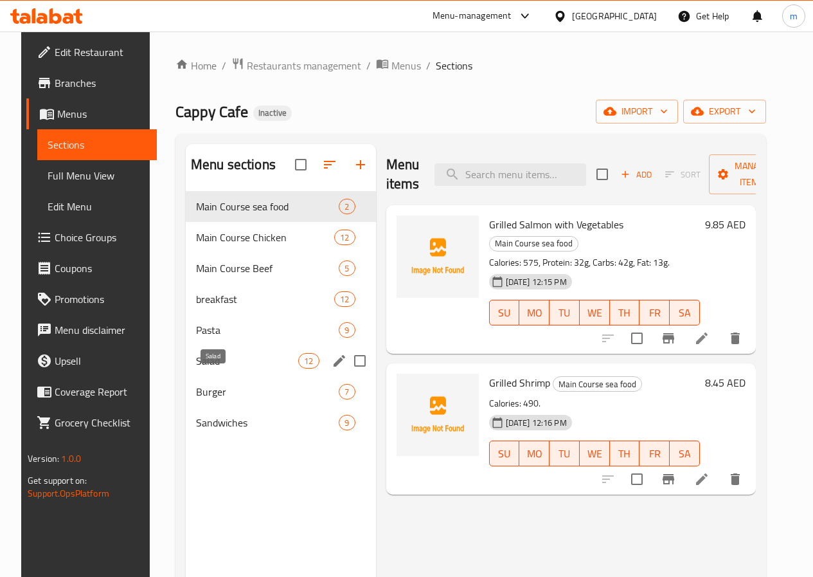
click at [229, 368] on span "Salad" at bounding box center [247, 360] width 102 height 15
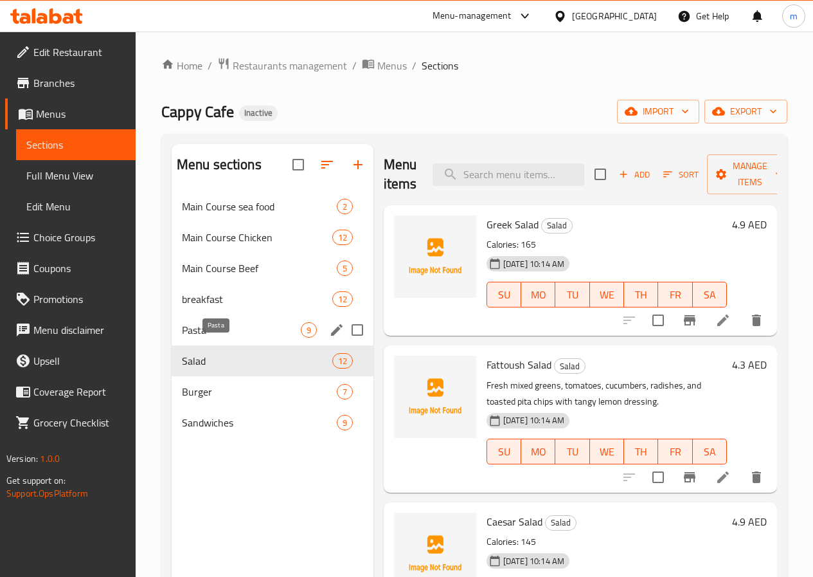
click at [235, 338] on span "Pasta" at bounding box center [241, 329] width 119 height 15
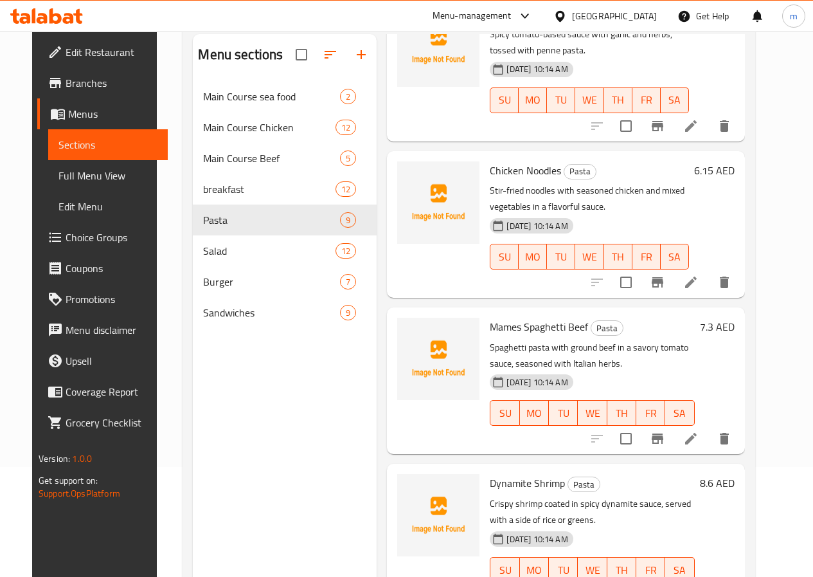
scroll to position [180, 0]
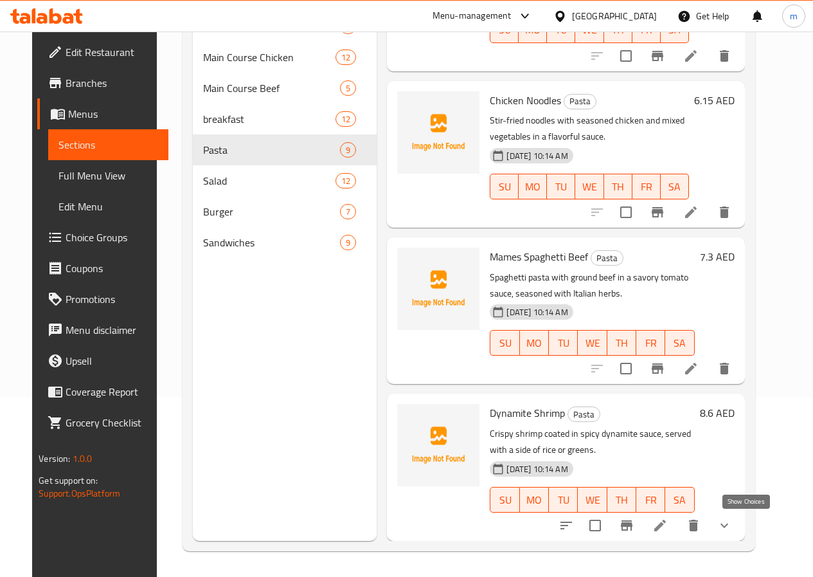
click at [732, 532] on icon "show more" at bounding box center [724, 525] width 15 height 15
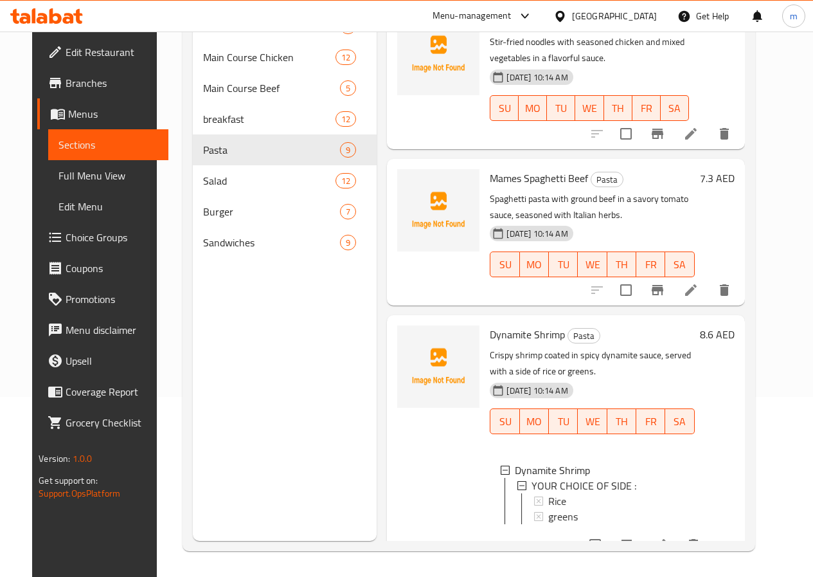
scroll to position [991, 0]
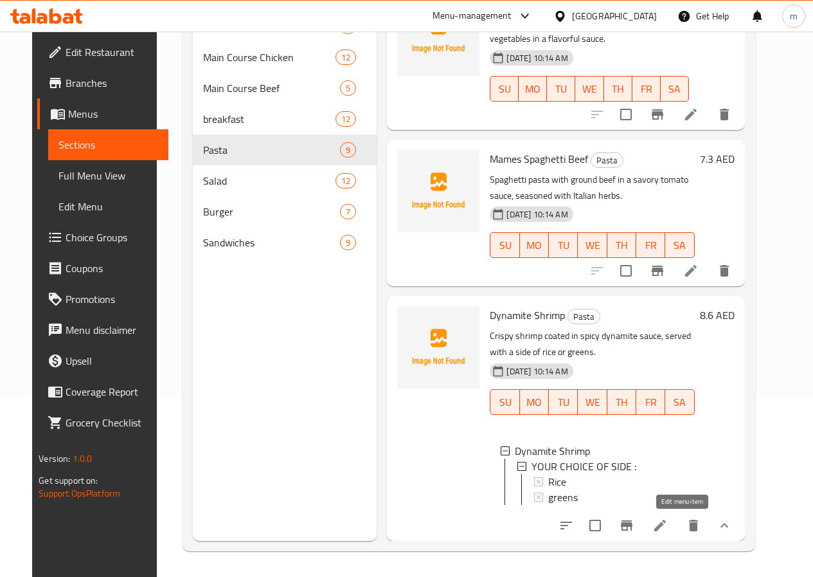
click at [668, 523] on icon at bounding box center [660, 525] width 15 height 15
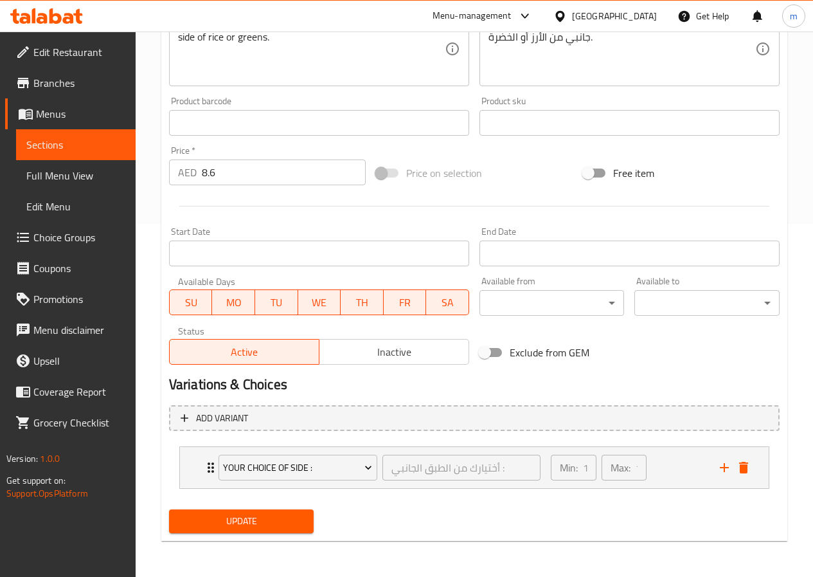
scroll to position [32, 0]
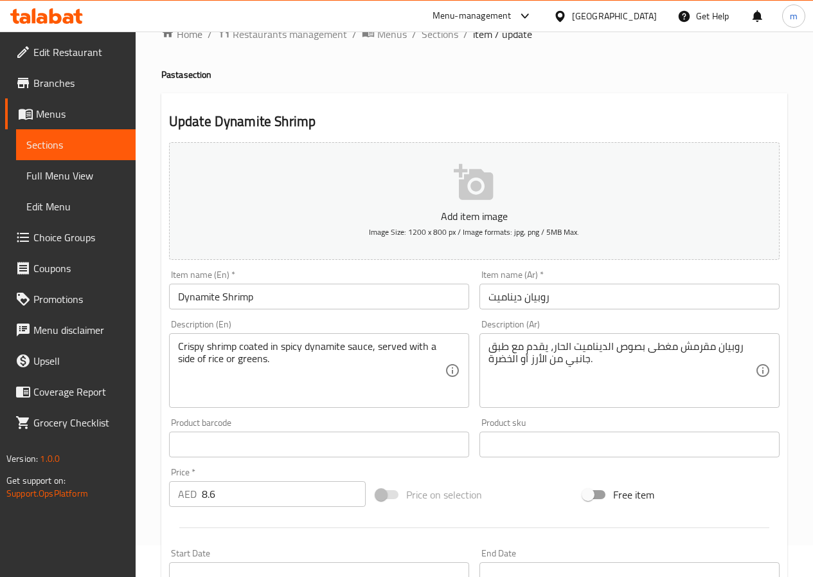
click at [86, 136] on link "Sections" at bounding box center [76, 144] width 120 height 31
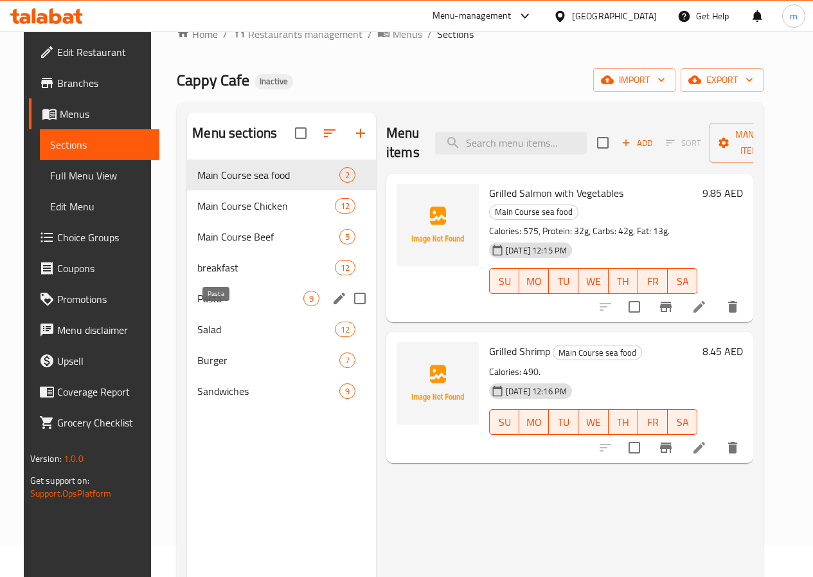
click at [225, 306] on span "Pasta" at bounding box center [250, 298] width 106 height 15
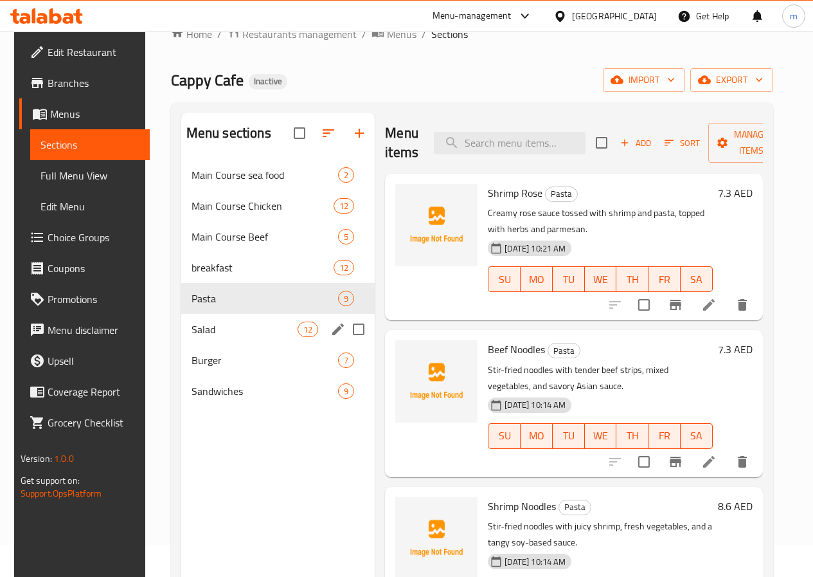
click at [221, 337] on span "Salad" at bounding box center [245, 328] width 106 height 15
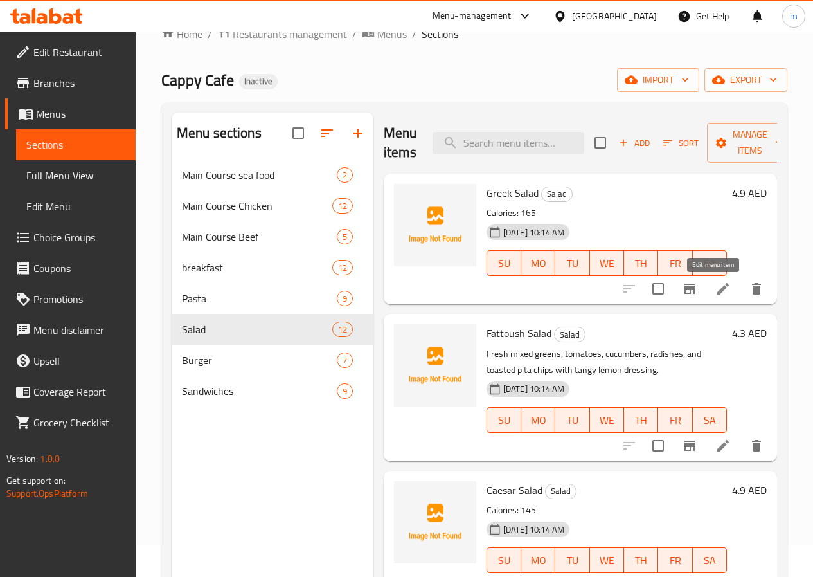
click at [718, 296] on icon at bounding box center [723, 288] width 15 height 15
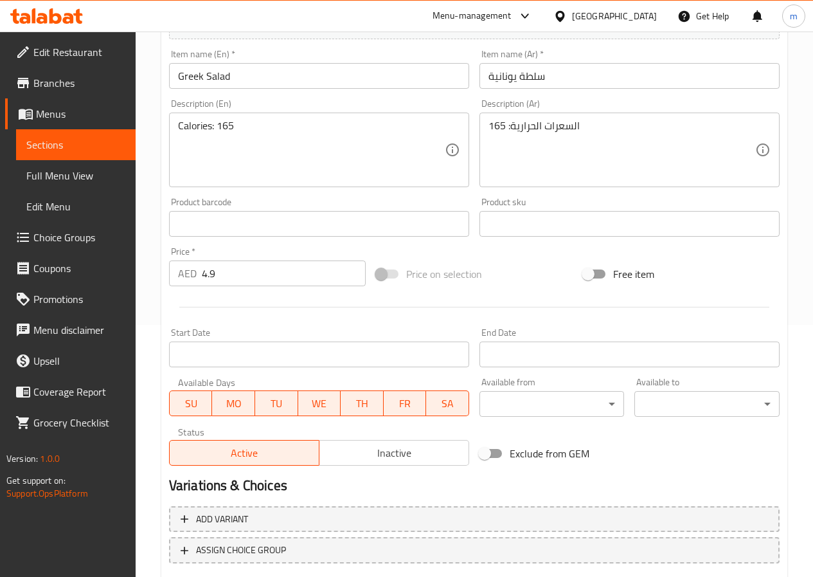
scroll to position [193, 0]
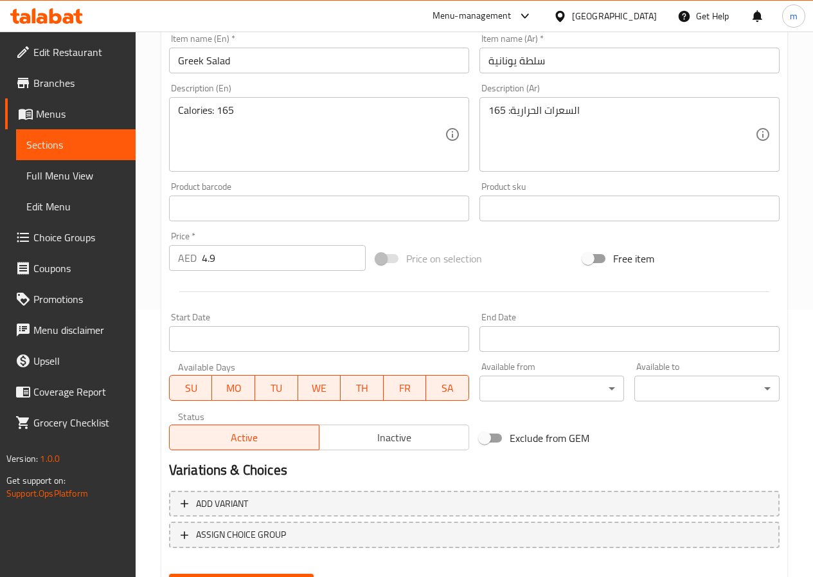
click at [72, 147] on span "Sections" at bounding box center [75, 144] width 99 height 15
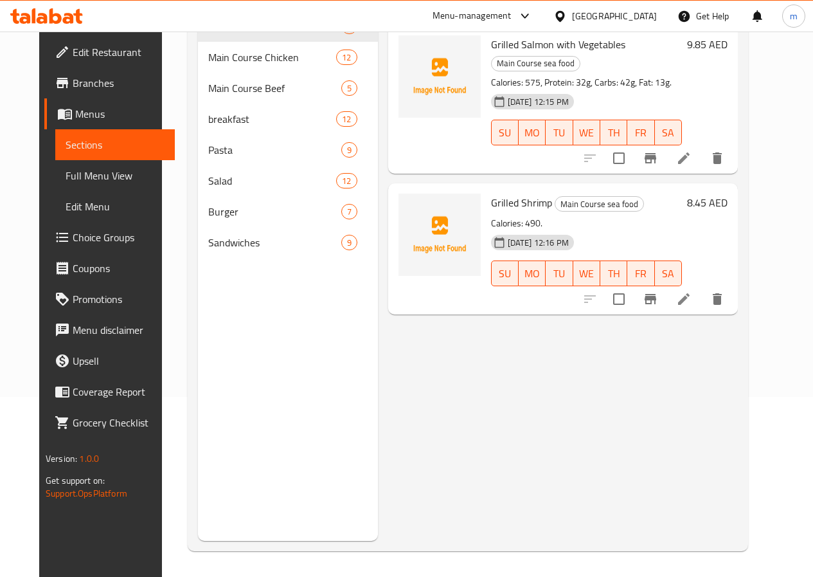
scroll to position [180, 0]
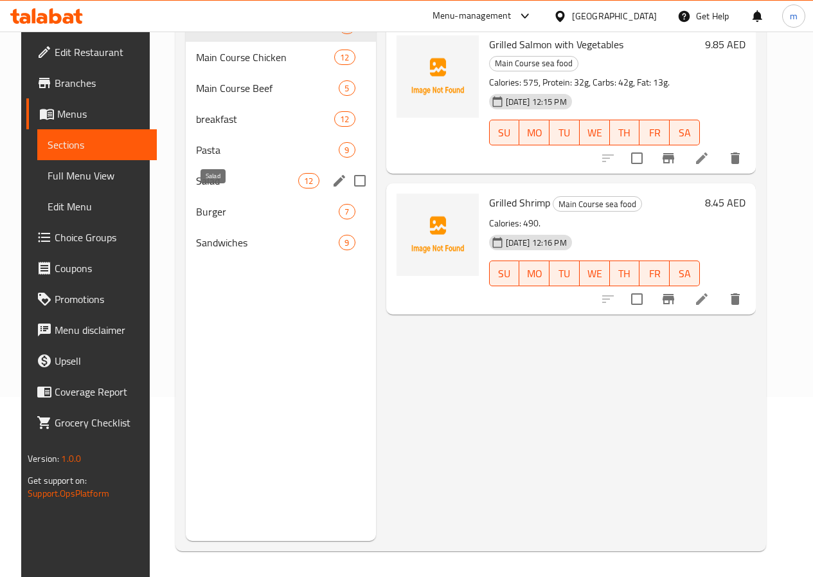
click at [208, 188] on span "Salad" at bounding box center [247, 180] width 102 height 15
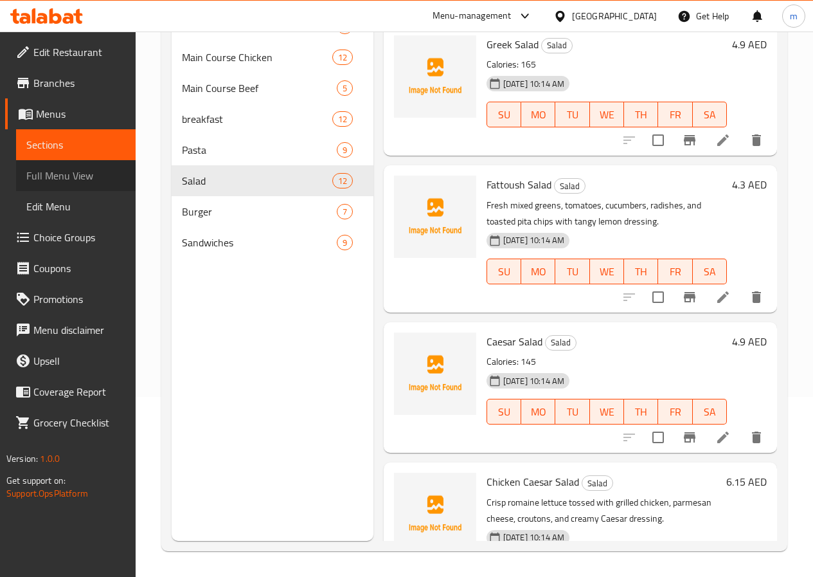
click at [69, 177] on span "Full Menu View" at bounding box center [75, 175] width 99 height 15
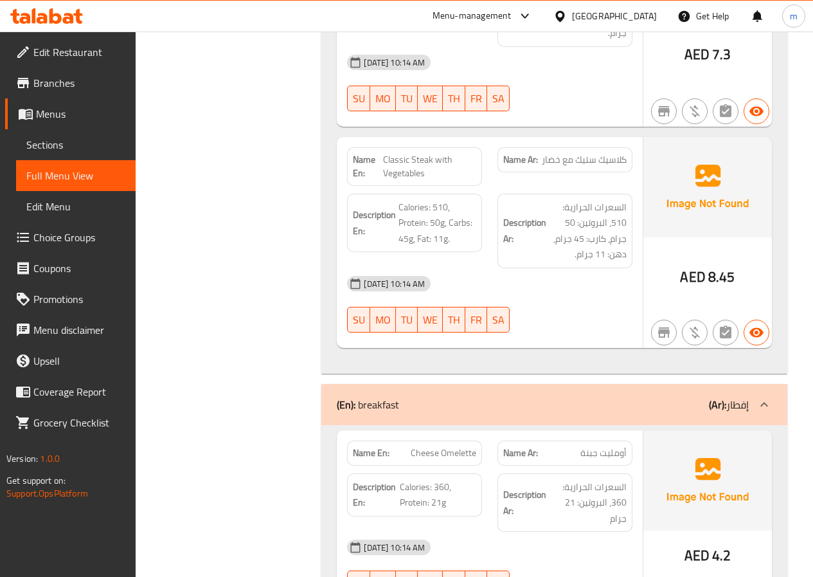
scroll to position [4372, 0]
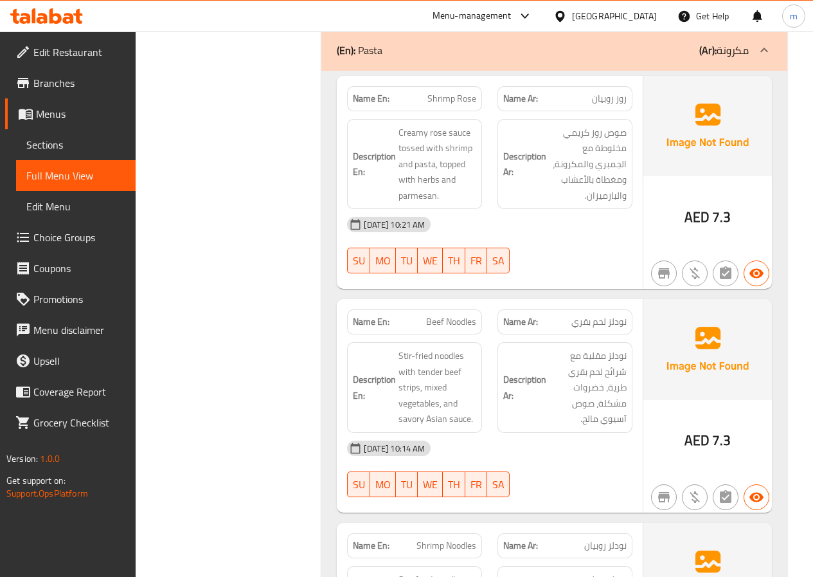
scroll to position [4565, 0]
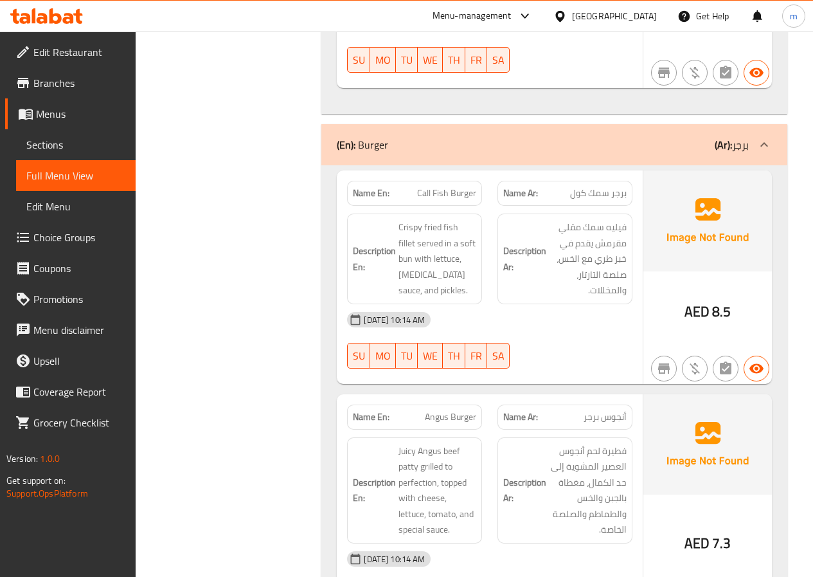
scroll to position [7137, 0]
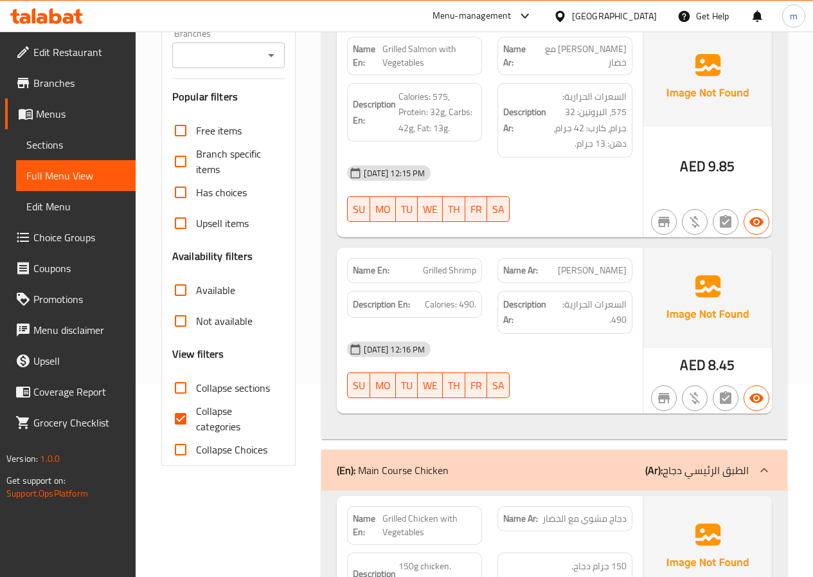
scroll to position [64, 0]
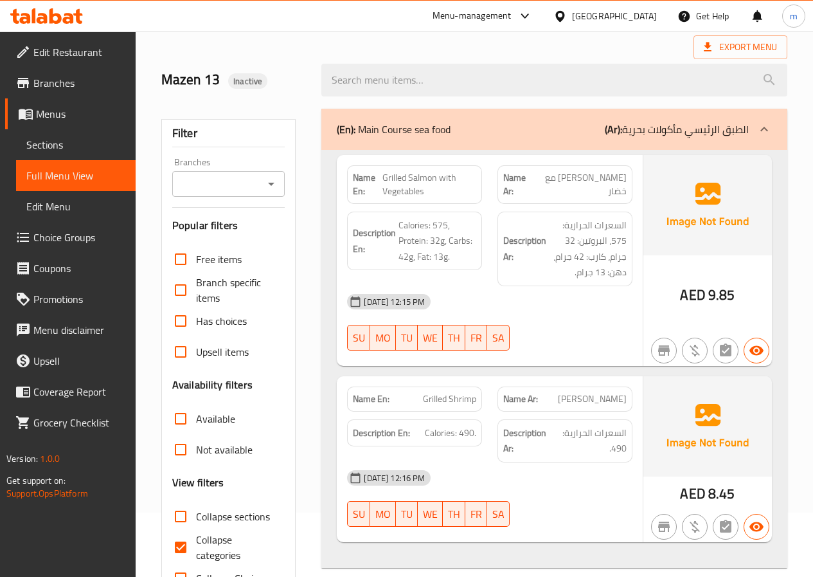
click at [764, 126] on icon at bounding box center [764, 129] width 15 height 15
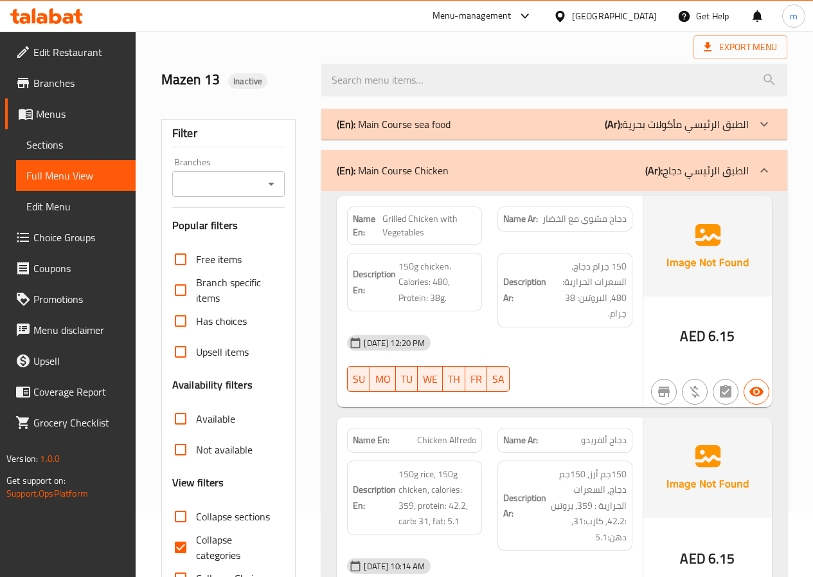
click at [763, 168] on icon at bounding box center [764, 170] width 15 height 15
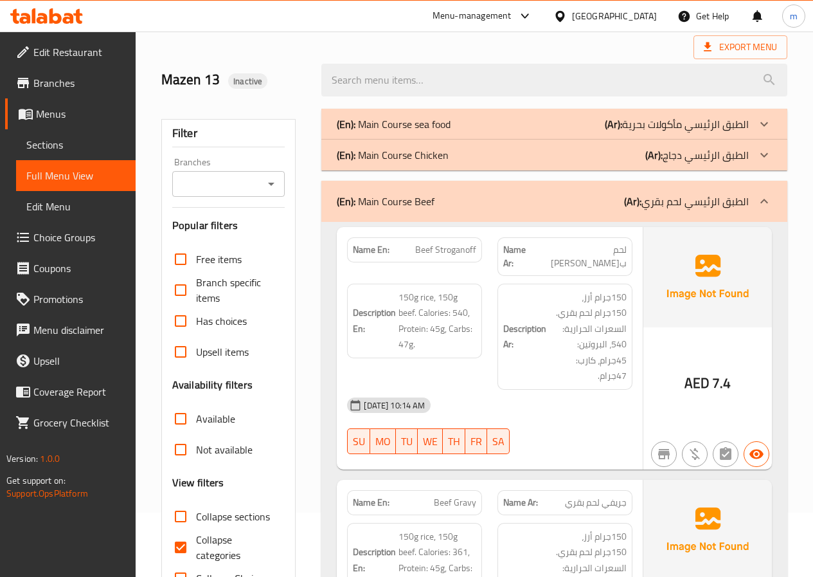
click at [759, 204] on icon at bounding box center [764, 201] width 15 height 15
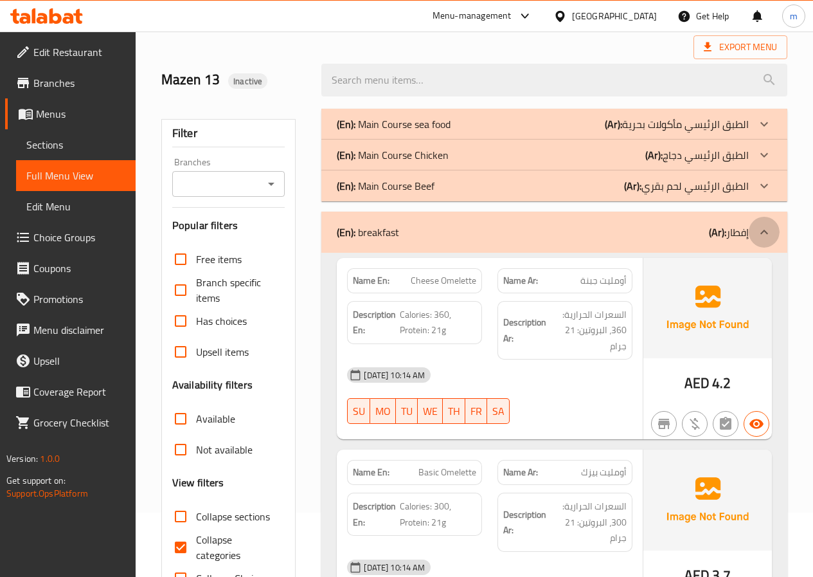
click at [761, 234] on icon at bounding box center [764, 231] width 15 height 15
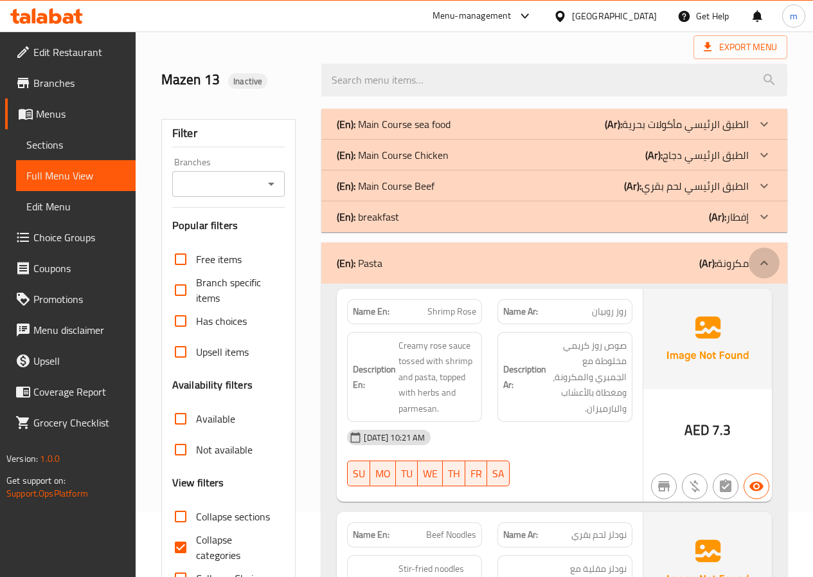
click at [761, 263] on icon at bounding box center [764, 262] width 15 height 15
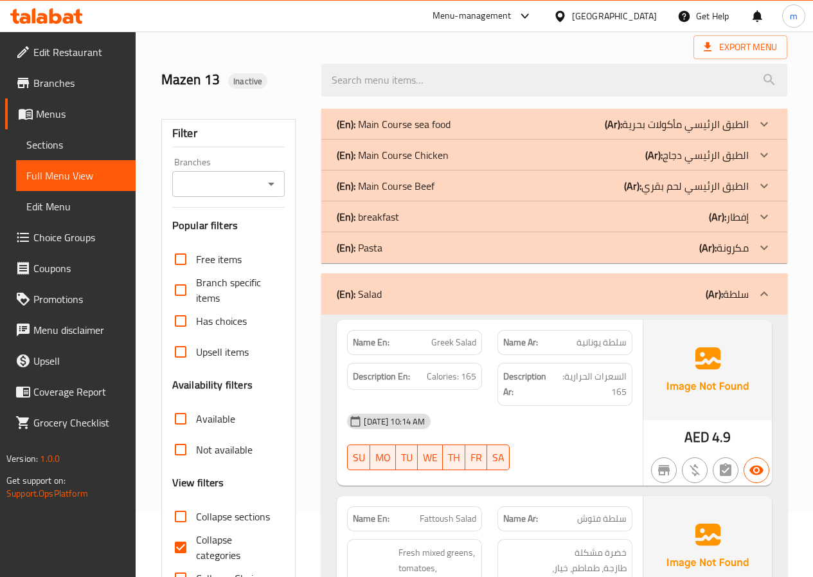
scroll to position [193, 0]
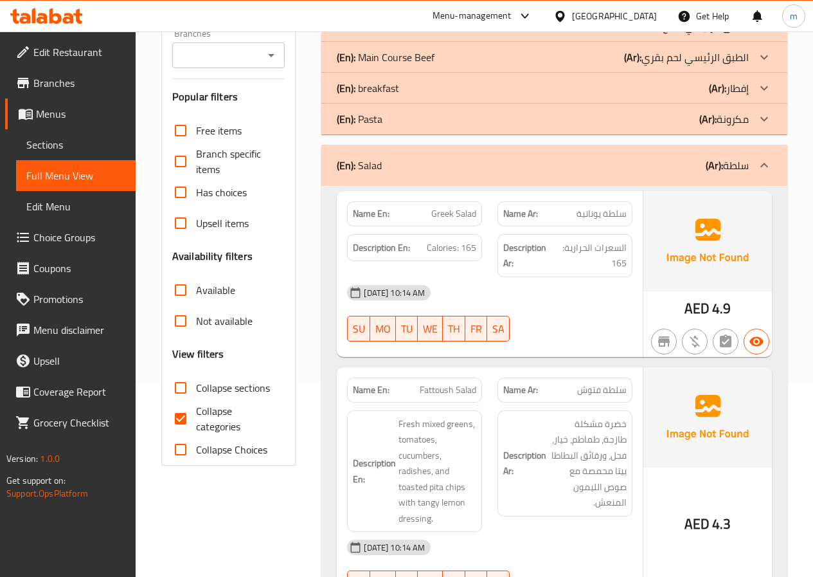
click at [758, 167] on icon at bounding box center [764, 165] width 15 height 15
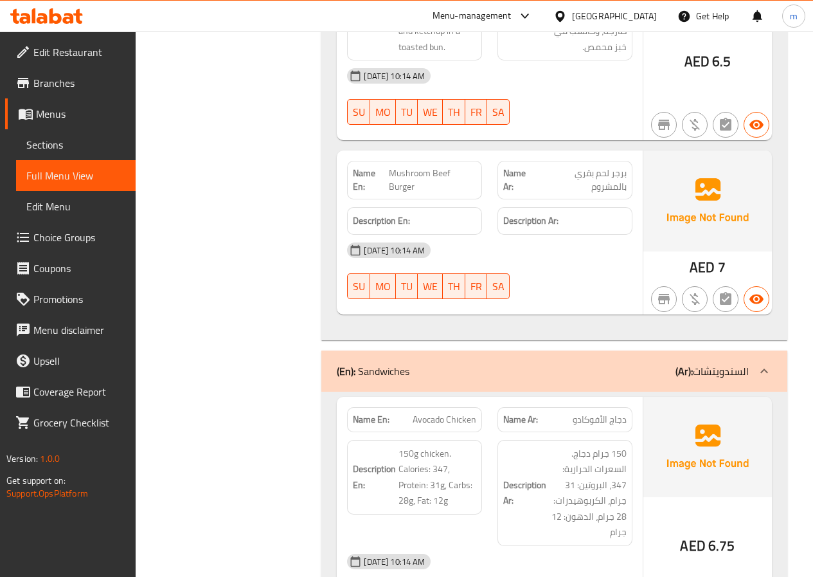
scroll to position [1736, 0]
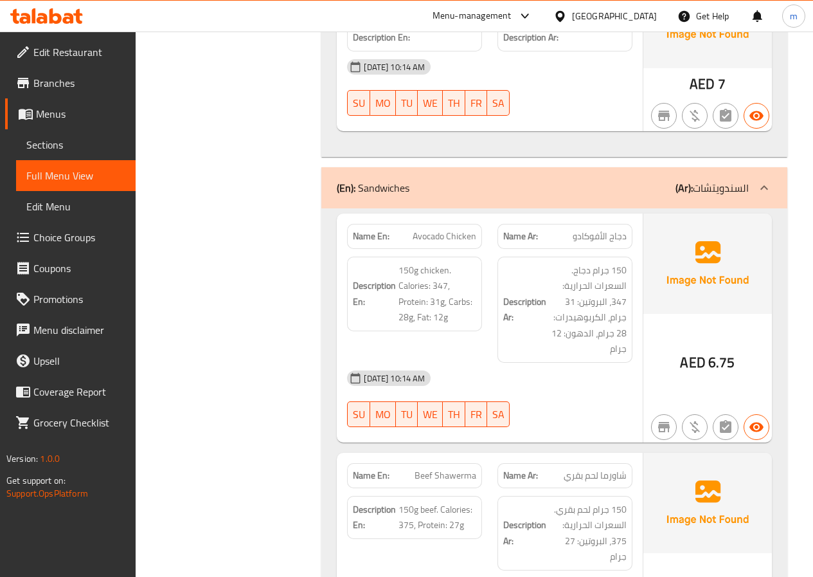
click at [59, 143] on span "Sections" at bounding box center [75, 144] width 99 height 15
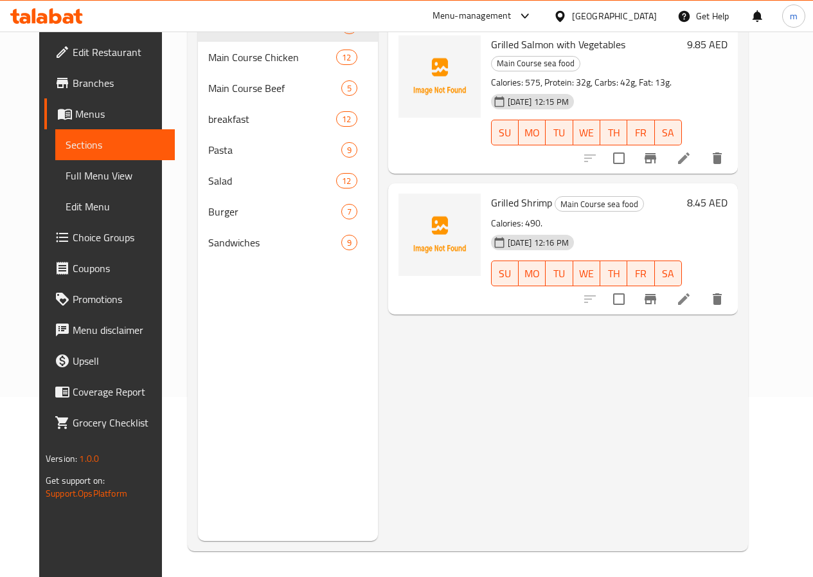
scroll to position [180, 0]
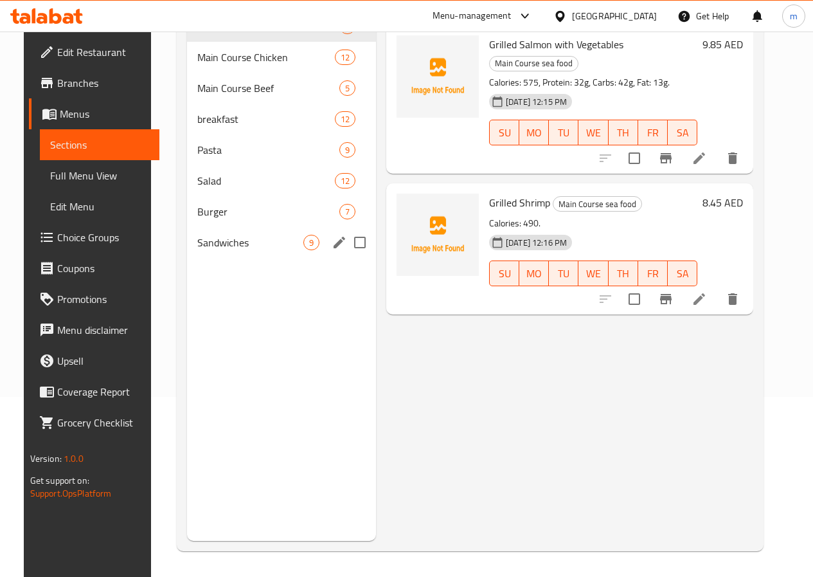
click at [226, 250] on span "Sandwiches" at bounding box center [250, 242] width 106 height 15
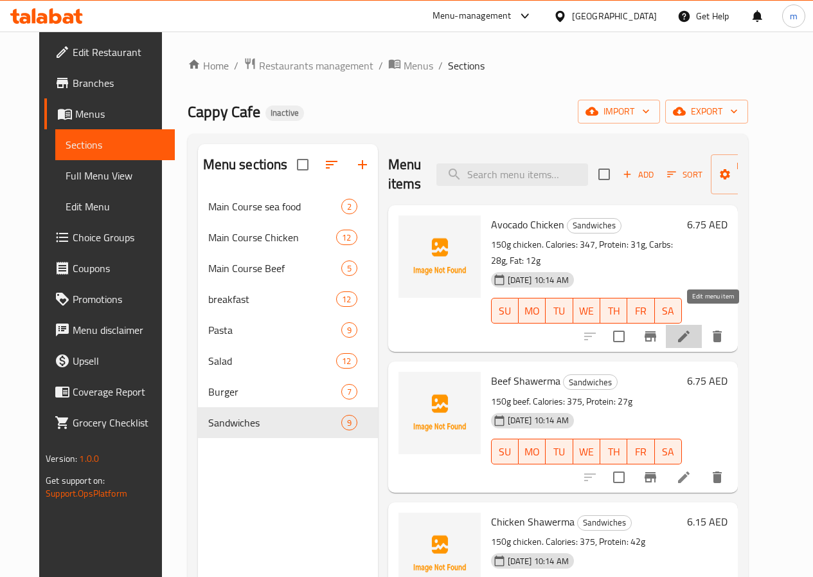
click at [692, 329] on icon at bounding box center [683, 336] width 15 height 15
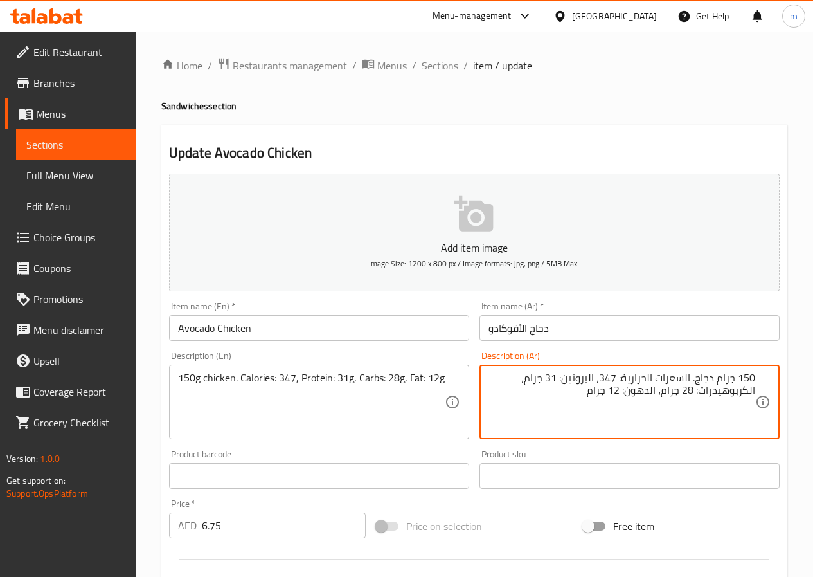
click at [735, 392] on textarea "150 جرام دجاج. السعرات الحرارية: 347، البروتين: 31 جرام، الكربوهيدرات: 28 جرام،…" at bounding box center [622, 402] width 267 height 61
click at [712, 390] on textarea "150 جرام دجاج. السعرات الحرارية: 347، البروتين: 31 جرام، كارب: 28 جرام، الدهون:…" at bounding box center [622, 402] width 267 height 61
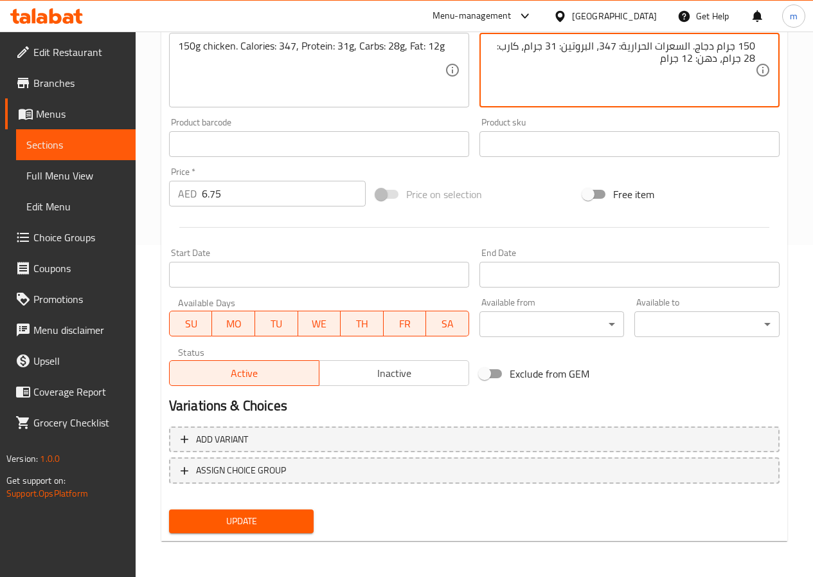
type textarea "150 جرام دجاج. السعرات الحرارية: 347، البروتين: 31 جرام، كارب: 28 جرام، دهن: 12…"
click at [236, 522] on span "Update" at bounding box center [241, 521] width 125 height 16
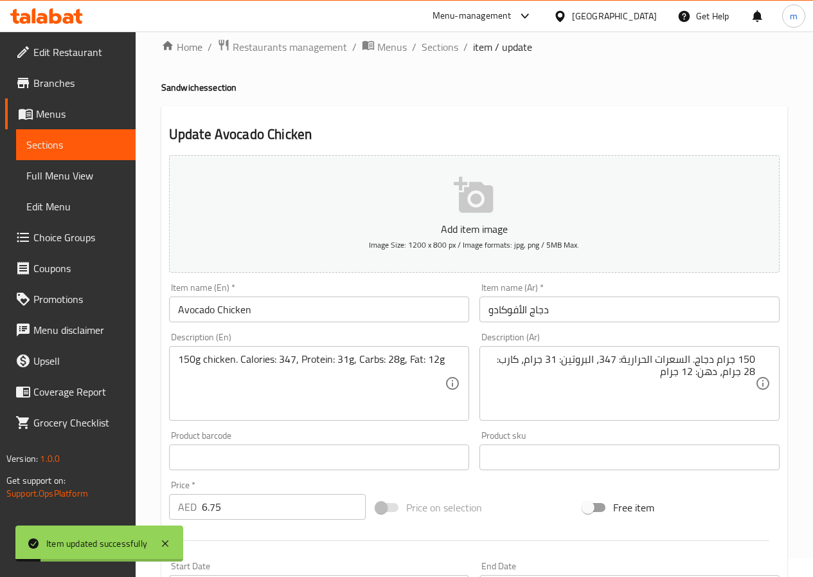
scroll to position [0, 0]
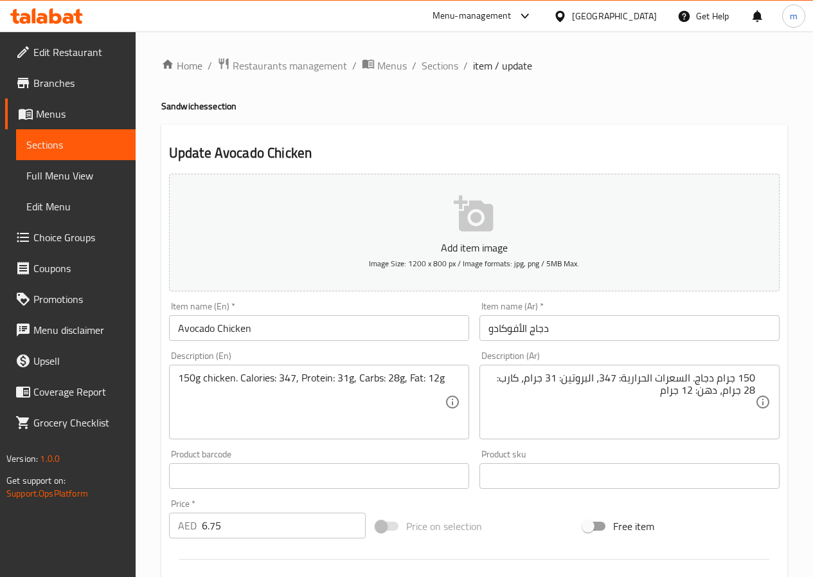
click at [65, 145] on span "Sections" at bounding box center [75, 144] width 99 height 15
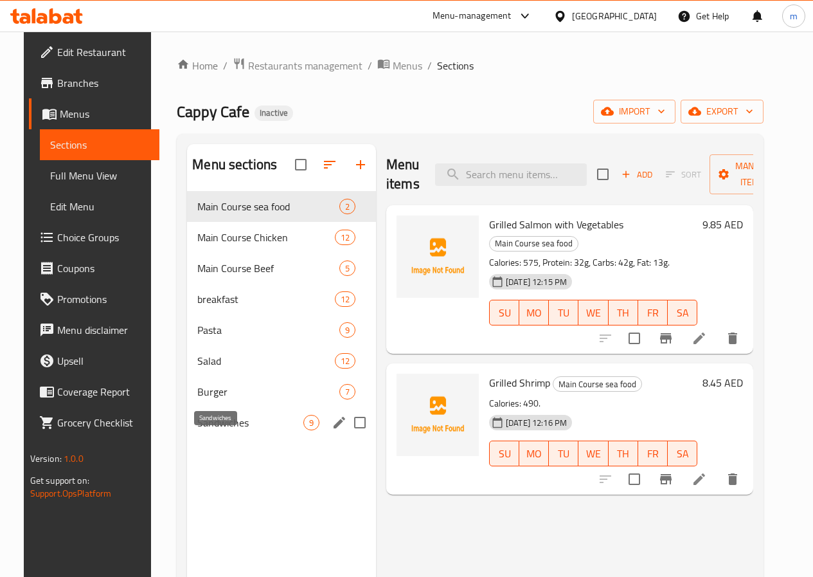
click at [210, 430] on span "Sandwiches" at bounding box center [250, 422] width 106 height 15
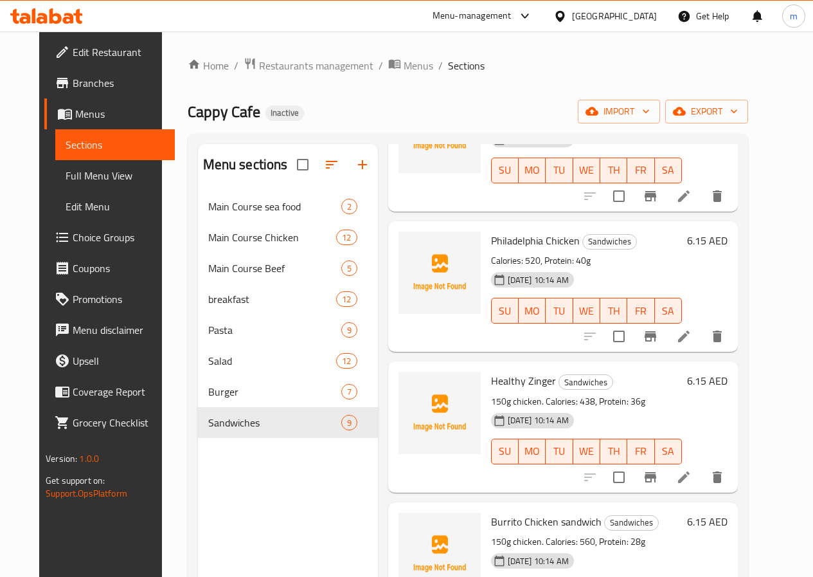
scroll to position [643, 0]
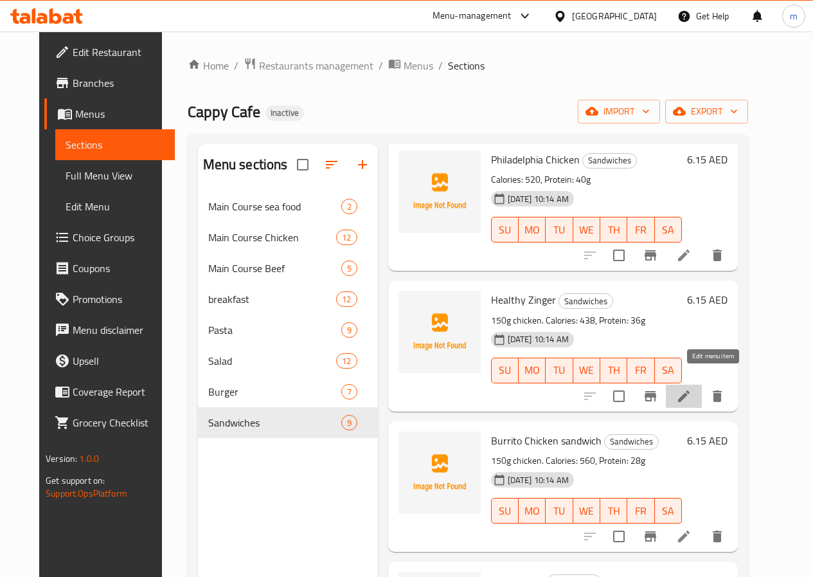
click at [692, 388] on icon at bounding box center [683, 395] width 15 height 15
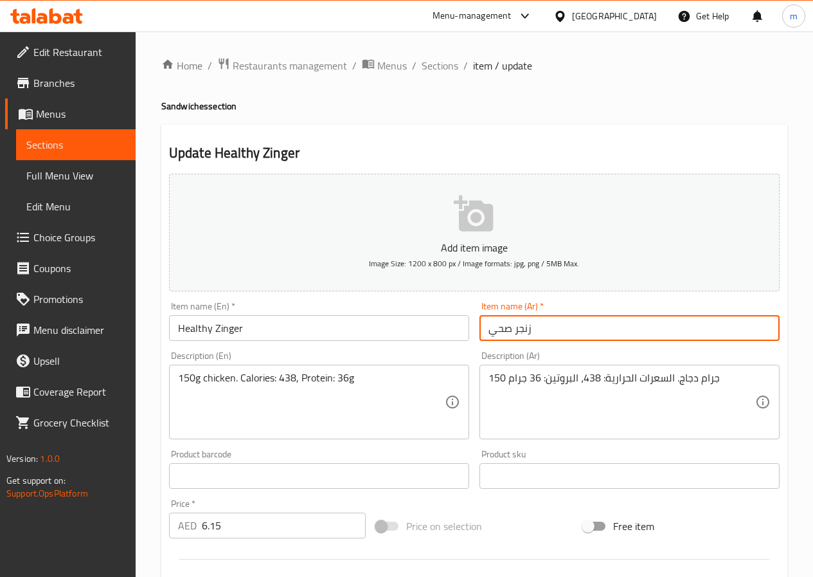
drag, startPoint x: 595, startPoint y: 330, endPoint x: 435, endPoint y: 324, distance: 159.6
click at [435, 324] on div "Add item image Image Size: 1200 x 800 px / Image formats: jpg, png / 5MB Max. I…" at bounding box center [474, 445] width 621 height 554
type input "[PERSON_NAME]"
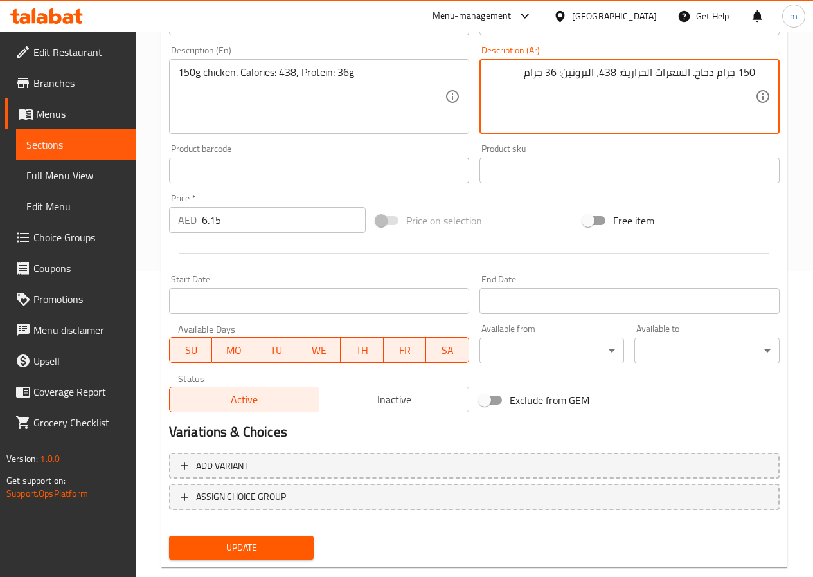
scroll to position [332, 0]
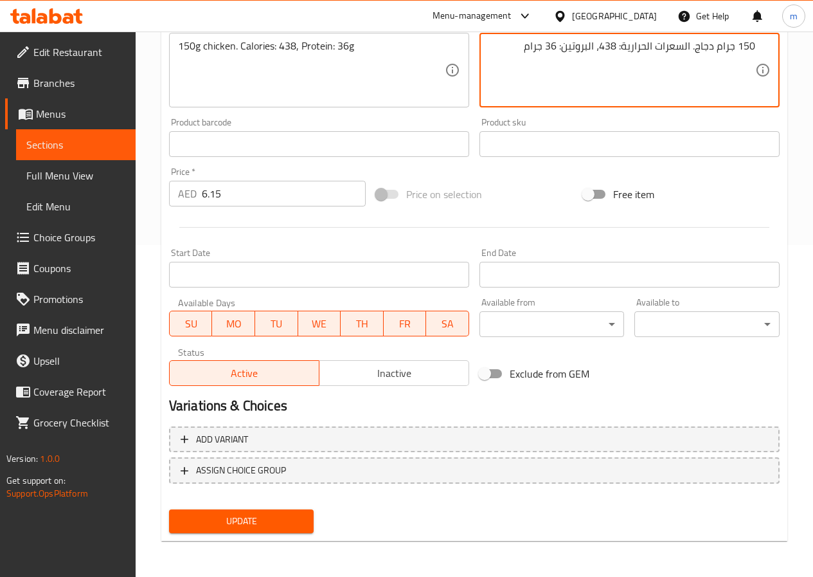
click at [266, 519] on span "Update" at bounding box center [241, 521] width 125 height 16
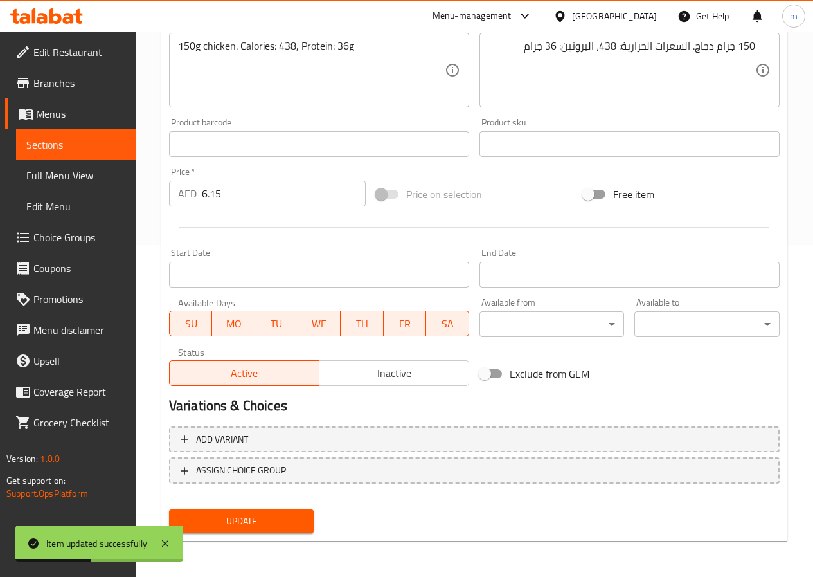
click at [102, 142] on span "Sections" at bounding box center [75, 144] width 99 height 15
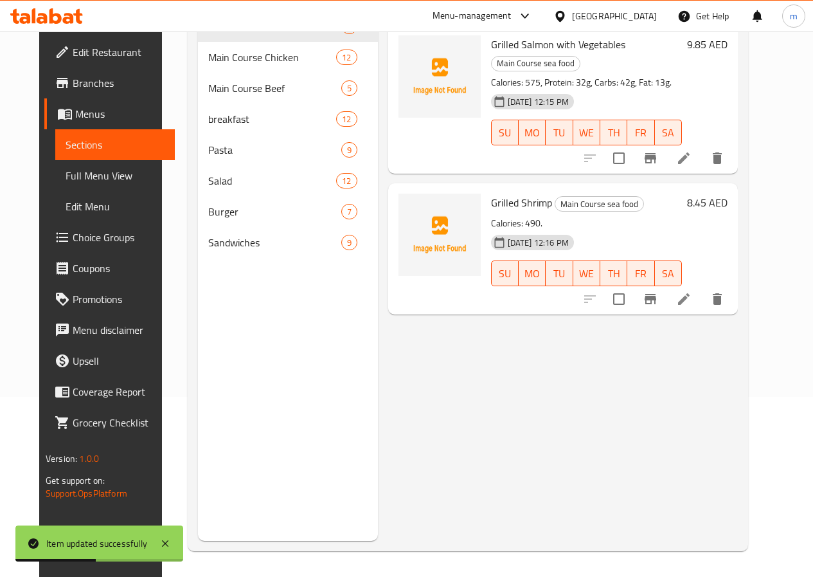
scroll to position [180, 0]
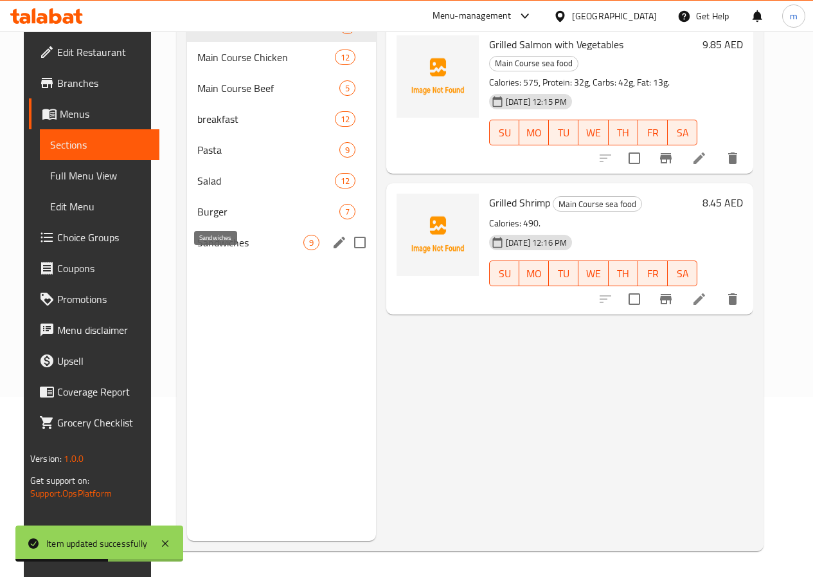
click at [208, 250] on span "Sandwiches" at bounding box center [250, 242] width 106 height 15
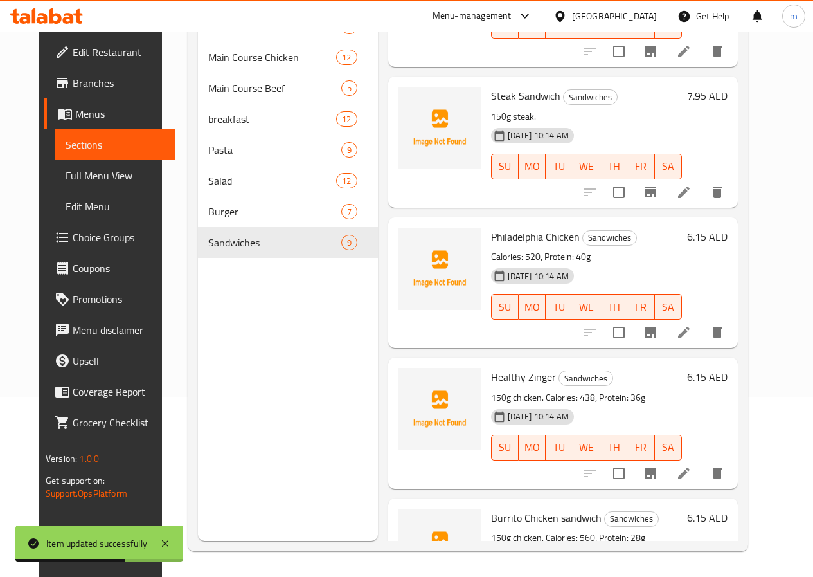
scroll to position [739, 0]
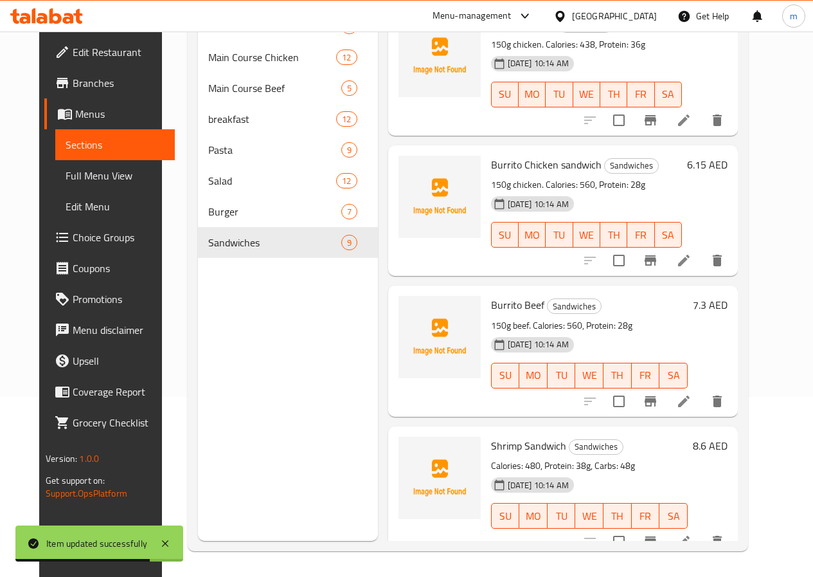
click at [692, 393] on icon at bounding box center [683, 400] width 15 height 15
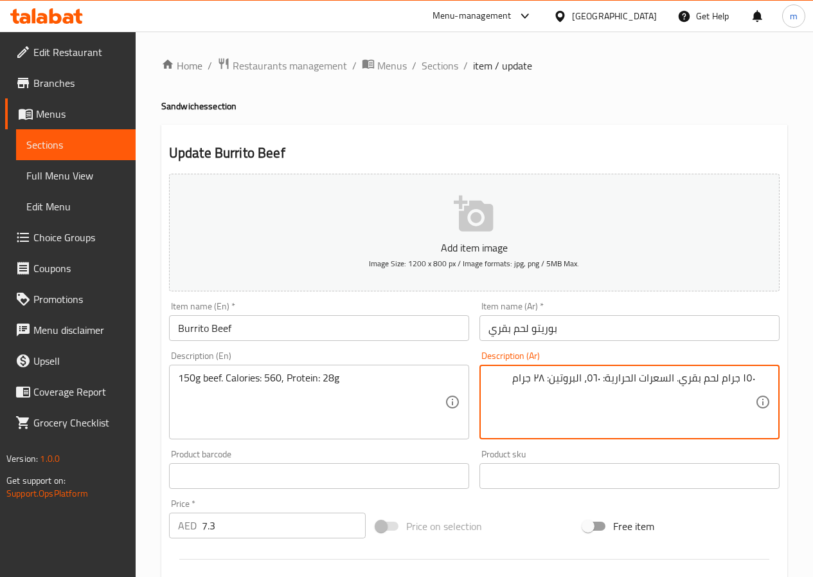
click at [748, 385] on textarea "١٥٠ جرام لحم بقري. السعرات الحرارية: ٥٦٠، البروتين: ٢٨ جرام" at bounding box center [622, 402] width 267 height 61
click at [595, 377] on textarea "150جرام لحم بقري. السعرات الحرارية: ٥٦٠، البروتين: ٢٨ جرام" at bounding box center [622, 402] width 267 height 61
click at [531, 379] on textarea "150جرام لحم بقري. السعرات الحرارية: 560، البروتين: ٢٨ جرام" at bounding box center [622, 402] width 267 height 61
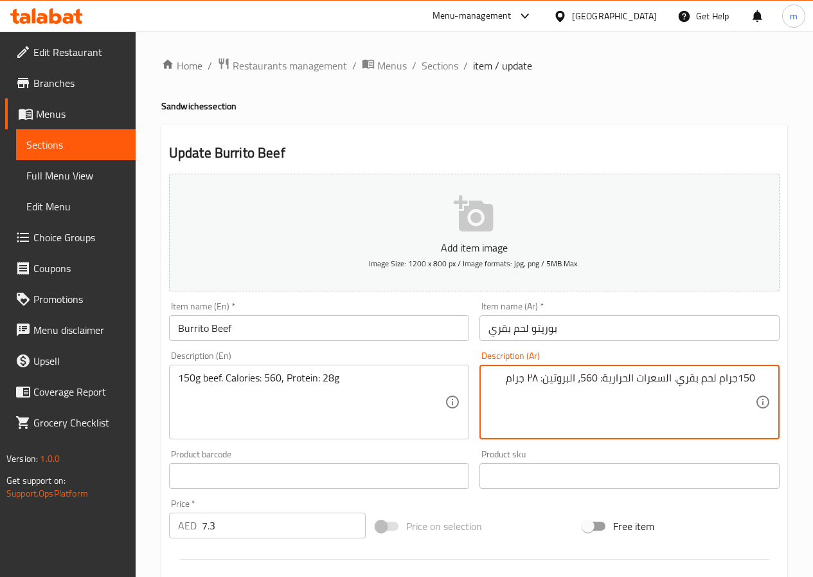
click at [531, 379] on textarea "150جرام لحم بقري. السعرات الحرارية: 560، البروتين: ٢٨ جرام" at bounding box center [622, 402] width 267 height 61
click at [537, 383] on textarea "150جرام لحم بقري. السعرات الحرارية: 560، البروتين: ٢٨ جرام" at bounding box center [622, 402] width 267 height 61
click at [625, 410] on textarea "150جرام لحم بقري. السعرات الحرارية: 560، البروتين: 28جرام" at bounding box center [622, 402] width 267 height 61
click at [507, 383] on textarea "150جرام لحم بقري. السعرات الحرارية: 560، البروتين: 28جرام" at bounding box center [622, 402] width 267 height 61
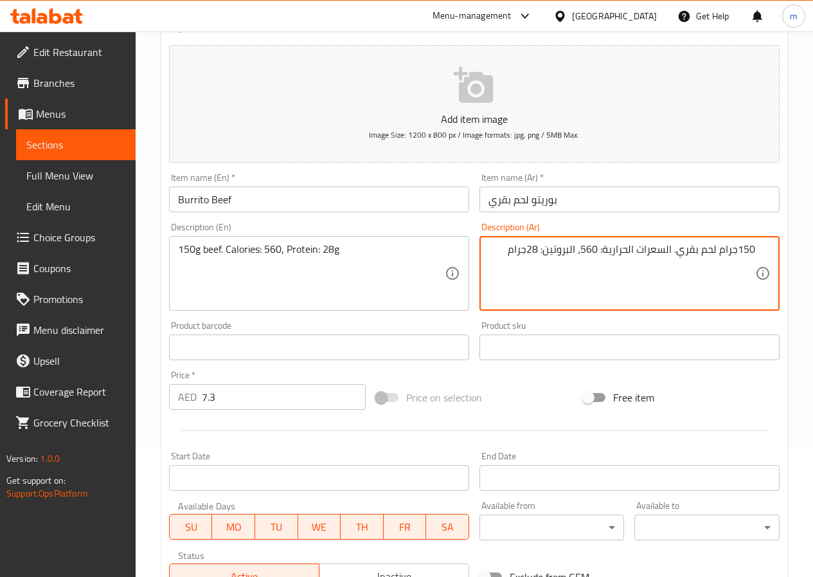
scroll to position [321, 0]
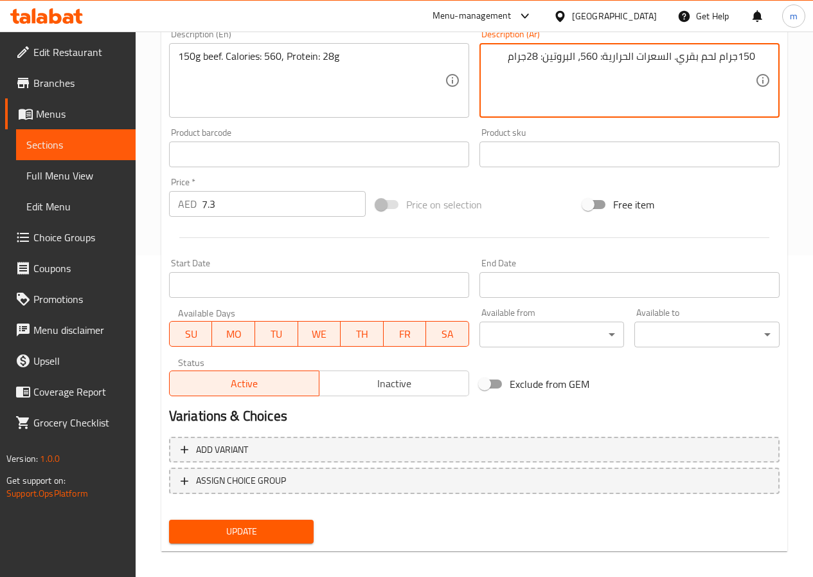
type textarea "150جرام لحم بقري. السعرات الحرارية: 560، البروتين: 28جرام"
click at [282, 532] on span "Update" at bounding box center [241, 531] width 125 height 16
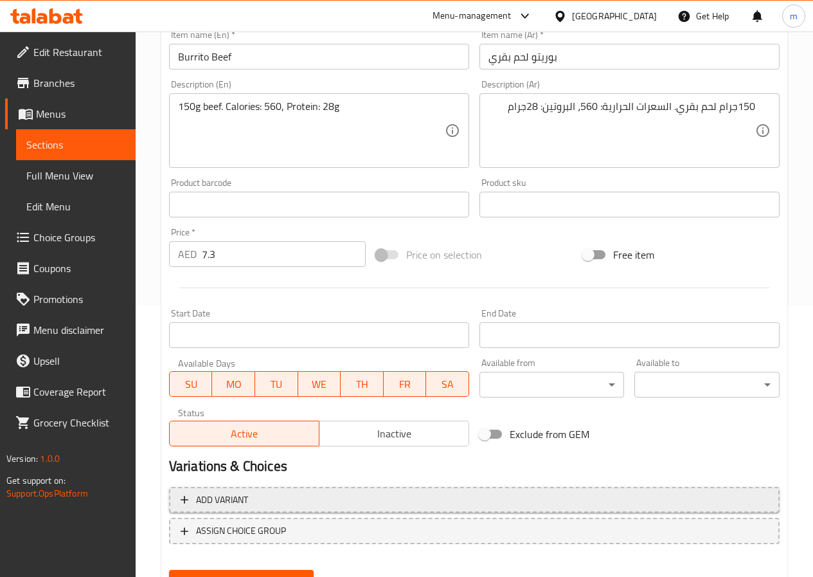
scroll to position [332, 0]
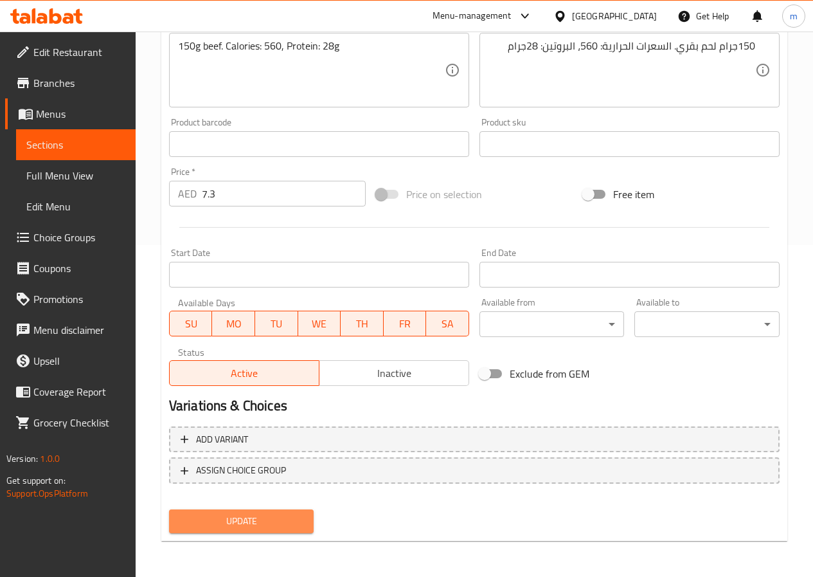
click at [269, 519] on span "Update" at bounding box center [241, 521] width 125 height 16
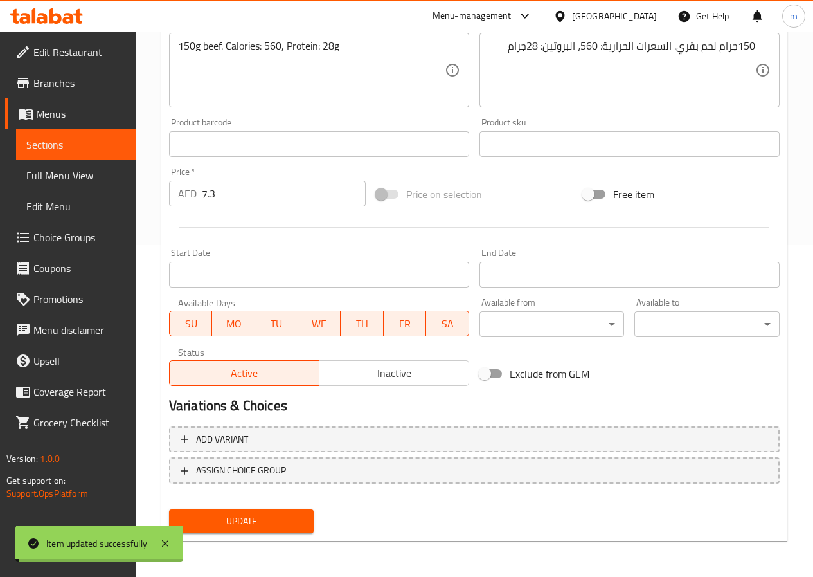
click at [100, 146] on span "Sections" at bounding box center [75, 144] width 99 height 15
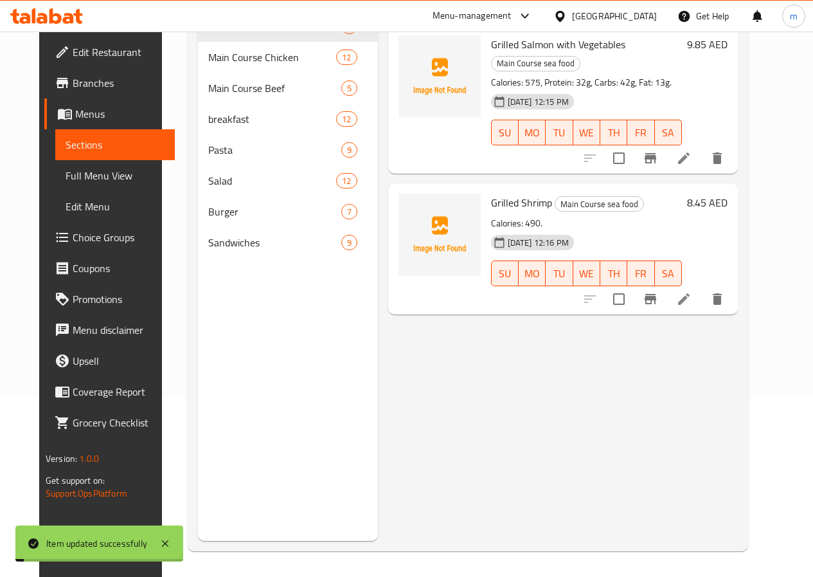
scroll to position [180, 0]
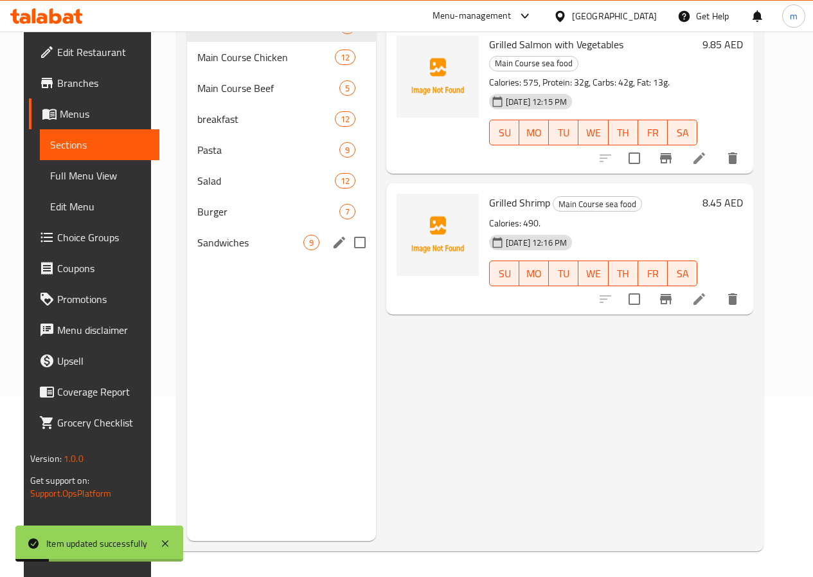
click at [228, 253] on div "Sandwiches 9" at bounding box center [281, 242] width 189 height 31
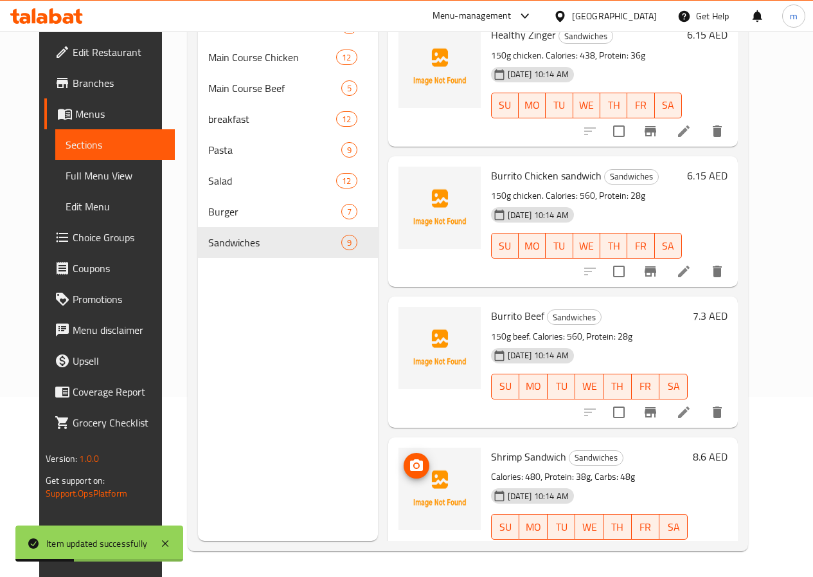
scroll to position [739, 0]
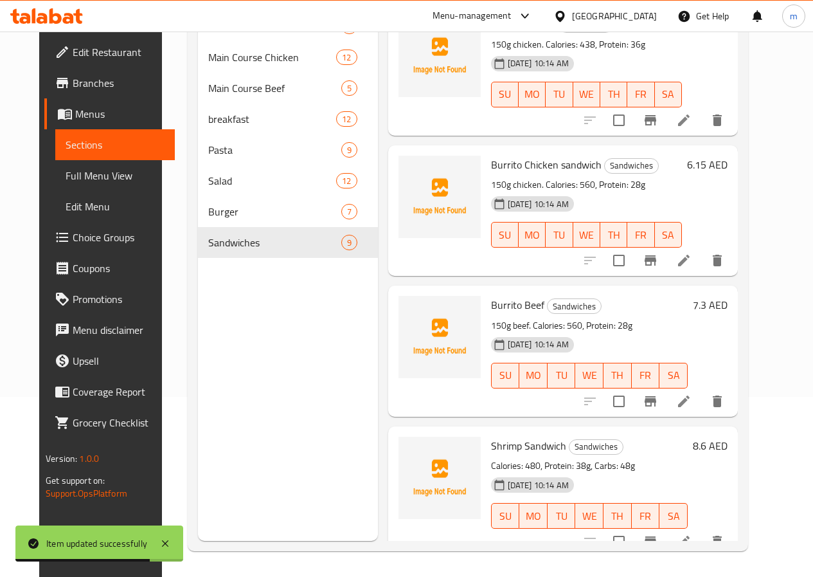
click at [702, 532] on li at bounding box center [684, 541] width 36 height 23
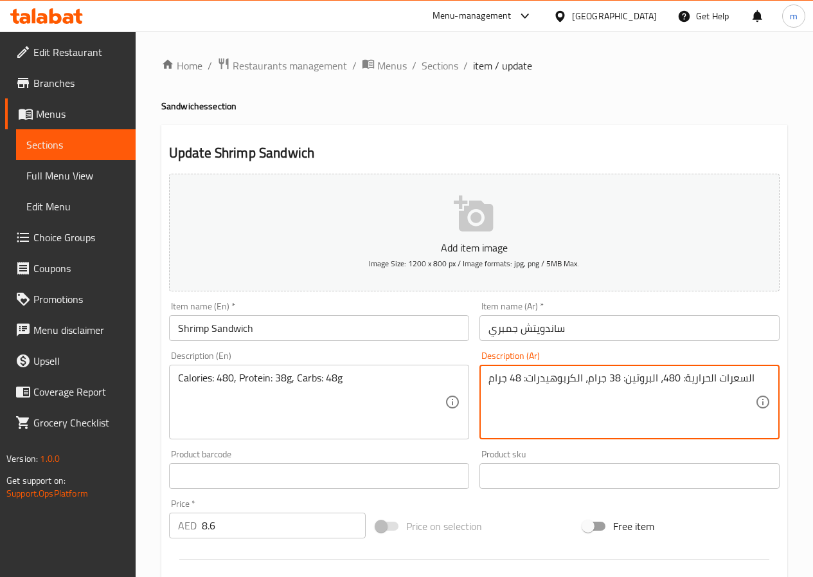
click at [565, 377] on textarea "السعرات الحرارية: 480، البروتين: 38 جرام، الكربوهيدرات: 48 جرام" at bounding box center [622, 402] width 267 height 61
type textarea "السعرات الحرارية: 480، البروتين: 38 جرام، كارب: 48 جرام"
click at [512, 325] on input "ساندويتش جمبري" at bounding box center [630, 328] width 300 height 26
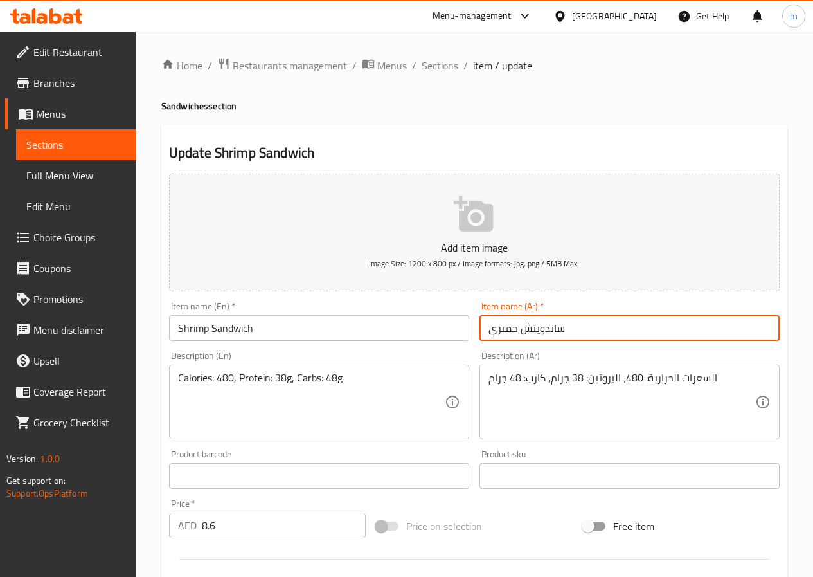
click at [512, 325] on input "ساندويتش جمبري" at bounding box center [630, 328] width 300 height 26
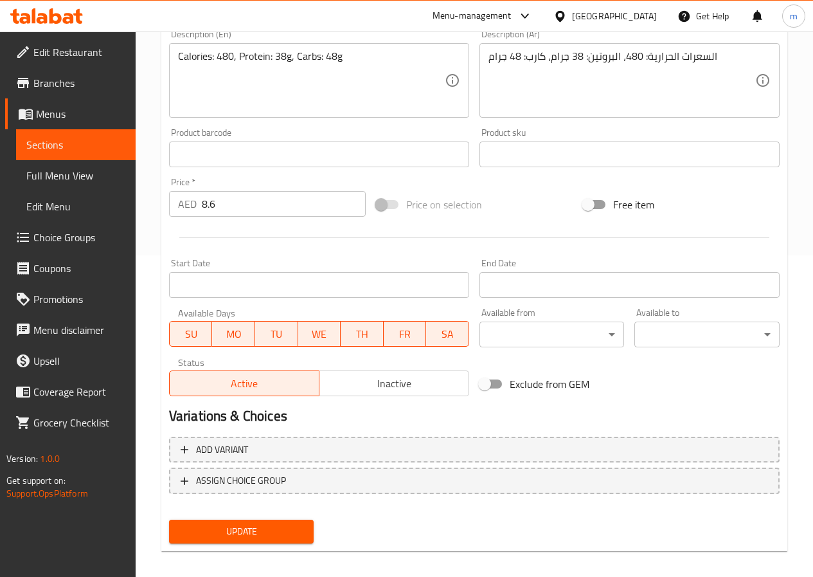
type input "ساندويتش روبيان"
click at [233, 521] on button "Update" at bounding box center [241, 531] width 145 height 24
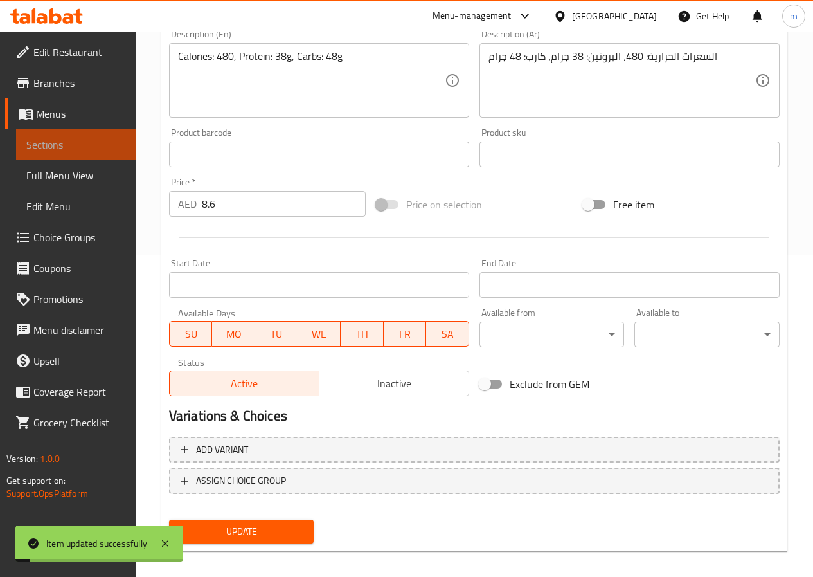
click at [73, 152] on span "Sections" at bounding box center [75, 144] width 99 height 15
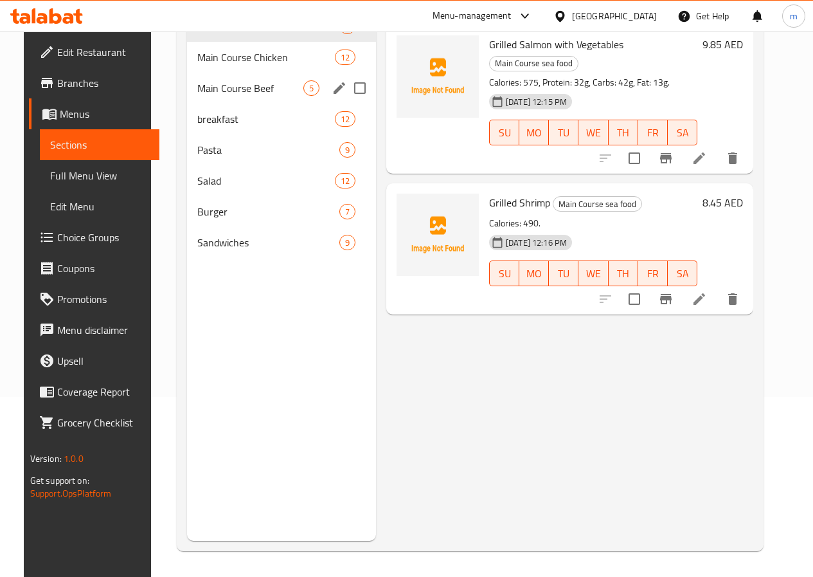
click at [187, 102] on div "Main Course Beef 5" at bounding box center [281, 88] width 189 height 31
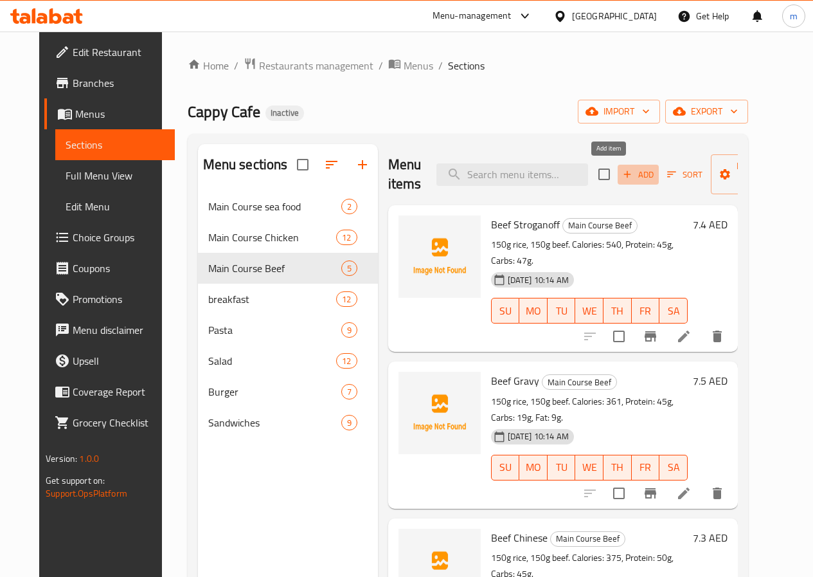
click at [626, 174] on span "Add" at bounding box center [638, 174] width 35 height 15
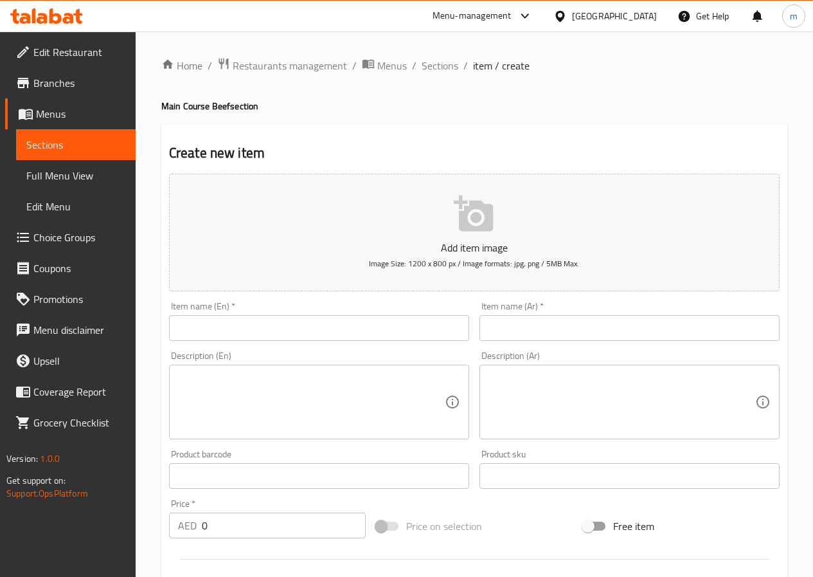
click at [271, 329] on input "text" at bounding box center [319, 328] width 300 height 26
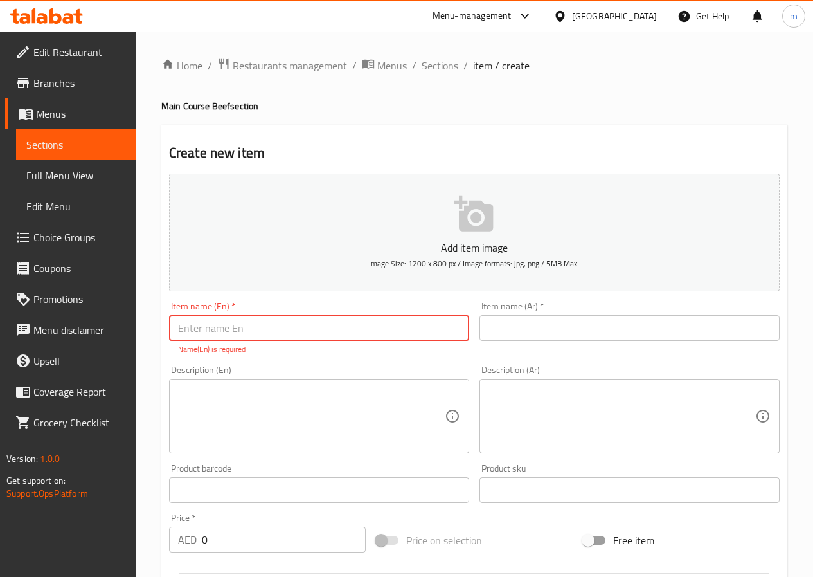
click at [388, 336] on input "text" at bounding box center [319, 328] width 300 height 26
click at [402, 326] on input "text" at bounding box center [319, 328] width 300 height 26
paste input "Ribeye Steak"
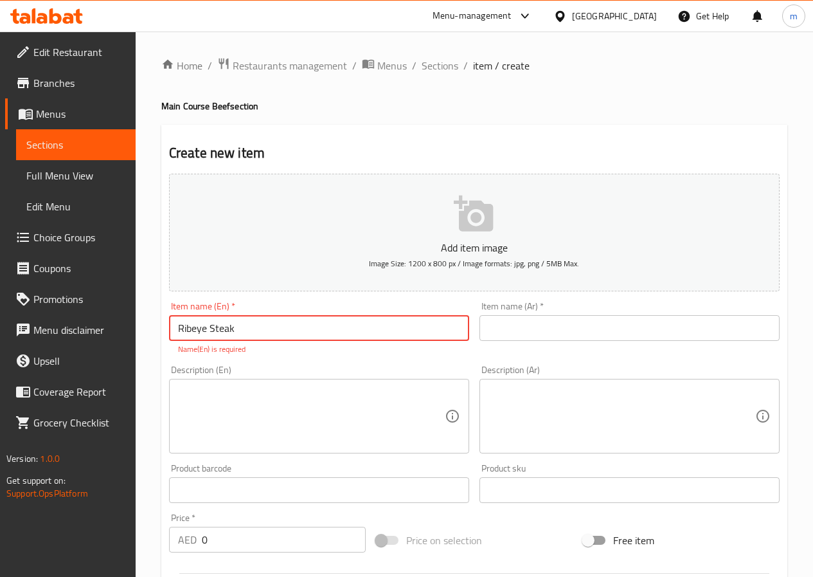
type input "Ribeye Steak"
drag, startPoint x: 489, startPoint y: 325, endPoint x: 496, endPoint y: 345, distance: 20.9
click at [489, 325] on input "text" at bounding box center [630, 328] width 300 height 26
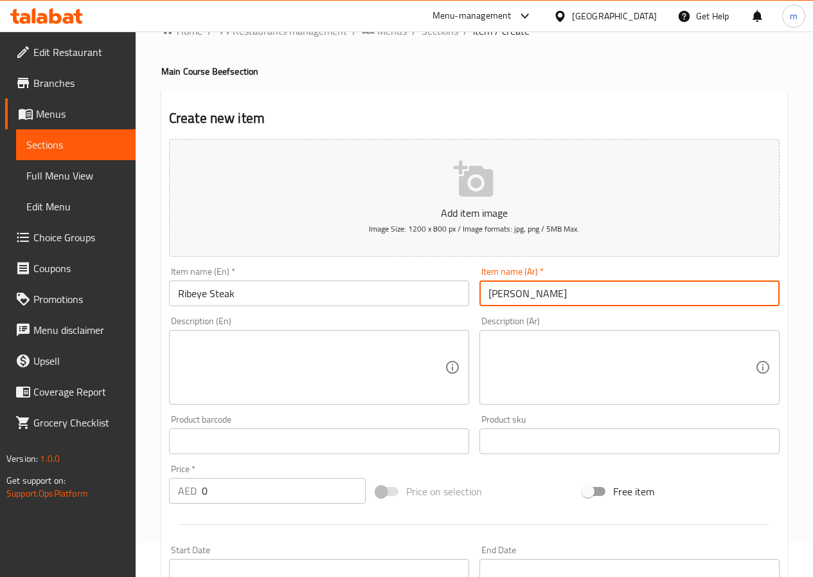
scroll to position [64, 0]
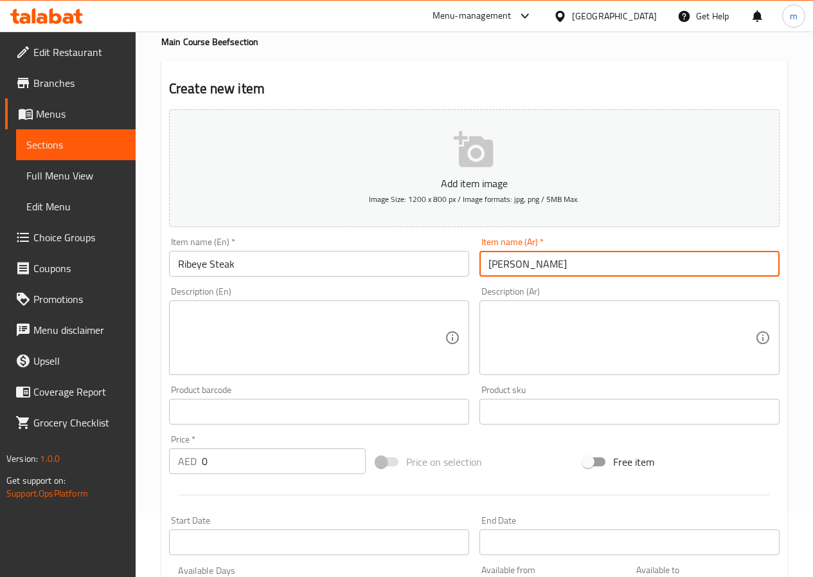
type input "[PERSON_NAME]"
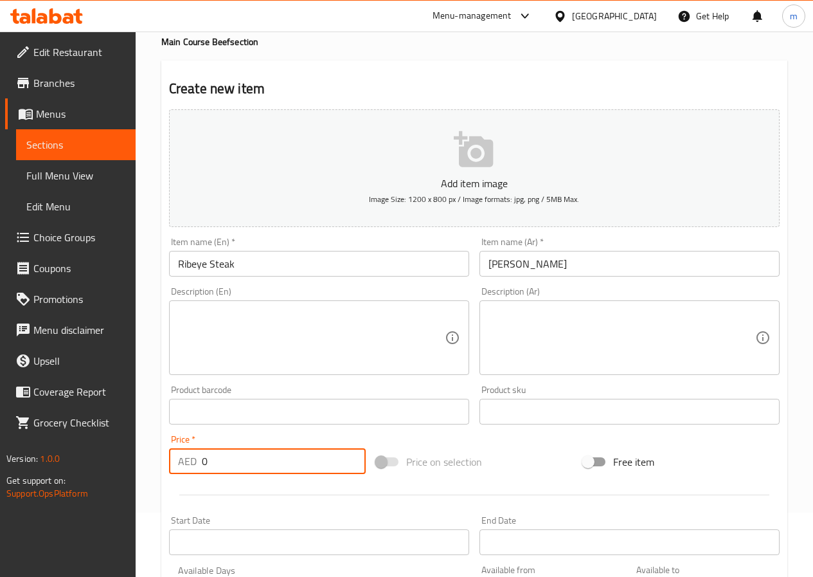
click at [294, 455] on input "0" at bounding box center [284, 461] width 164 height 26
type input "0"
type input "17"
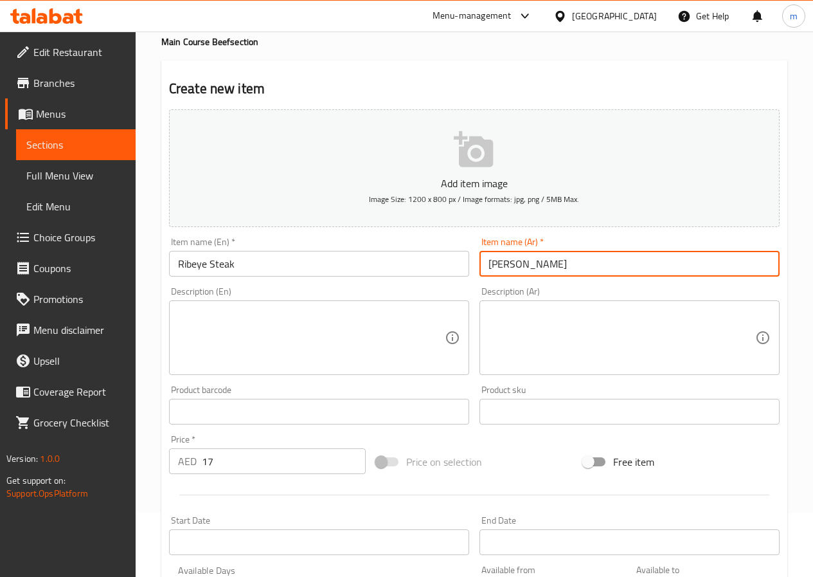
click at [522, 258] on input "[PERSON_NAME]" at bounding box center [630, 264] width 300 height 26
click at [195, 253] on input "Ribeye Steak" at bounding box center [319, 264] width 300 height 26
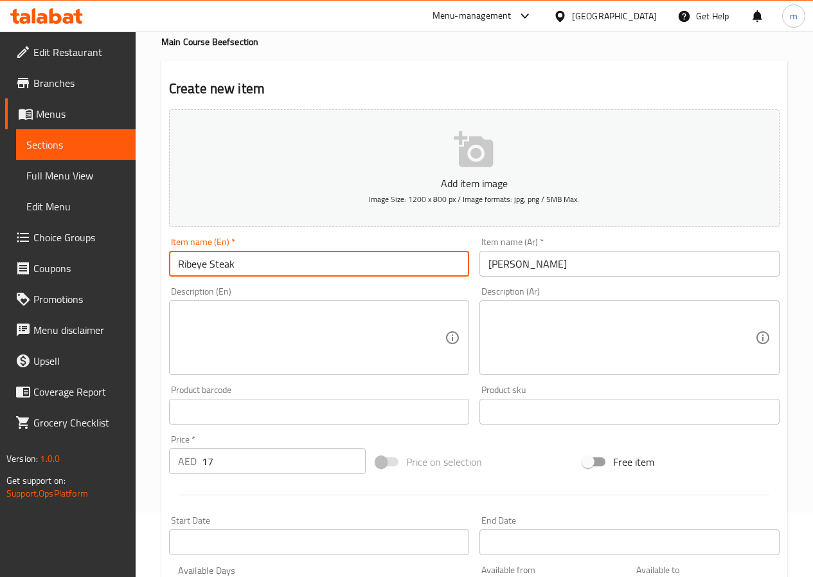
click at [190, 260] on input "Ribeye Steak" at bounding box center [319, 264] width 300 height 26
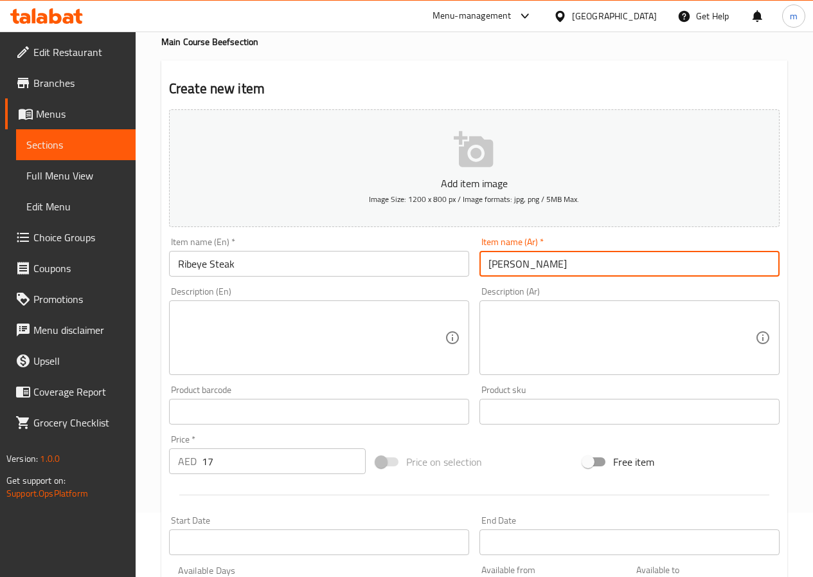
drag, startPoint x: 552, startPoint y: 265, endPoint x: 529, endPoint y: 268, distance: 23.4
click at [529, 268] on input "[PERSON_NAME]" at bounding box center [630, 264] width 300 height 26
click at [550, 269] on input "[PERSON_NAME]" at bounding box center [630, 264] width 300 height 26
drag, startPoint x: 550, startPoint y: 269, endPoint x: 524, endPoint y: 267, distance: 26.4
click at [524, 267] on input "[PERSON_NAME]" at bounding box center [630, 264] width 300 height 26
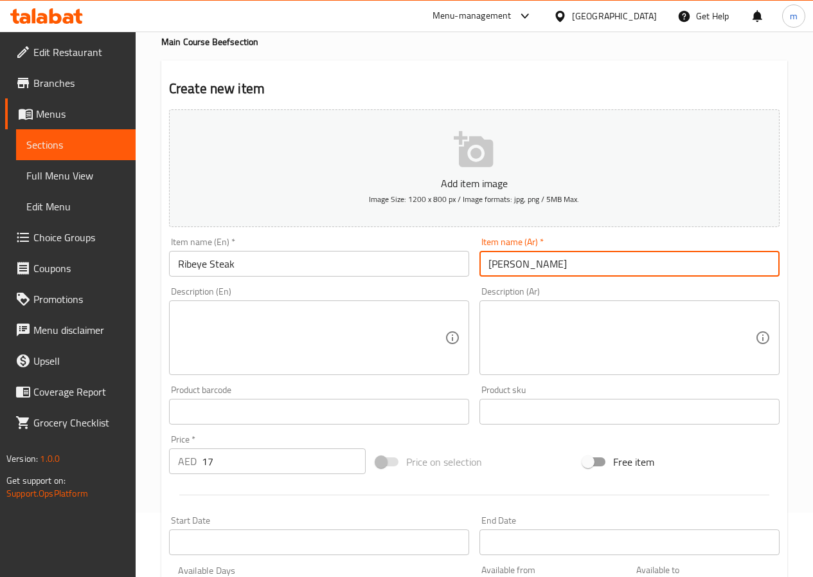
click at [527, 267] on input "[PERSON_NAME]" at bounding box center [630, 264] width 300 height 26
click at [530, 259] on input "[PERSON_NAME]" at bounding box center [630, 264] width 300 height 26
paste input "text"
type input "ستيك"
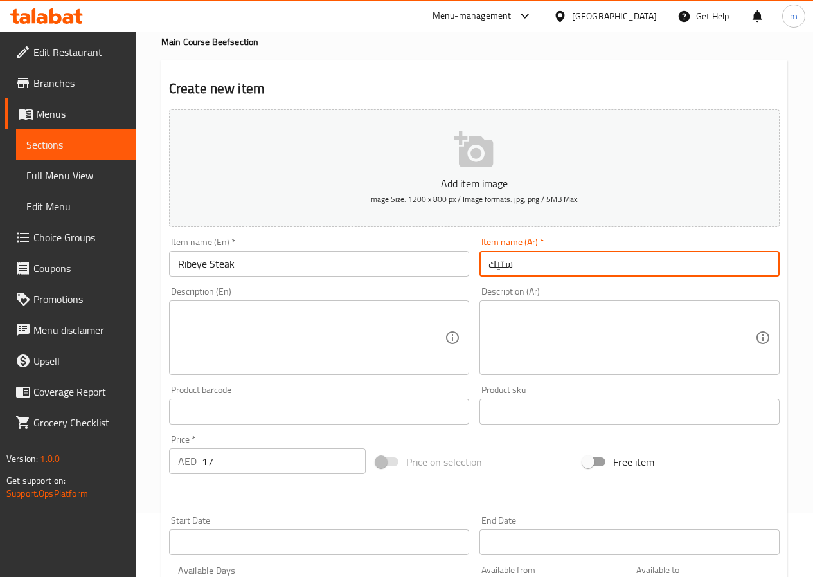
drag, startPoint x: 530, startPoint y: 259, endPoint x: 316, endPoint y: 298, distance: 217.5
click at [316, 298] on div "Add item image Image Size: 1200 x 800 px / Image formats: jpg, png / 5MB Max. I…" at bounding box center [474, 381] width 621 height 554
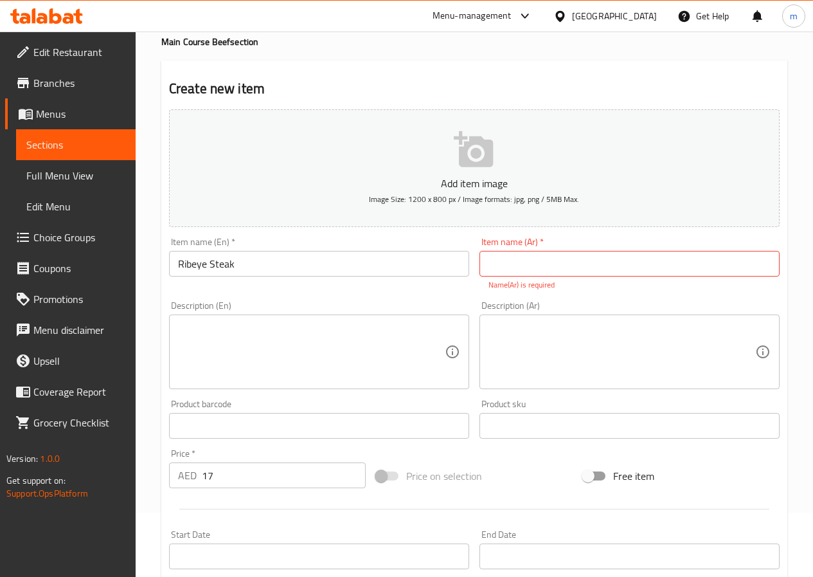
click at [631, 266] on input "text" at bounding box center [630, 264] width 300 height 26
click at [591, 259] on input "text" at bounding box center [630, 264] width 300 height 26
paste input "ريب آي"
type input "ريب آي ستيك"
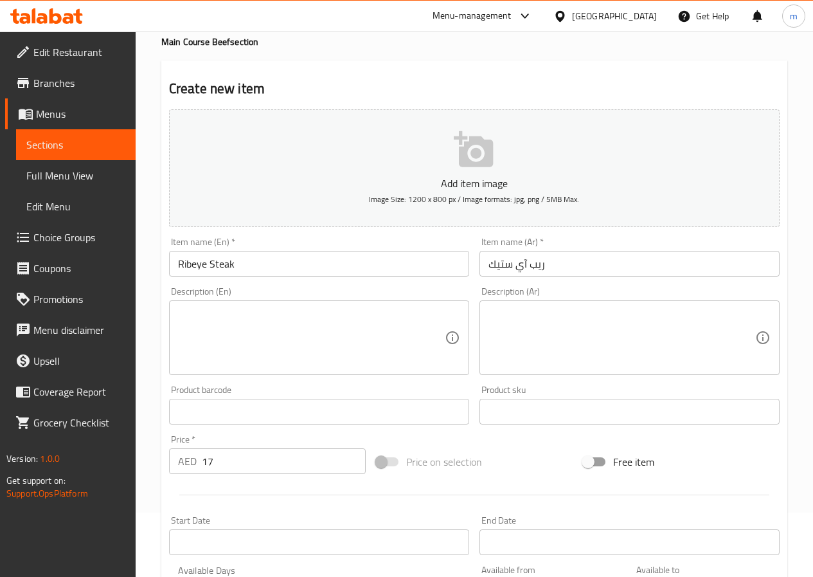
click at [383, 321] on textarea at bounding box center [311, 337] width 267 height 61
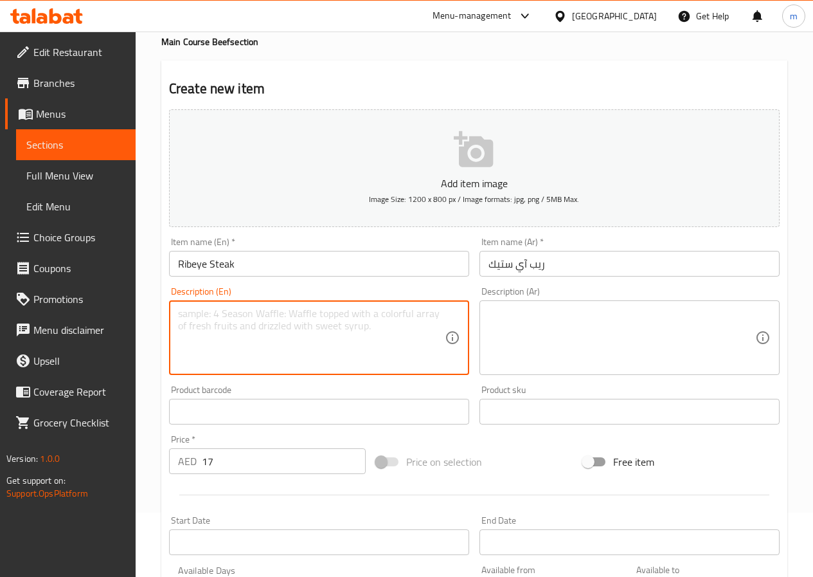
paste textarea "Calories: 560, Protein: 50g, Fat: 20g."
type textarea "Calories: 560, Protein: 50g, Fat: 20g."
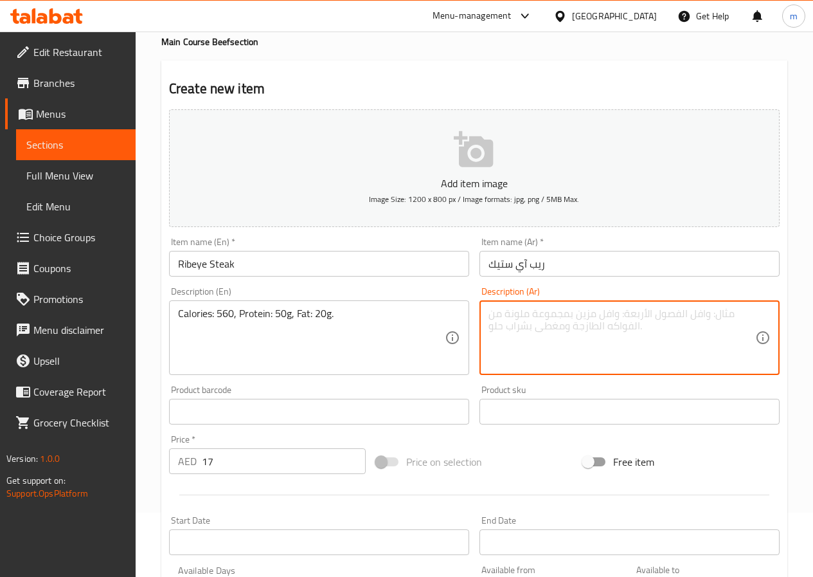
click at [590, 331] on textarea at bounding box center [622, 337] width 267 height 61
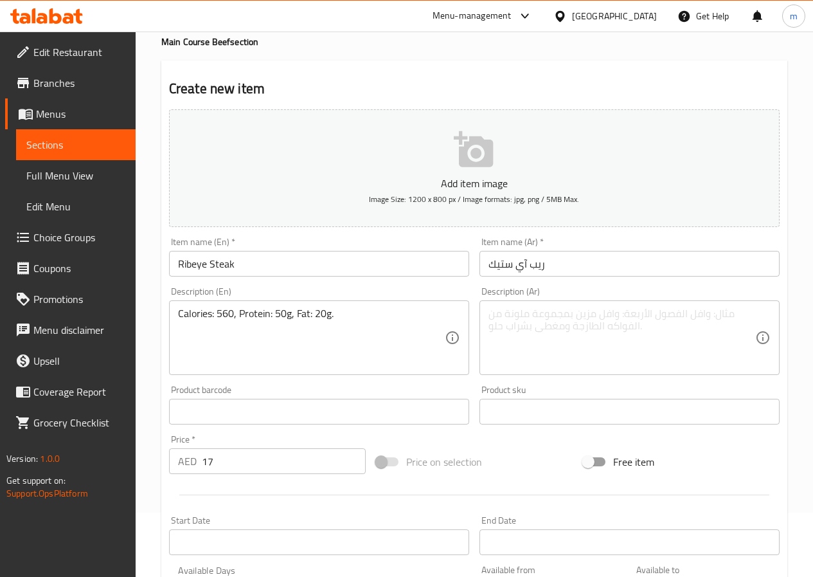
drag, startPoint x: 174, startPoint y: 314, endPoint x: 343, endPoint y: 314, distance: 169.1
click at [359, 315] on div "Calories: 560, Protein: 50g, Fat: 20g. Description (En)" at bounding box center [319, 337] width 300 height 75
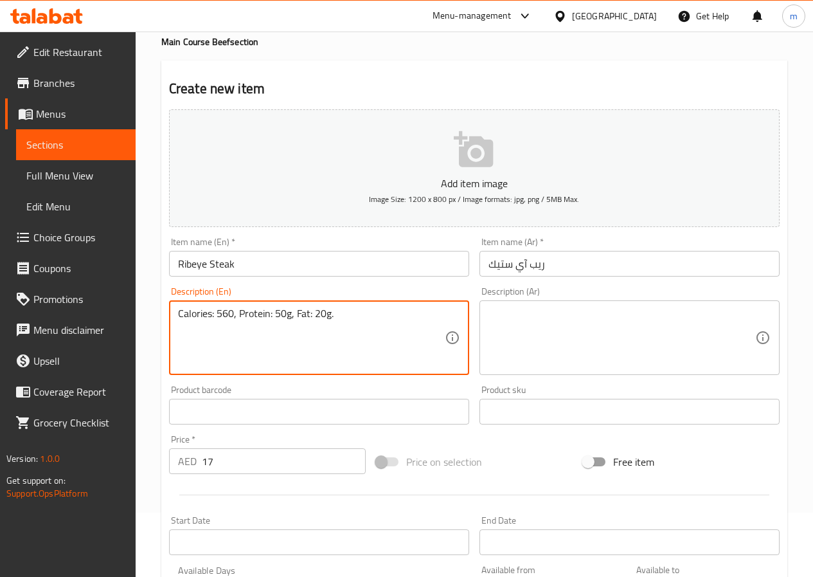
drag, startPoint x: 343, startPoint y: 314, endPoint x: 151, endPoint y: 322, distance: 192.4
click at [151, 322] on div "Home / Restaurants management / Menus / Sections / item / create Main Course Be…" at bounding box center [475, 405] width 678 height 877
click at [499, 357] on textarea at bounding box center [622, 337] width 267 height 61
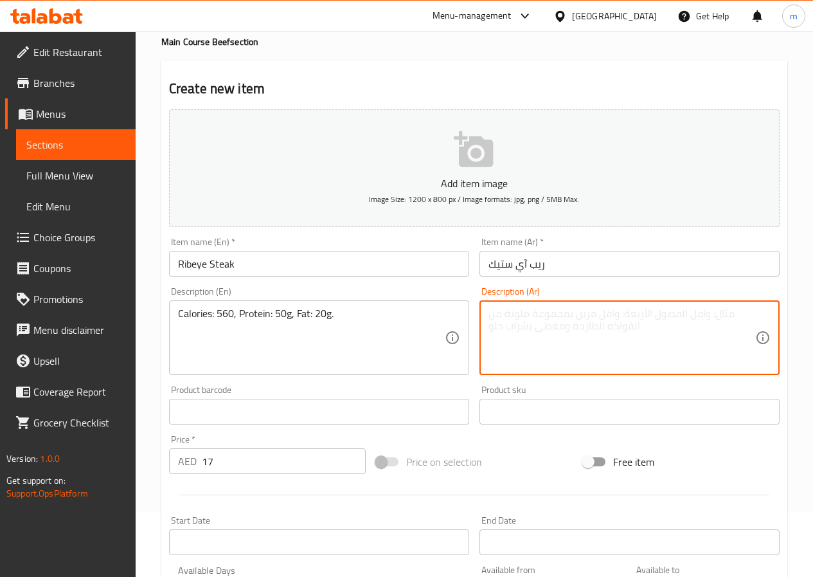
paste textarea "السعرات الحرارية: 560، البروتين: 50 جرام، الدهون: 20 جرام."
click at [541, 317] on textarea "السعرات الحرارية: 560، البروتين: 50 جرام، الدهون: 20 جرام." at bounding box center [622, 337] width 267 height 61
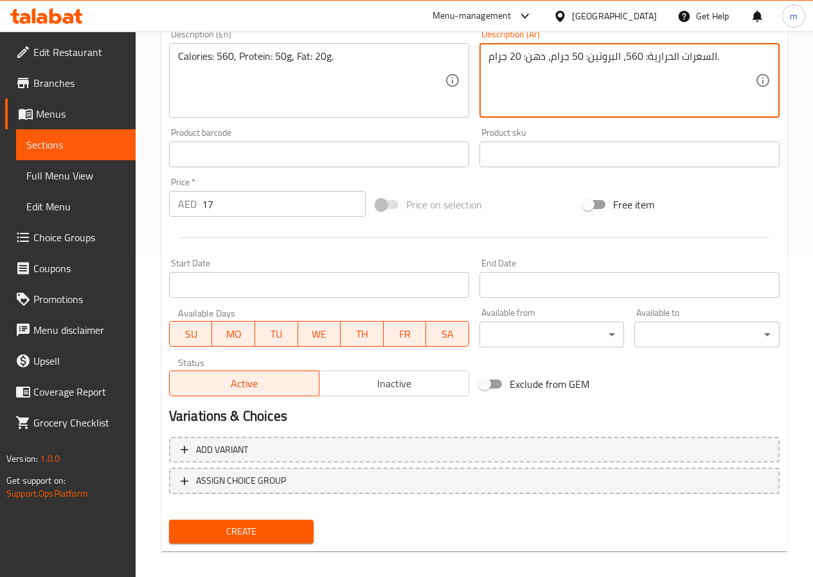
type textarea "السعرات الحرارية: 560، البروتين: 50 جرام، دهن: 20 جرام."
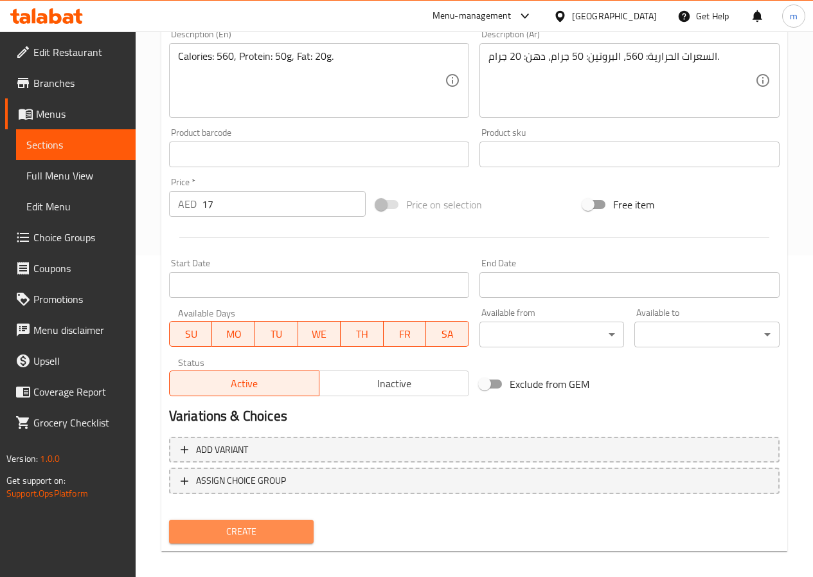
click at [275, 523] on span "Create" at bounding box center [241, 531] width 125 height 16
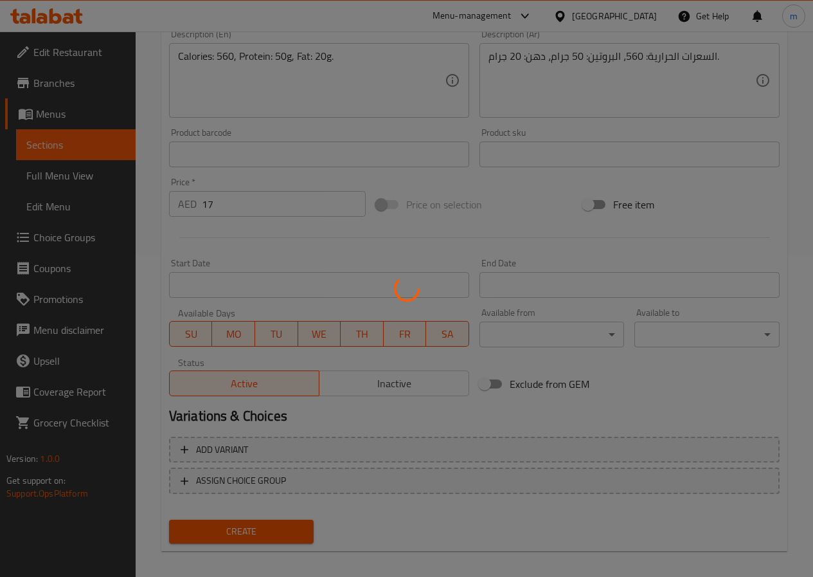
type input "0"
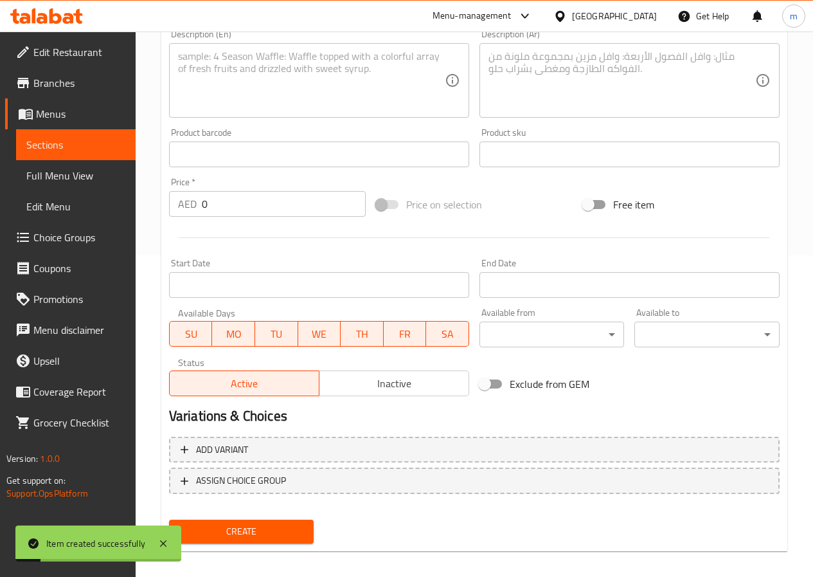
click at [57, 146] on span "Sections" at bounding box center [75, 144] width 99 height 15
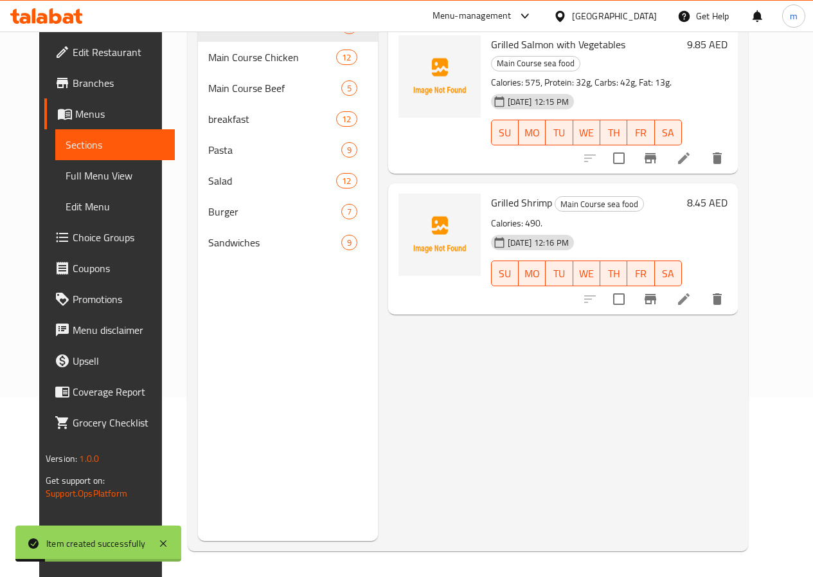
scroll to position [180, 0]
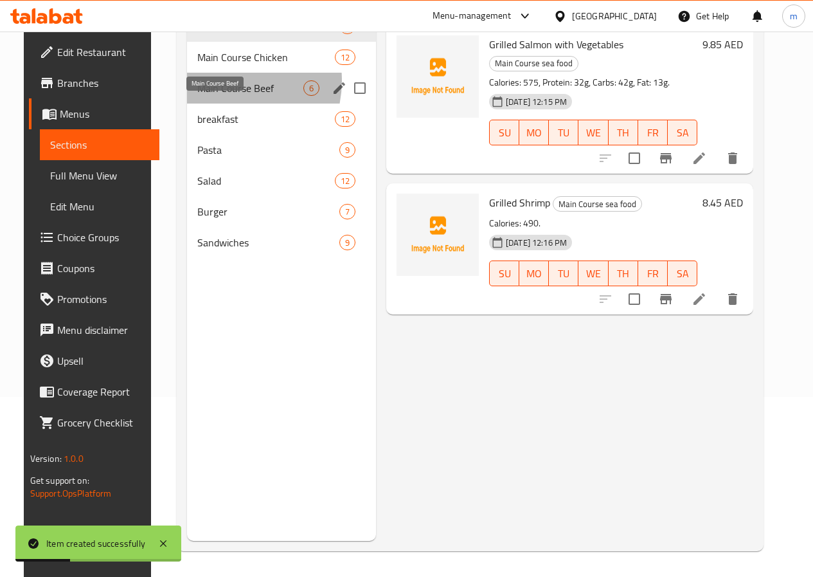
click at [208, 96] on span "Main Course Beef" at bounding box center [250, 87] width 106 height 15
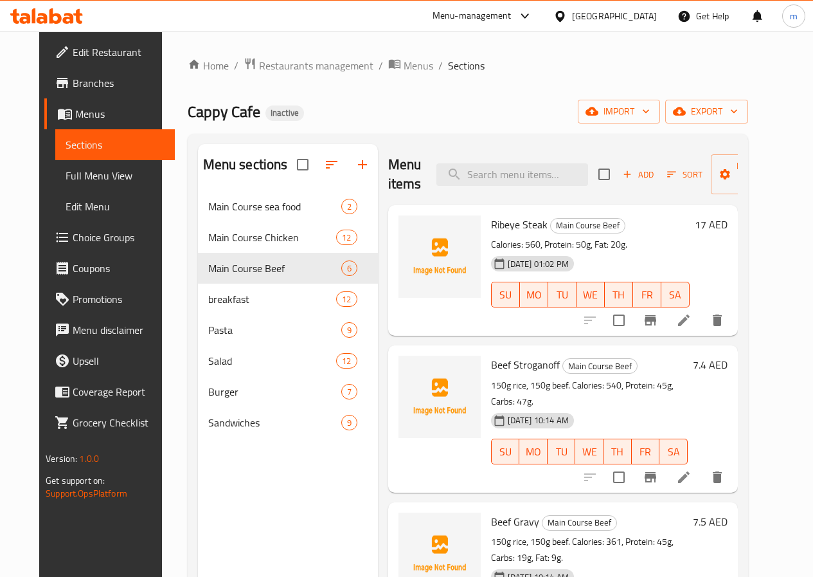
click at [101, 137] on span "Sections" at bounding box center [115, 144] width 99 height 15
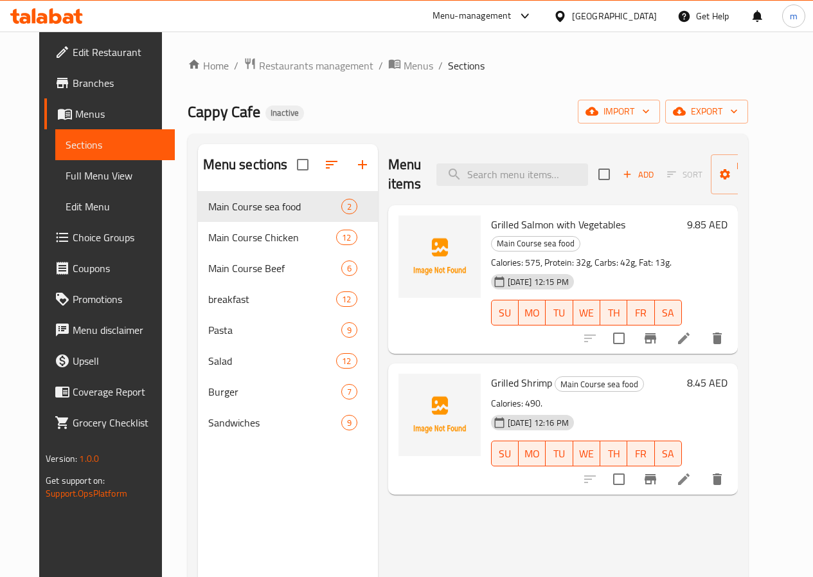
click at [83, 112] on span "Menus" at bounding box center [119, 113] width 89 height 15
